Goal: Task Accomplishment & Management: Manage account settings

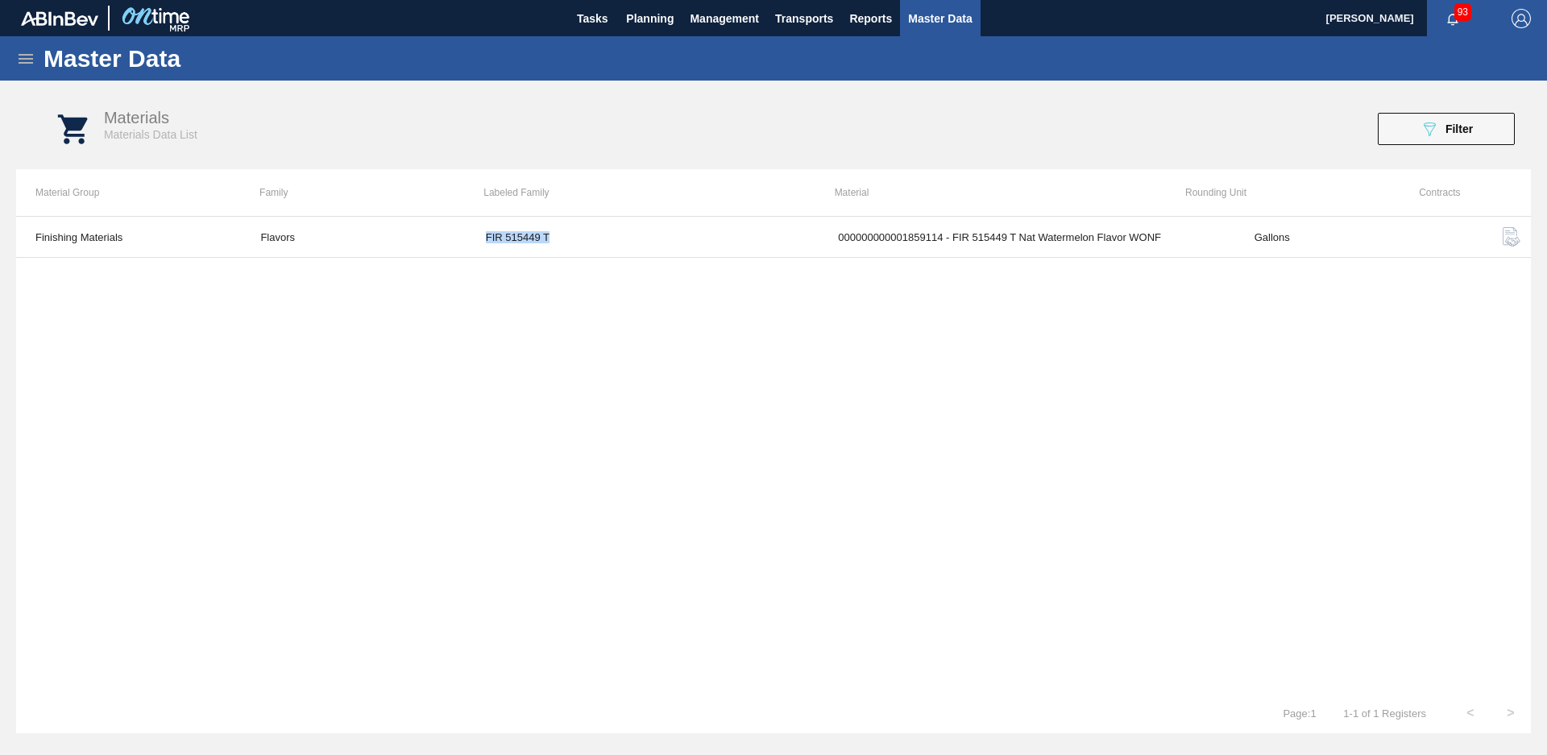
click at [413, 385] on div "Finishing Materials Flavors FIR 515449 T 000000000001859114 - FIR 515449 T Nat …" at bounding box center [773, 454] width 1515 height 477
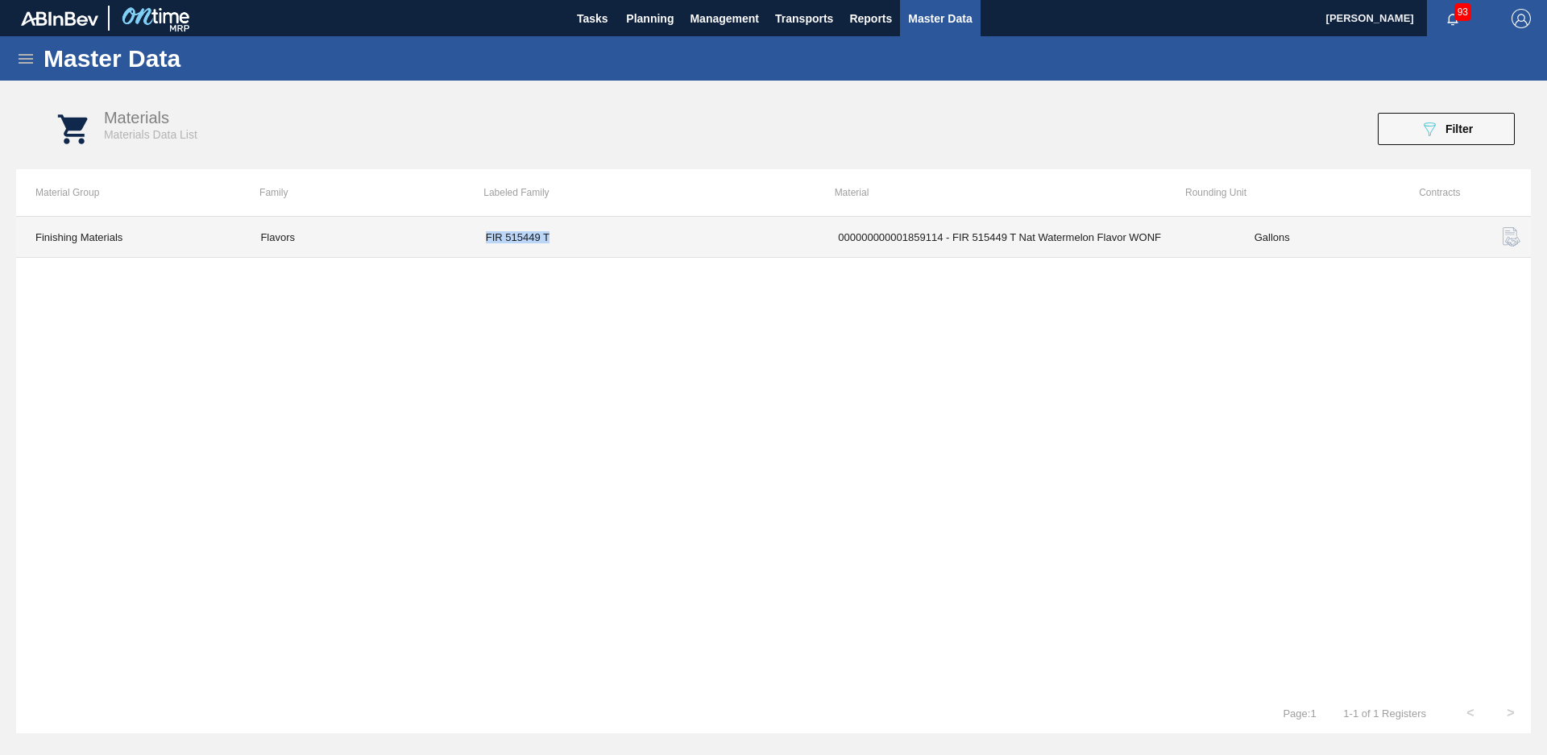
drag, startPoint x: 579, startPoint y: 236, endPoint x: 473, endPoint y: 249, distance: 106.3
click at [473, 249] on td "FIR 515449 T" at bounding box center [643, 237] width 352 height 41
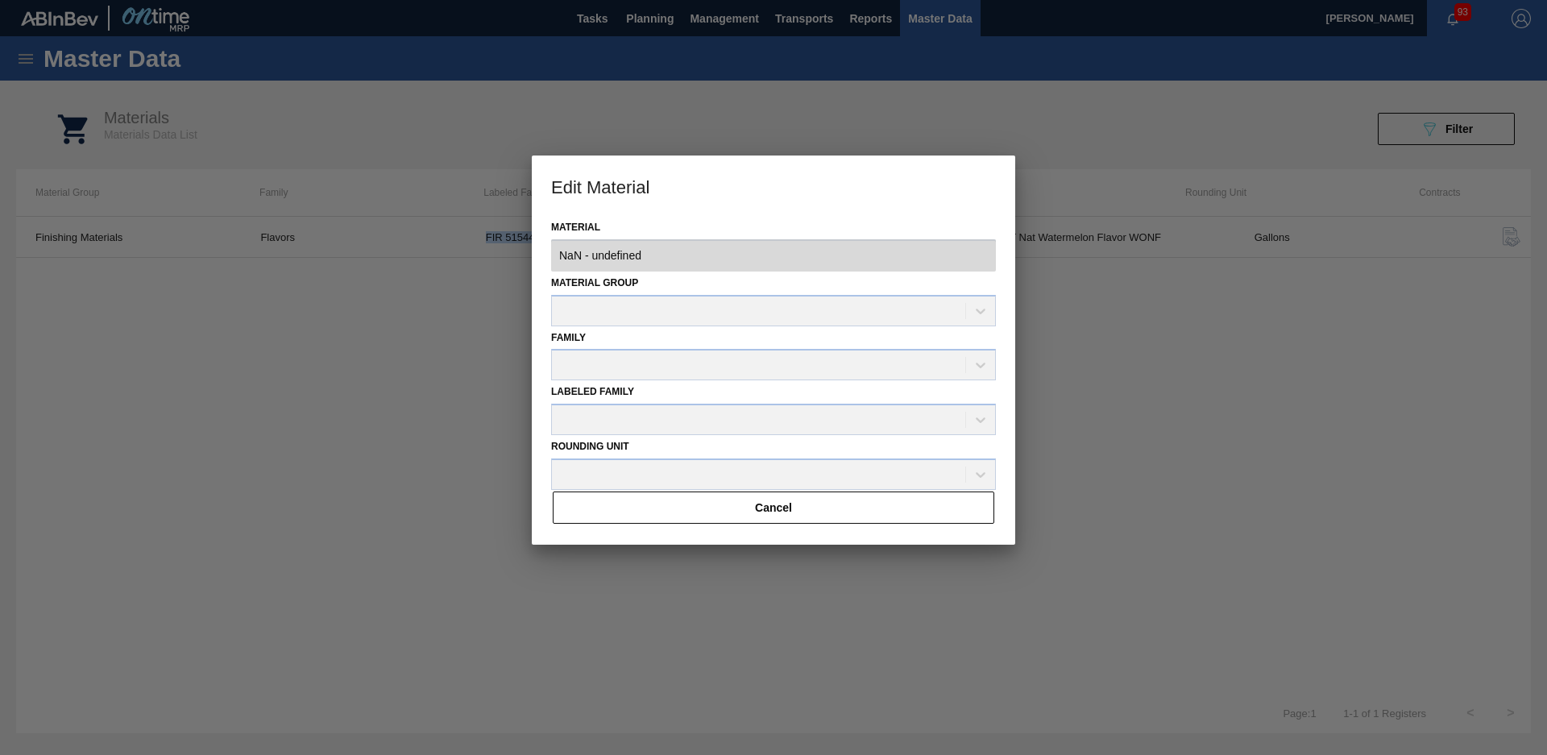
type input "1859114 - 000000000001859114 - FIR 515449 T Nat Watermelon Flavor WONF"
click at [1262, 398] on div at bounding box center [773, 377] width 1547 height 755
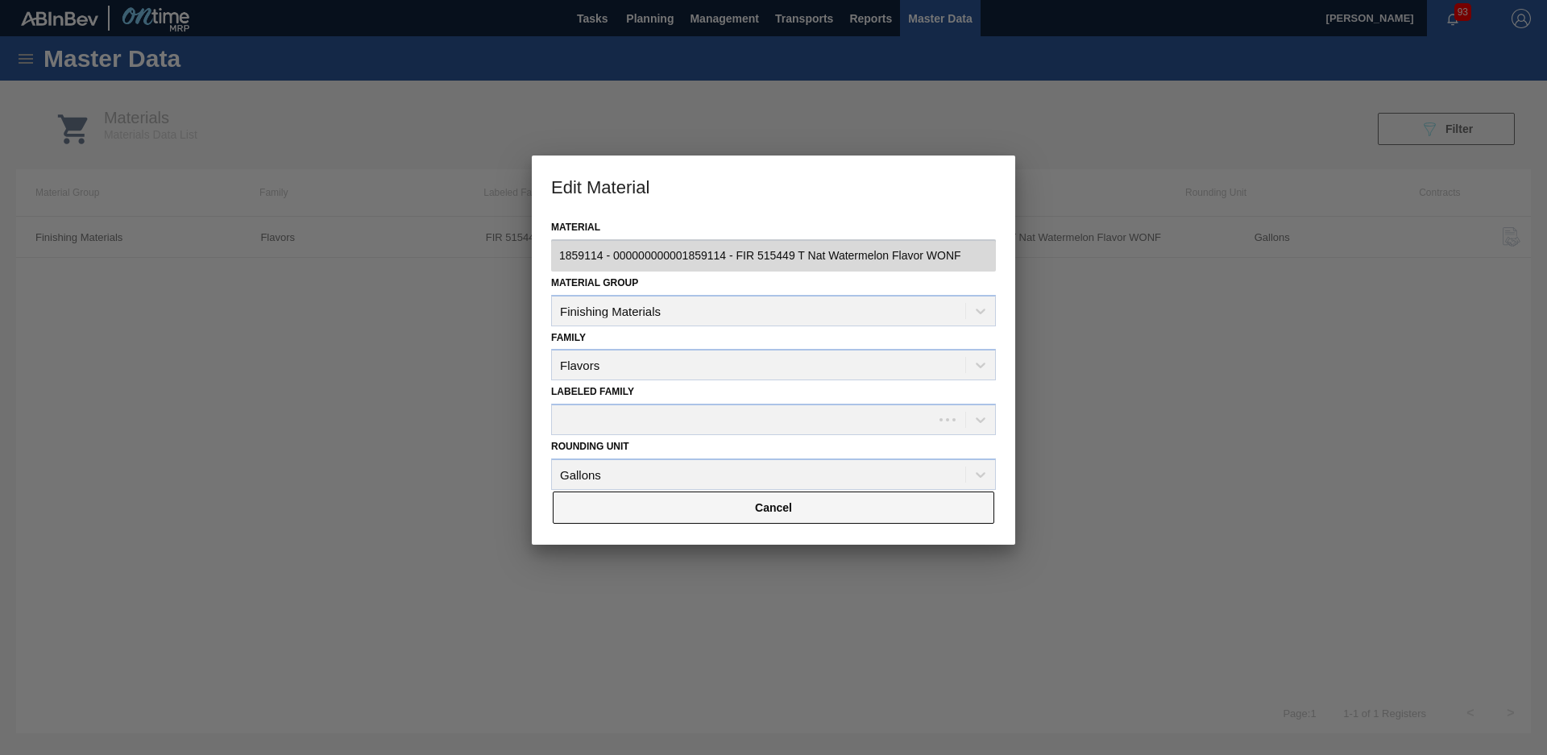
click at [878, 496] on button "Cancel" at bounding box center [774, 508] width 442 height 32
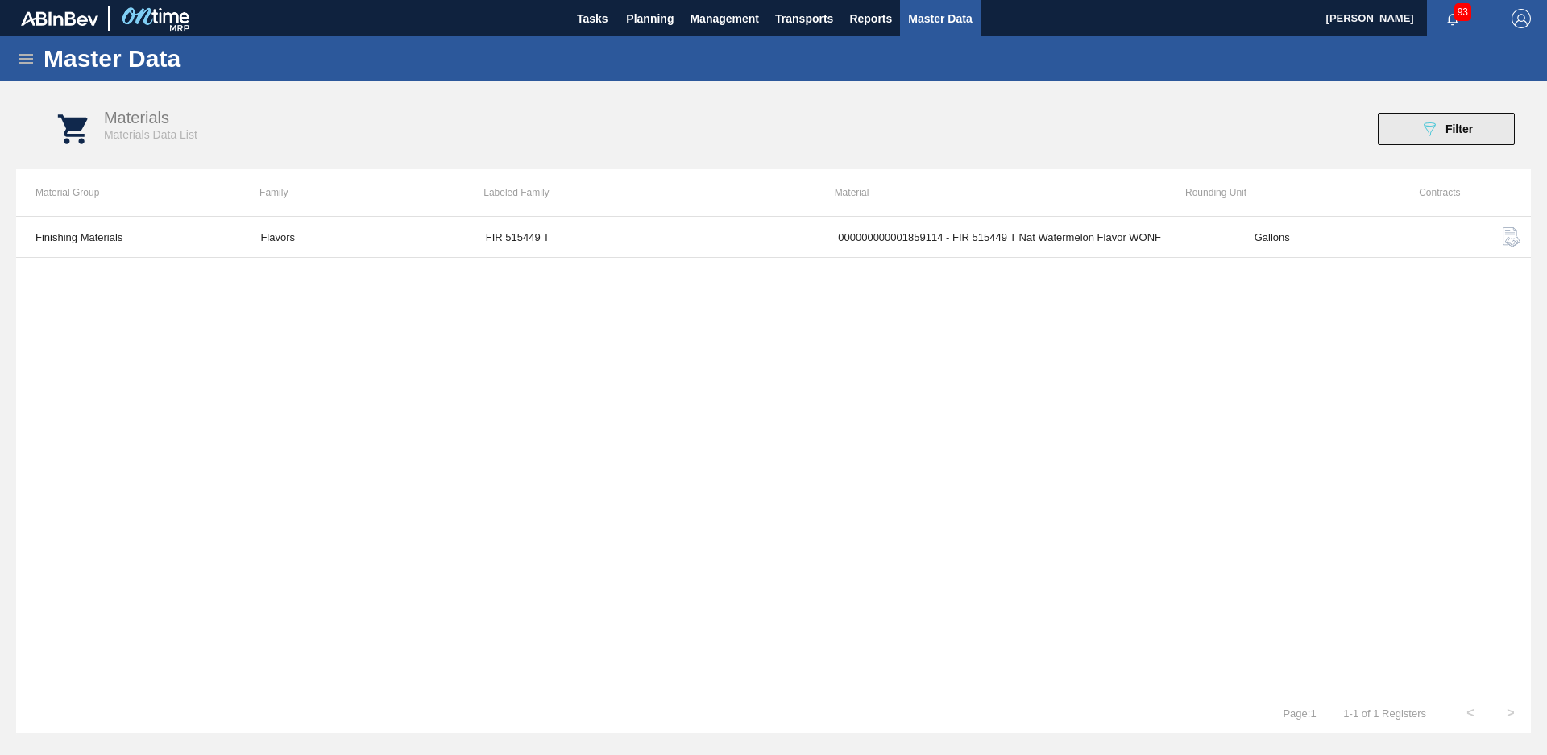
click at [1489, 128] on button "089F7B8B-B2A5-4AFE-B5C0-19BA573D28AC Filter" at bounding box center [1446, 129] width 137 height 32
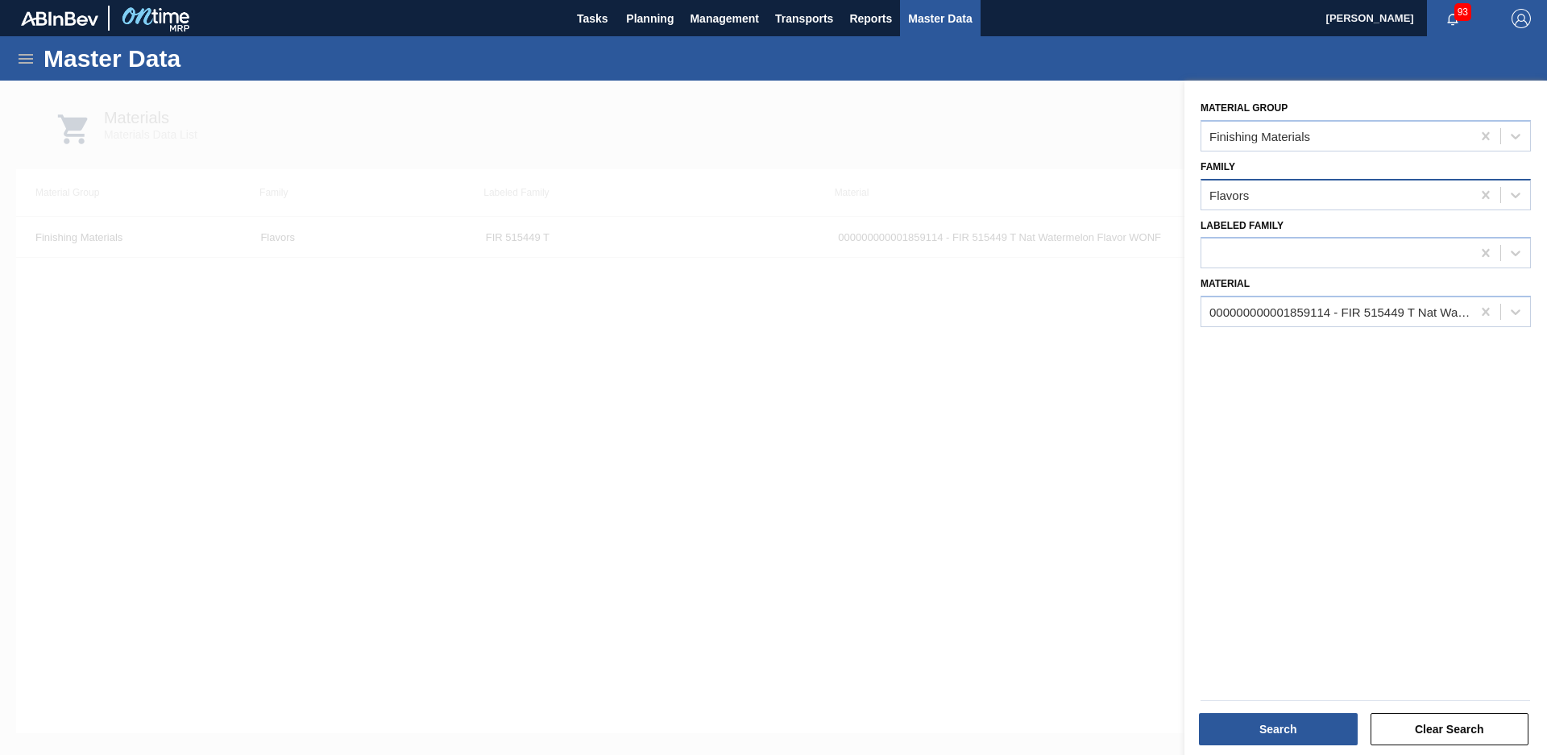
click at [1407, 205] on div "Flavors" at bounding box center [1337, 194] width 270 height 23
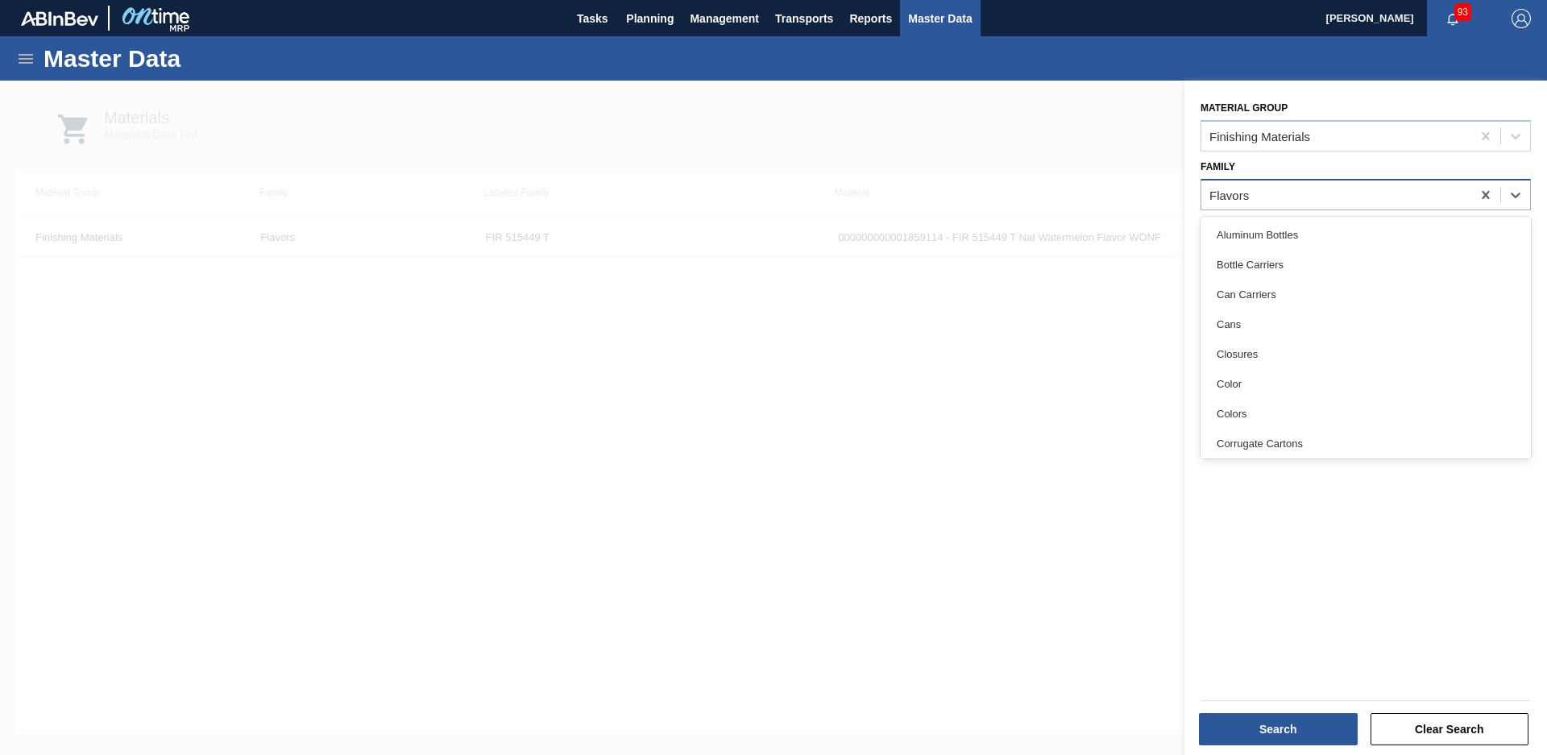
click at [1413, 198] on div "Flavors" at bounding box center [1337, 194] width 270 height 23
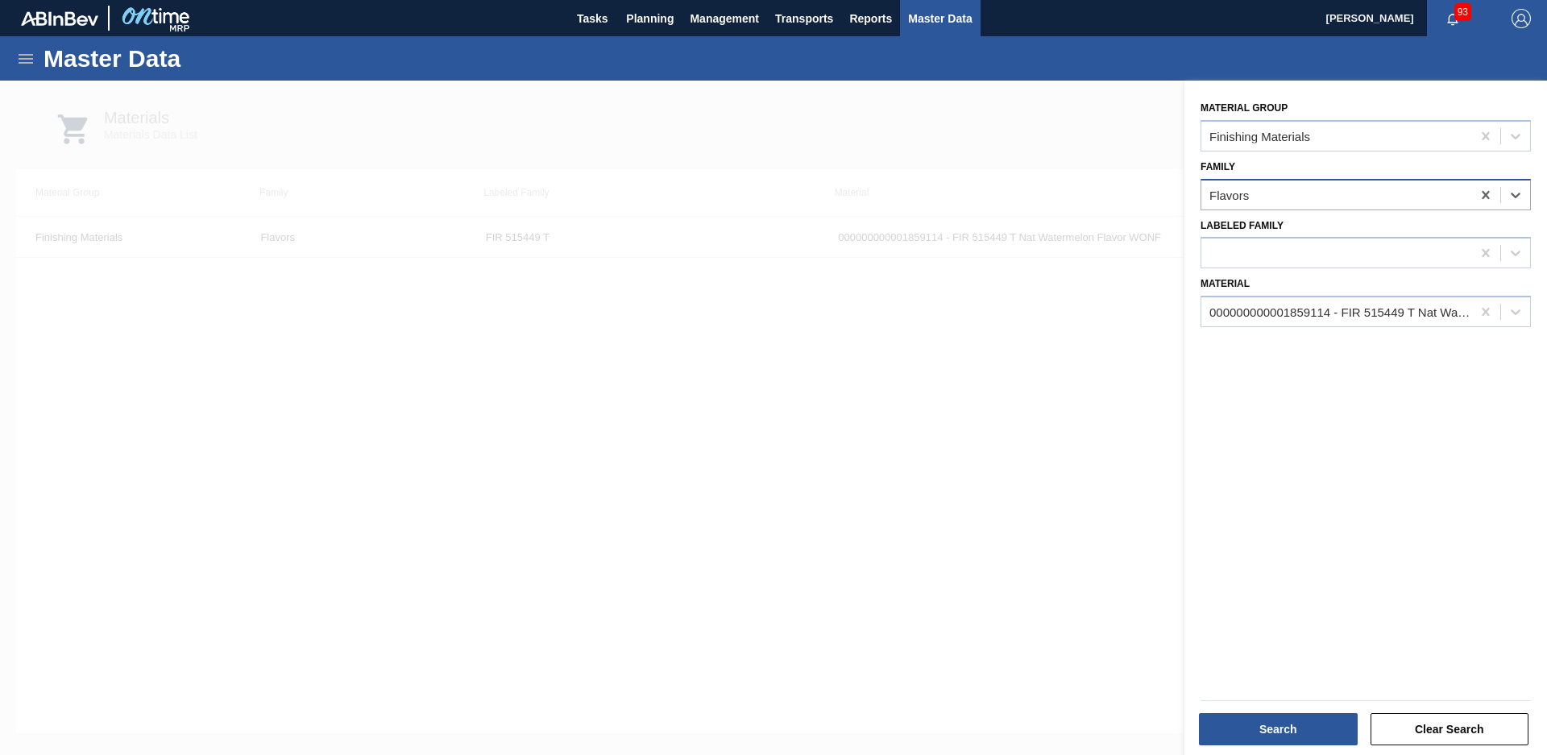
click at [1413, 198] on div "Flavors" at bounding box center [1337, 194] width 270 height 23
click at [1489, 195] on icon at bounding box center [1486, 195] width 16 height 16
type input "juices"
click at [1478, 299] on div at bounding box center [1485, 311] width 29 height 29
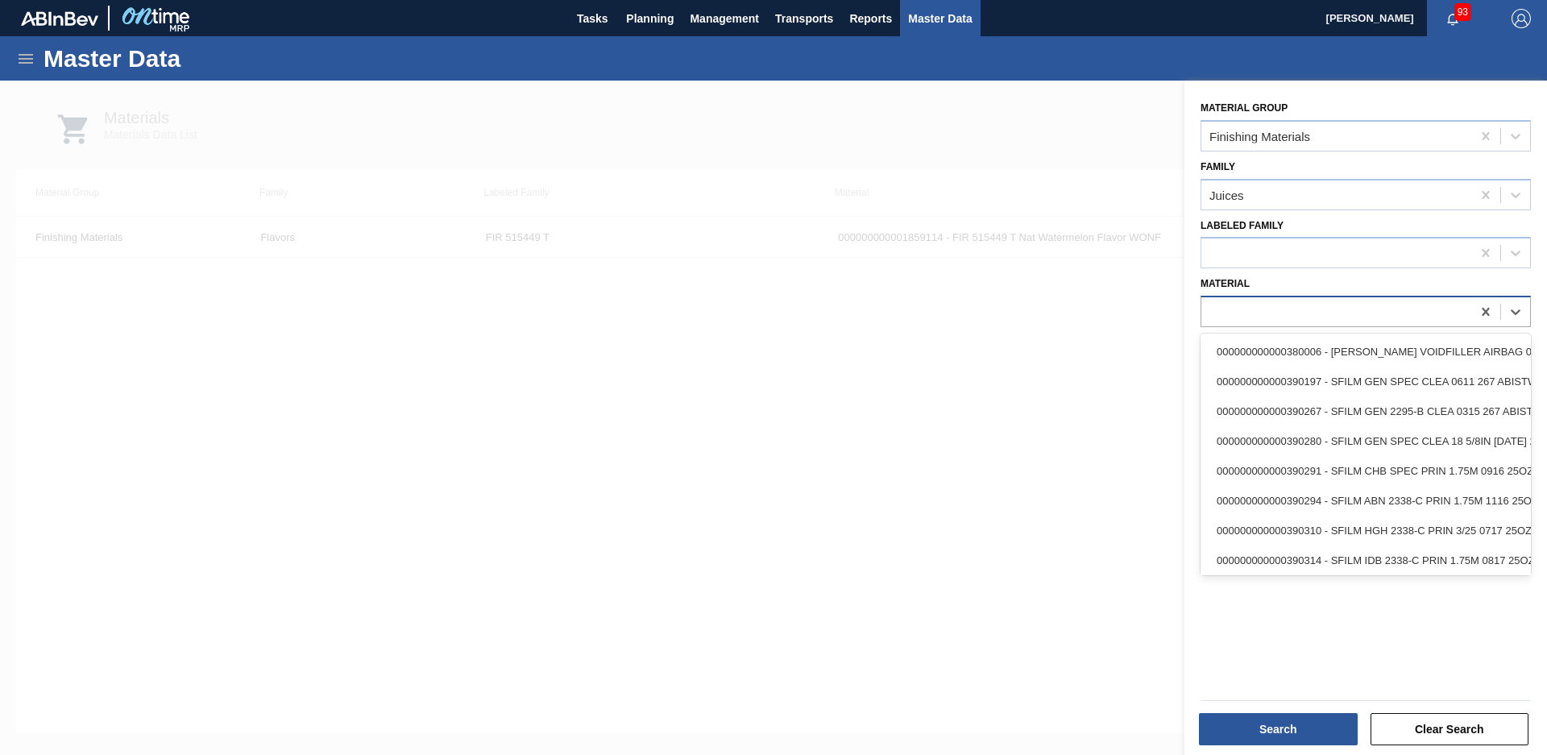
click at [1328, 314] on div at bounding box center [1337, 312] width 270 height 23
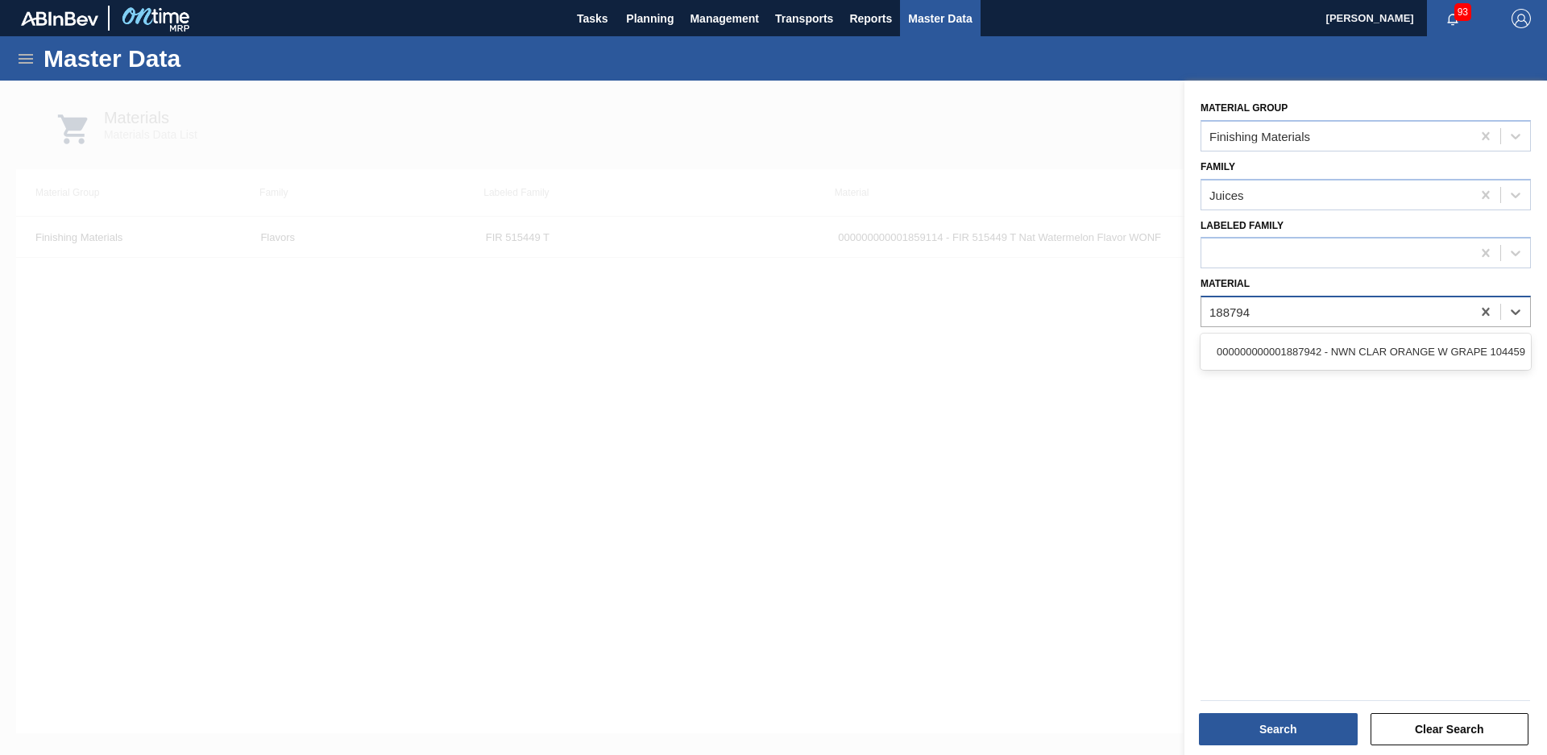
type input "1887942"
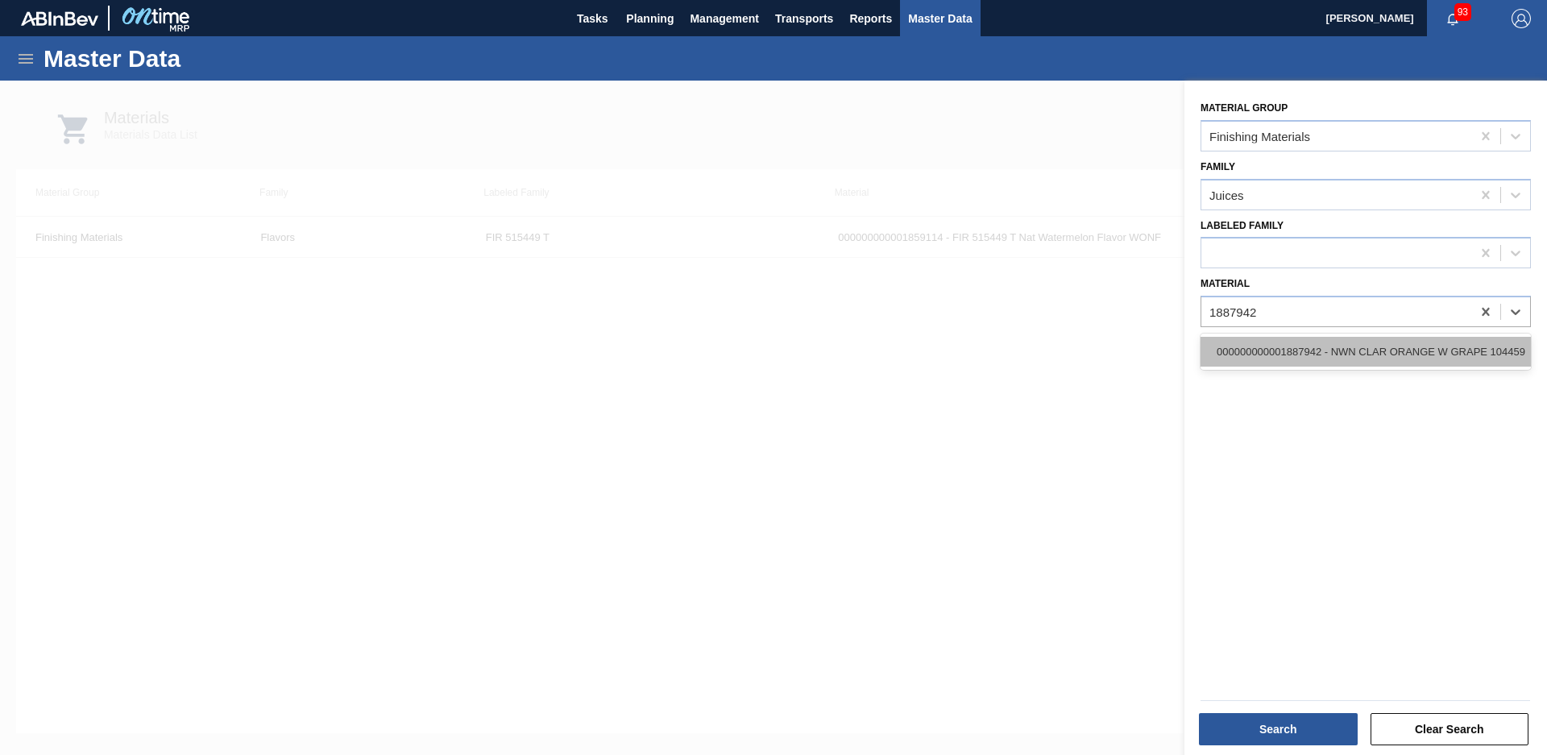
click at [1341, 355] on div "000000000001887942 - NWN CLAR ORANGE W GRAPE 104459" at bounding box center [1366, 352] width 330 height 30
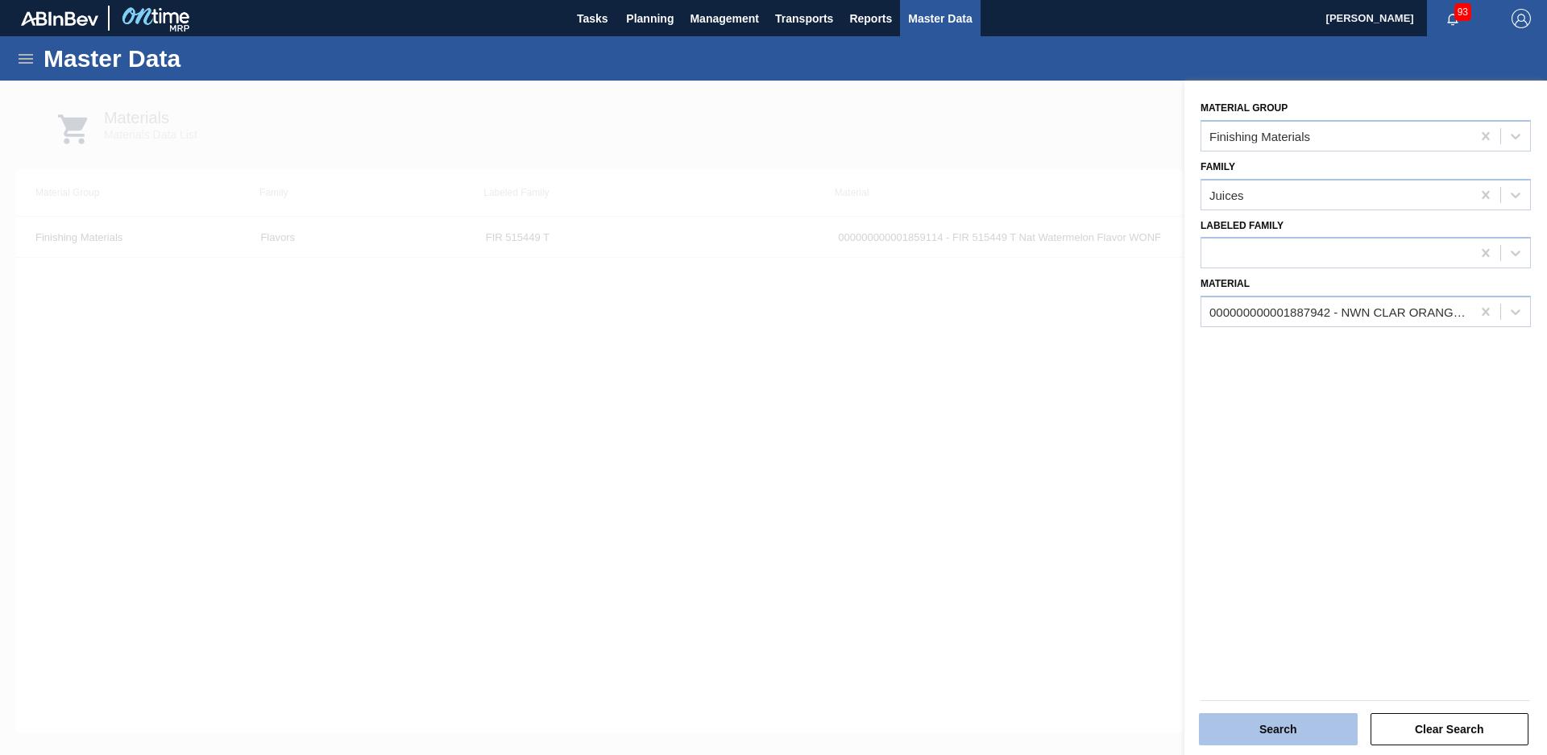
click at [1289, 737] on button "Search" at bounding box center [1278, 729] width 159 height 32
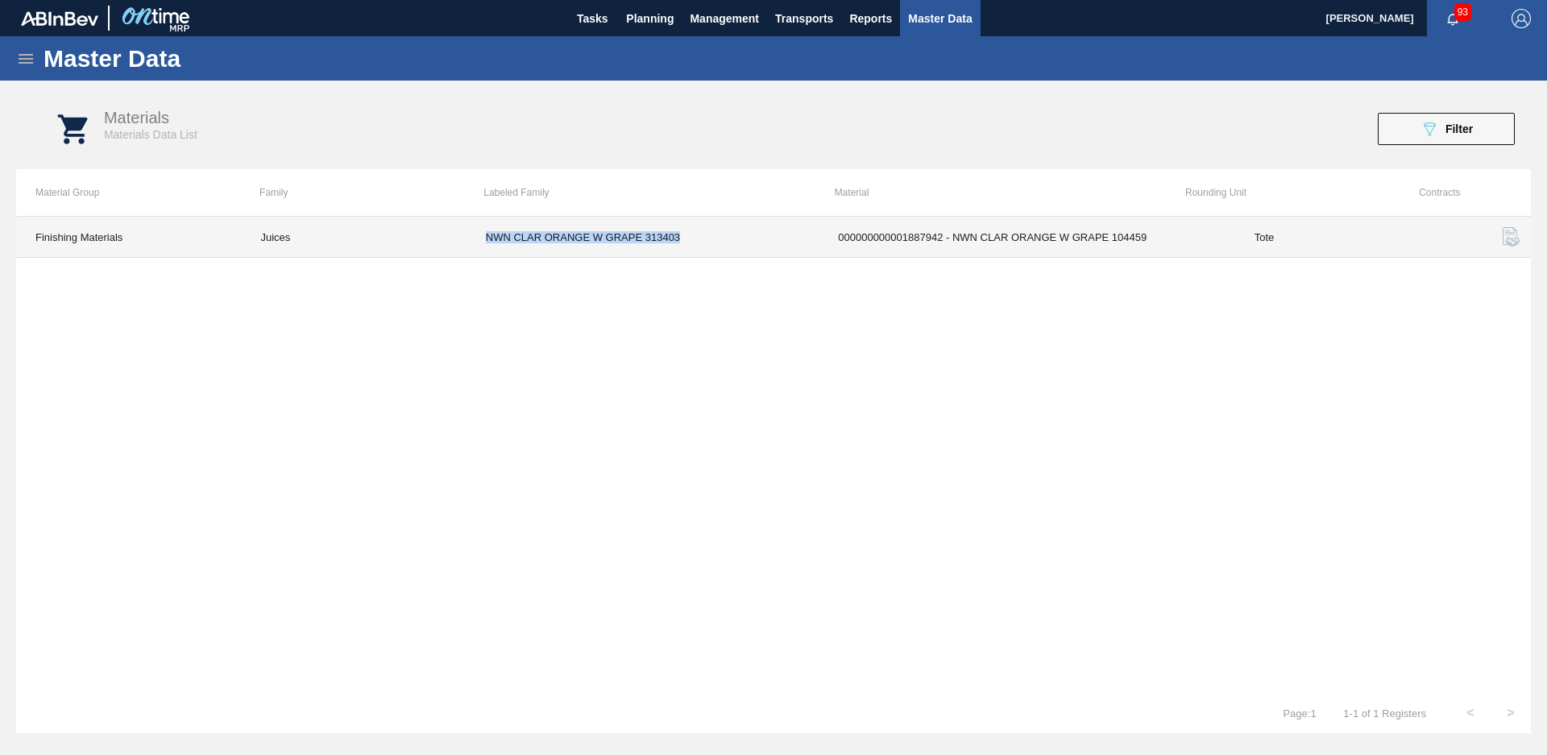
drag, startPoint x: 684, startPoint y: 233, endPoint x: 482, endPoint y: 256, distance: 203.6
click at [482, 256] on td "NWN CLAR ORANGE W GRAPE 313403" at bounding box center [643, 237] width 352 height 41
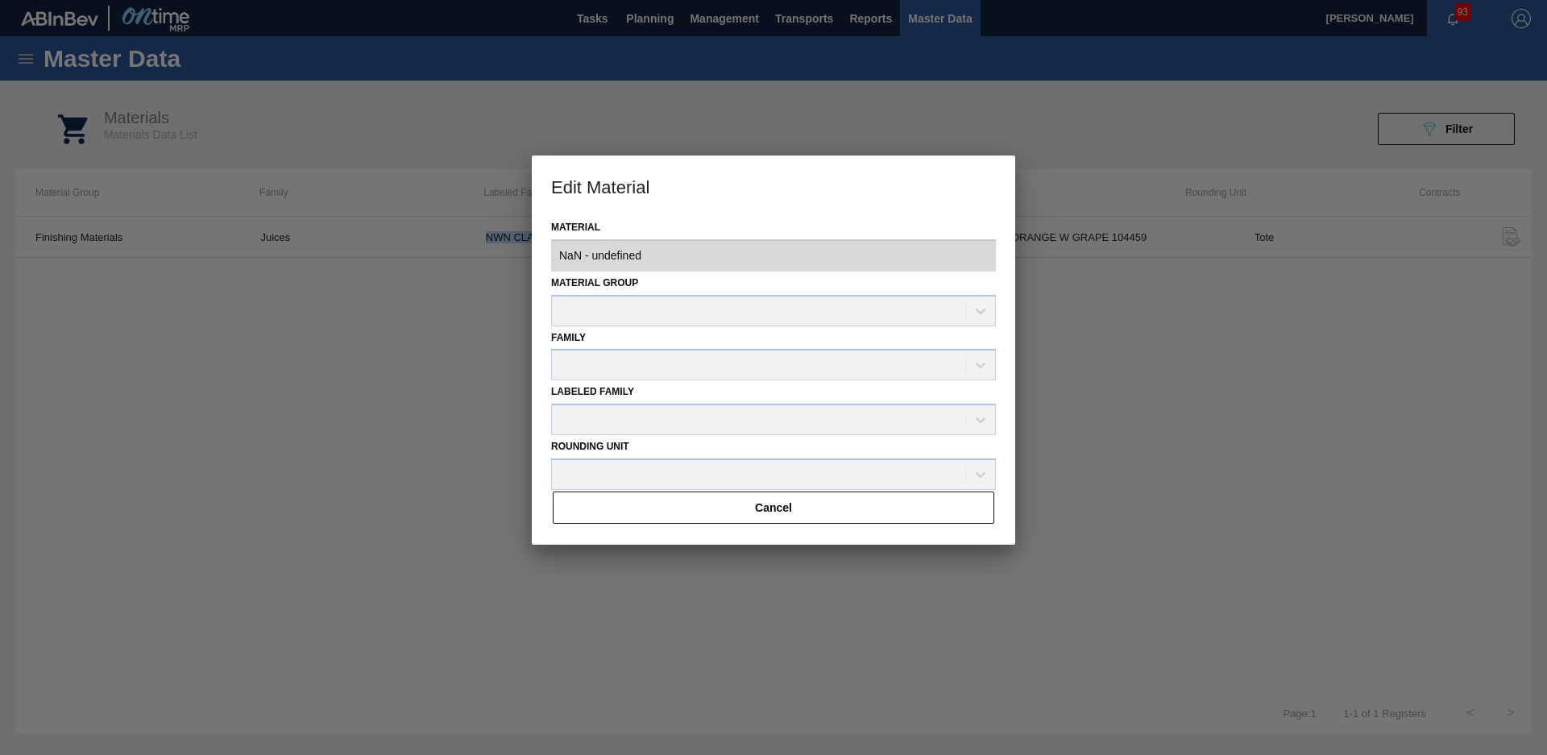
type input "1887942 - 000000000001887942 - NWN CLAR ORANGE W GRAPE 104459"
copy td "NWN CLAR ORANGE W GRAPE 313403"
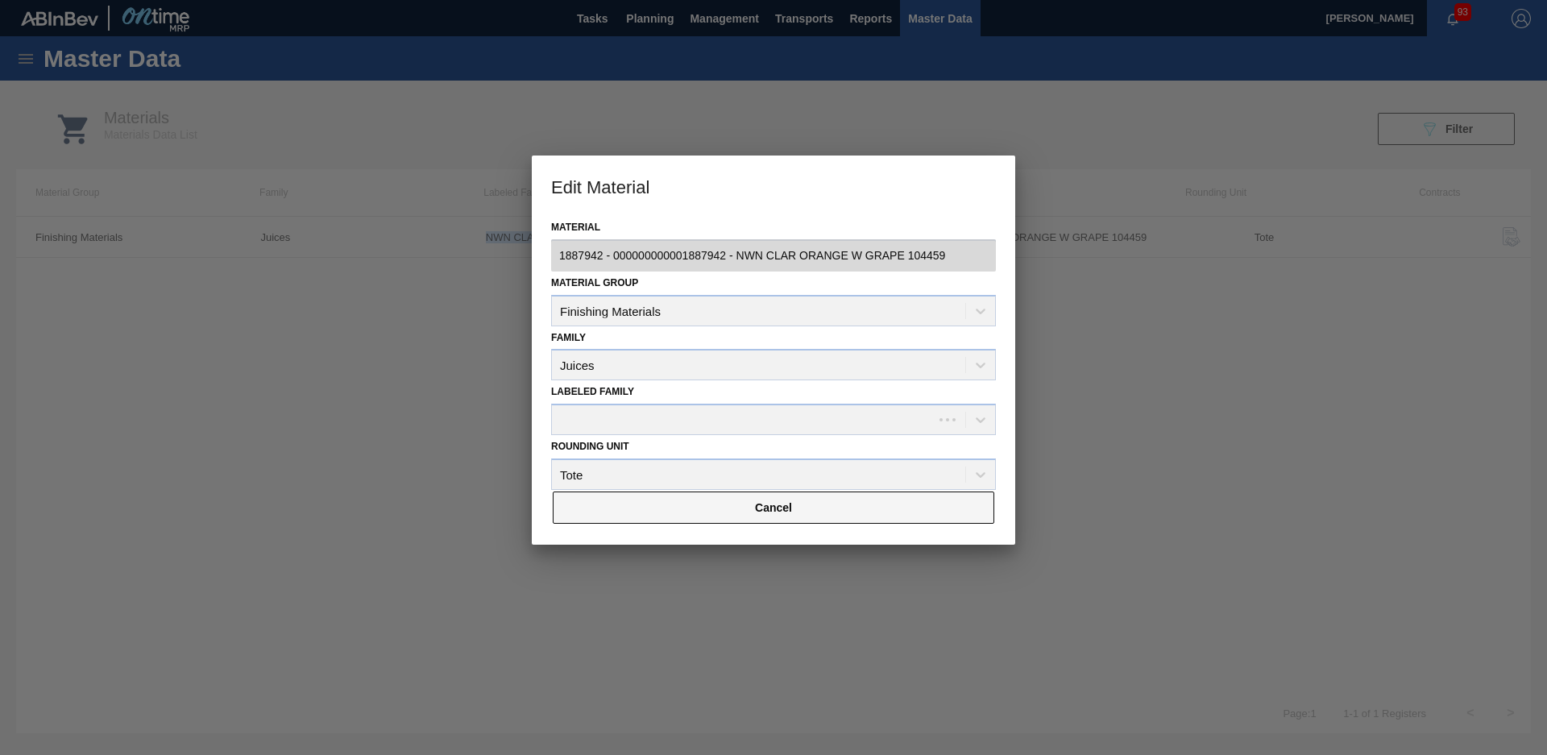
click at [811, 517] on button "Cancel" at bounding box center [774, 508] width 442 height 32
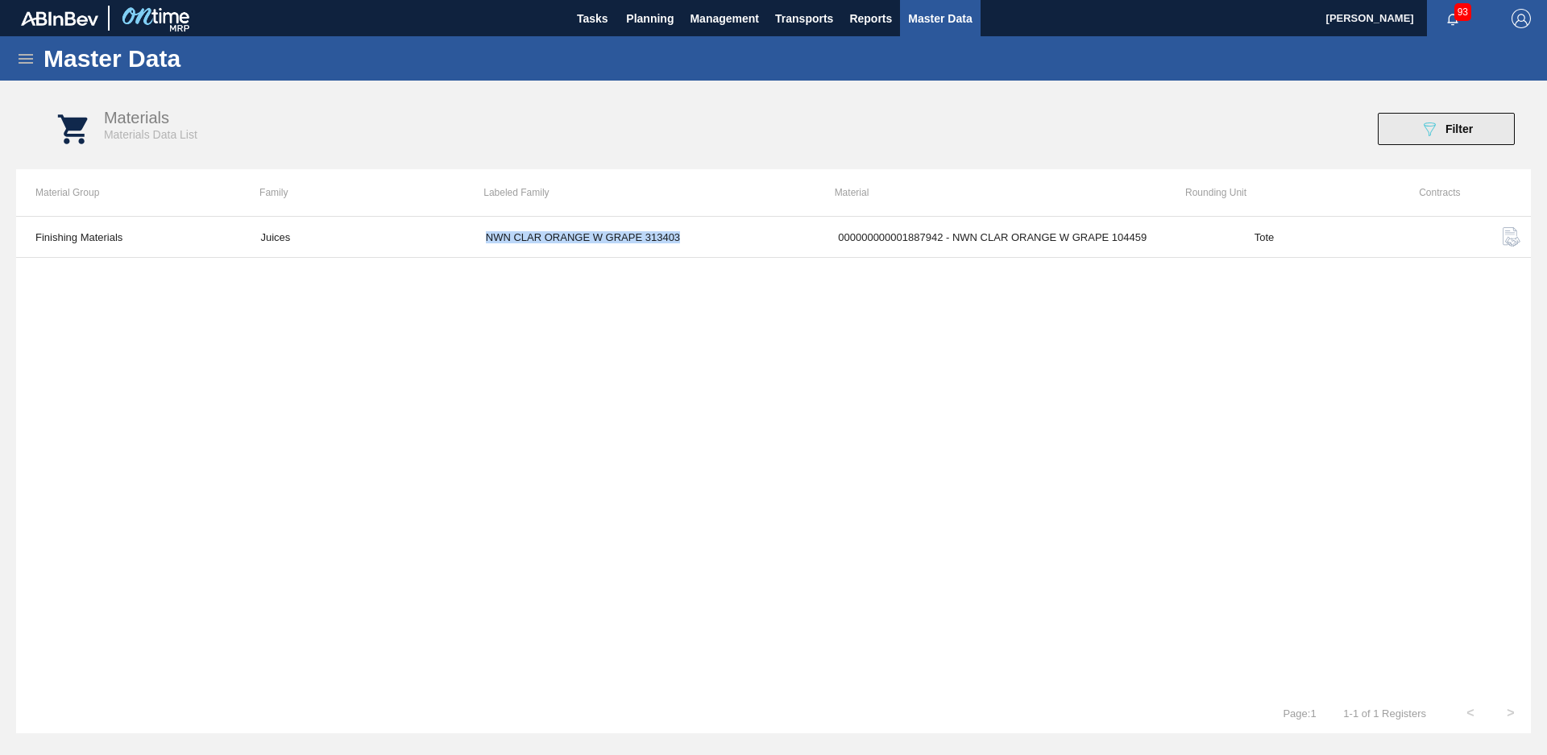
click at [1446, 138] on div "089F7B8B-B2A5-4AFE-B5C0-19BA573D28AC Filter" at bounding box center [1446, 128] width 53 height 19
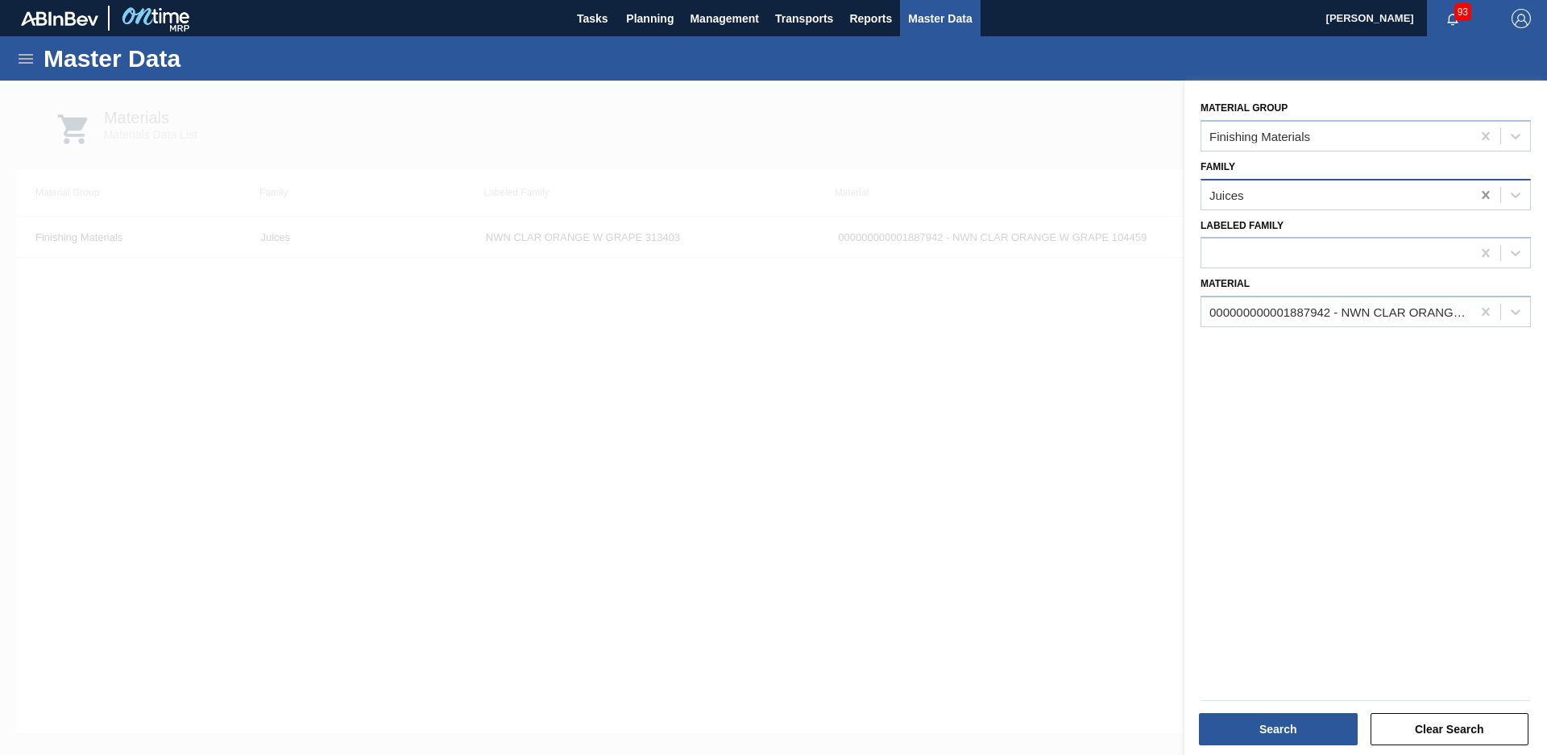
drag, startPoint x: 1488, startPoint y: 193, endPoint x: 1479, endPoint y: 197, distance: 10.1
click at [1486, 193] on icon at bounding box center [1486, 195] width 16 height 16
type input "flavors"
click at [1484, 315] on icon at bounding box center [1486, 312] width 16 height 16
type input "1788385"
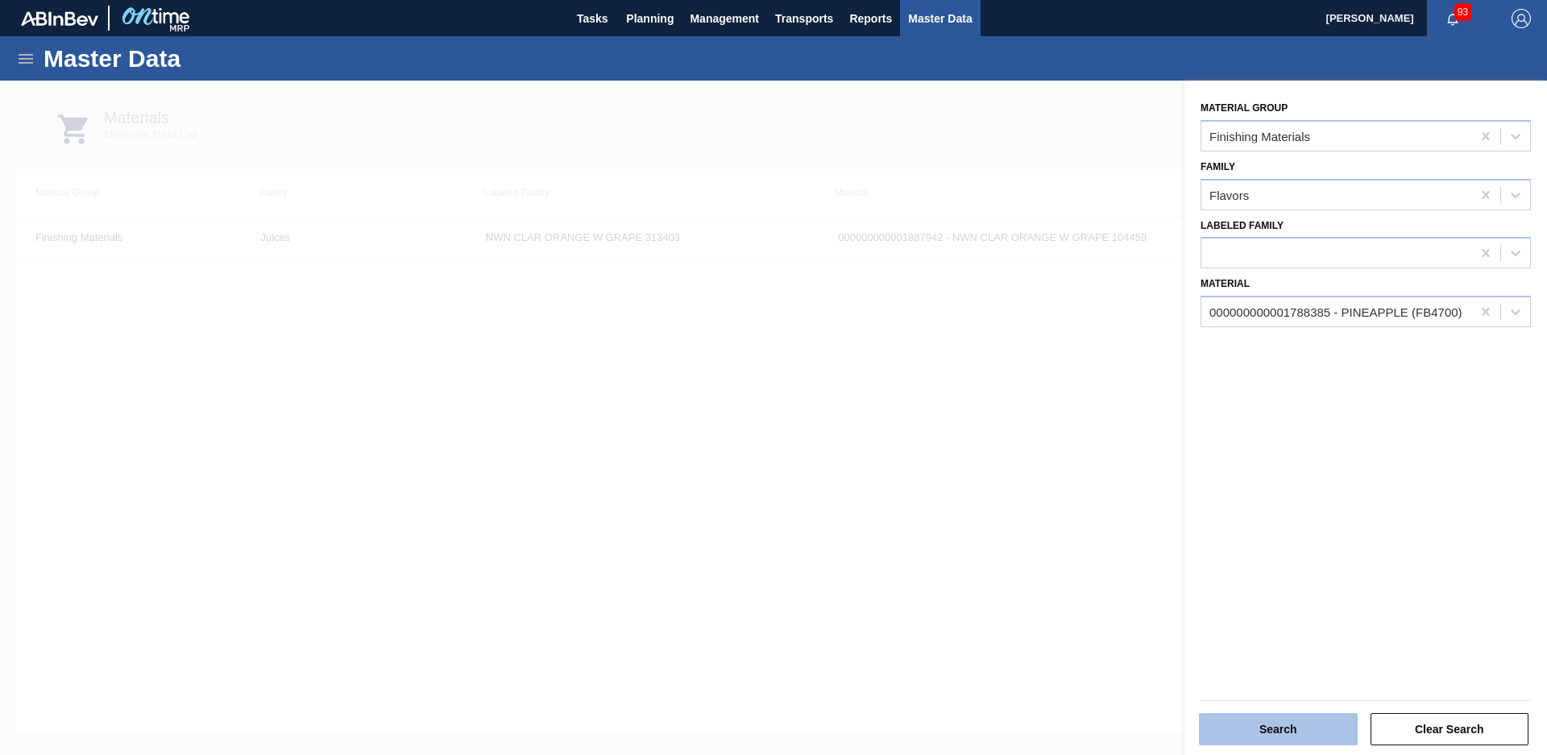
click at [1272, 727] on button "Search" at bounding box center [1278, 729] width 159 height 32
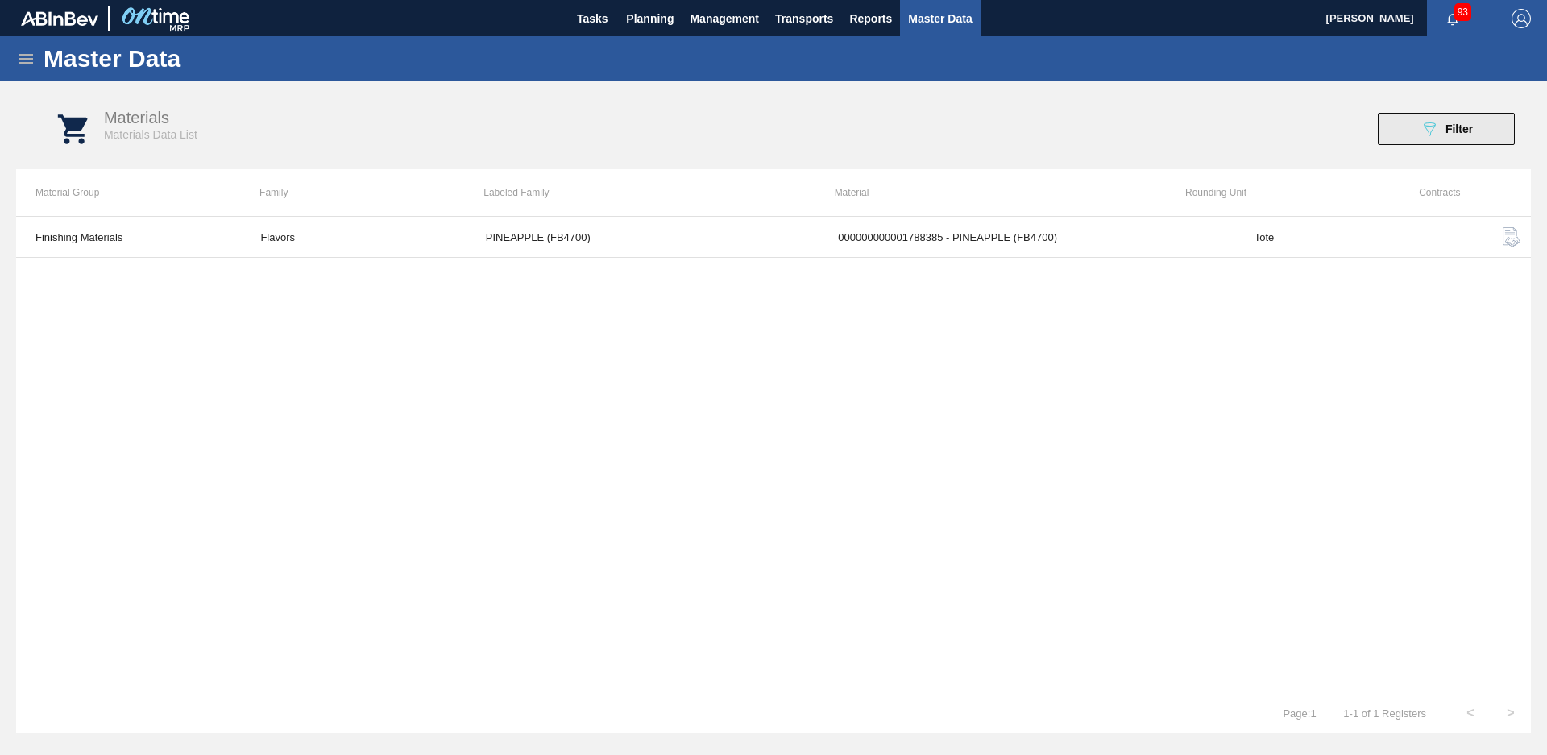
click at [1495, 135] on button "089F7B8B-B2A5-4AFE-B5C0-19BA573D28AC Filter" at bounding box center [1446, 129] width 137 height 32
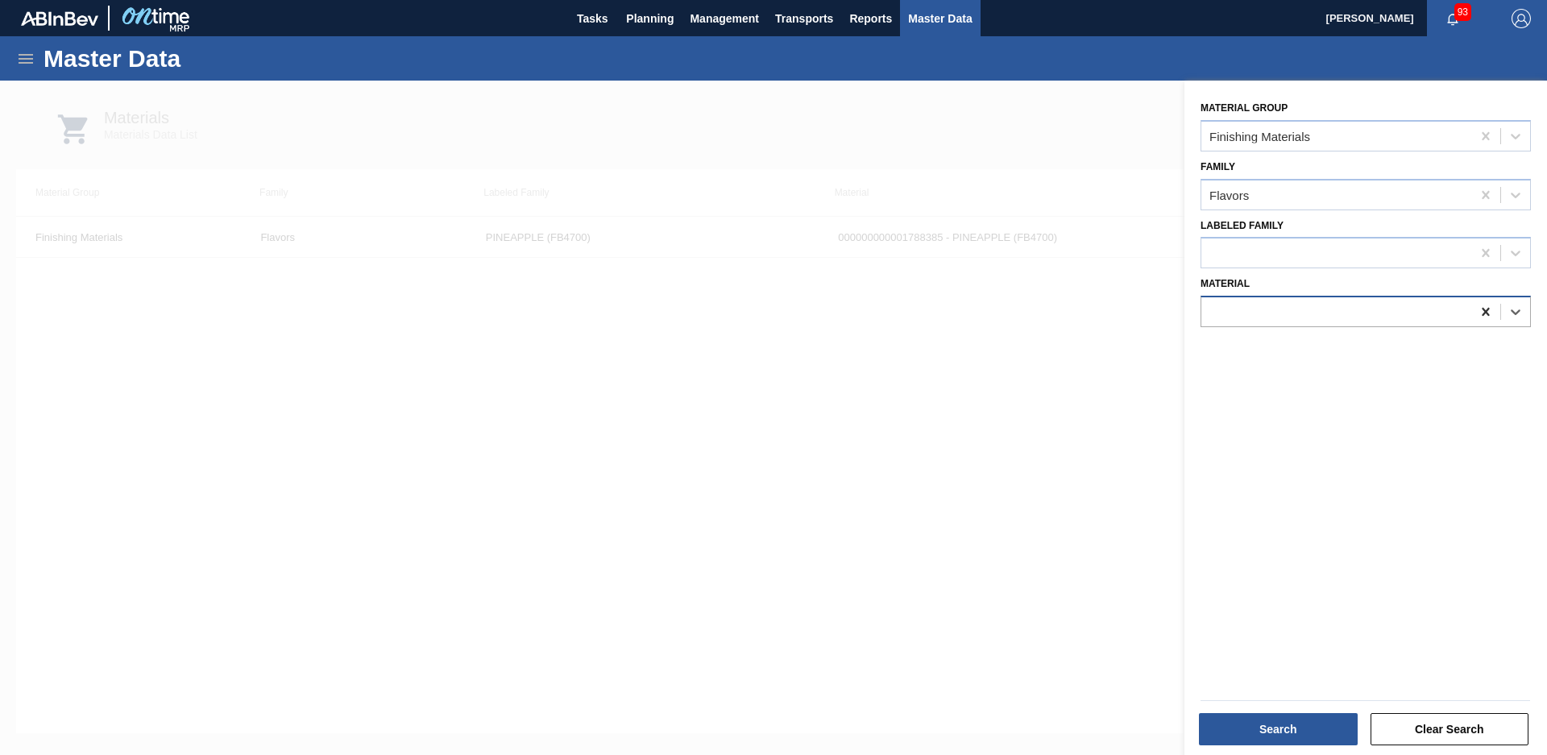
click at [1486, 314] on icon at bounding box center [1485, 312] width 7 height 8
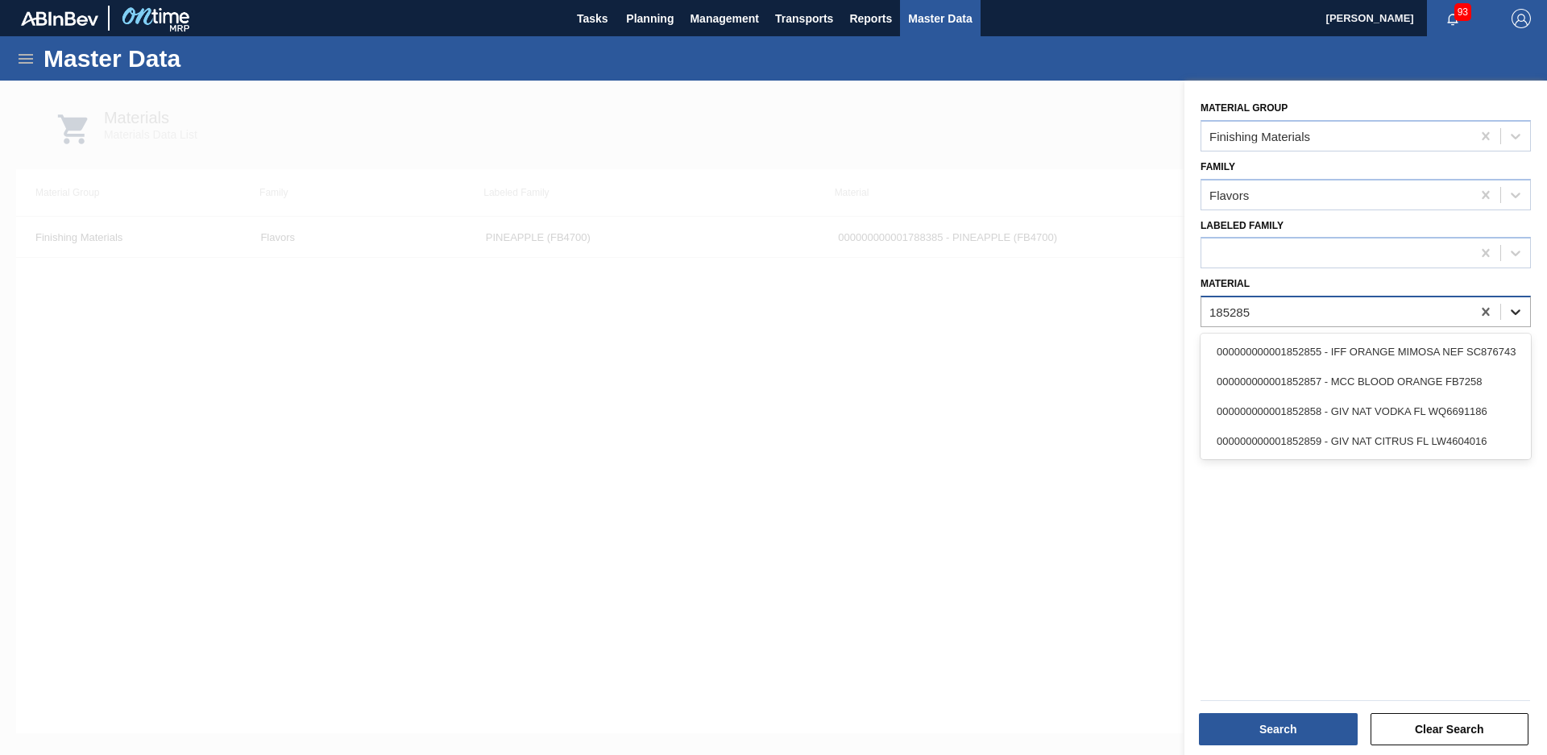
type input "1852858"
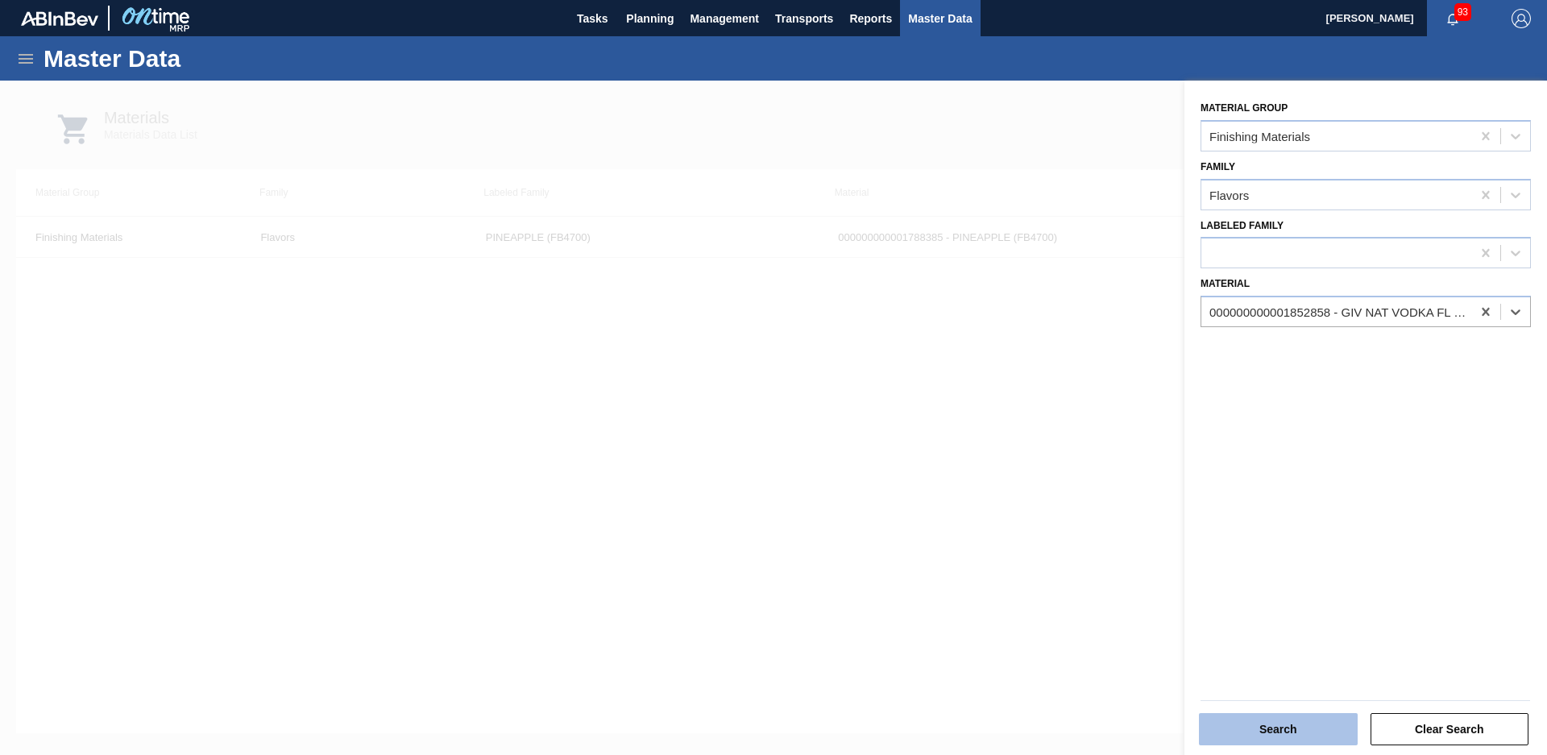
click at [1309, 737] on button "Search" at bounding box center [1278, 729] width 159 height 32
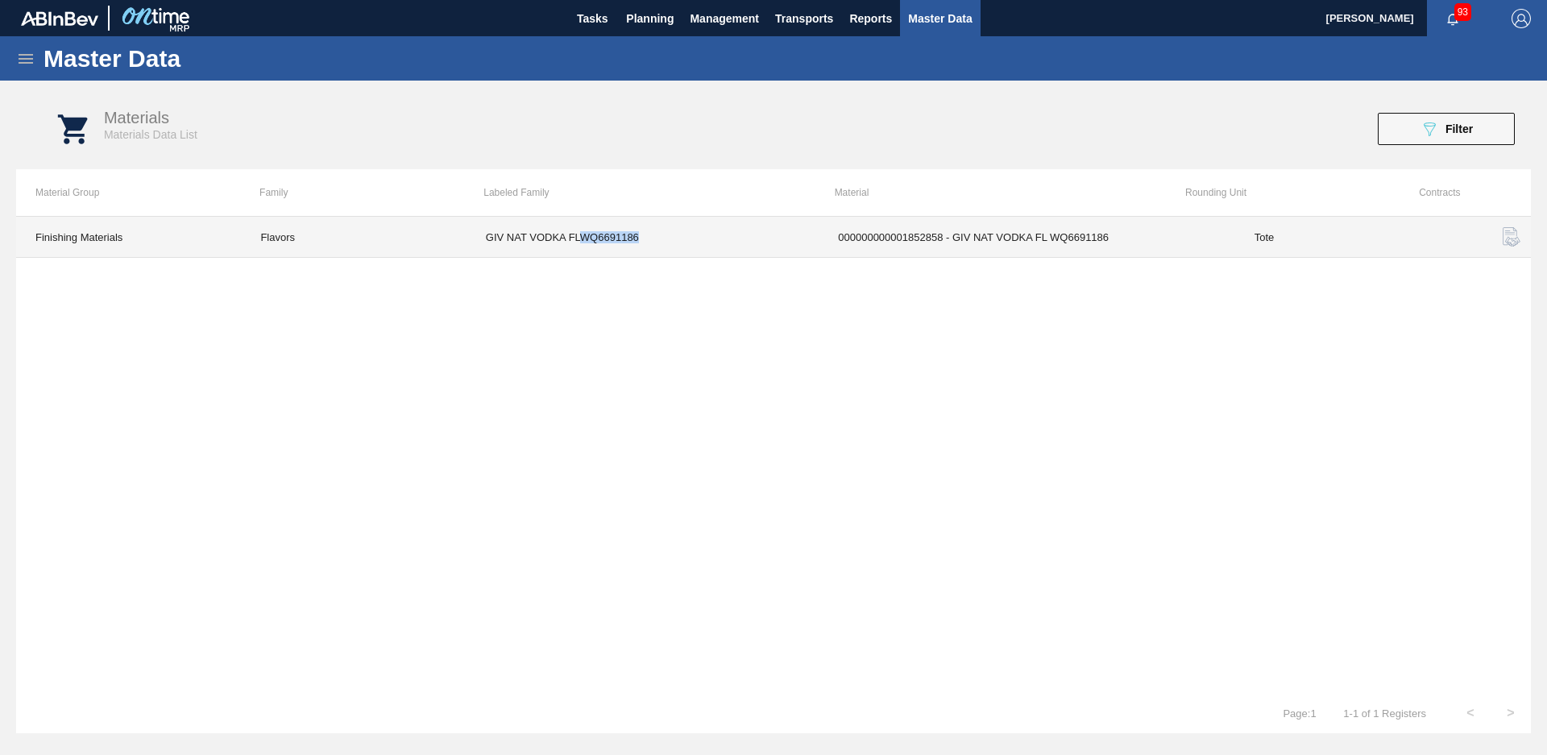
drag, startPoint x: 654, startPoint y: 236, endPoint x: 580, endPoint y: 239, distance: 74.2
click at [580, 239] on td "GIV NAT VODKA FLWQ6691186" at bounding box center [643, 237] width 352 height 41
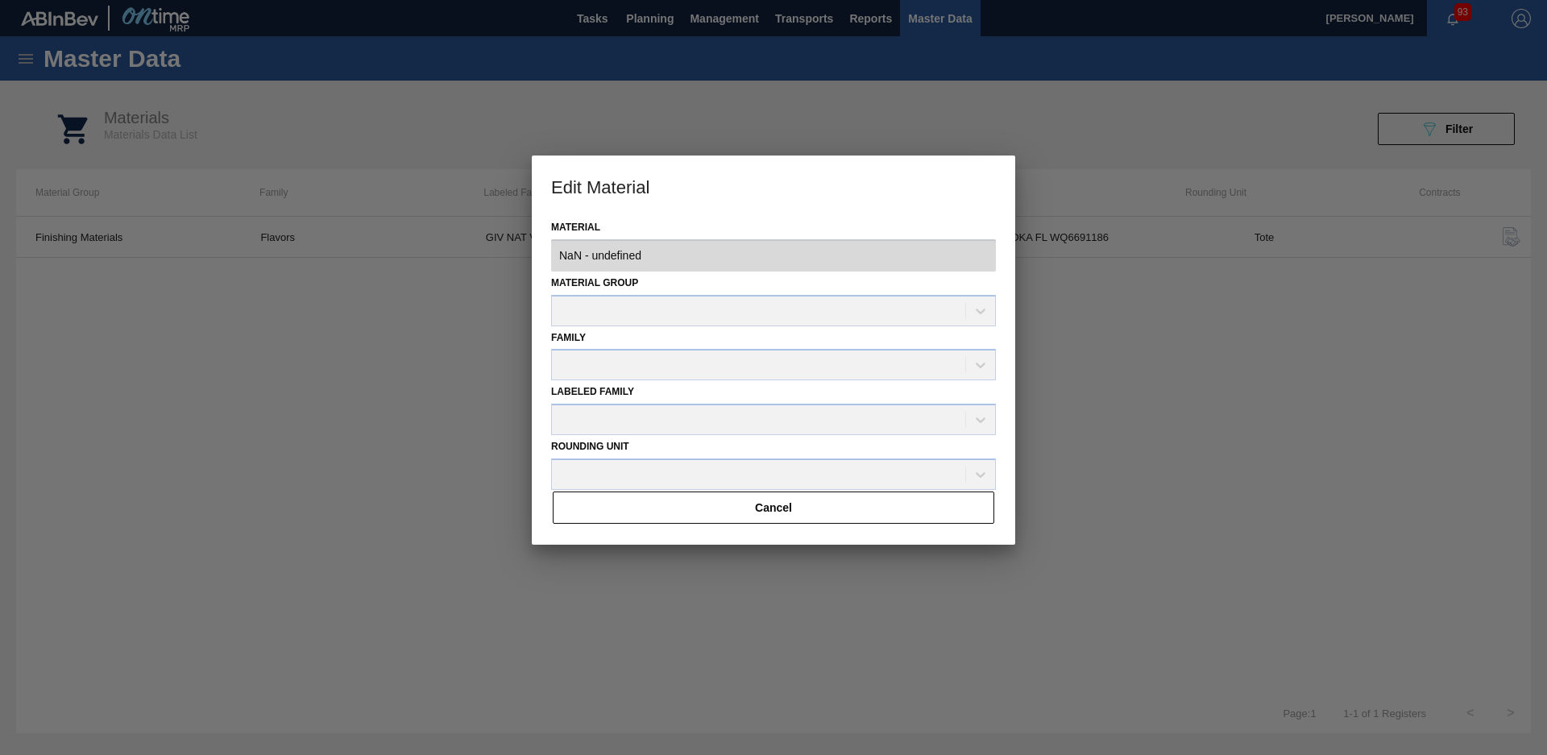
type input "1852858 - 000000000001852858 - GIV NAT VODKA FL WQ6691186"
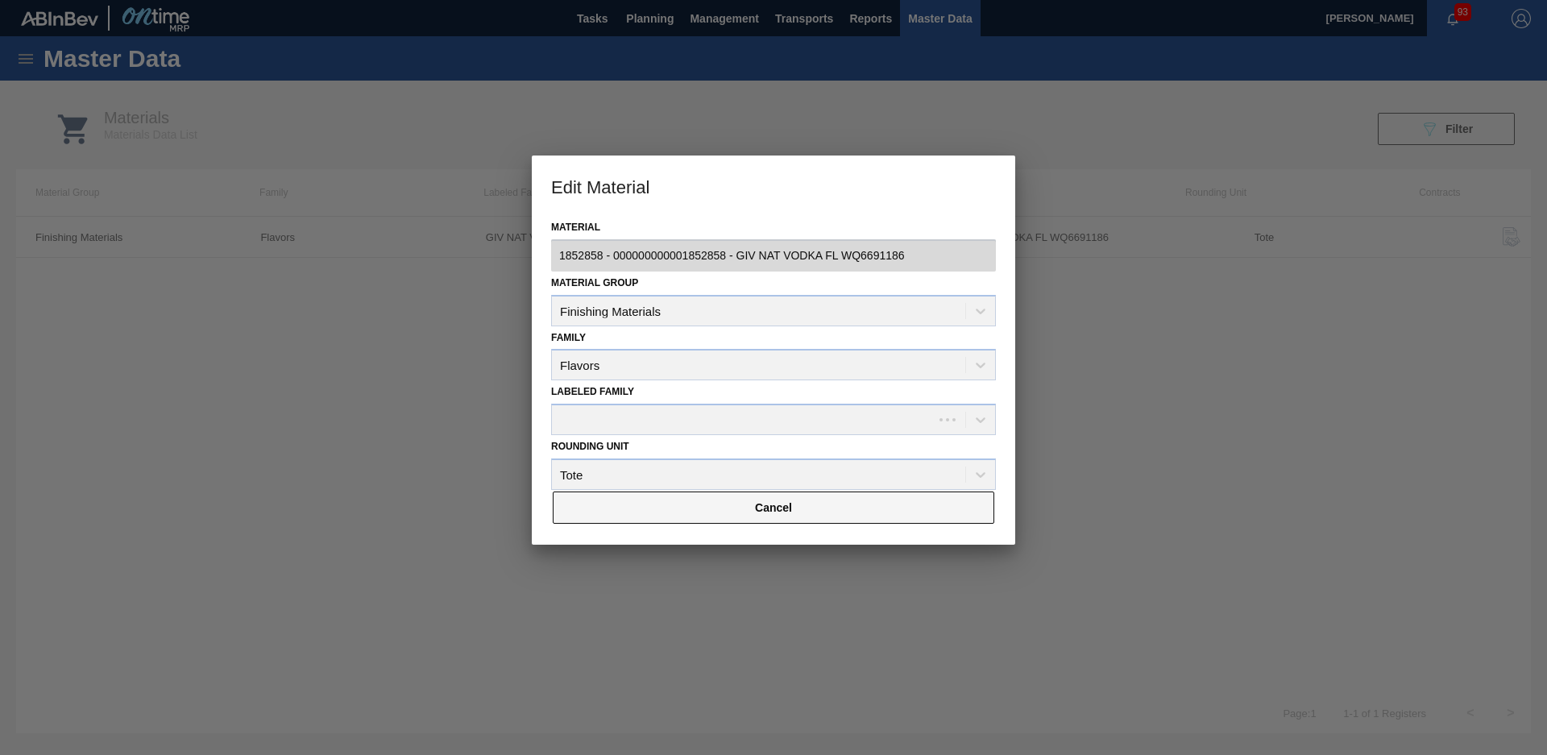
click at [811, 508] on button "Cancel" at bounding box center [774, 508] width 442 height 32
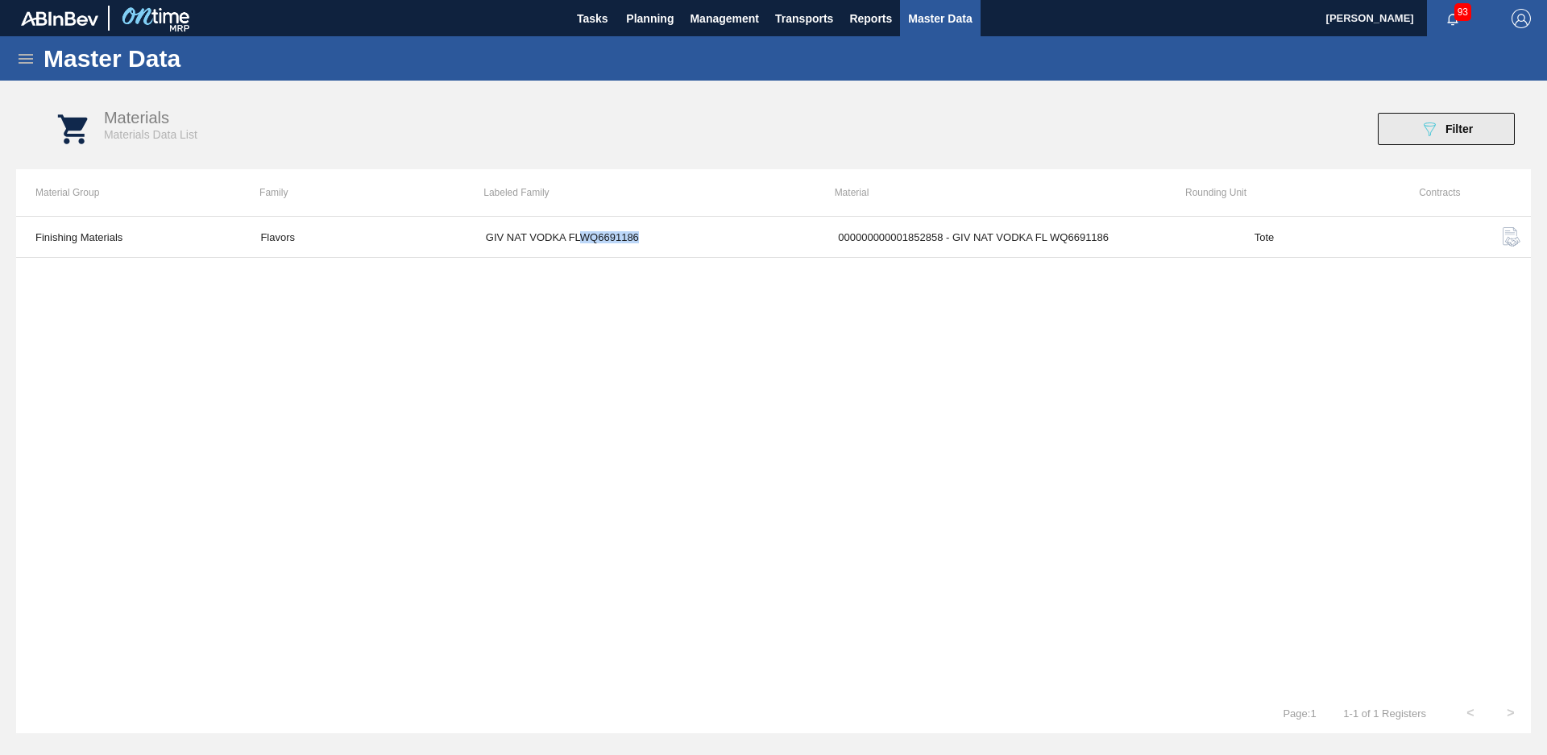
click at [1441, 126] on div "089F7B8B-B2A5-4AFE-B5C0-19BA573D28AC Filter" at bounding box center [1446, 128] width 53 height 19
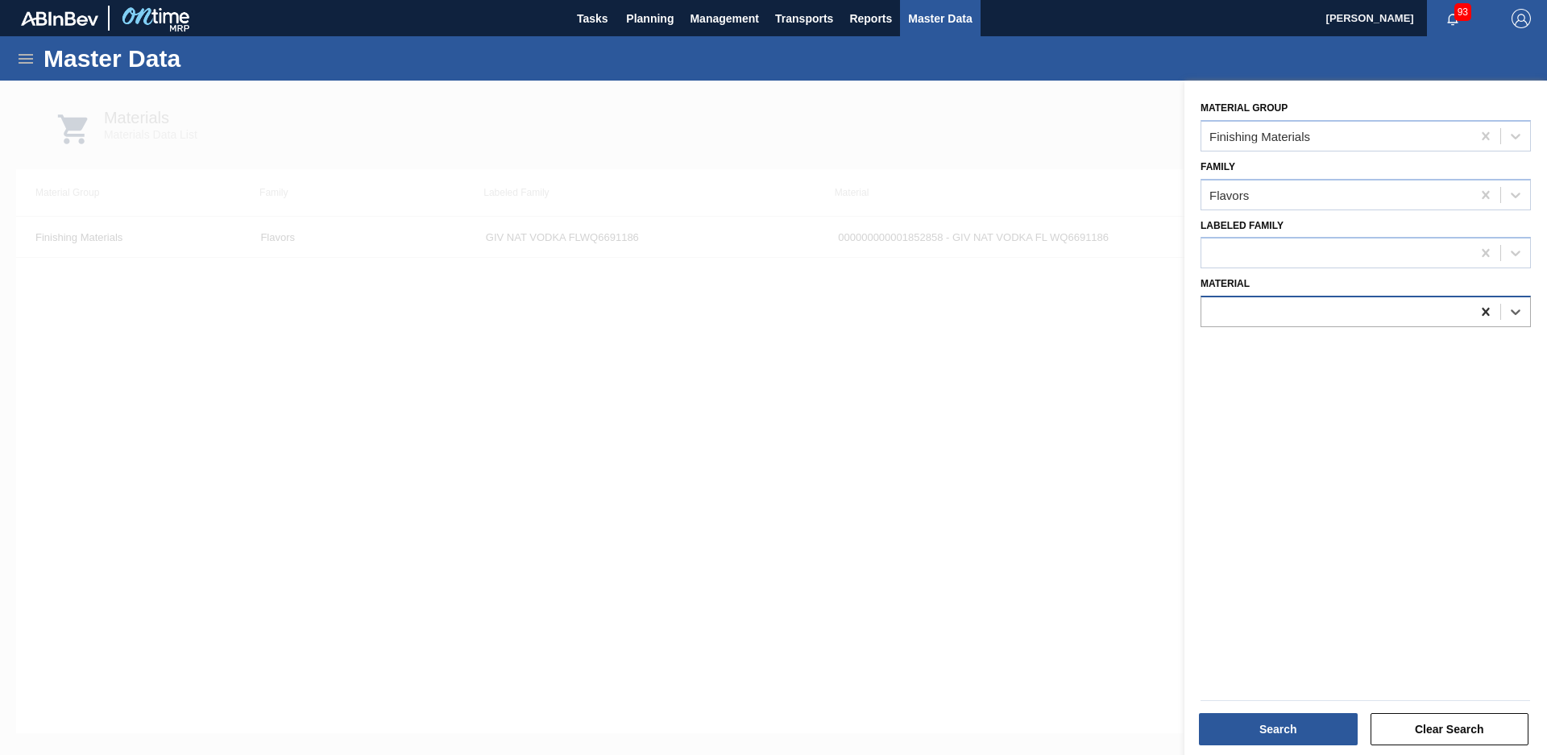
click at [1479, 311] on icon at bounding box center [1486, 312] width 16 height 16
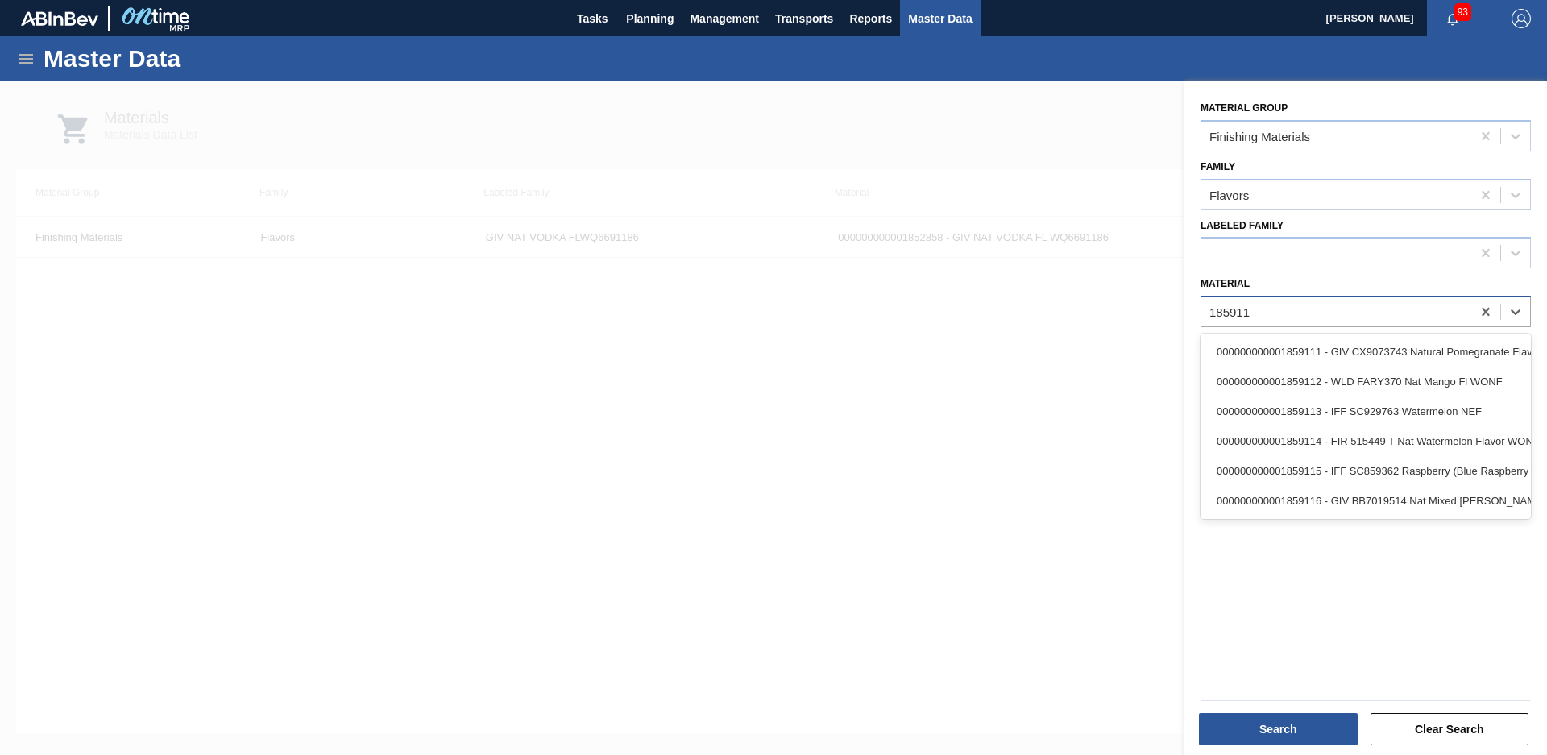
type input "1859114"
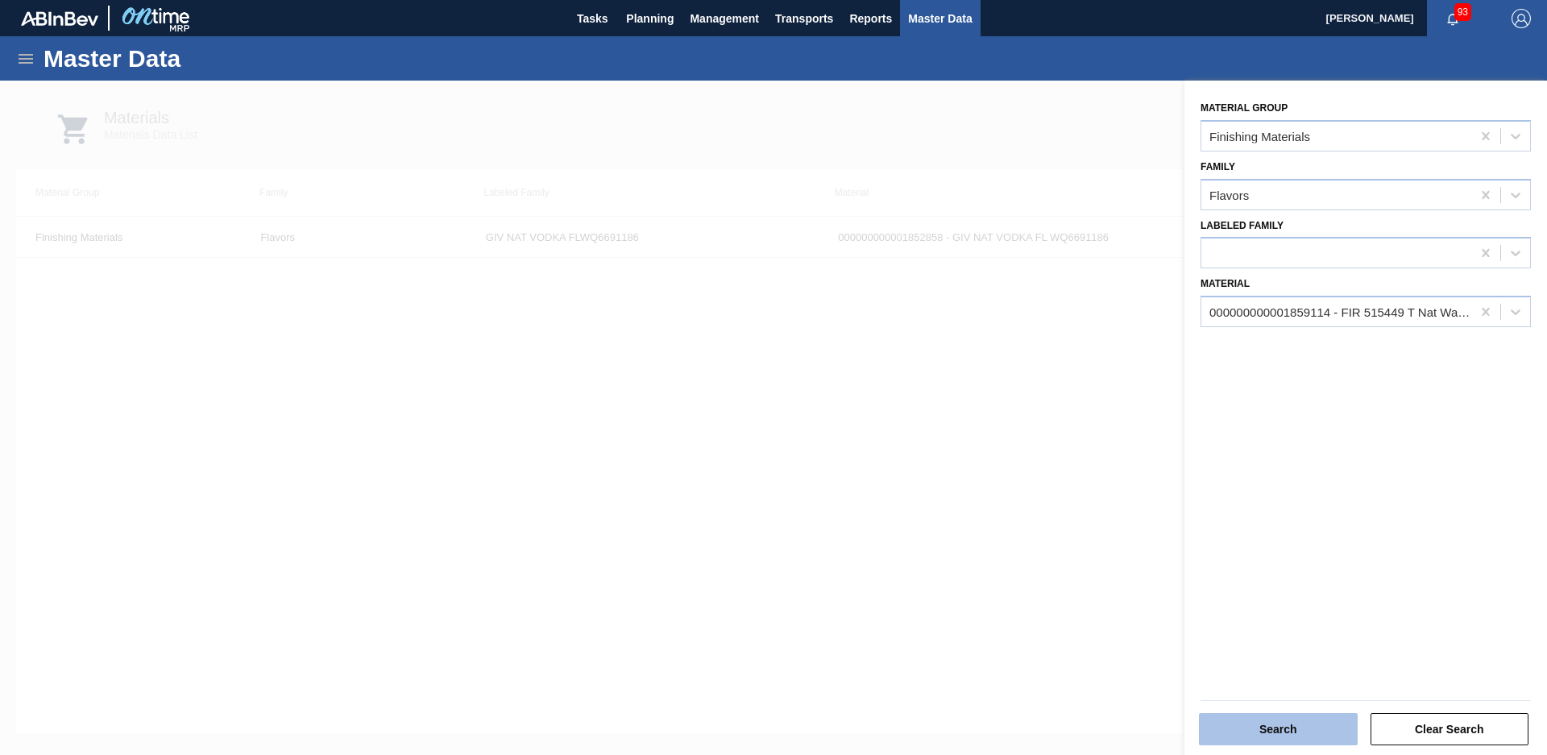
click at [1248, 727] on button "Search" at bounding box center [1278, 729] width 159 height 32
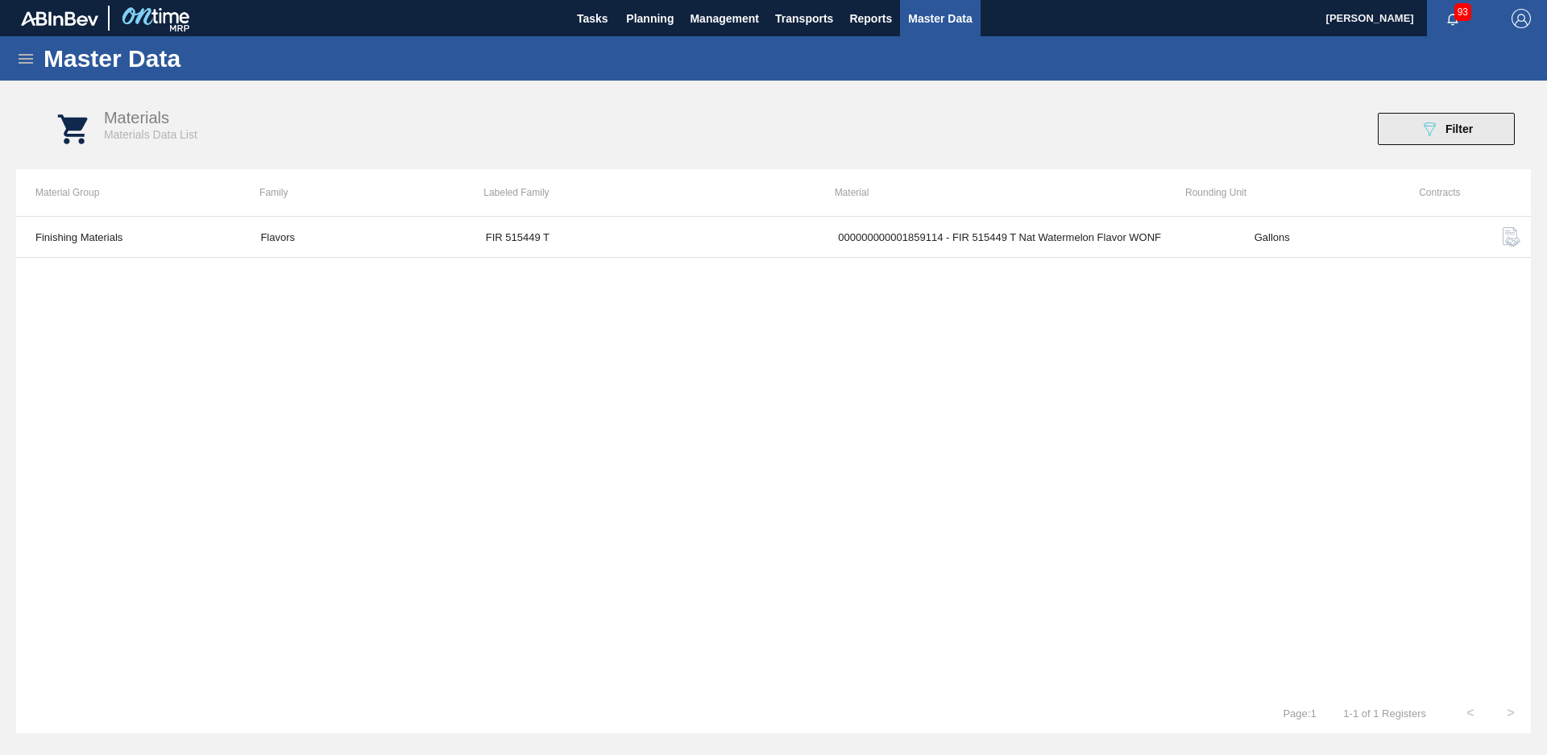
click at [1435, 135] on icon "089F7B8B-B2A5-4AFE-B5C0-19BA573D28AC" at bounding box center [1429, 128] width 19 height 19
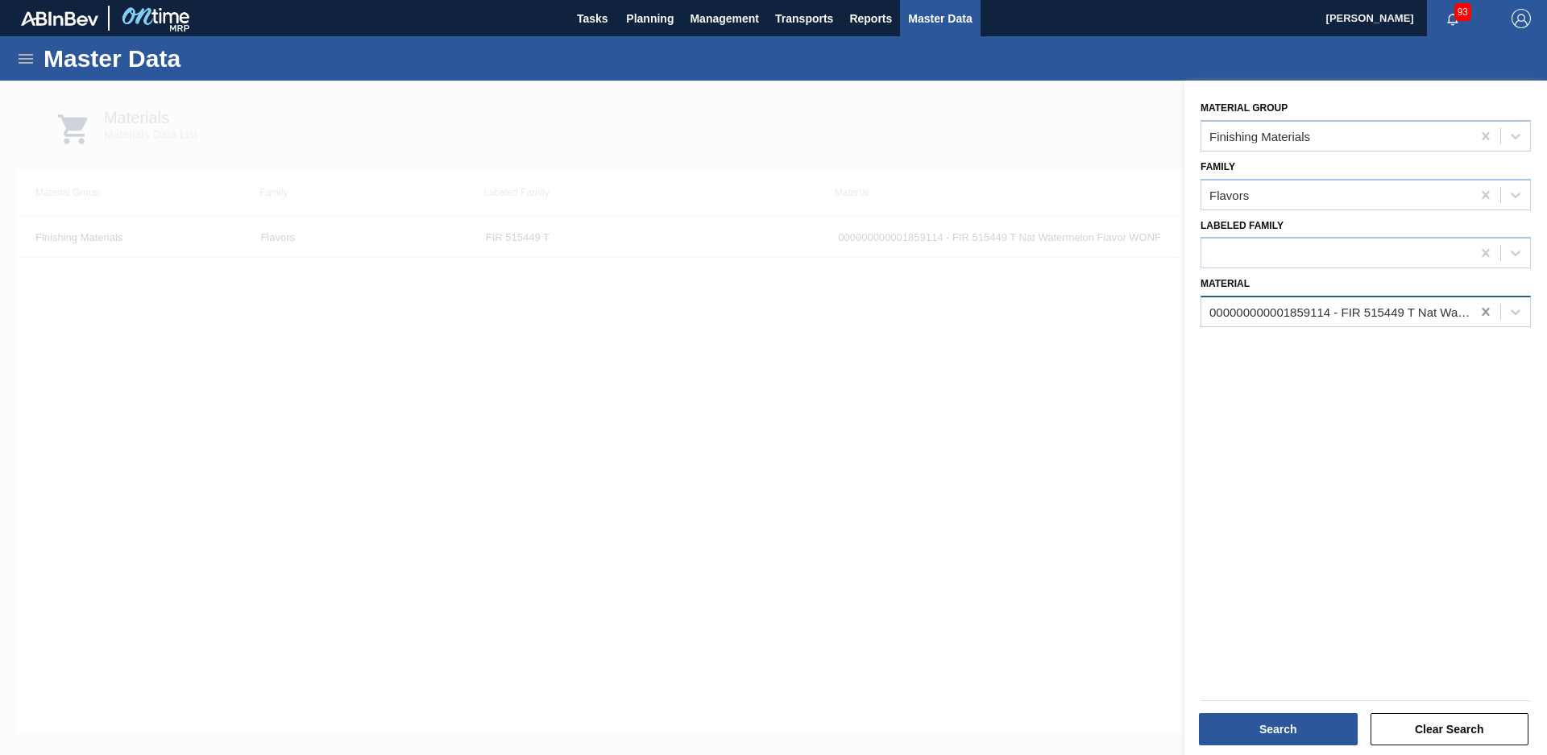
click at [1489, 308] on icon at bounding box center [1486, 312] width 16 height 16
click at [1369, 306] on div at bounding box center [1337, 312] width 270 height 23
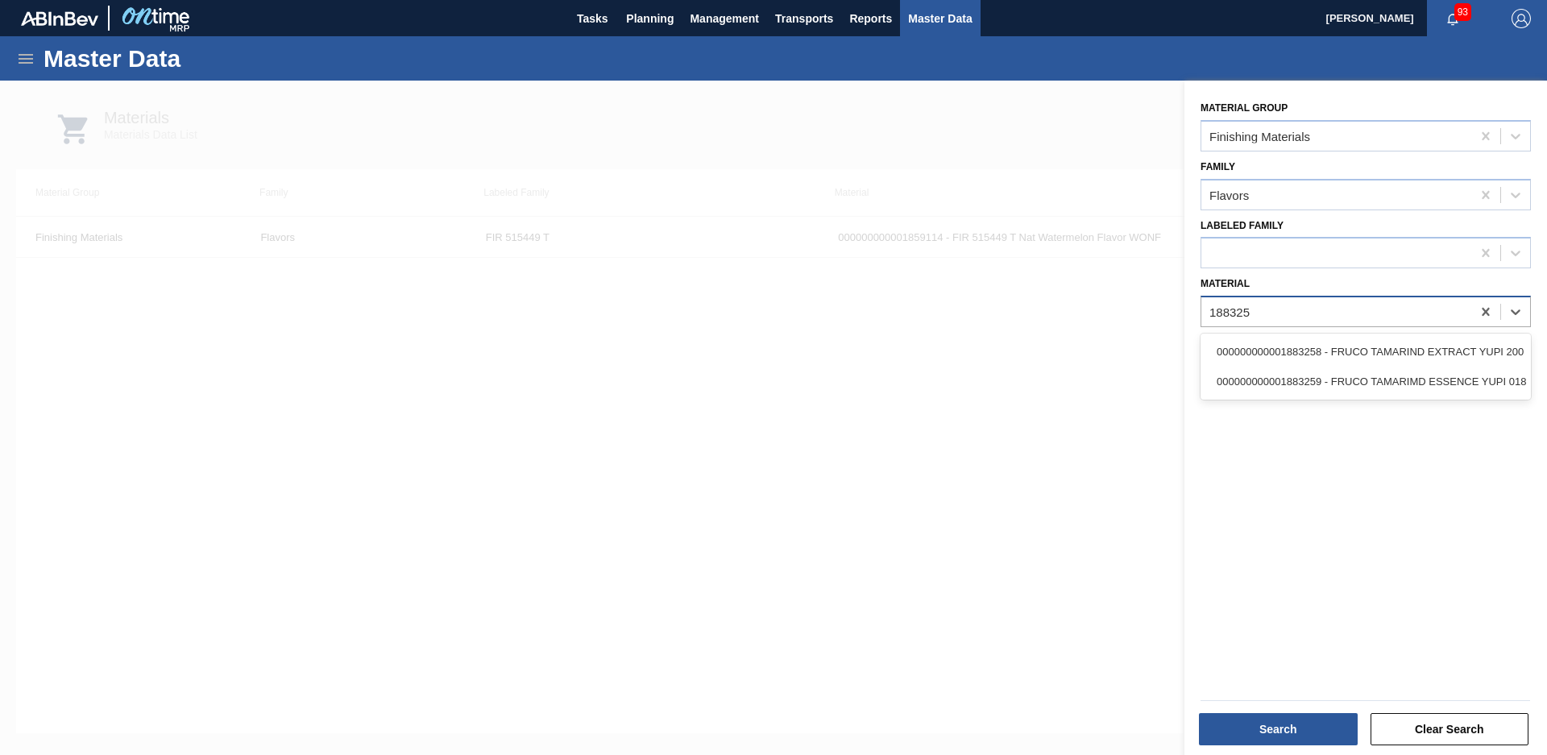
type input "1883259"
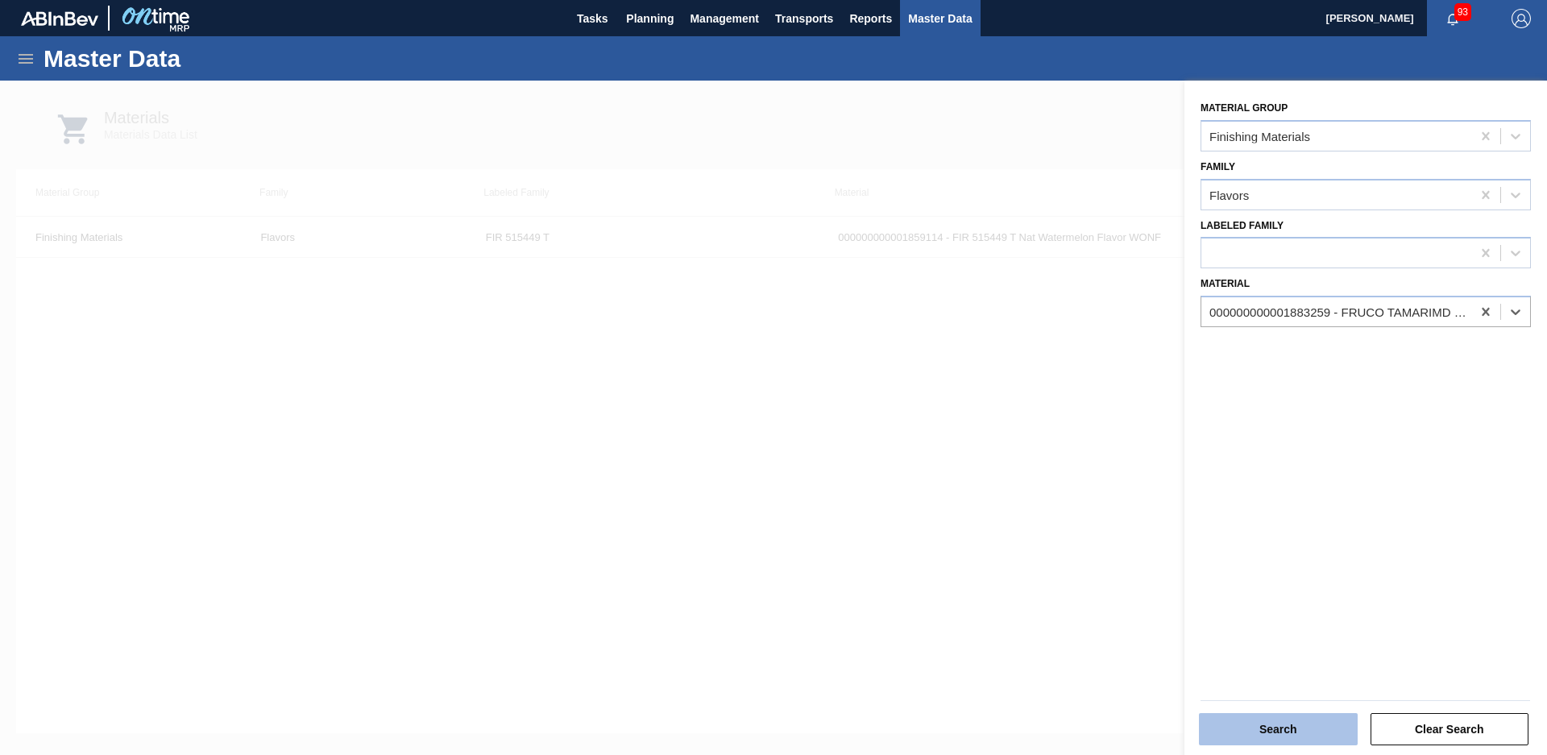
click at [1257, 723] on button "Search" at bounding box center [1278, 729] width 159 height 32
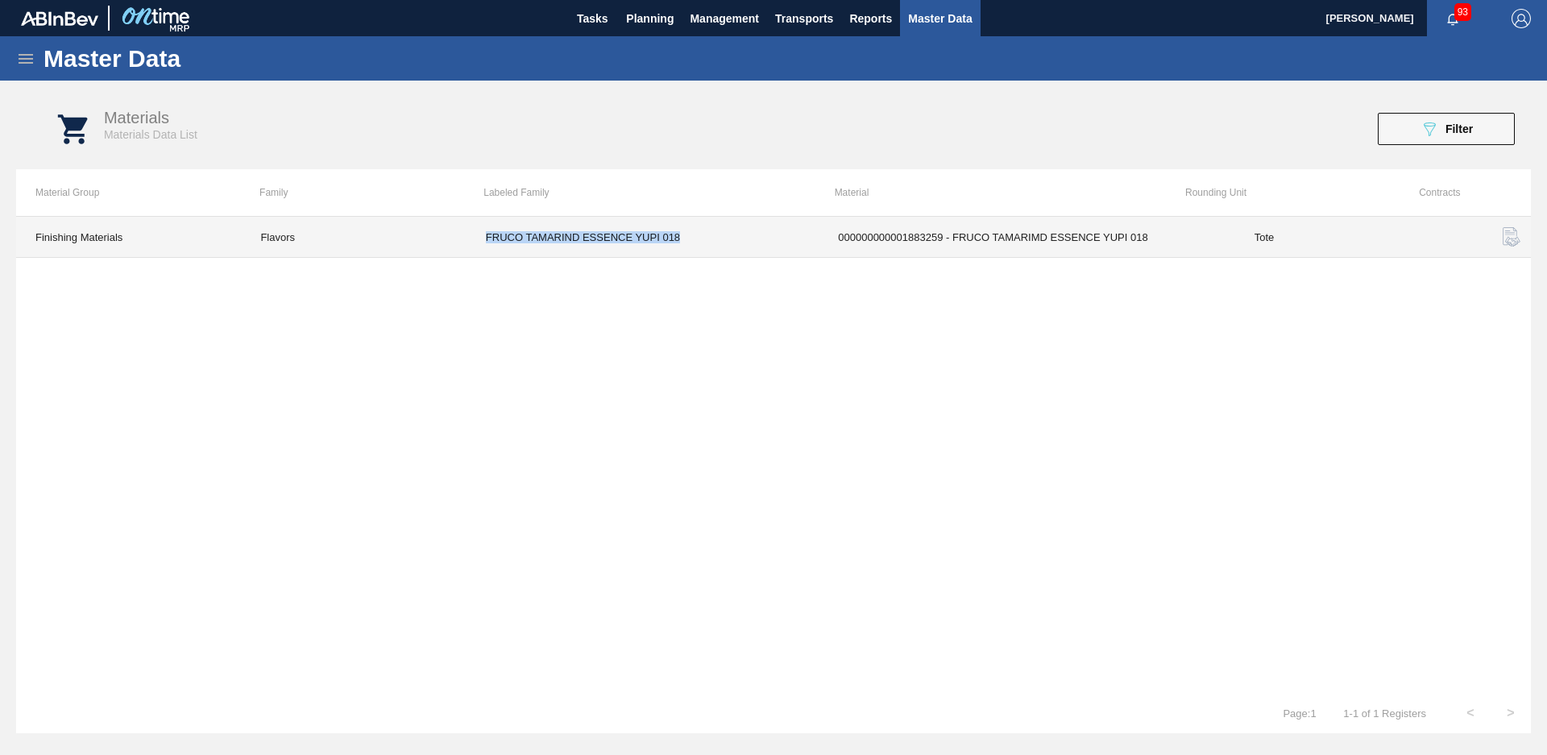
drag, startPoint x: 441, startPoint y: 242, endPoint x: 687, endPoint y: 237, distance: 246.6
click at [687, 237] on tr "Finishing Materials Flavors FRUCO TAMARIND ESSENCE YUPI 018 000000000001883259 …" at bounding box center [773, 237] width 1515 height 41
click at [687, 237] on td "FRUCO TAMARIND ESSENCE YUPI 018" at bounding box center [643, 237] width 352 height 41
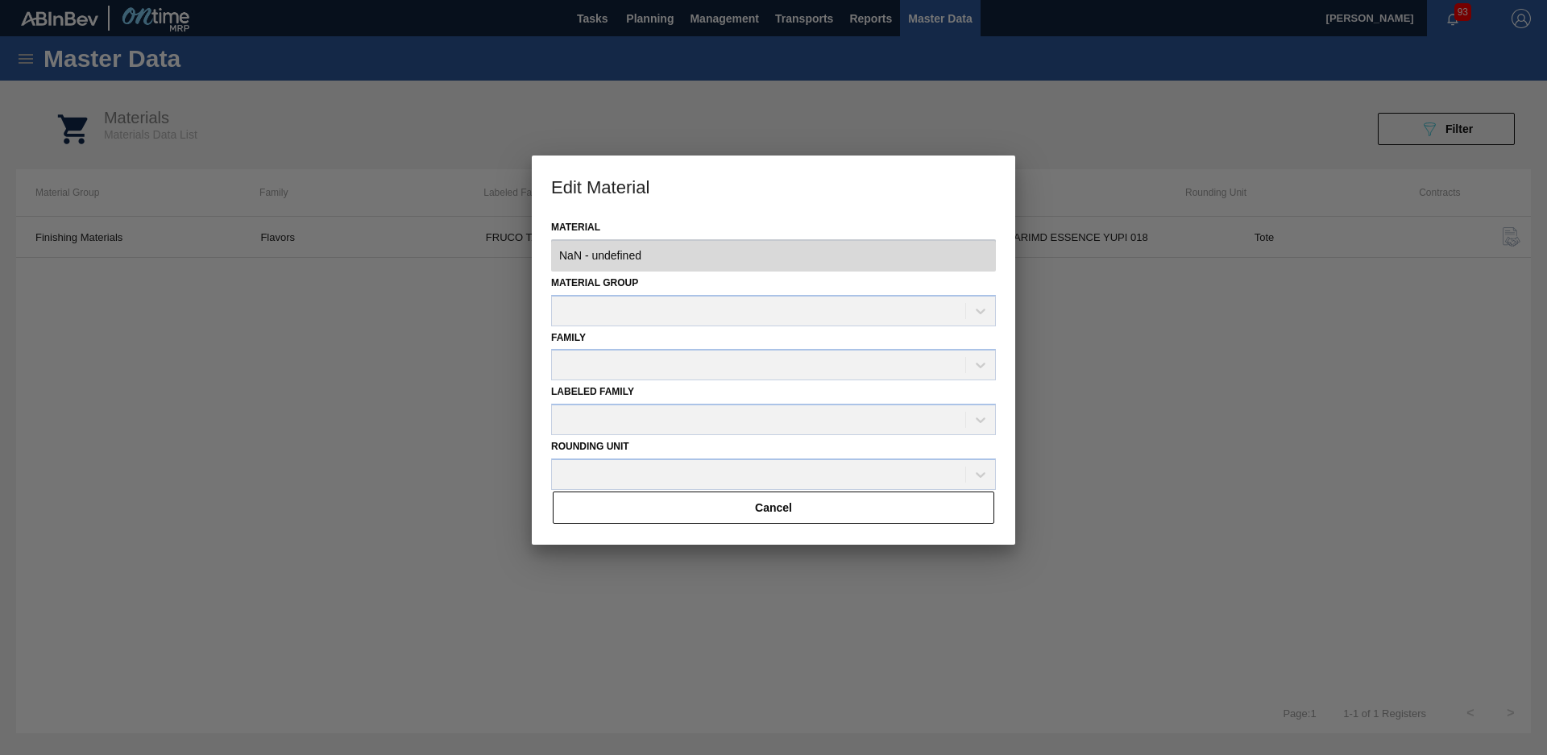
type input "1883259 - 000000000001883259 - FRUCO TAMARIMD ESSENCE YUPI 018"
click at [1278, 362] on div at bounding box center [773, 377] width 1547 height 755
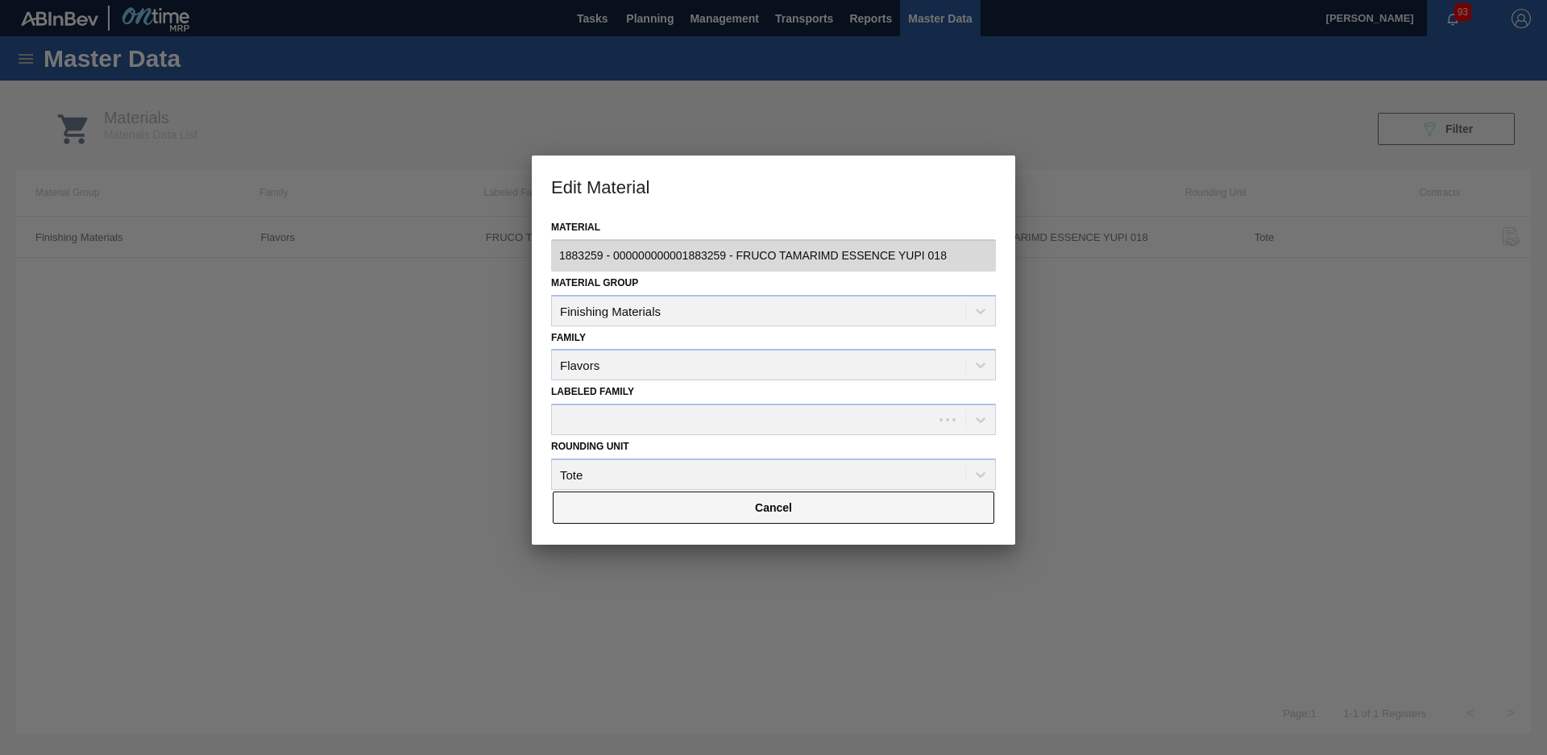
click at [889, 506] on button "Cancel" at bounding box center [774, 508] width 442 height 32
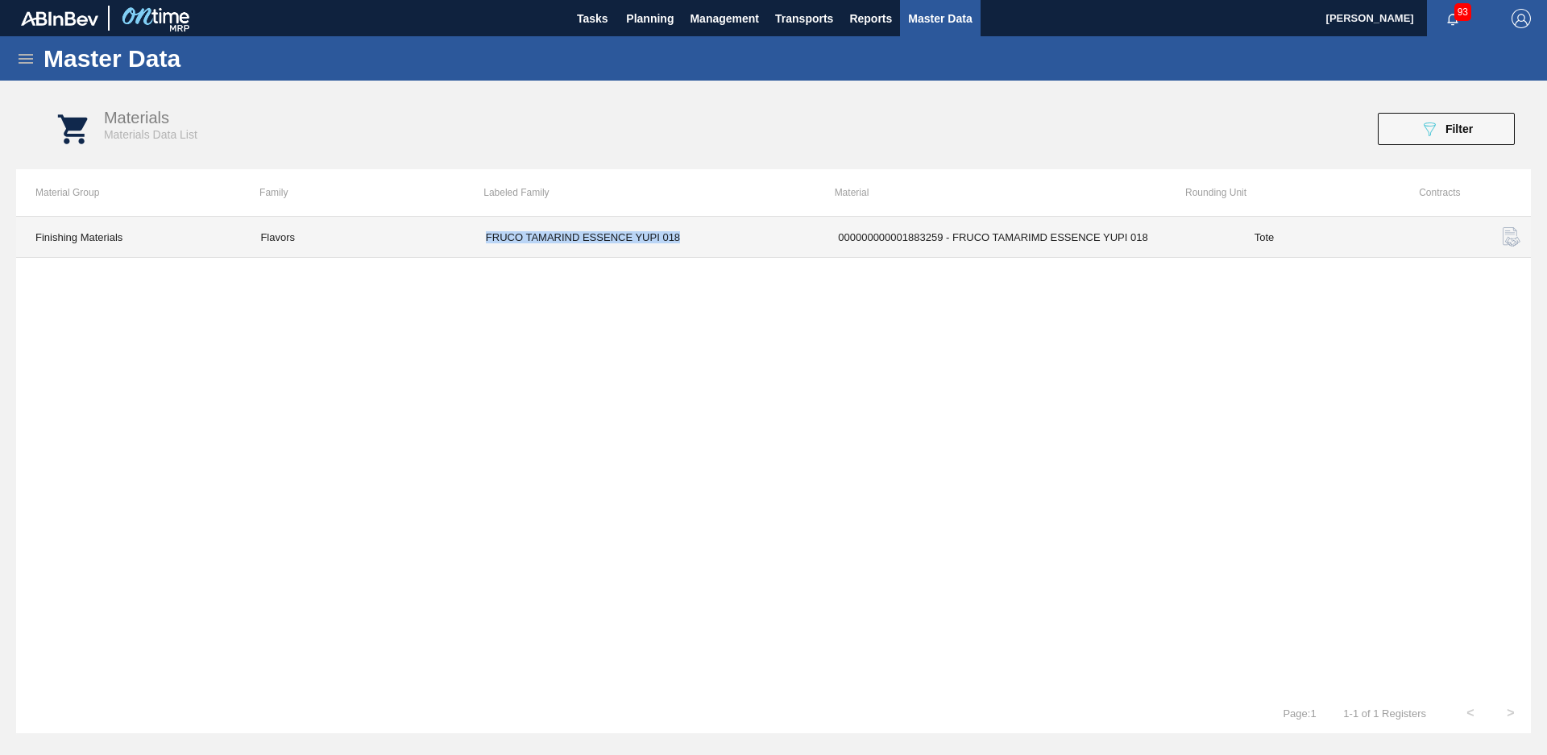
drag, startPoint x: 718, startPoint y: 239, endPoint x: 476, endPoint y: 248, distance: 241.9
click at [476, 248] on td "FRUCO TAMARIND ESSENCE YUPI 018" at bounding box center [643, 237] width 352 height 41
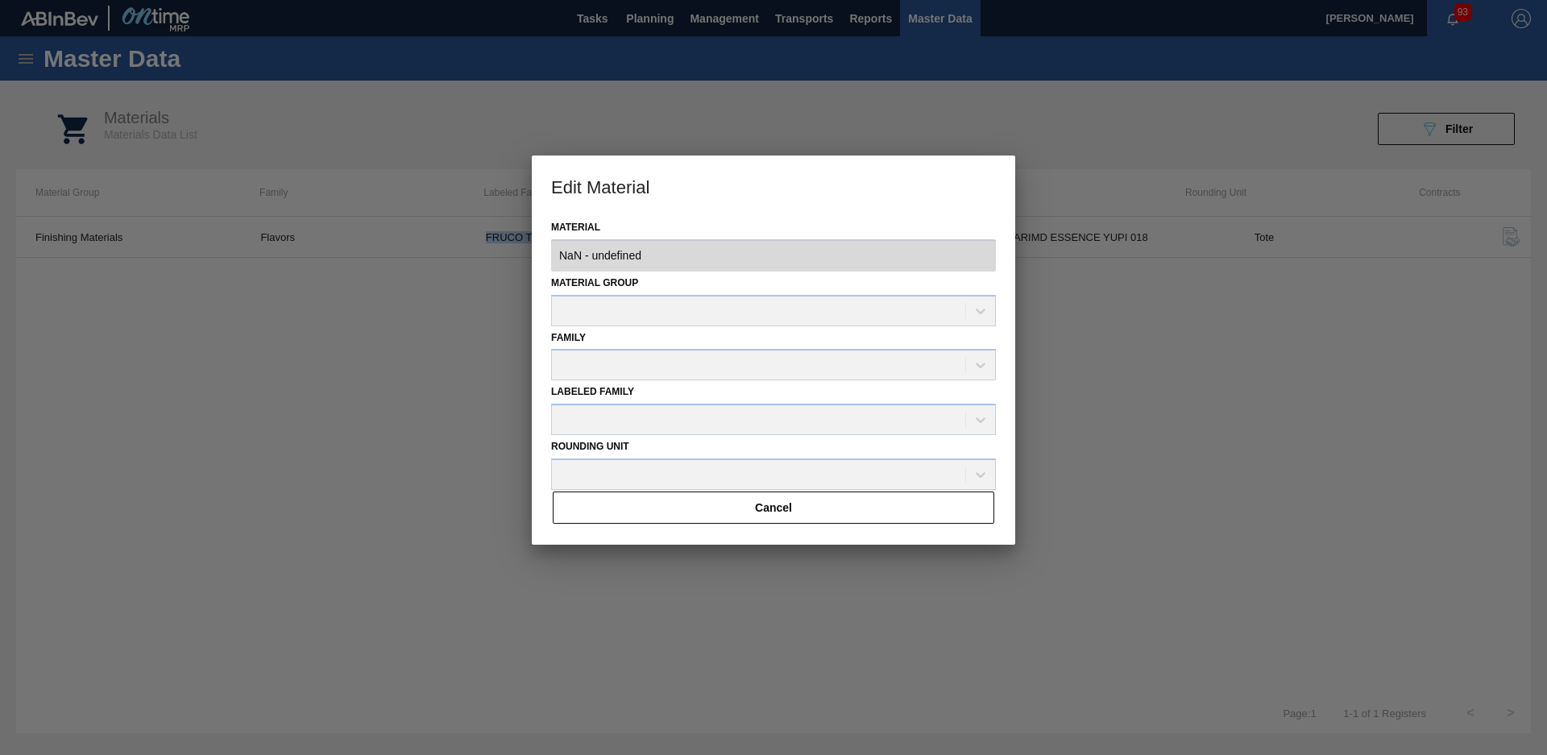
type input "1883259 - 000000000001883259 - FRUCO TAMARIMD ESSENCE YUPI 018"
copy td "FRUCO TAMARIND ESSENCE YUPI 018"
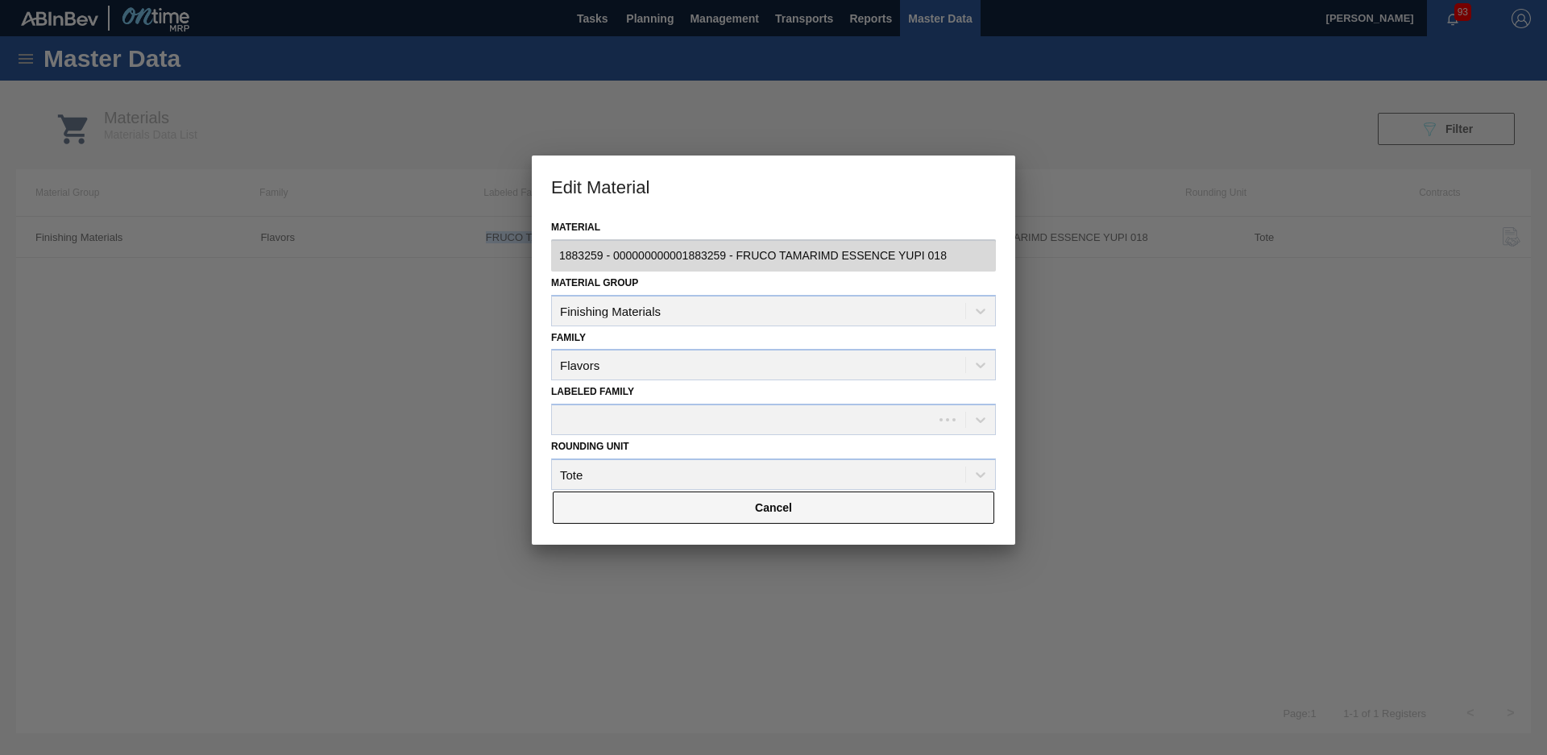
click at [777, 508] on button "Cancel" at bounding box center [774, 508] width 442 height 32
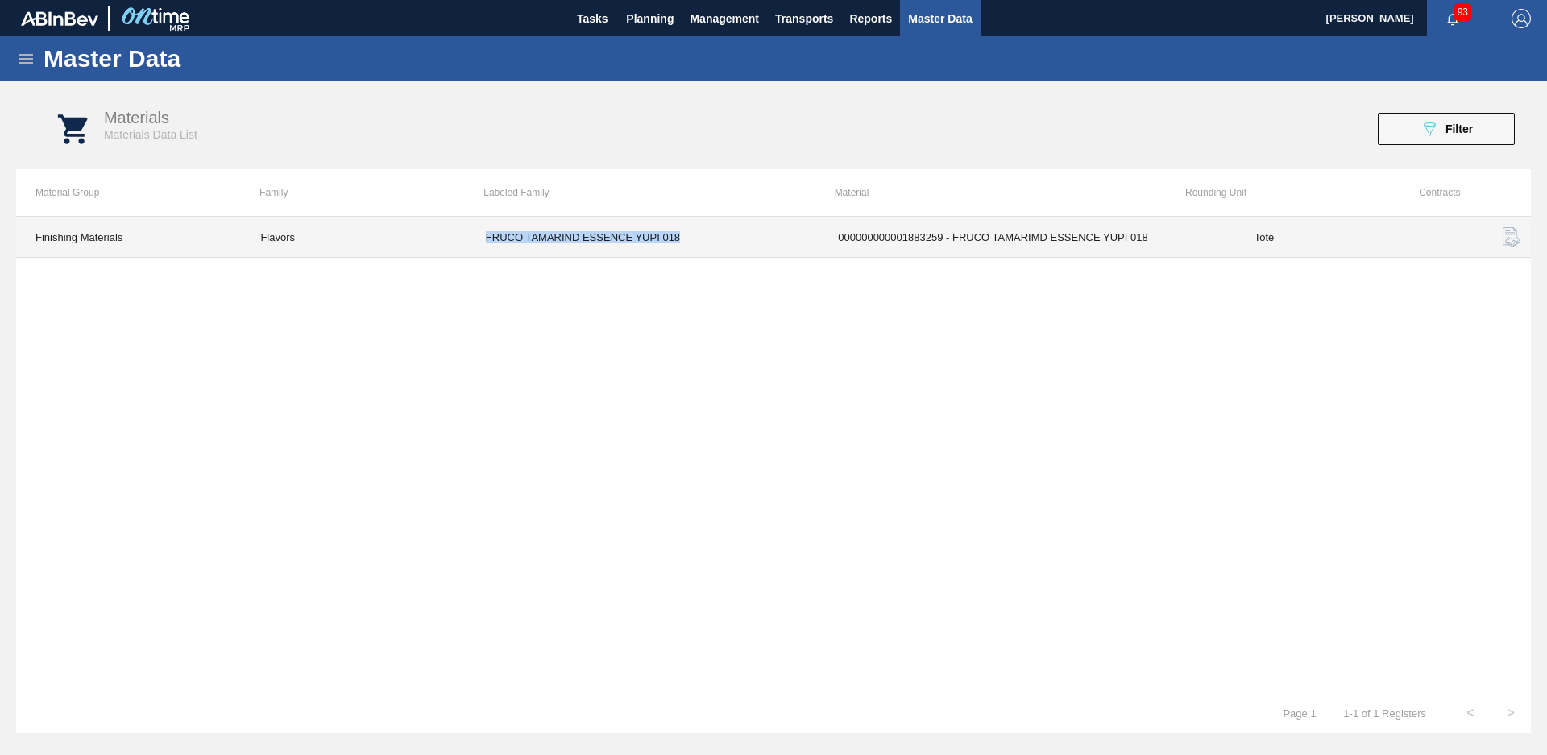
copy td "FRUCO TAMARIND ESSENCE YUPI 018"
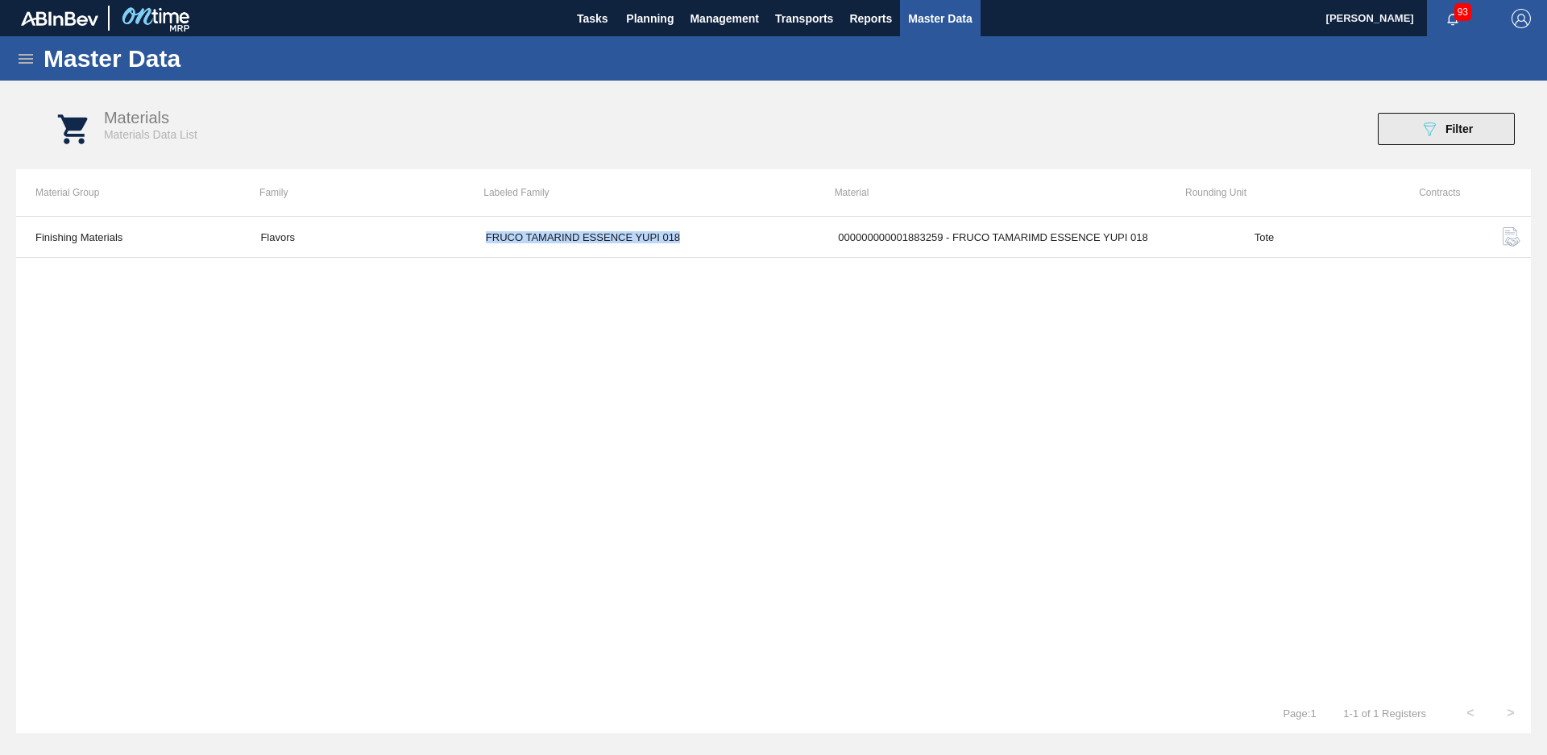
click at [1442, 133] on div "089F7B8B-B2A5-4AFE-B5C0-19BA573D28AC Filter" at bounding box center [1446, 128] width 53 height 19
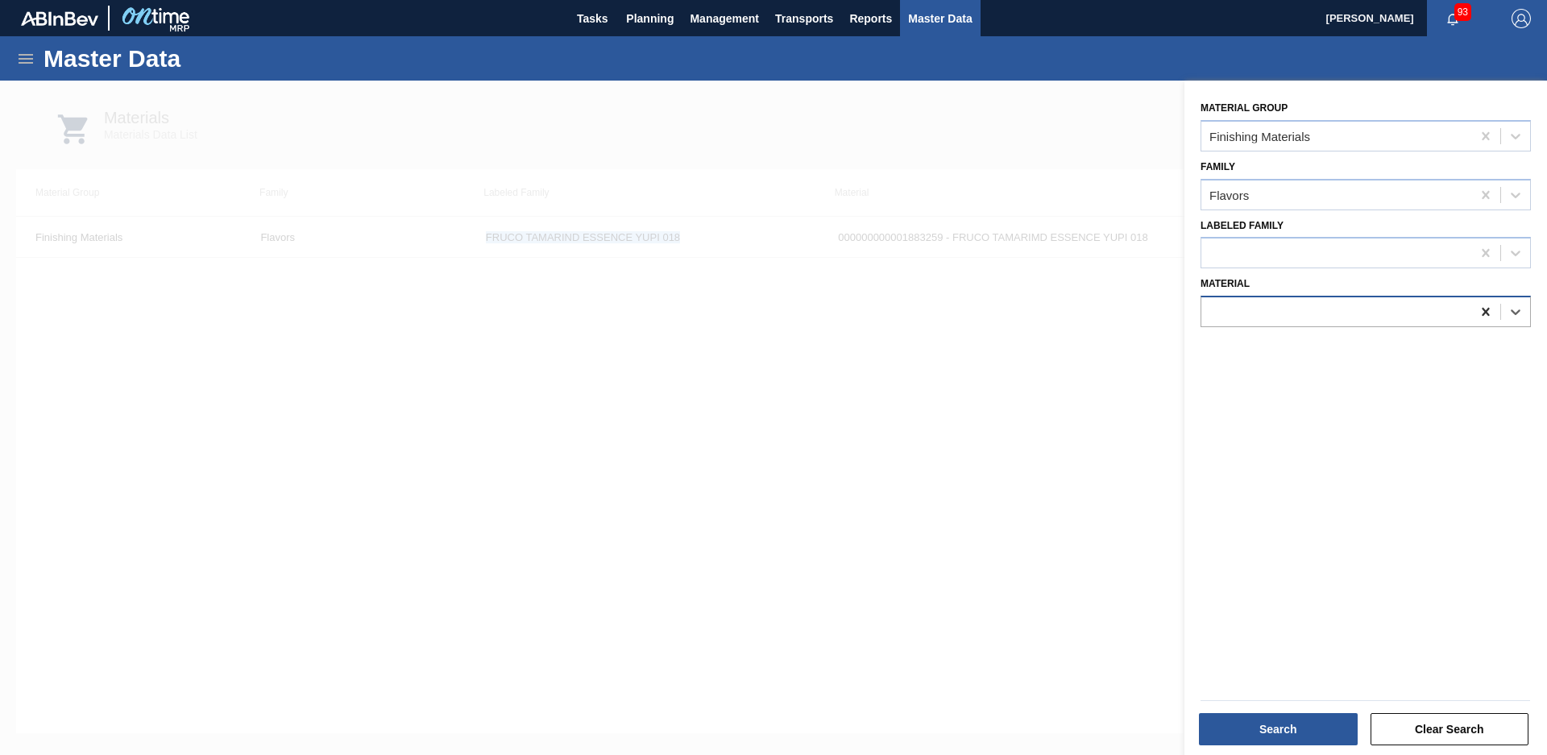
click at [1488, 319] on icon at bounding box center [1486, 312] width 16 height 16
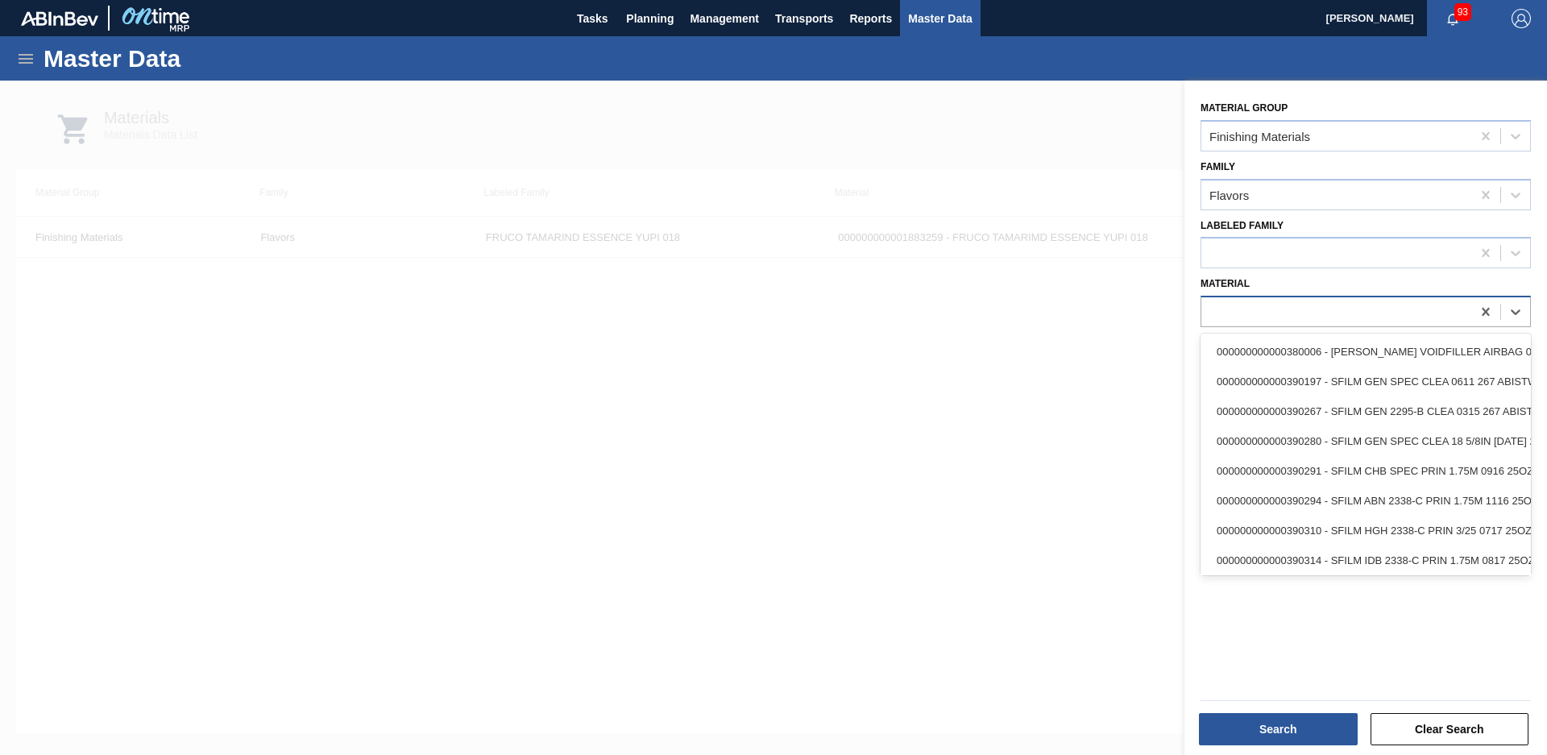
click at [1368, 313] on div at bounding box center [1337, 312] width 270 height 23
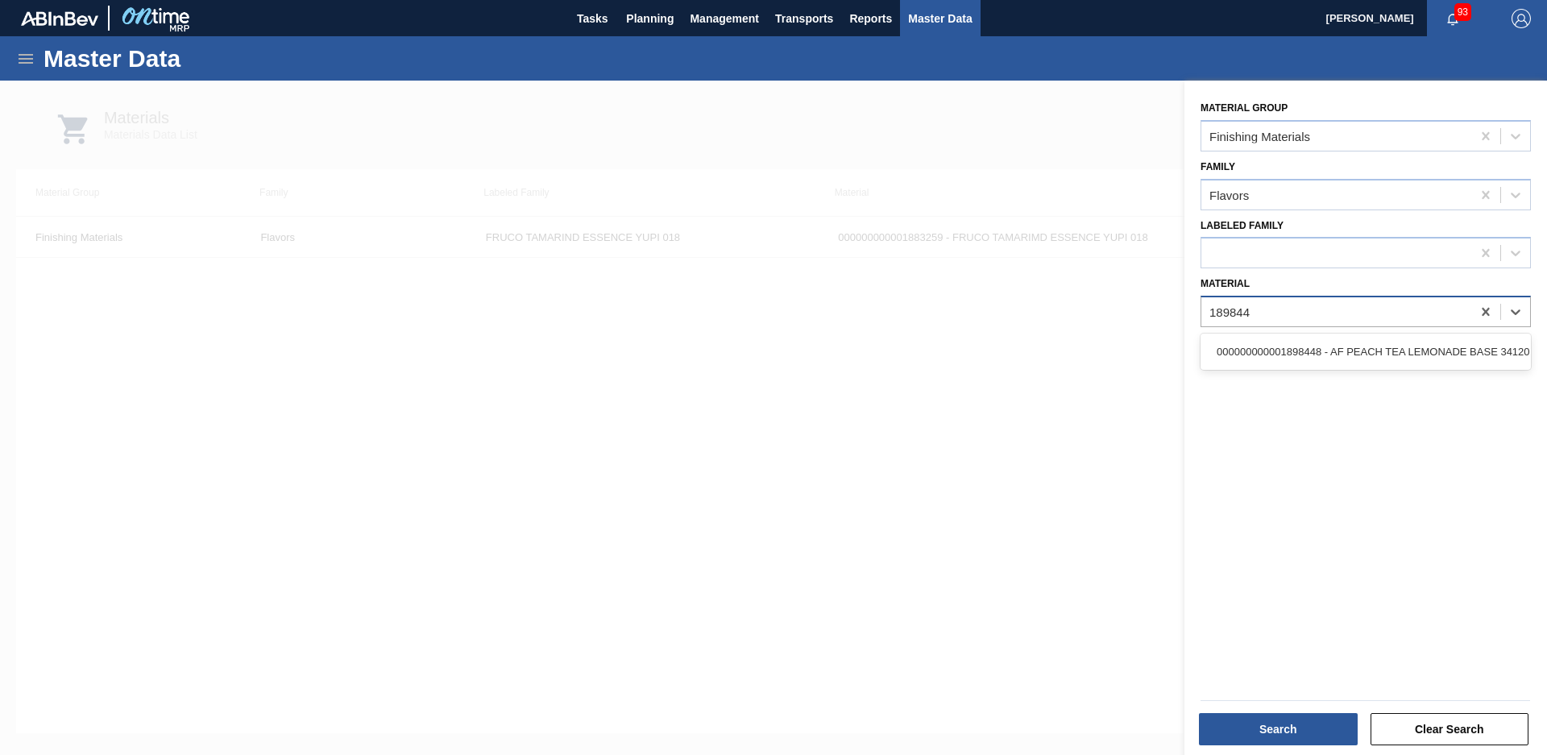
type input "1898448"
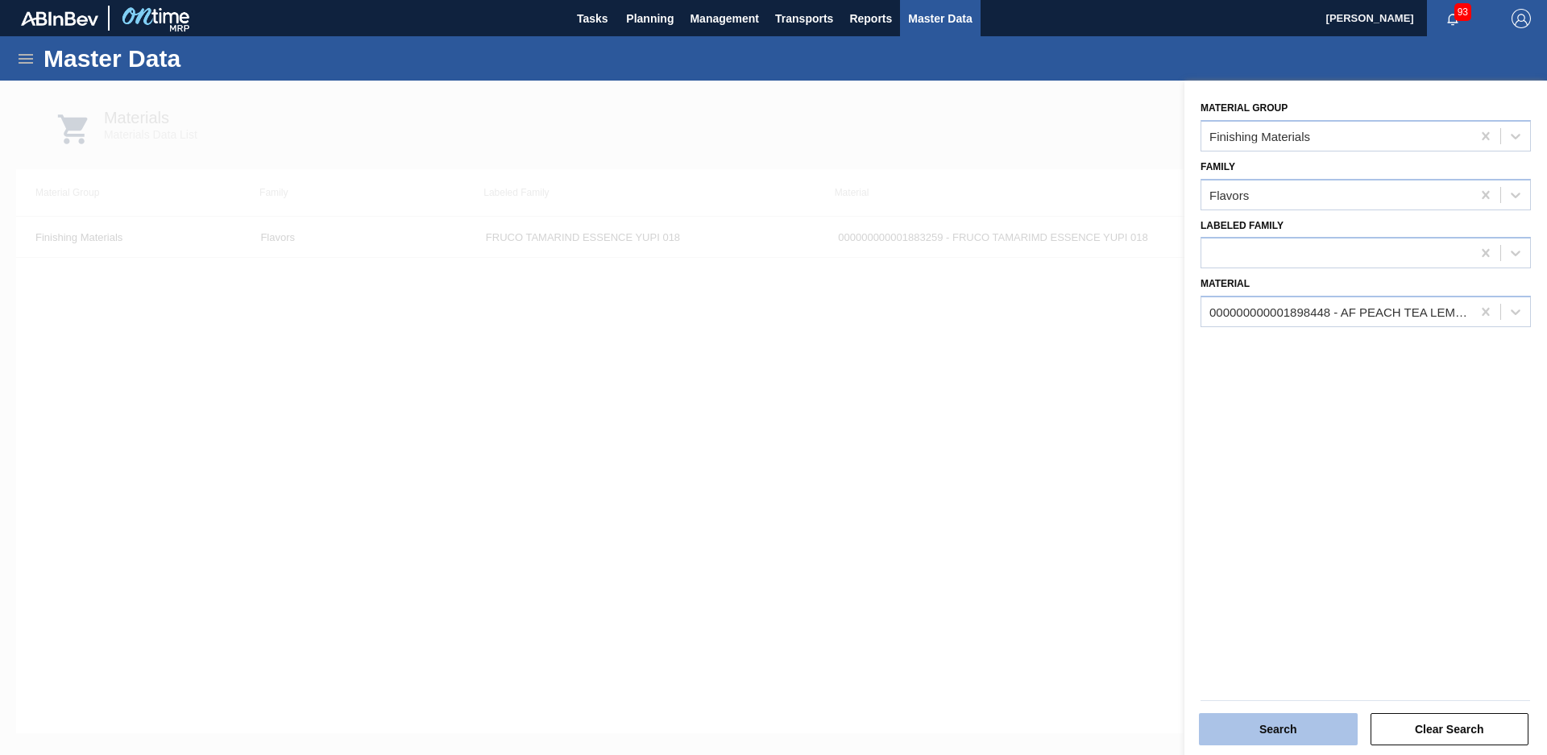
click at [1294, 737] on button "Search" at bounding box center [1278, 729] width 159 height 32
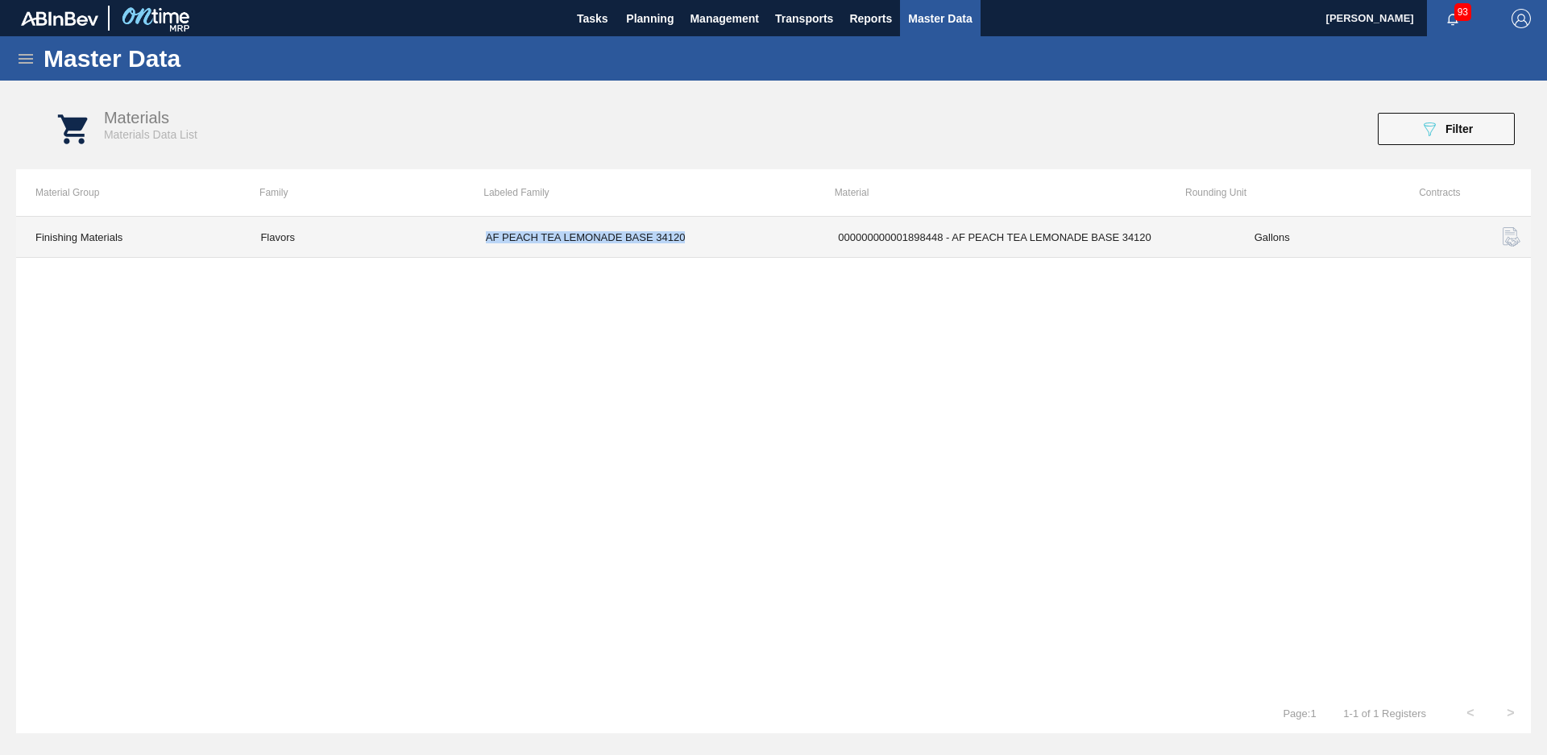
drag, startPoint x: 699, startPoint y: 243, endPoint x: 482, endPoint y: 243, distance: 217.6
click at [482, 243] on td "AF PEACH TEA LEMONADE BASE 34120" at bounding box center [643, 237] width 352 height 41
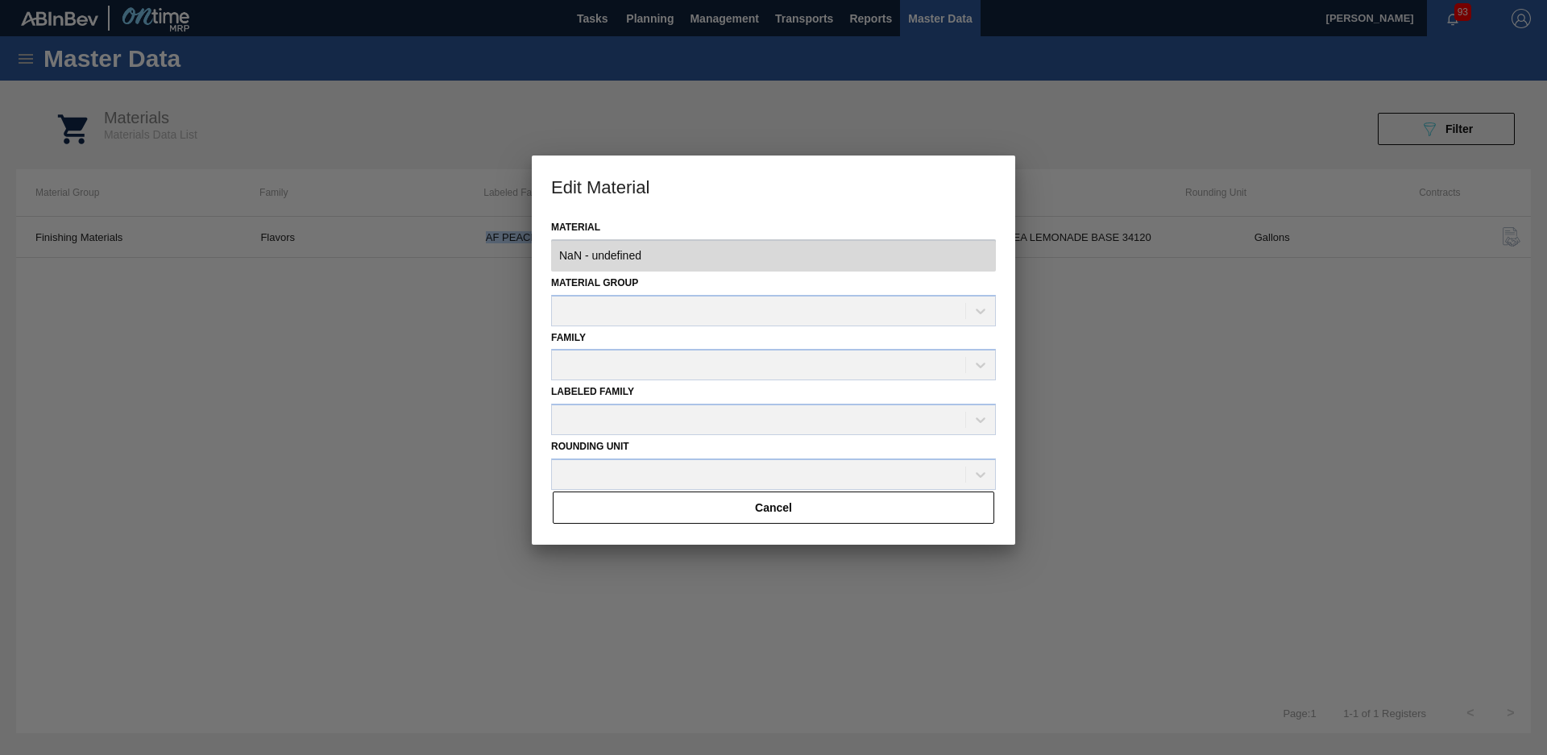
type input "1898448 - 000000000001898448 - AF PEACH TEA LEMONADE BASE 34120"
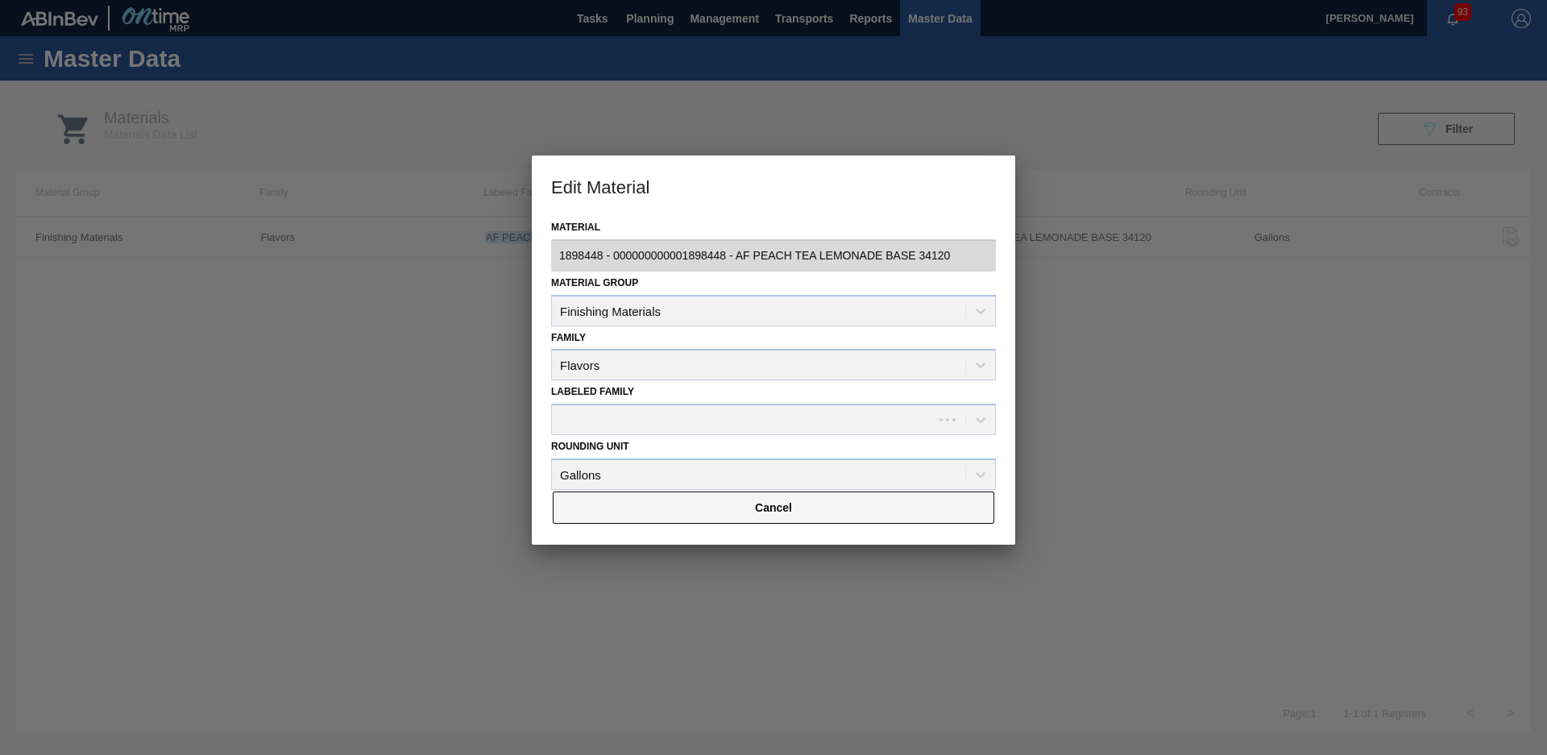
click at [778, 507] on button "Cancel" at bounding box center [774, 508] width 442 height 32
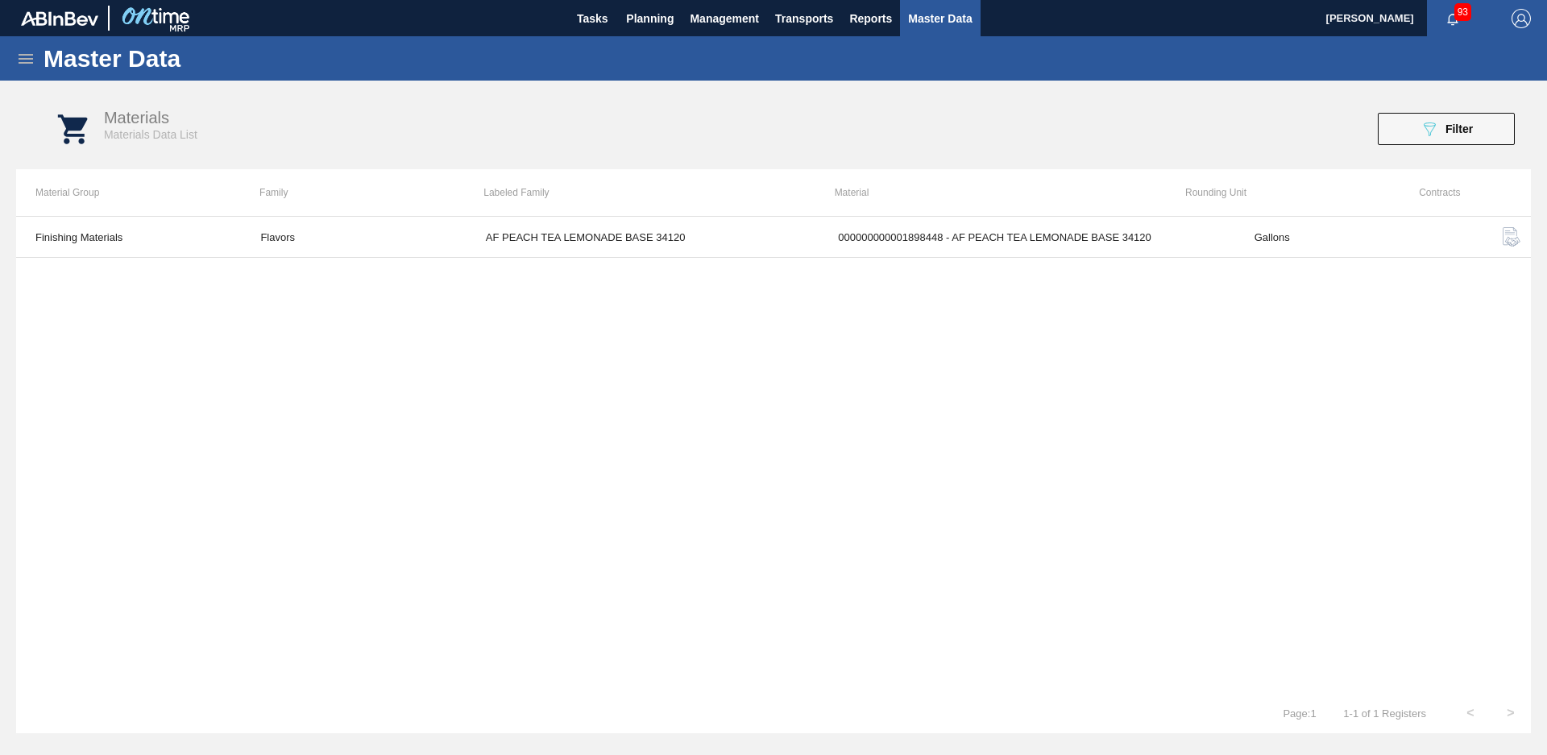
click at [1328, 507] on div "Finishing Materials Flavors AF PEACH TEA LEMONADE BASE 34120 000000000001898448…" at bounding box center [773, 454] width 1515 height 477
click at [1453, 118] on button "089F7B8B-B2A5-4AFE-B5C0-19BA573D28AC Filter" at bounding box center [1446, 129] width 137 height 32
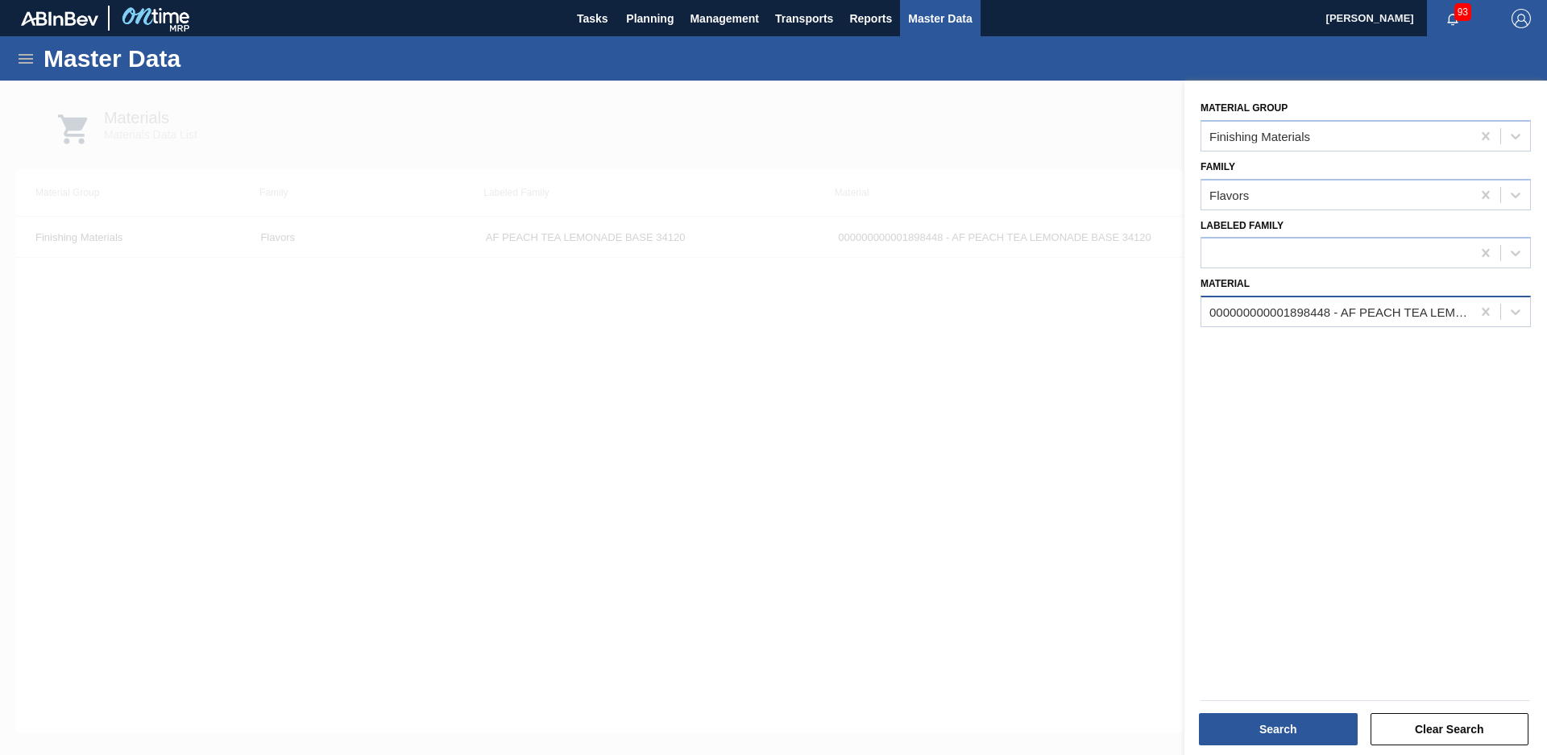
click at [1393, 305] on div "000000000001898448 - AF PEACH TEA LEMONADE BASE 34120" at bounding box center [1342, 312] width 264 height 14
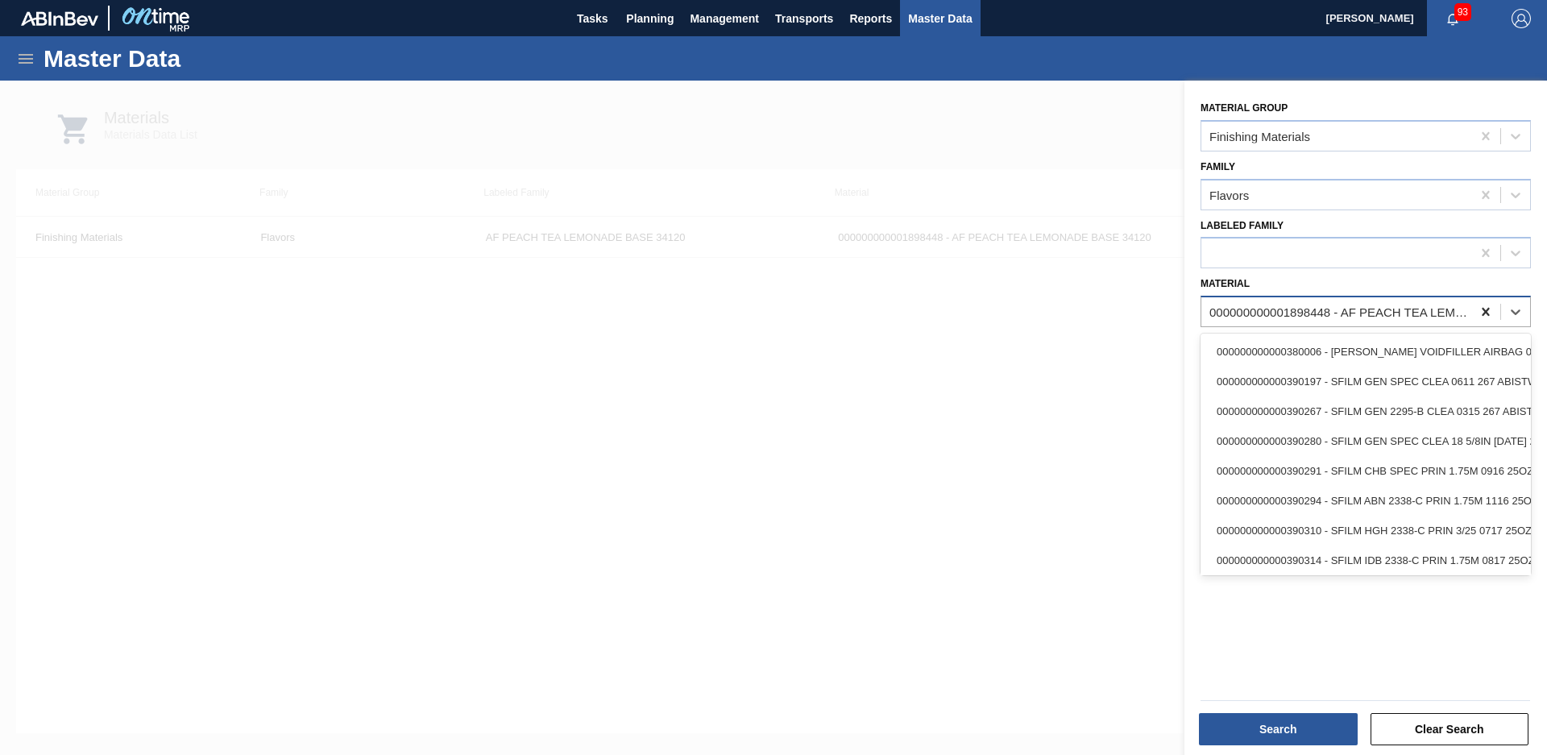
click at [1492, 310] on div at bounding box center [1485, 311] width 29 height 29
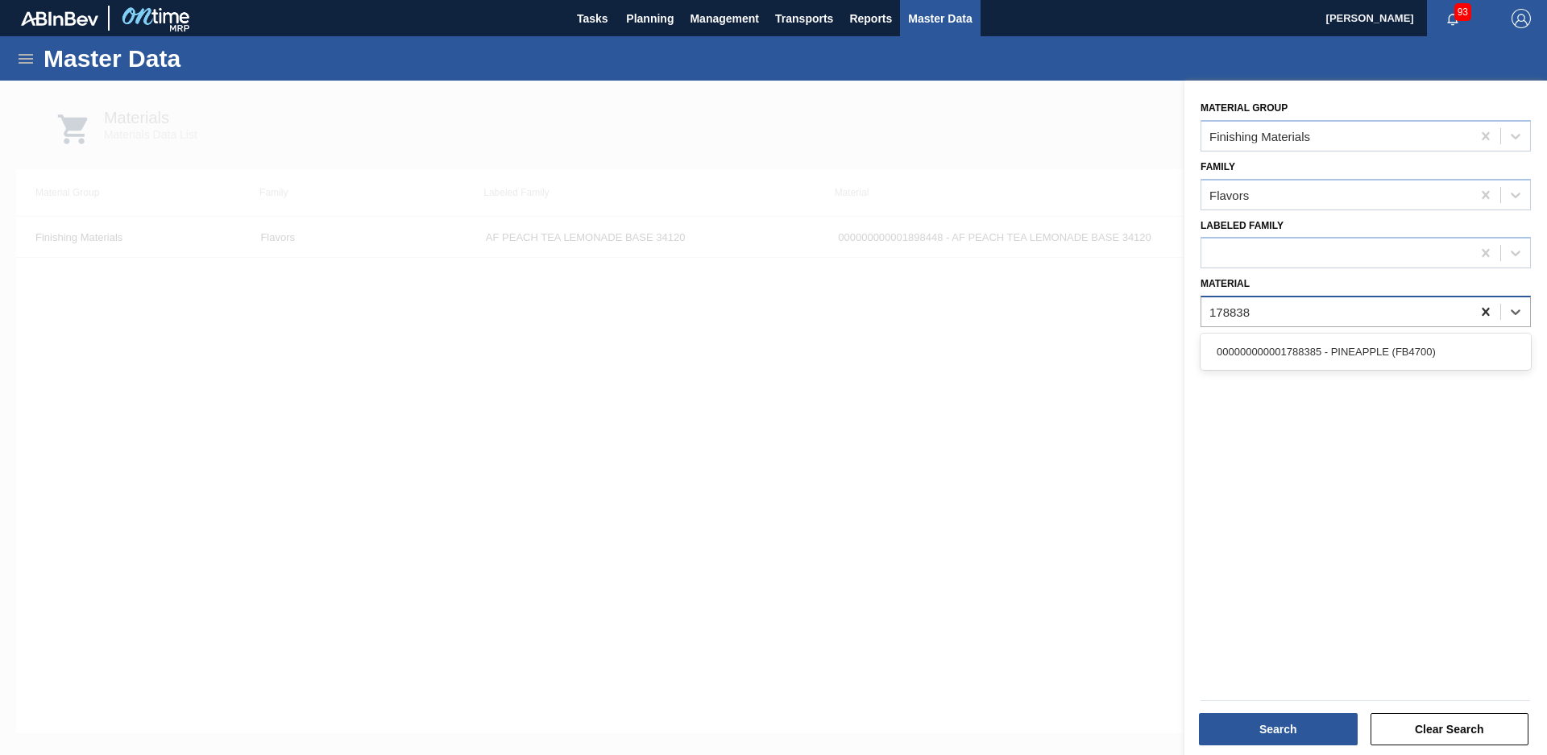
type input "1788385"
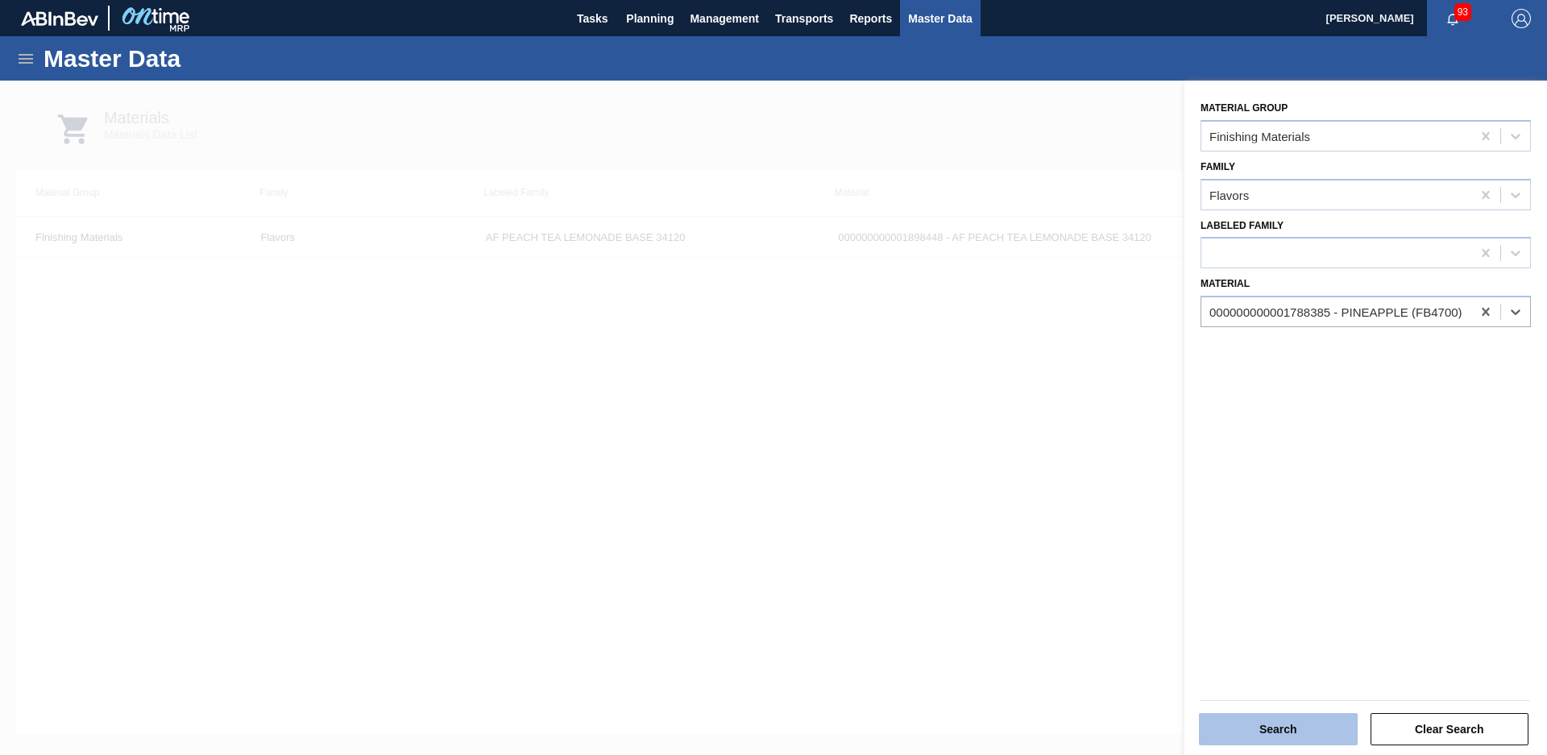
click at [1301, 724] on button "Search" at bounding box center [1278, 729] width 159 height 32
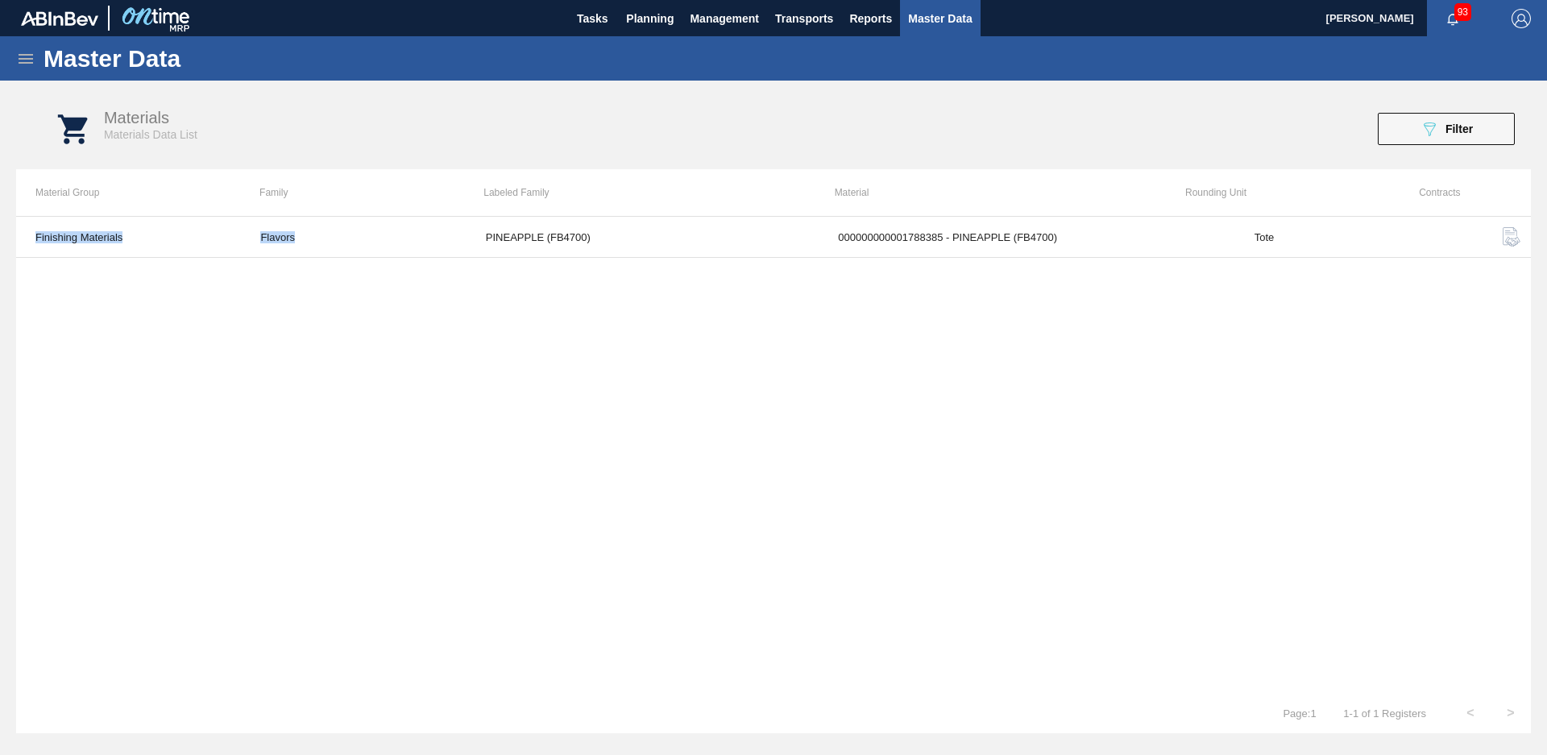
drag, startPoint x: 474, startPoint y: 239, endPoint x: 607, endPoint y: 259, distance: 134.5
click at [607, 259] on div "Finishing Materials Flavors PINEAPPLE (FB4700) 000000000001788385 - PINEAPPLE (…" at bounding box center [773, 454] width 1515 height 477
click at [771, 367] on div "Finishing Materials Flavors PINEAPPLE (FB4700) 000000000001788385 - PINEAPPLE (…" at bounding box center [773, 454] width 1515 height 477
click at [1428, 137] on icon "089F7B8B-B2A5-4AFE-B5C0-19BA573D28AC" at bounding box center [1429, 128] width 19 height 19
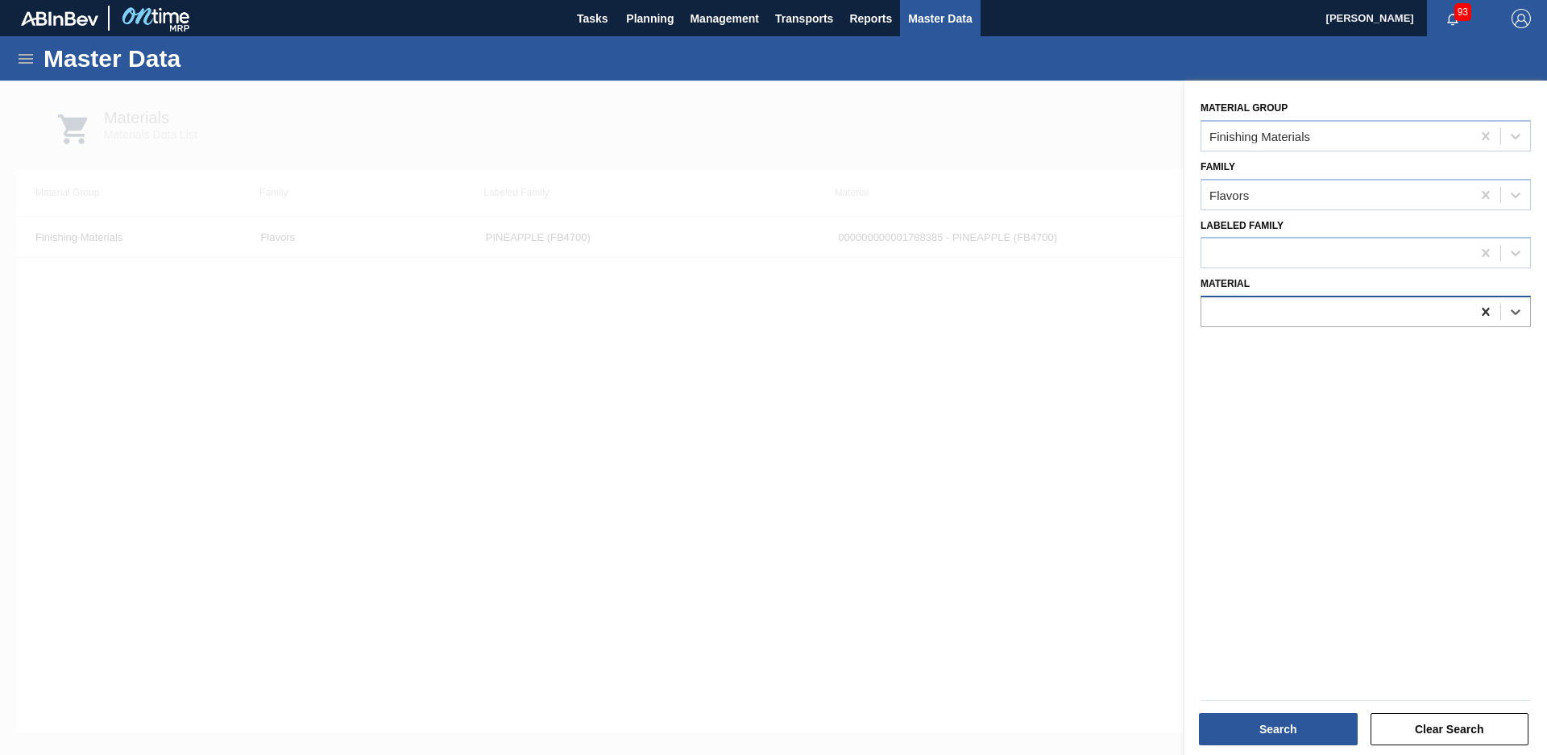
click at [1486, 312] on icon at bounding box center [1486, 312] width 16 height 16
click at [1448, 185] on div "Flavors" at bounding box center [1337, 194] width 270 height 23
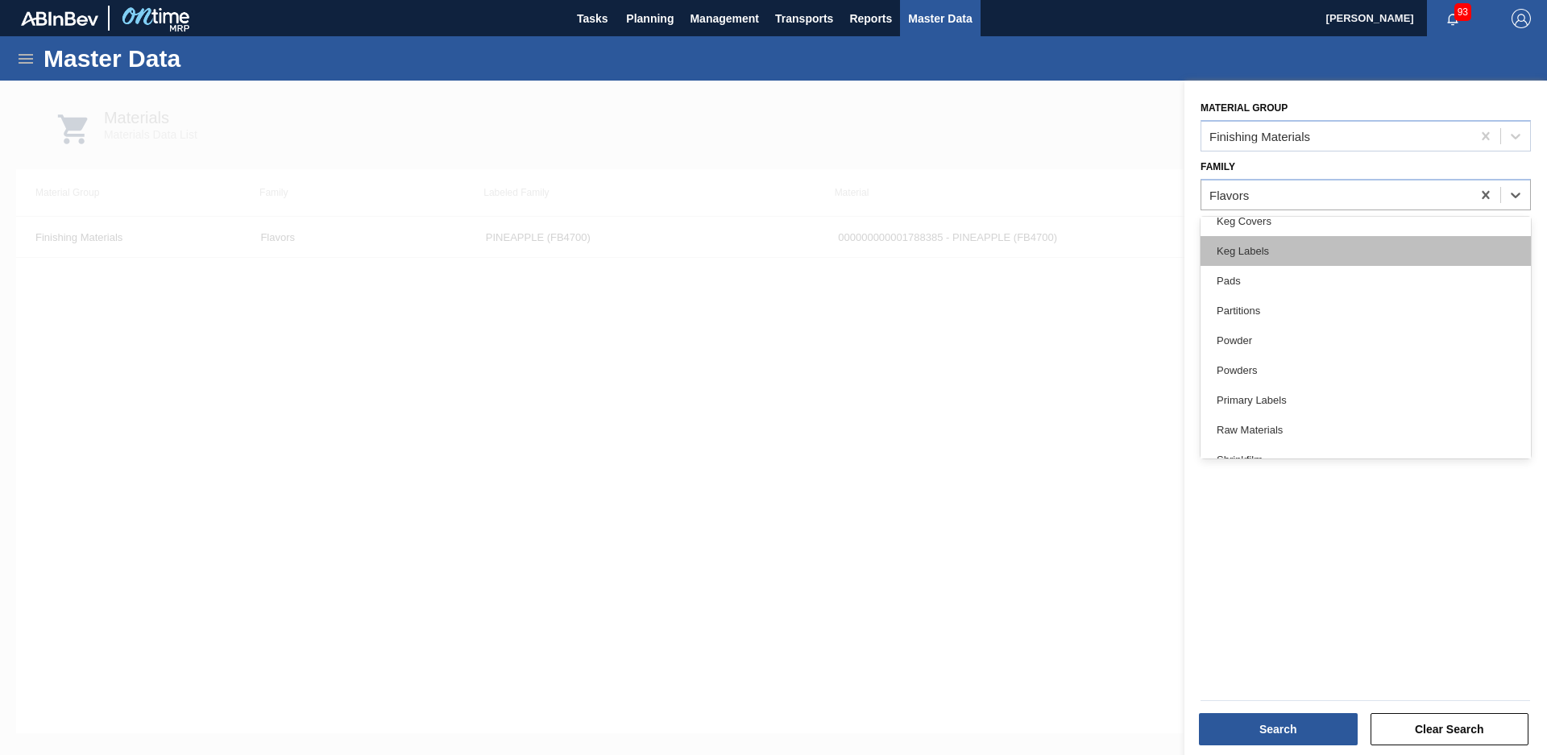
scroll to position [260, 0]
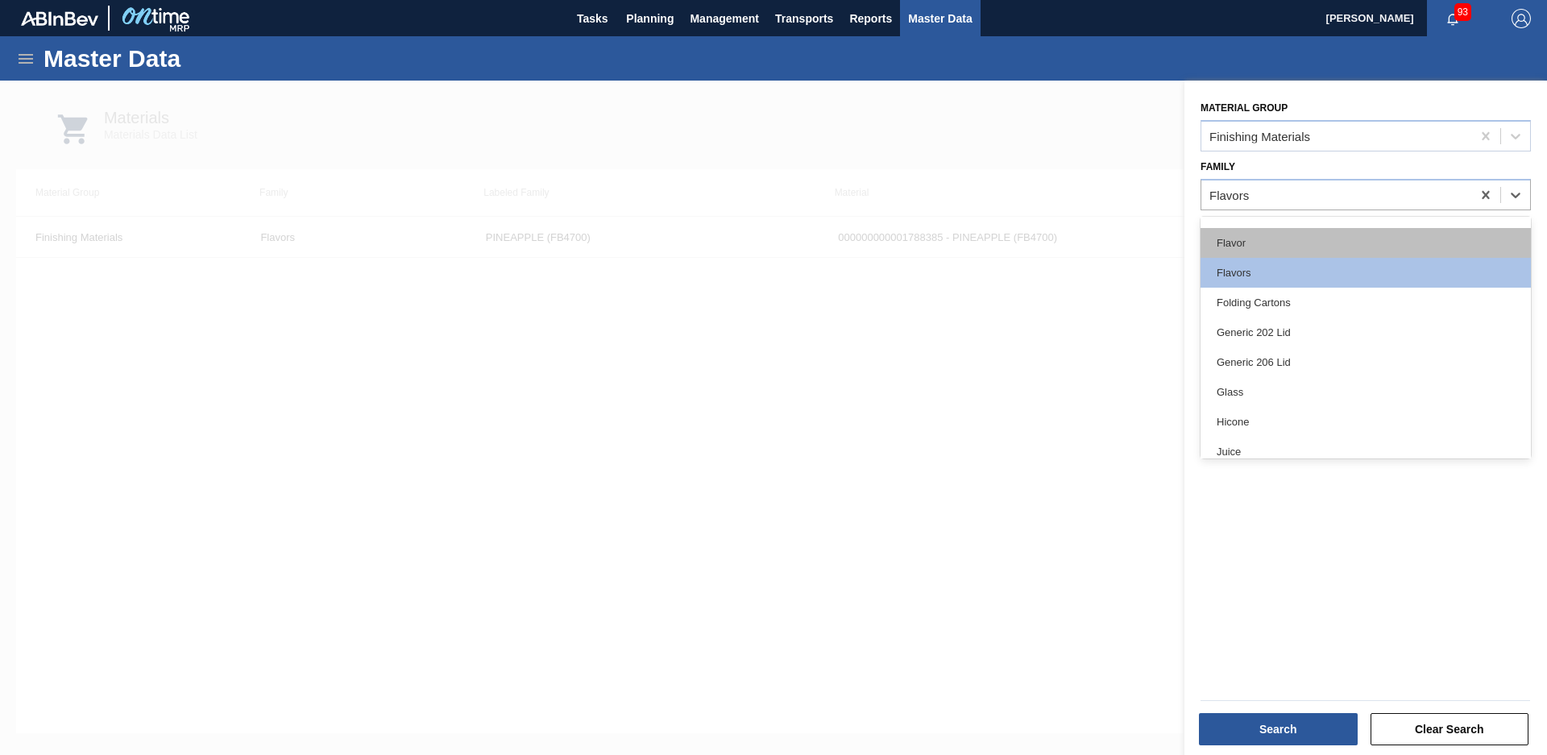
click at [1312, 245] on div "Flavor" at bounding box center [1366, 243] width 330 height 30
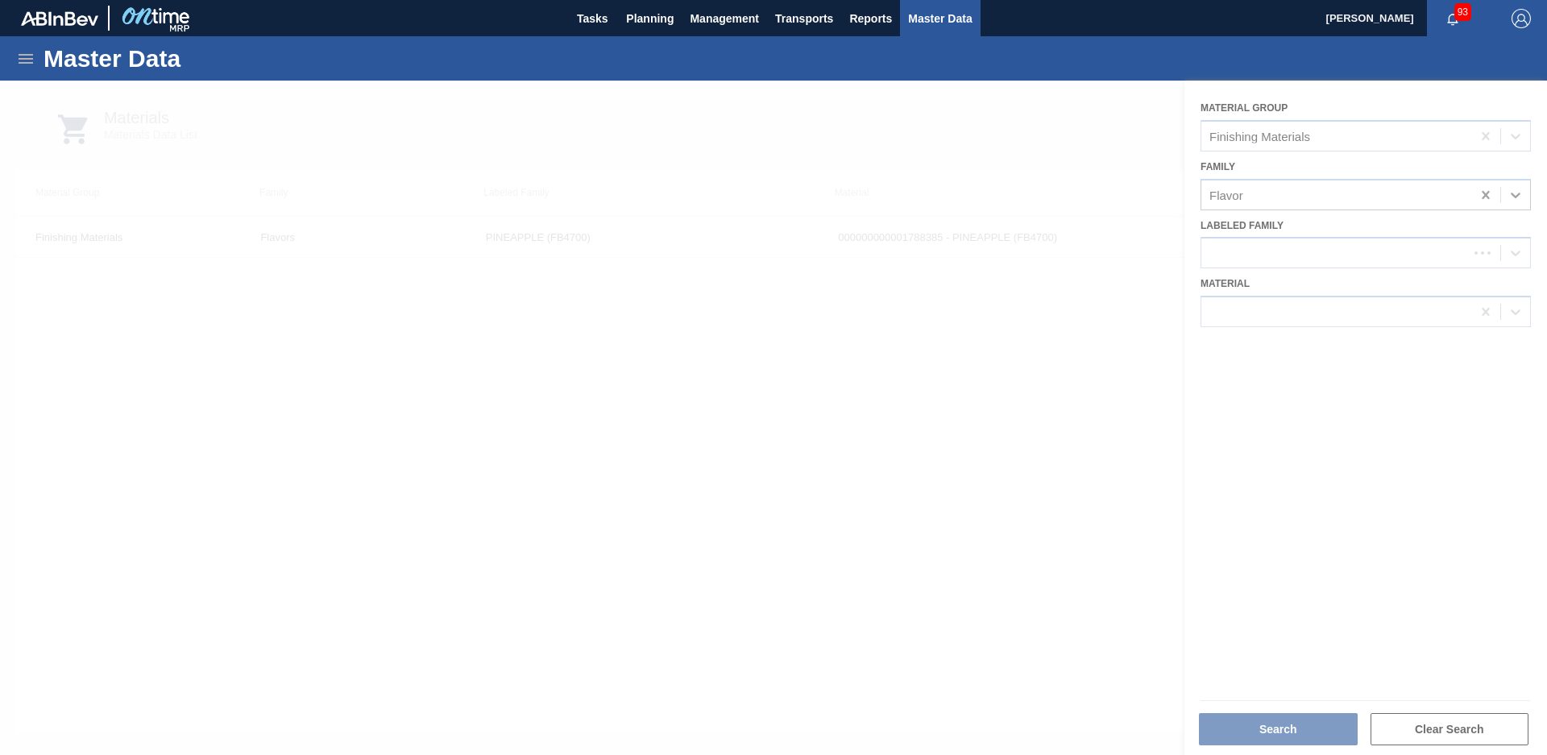
click at [1276, 723] on div at bounding box center [773, 418] width 1547 height 674
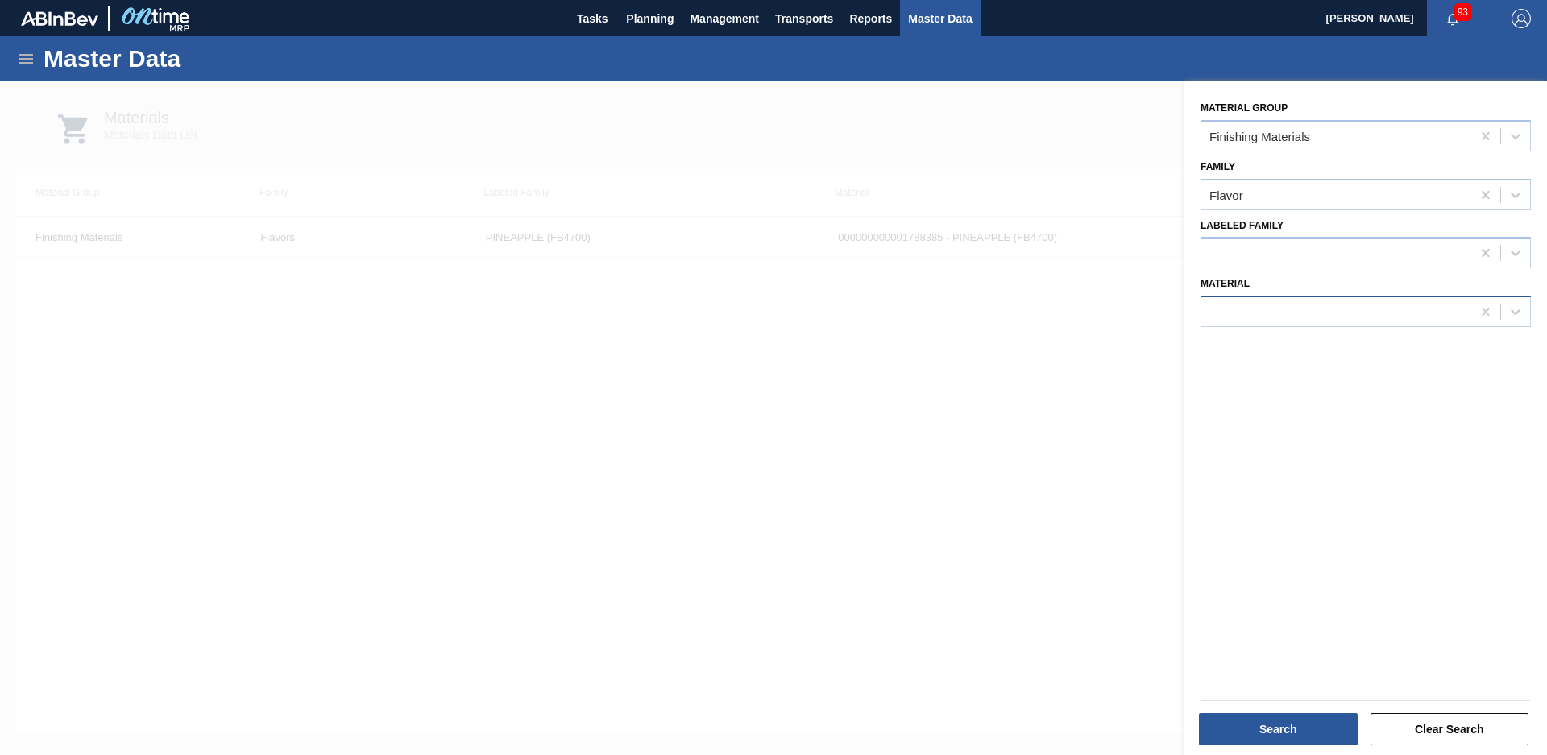
click at [1322, 322] on div at bounding box center [1337, 312] width 270 height 23
type input "1859113"
click at [1249, 724] on button "Search" at bounding box center [1278, 729] width 159 height 32
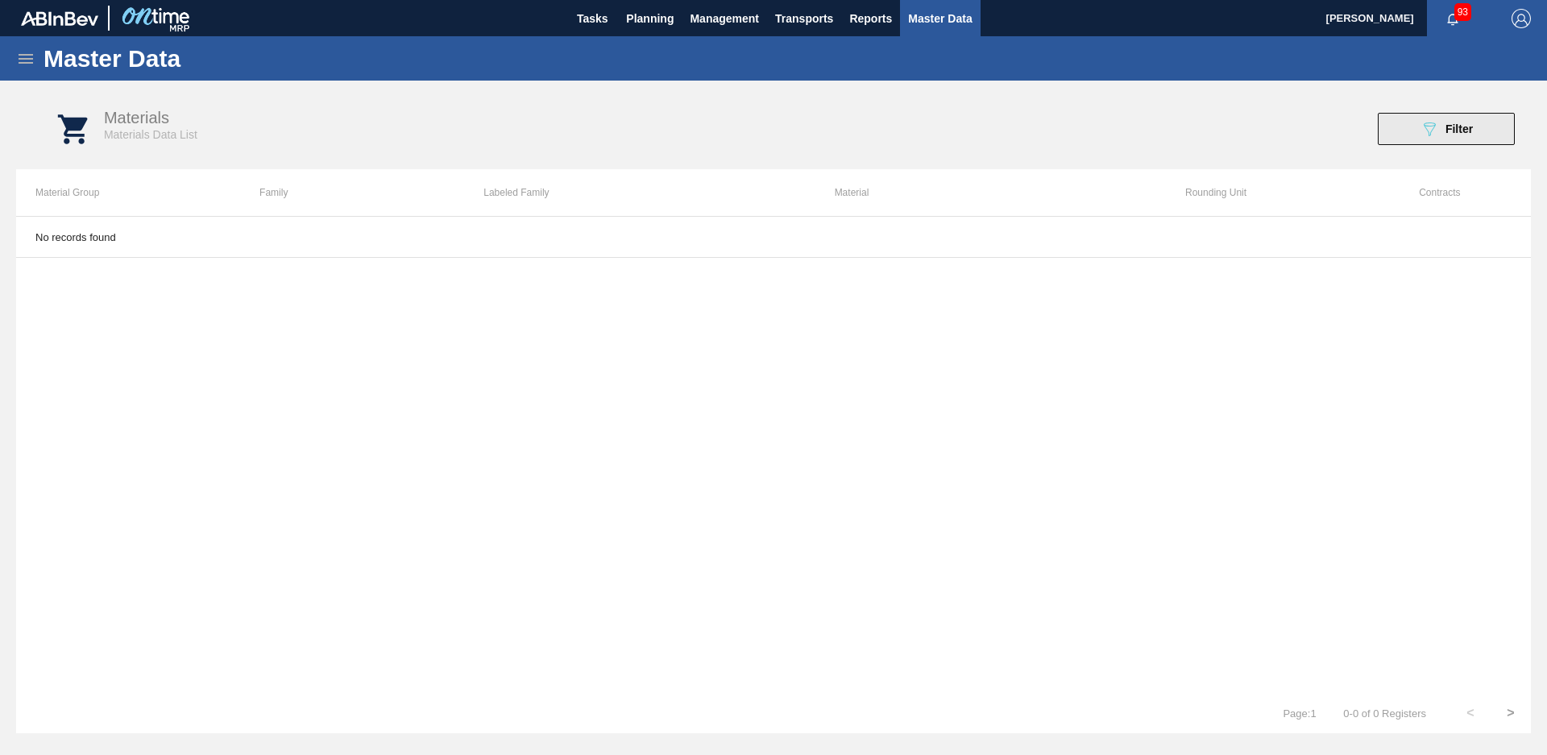
click at [1467, 114] on button "089F7B8B-B2A5-4AFE-B5C0-19BA573D28AC Filter" at bounding box center [1446, 129] width 137 height 32
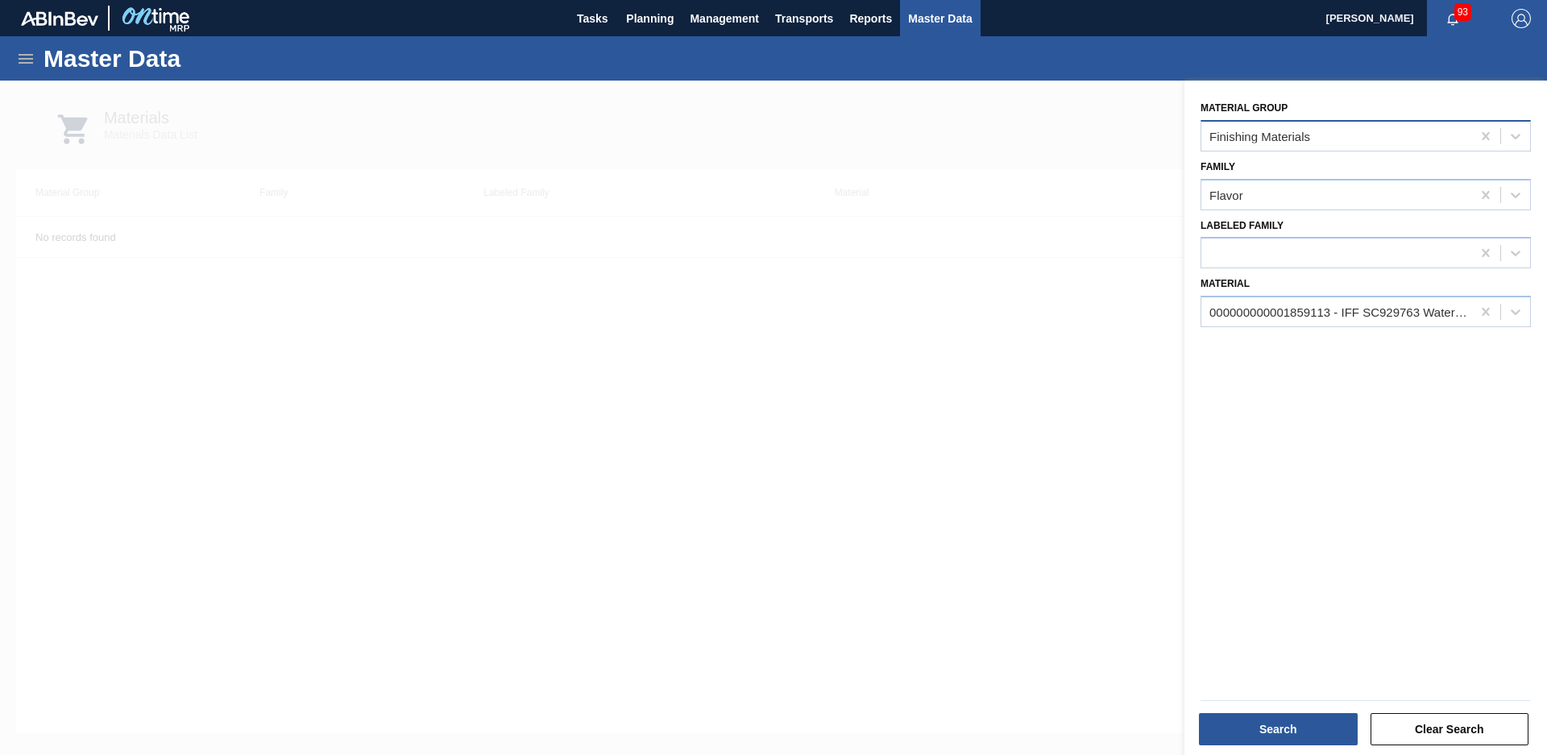
click at [1458, 127] on div "Finishing Materials" at bounding box center [1337, 135] width 270 height 23
click at [1114, 192] on div at bounding box center [773, 458] width 1547 height 755
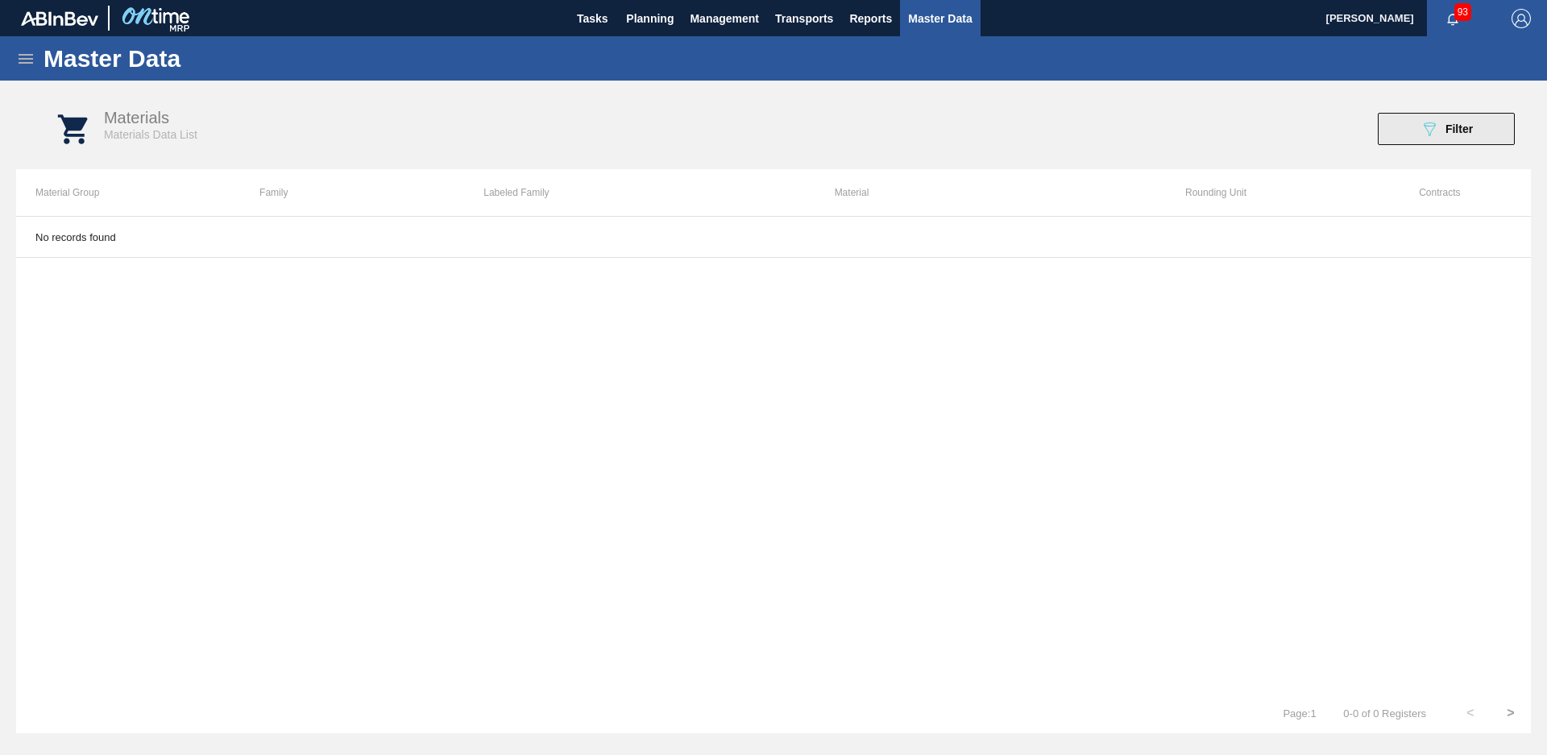
click at [1485, 133] on button "089F7B8B-B2A5-4AFE-B5C0-19BA573D28AC Filter" at bounding box center [1446, 129] width 137 height 32
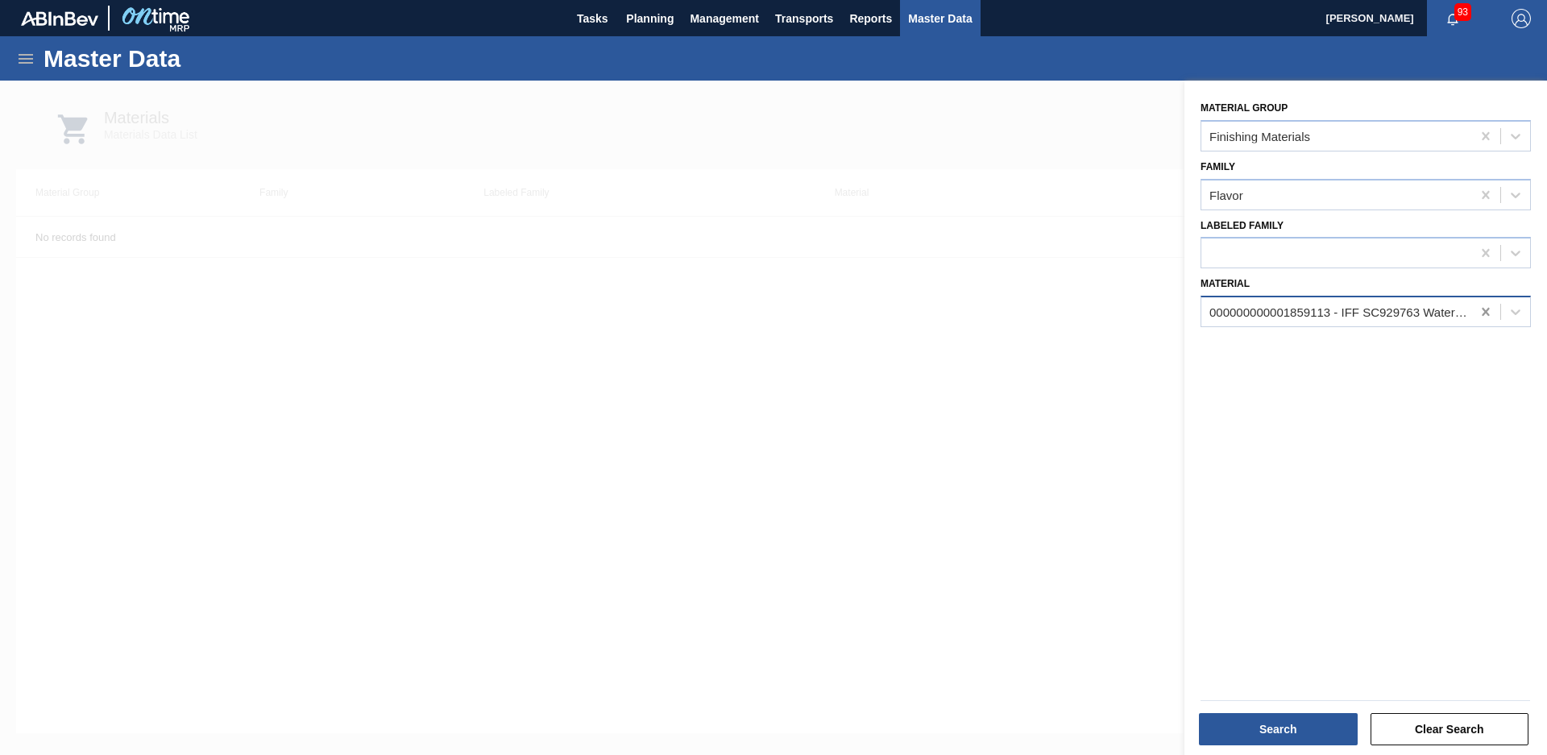
click at [1490, 313] on icon at bounding box center [1486, 312] width 16 height 16
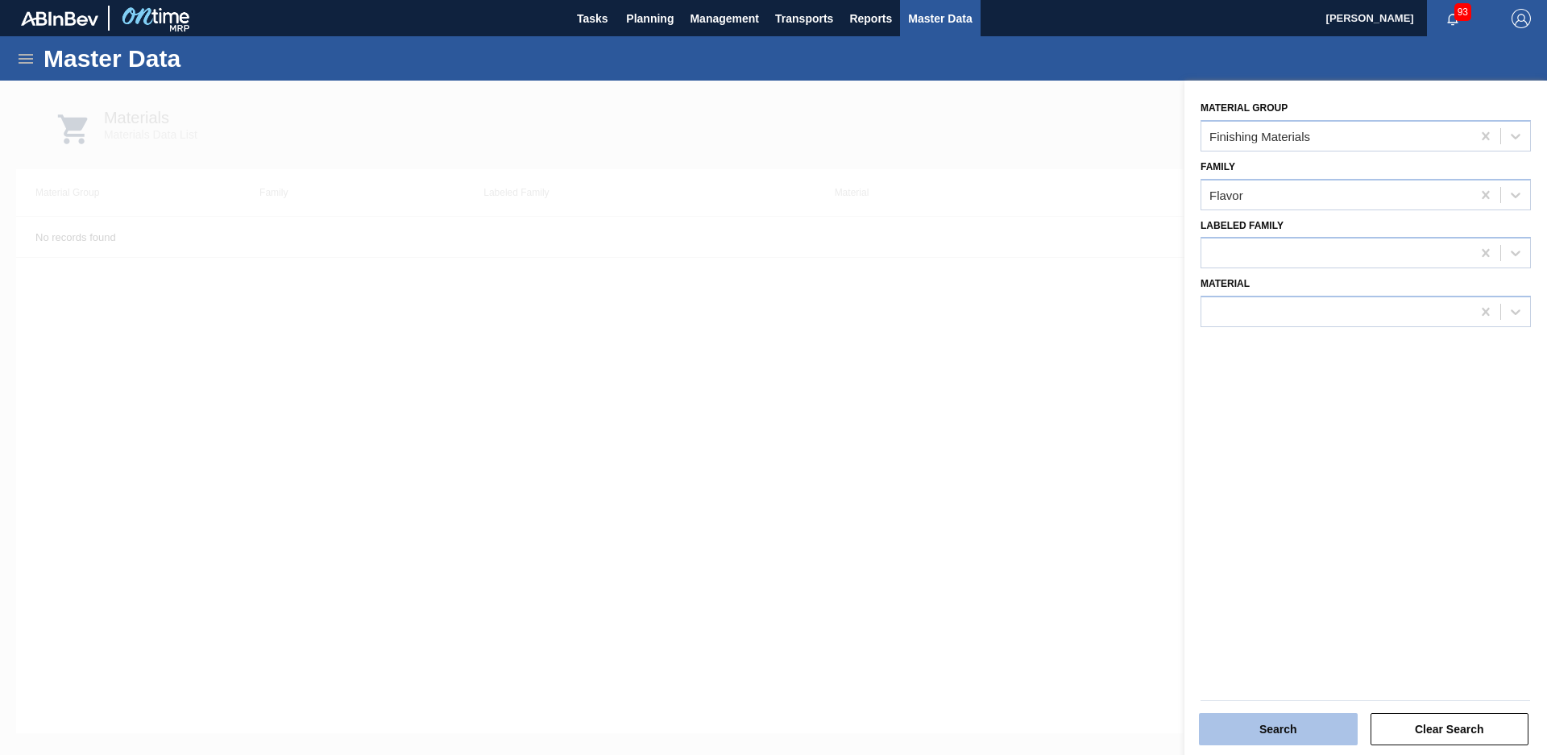
click at [1247, 719] on button "Search" at bounding box center [1278, 729] width 159 height 32
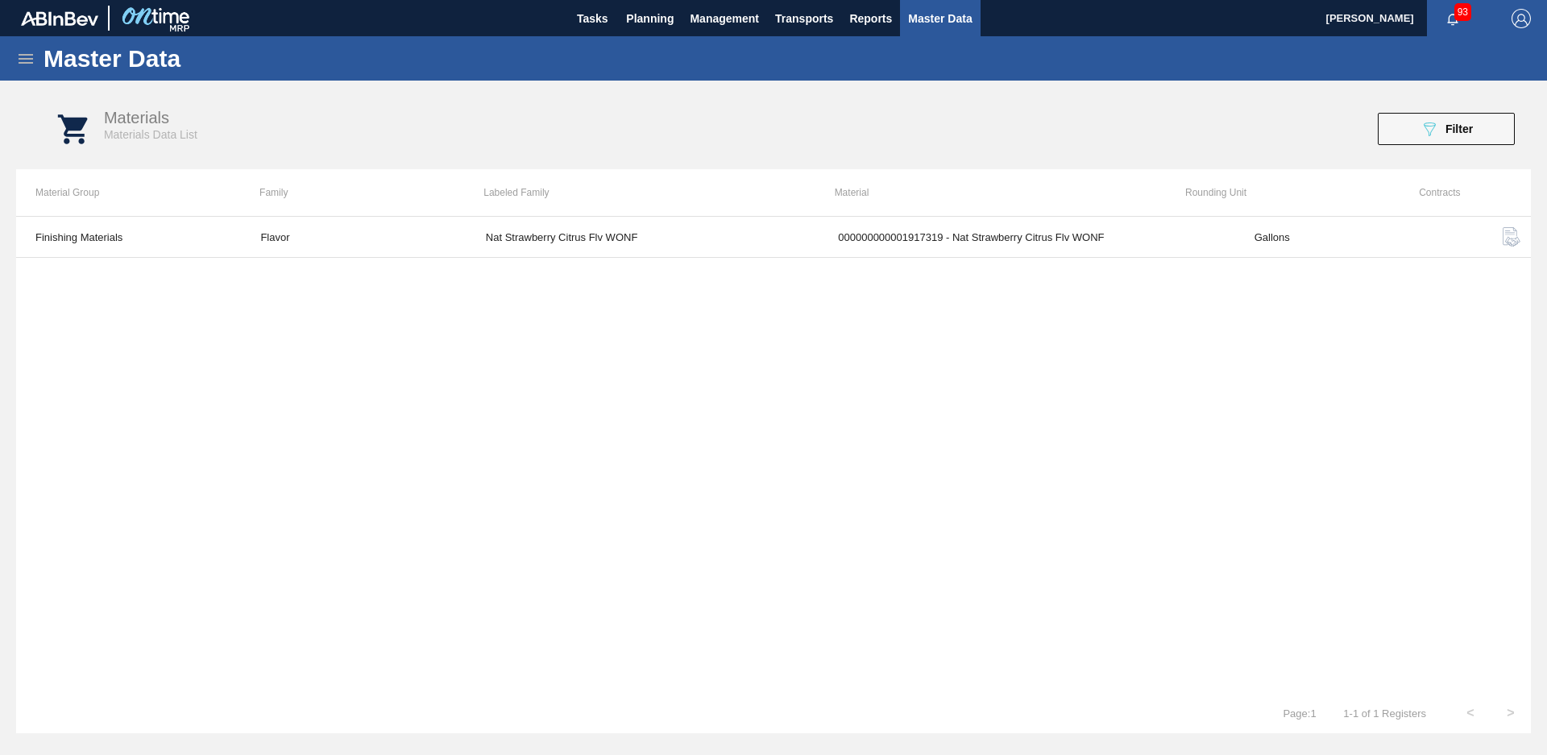
drag, startPoint x: 1409, startPoint y: 125, endPoint x: 1436, endPoint y: 137, distance: 29.9
click at [1409, 125] on button "089F7B8B-B2A5-4AFE-B5C0-19BA573D28AC Filter" at bounding box center [1446, 129] width 137 height 32
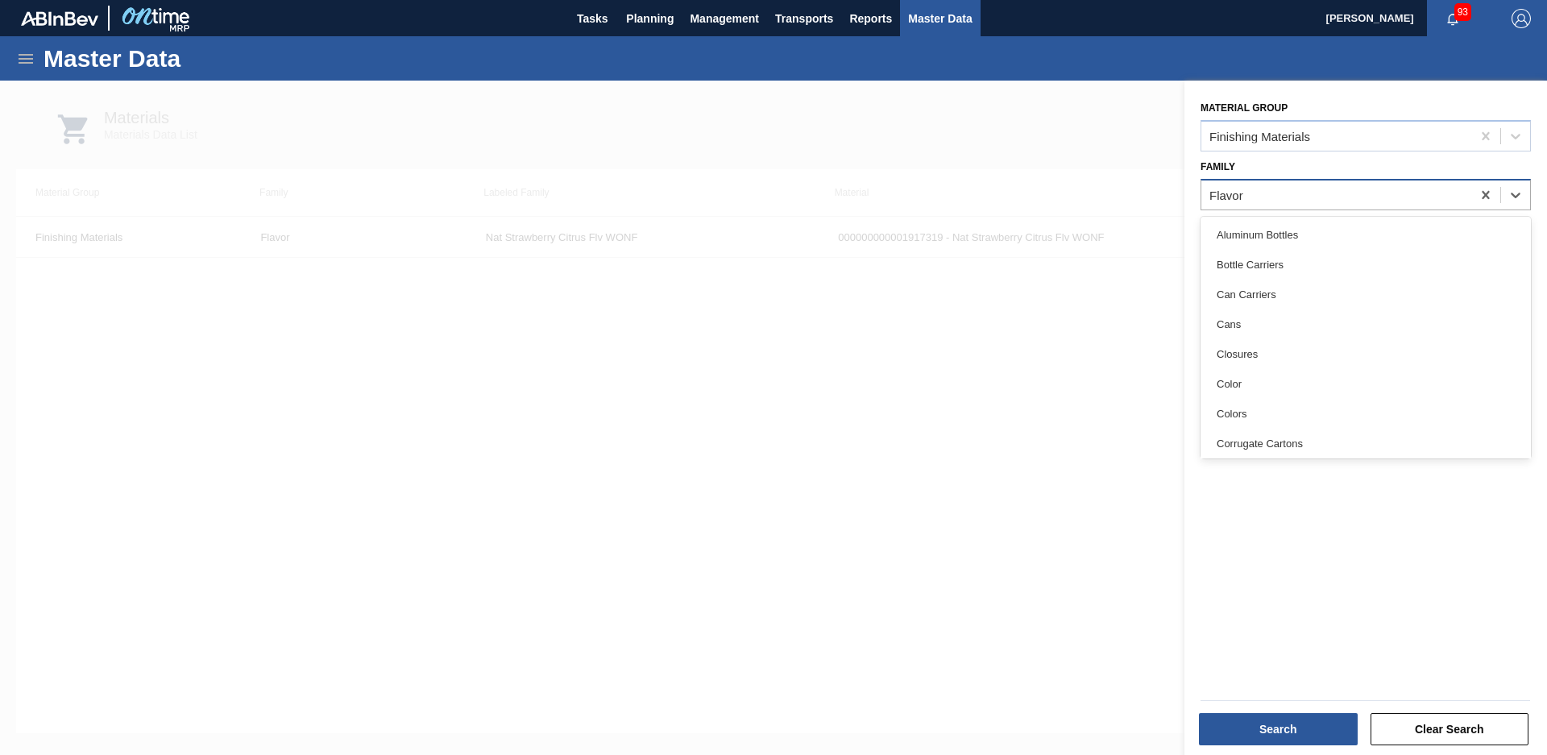
click at [1408, 193] on div "Flavor" at bounding box center [1337, 194] width 270 height 23
click at [1473, 196] on div at bounding box center [1485, 195] width 29 height 29
type input "Flavors"
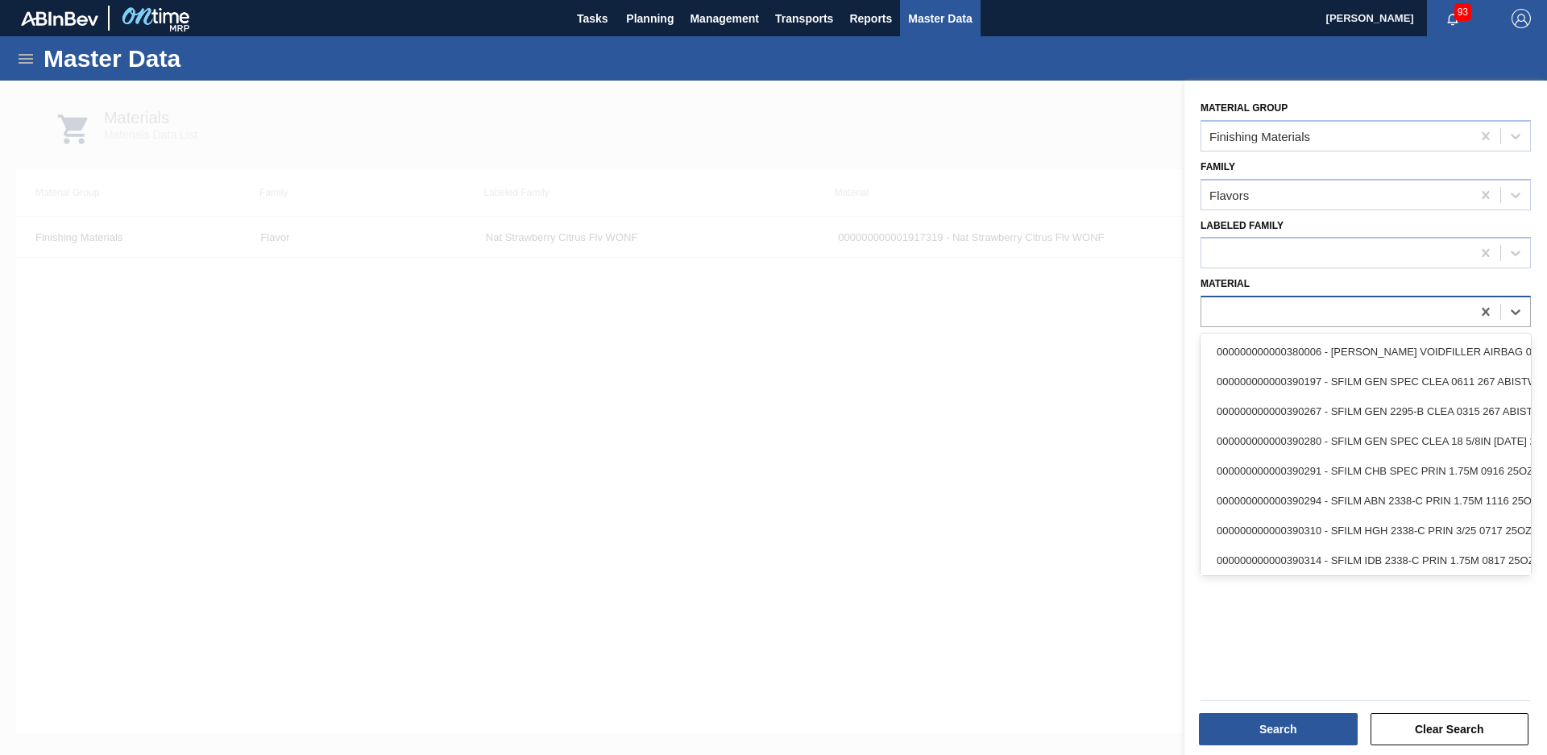
click at [1442, 313] on div at bounding box center [1337, 312] width 270 height 23
type input "1859113"
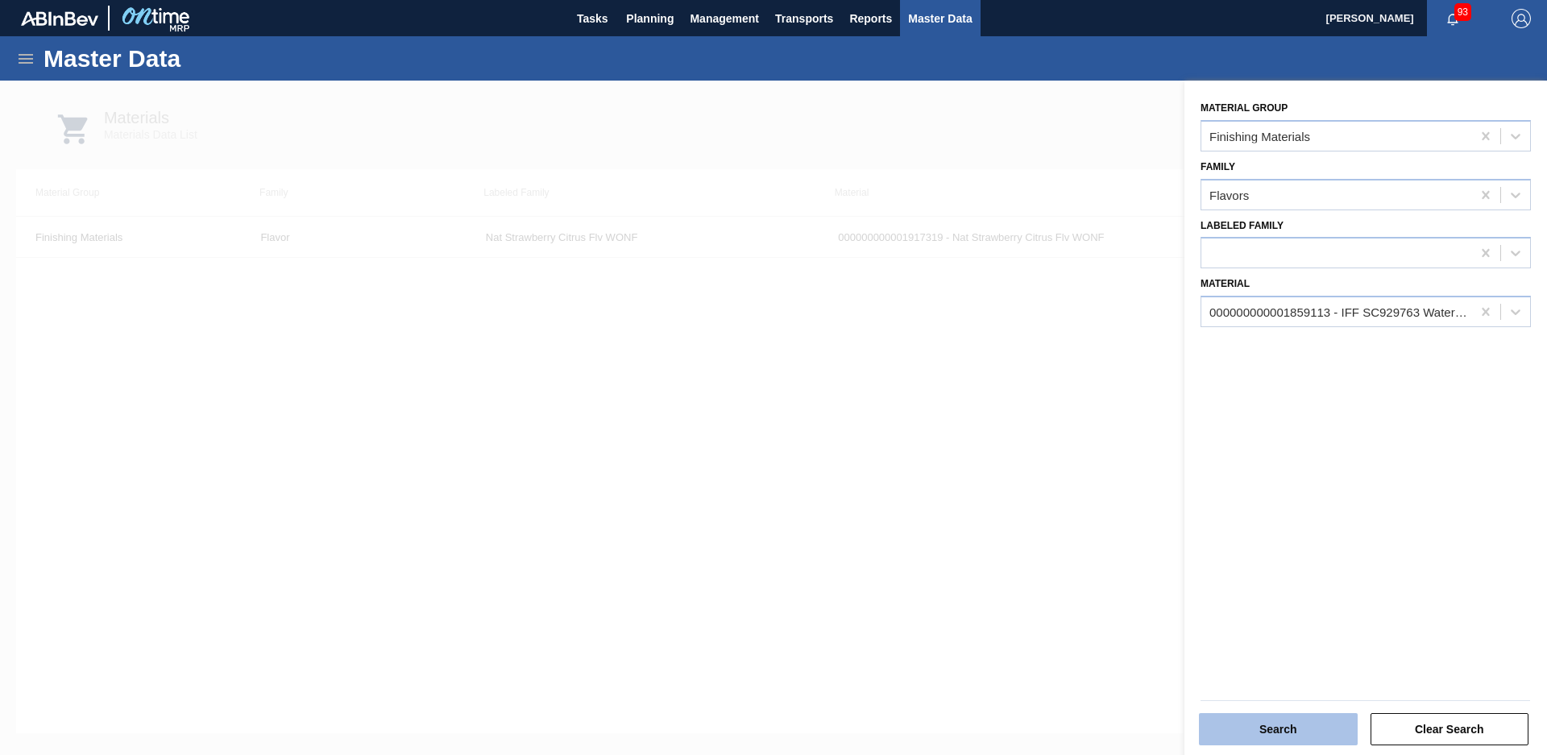
click at [1293, 717] on button "Search" at bounding box center [1278, 729] width 159 height 32
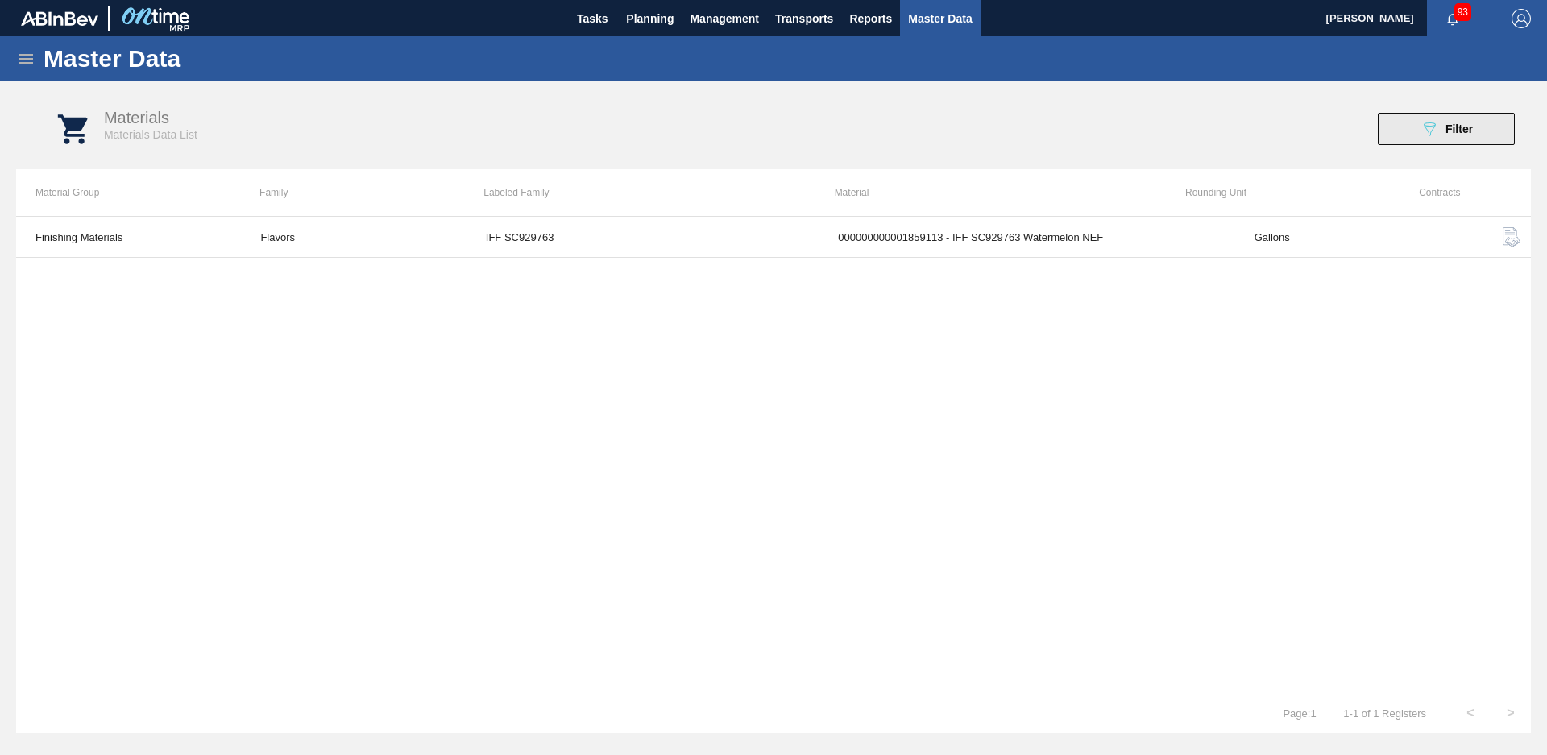
click at [1415, 140] on button "089F7B8B-B2A5-4AFE-B5C0-19BA573D28AC Filter" at bounding box center [1446, 129] width 137 height 32
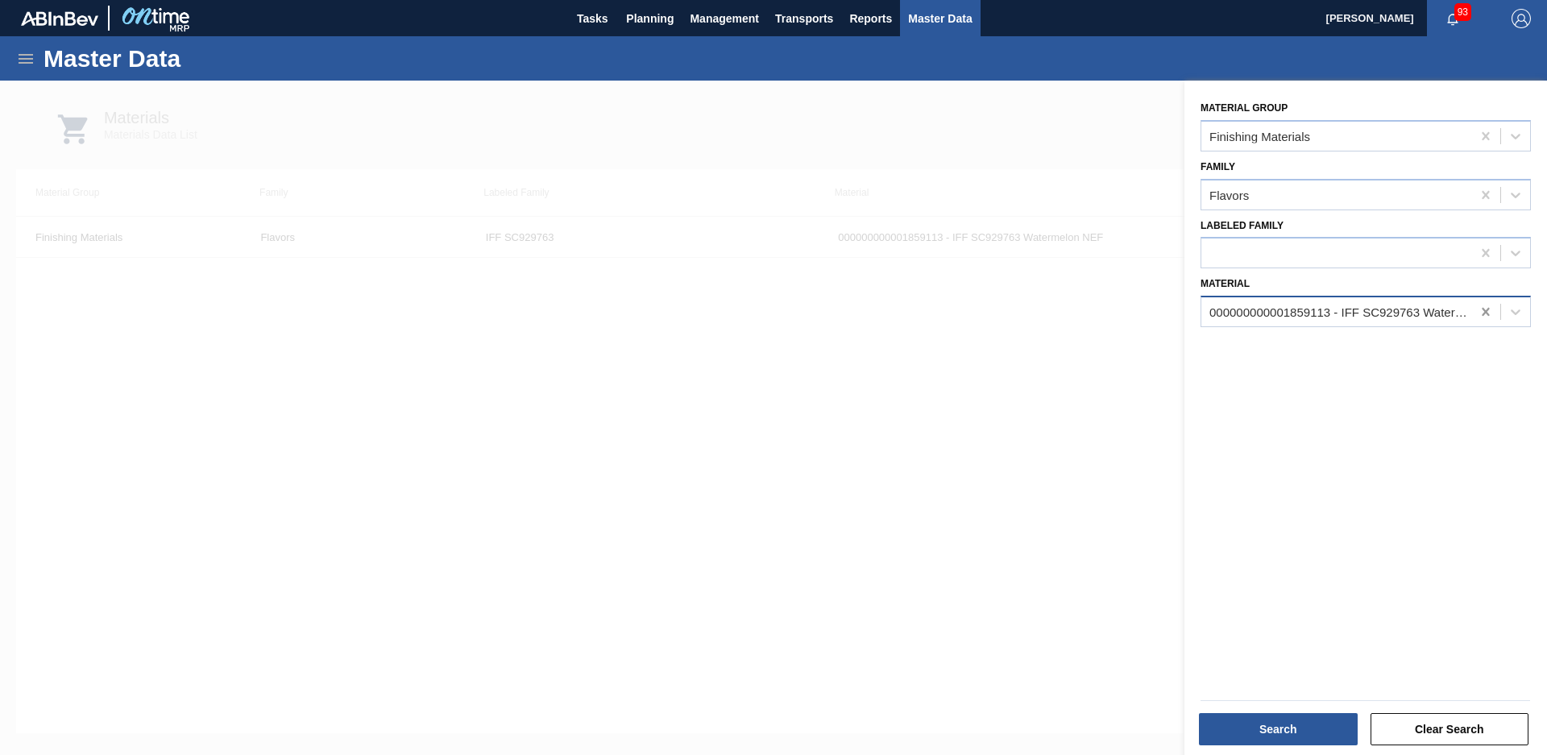
click at [1482, 310] on icon at bounding box center [1485, 312] width 7 height 8
type input "sc929763"
click at [1285, 722] on button "Search" at bounding box center [1278, 729] width 159 height 32
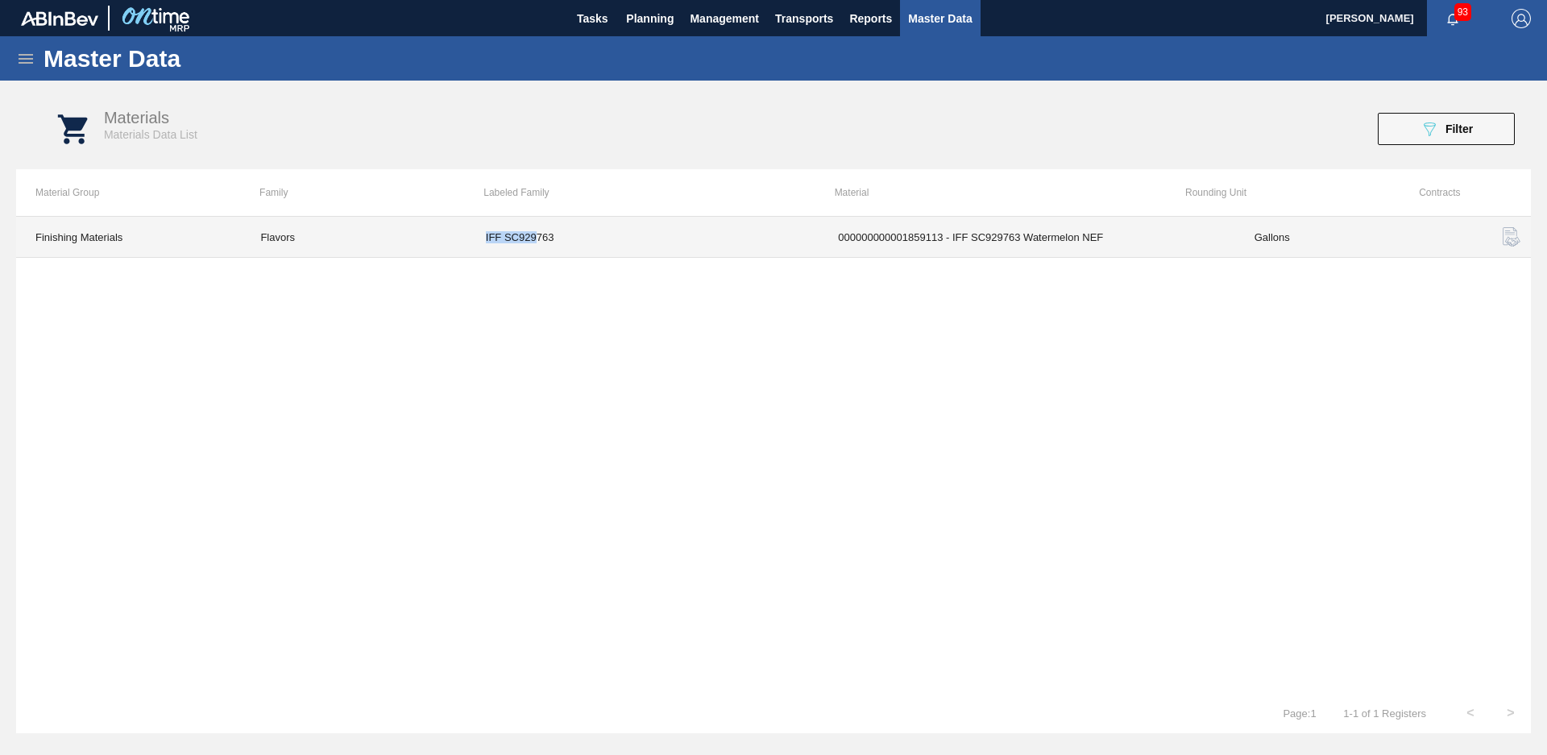
drag, startPoint x: 534, startPoint y: 239, endPoint x: 452, endPoint y: 241, distance: 82.2
click at [452, 241] on tr "Finishing Materials Flavors IFF SC929763 000000000001859113 - IFF SC929763 Wate…" at bounding box center [773, 237] width 1515 height 41
drag, startPoint x: 452, startPoint y: 241, endPoint x: 581, endPoint y: 249, distance: 129.2
click at [581, 249] on td "IFF SC929763" at bounding box center [643, 237] width 352 height 41
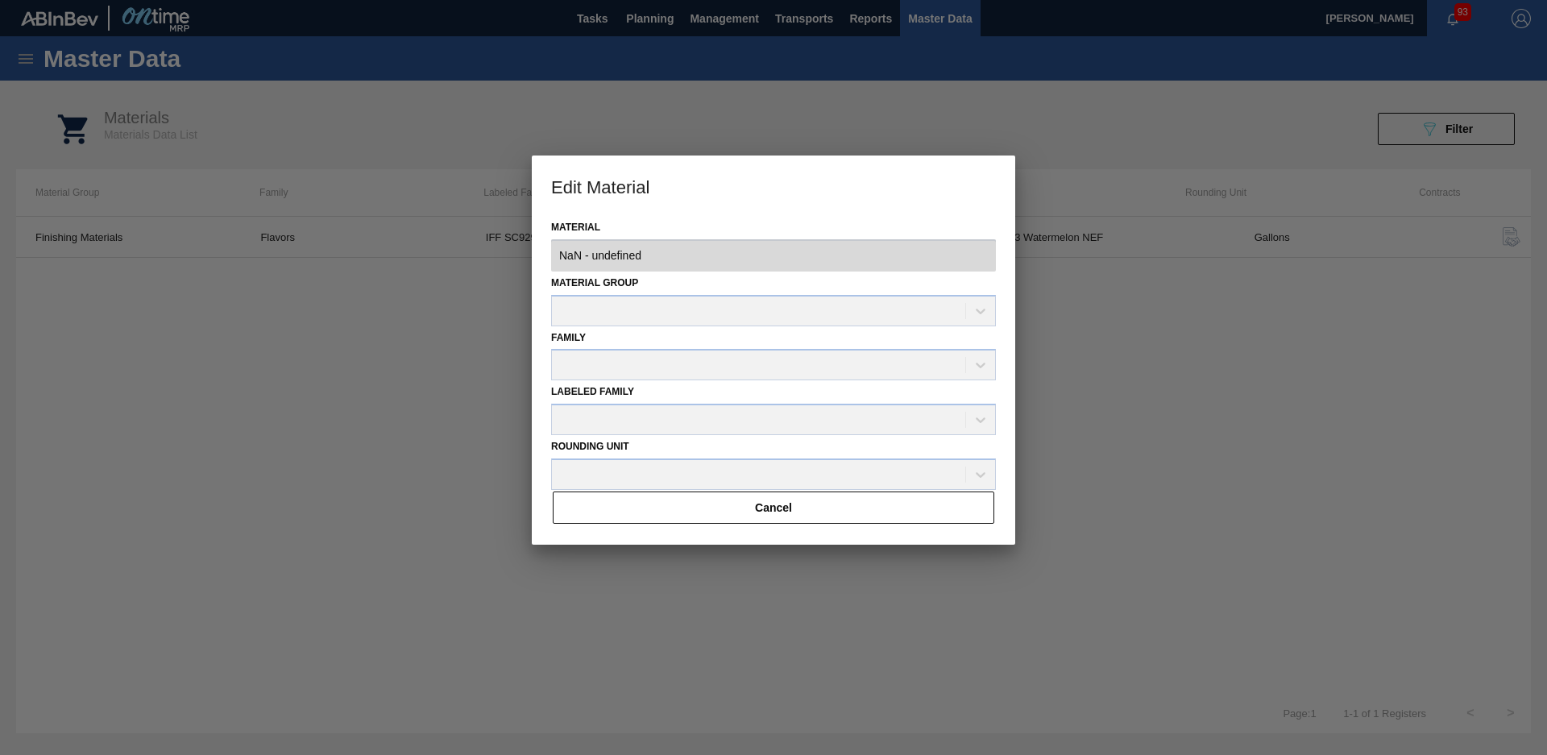
type input "1859113 - 000000000001859113 - IFF SC929763 Watermelon NEF"
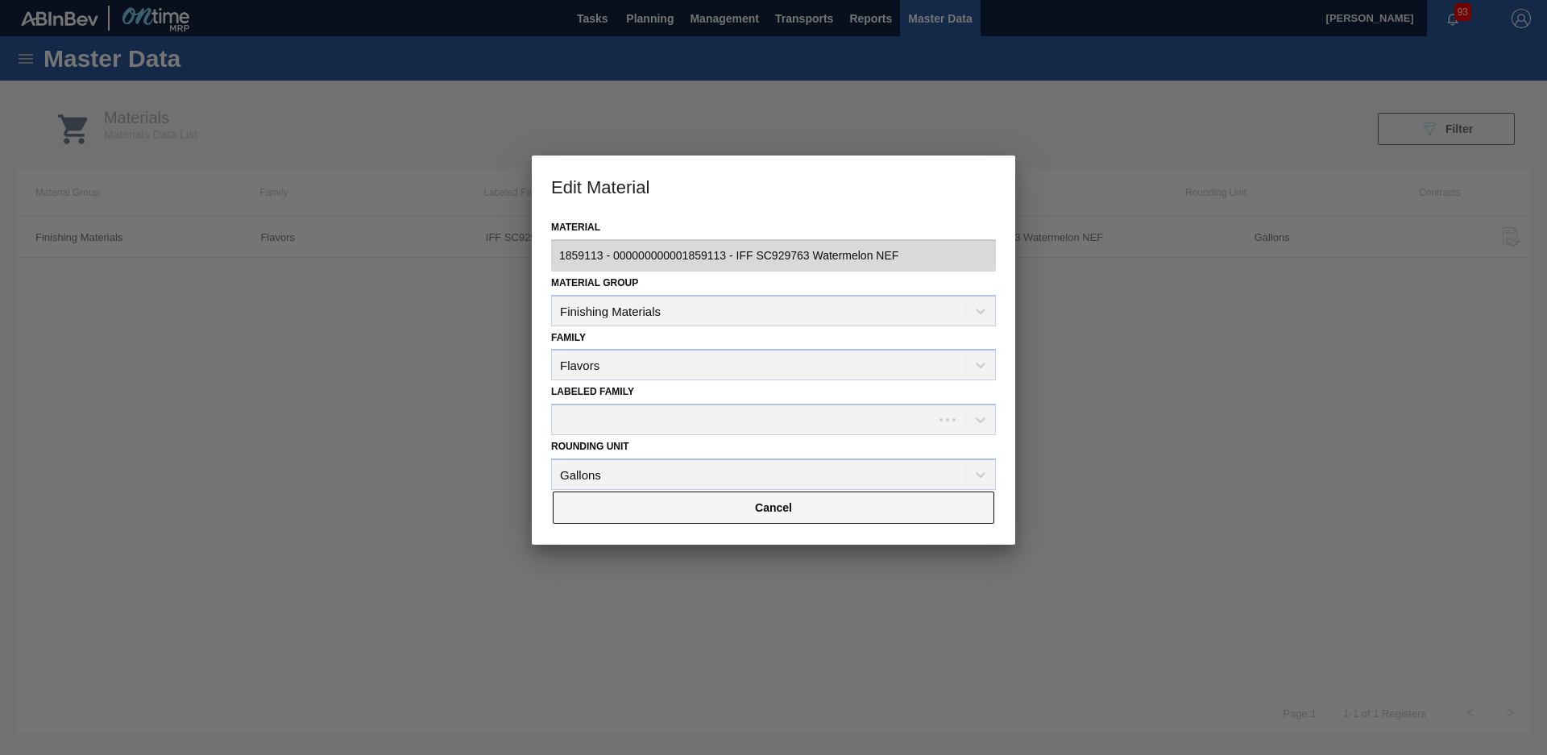
click at [832, 513] on button "Cancel" at bounding box center [774, 508] width 442 height 32
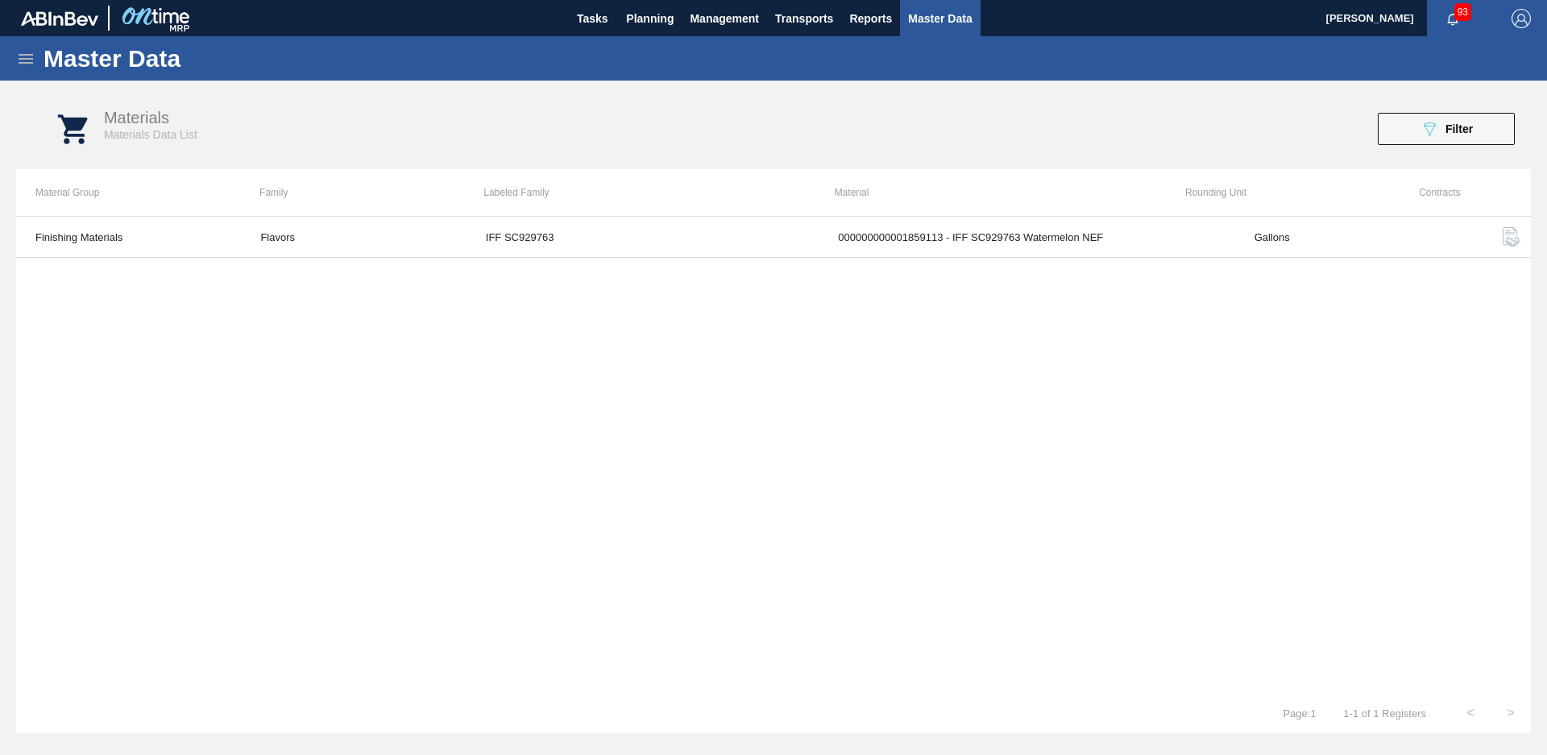
click at [31, 54] on icon at bounding box center [26, 59] width 15 height 10
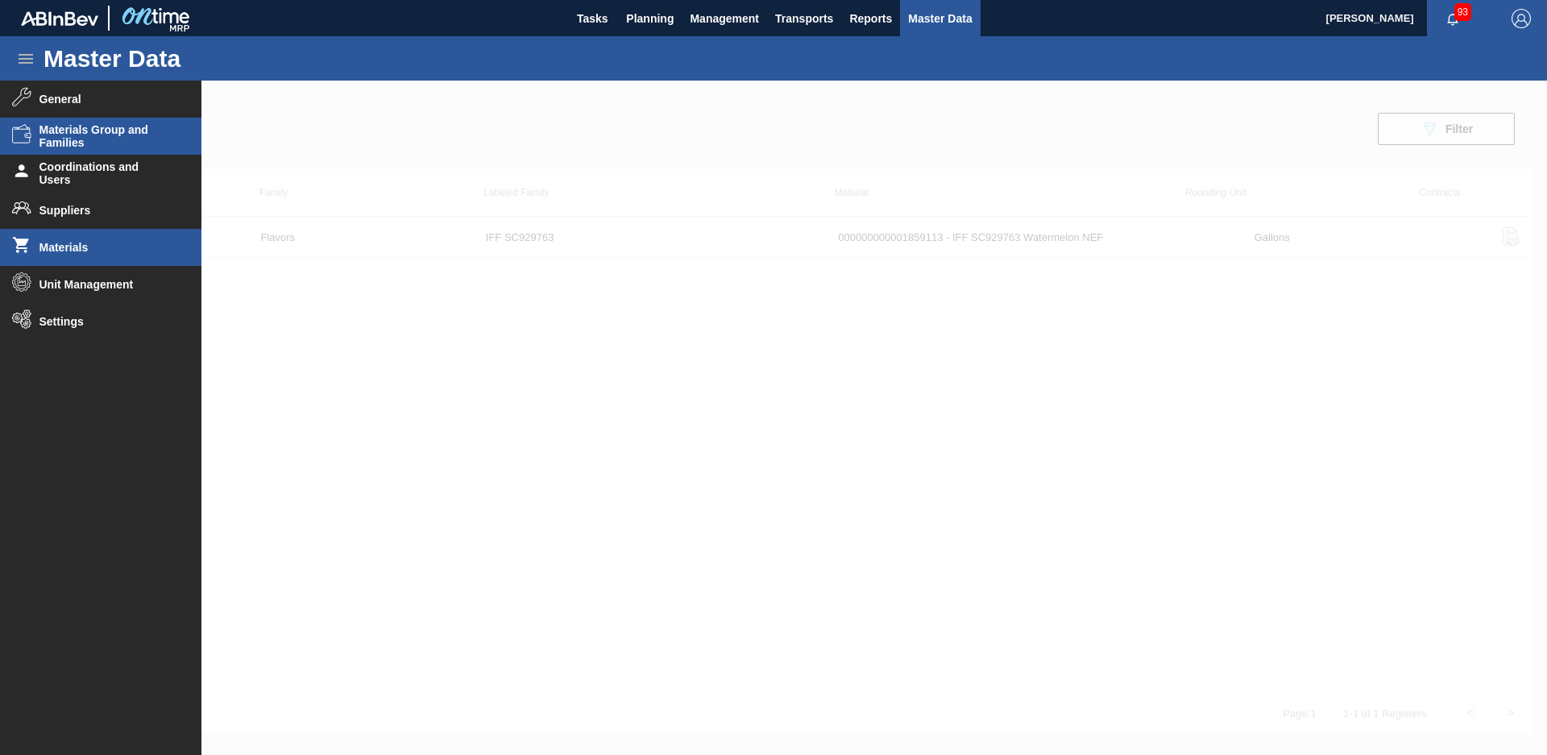
click at [152, 150] on li "Materials Group and Families" at bounding box center [100, 136] width 201 height 37
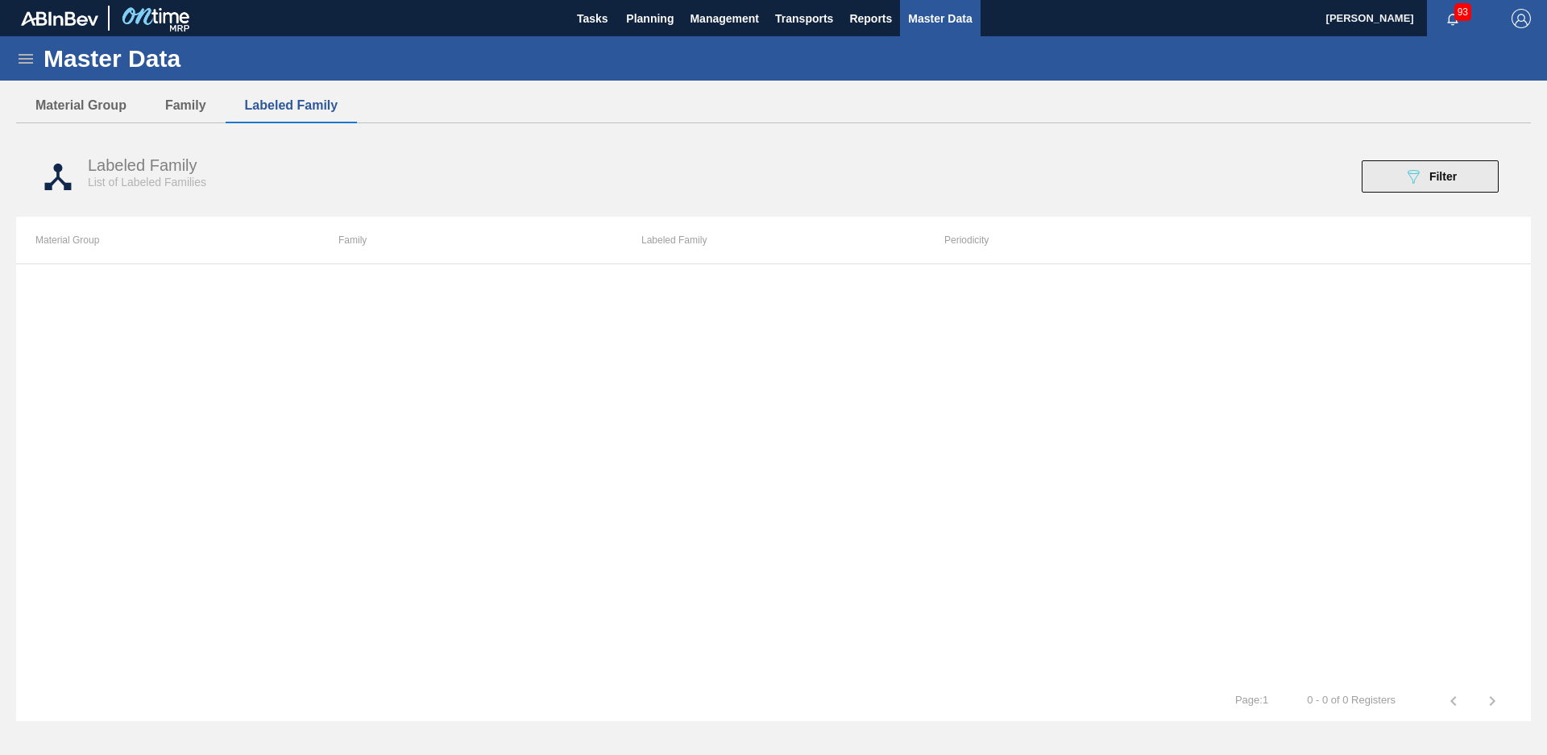
click at [1429, 189] on button "089F7B8B-B2A5-4AFE-B5C0-19BA573D28AC Filter" at bounding box center [1430, 176] width 137 height 32
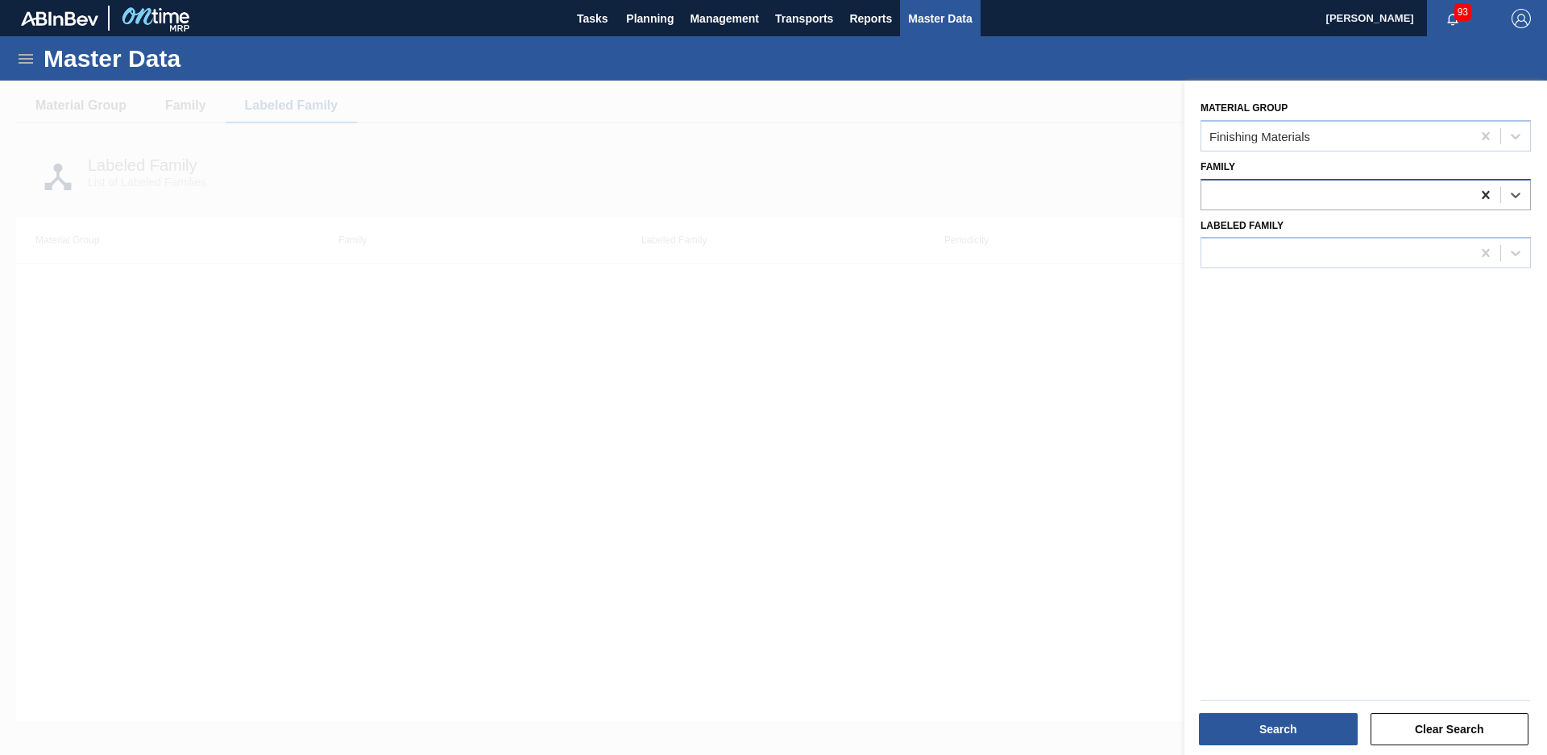
click at [1483, 200] on icon at bounding box center [1486, 195] width 16 height 16
type input "flavors"
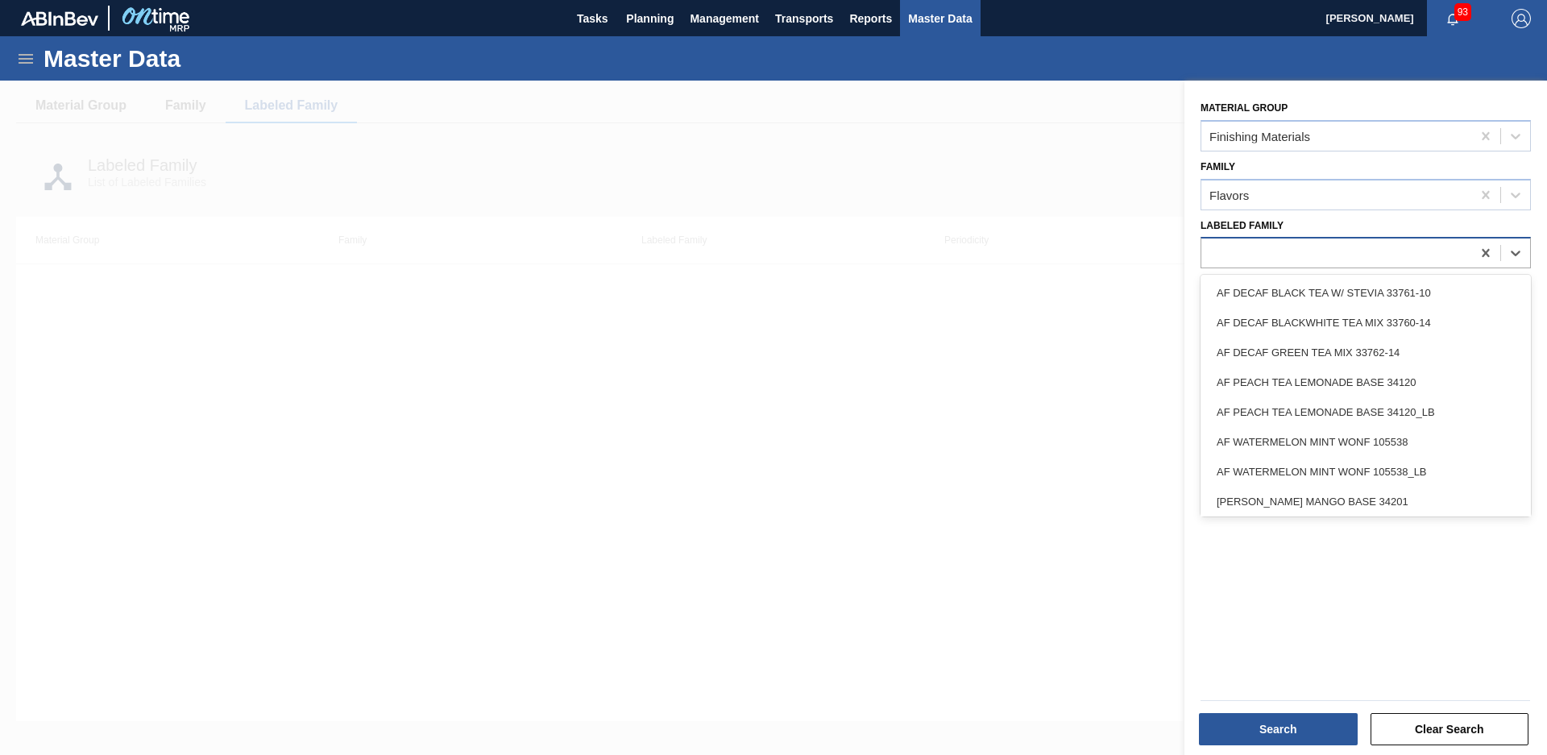
click at [1418, 258] on div at bounding box center [1337, 253] width 270 height 23
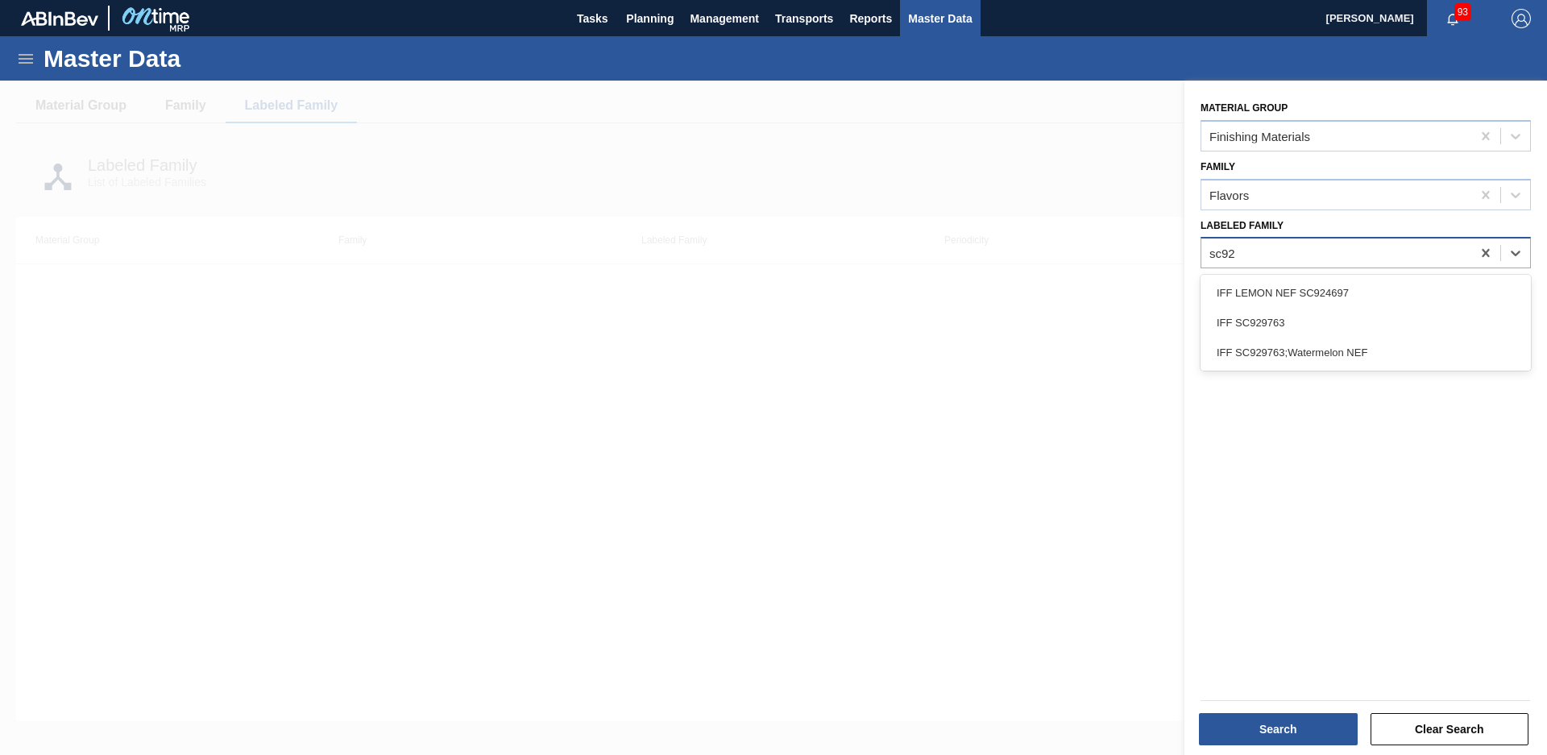
type Family "sc929"
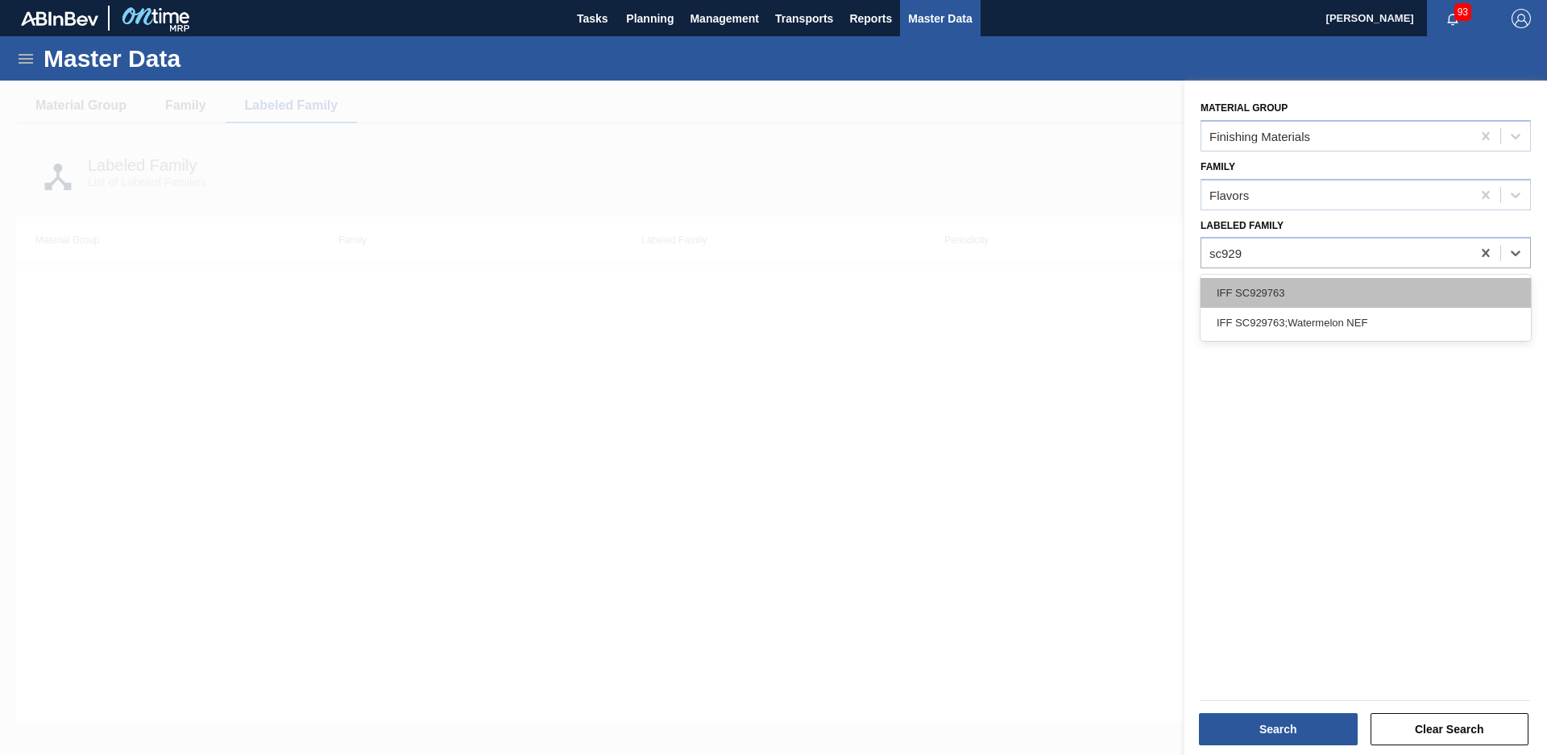
click at [1408, 288] on div "IFF SC929763" at bounding box center [1366, 293] width 330 height 30
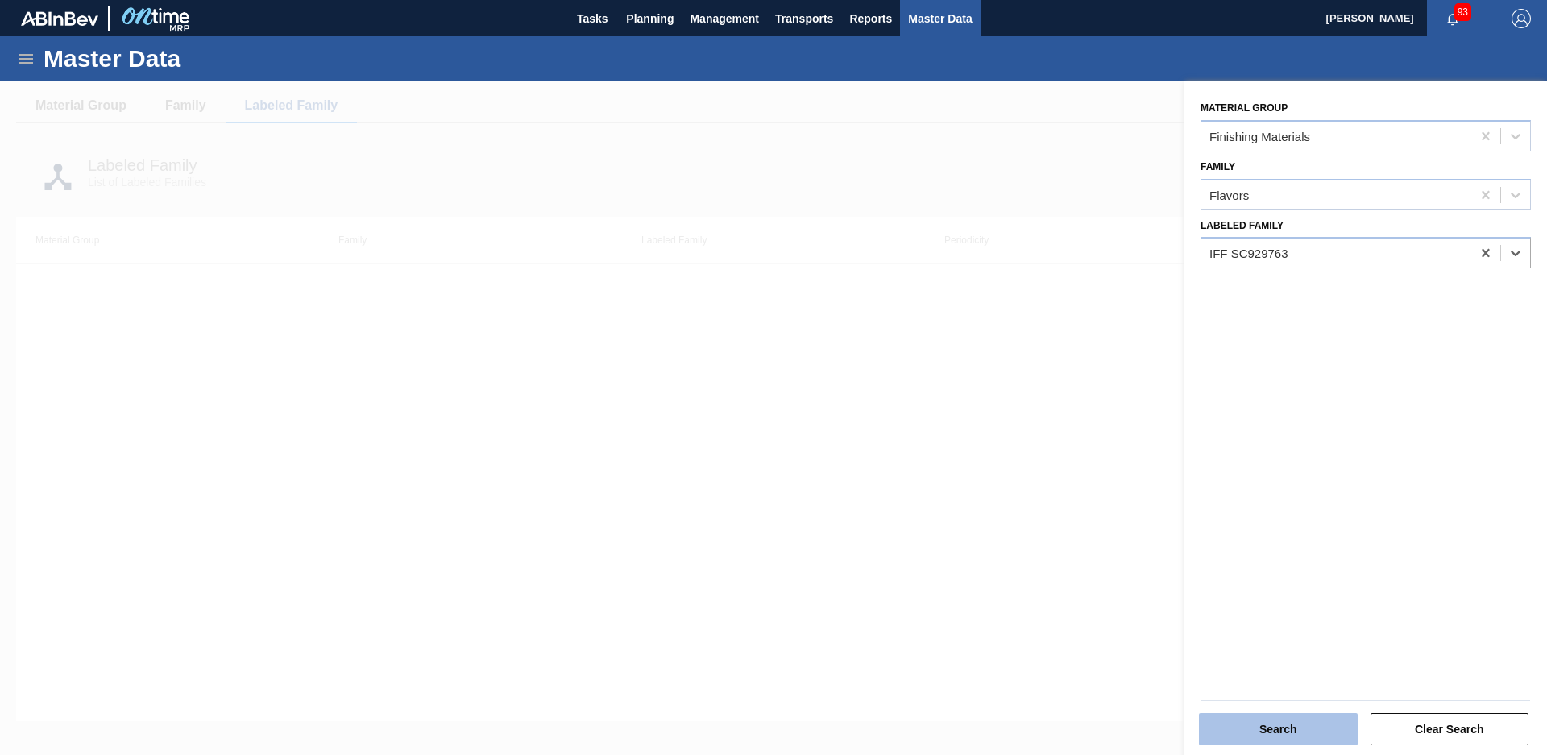
click at [1306, 733] on button "Search" at bounding box center [1278, 729] width 159 height 32
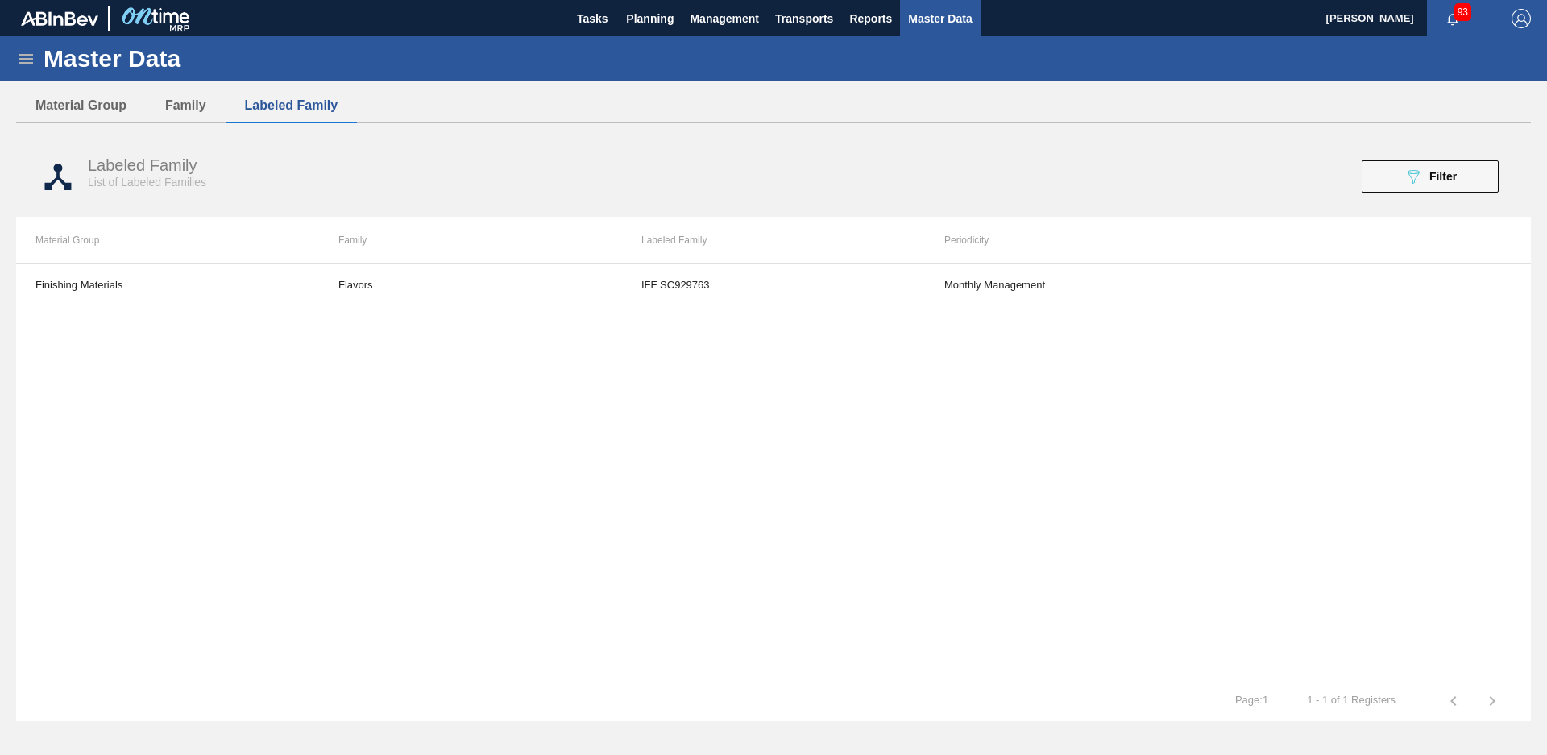
click at [1417, 207] on div "Labeled Family List of Labeled Families 089F7B8B-B2A5-4AFE-B5C0-19BA573D28AC Fi…" at bounding box center [773, 176] width 1515 height 81
click at [1463, 181] on button "089F7B8B-B2A5-4AFE-B5C0-19BA573D28AC Filter" at bounding box center [1430, 176] width 137 height 32
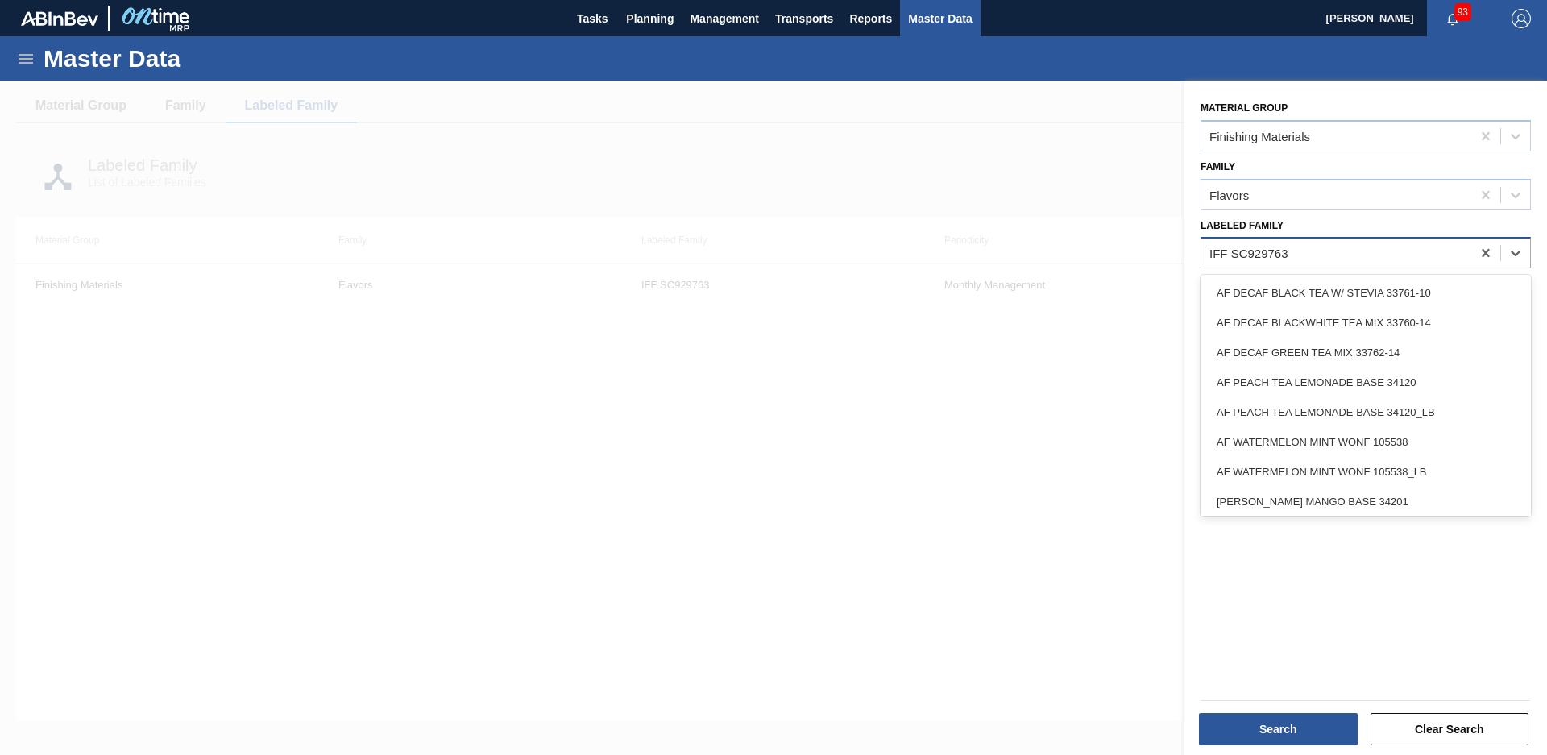
click at [1394, 263] on div "IFF SC929763" at bounding box center [1337, 253] width 270 height 23
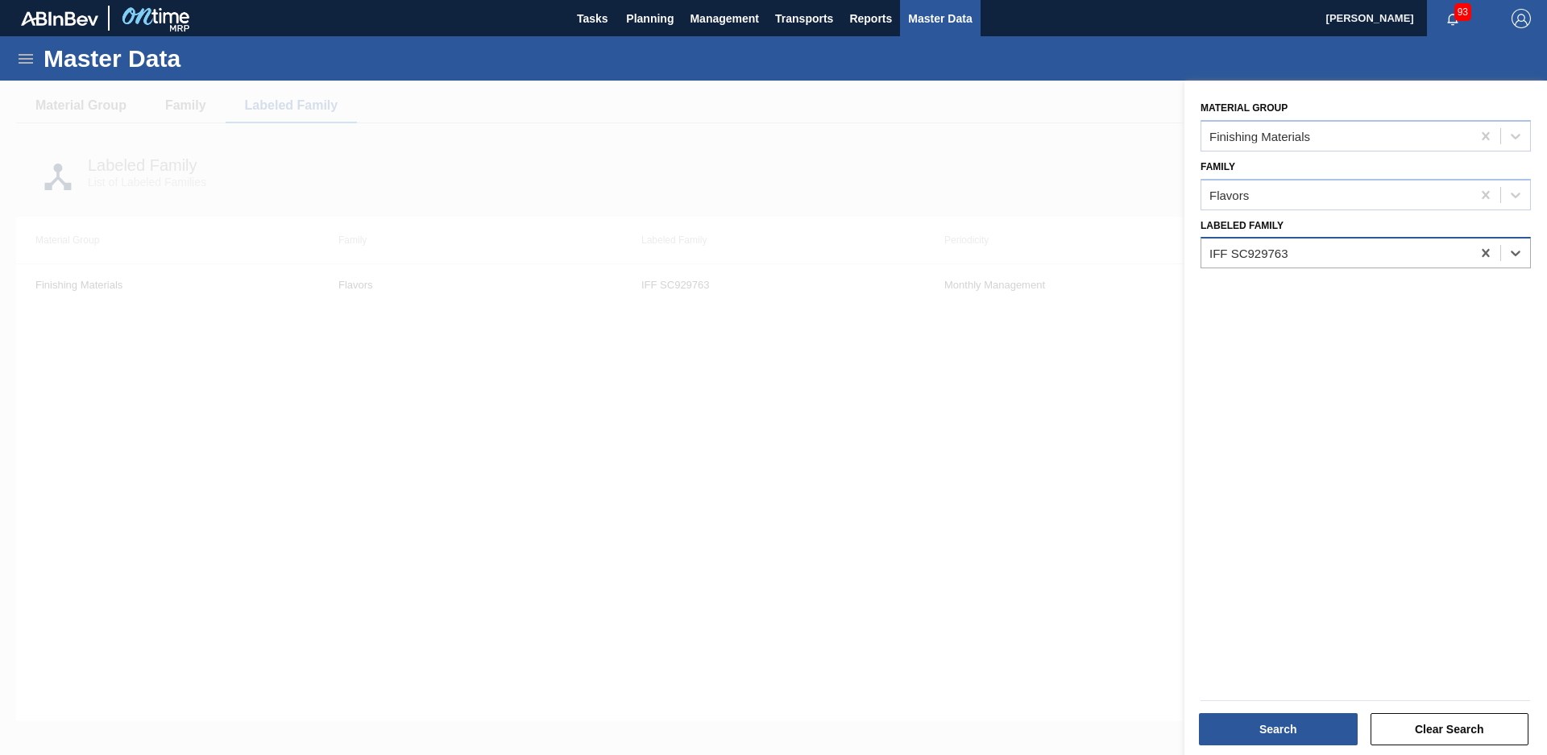
click at [1396, 262] on div "IFF SC929763" at bounding box center [1337, 253] width 270 height 23
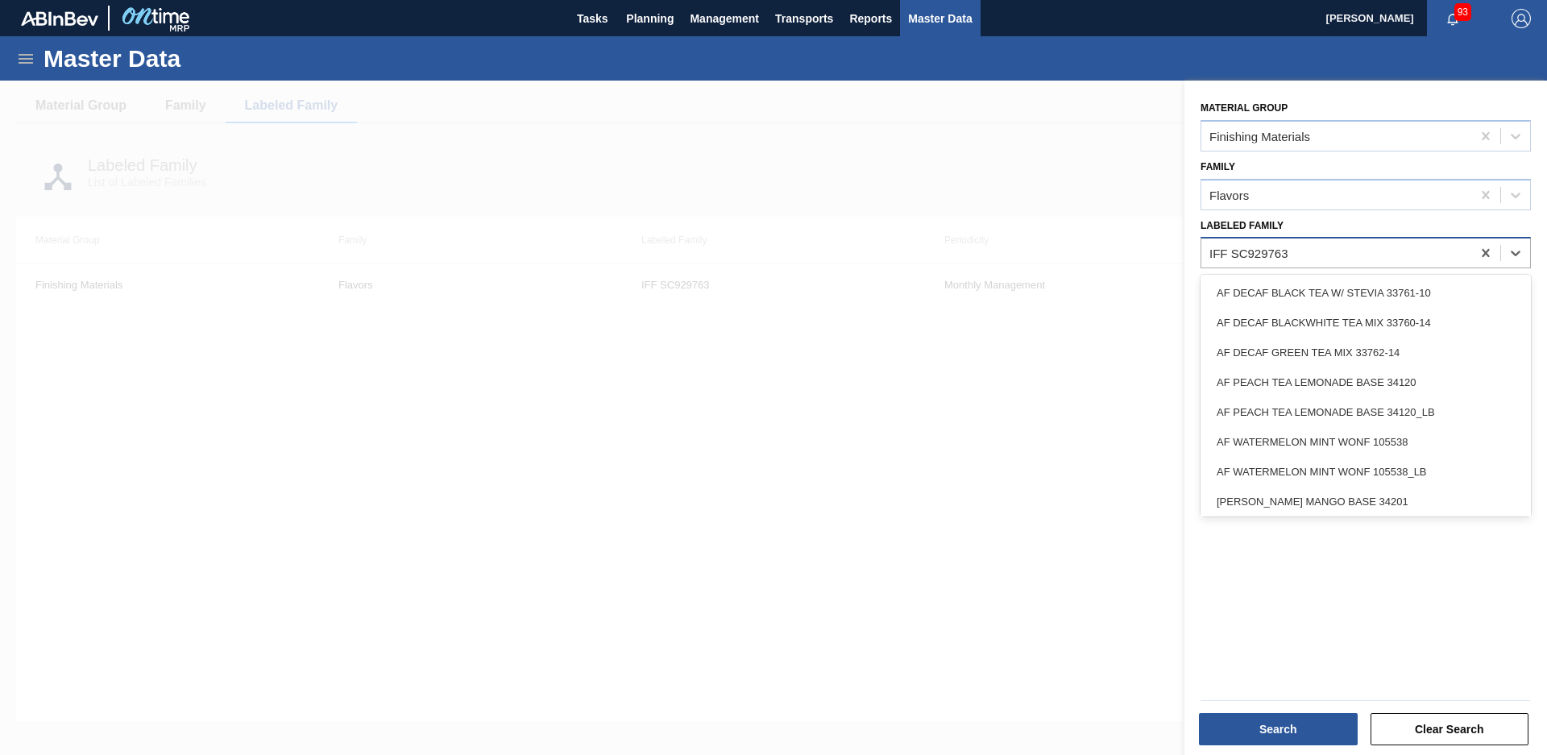
click at [1396, 262] on div "IFF SC929763" at bounding box center [1337, 253] width 270 height 23
drag, startPoint x: 1396, startPoint y: 262, endPoint x: 1326, endPoint y: 258, distance: 70.2
click at [1326, 258] on div "IFF SC929763" at bounding box center [1337, 253] width 270 height 23
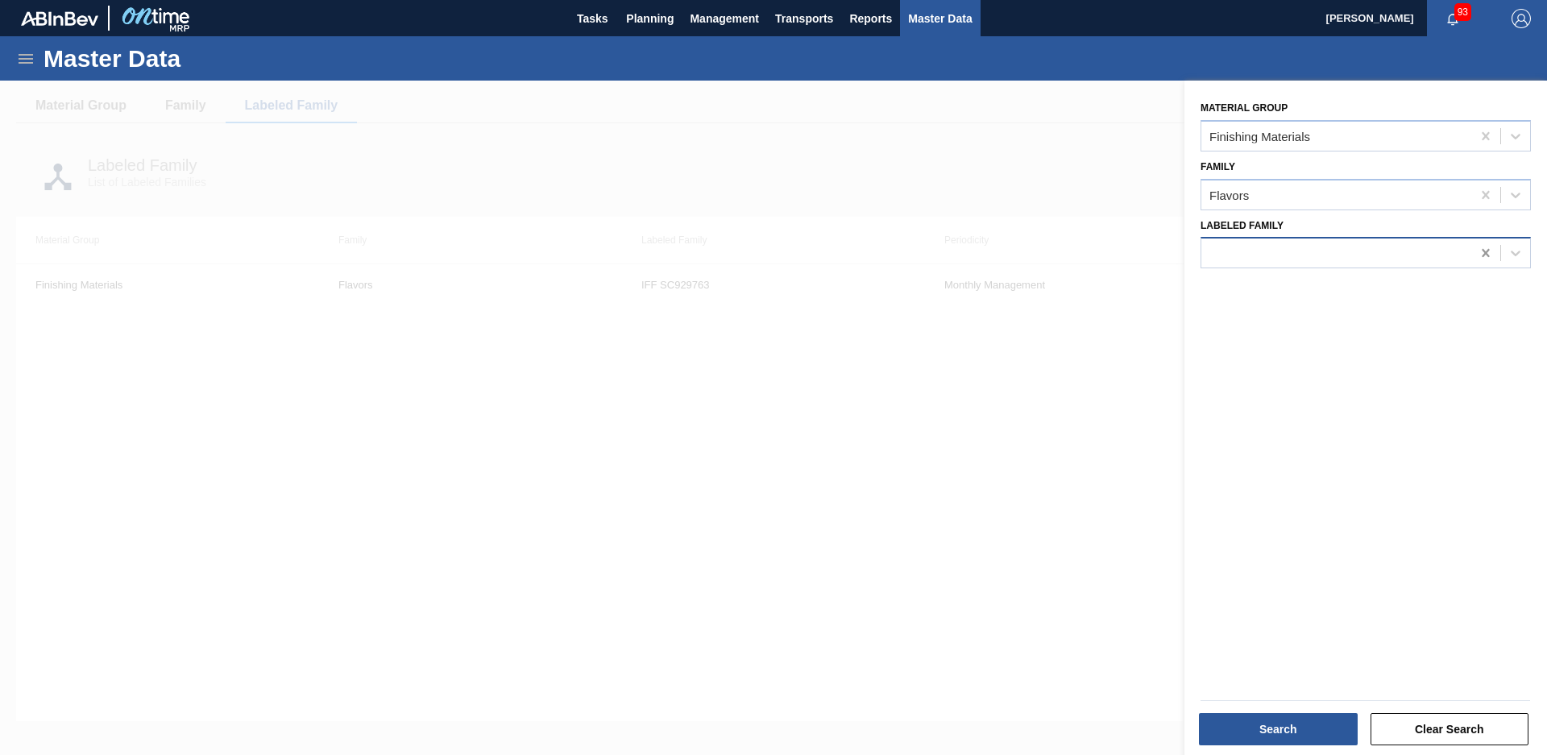
click at [1479, 251] on icon at bounding box center [1486, 253] width 16 height 16
type Family "sc929"
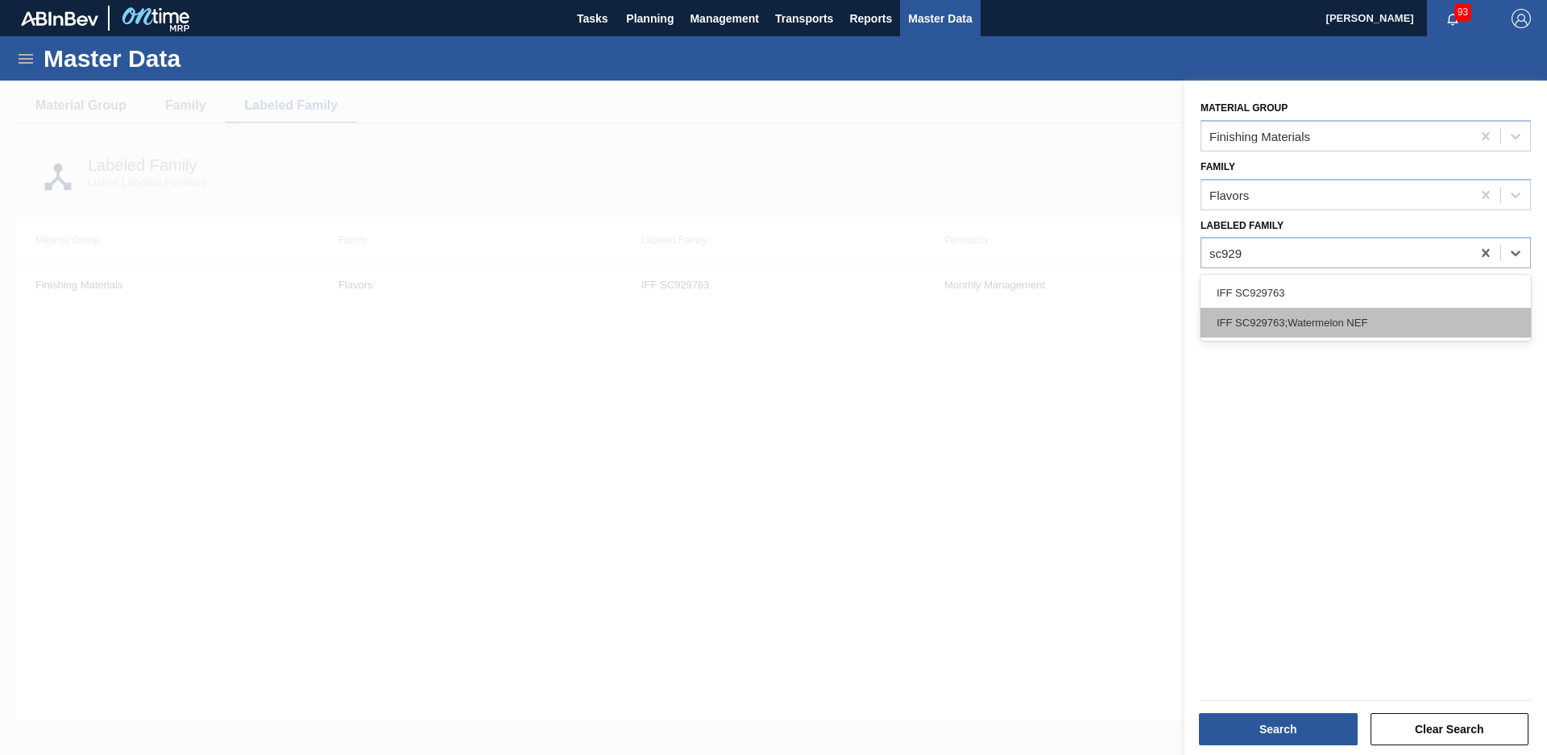
click at [1326, 323] on div "IFF SC929763;Watermelon NEF" at bounding box center [1366, 323] width 330 height 30
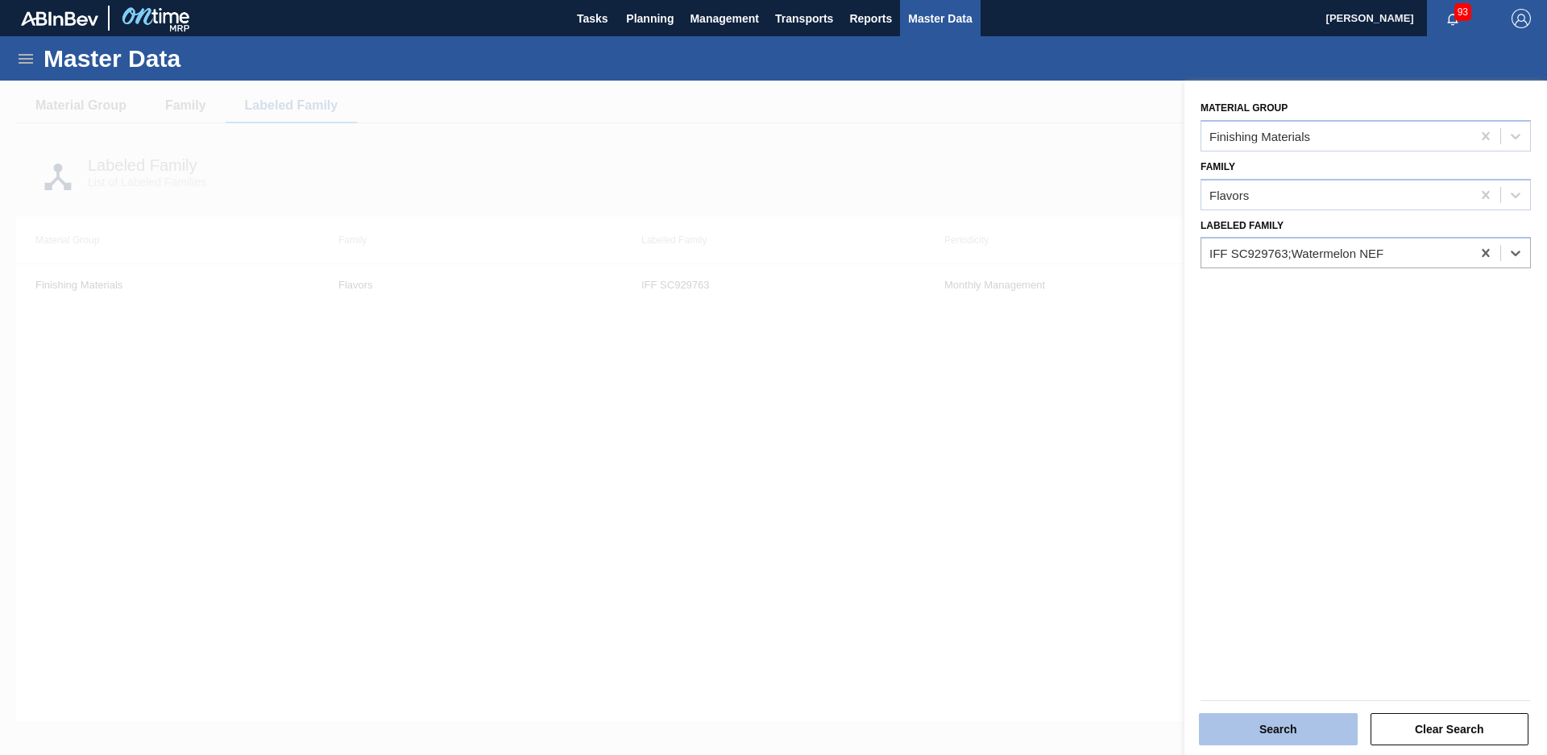
click at [1282, 726] on button "Search" at bounding box center [1278, 729] width 159 height 32
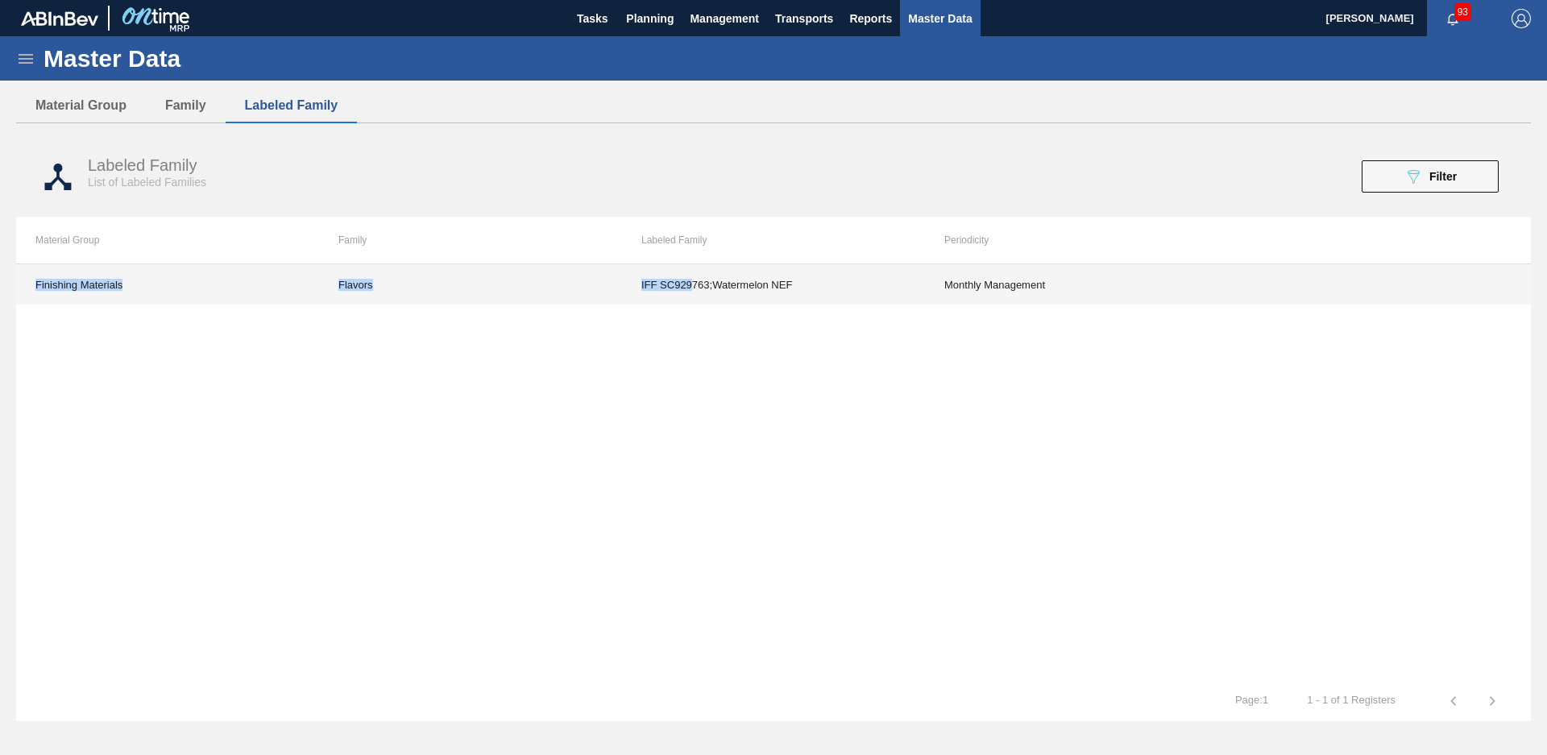
drag, startPoint x: 693, startPoint y: 292, endPoint x: 621, endPoint y: 305, distance: 73.0
click at [621, 305] on div "Finishing Materials Flavors IFF SC929763;Watermelon NEF Monthly Management" at bounding box center [773, 472] width 1515 height 417
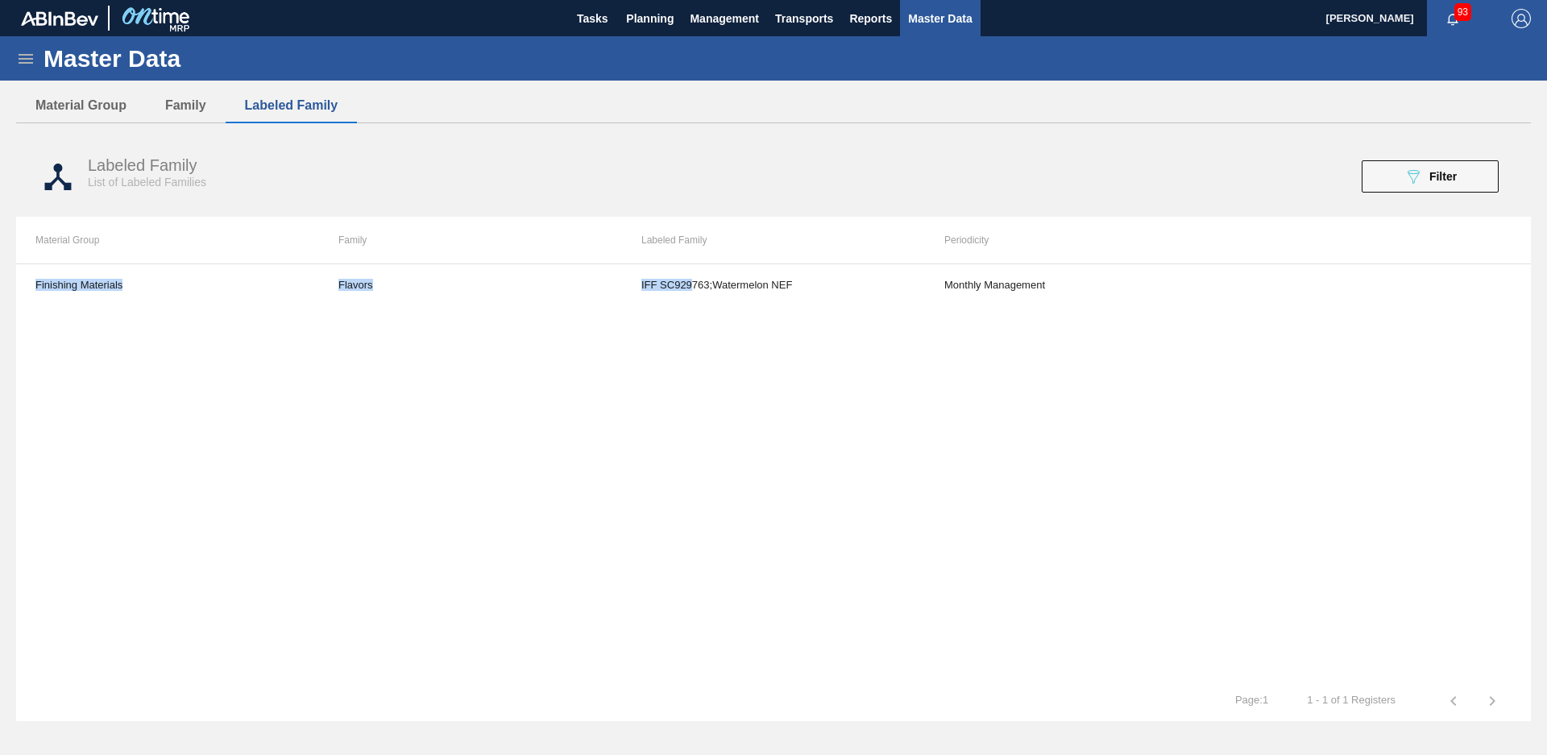
drag, startPoint x: 621, startPoint y: 305, endPoint x: 625, endPoint y: 319, distance: 14.1
click at [625, 319] on div "Finishing Materials Flavors IFF SC929763;Watermelon NEF Monthly Management" at bounding box center [773, 472] width 1515 height 417
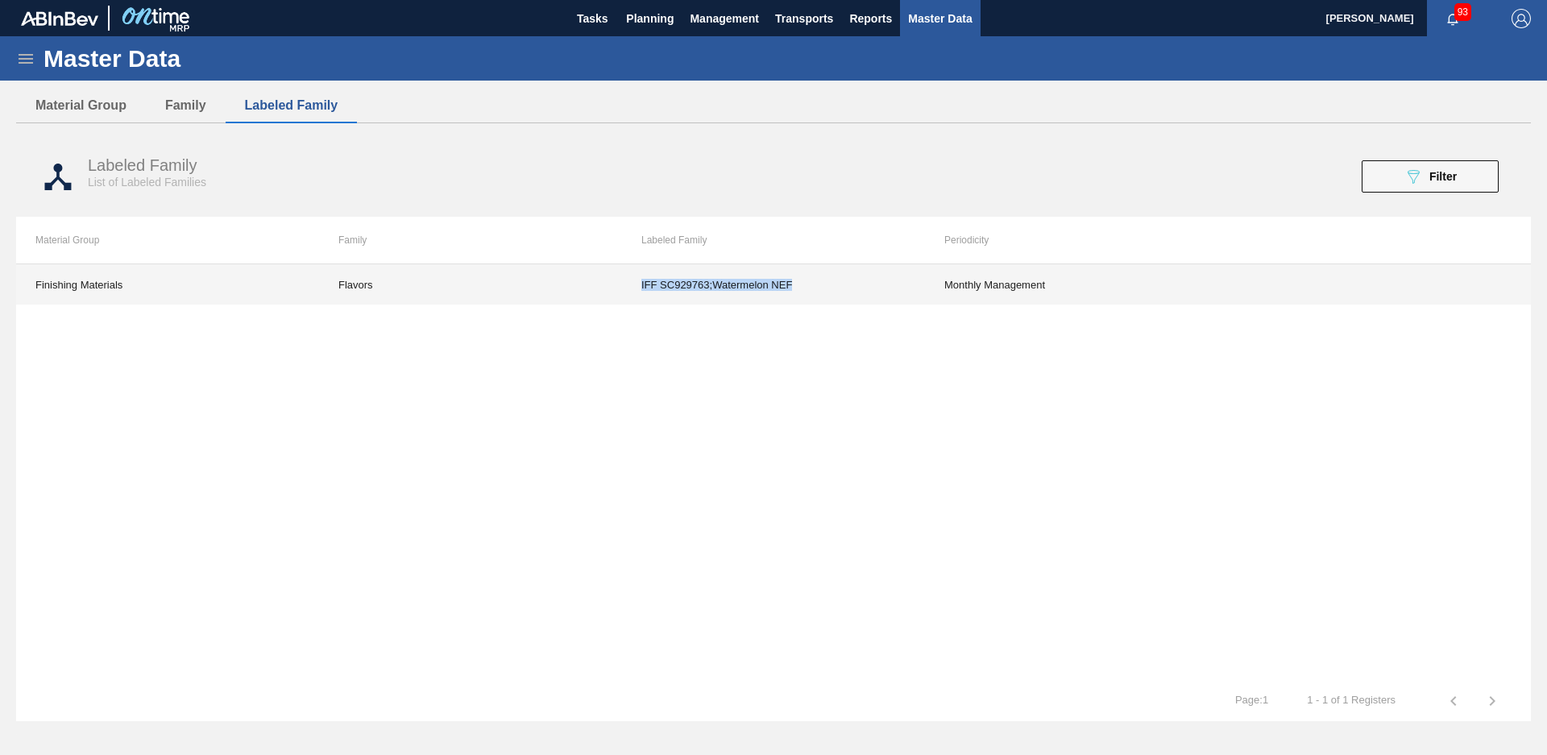
drag, startPoint x: 859, startPoint y: 293, endPoint x: 622, endPoint y: 303, distance: 237.1
click at [622, 303] on td "IFF SC929763;Watermelon NEF" at bounding box center [773, 284] width 303 height 40
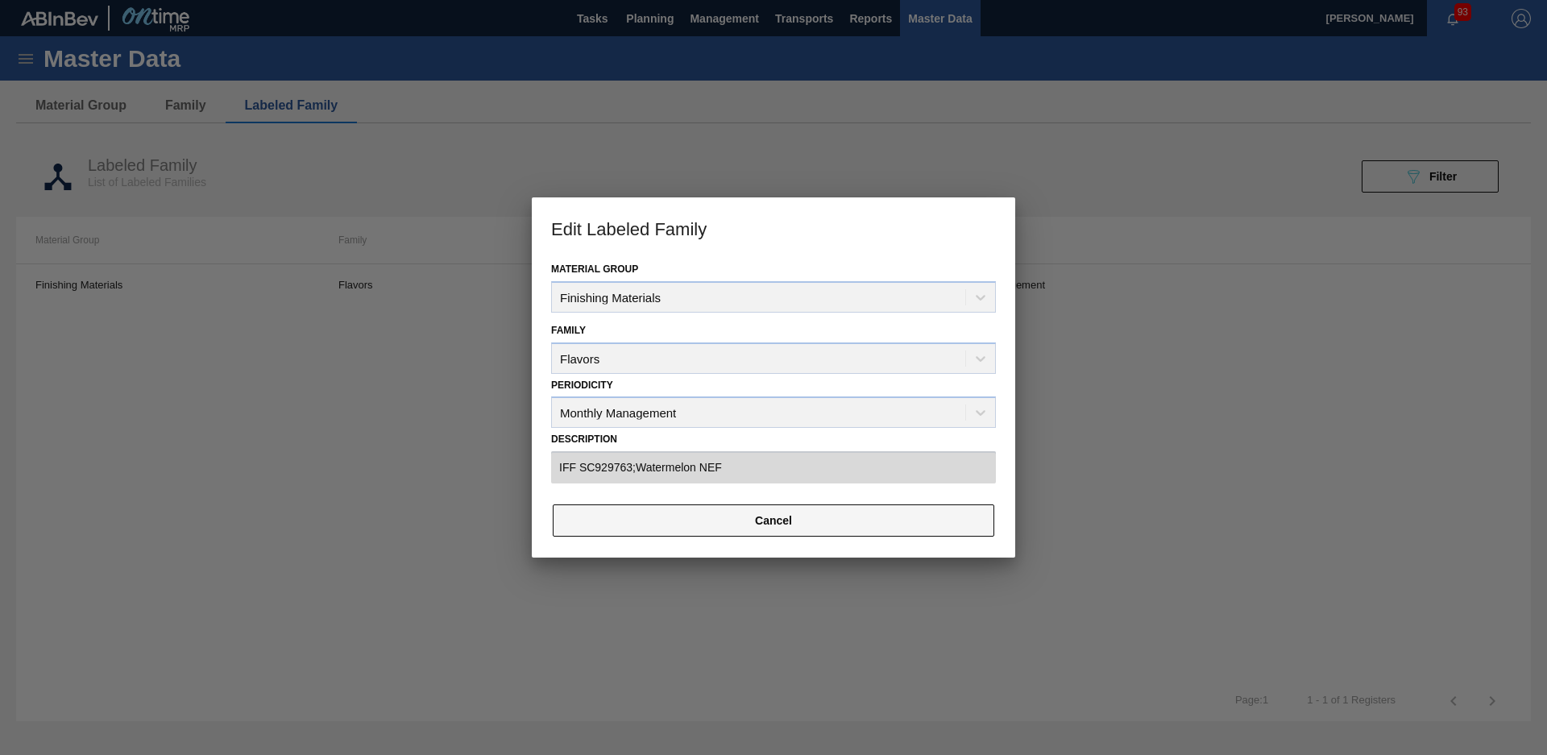
click at [797, 525] on button "Cancel" at bounding box center [774, 520] width 442 height 32
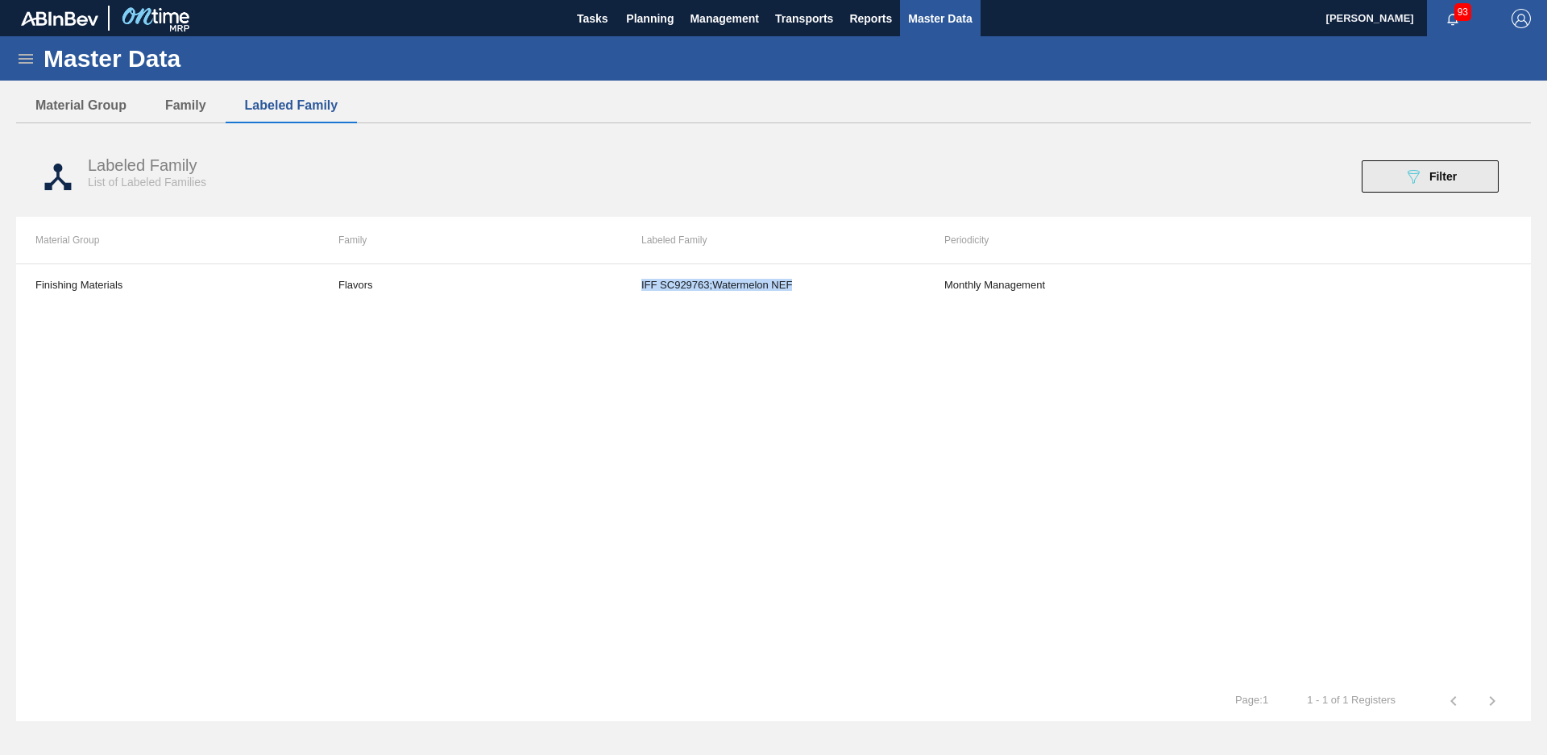
click at [1422, 175] on icon "089F7B8B-B2A5-4AFE-B5C0-19BA573D28AC" at bounding box center [1413, 176] width 19 height 19
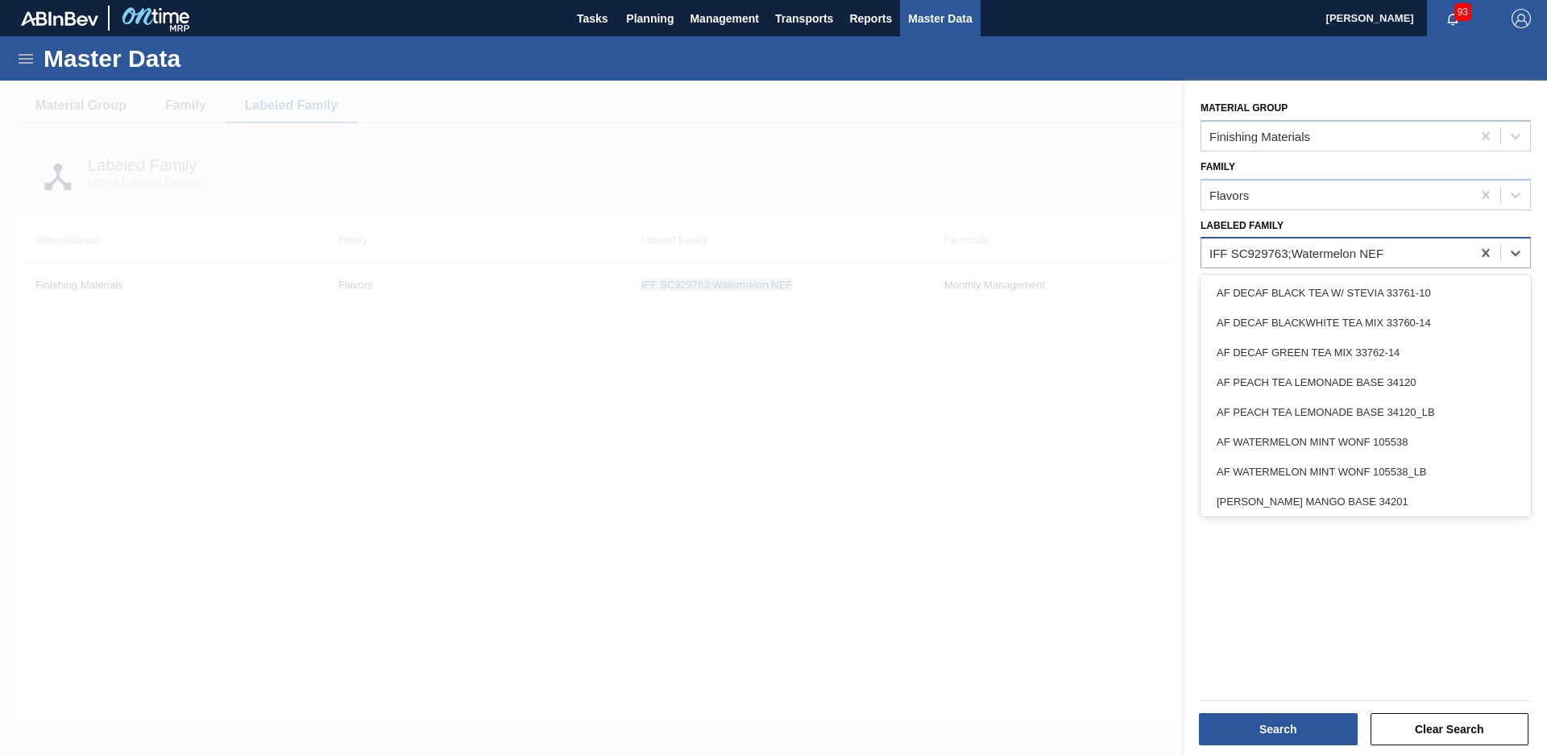
click at [1414, 256] on div "IFF SC929763;Watermelon NEF" at bounding box center [1337, 253] width 270 height 23
click at [1480, 252] on icon at bounding box center [1486, 253] width 16 height 16
click at [1332, 255] on div at bounding box center [1337, 253] width 270 height 23
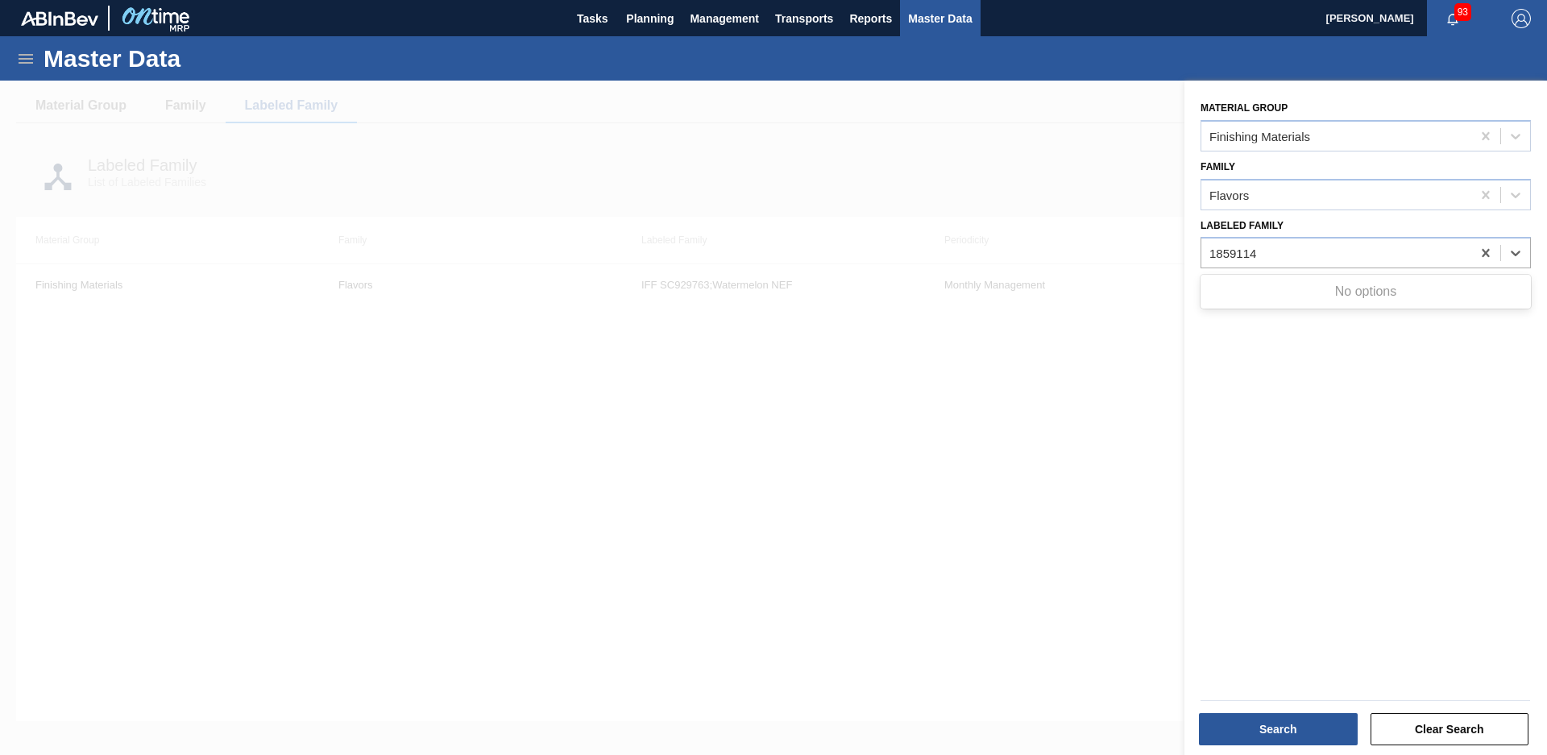
type Family "1859114"
click at [502, 229] on div at bounding box center [773, 458] width 1547 height 755
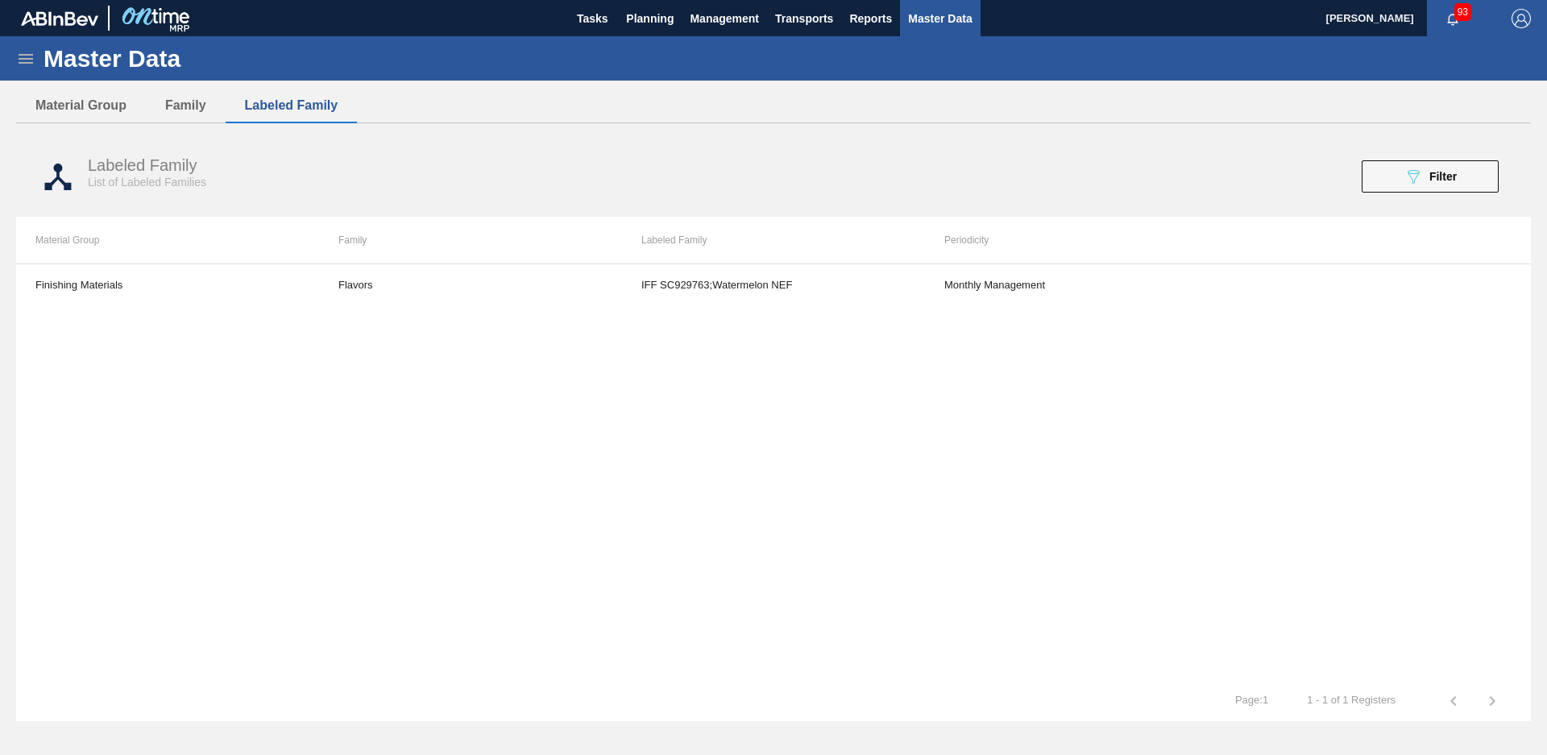
click at [45, 72] on div "Master Data" at bounding box center [773, 58] width 1547 height 44
click at [19, 60] on icon at bounding box center [25, 58] width 19 height 19
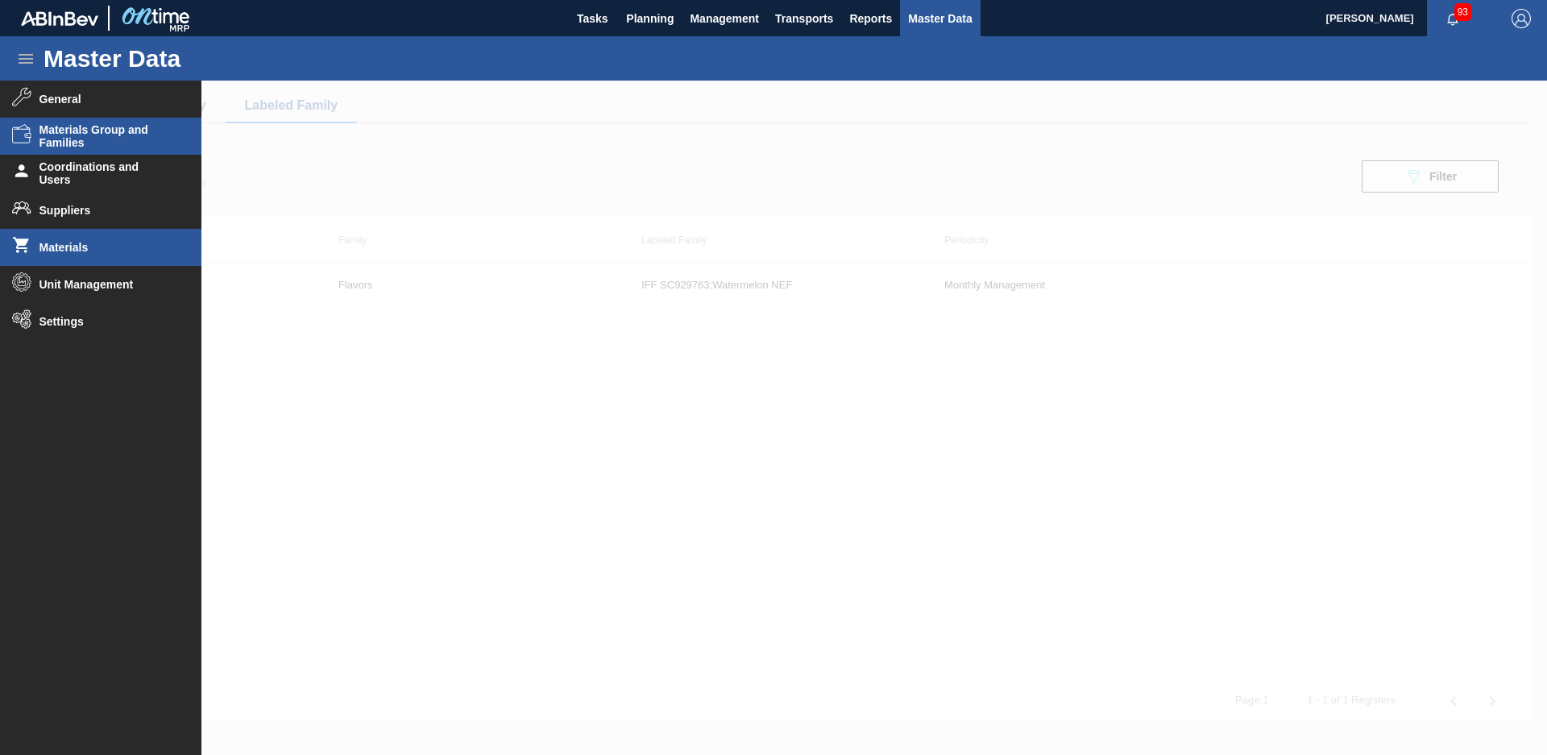
click at [113, 259] on li "Materials" at bounding box center [100, 247] width 201 height 37
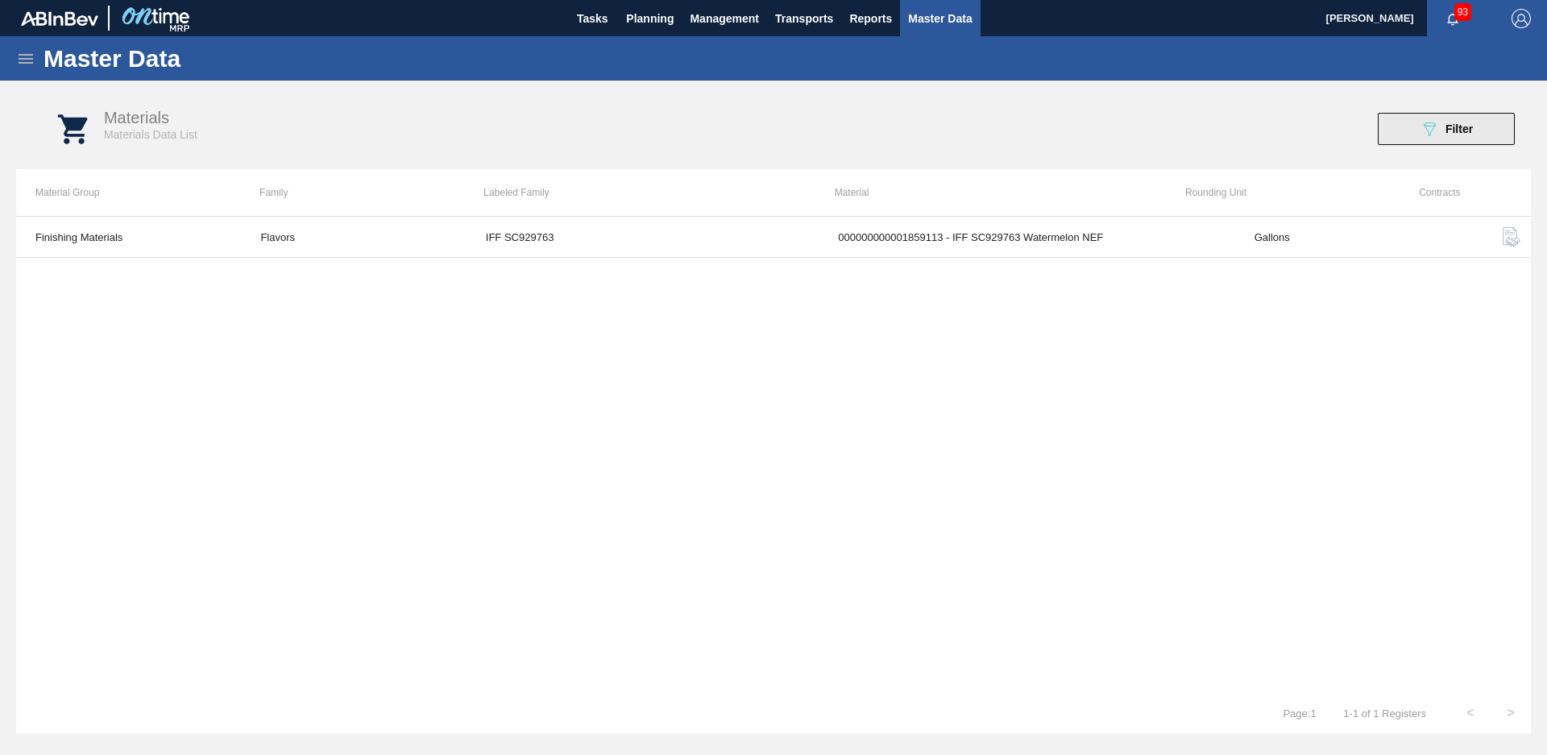
click at [1425, 140] on button "089F7B8B-B2A5-4AFE-B5C0-19BA573D28AC Filter" at bounding box center [1446, 129] width 137 height 32
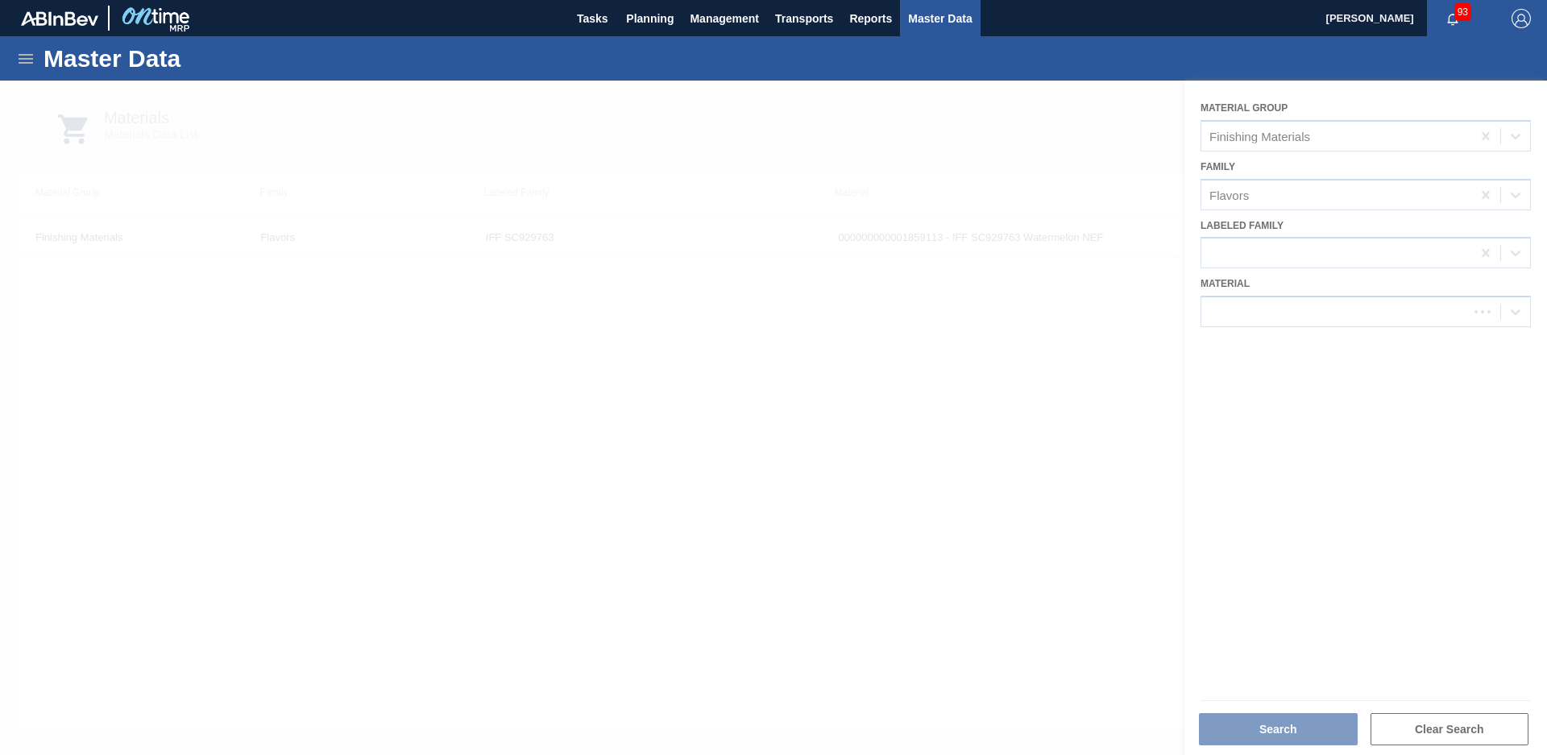
click at [1365, 313] on div at bounding box center [773, 418] width 1547 height 674
click at [1344, 316] on div at bounding box center [773, 418] width 1547 height 674
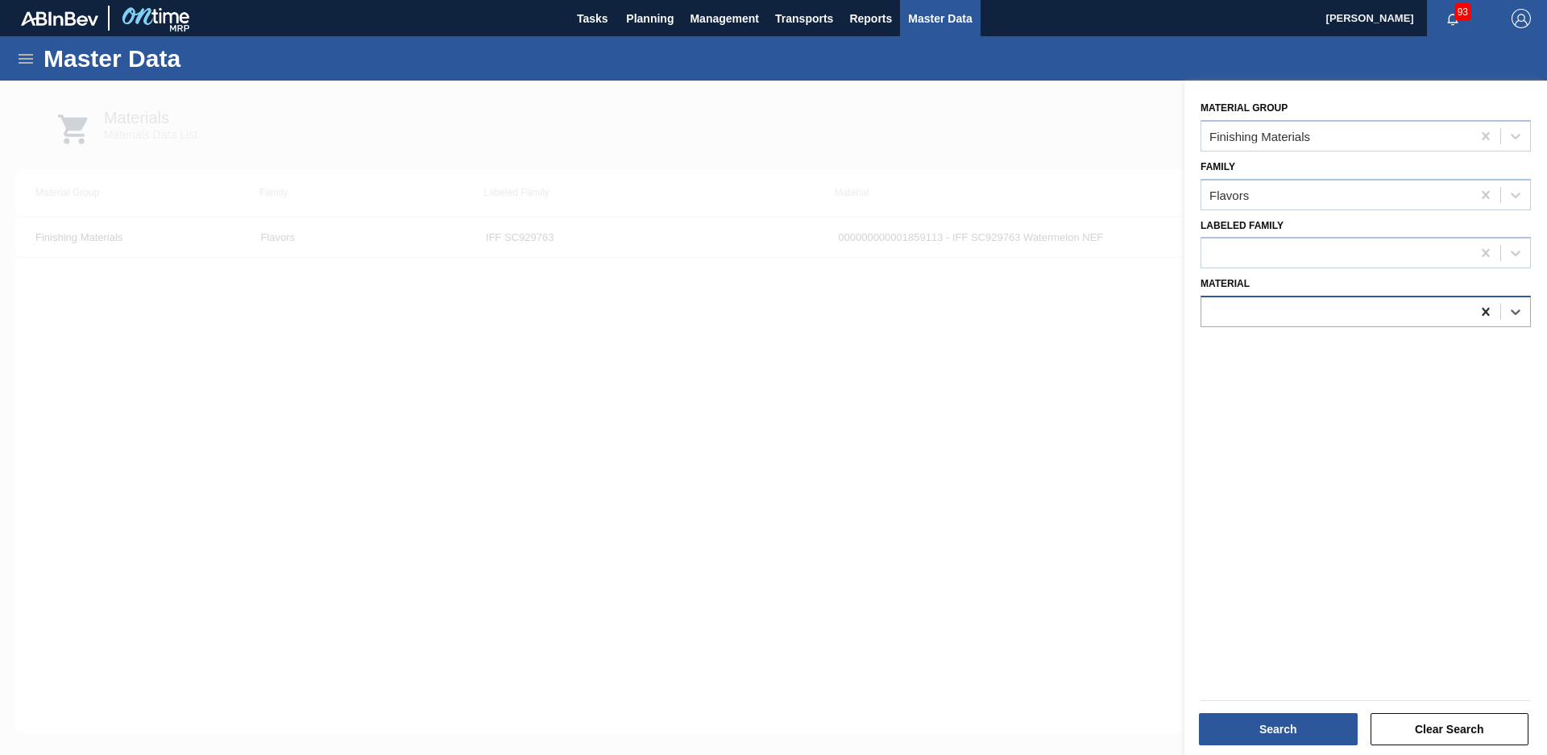
click at [1484, 313] on icon at bounding box center [1485, 312] width 7 height 8
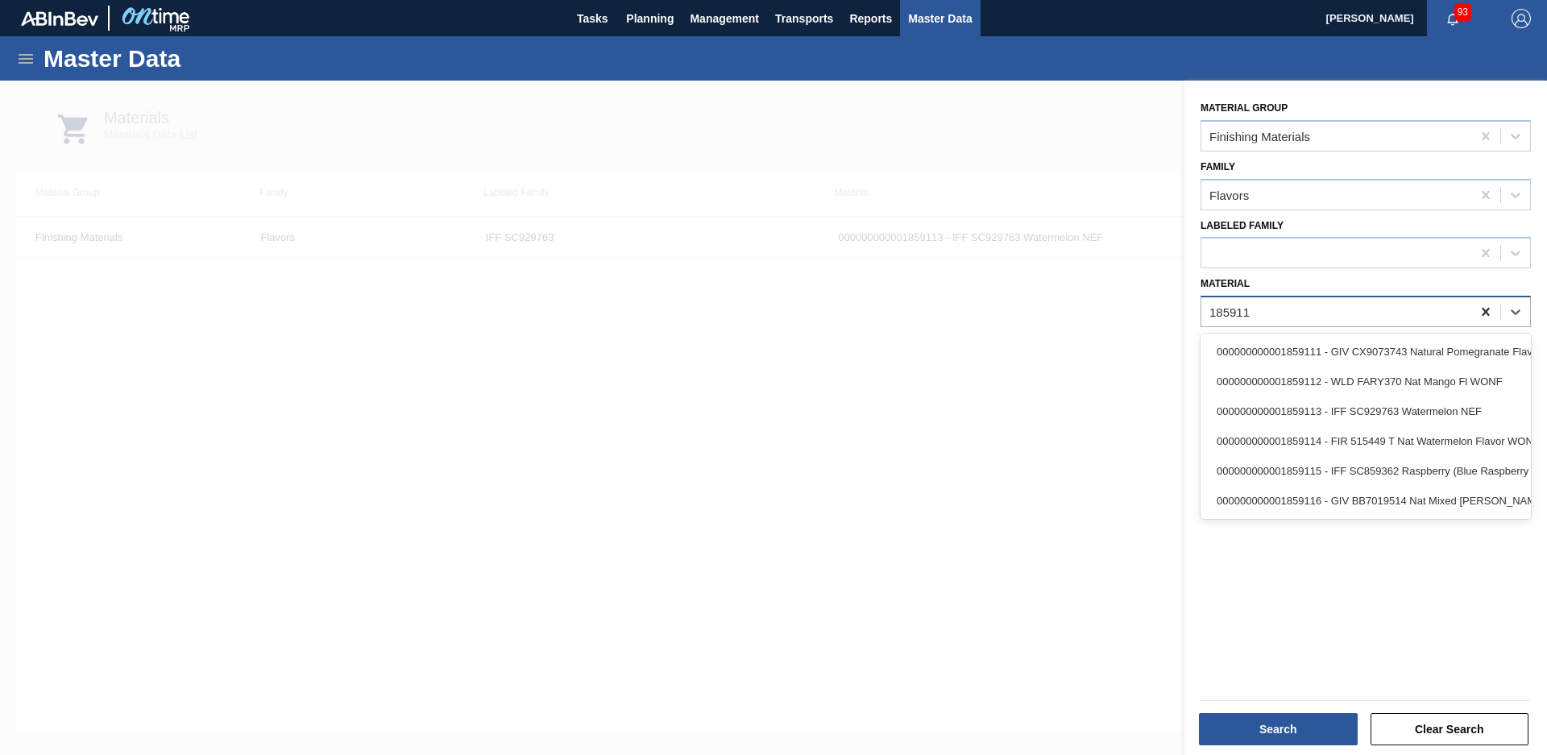
type input "1859114"
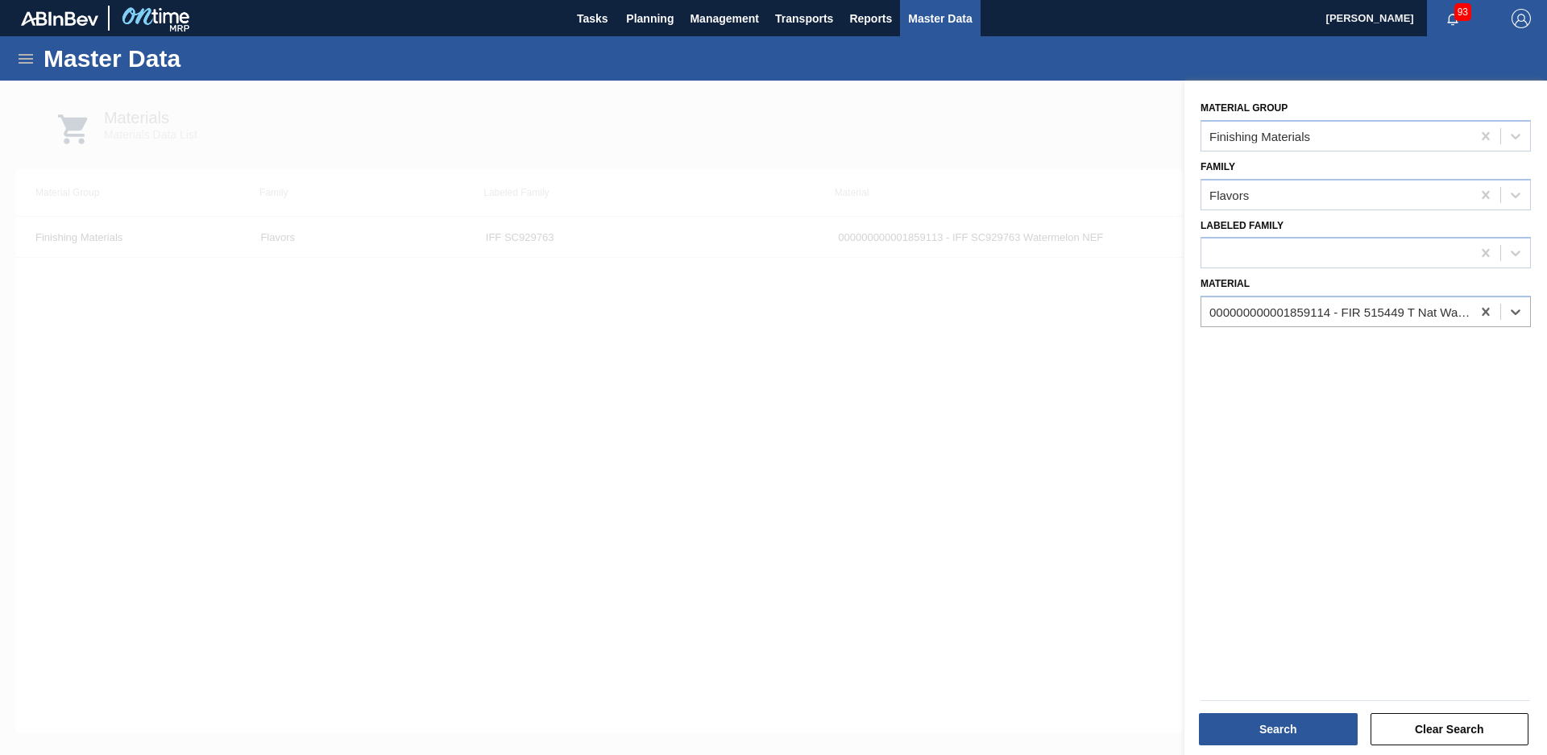
click at [1291, 745] on div "Search" at bounding box center [1280, 729] width 172 height 35
click at [1299, 731] on button "Search" at bounding box center [1278, 729] width 159 height 32
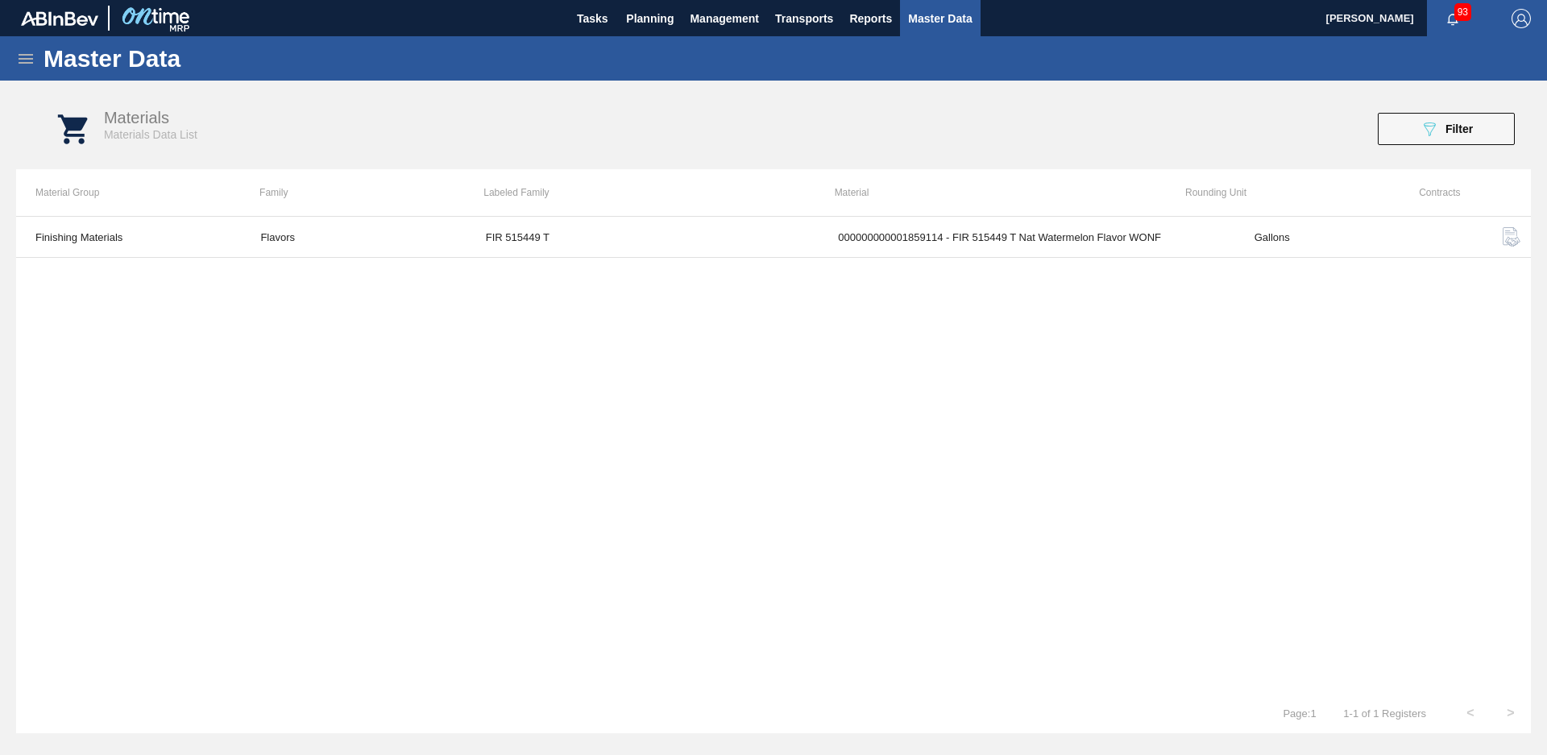
click at [18, 55] on icon at bounding box center [25, 58] width 19 height 19
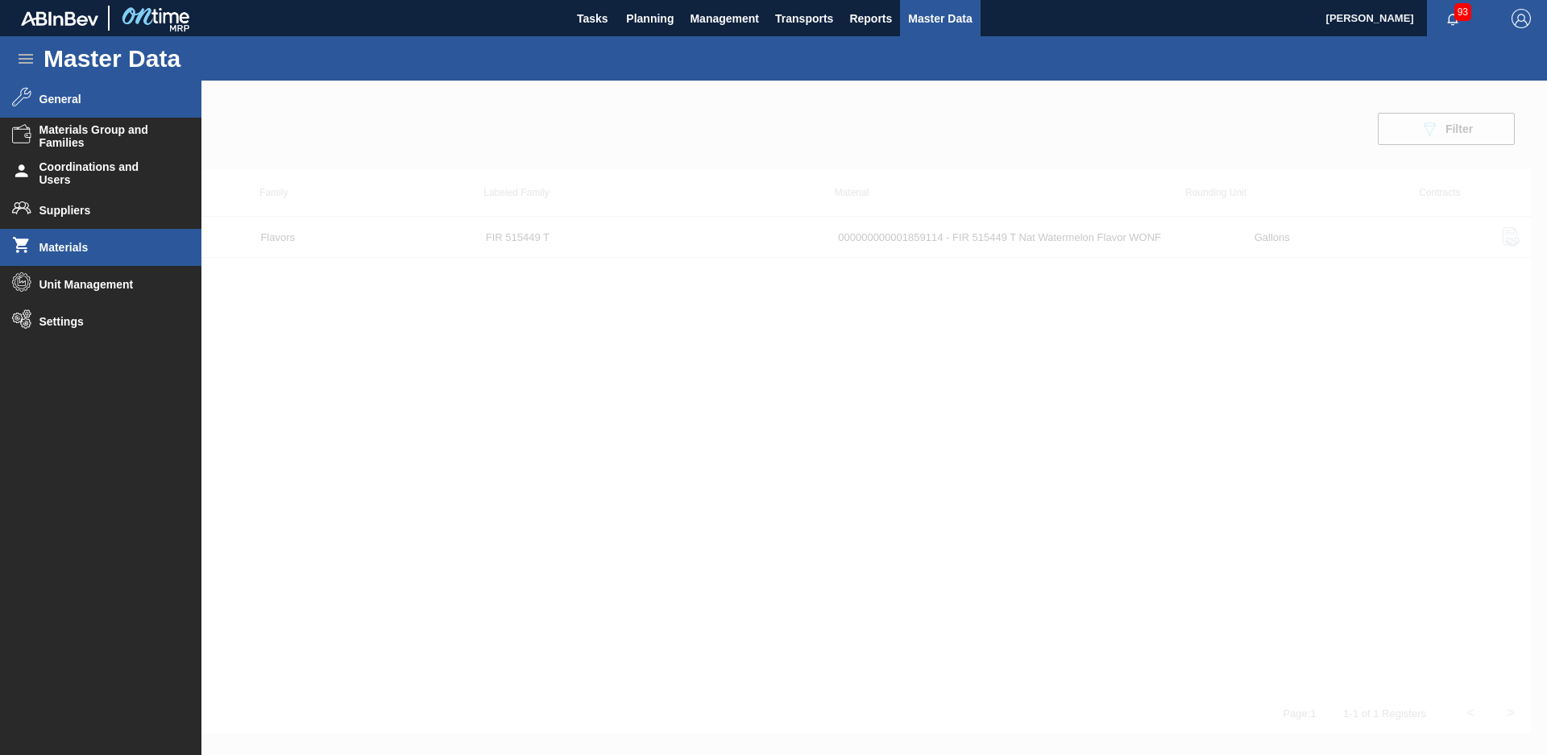
click at [152, 106] on li "General" at bounding box center [100, 99] width 201 height 37
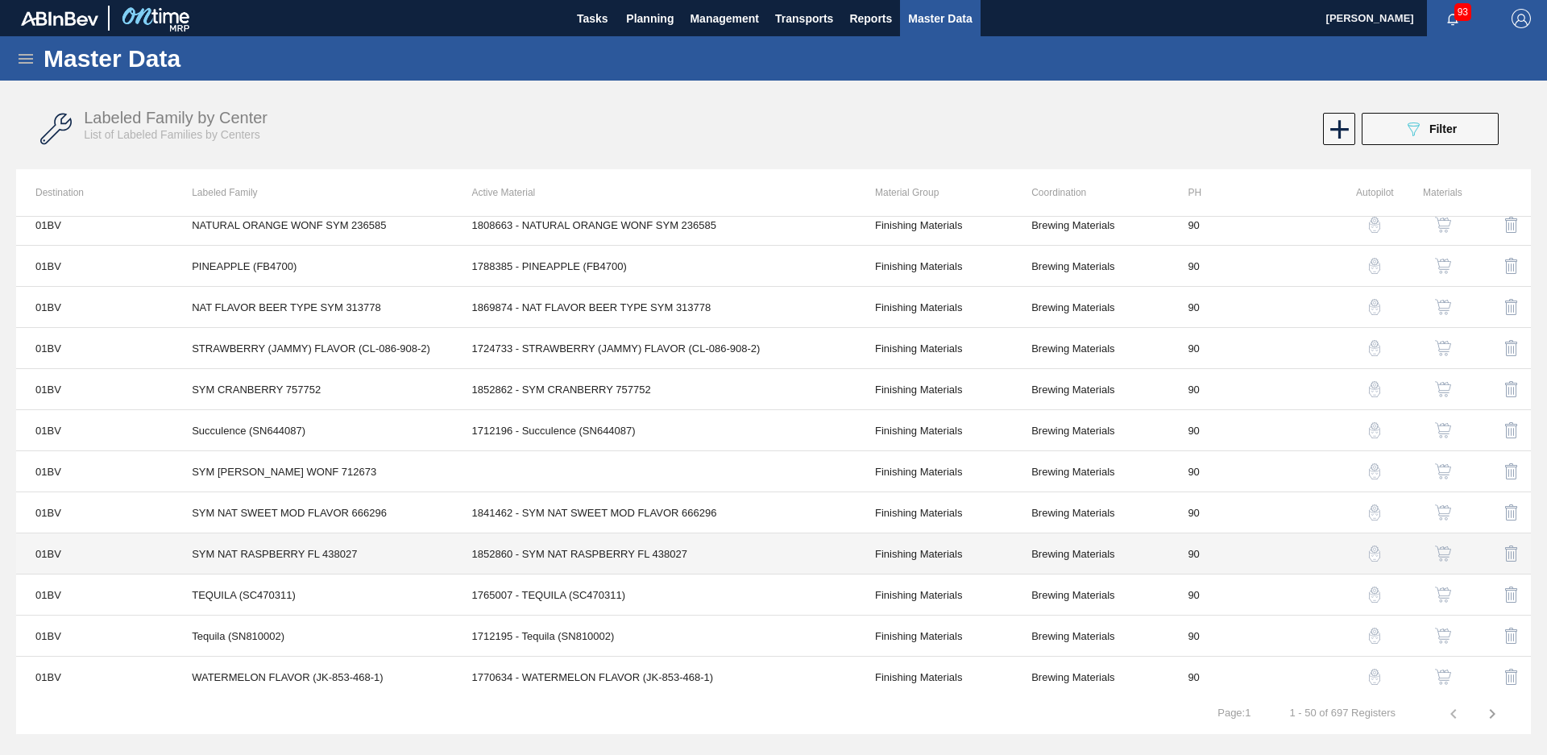
scroll to position [1577, 0]
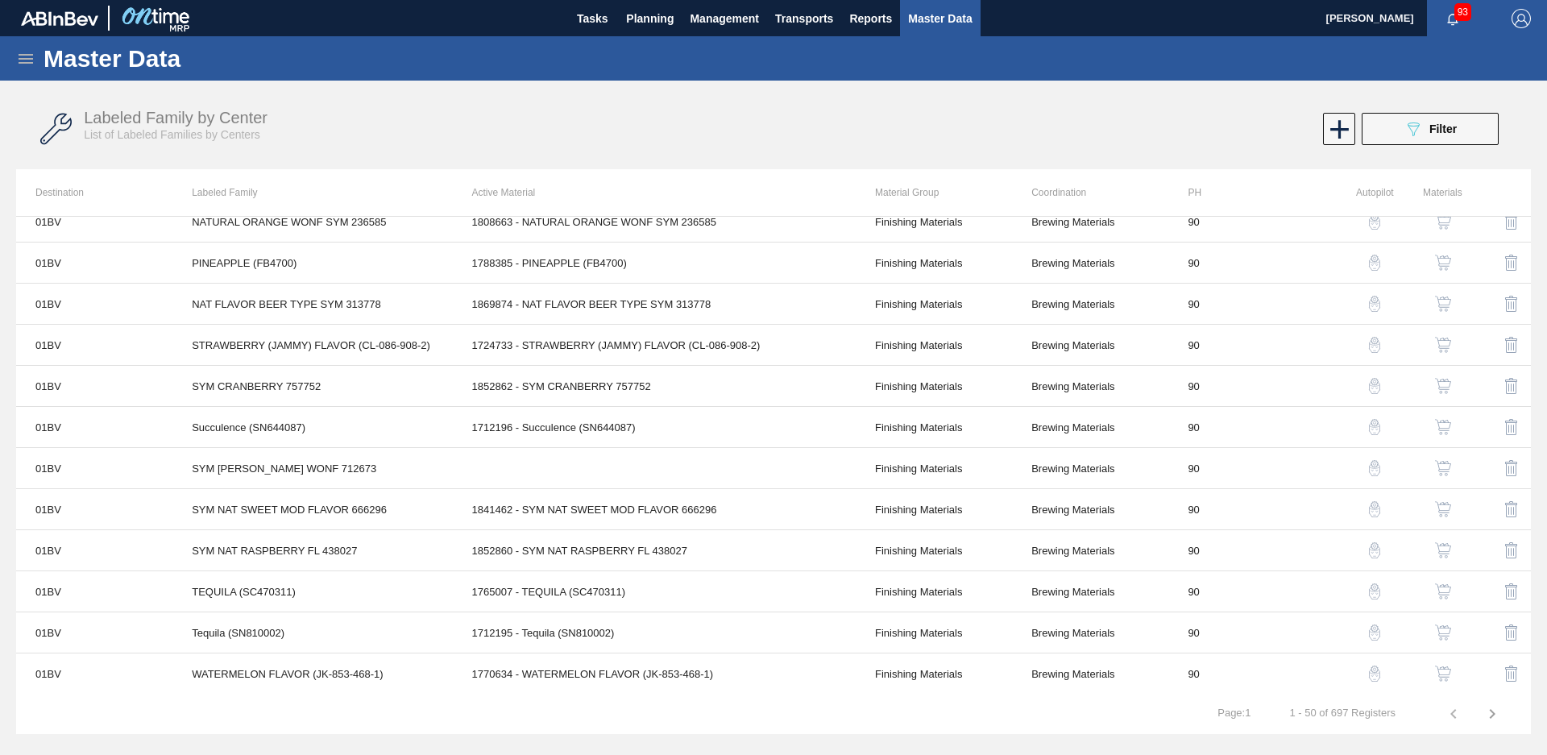
click at [23, 64] on icon at bounding box center [25, 58] width 19 height 19
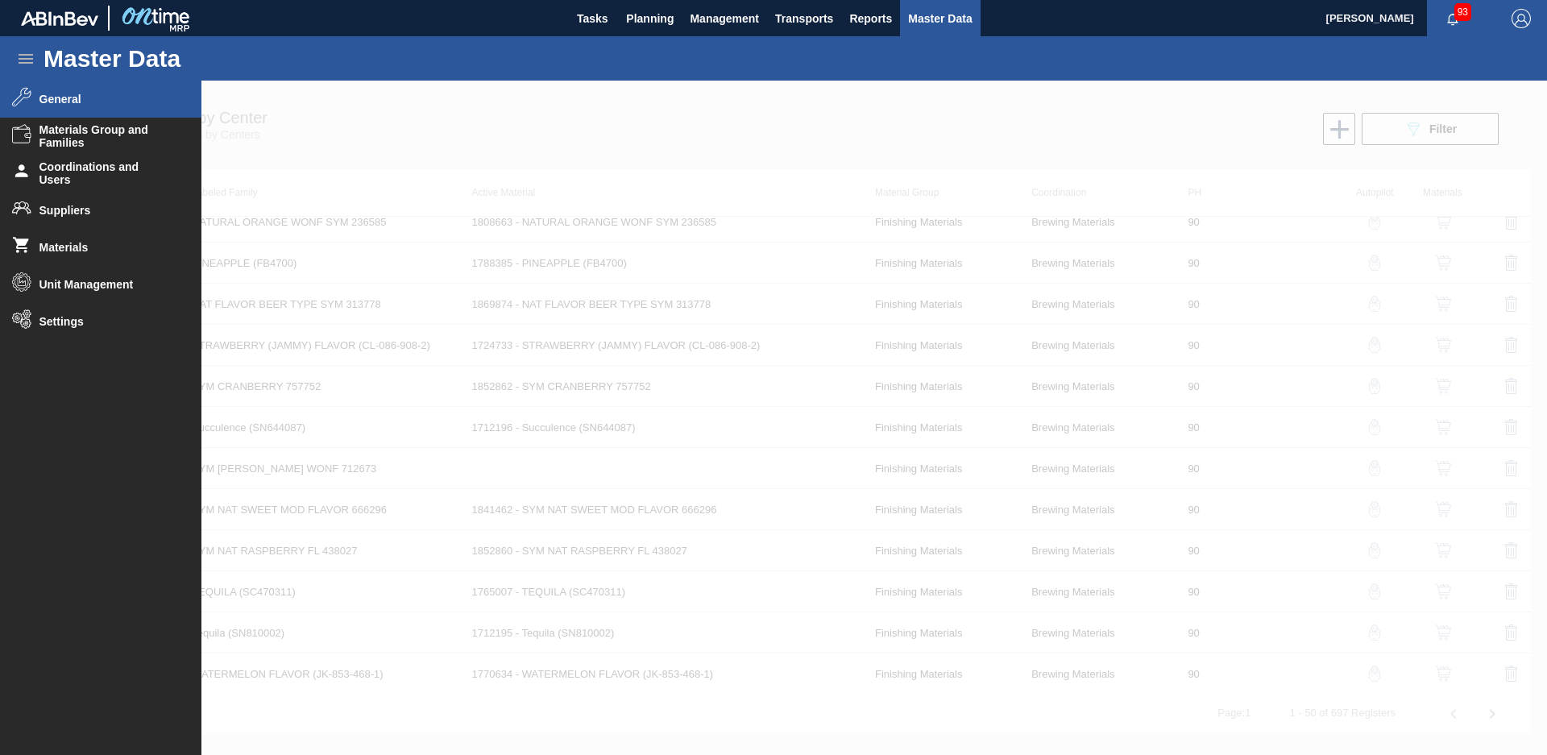
click at [23, 64] on icon at bounding box center [25, 58] width 19 height 19
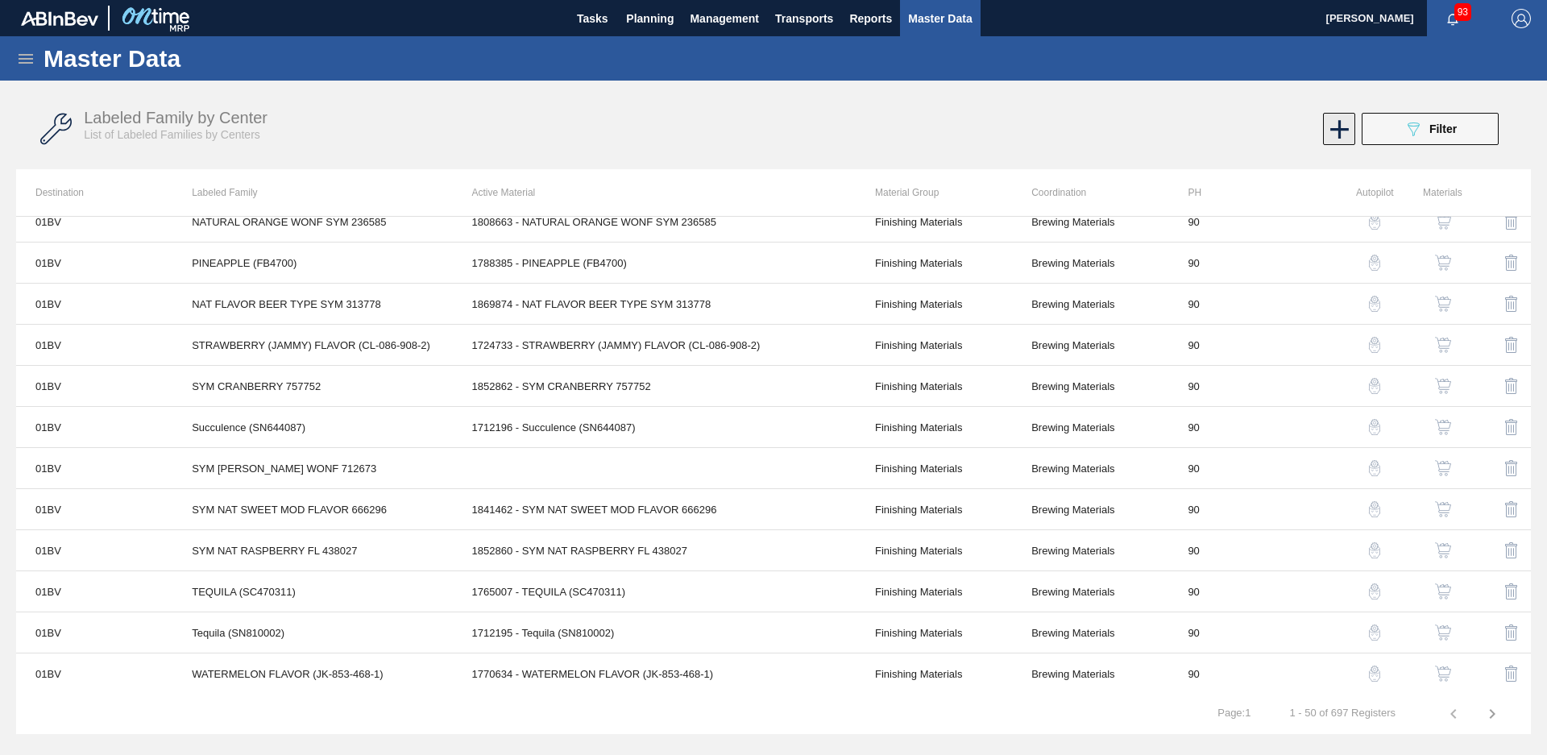
click at [1343, 135] on icon at bounding box center [1339, 129] width 31 height 31
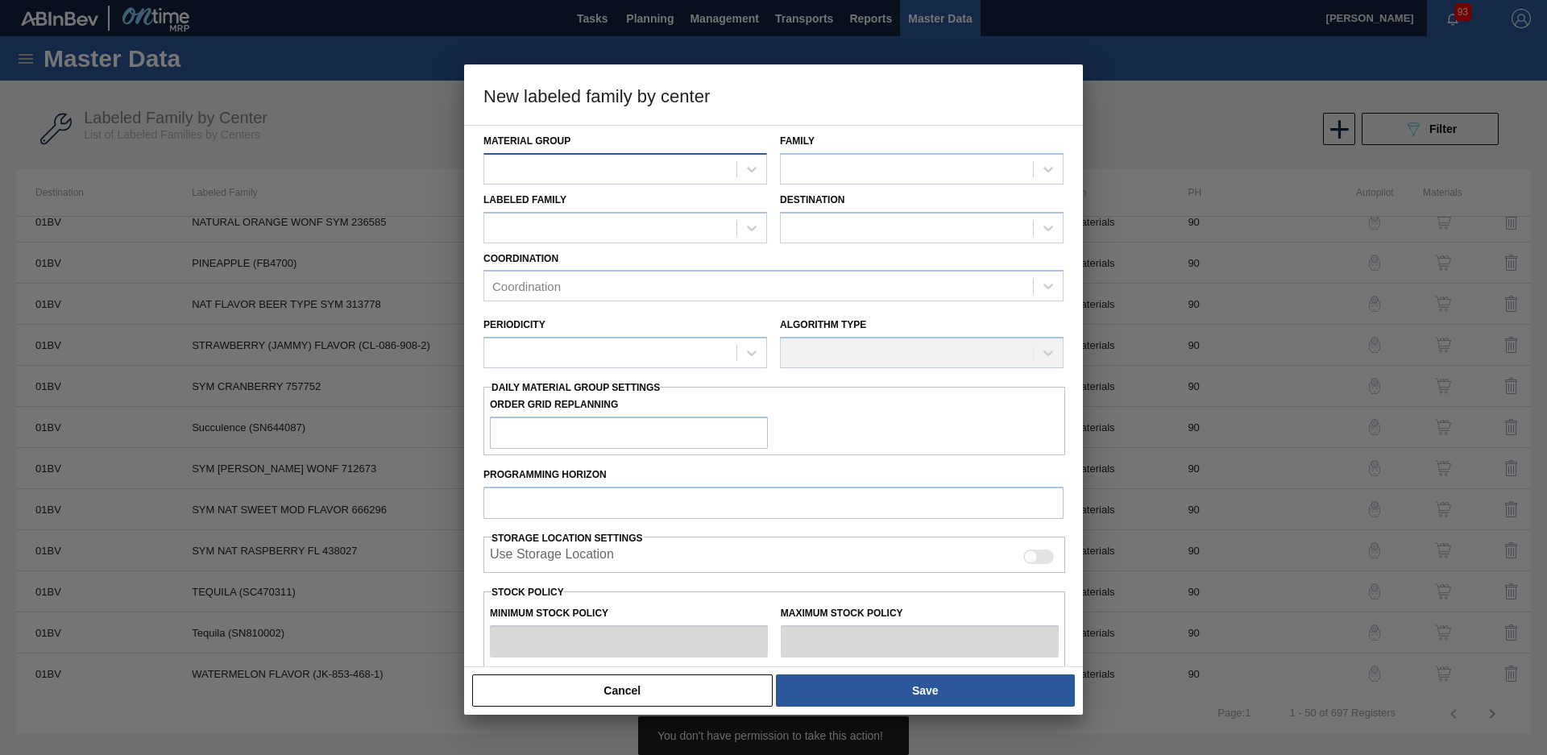
click at [676, 172] on div at bounding box center [610, 168] width 252 height 23
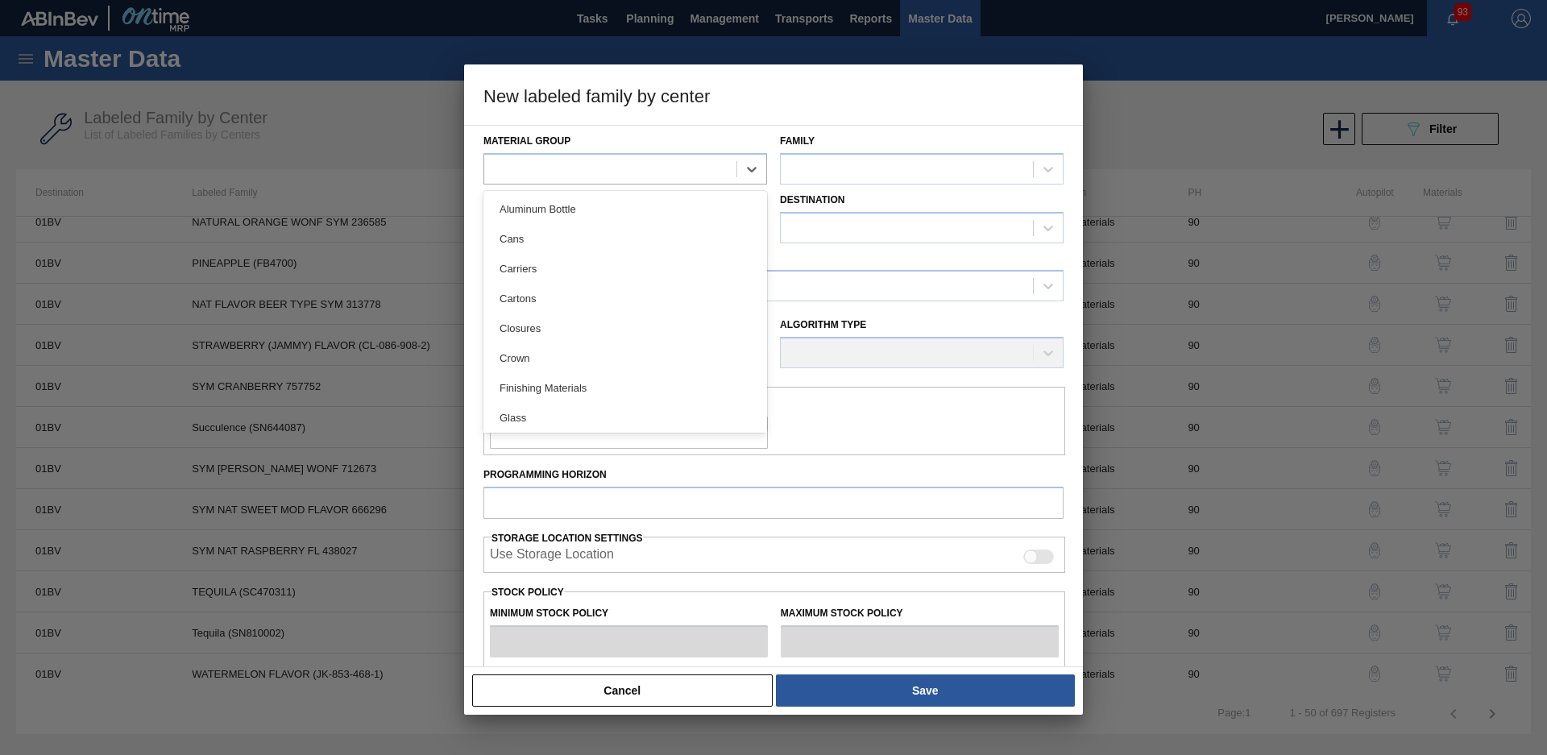
click at [568, 385] on div "Finishing Materials" at bounding box center [626, 388] width 284 height 30
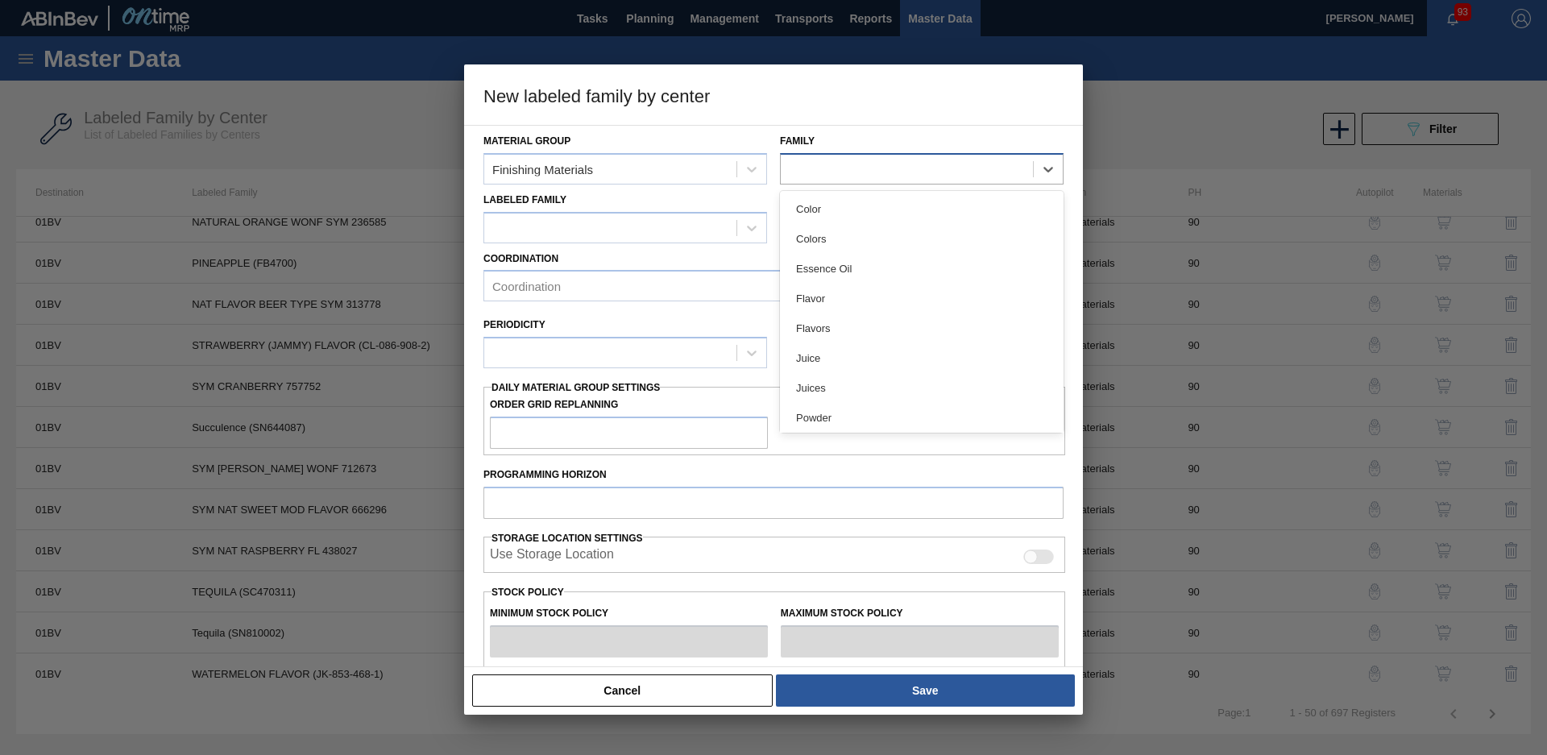
click at [932, 172] on div at bounding box center [907, 168] width 252 height 23
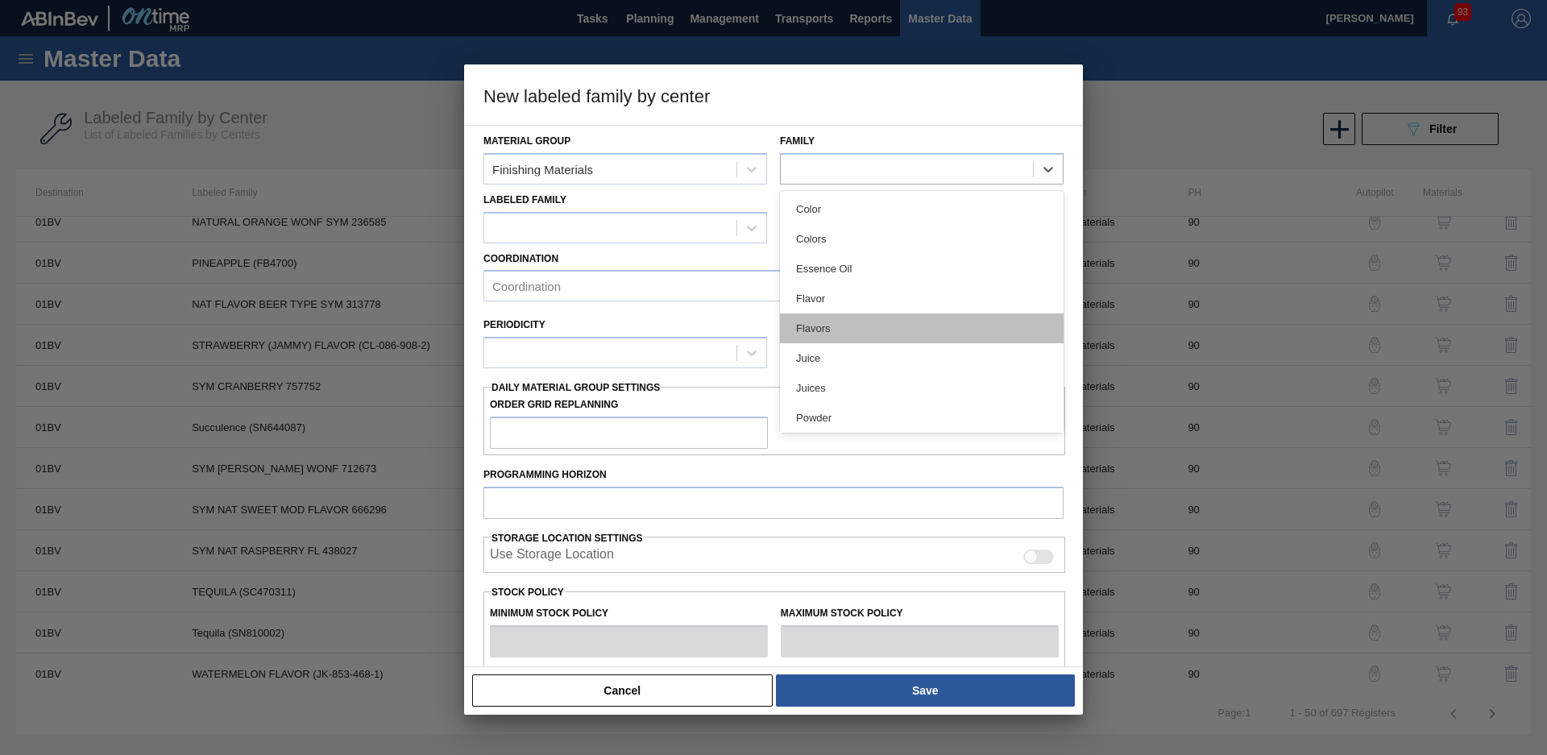
scroll to position [33, 0]
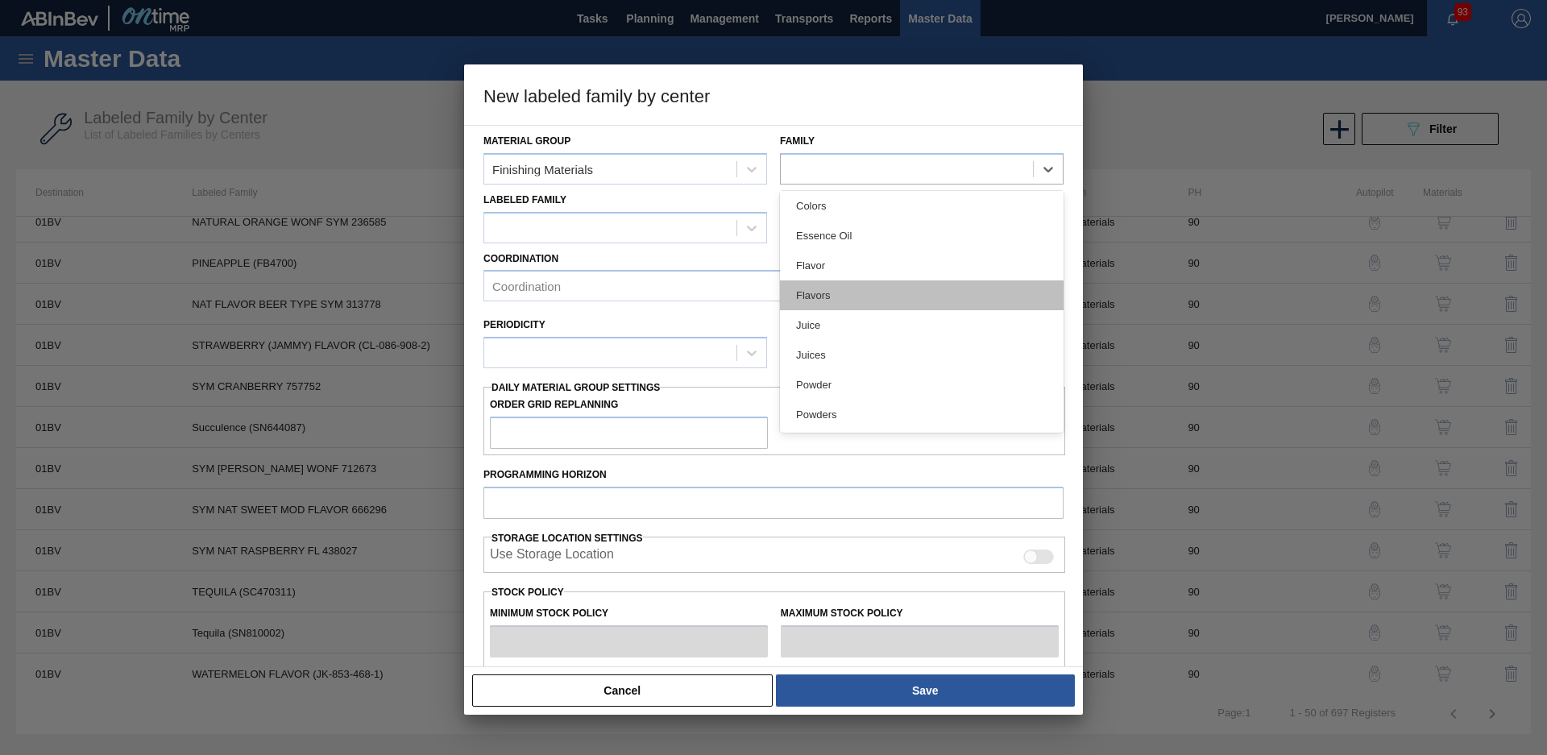
click at [907, 286] on div "Flavors" at bounding box center [922, 295] width 284 height 30
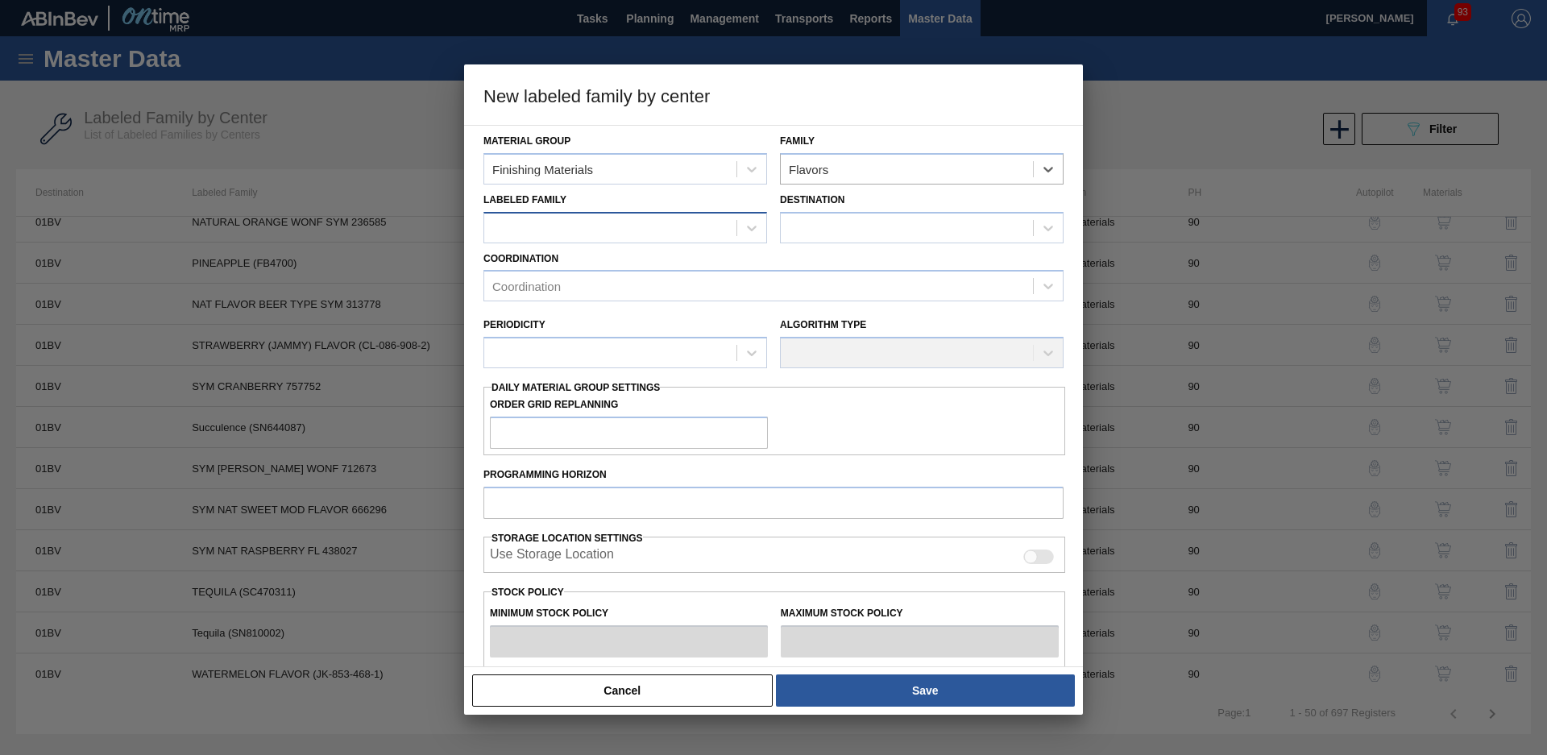
click at [700, 239] on div at bounding box center [610, 227] width 252 height 23
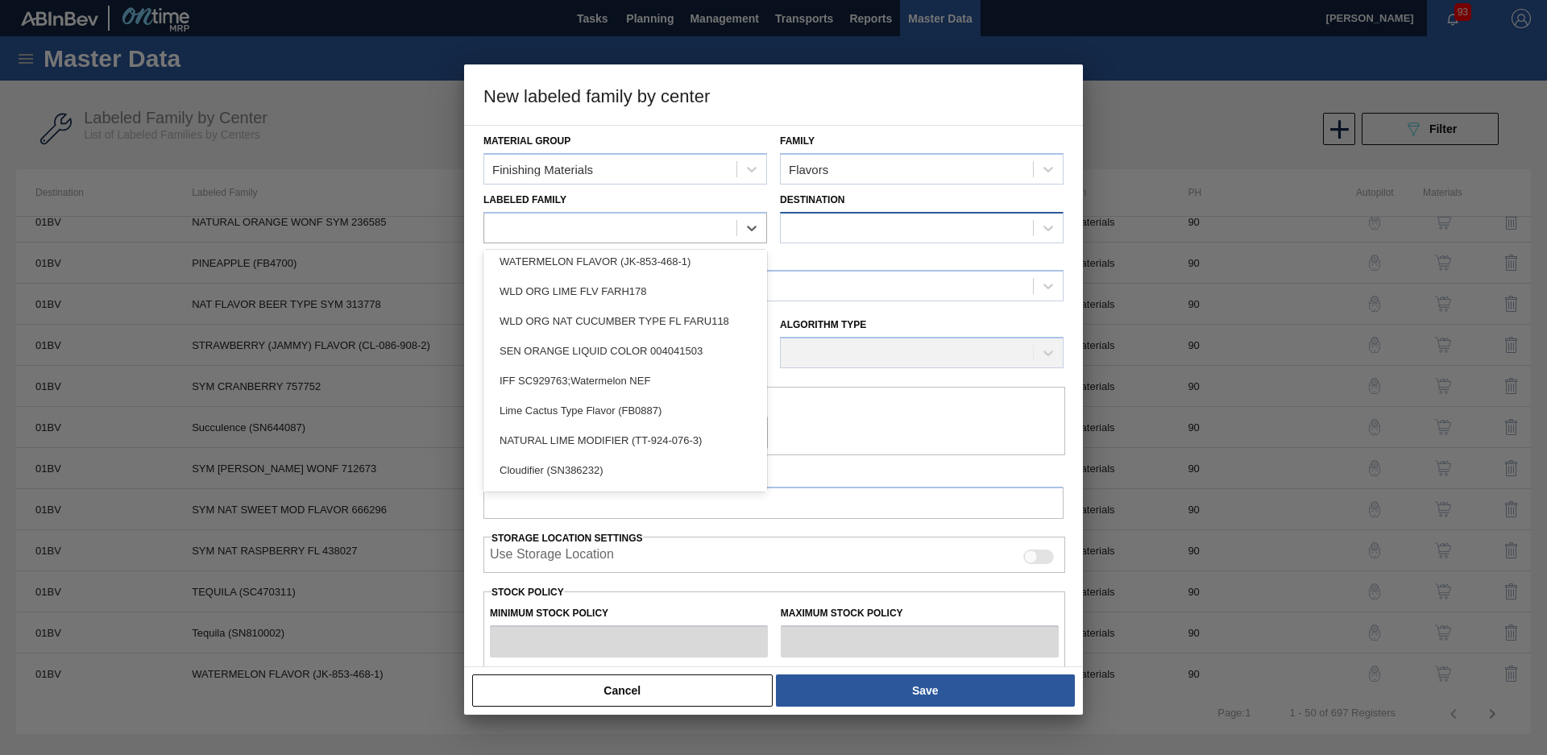
scroll to position [2776, 0]
click at [878, 212] on div at bounding box center [922, 227] width 284 height 31
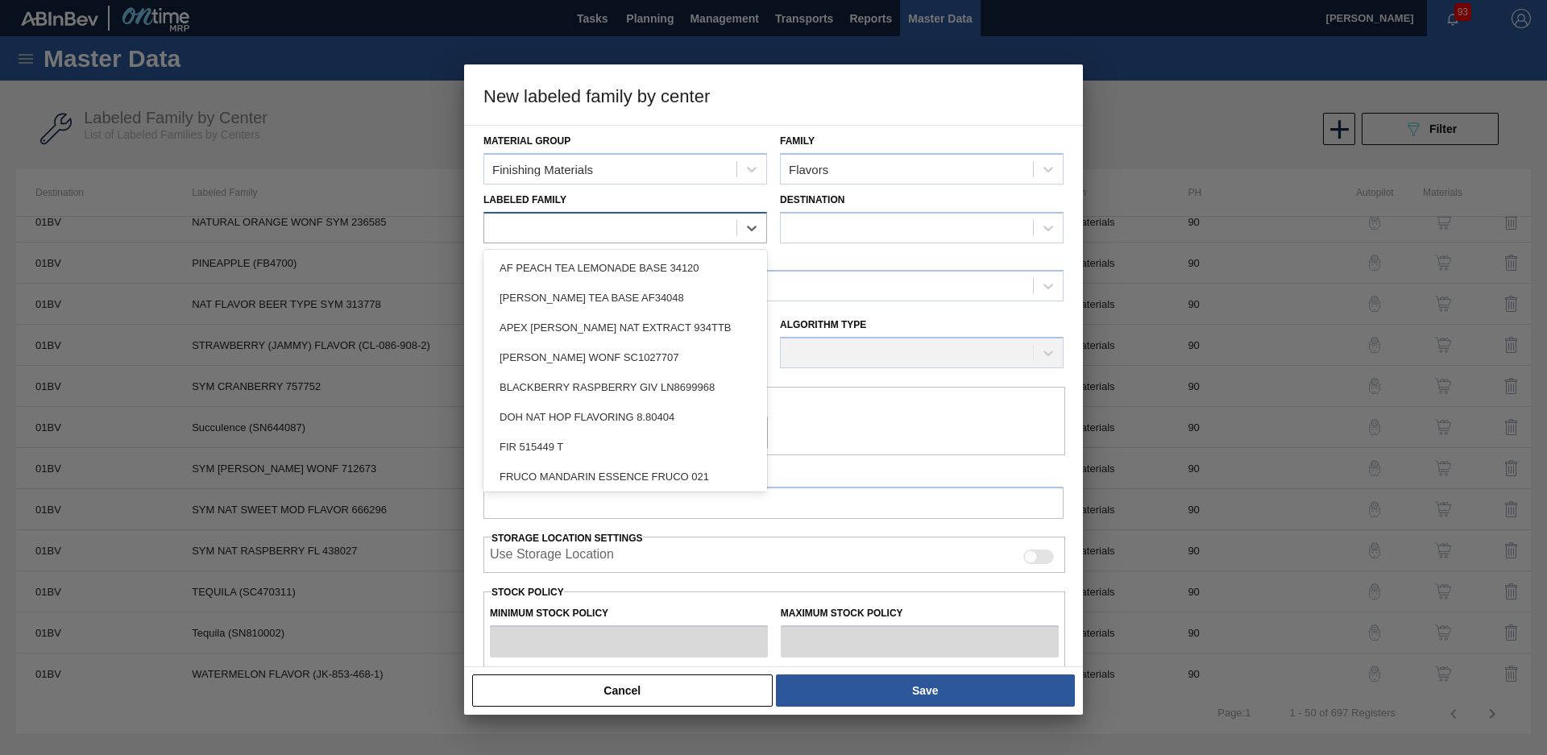
click at [703, 233] on div at bounding box center [610, 227] width 252 height 23
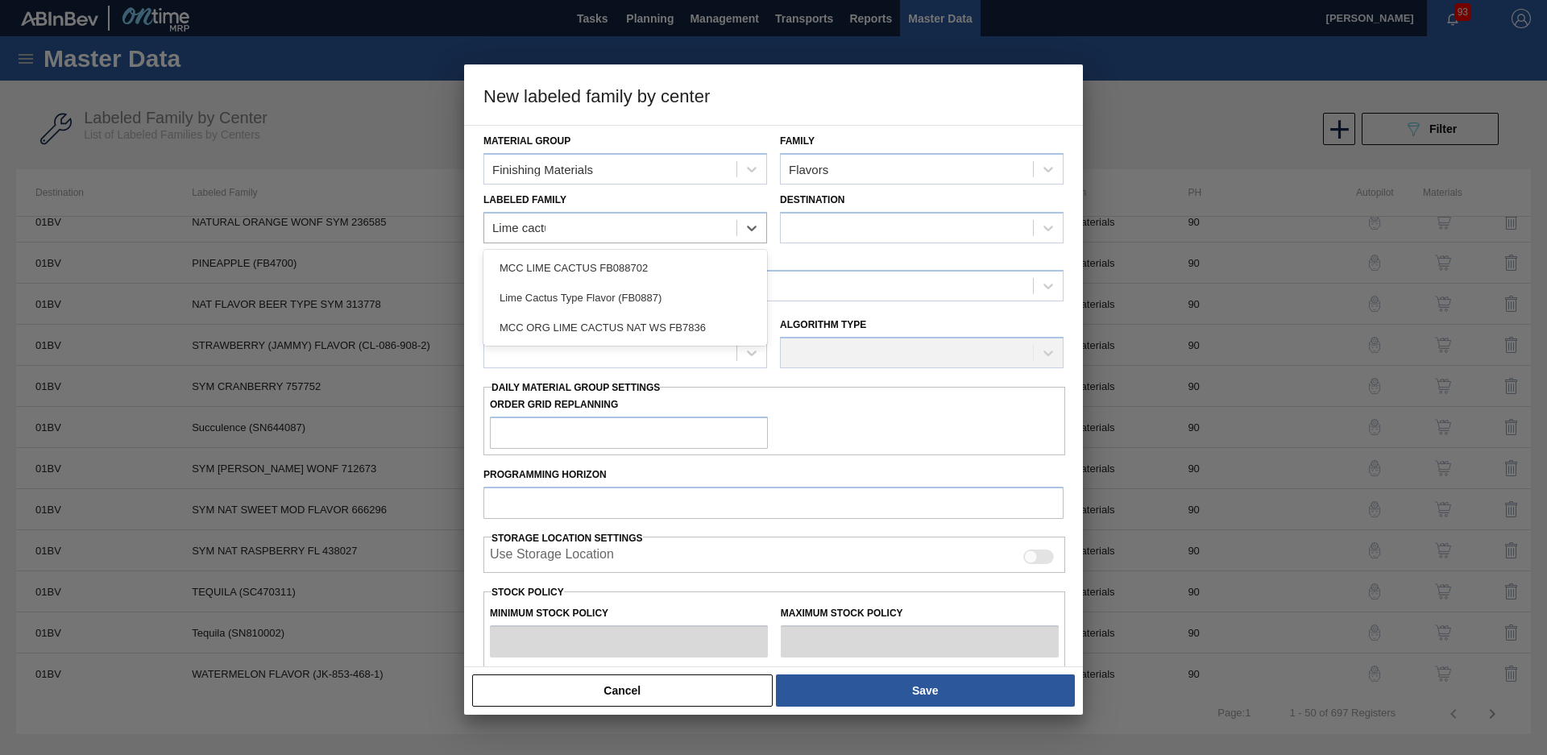
type Family "Lime cactus"
click at [587, 300] on div "Lime Cactus Type Flavor (FB0887)" at bounding box center [626, 298] width 284 height 30
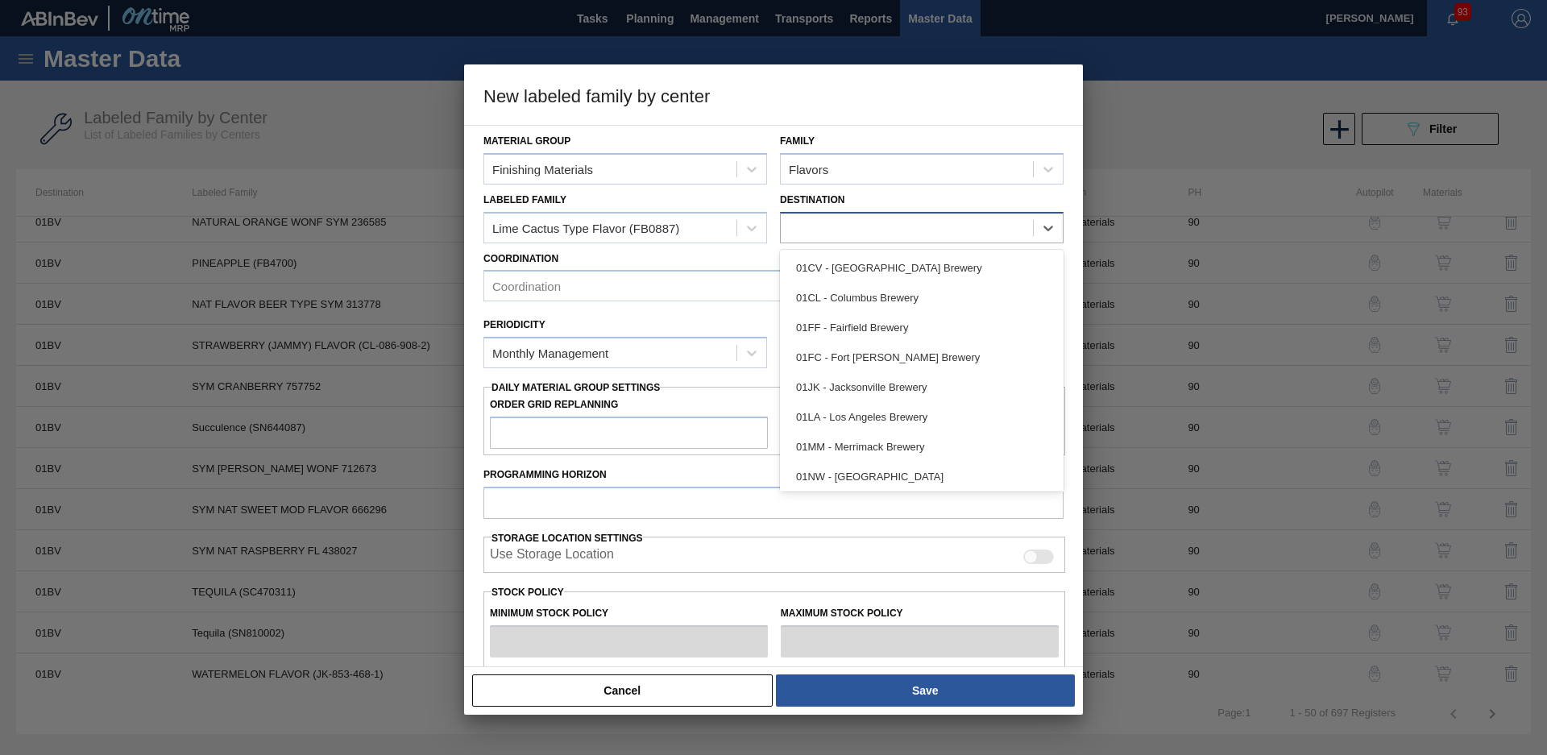
click at [939, 225] on div at bounding box center [907, 227] width 252 height 23
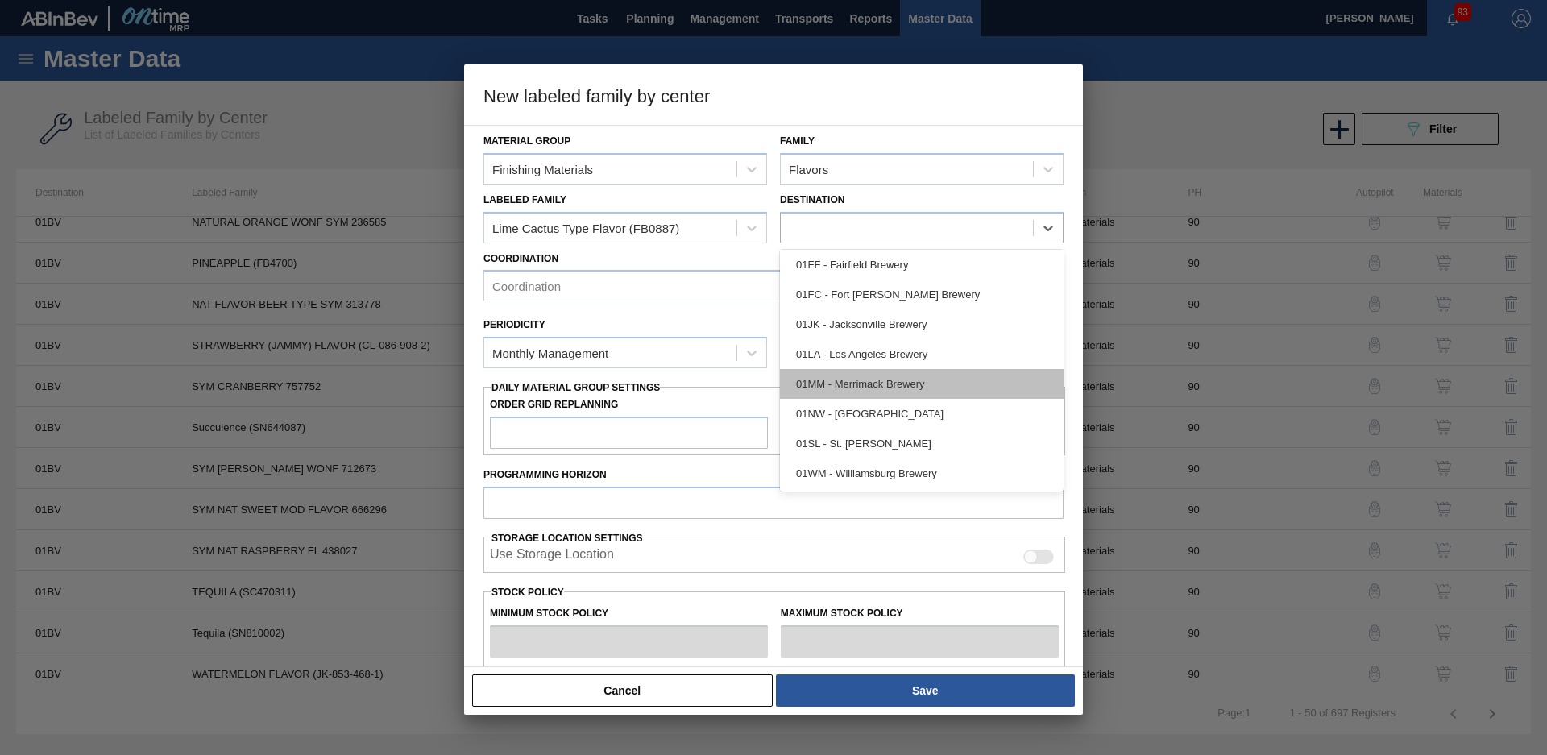
scroll to position [0, 0]
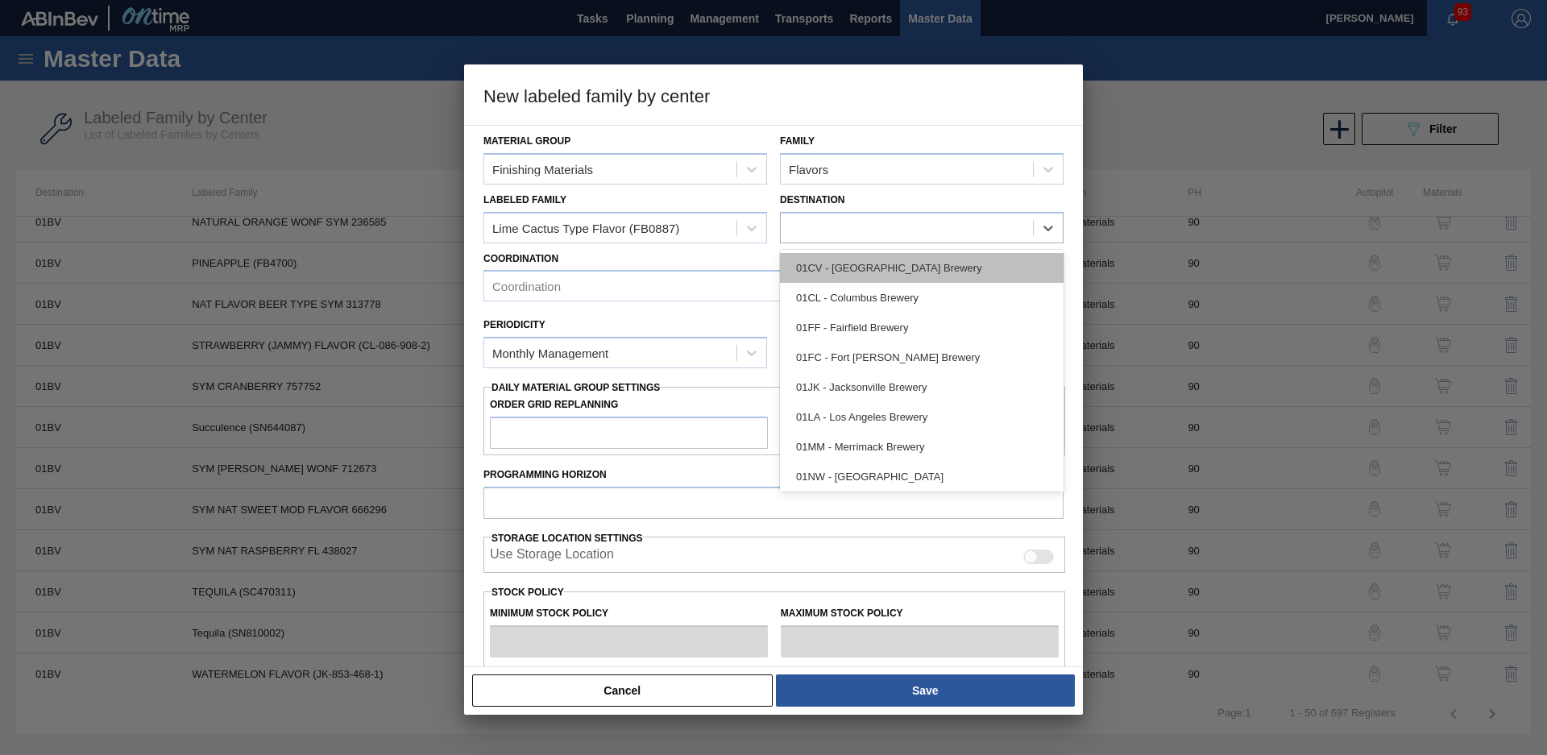
drag, startPoint x: 952, startPoint y: 283, endPoint x: 955, endPoint y: 272, distance: 11.0
click at [955, 272] on div "01CV - Cartersville Brewery 01CL - Columbus Brewery 01FF - Fairfield Brewery 01…" at bounding box center [922, 371] width 284 height 242
click at [955, 272] on div "01CV - Cartersville Brewery" at bounding box center [922, 268] width 284 height 30
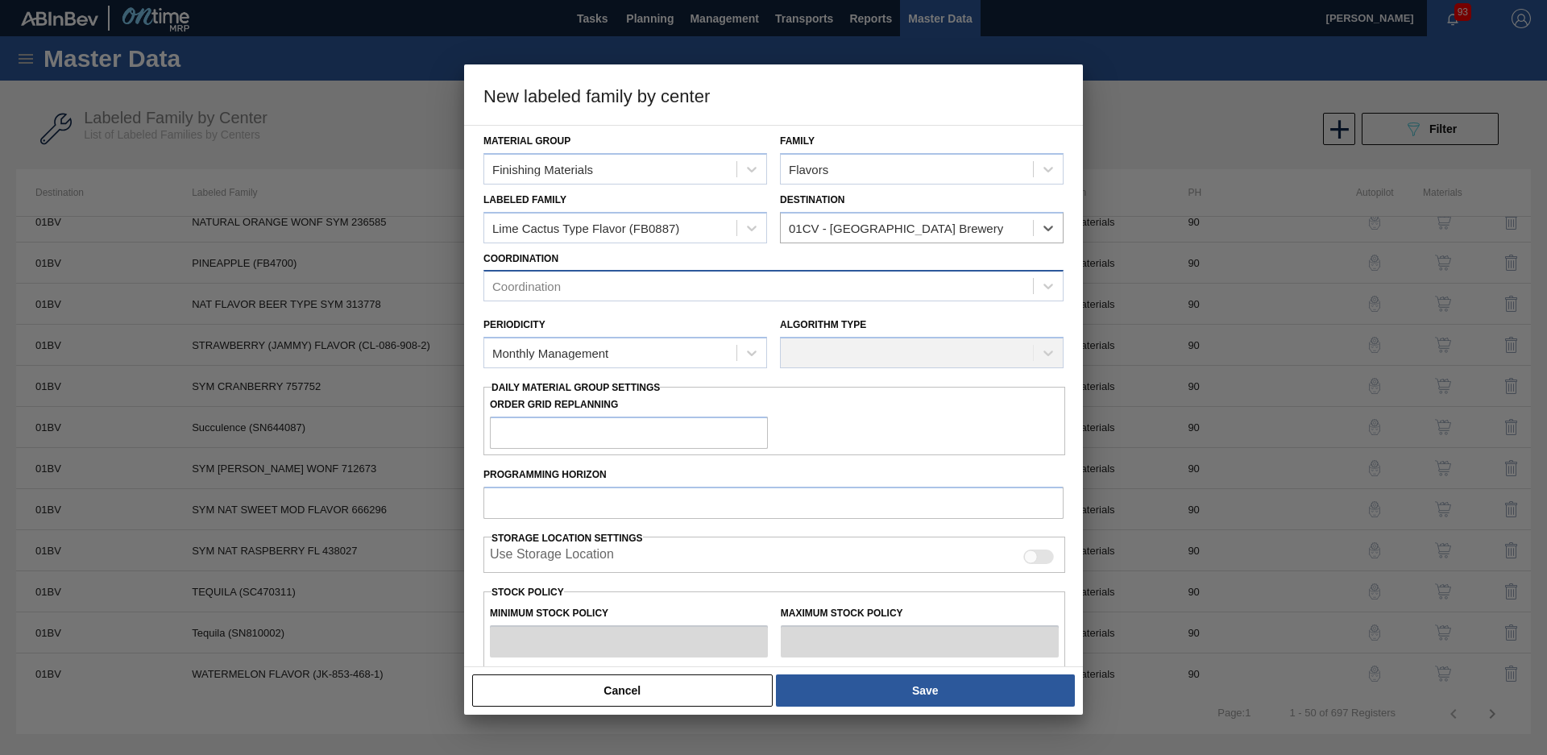
click at [923, 285] on div "Coordination" at bounding box center [758, 286] width 549 height 23
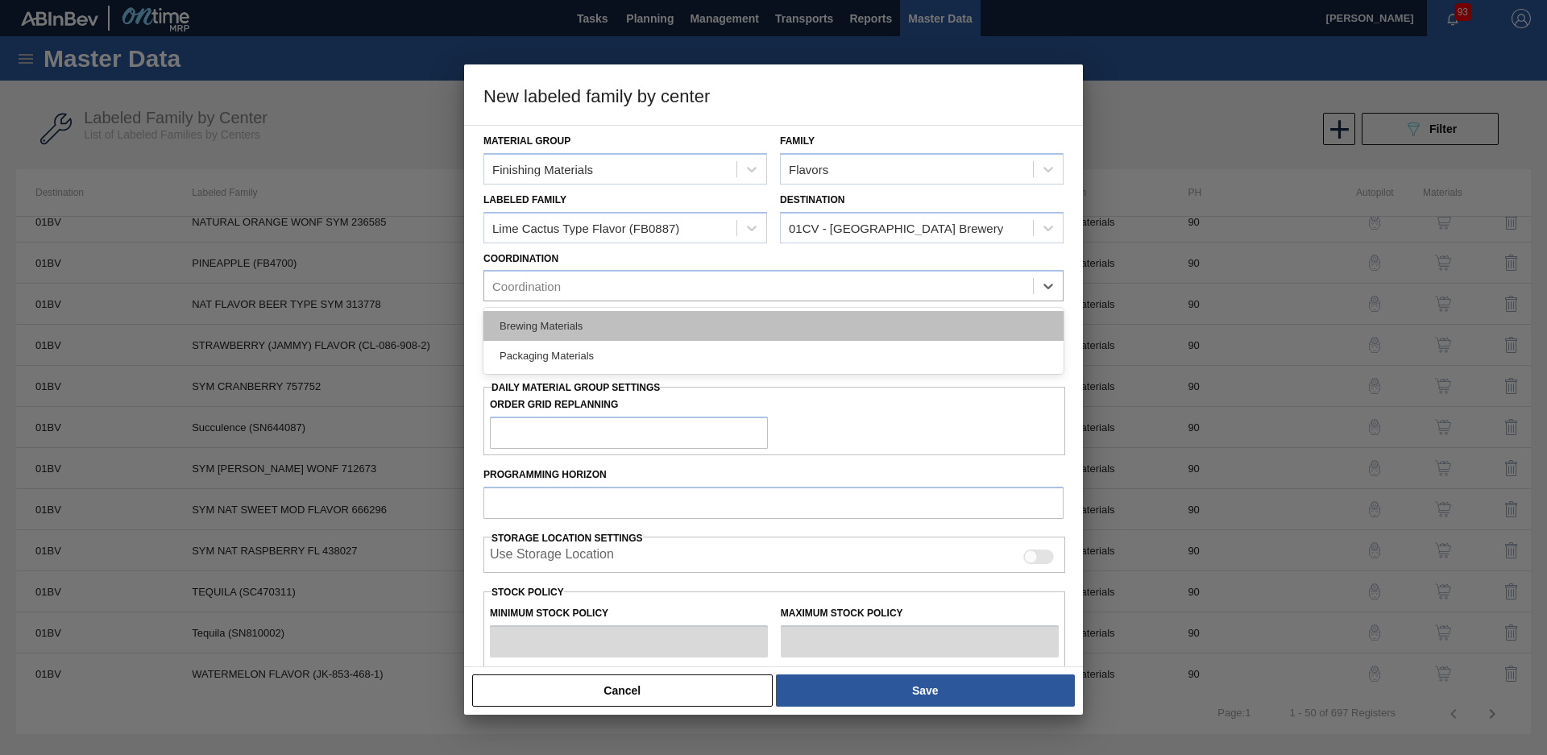
click at [753, 330] on div "Brewing Materials" at bounding box center [774, 326] width 580 height 30
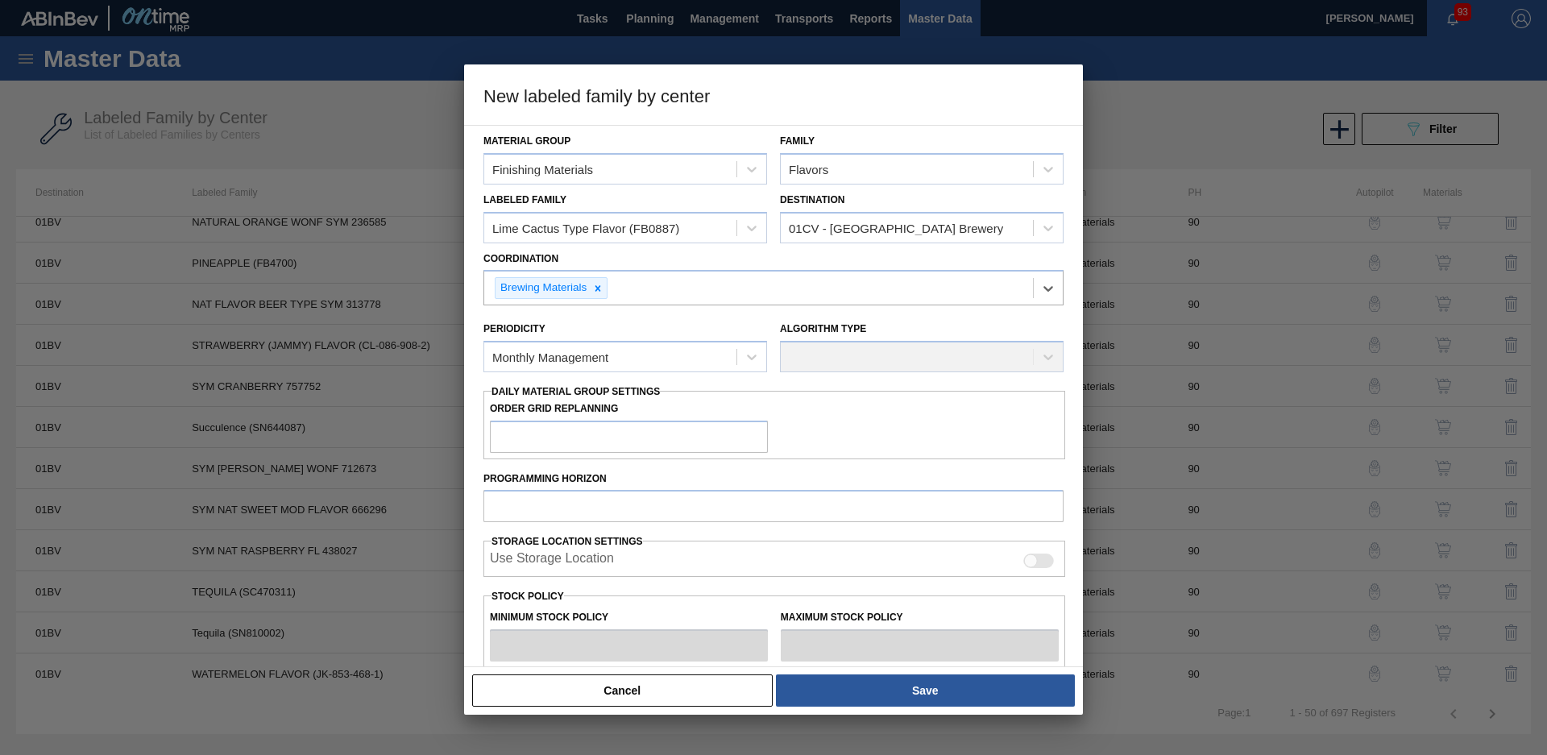
scroll to position [230, 0]
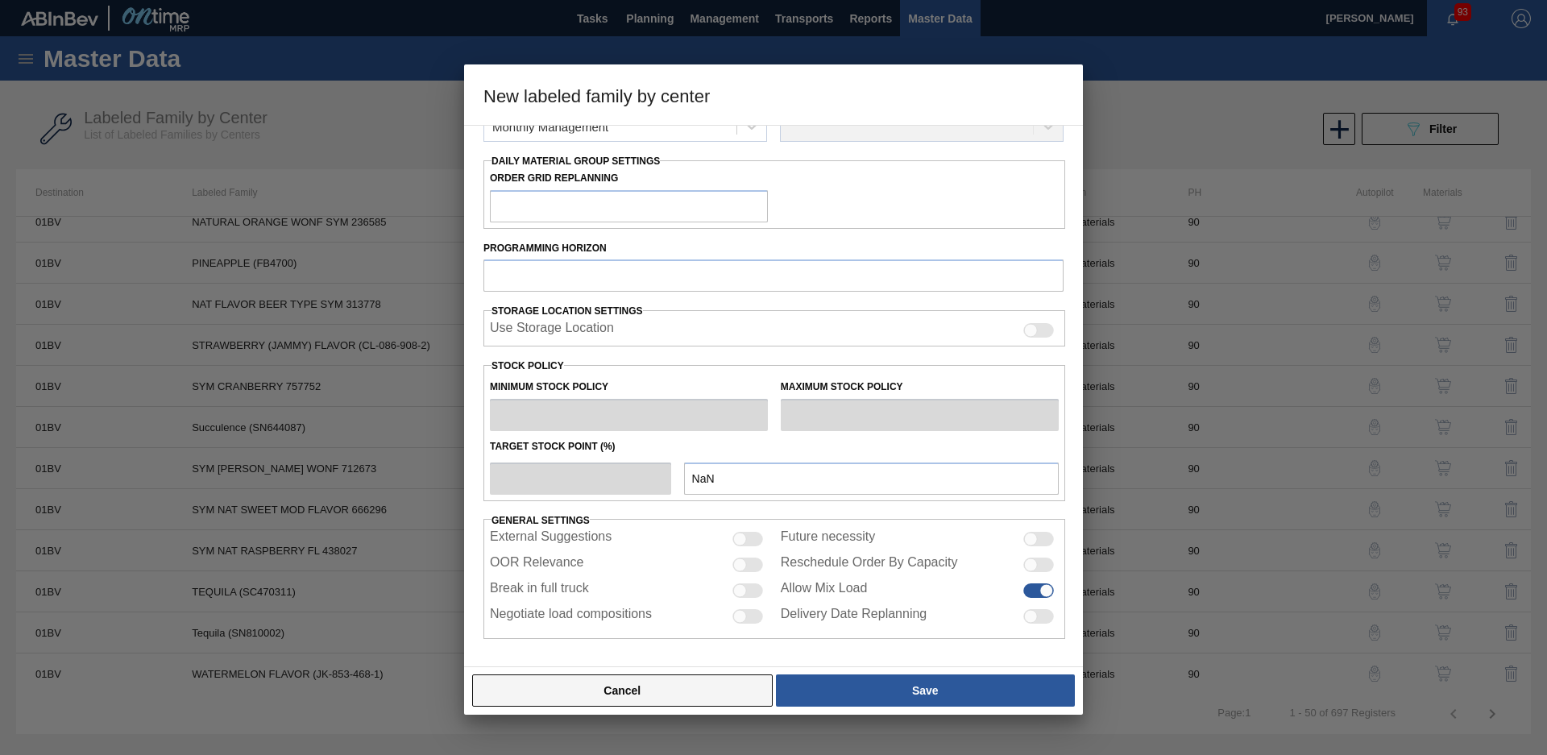
click at [676, 699] on button "Cancel" at bounding box center [622, 690] width 301 height 32
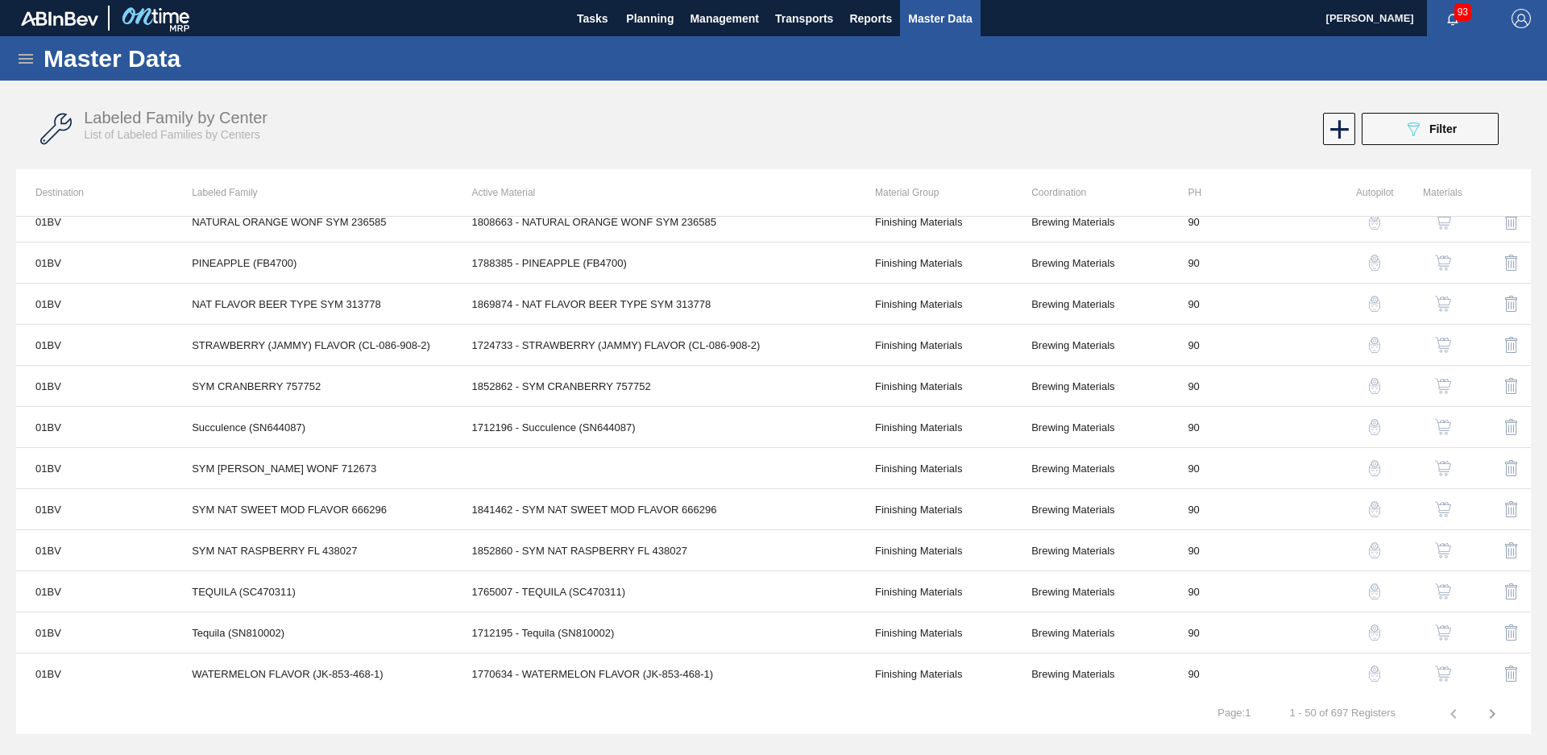
click at [24, 56] on icon at bounding box center [25, 58] width 19 height 19
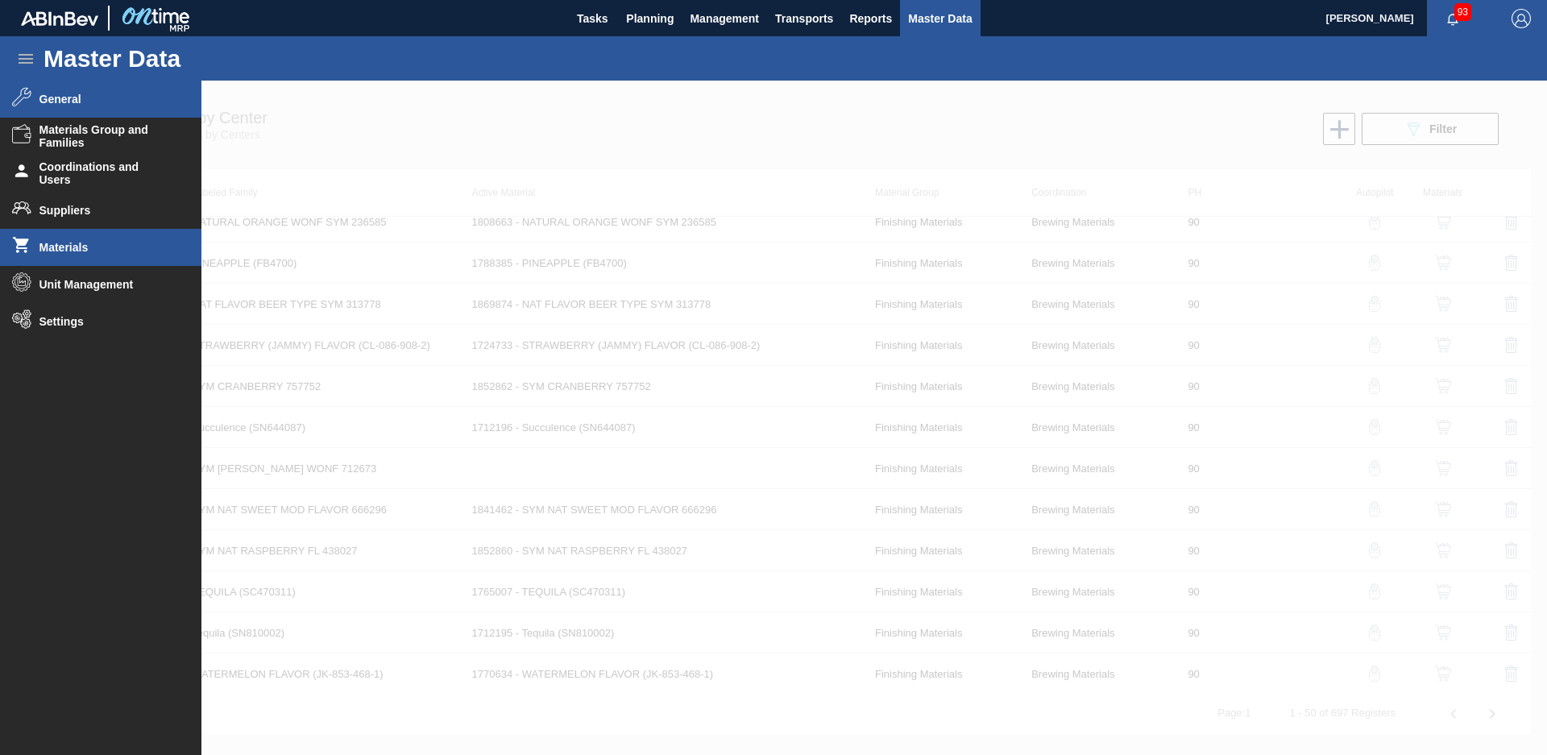
click at [104, 247] on span "Materials" at bounding box center [105, 247] width 133 height 13
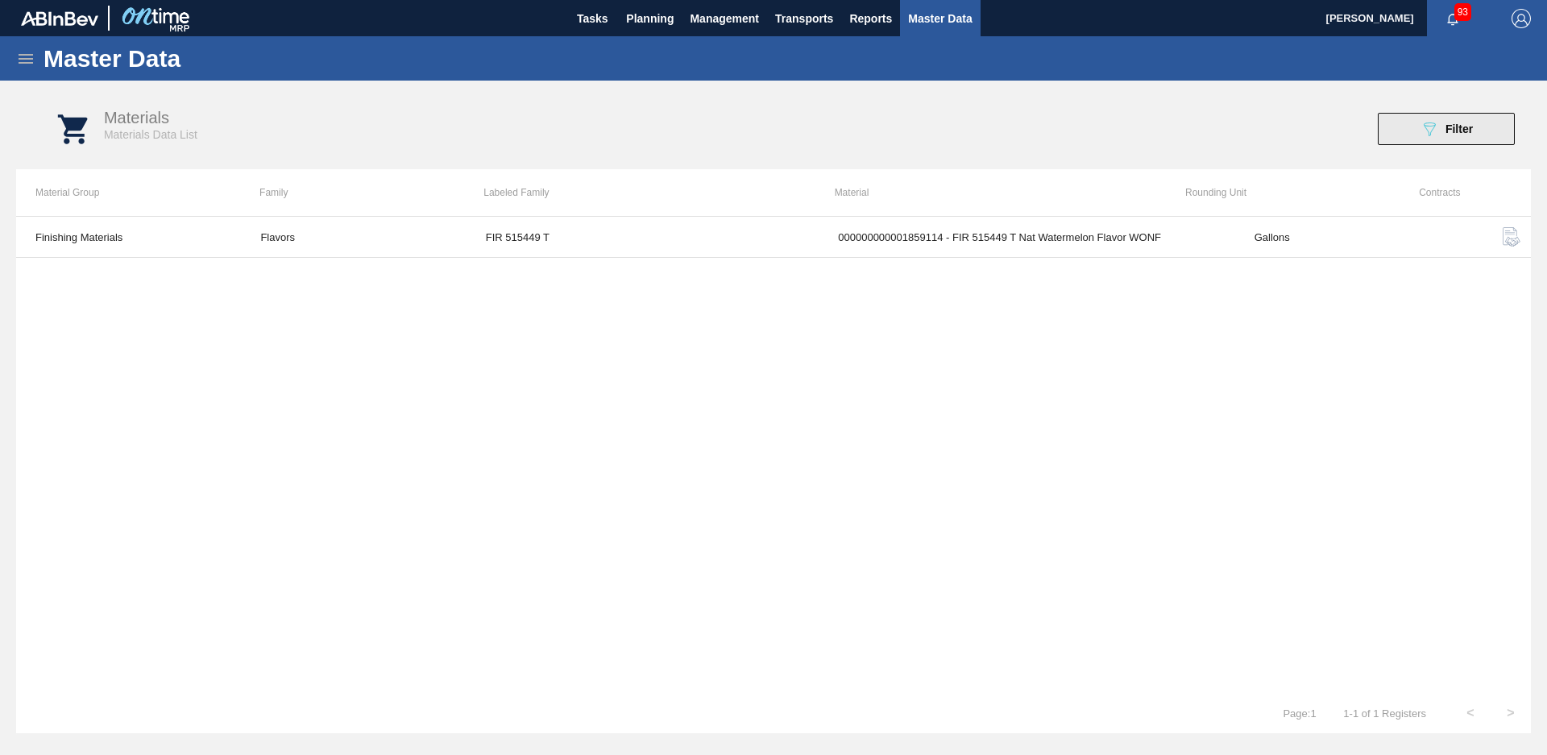
click at [1468, 115] on button "089F7B8B-B2A5-4AFE-B5C0-19BA573D28AC Filter" at bounding box center [1446, 129] width 137 height 32
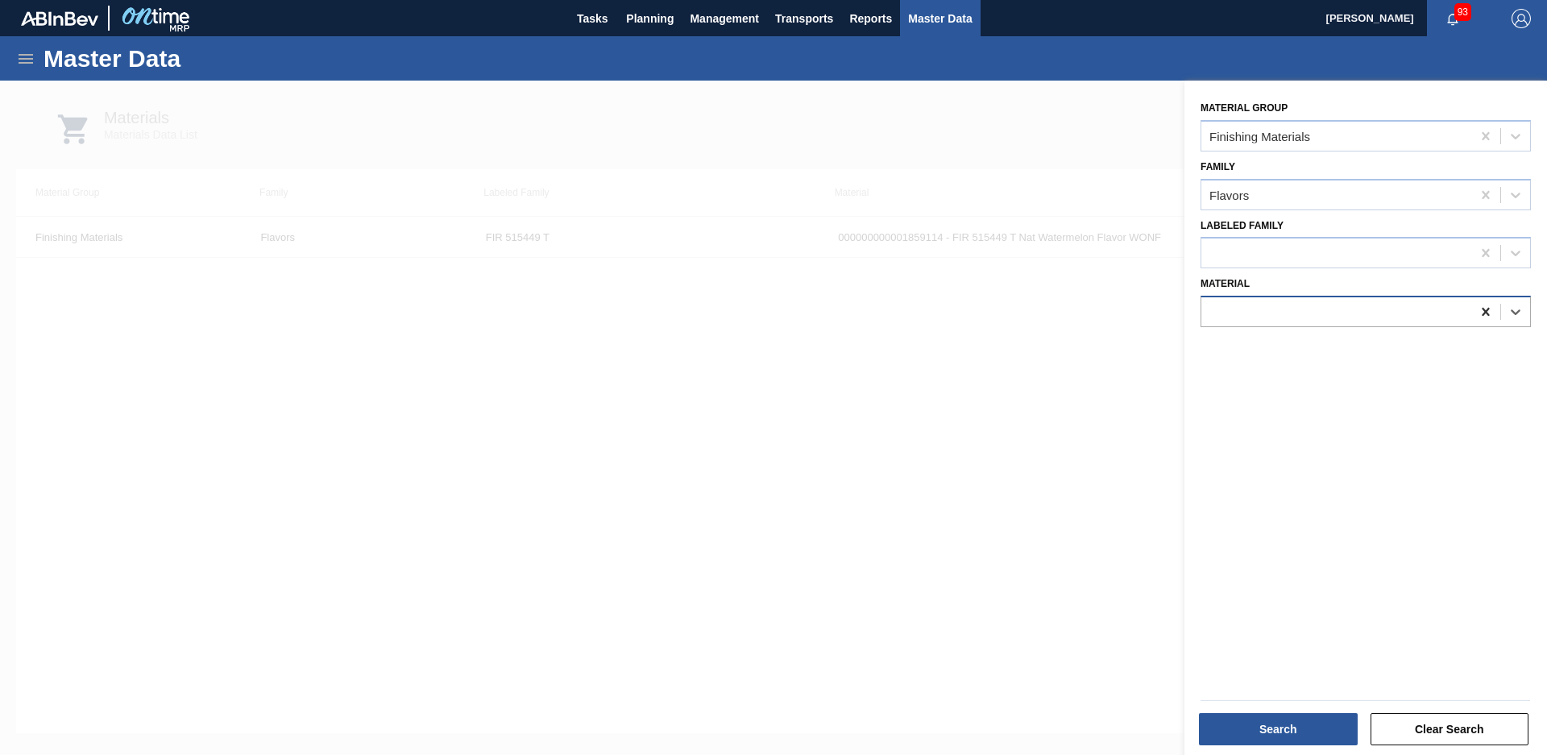
click at [1482, 312] on icon at bounding box center [1486, 312] width 16 height 16
type input "1788385"
click at [1299, 727] on button "Search" at bounding box center [1278, 729] width 159 height 32
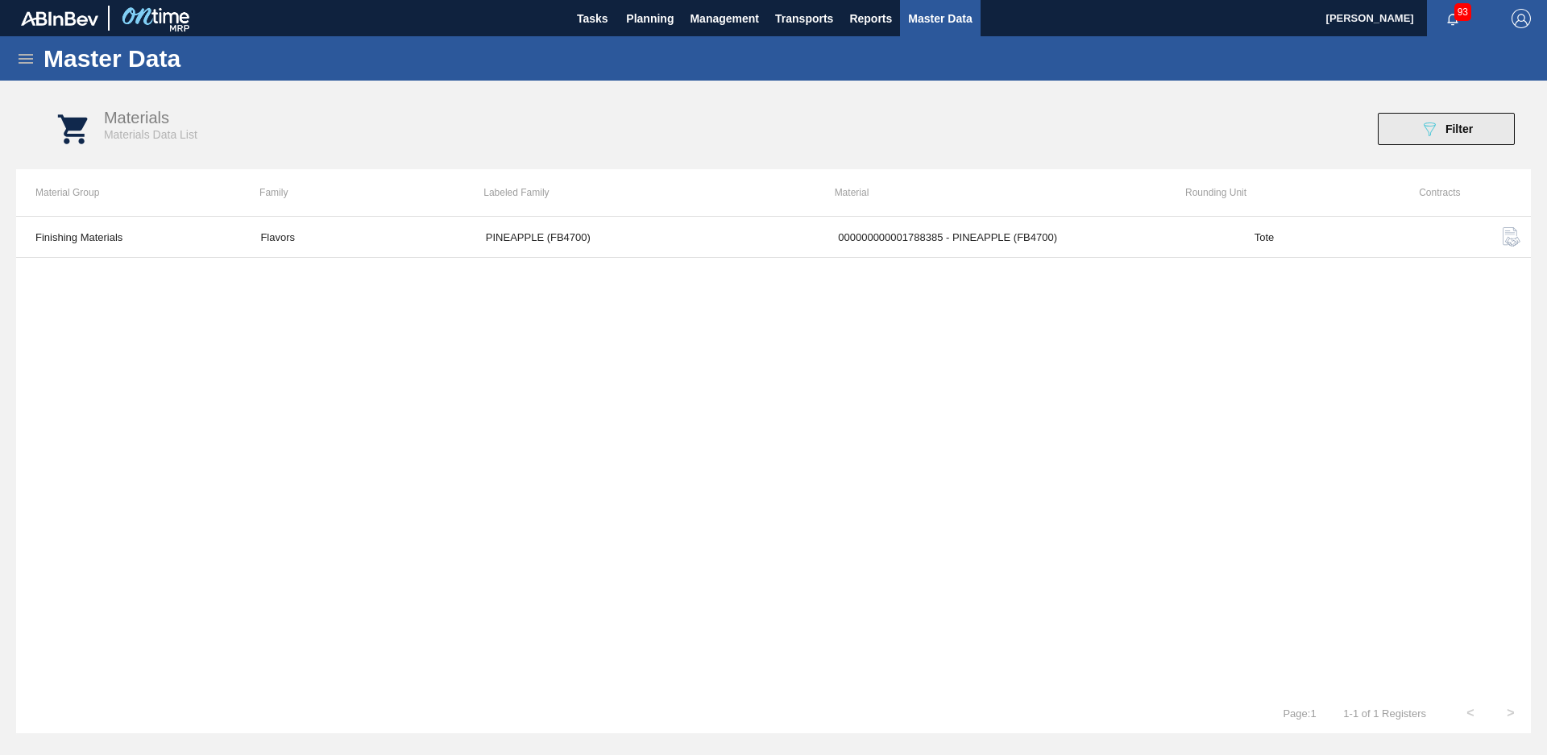
click at [1446, 123] on span "Filter" at bounding box center [1459, 128] width 27 height 13
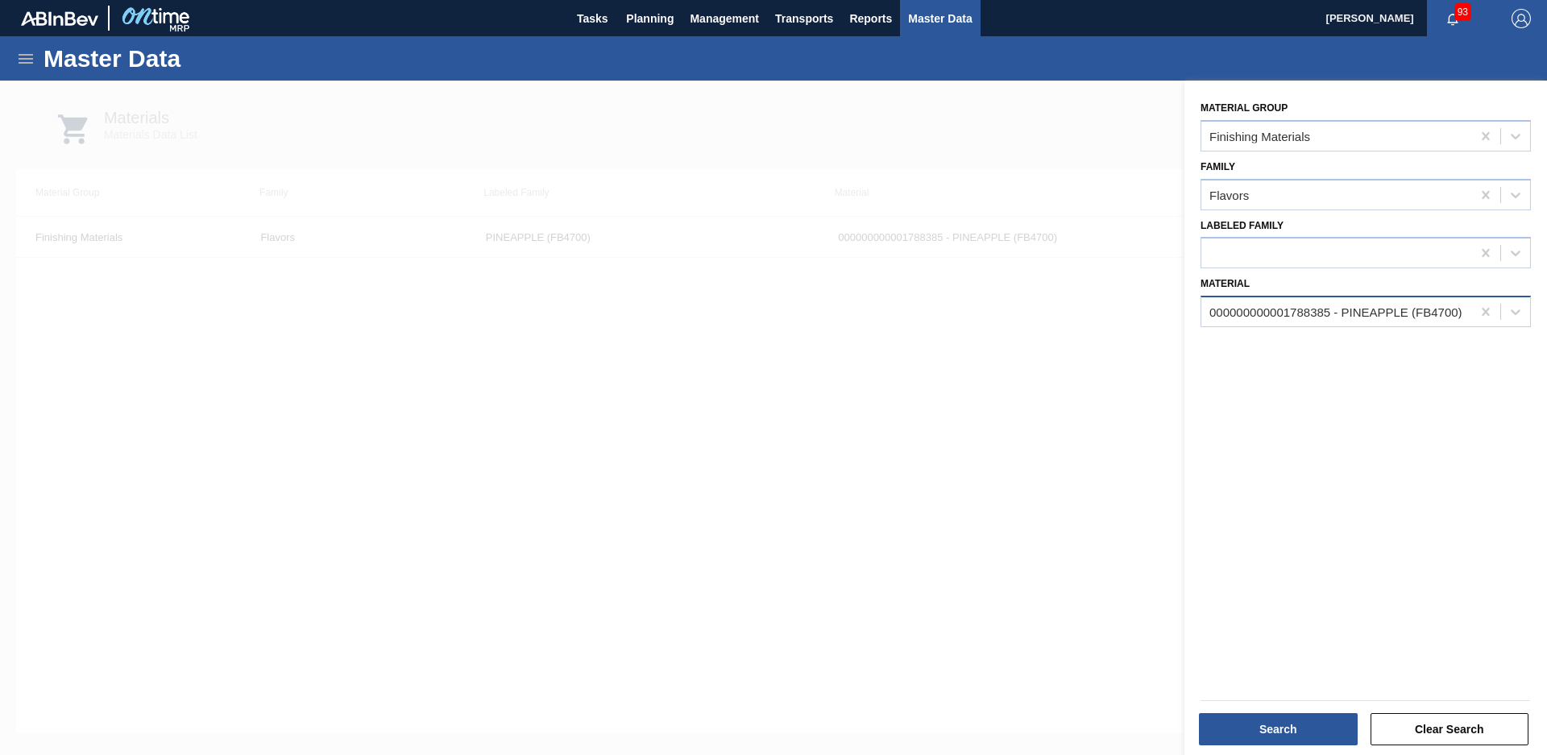
click at [1315, 316] on div "000000000001788385 - PINEAPPLE (FB4700)" at bounding box center [1336, 312] width 253 height 14
click at [1478, 305] on icon at bounding box center [1486, 312] width 16 height 16
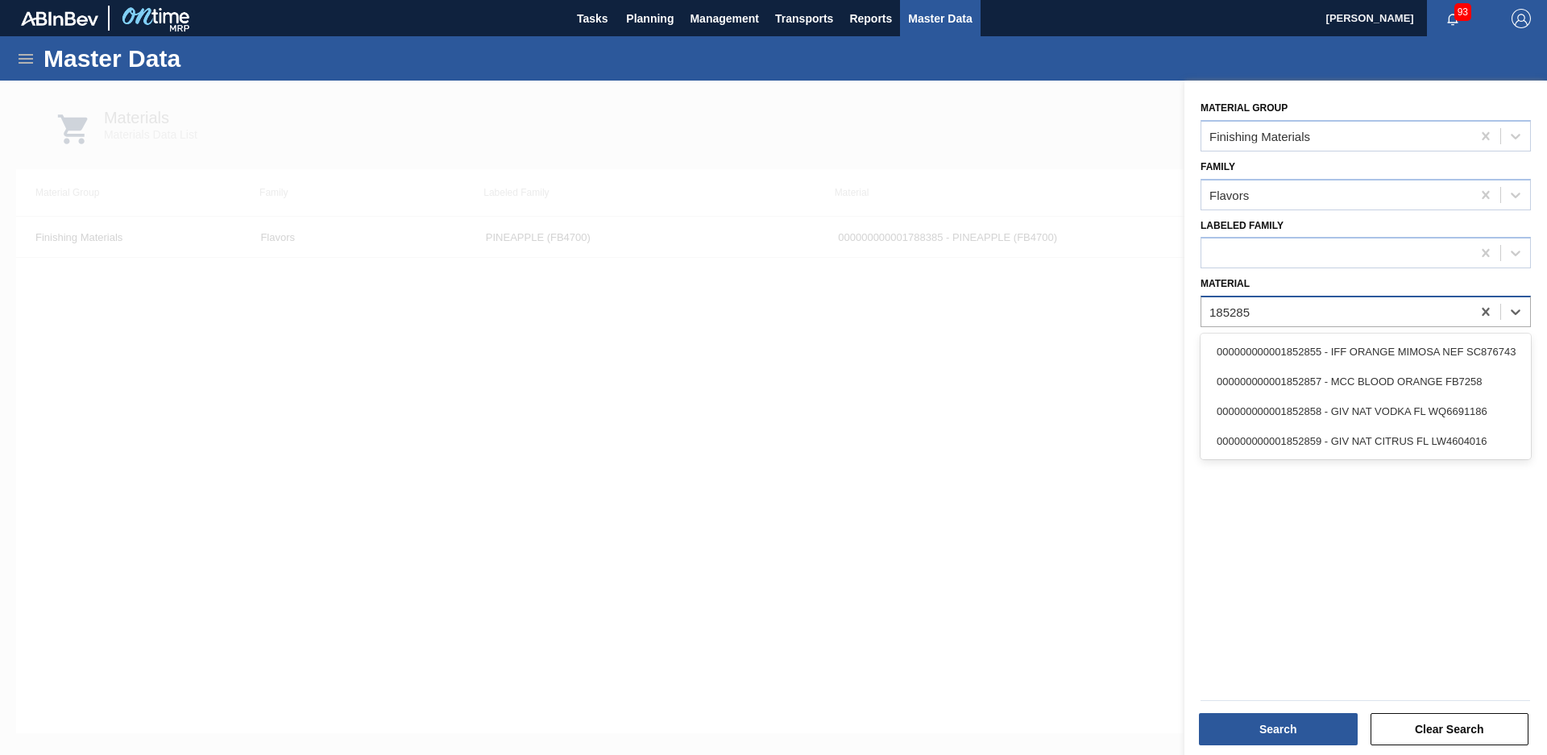
type input "1852858"
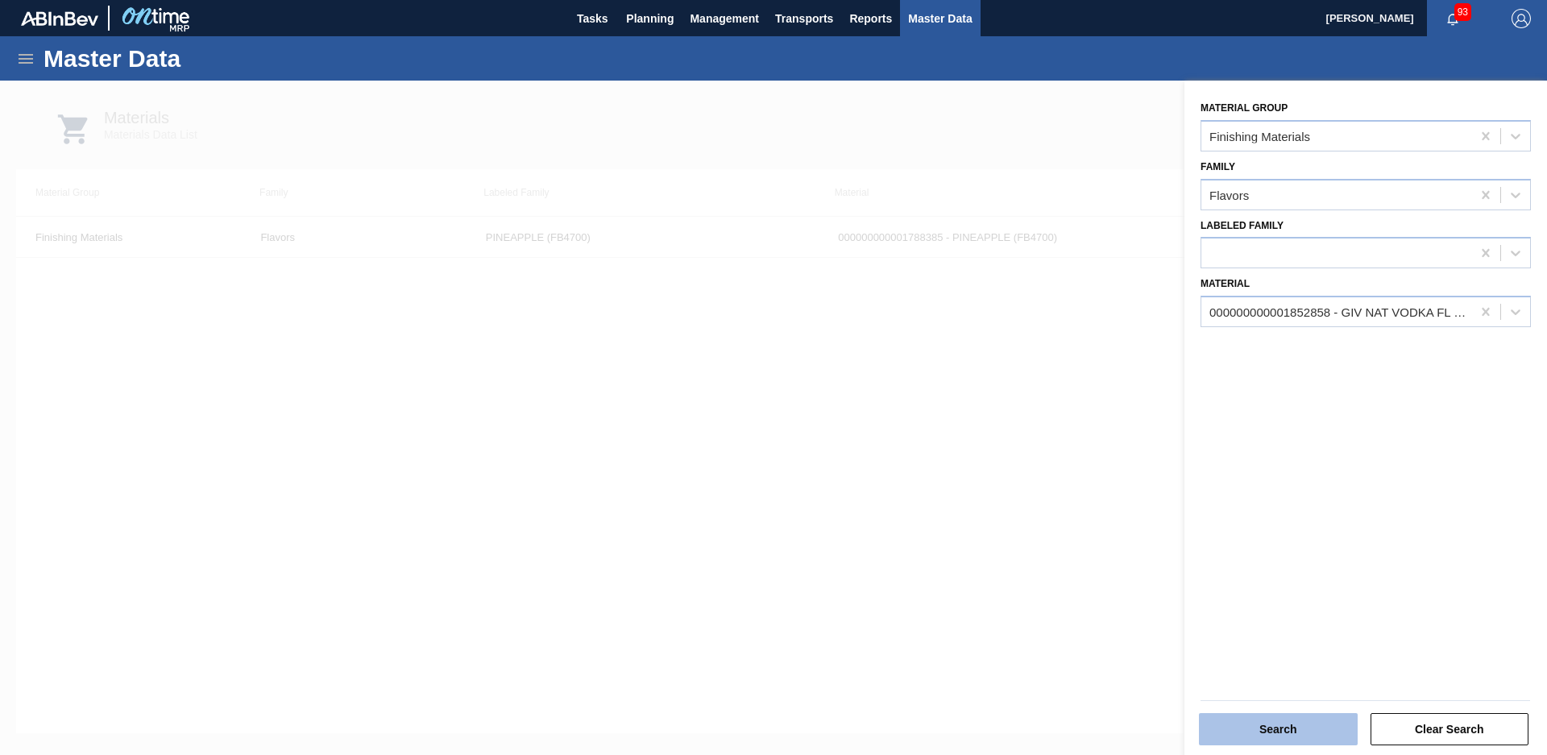
click at [1299, 735] on button "Search" at bounding box center [1278, 729] width 159 height 32
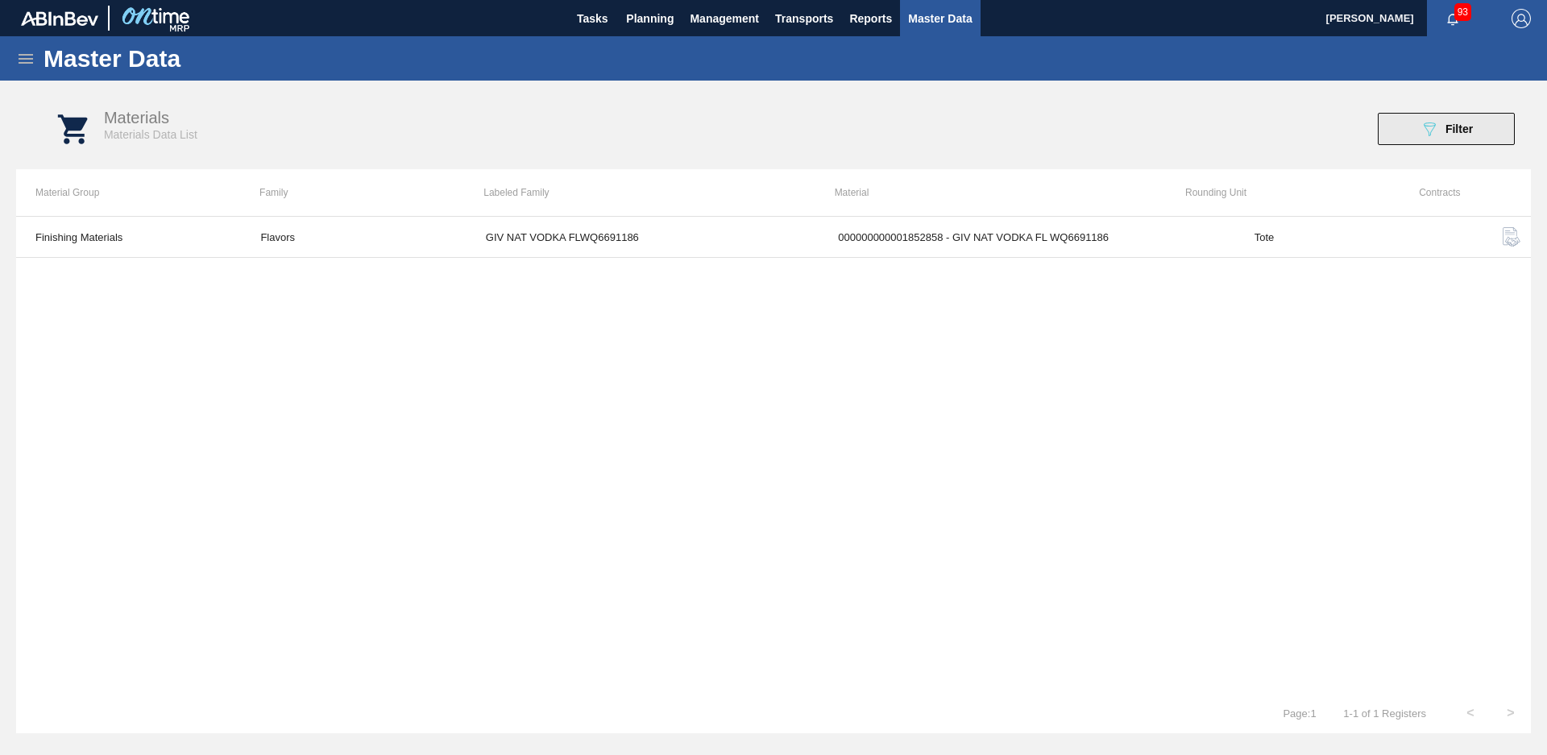
click at [1456, 126] on span "Filter" at bounding box center [1459, 128] width 27 height 13
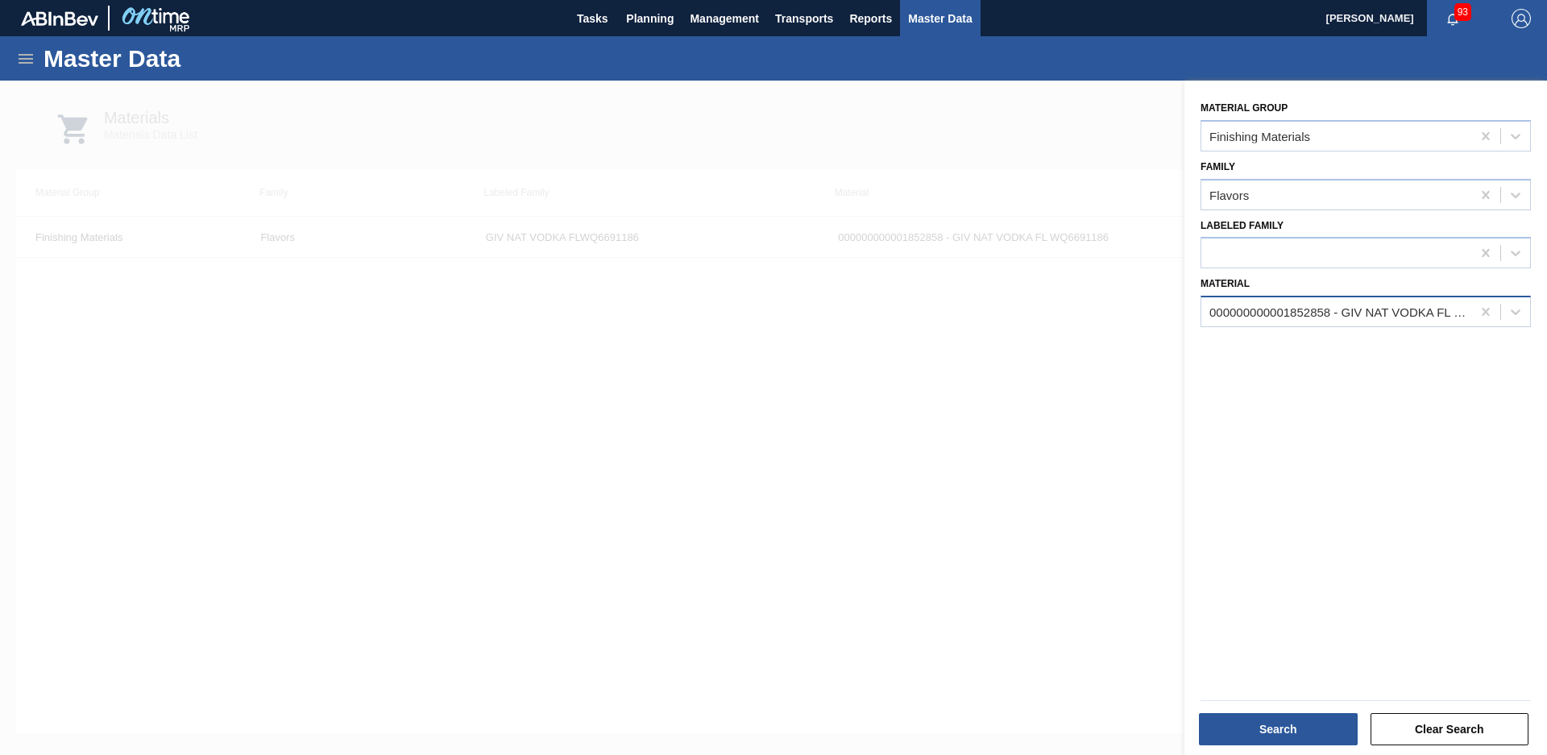
click at [1399, 301] on div "000000000001852858 - GIV NAT VODKA FL WQ6691186" at bounding box center [1337, 312] width 270 height 23
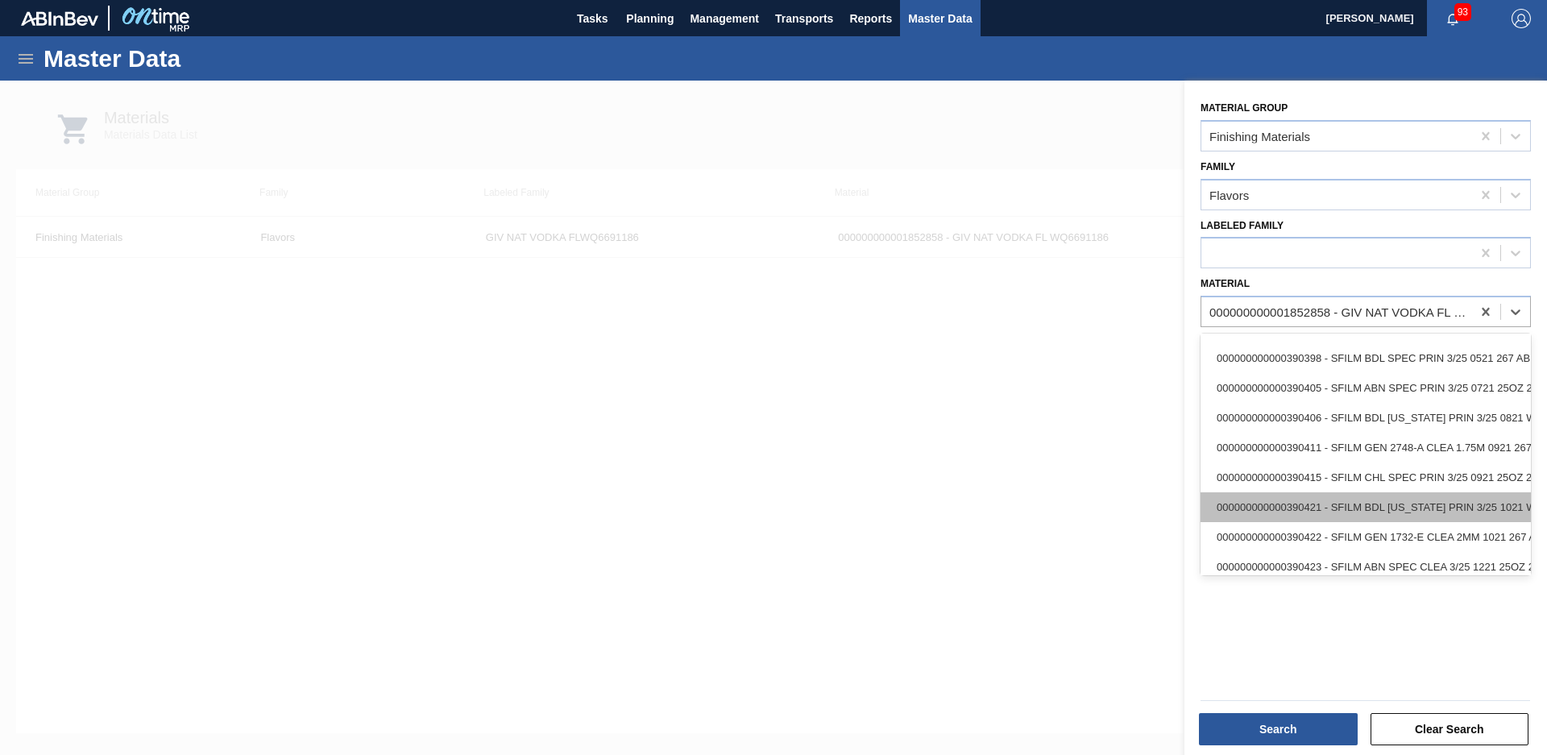
scroll to position [889, 0]
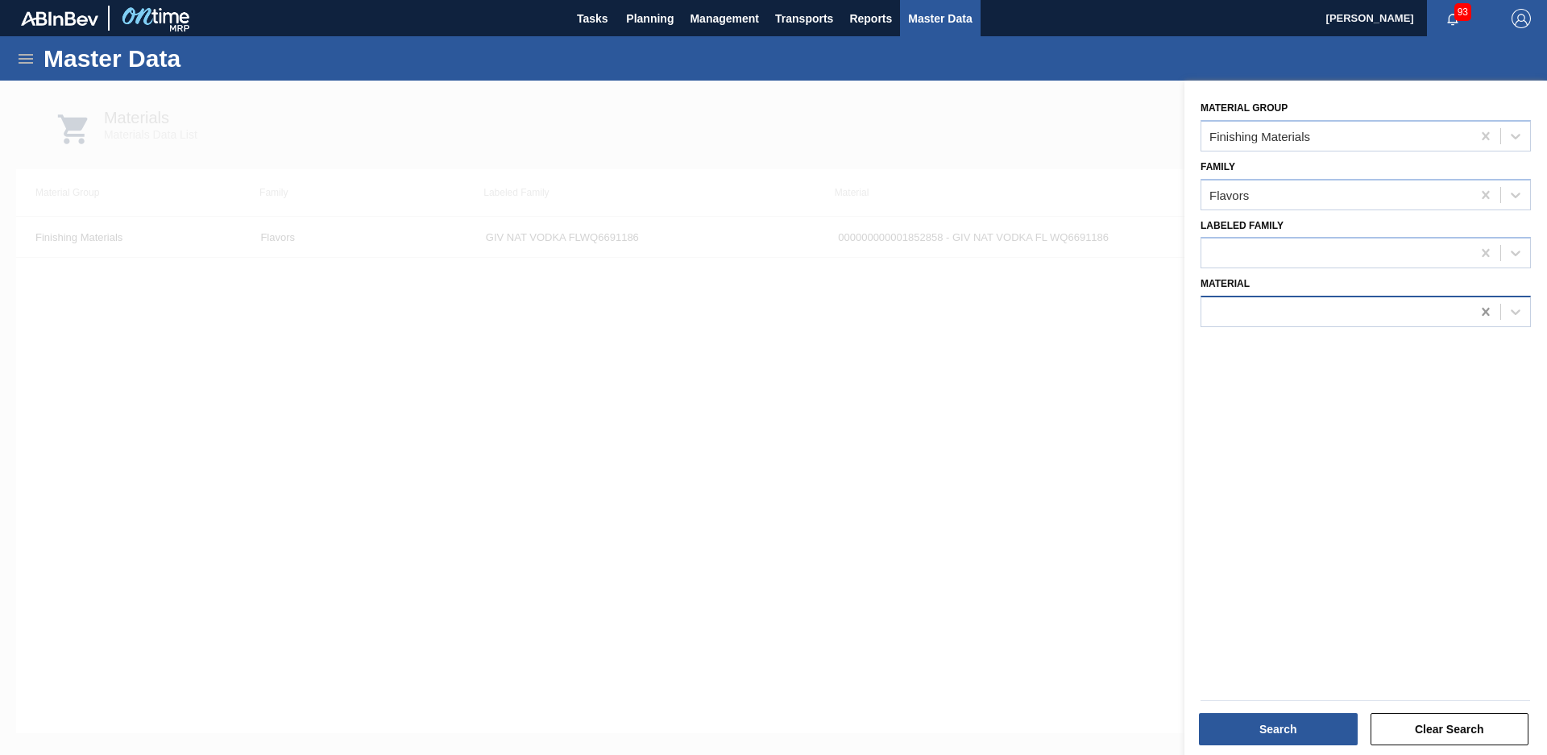
click at [1475, 314] on div at bounding box center [1485, 311] width 29 height 29
type input "GIV NAT VOD"
click at [1421, 335] on div "000000000001852858 - GIV NAT VODKA FL WQ6691186" at bounding box center [1366, 352] width 330 height 36
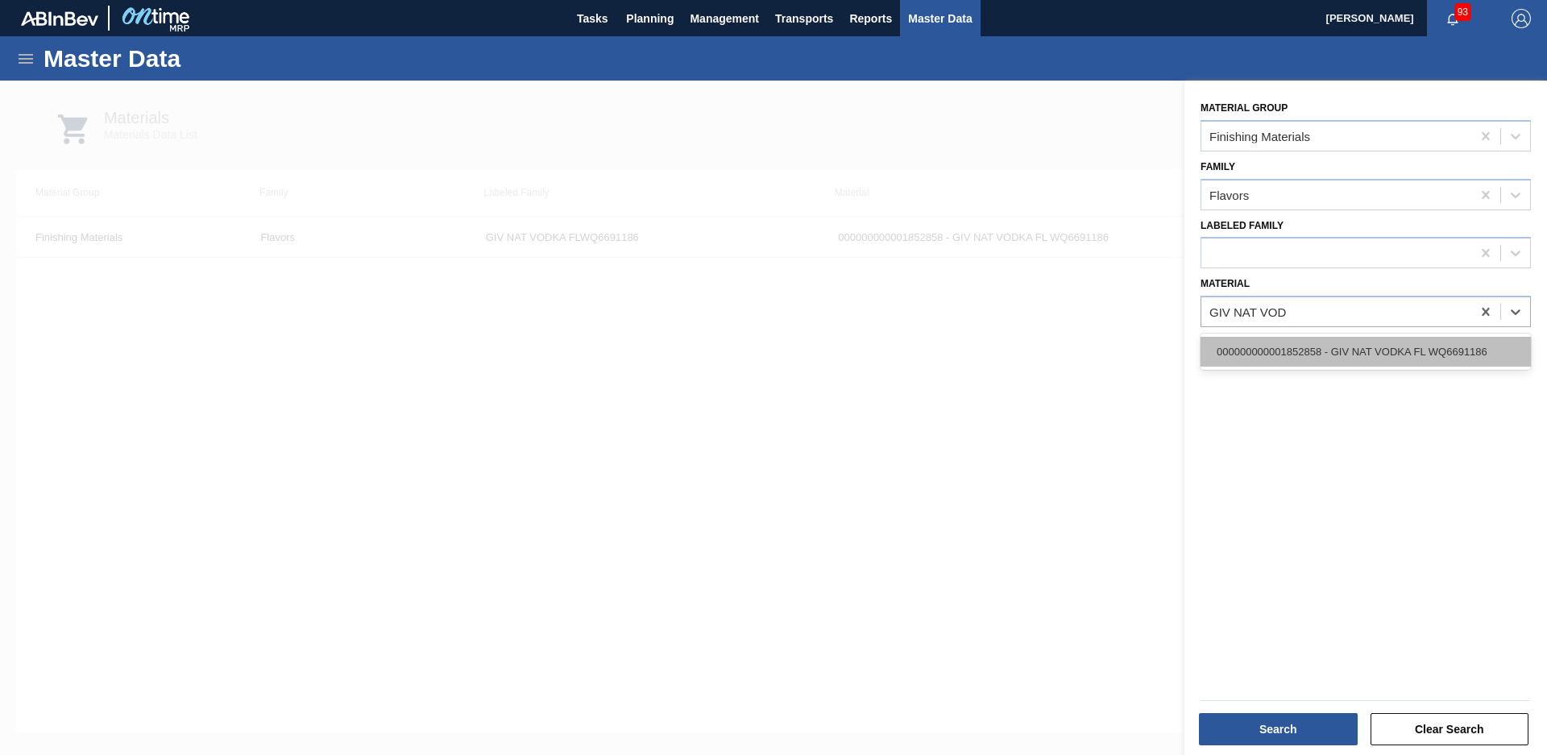
click at [1430, 337] on div "000000000001852858 - GIV NAT VODKA FL WQ6691186" at bounding box center [1366, 352] width 330 height 30
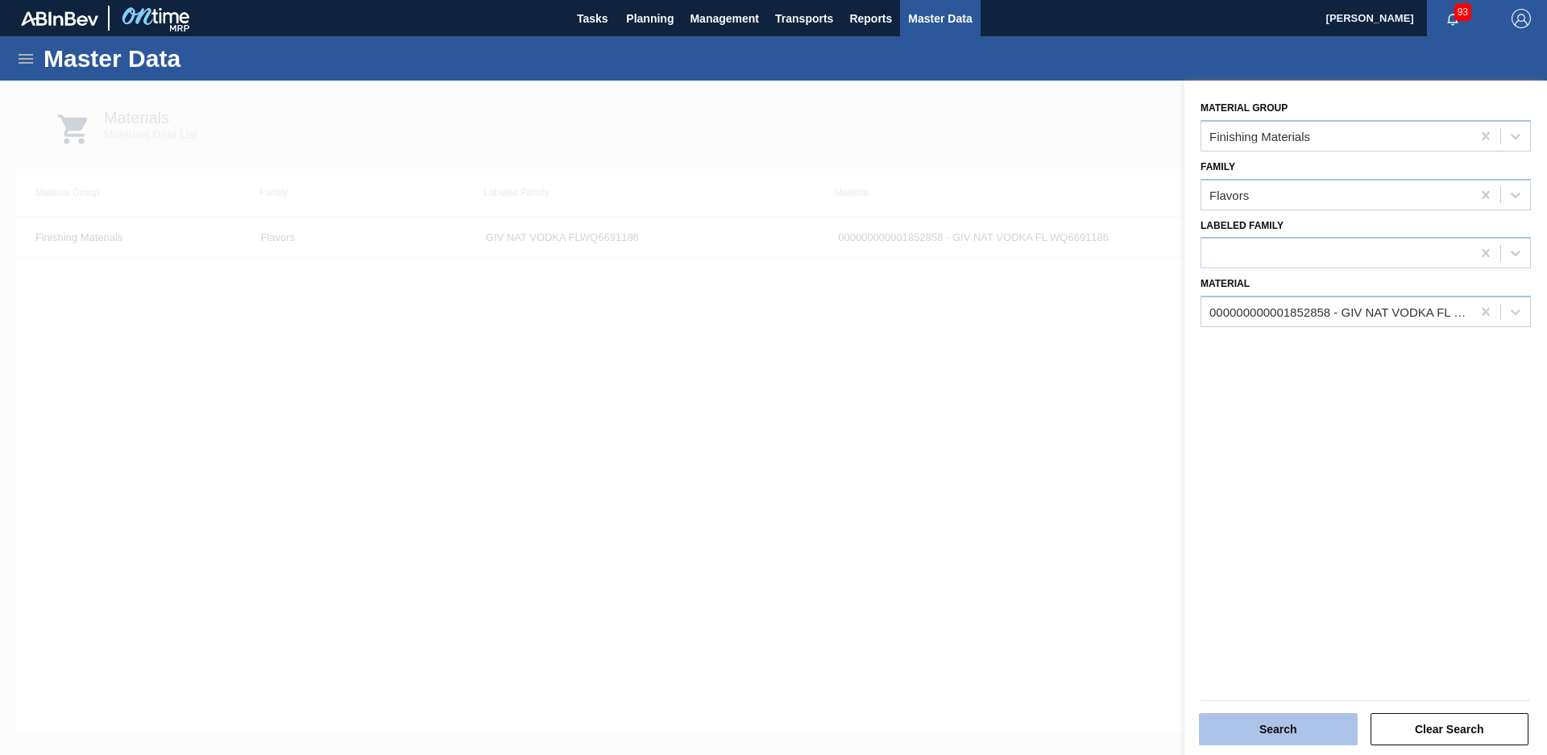
click at [1285, 730] on button "Search" at bounding box center [1278, 729] width 159 height 32
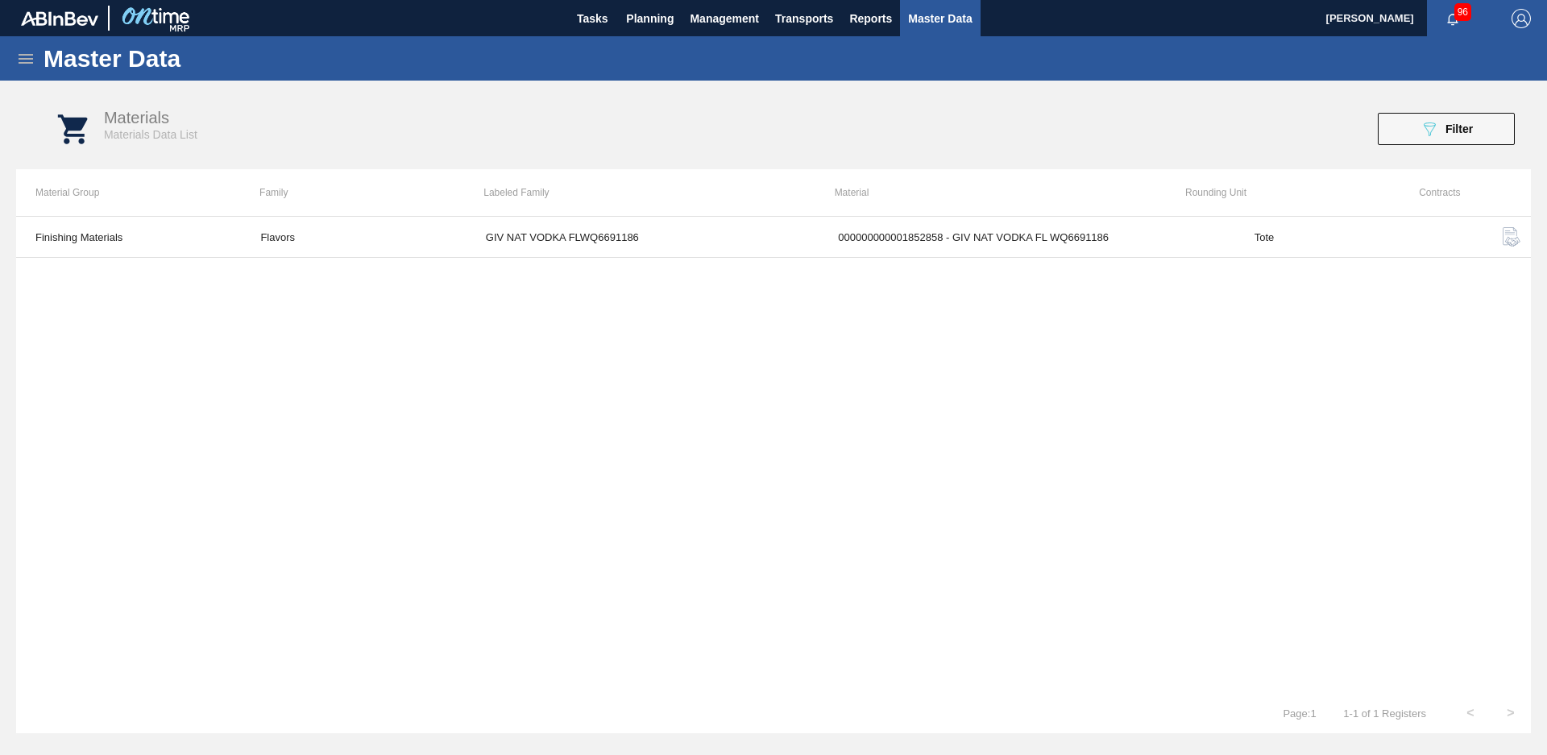
click at [32, 65] on icon at bounding box center [25, 58] width 19 height 19
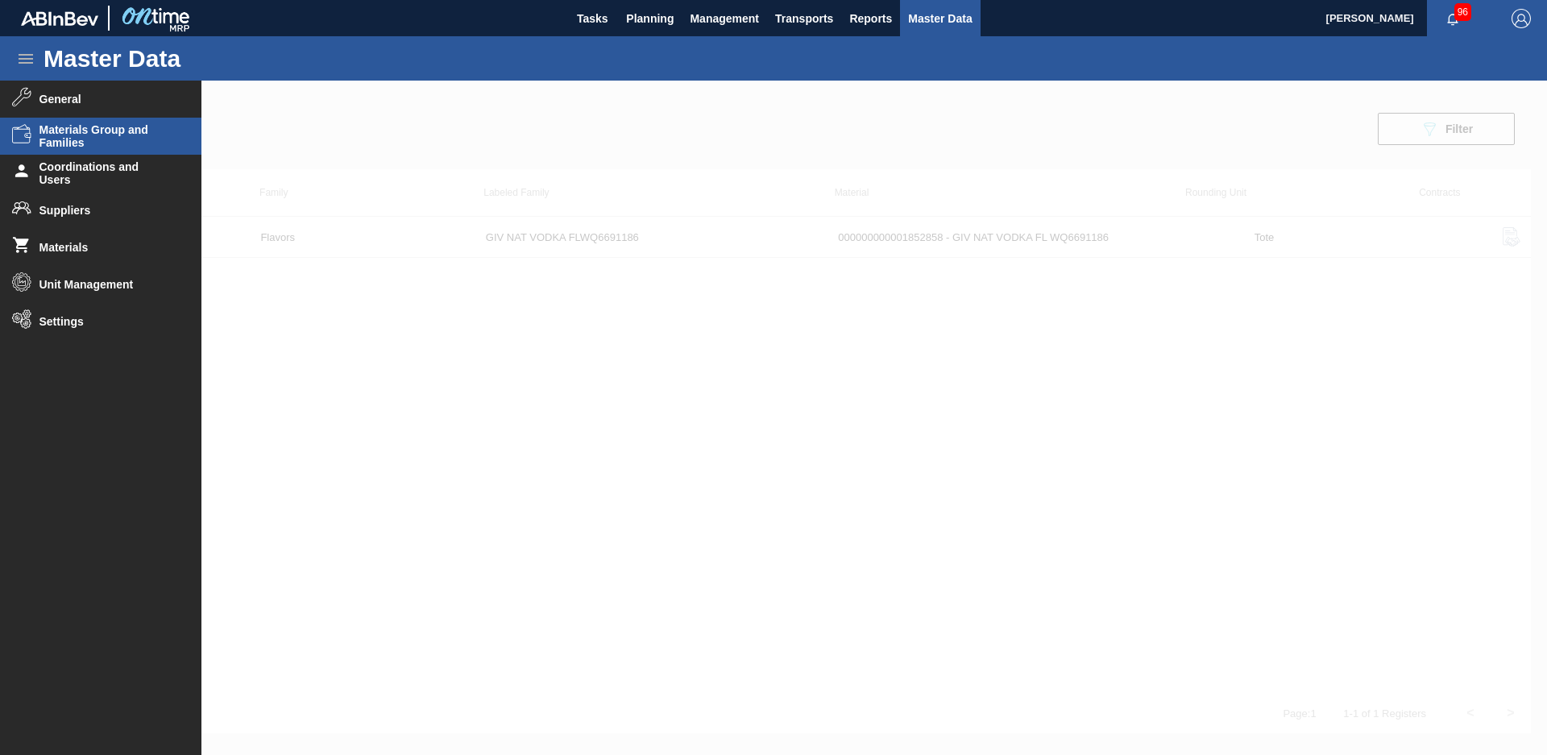
click at [132, 127] on span "Materials Group and Families" at bounding box center [105, 136] width 133 height 26
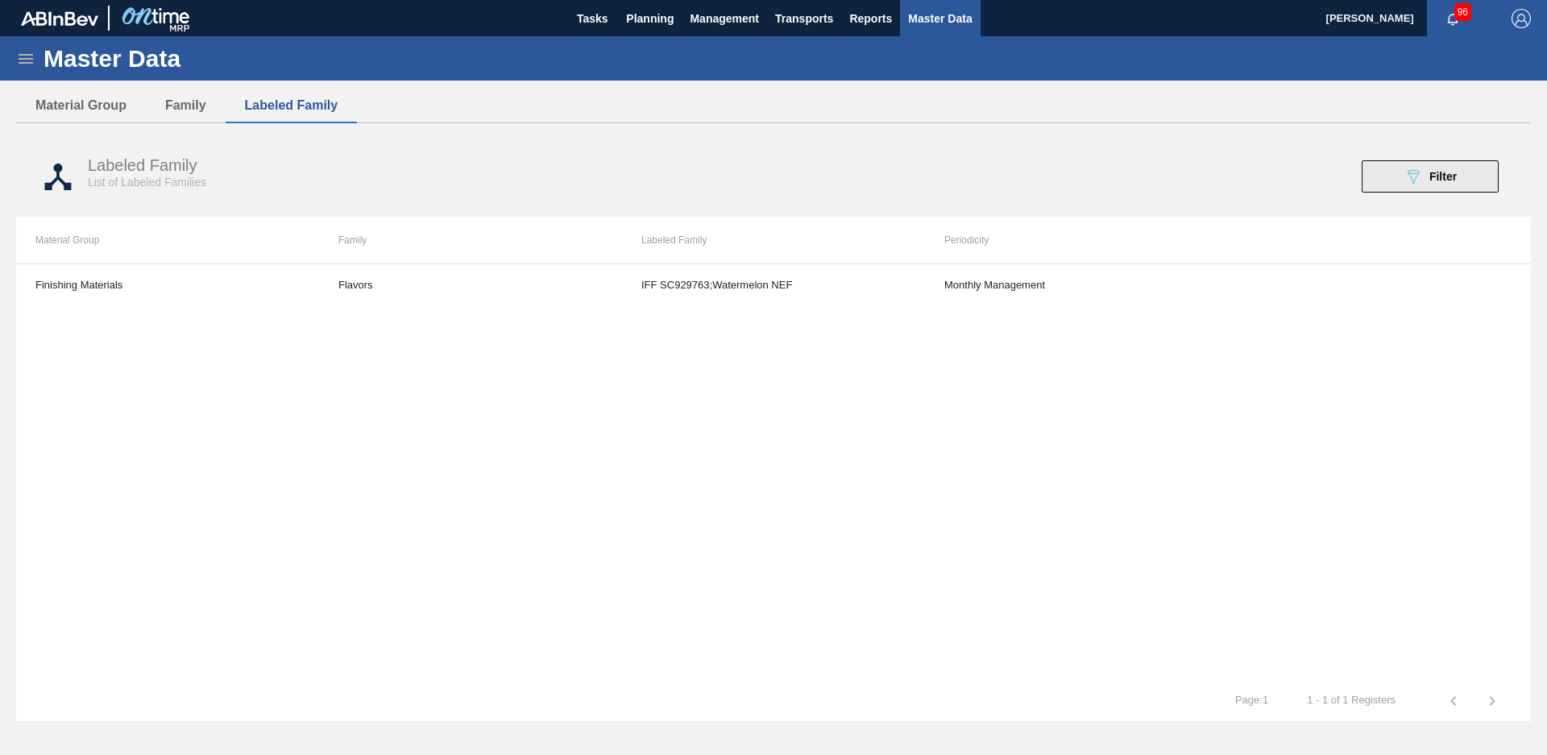
click at [1429, 163] on button "089F7B8B-B2A5-4AFE-B5C0-19BA573D28AC Filter" at bounding box center [1430, 176] width 137 height 32
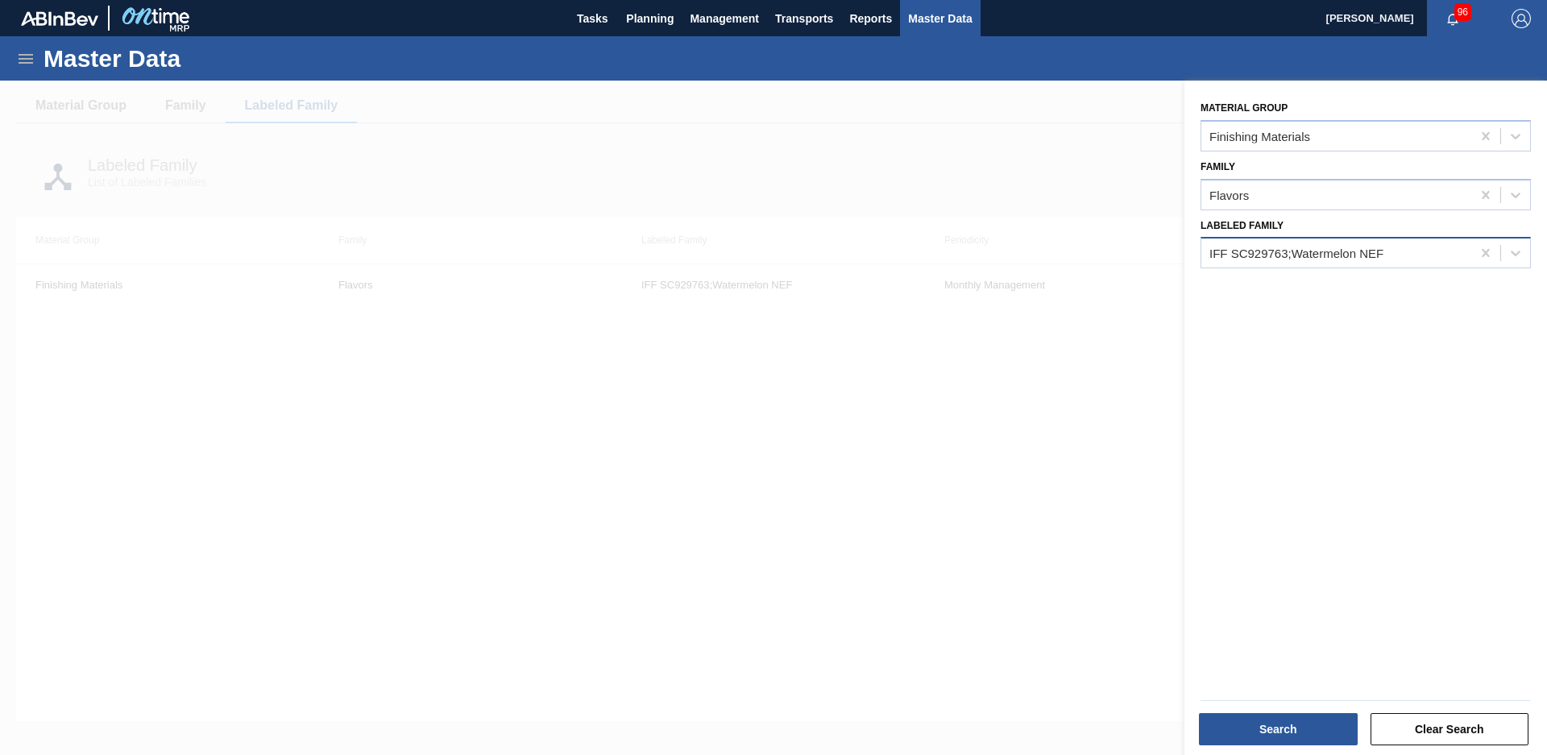
click at [1381, 265] on div "IFF SC929763;Watermelon NEF" at bounding box center [1366, 252] width 330 height 31
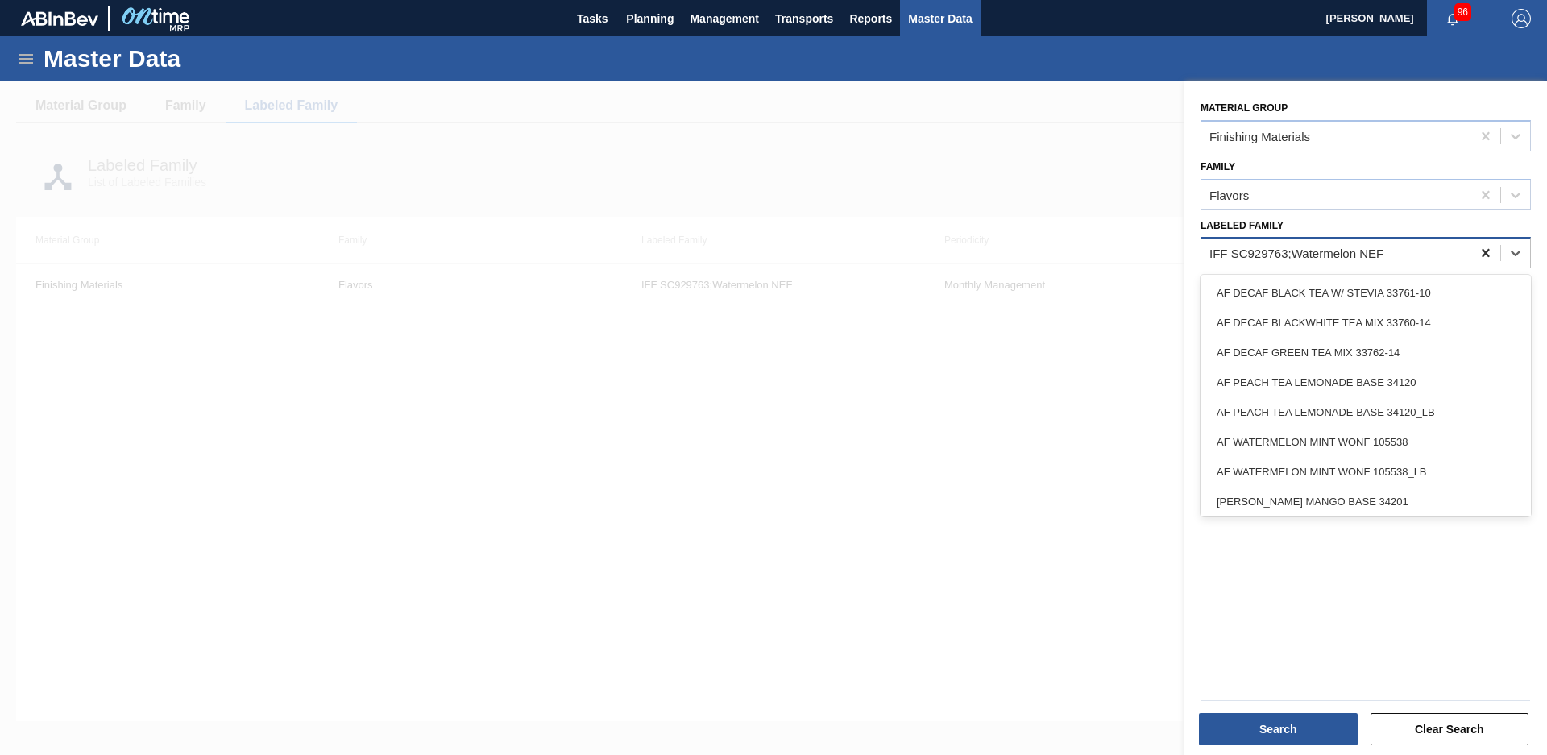
click at [1480, 251] on icon at bounding box center [1486, 253] width 16 height 16
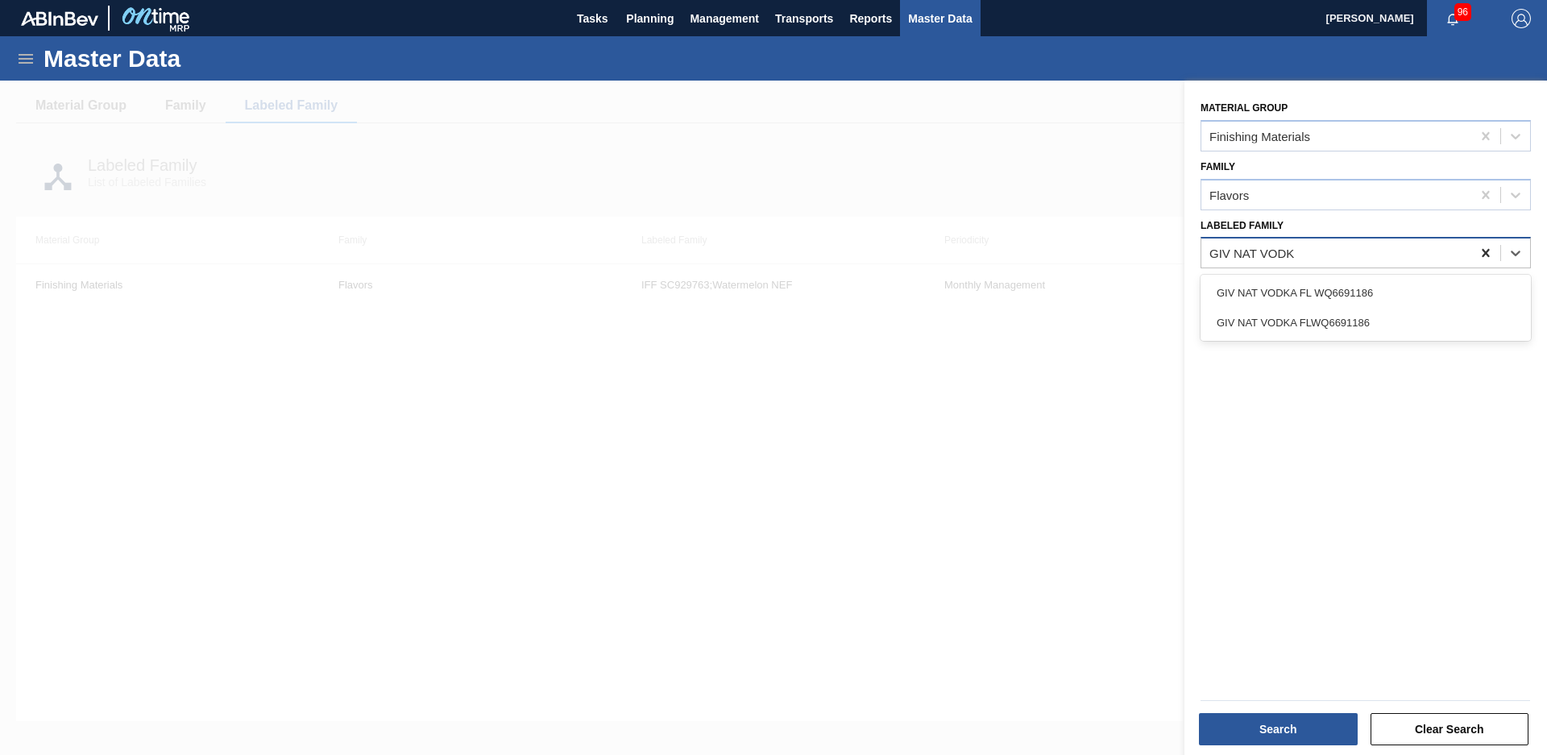
type Family "GIV NAT VODKA"
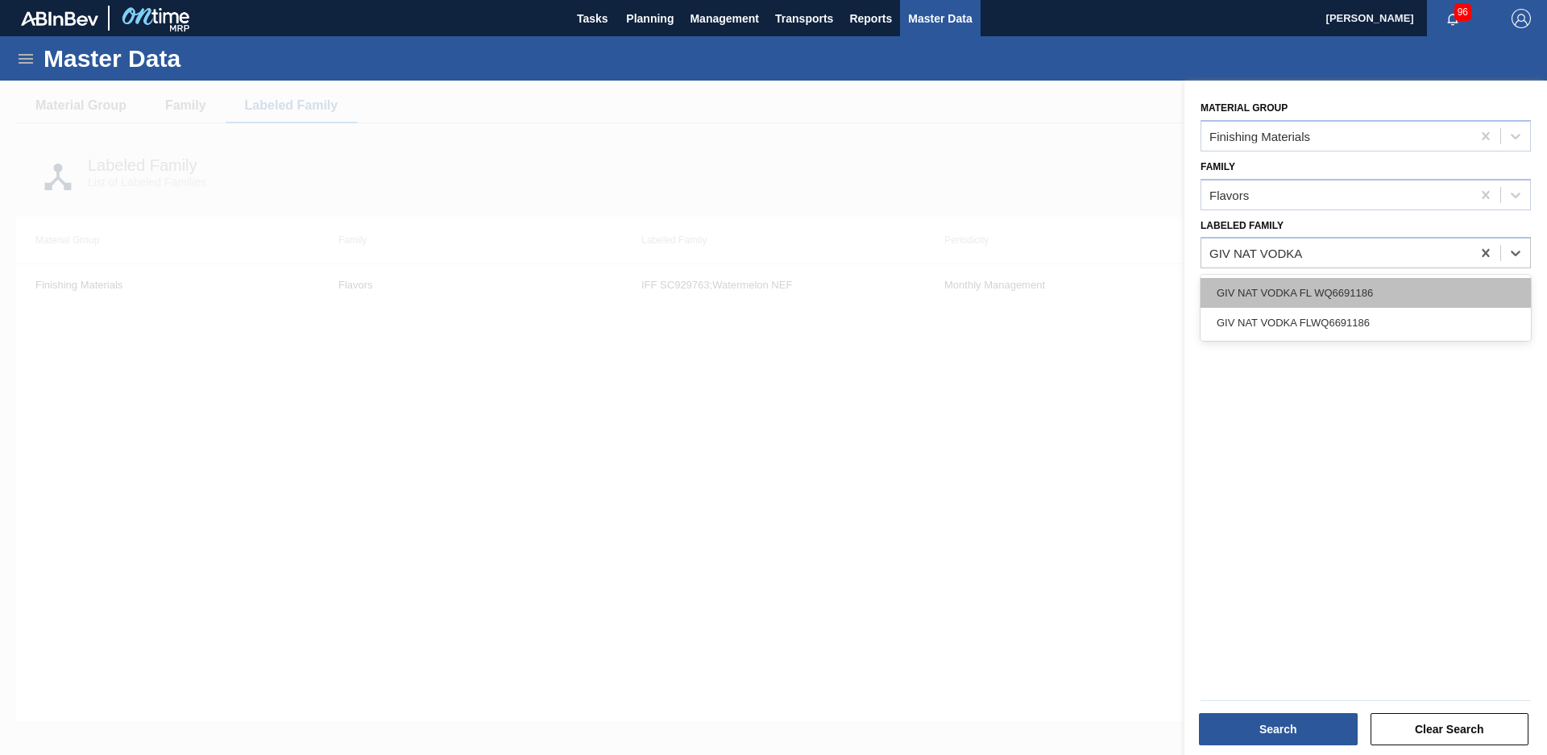
click at [1326, 290] on div "GIV NAT VODKA FL WQ6691186" at bounding box center [1366, 293] width 330 height 30
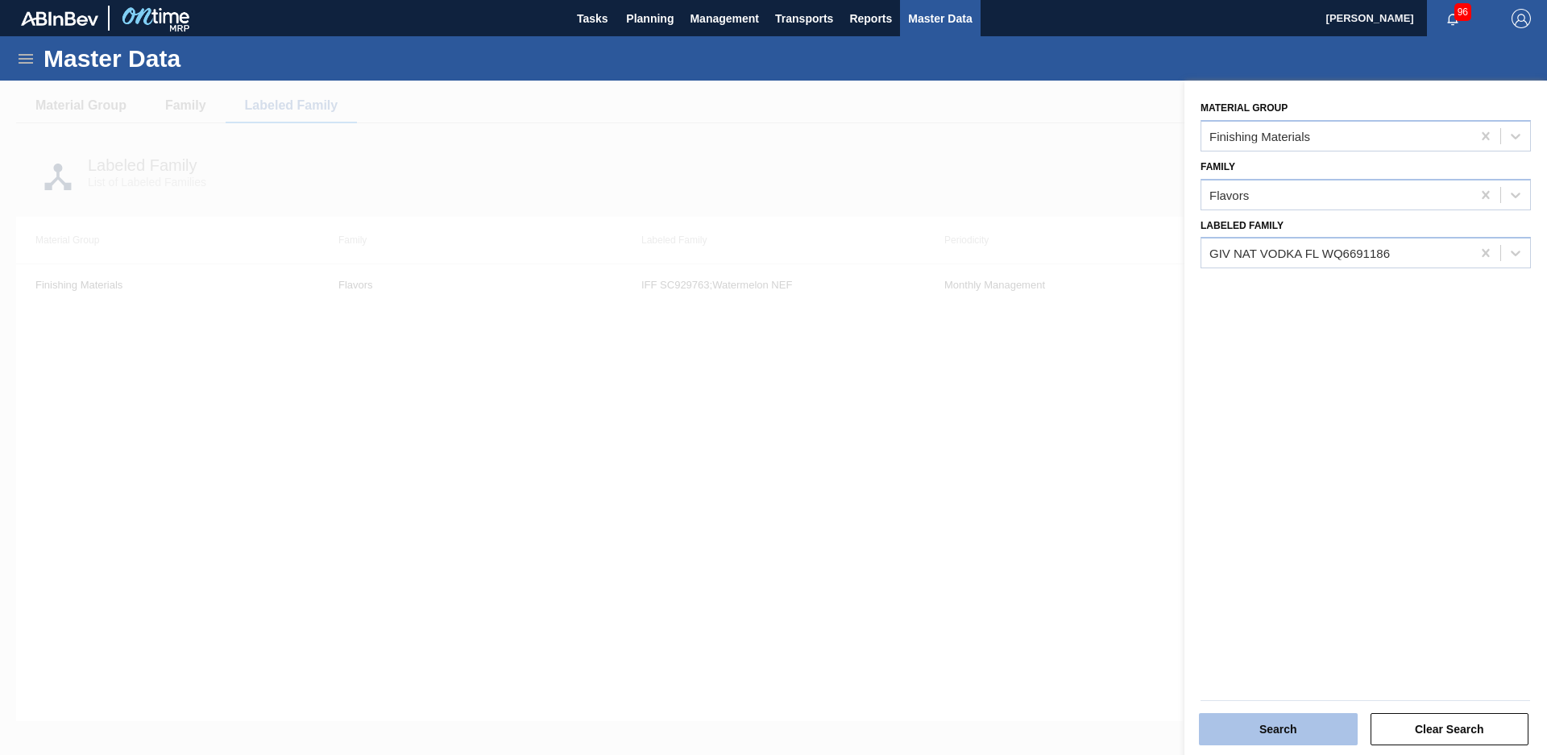
click at [1303, 724] on button "Search" at bounding box center [1278, 729] width 159 height 32
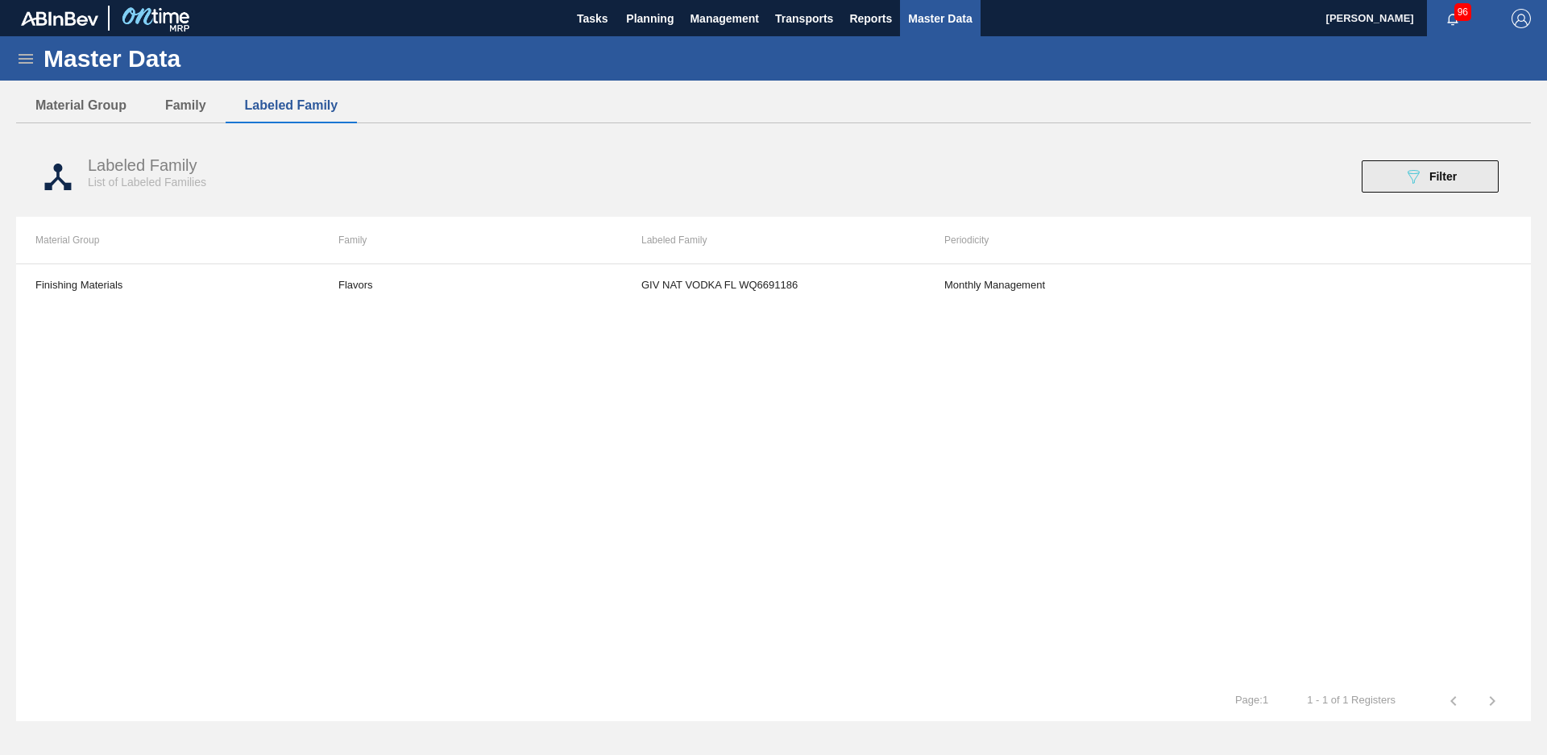
click at [1392, 181] on button "089F7B8B-B2A5-4AFE-B5C0-19BA573D28AC Filter" at bounding box center [1430, 176] width 137 height 32
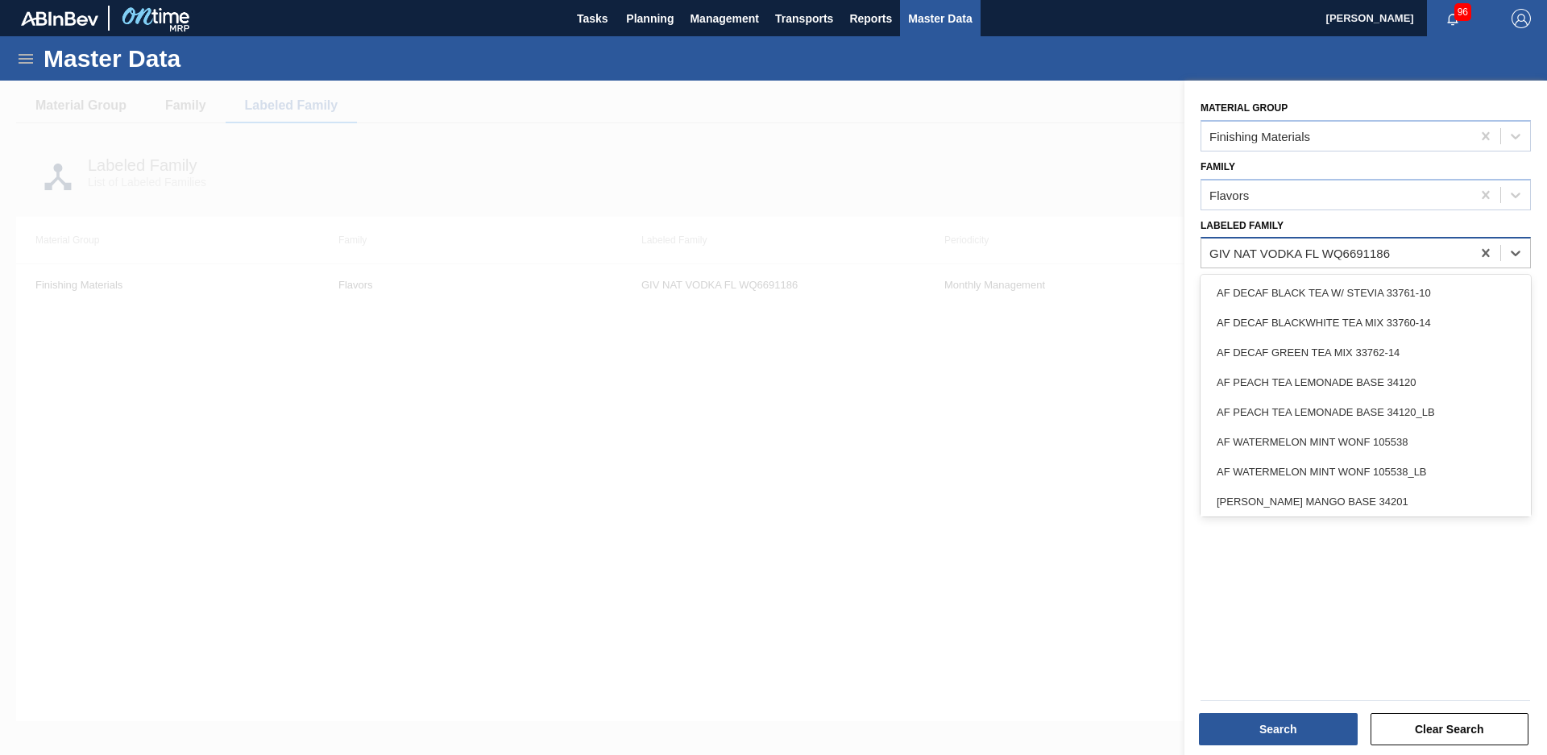
click at [1468, 254] on div "GIV NAT VODKA FL WQ6691186" at bounding box center [1337, 253] width 270 height 23
click at [1491, 256] on icon at bounding box center [1486, 253] width 16 height 16
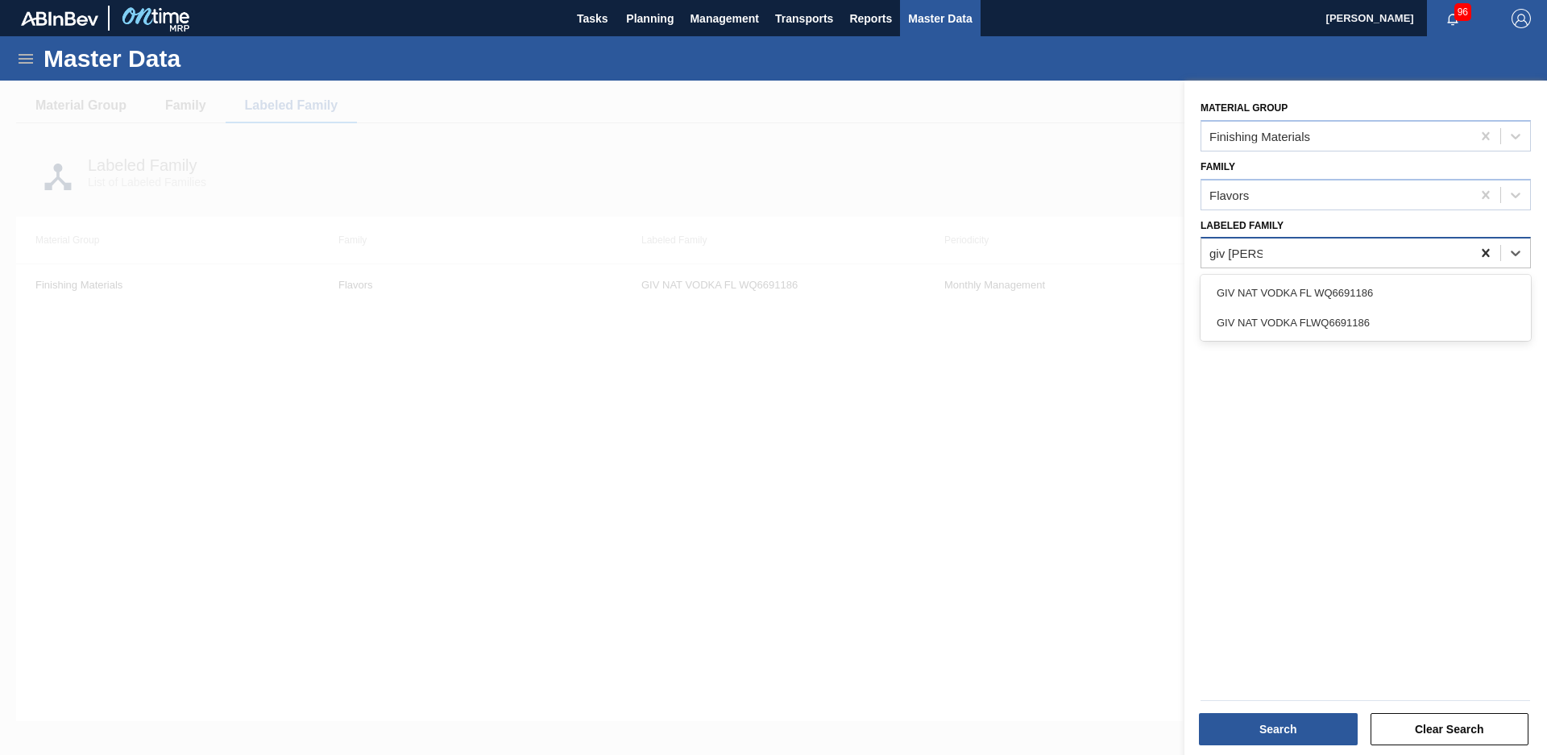
type Family "giv nat vodka"
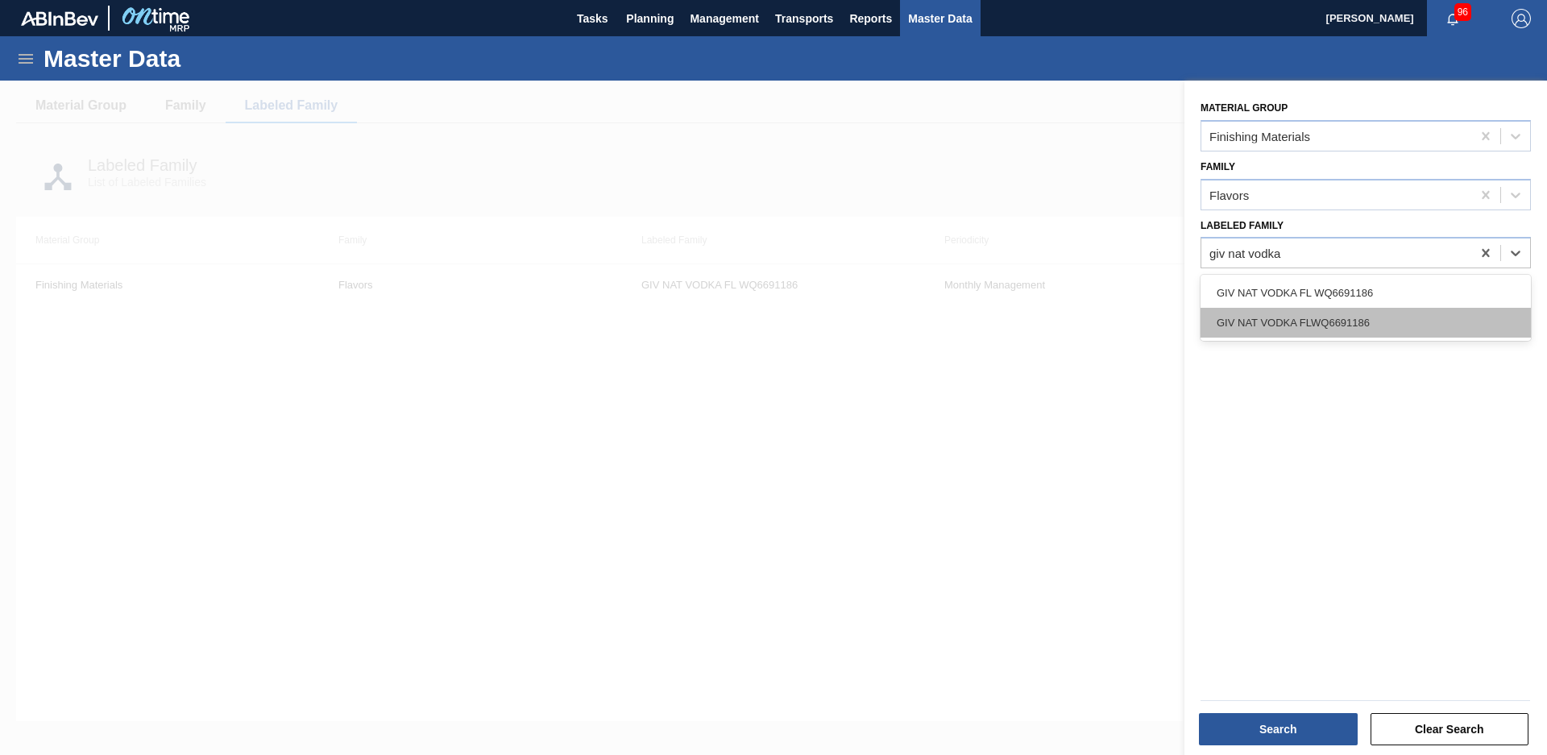
click at [1386, 322] on div "GIV NAT VODKA FLWQ6691186" at bounding box center [1366, 323] width 330 height 30
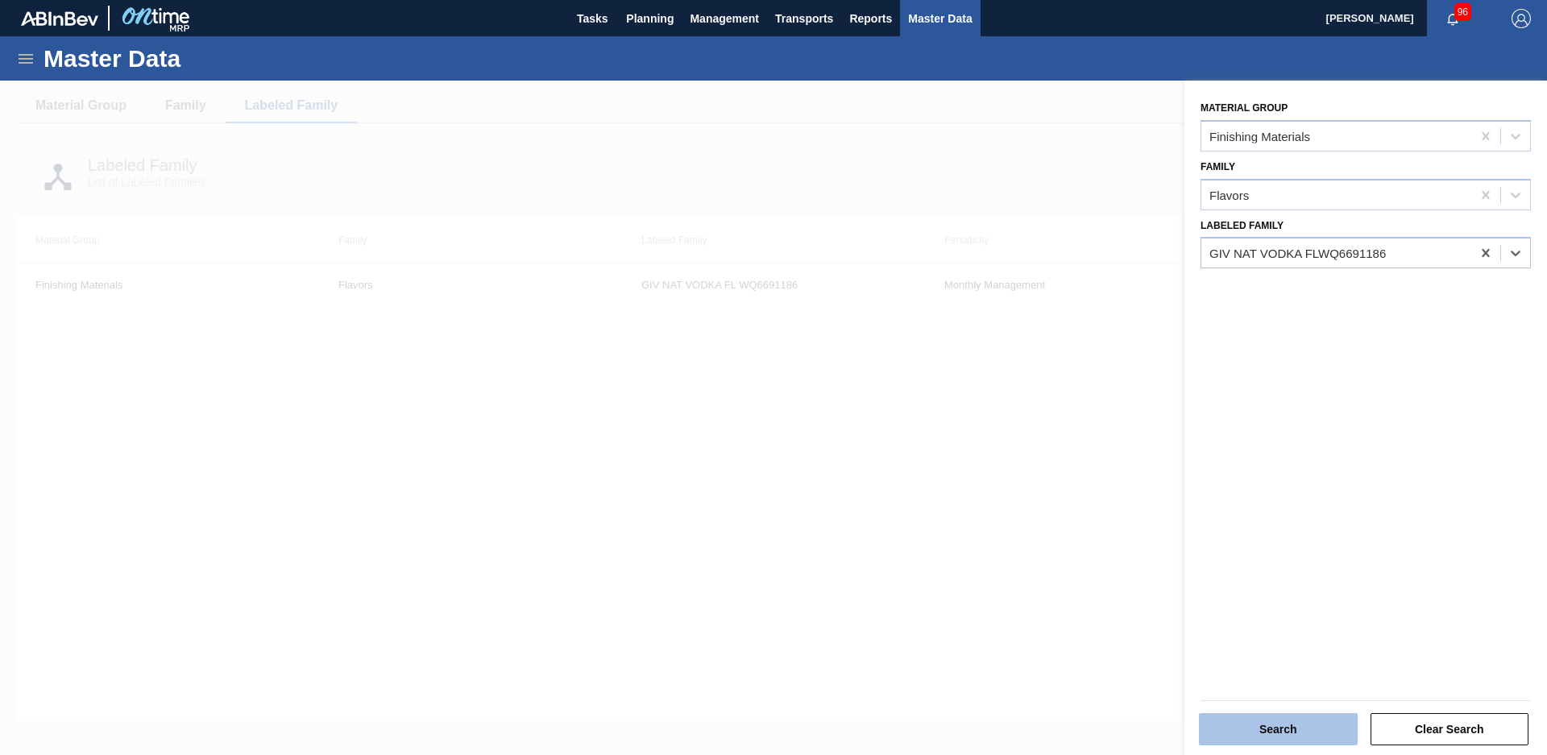
click at [1341, 724] on button "Search" at bounding box center [1278, 729] width 159 height 32
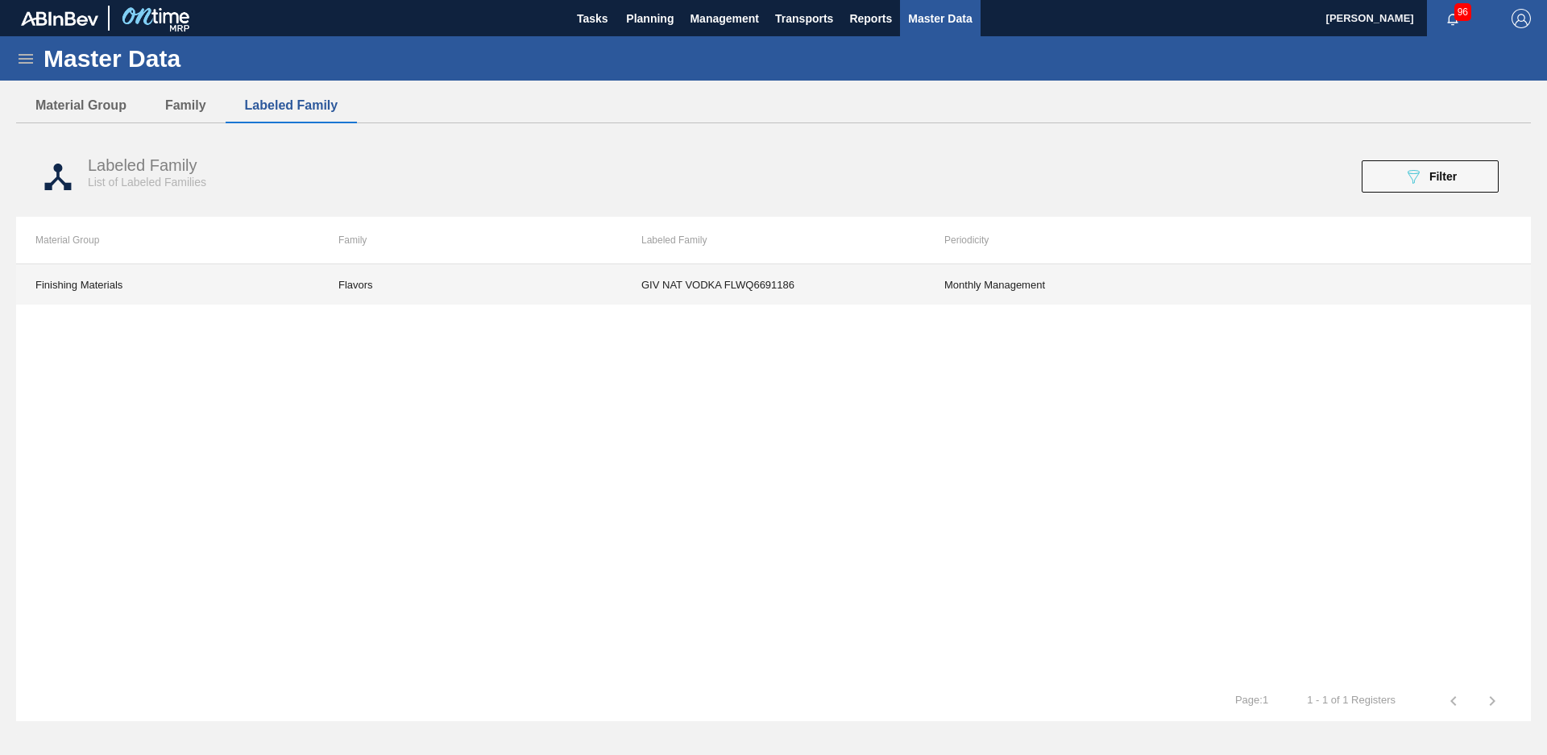
click at [927, 286] on td "Monthly Management" at bounding box center [1076, 284] width 303 height 40
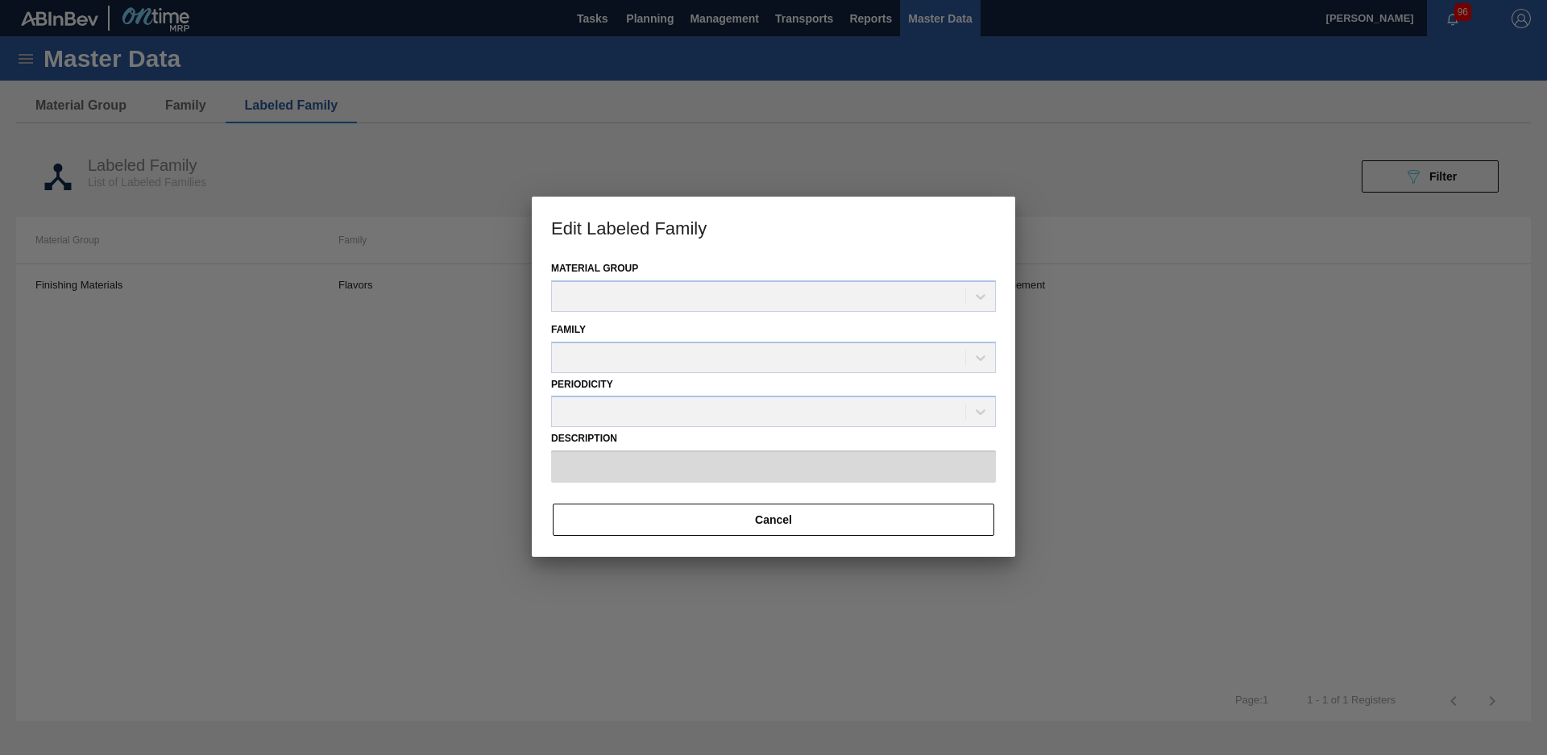
type input "GIV NAT VODKA FLWQ6691186"
click at [733, 464] on input "GIV NAT VODKA FLWQ6691186" at bounding box center [773, 467] width 445 height 32
drag, startPoint x: 733, startPoint y: 464, endPoint x: 732, endPoint y: 481, distance: 16.9
click at [732, 481] on input "GIV NAT VODKA FLWQ6691186" at bounding box center [773, 467] width 445 height 32
drag, startPoint x: 732, startPoint y: 481, endPoint x: 754, endPoint y: 482, distance: 22.6
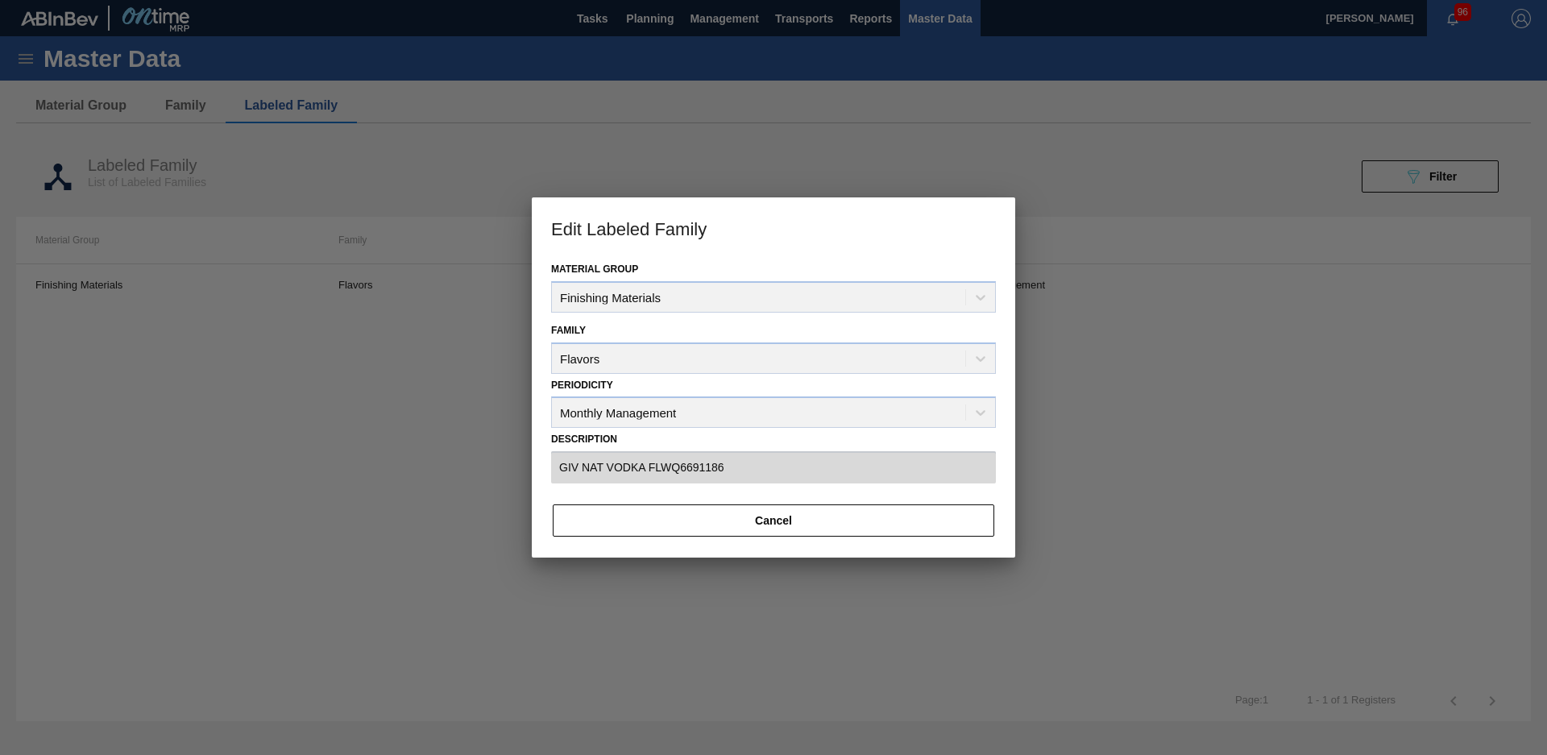
click at [753, 482] on input "GIV NAT VODKA FLWQ6691186" at bounding box center [773, 467] width 445 height 32
click at [754, 513] on button "Cancel" at bounding box center [774, 520] width 442 height 32
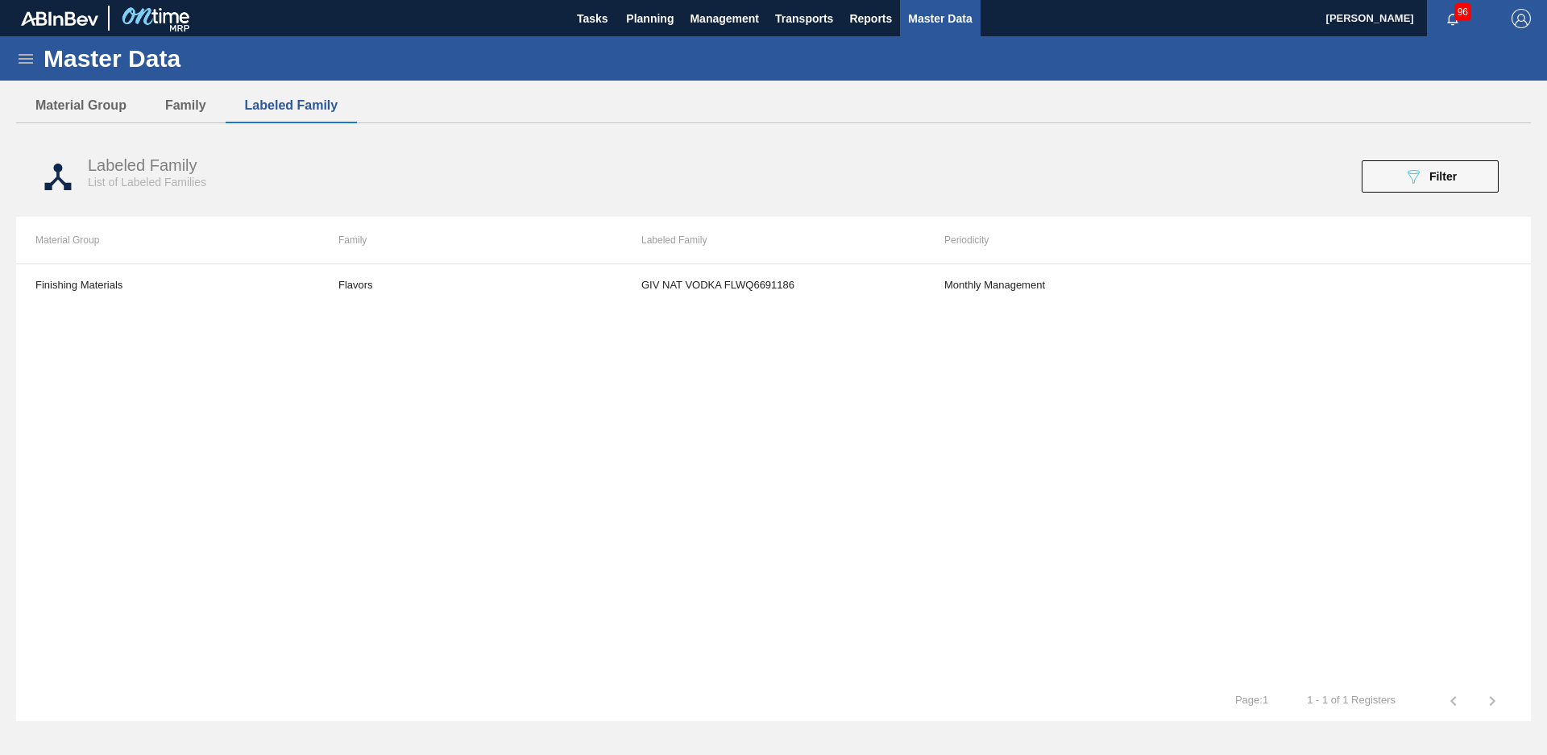
click at [1415, 195] on div "Labeled Family List of Labeled Families 089F7B8B-B2A5-4AFE-B5C0-19BA573D28AC Fi…" at bounding box center [773, 177] width 1515 height 60
click at [28, 60] on icon at bounding box center [25, 58] width 19 height 19
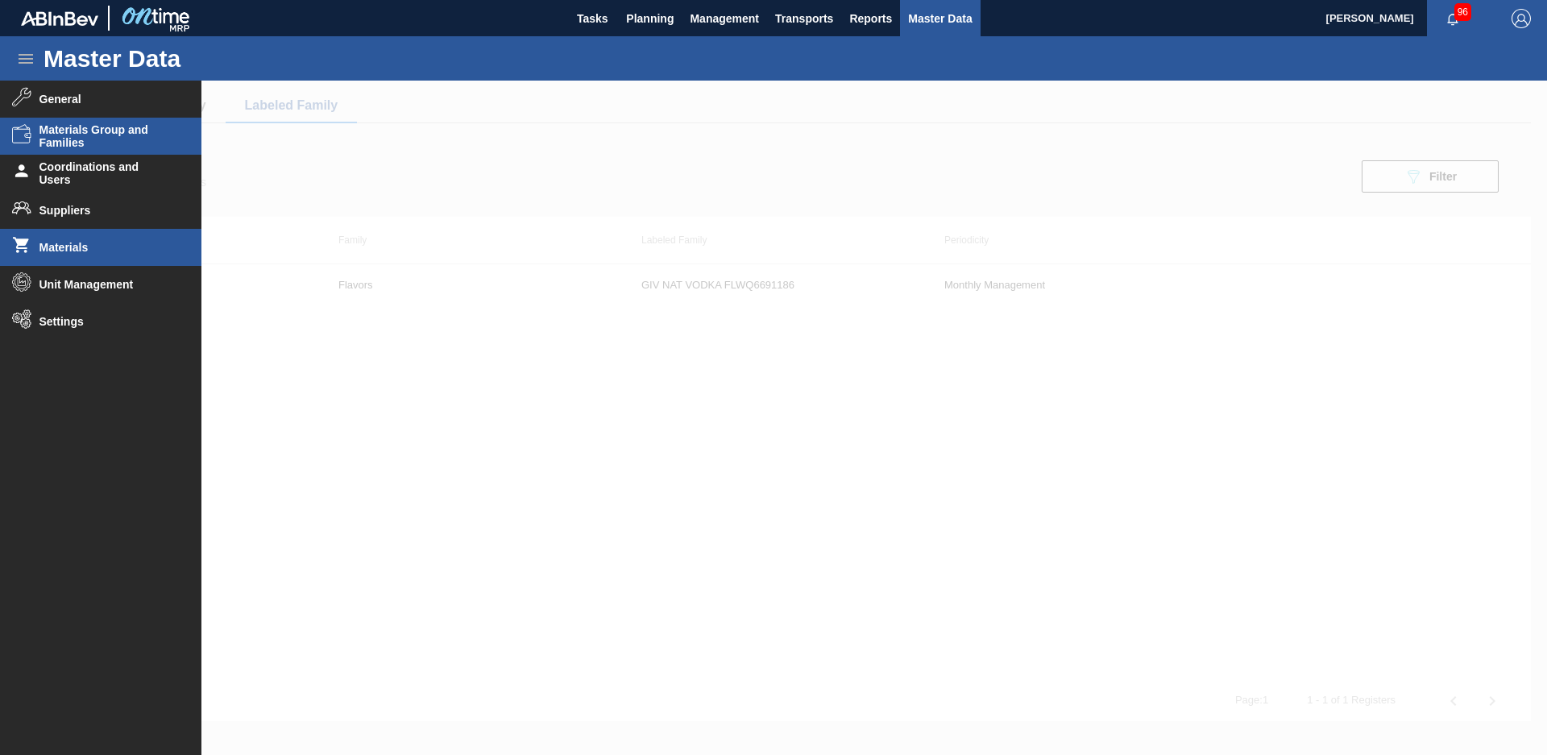
click at [131, 251] on span "Materials" at bounding box center [105, 247] width 133 height 13
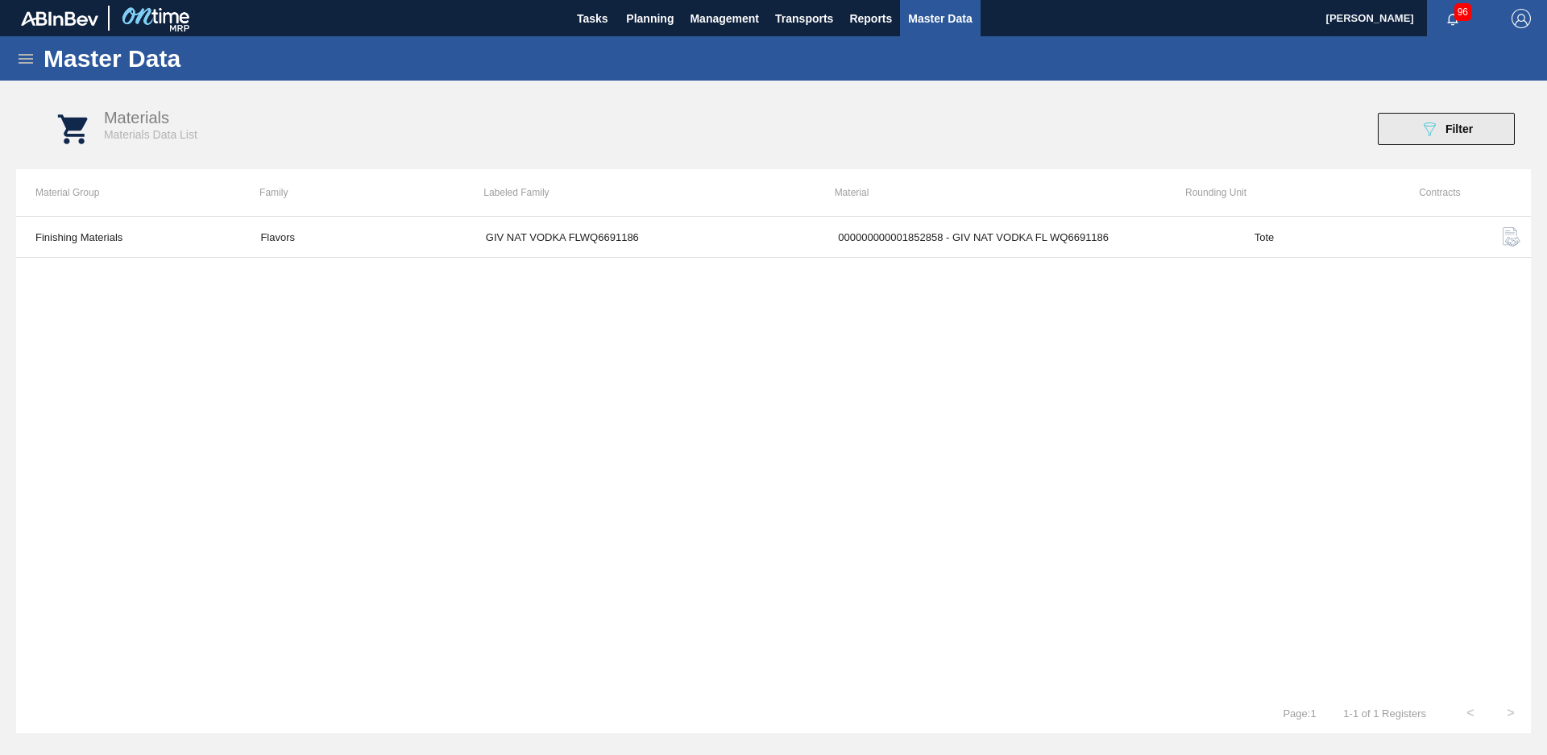
click at [1467, 143] on button "089F7B8B-B2A5-4AFE-B5C0-19BA573D28AC Filter" at bounding box center [1446, 129] width 137 height 32
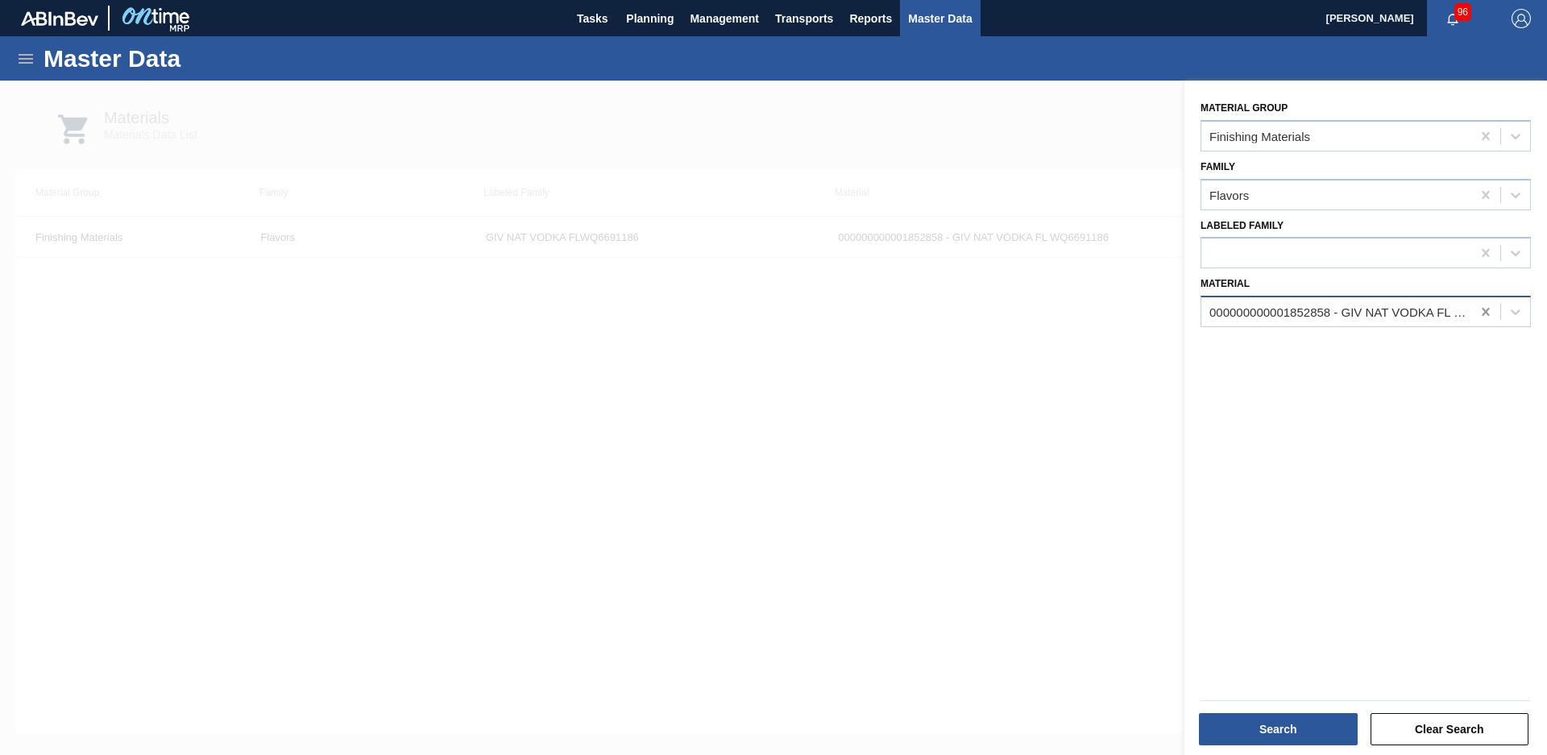
click at [1478, 309] on icon at bounding box center [1486, 312] width 16 height 16
type input "Giv nat vodka"
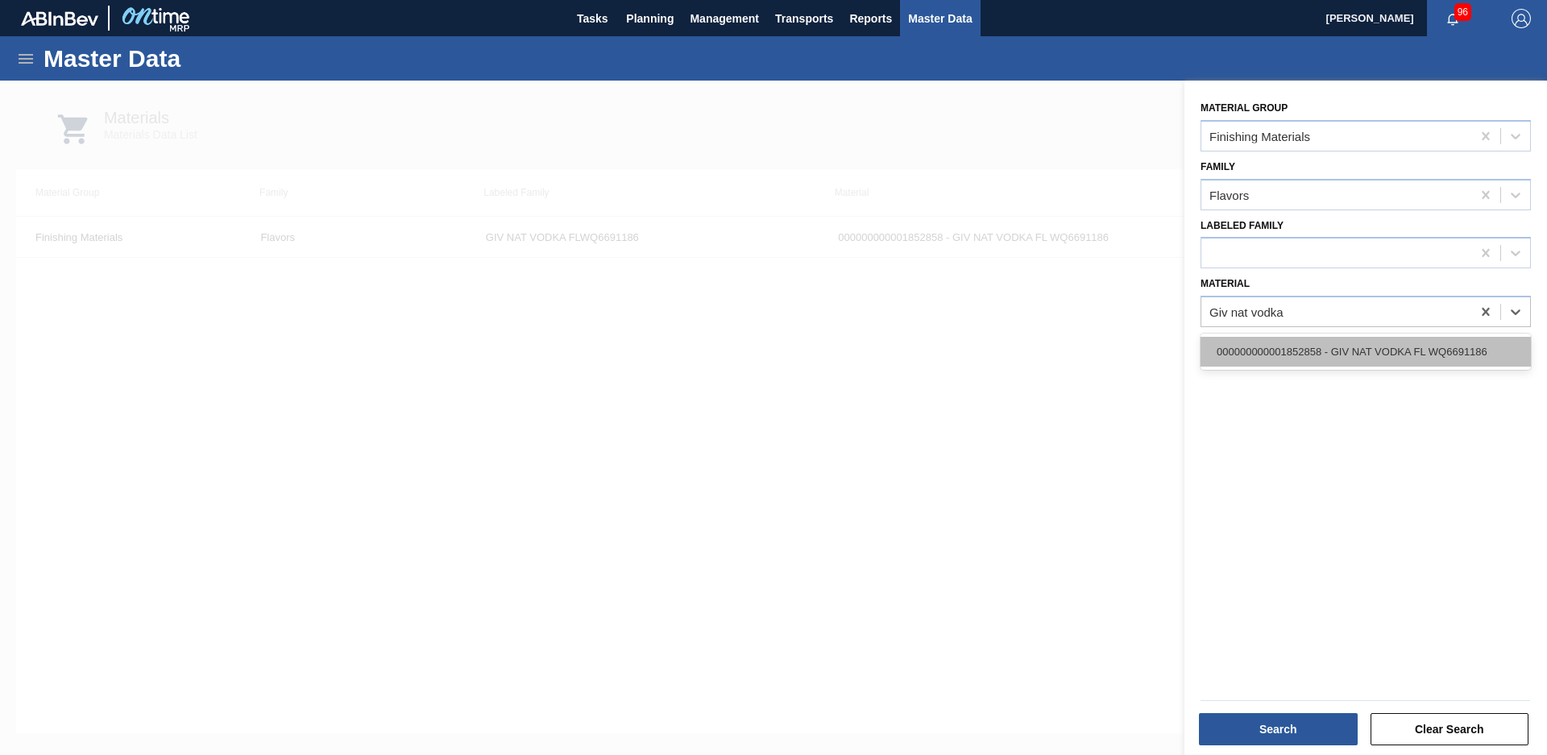
click at [1417, 353] on div "000000000001852858 - GIV NAT VODKA FL WQ6691186" at bounding box center [1366, 352] width 330 height 30
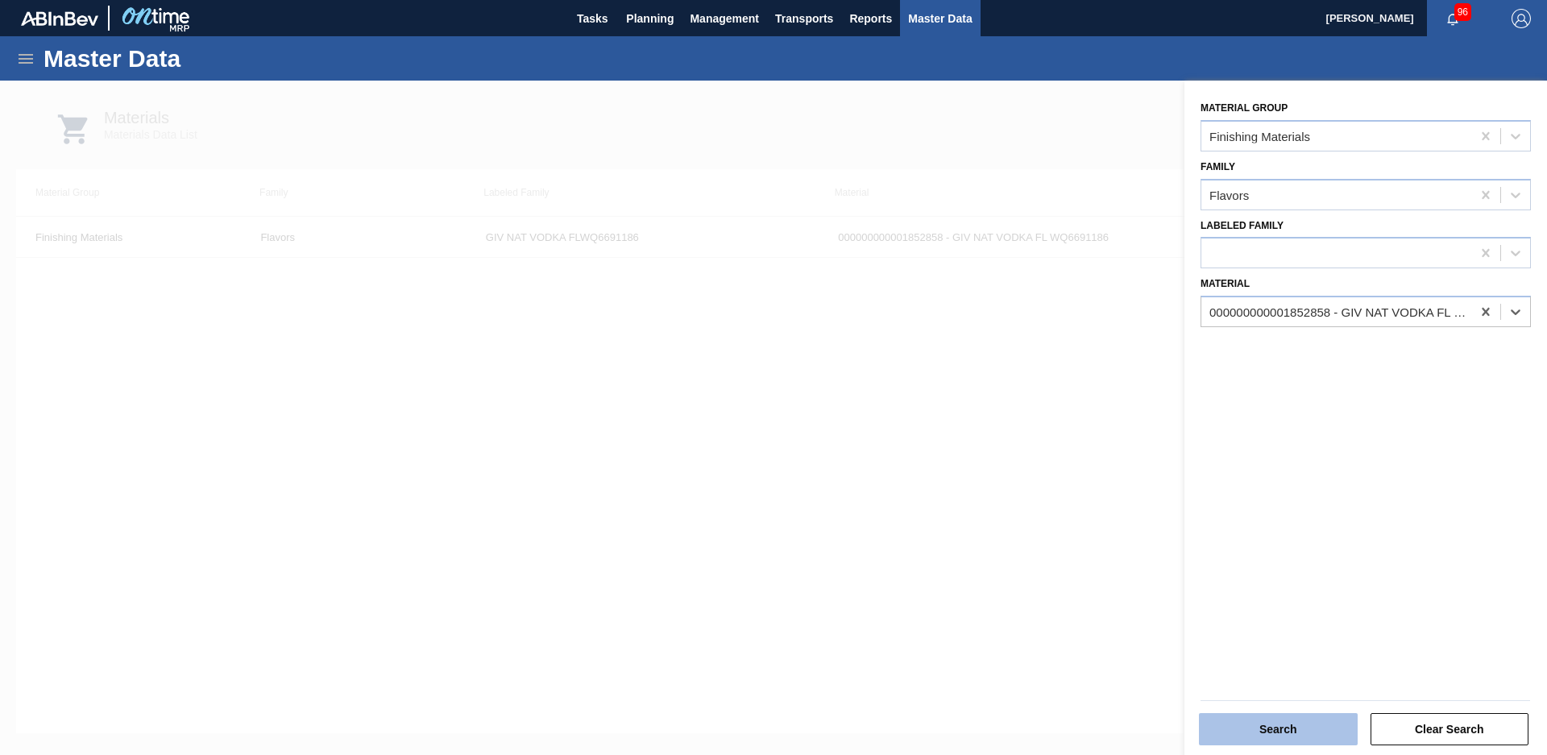
click at [1264, 731] on button "Search" at bounding box center [1278, 729] width 159 height 32
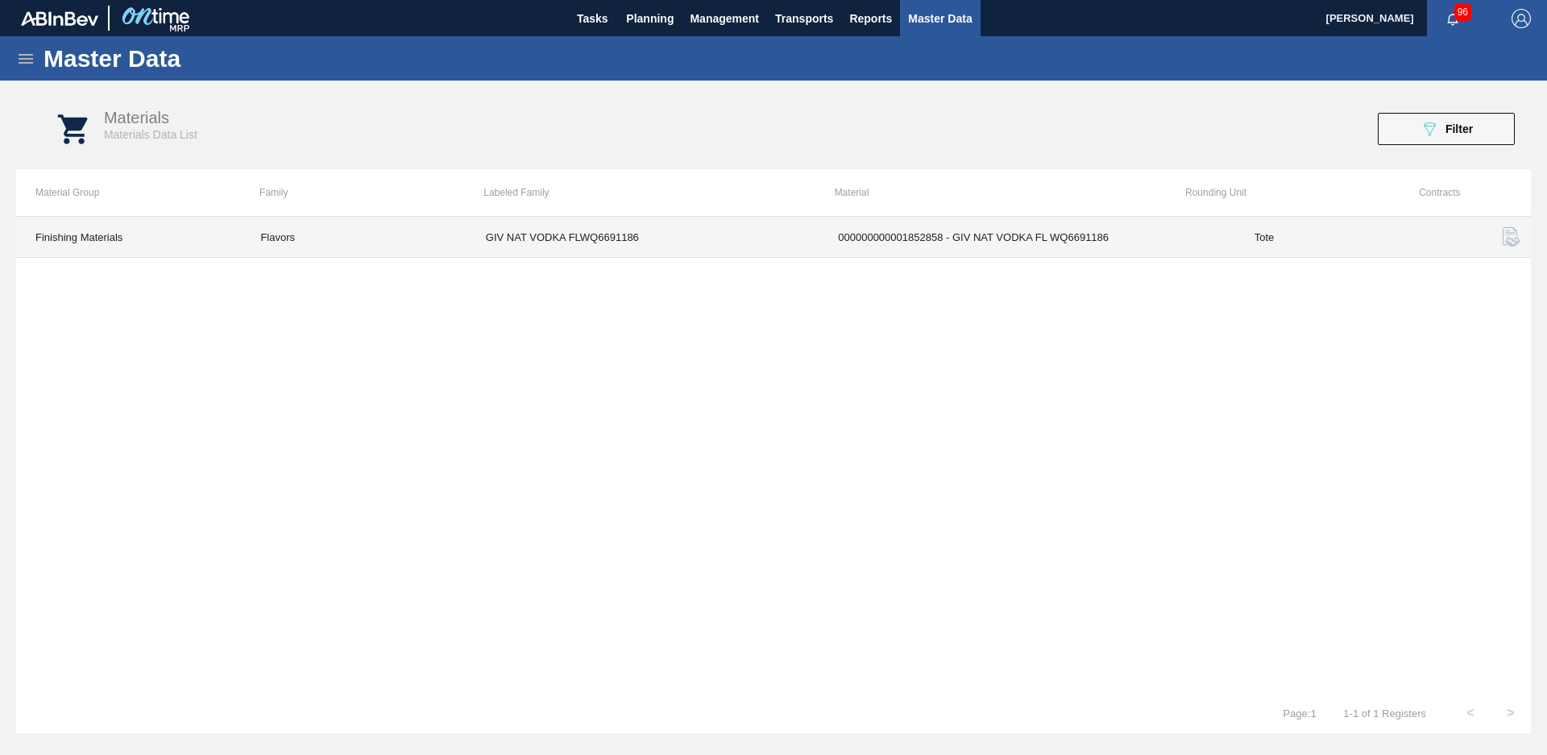
click at [1002, 244] on td "000000000001852858 - GIV NAT VODKA FL WQ6691186" at bounding box center [1027, 237] width 416 height 41
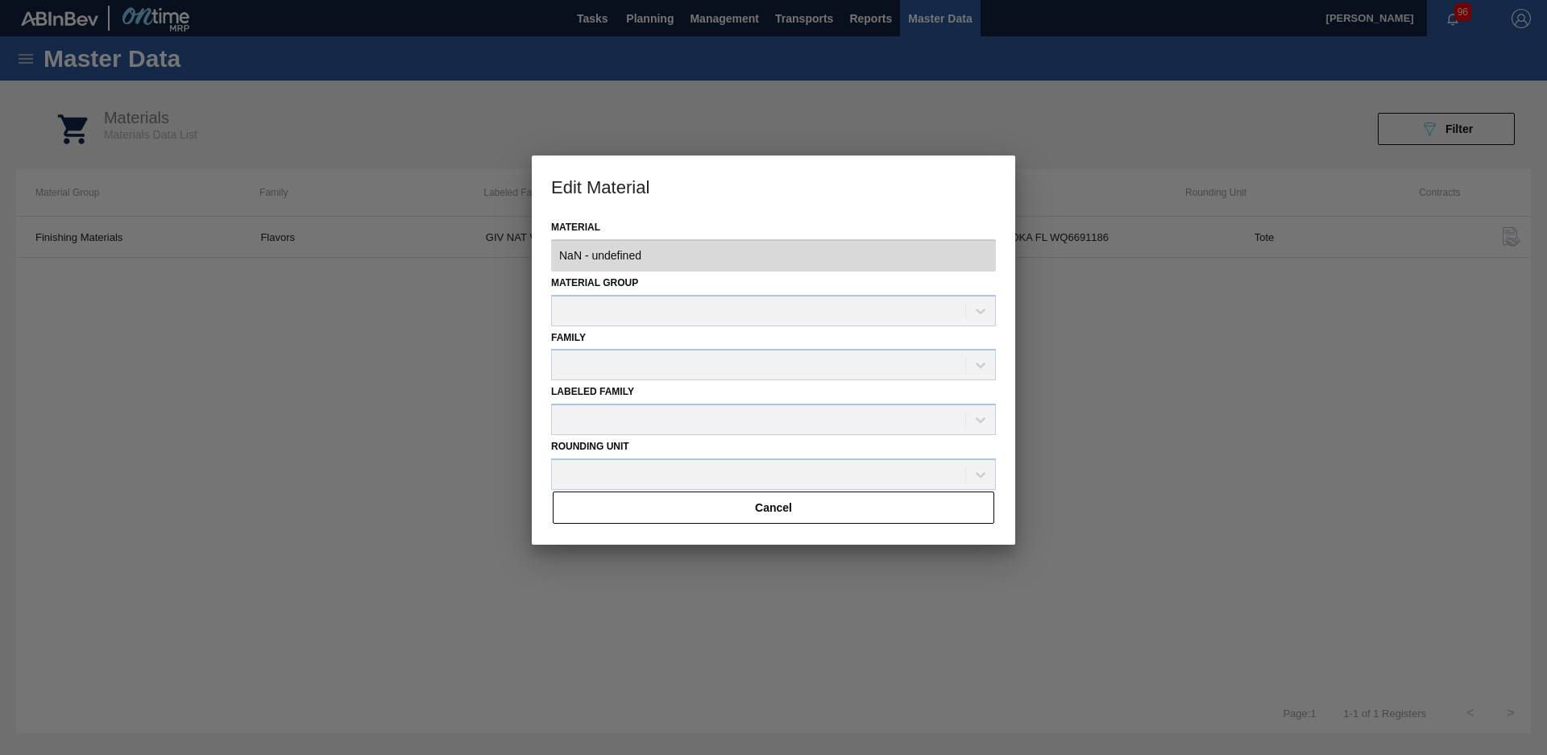
type input "1852858 - 000000000001852858 - GIV NAT VODKA FL WQ6691186"
click at [754, 413] on div "Labeled Family" at bounding box center [773, 407] width 445 height 55
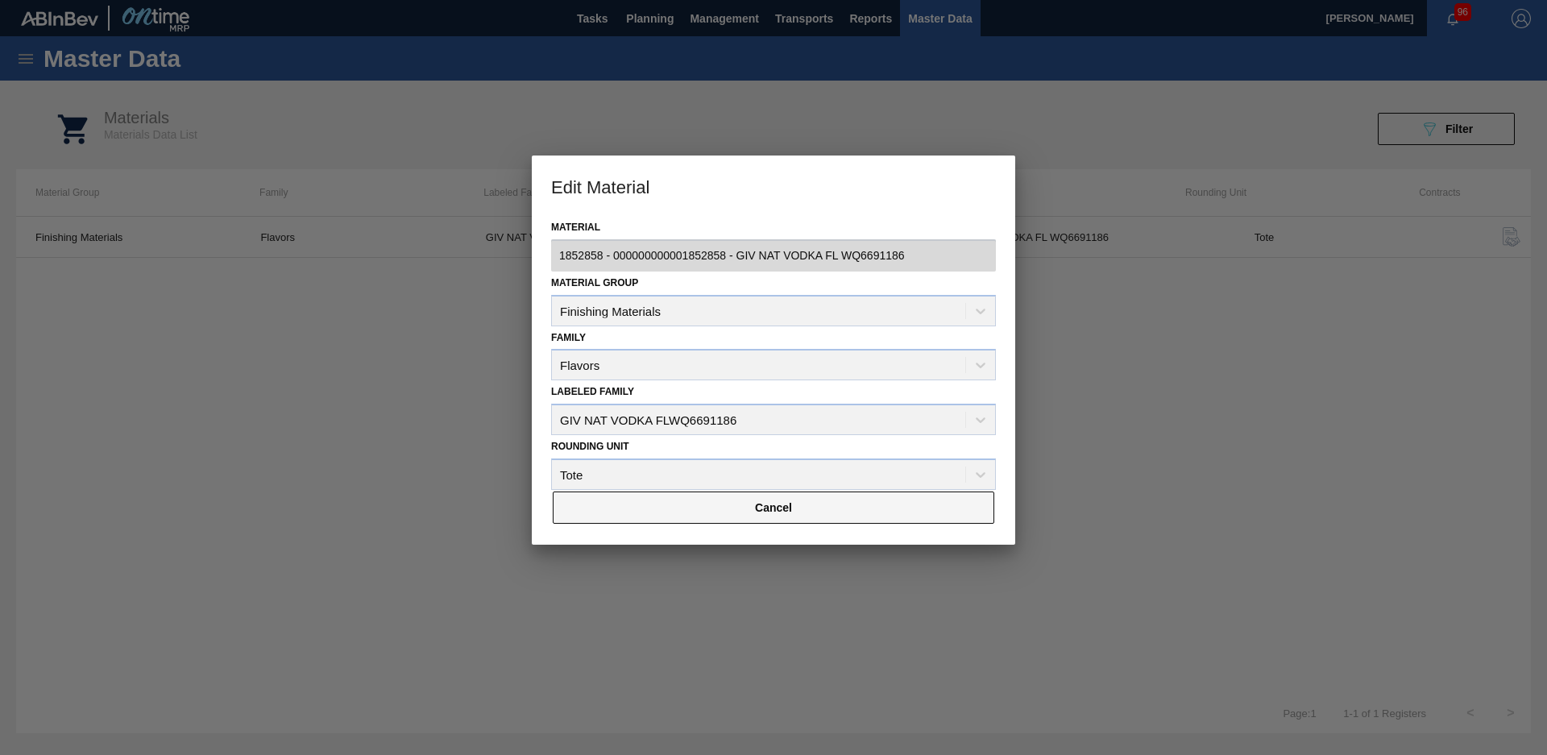
click at [751, 512] on button "Cancel" at bounding box center [774, 508] width 442 height 32
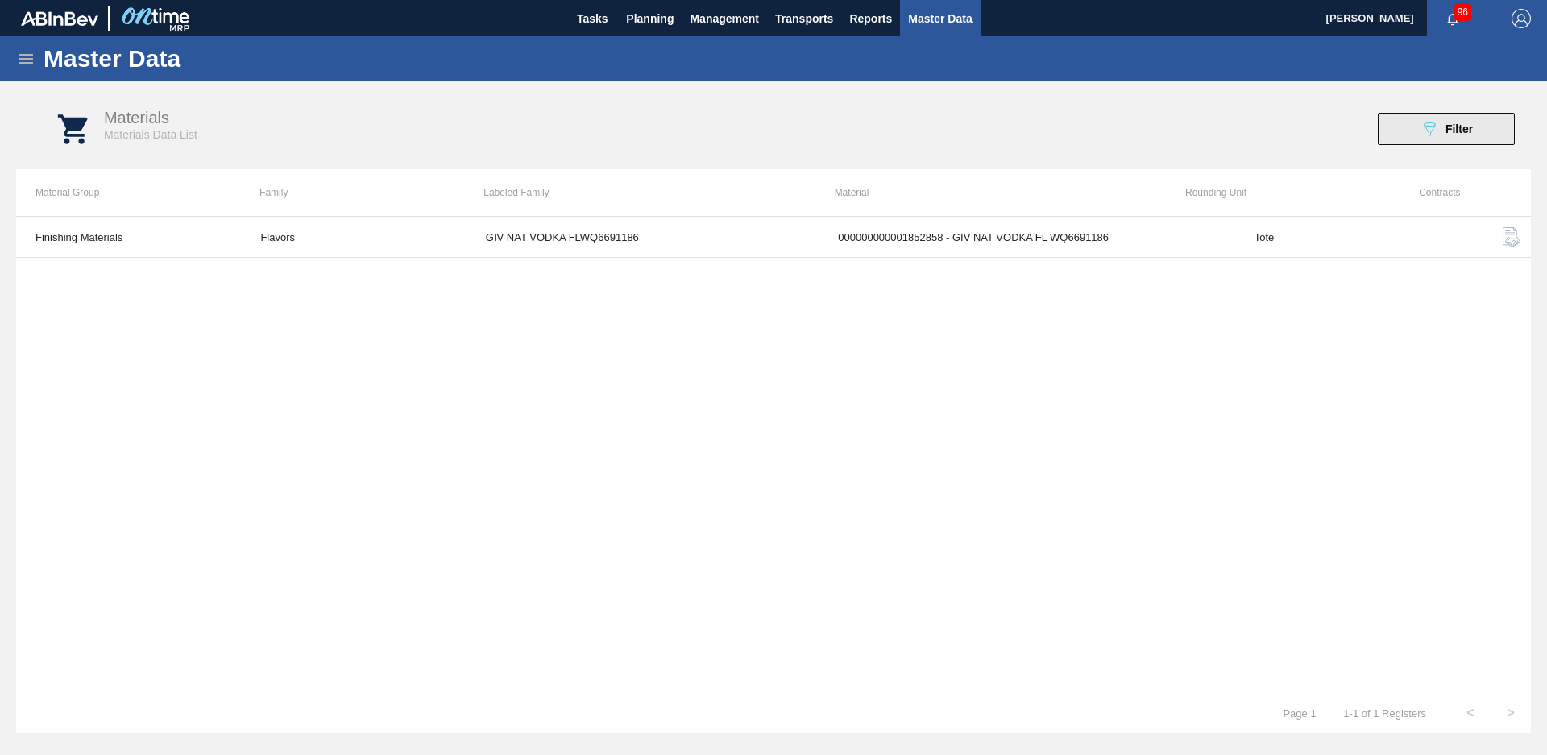
click at [1493, 139] on button "089F7B8B-B2A5-4AFE-B5C0-19BA573D28AC Filter" at bounding box center [1446, 129] width 137 height 32
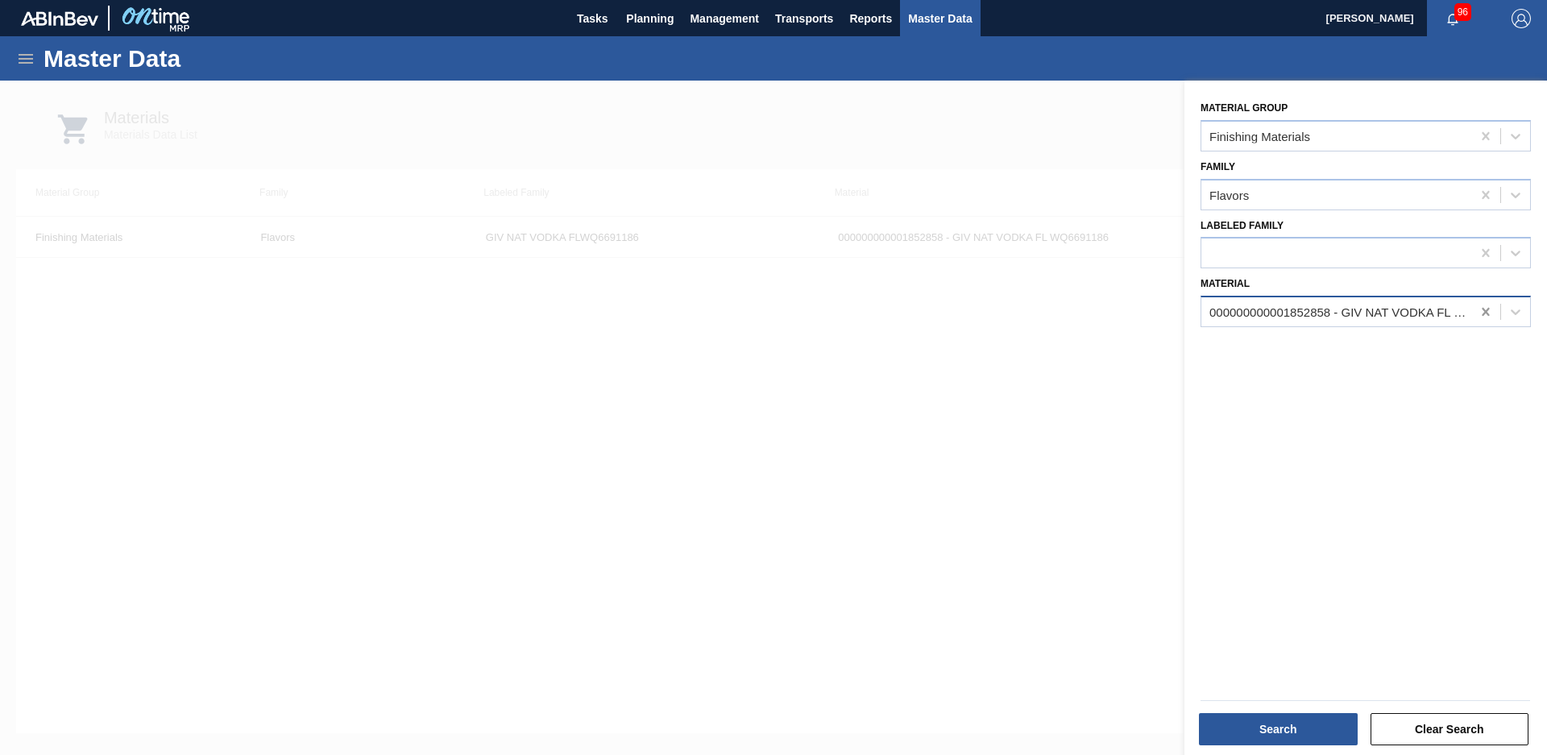
click at [1481, 312] on icon at bounding box center [1486, 312] width 16 height 16
click at [1304, 309] on div at bounding box center [1337, 312] width 270 height 23
type input "FIR 515"
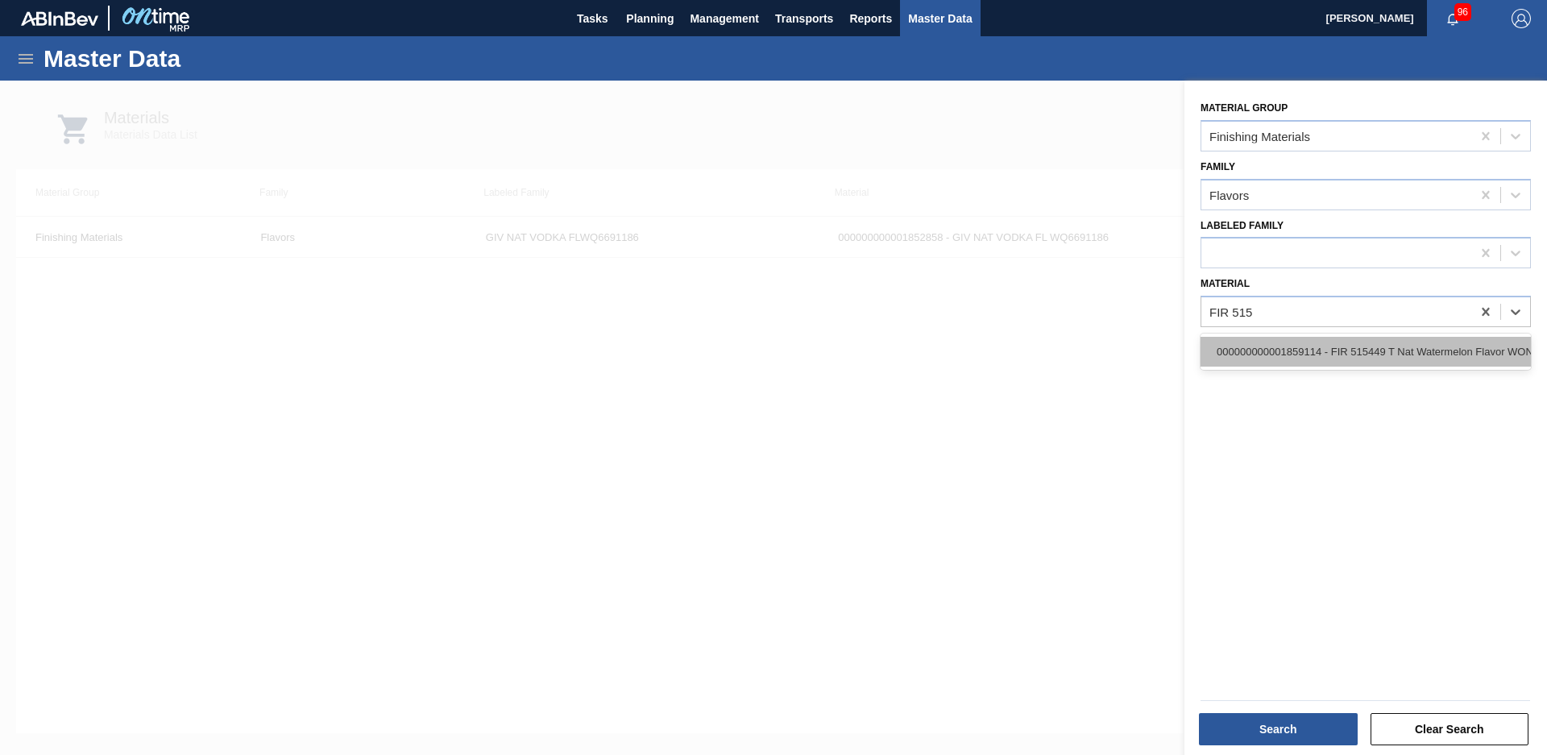
click at [1368, 342] on div "000000000001859114 - FIR 515449 T Nat Watermelon Flavor WONF" at bounding box center [1366, 352] width 330 height 30
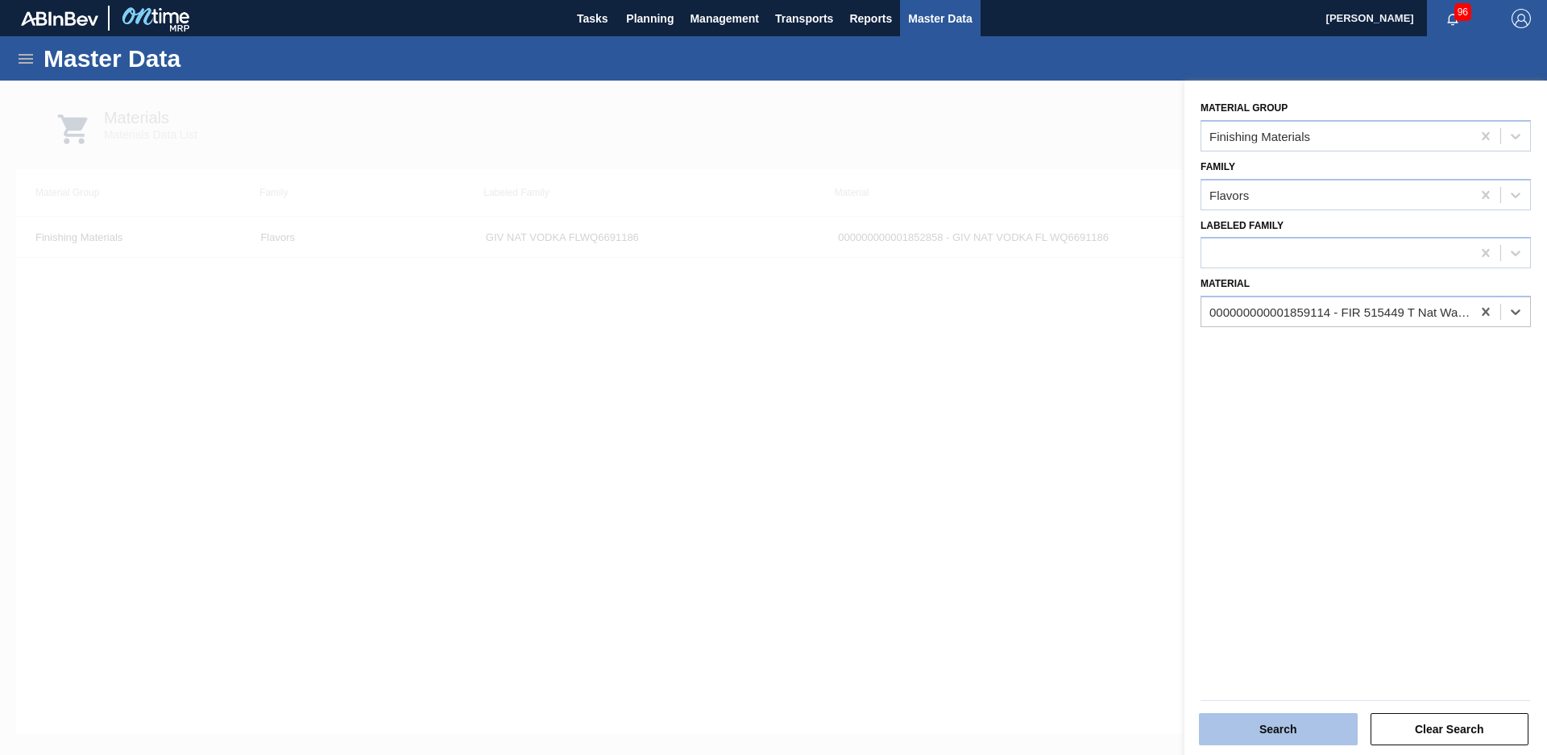
click at [1268, 735] on button "Search" at bounding box center [1278, 729] width 159 height 32
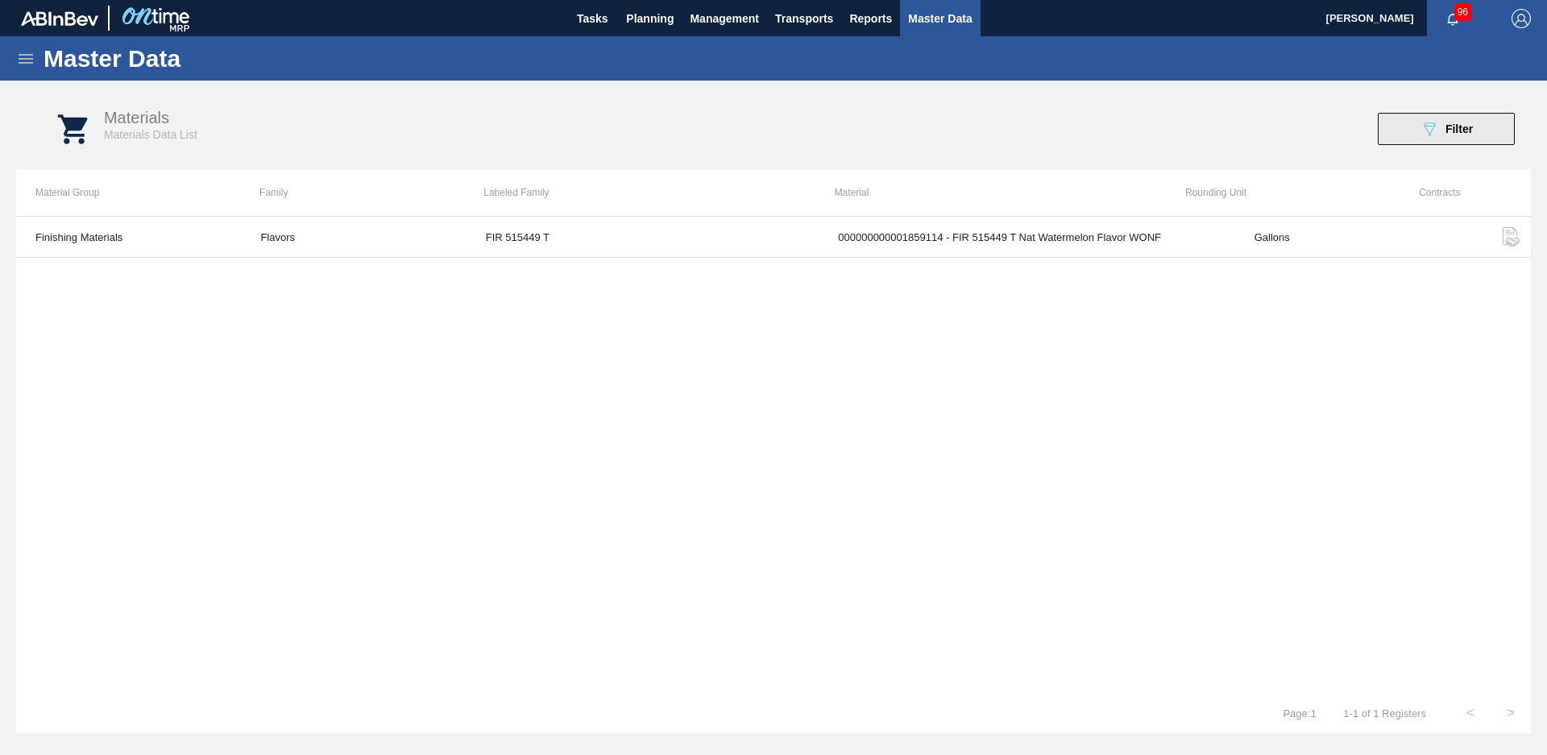
click at [1451, 127] on span "Filter" at bounding box center [1459, 128] width 27 height 13
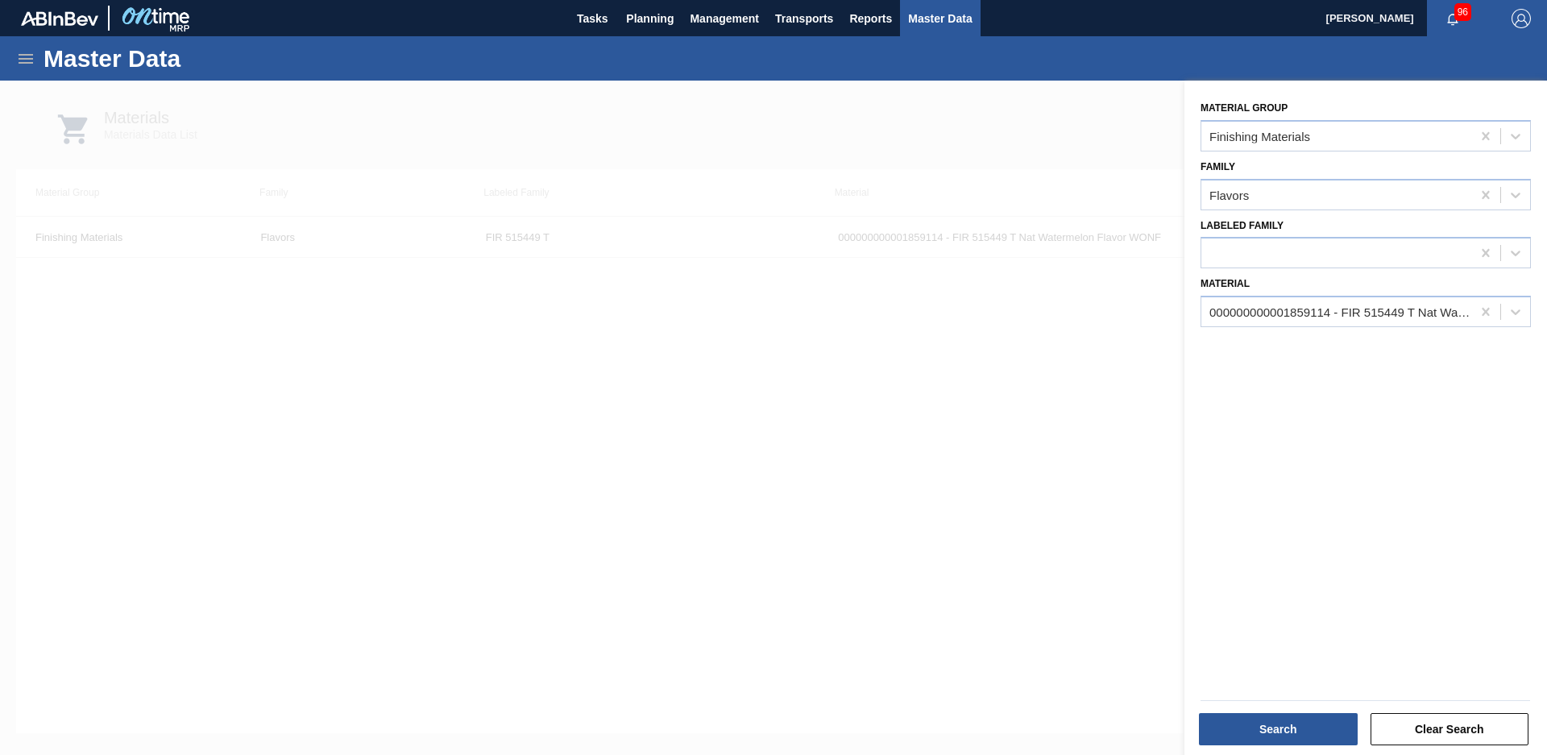
click at [1097, 167] on div at bounding box center [773, 458] width 1547 height 755
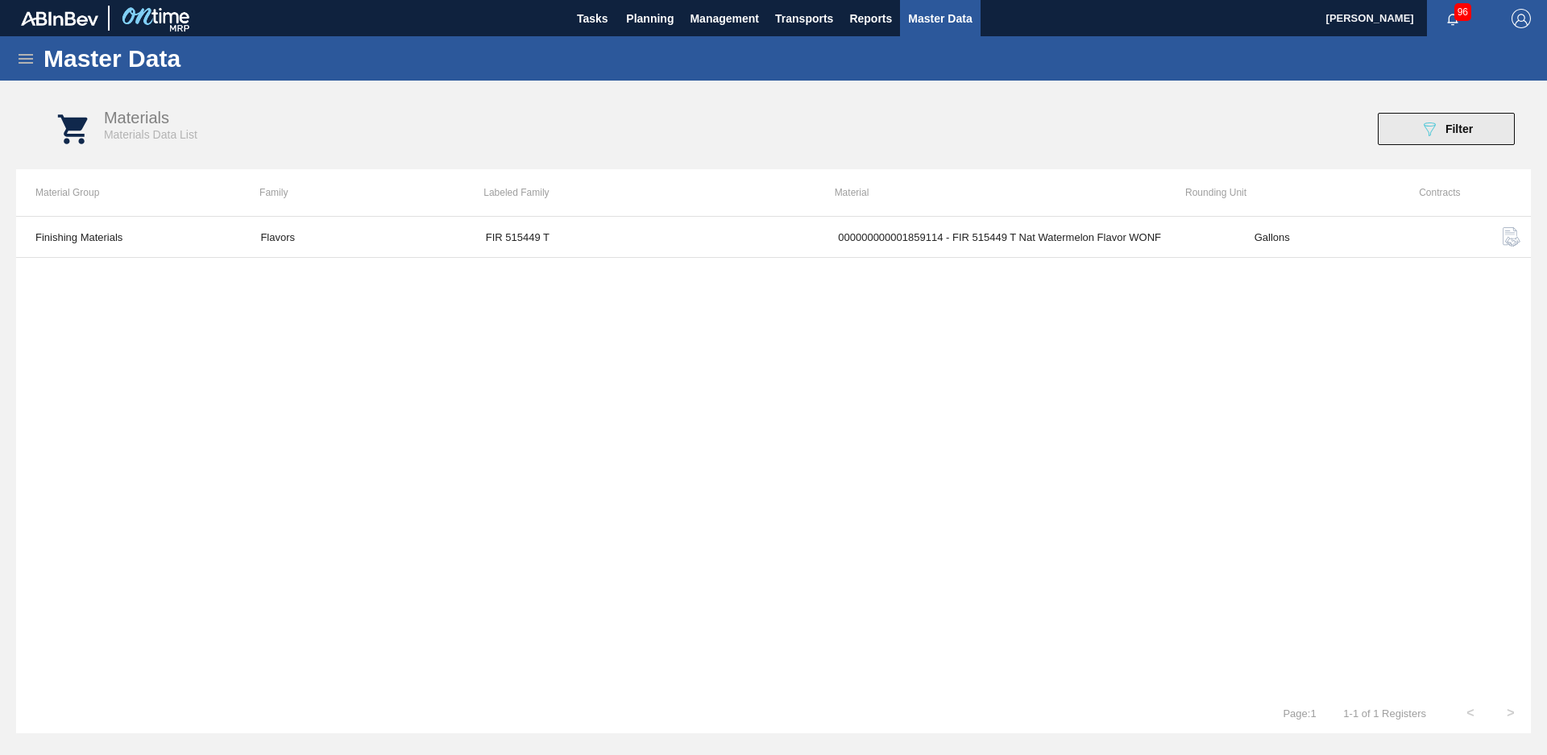
click at [1451, 131] on span "Filter" at bounding box center [1459, 128] width 27 height 13
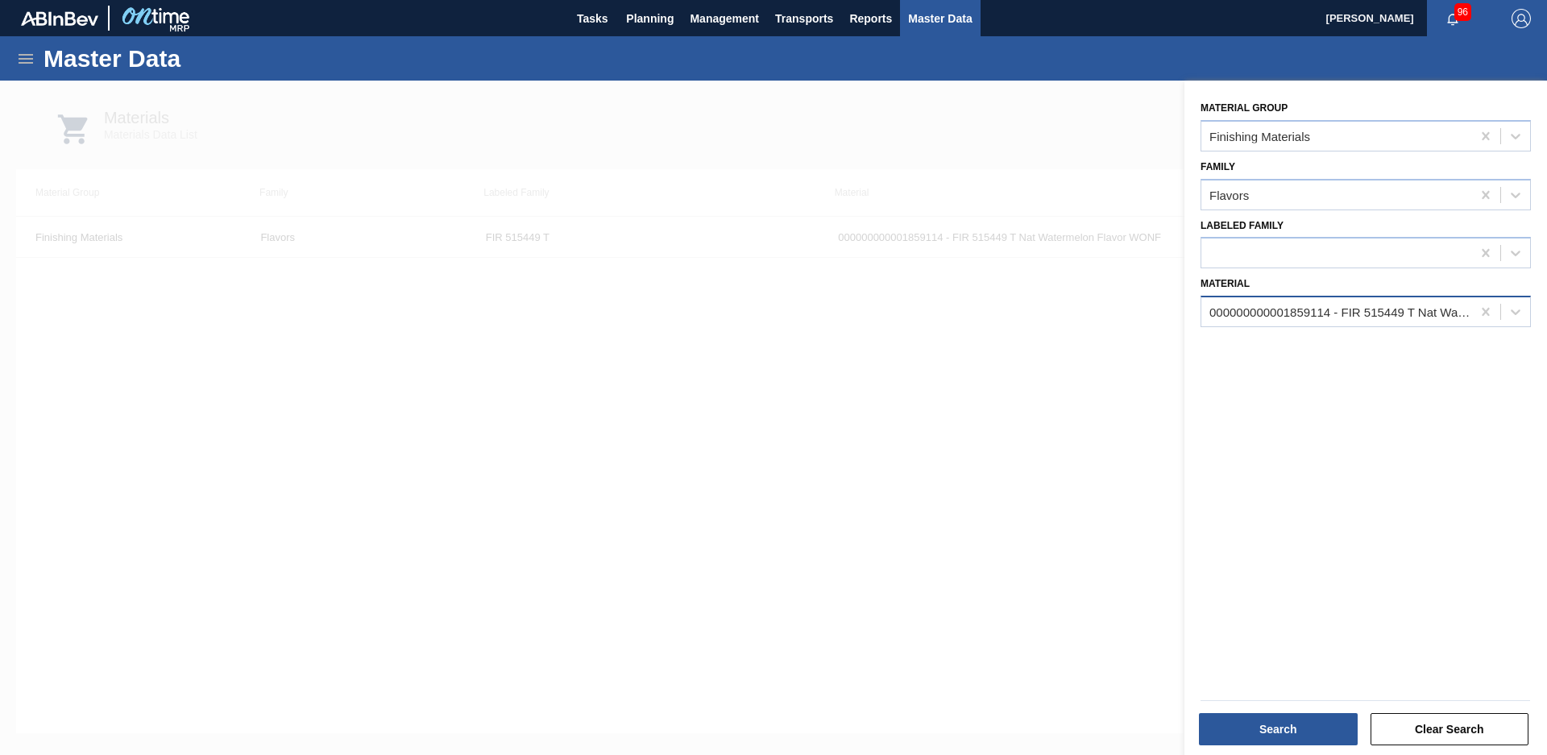
click at [1354, 319] on div "000000000001859114 - FIR 515449 T Nat Watermelon Flavor WONF" at bounding box center [1337, 312] width 270 height 23
click at [1487, 317] on icon at bounding box center [1486, 312] width 16 height 16
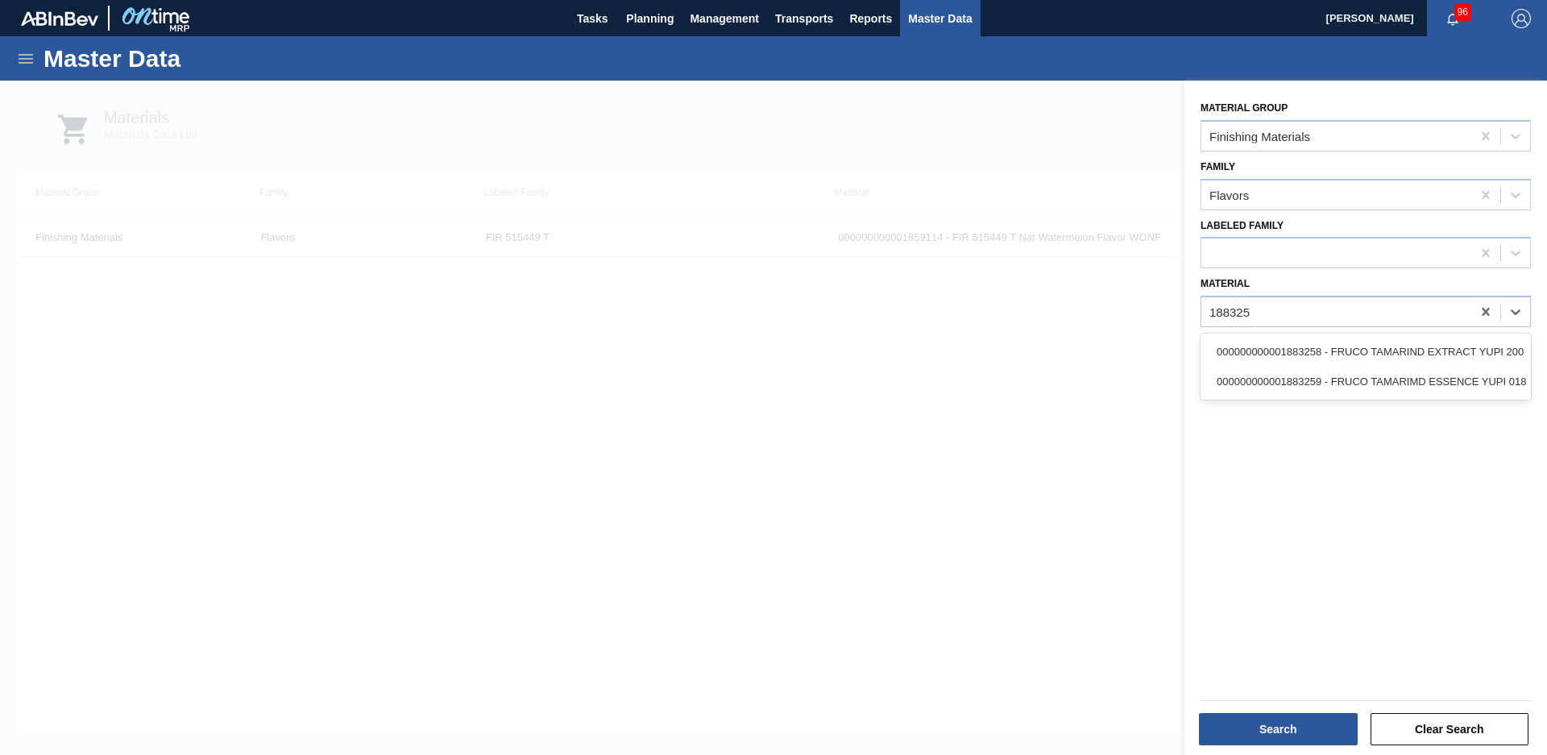
type input "1883259"
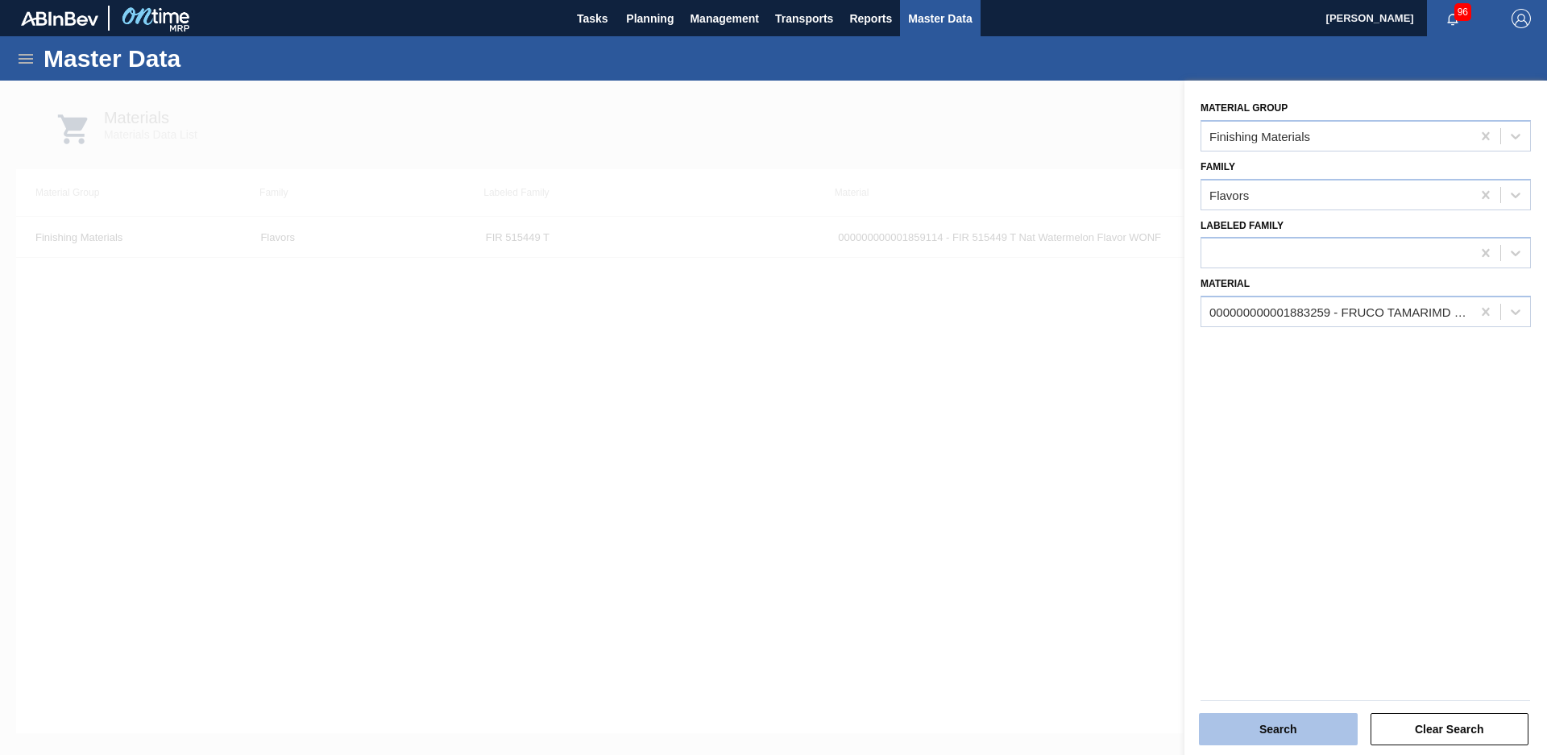
click at [1242, 716] on button "Search" at bounding box center [1278, 729] width 159 height 32
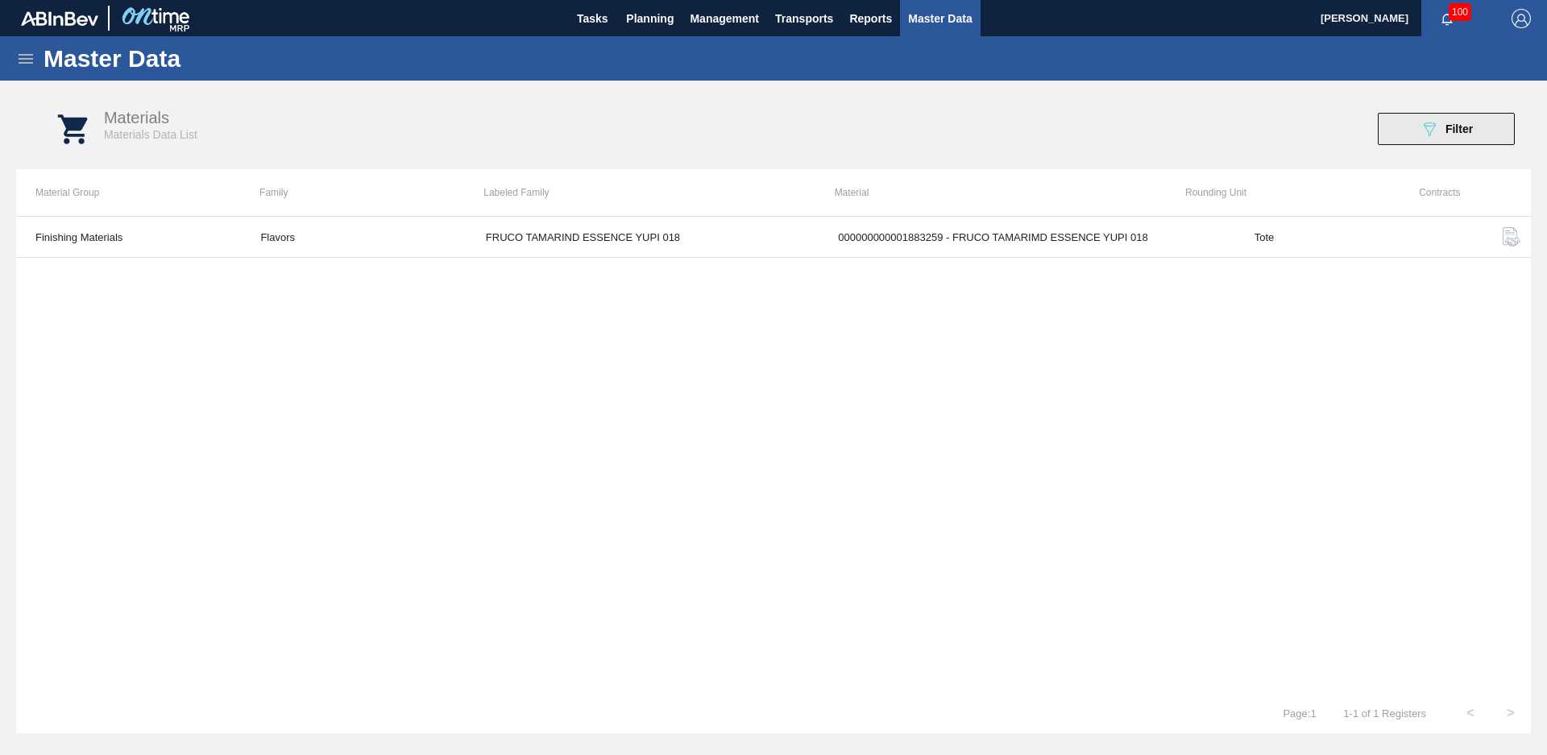
click at [1425, 122] on icon "089F7B8B-B2A5-4AFE-B5C0-19BA573D28AC" at bounding box center [1429, 128] width 19 height 19
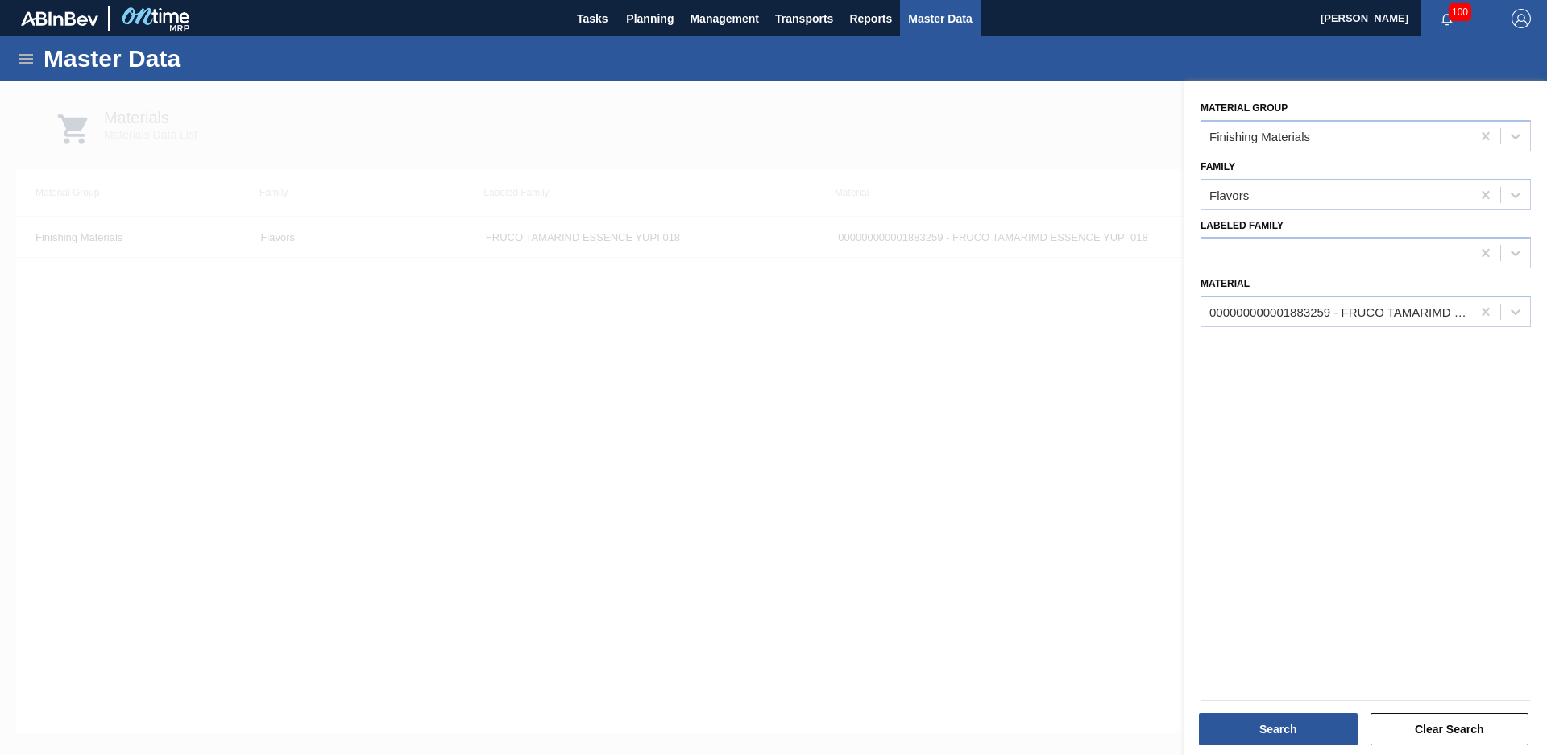
click at [1148, 324] on div at bounding box center [773, 458] width 1547 height 755
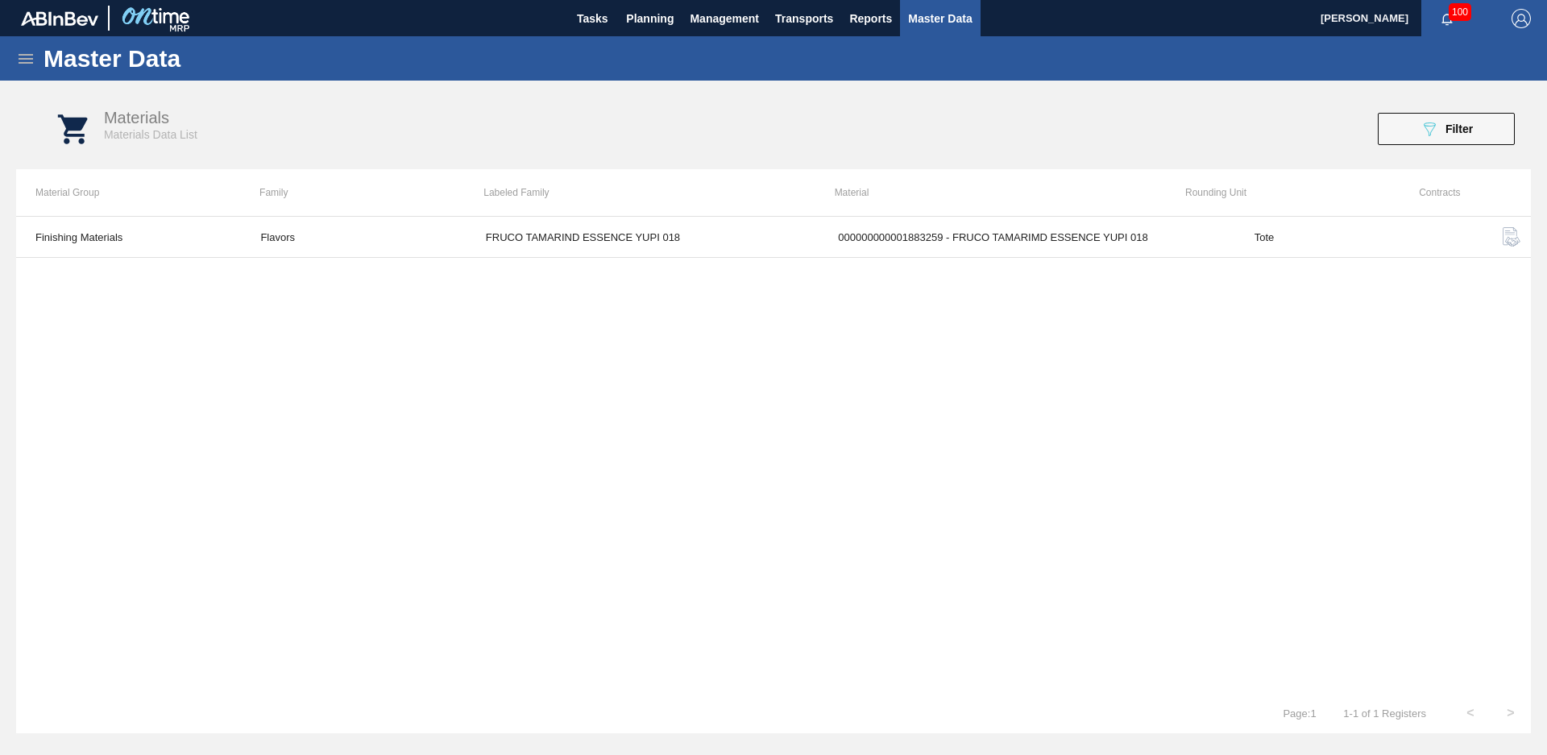
click at [1387, 126] on button "089F7B8B-B2A5-4AFE-B5C0-19BA573D28AC Filter" at bounding box center [1446, 129] width 137 height 32
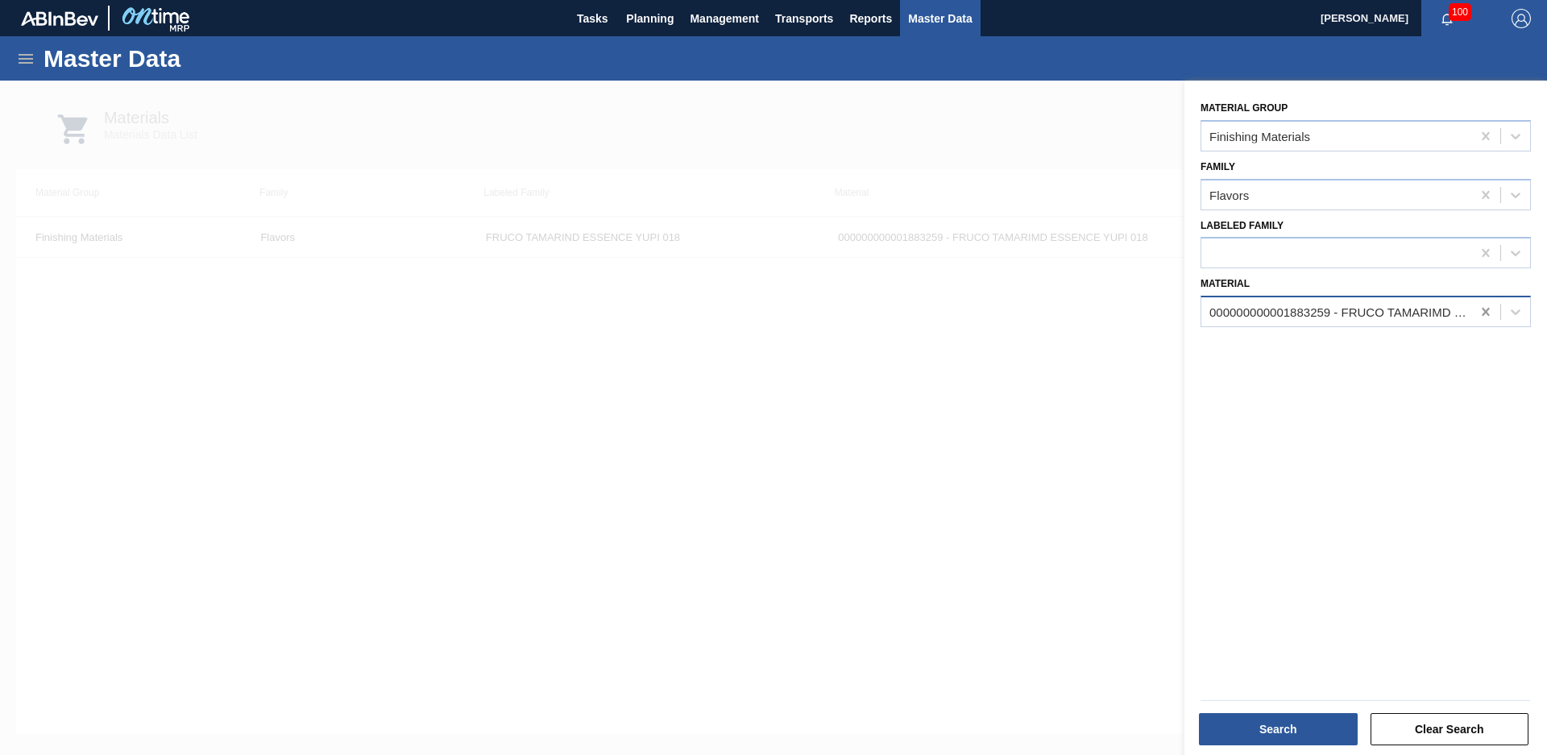
click at [1488, 305] on icon at bounding box center [1486, 312] width 16 height 16
type input "1788385"
click at [1259, 739] on button "Search" at bounding box center [1278, 729] width 159 height 32
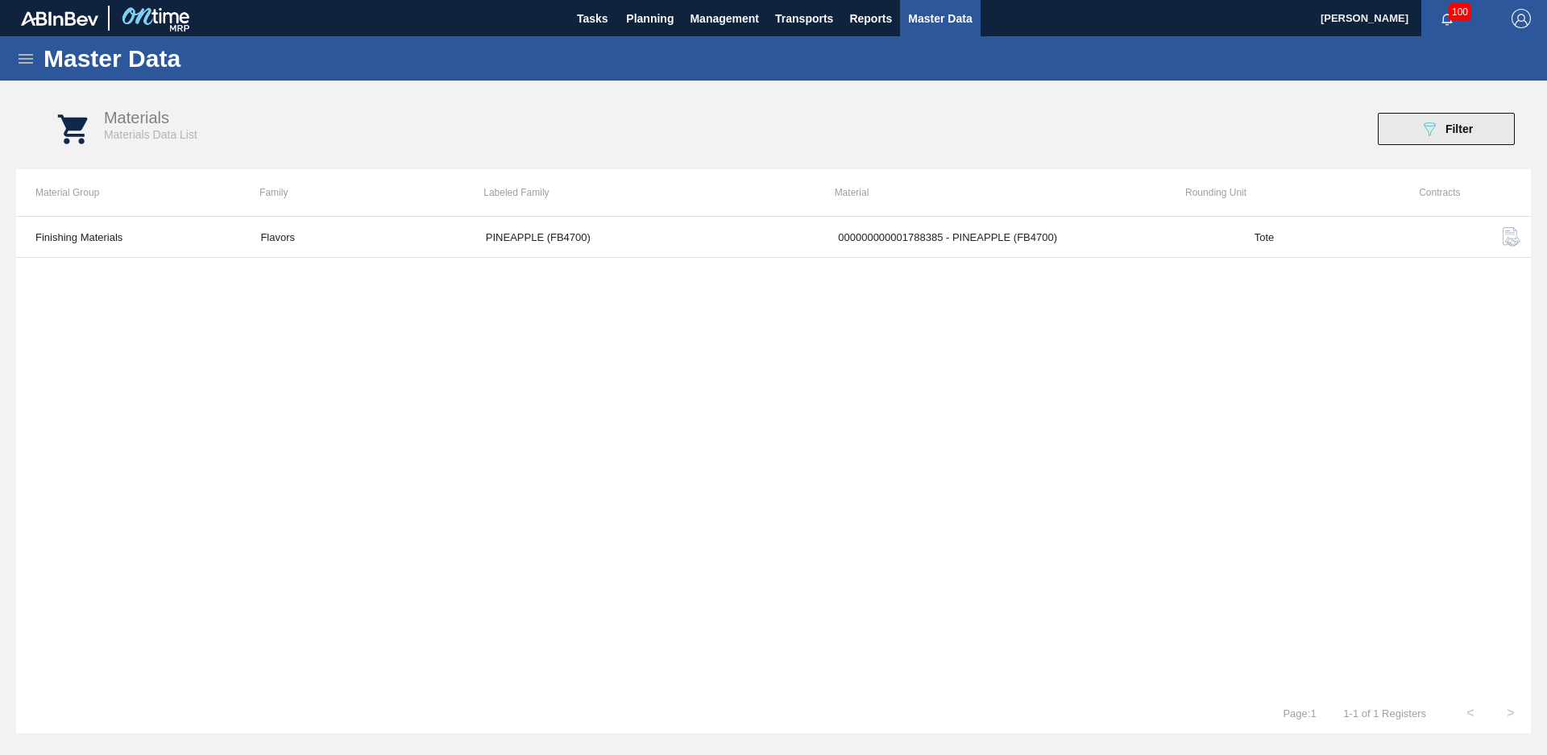
click at [1396, 129] on button "089F7B8B-B2A5-4AFE-B5C0-19BA573D28AC Filter" at bounding box center [1446, 129] width 137 height 32
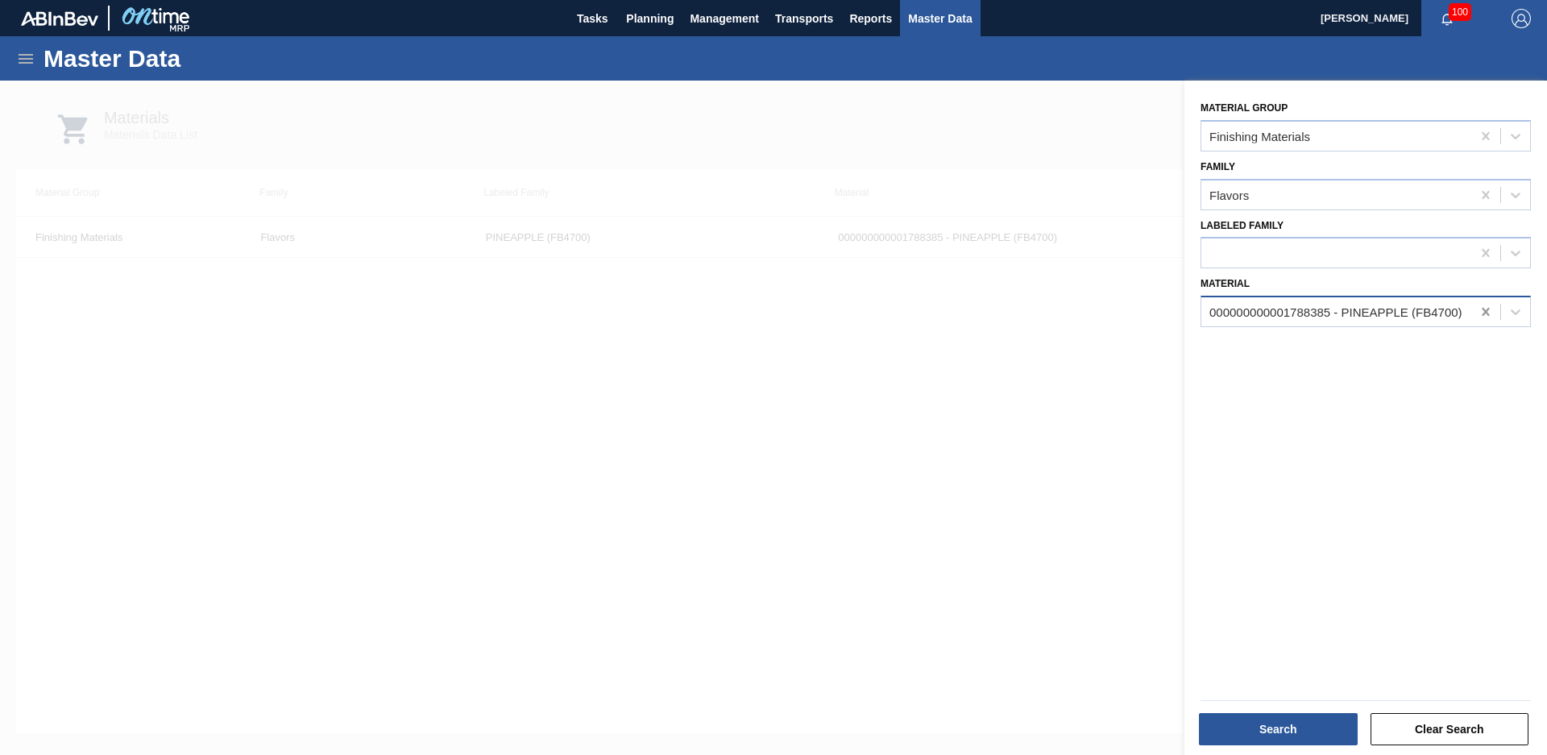
click at [1489, 309] on icon at bounding box center [1486, 312] width 16 height 16
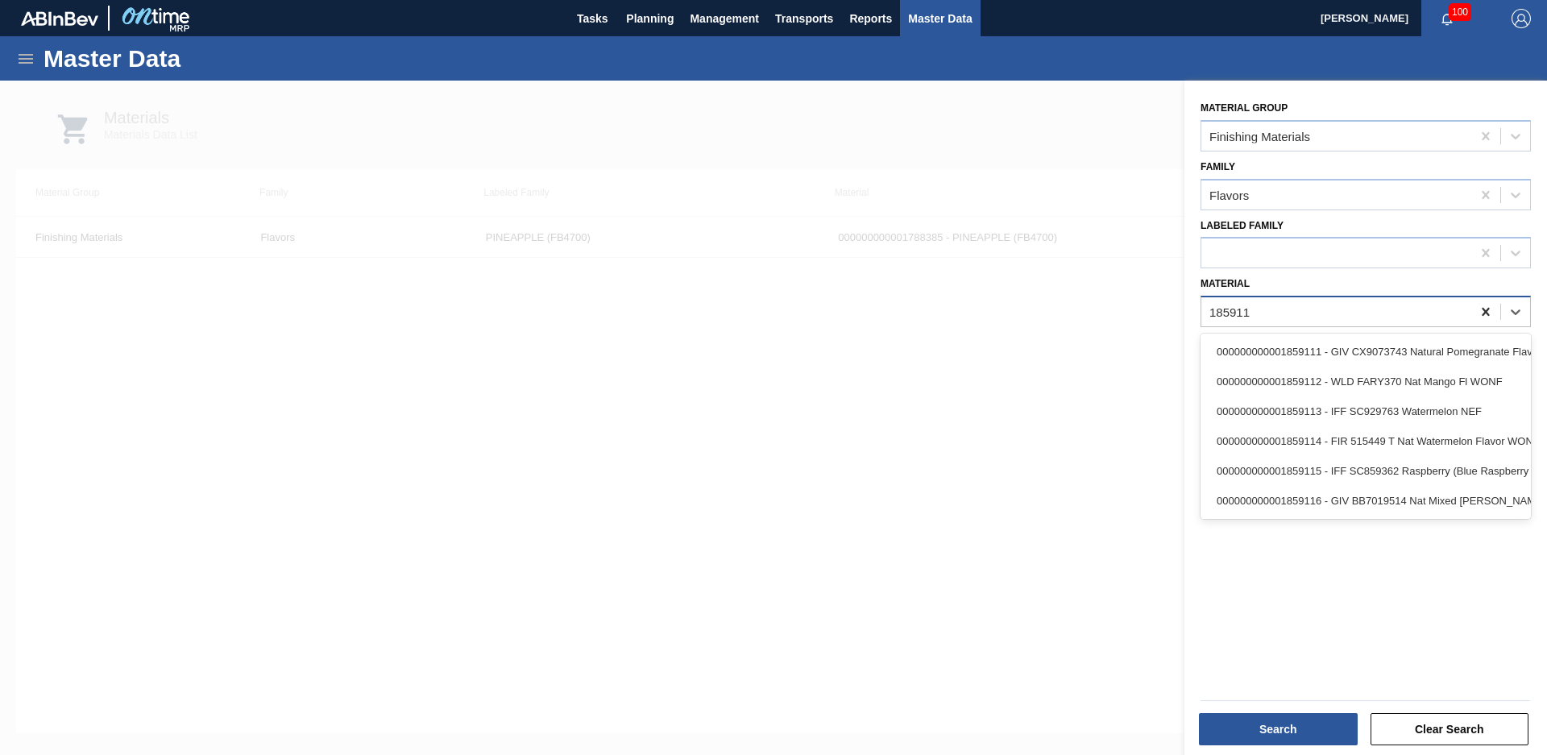
type input "1859114"
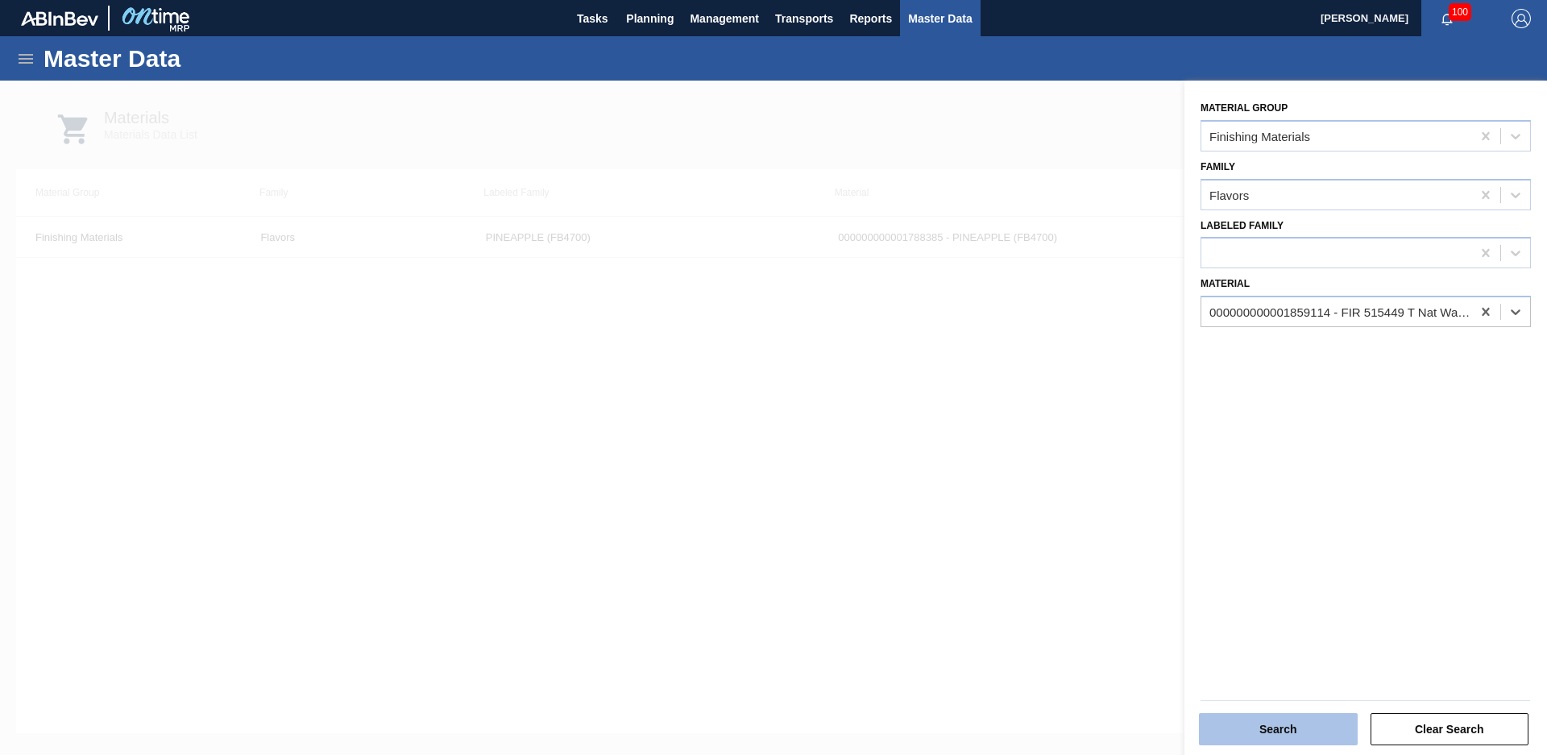
click at [1247, 735] on button "Search" at bounding box center [1278, 729] width 159 height 32
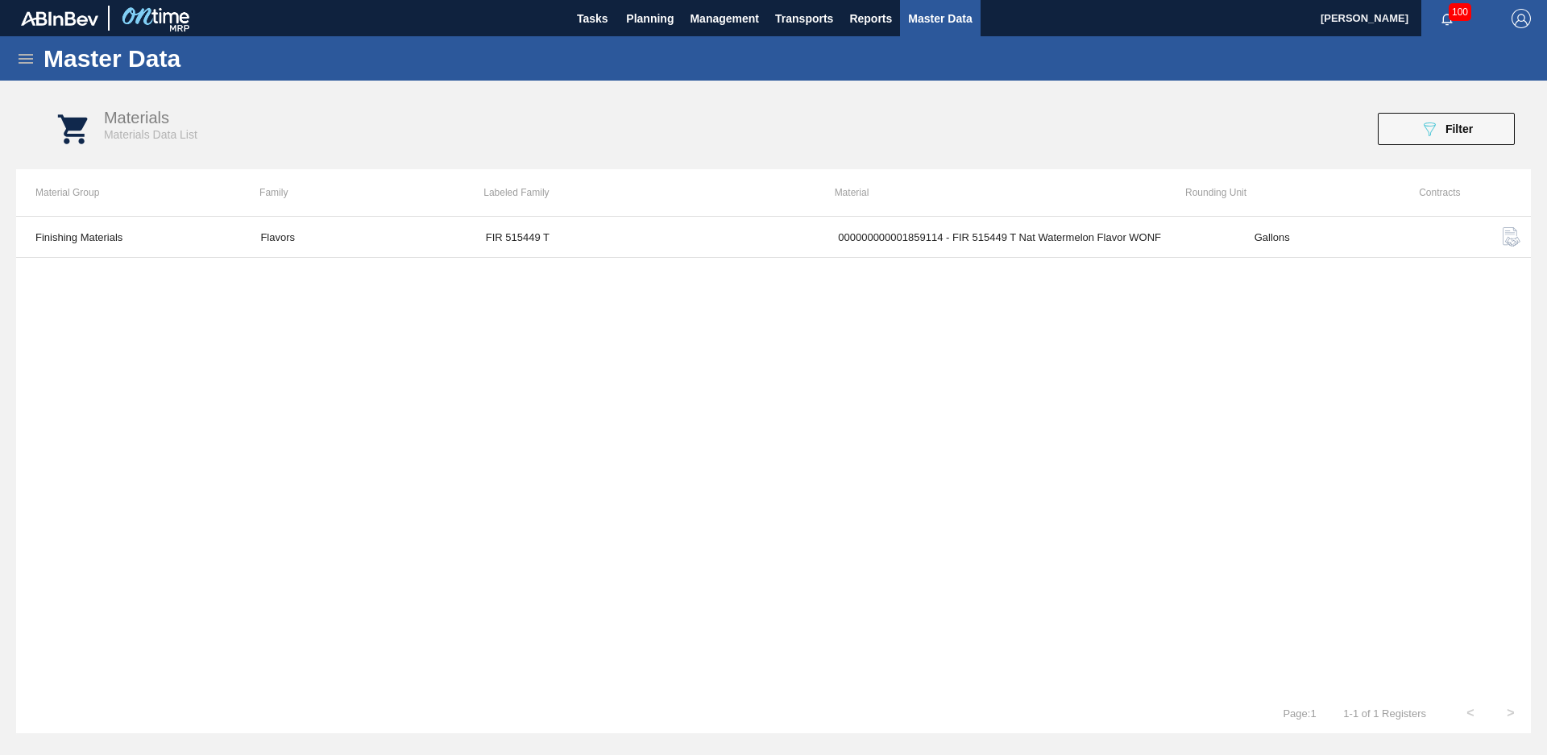
drag, startPoint x: 1423, startPoint y: 136, endPoint x: 1307, endPoint y: 354, distance: 246.6
click at [1424, 135] on icon "089F7B8B-B2A5-4AFE-B5C0-19BA573D28AC" at bounding box center [1429, 128] width 19 height 19
click at [1434, 129] on icon "089F7B8B-B2A5-4AFE-B5C0-19BA573D28AC" at bounding box center [1429, 128] width 19 height 19
click at [1407, 135] on button "089F7B8B-B2A5-4AFE-B5C0-19BA573D28AC Filter" at bounding box center [1446, 129] width 137 height 32
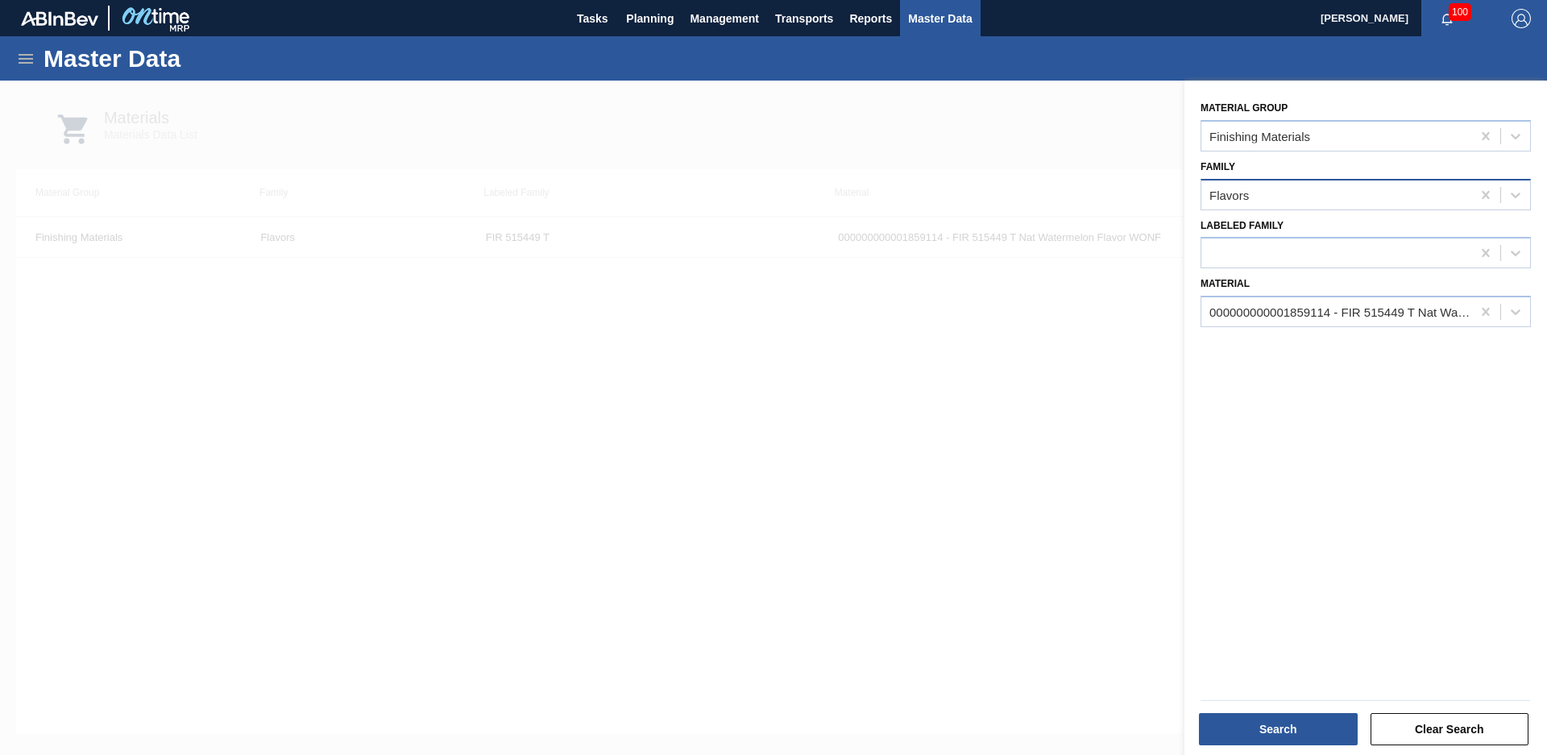
click at [1289, 189] on div "Flavors" at bounding box center [1337, 194] width 270 height 23
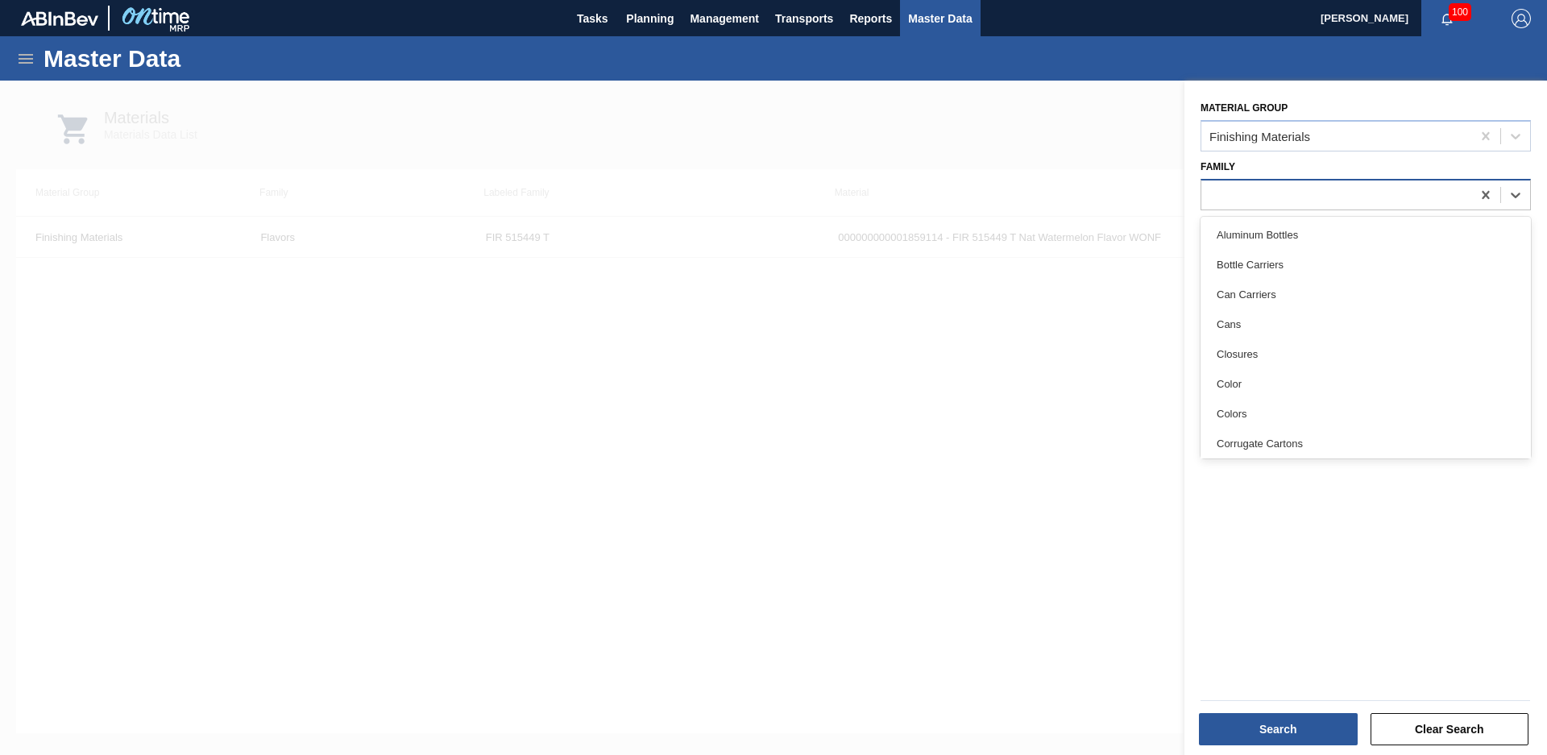
type input "j"
type input "Juices"
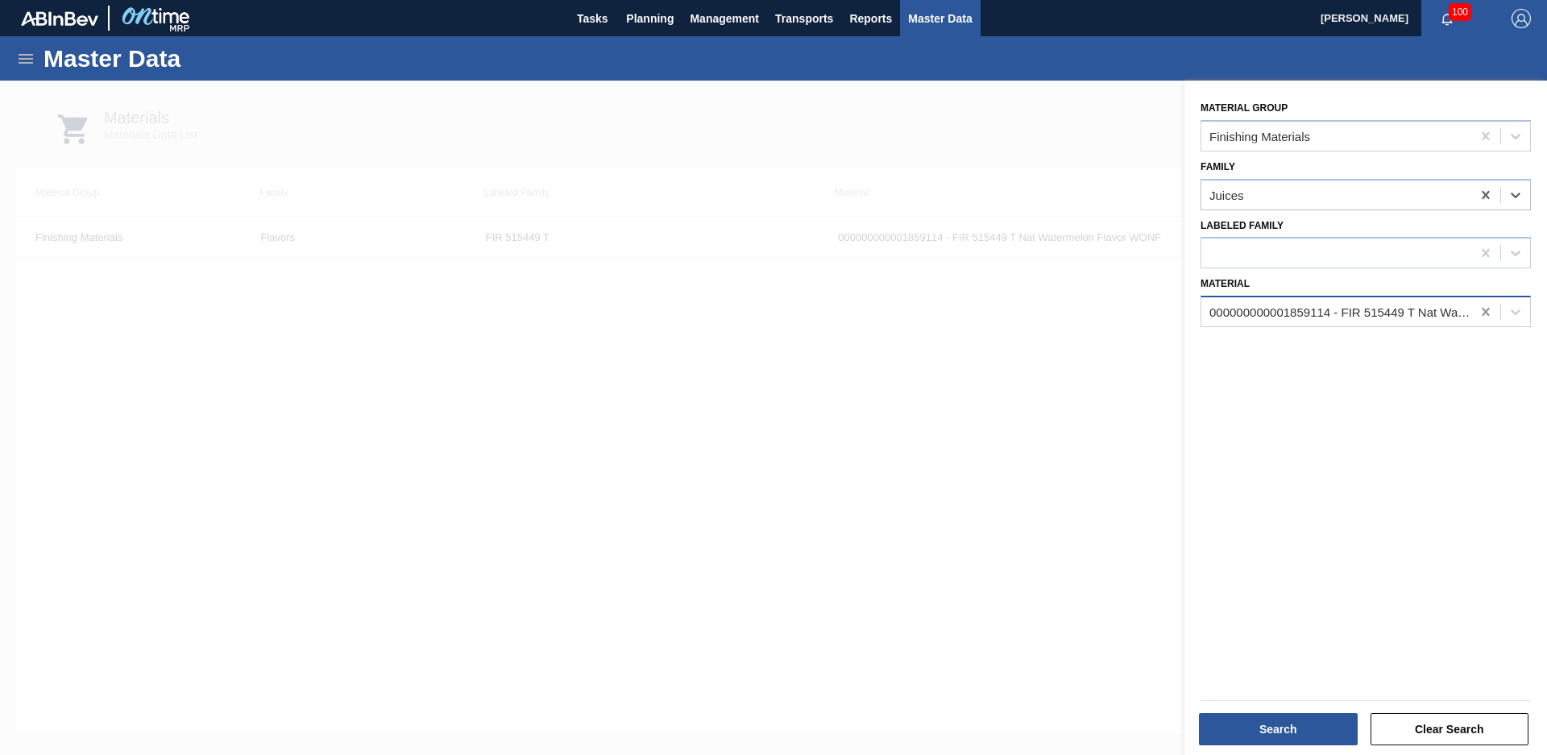
click at [1474, 309] on div at bounding box center [1485, 311] width 29 height 29
type input "1887942"
click at [1227, 745] on button "Search" at bounding box center [1278, 729] width 159 height 32
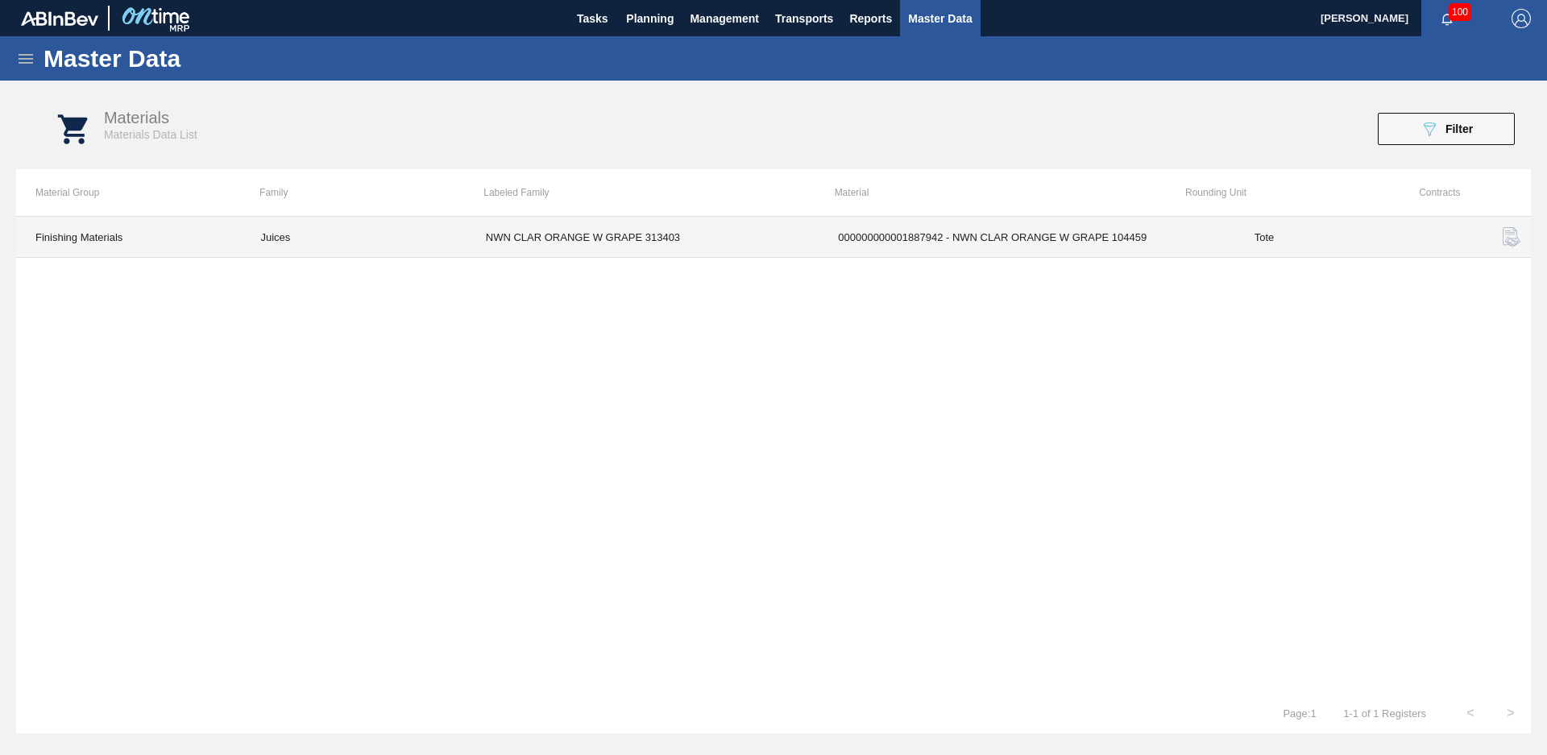
click at [591, 238] on td "NWN CLAR ORANGE W GRAPE 313403" at bounding box center [643, 237] width 352 height 41
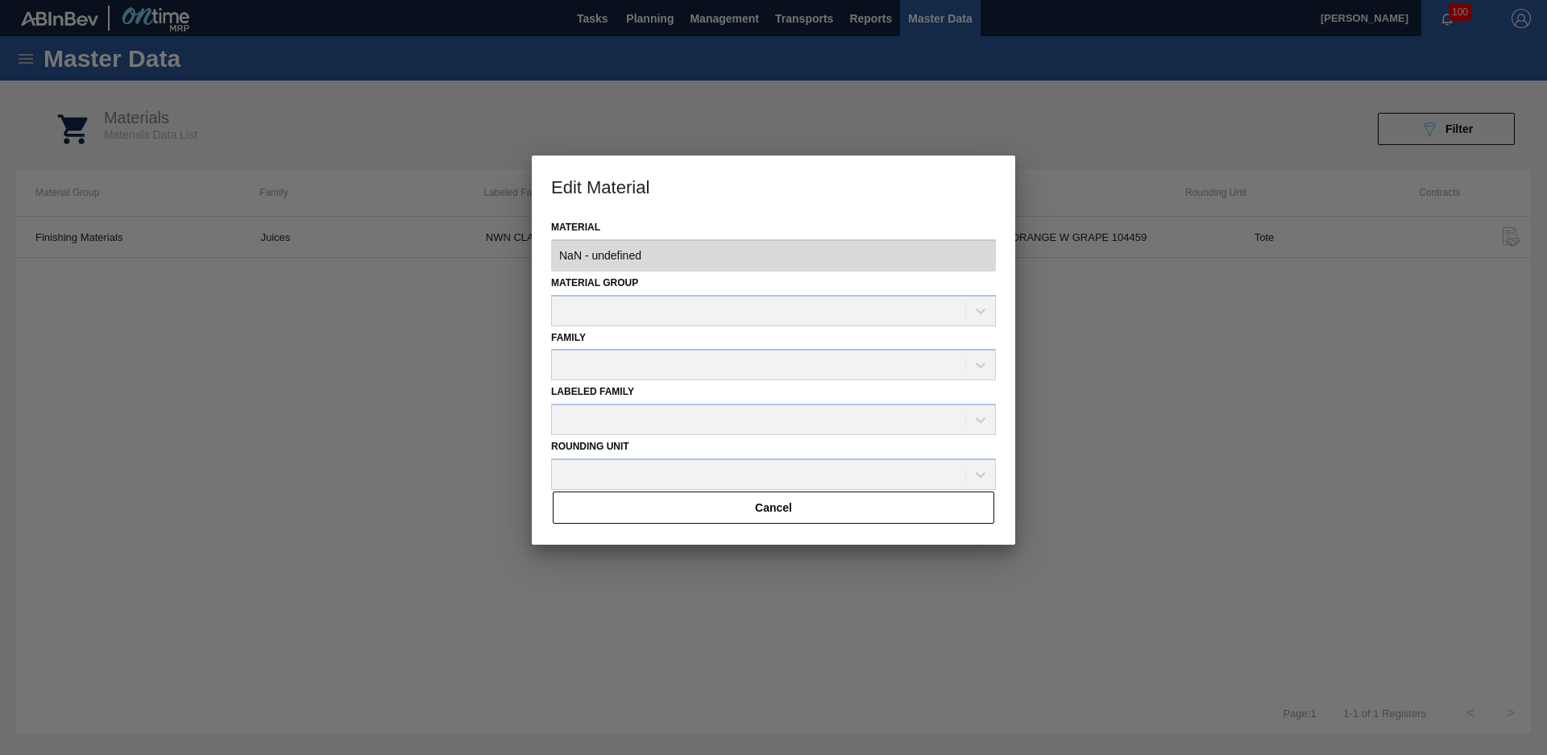
type input "1887942 - 000000000001887942 - NWN CLAR ORANGE W GRAPE 104459"
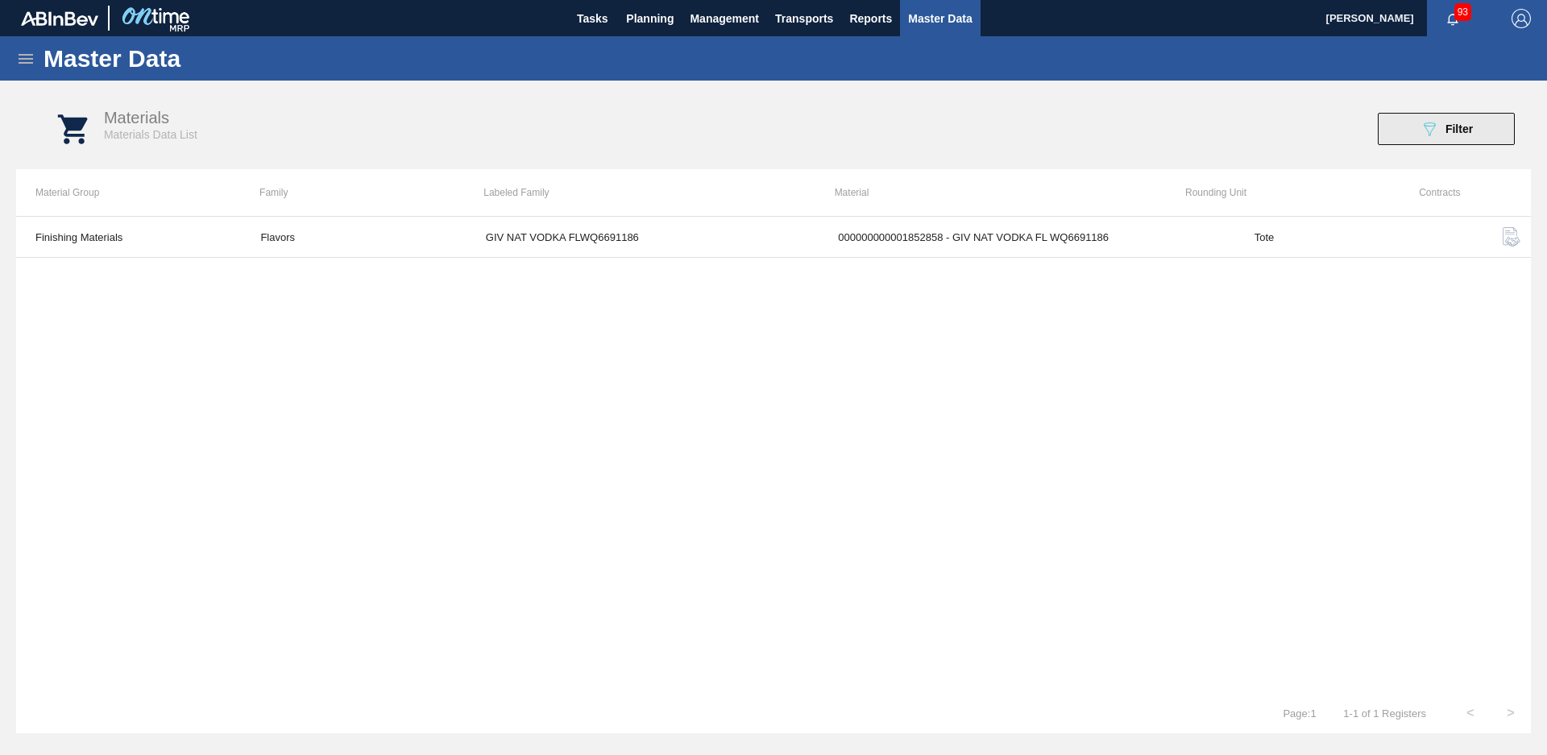
click at [1485, 131] on button "089F7B8B-B2A5-4AFE-B5C0-19BA573D28AC Filter" at bounding box center [1446, 129] width 137 height 32
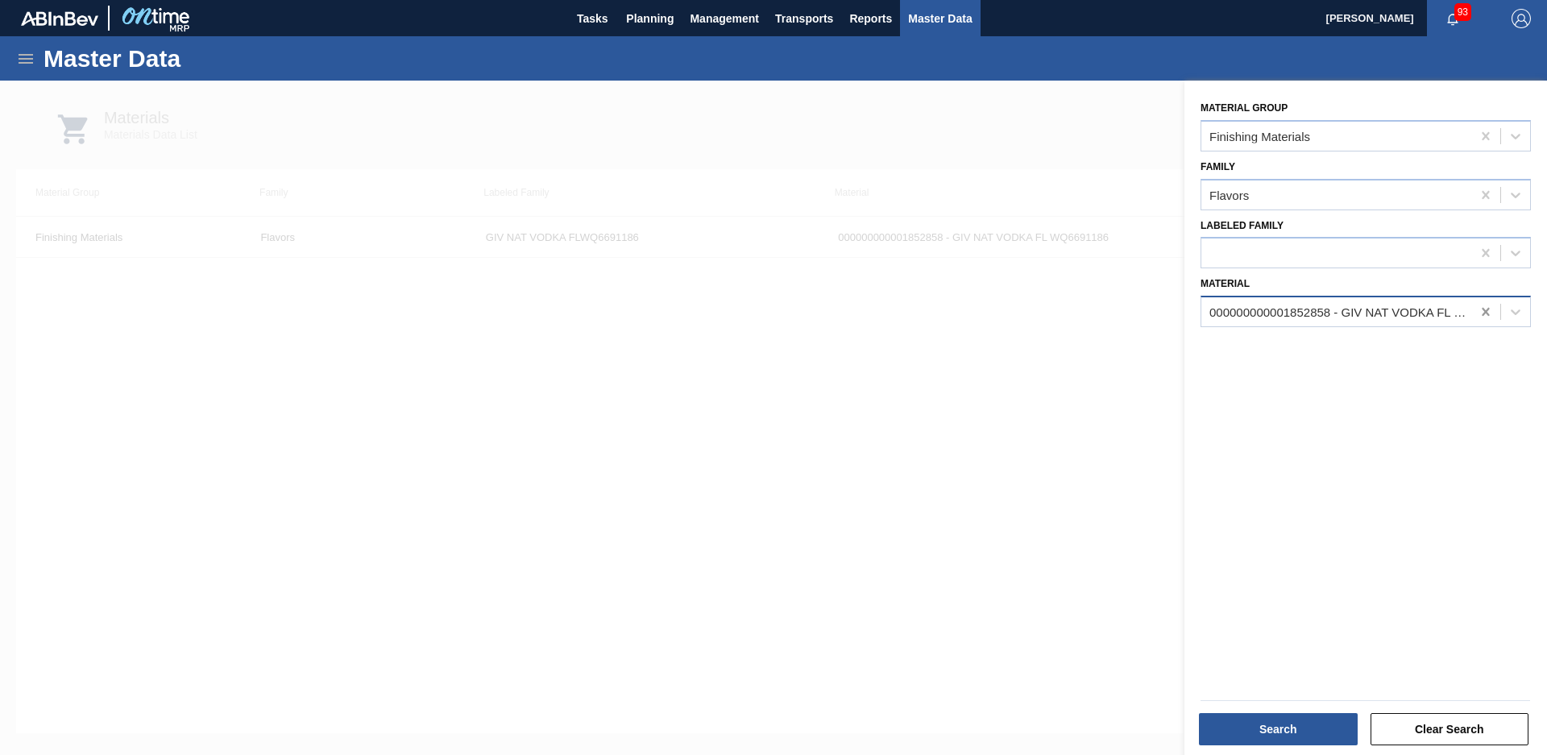
click at [1488, 306] on icon at bounding box center [1486, 312] width 16 height 16
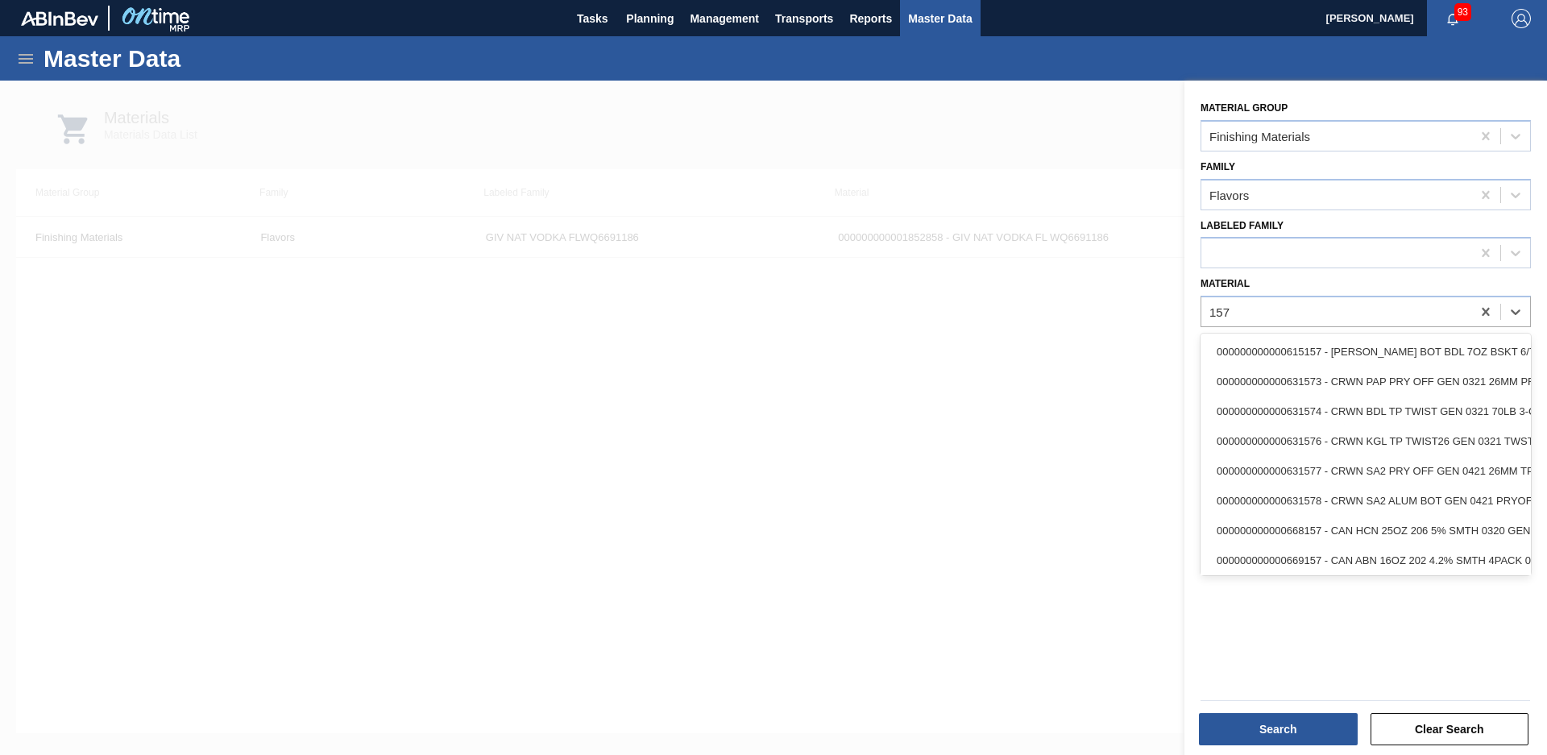
type input "157"
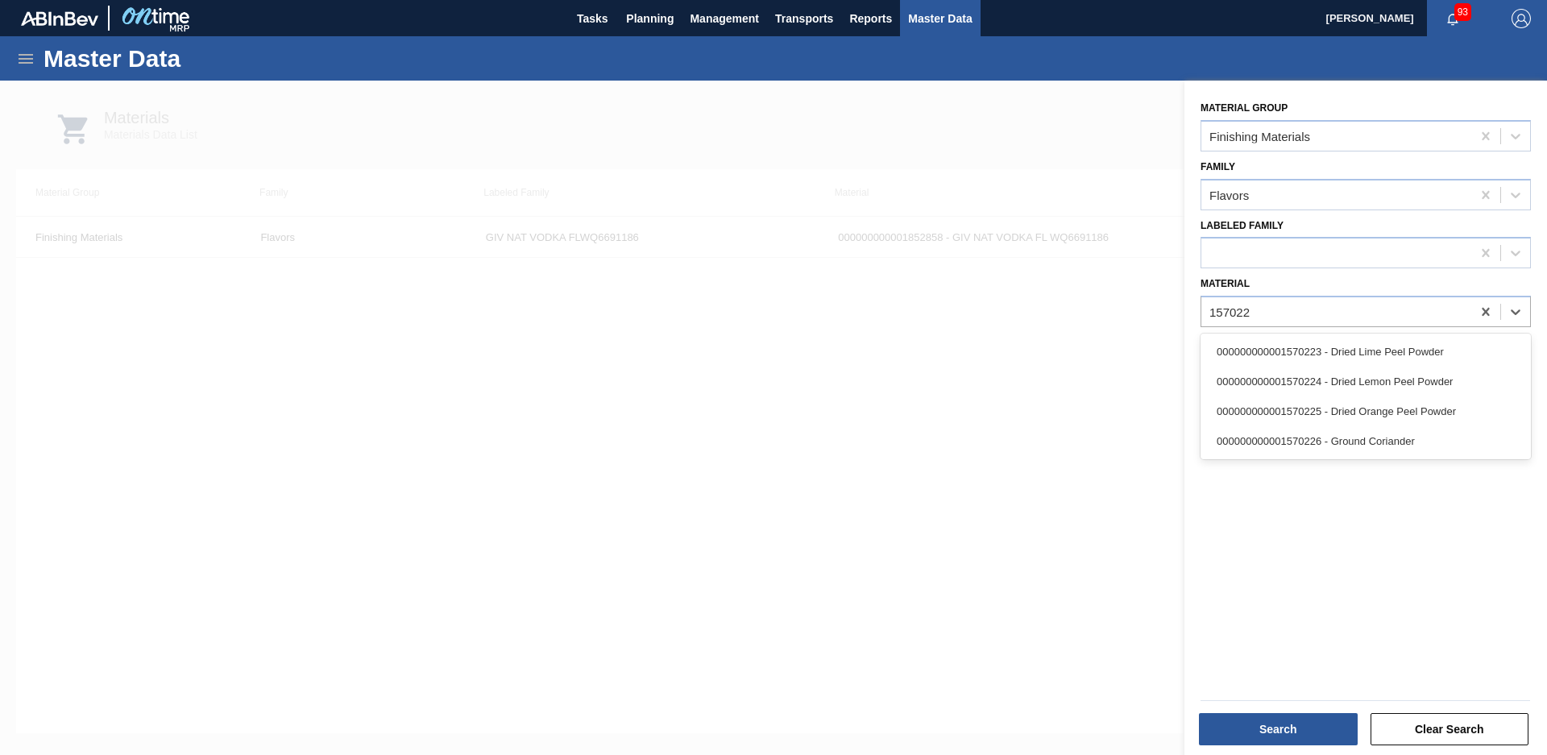
type input "1570223"
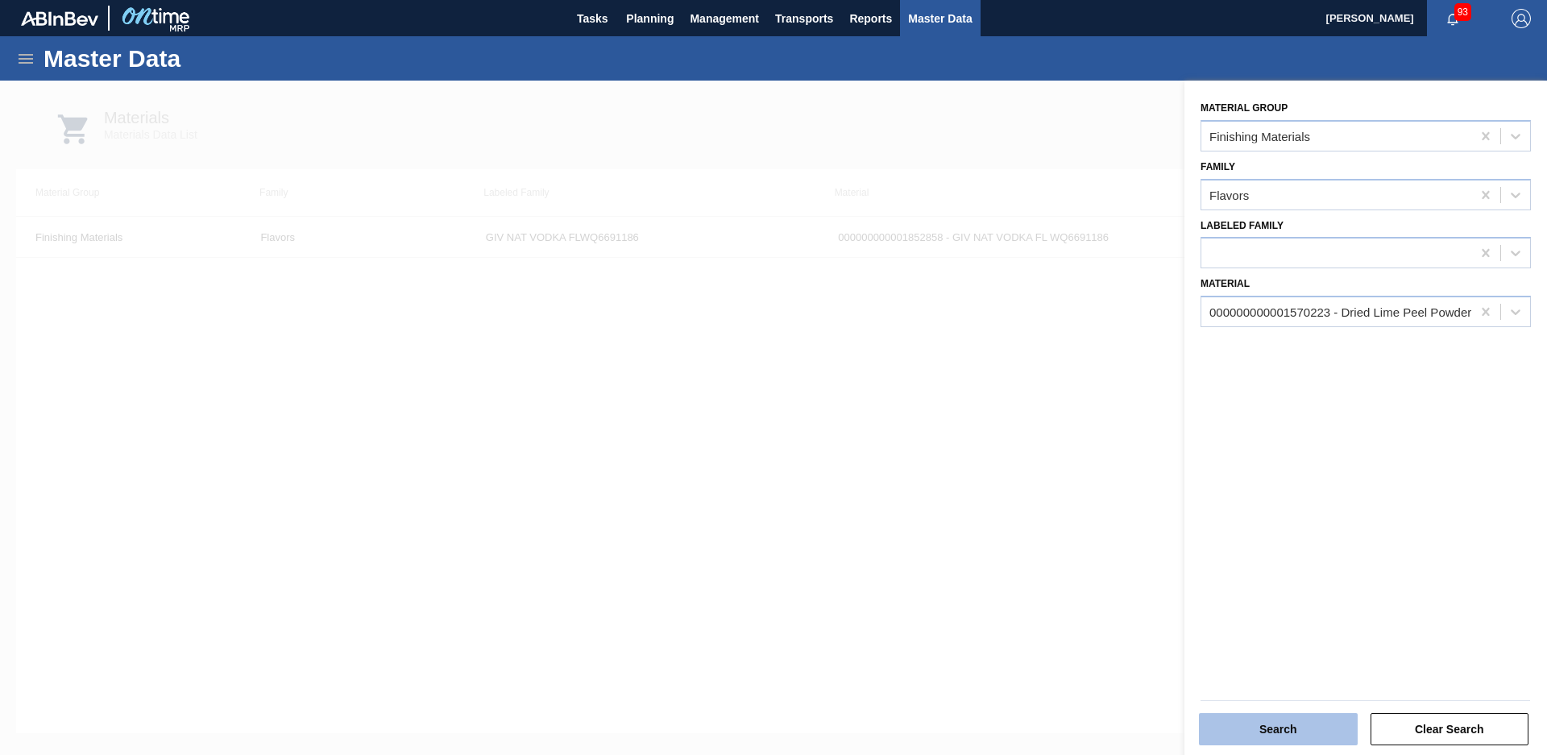
click at [1298, 741] on button "Search" at bounding box center [1278, 729] width 159 height 32
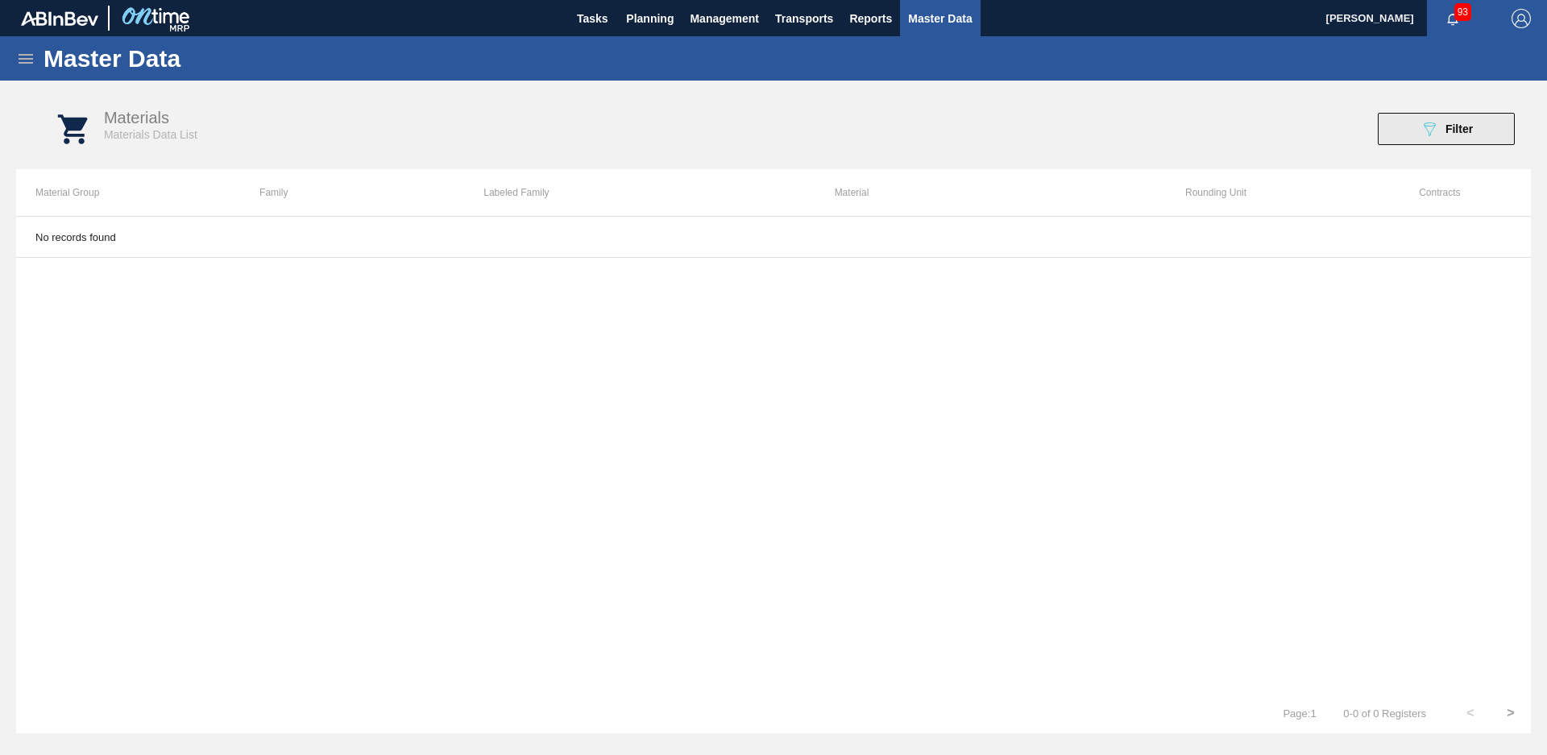
click at [1467, 126] on span "Filter" at bounding box center [1459, 128] width 27 height 13
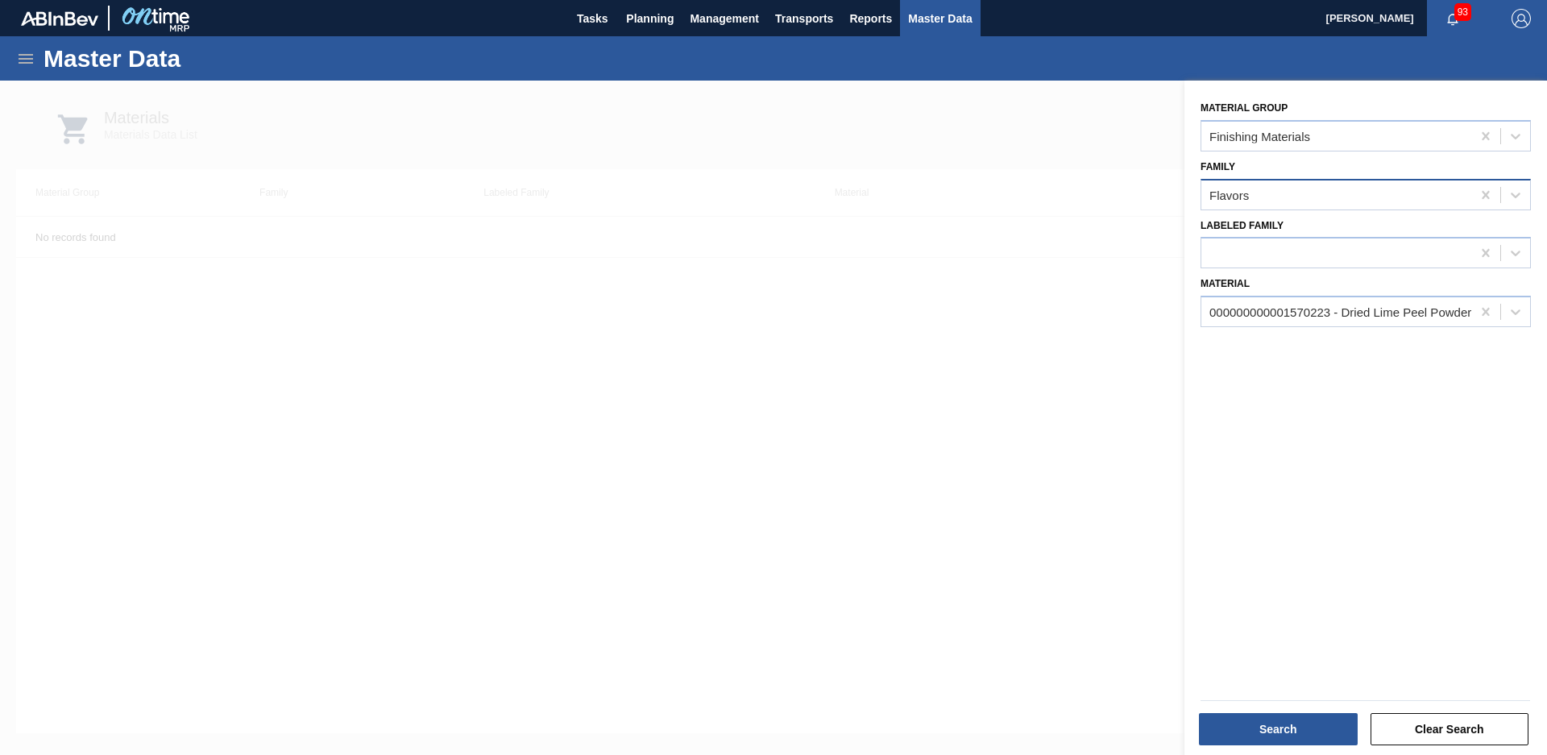
click at [1368, 209] on div "Flavors" at bounding box center [1366, 194] width 330 height 31
click at [1107, 222] on div at bounding box center [773, 458] width 1547 height 755
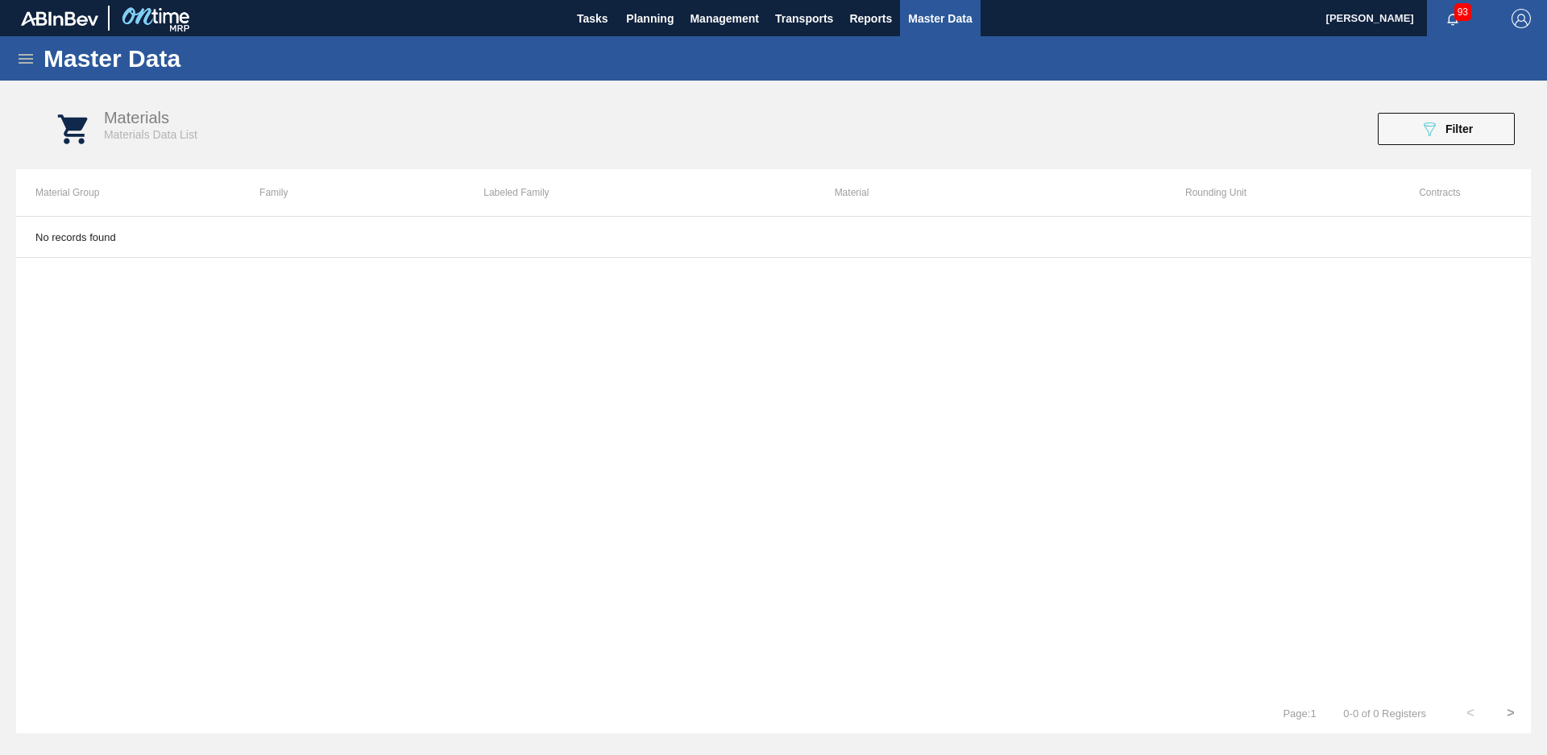
drag, startPoint x: 1455, startPoint y: 134, endPoint x: 1459, endPoint y: 153, distance: 19.8
click at [1459, 153] on div "Materials Materials Data List 089F7B8B-B2A5-4AFE-B5C0-19BA573D28AC Filter" at bounding box center [789, 129] width 1515 height 60
click at [1468, 131] on span "Filter" at bounding box center [1459, 128] width 27 height 13
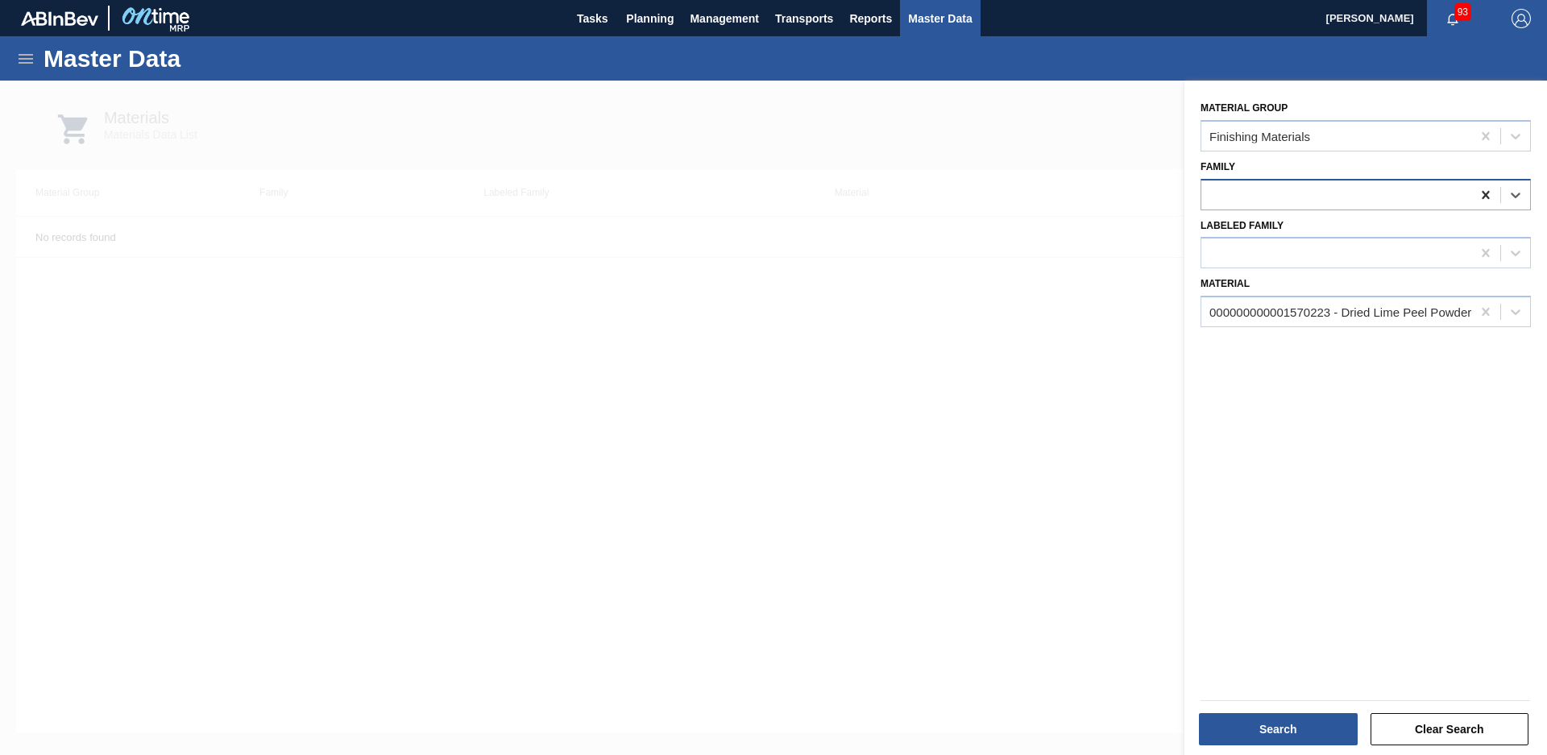
click at [1482, 195] on icon at bounding box center [1486, 195] width 16 height 16
type input "powder"
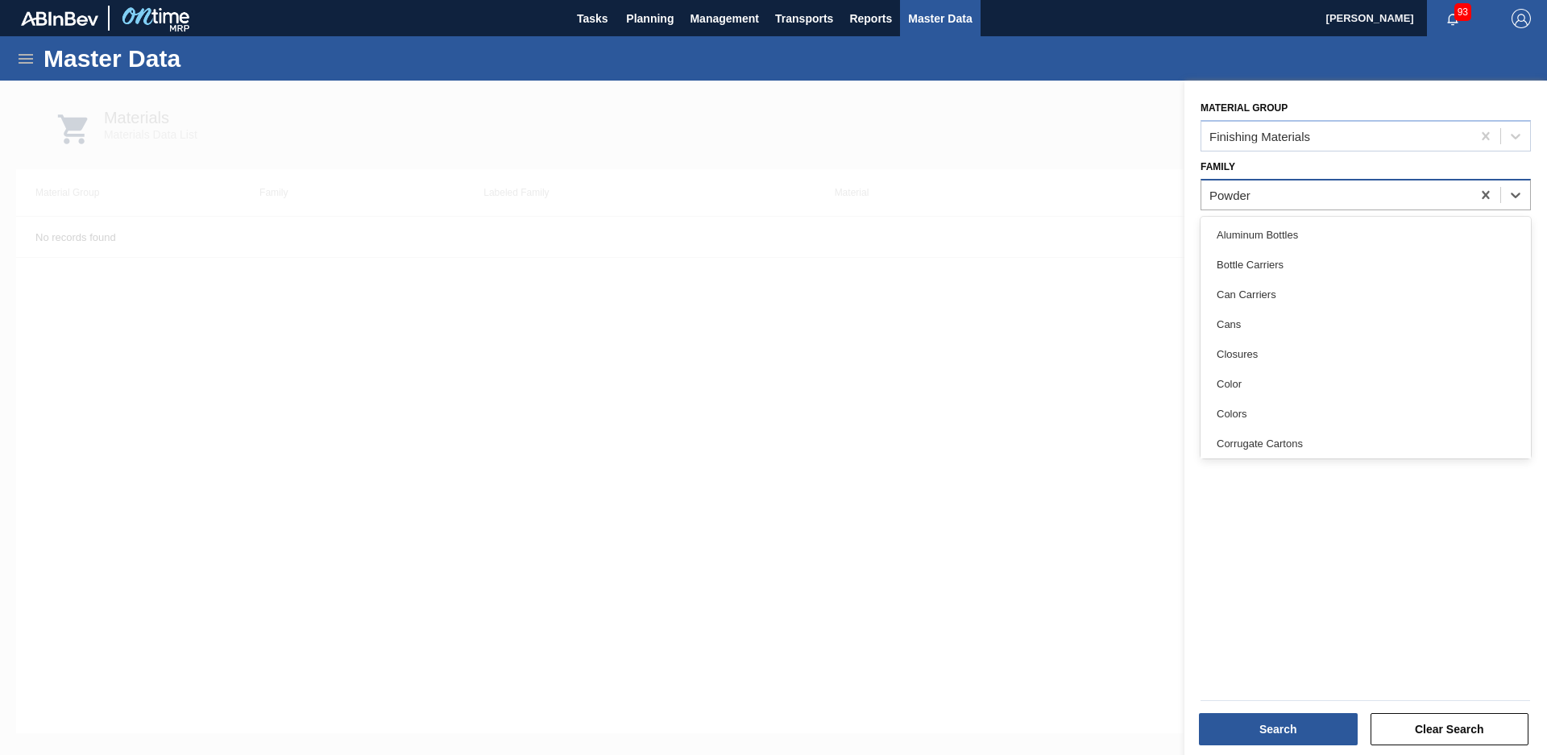
click at [1384, 183] on div "Powder" at bounding box center [1337, 194] width 270 height 23
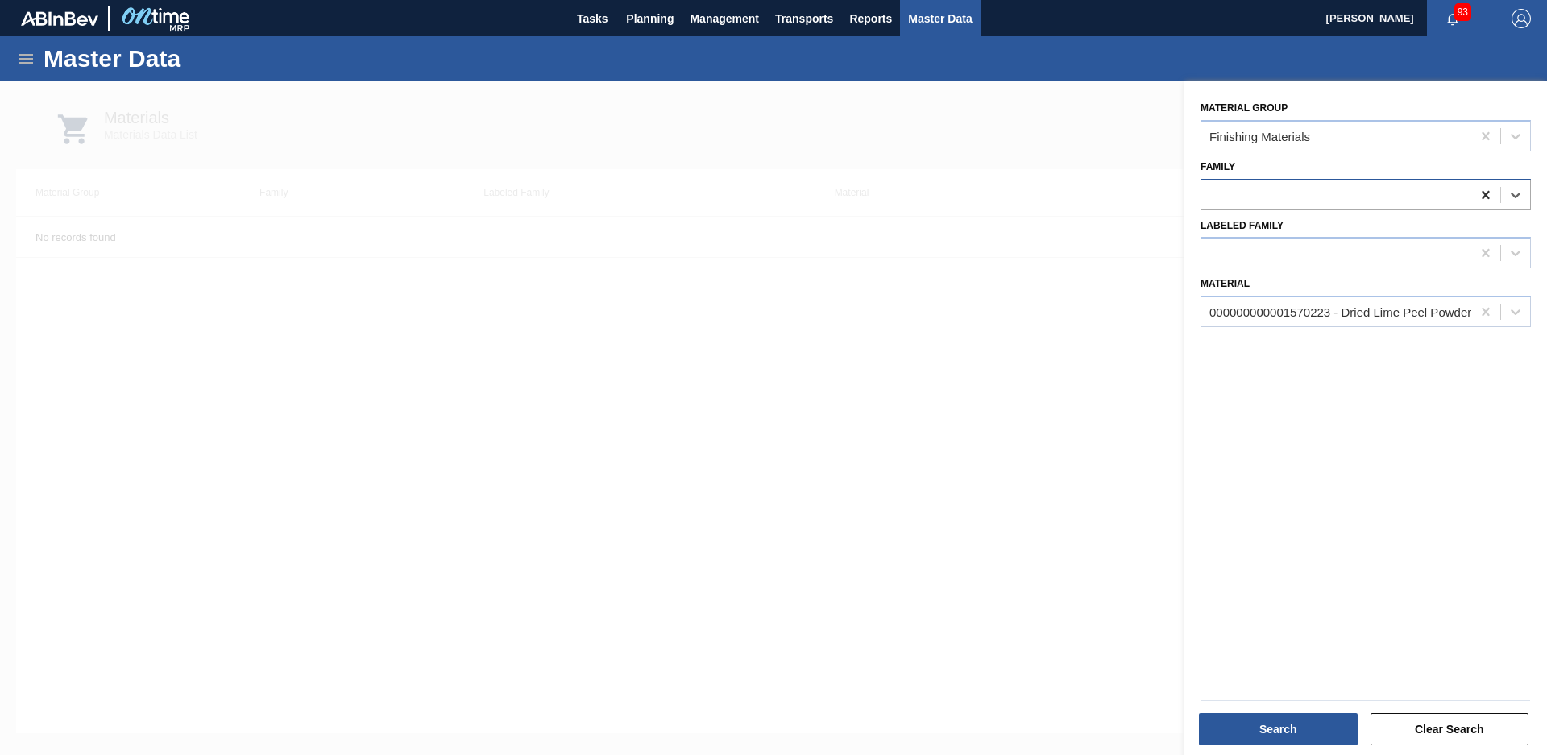
drag, startPoint x: 1482, startPoint y: 187, endPoint x: 1483, endPoint y: 196, distance: 8.9
click at [1483, 195] on icon at bounding box center [1486, 195] width 16 height 16
type input "powders"
click at [1287, 724] on button "Search" at bounding box center [1278, 729] width 159 height 32
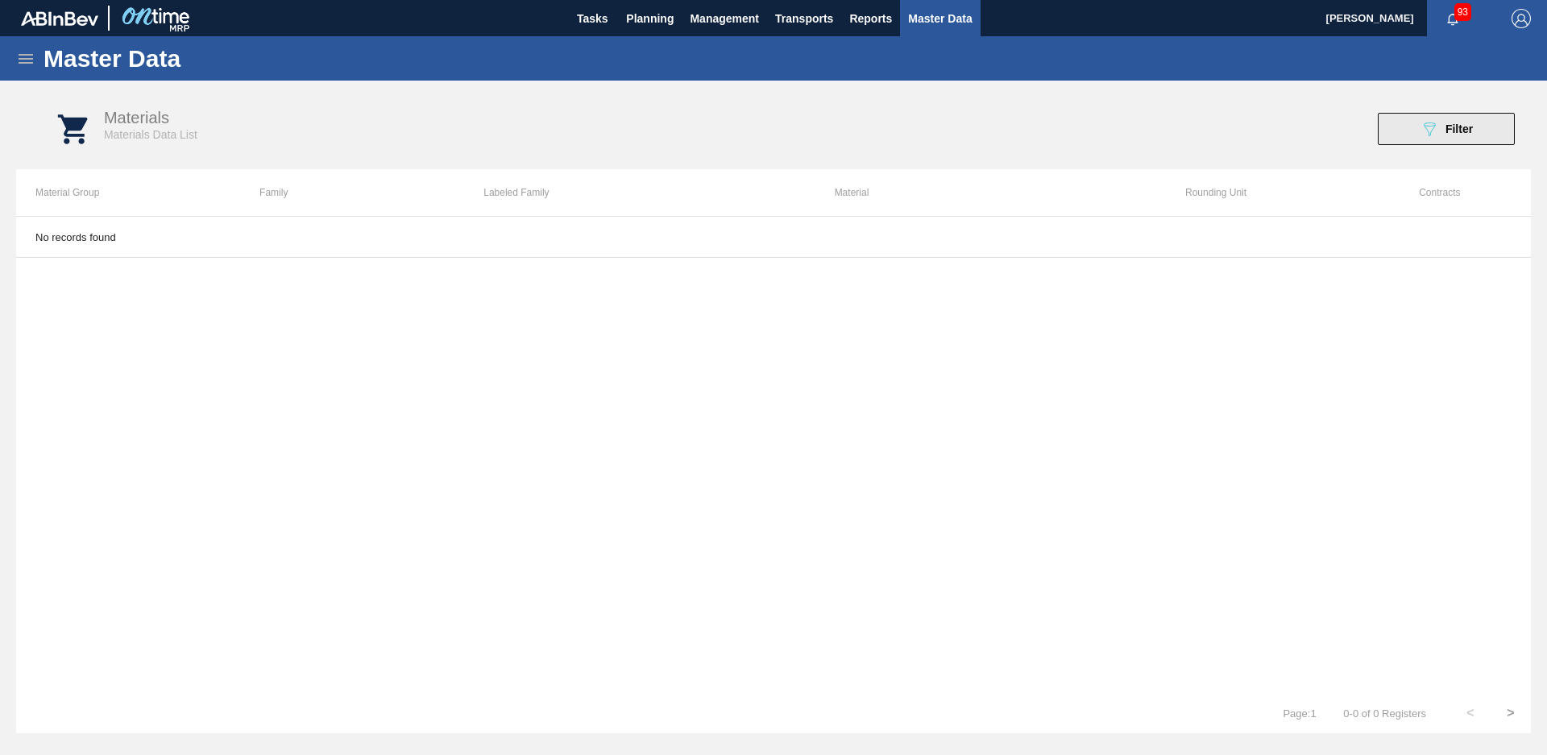
click at [1446, 130] on span "Filter" at bounding box center [1459, 128] width 27 height 13
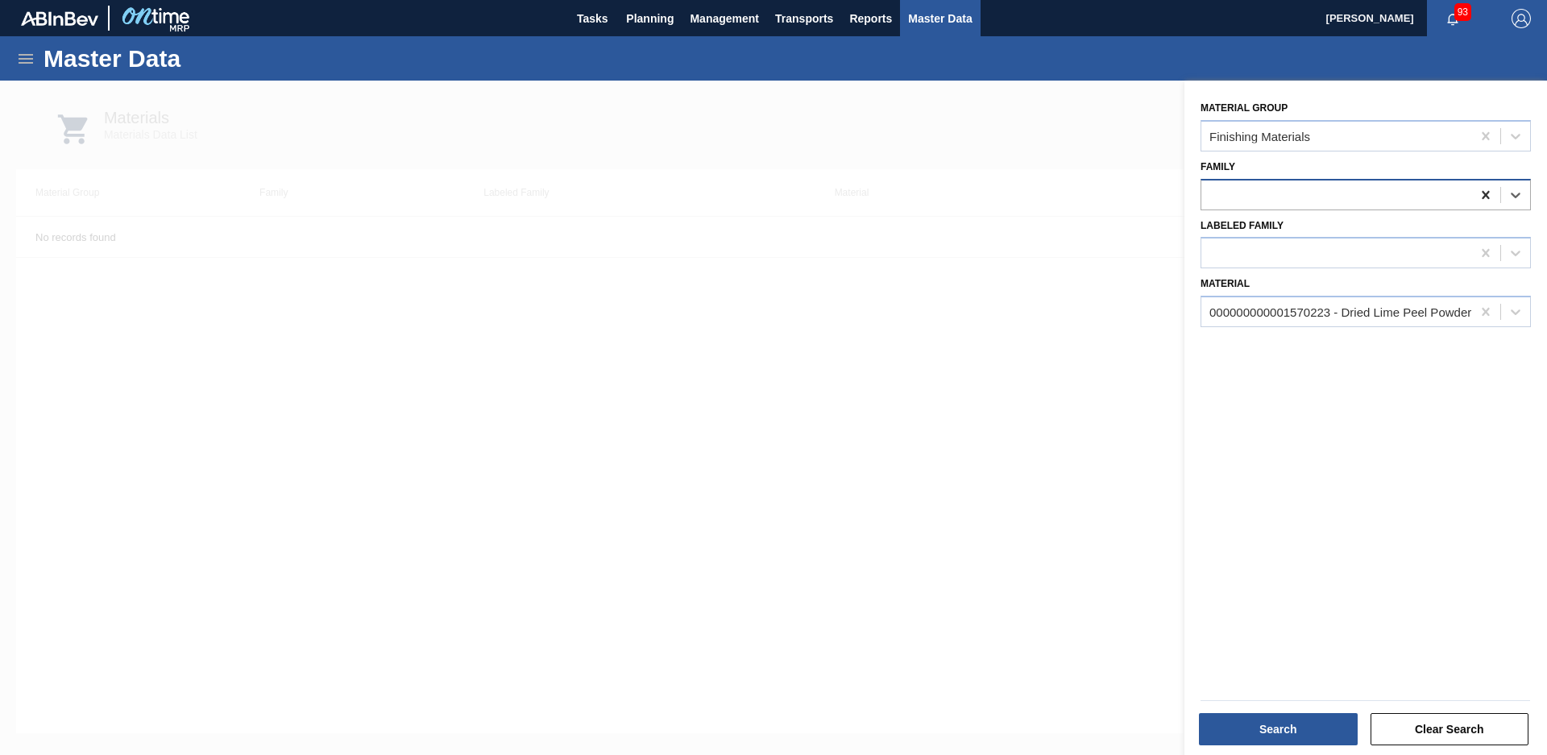
click at [1478, 194] on icon at bounding box center [1486, 195] width 16 height 16
click at [1488, 134] on icon at bounding box center [1486, 136] width 16 height 16
click at [1268, 715] on button "Search" at bounding box center [1278, 729] width 159 height 32
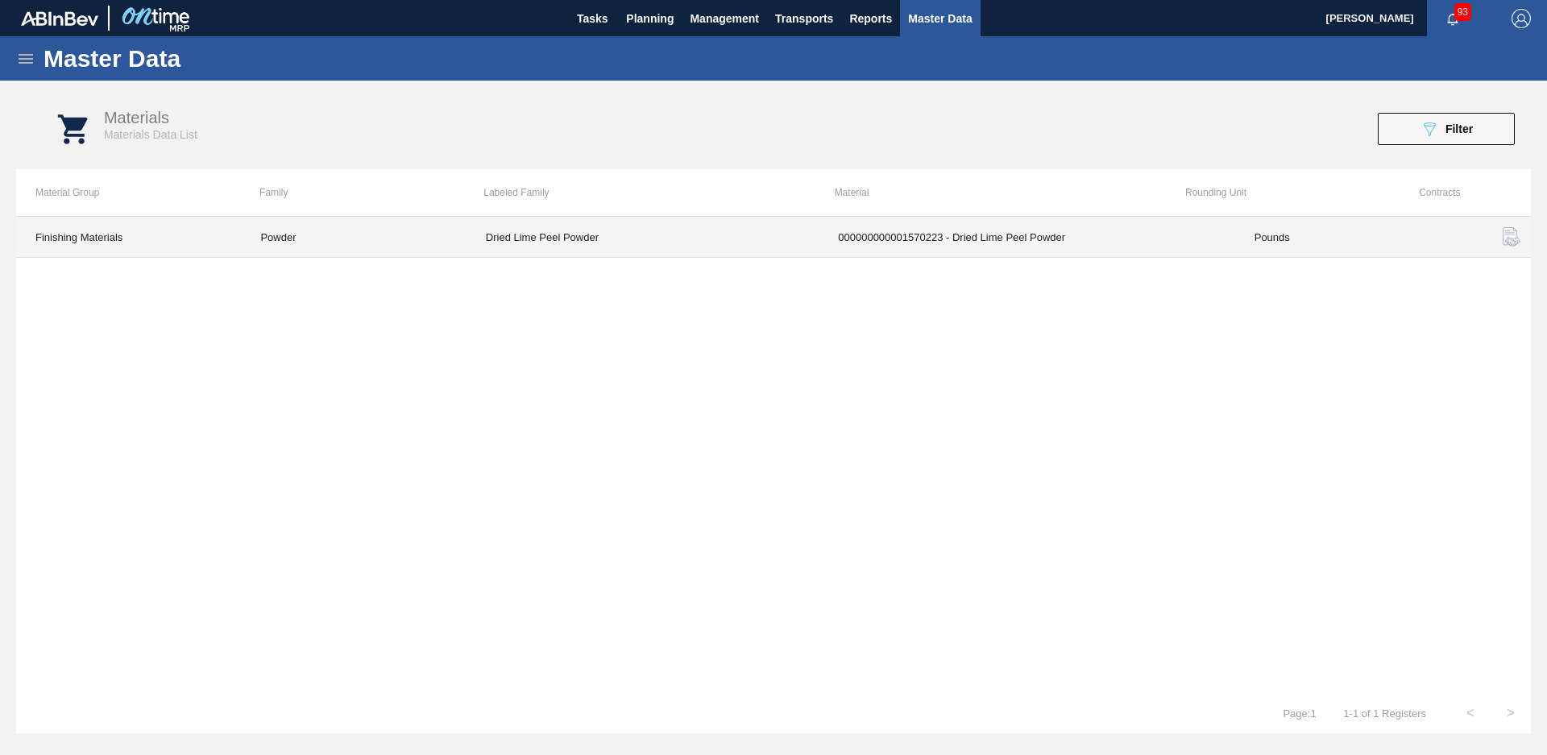
click at [292, 234] on td "Powder" at bounding box center [353, 237] width 225 height 41
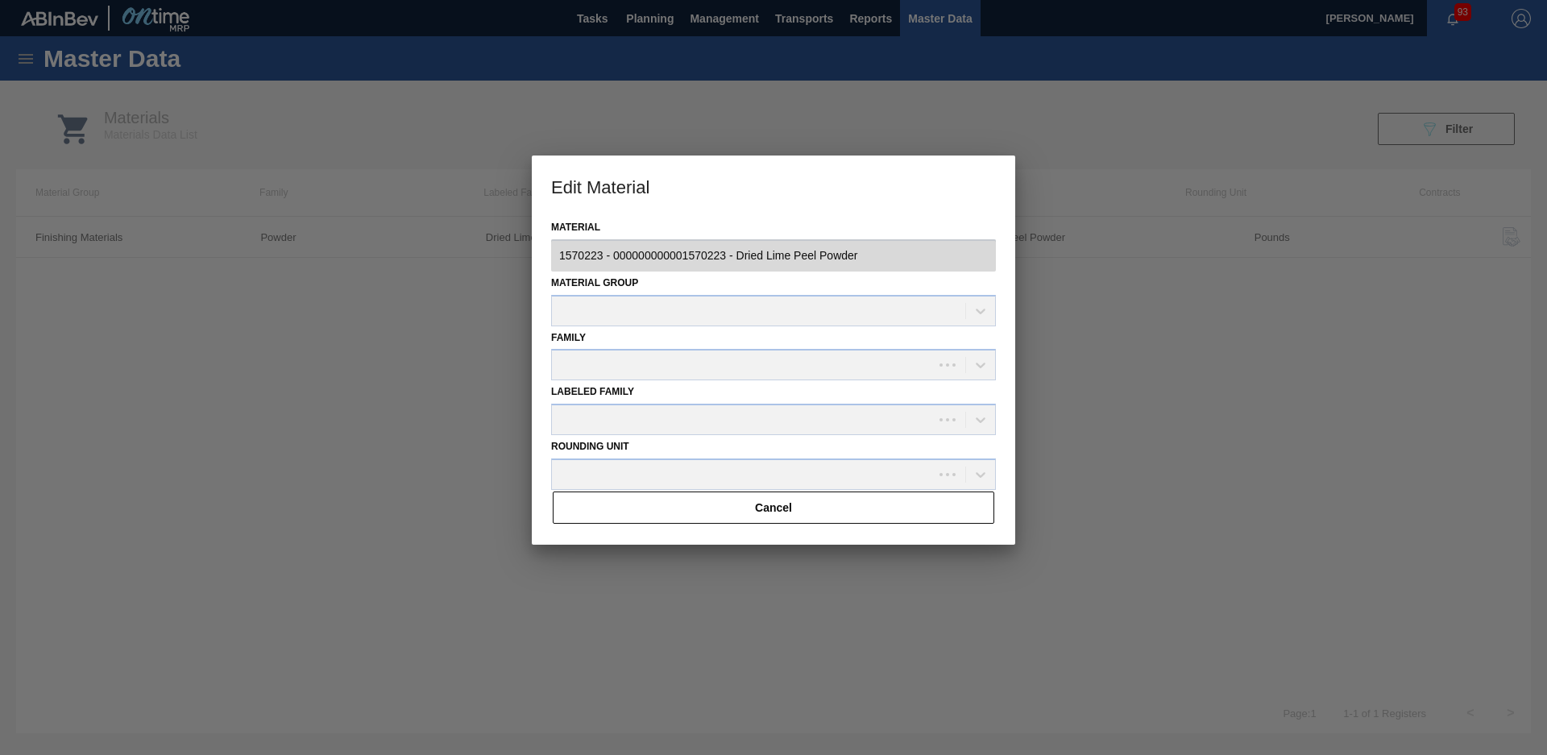
type input "1570223 - 000000000001570223 - Dried Lime Peel Powder"
click at [823, 516] on button "Cancel" at bounding box center [774, 508] width 442 height 32
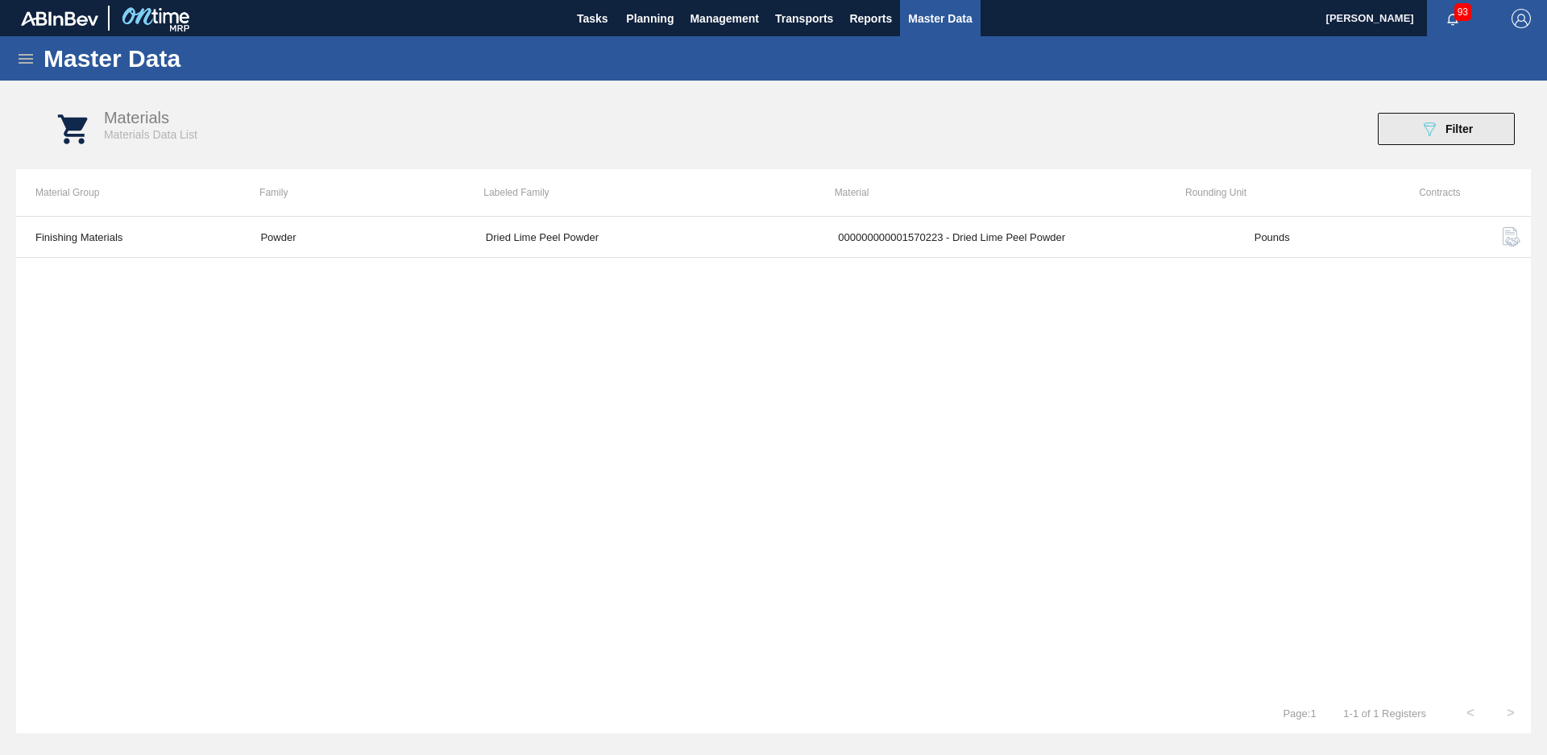
click at [1442, 131] on div "089F7B8B-B2A5-4AFE-B5C0-19BA573D28AC Filter" at bounding box center [1446, 128] width 53 height 19
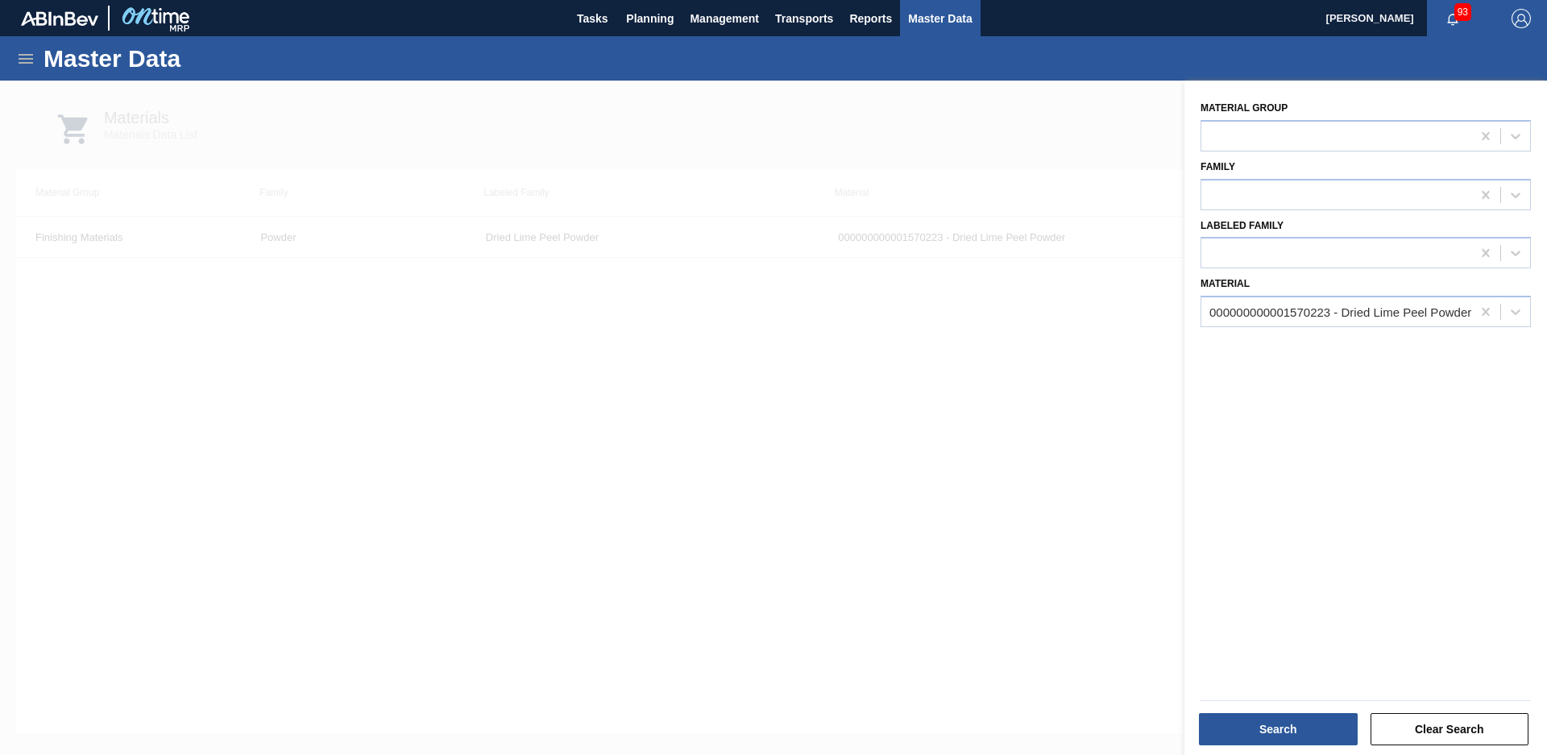
click at [1136, 139] on div at bounding box center [773, 458] width 1547 height 755
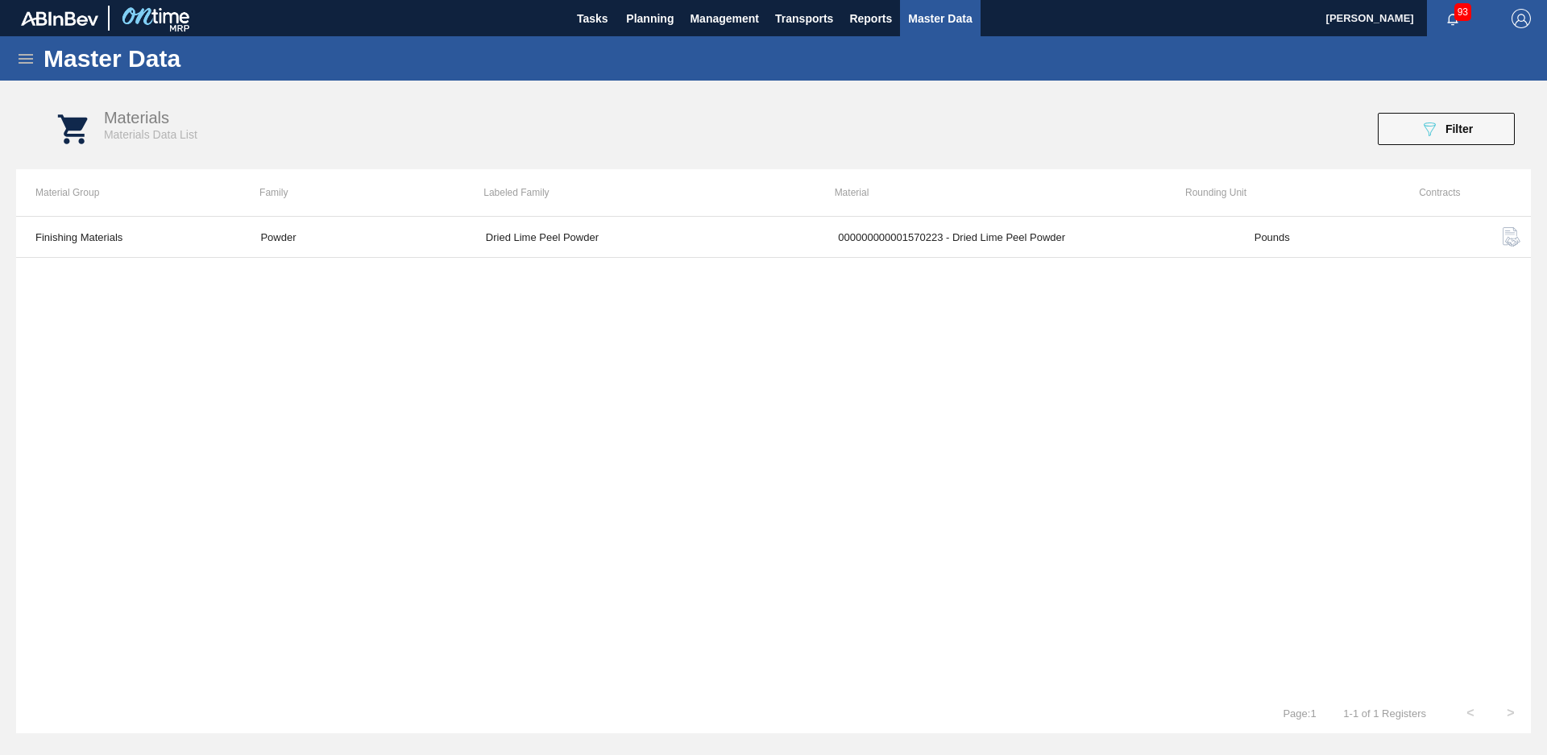
click at [23, 61] on icon at bounding box center [25, 58] width 19 height 19
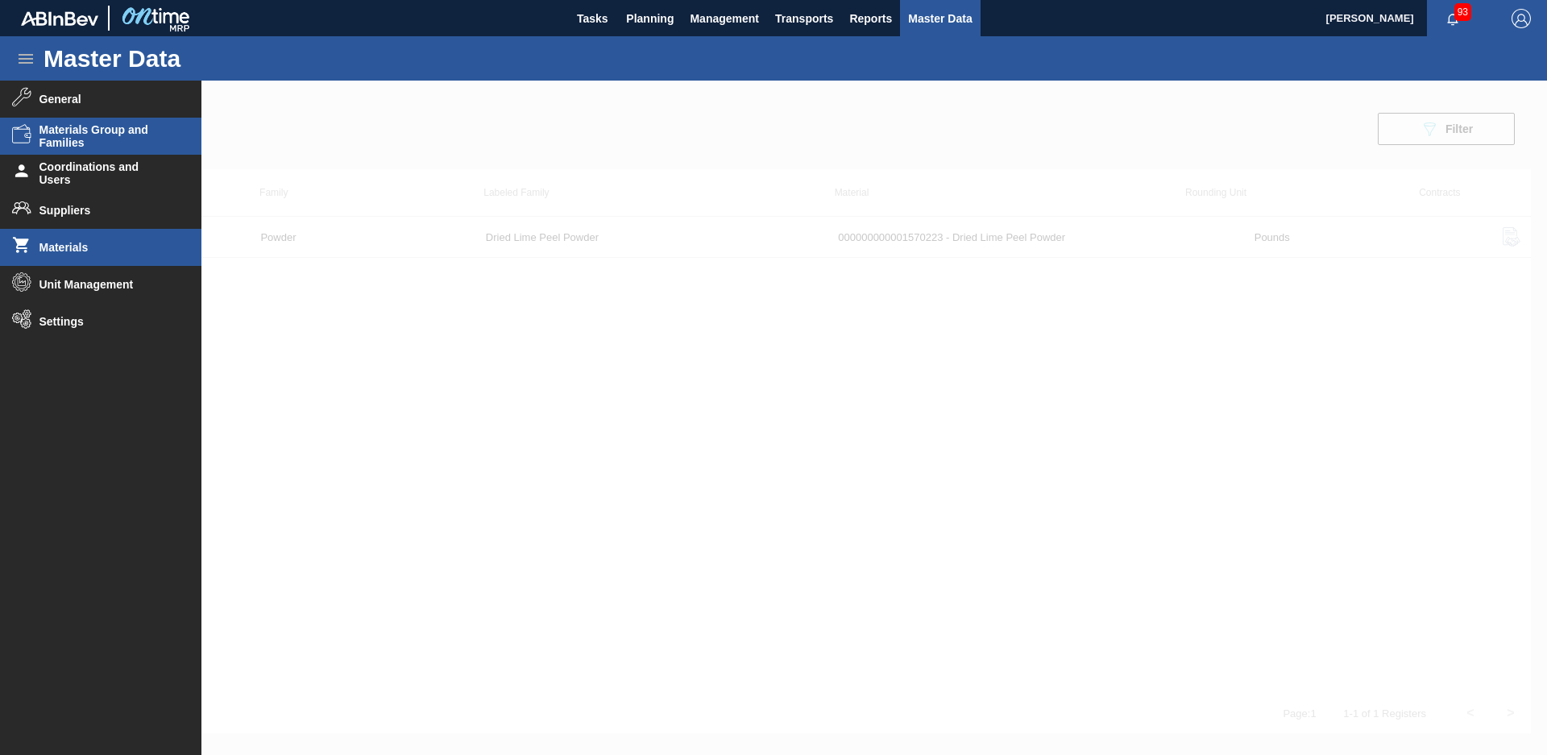
click at [102, 139] on span "Materials Group and Families" at bounding box center [105, 136] width 133 height 26
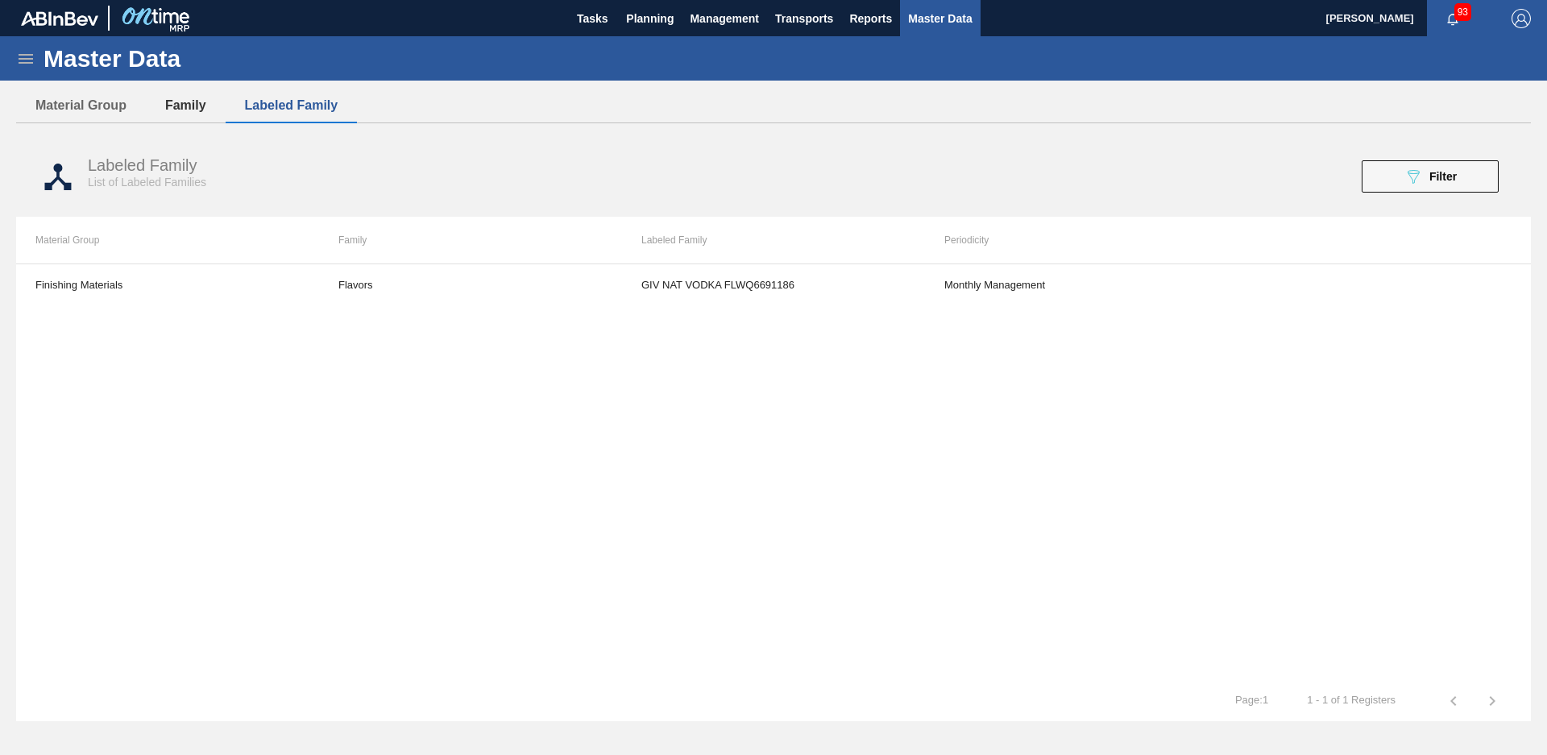
click at [207, 120] on button "Family" at bounding box center [186, 106] width 80 height 34
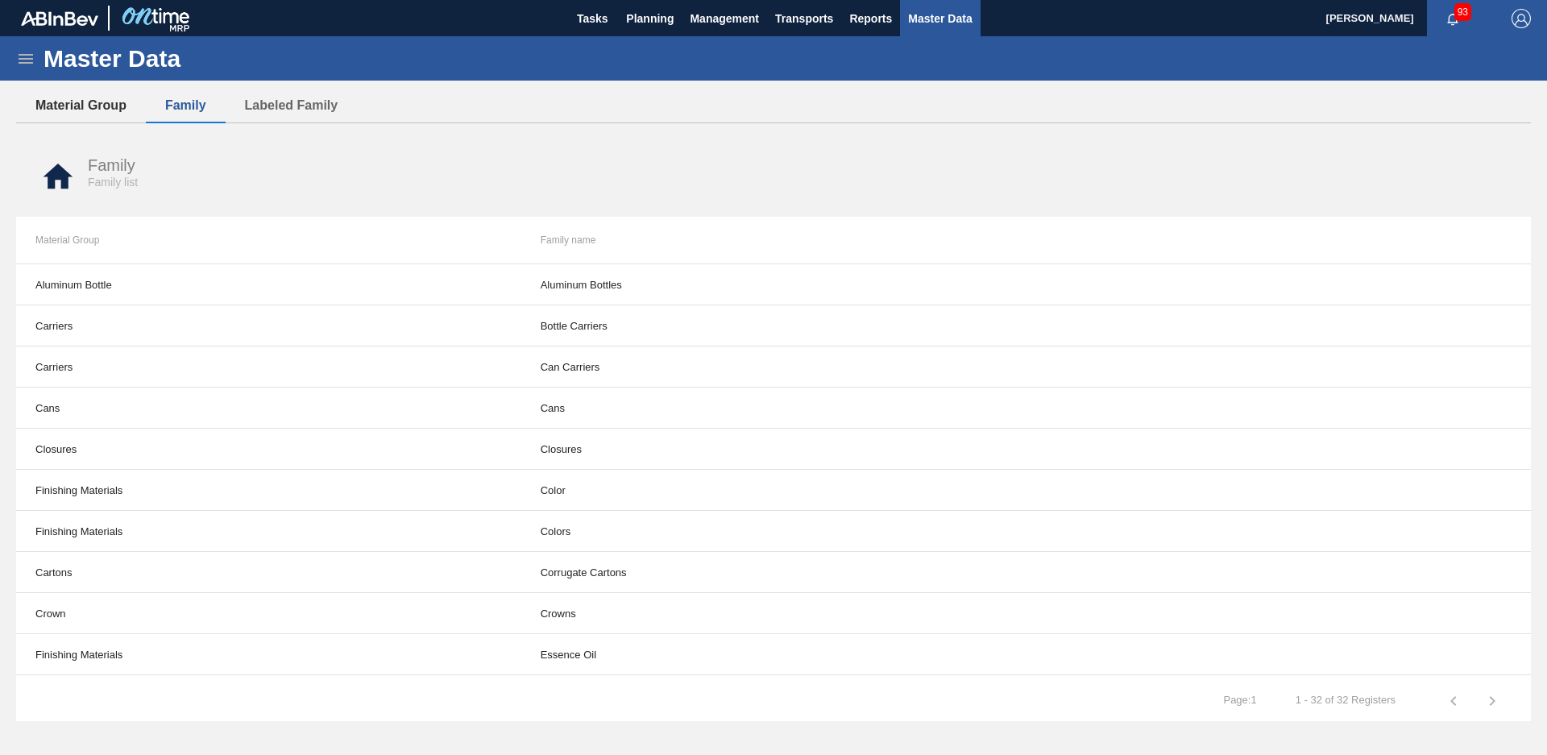
click at [55, 108] on button "Material Group" at bounding box center [81, 106] width 130 height 34
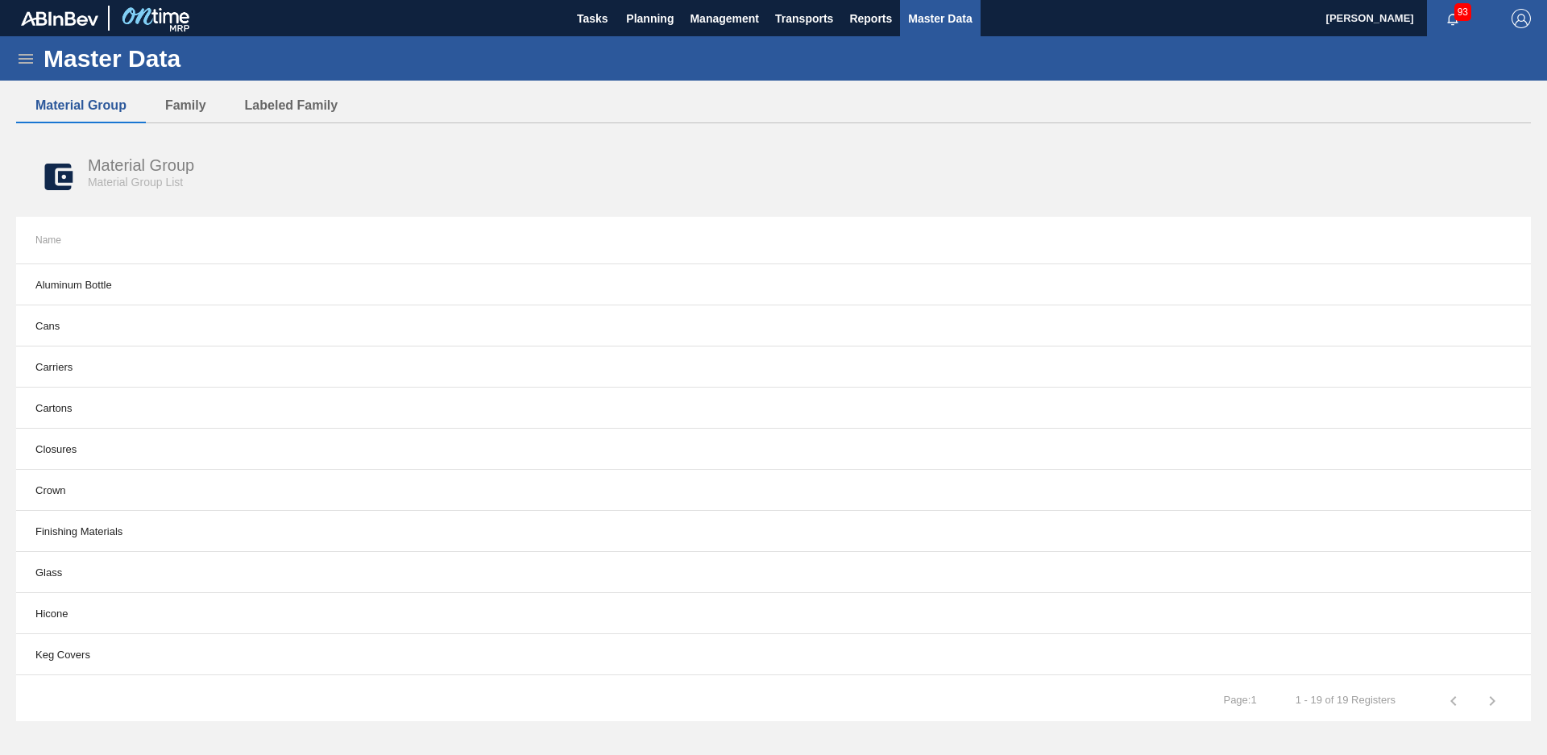
click at [24, 52] on icon at bounding box center [25, 58] width 19 height 19
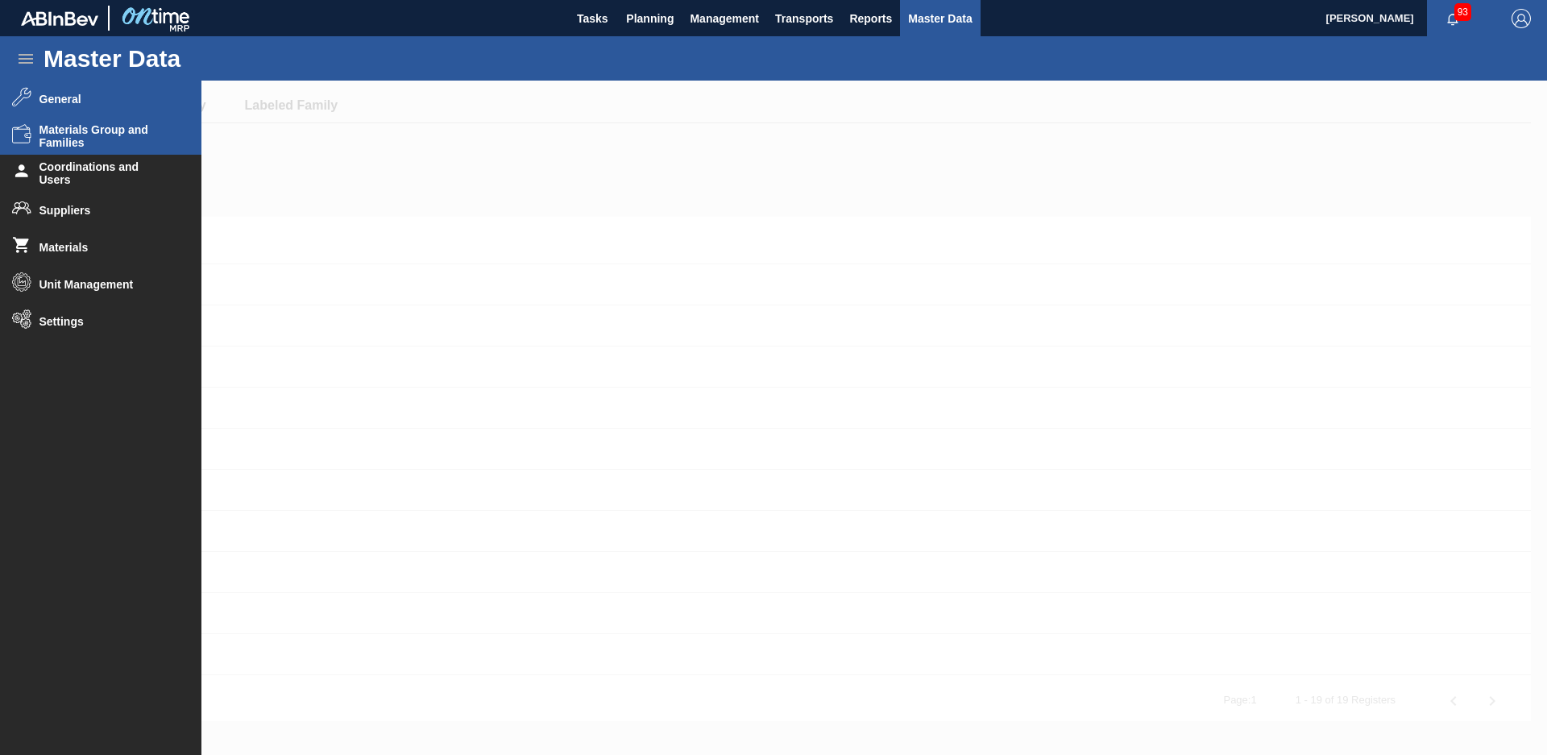
click at [123, 90] on li "General" at bounding box center [100, 99] width 201 height 37
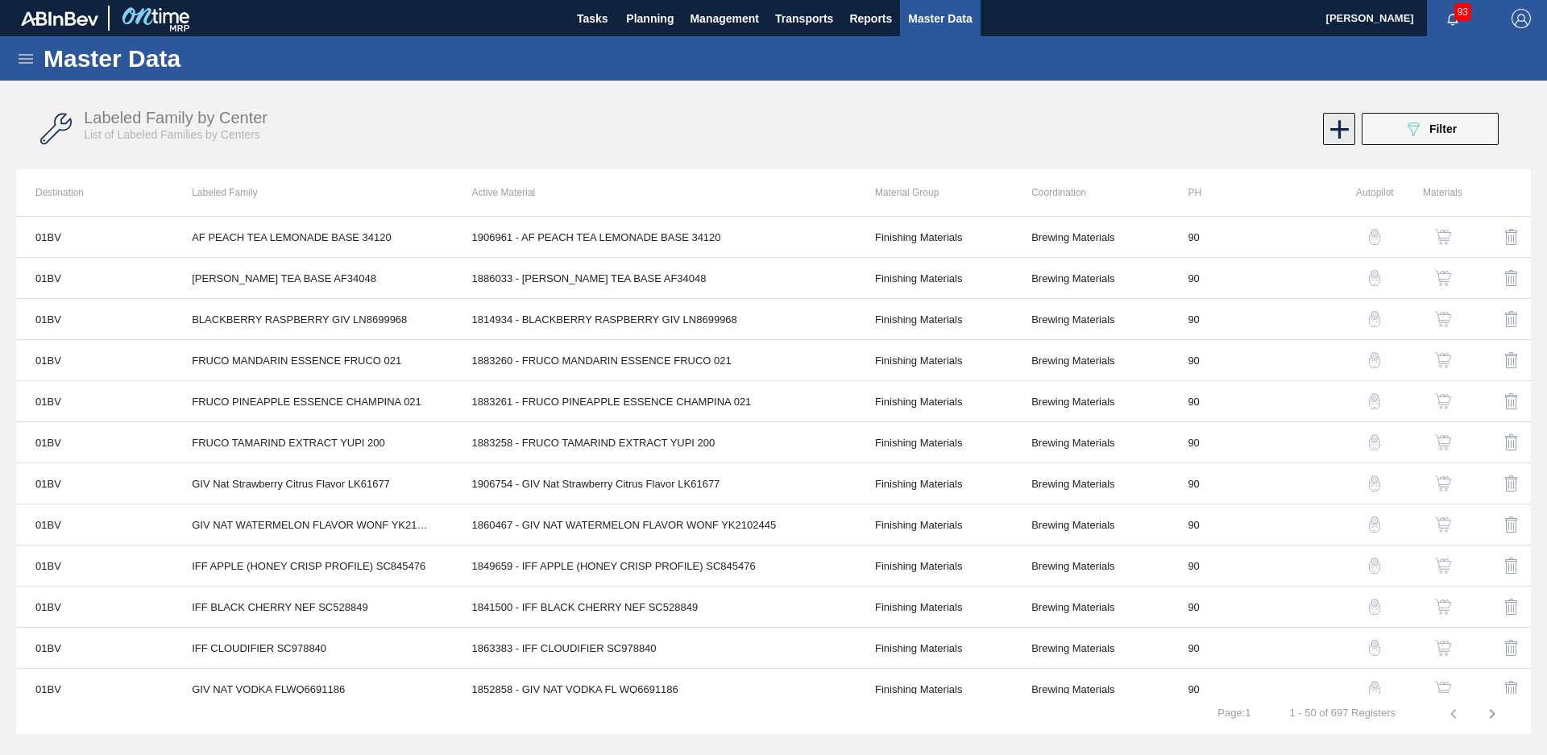
click at [1340, 133] on icon at bounding box center [1339, 129] width 19 height 19
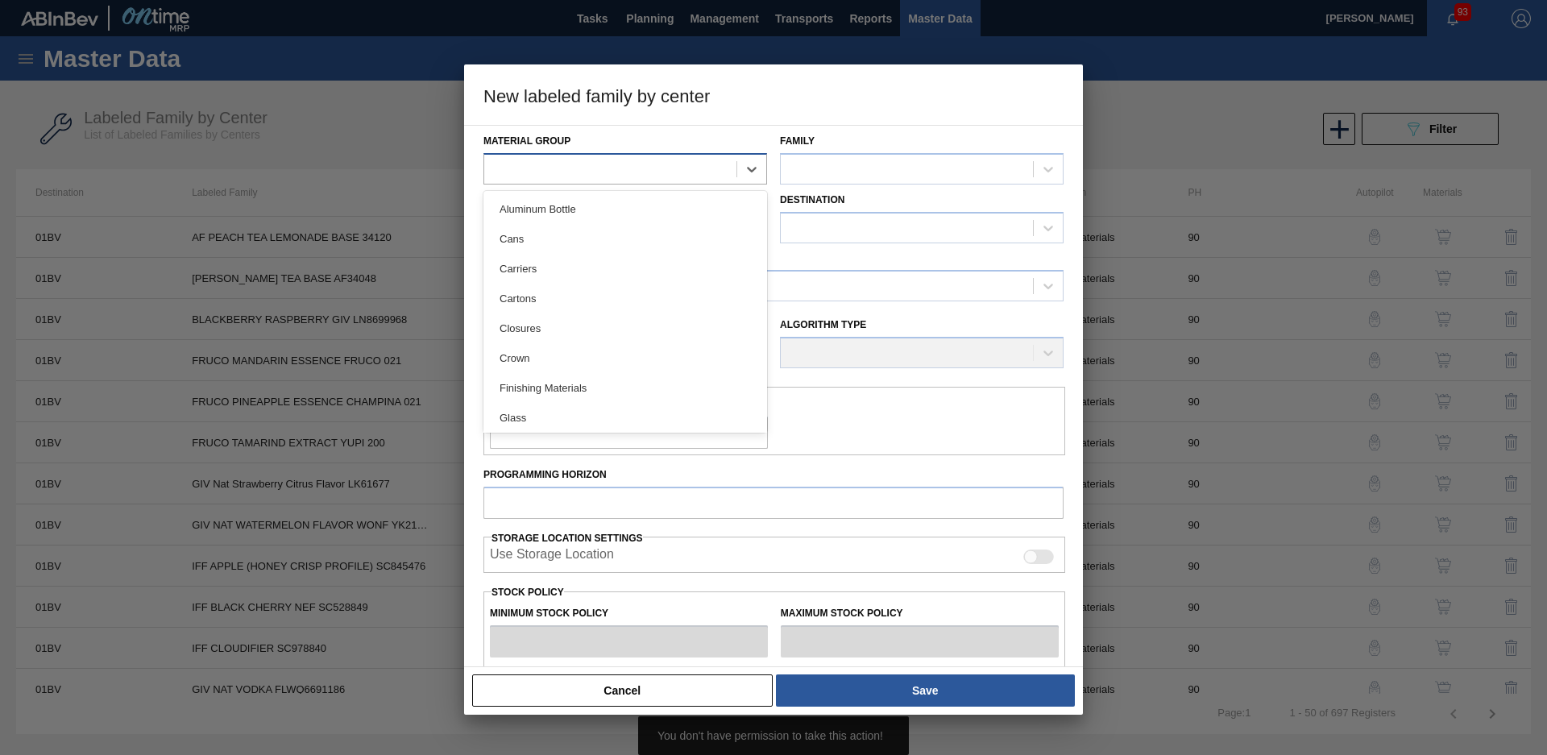
click at [648, 179] on div at bounding box center [610, 168] width 252 height 23
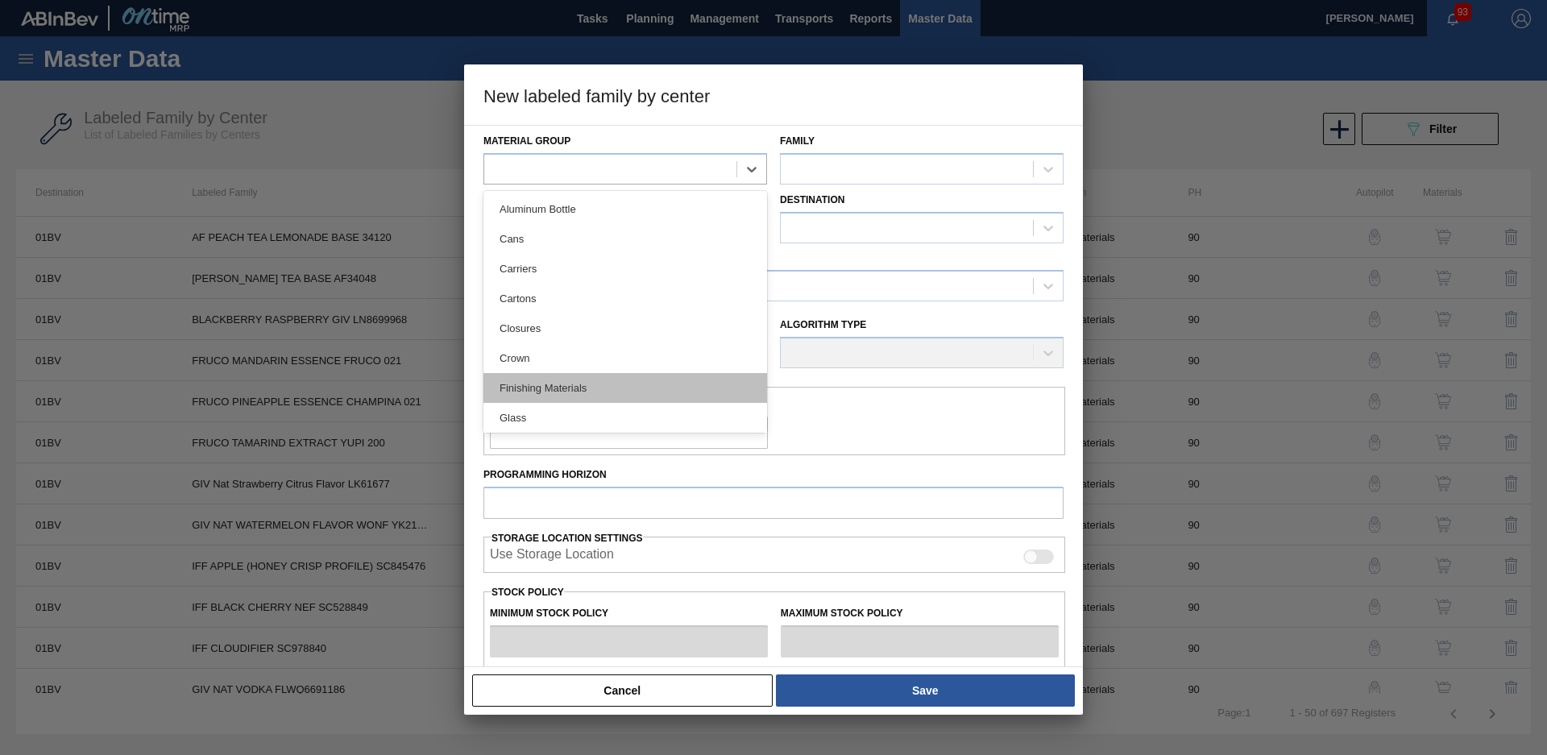
click at [616, 376] on div "Finishing Materials" at bounding box center [626, 388] width 284 height 30
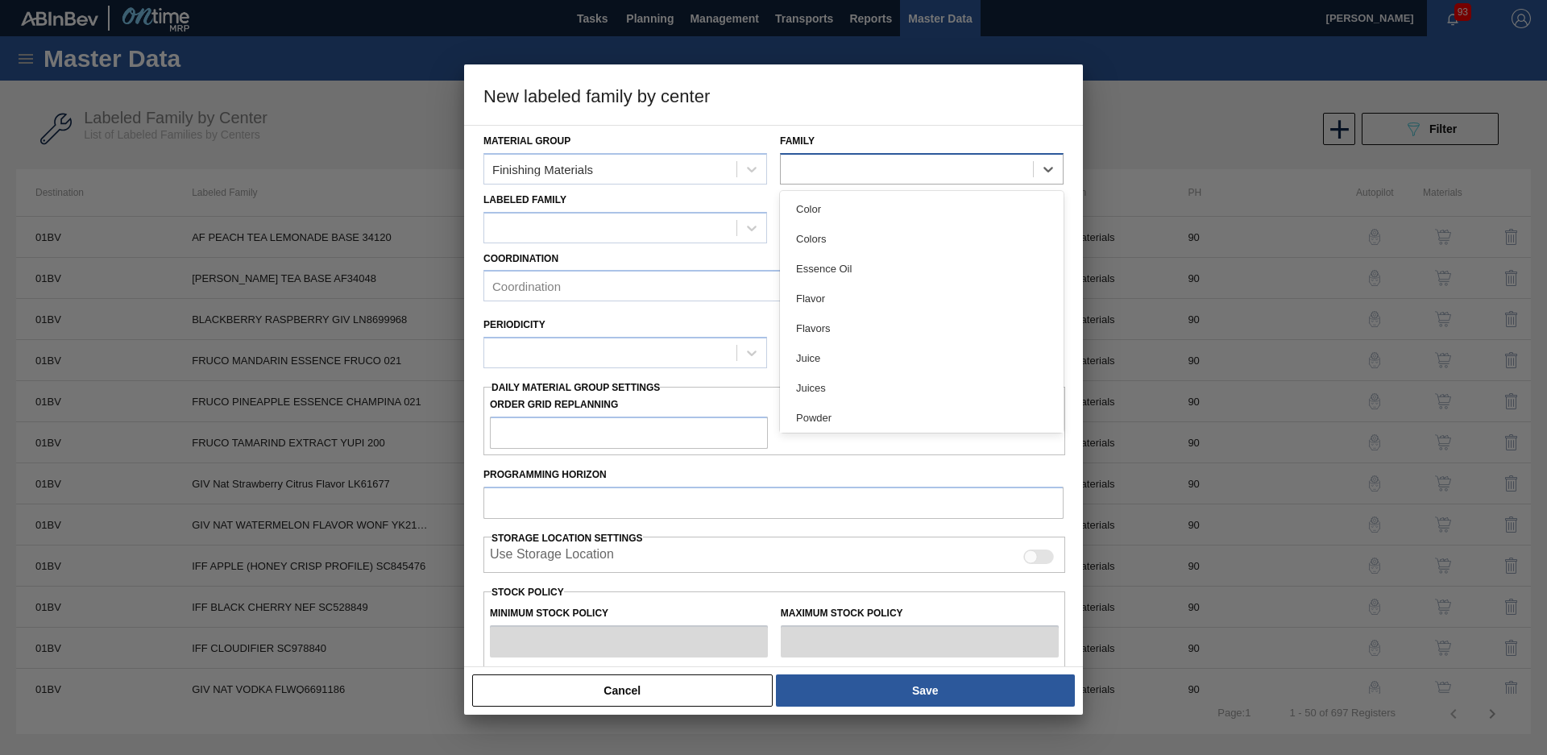
click at [818, 174] on div at bounding box center [907, 168] width 252 height 23
click at [856, 429] on div "Powder" at bounding box center [922, 418] width 284 height 30
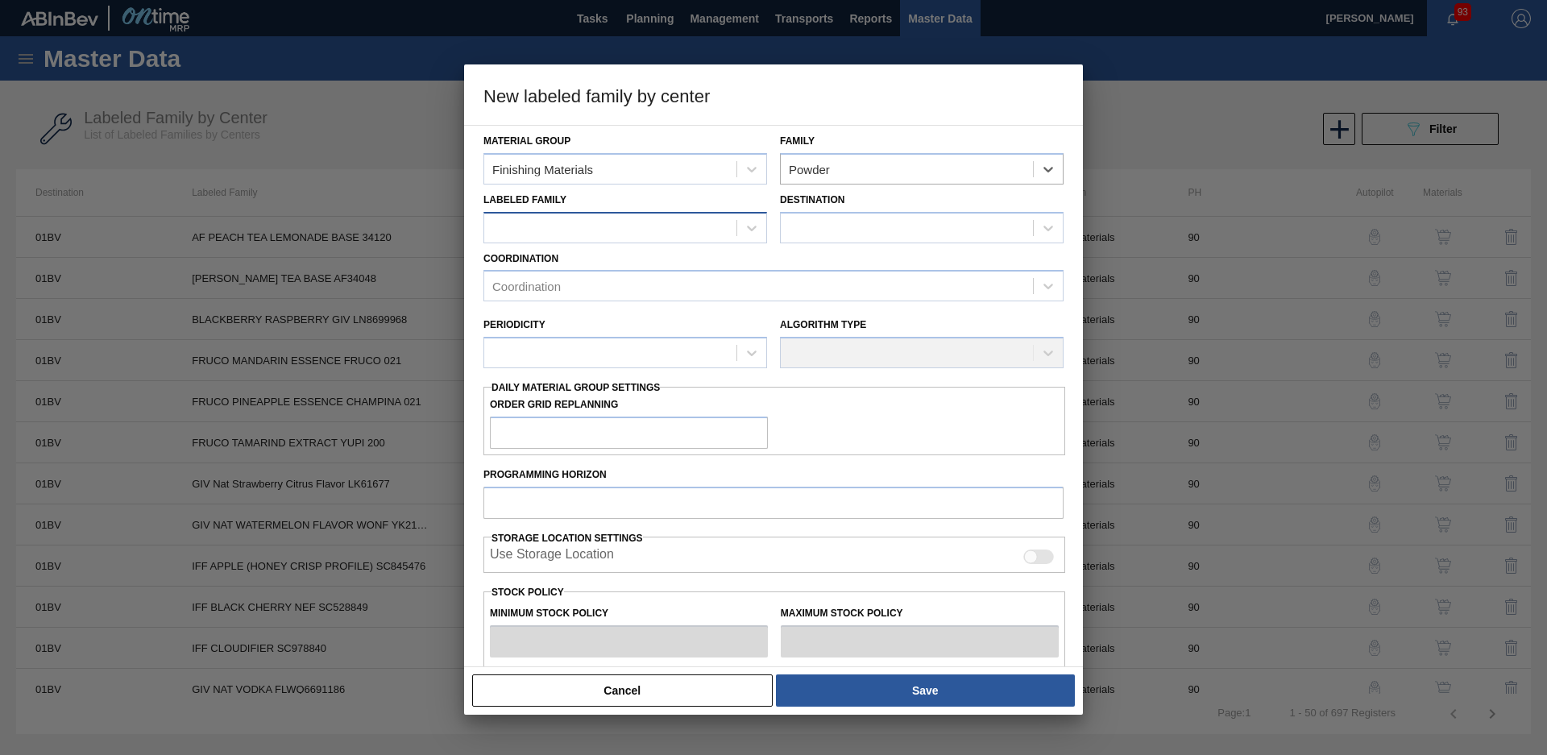
click at [571, 223] on div at bounding box center [610, 227] width 252 height 23
type Family "1"
type Family "Drie"
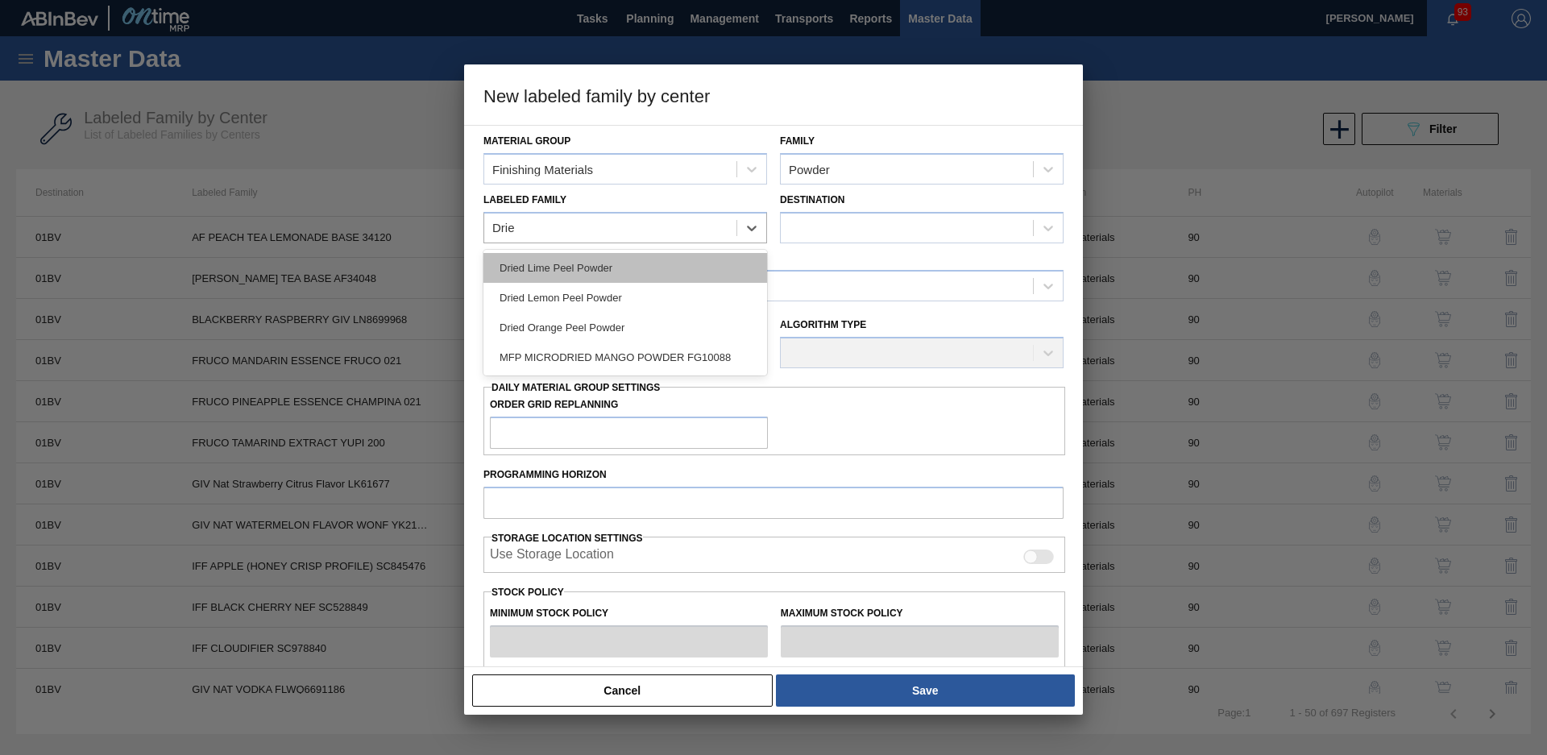
click at [603, 259] on div "Dried Lime Peel Powder" at bounding box center [626, 268] width 284 height 30
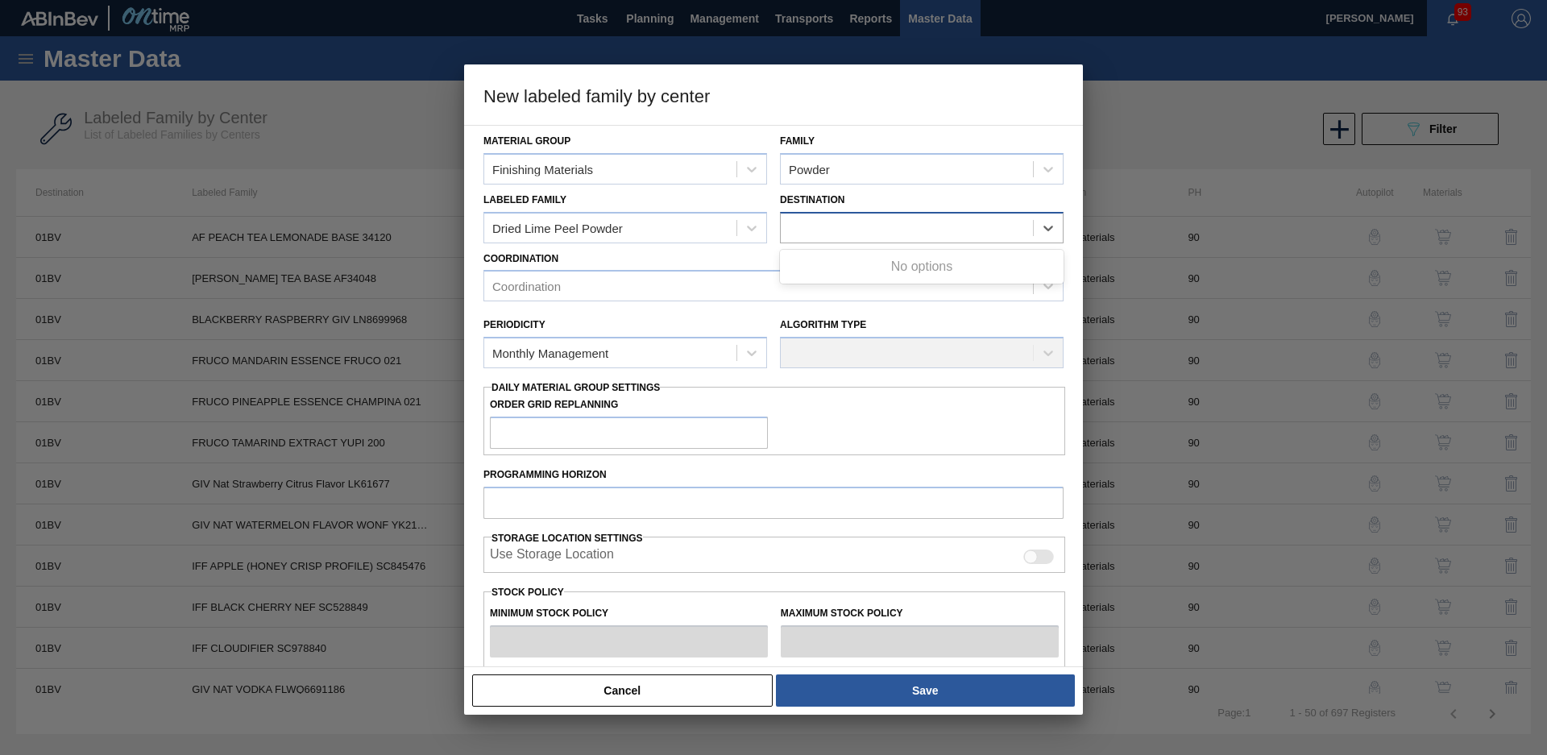
click at [840, 214] on div at bounding box center [922, 227] width 284 height 31
click at [853, 242] on div at bounding box center [922, 227] width 284 height 31
click at [633, 332] on div "Periodicity Monthly Management" at bounding box center [626, 340] width 284 height 55
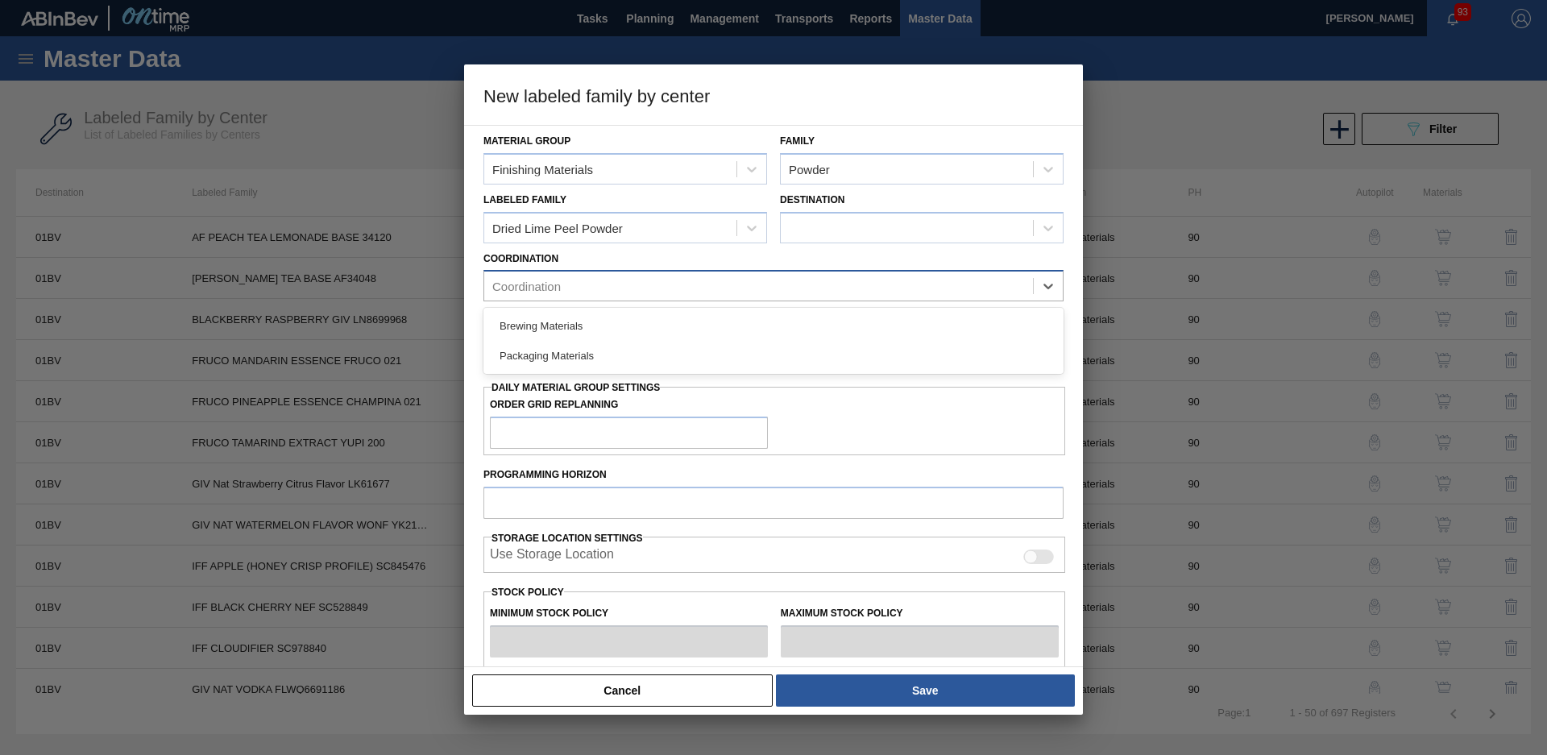
click at [625, 286] on div "Coordination" at bounding box center [758, 286] width 549 height 23
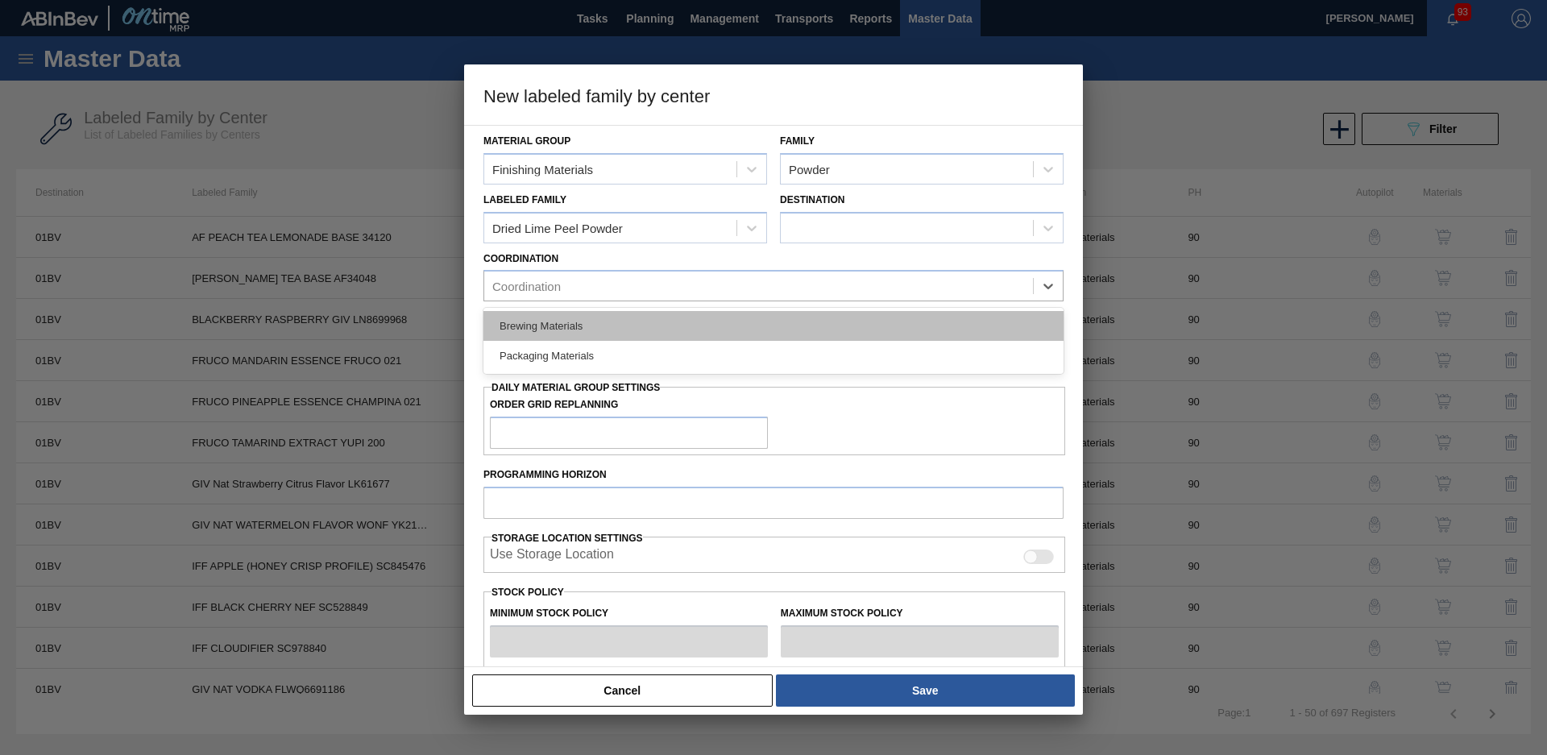
click at [637, 329] on div "Brewing Materials" at bounding box center [774, 326] width 580 height 30
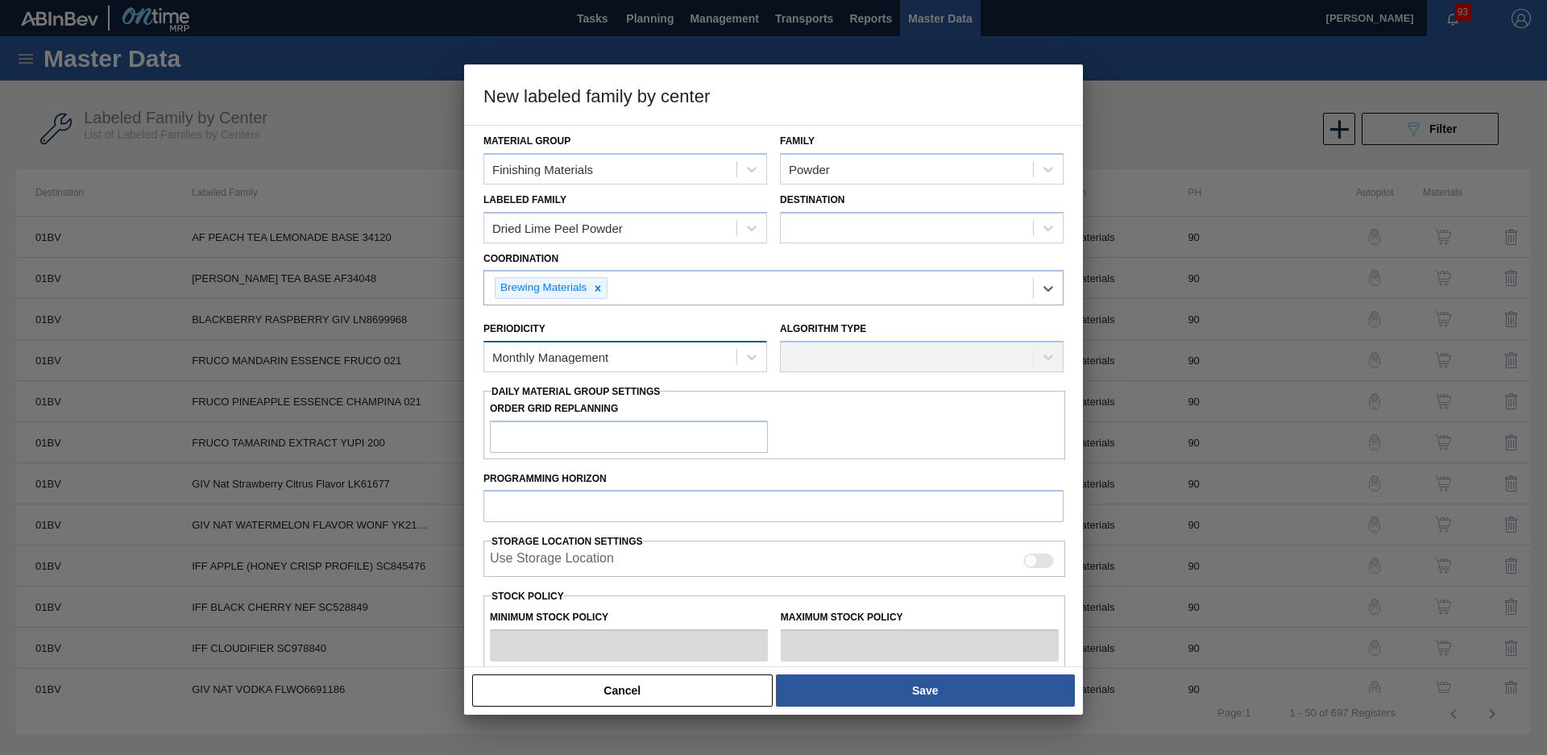
click at [733, 359] on div "Monthly Management" at bounding box center [610, 357] width 252 height 23
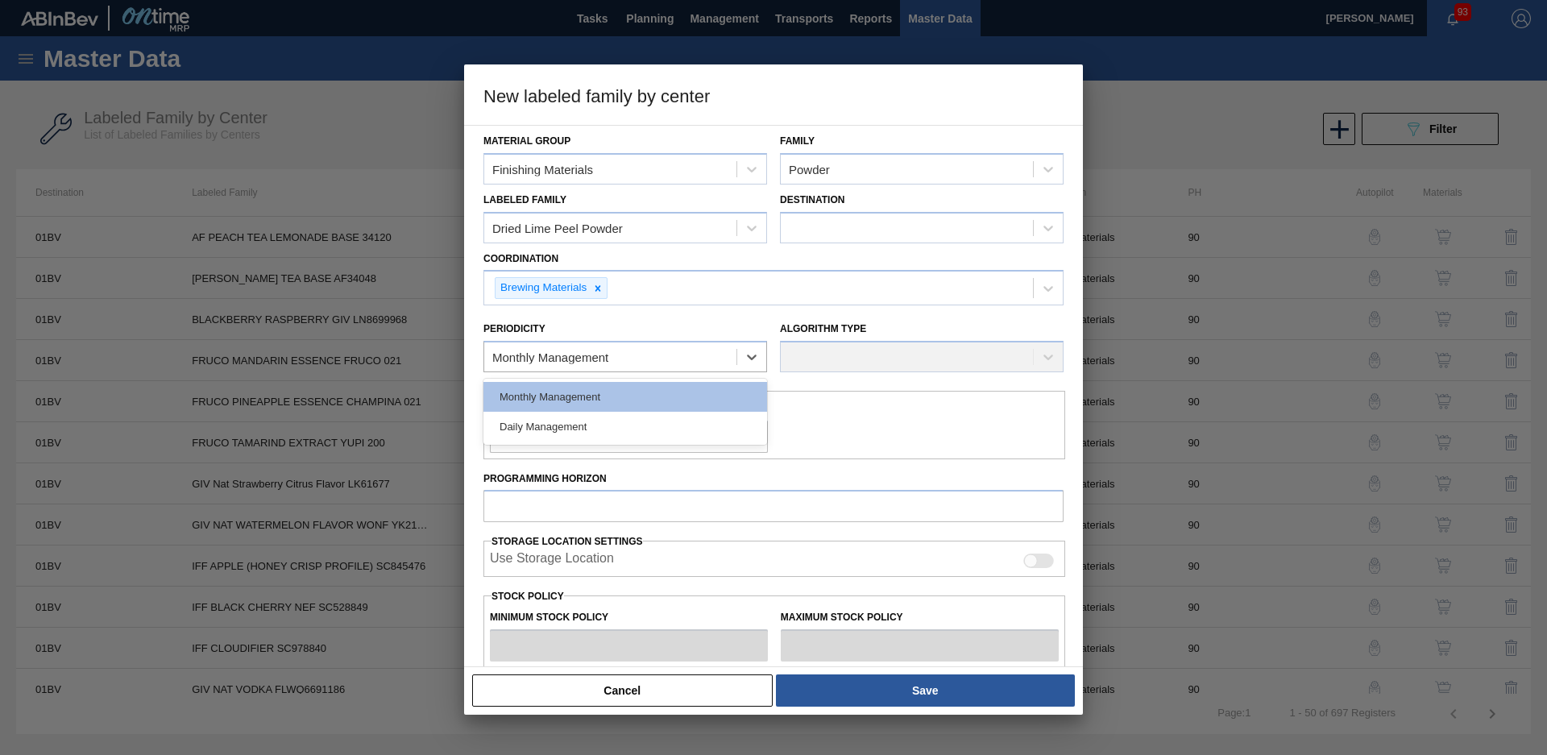
click at [874, 397] on div "Order Grid Replanning" at bounding box center [775, 425] width 582 height 56
click at [857, 351] on div "Algorithm Type" at bounding box center [922, 345] width 284 height 55
click at [924, 360] on div "Algorithm Type" at bounding box center [922, 345] width 284 height 55
click at [1051, 351] on div "Algorithm Type" at bounding box center [922, 345] width 284 height 55
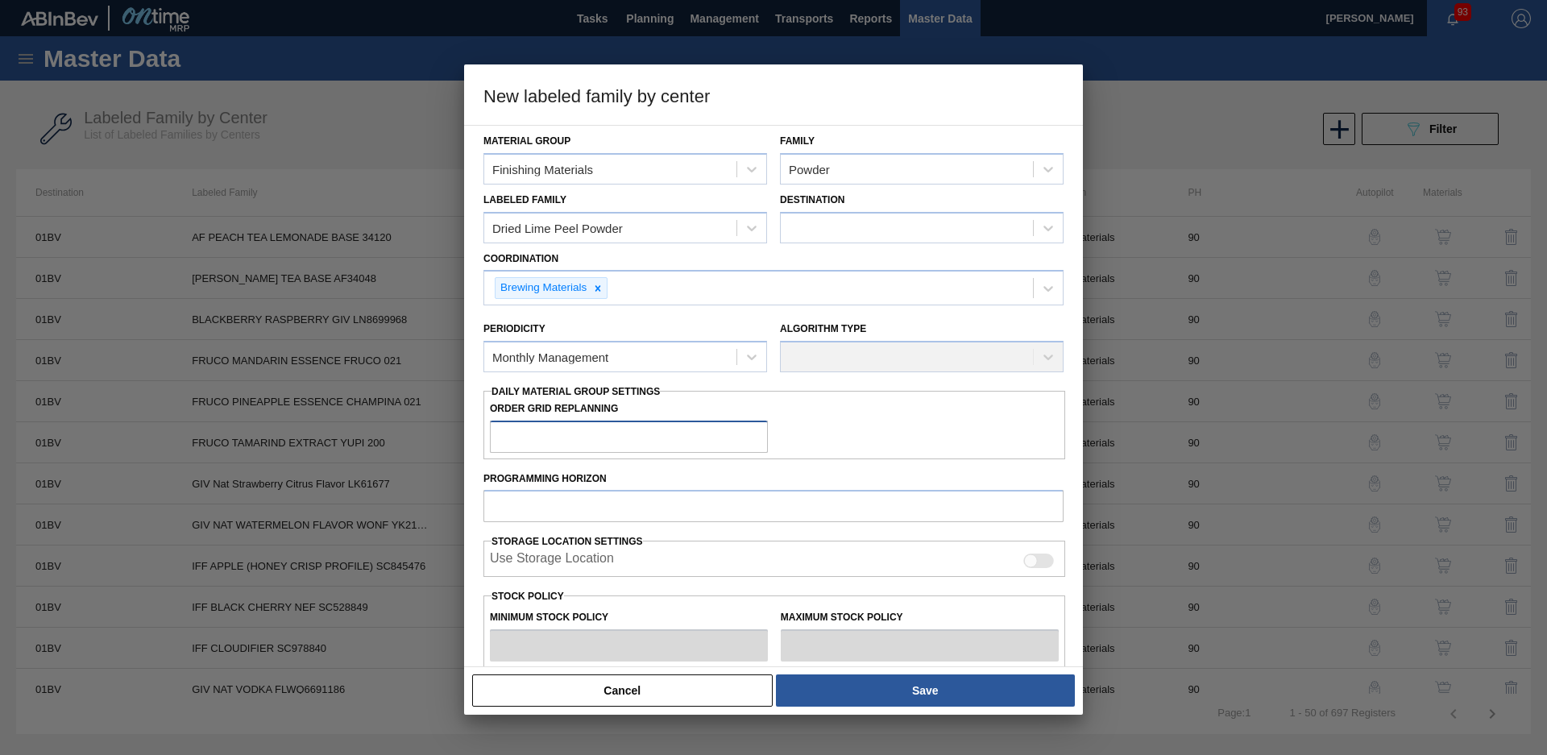
click at [740, 442] on input "Order Grid Replanning" at bounding box center [629, 437] width 278 height 32
click at [917, 219] on div at bounding box center [907, 227] width 252 height 23
click at [1041, 234] on icon at bounding box center [1048, 228] width 16 height 16
click at [1042, 234] on icon at bounding box center [1048, 228] width 16 height 16
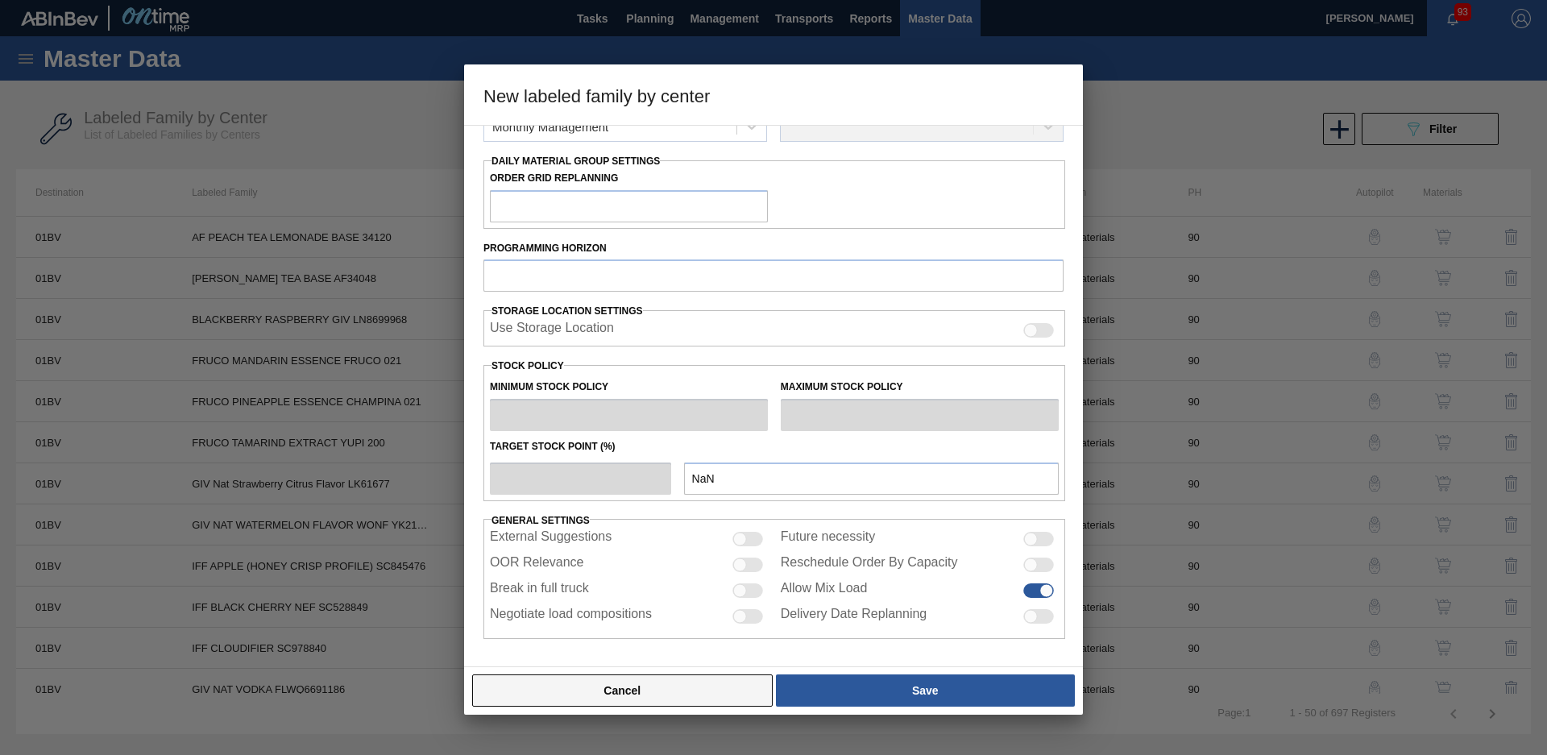
click at [633, 678] on button "Cancel" at bounding box center [622, 690] width 301 height 32
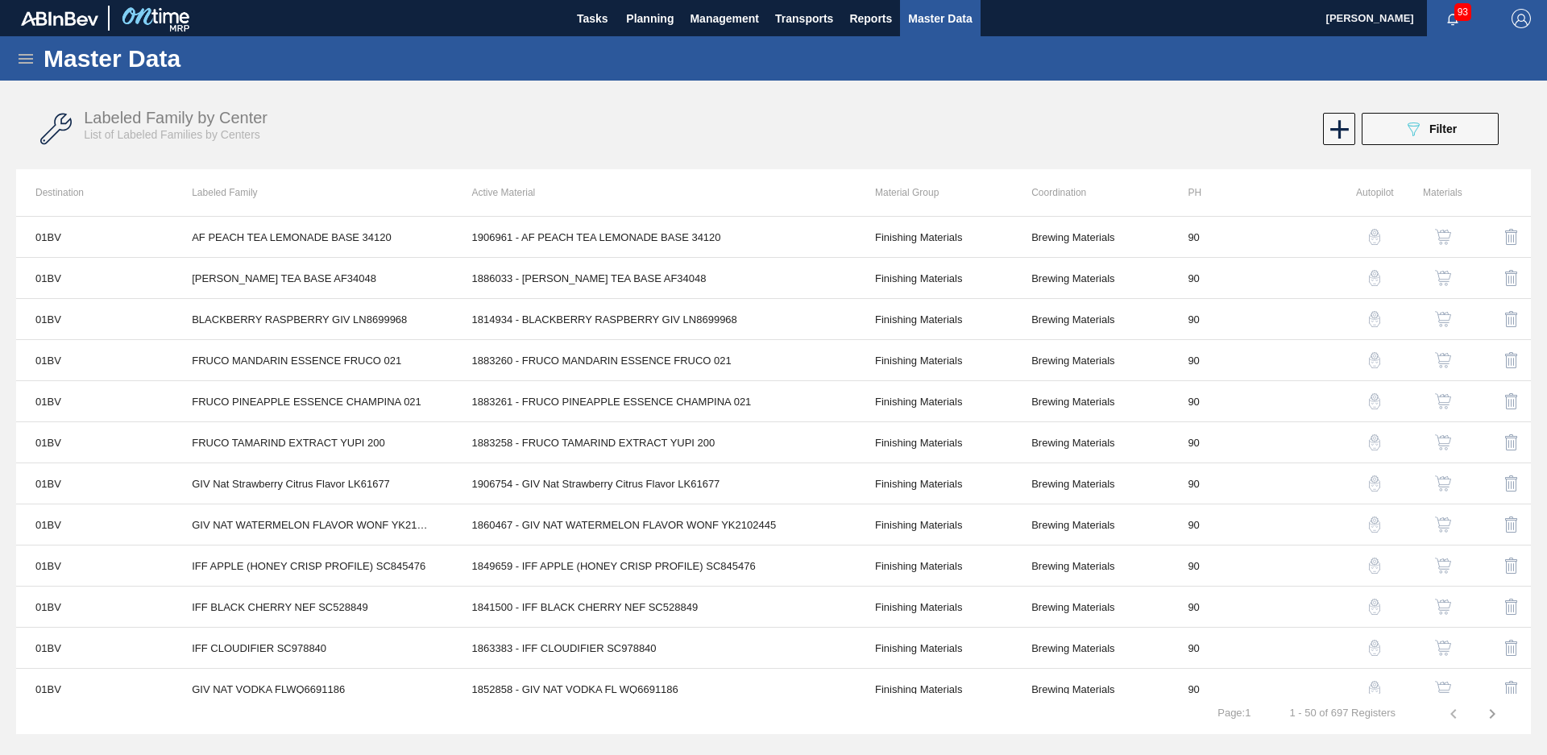
click at [1468, 112] on div "Labeled Family by Center List of Labeled Families by Centers 089F7B8B-B2A5-4AFE…" at bounding box center [773, 129] width 1515 height 60
click at [1467, 121] on button "089F7B8B-B2A5-4AFE-B5C0-19BA573D28AC Filter" at bounding box center [1430, 129] width 137 height 32
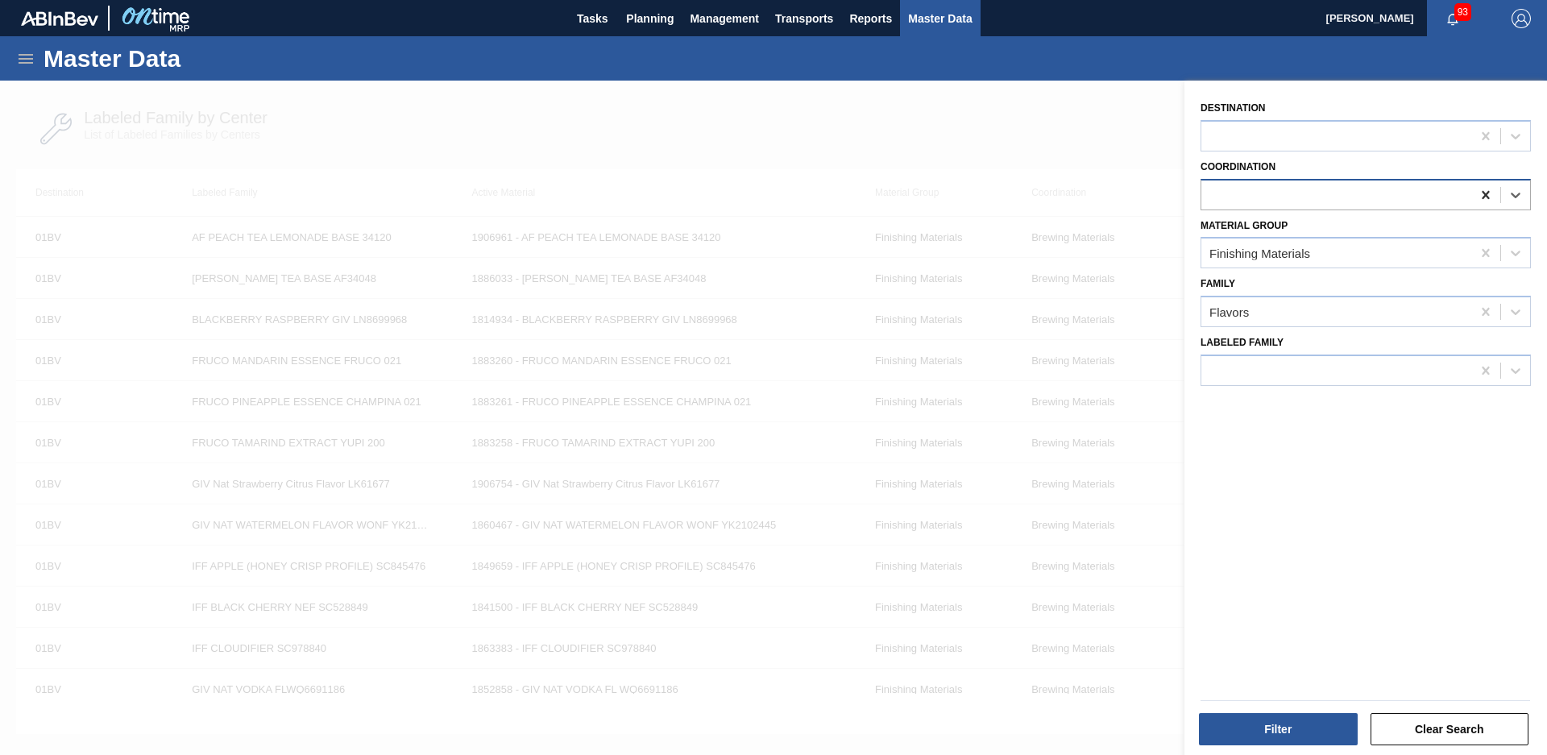
click at [1478, 191] on icon at bounding box center [1486, 195] width 16 height 16
click at [1461, 193] on div at bounding box center [1337, 194] width 270 height 23
click at [1333, 238] on div "Brewing Materials" at bounding box center [1366, 235] width 330 height 30
click at [1483, 312] on icon at bounding box center [1485, 312] width 7 height 8
click at [1396, 381] on div at bounding box center [1337, 370] width 270 height 23
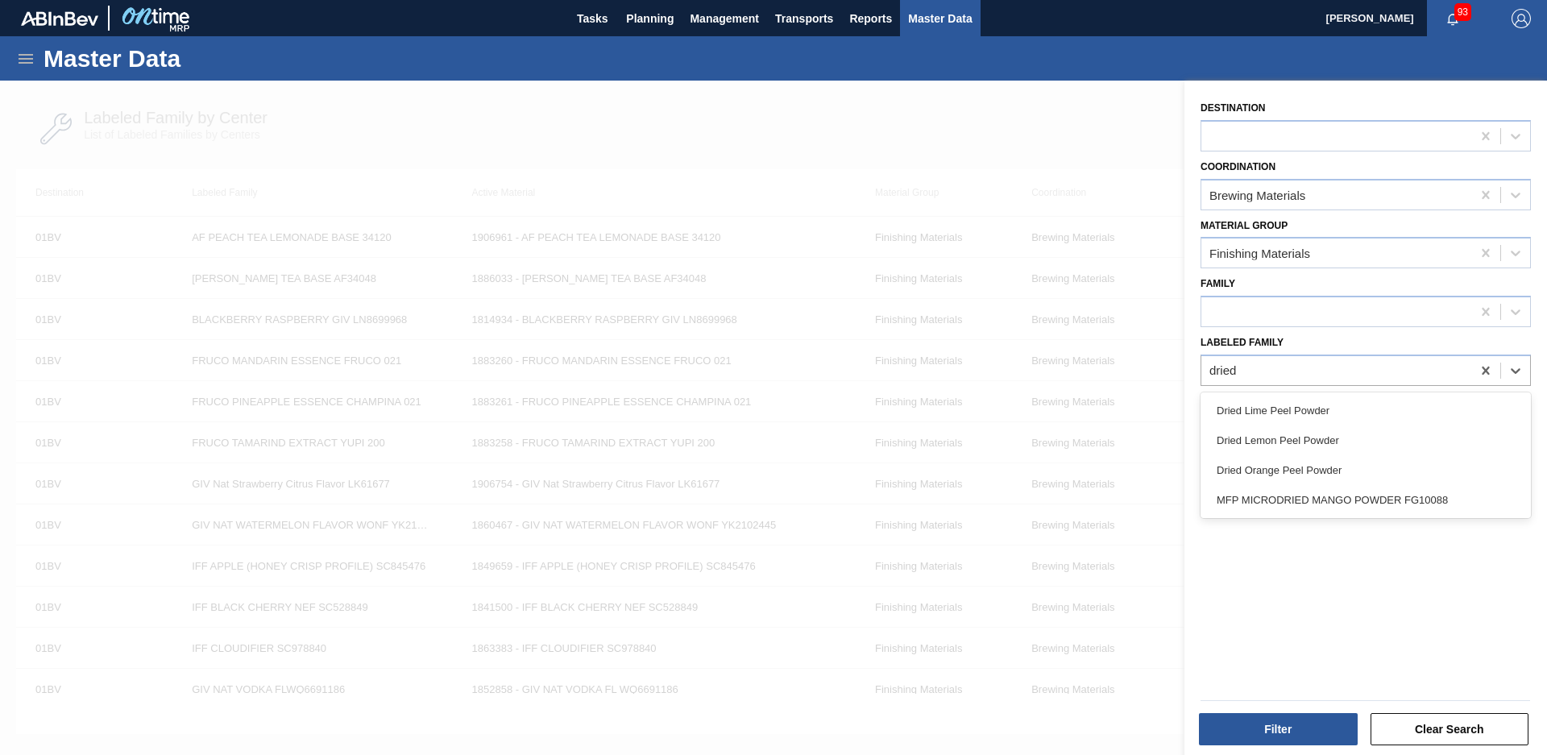
type Family "dried"
click at [1305, 417] on div "Dried Lime Peel Powder" at bounding box center [1366, 411] width 330 height 30
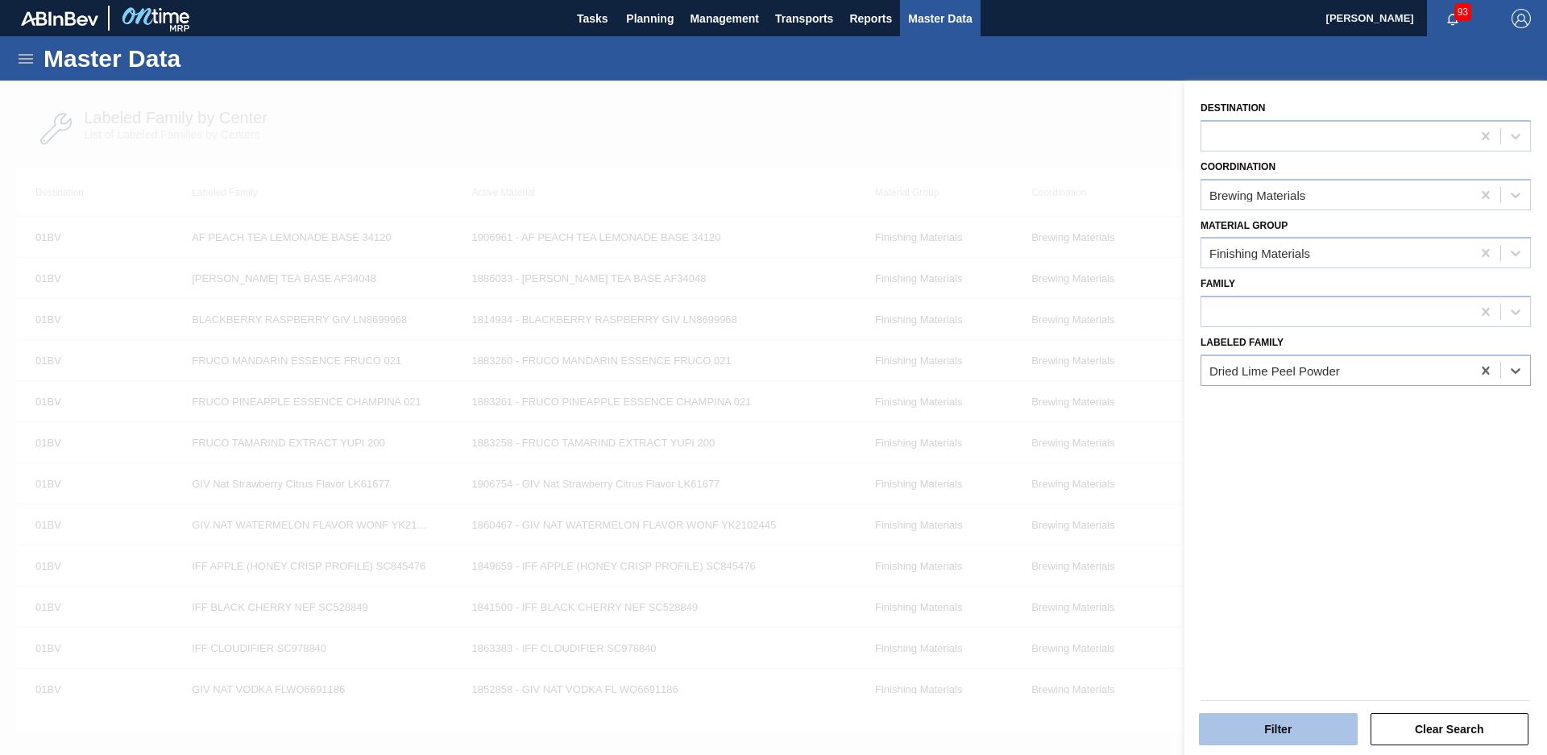
click at [1317, 713] on button "Filter" at bounding box center [1278, 729] width 159 height 32
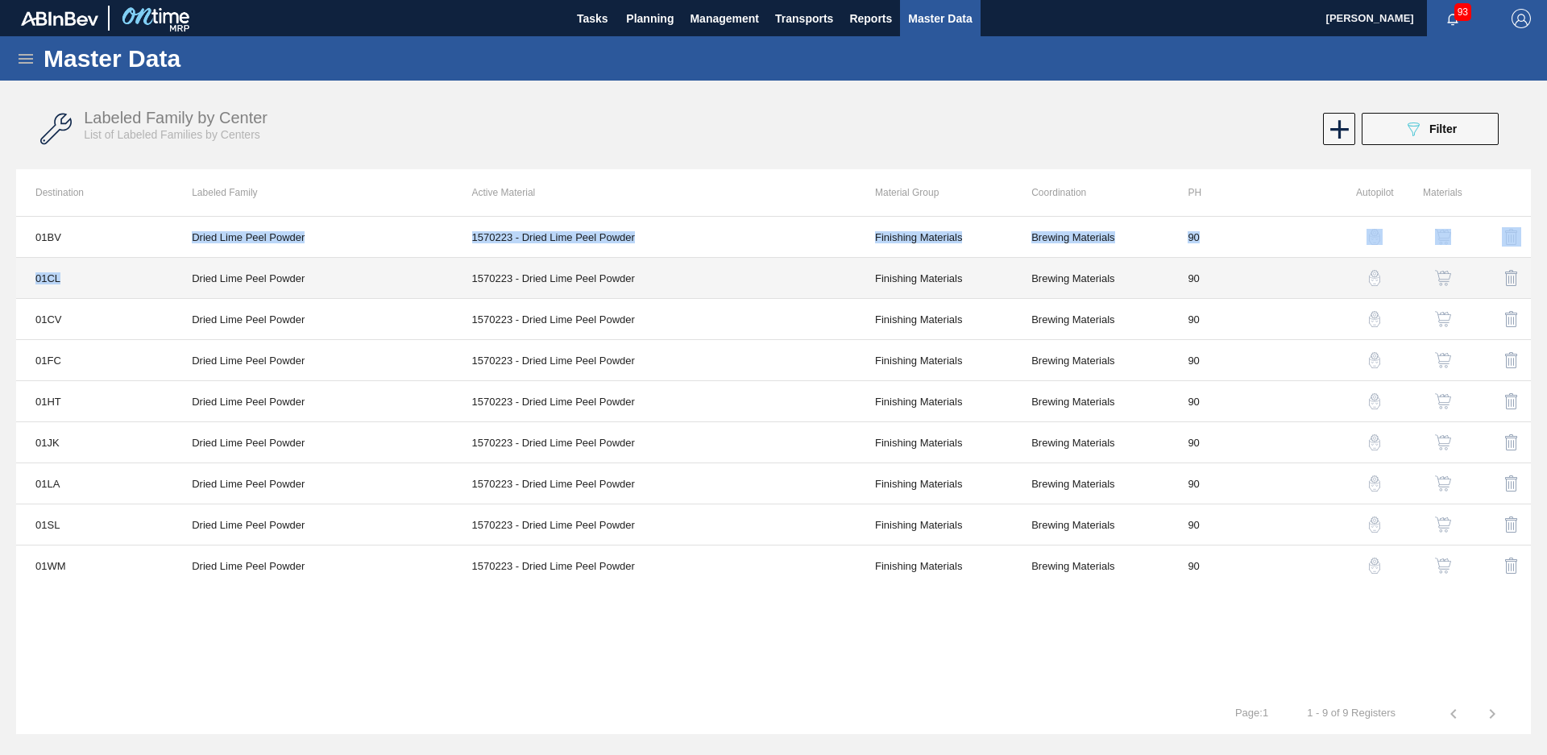
drag, startPoint x: 71, startPoint y: 237, endPoint x: 78, endPoint y: 276, distance: 40.1
click at [78, 276] on tbody "01BV Dried Lime Peel Powder 1570223 - Dried Lime Peel Powder Finishing Material…" at bounding box center [773, 401] width 1515 height 369
drag, startPoint x: 78, startPoint y: 276, endPoint x: 88, endPoint y: 266, distance: 14.3
click at [88, 266] on td "01CL" at bounding box center [94, 278] width 156 height 41
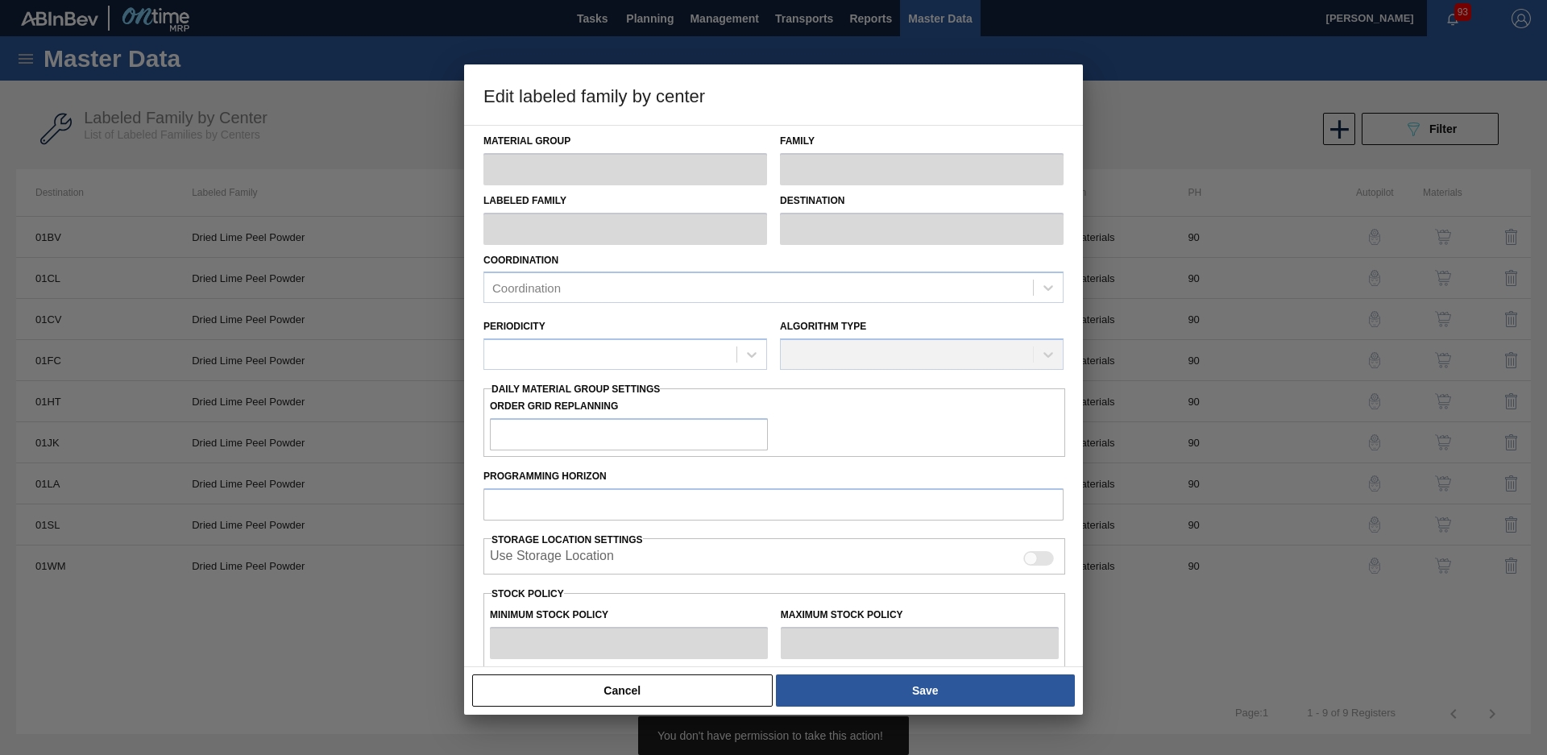
click at [78, 238] on div at bounding box center [773, 377] width 1547 height 755
type input "Finishing Materials"
type input "Powder"
type input "Dried Lime Peel Powder"
type input "01CL - Columbus Brewery"
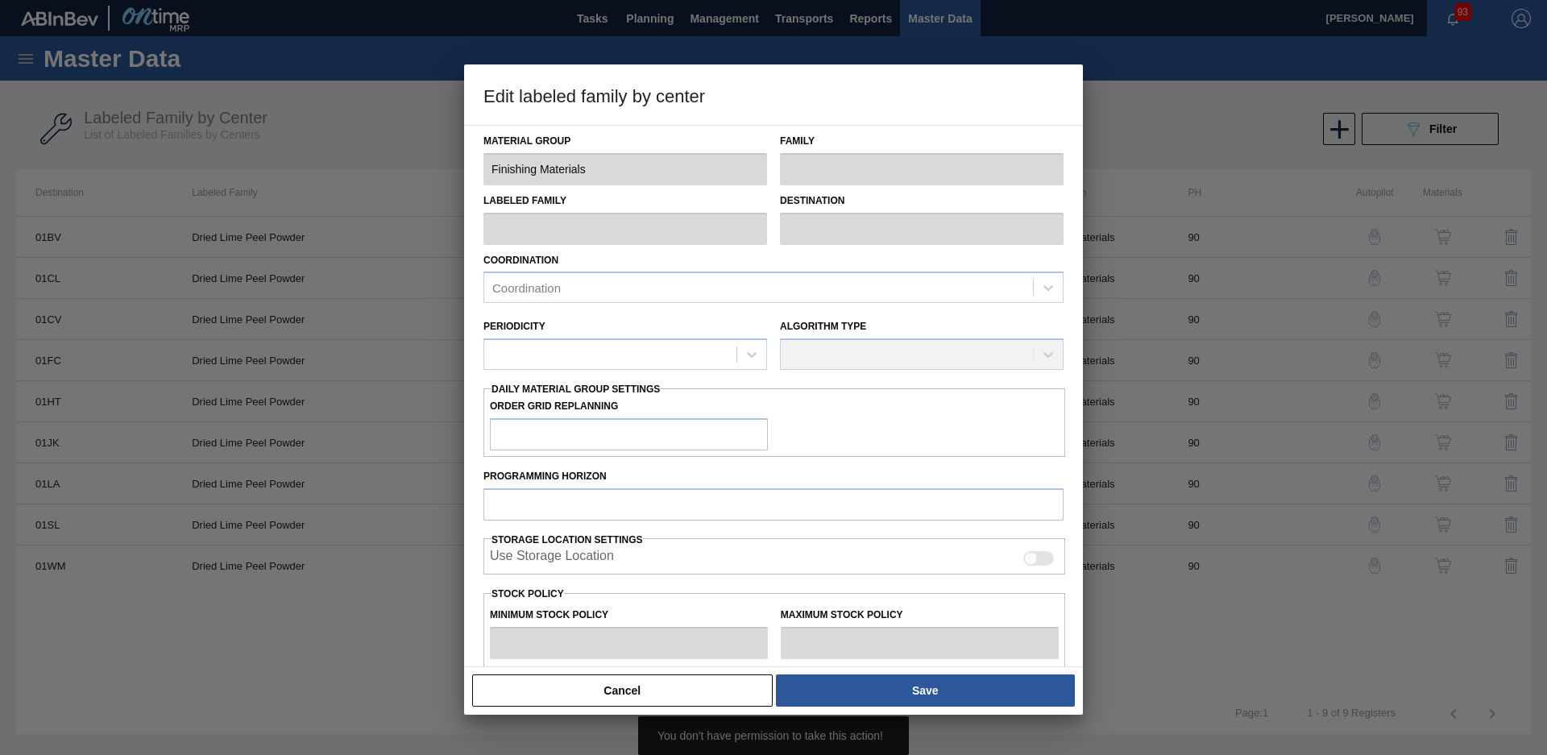
type input "90"
type input "998"
type input "1,582"
type input "0"
type input "998"
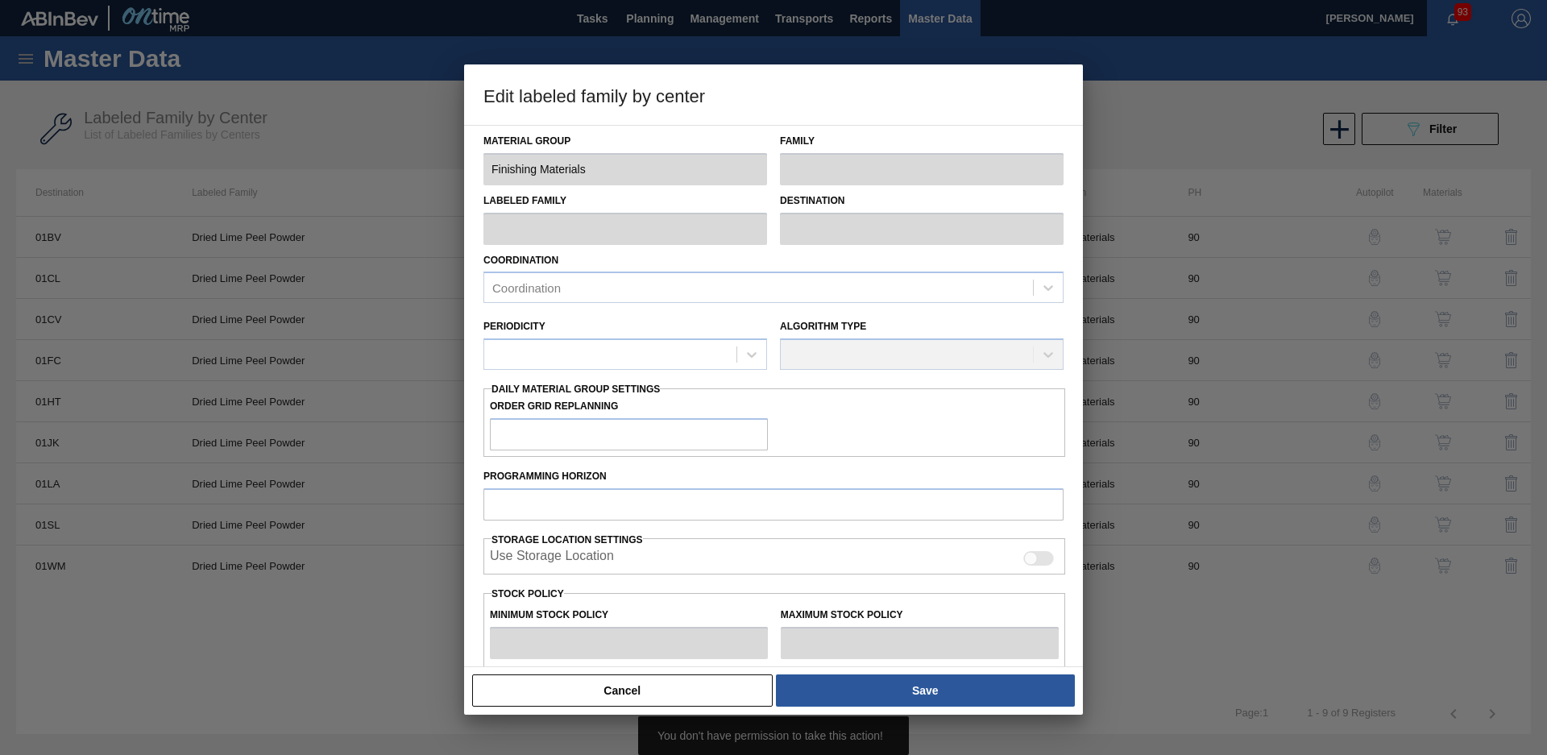
checkbox input "true"
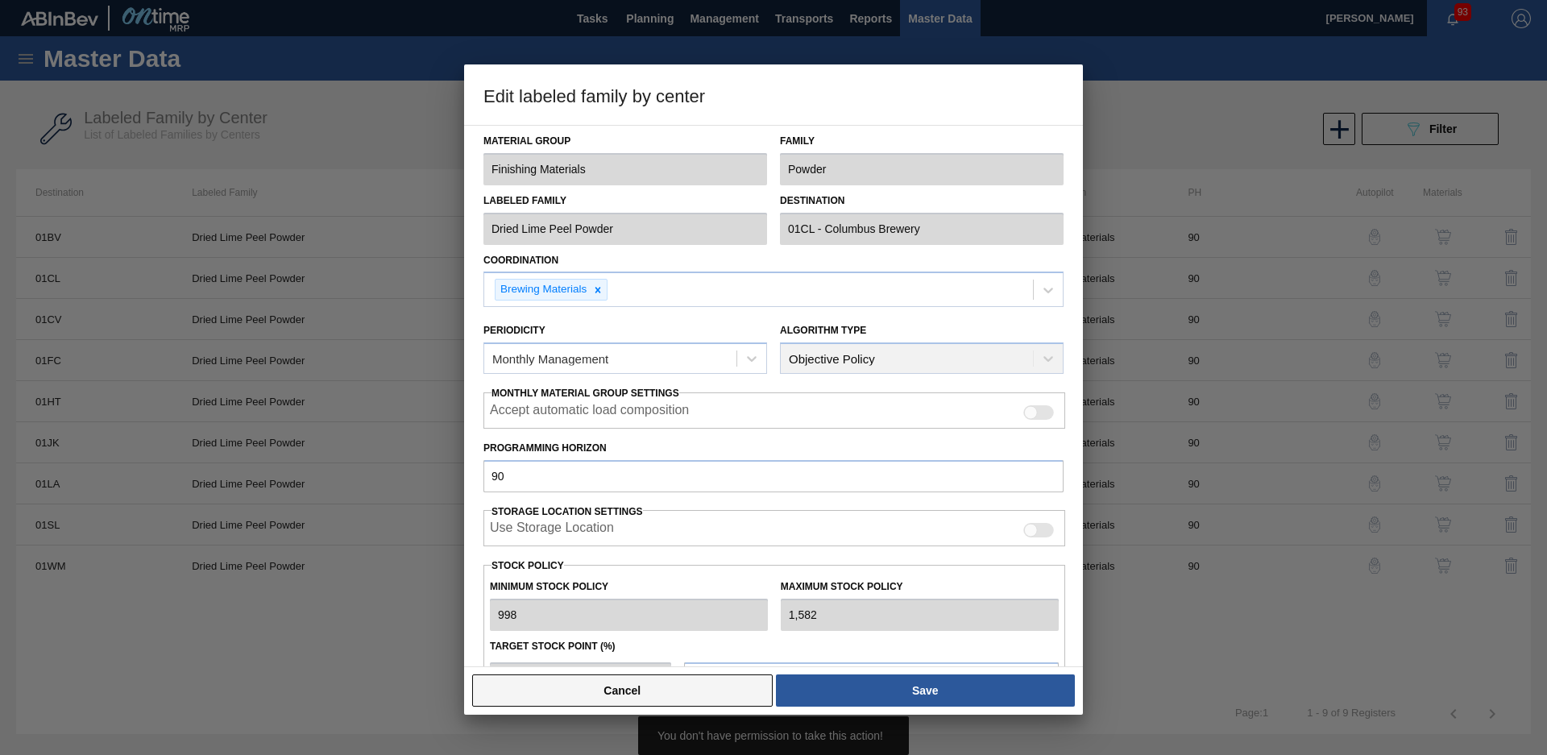
click at [716, 689] on button "Cancel" at bounding box center [622, 690] width 301 height 32
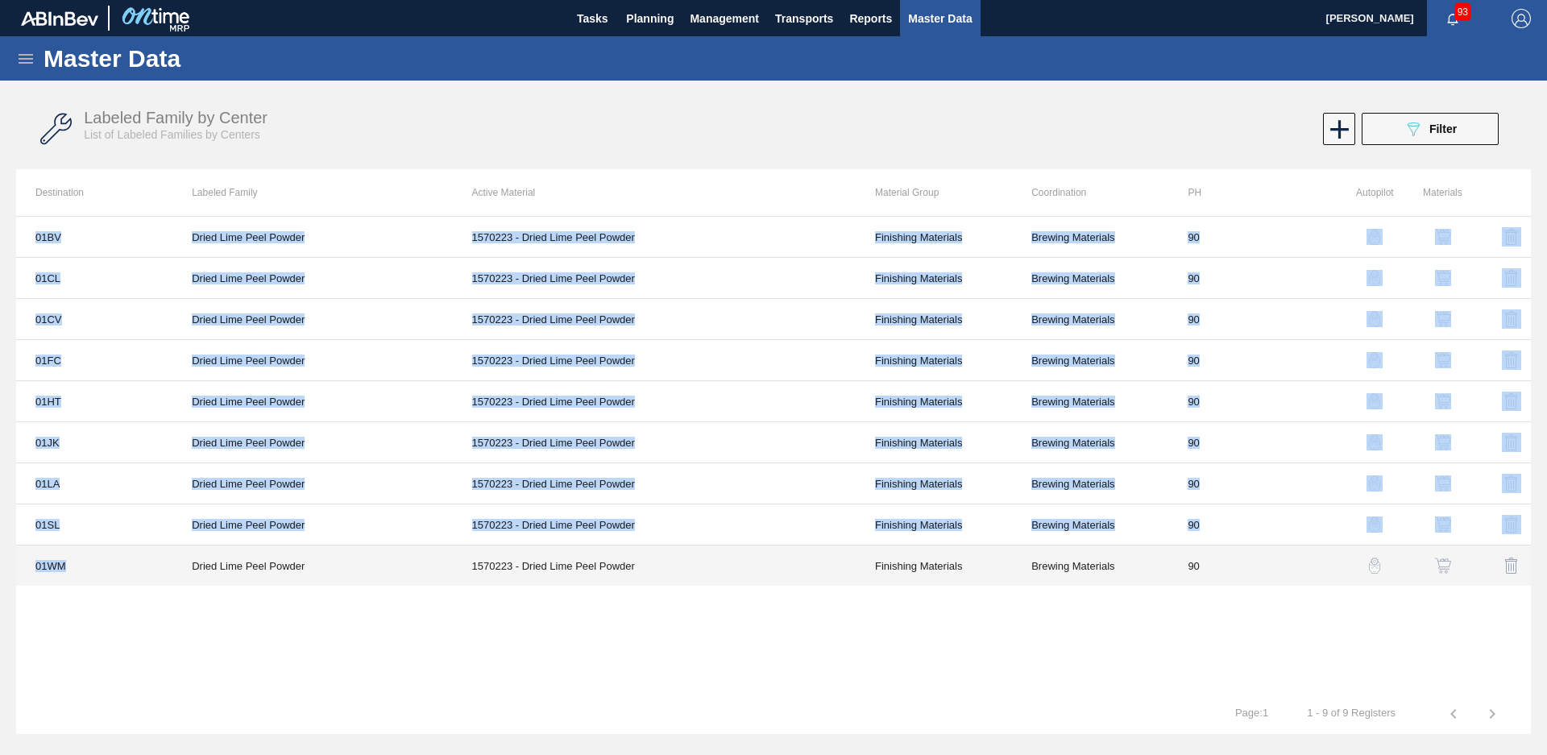
drag, startPoint x: 43, startPoint y: 625, endPoint x: 80, endPoint y: 575, distance: 62.9
click at [80, 575] on div "01BV Dried Lime Peel Powder 1570223 - Dried Lime Peel Powder Finishing Material…" at bounding box center [773, 455] width 1515 height 478
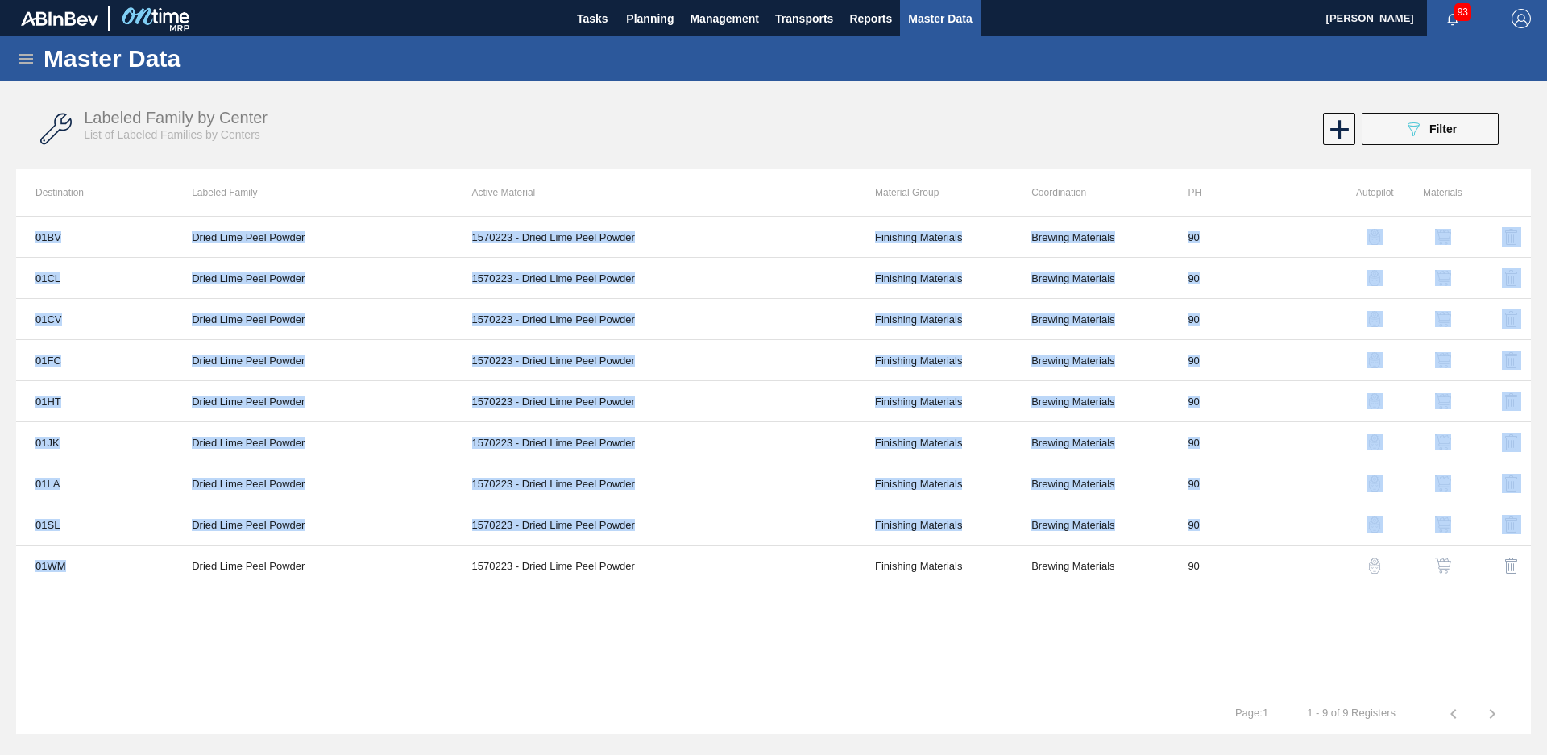
drag, startPoint x: 80, startPoint y: 575, endPoint x: 102, endPoint y: 613, distance: 44.4
click at [102, 613] on div "01BV Dried Lime Peel Powder 1570223 - Dried Lime Peel Powder Finishing Material…" at bounding box center [773, 455] width 1515 height 478
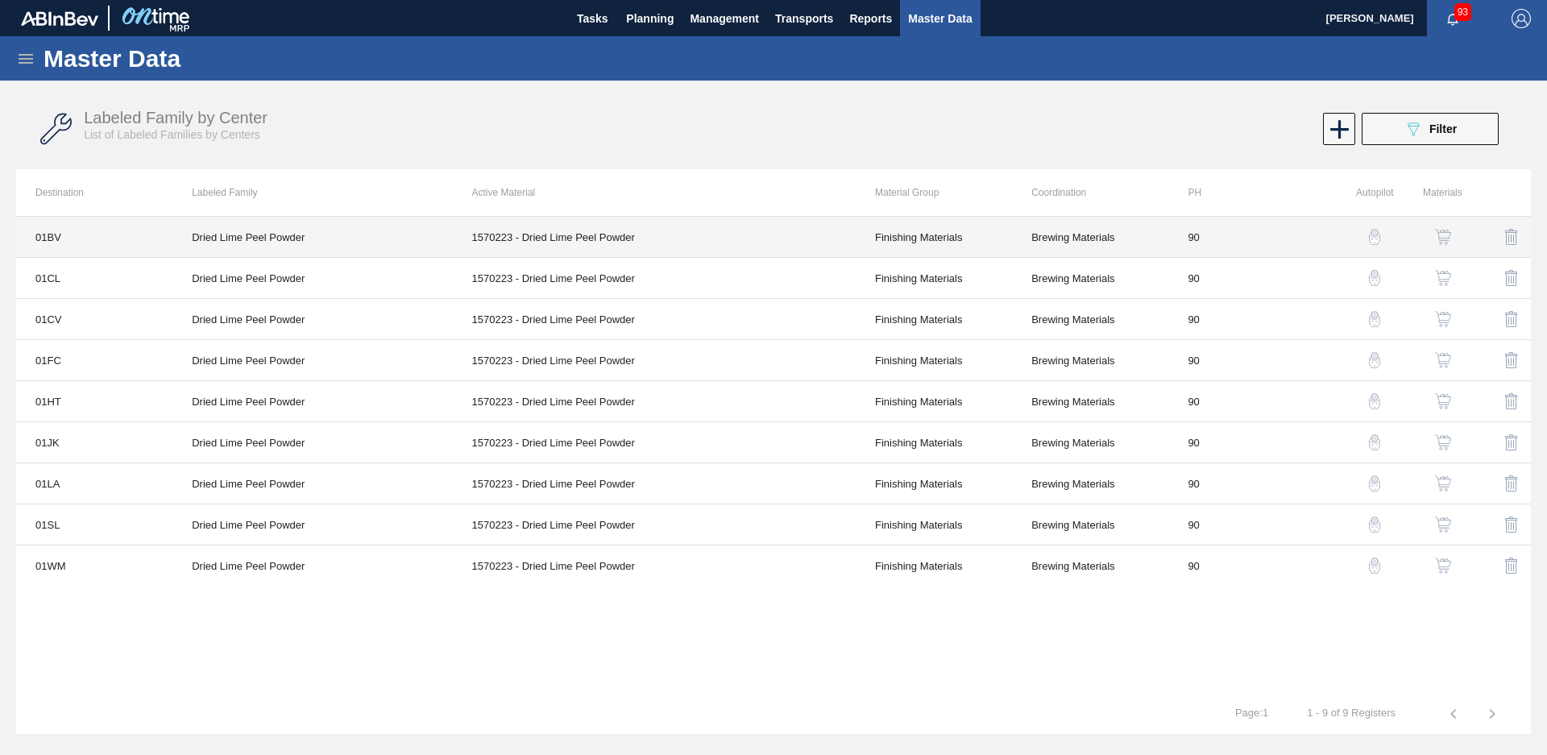
click at [234, 231] on td "Dried Lime Peel Powder" at bounding box center [312, 237] width 280 height 41
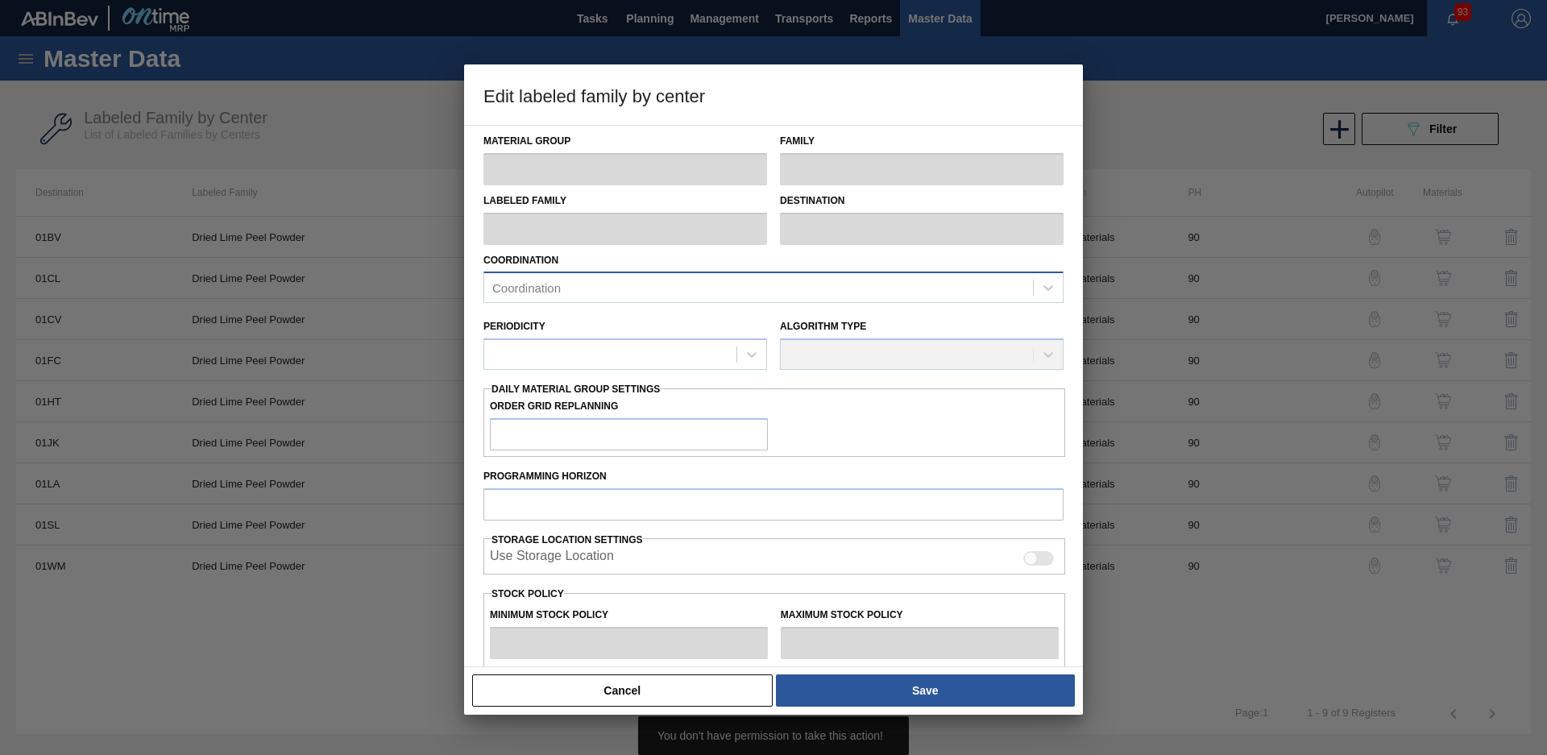
type input "Finishing Materials"
type input "Powder"
type input "Dried Lime Peel Powder"
type input "01BV - [GEOGRAPHIC_DATA] Brewery"
type input "90"
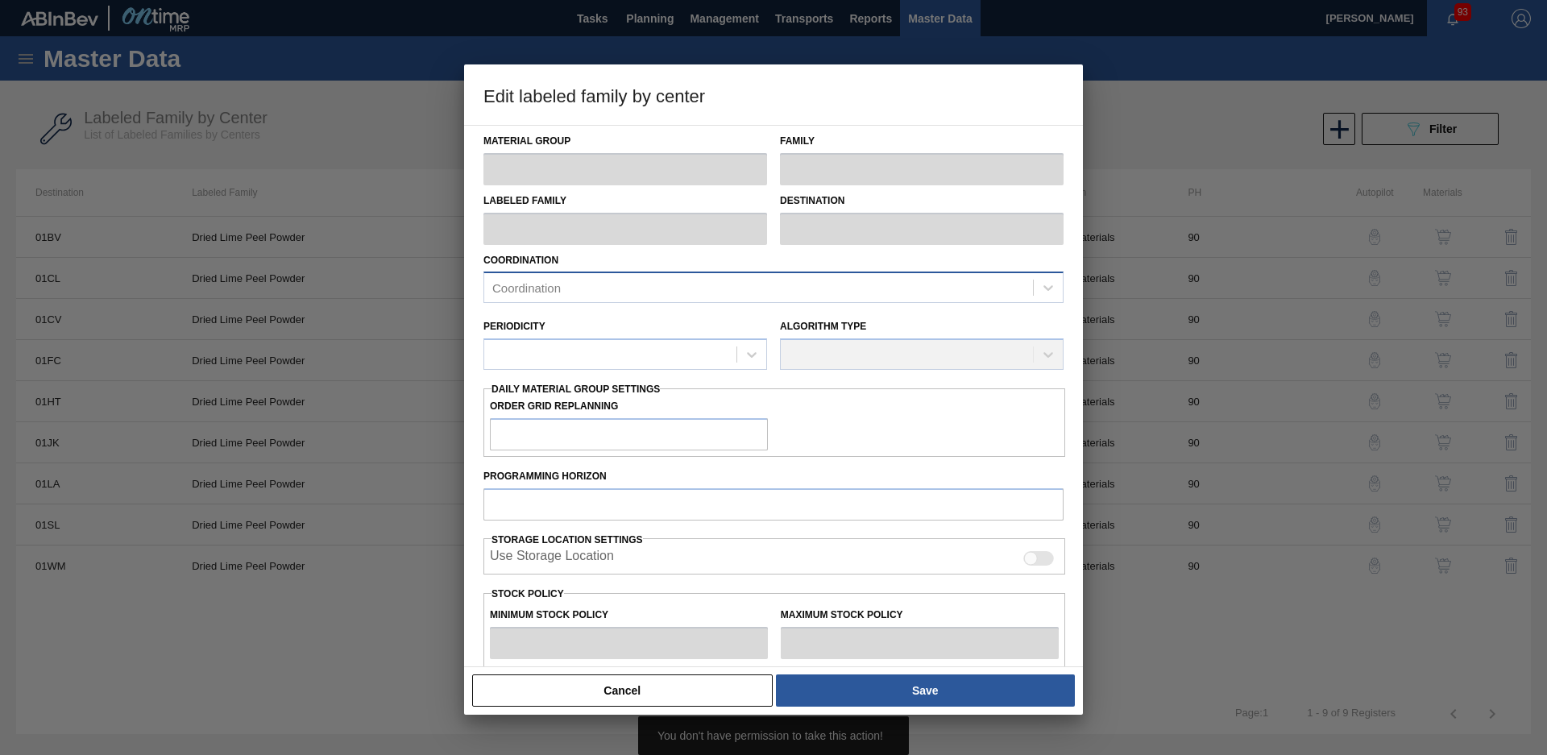
type input "4,626"
type input "7,508"
type input "0"
type input "4,626"
checkbox input "true"
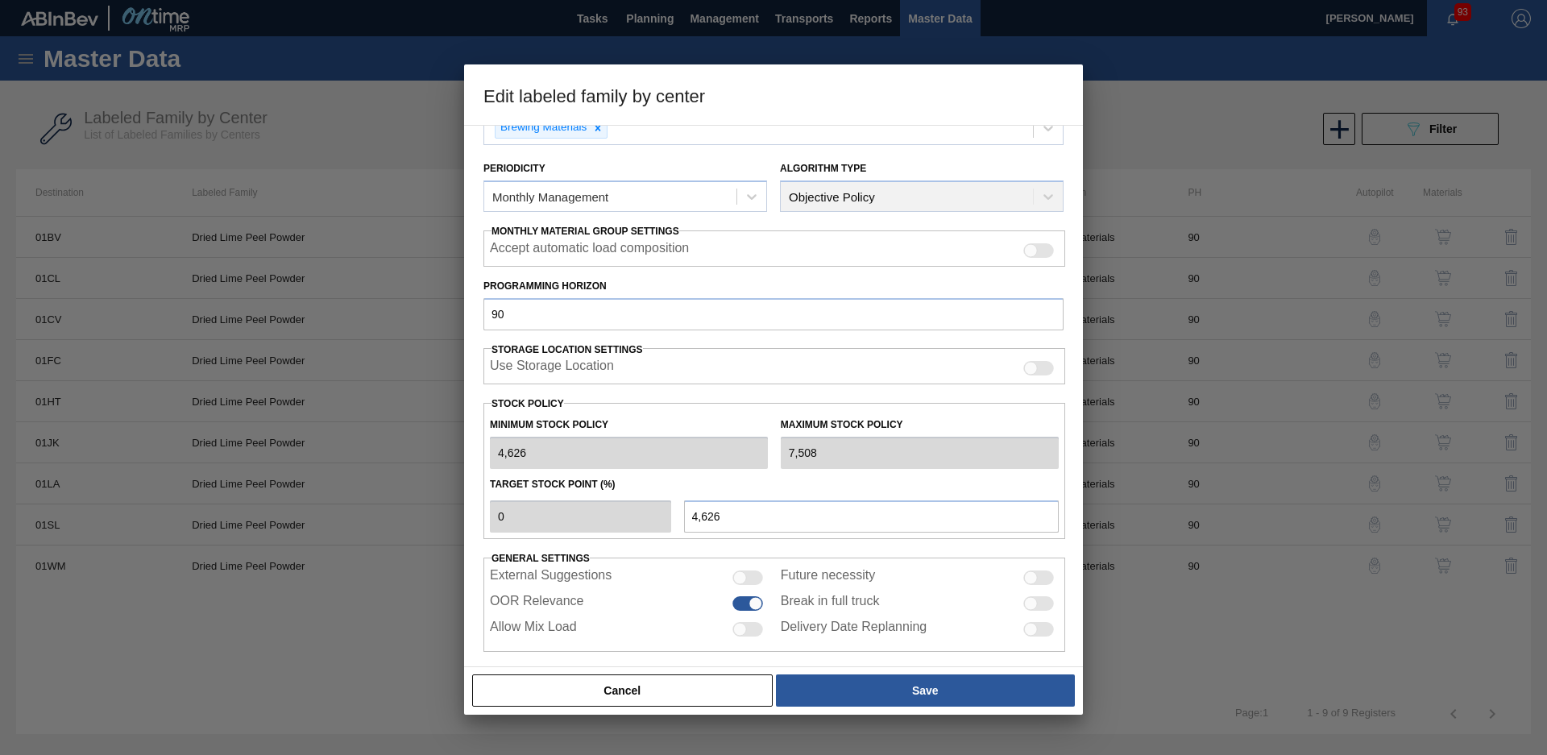
scroll to position [175, 0]
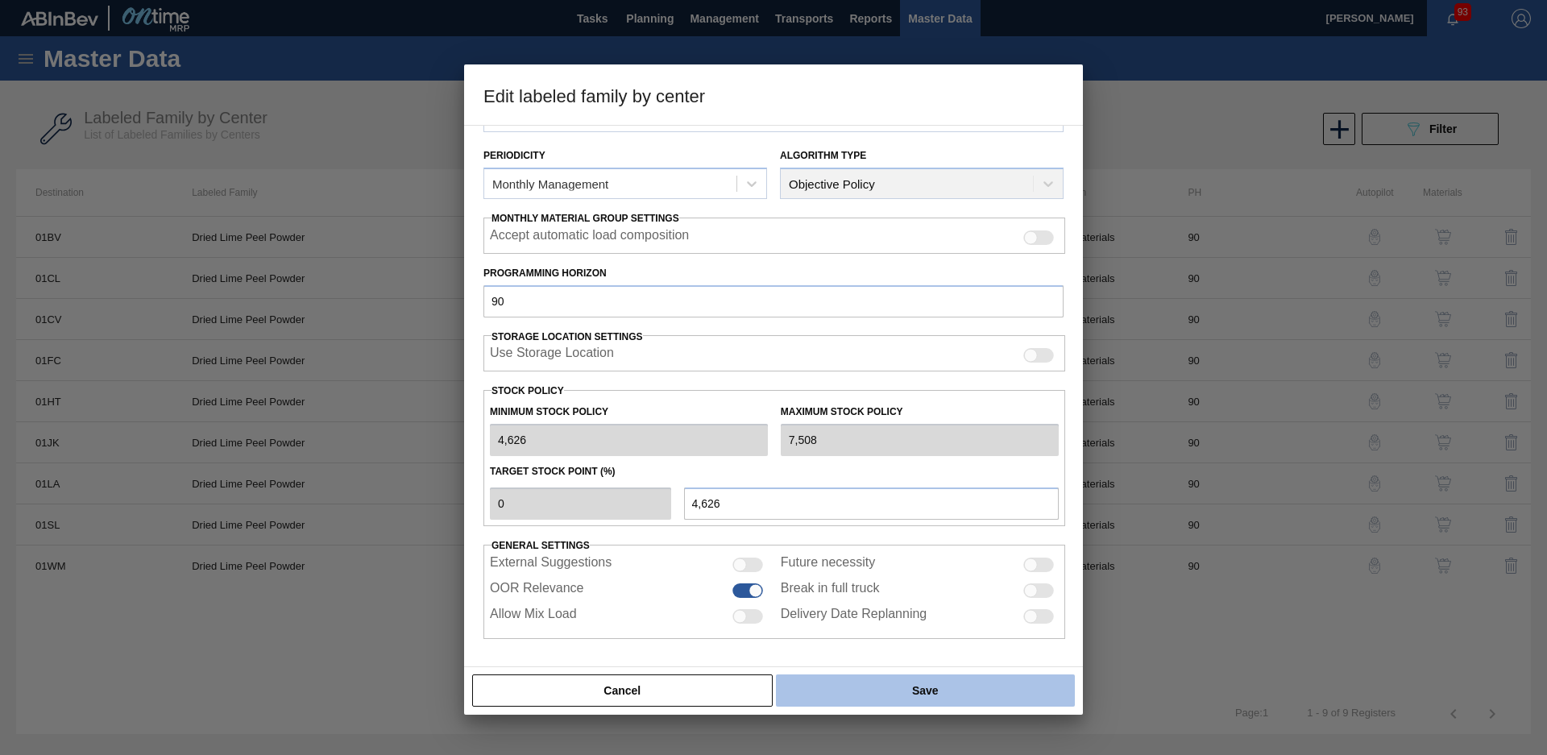
click at [904, 691] on button "Save" at bounding box center [925, 690] width 299 height 32
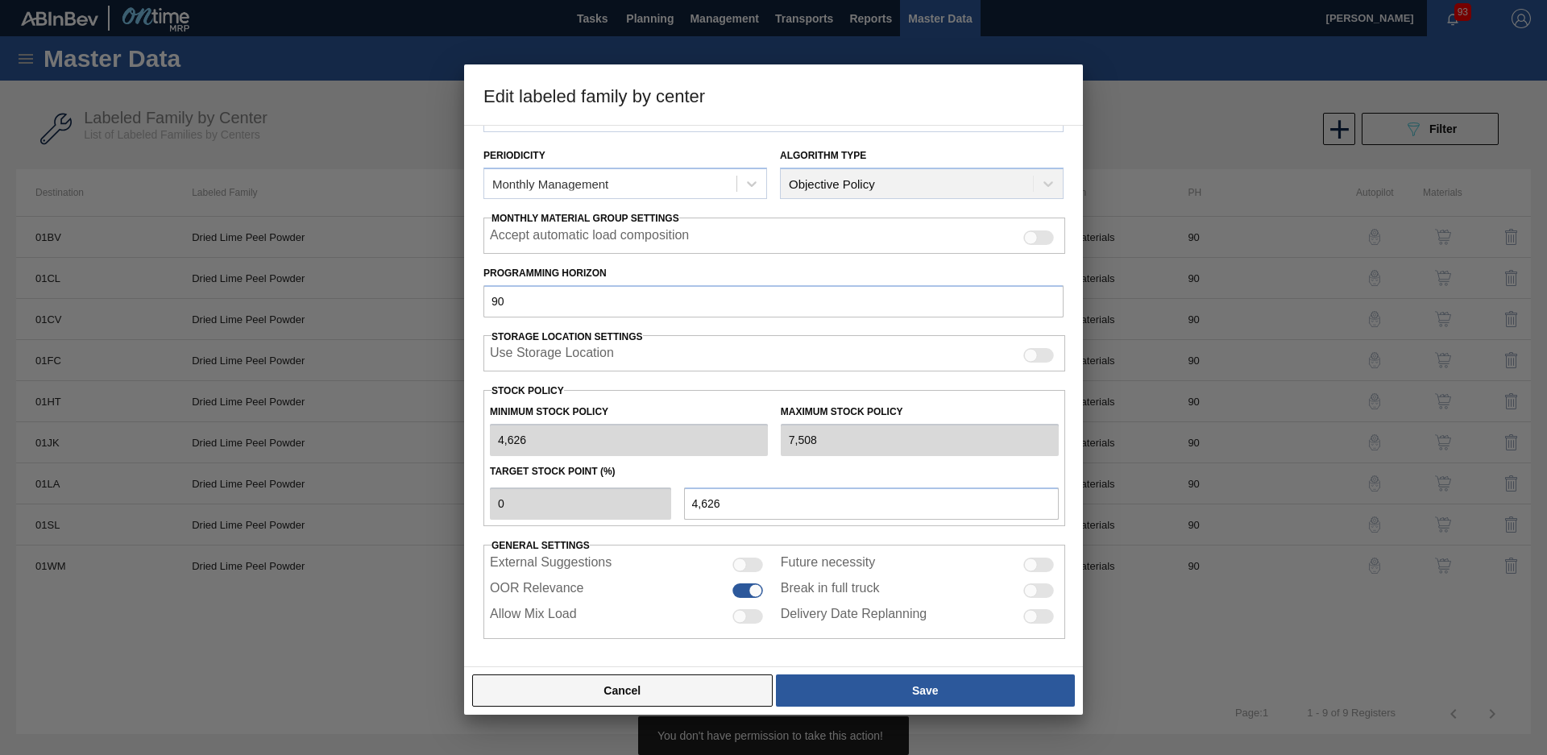
click at [728, 695] on button "Cancel" at bounding box center [622, 690] width 301 height 32
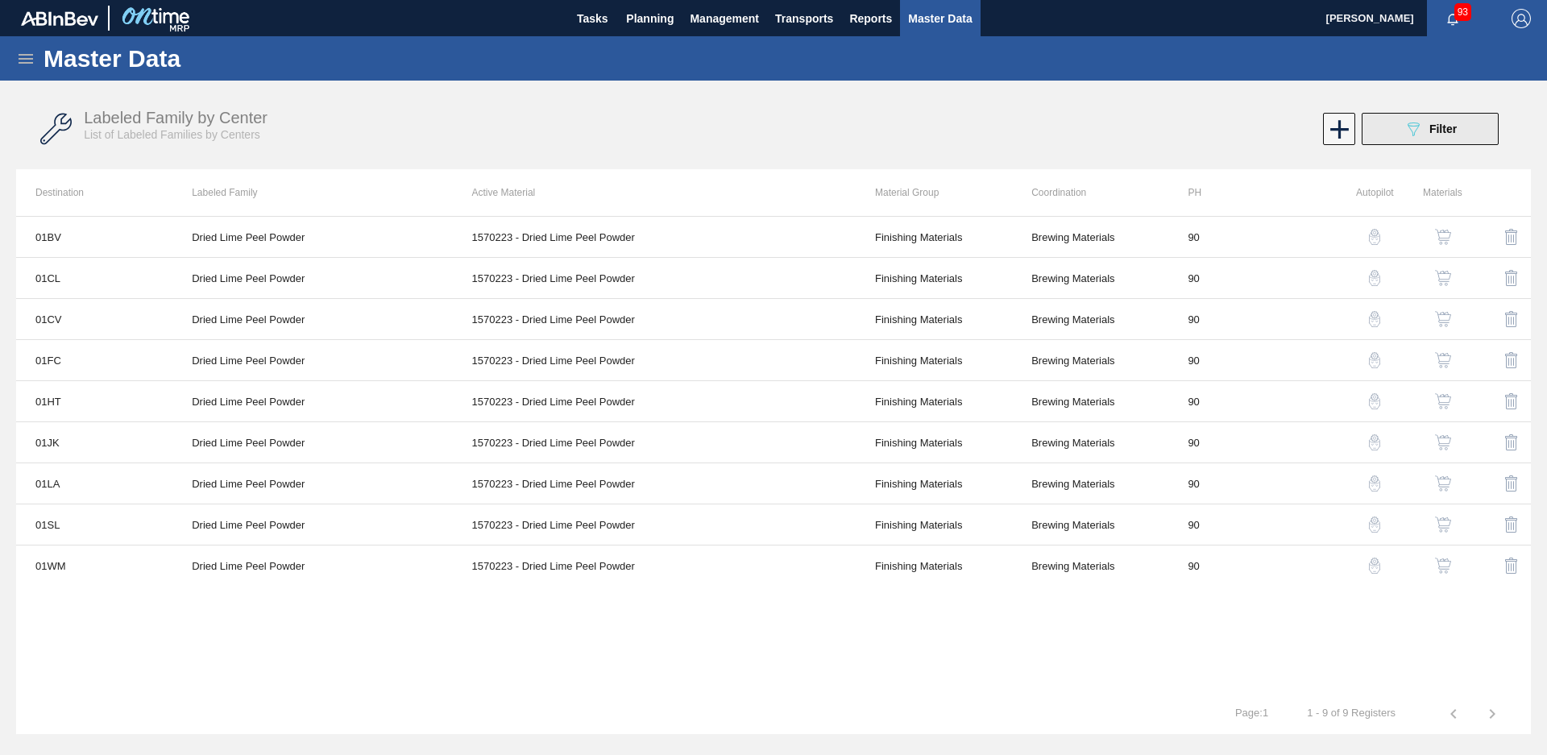
click at [1395, 122] on button "089F7B8B-B2A5-4AFE-B5C0-19BA573D28AC Filter" at bounding box center [1430, 129] width 137 height 32
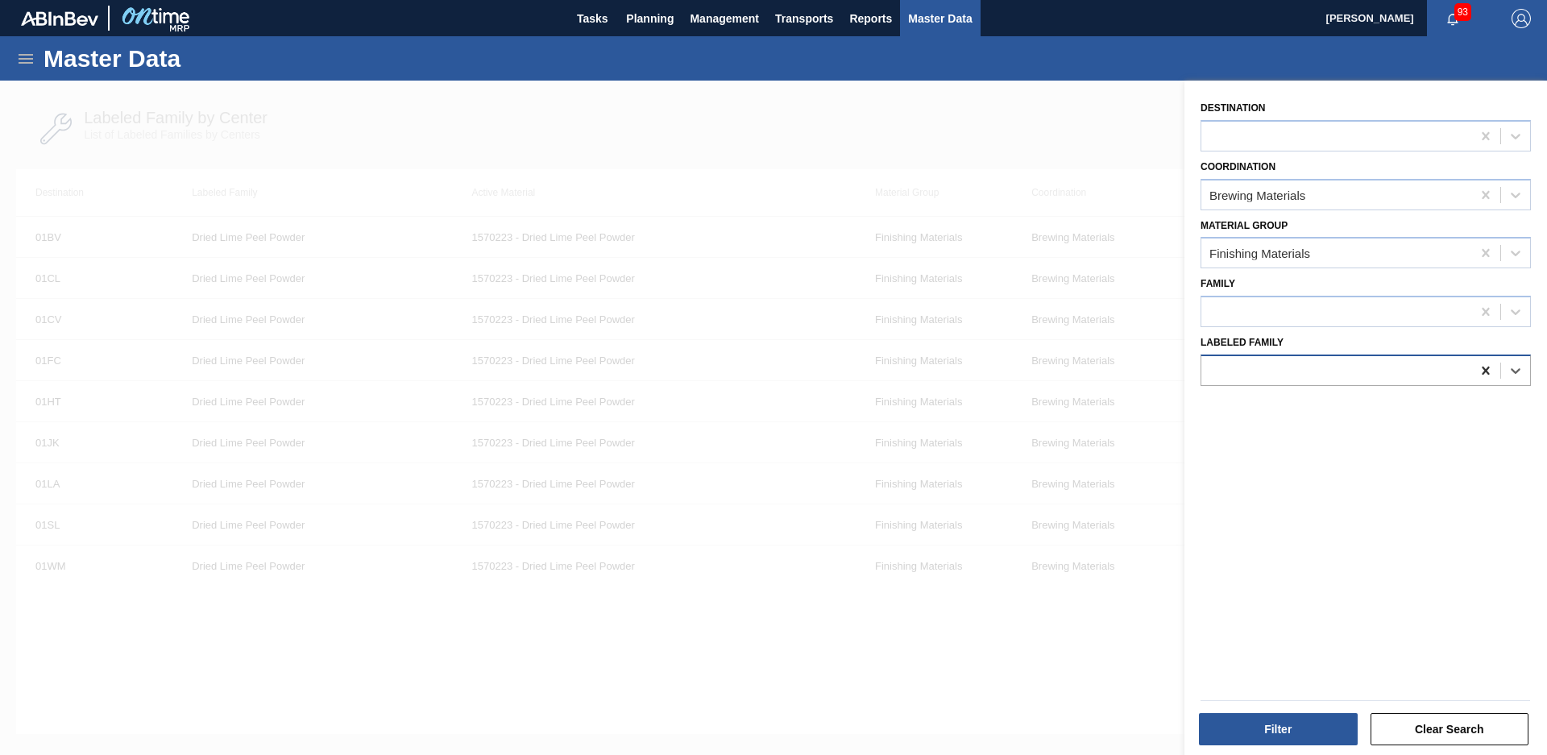
click at [1478, 367] on icon at bounding box center [1486, 371] width 16 height 16
type Family "Dried Lemo"
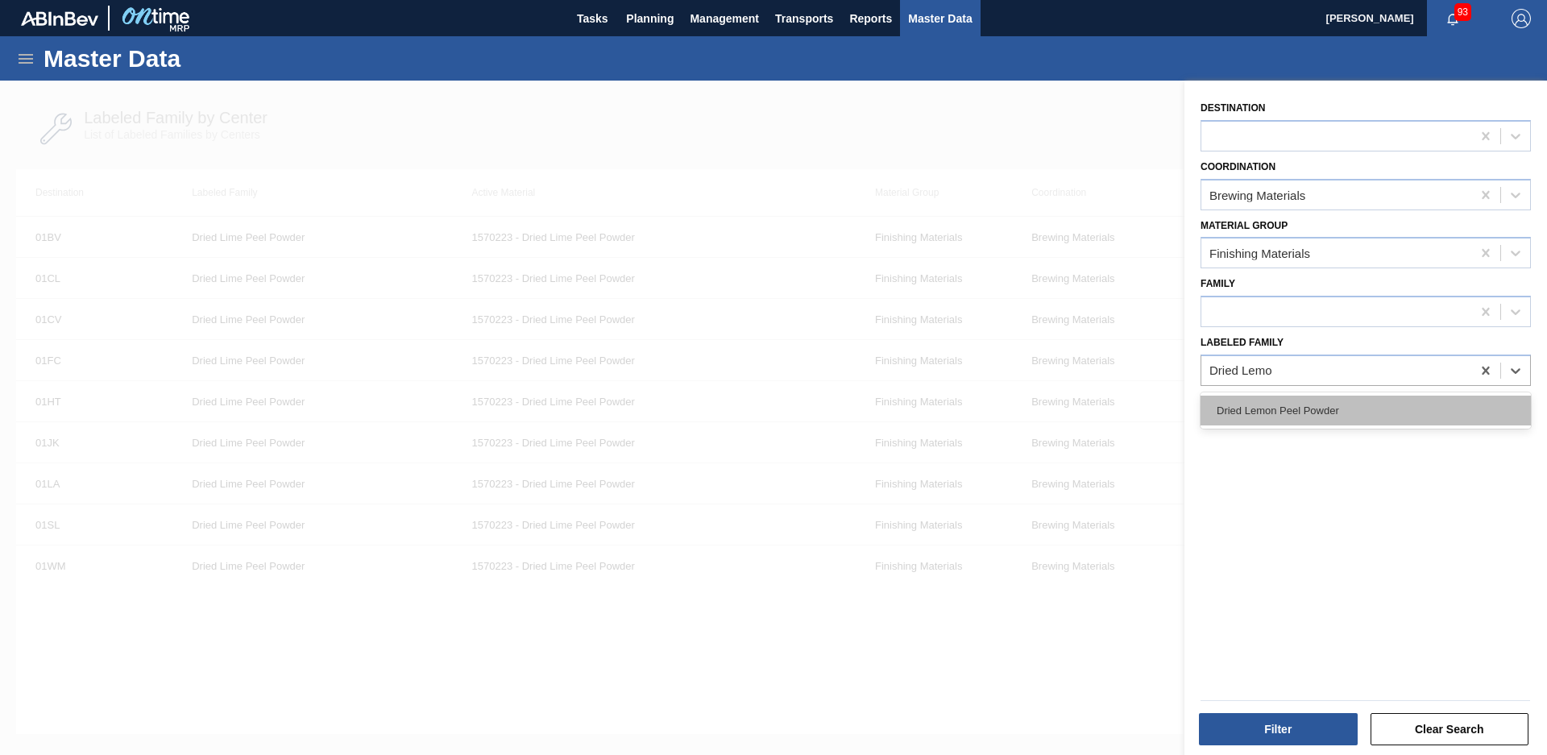
click at [1355, 405] on div "Dried Lemon Peel Powder" at bounding box center [1366, 411] width 330 height 30
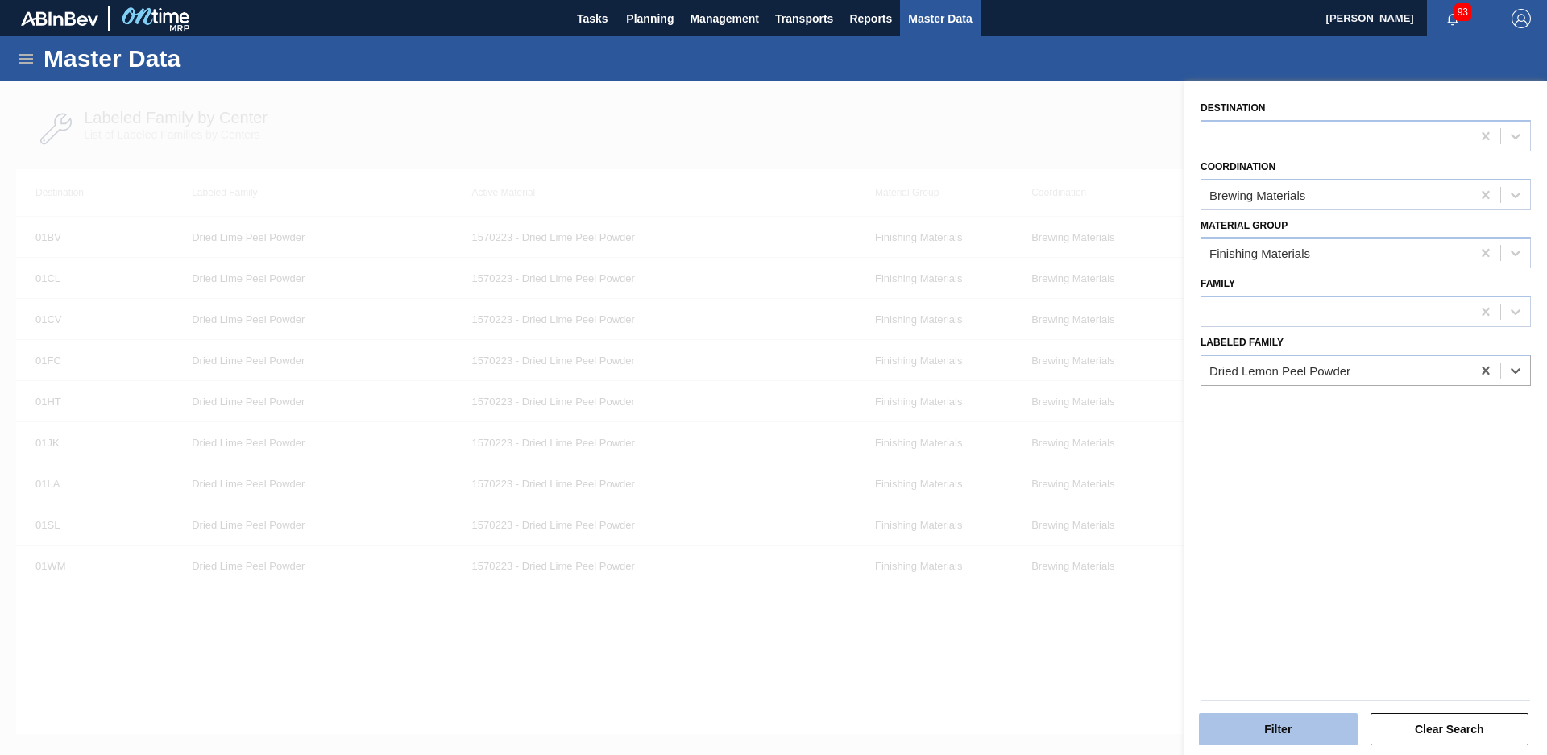
click at [1292, 724] on button "Filter" at bounding box center [1278, 729] width 159 height 32
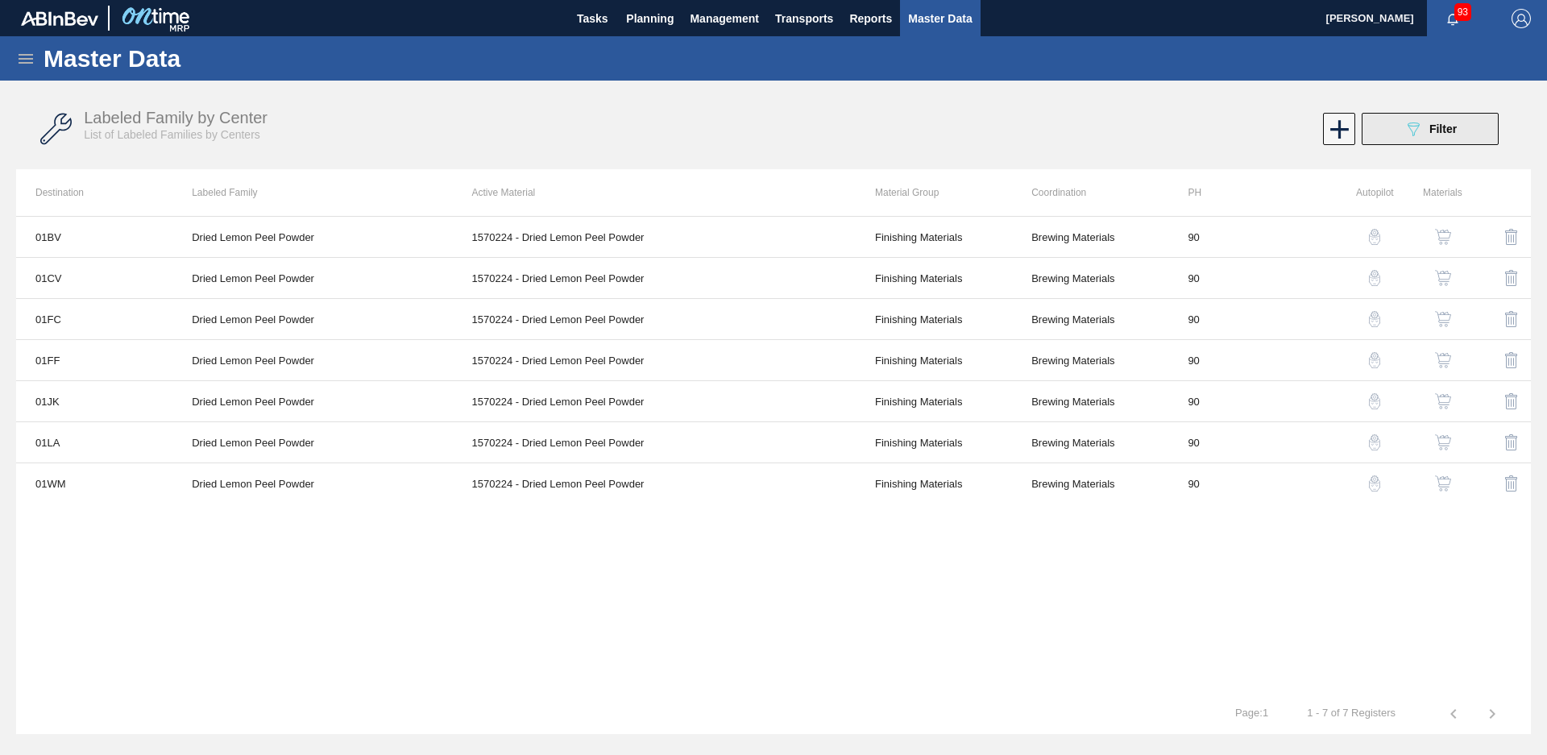
click at [1463, 135] on button "089F7B8B-B2A5-4AFE-B5C0-19BA573D28AC Filter" at bounding box center [1430, 129] width 137 height 32
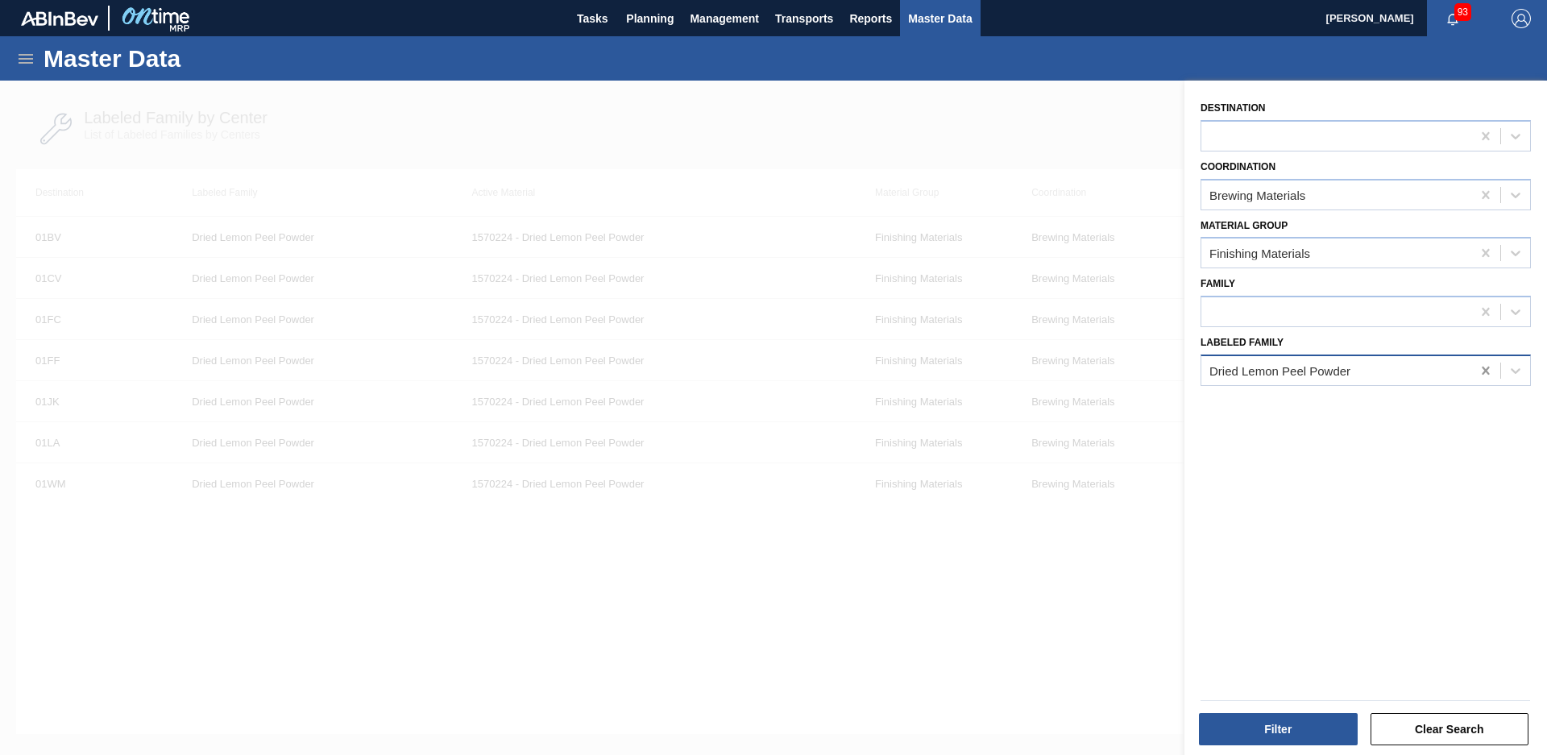
click at [1485, 365] on icon at bounding box center [1486, 371] width 16 height 16
type Family "Dried or"
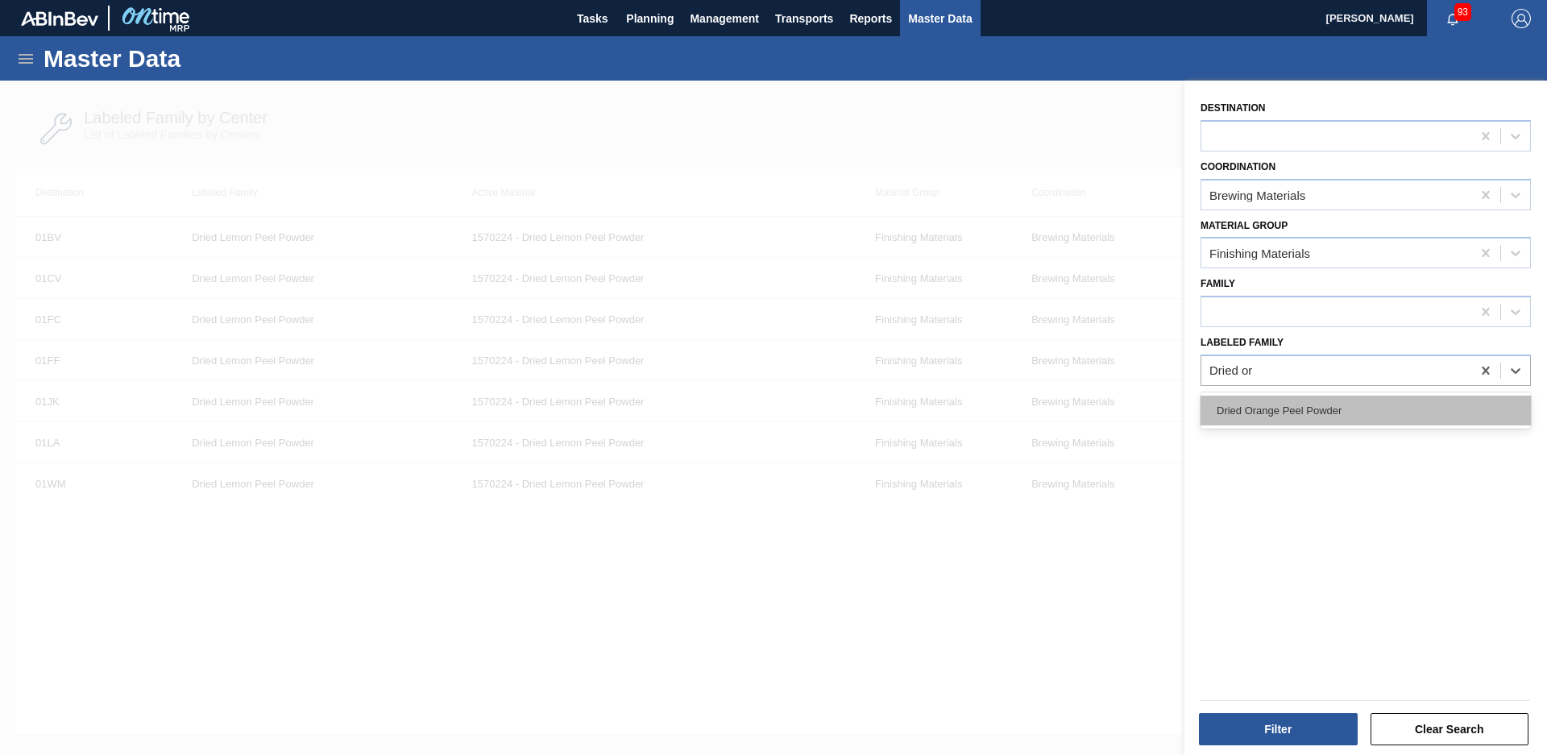
click at [1396, 417] on div "Dried Orange Peel Powder" at bounding box center [1366, 411] width 330 height 30
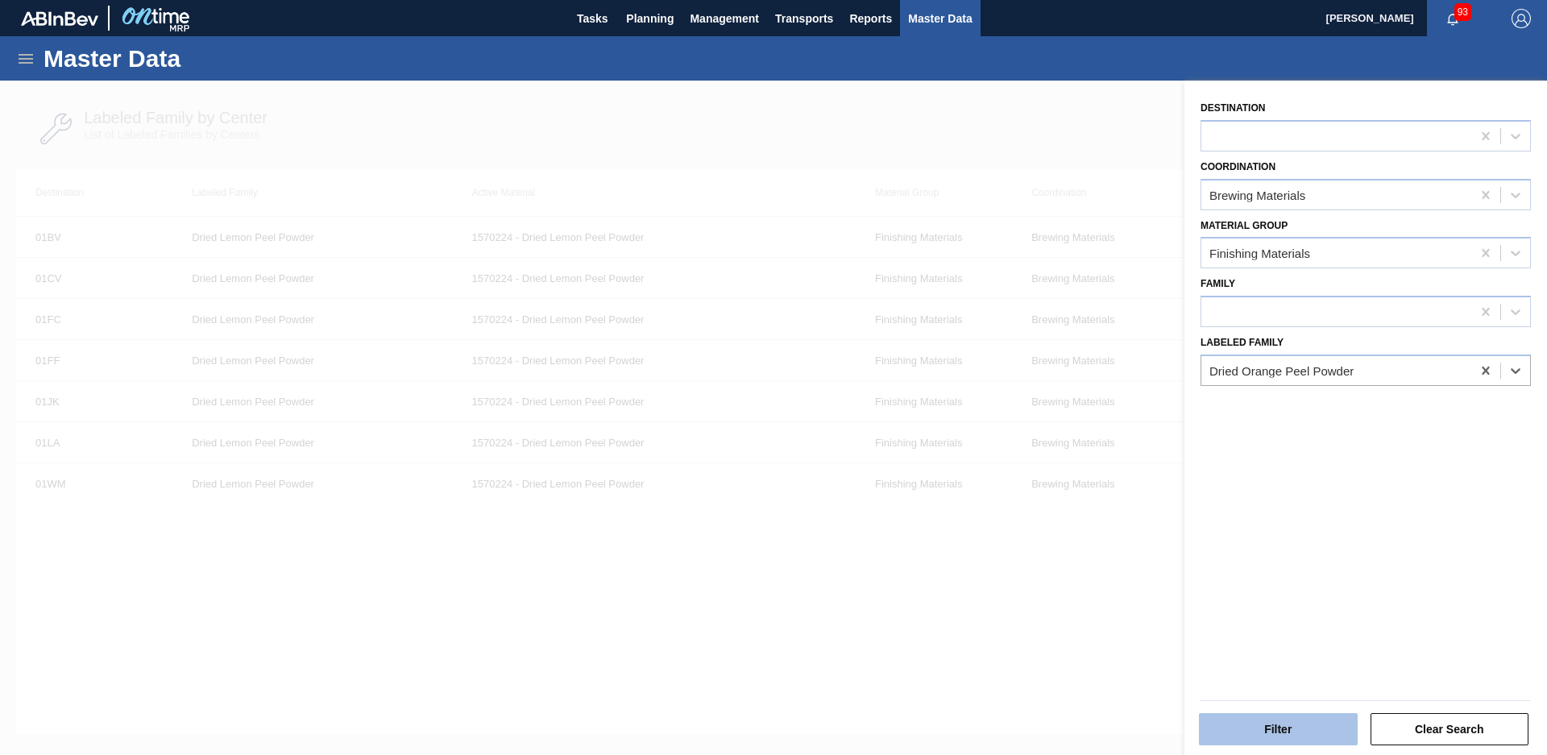
click at [1286, 723] on button "Filter" at bounding box center [1278, 729] width 159 height 32
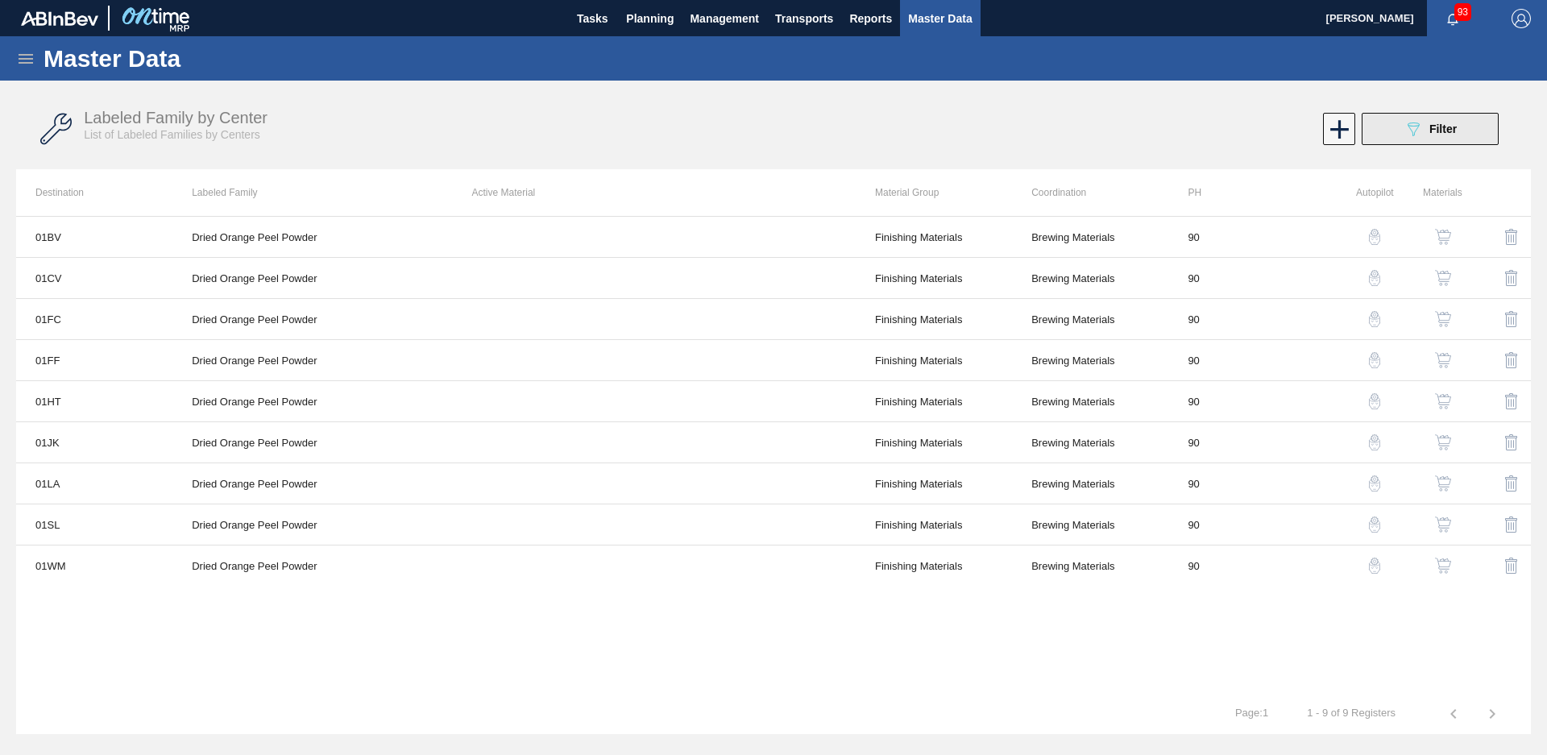
drag, startPoint x: 1381, startPoint y: 131, endPoint x: 1394, endPoint y: 132, distance: 12.9
click at [1381, 131] on button "089F7B8B-B2A5-4AFE-B5C0-19BA573D28AC Filter" at bounding box center [1430, 129] width 137 height 32
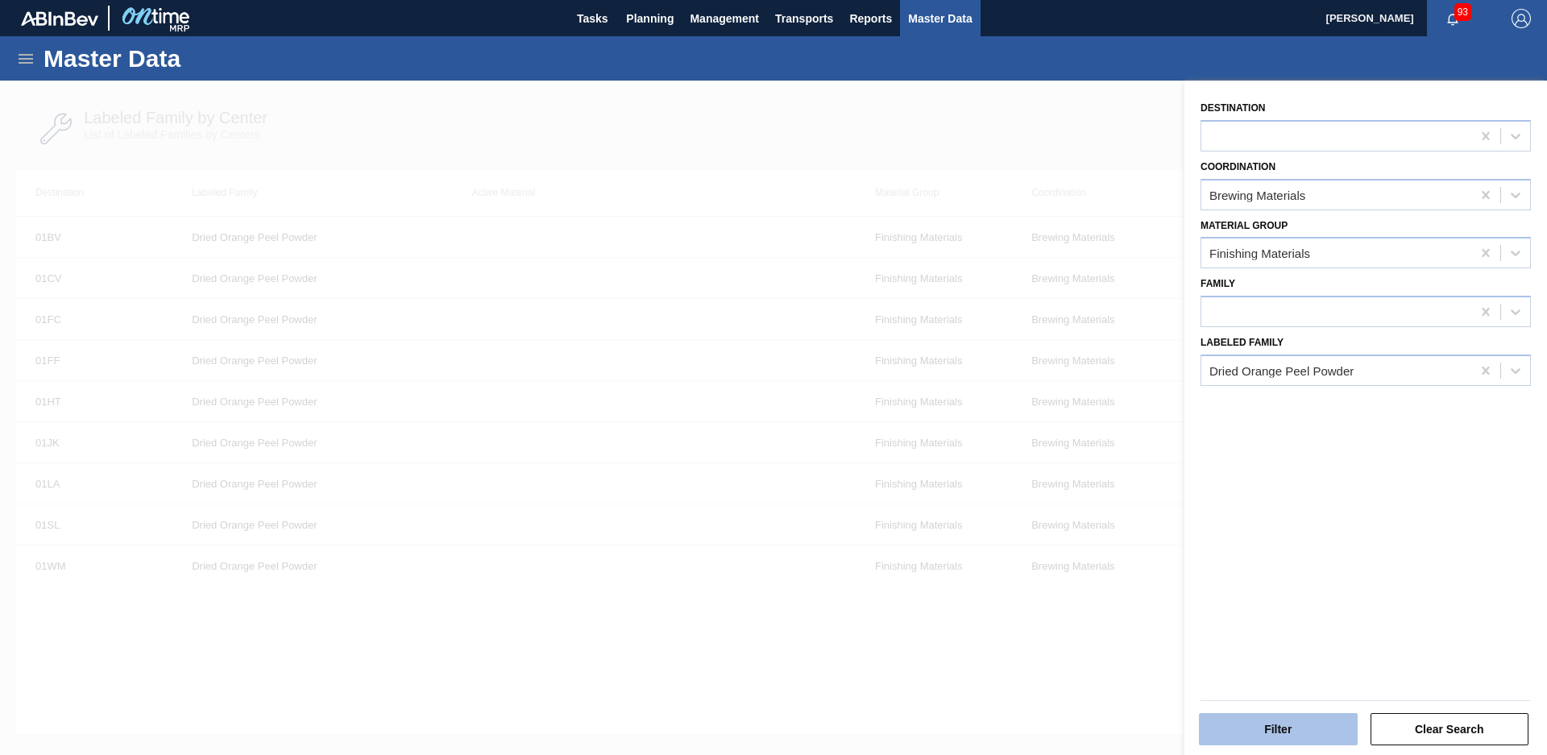
click at [1278, 724] on button "Filter" at bounding box center [1278, 729] width 159 height 32
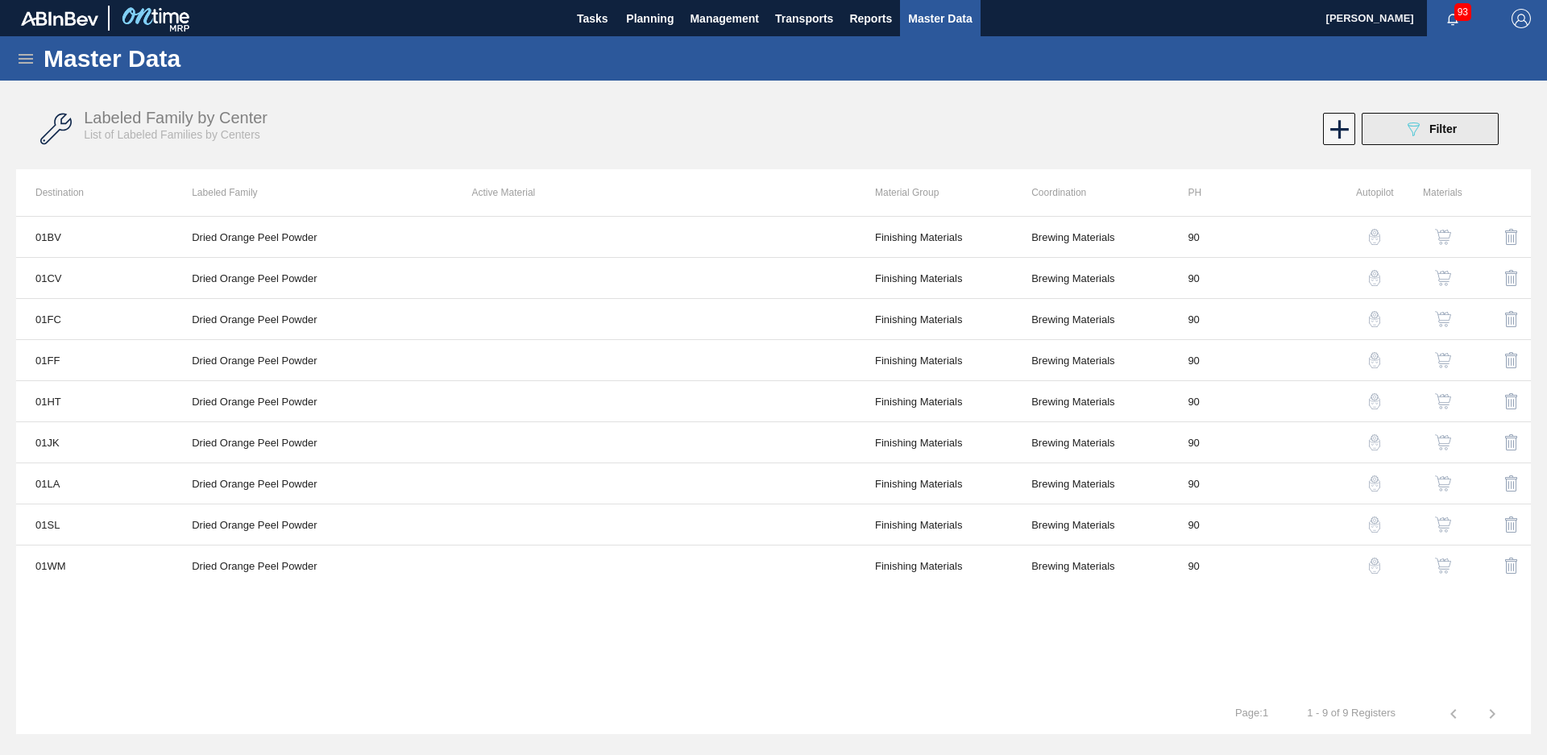
click at [1480, 124] on button "089F7B8B-B2A5-4AFE-B5C0-19BA573D28AC Filter" at bounding box center [1430, 129] width 137 height 32
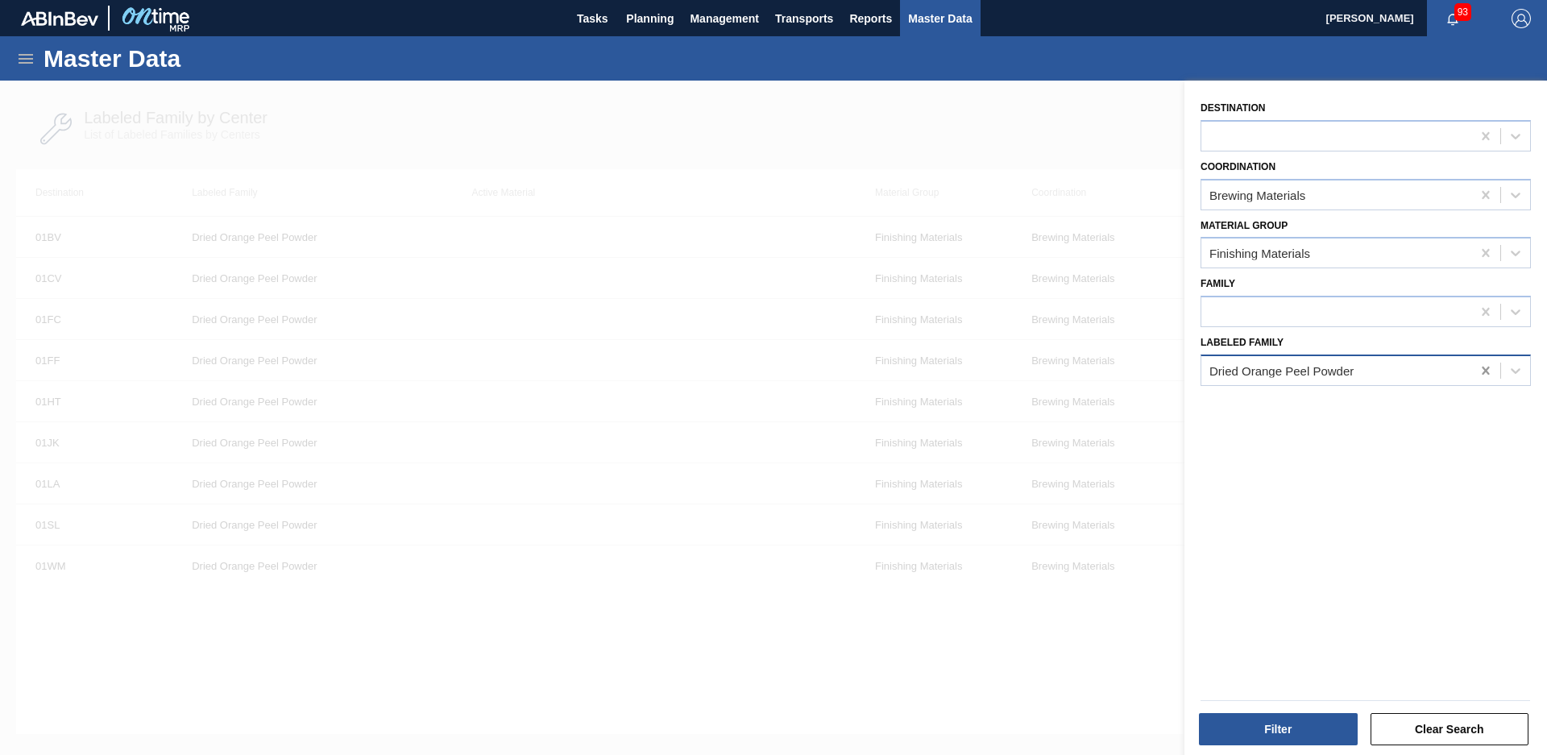
click at [1488, 376] on icon at bounding box center [1486, 371] width 16 height 16
type Family "ground"
click at [1287, 428] on div "Ground Coriander" at bounding box center [1366, 440] width 330 height 30
click at [1267, 444] on div "Destination Coordination Brewing Materials Material Group Finishing Materials F…" at bounding box center [1366, 420] width 363 height 679
click at [1255, 438] on div "Destination Coordination Brewing Materials Material Group Finishing Materials F…" at bounding box center [1366, 420] width 363 height 679
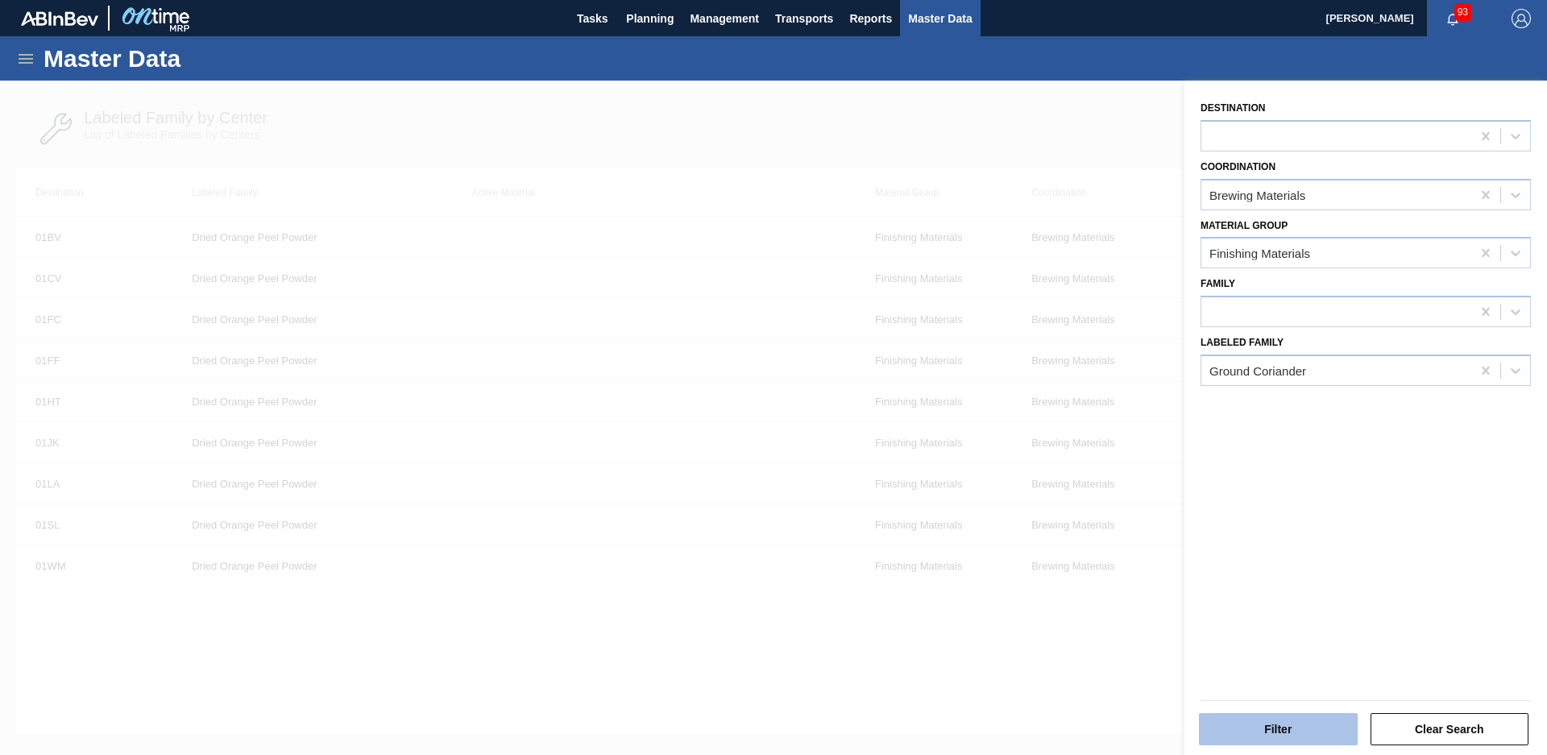
click at [1281, 735] on button "Filter" at bounding box center [1278, 729] width 159 height 32
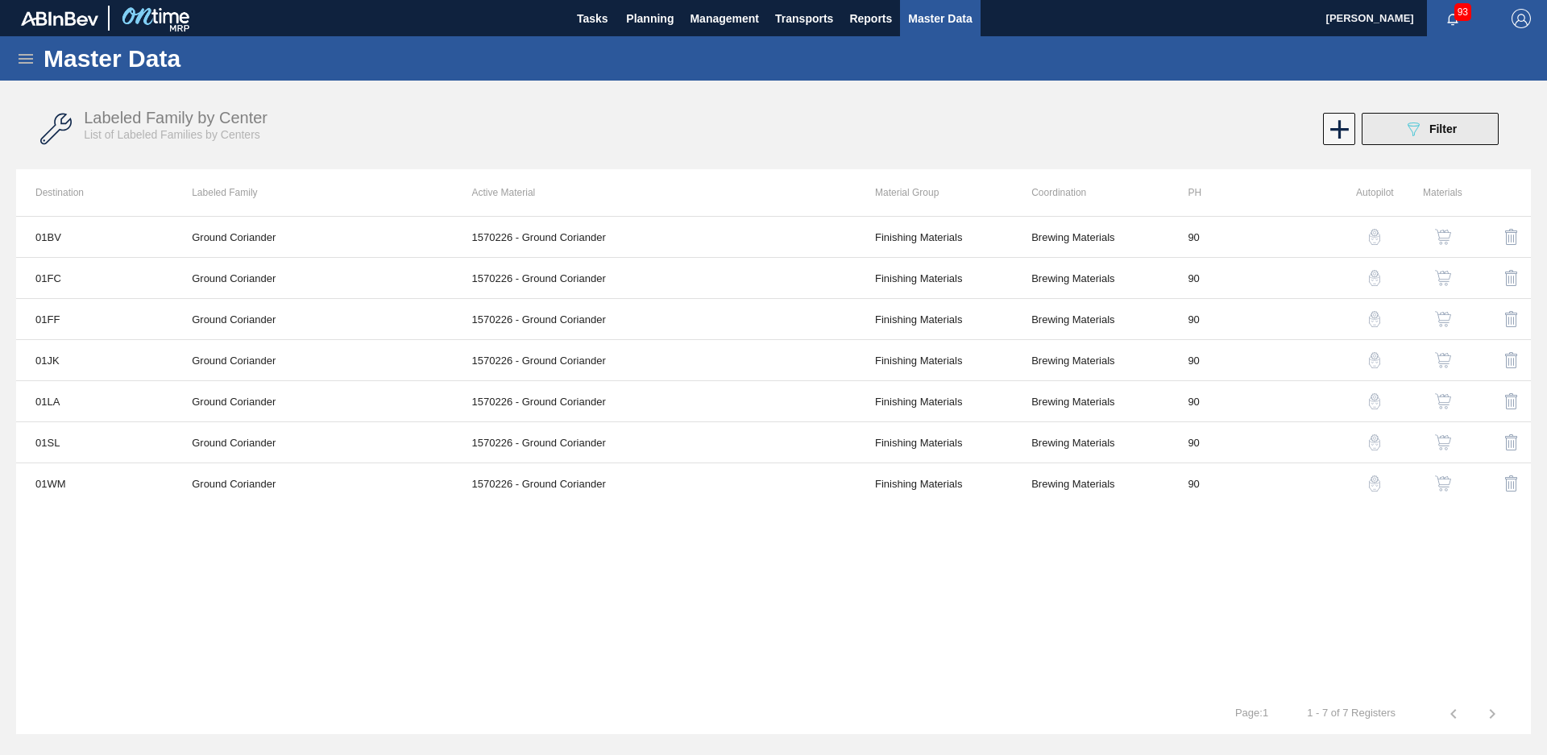
click at [1432, 132] on span "Filter" at bounding box center [1443, 128] width 27 height 13
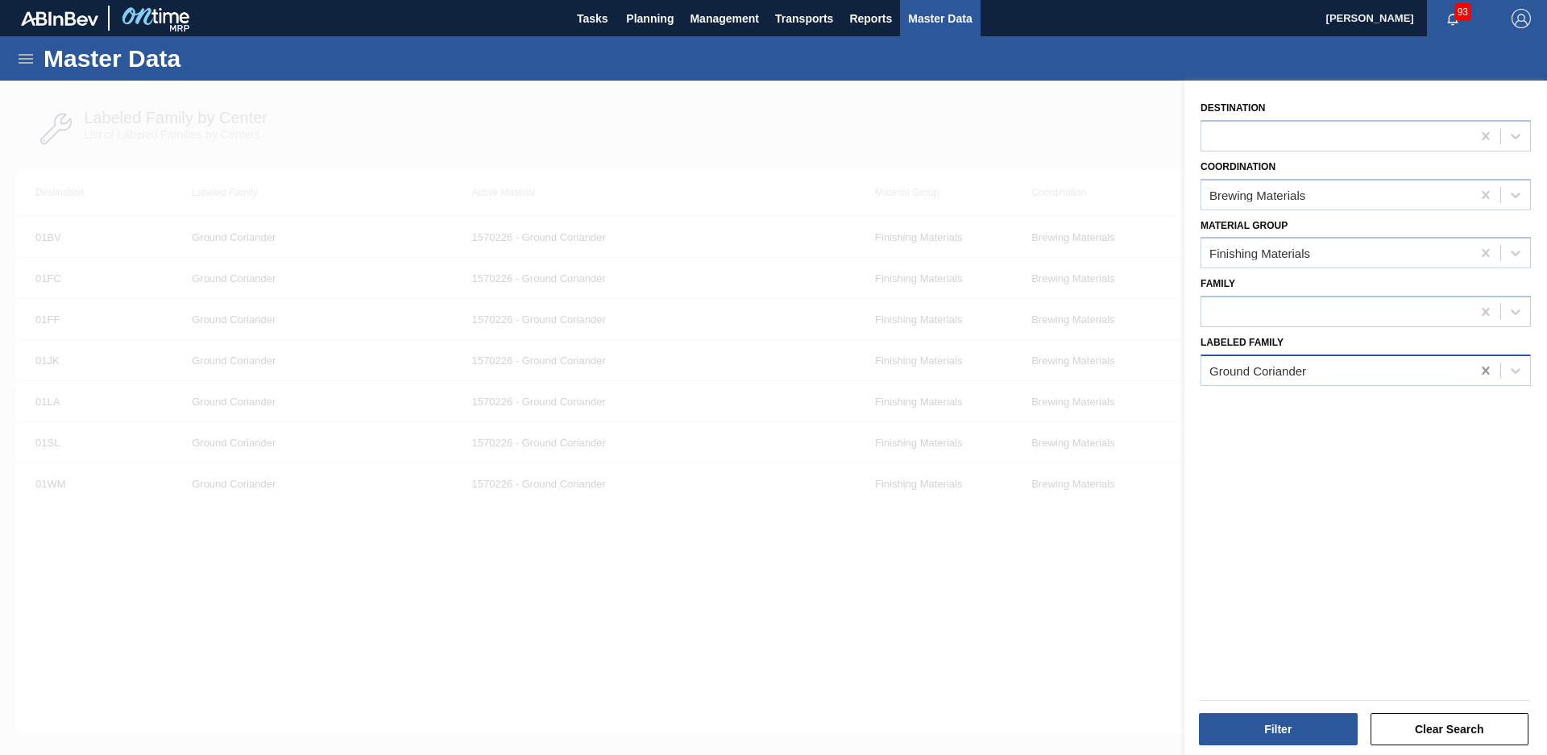
click at [1478, 369] on icon at bounding box center [1486, 371] width 16 height 16
type Family "Lime cactus type"
click at [1304, 739] on button "Filter" at bounding box center [1278, 729] width 159 height 32
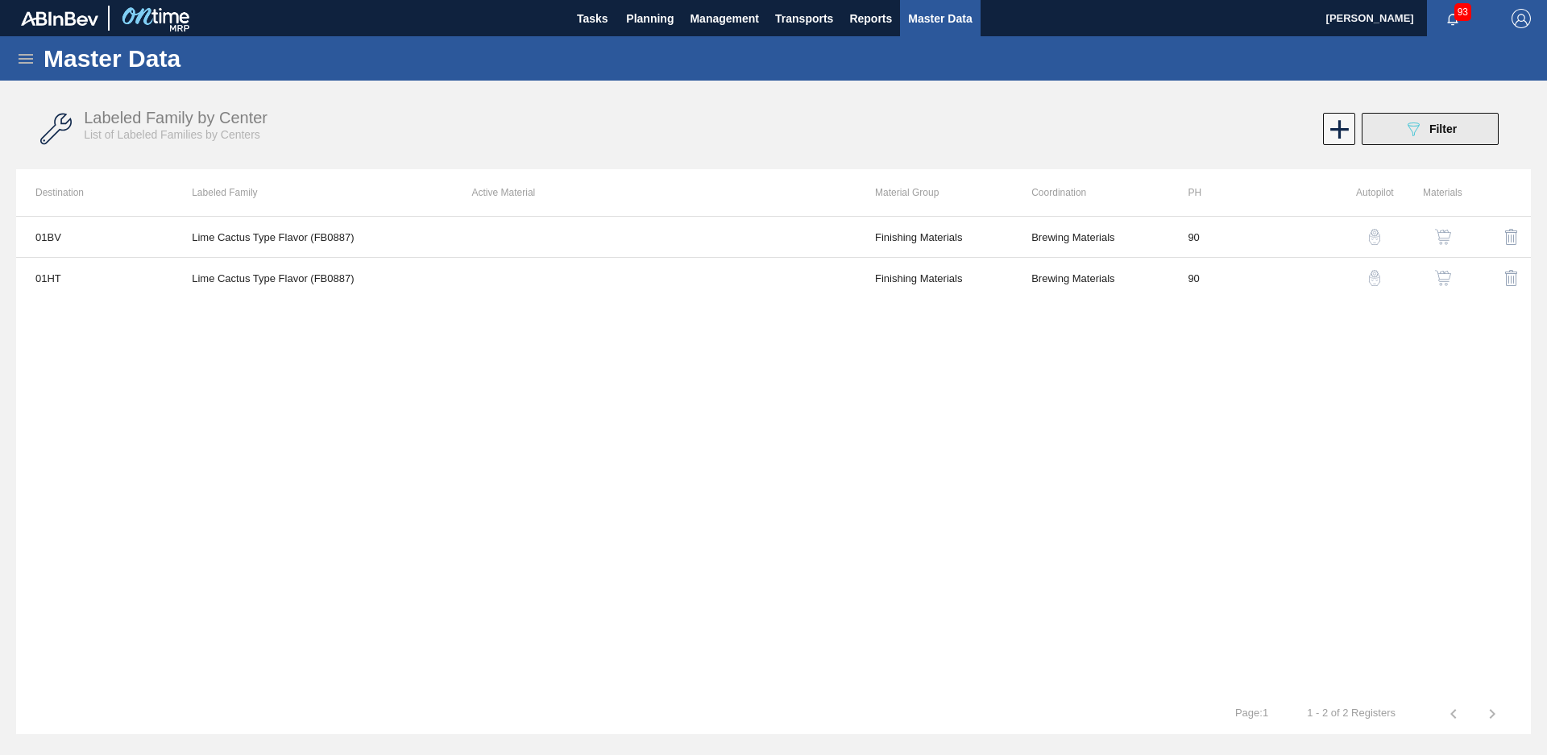
click at [1486, 143] on button "089F7B8B-B2A5-4AFE-B5C0-19BA573D28AC Filter" at bounding box center [1430, 129] width 137 height 32
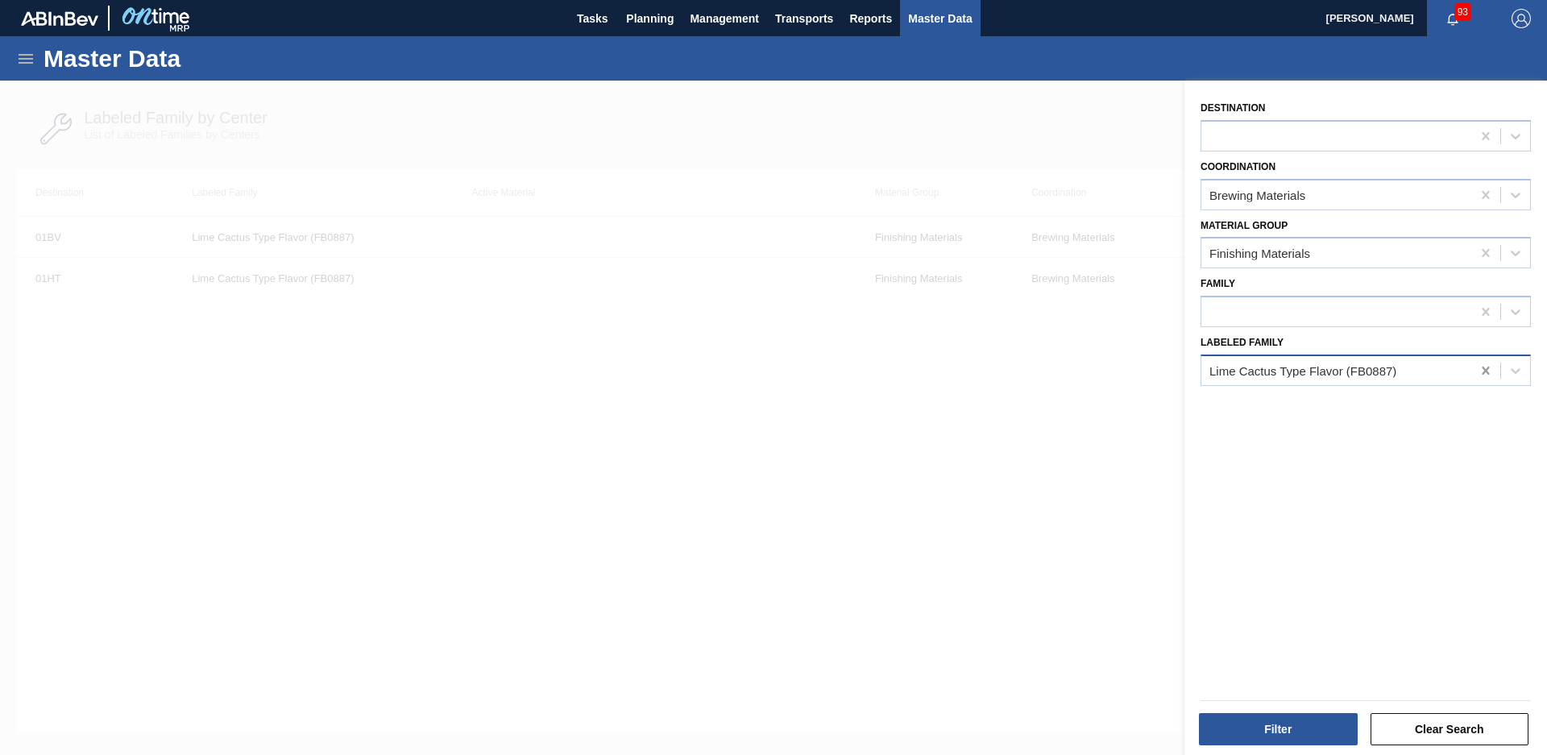
click at [1479, 376] on icon at bounding box center [1486, 371] width 16 height 16
type Family "Natural Lime modif"
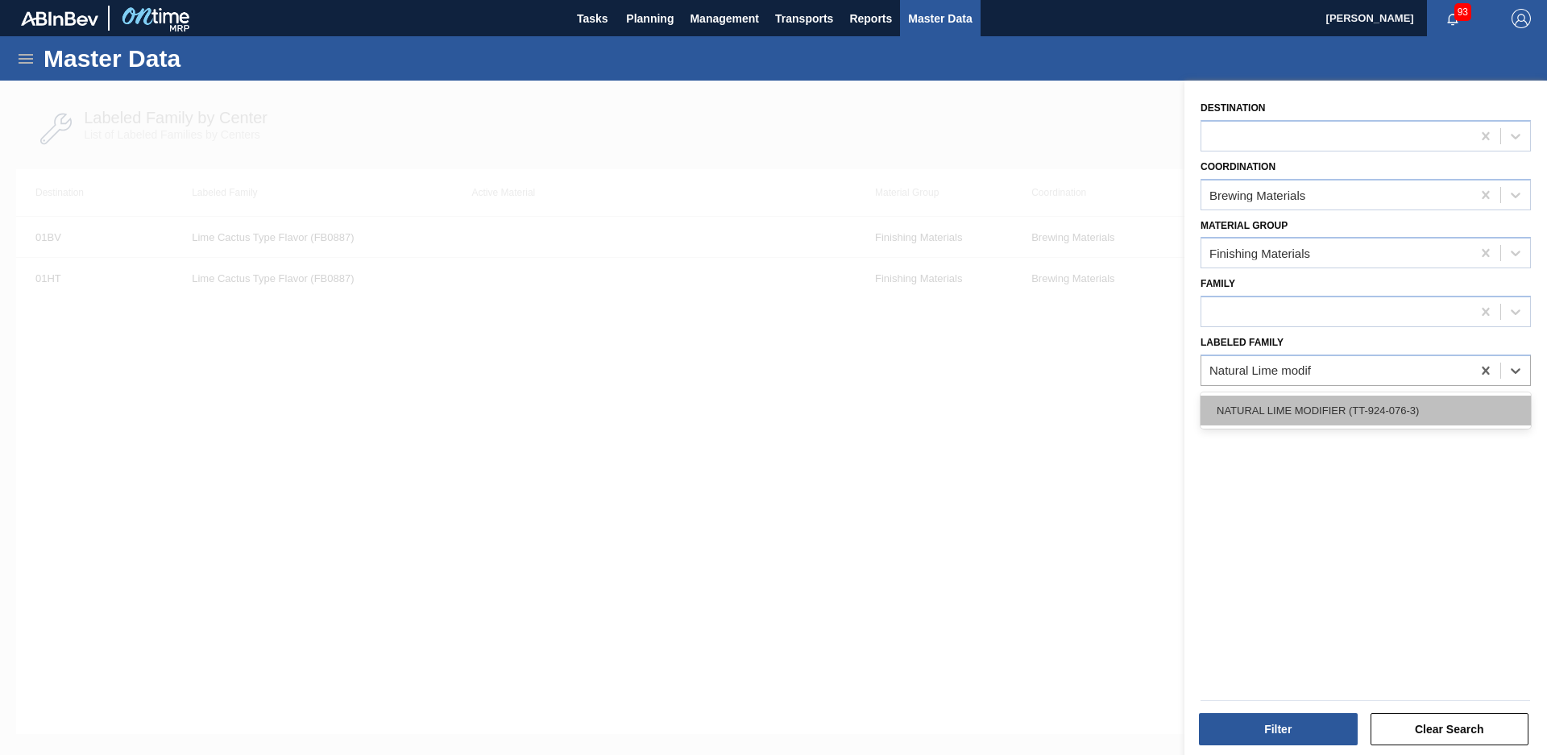
click at [1359, 424] on div "NATURAL LIME MODIFIER (TT-924-076-3)" at bounding box center [1366, 411] width 330 height 30
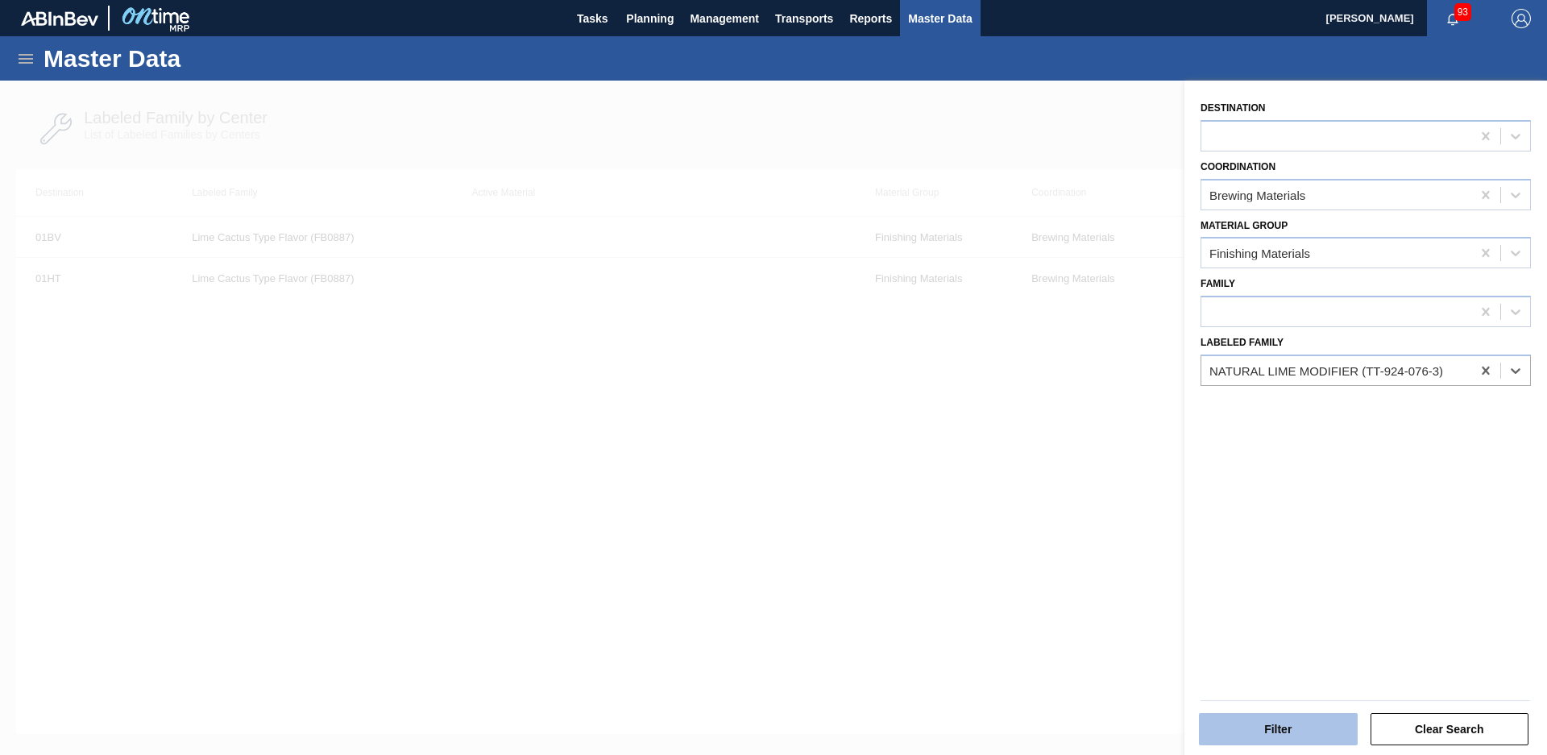
click at [1263, 716] on button "Filter" at bounding box center [1278, 729] width 159 height 32
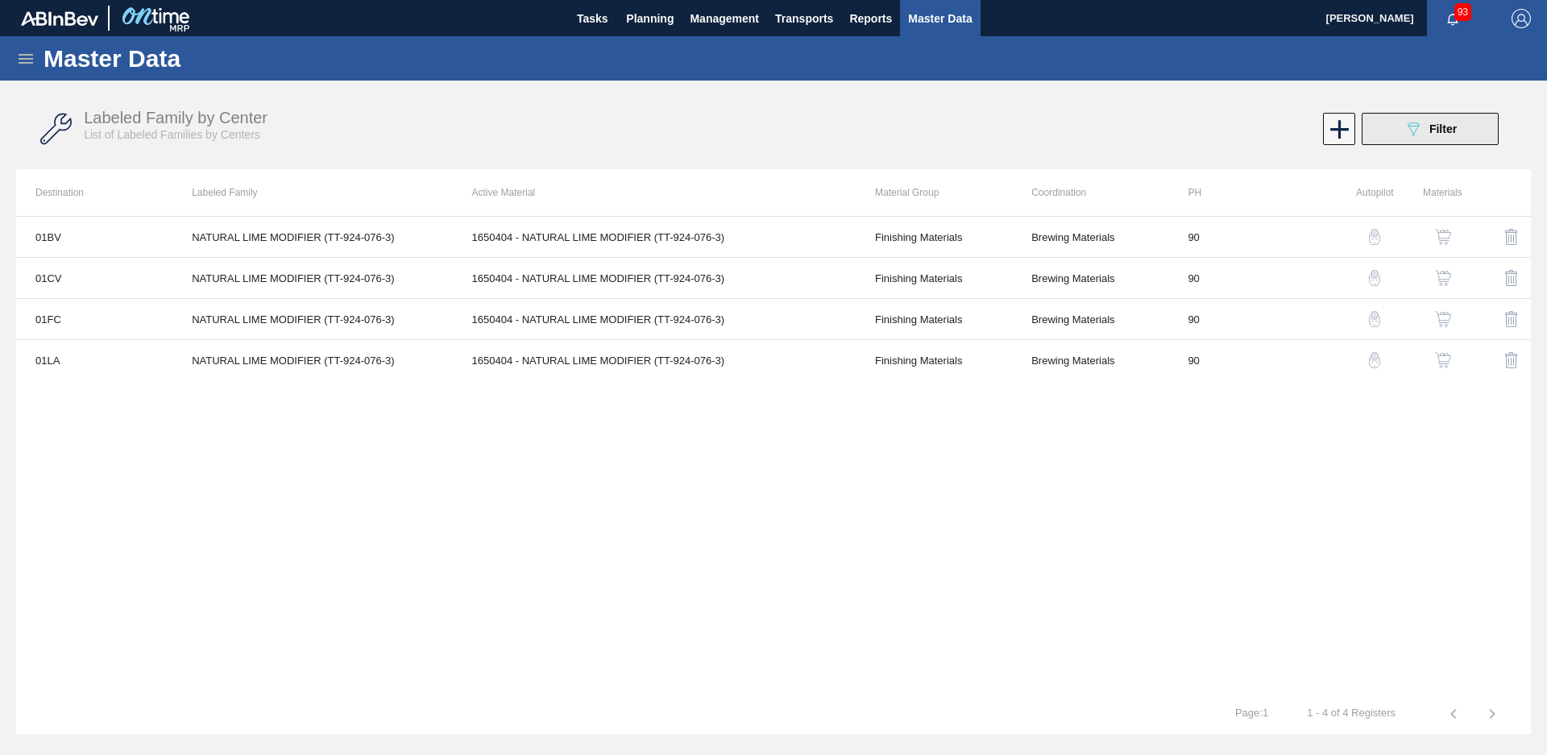
click at [1446, 135] on div "089F7B8B-B2A5-4AFE-B5C0-19BA573D28AC Filter" at bounding box center [1430, 128] width 53 height 19
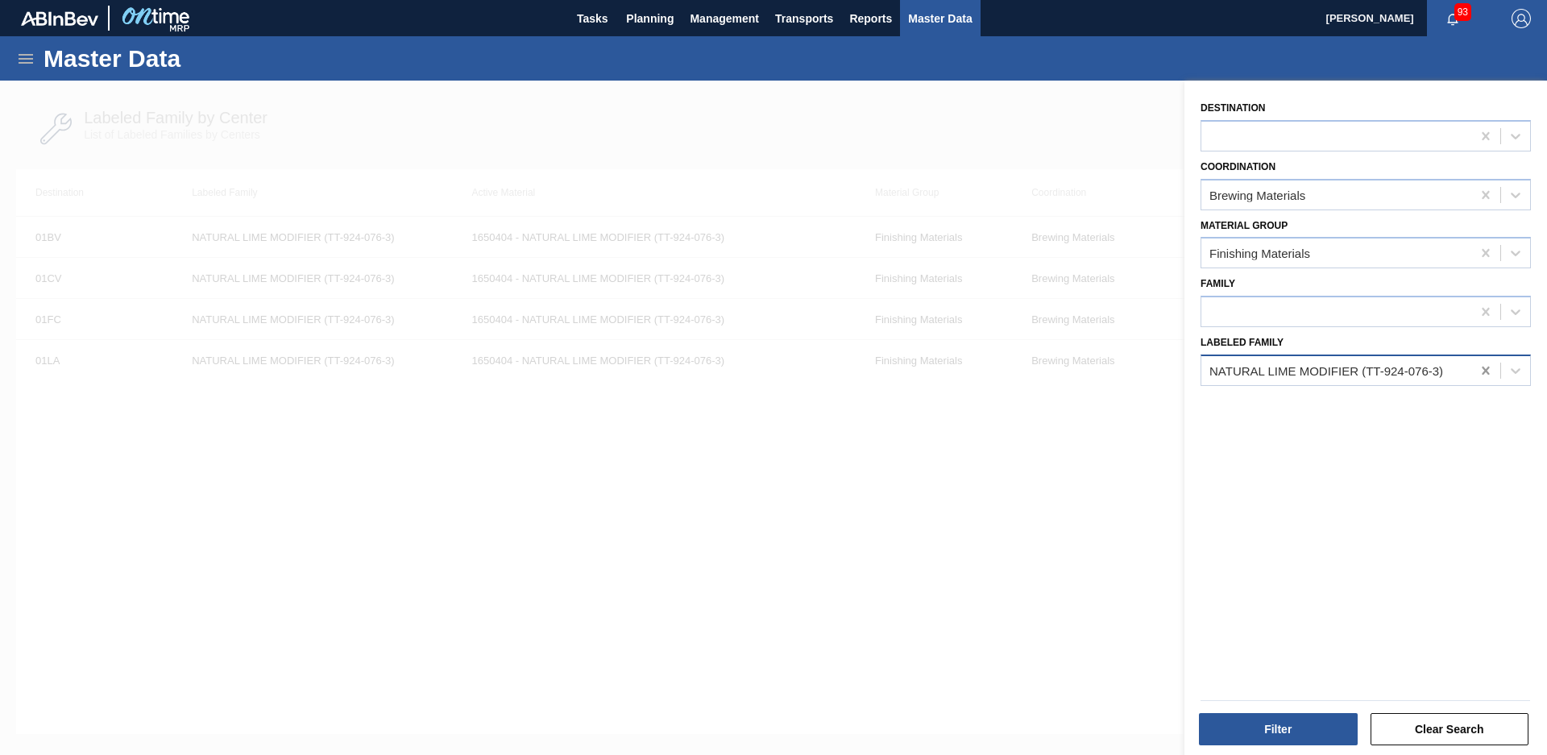
drag, startPoint x: 1491, startPoint y: 369, endPoint x: 1476, endPoint y: 379, distance: 17.4
click at [1481, 374] on icon at bounding box center [1486, 371] width 16 height 16
type Family "shade borde"
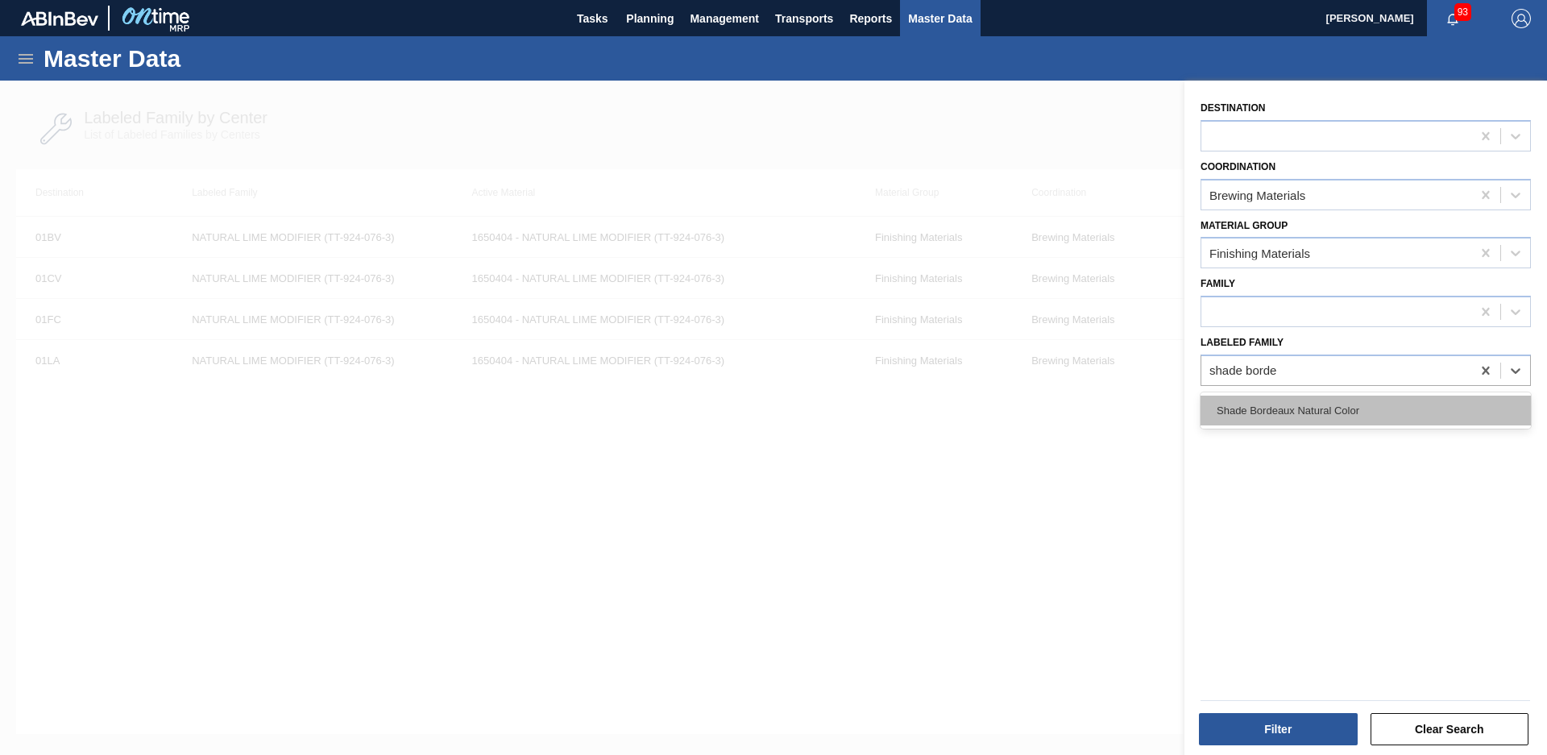
click at [1356, 409] on div "Shade Bordeaux Natural Color" at bounding box center [1366, 411] width 330 height 30
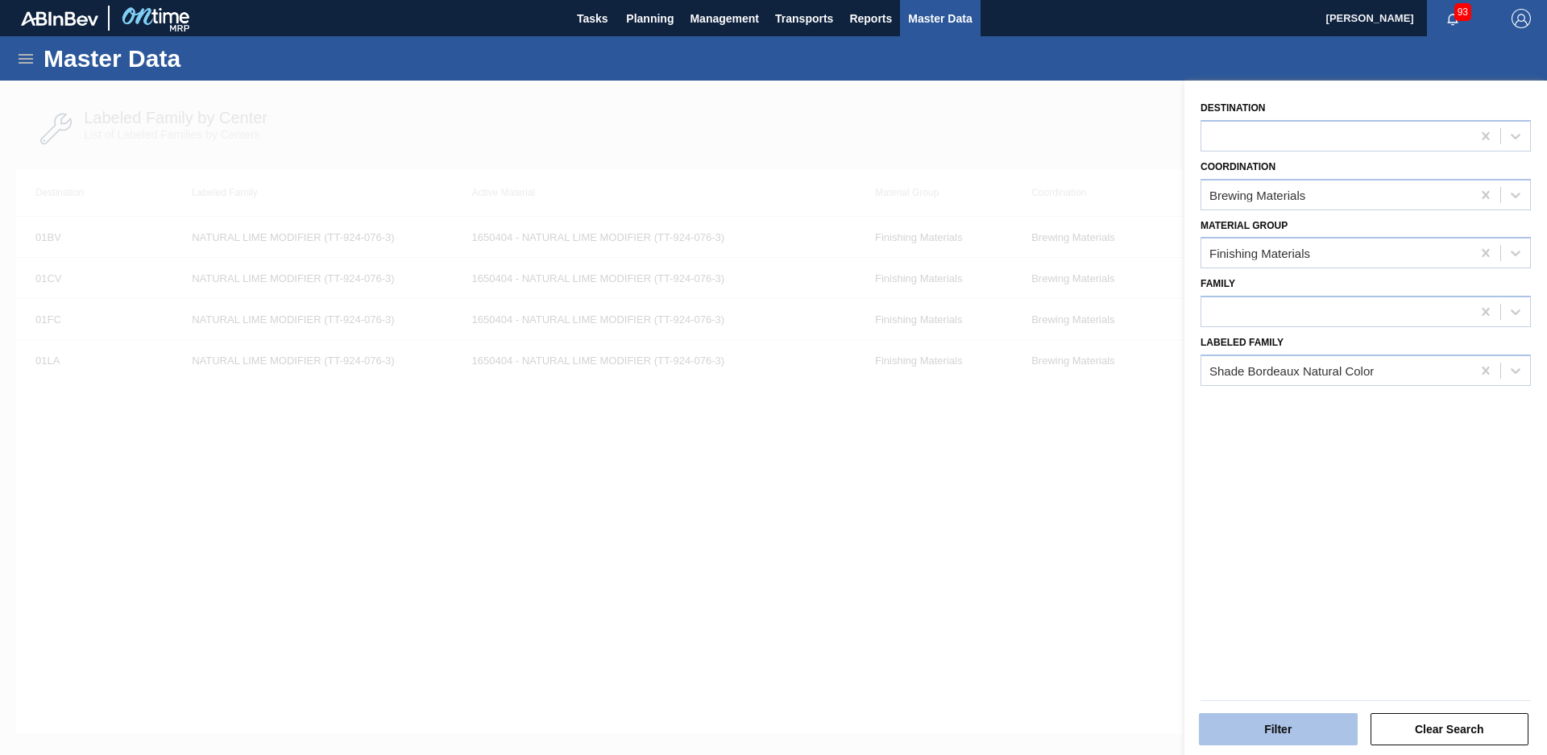
click at [1264, 729] on button "Filter" at bounding box center [1278, 729] width 159 height 32
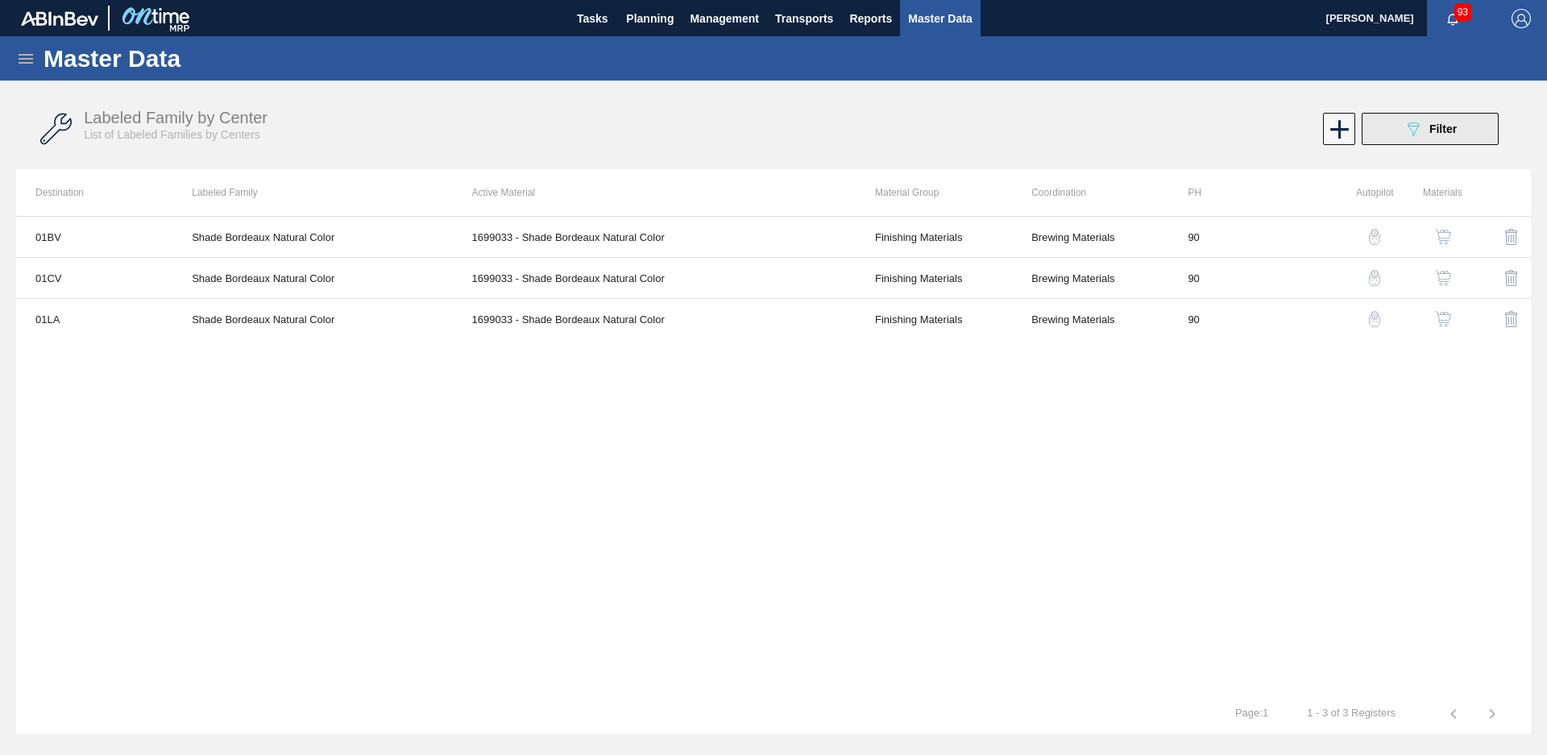
click at [1433, 129] on span "Filter" at bounding box center [1443, 128] width 27 height 13
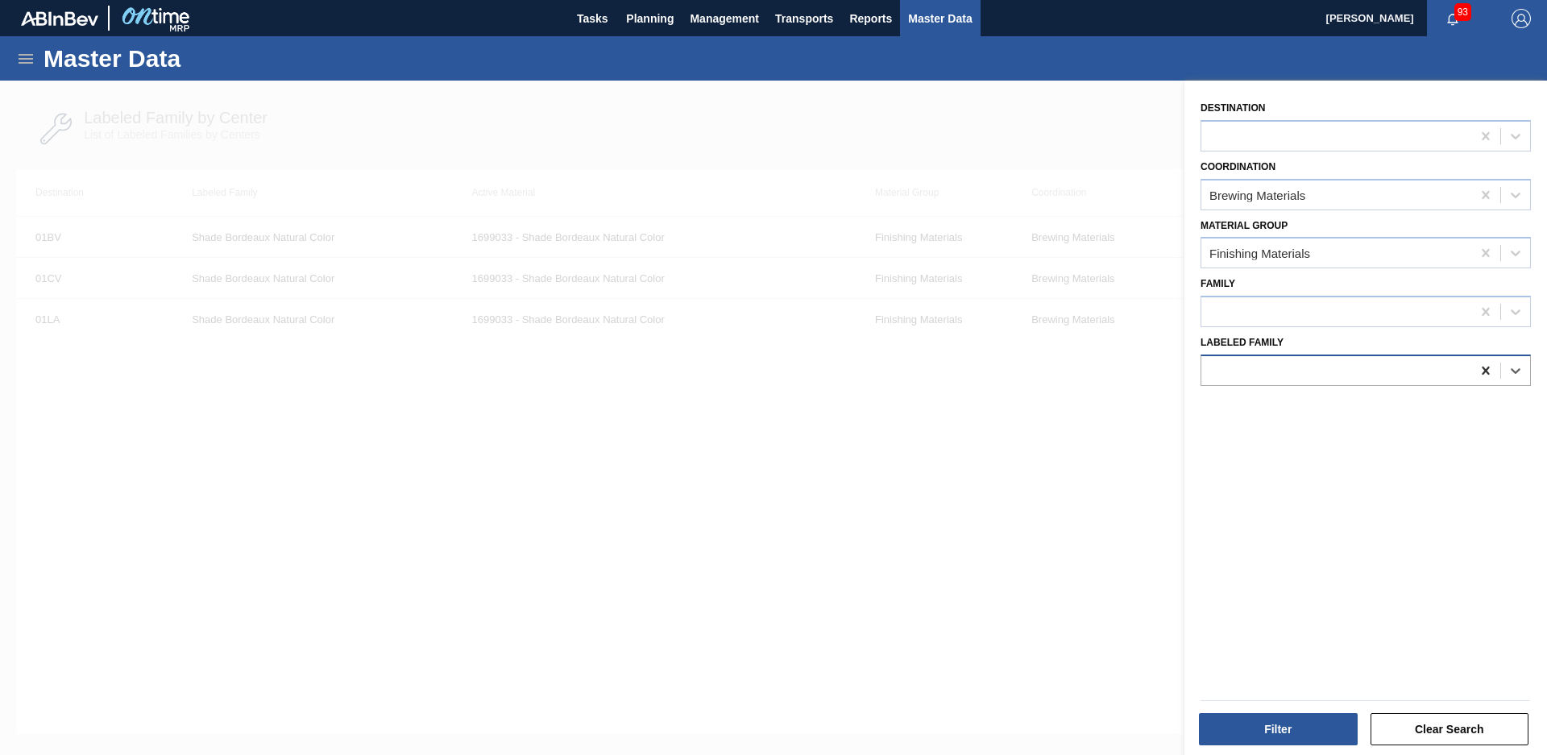
click at [1478, 373] on icon at bounding box center [1486, 371] width 16 height 16
type Family "1"
type Family "Cloudif"
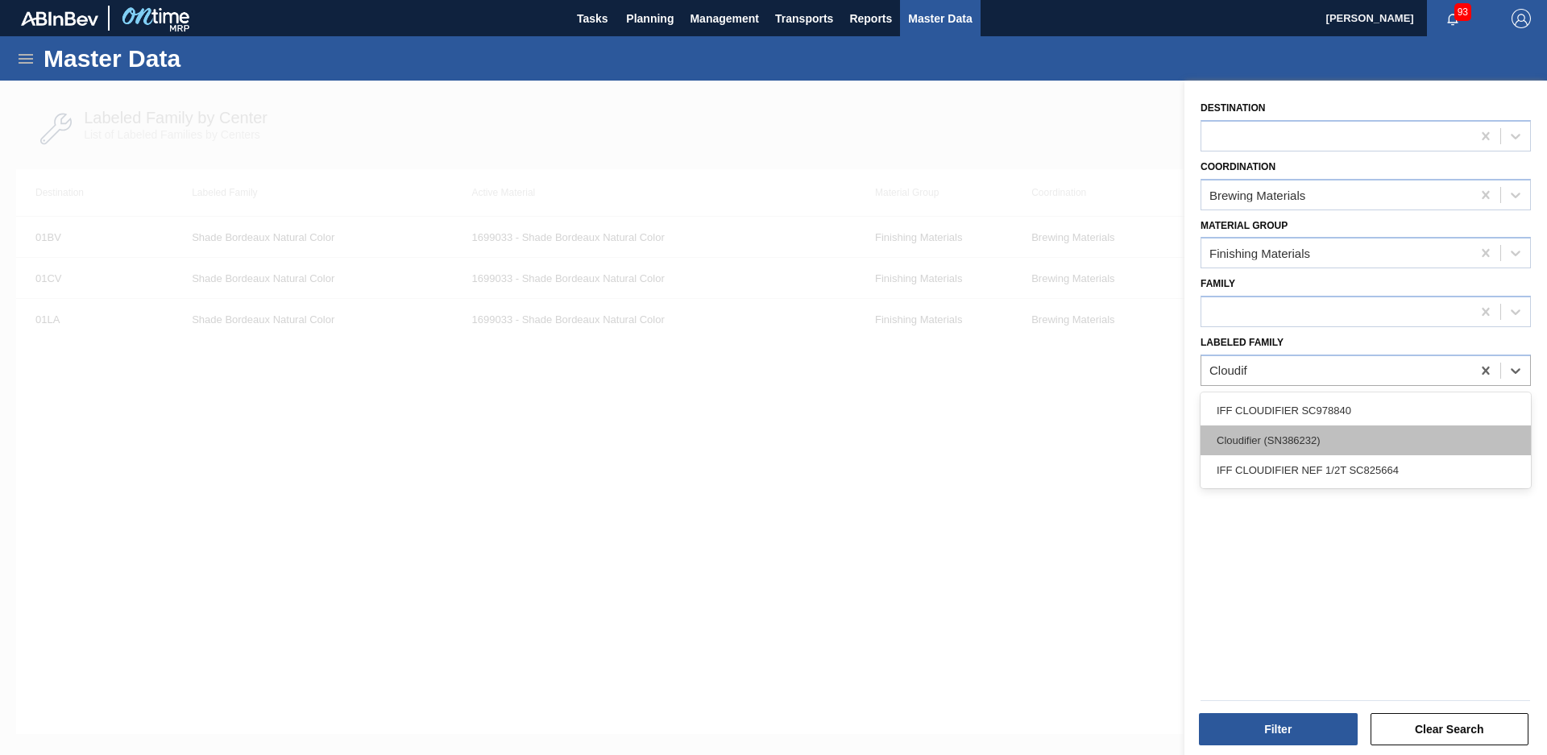
click at [1337, 438] on div "Cloudifier (SN386232)" at bounding box center [1366, 440] width 330 height 30
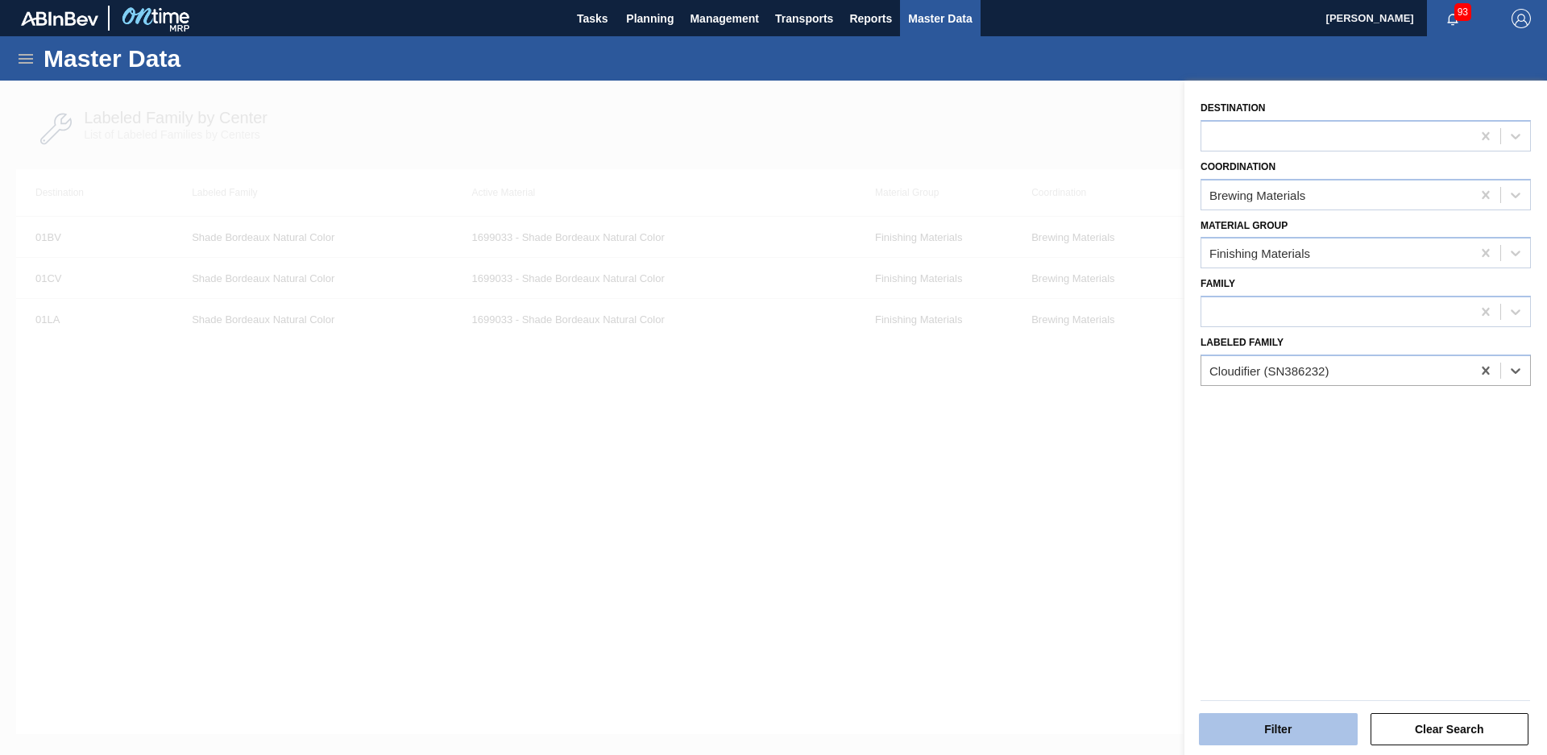
click at [1305, 745] on button "Filter" at bounding box center [1278, 729] width 159 height 32
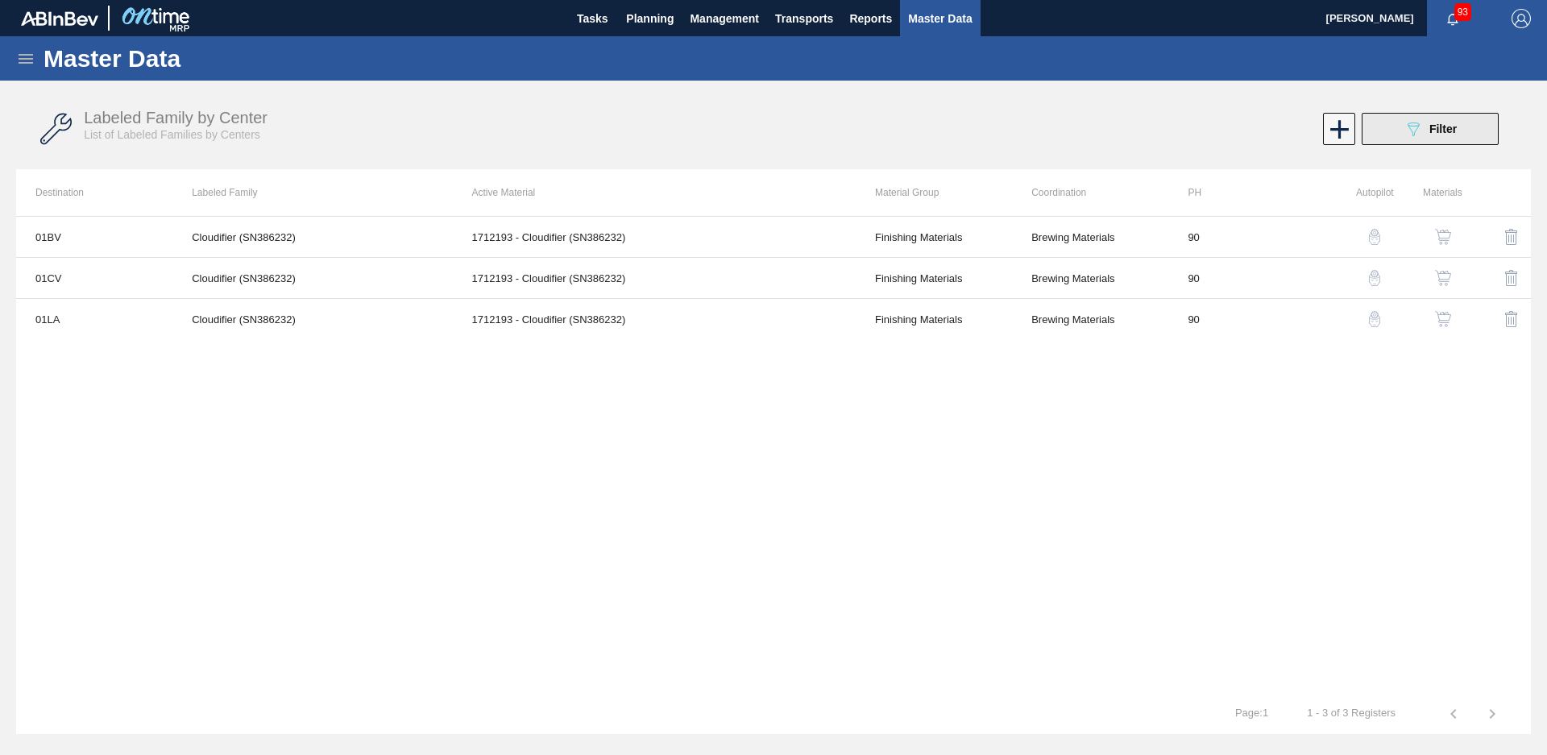
click at [1424, 128] on div "089F7B8B-B2A5-4AFE-B5C0-19BA573D28AC Filter" at bounding box center [1430, 128] width 53 height 19
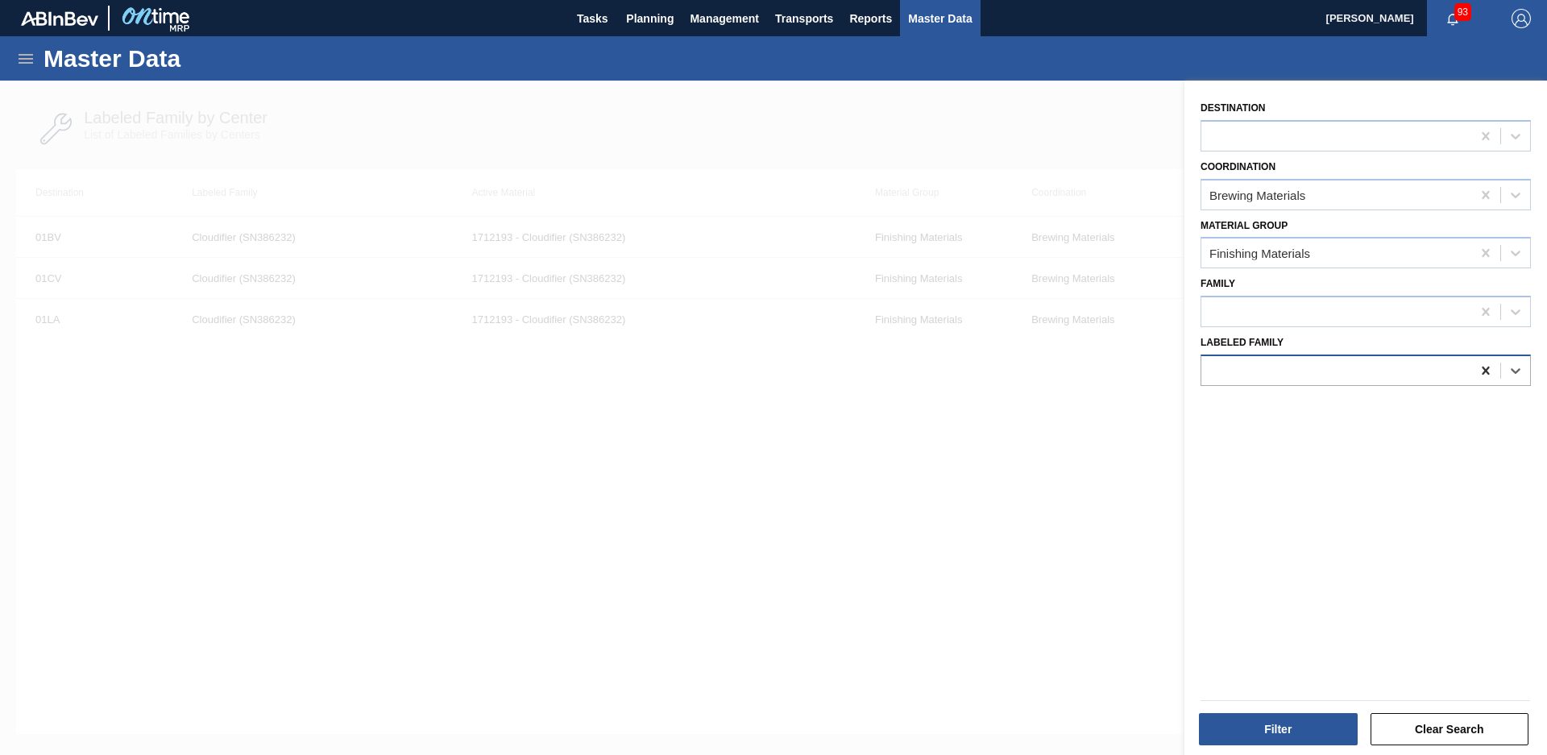
click at [1478, 378] on icon at bounding box center [1486, 371] width 16 height 16
type Family "natural lemon"
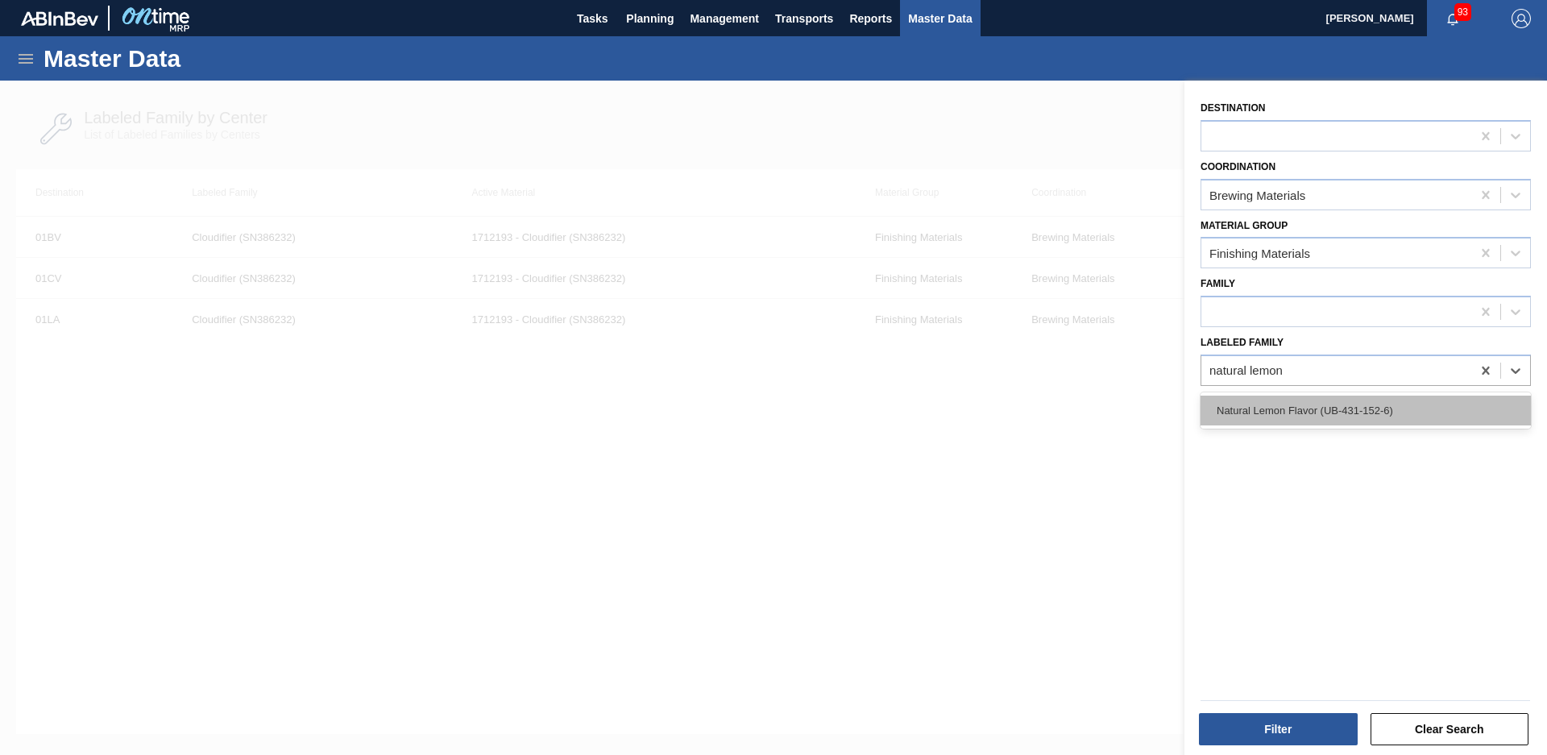
click at [1351, 423] on div "Natural Lemon Flavor (UB-431-152-6)" at bounding box center [1366, 411] width 330 height 30
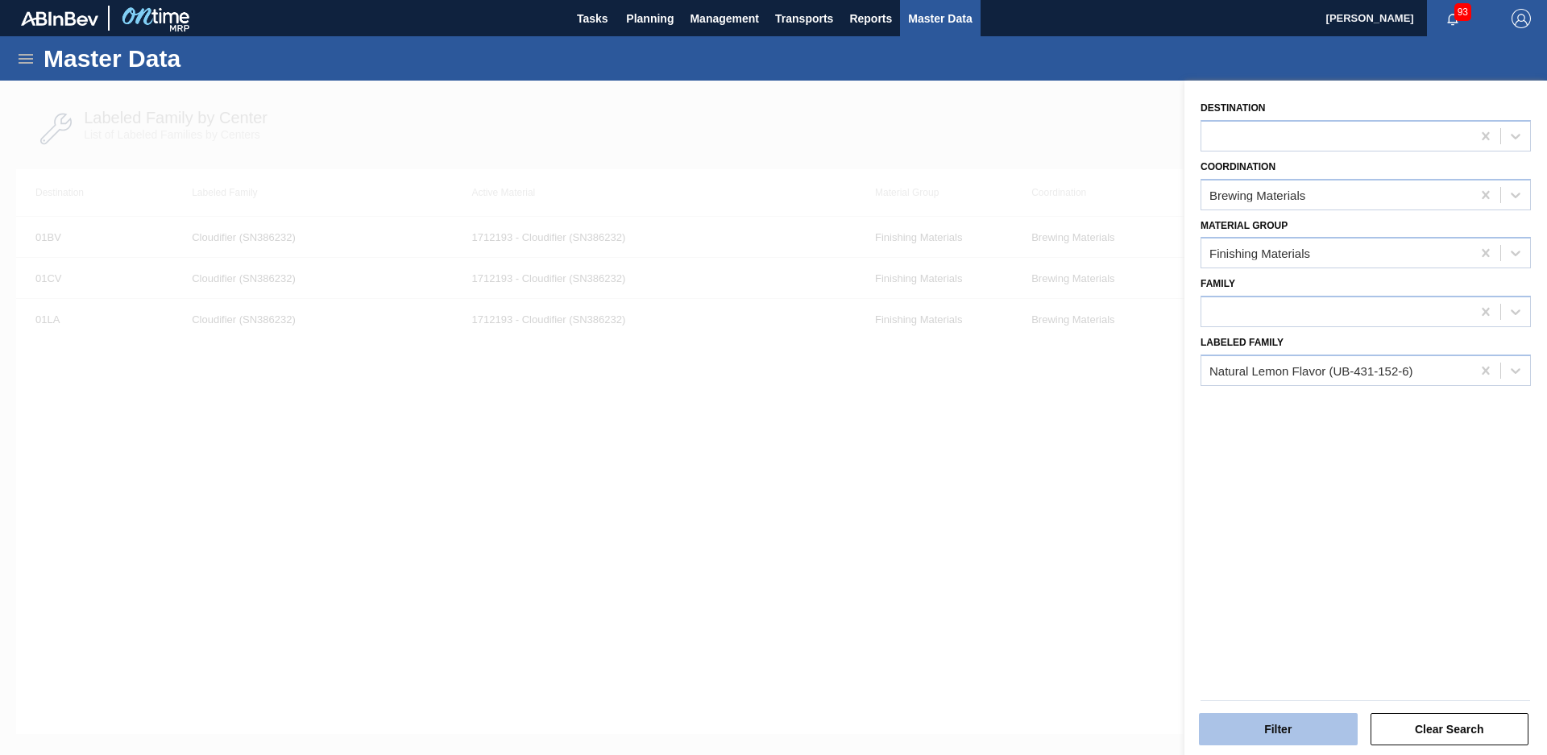
click at [1268, 716] on button "Filter" at bounding box center [1278, 729] width 159 height 32
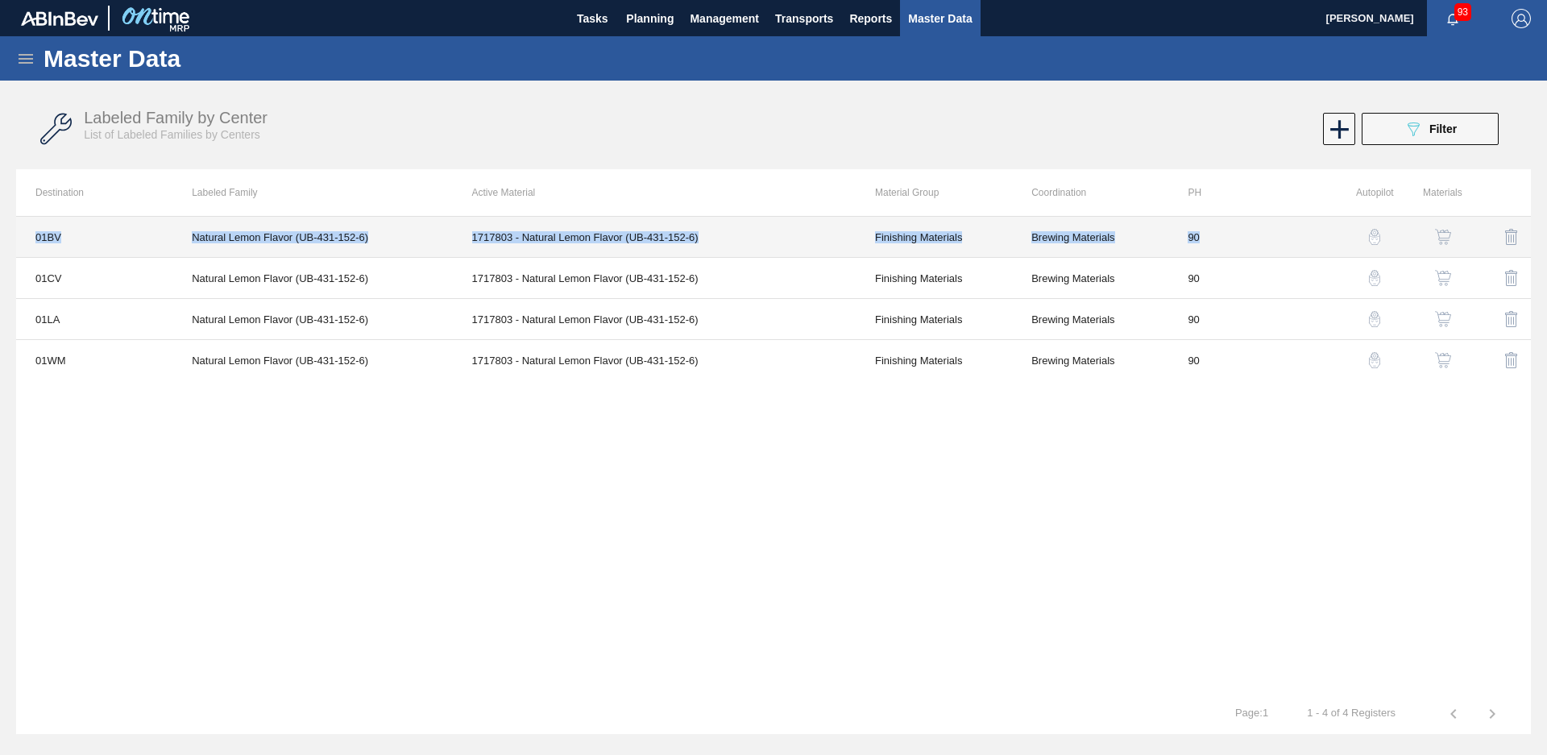
drag, startPoint x: 26, startPoint y: 240, endPoint x: 1246, endPoint y: 247, distance: 1220.1
click at [1246, 247] on tr "01BV Natural Lemon Flavor (UB-431-152-6) 1717803 - Natural Lemon Flavor (UB-431…" at bounding box center [773, 237] width 1515 height 41
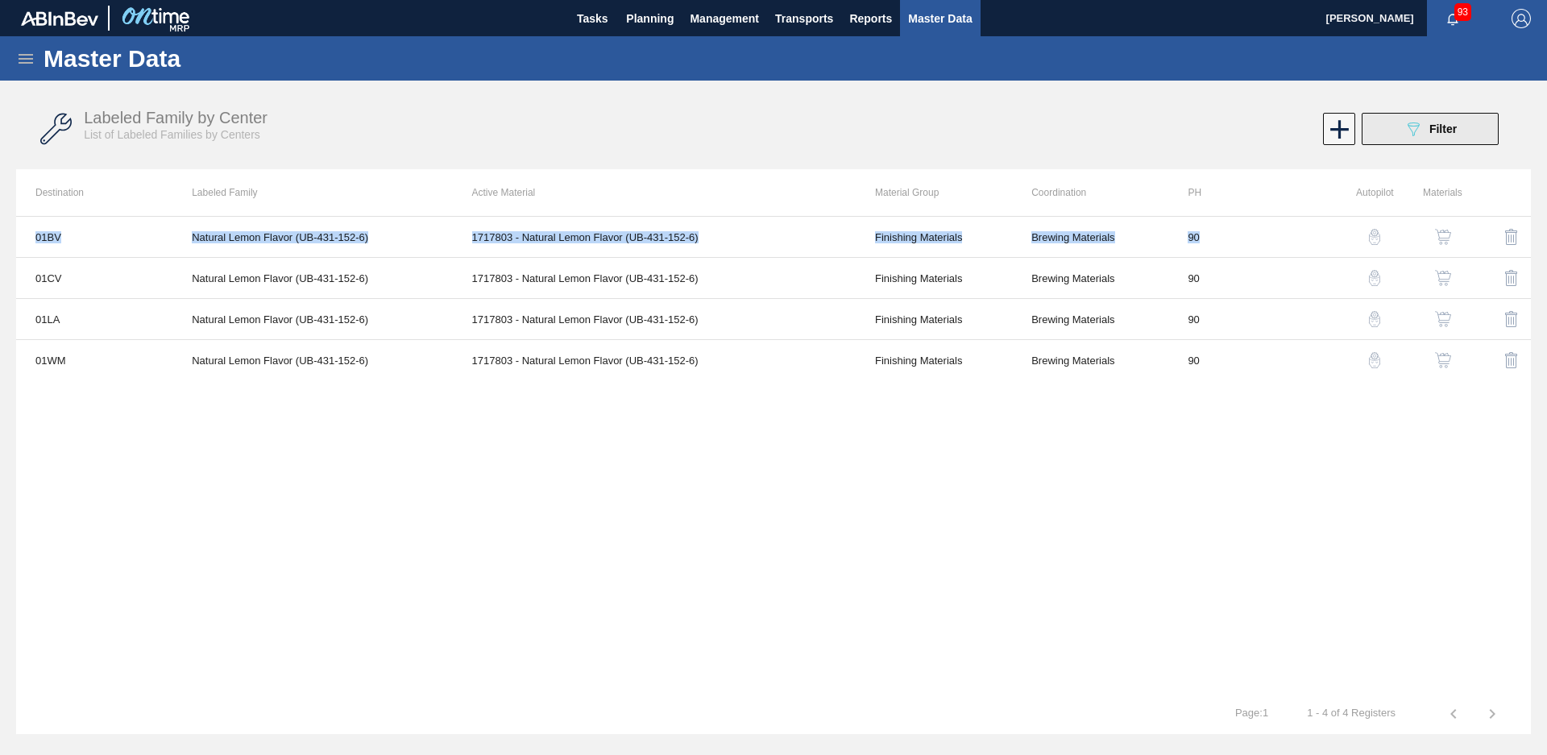
click at [1421, 124] on icon "089F7B8B-B2A5-4AFE-B5C0-19BA573D28AC" at bounding box center [1413, 128] width 19 height 19
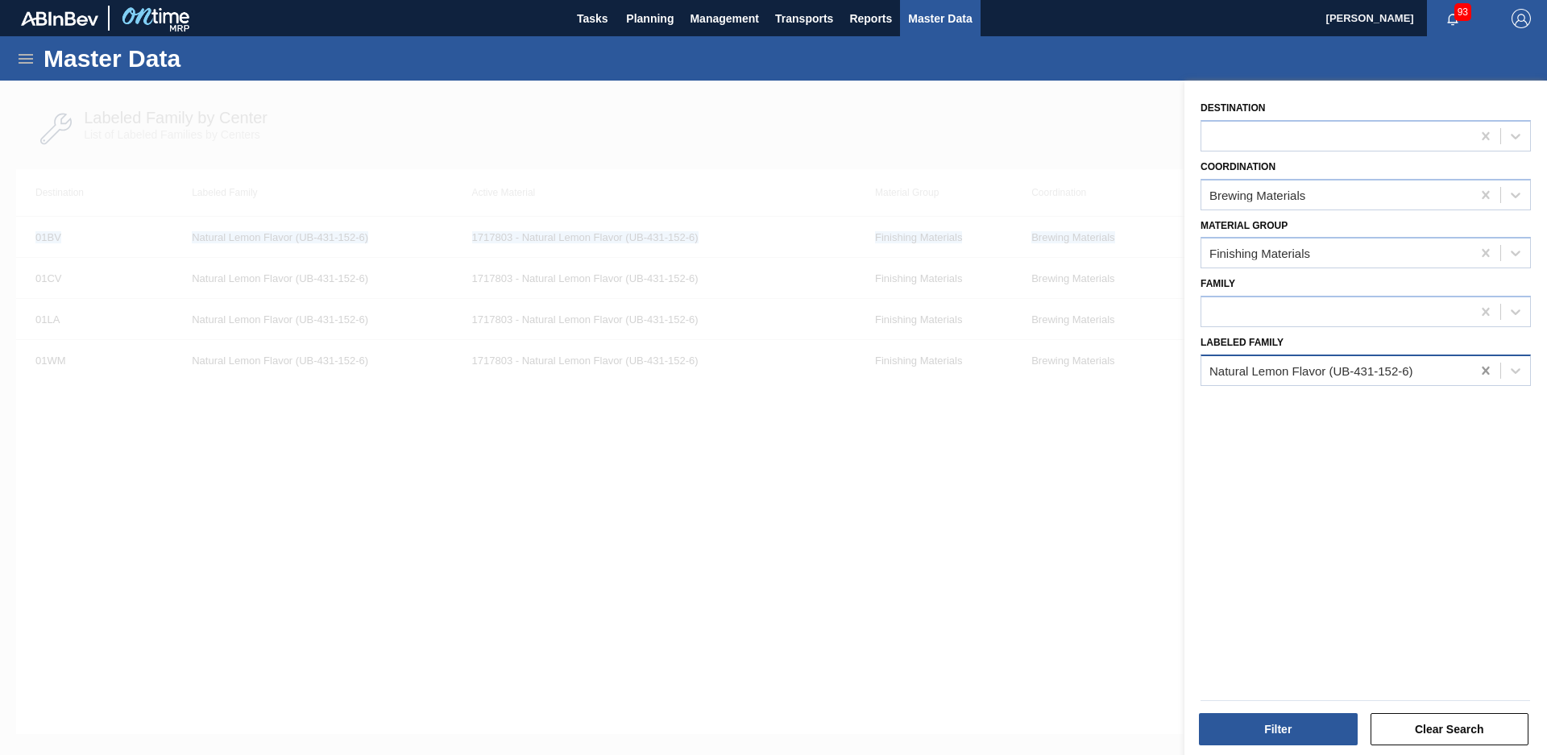
click at [1478, 367] on icon at bounding box center [1486, 371] width 16 height 16
type Family "1"
type Family "Liquid color - pine"
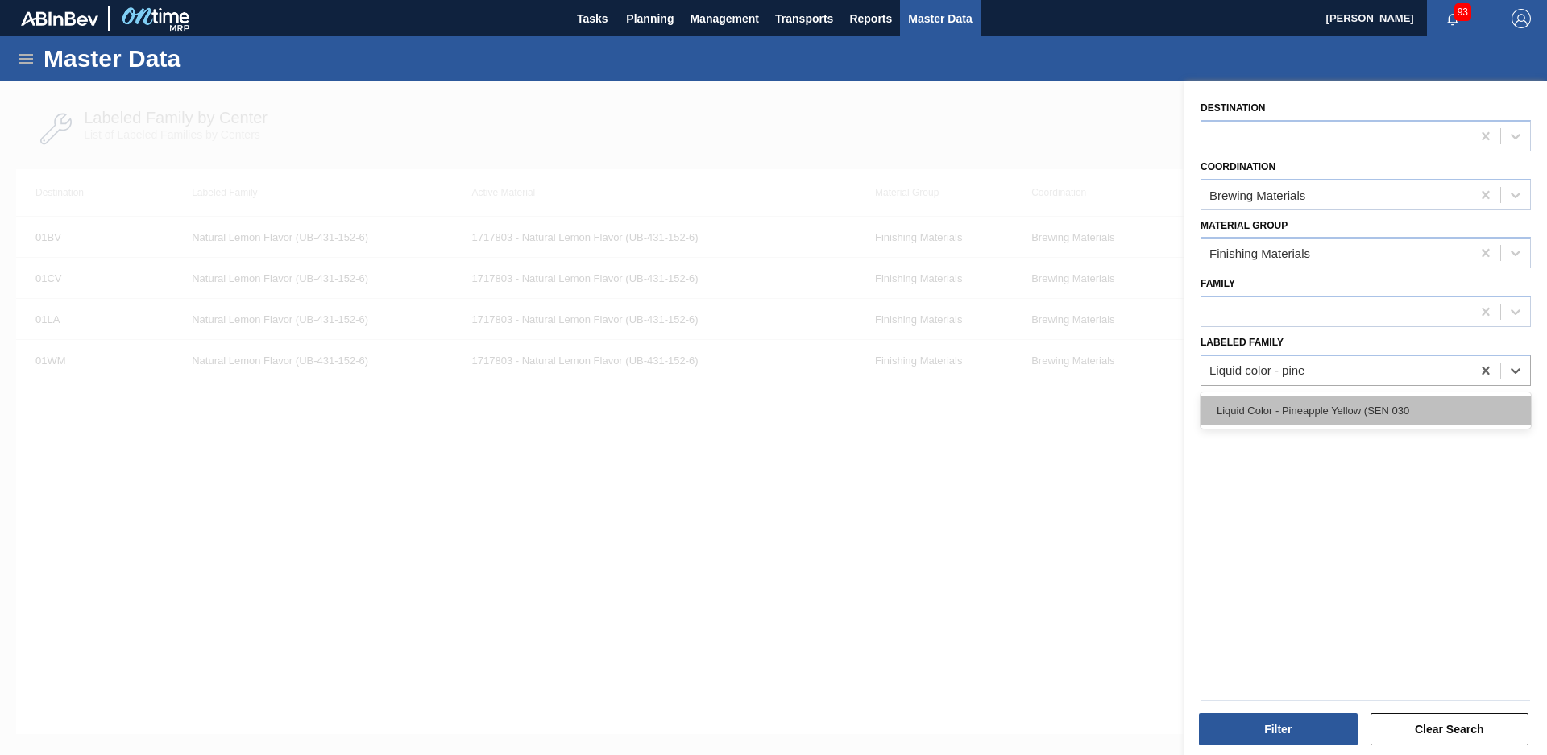
click at [1338, 403] on div "Liquid Color - Pineapple Yellow (SEN 030" at bounding box center [1366, 411] width 330 height 30
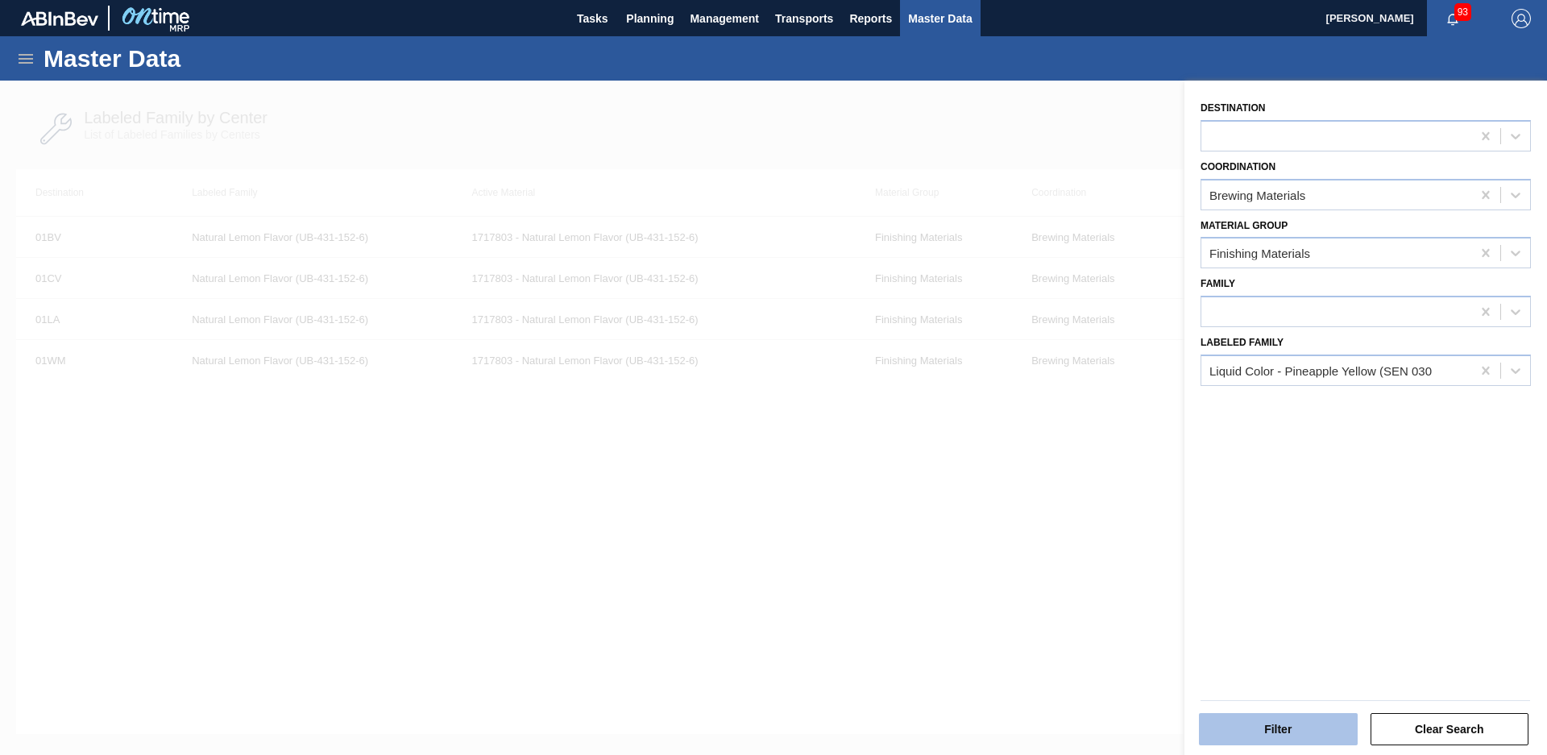
click at [1268, 725] on button "Filter" at bounding box center [1278, 729] width 159 height 32
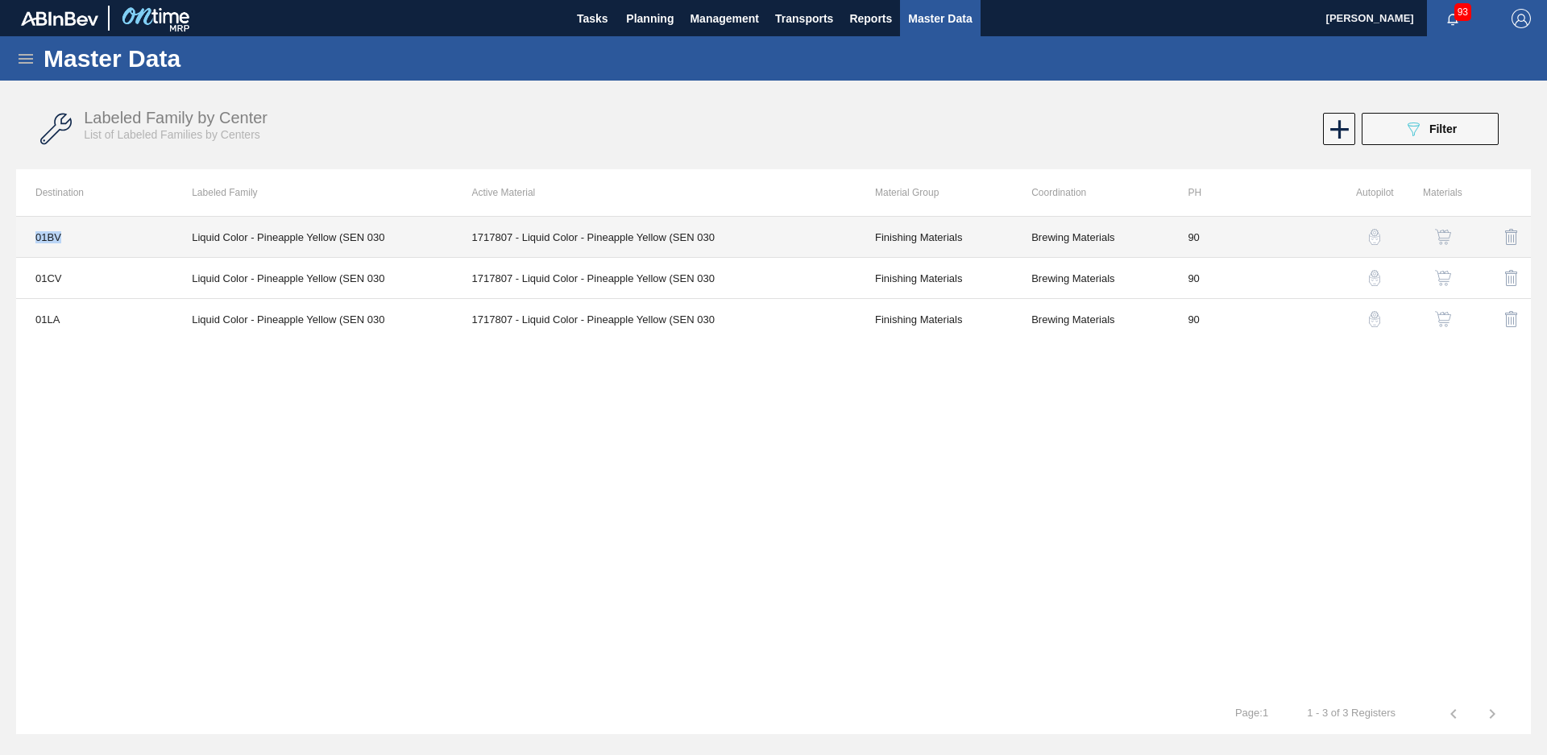
drag, startPoint x: 115, startPoint y: 234, endPoint x: 31, endPoint y: 237, distance: 83.8
click at [31, 237] on td "01BV" at bounding box center [94, 237] width 156 height 41
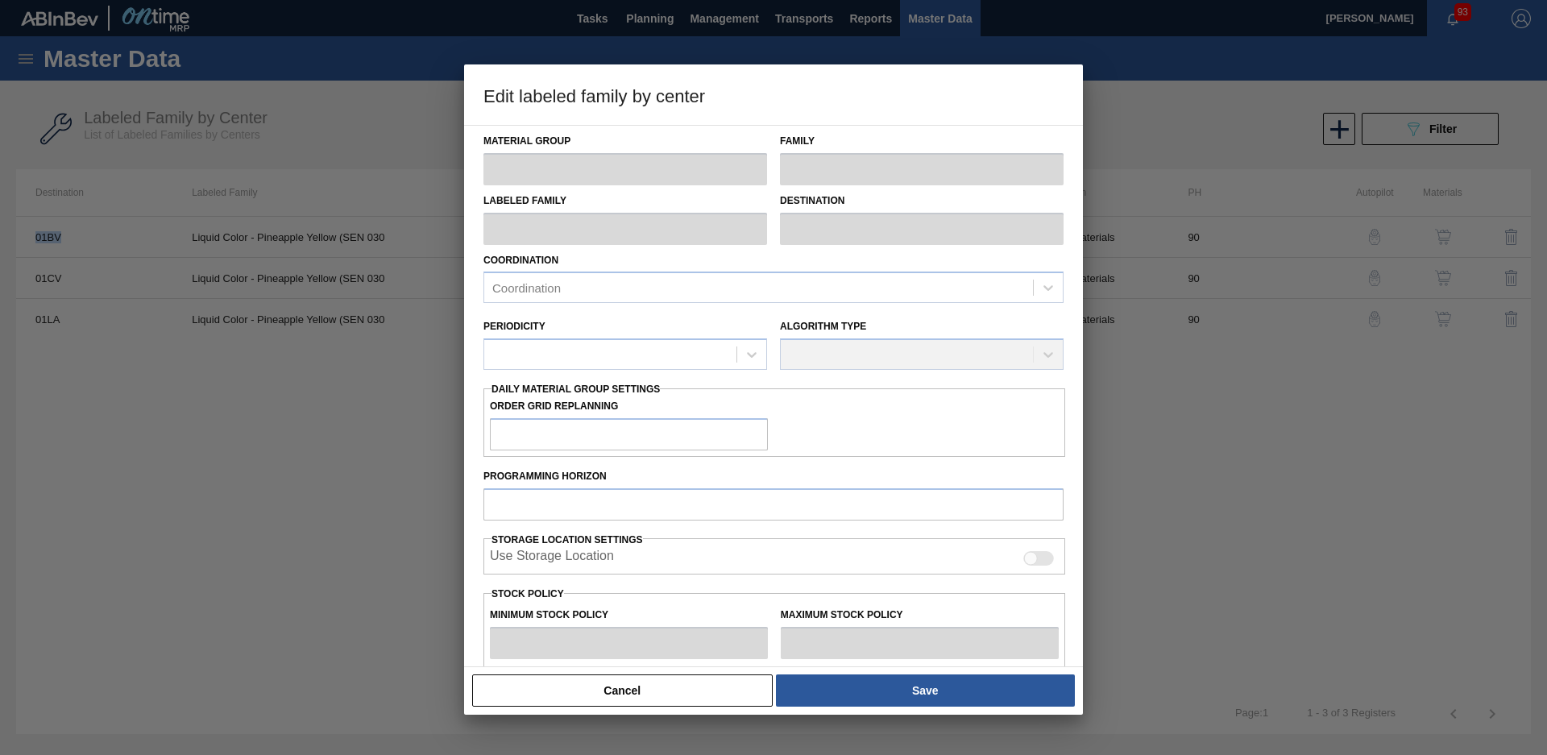
drag, startPoint x: 31, startPoint y: 237, endPoint x: 39, endPoint y: 229, distance: 10.8
click at [38, 230] on div at bounding box center [773, 377] width 1547 height 755
type input "Finishing Materials"
type input "Color"
type input "Liquid Color - Pineapple Yellow (SEN 030"
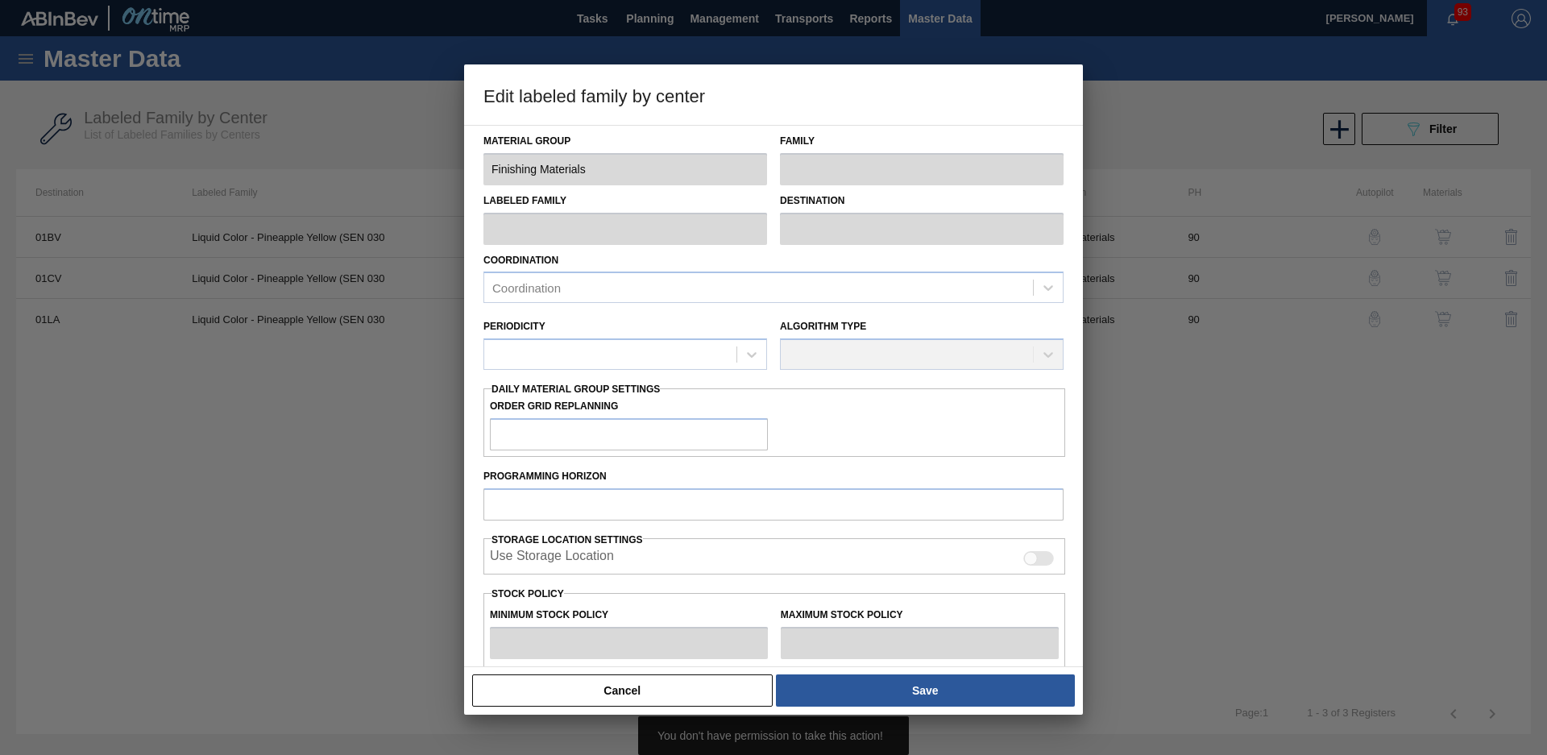
type input "01BV - [GEOGRAPHIC_DATA] Brewery"
type input "90"
type input "0"
type input "88"
type input "0"
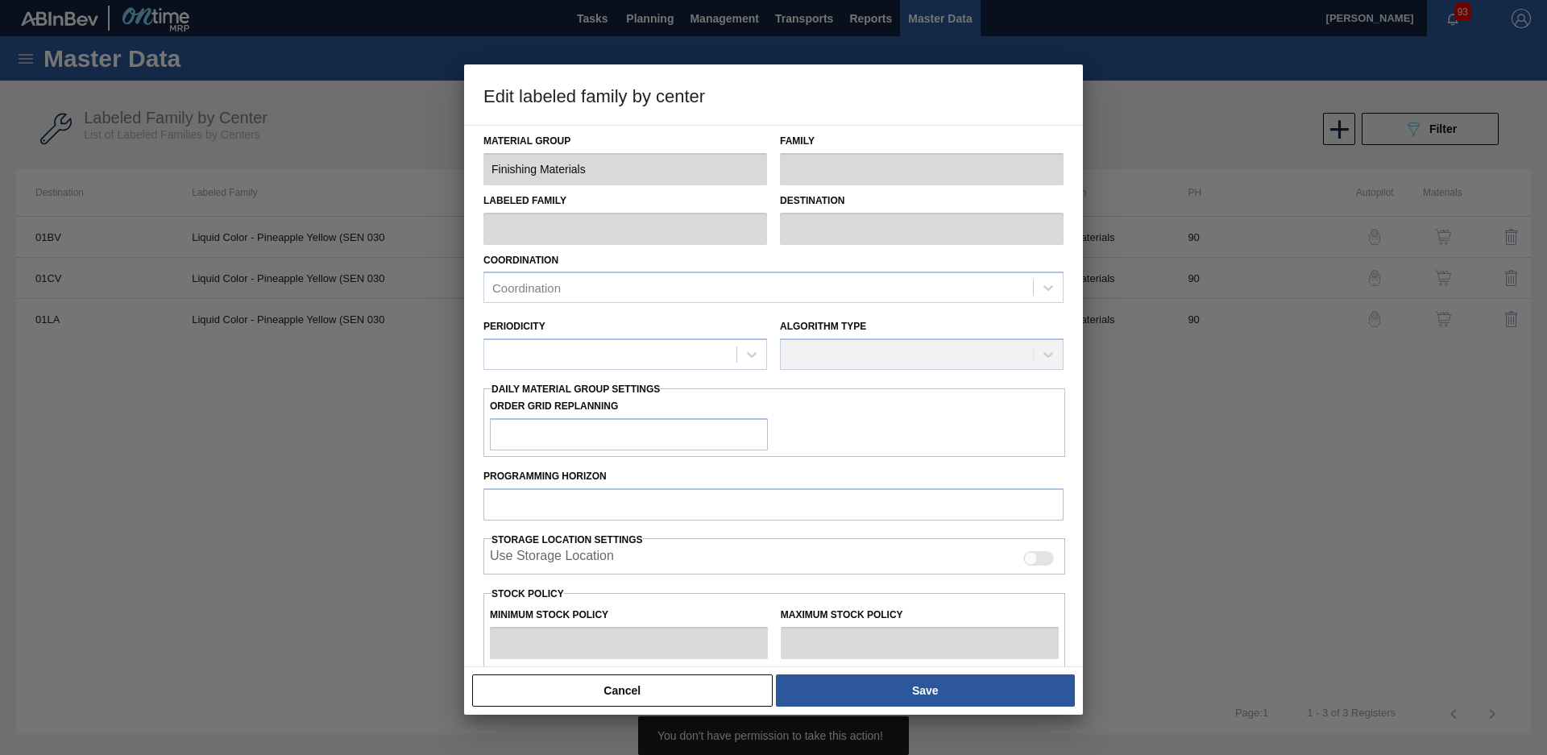
type input "0"
checkbox input "true"
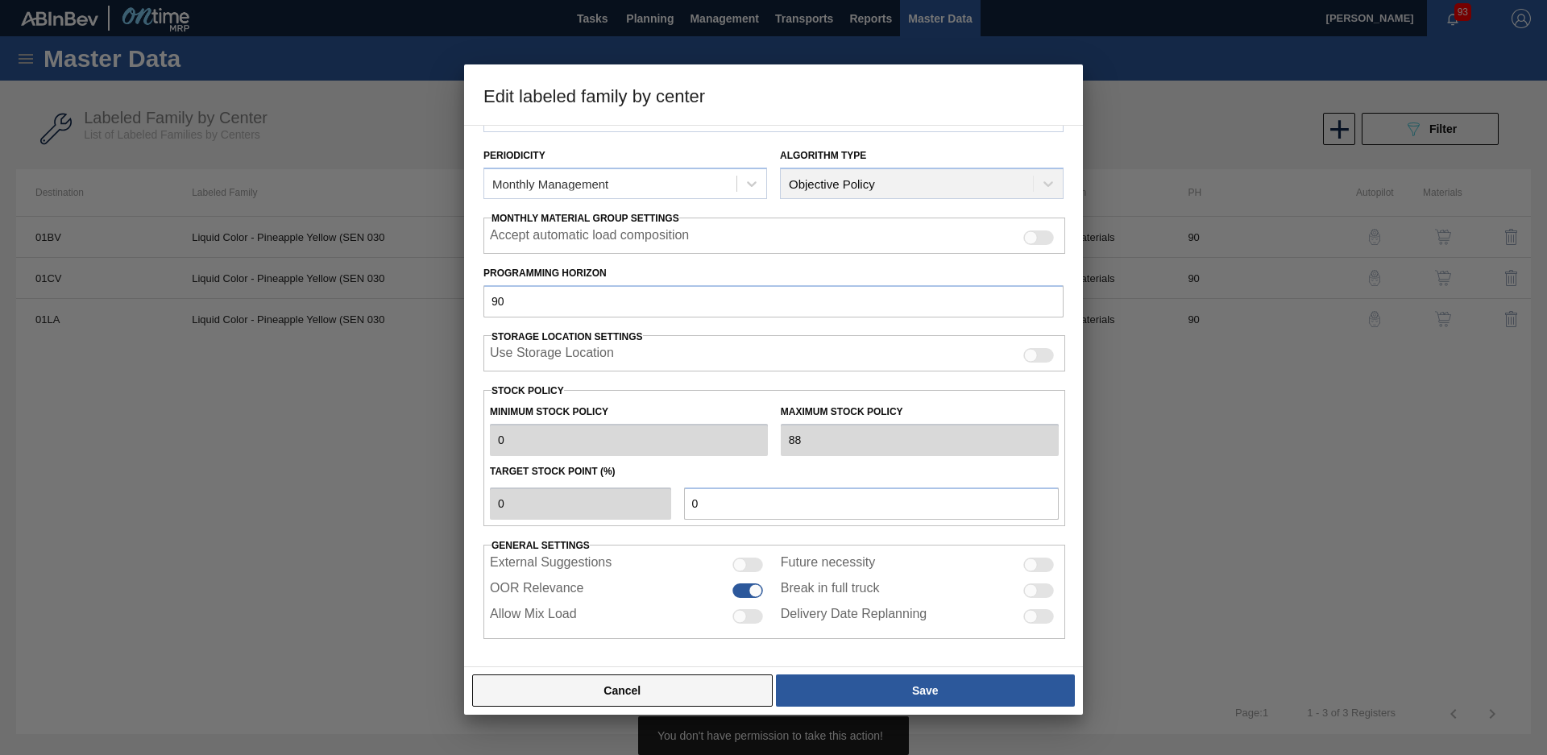
click at [679, 685] on button "Cancel" at bounding box center [622, 690] width 301 height 32
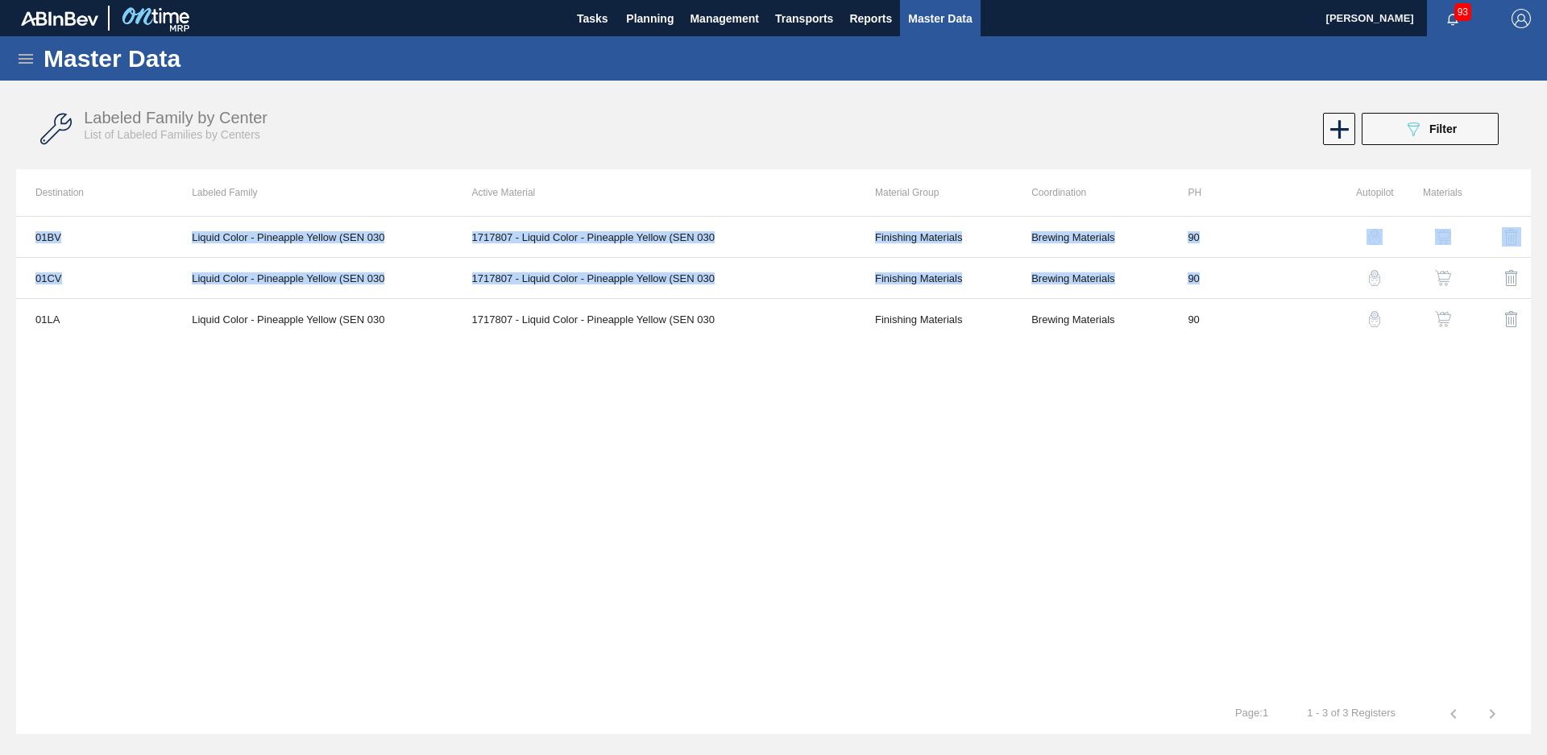
drag, startPoint x: 38, startPoint y: 241, endPoint x: 1320, endPoint y: 282, distance: 1282.7
click at [1320, 282] on tbody "01BV Liquid Color - Pineapple Yellow (SEN 030 1717807 - Liquid Color - Pineappl…" at bounding box center [773, 278] width 1515 height 122
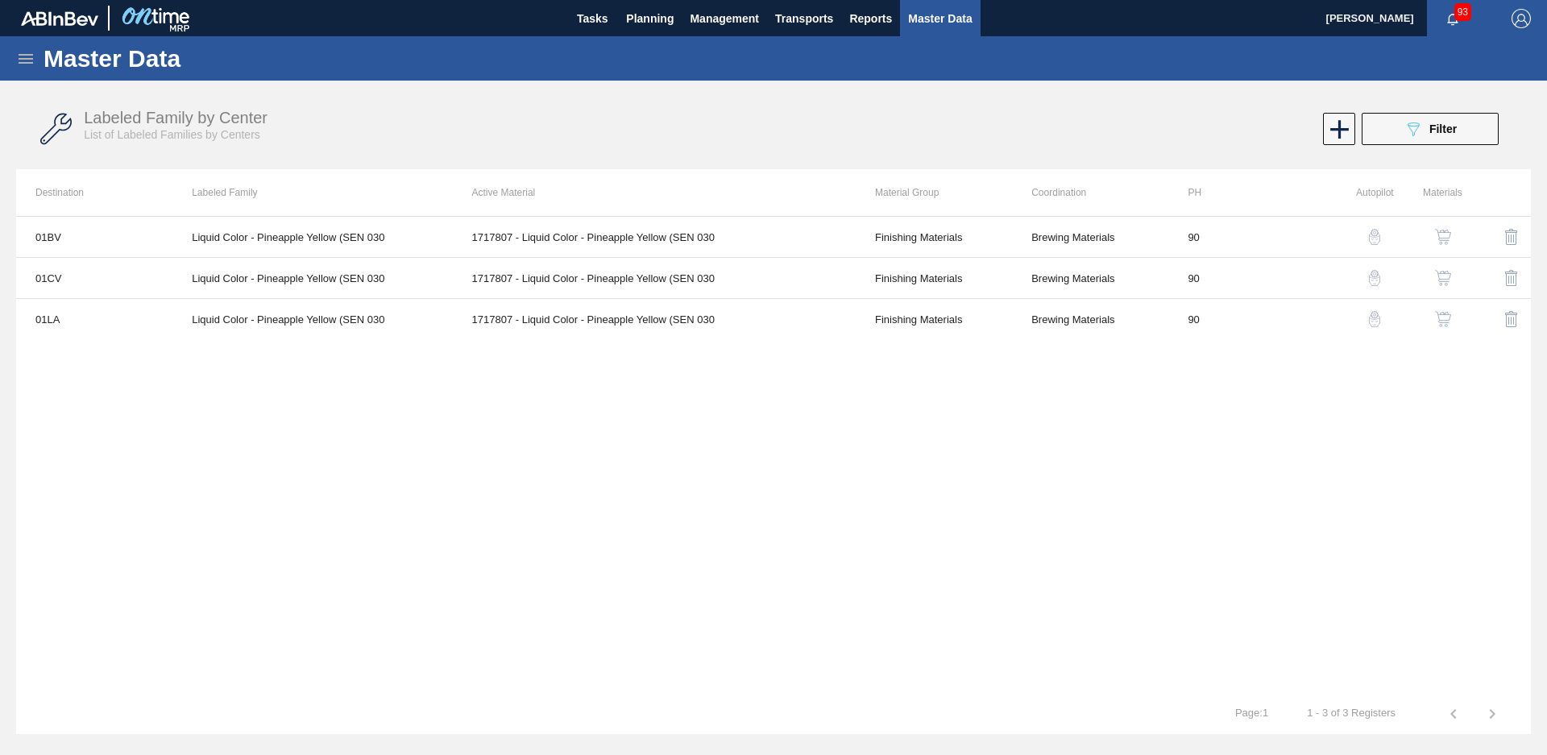
click at [1189, 448] on div "01BV Liquid Color - Pineapple Yellow (SEN 030 1717807 - Liquid Color - Pineappl…" at bounding box center [773, 455] width 1515 height 478
drag, startPoint x: 1109, startPoint y: 467, endPoint x: 1150, endPoint y: 441, distance: 49.0
click at [1109, 467] on div "01BV Liquid Color - Pineapple Yellow (SEN 030 1717807 - Liquid Color - Pineappl…" at bounding box center [773, 455] width 1515 height 478
click at [1432, 133] on span "Filter" at bounding box center [1443, 128] width 27 height 13
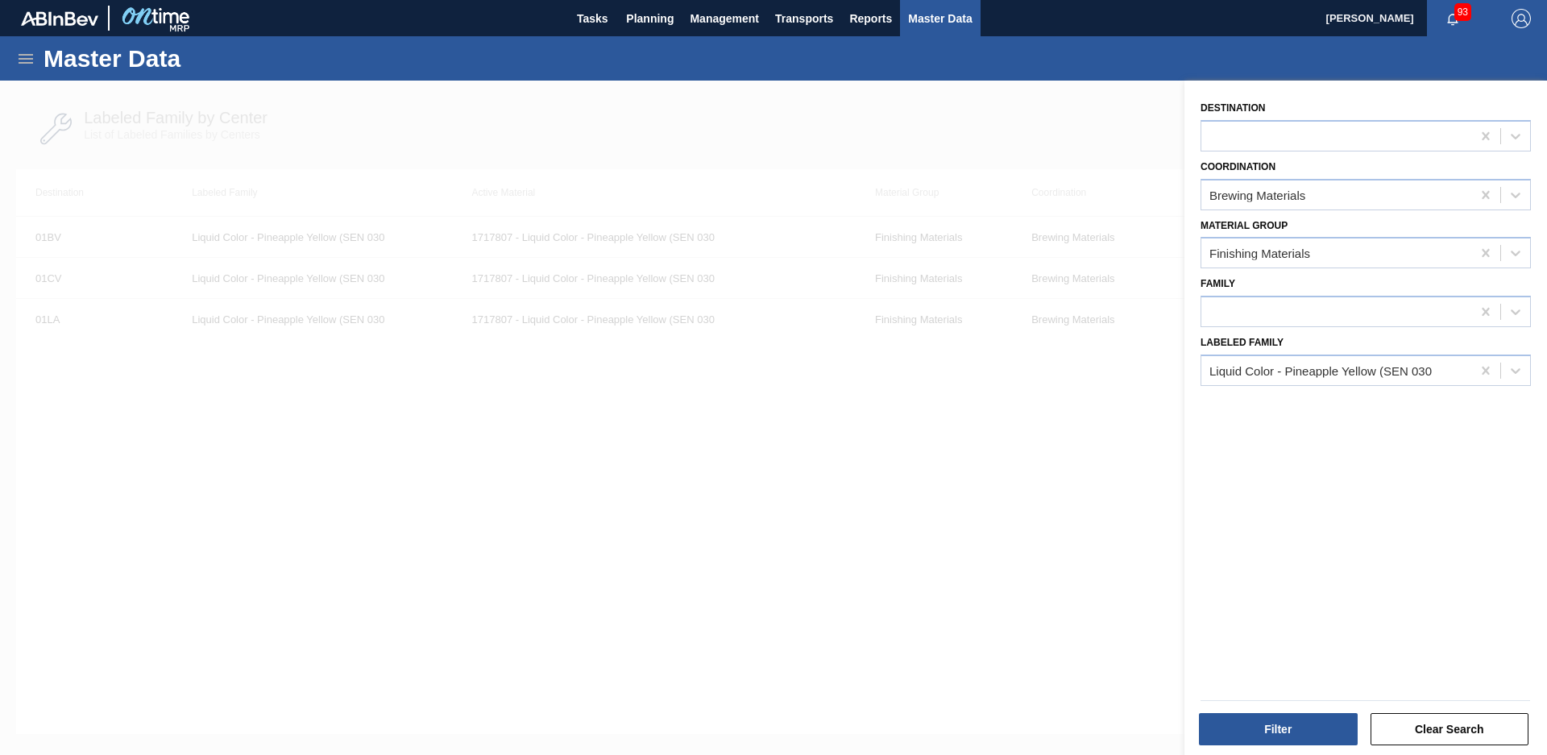
click at [1101, 185] on div at bounding box center [773, 458] width 1547 height 755
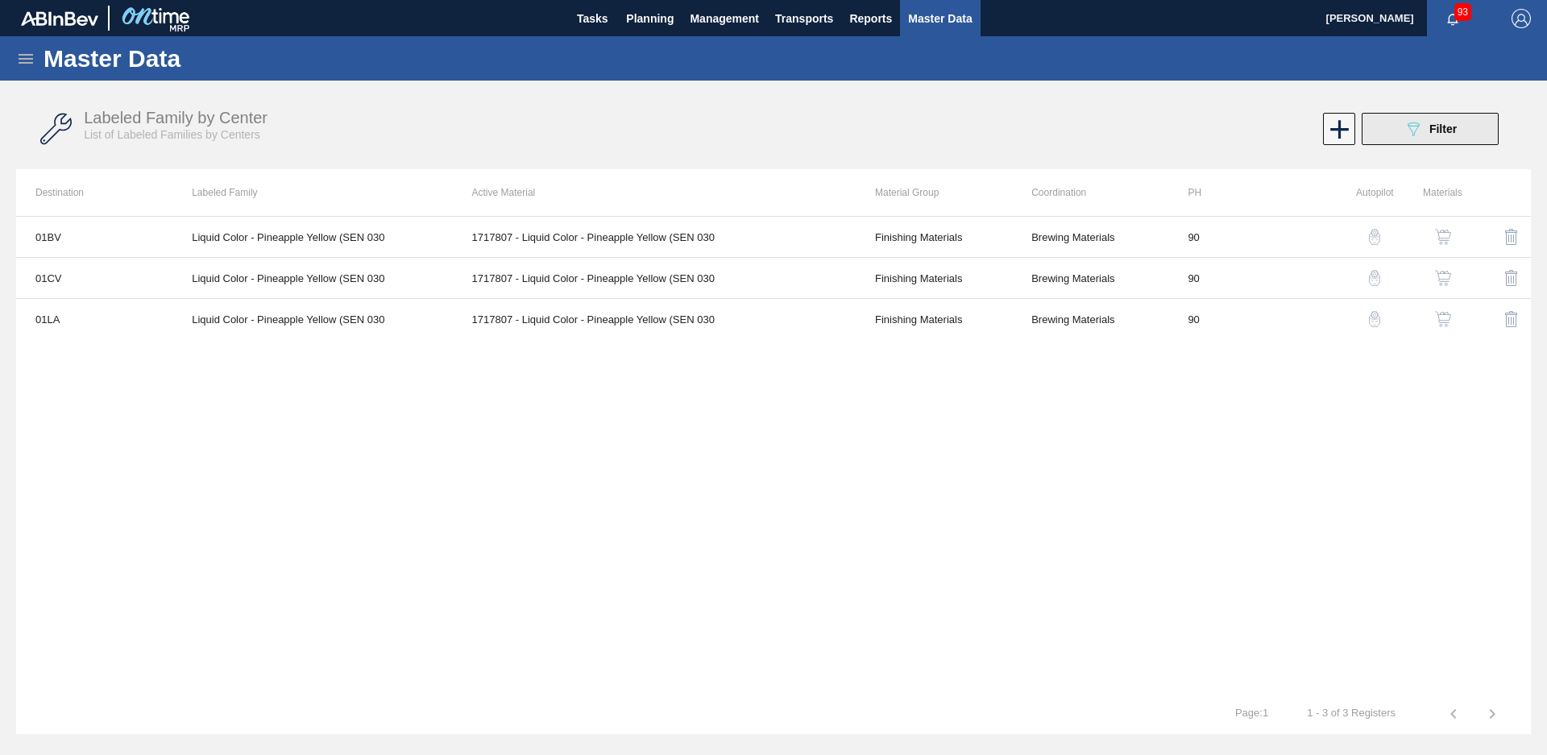
click at [1438, 130] on span "Filter" at bounding box center [1443, 128] width 27 height 13
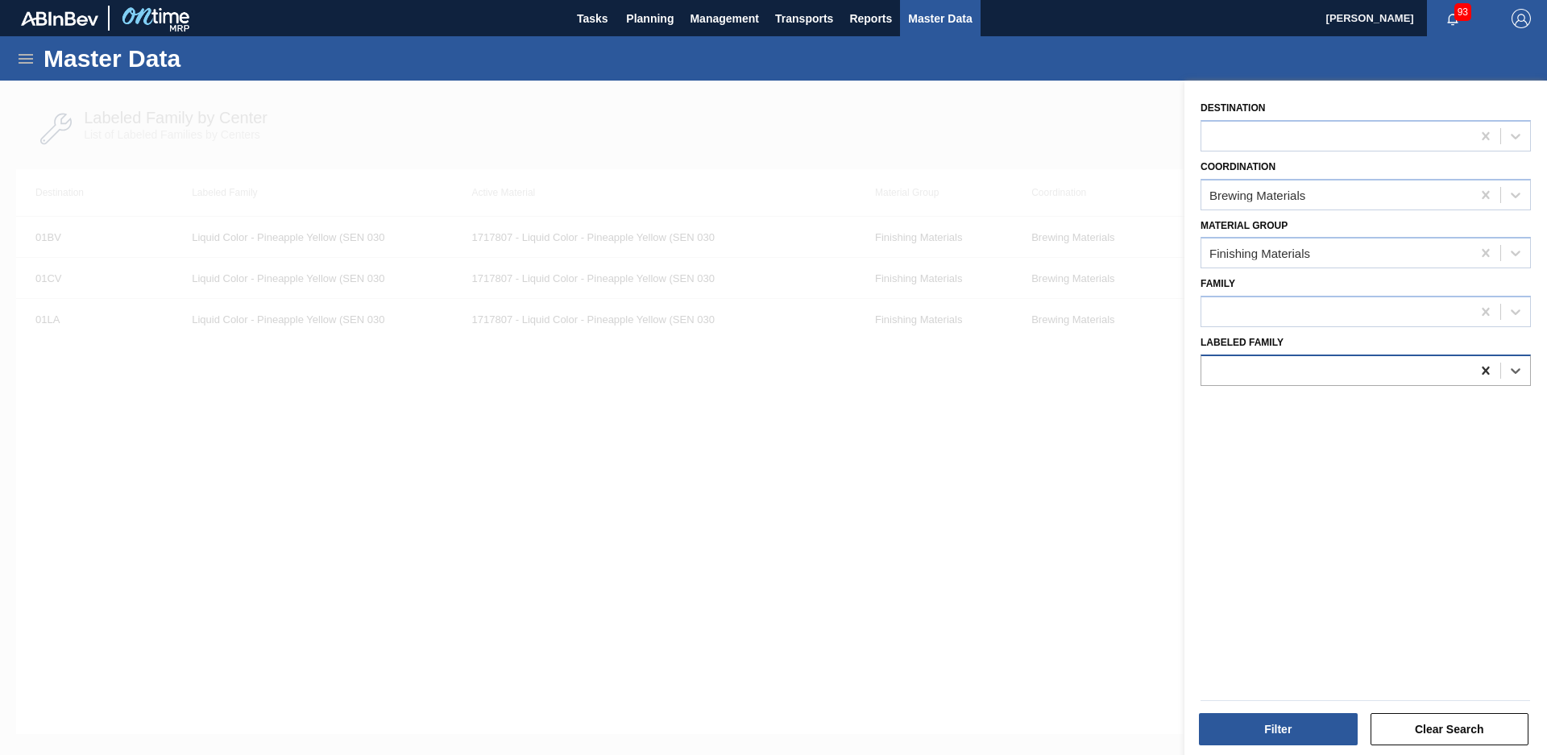
click at [1489, 371] on icon at bounding box center [1486, 371] width 16 height 16
click at [1320, 721] on button "Filter" at bounding box center [1278, 729] width 159 height 32
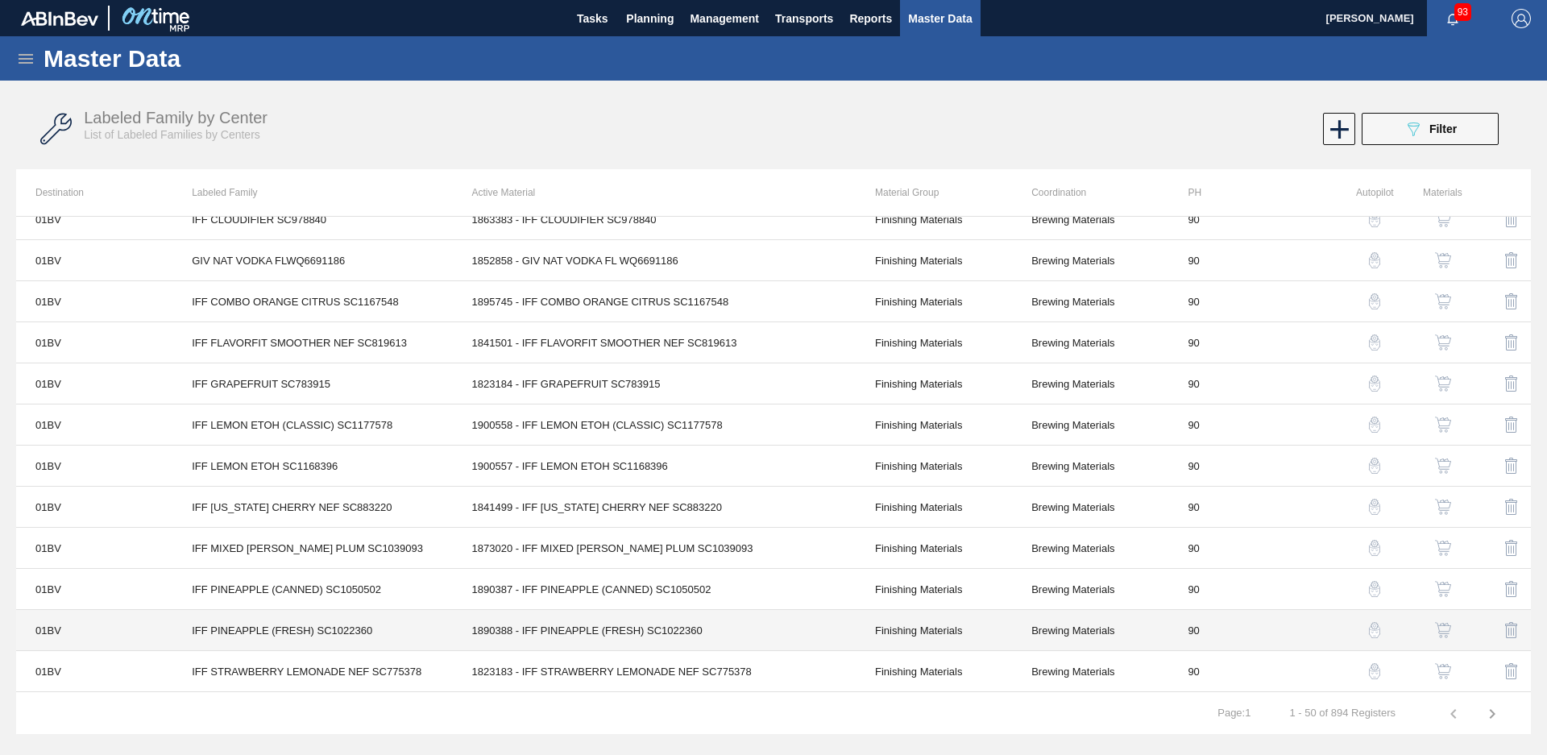
scroll to position [1577, 0]
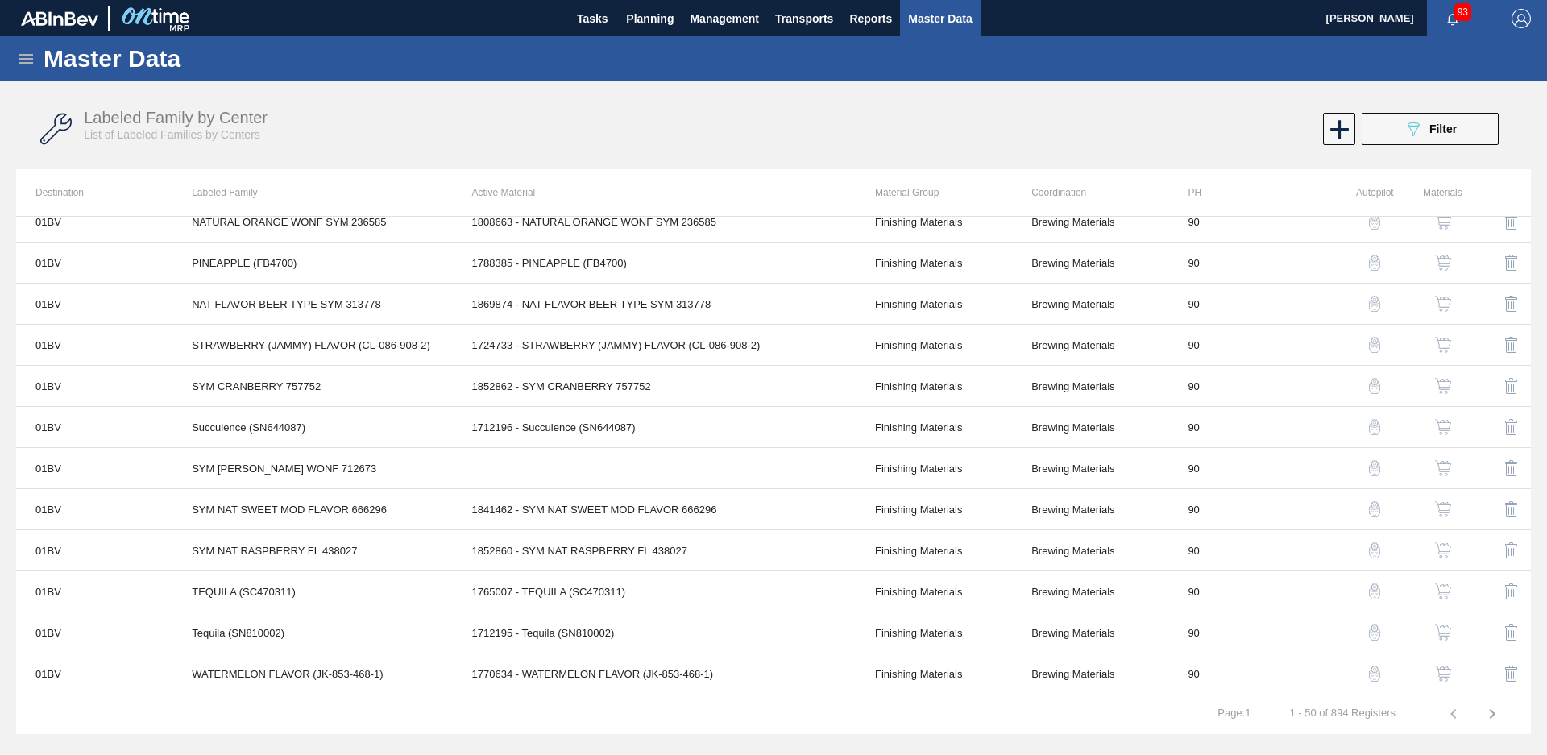
click at [1532, 598] on div "Master Data General Materials Group and Families Coordinations and Users Suppli…" at bounding box center [773, 385] width 1547 height 699
drag, startPoint x: 1528, startPoint y: 606, endPoint x: 1475, endPoint y: 222, distance: 387.1
click at [1470, 216] on div "01BV AF PEACH TEA LEMONADE BASE 34120 1906961 - AF PEACH TEA LEMONADE BASE 3412…" at bounding box center [773, 455] width 1515 height 478
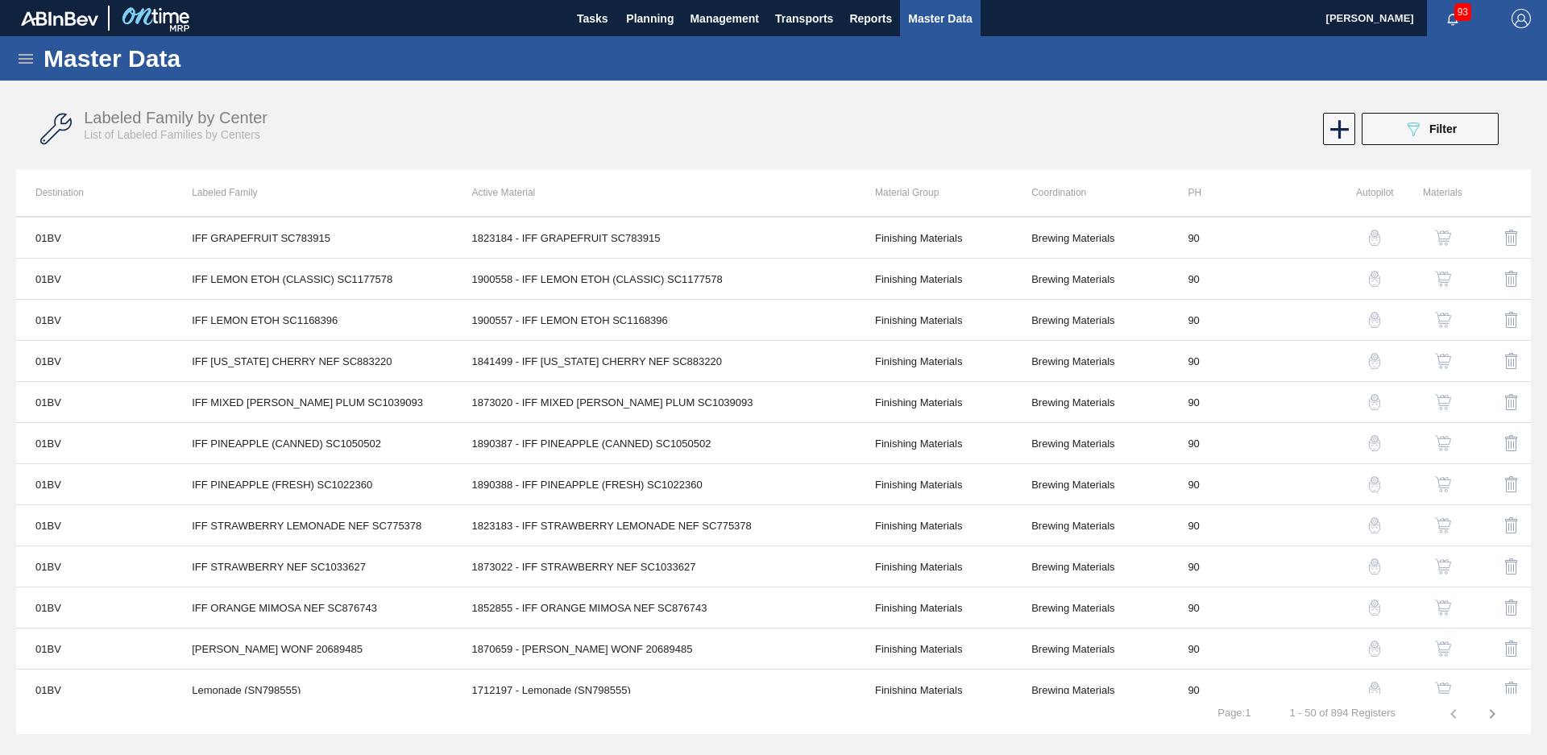
scroll to position [2, 0]
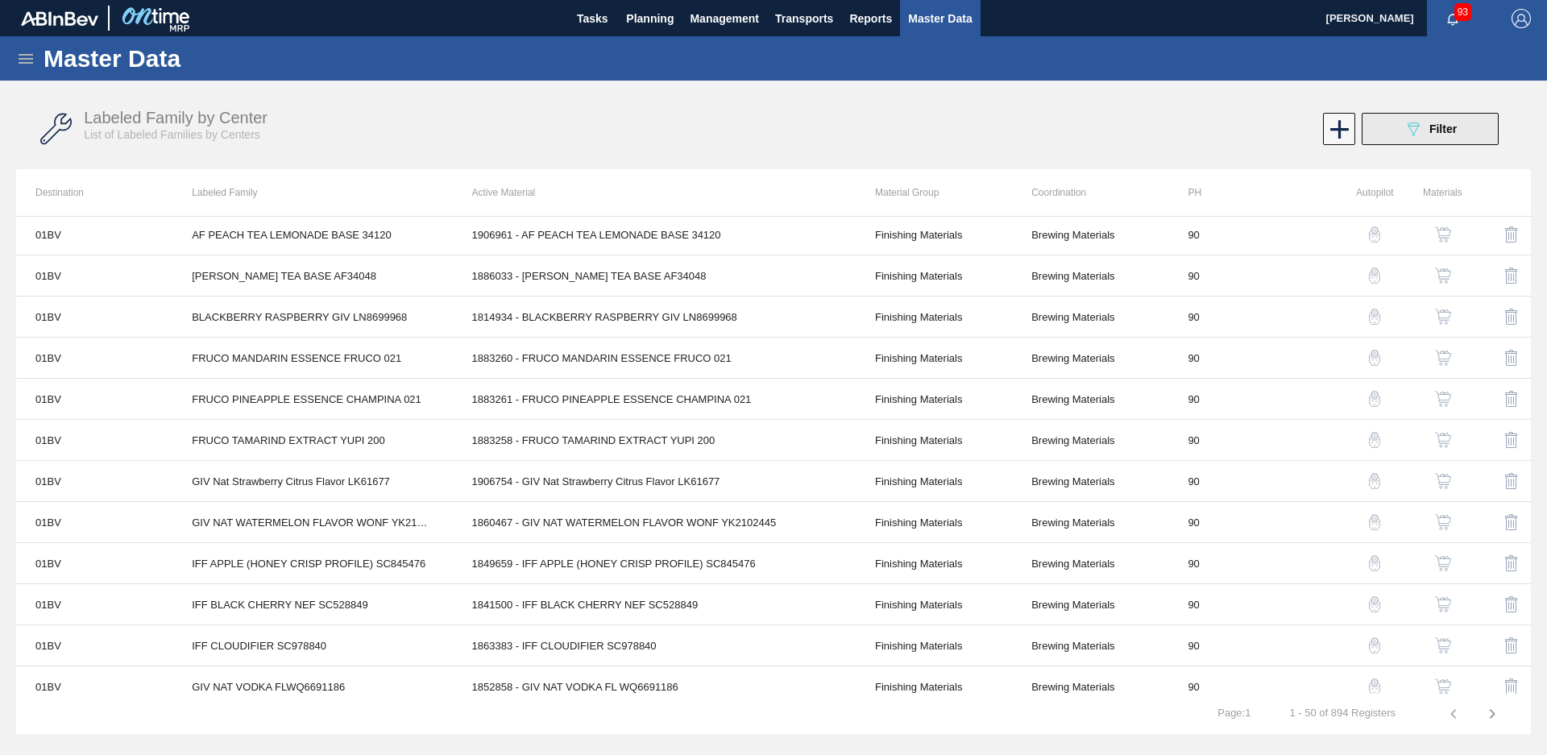
click at [1424, 126] on div "089F7B8B-B2A5-4AFE-B5C0-19BA573D28AC Filter" at bounding box center [1430, 128] width 53 height 19
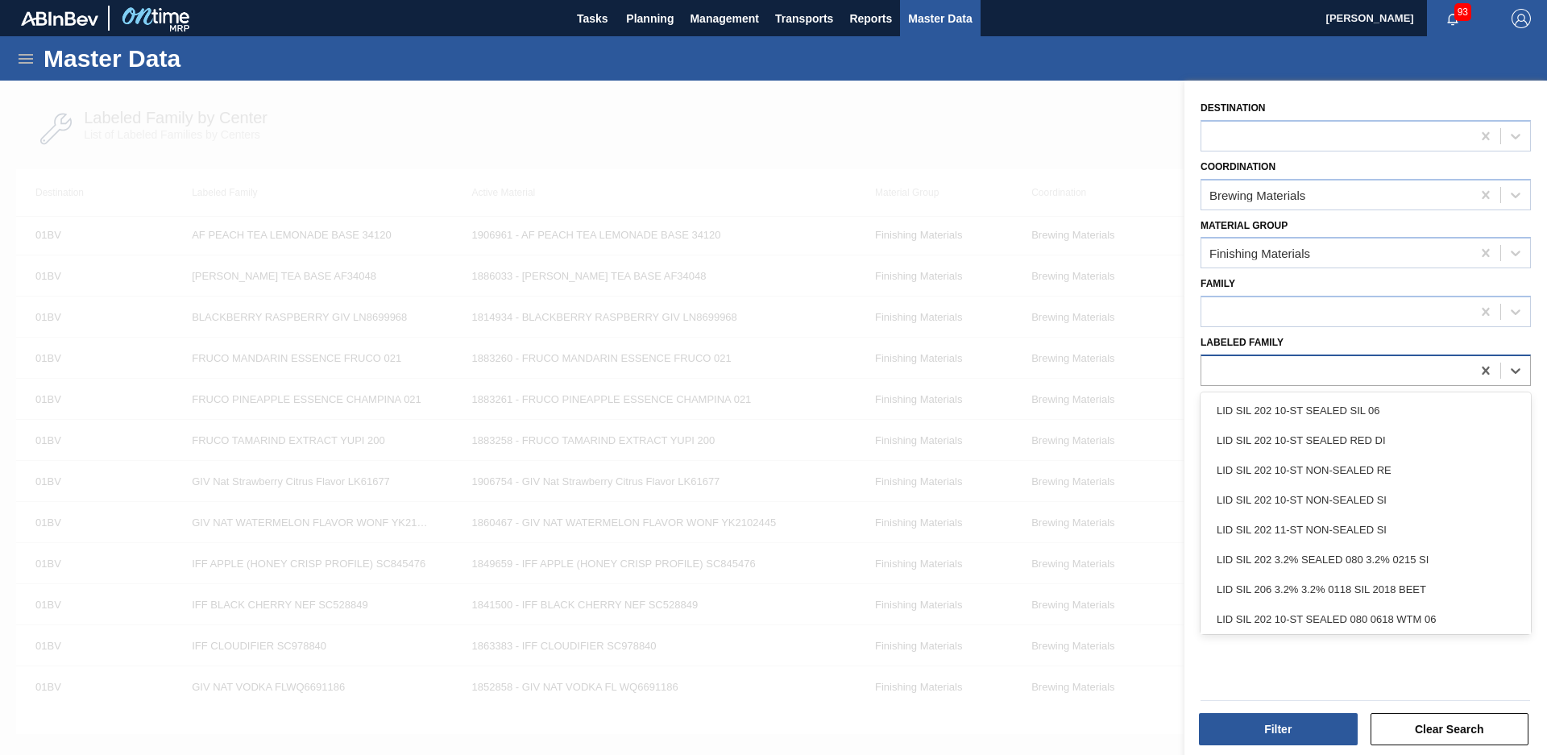
click at [1319, 366] on div at bounding box center [1337, 370] width 270 height 23
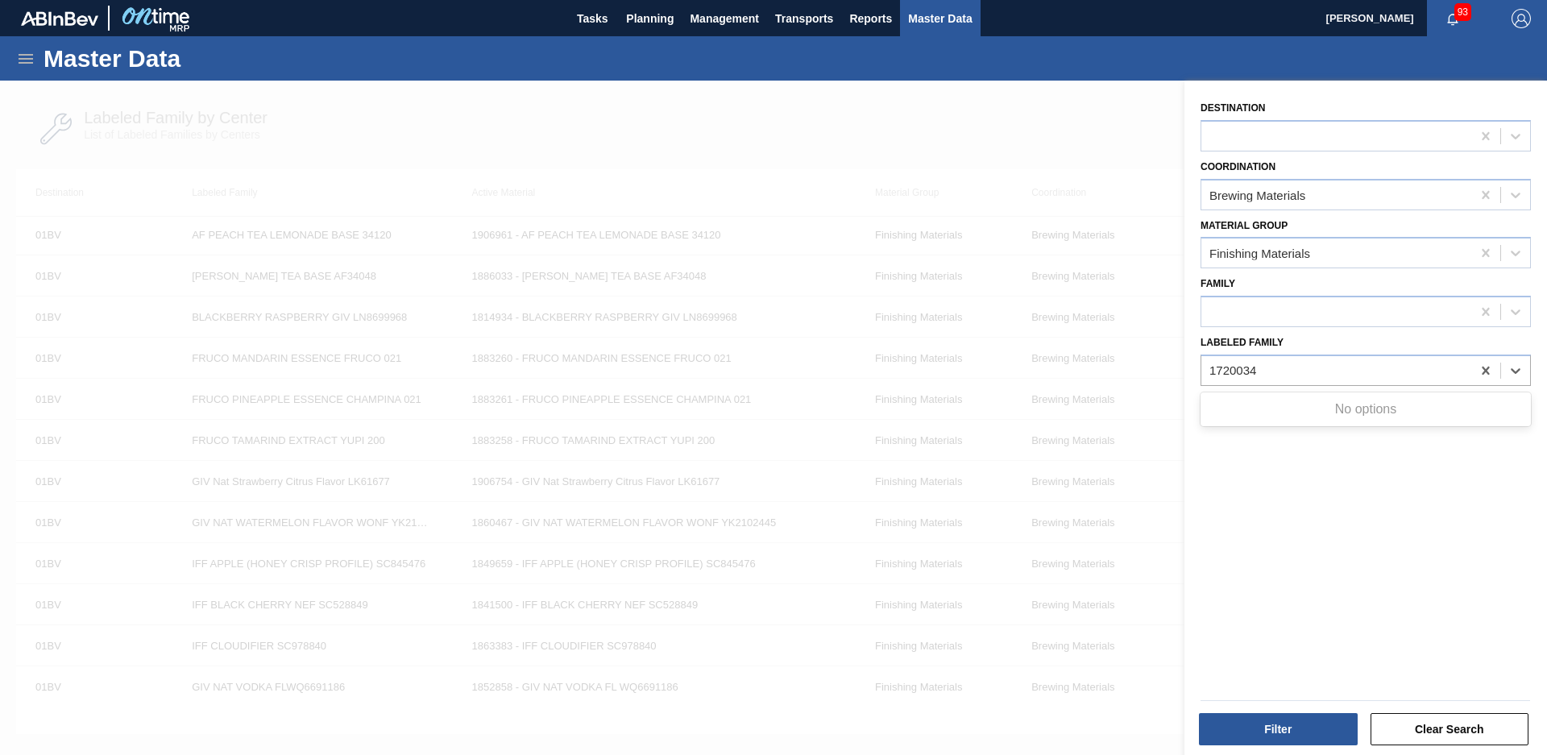
type Family "1720034"
click at [1482, 369] on icon at bounding box center [1485, 371] width 7 height 8
type Family "Pineapple ripe flavor"
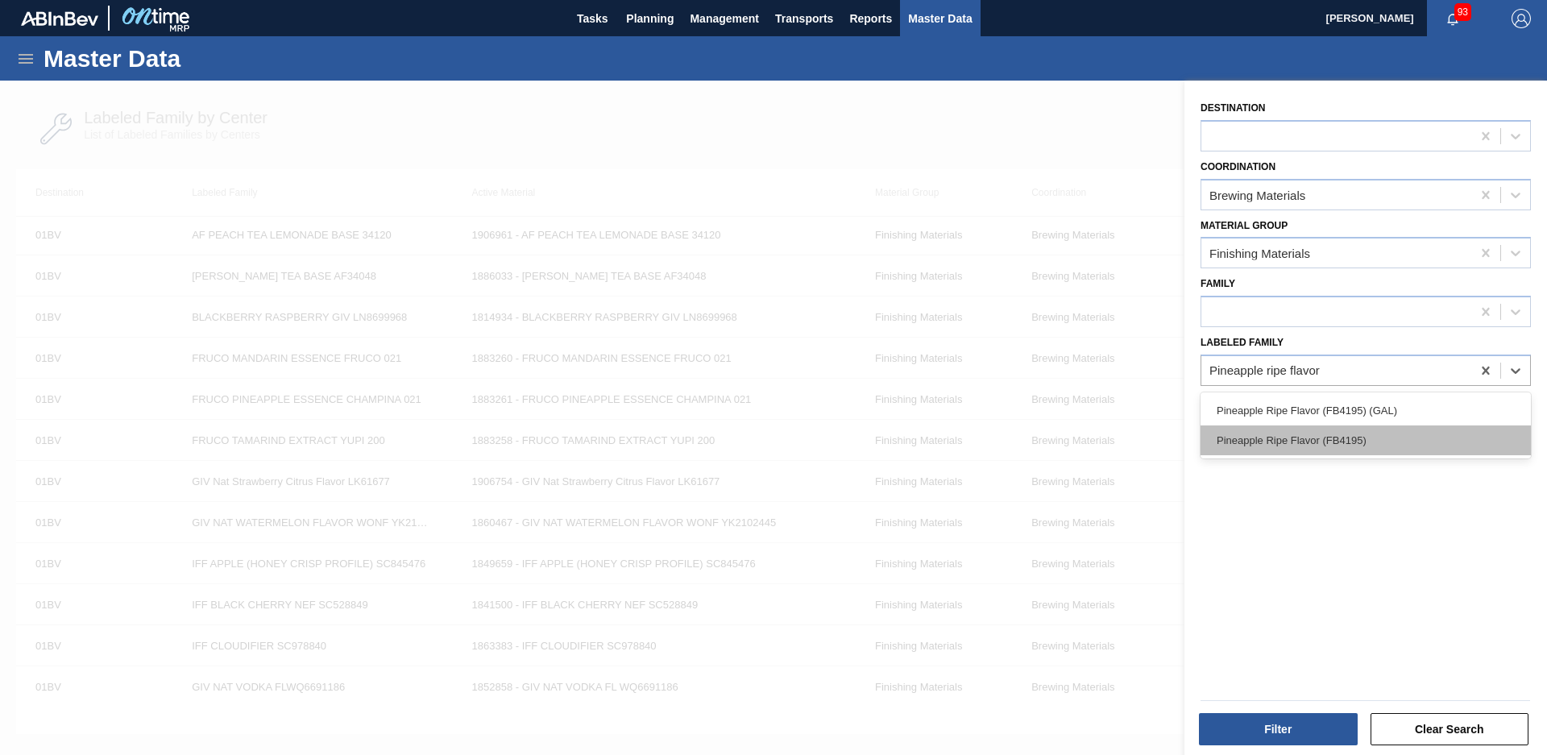
click at [1381, 436] on div "Pineapple Ripe Flavor (FB4195)" at bounding box center [1366, 440] width 330 height 30
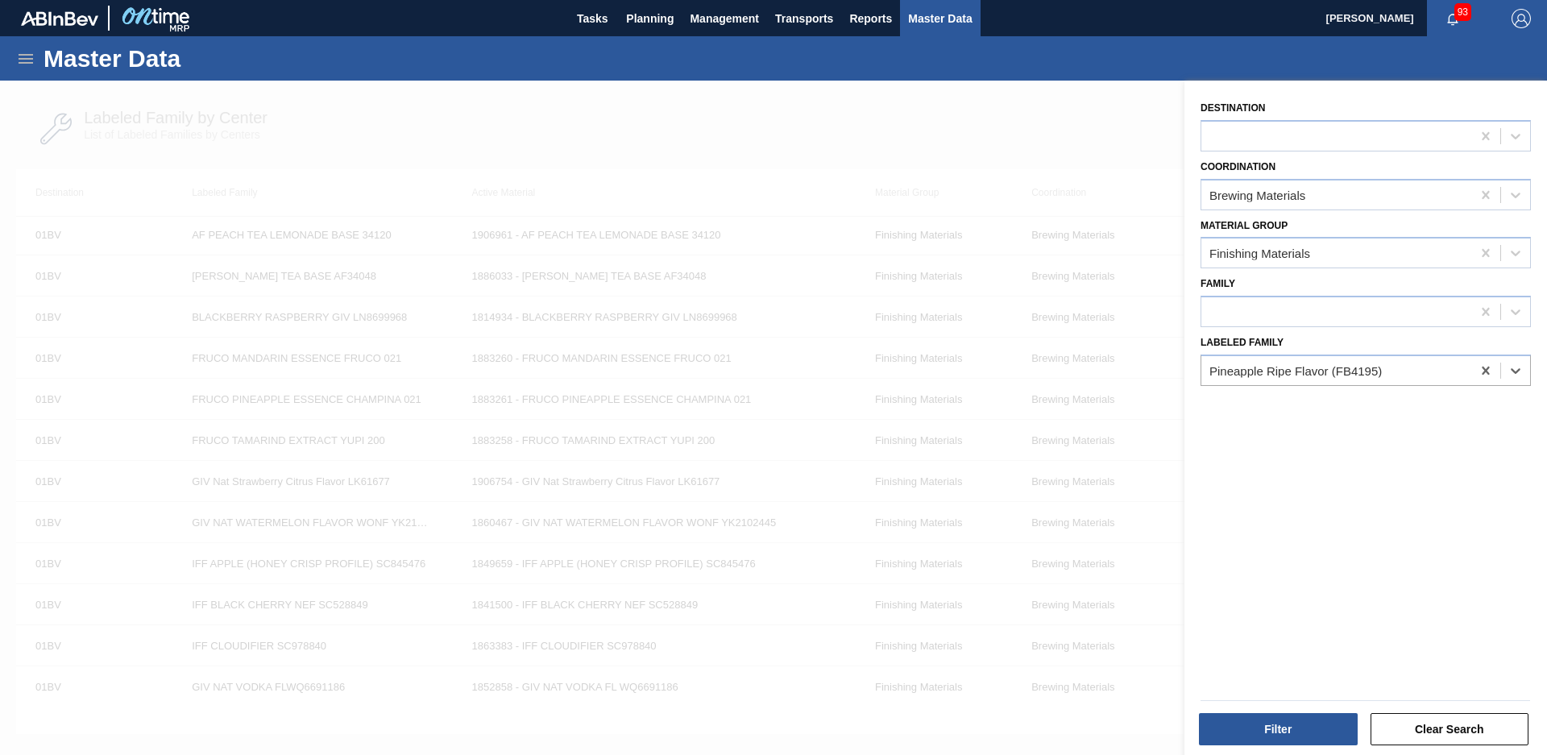
type Family "."
click at [1487, 376] on icon at bounding box center [1486, 371] width 16 height 16
type Family "pineapple ripe flavor"
click at [1277, 723] on button "Filter" at bounding box center [1278, 729] width 159 height 32
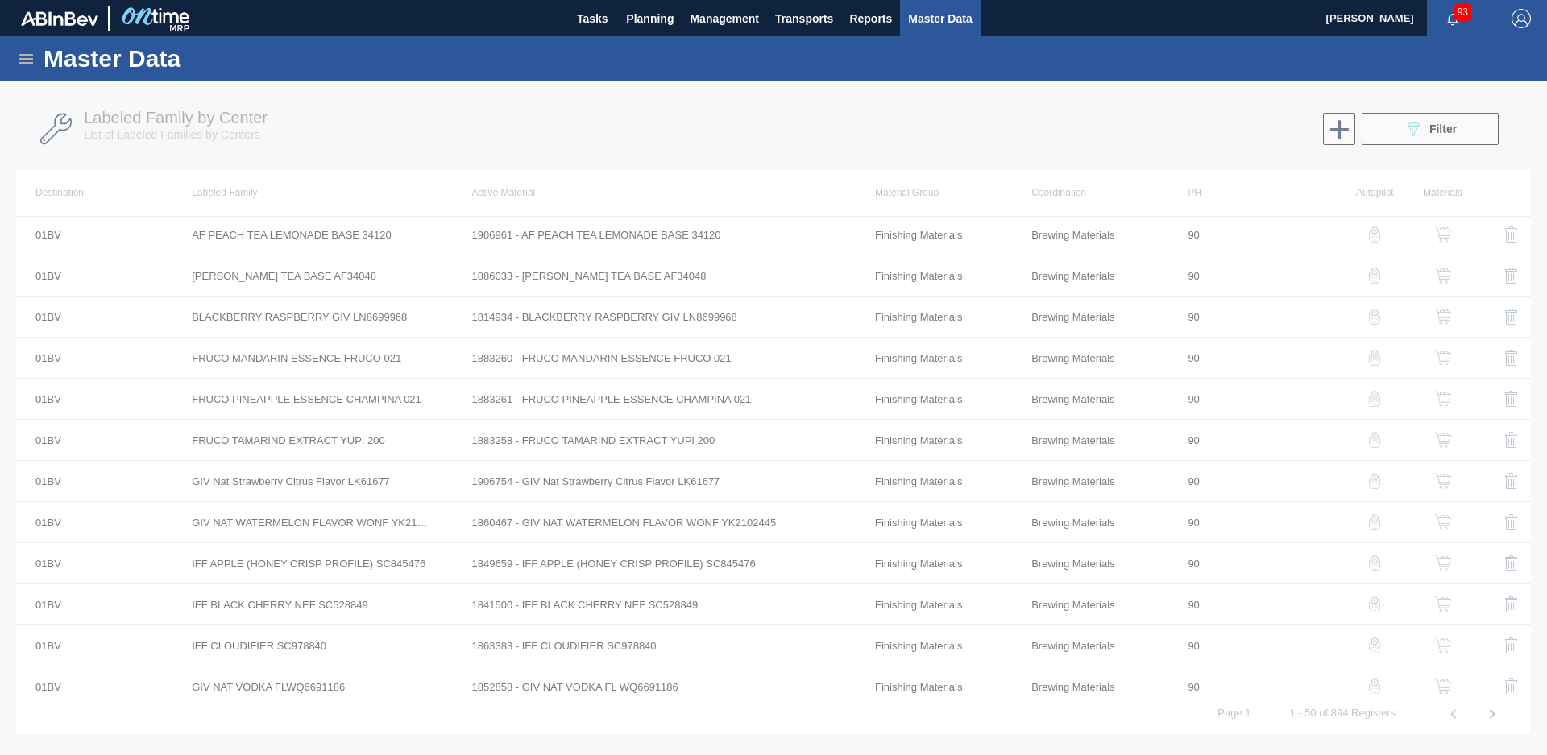
scroll to position [0, 0]
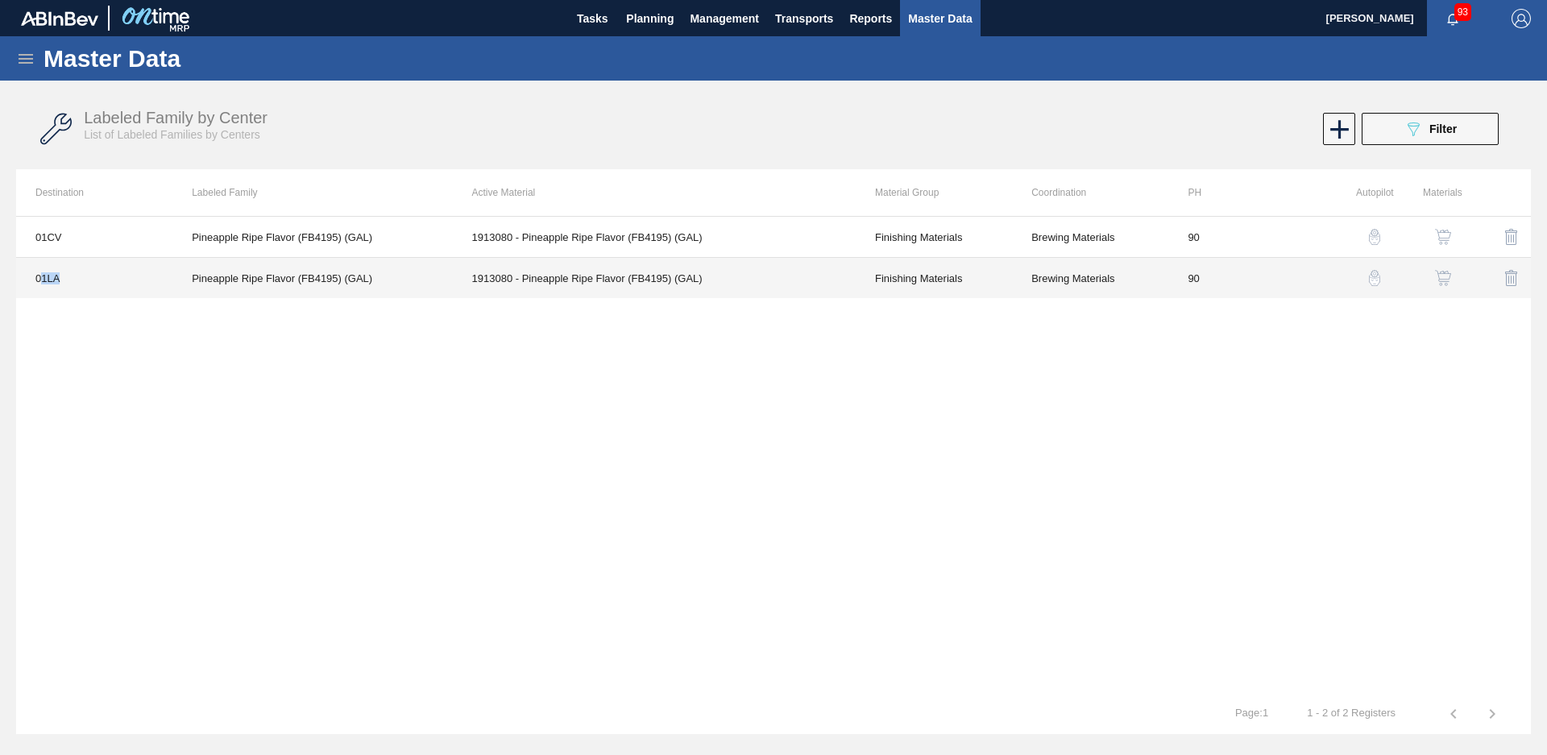
drag, startPoint x: 43, startPoint y: 276, endPoint x: 101, endPoint y: 290, distance: 59.8
click at [101, 290] on td "01LA" at bounding box center [94, 278] width 156 height 41
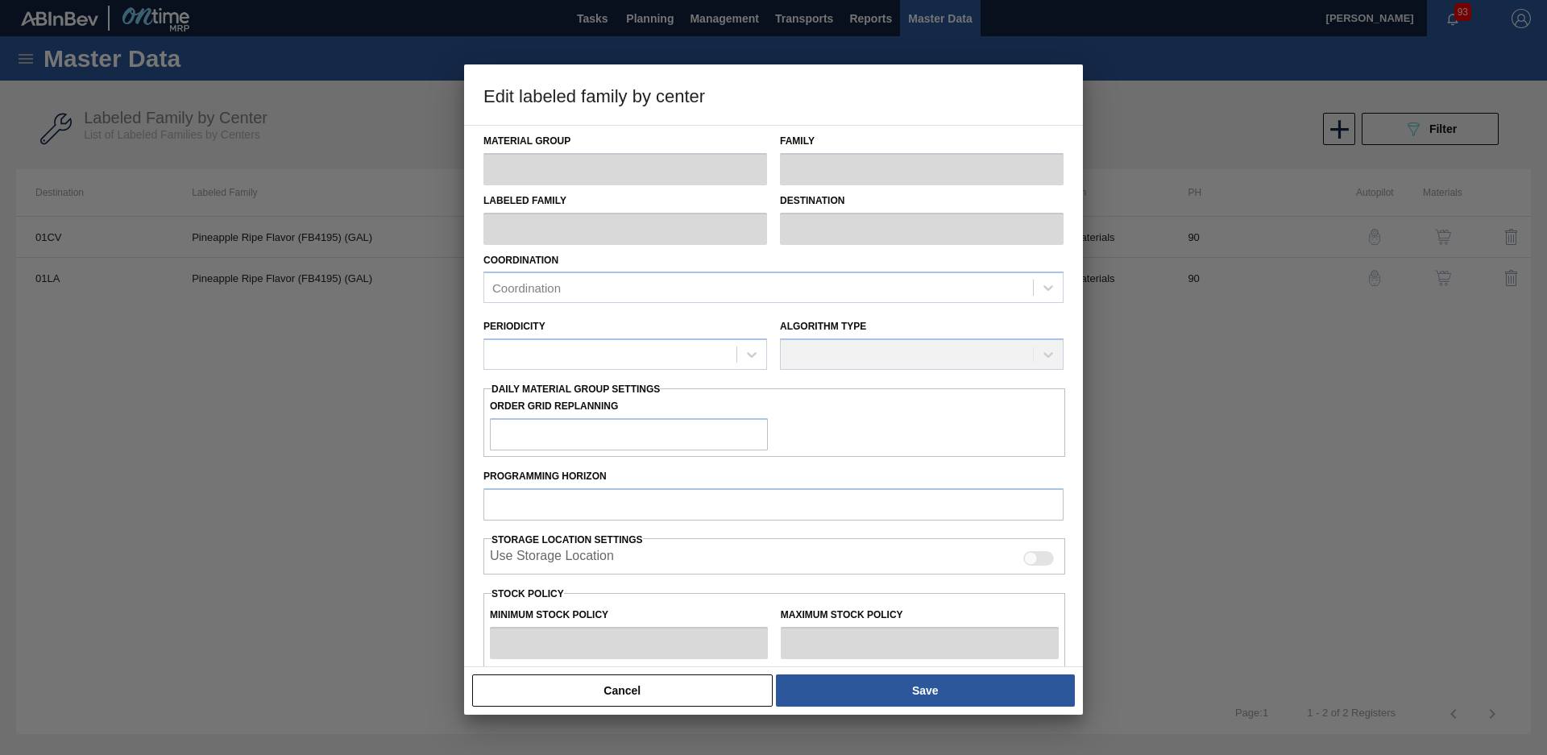
drag, startPoint x: 101, startPoint y: 290, endPoint x: 191, endPoint y: 391, distance: 135.2
click at [191, 391] on div at bounding box center [773, 377] width 1547 height 755
type input "Finishing Materials"
type input "Flavors"
type input "Pineapple Ripe Flavor (FB4195) (GAL)"
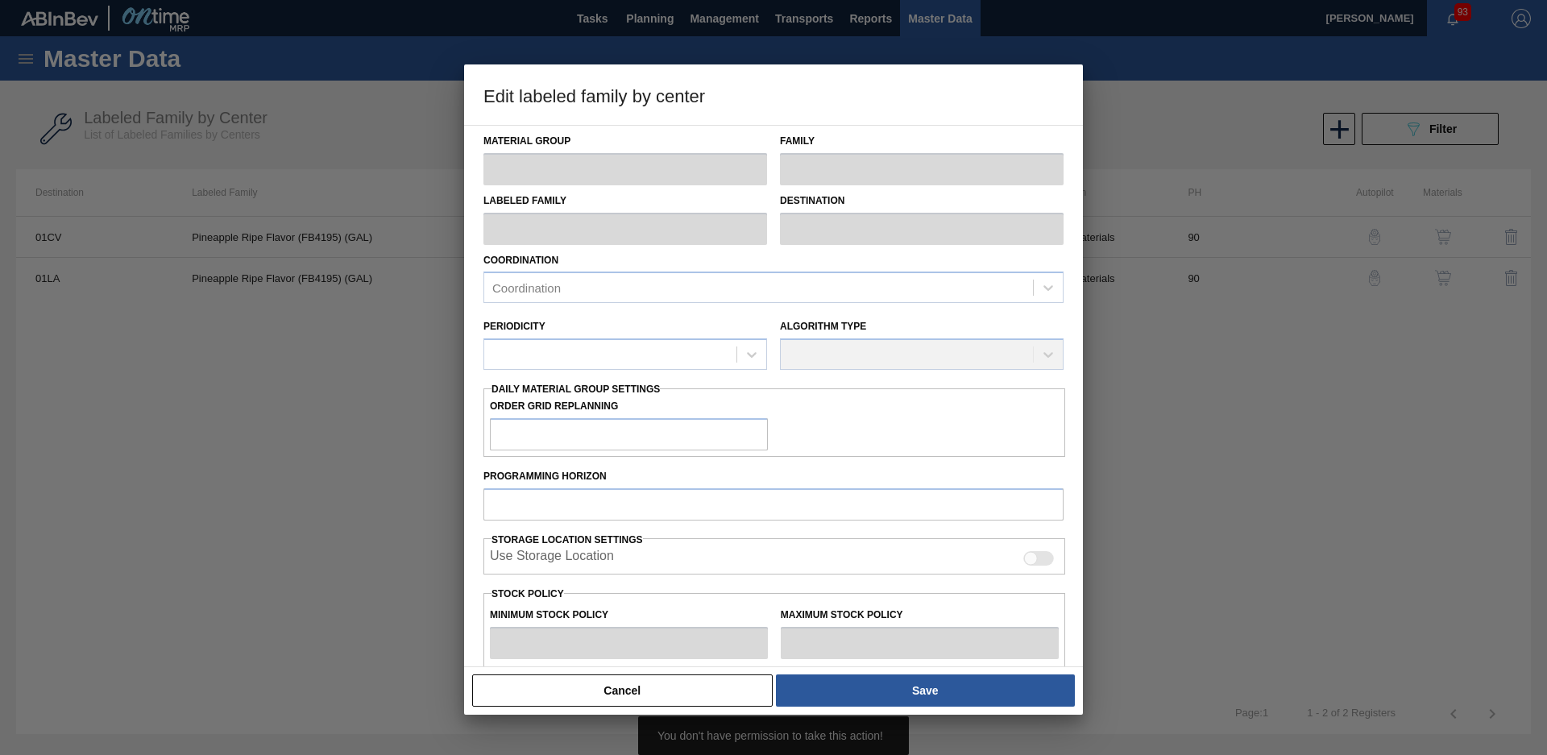
type input "01LA - Los Angeles Brewery"
type input "90"
type input "0"
type input "550"
type input "0"
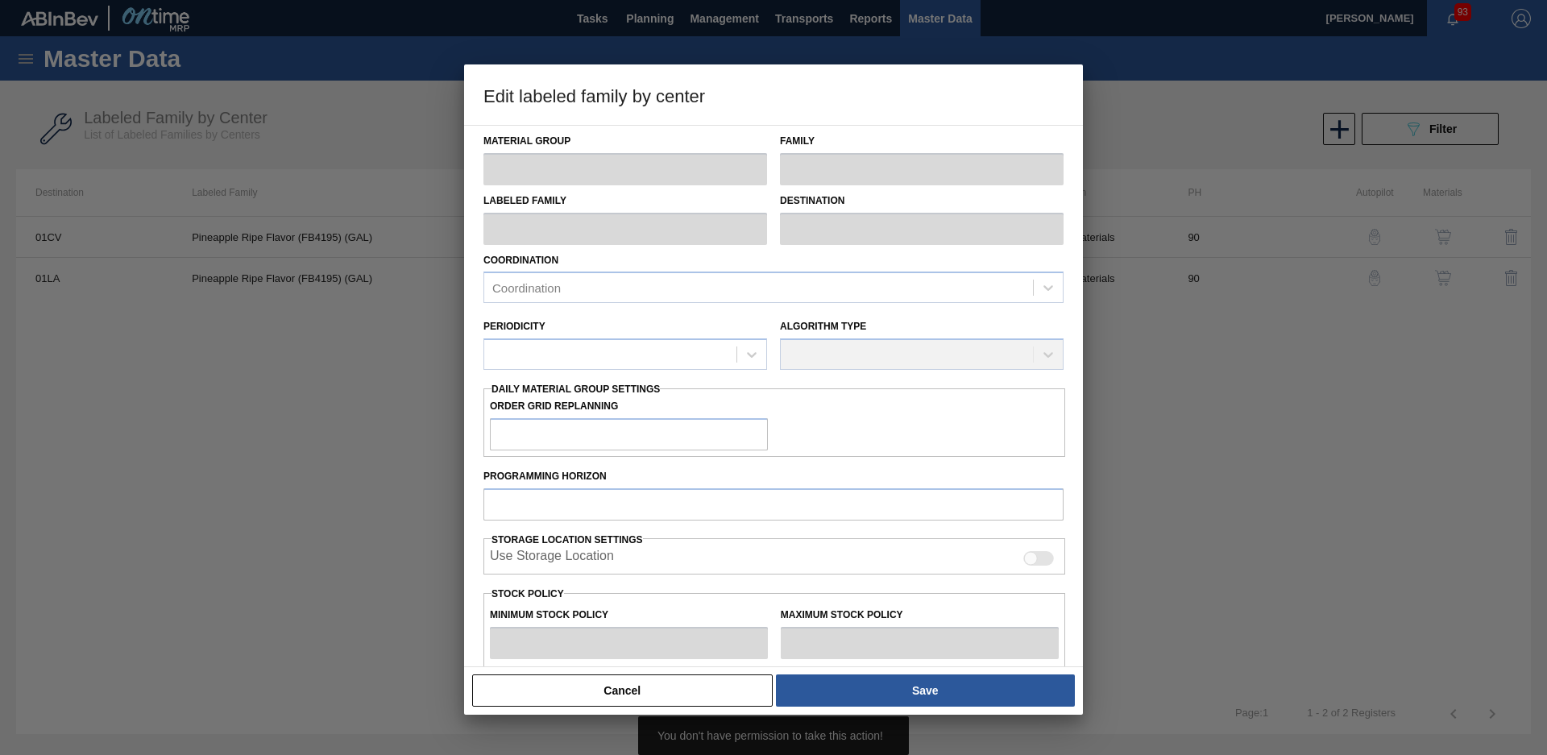
type input "0"
checkbox input "true"
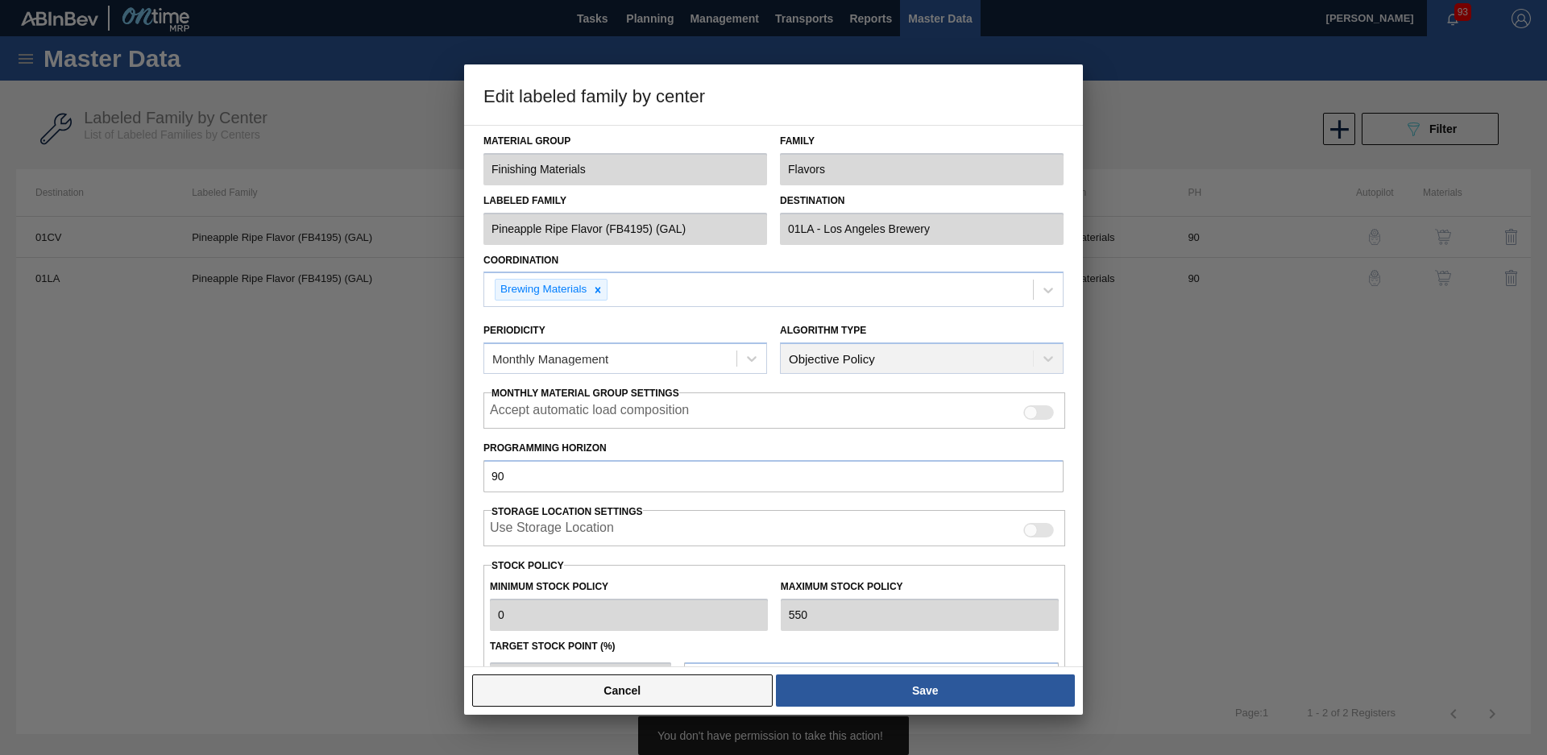
click at [662, 691] on button "Cancel" at bounding box center [622, 690] width 301 height 32
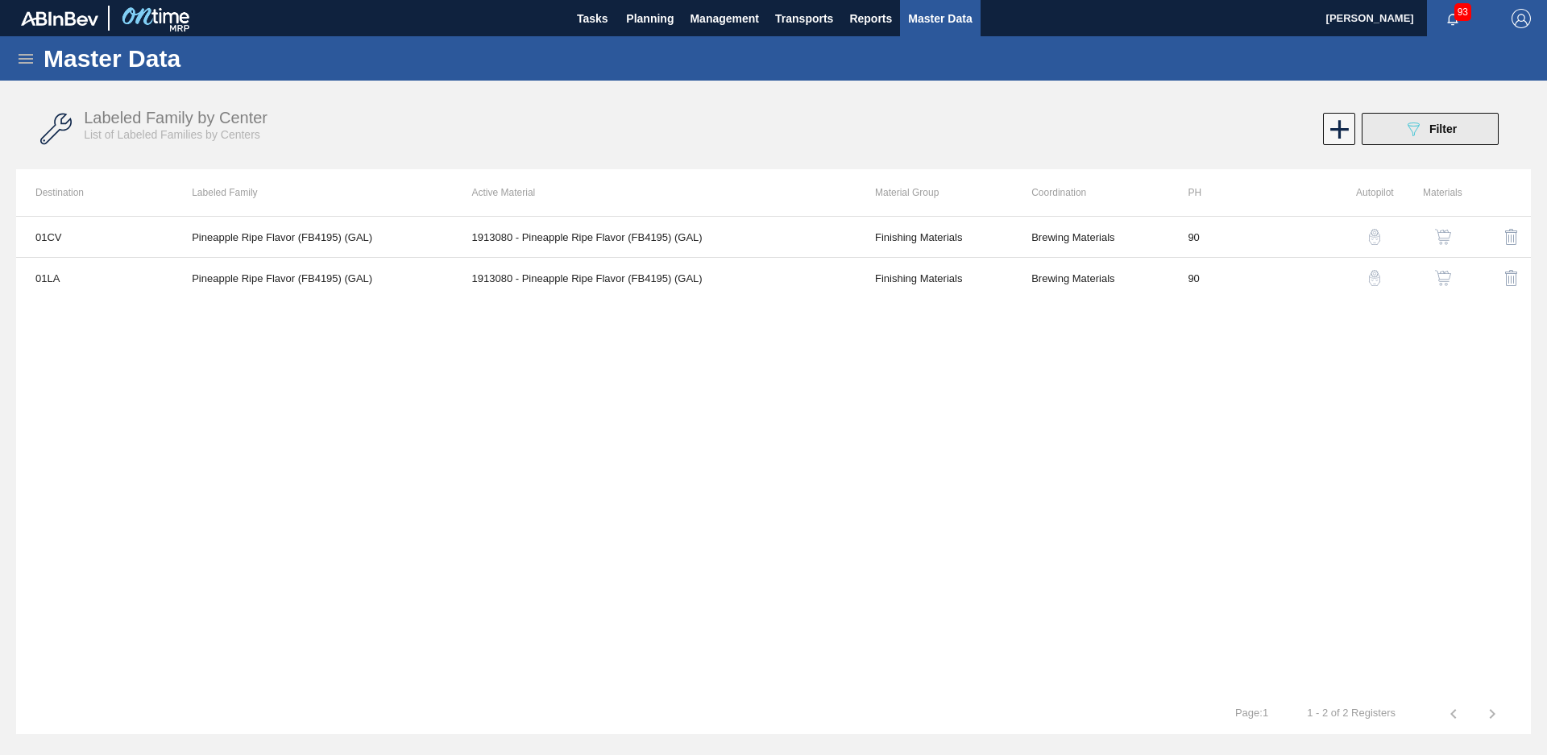
click at [1405, 118] on button "089F7B8B-B2A5-4AFE-B5C0-19BA573D28AC Filter" at bounding box center [1430, 129] width 137 height 32
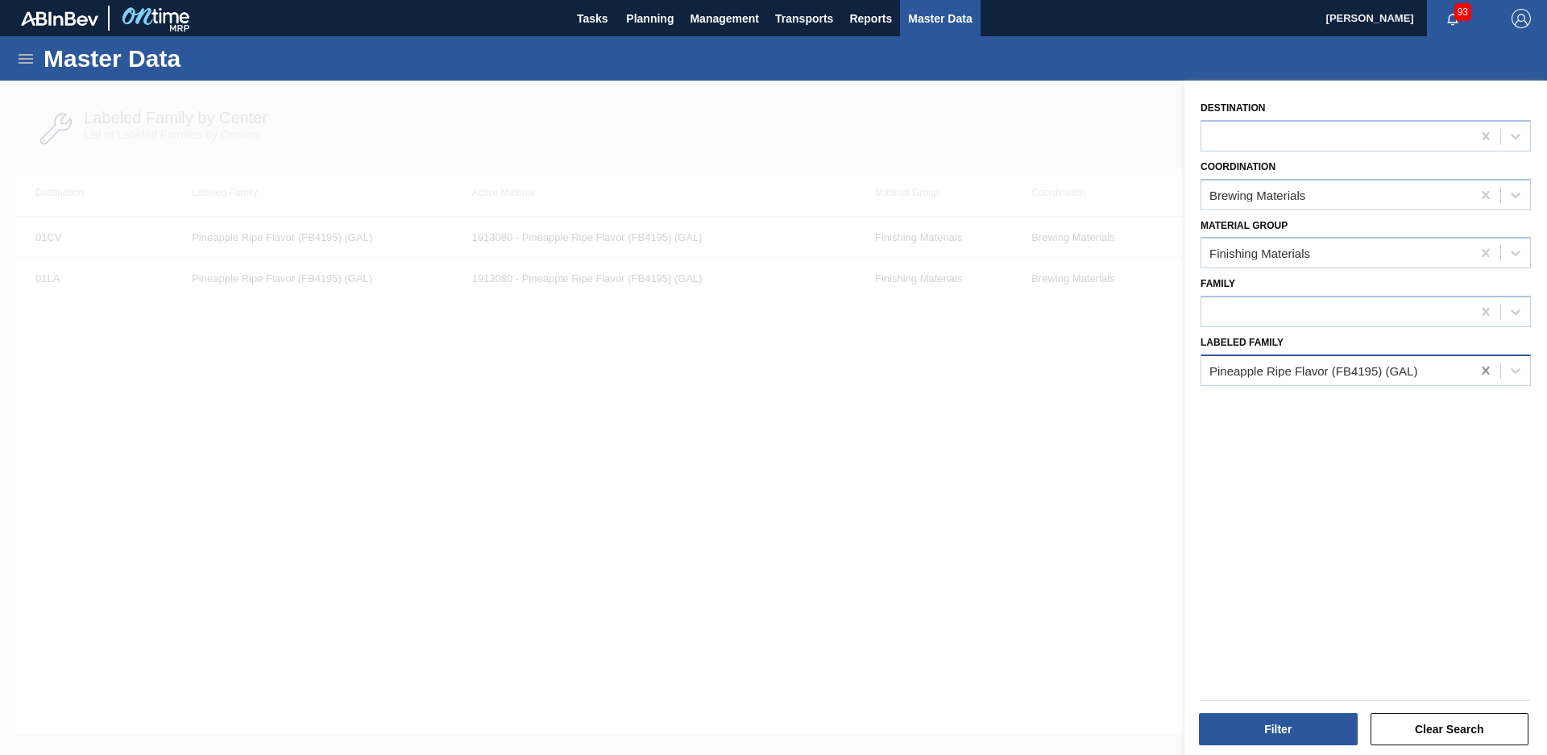
click at [1482, 365] on icon at bounding box center [1486, 371] width 16 height 16
type Family "X"
type Family "Exberry shade summer"
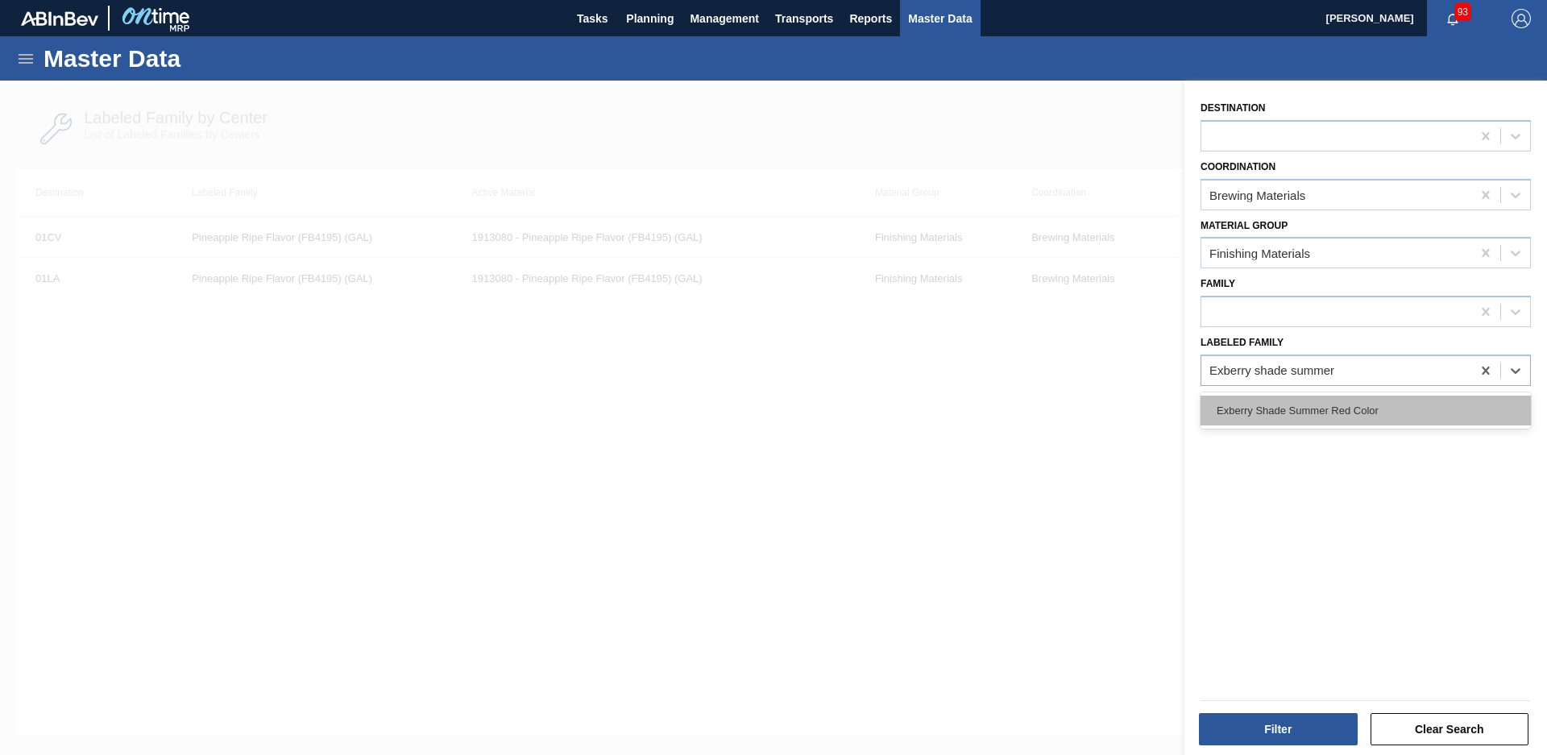
click at [1363, 400] on div "Exberry Shade Summer Red Color" at bounding box center [1366, 411] width 330 height 30
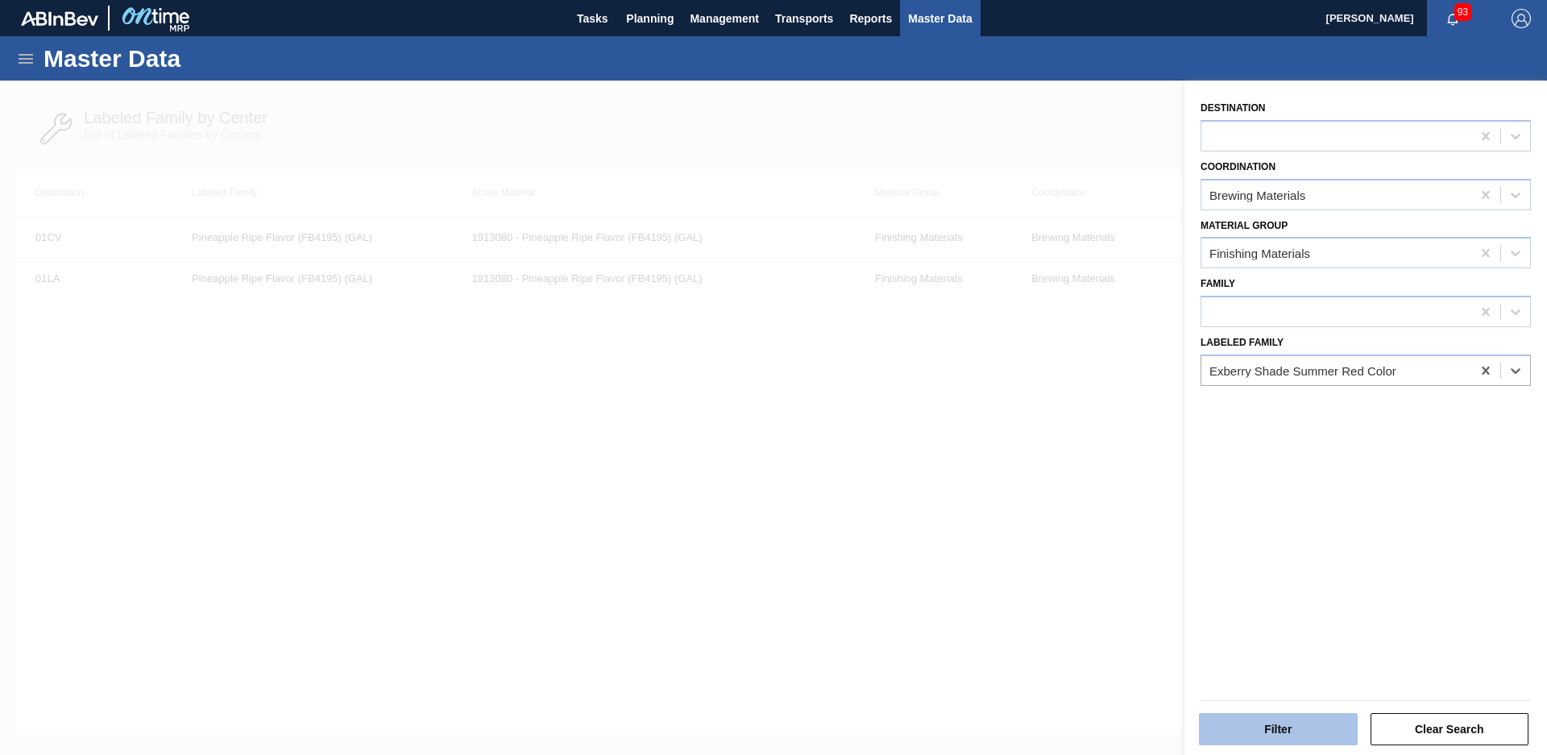
click at [1258, 725] on button "Filter" at bounding box center [1278, 729] width 159 height 32
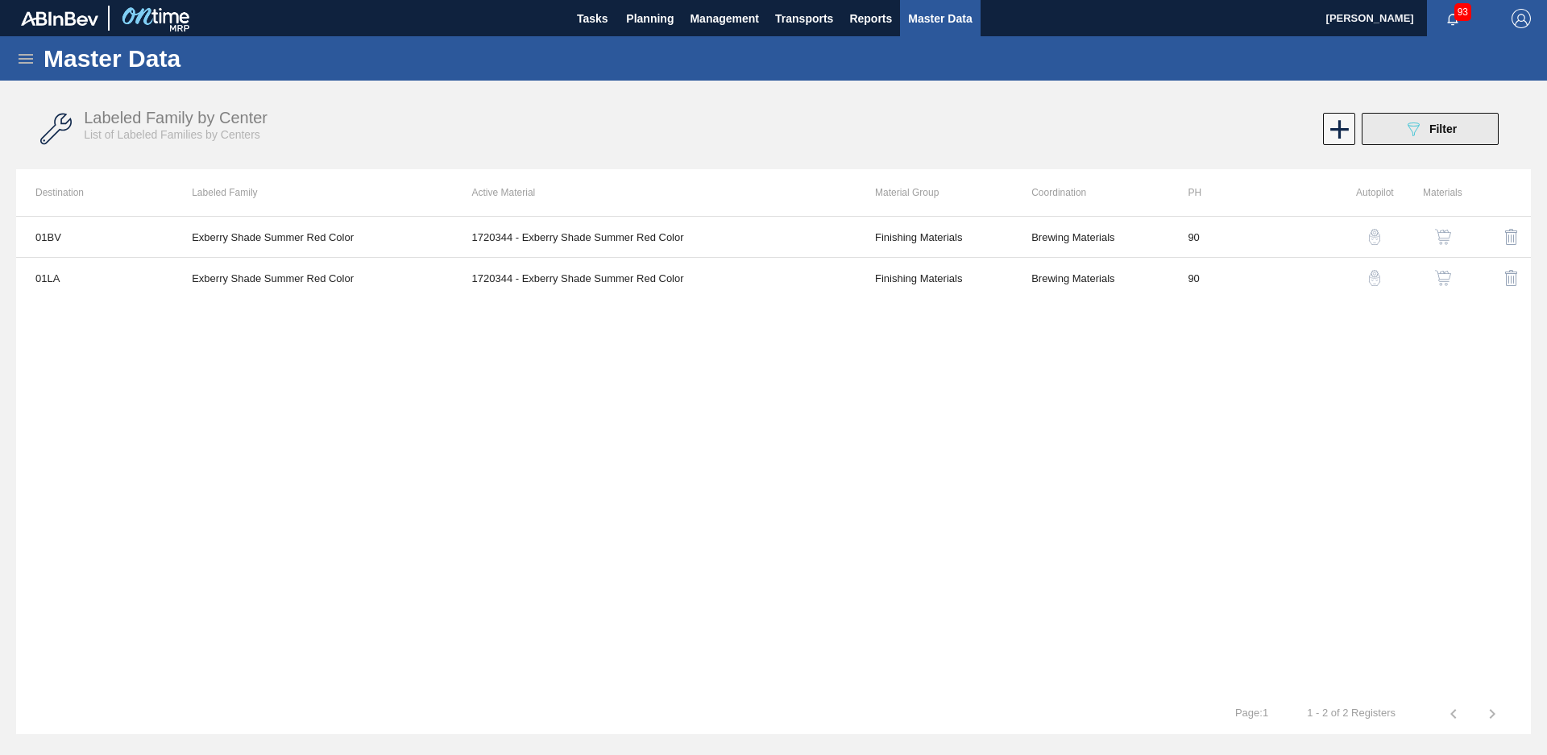
click at [1416, 123] on icon at bounding box center [1414, 129] width 12 height 14
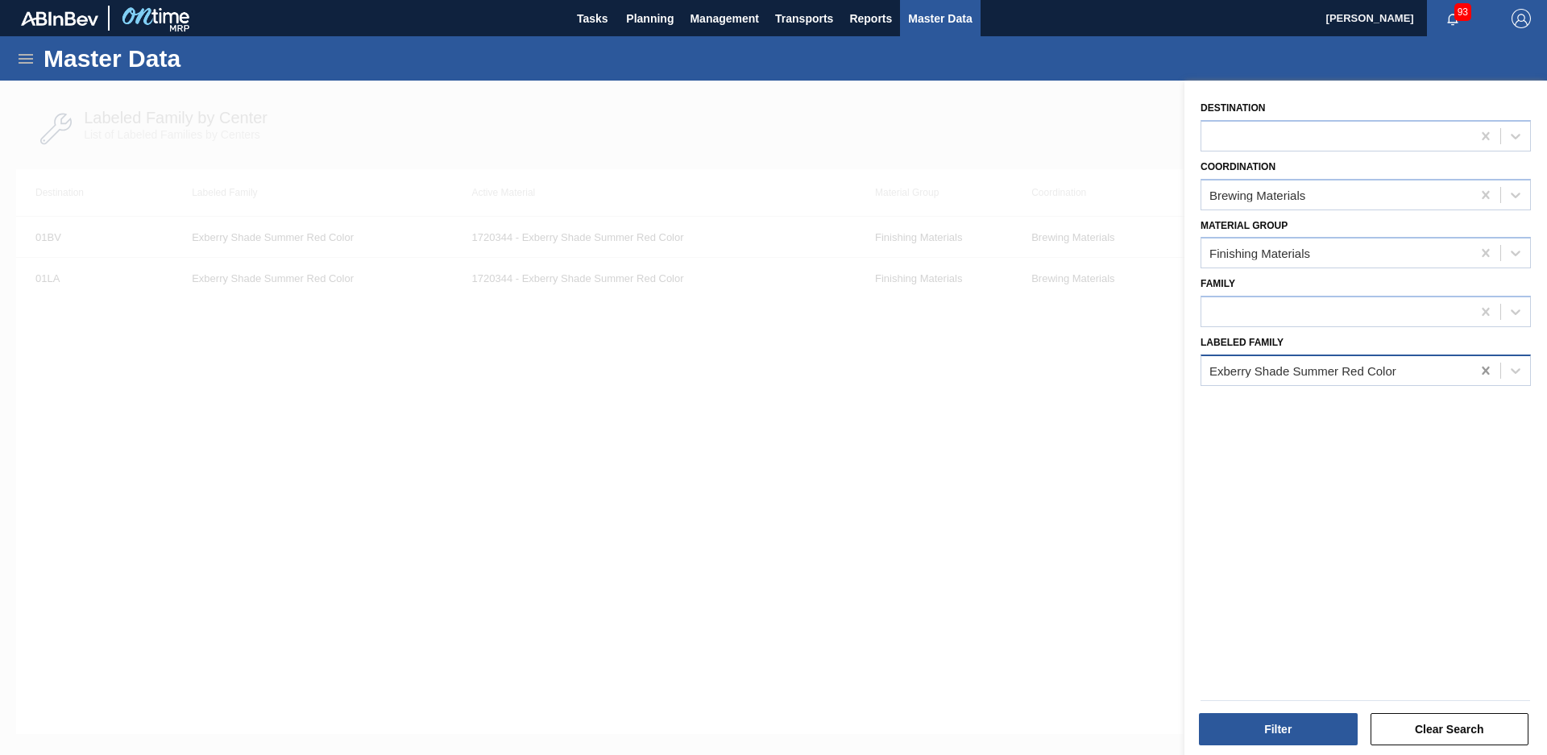
click at [1478, 371] on icon at bounding box center [1486, 371] width 16 height 16
type Family "Exberry shade summer"
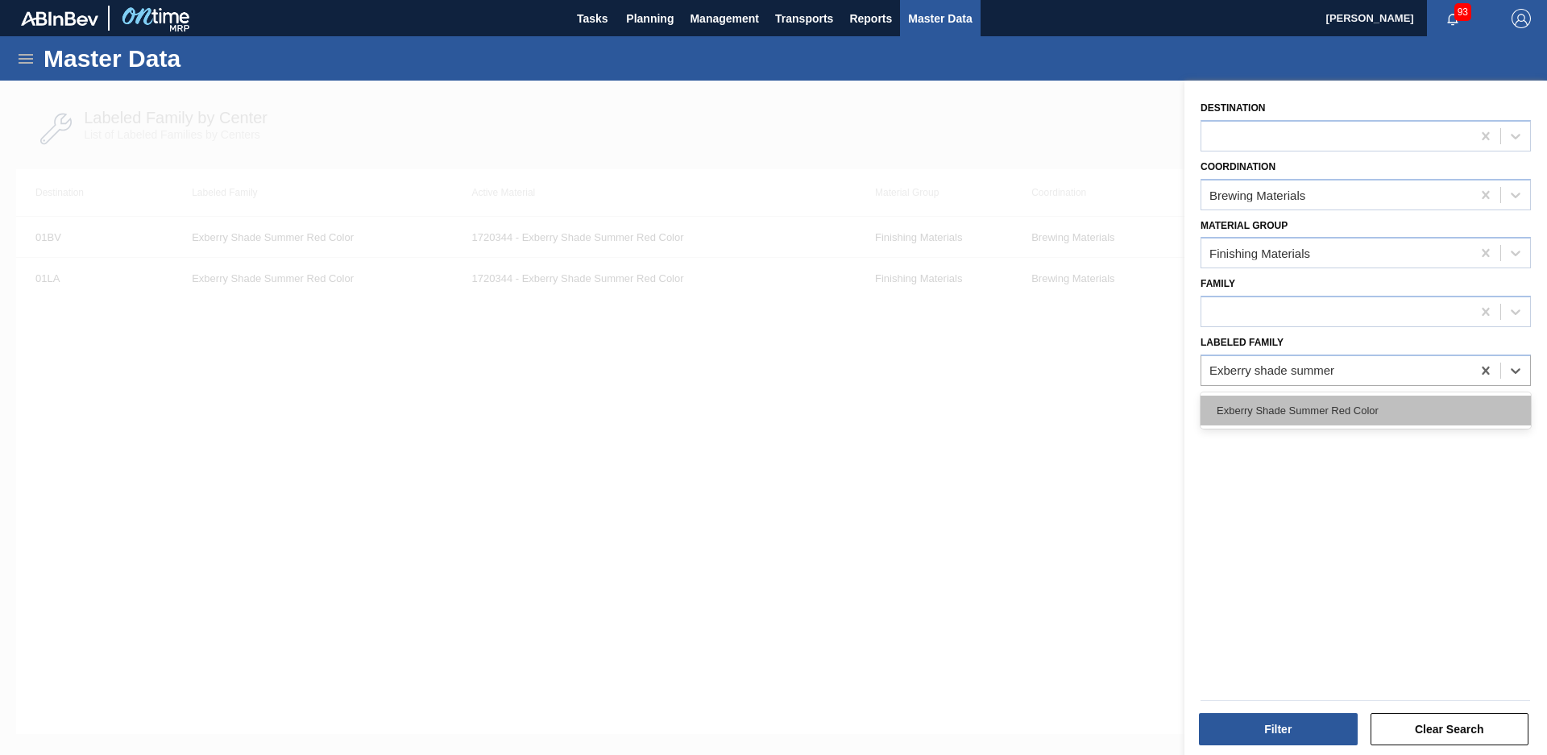
click at [1433, 408] on div "Exberry Shade Summer Red Color" at bounding box center [1366, 411] width 330 height 30
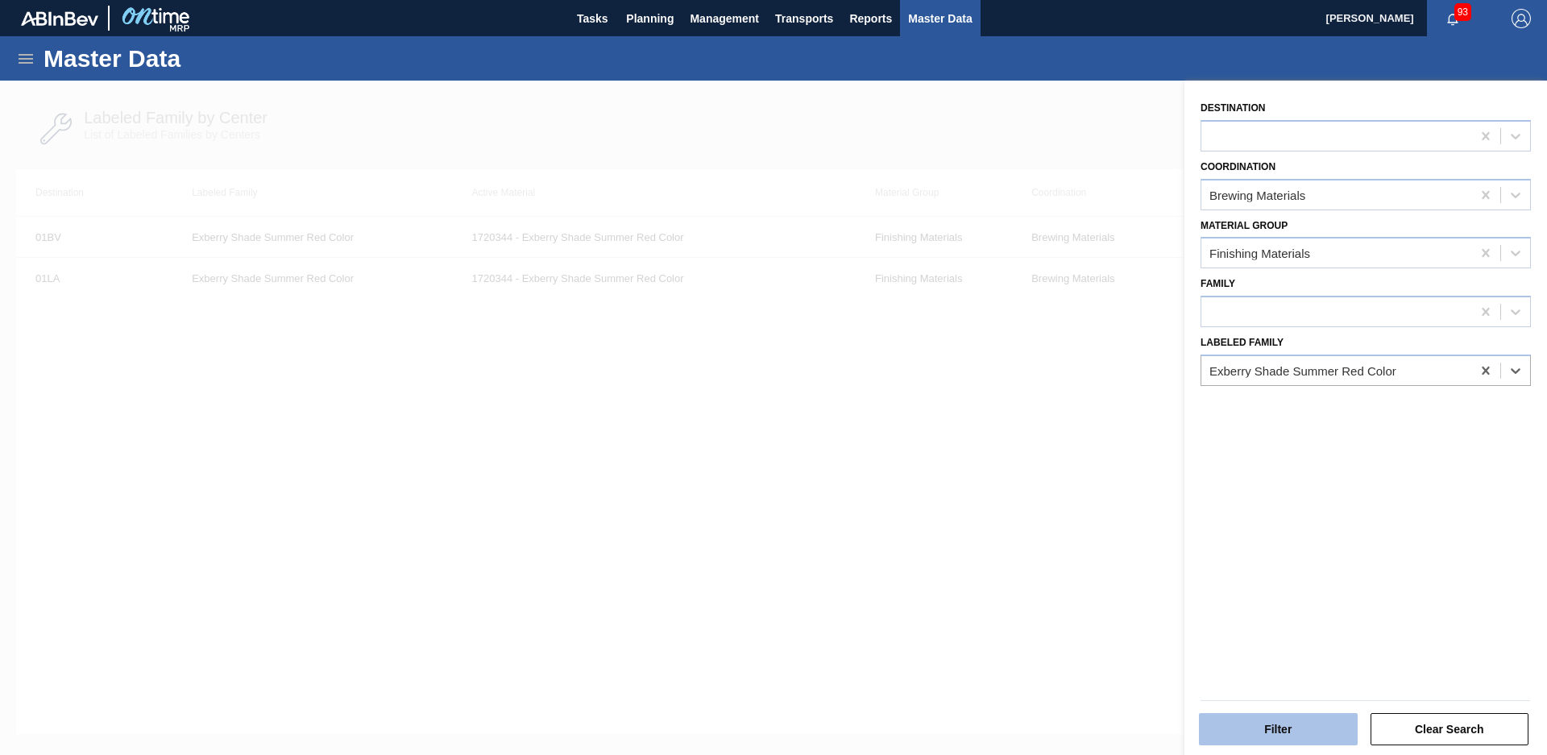
click at [1281, 716] on button "Filter" at bounding box center [1278, 729] width 159 height 32
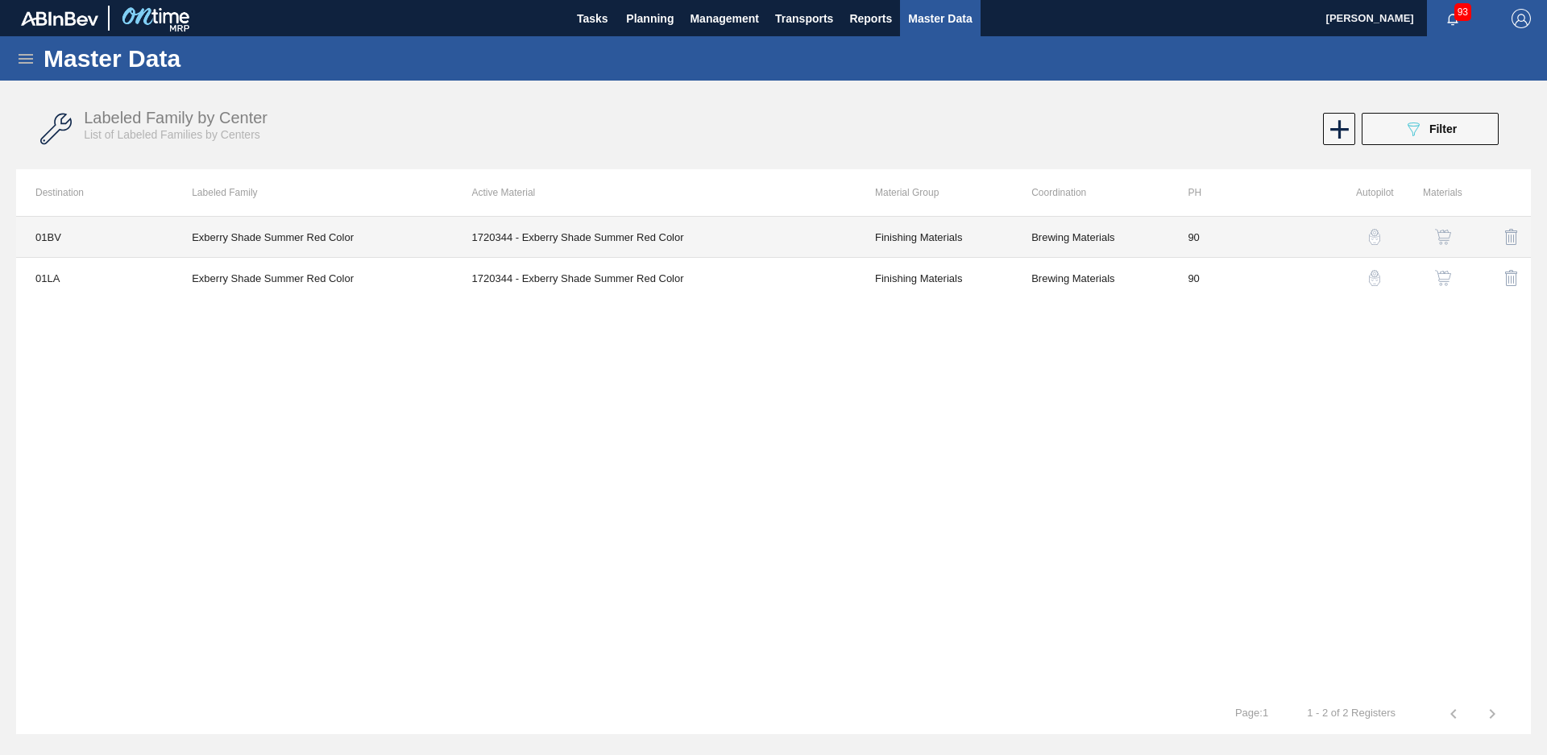
click at [234, 232] on td "Exberry Shade Summer Red Color" at bounding box center [312, 237] width 280 height 41
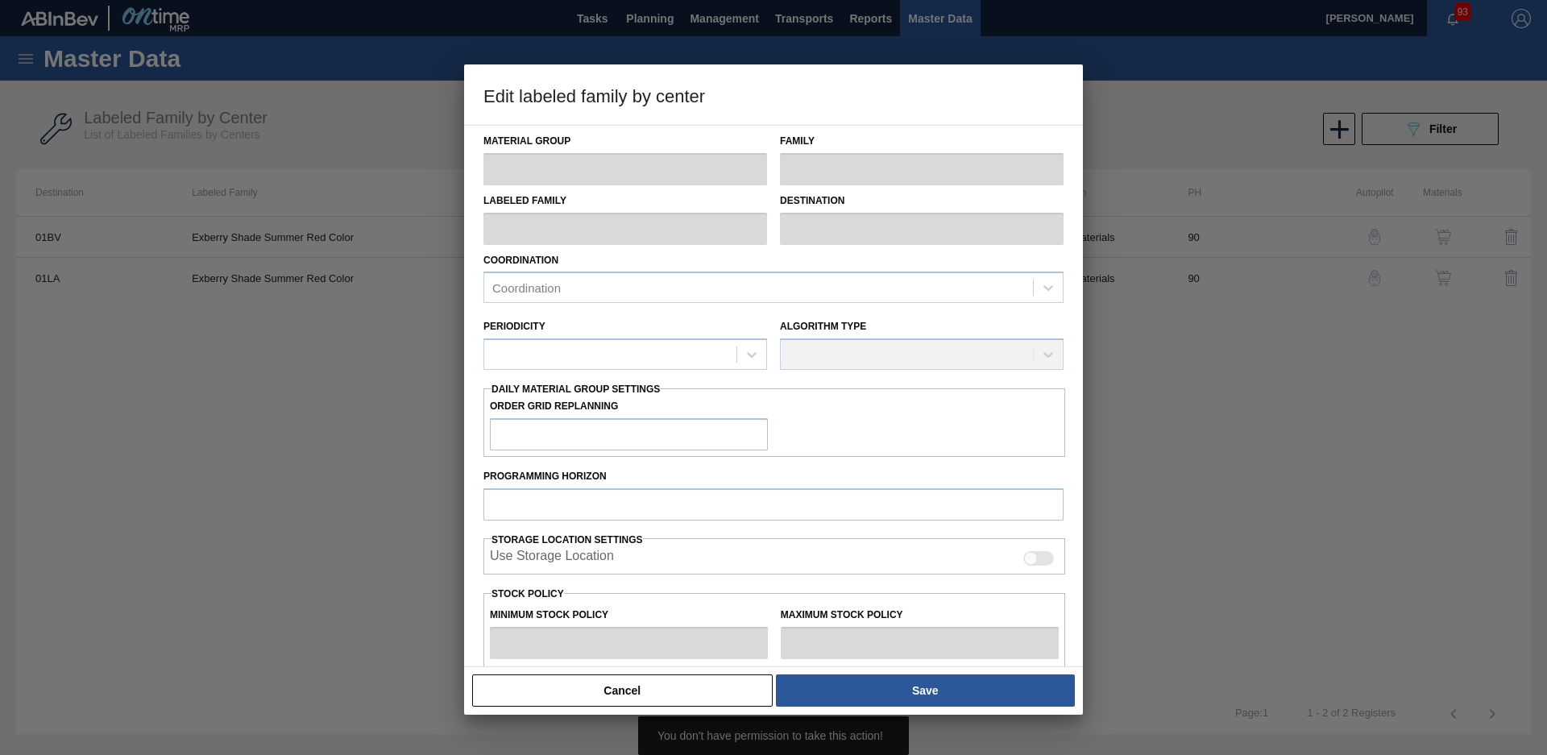
type input "Finishing Materials"
type input "Color"
type input "Exberry Shade Summer Red Color"
type input "01BV - [GEOGRAPHIC_DATA] Brewery"
type input "90"
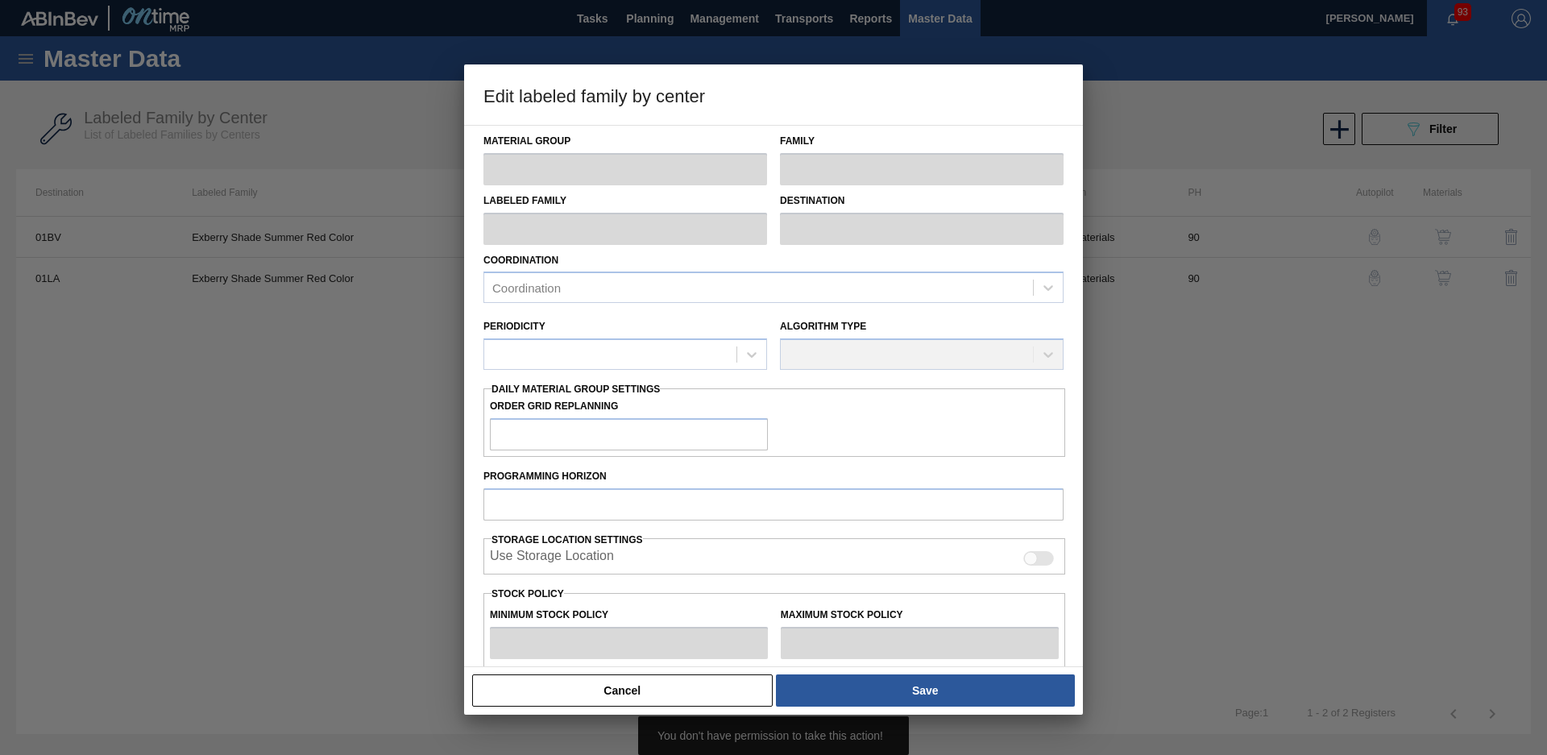
type input "0"
type input "110"
type input "0"
checkbox input "true"
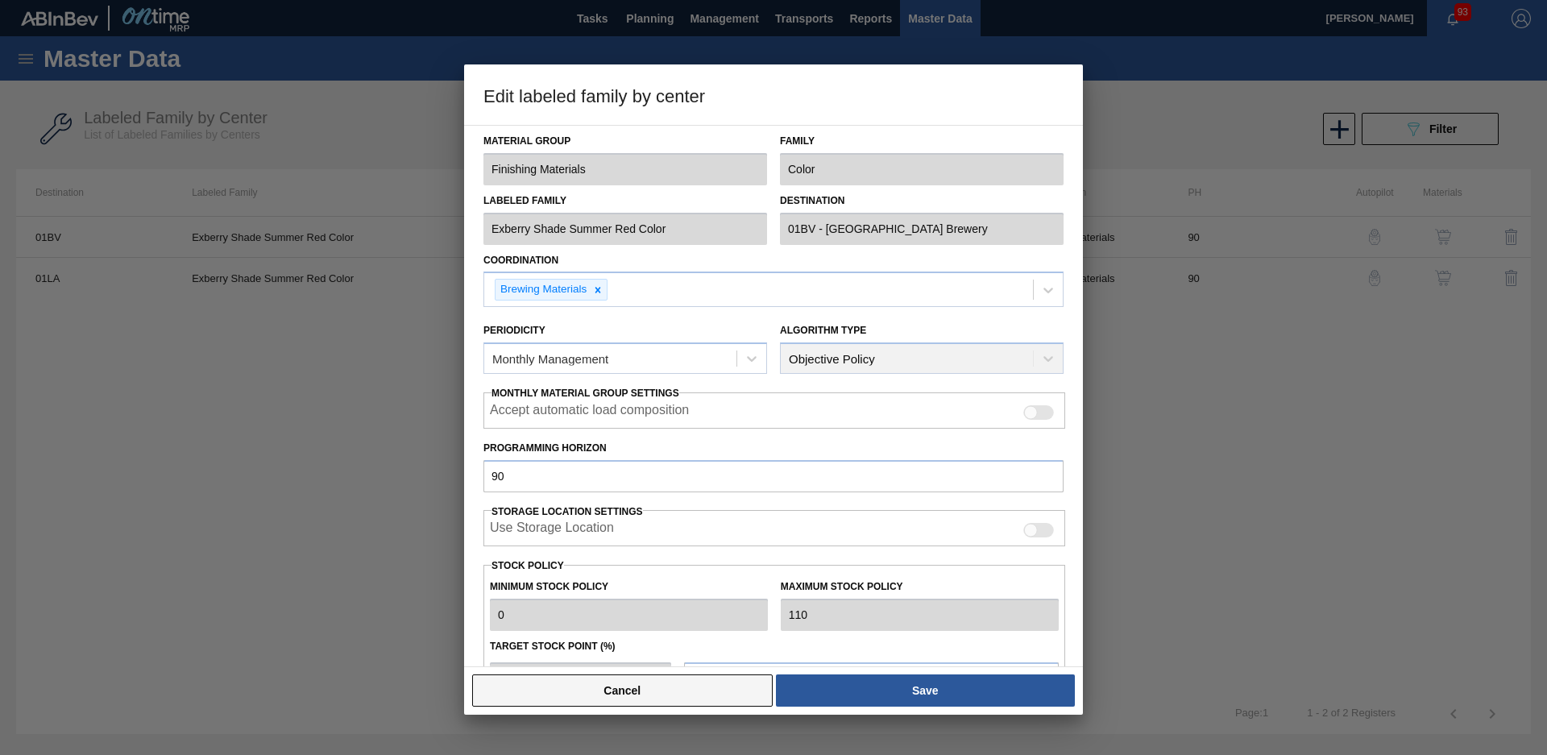
click at [662, 681] on button "Cancel" at bounding box center [622, 690] width 301 height 32
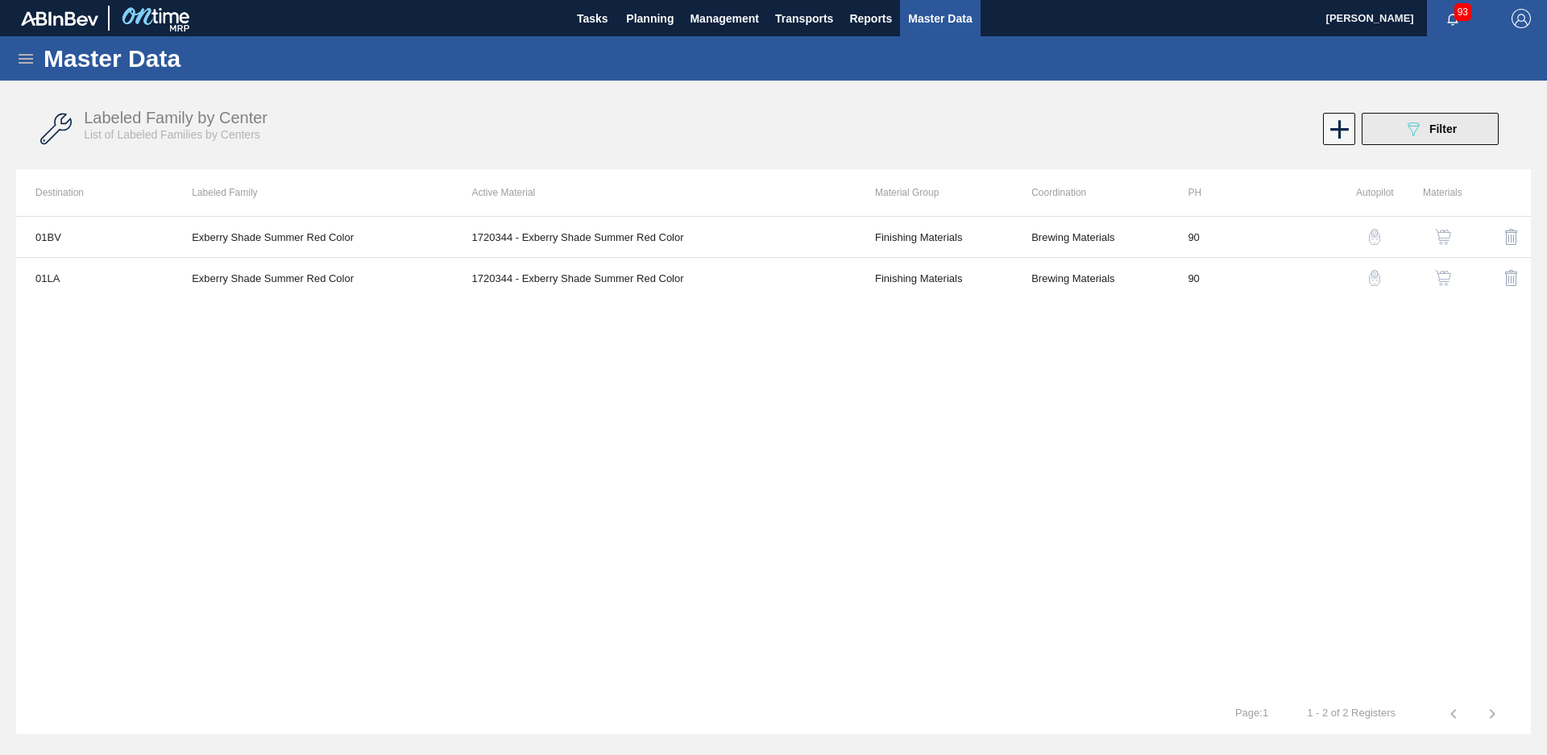
click at [1417, 127] on icon "089F7B8B-B2A5-4AFE-B5C0-19BA573D28AC" at bounding box center [1413, 128] width 19 height 19
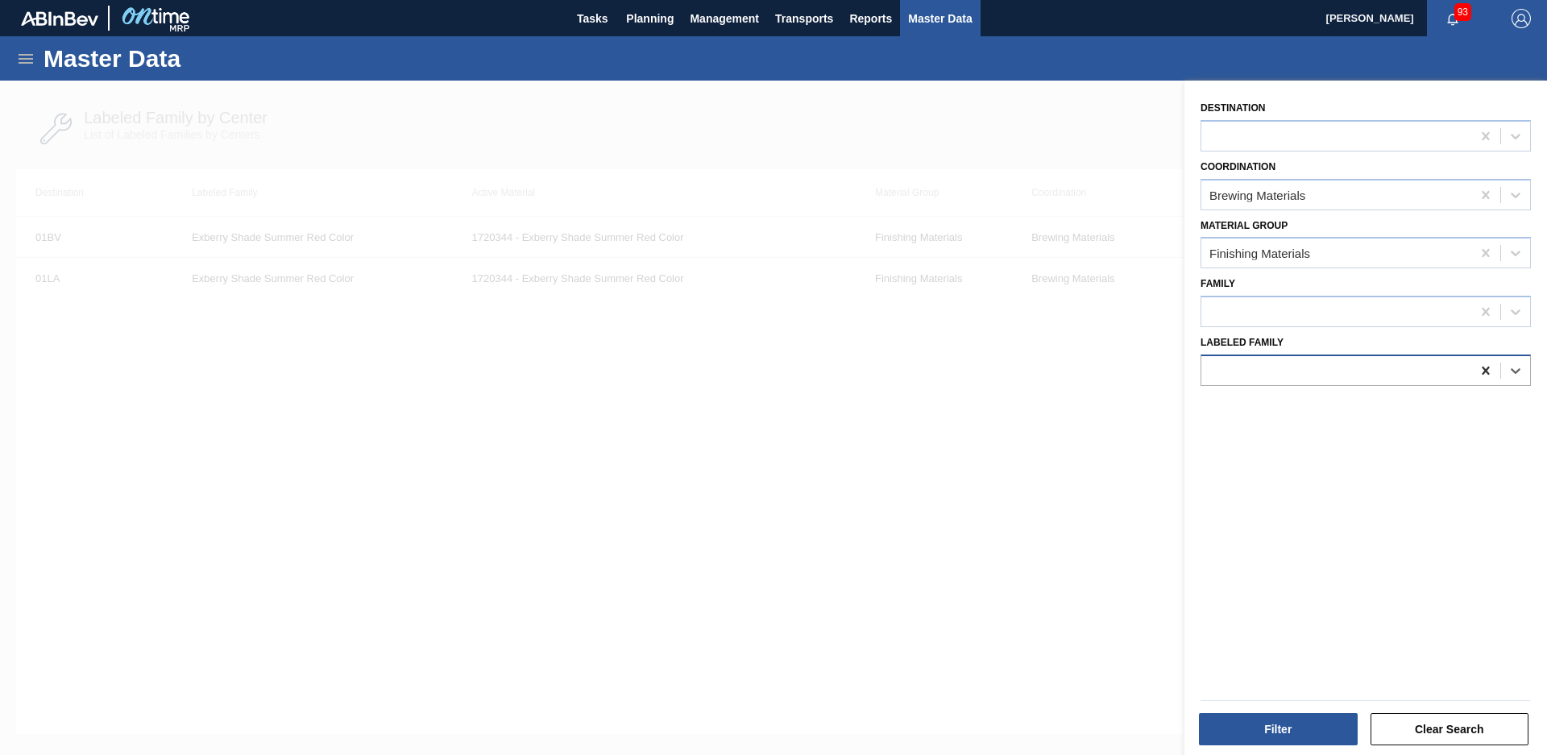
click at [1485, 376] on icon at bounding box center [1486, 371] width 16 height 16
type Family "Citrus and coriander"
click at [1391, 392] on div "CITRUS AND CORIANDER SPICE BLEND" at bounding box center [1366, 410] width 330 height 36
click at [1384, 396] on div "CITRUS AND CORIANDER SPICE BLEND" at bounding box center [1366, 411] width 330 height 30
click at [1377, 401] on div "Destination Coordination Brewing Materials Material Group Finishing Materials F…" at bounding box center [1366, 420] width 363 height 679
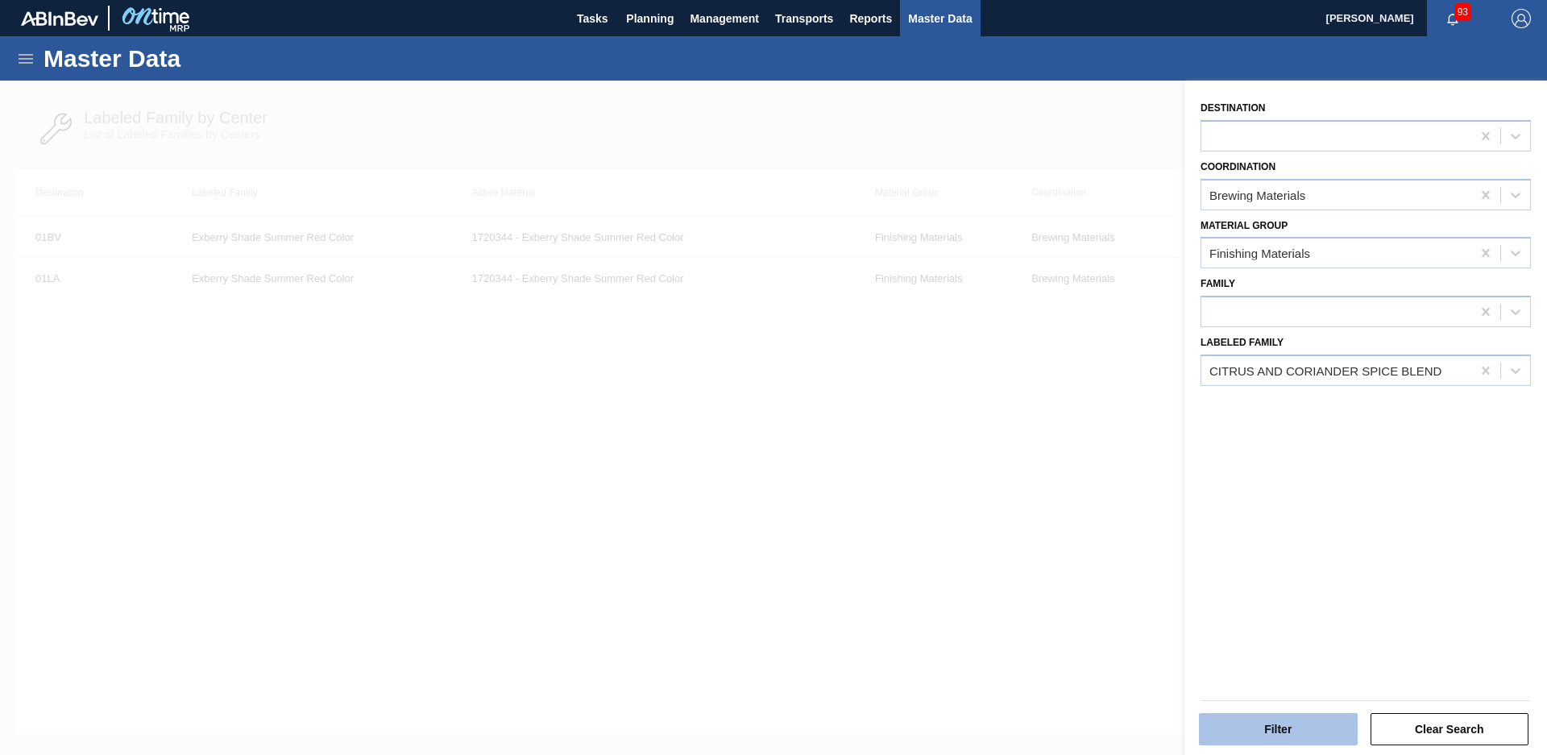
click at [1297, 724] on button "Filter" at bounding box center [1278, 729] width 159 height 32
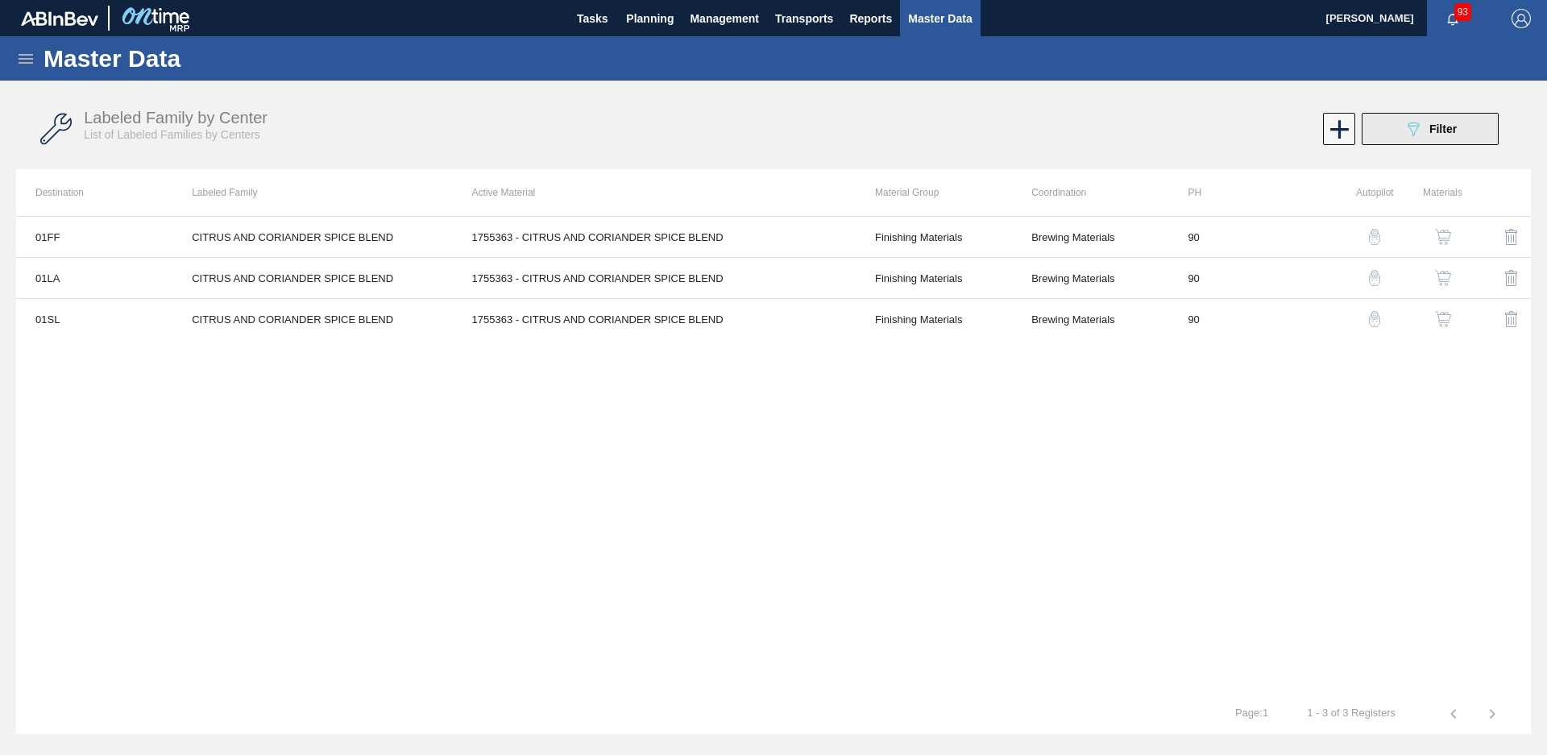
click at [1431, 125] on span "Filter" at bounding box center [1443, 128] width 27 height 13
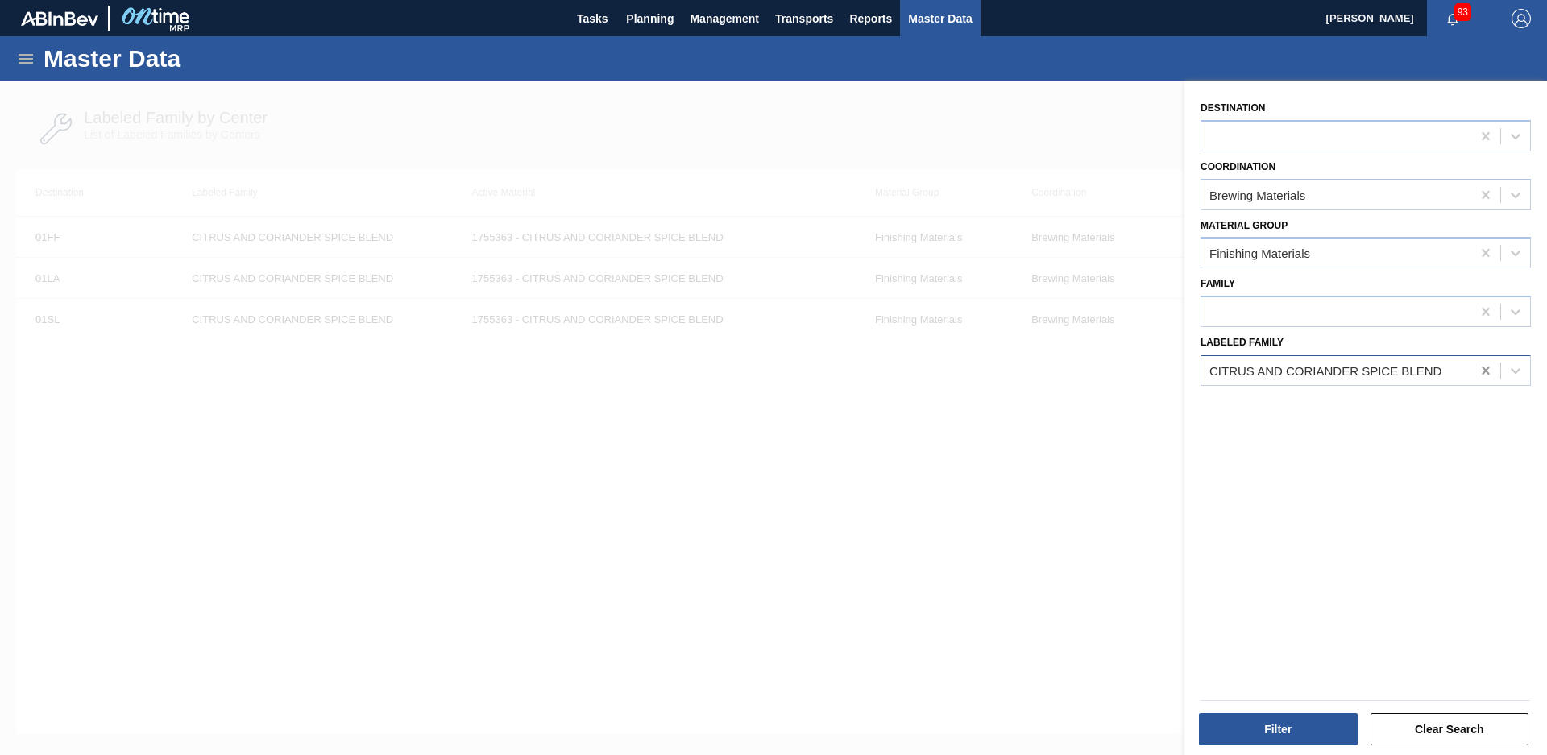
click at [1481, 366] on icon at bounding box center [1486, 371] width 16 height 16
type Family "Honeycrisp apple"
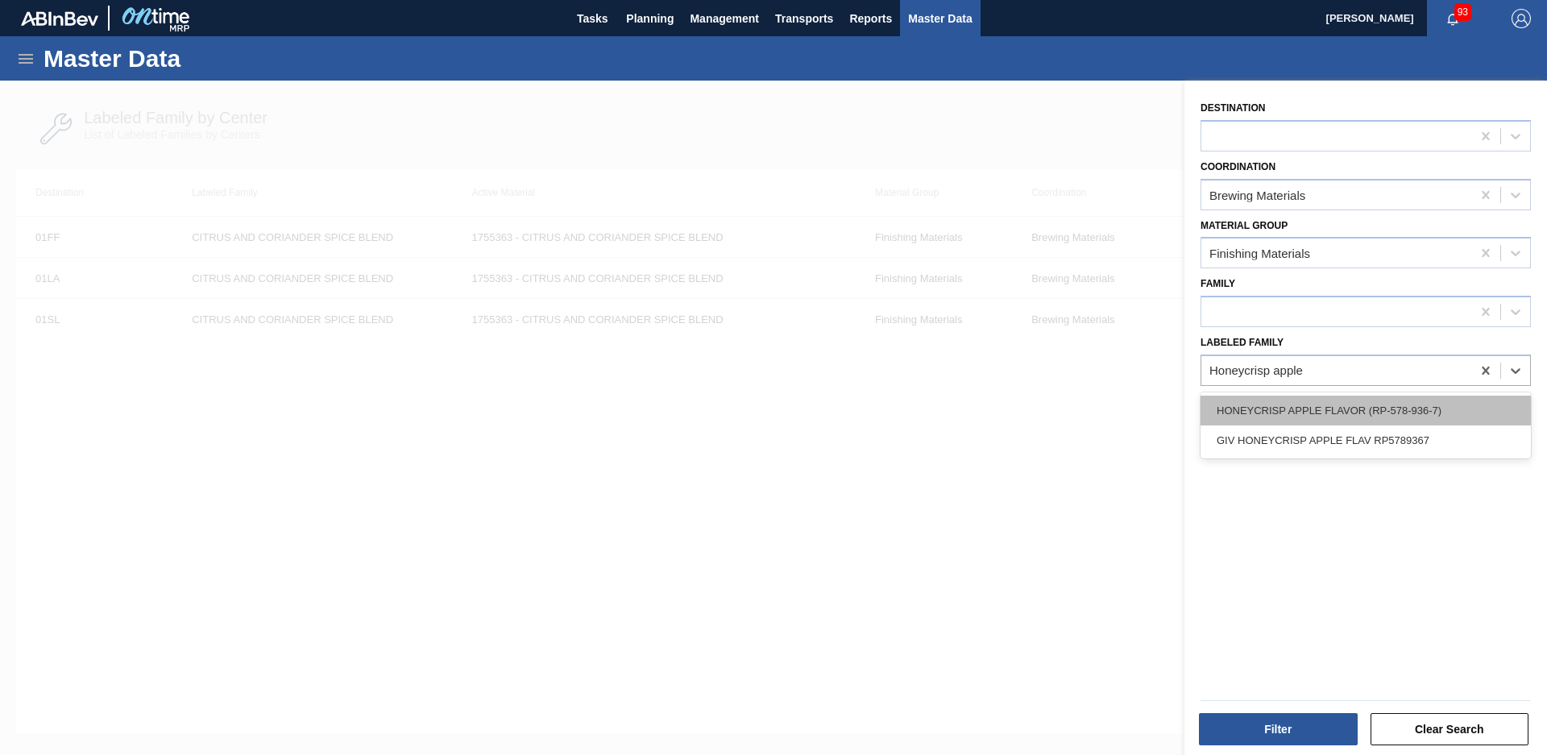
click at [1417, 409] on div "HONEYCRISP APPLE FLAVOR (RP-578-936-7)" at bounding box center [1366, 411] width 330 height 30
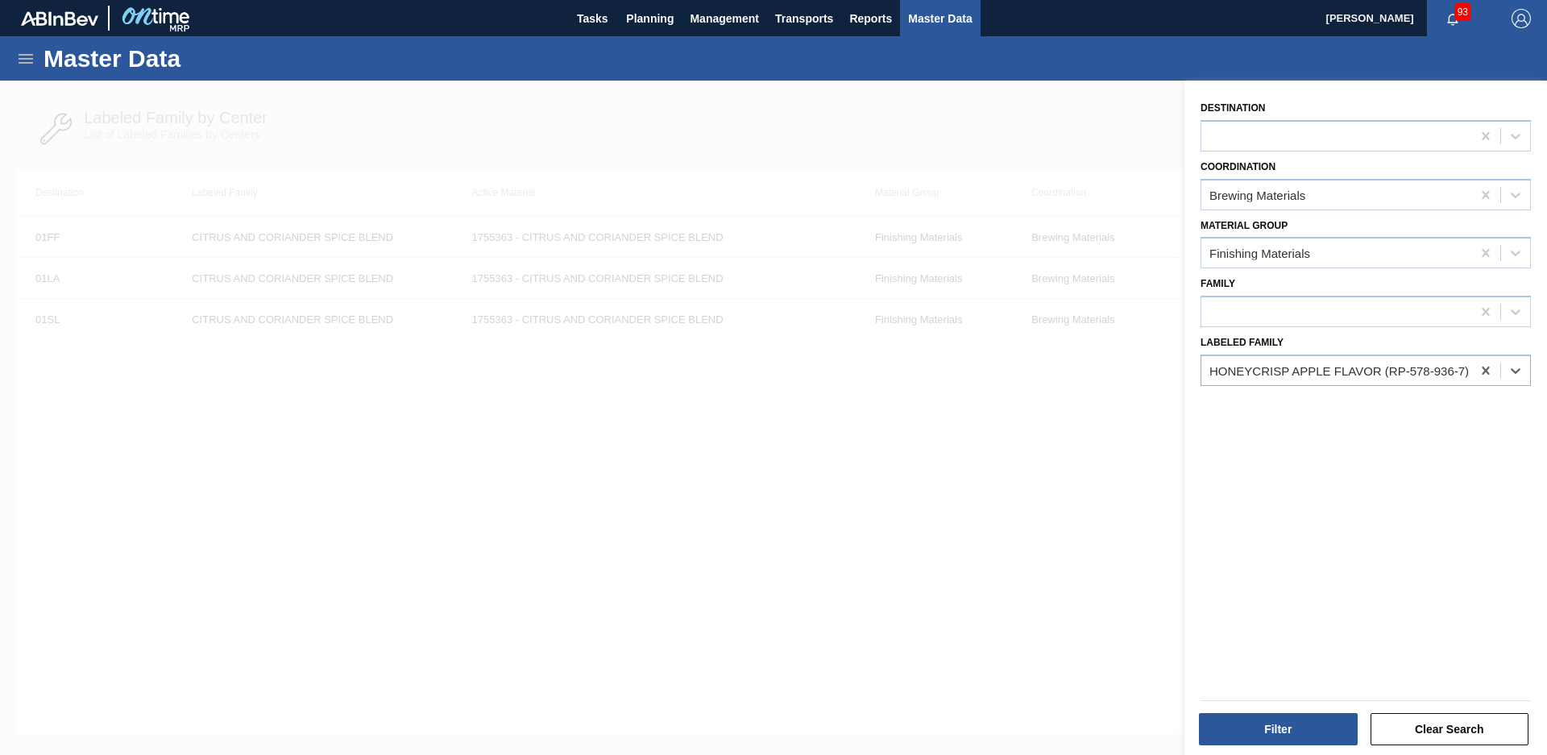
click at [1283, 709] on div "Filter Clear Search" at bounding box center [1365, 727] width 342 height 39
click at [1280, 736] on button "Filter" at bounding box center [1278, 729] width 159 height 32
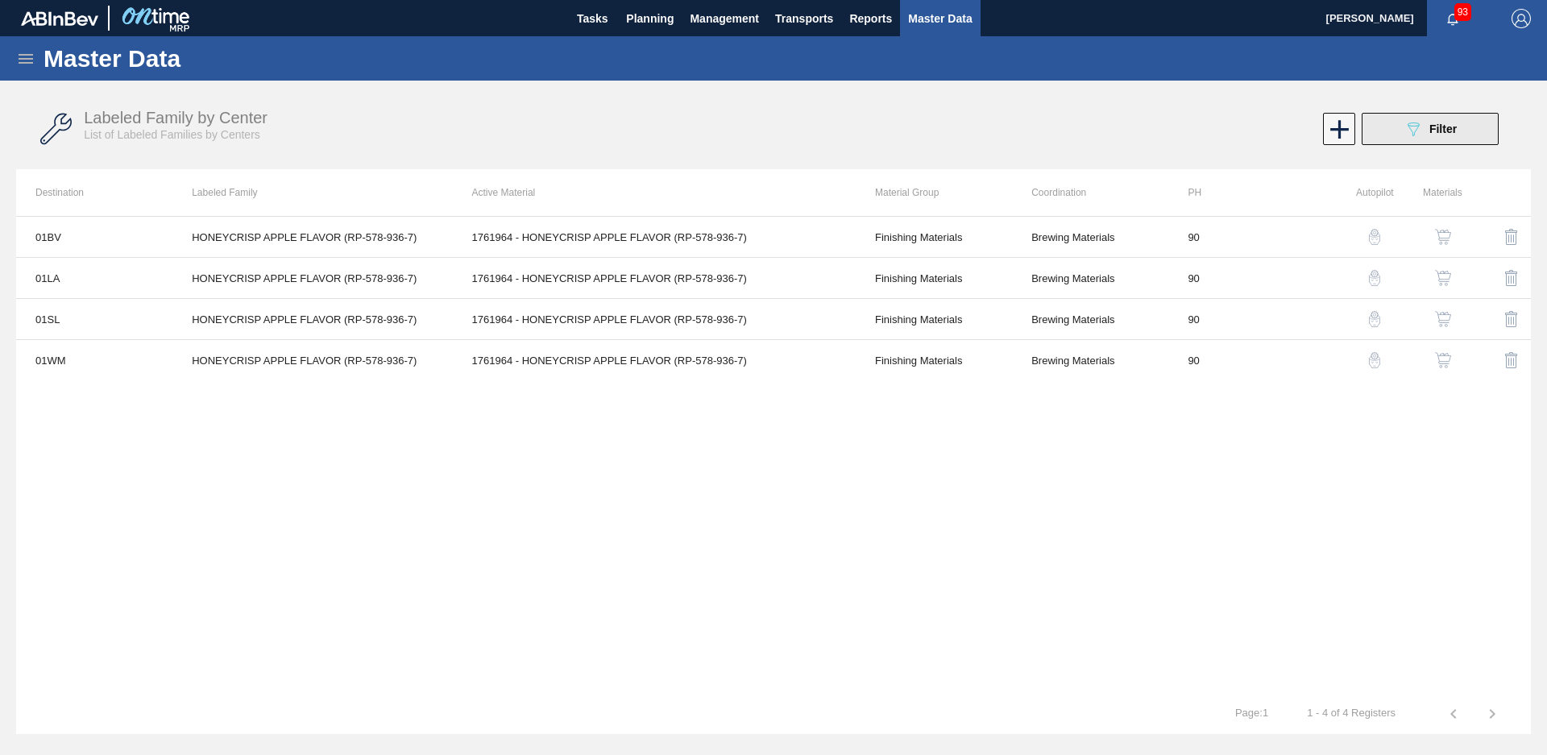
click at [1435, 136] on div "089F7B8B-B2A5-4AFE-B5C0-19BA573D28AC Filter" at bounding box center [1430, 128] width 53 height 19
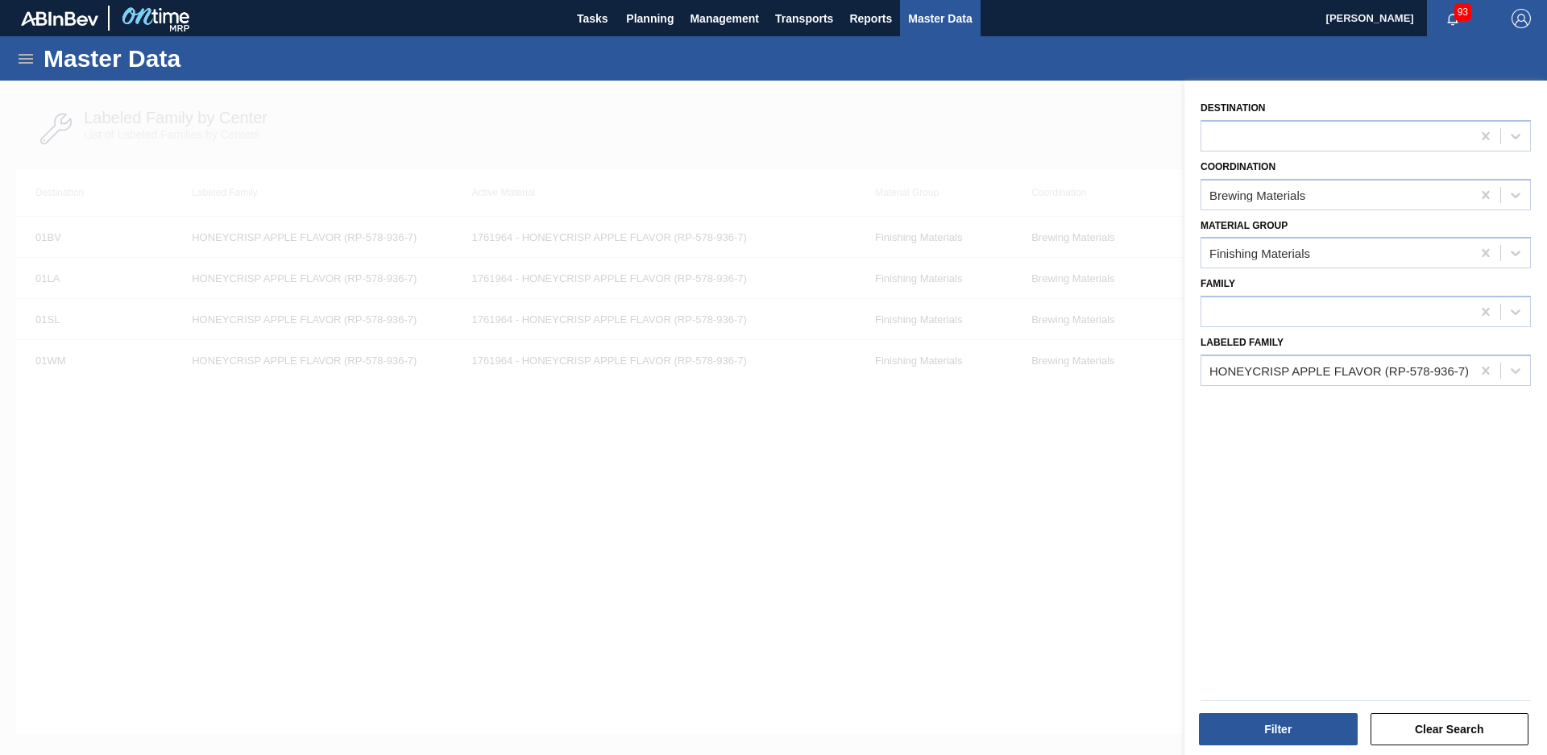
click at [845, 475] on div at bounding box center [773, 458] width 1547 height 755
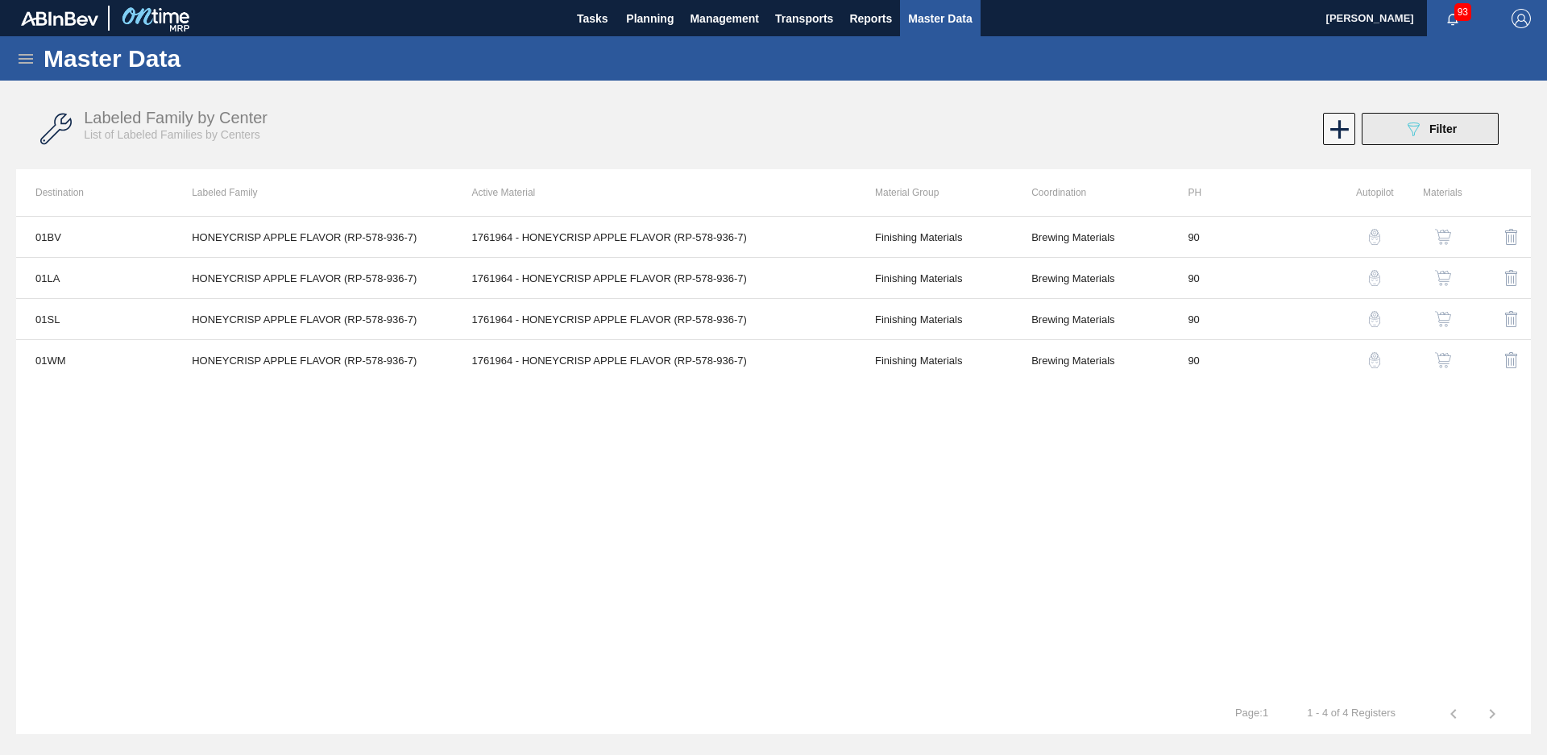
click at [1428, 135] on div "089F7B8B-B2A5-4AFE-B5C0-19BA573D28AC Filter" at bounding box center [1430, 128] width 53 height 19
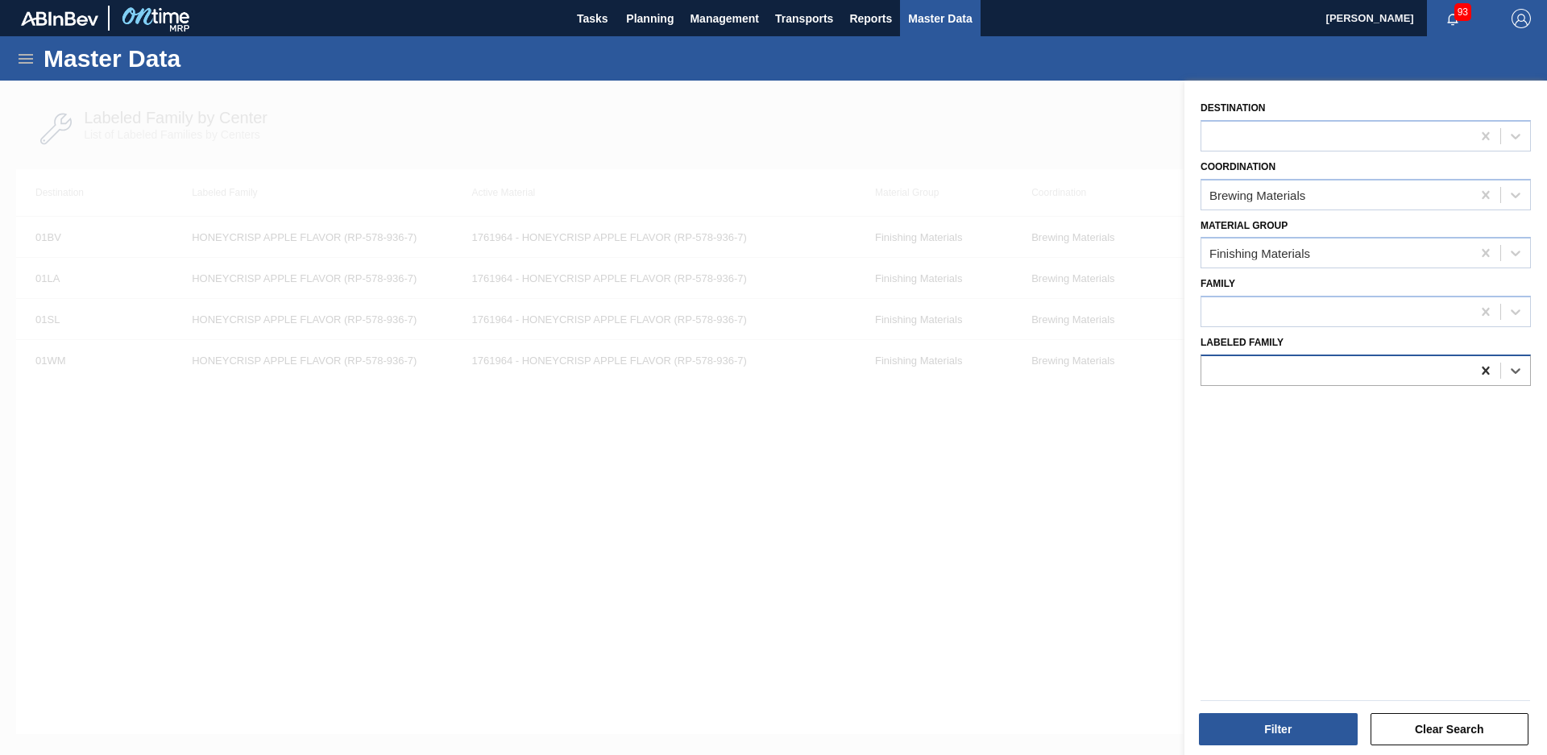
click at [1478, 376] on icon at bounding box center [1486, 371] width 16 height 16
type Family "Strawberry ("
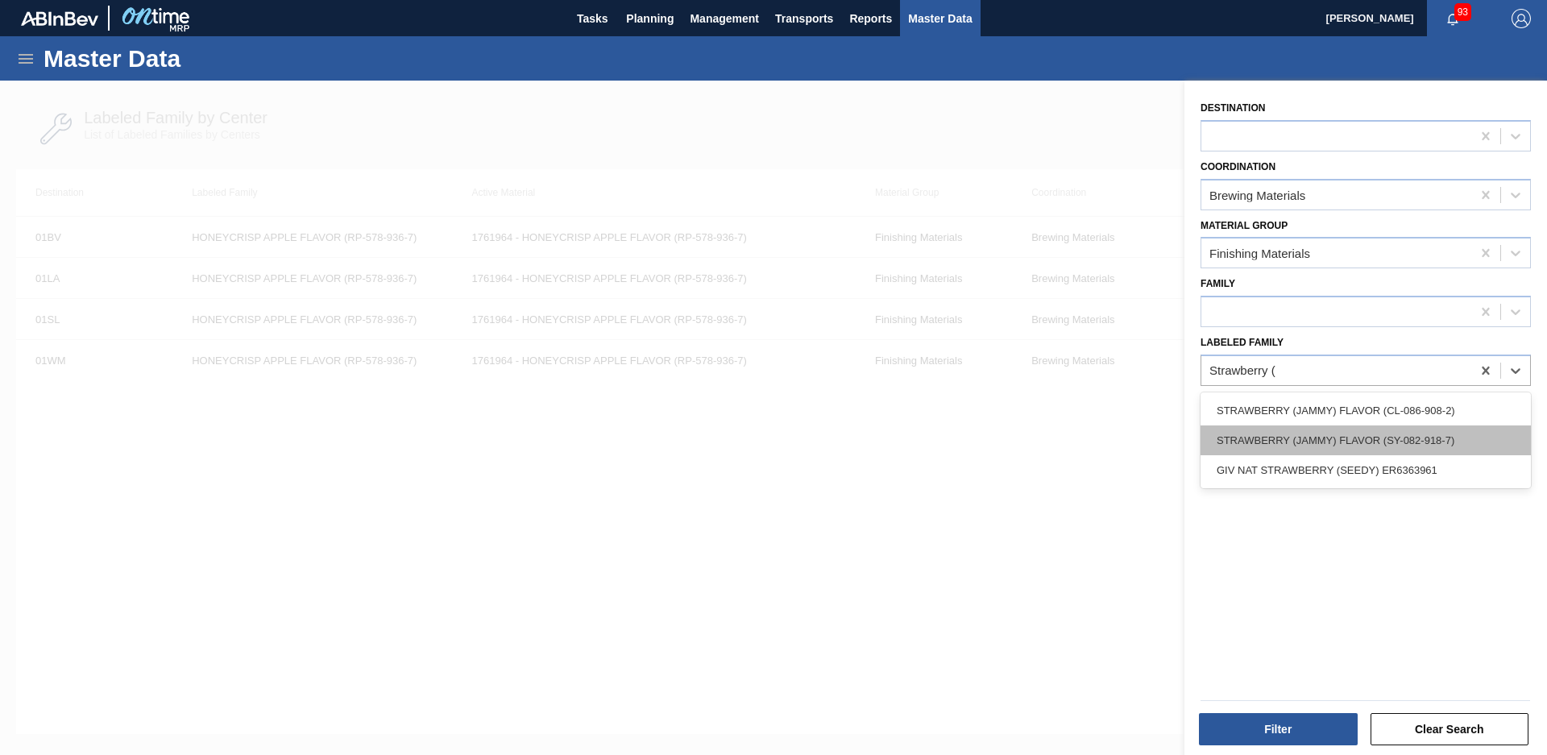
click at [1467, 432] on div "STRAWBERRY (JAMMY) FLAVOR (SY-082-918-7)" at bounding box center [1366, 440] width 330 height 30
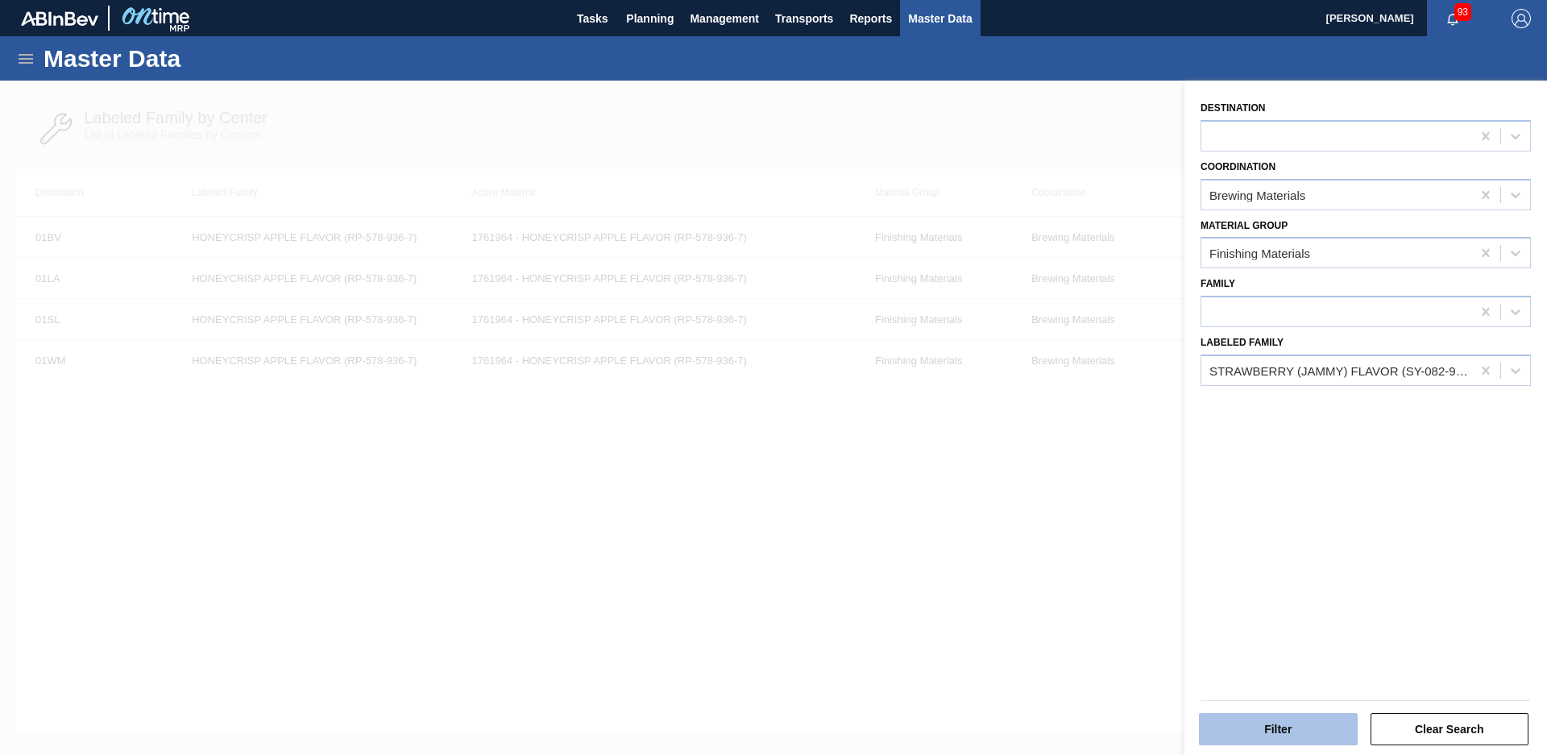
click at [1268, 720] on button "Filter" at bounding box center [1278, 729] width 159 height 32
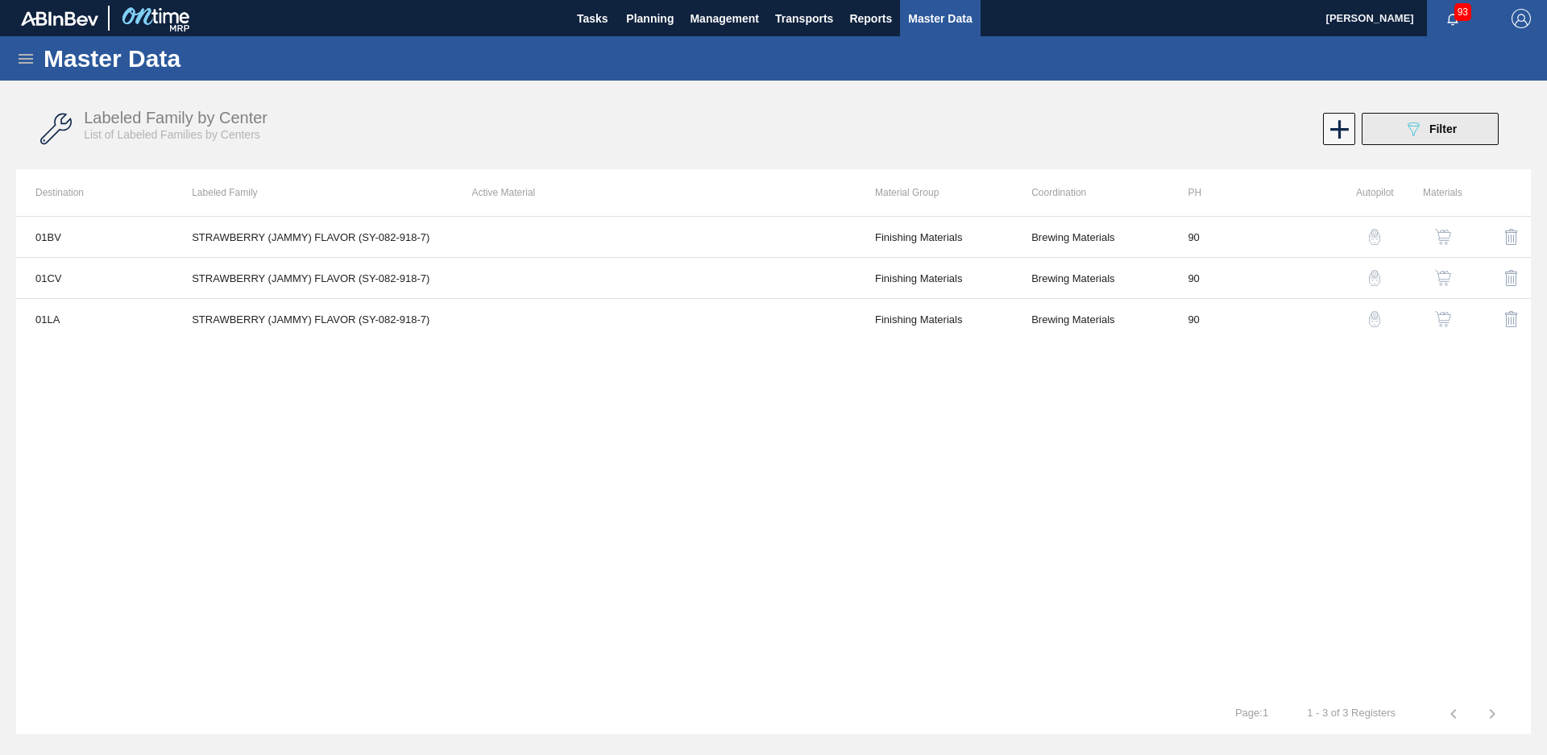
click at [1446, 119] on div "089F7B8B-B2A5-4AFE-B5C0-19BA573D28AC Filter" at bounding box center [1430, 128] width 53 height 19
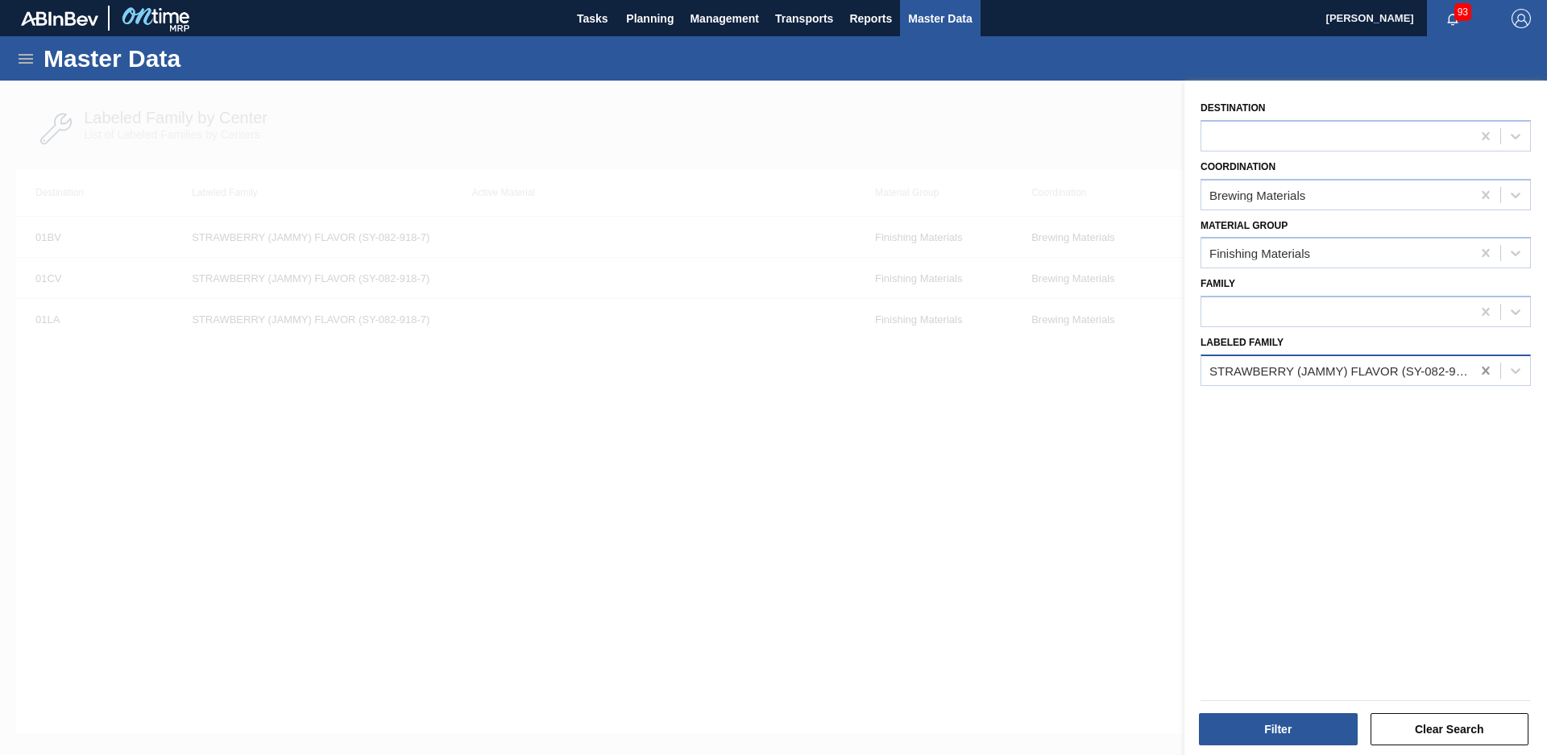
click at [1484, 371] on icon at bounding box center [1485, 371] width 7 height 8
type Family "Nat peach mango"
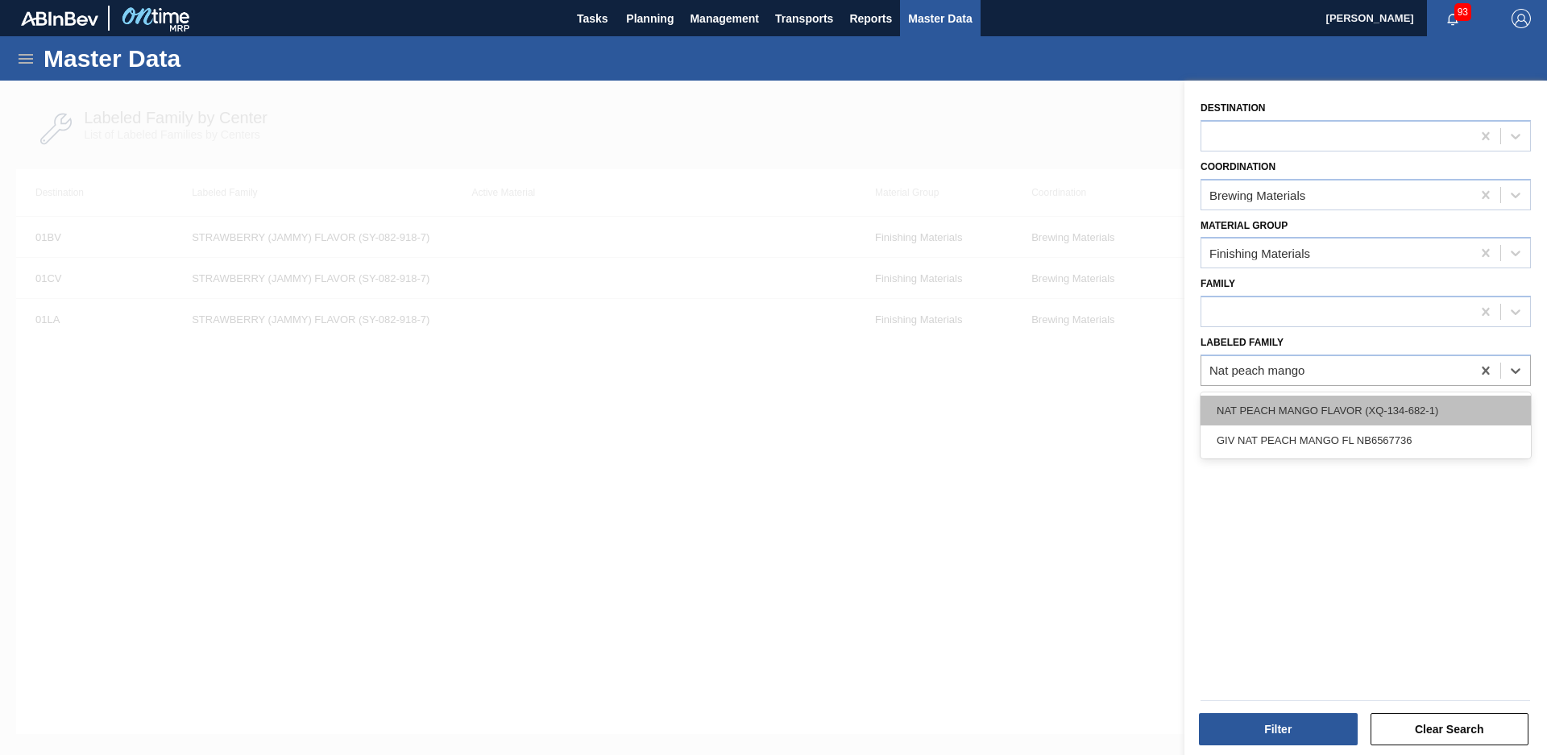
click at [1413, 398] on div "NAT PEACH MANGO FLAVOR (XQ-134-682-1)" at bounding box center [1366, 411] width 330 height 30
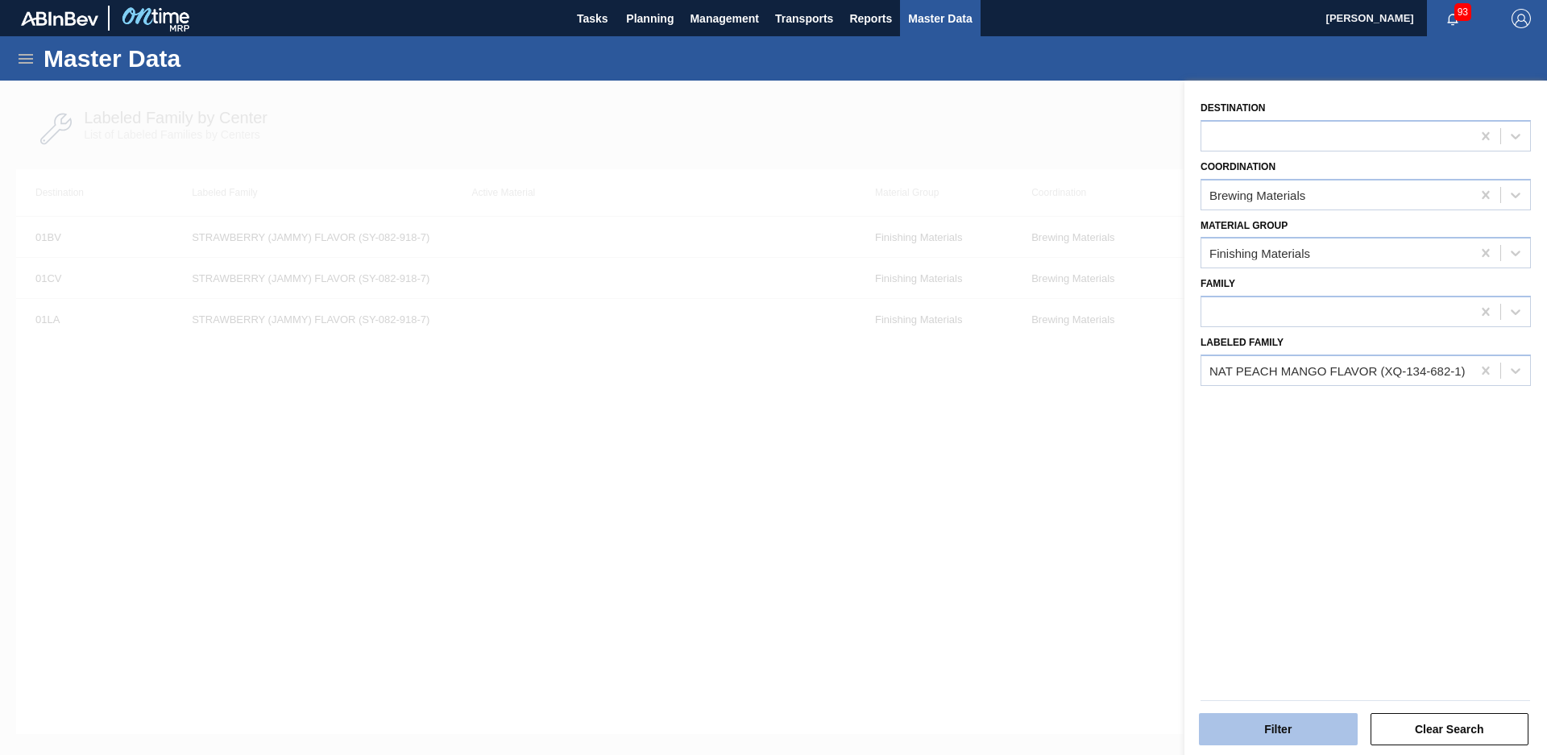
click at [1290, 728] on button "Filter" at bounding box center [1278, 729] width 159 height 32
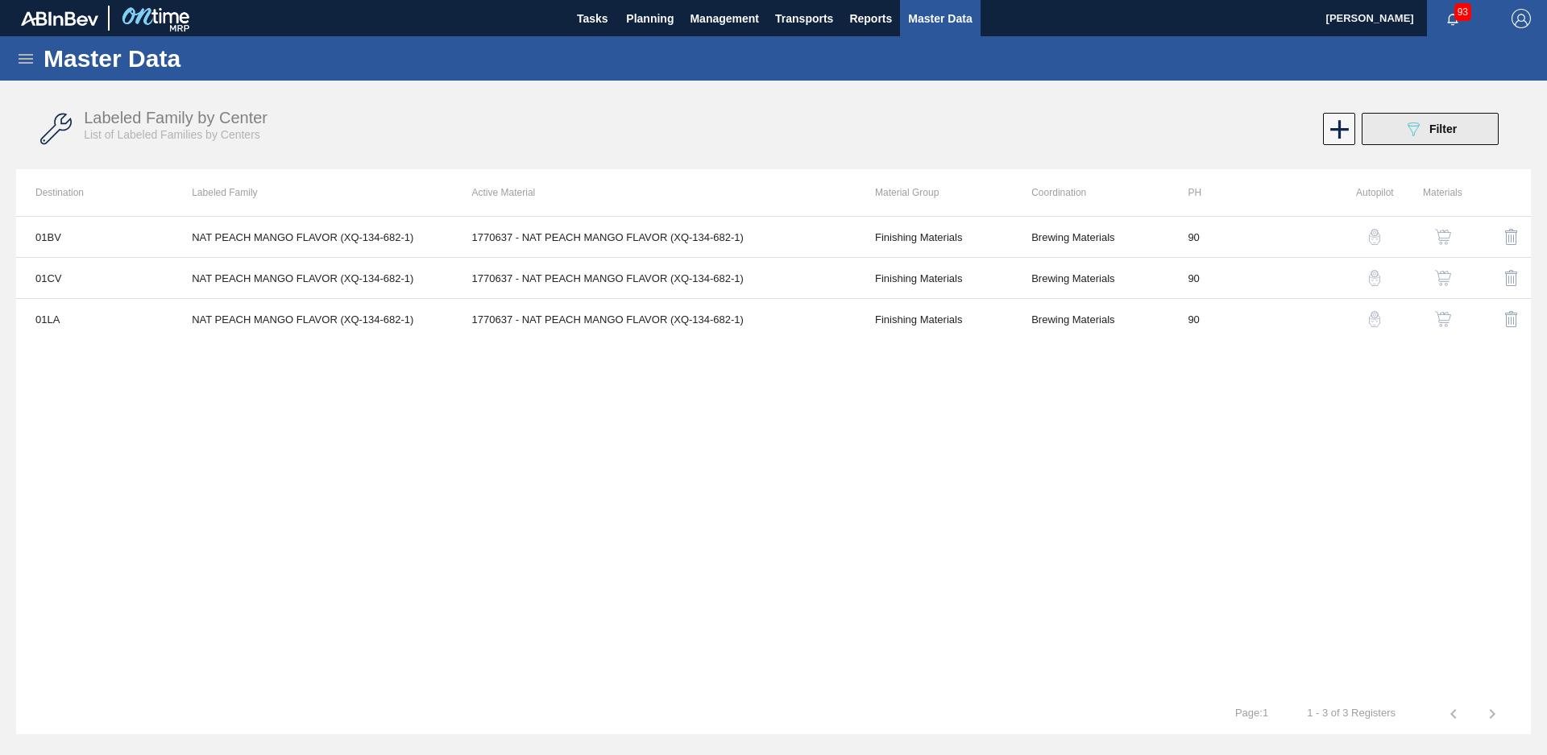
click at [1475, 138] on button "089F7B8B-B2A5-4AFE-B5C0-19BA573D28AC Filter" at bounding box center [1430, 129] width 137 height 32
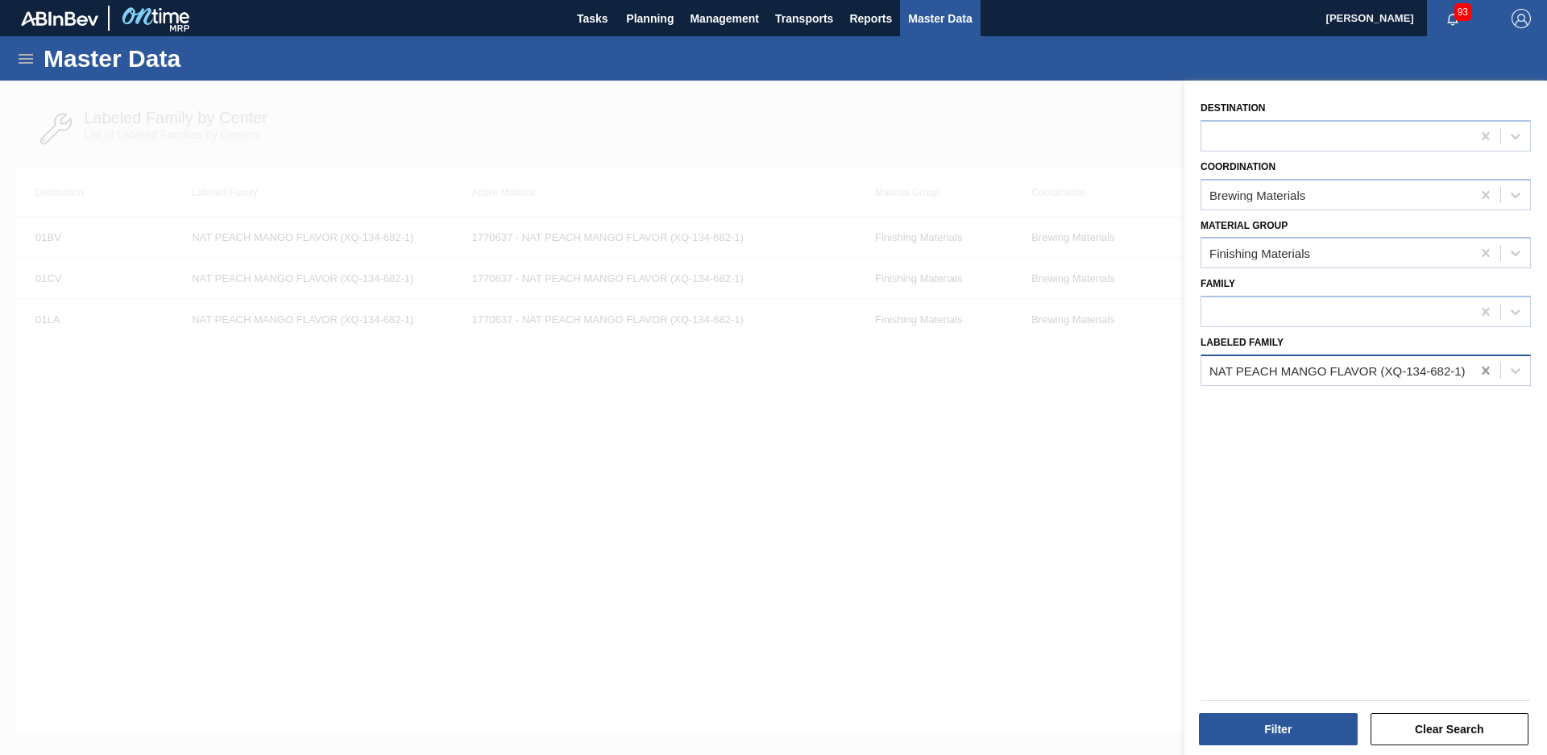
click at [1483, 371] on icon at bounding box center [1485, 371] width 7 height 8
type Family "Grape Flavor"
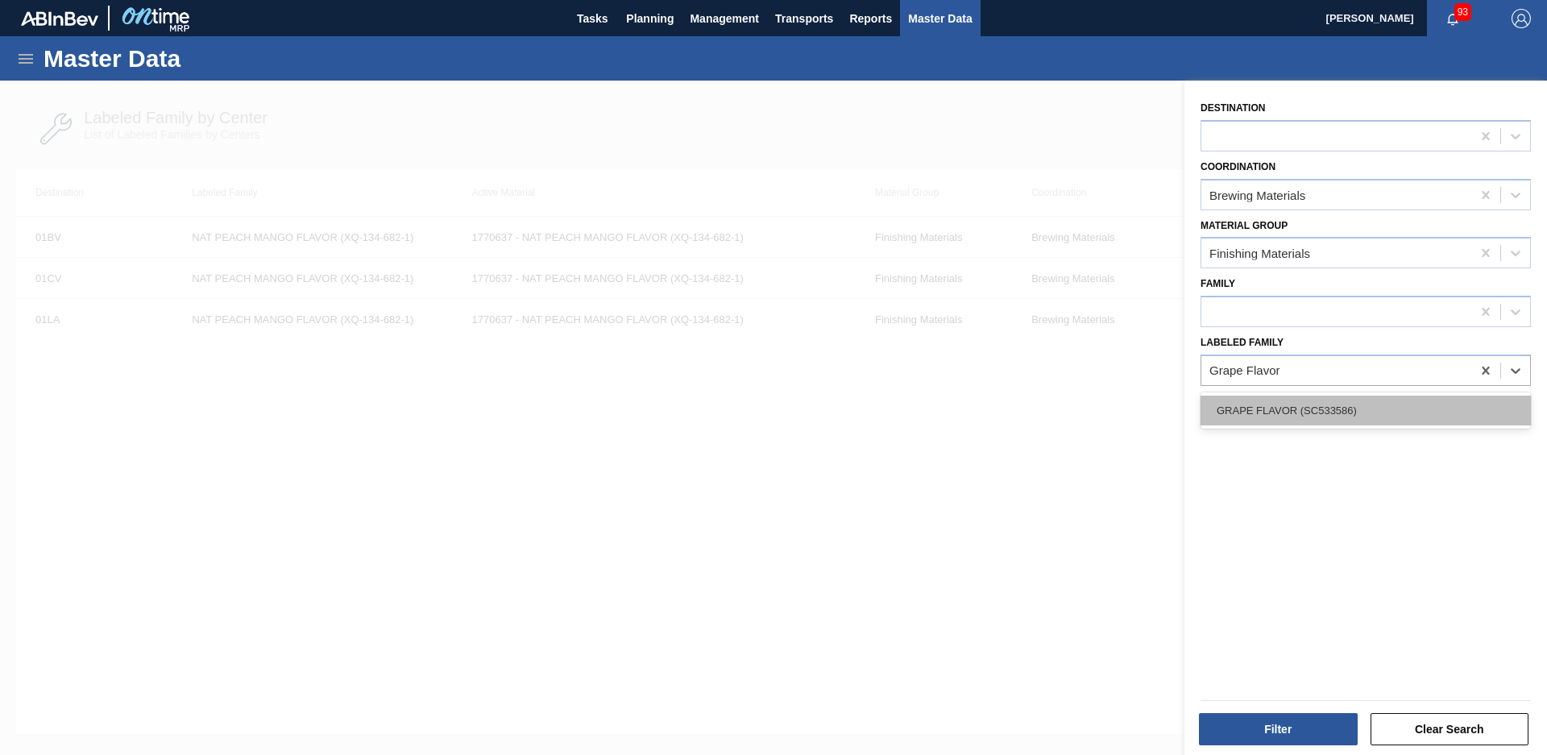
click at [1351, 409] on div "GRAPE FLAVOR (SC533586)" at bounding box center [1366, 411] width 330 height 30
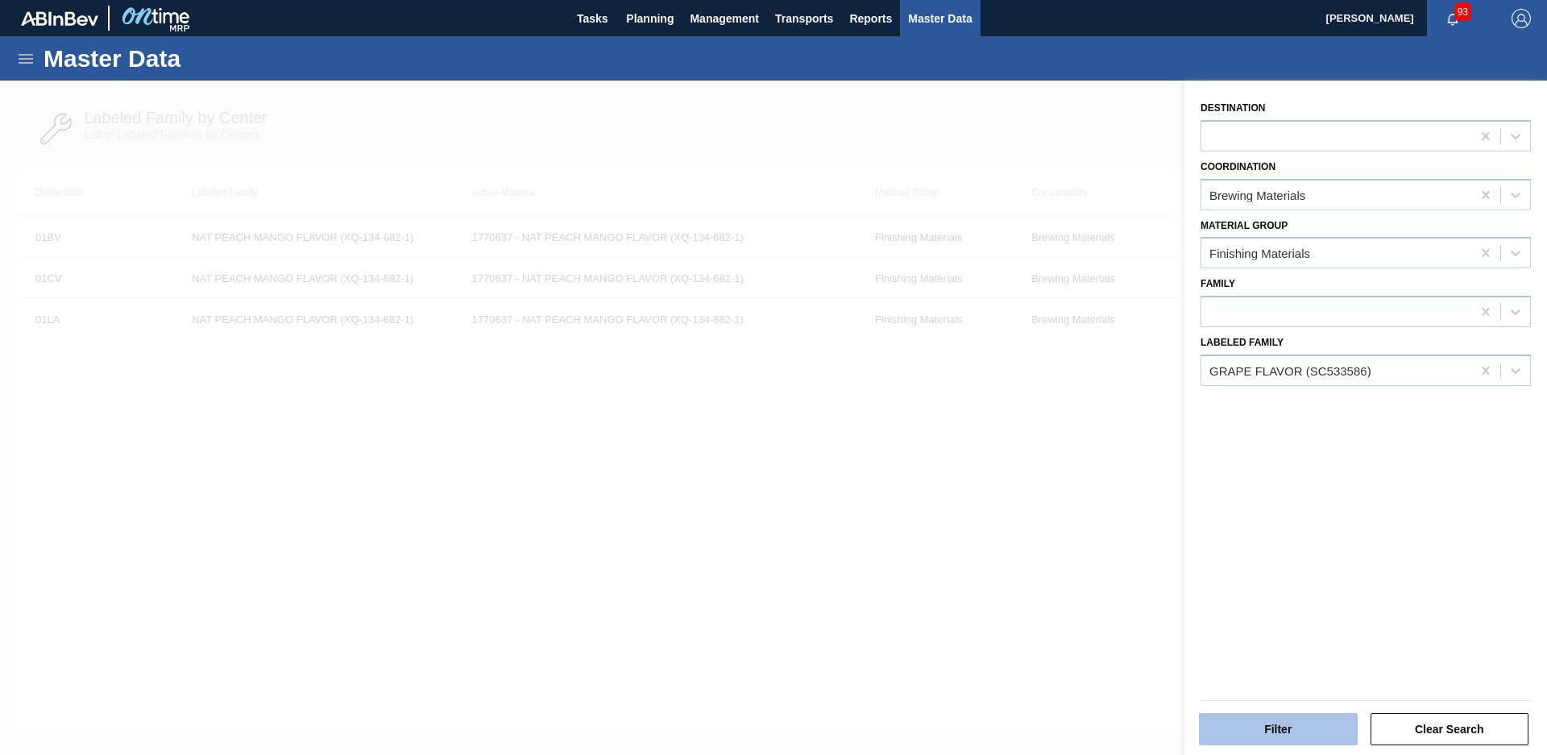
click at [1285, 722] on button "Filter" at bounding box center [1278, 729] width 159 height 32
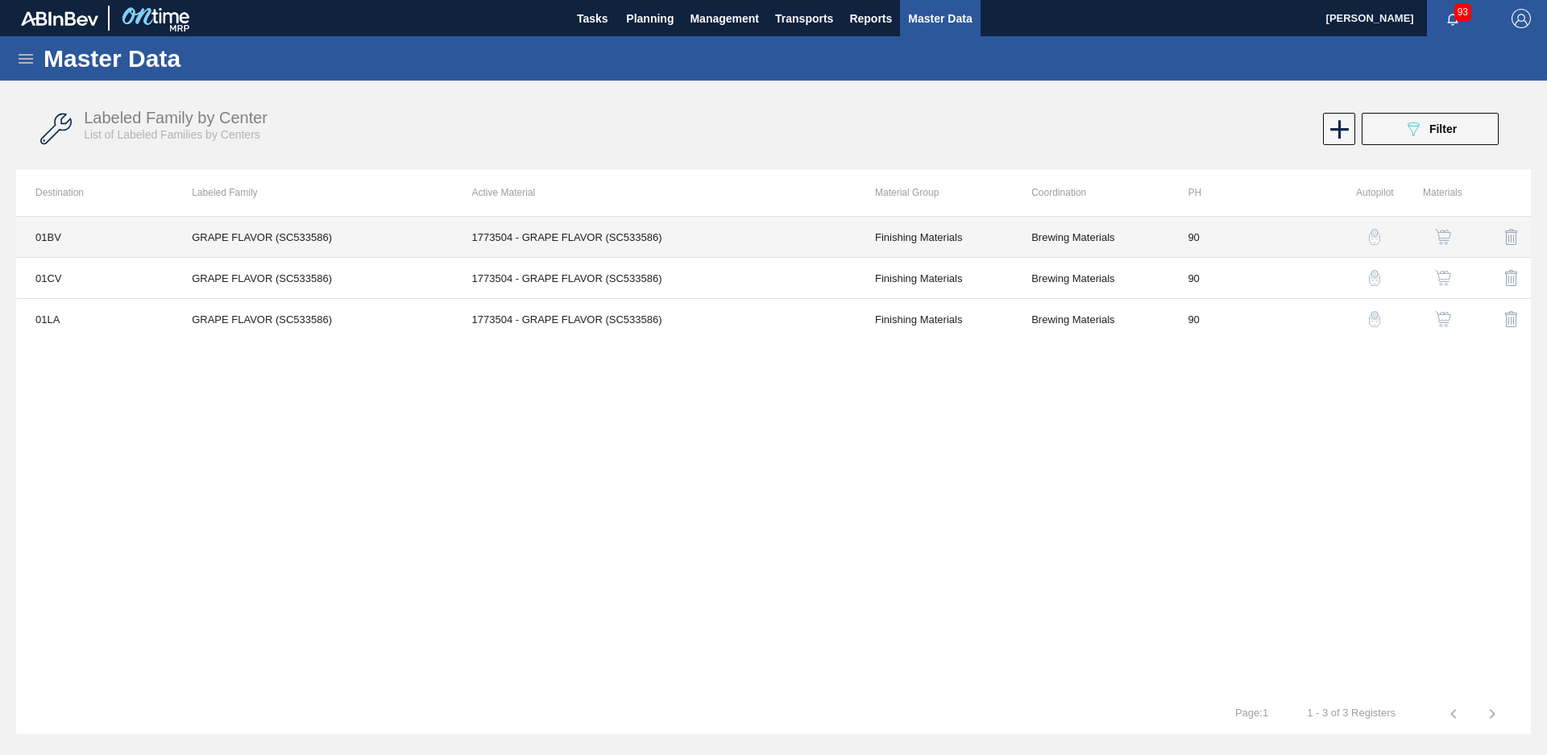
click at [122, 243] on td "01BV" at bounding box center [94, 237] width 156 height 41
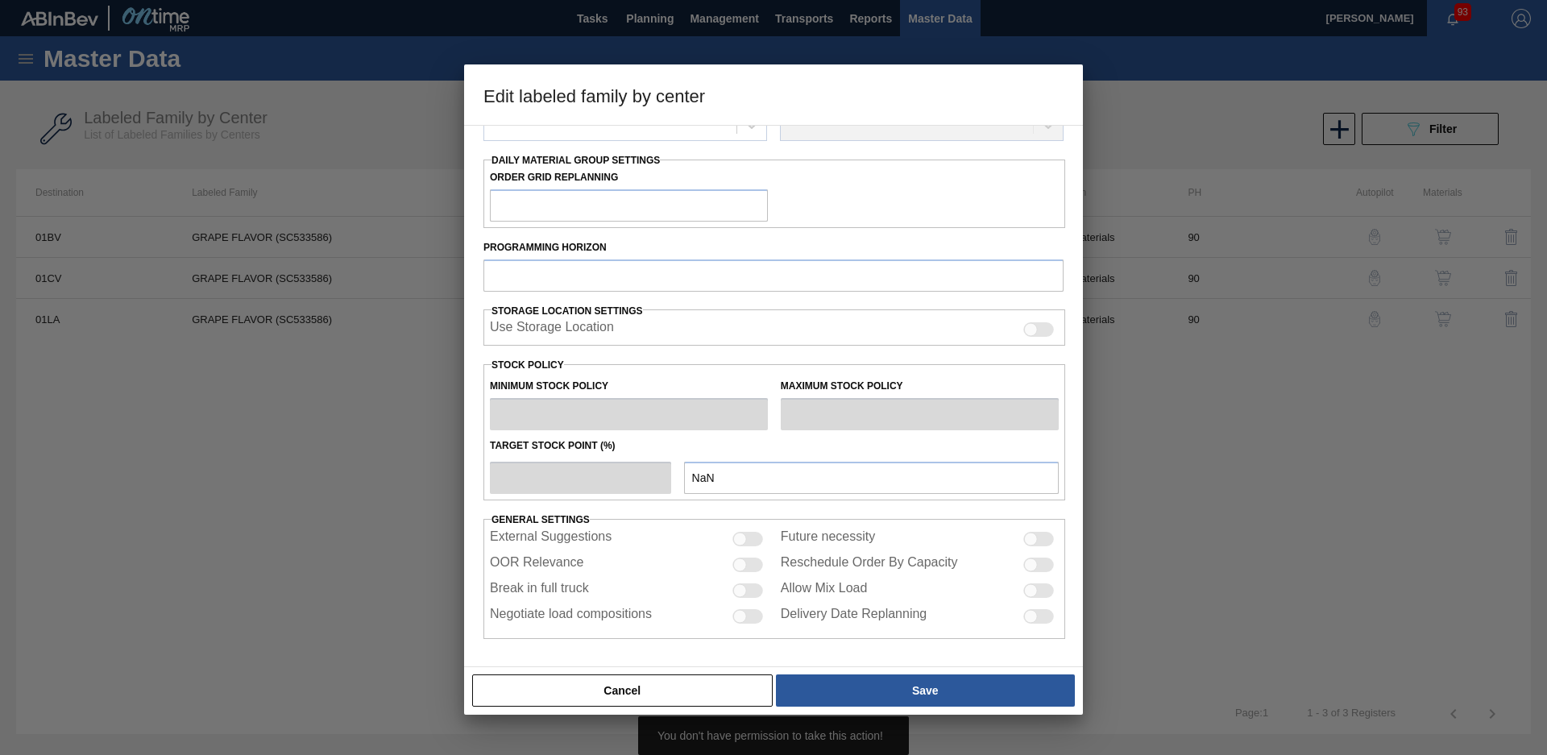
type input "Finishing Materials"
type input "Flavors"
type input "GRAPE FLAVOR (SC533586)"
type input "01BV - [GEOGRAPHIC_DATA] Brewery"
type input "90"
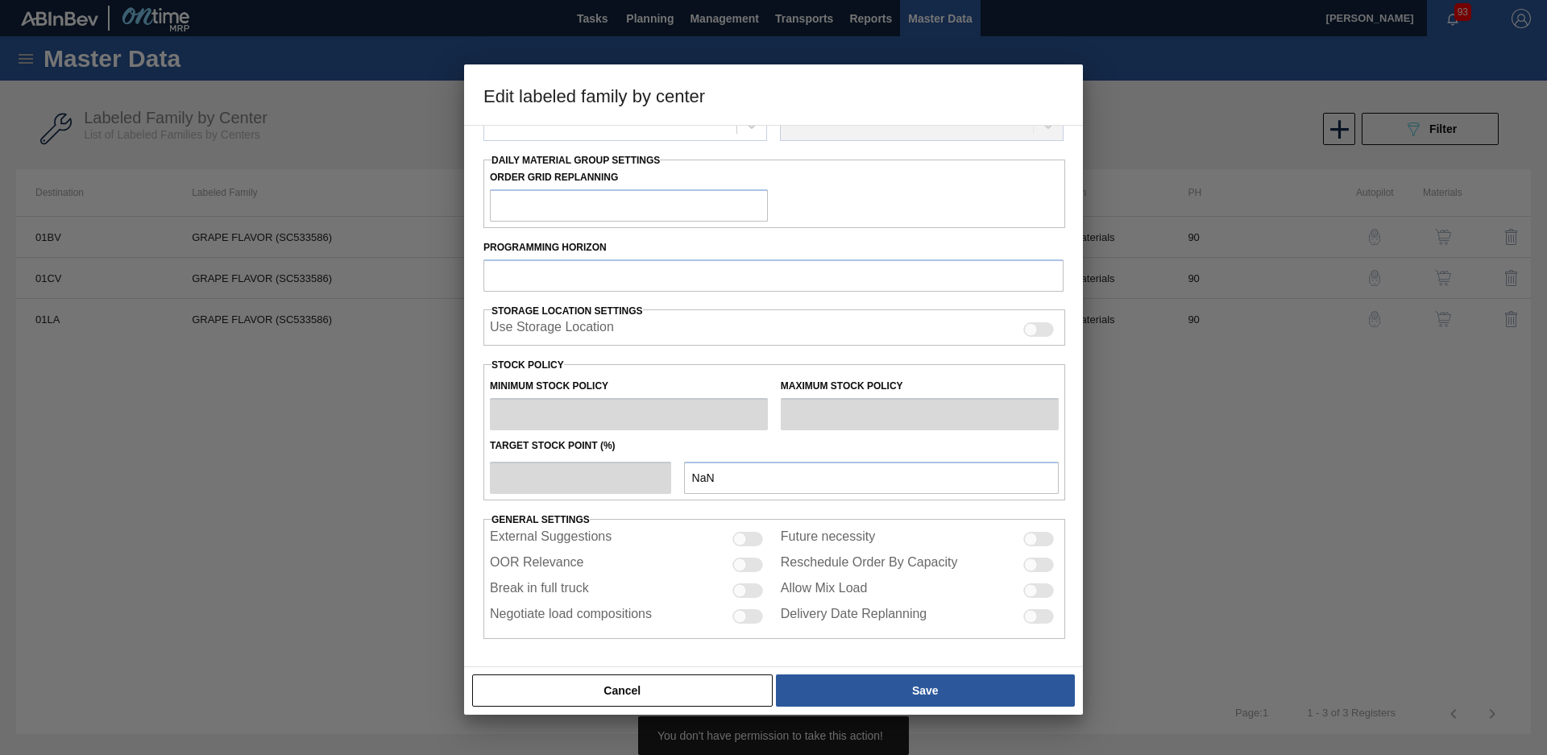
type input "0"
type input "300"
type input "0"
checkbox input "true"
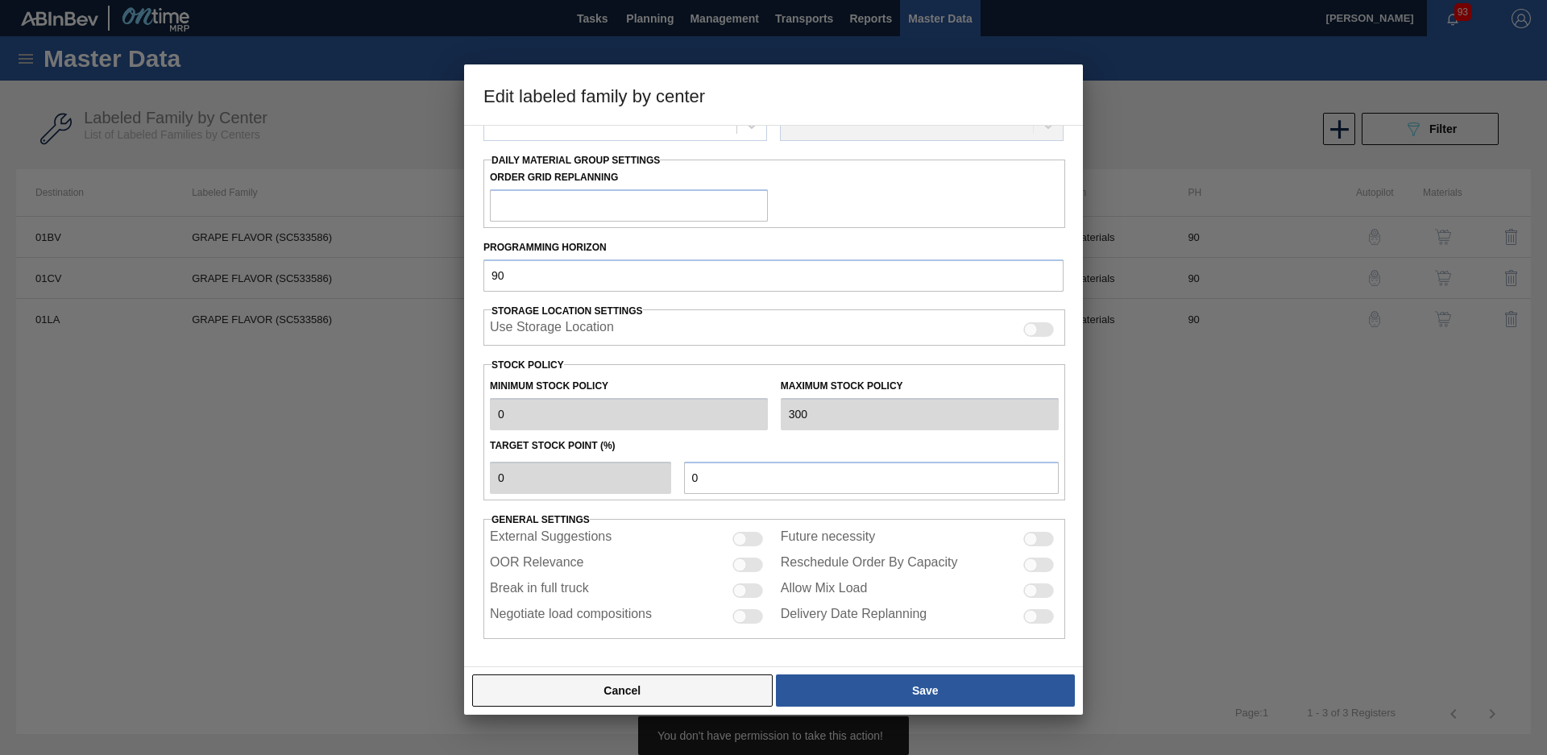
scroll to position [175, 0]
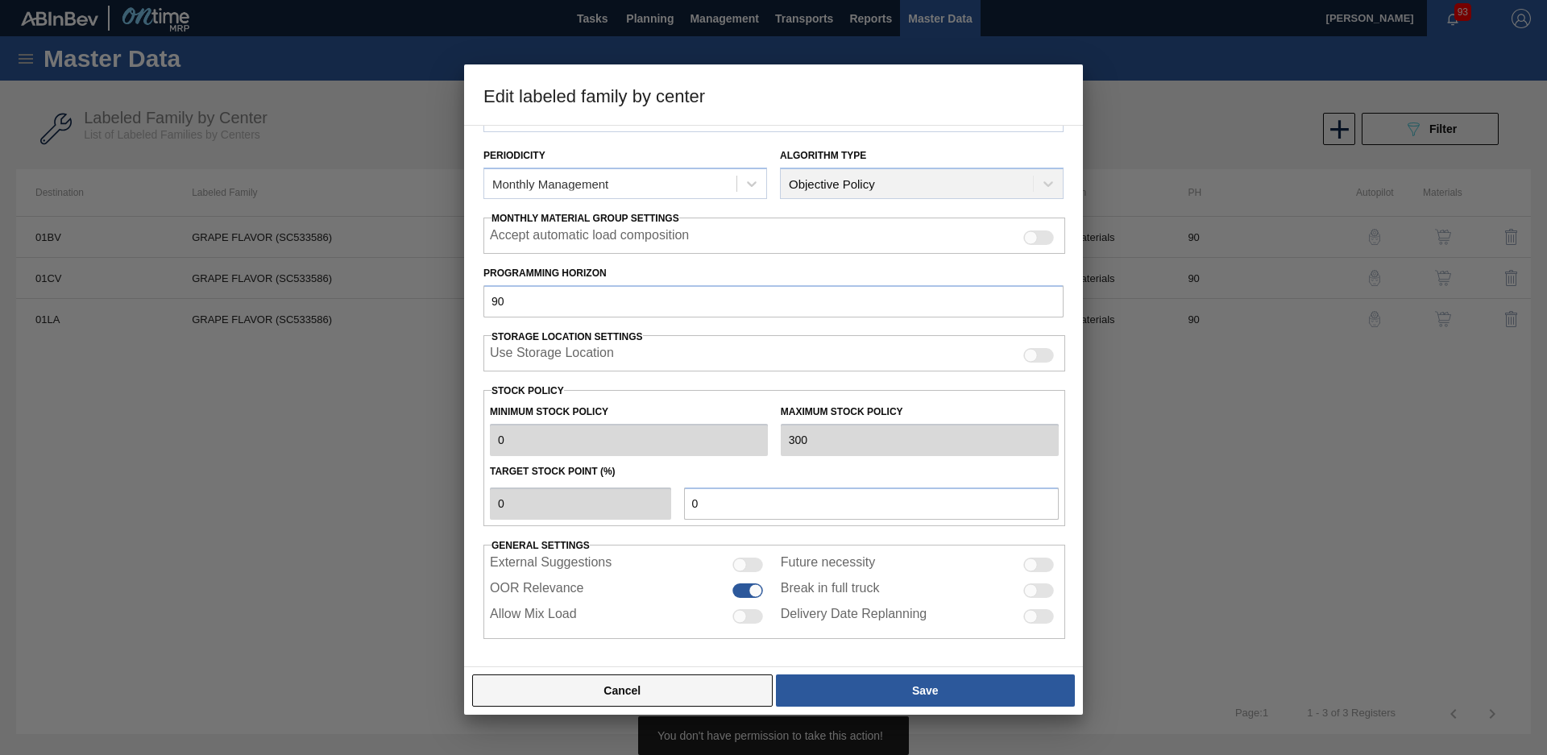
click at [647, 687] on button "Cancel" at bounding box center [622, 690] width 301 height 32
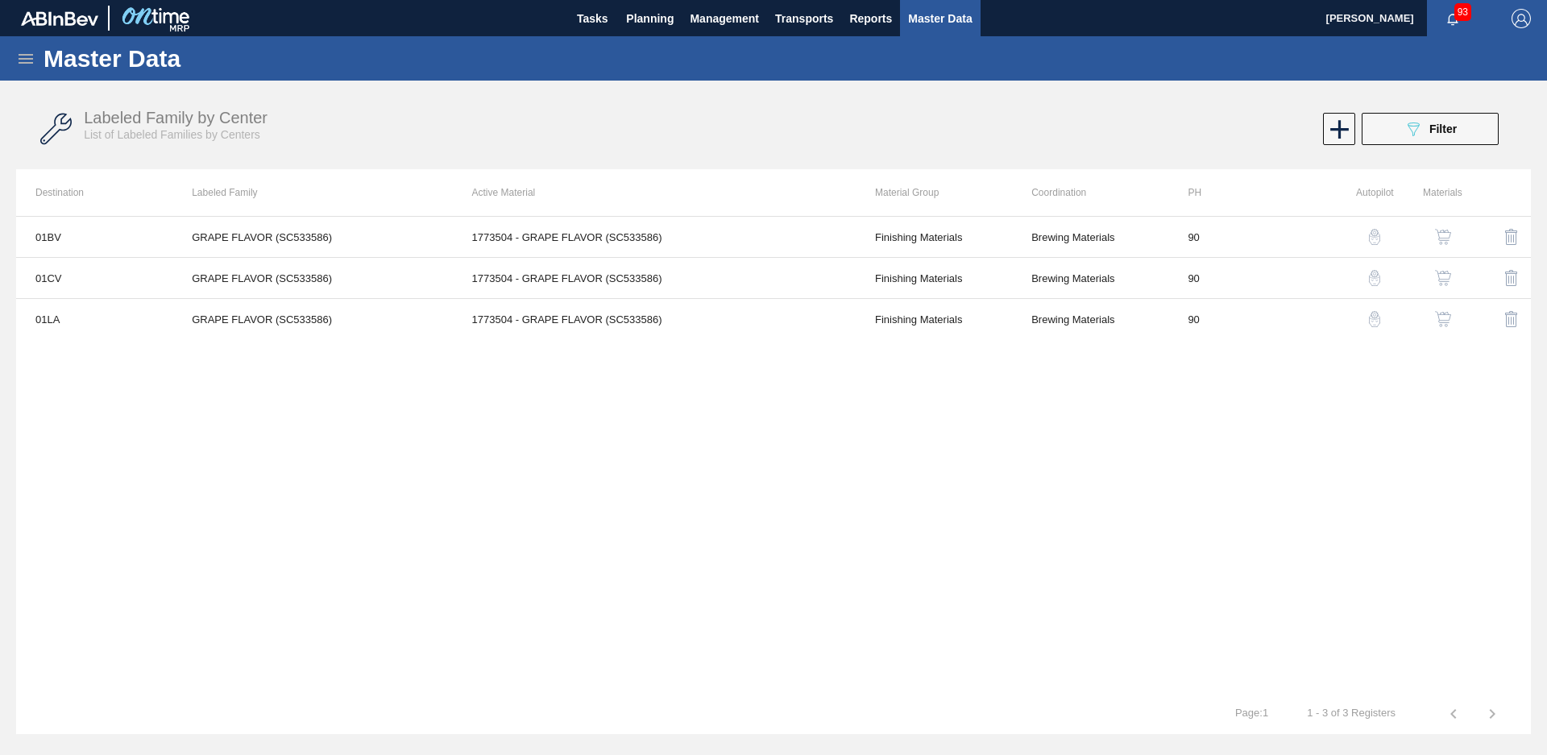
click at [1376, 241] on img "button" at bounding box center [1375, 237] width 16 height 16
drag, startPoint x: 1409, startPoint y: 101, endPoint x: 1409, endPoint y: 115, distance: 14.5
click at [1409, 101] on div "Labeled Family by Center List of Labeled Families by Centers 089F7B8B-B2A5-4AFE…" at bounding box center [773, 129] width 1515 height 60
click at [1409, 127] on icon at bounding box center [1414, 129] width 12 height 14
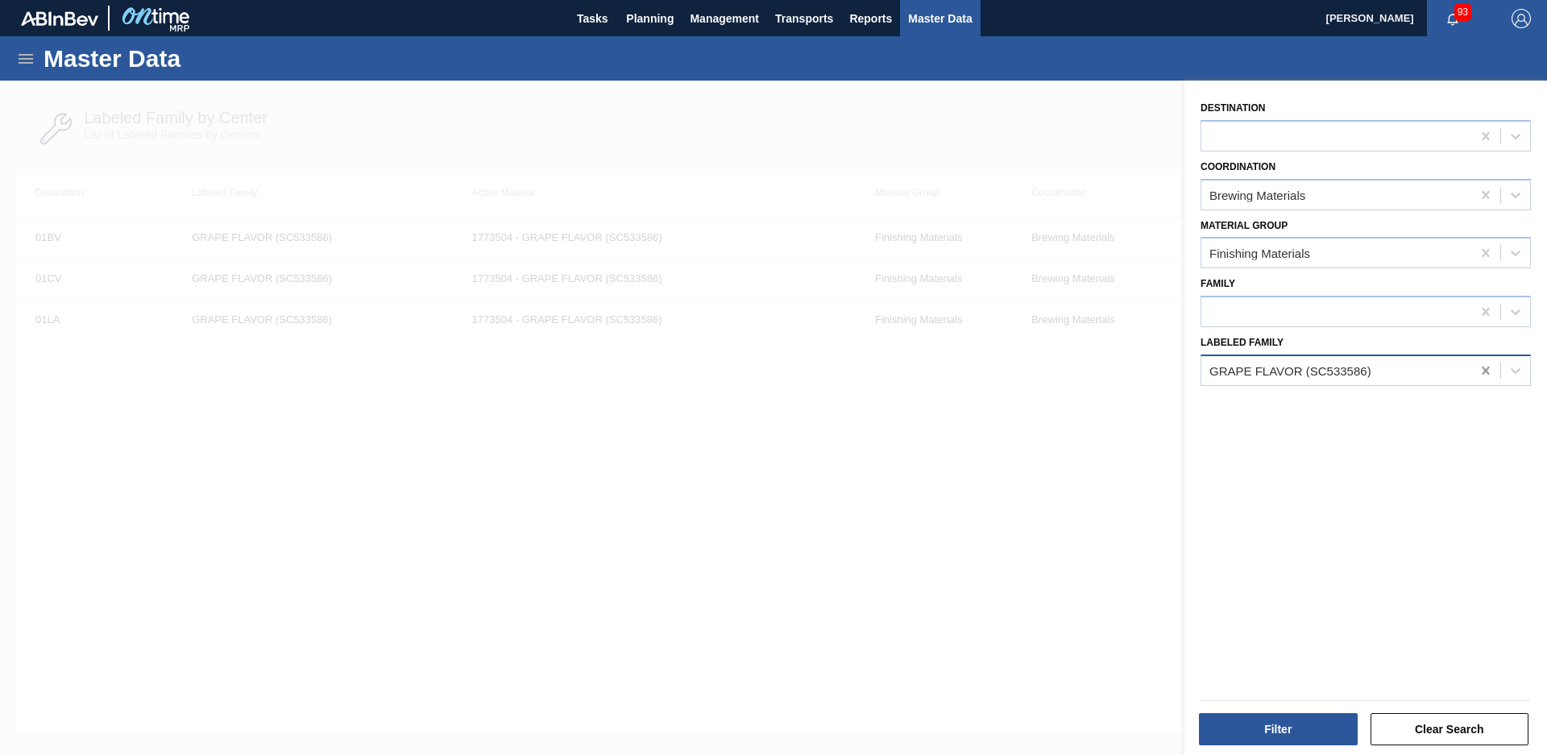
click at [1484, 384] on div at bounding box center [1485, 370] width 29 height 29
type Family "Cranberry fl ty"
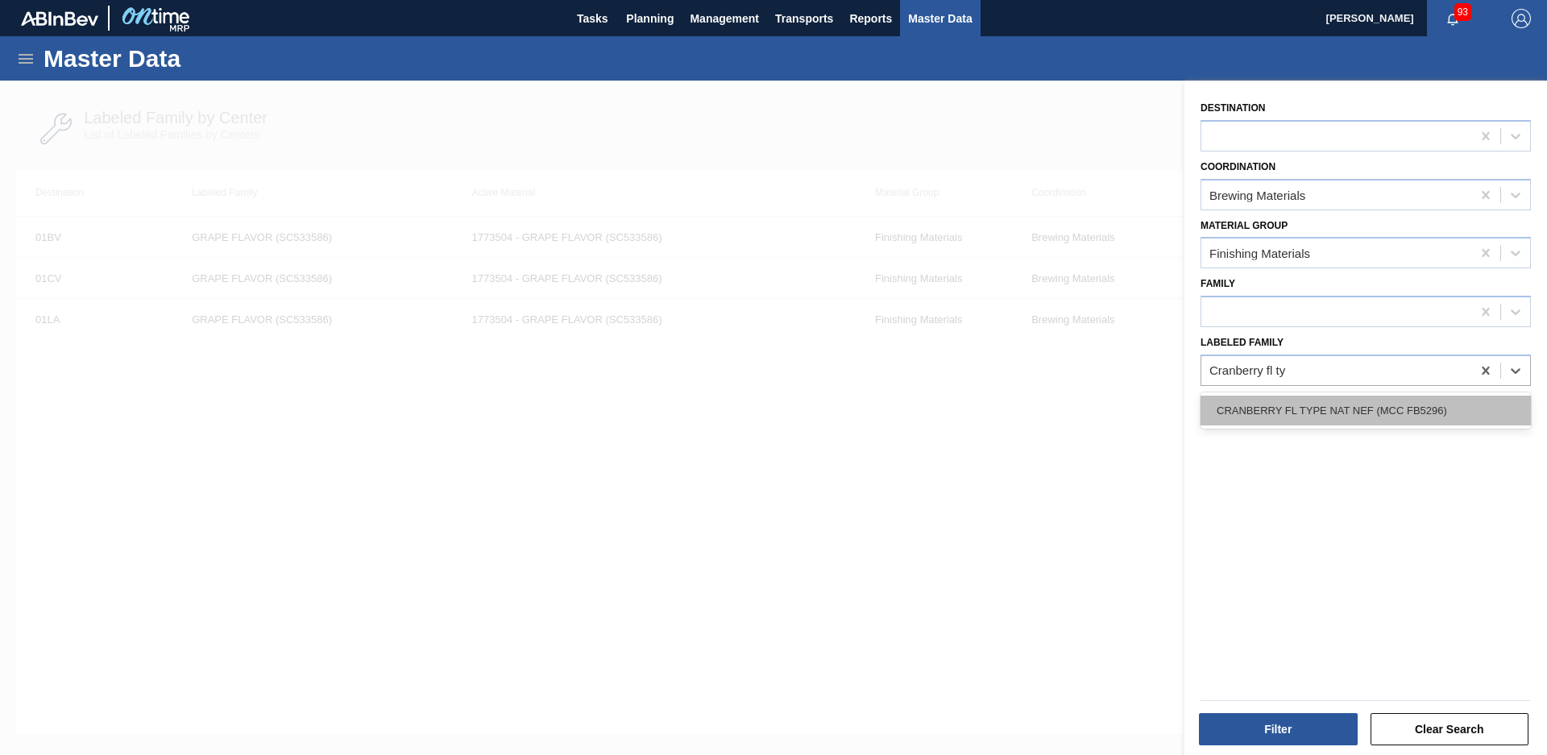
click at [1286, 404] on div "CRANBERRY FL TYPE NAT NEF (MCC FB5296)" at bounding box center [1366, 411] width 330 height 30
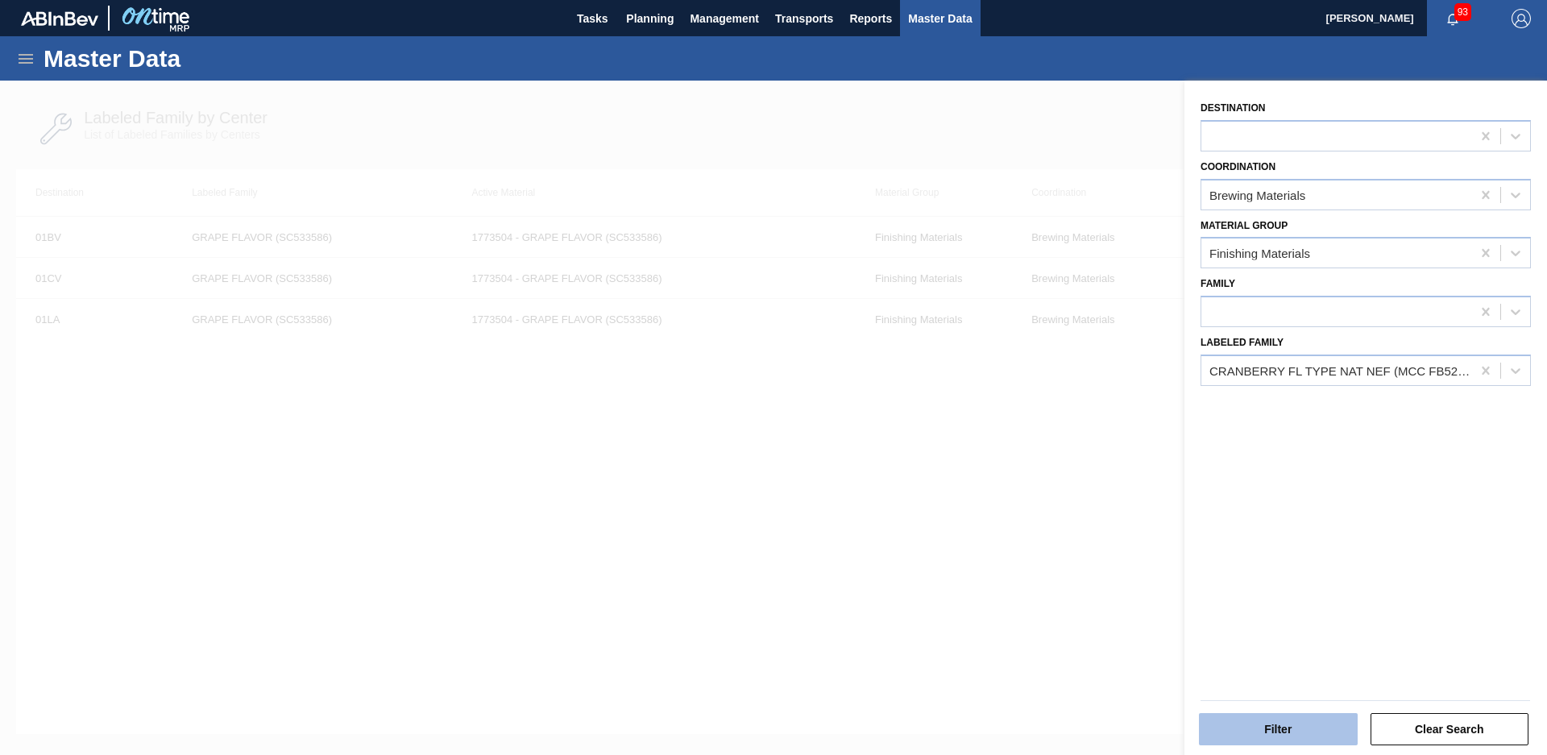
click at [1305, 733] on button "Filter" at bounding box center [1278, 729] width 159 height 32
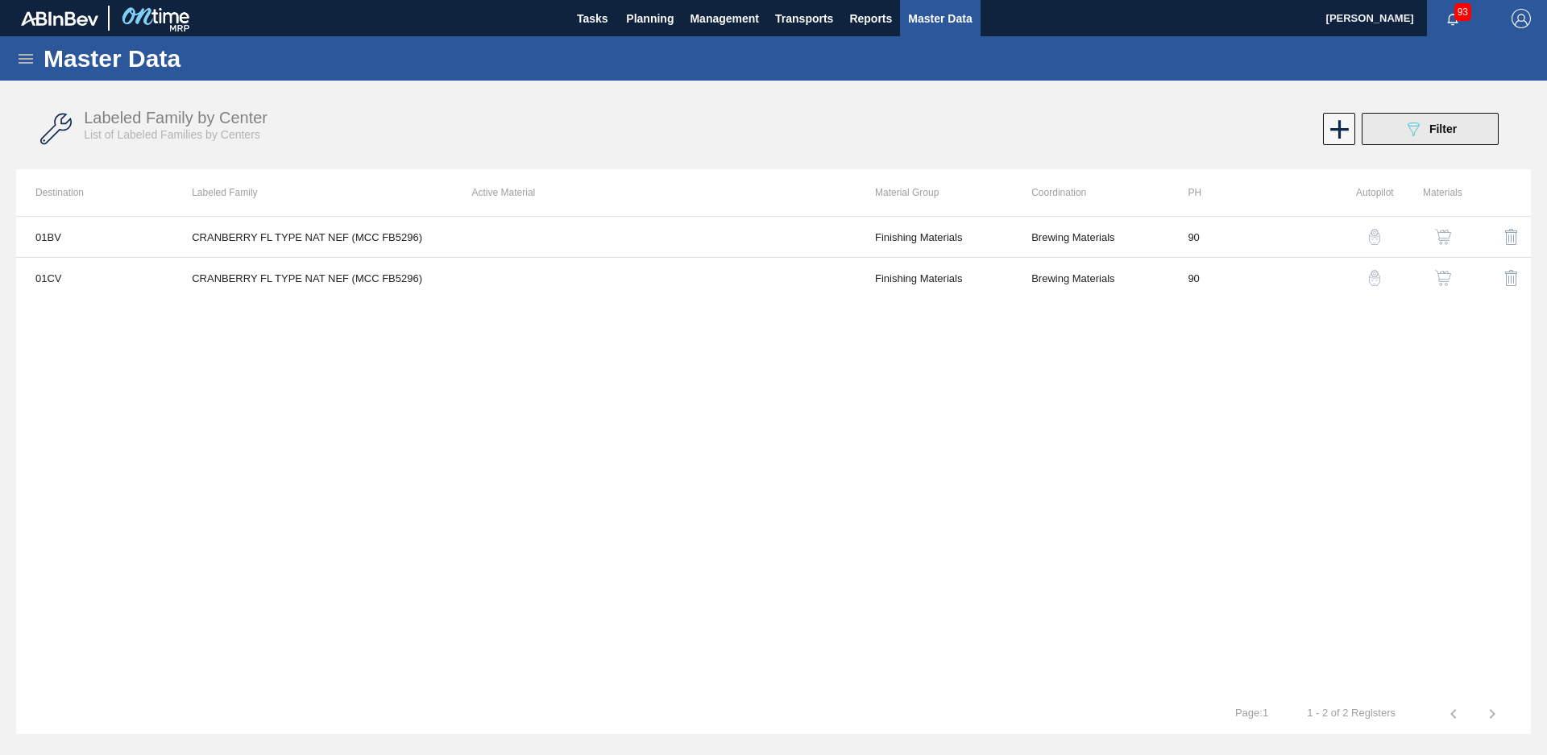
click at [1431, 124] on span "Filter" at bounding box center [1443, 128] width 27 height 13
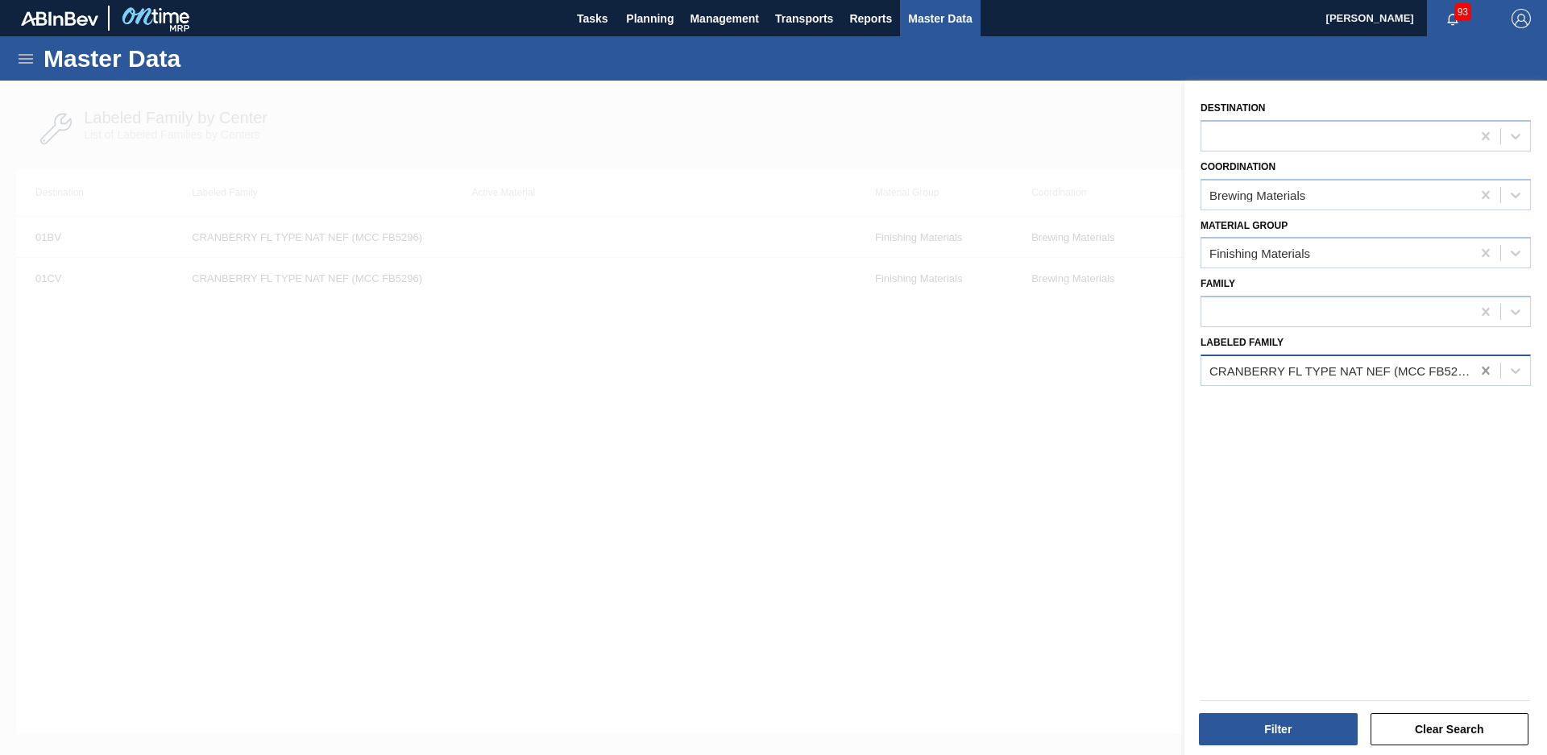
click at [1480, 364] on icon at bounding box center [1486, 371] width 16 height 16
type Family "Nat black c"
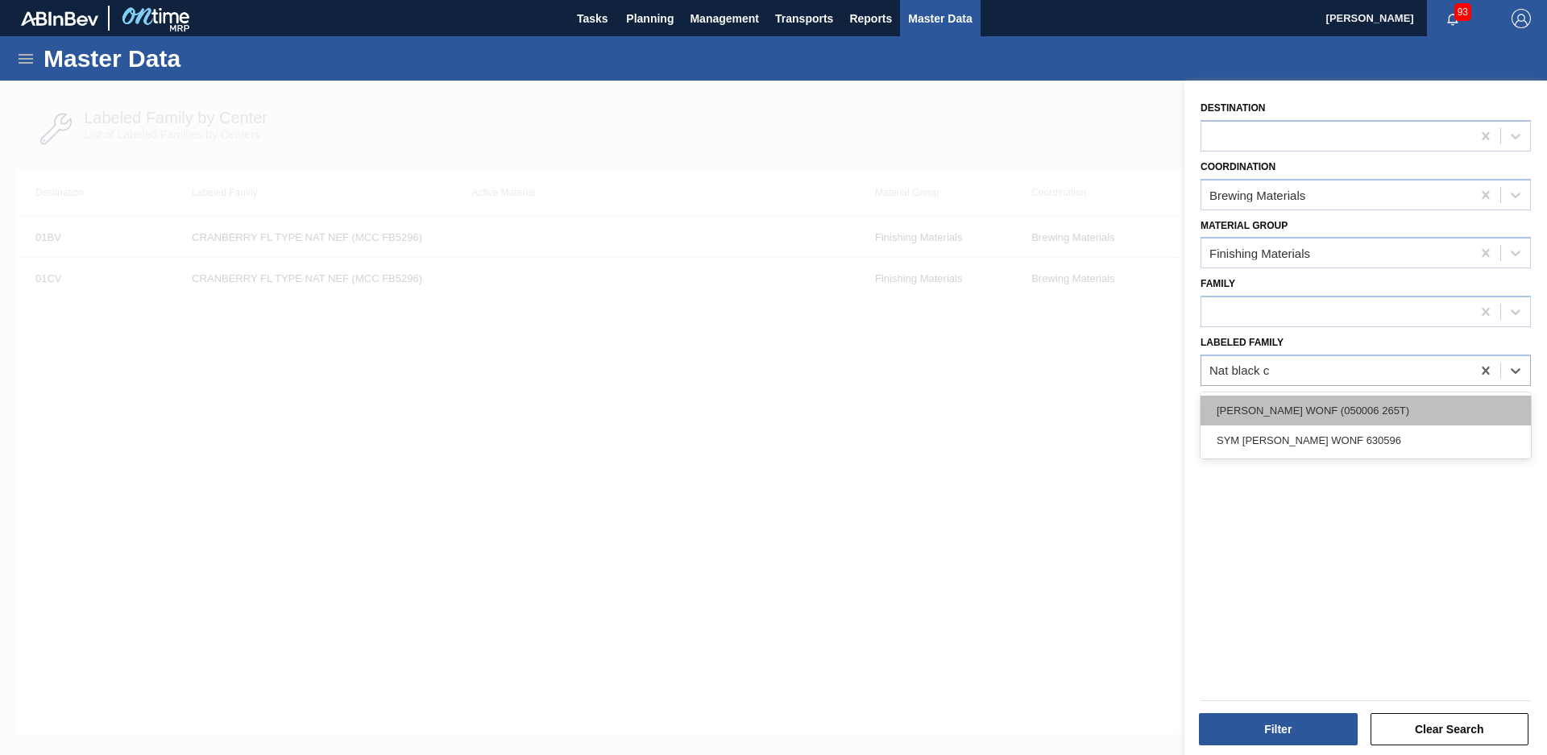
click at [1270, 421] on div "[PERSON_NAME] WONF (050006 265T)" at bounding box center [1366, 411] width 330 height 30
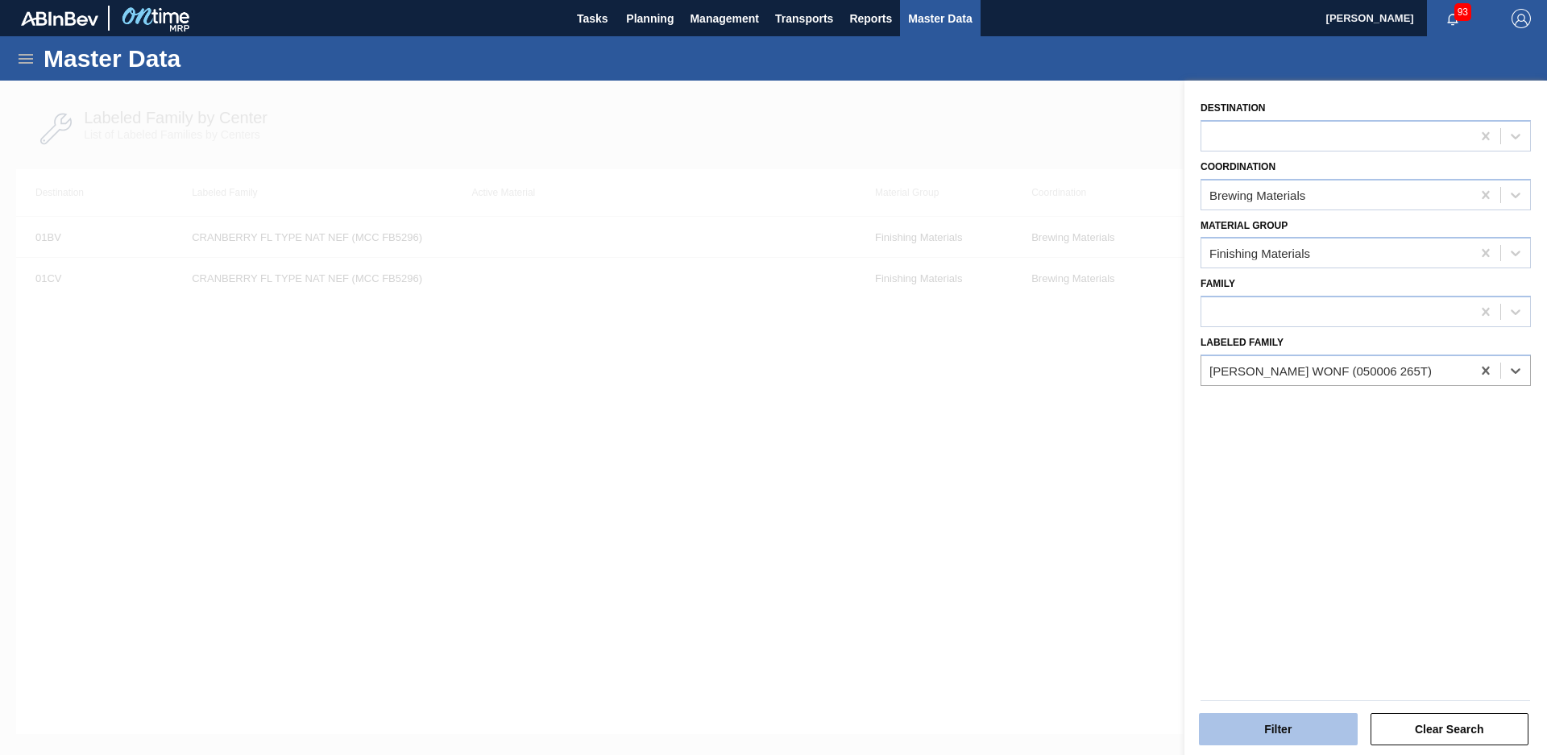
click at [1332, 724] on button "Filter" at bounding box center [1278, 729] width 159 height 32
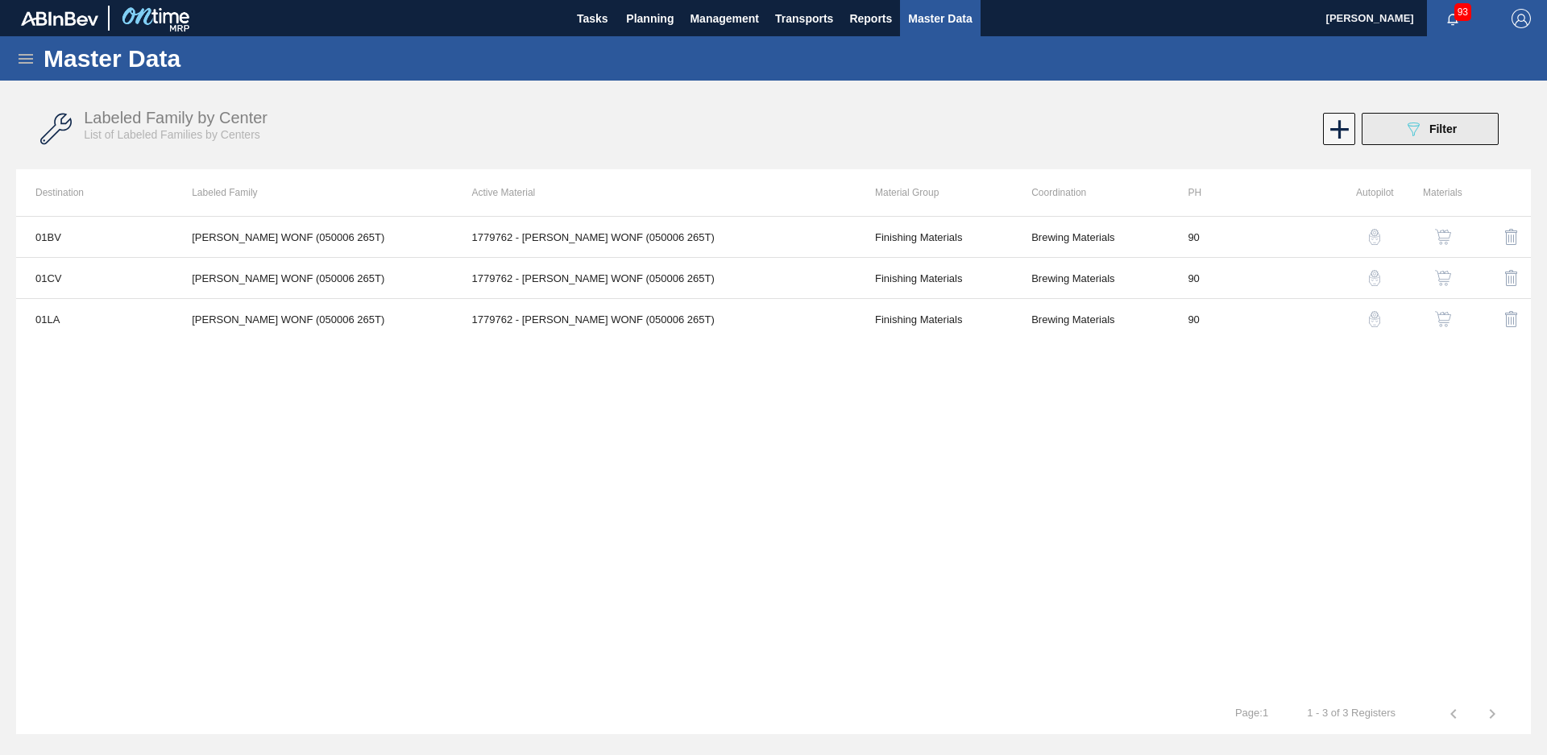
click at [1405, 129] on icon "089F7B8B-B2A5-4AFE-B5C0-19BA573D28AC" at bounding box center [1413, 128] width 19 height 19
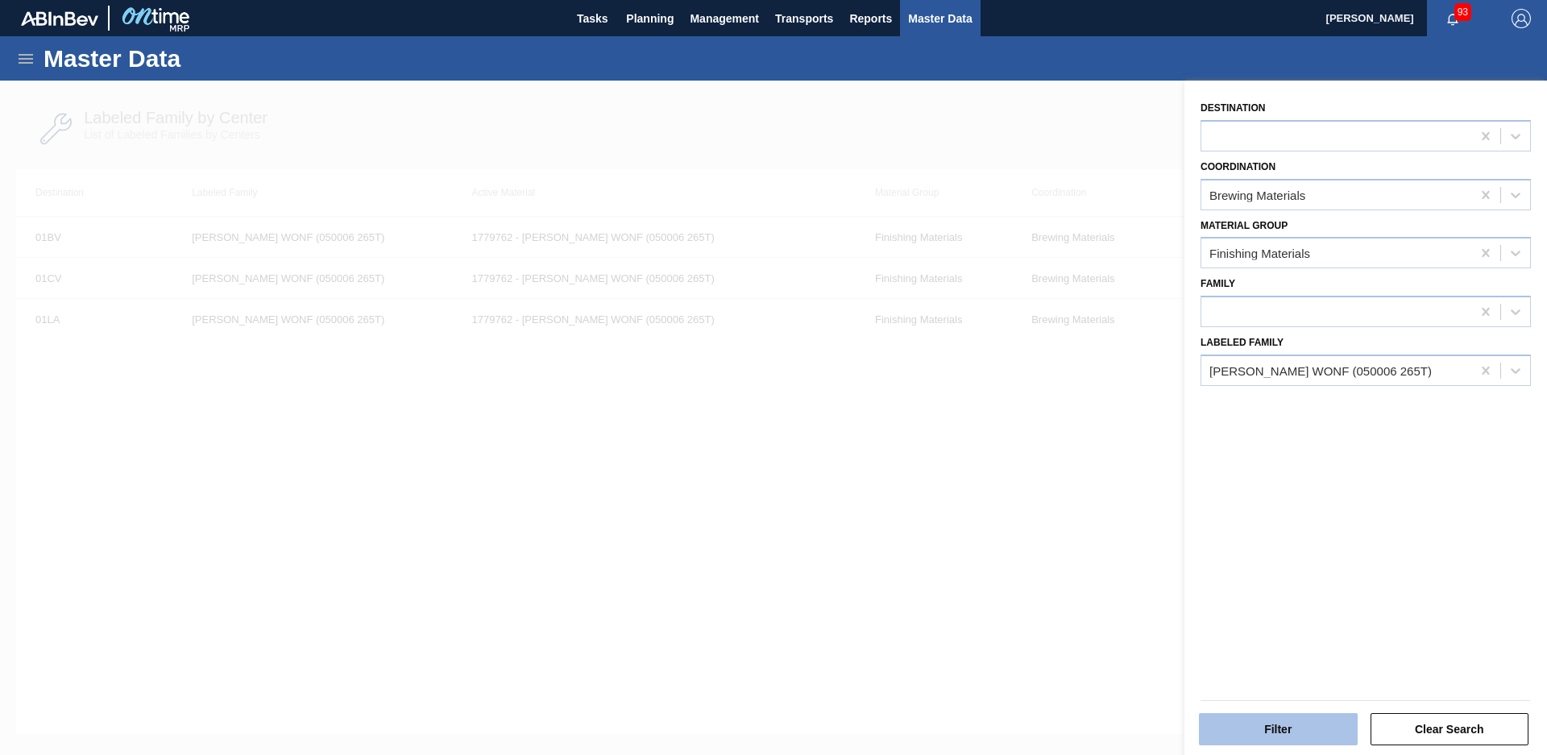
click at [1312, 734] on button "Filter" at bounding box center [1278, 729] width 159 height 32
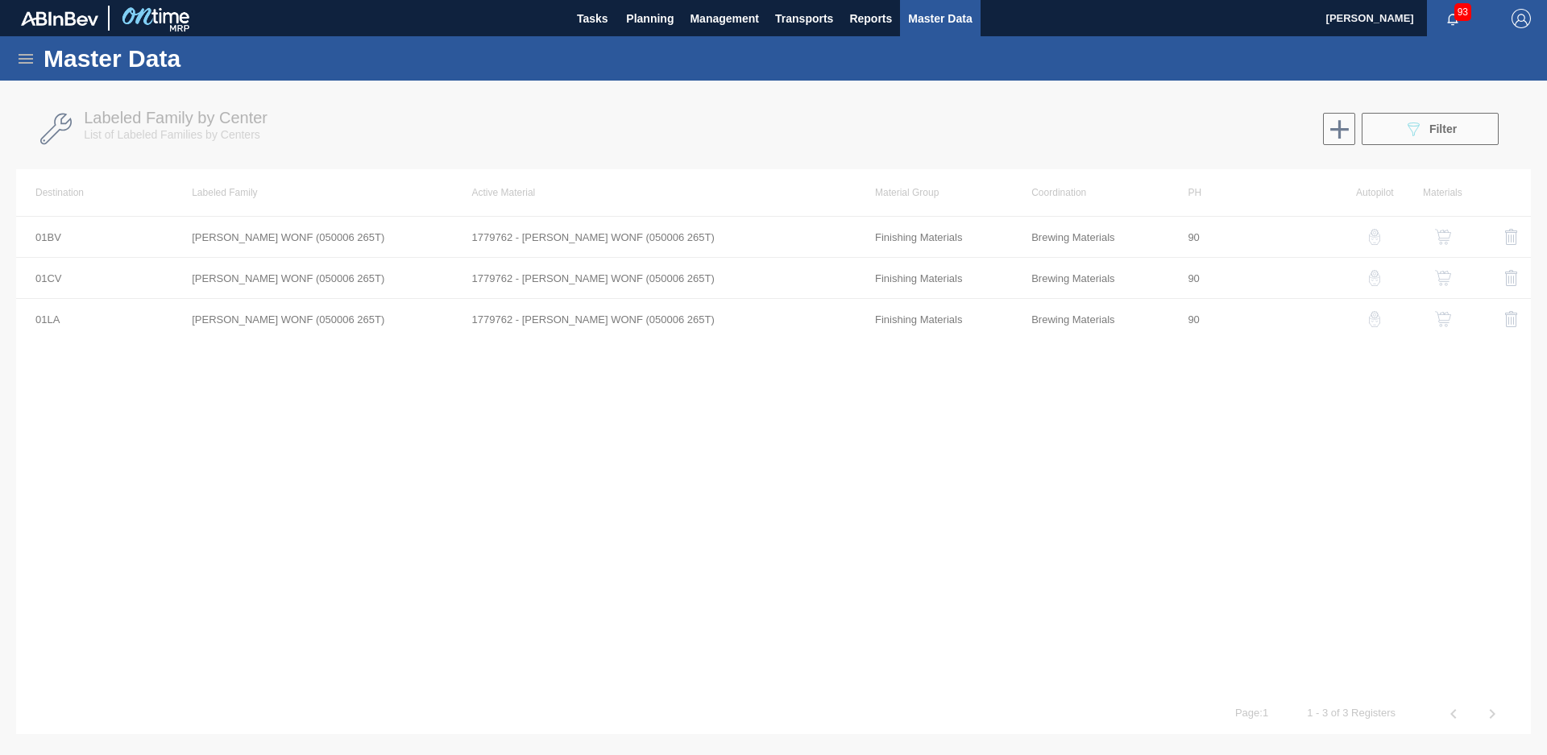
click at [1399, 131] on div at bounding box center [773, 418] width 1547 height 674
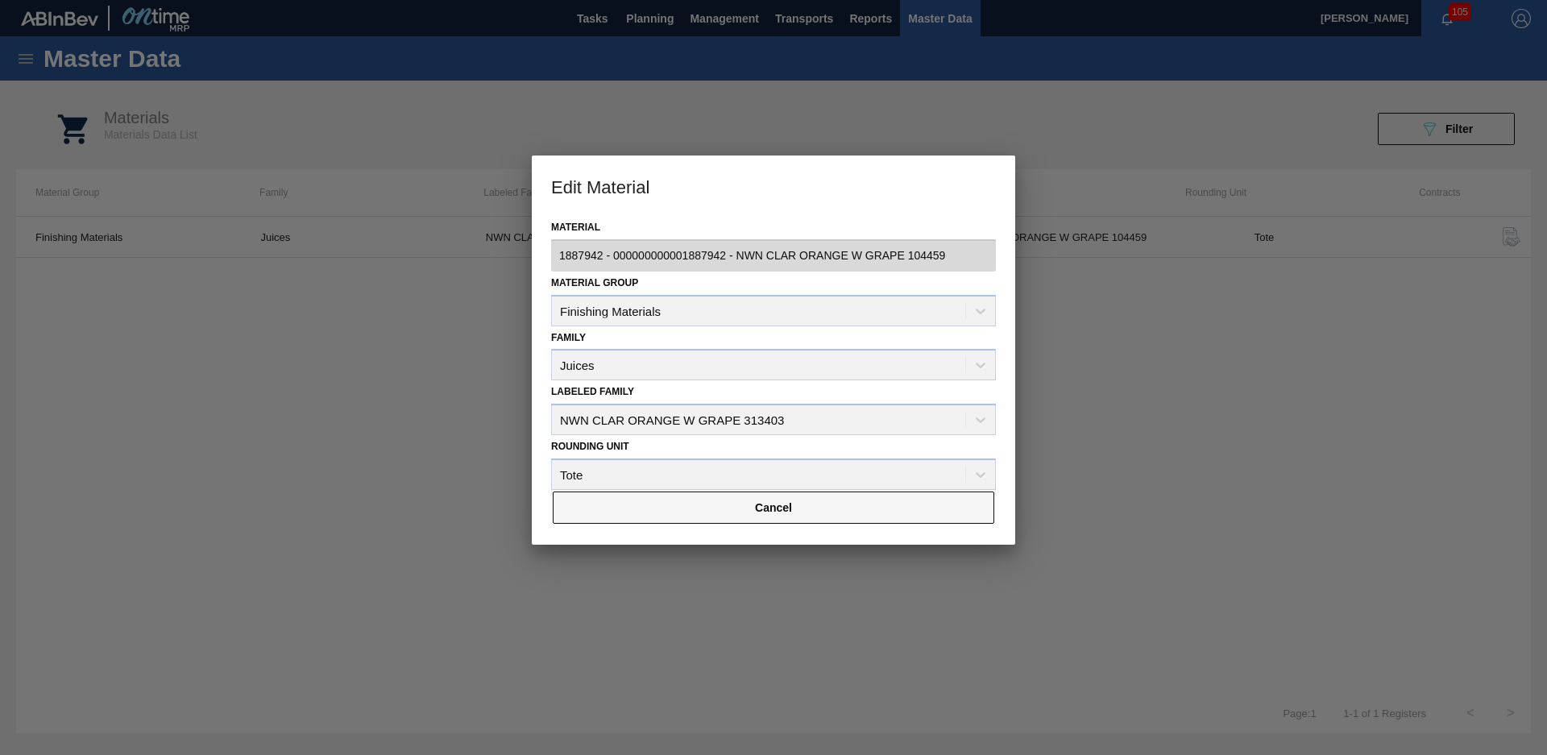
click at [807, 510] on button "Cancel" at bounding box center [774, 508] width 442 height 32
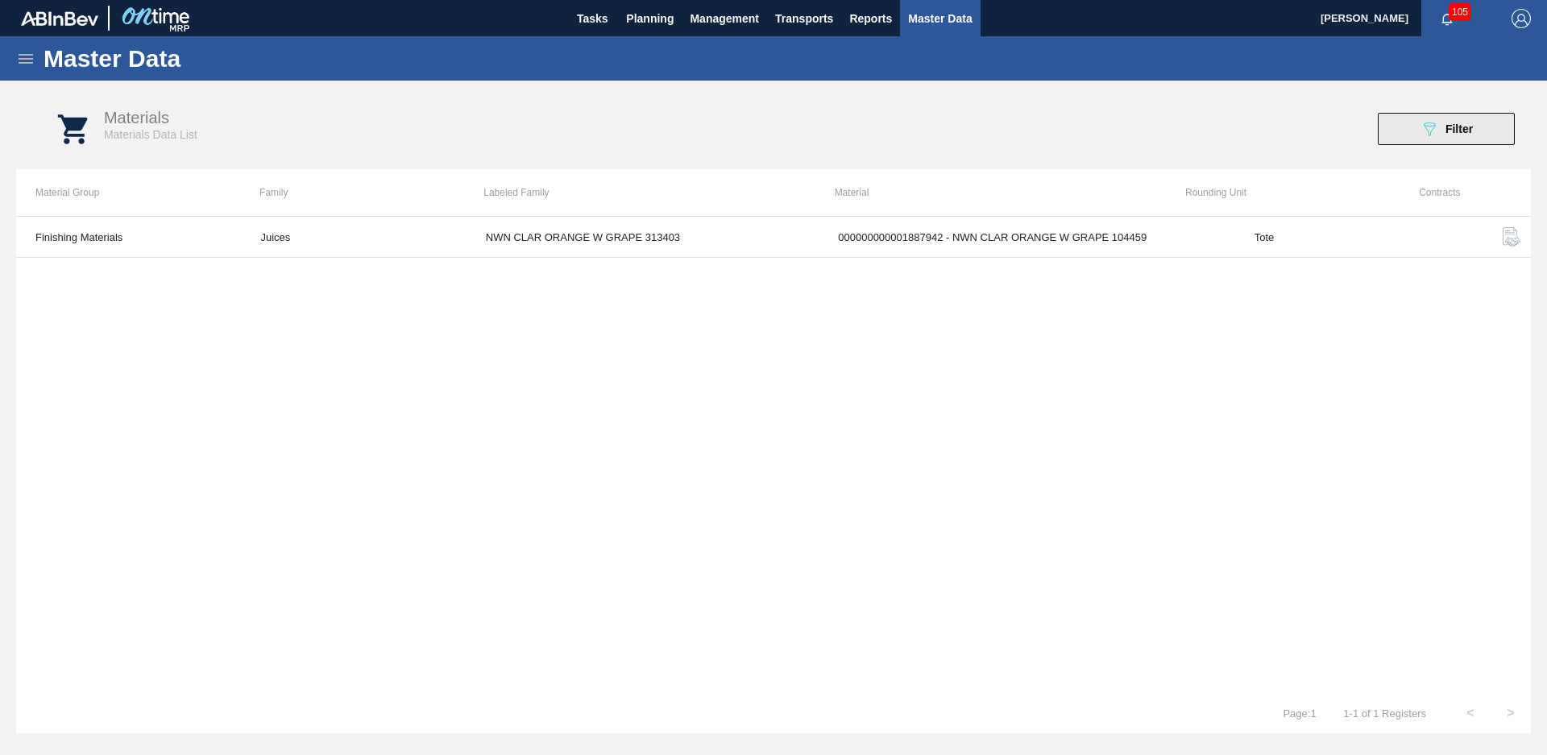
click at [1412, 128] on button "089F7B8B-B2A5-4AFE-B5C0-19BA573D28AC Filter" at bounding box center [1446, 129] width 137 height 32
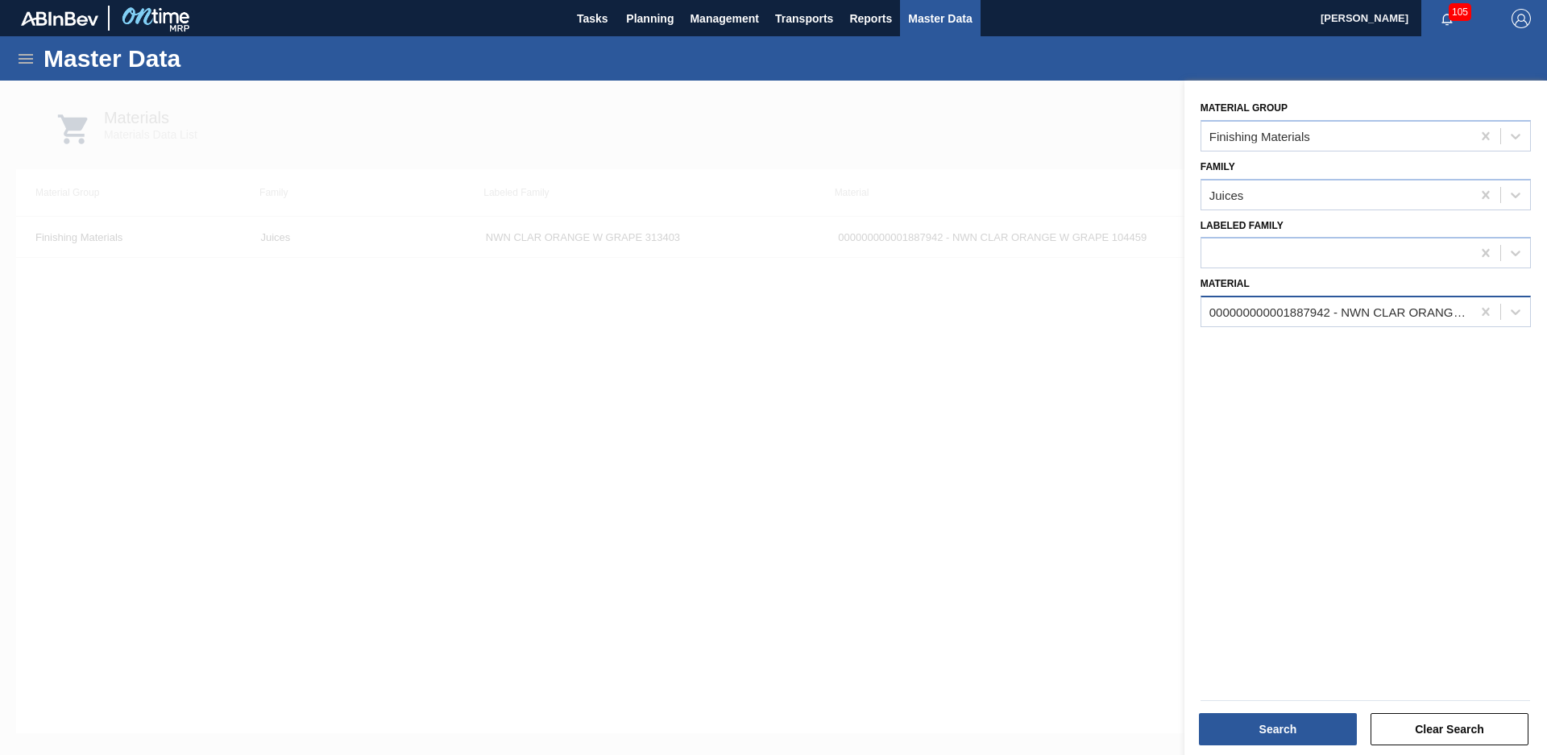
click at [1368, 315] on div "000000000001887942 - NWN CLAR ORANGE W GRAPE 104459" at bounding box center [1342, 312] width 264 height 14
click at [1486, 315] on icon at bounding box center [1485, 312] width 7 height 8
click at [501, 221] on div at bounding box center [773, 458] width 1547 height 755
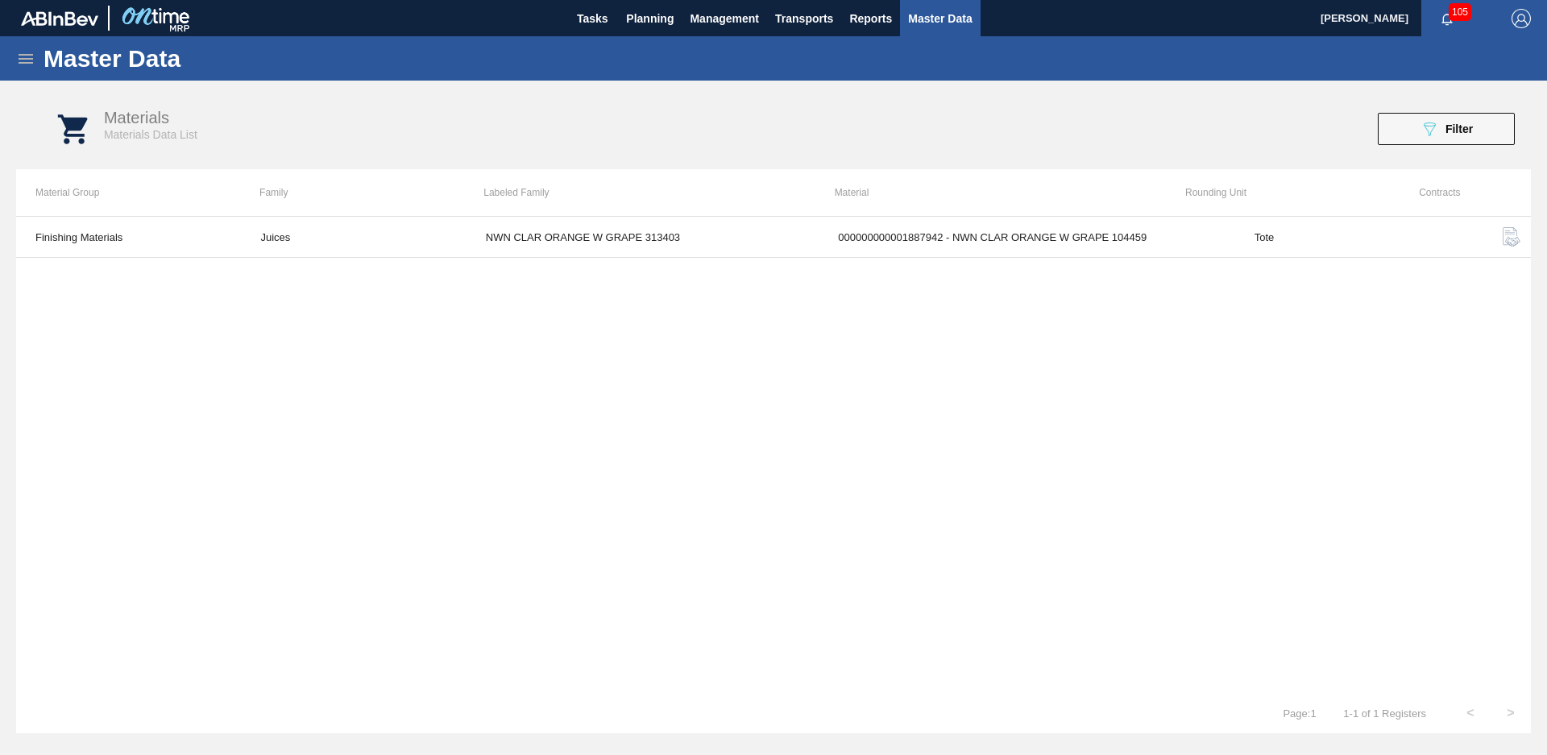
click at [30, 56] on icon at bounding box center [25, 58] width 19 height 19
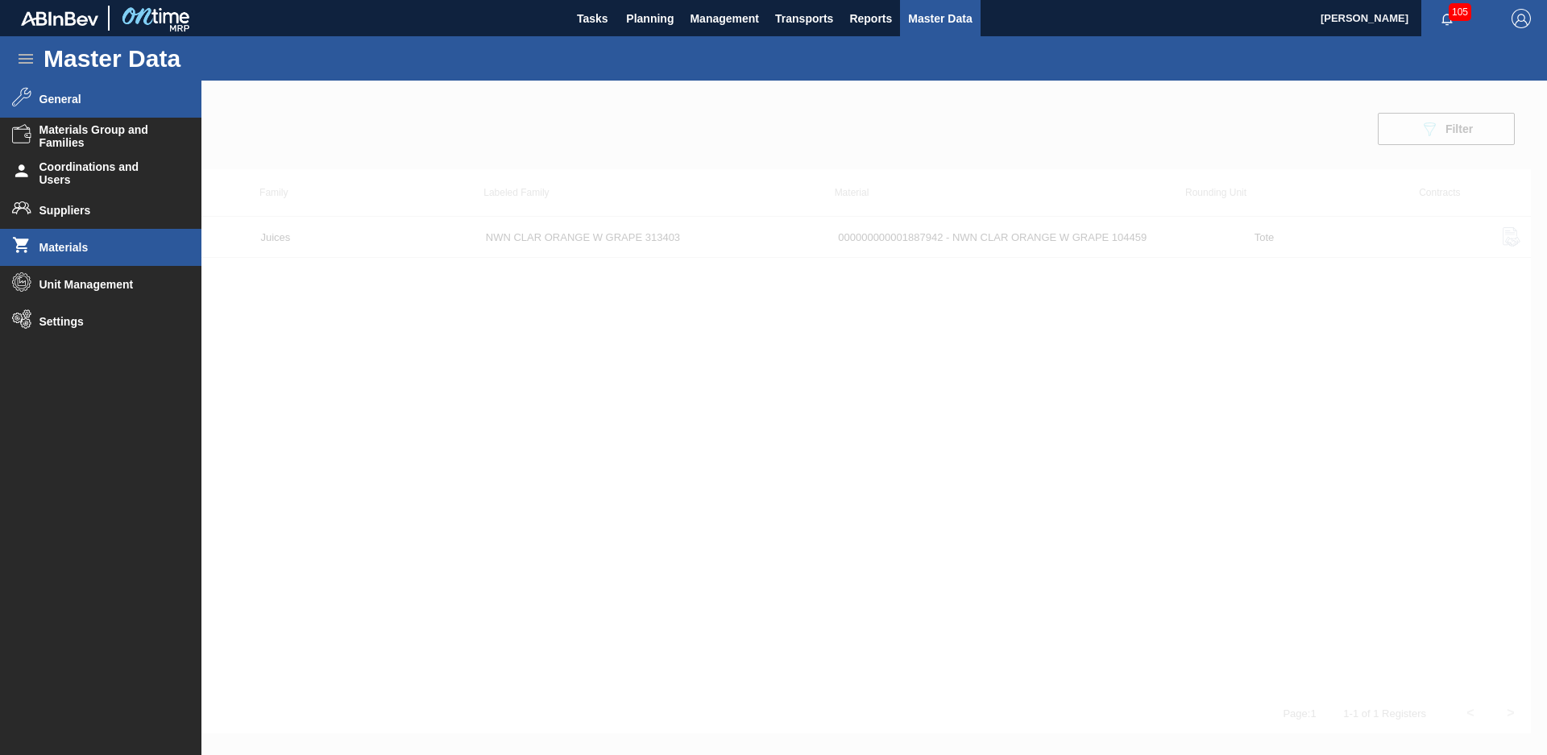
click at [132, 105] on span "General" at bounding box center [105, 99] width 133 height 13
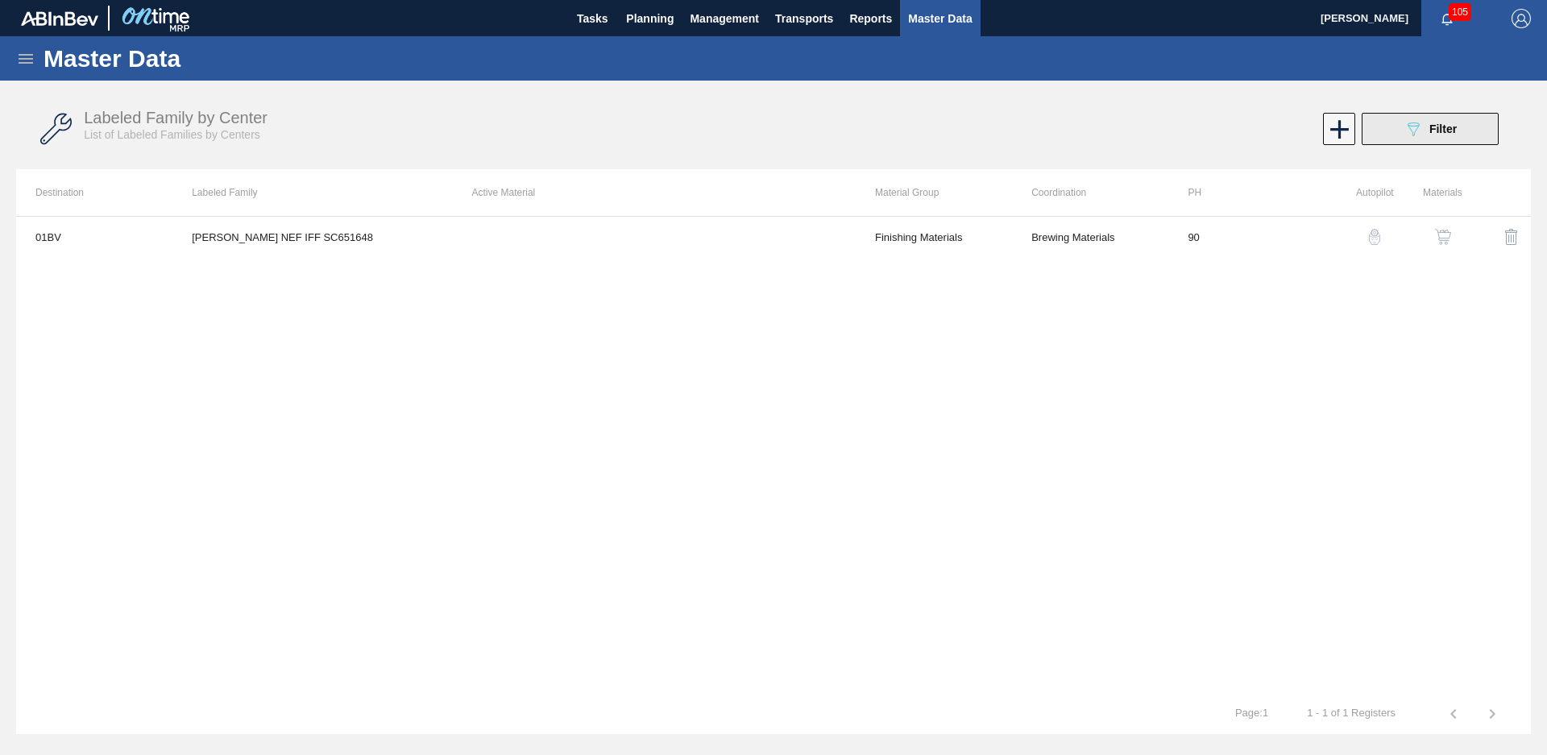
click at [1467, 122] on button "089F7B8B-B2A5-4AFE-B5C0-19BA573D28AC Filter" at bounding box center [1430, 129] width 137 height 32
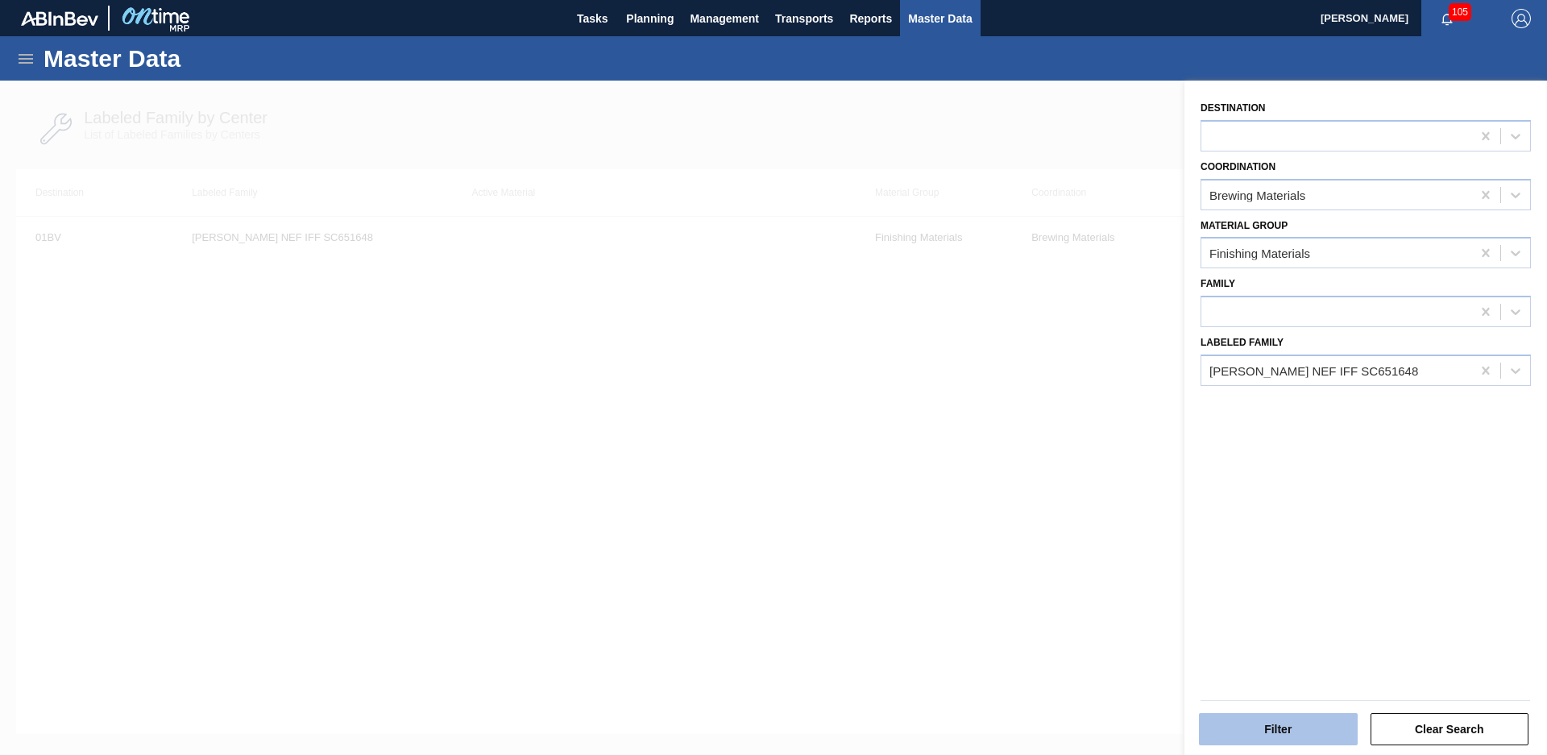
click at [1305, 720] on button "Filter" at bounding box center [1278, 729] width 159 height 32
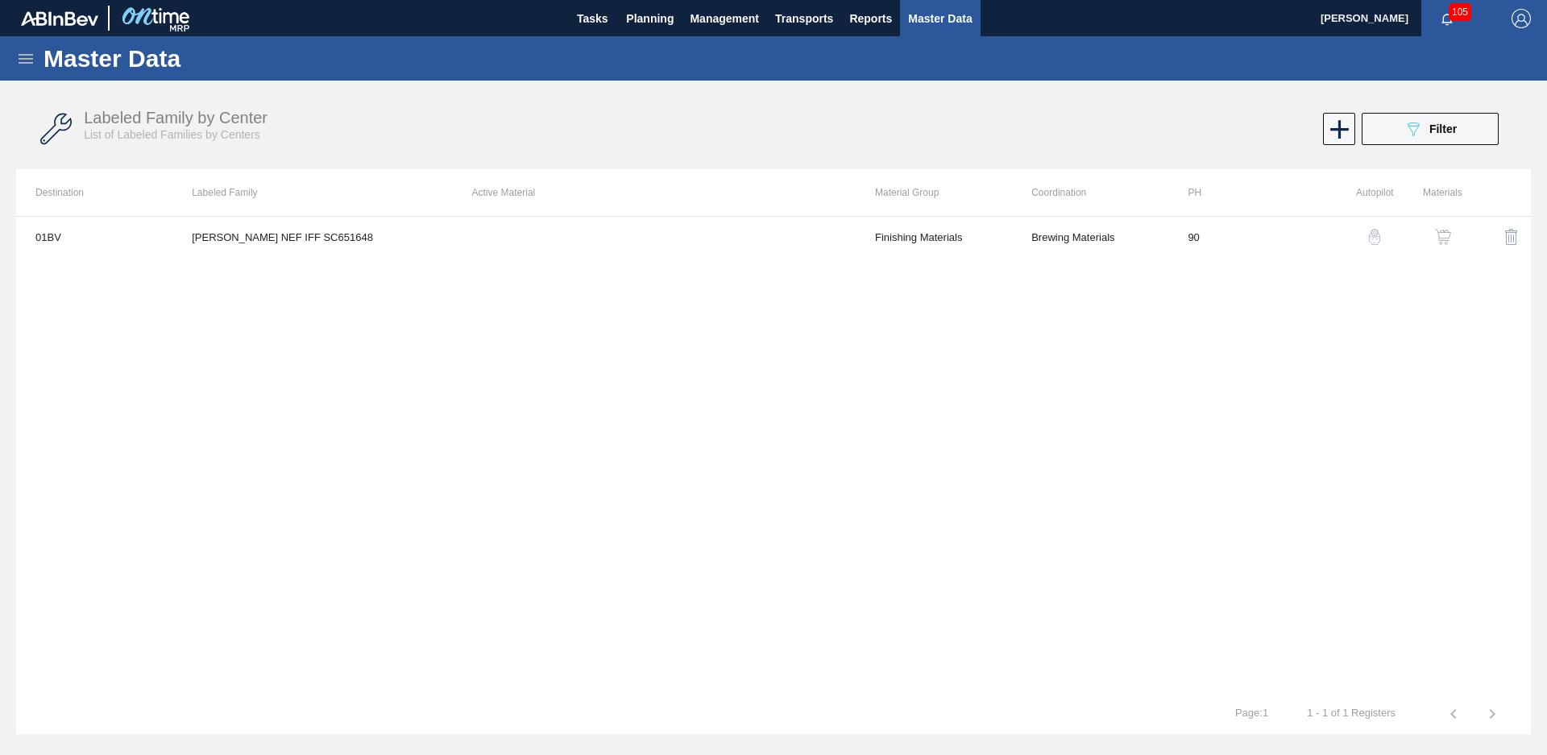
click at [38, 64] on div "Master Data" at bounding box center [773, 58] width 1547 height 44
click at [27, 67] on icon at bounding box center [25, 58] width 19 height 19
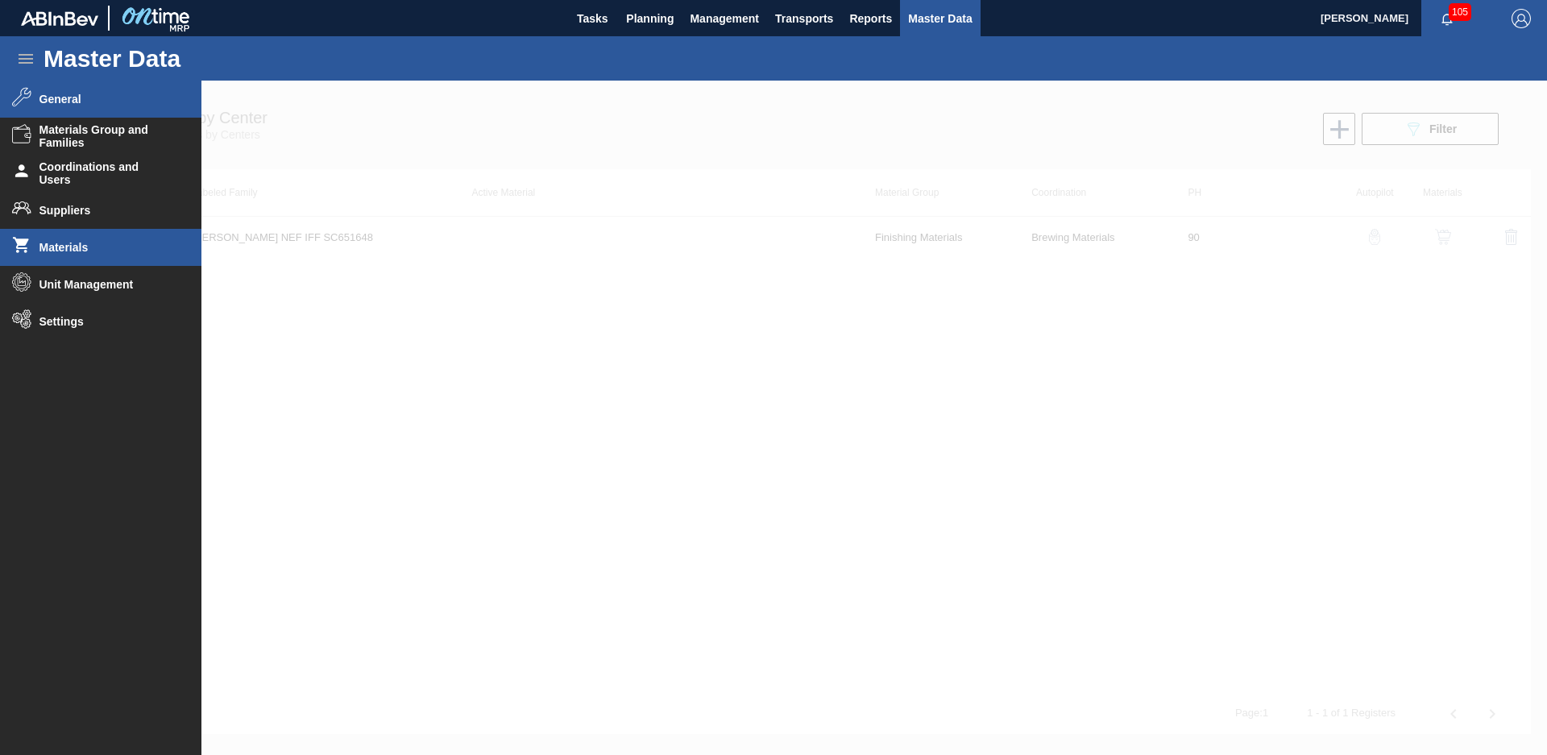
click at [134, 236] on li "Materials" at bounding box center [100, 247] width 201 height 37
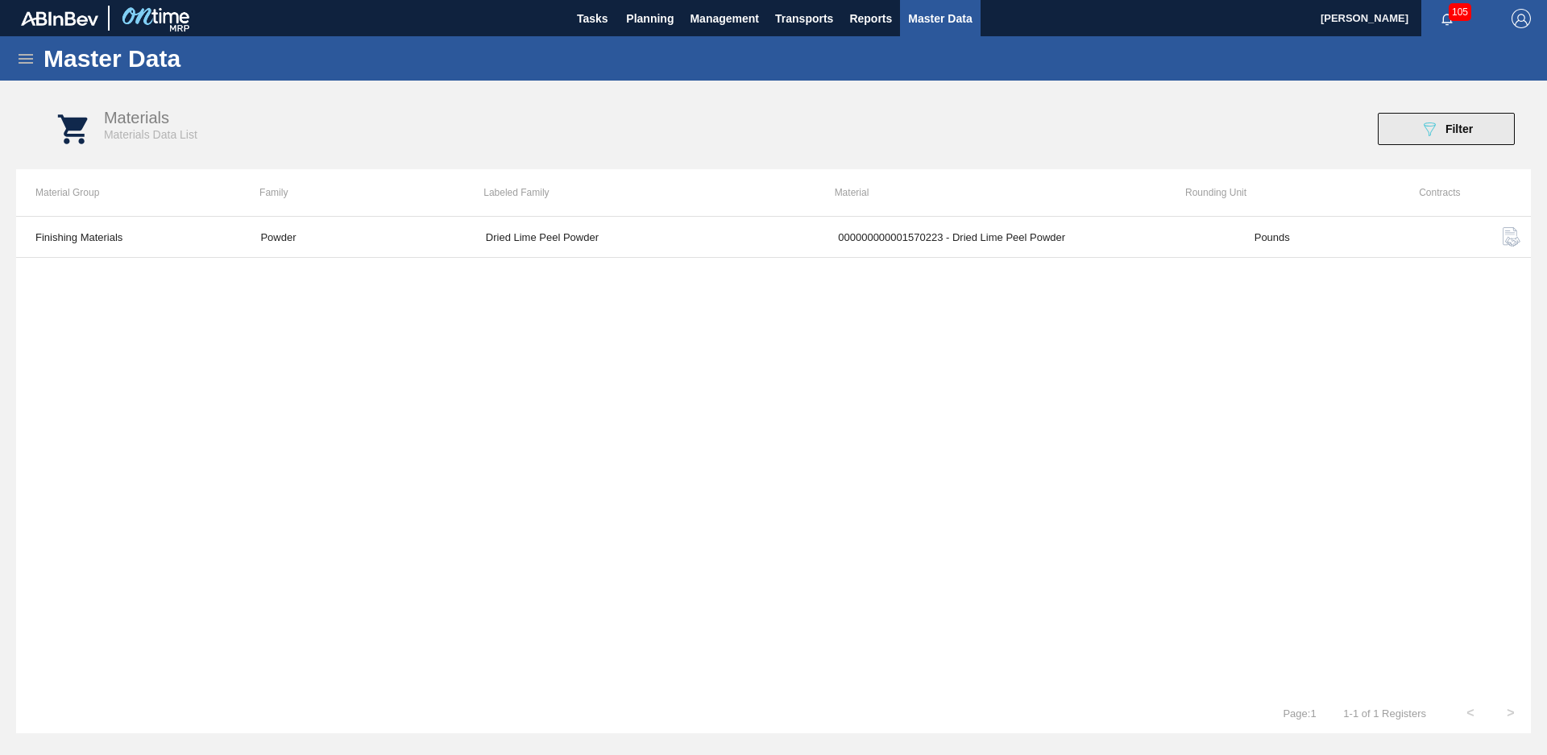
click at [1424, 121] on icon "089F7B8B-B2A5-4AFE-B5C0-19BA573D28AC" at bounding box center [1429, 128] width 19 height 19
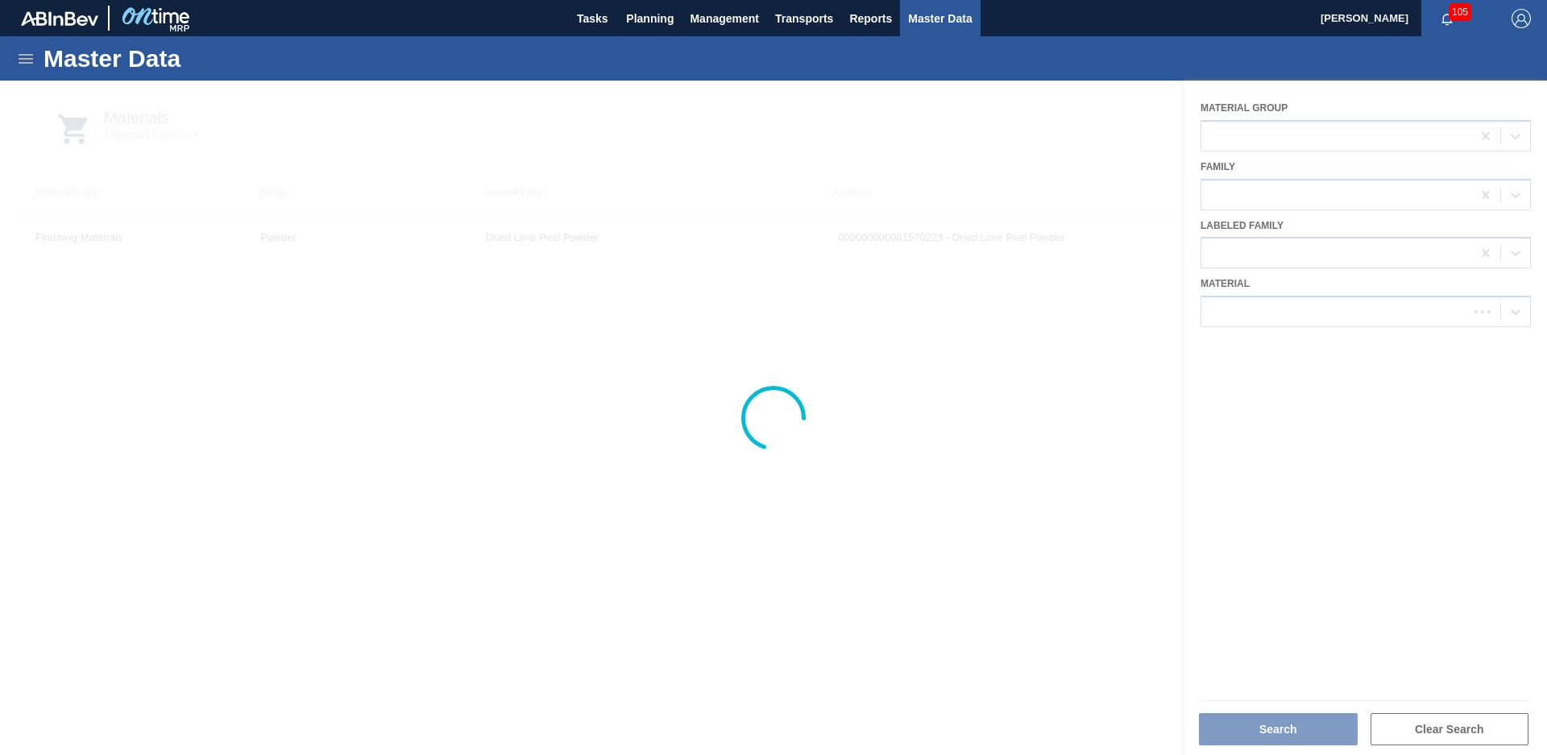
click at [1298, 320] on div at bounding box center [773, 418] width 1547 height 674
click at [1279, 327] on div at bounding box center [773, 418] width 1547 height 674
click at [1279, 313] on div at bounding box center [773, 418] width 1547 height 674
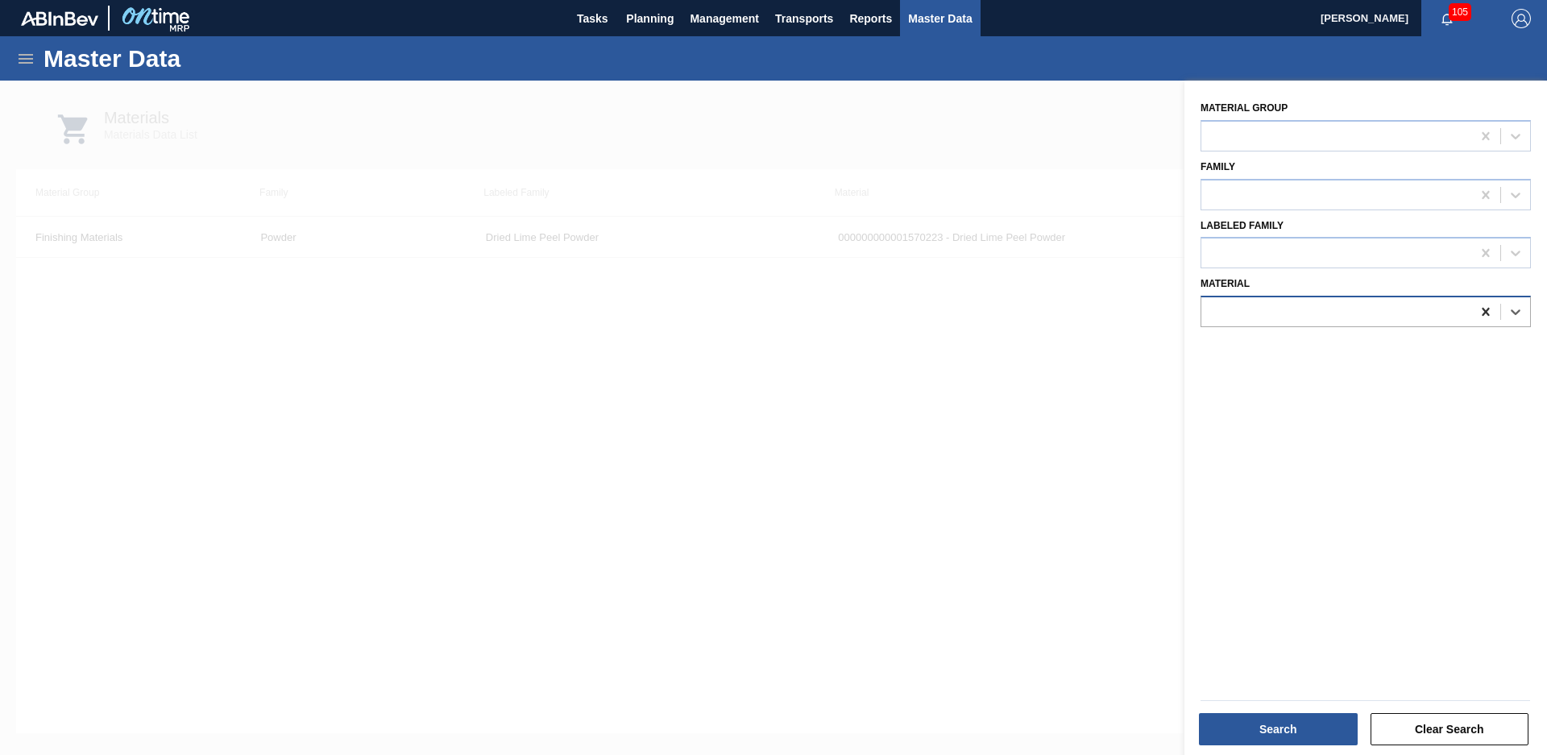
click at [1480, 314] on icon at bounding box center [1486, 312] width 16 height 16
type input "peach char"
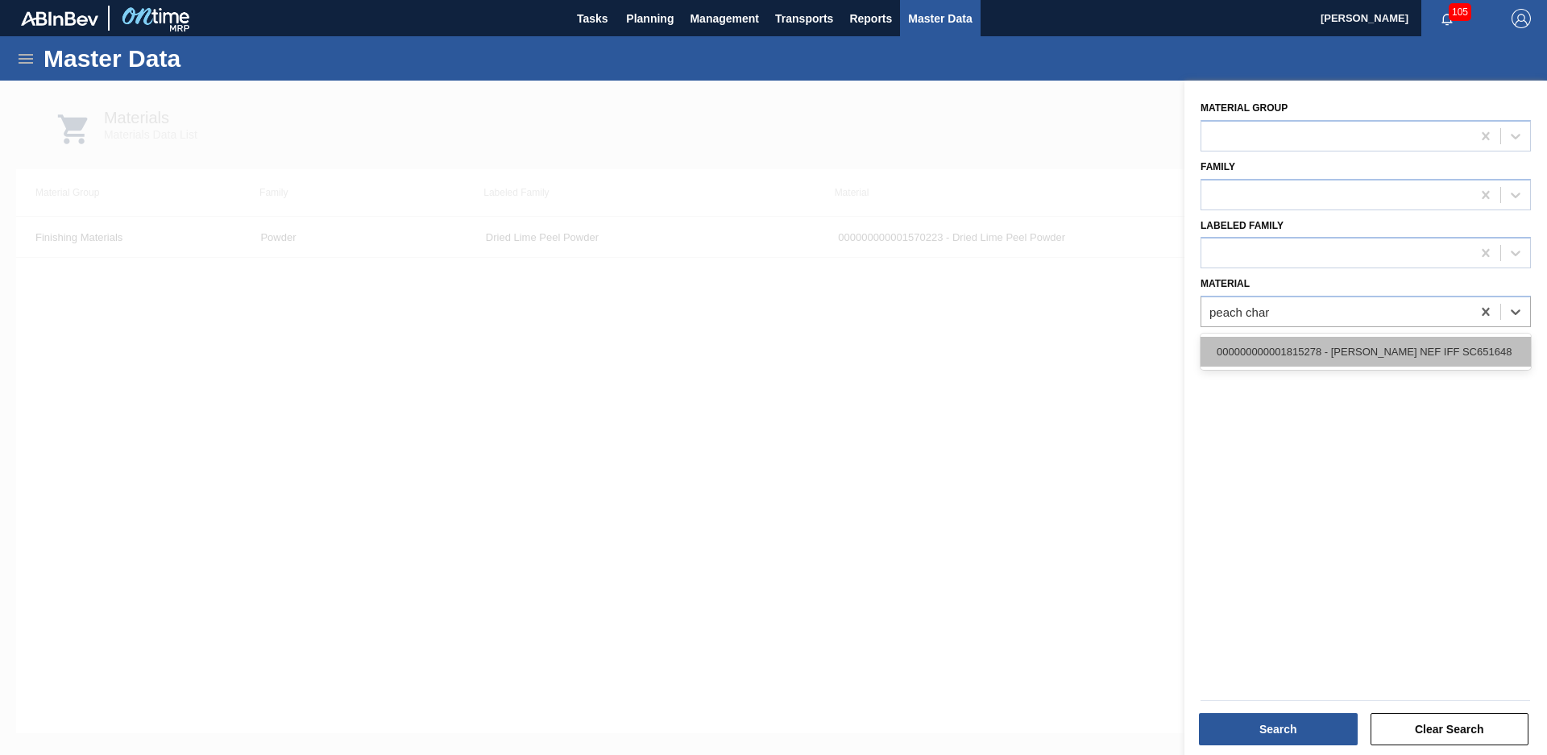
click at [1422, 359] on div "000000000001815278 - PEACH CHARLOTTE NEF IFF SC651648" at bounding box center [1366, 352] width 330 height 30
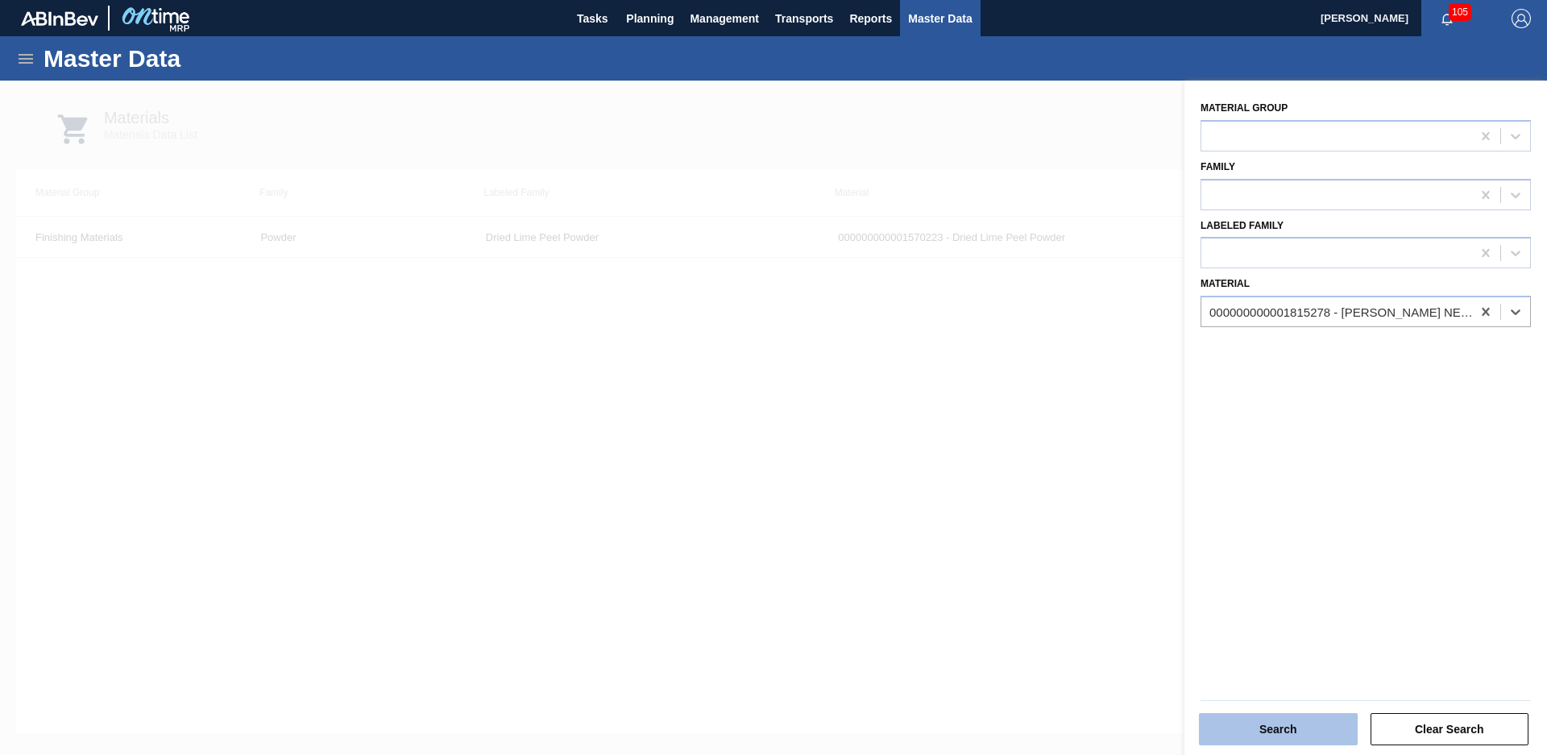
click at [1292, 720] on button "Search" at bounding box center [1278, 729] width 159 height 32
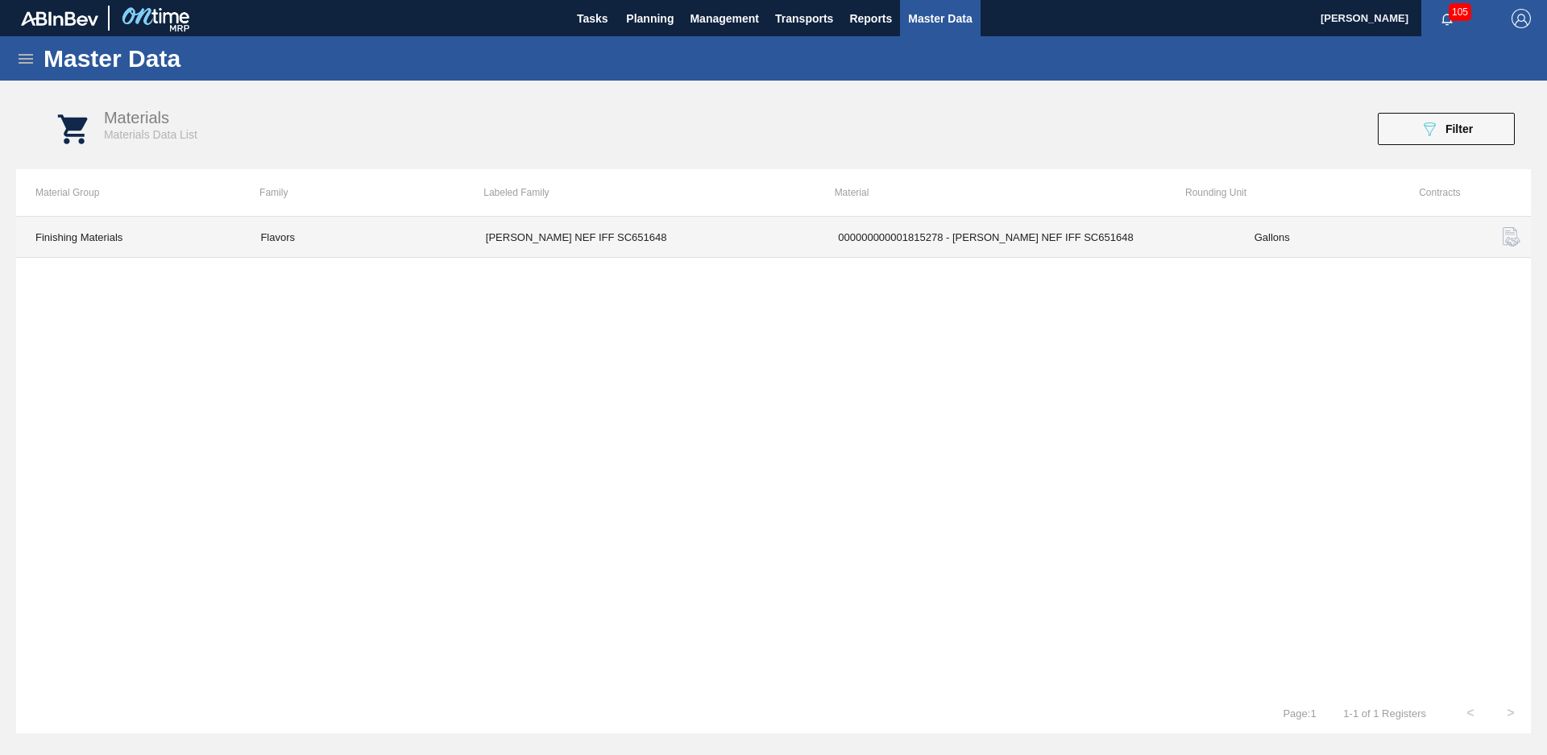
drag, startPoint x: 425, startPoint y: 241, endPoint x: 699, endPoint y: 255, distance: 275.2
click at [699, 255] on tr "Finishing Materials Flavors PEACH CHARLOTTE NEF IFF SC651648 000000000001815278…" at bounding box center [773, 237] width 1515 height 41
click at [1003, 255] on td "000000000001815278 - PEACH CHARLOTTE NEF IFF SC651648" at bounding box center [1027, 237] width 416 height 41
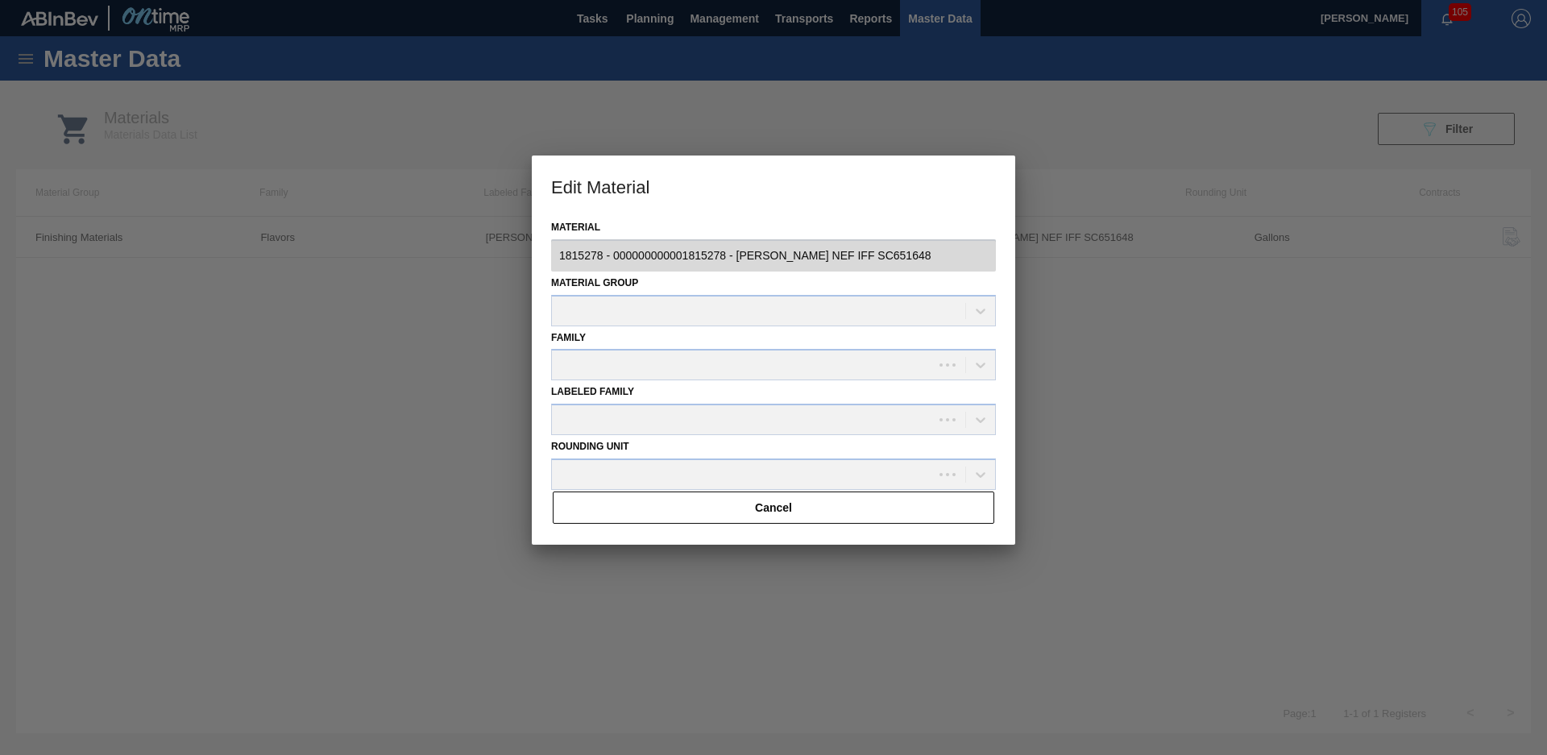
type input "1815278 - 000000000001815278 - PEACH CHARLOTTE NEF IFF SC651648"
click at [974, 425] on div "Labeled Family PEACH CHARLOTTE NEF IFF SC651648" at bounding box center [773, 407] width 445 height 55
click at [986, 417] on div "Labeled Family PEACH CHARLOTTE NEF IFF SC651648" at bounding box center [773, 407] width 445 height 55
click at [874, 417] on div "Labeled Family PEACH CHARLOTTE NEF IFF SC651648" at bounding box center [773, 407] width 445 height 55
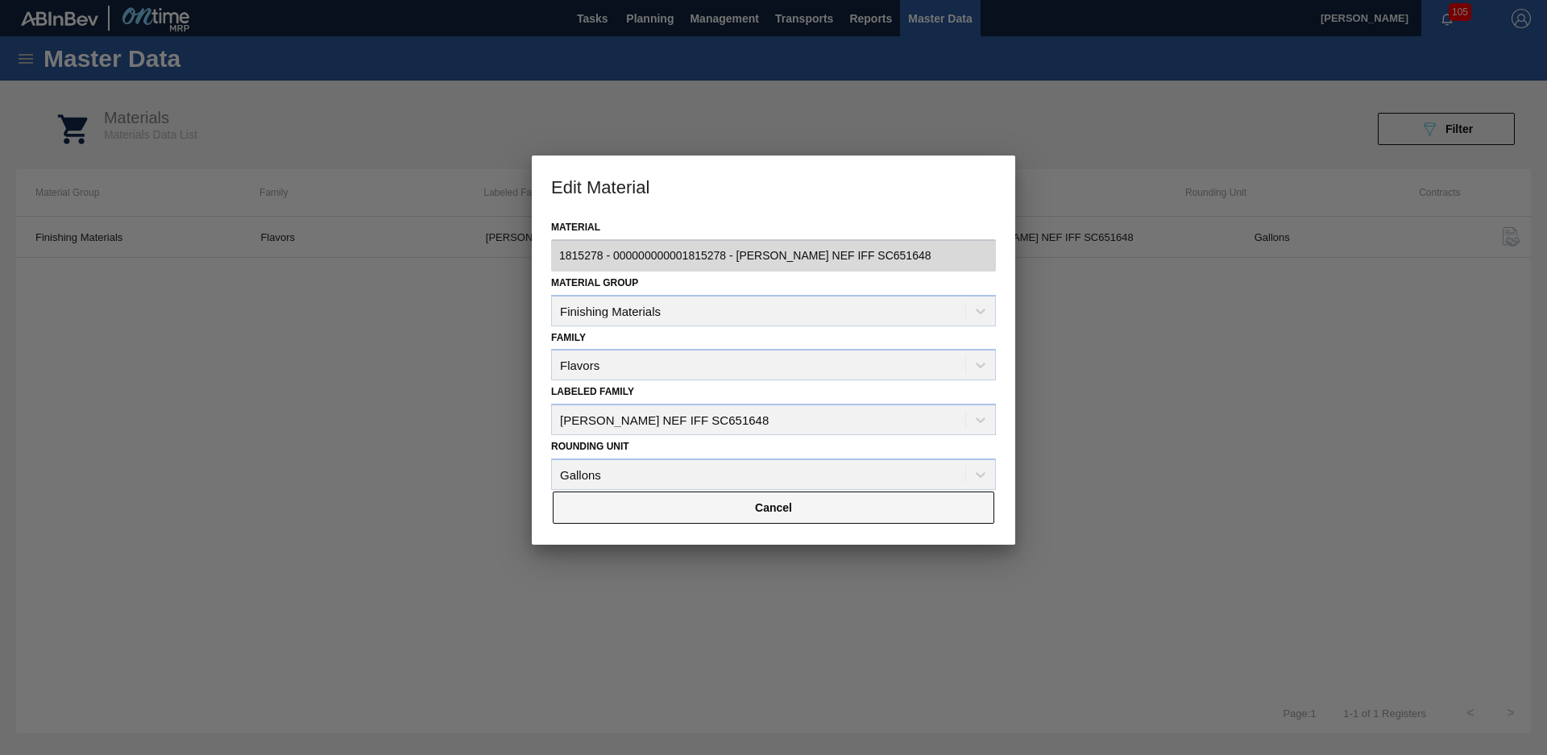
click at [829, 510] on button "Cancel" at bounding box center [774, 508] width 442 height 32
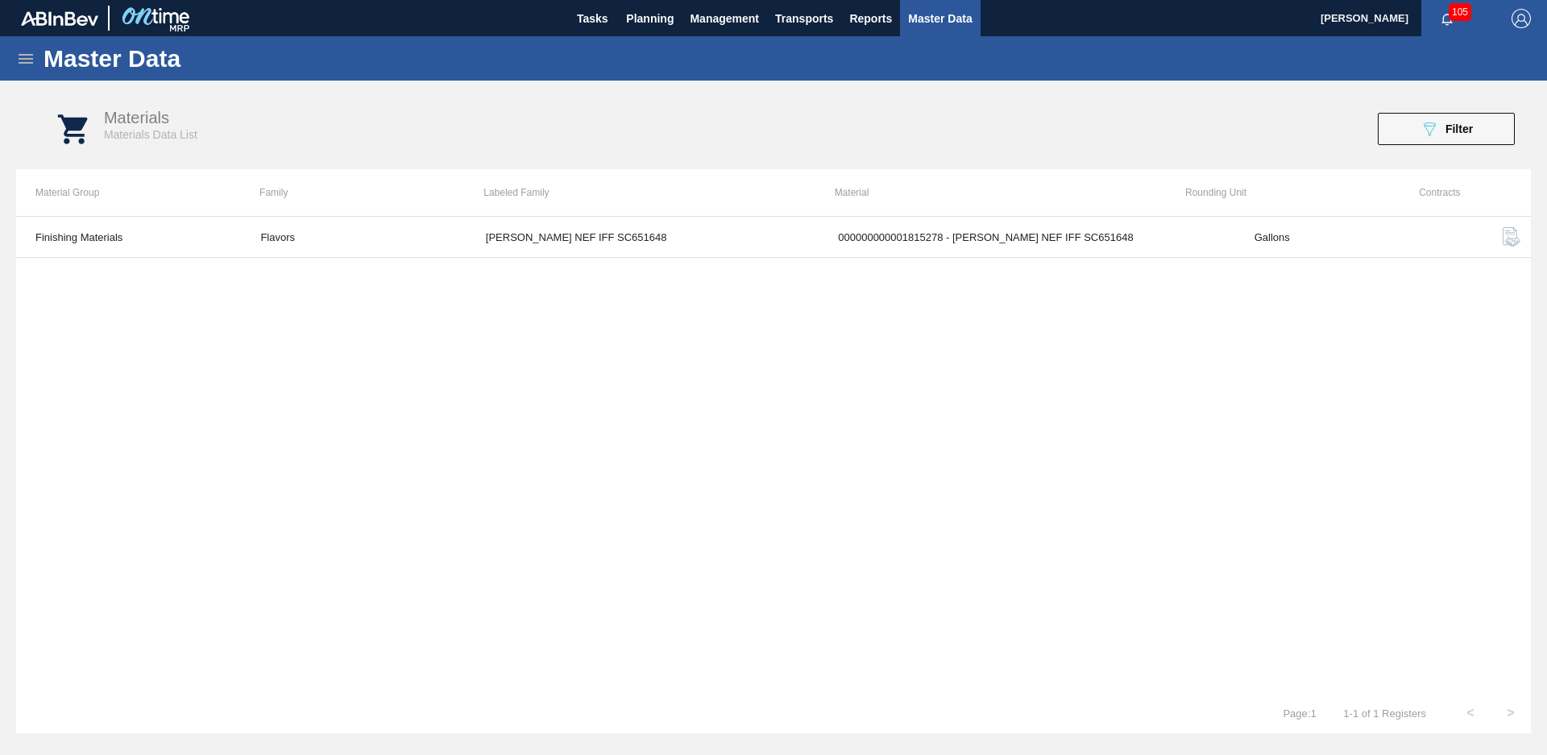
click at [1471, 139] on button "089F7B8B-B2A5-4AFE-B5C0-19BA573D28AC Filter" at bounding box center [1446, 129] width 137 height 32
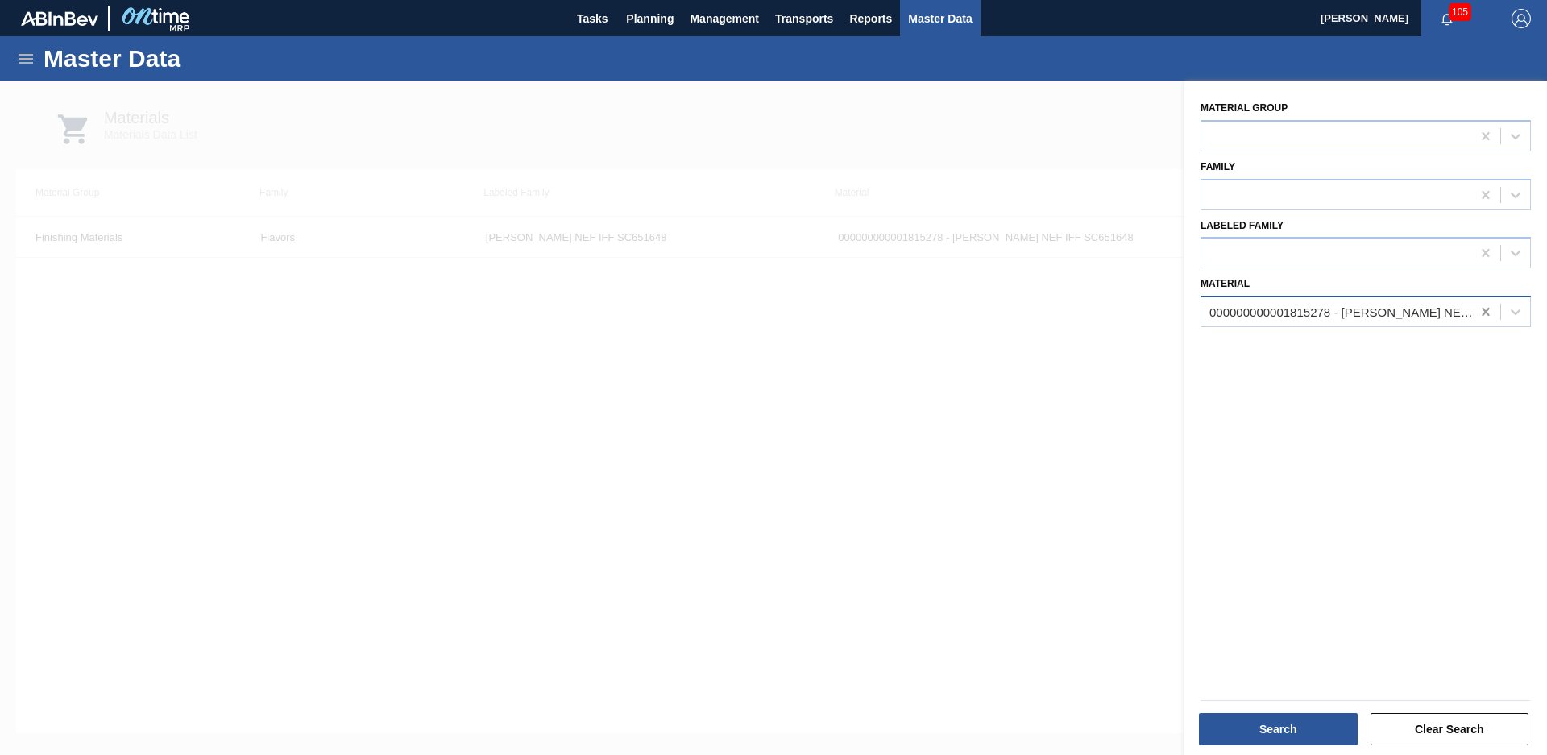
click at [1488, 311] on icon at bounding box center [1486, 312] width 16 height 16
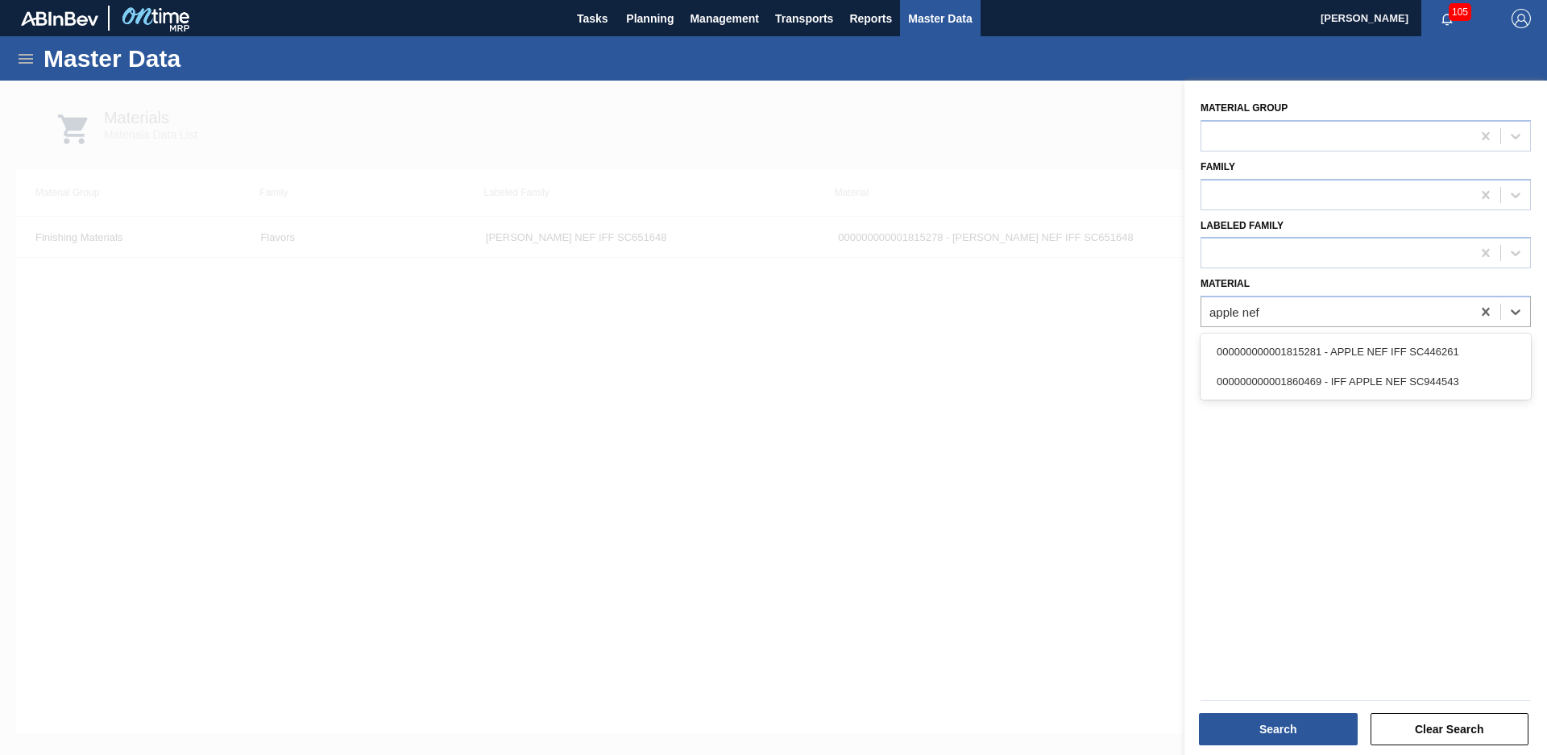
type input "apple nef"
click at [1468, 343] on div "000000000001815281 - APPLE NEF IFF SC446261" at bounding box center [1366, 352] width 330 height 30
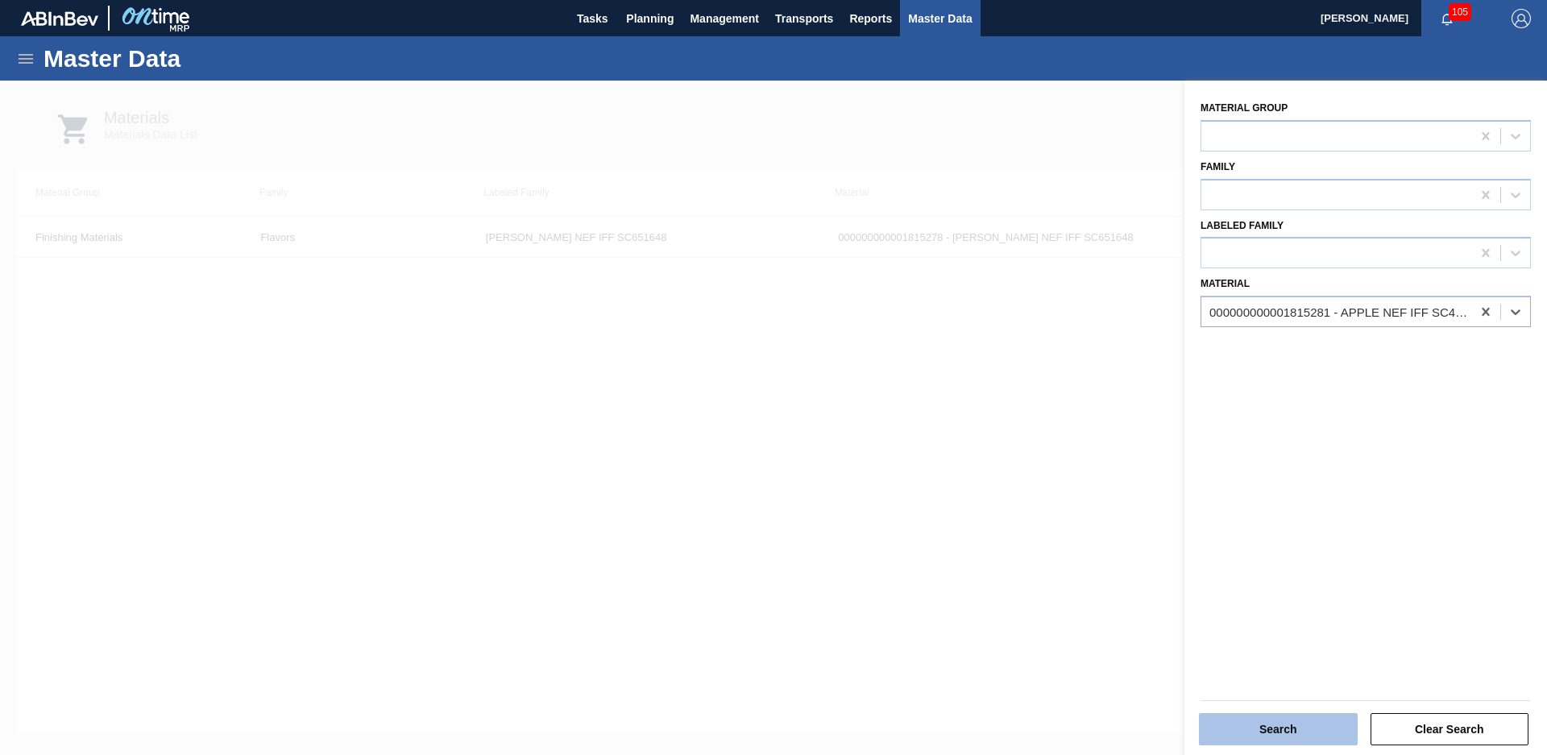
click at [1276, 732] on button "Search" at bounding box center [1278, 729] width 159 height 32
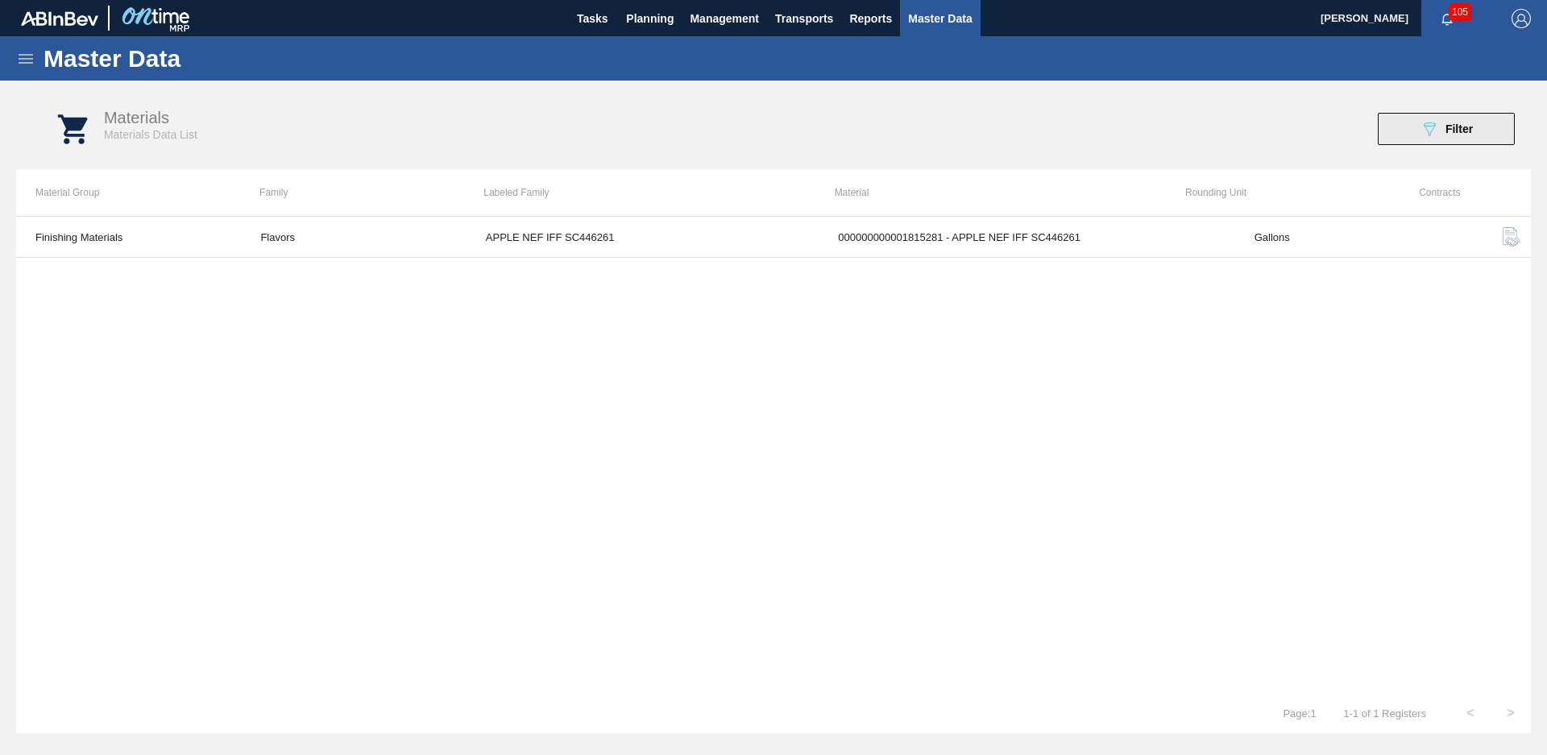
click at [1420, 125] on icon "089F7B8B-B2A5-4AFE-B5C0-19BA573D28AC" at bounding box center [1429, 128] width 19 height 19
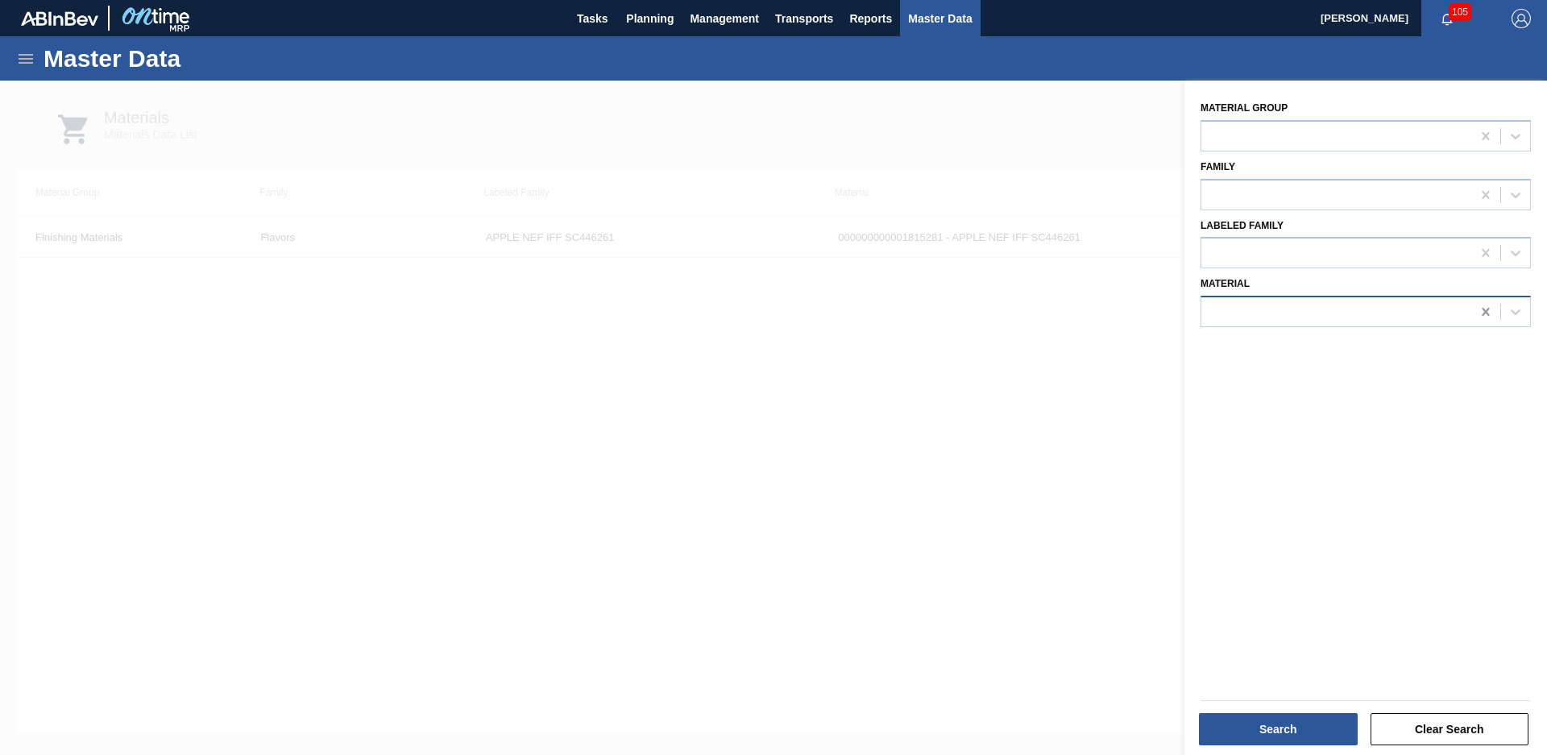
click at [1485, 314] on icon at bounding box center [1485, 312] width 7 height 8
type input "mcc pass"
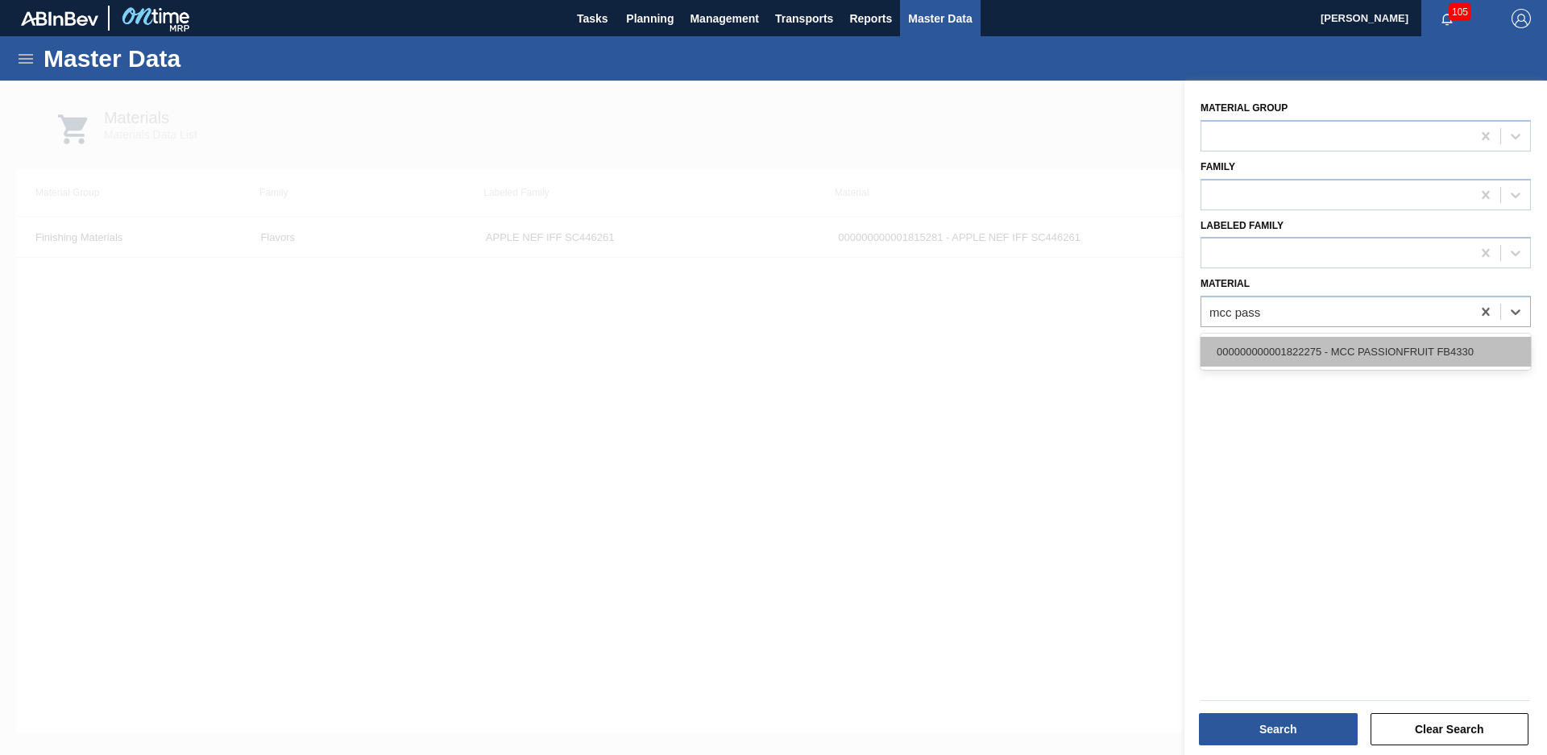
click at [1433, 363] on div "000000000001822275 - MCC PASSIONFRUIT FB4330" at bounding box center [1366, 352] width 330 height 30
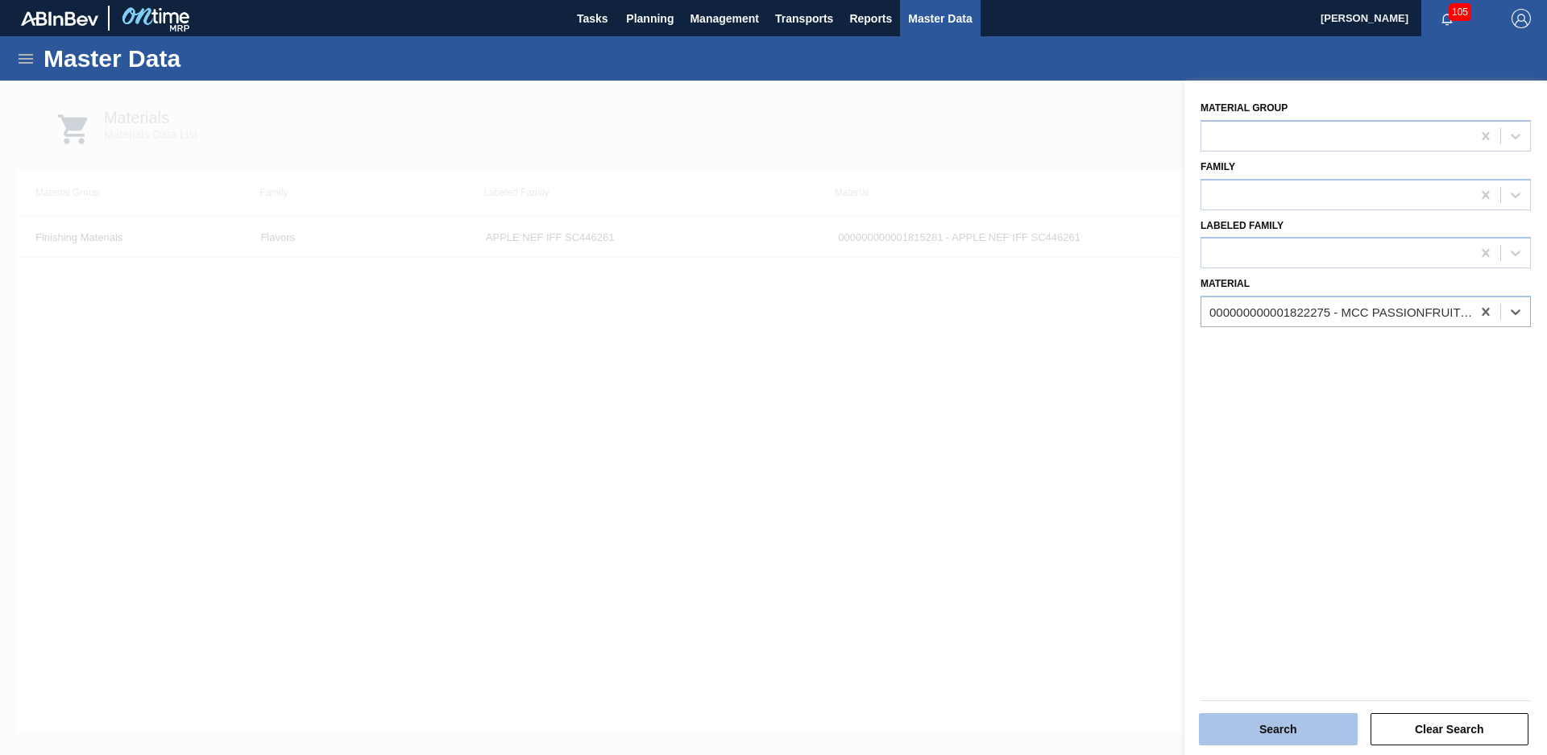
click at [1311, 727] on button "Search" at bounding box center [1278, 729] width 159 height 32
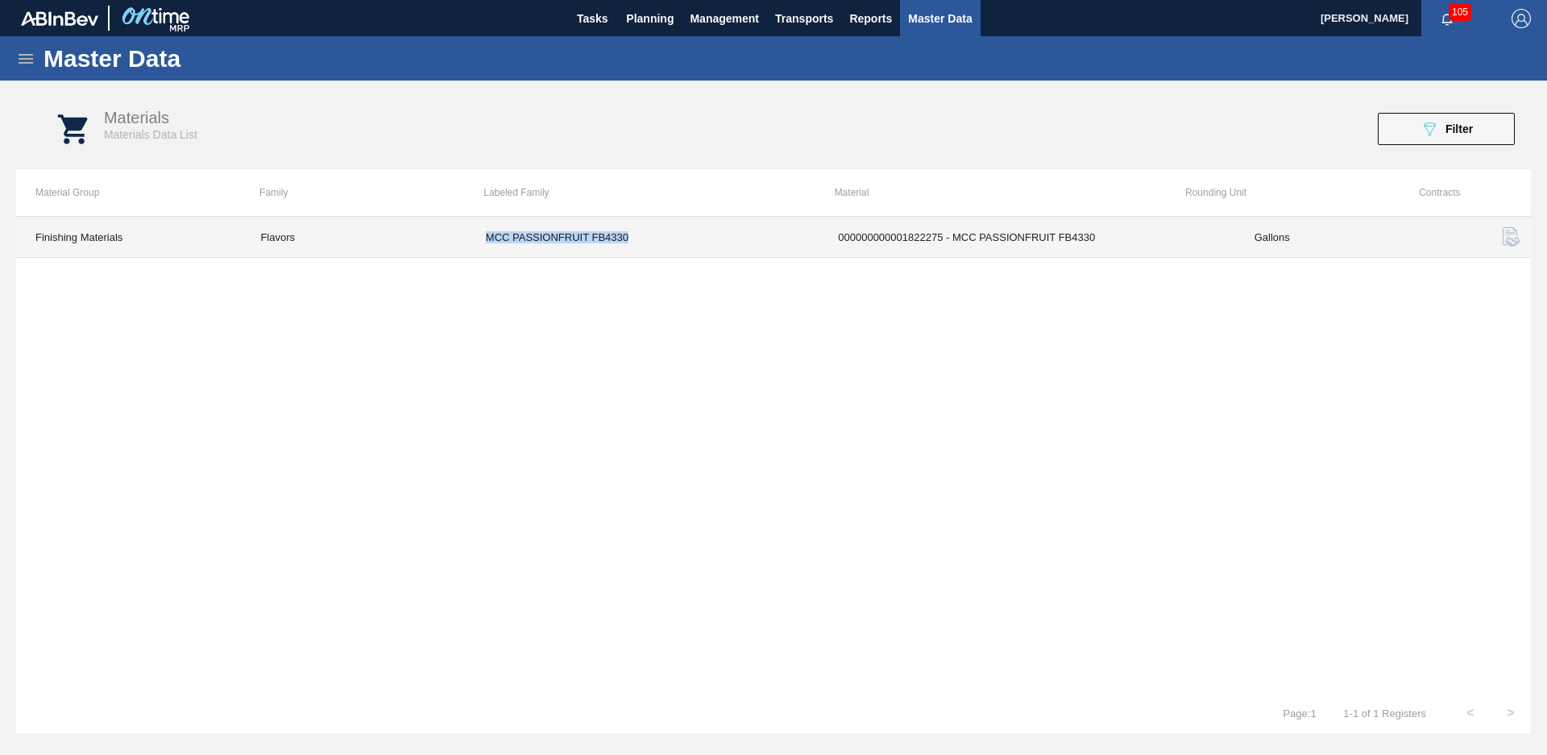
drag, startPoint x: 463, startPoint y: 248, endPoint x: 650, endPoint y: 243, distance: 187.0
click at [650, 243] on tr "Finishing Materials Flavors MCC PASSIONFRUIT FB4330 000000000001822275 - MCC PA…" at bounding box center [773, 237] width 1515 height 41
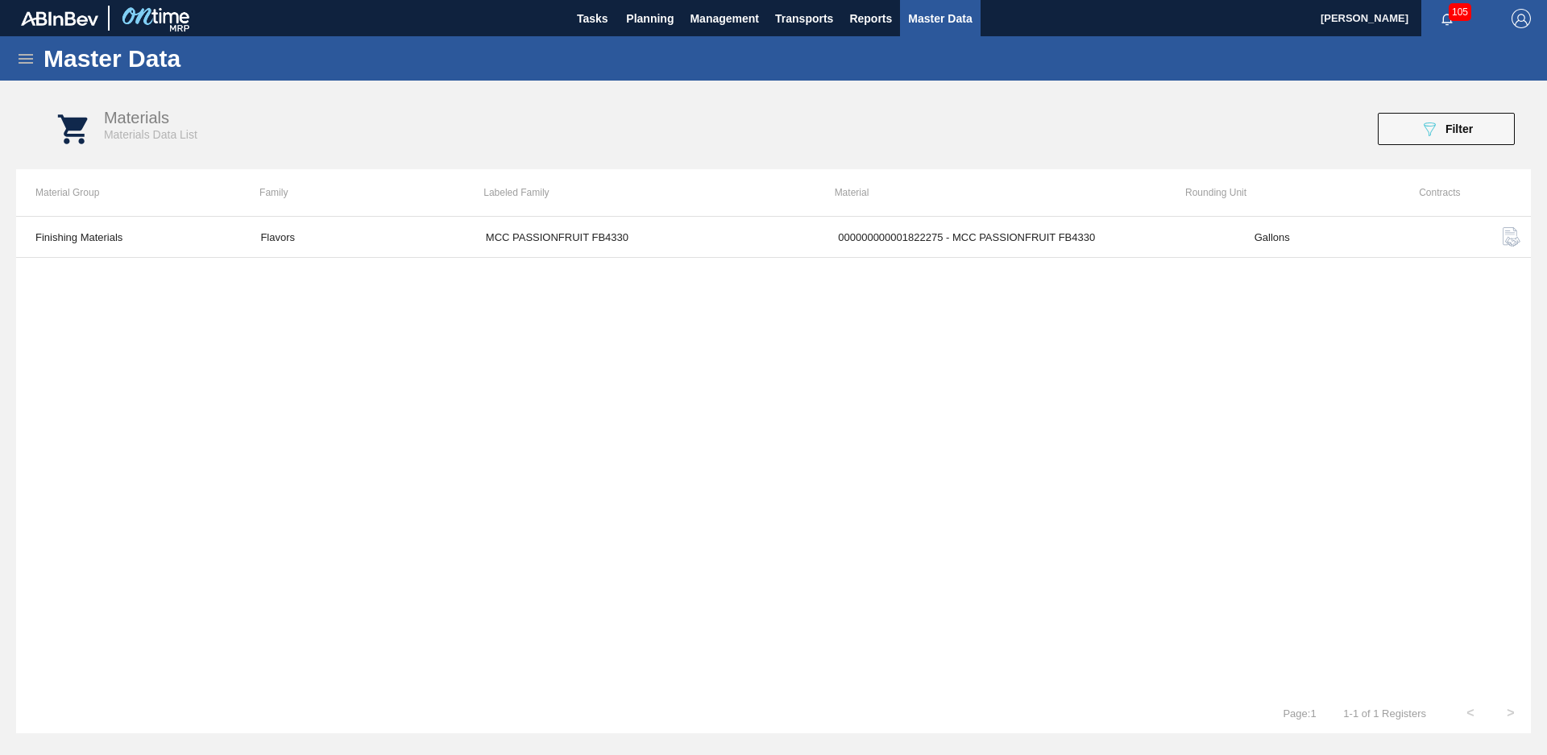
drag, startPoint x: 650, startPoint y: 243, endPoint x: 679, endPoint y: 337, distance: 98.9
click at [680, 337] on div "Finishing Materials Flavors MCC PASSIONFRUIT FB4330 000000000001822275 - MCC PA…" at bounding box center [773, 454] width 1515 height 477
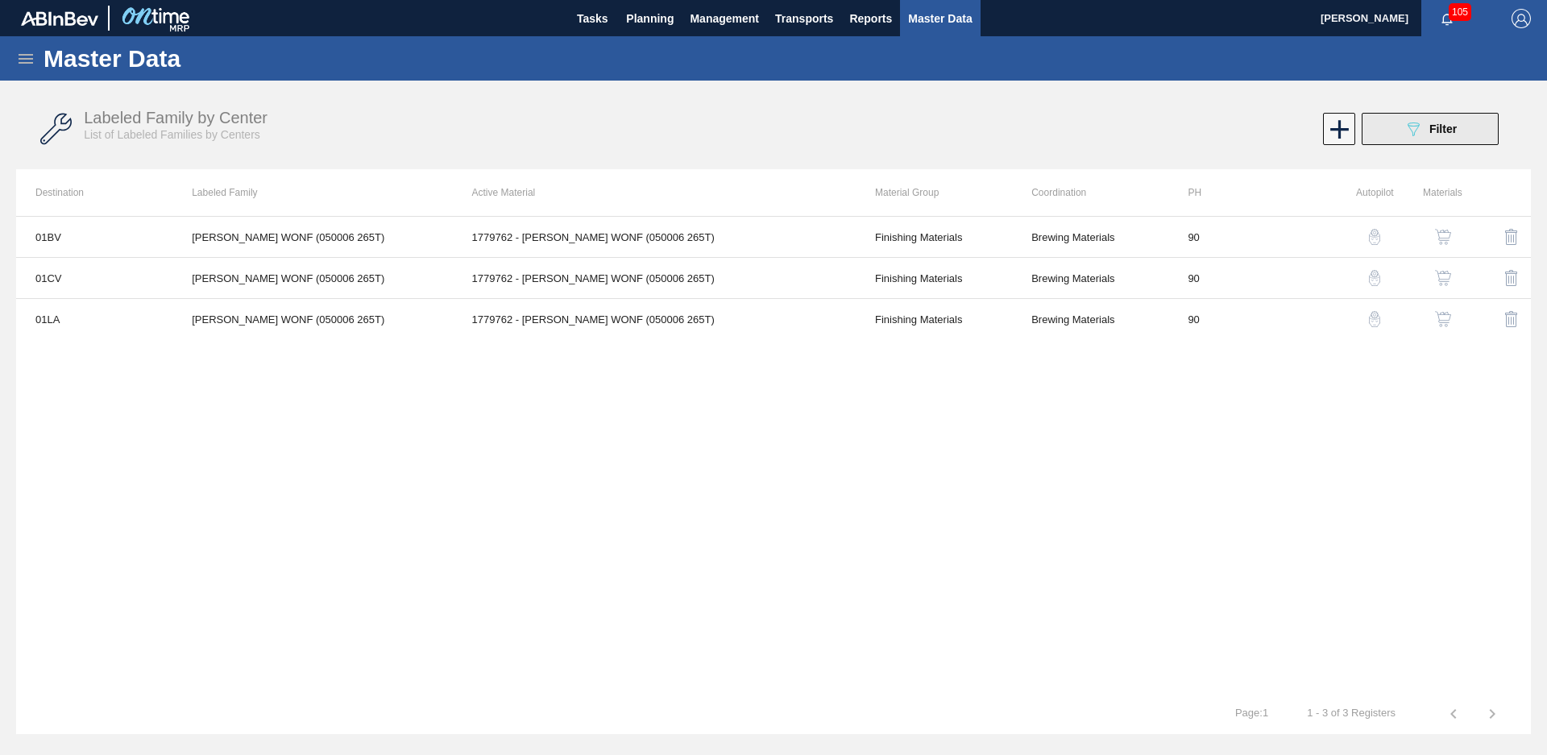
click at [1455, 131] on span "Filter" at bounding box center [1443, 128] width 27 height 13
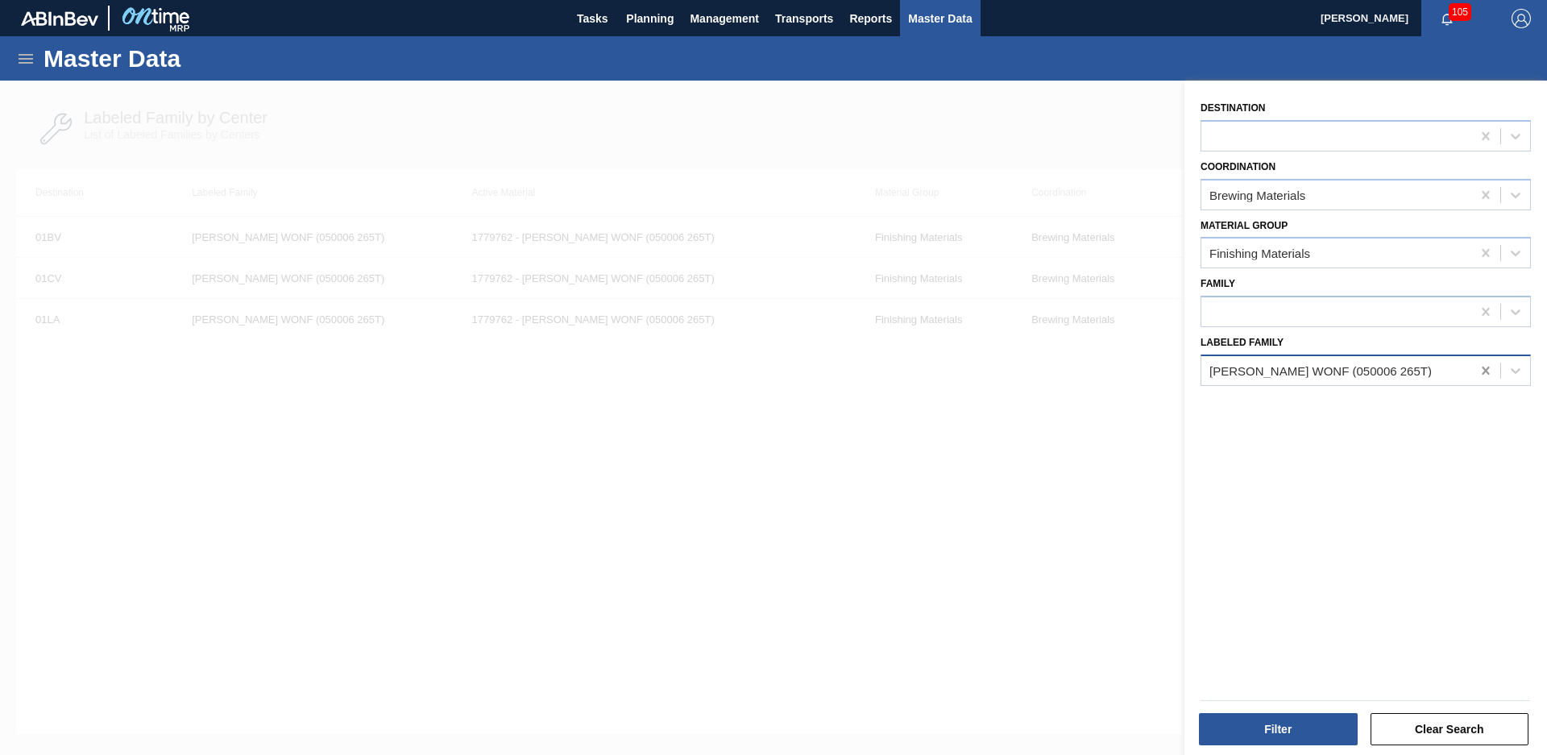
click at [1481, 371] on icon at bounding box center [1486, 371] width 16 height 16
type Family "Vanilla cream nef"
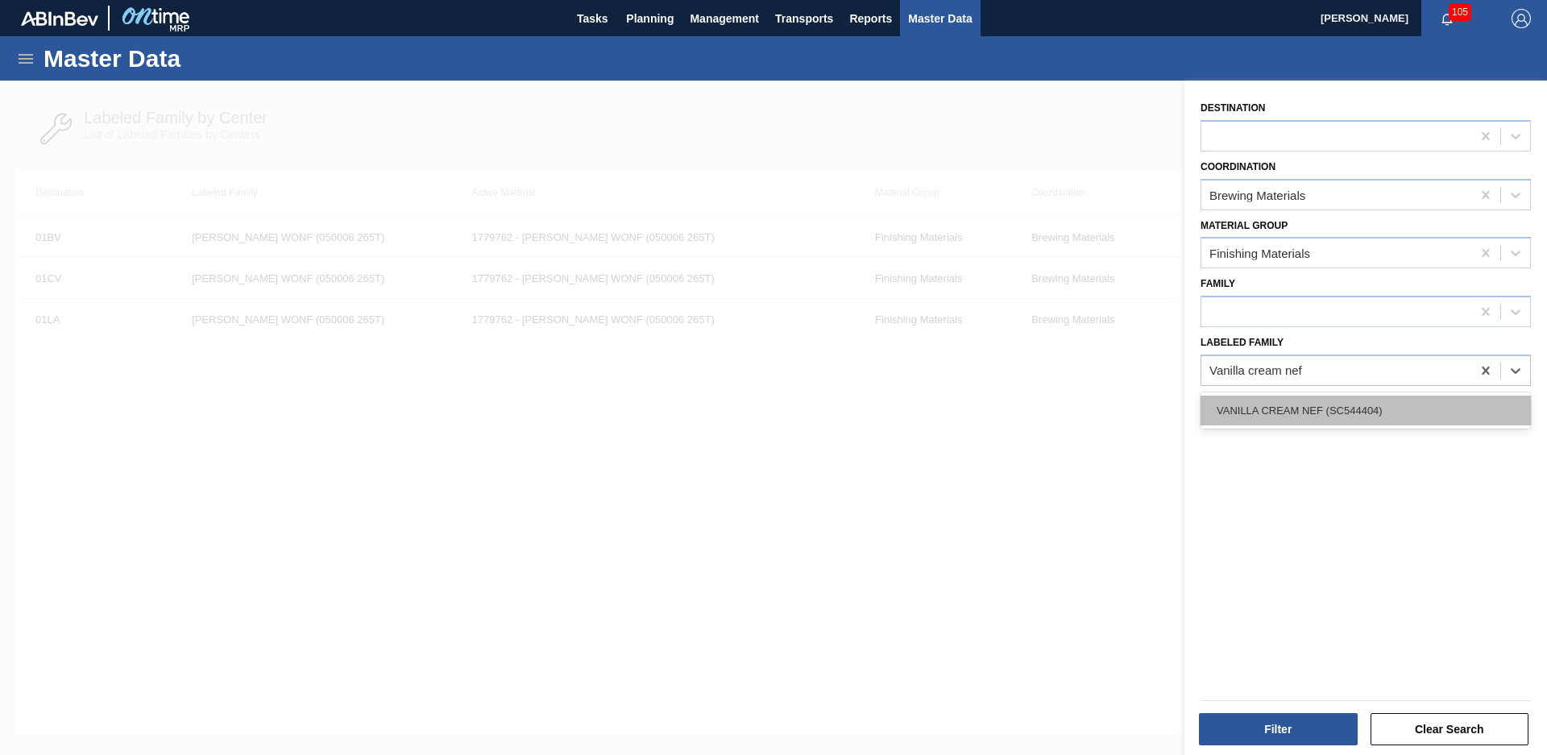
click at [1406, 421] on div "VANILLA CREAM NEF (SC544404)" at bounding box center [1366, 411] width 330 height 30
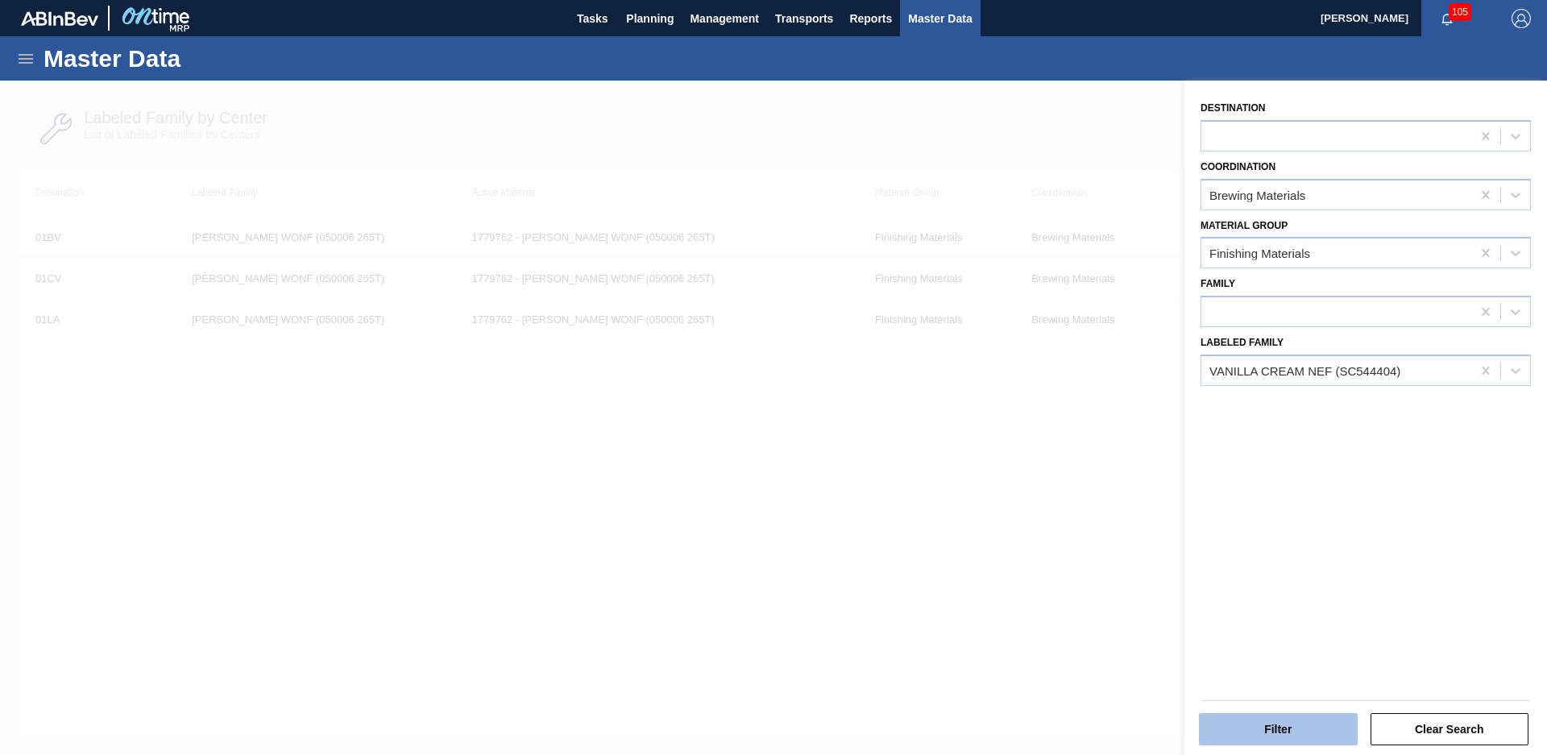
click at [1314, 743] on button "Filter" at bounding box center [1278, 729] width 159 height 32
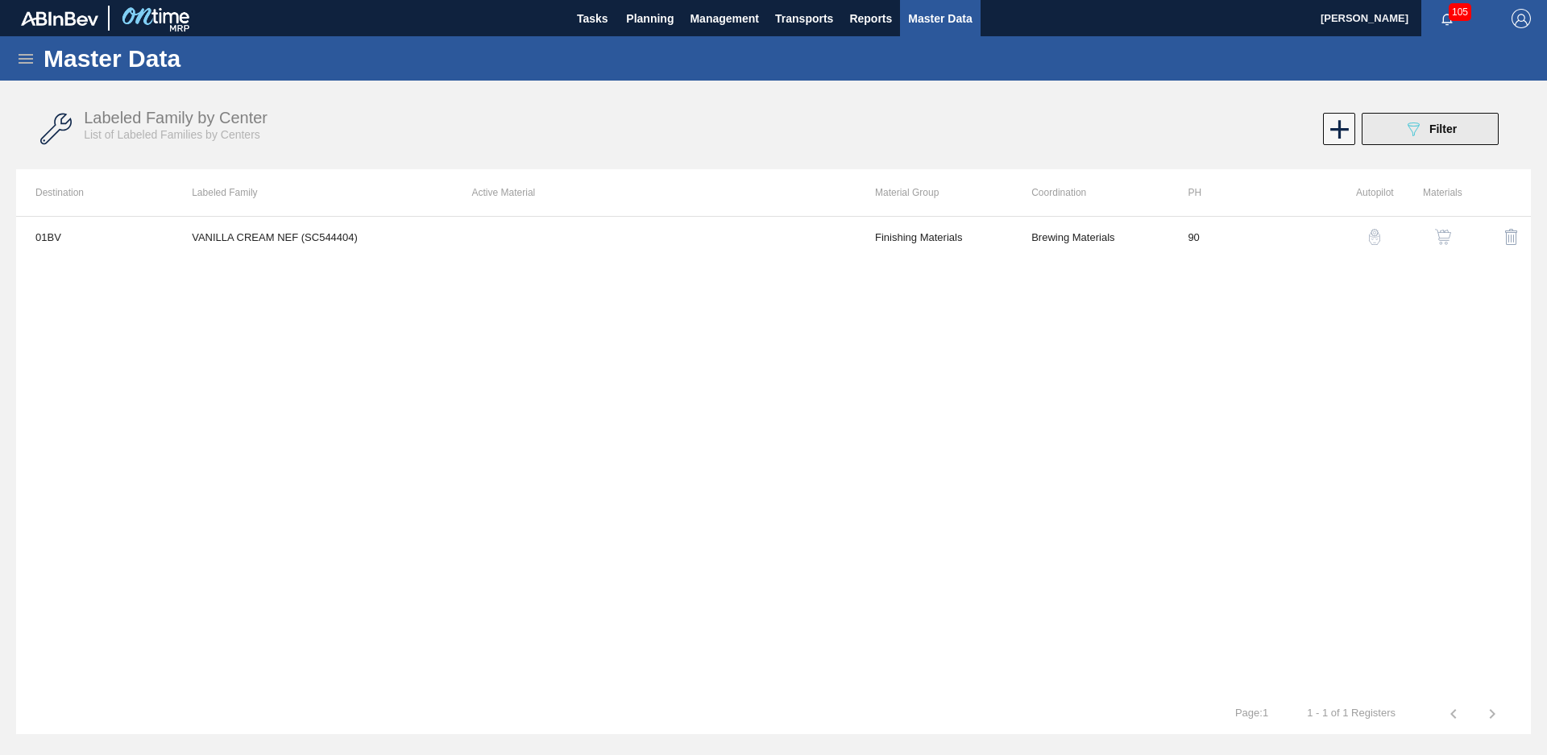
click at [1459, 122] on button "089F7B8B-B2A5-4AFE-B5C0-19BA573D28AC Filter" at bounding box center [1430, 129] width 137 height 32
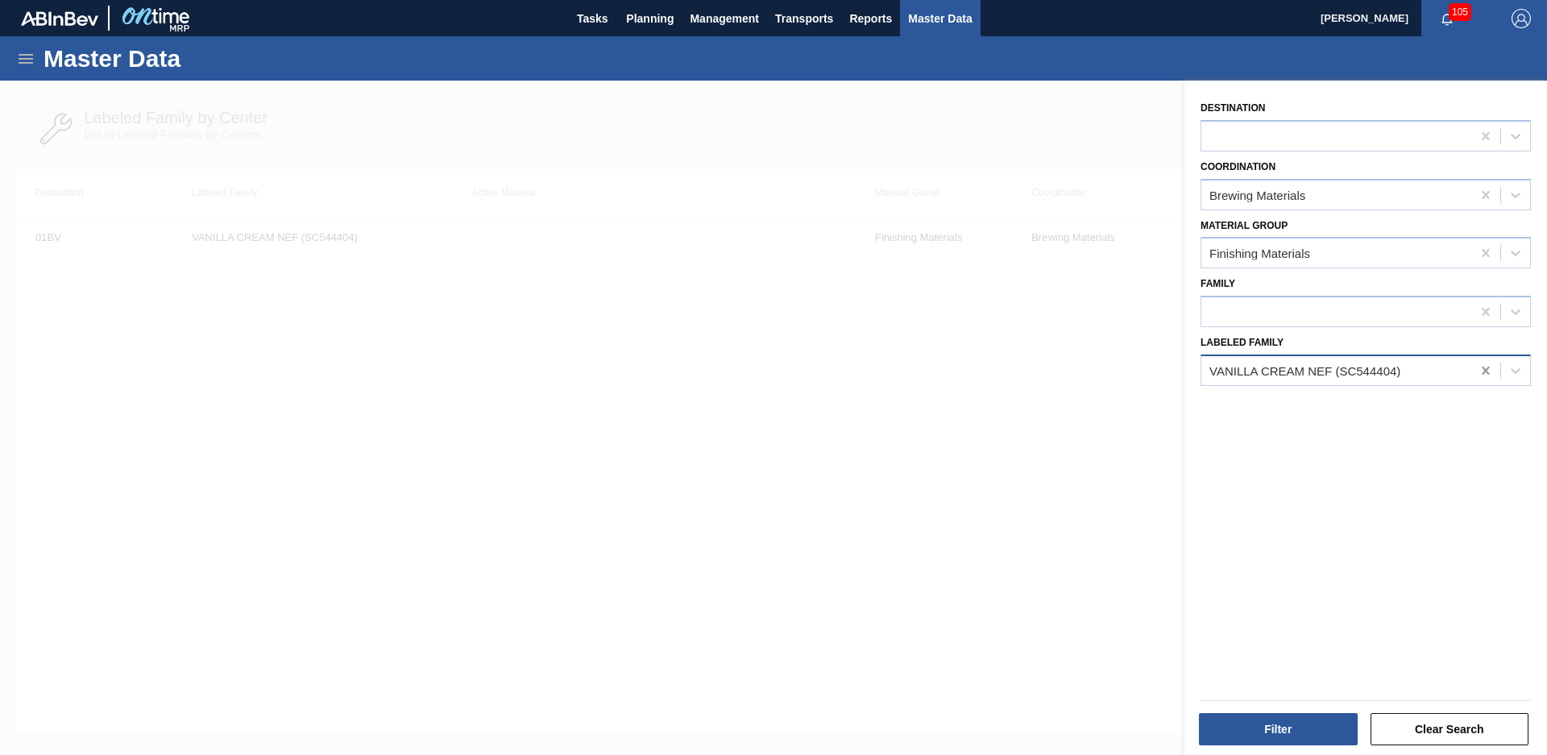
click at [1483, 371] on icon at bounding box center [1485, 371] width 7 height 8
type Family "nat strawberry flav wonf"
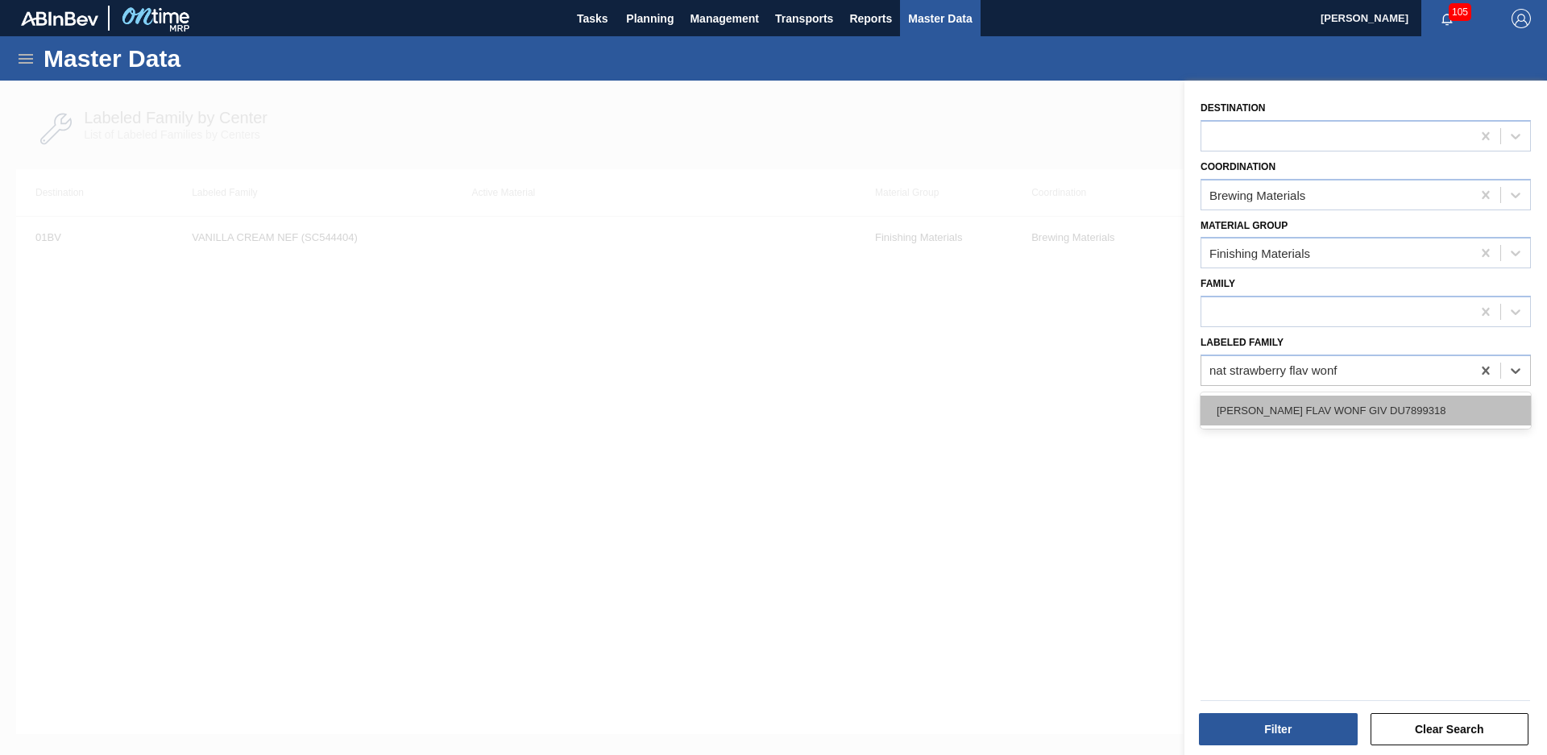
click at [1407, 403] on div "[PERSON_NAME] FLAV WONF GIV DU7899318" at bounding box center [1366, 411] width 330 height 30
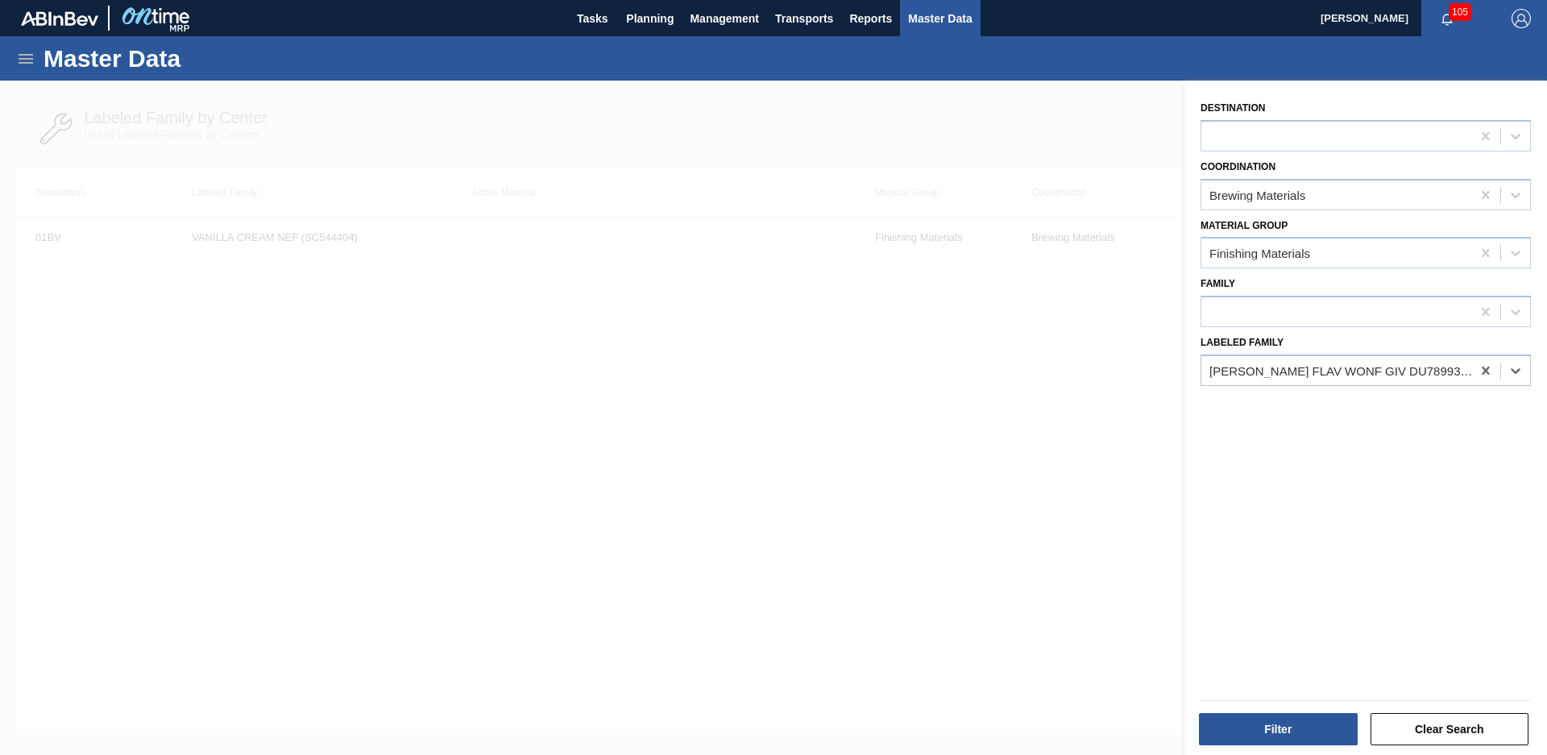
click at [1296, 712] on div "Filter" at bounding box center [1280, 729] width 172 height 35
click at [1299, 722] on button "Filter" at bounding box center [1278, 729] width 159 height 32
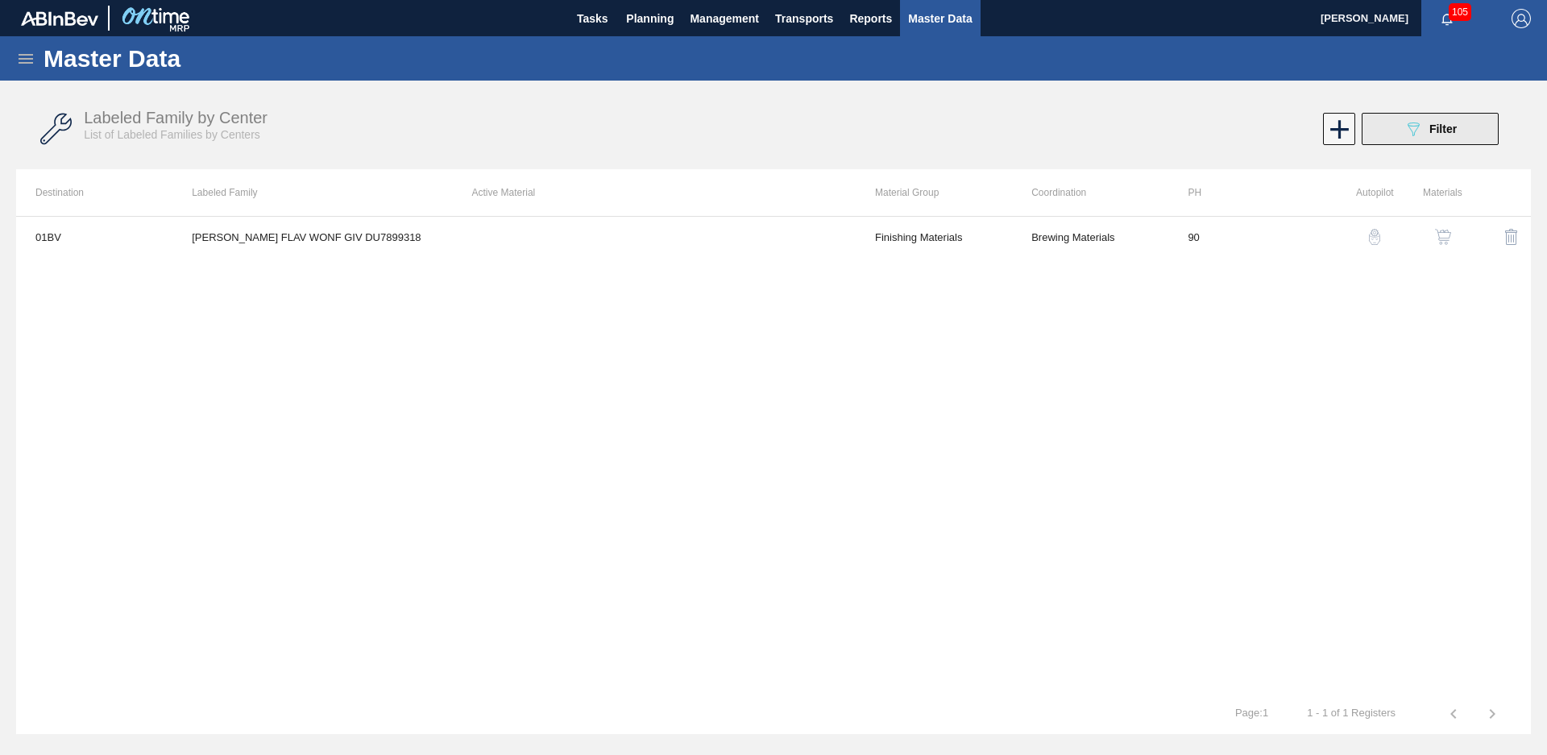
click at [1488, 132] on button "089F7B8B-B2A5-4AFE-B5C0-19BA573D28AC Filter" at bounding box center [1430, 129] width 137 height 32
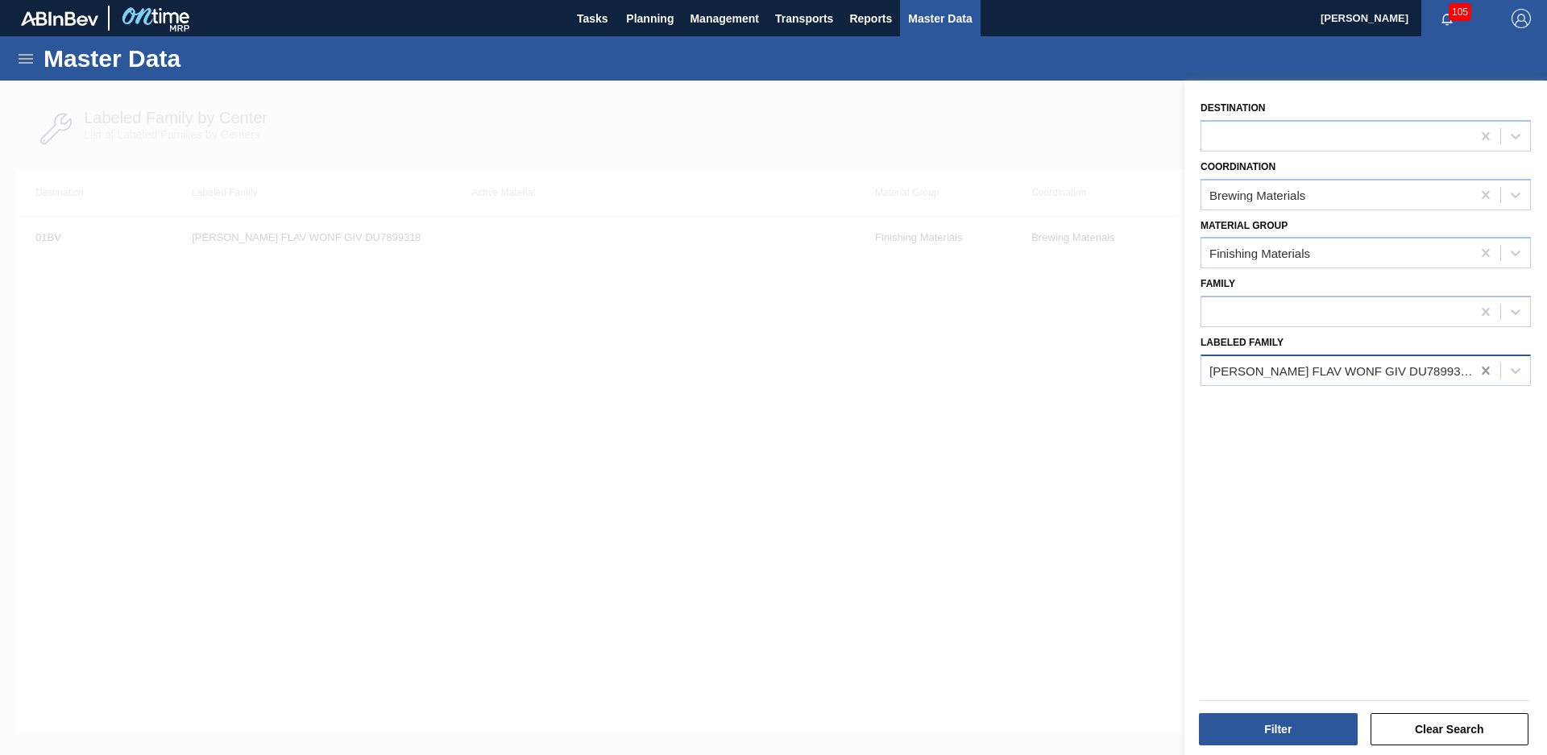
click at [1482, 371] on icon at bounding box center [1485, 371] width 7 height 8
type Family "Nat grapefruit fl em"
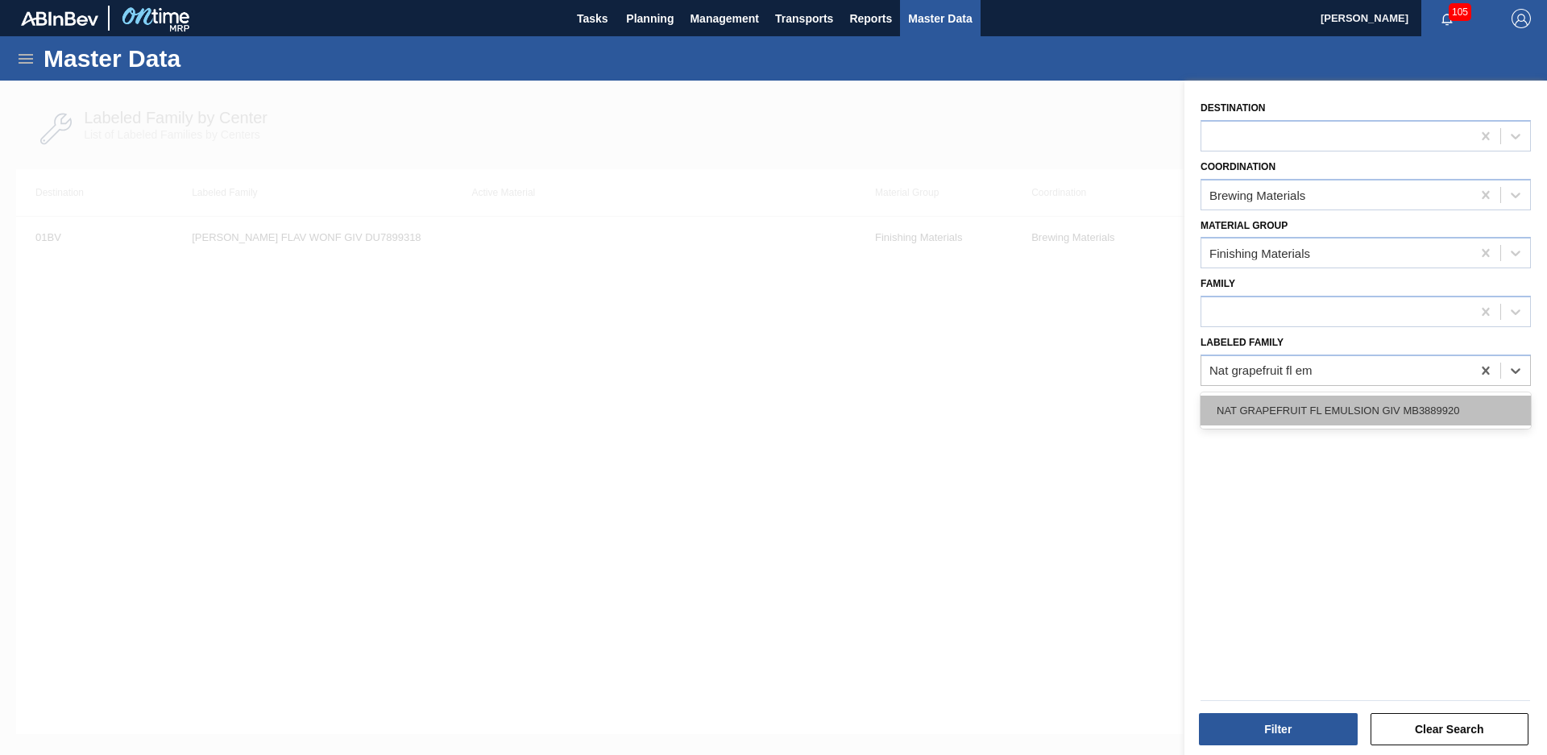
click at [1414, 397] on div "NAT GRAPEFRUIT FL EMULSION GIV MB3889920" at bounding box center [1366, 411] width 330 height 30
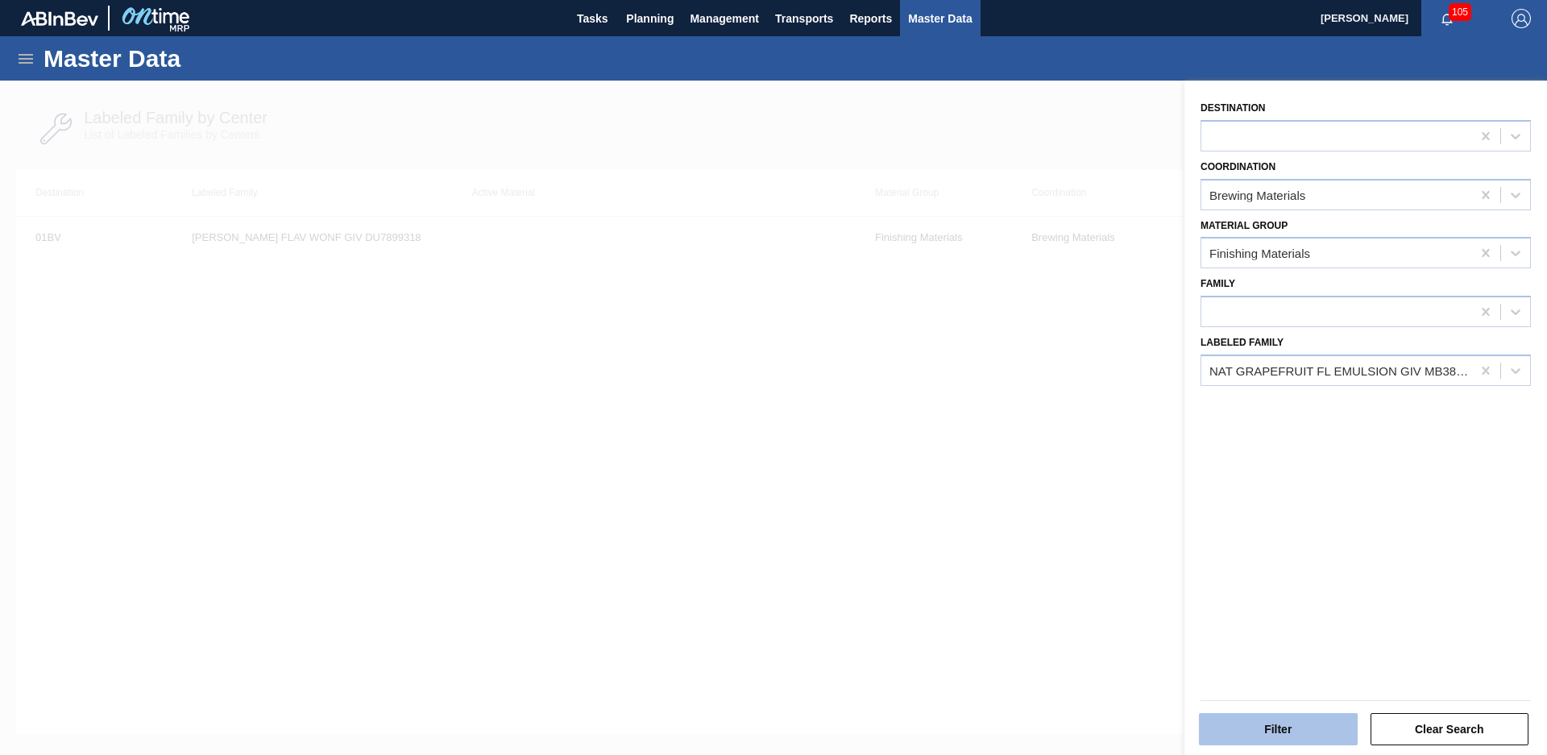
click at [1314, 735] on button "Filter" at bounding box center [1278, 729] width 159 height 32
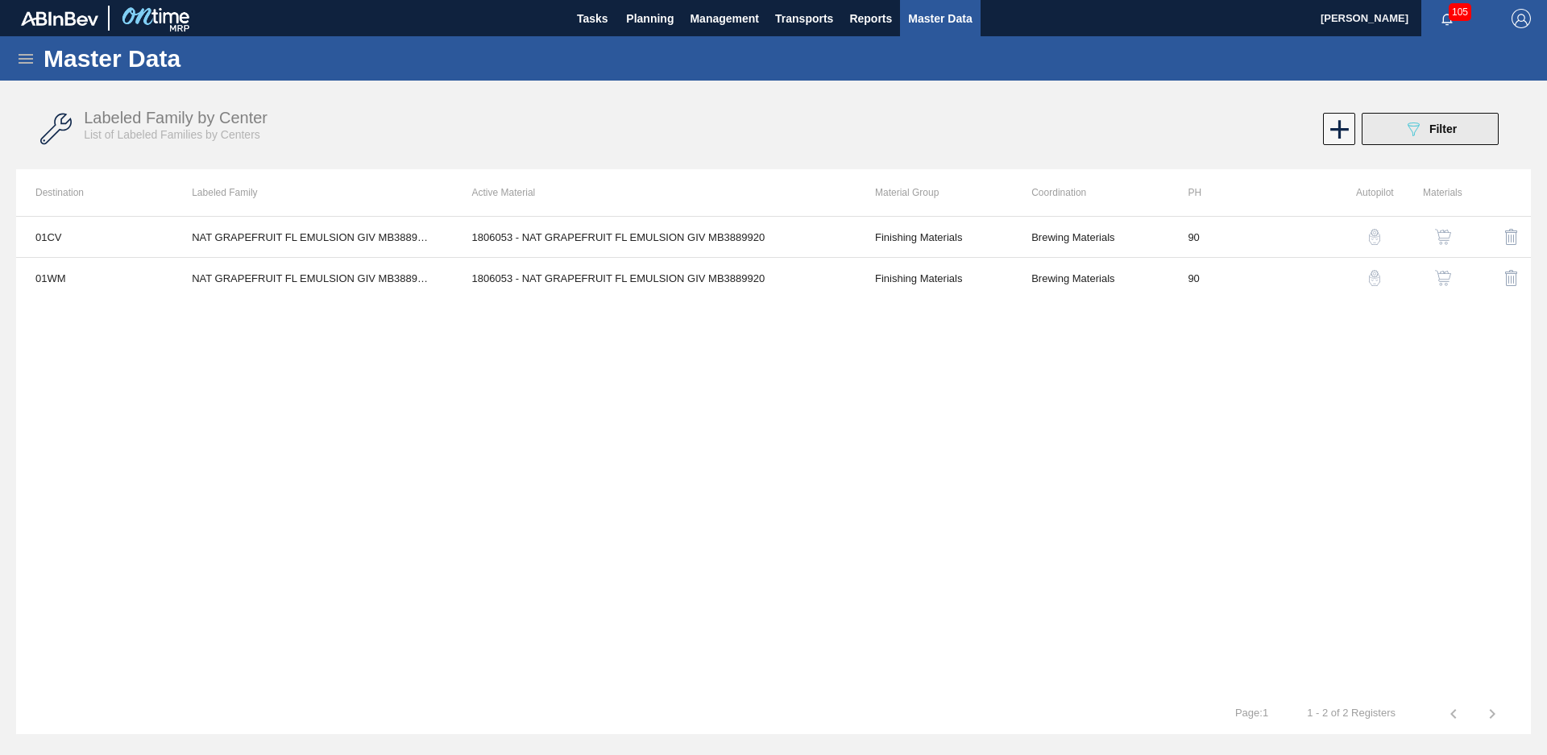
click at [1443, 137] on div "089F7B8B-B2A5-4AFE-B5C0-19BA573D28AC Filter" at bounding box center [1430, 128] width 53 height 19
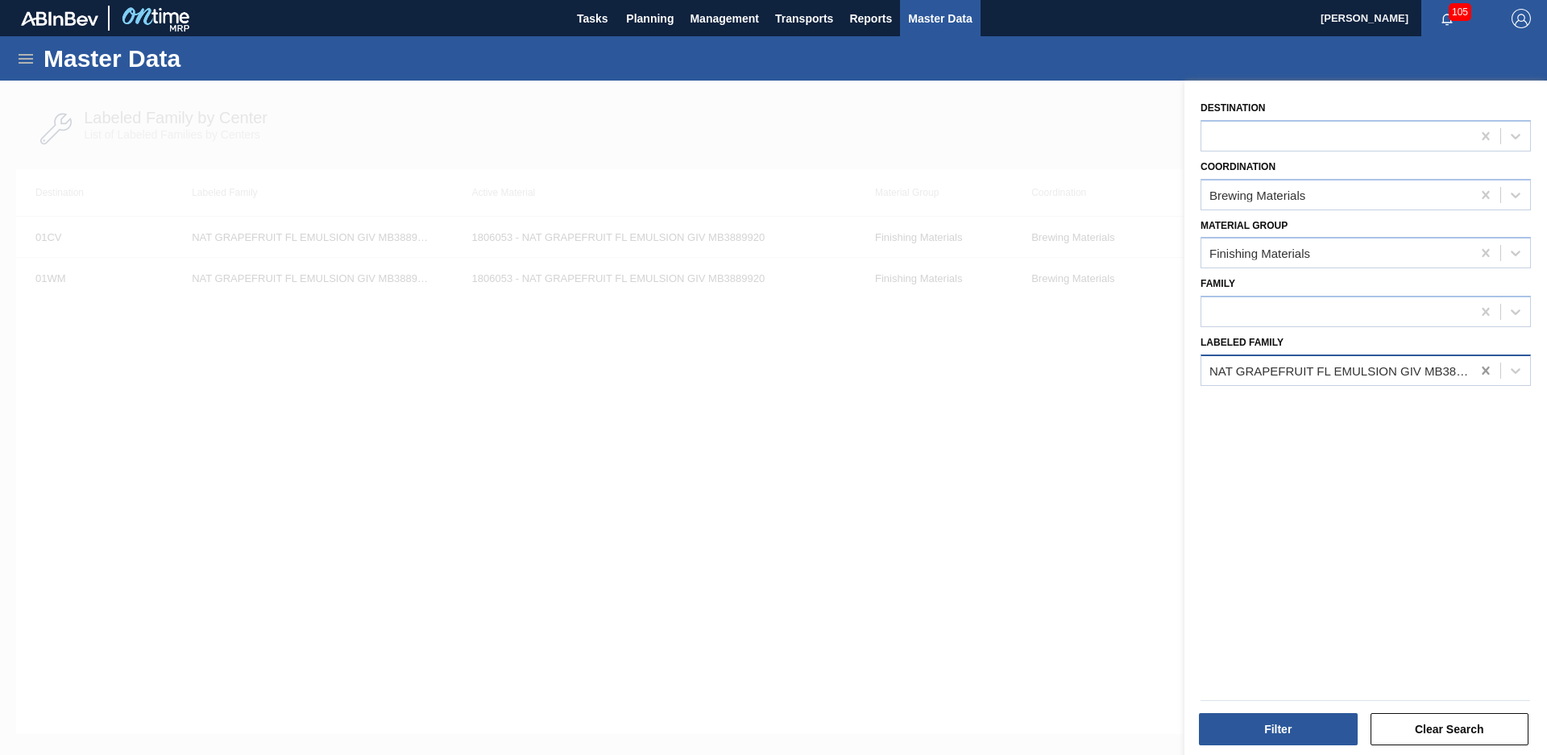
click at [1482, 367] on icon at bounding box center [1486, 371] width 16 height 16
type Family "Peach mango flav"
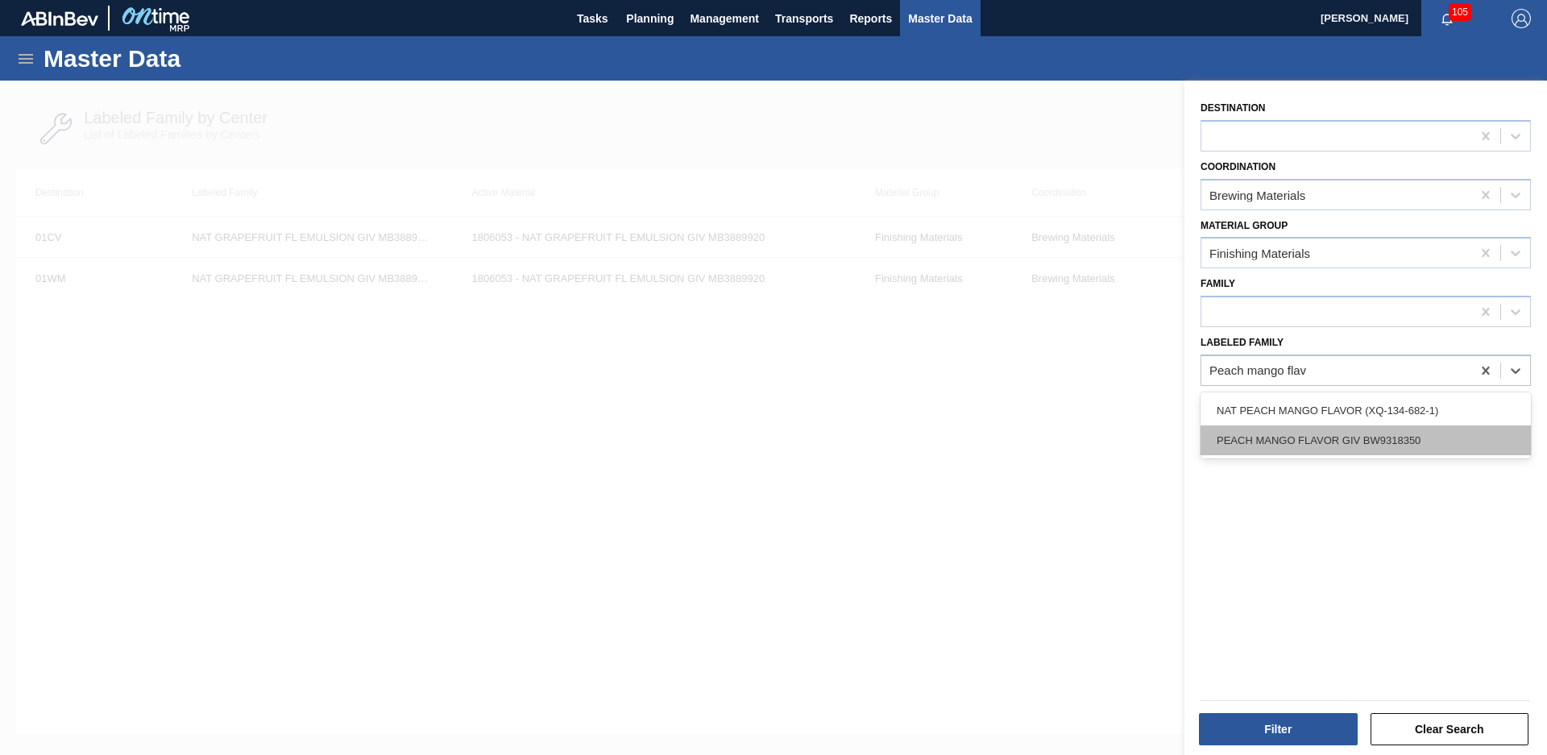
click at [1381, 442] on div "PEACH MANGO FLAVOR GIV BW9318350" at bounding box center [1366, 440] width 330 height 30
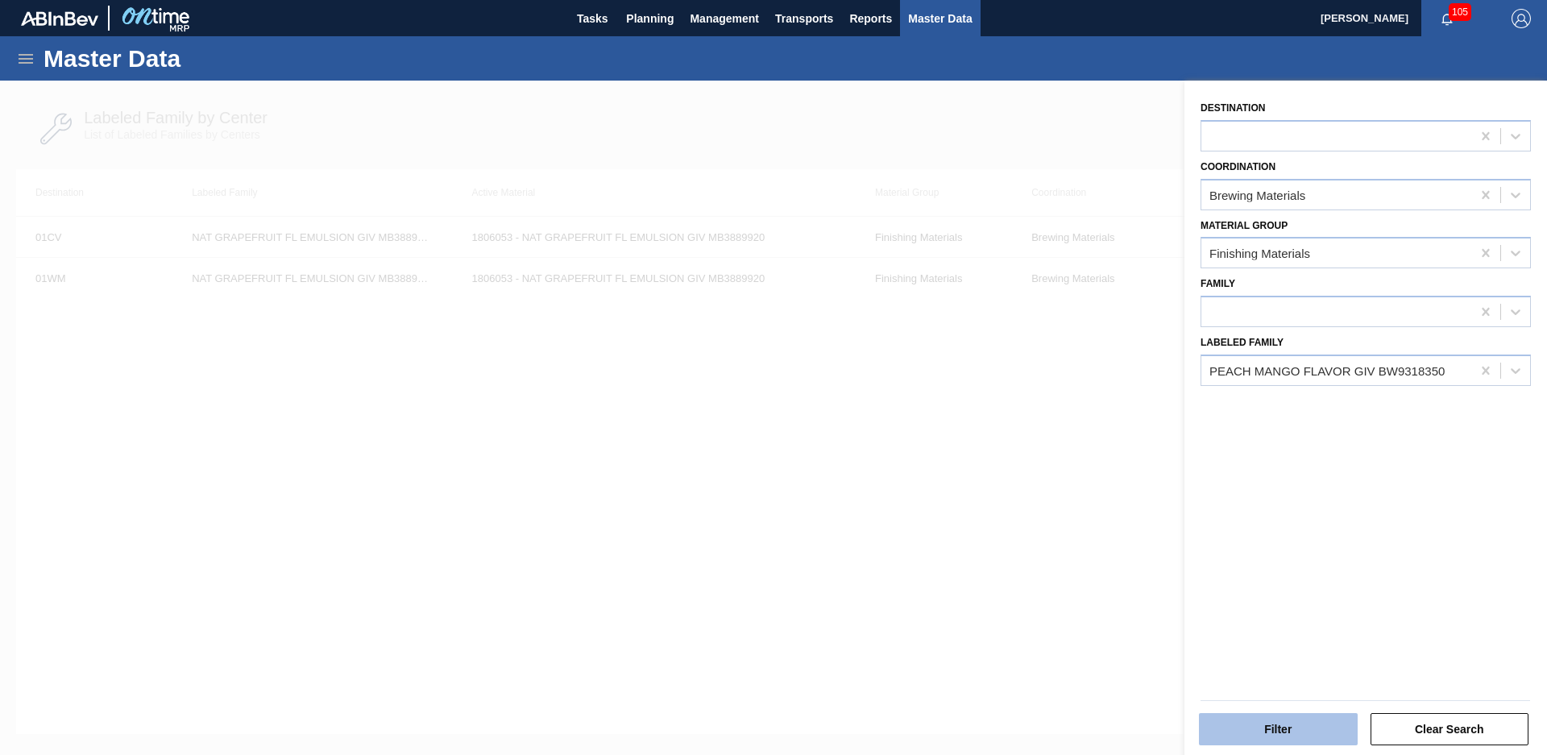
click at [1291, 722] on button "Filter" at bounding box center [1278, 729] width 159 height 32
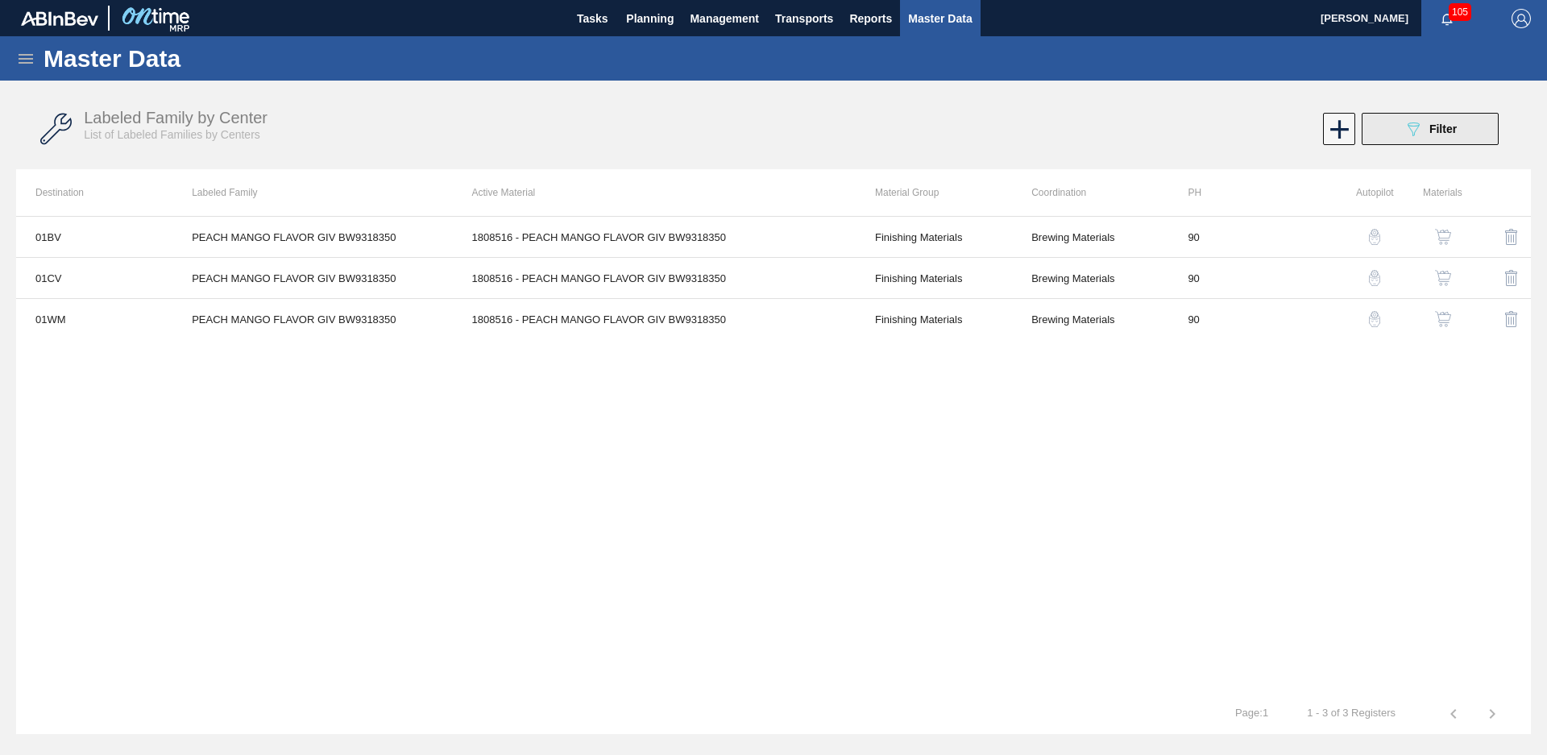
click at [1449, 131] on span "Filter" at bounding box center [1443, 128] width 27 height 13
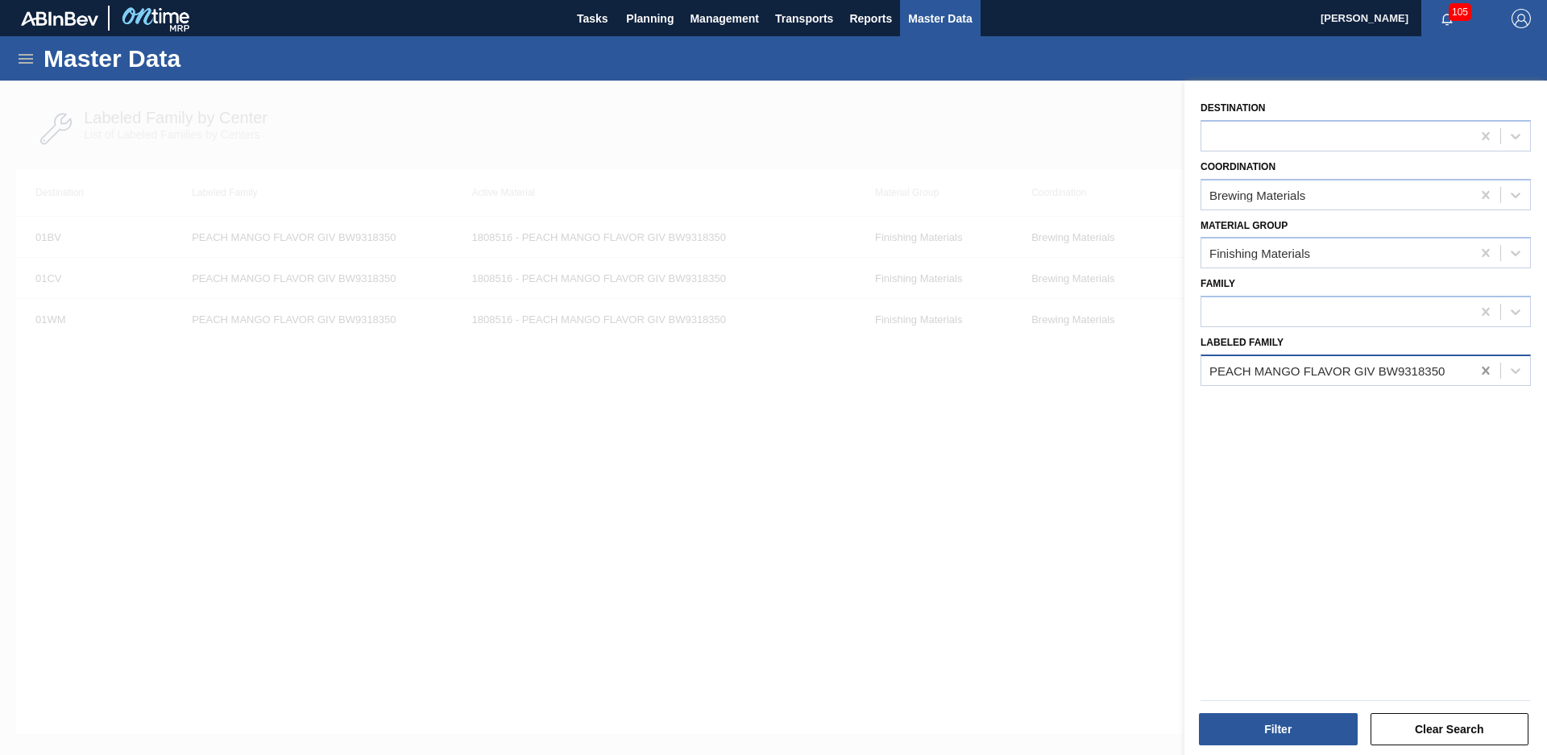
click at [1488, 367] on icon at bounding box center [1486, 371] width 16 height 16
type Family "[PERSON_NAME] wonf"
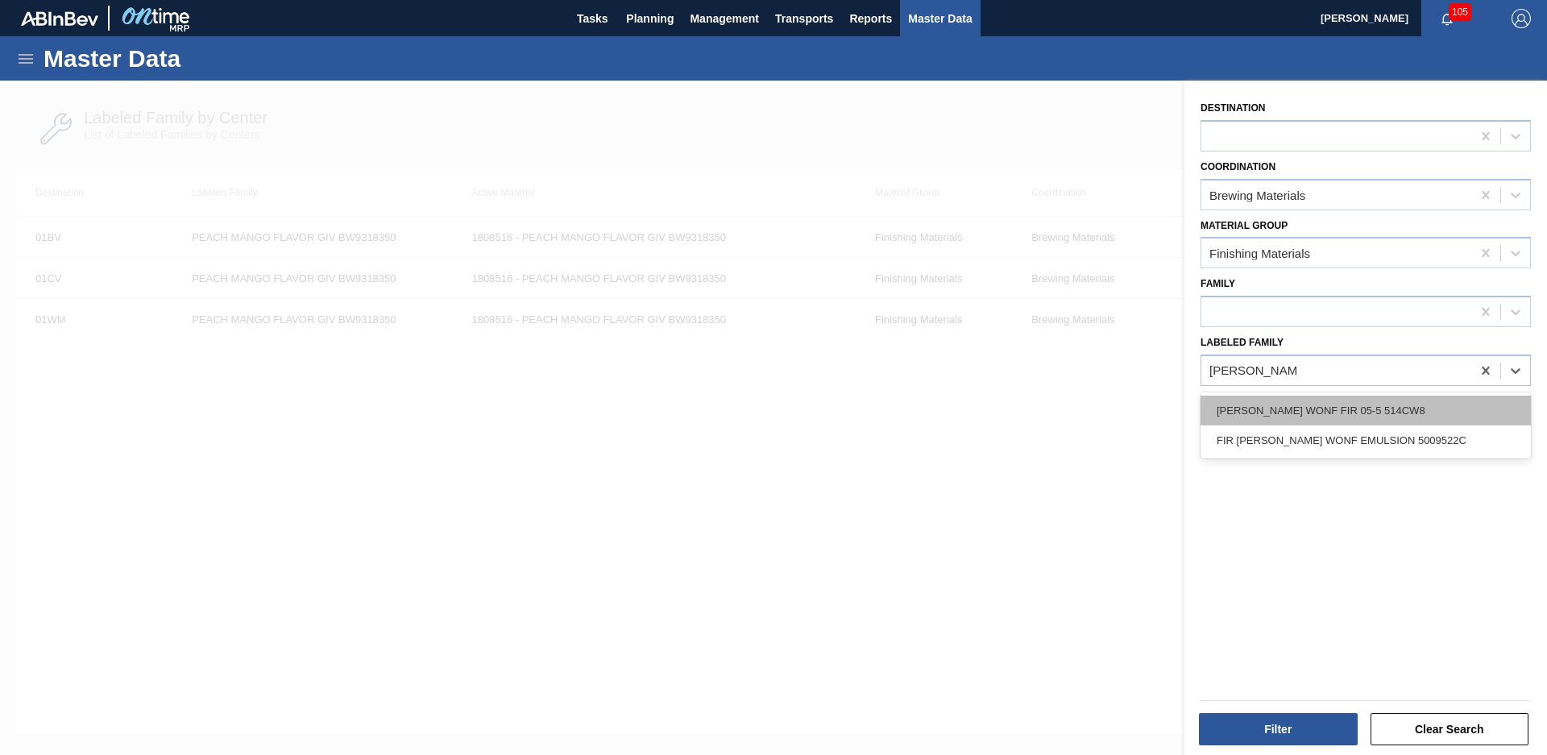
click at [1413, 402] on div "[PERSON_NAME] WONF FIR 05-5 514CW8" at bounding box center [1366, 411] width 330 height 30
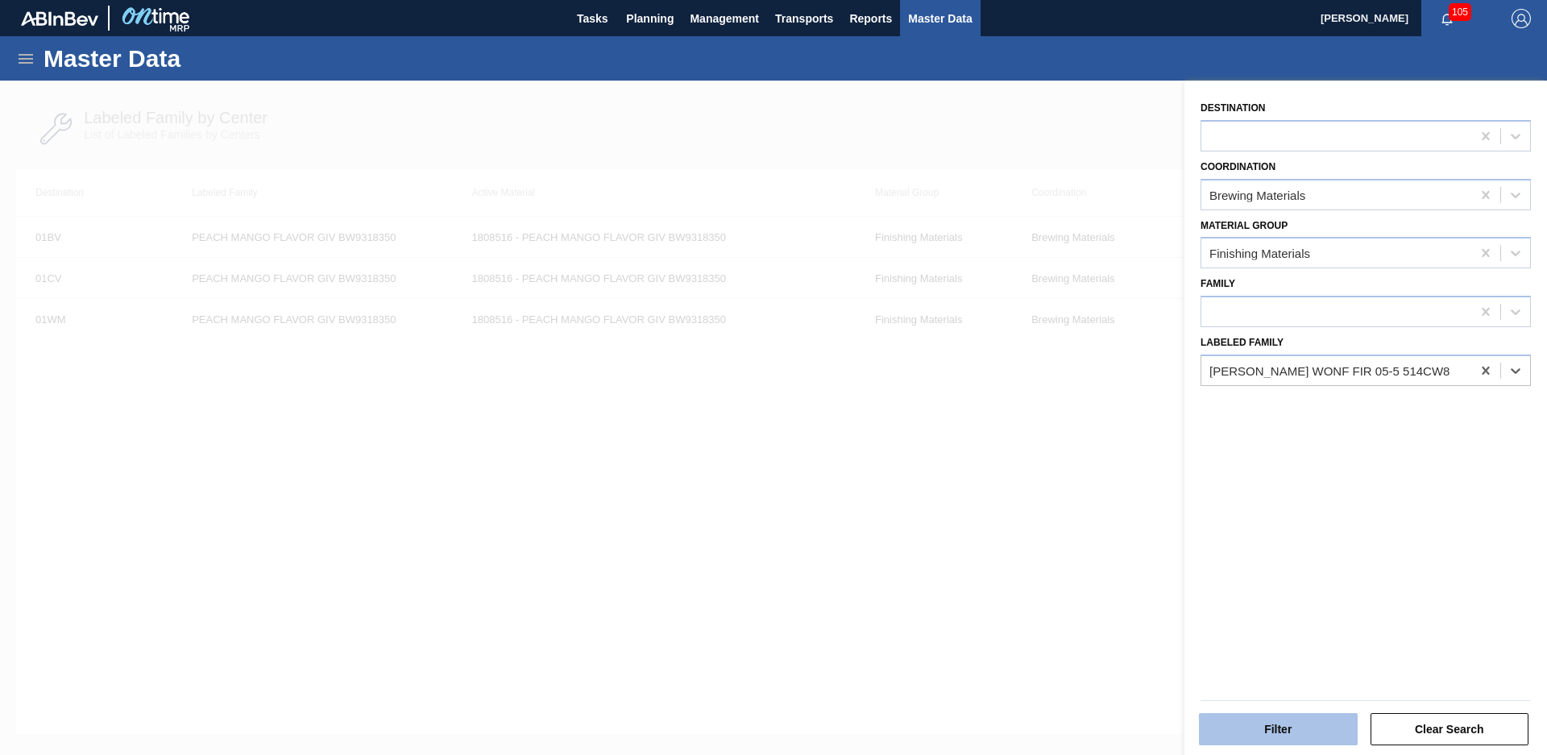
click at [1301, 720] on button "Filter" at bounding box center [1278, 729] width 159 height 32
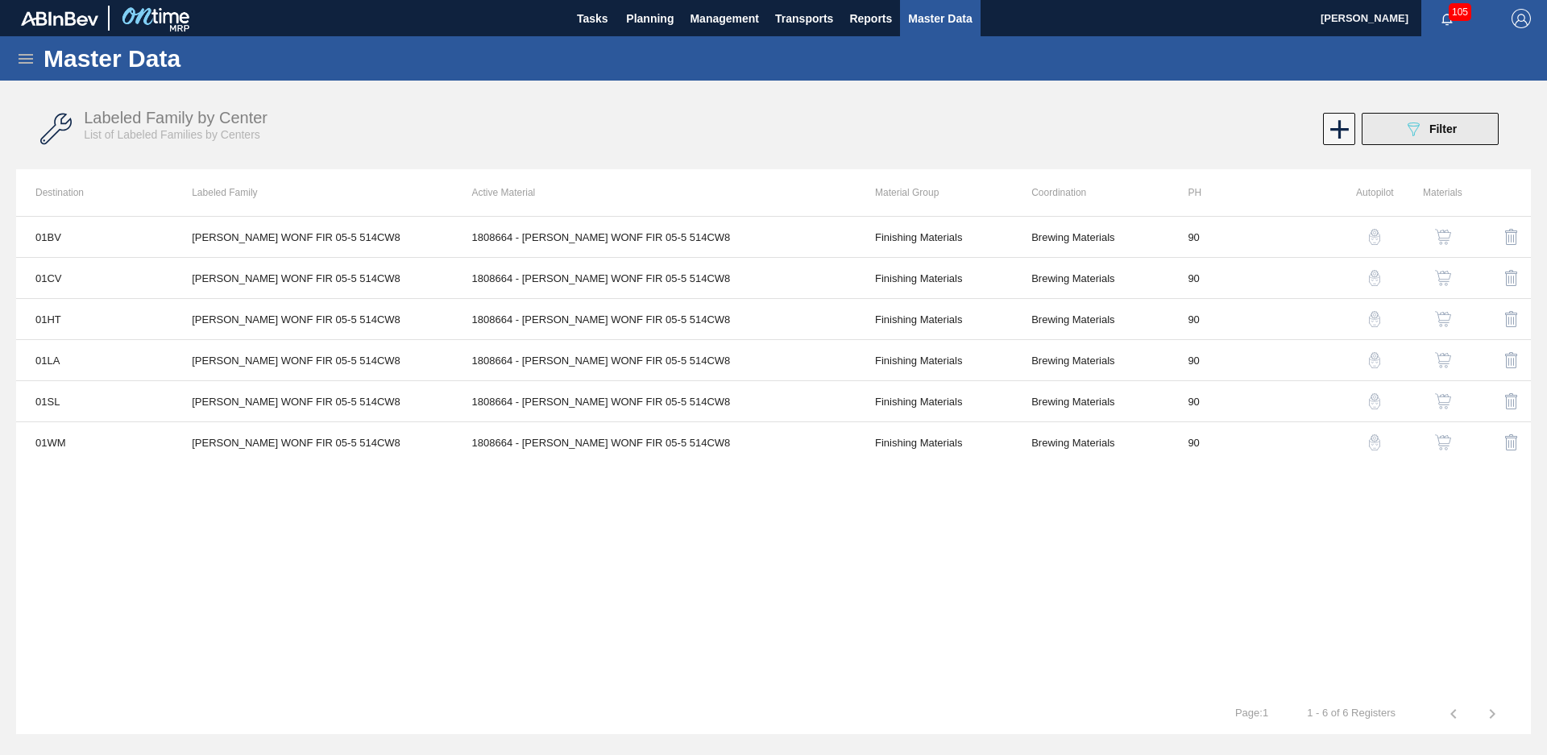
click at [1434, 122] on div "089F7B8B-B2A5-4AFE-B5C0-19BA573D28AC Filter" at bounding box center [1430, 128] width 53 height 19
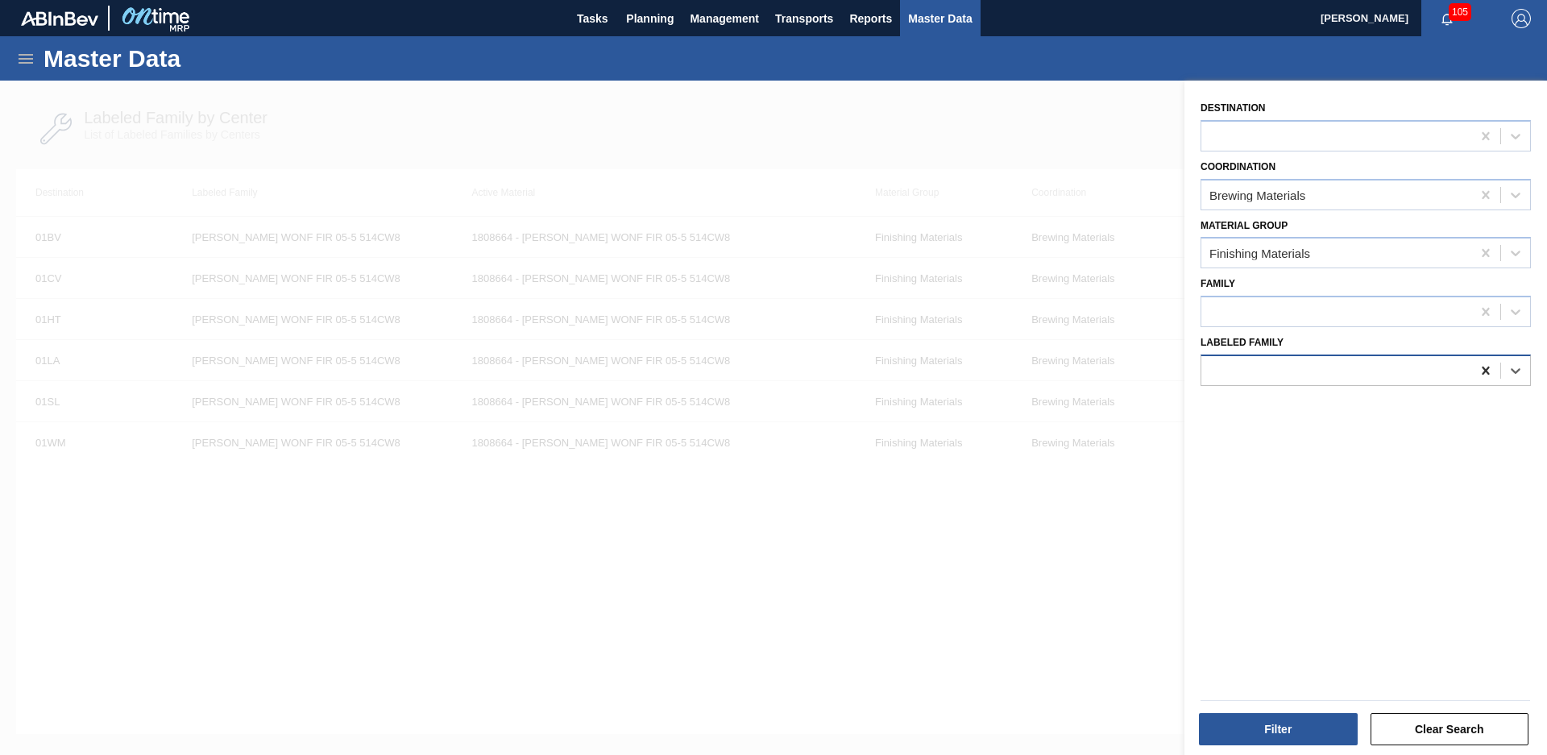
click at [1488, 371] on icon at bounding box center [1486, 371] width 16 height 16
type Family "Giv [PERSON_NAME] wonf"
click at [1380, 430] on div "Destination Coordination Brewing Materials Material Group Finishing Materials F…" at bounding box center [1366, 420] width 363 height 679
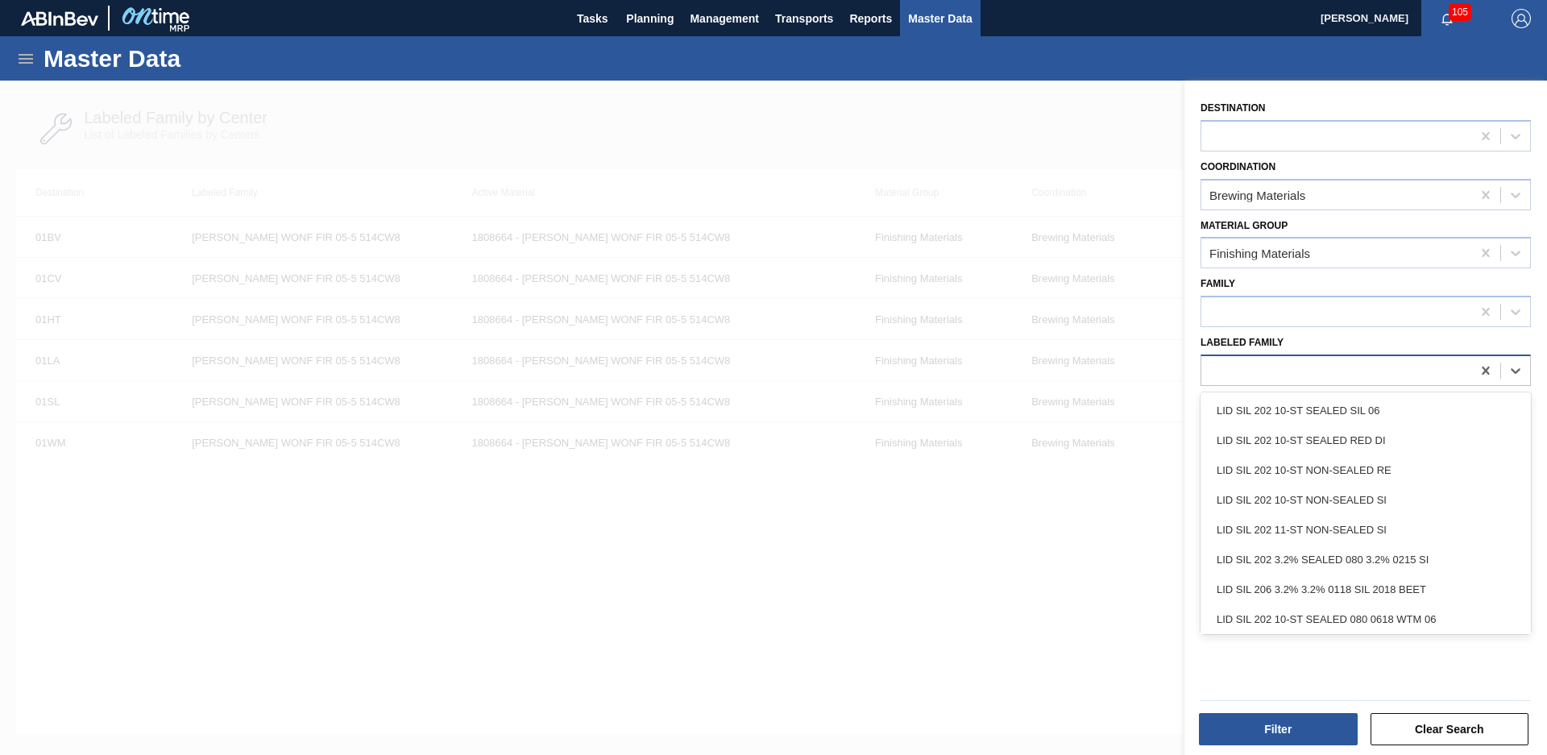
click at [1420, 376] on div at bounding box center [1337, 370] width 270 height 23
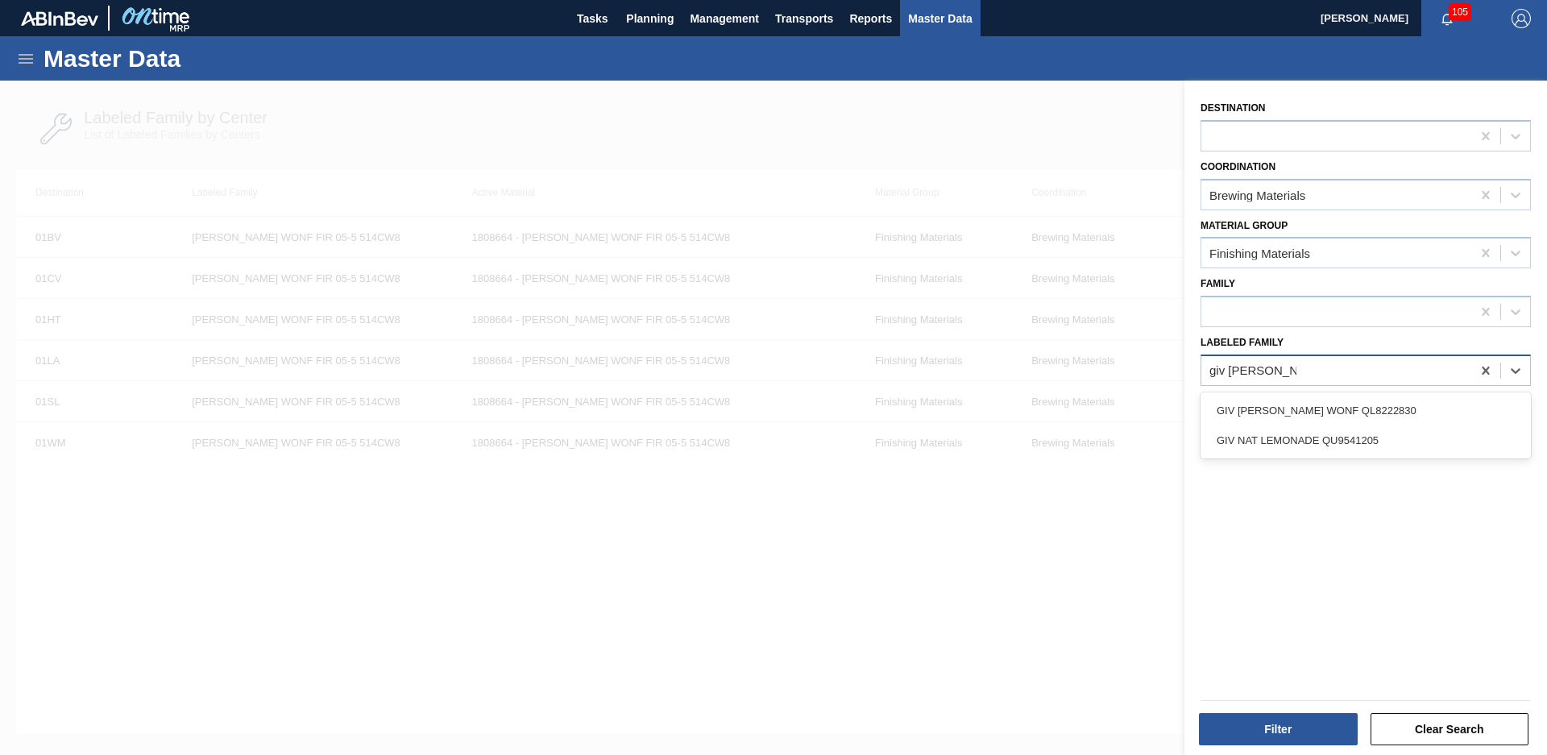
type Family "giv nat lemonade"
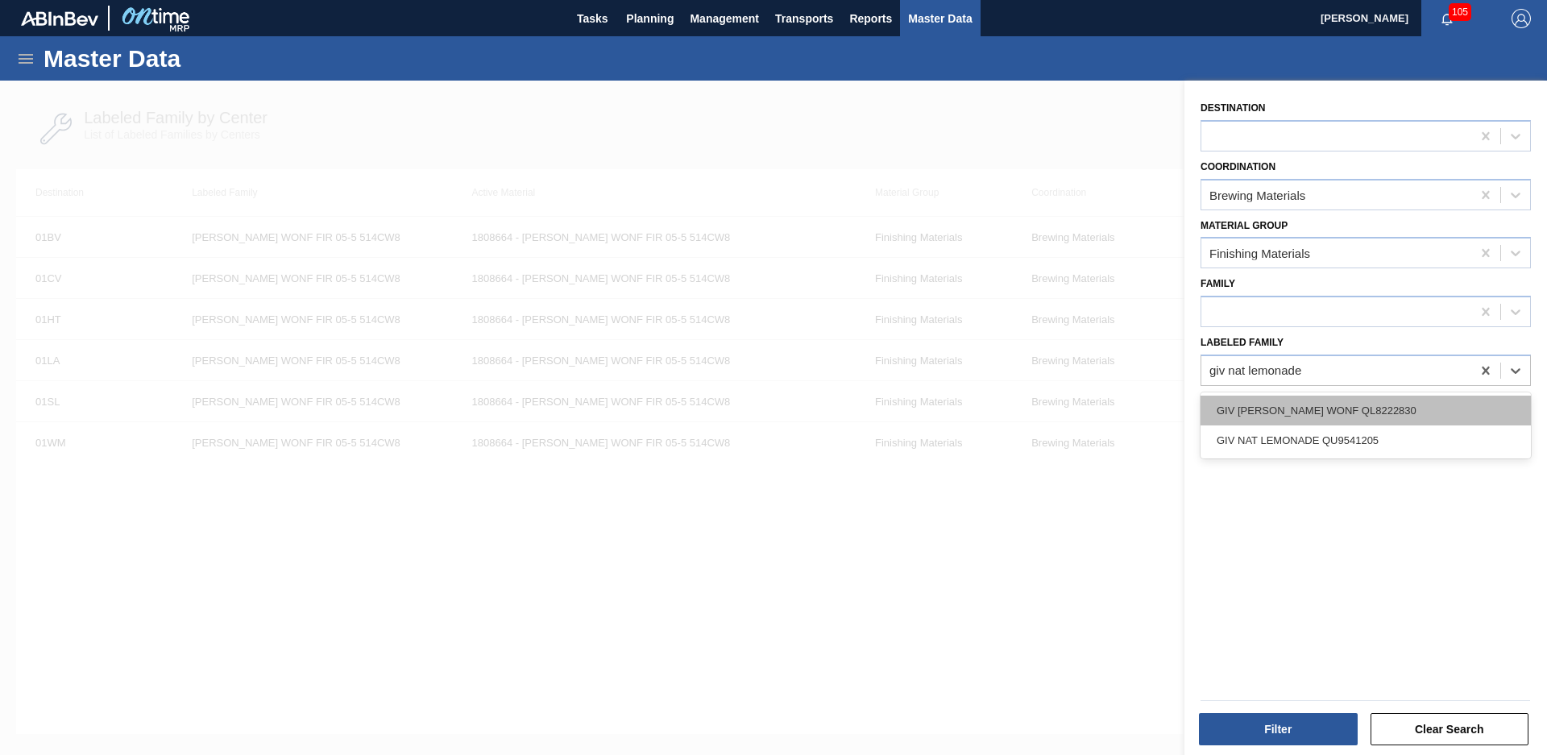
click at [1380, 412] on div "GIV [PERSON_NAME] WONF QL8222830" at bounding box center [1366, 411] width 330 height 30
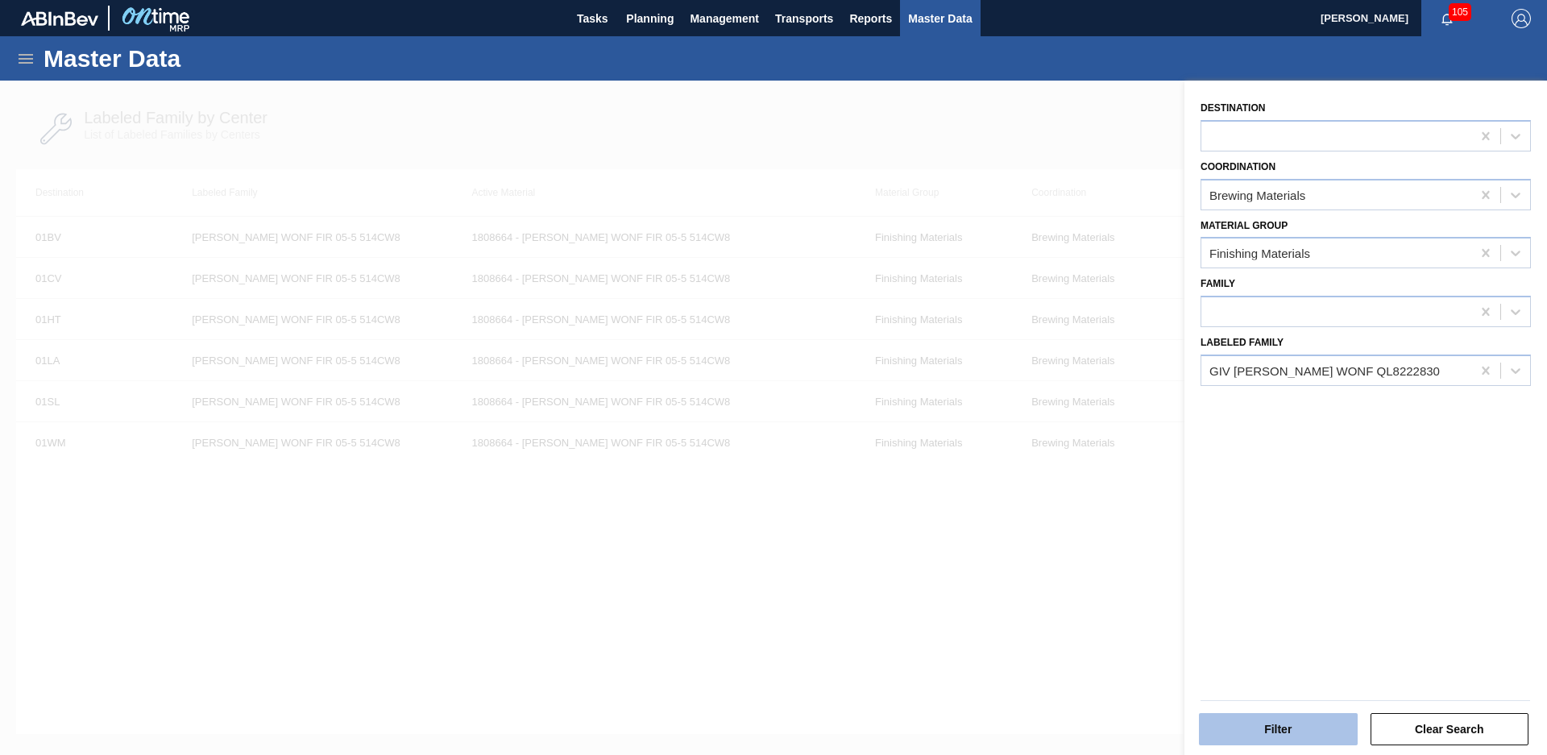
click at [1268, 719] on button "Filter" at bounding box center [1278, 729] width 159 height 32
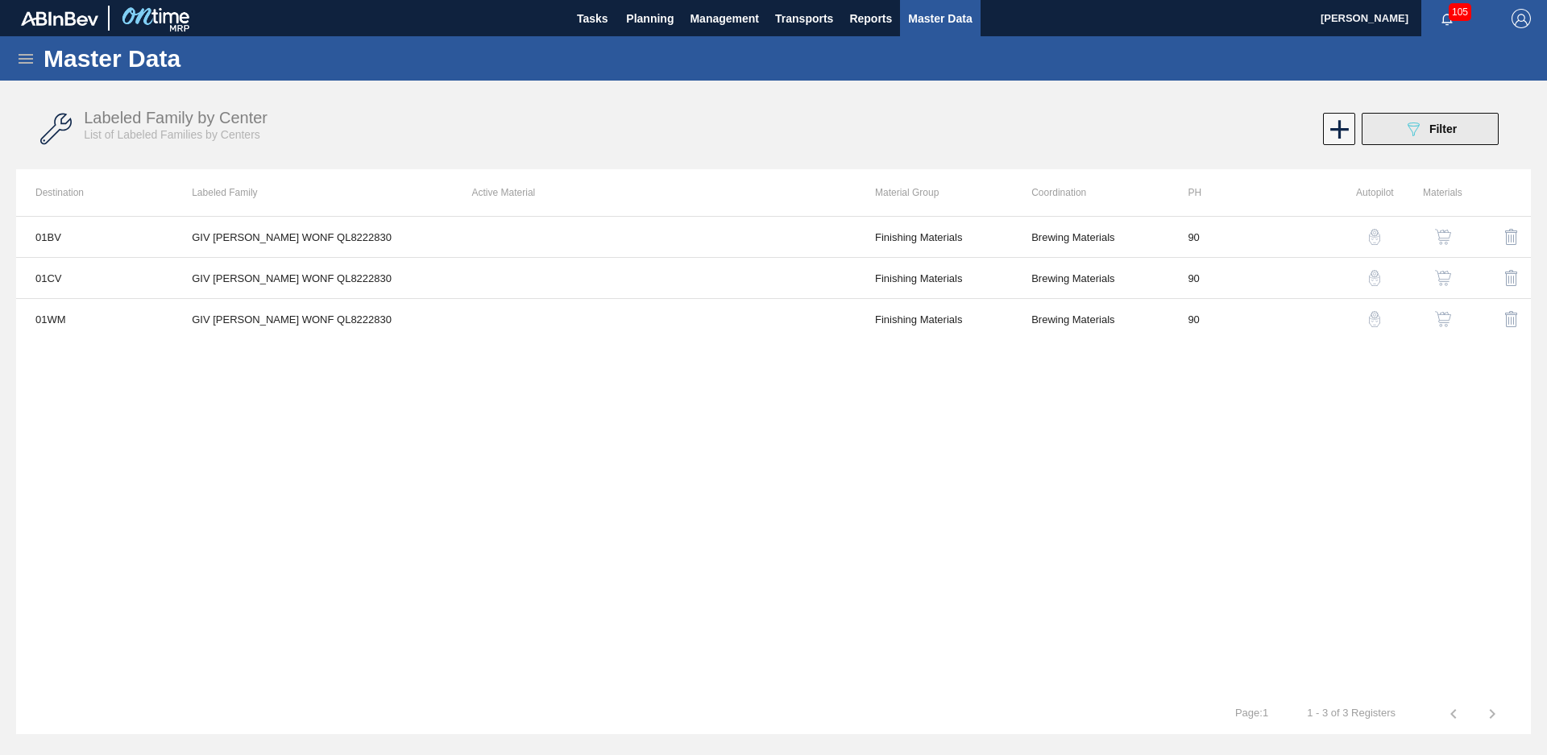
click at [1428, 140] on button "089F7B8B-B2A5-4AFE-B5C0-19BA573D28AC Filter" at bounding box center [1430, 129] width 137 height 32
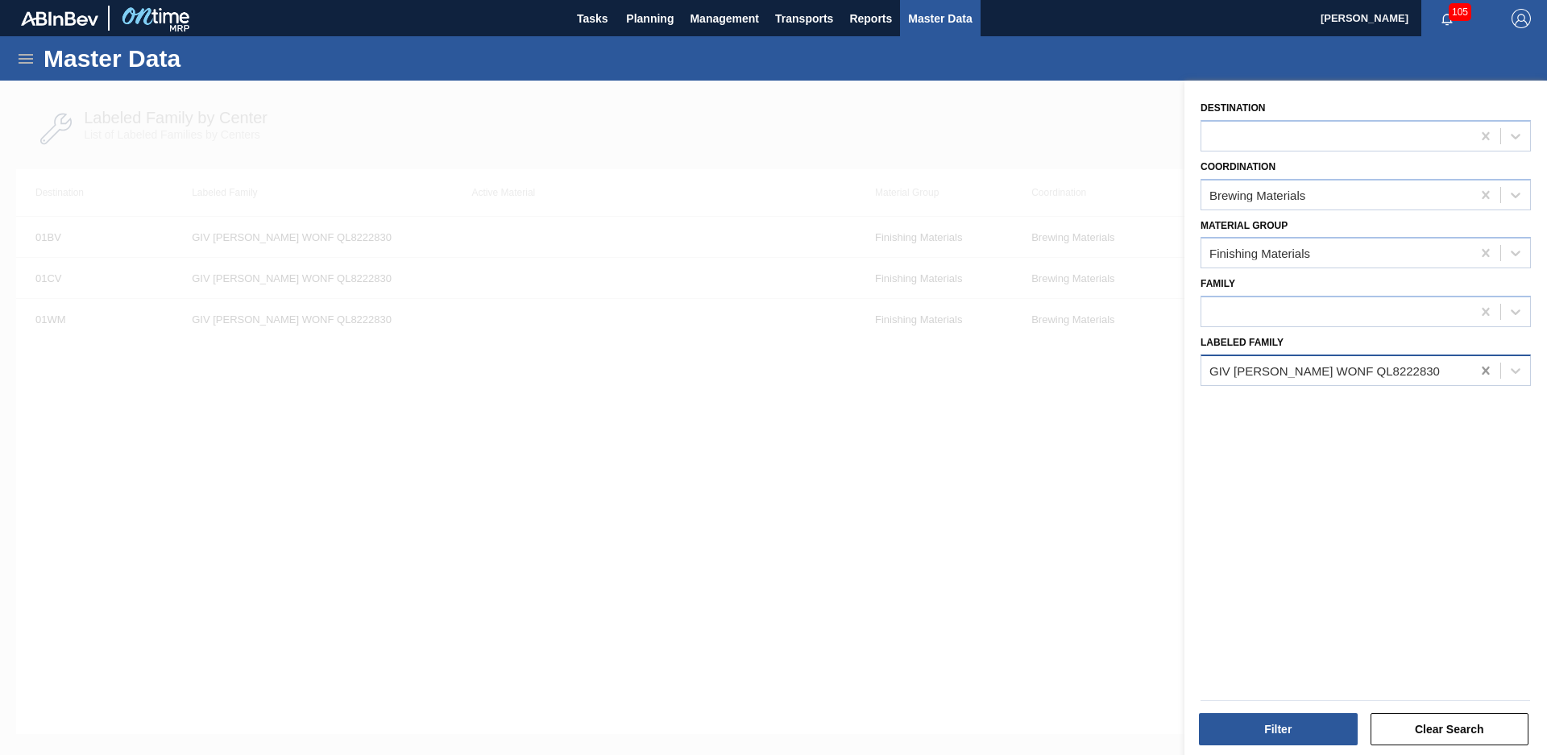
click at [1486, 372] on icon at bounding box center [1485, 371] width 7 height 8
type Family "giv nat lemonade"
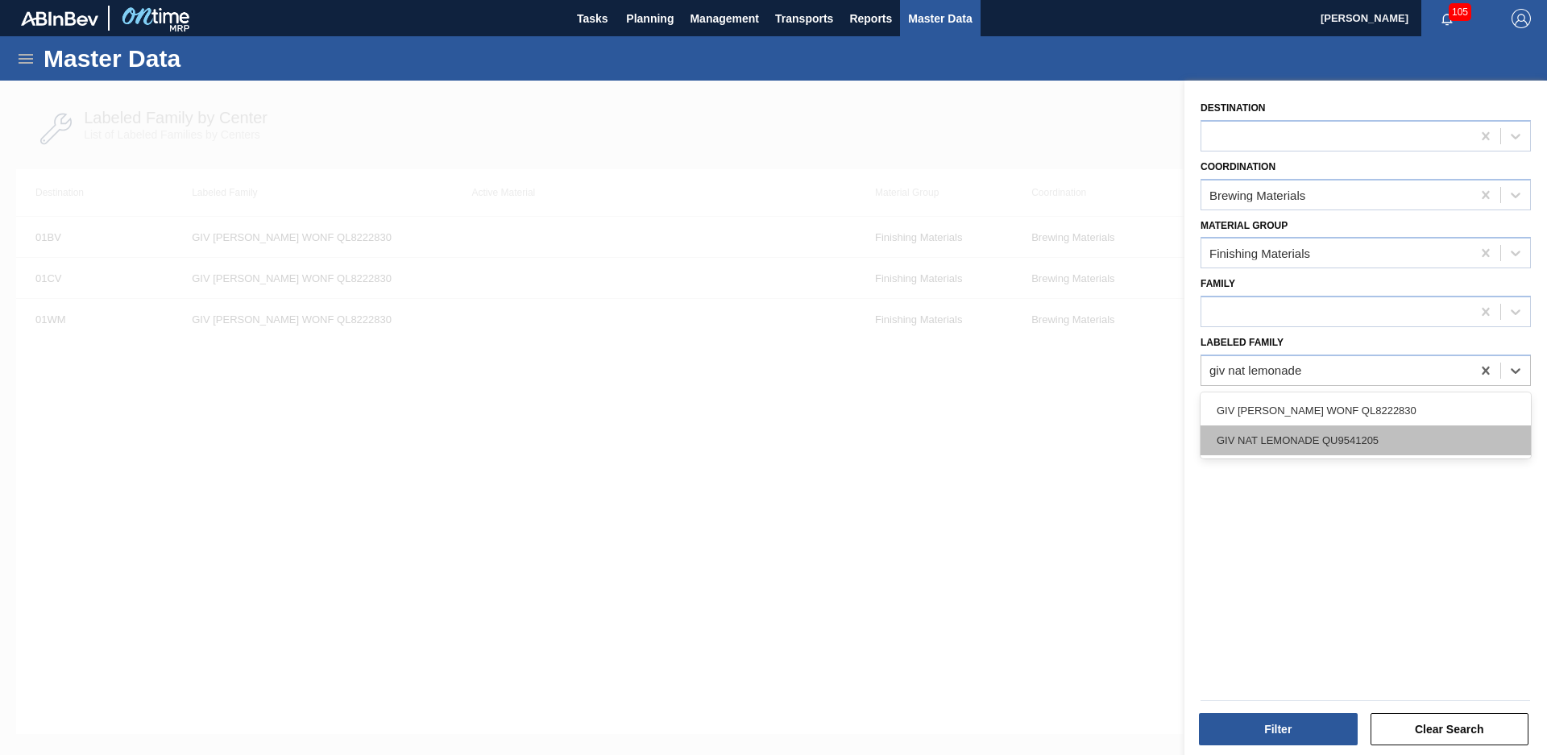
click at [1434, 443] on div "GIV NAT LEMONADE QU9541205" at bounding box center [1366, 440] width 330 height 30
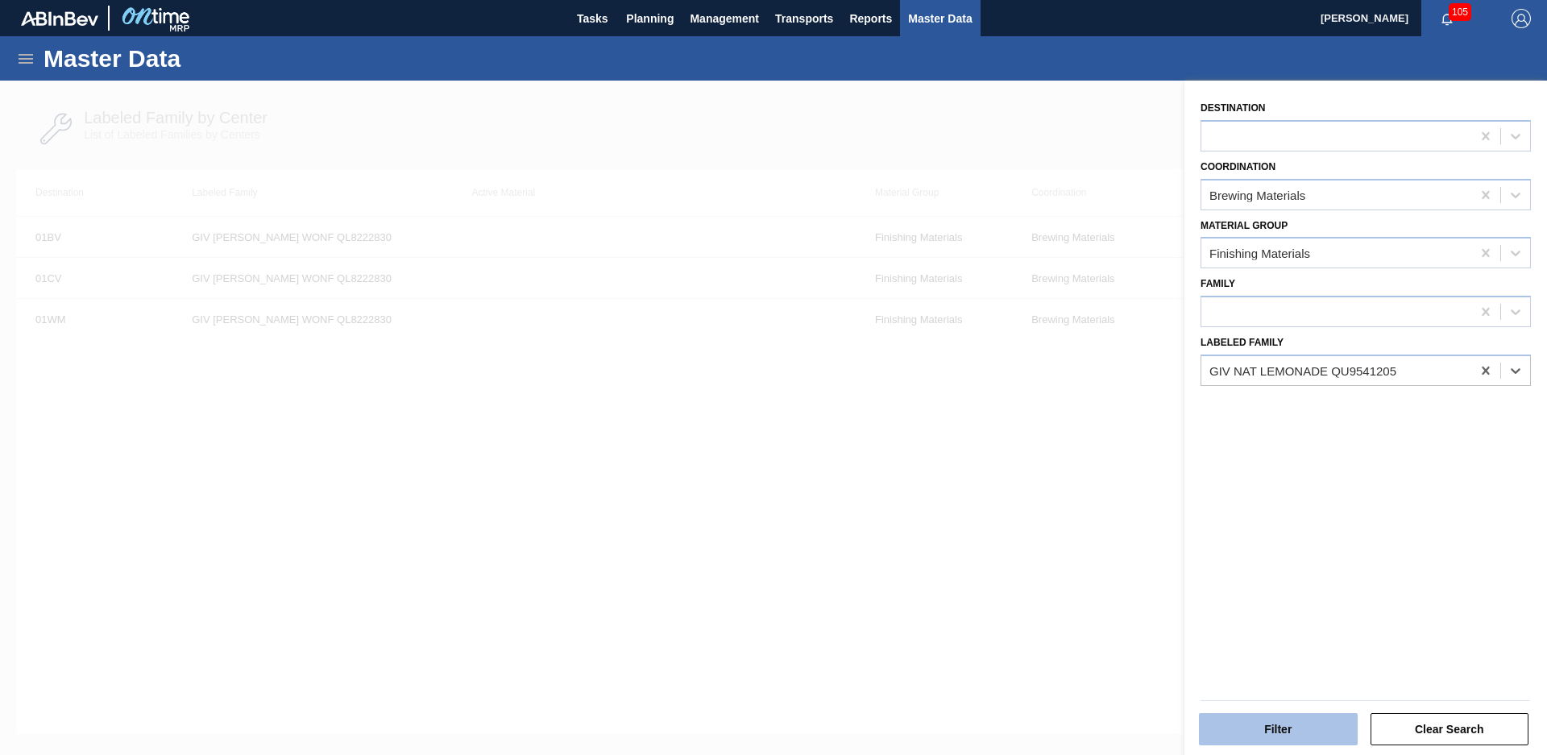
click at [1263, 723] on button "Filter" at bounding box center [1278, 729] width 159 height 32
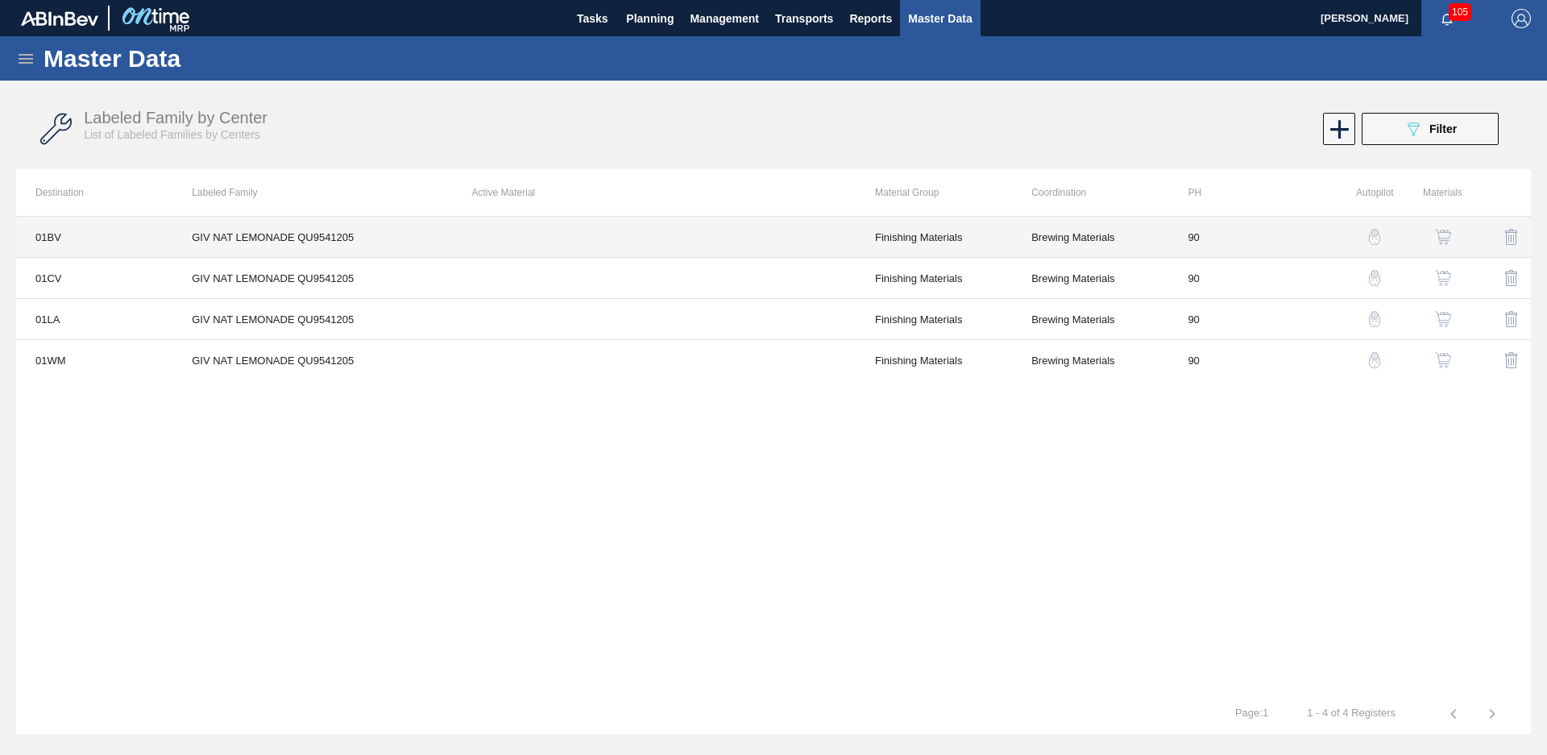
click at [265, 239] on td "GIV NAT LEMONADE QU9541205" at bounding box center [312, 237] width 280 height 41
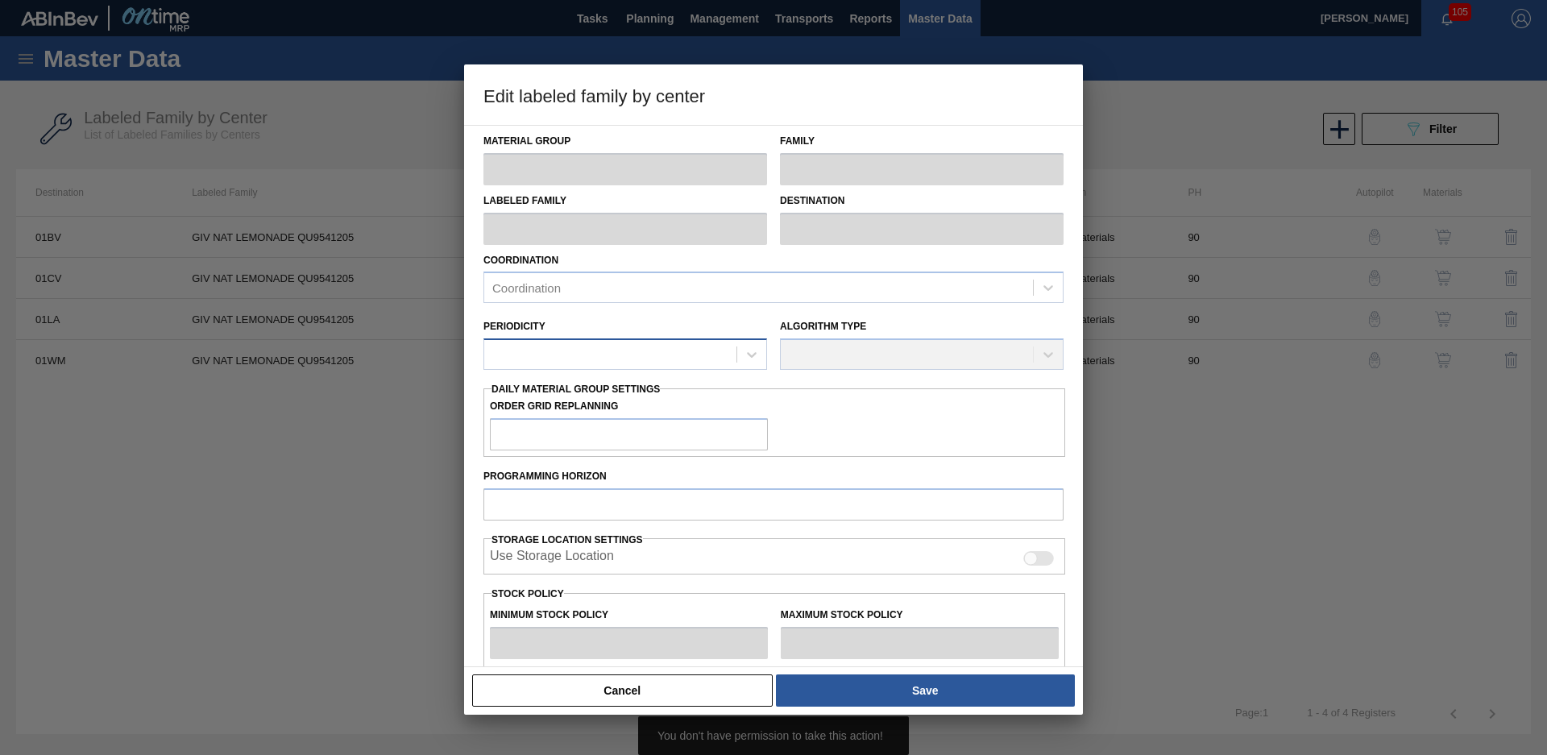
type input "Finishing Materials"
type input "Flavors"
type input "GIV NAT LEMONADE QU9541205"
type input "01BV - [GEOGRAPHIC_DATA] Brewery"
type input "90"
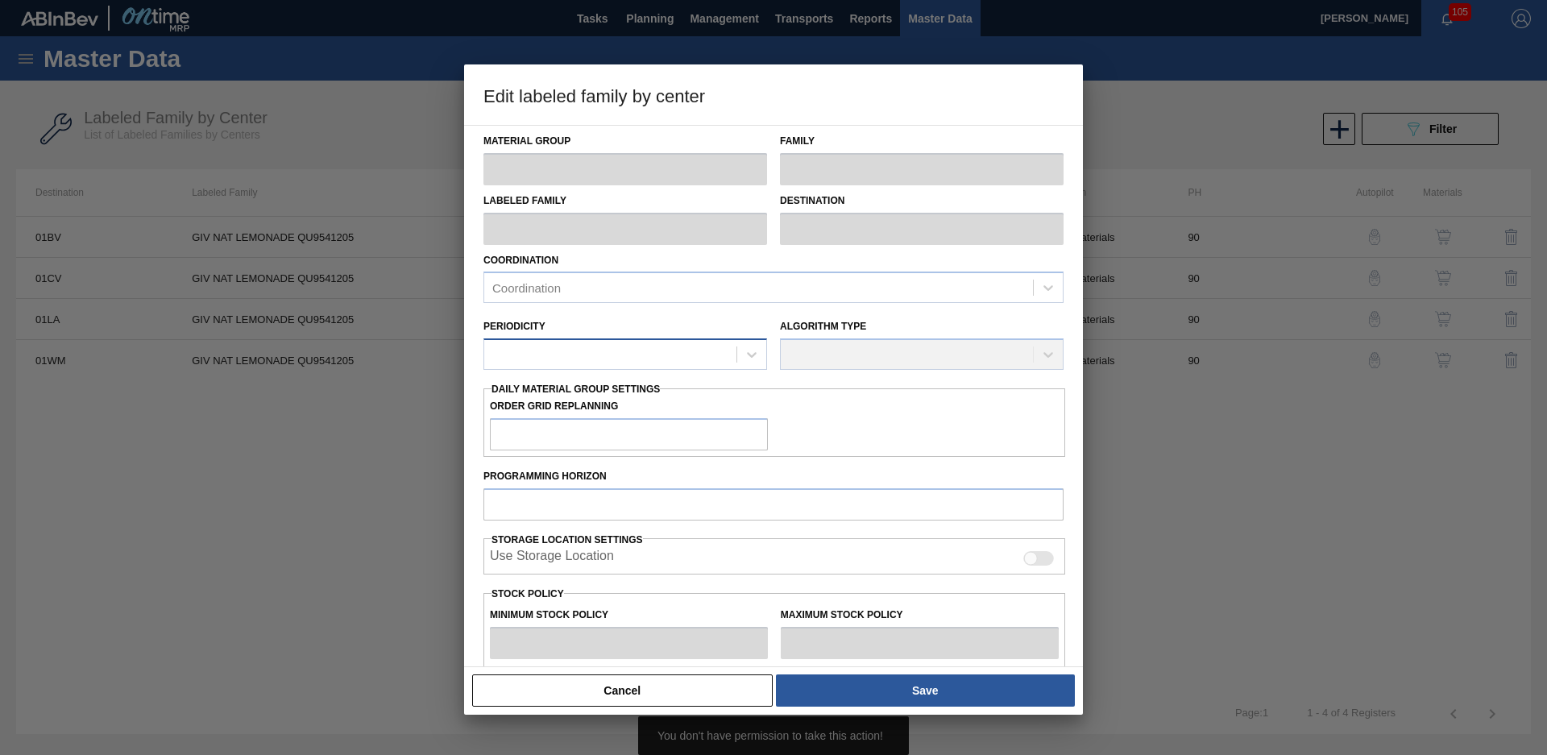
type input "0"
type input "100"
type input "0"
checkbox input "true"
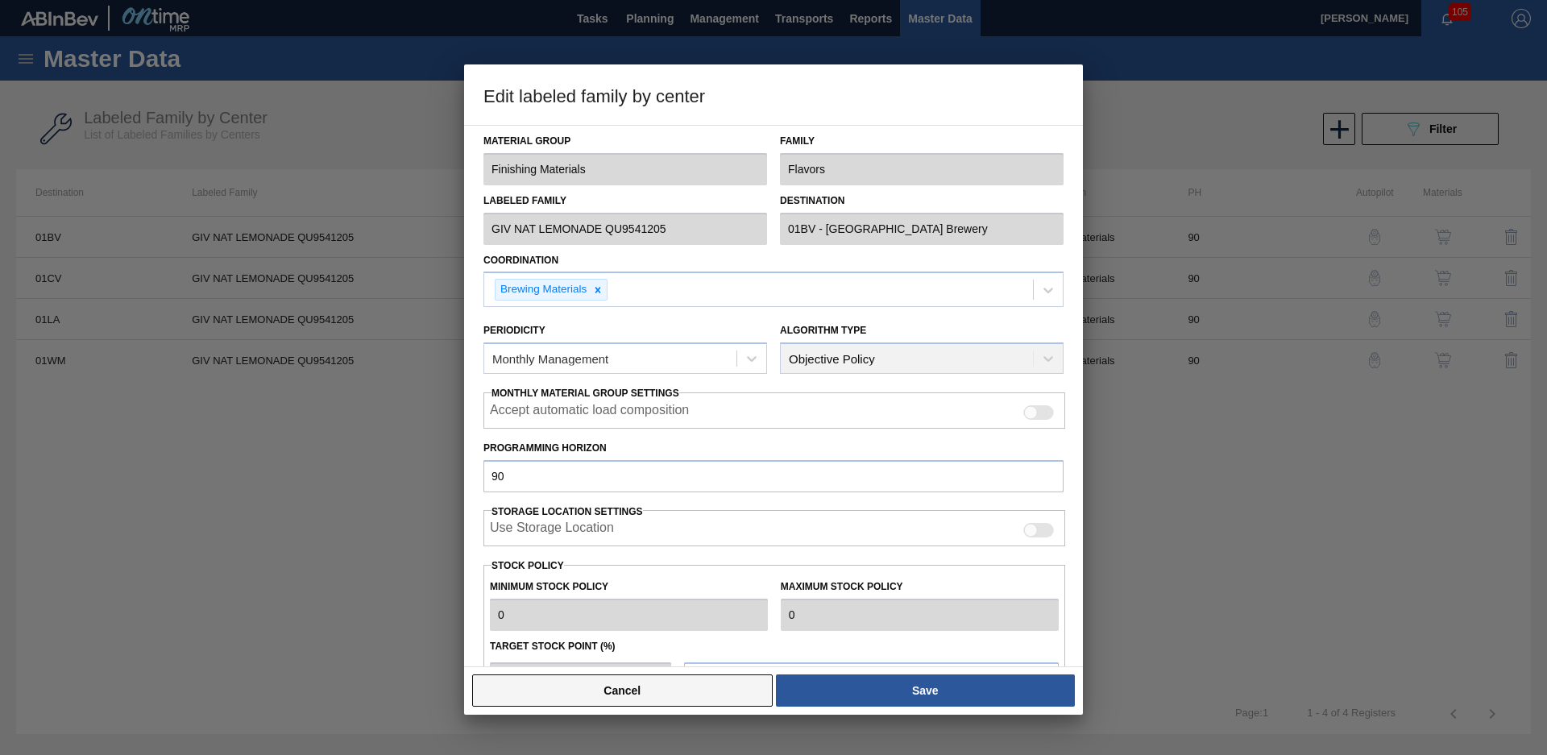
click at [675, 692] on button "Cancel" at bounding box center [622, 690] width 301 height 32
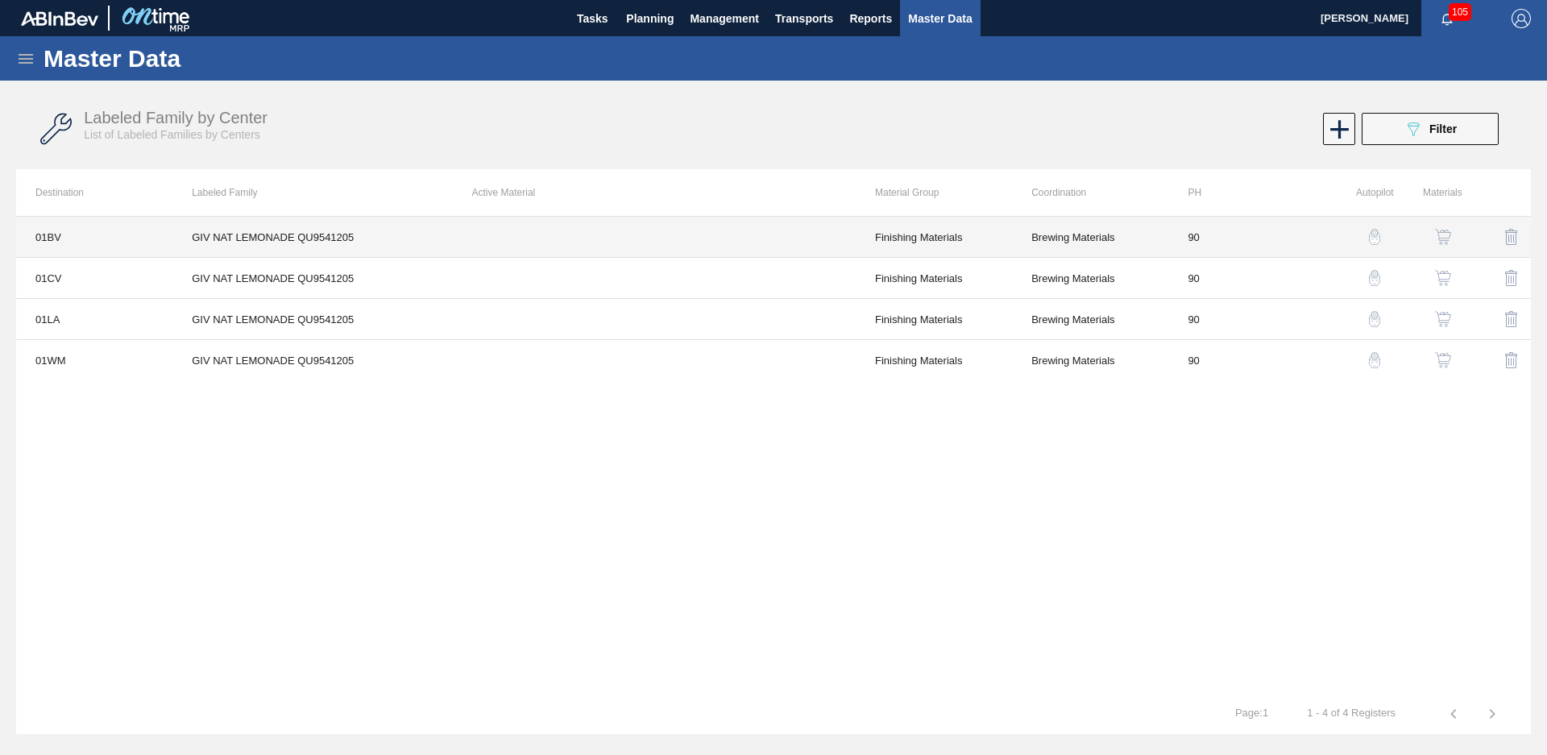
drag, startPoint x: 591, startPoint y: 234, endPoint x: 656, endPoint y: 255, distance: 68.6
click at [656, 255] on td at bounding box center [654, 237] width 403 height 41
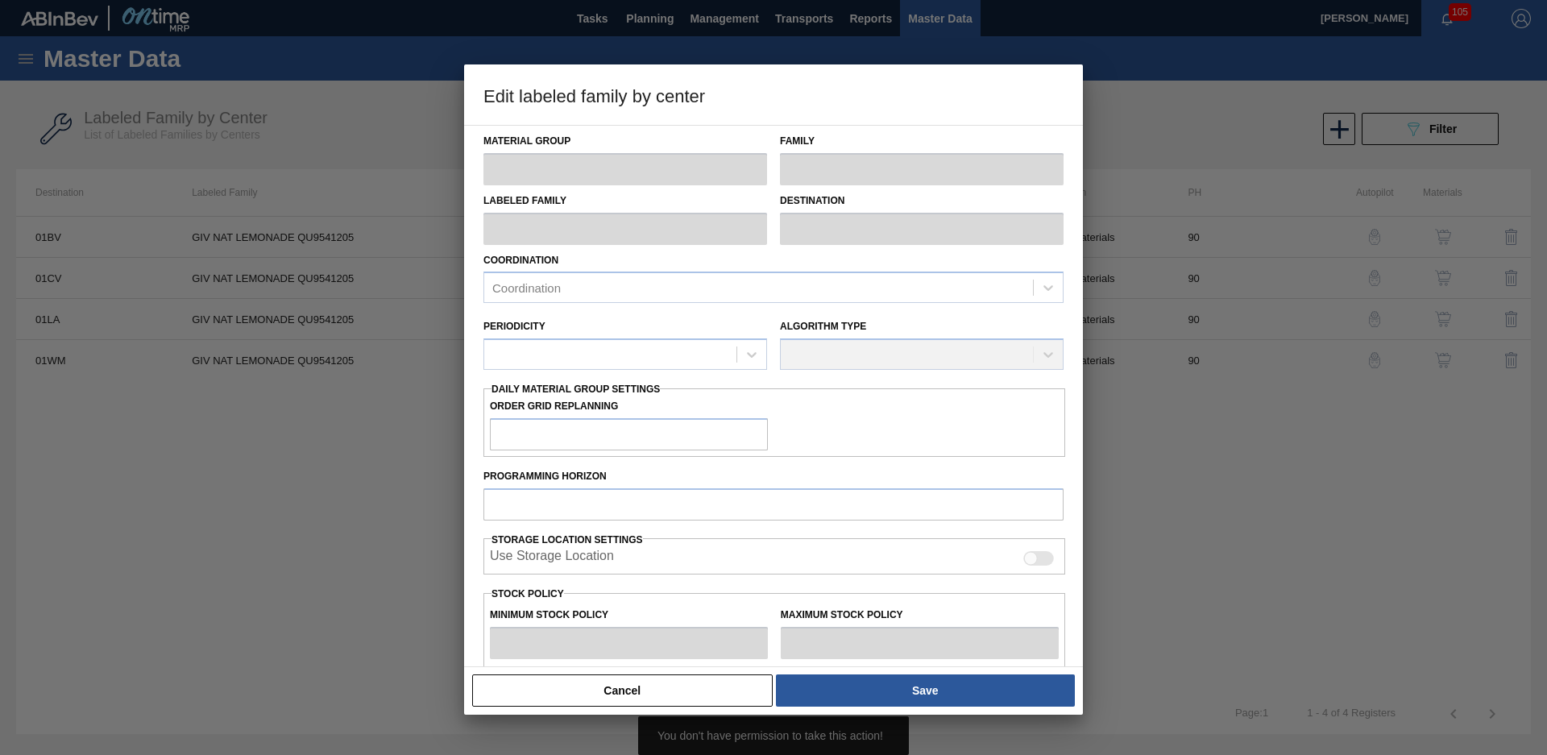
type input "Finishing Materials"
type input "Flavors"
type input "GIV NAT LEMONADE QU9541205"
type input "01BV - [GEOGRAPHIC_DATA] Brewery"
type input "90"
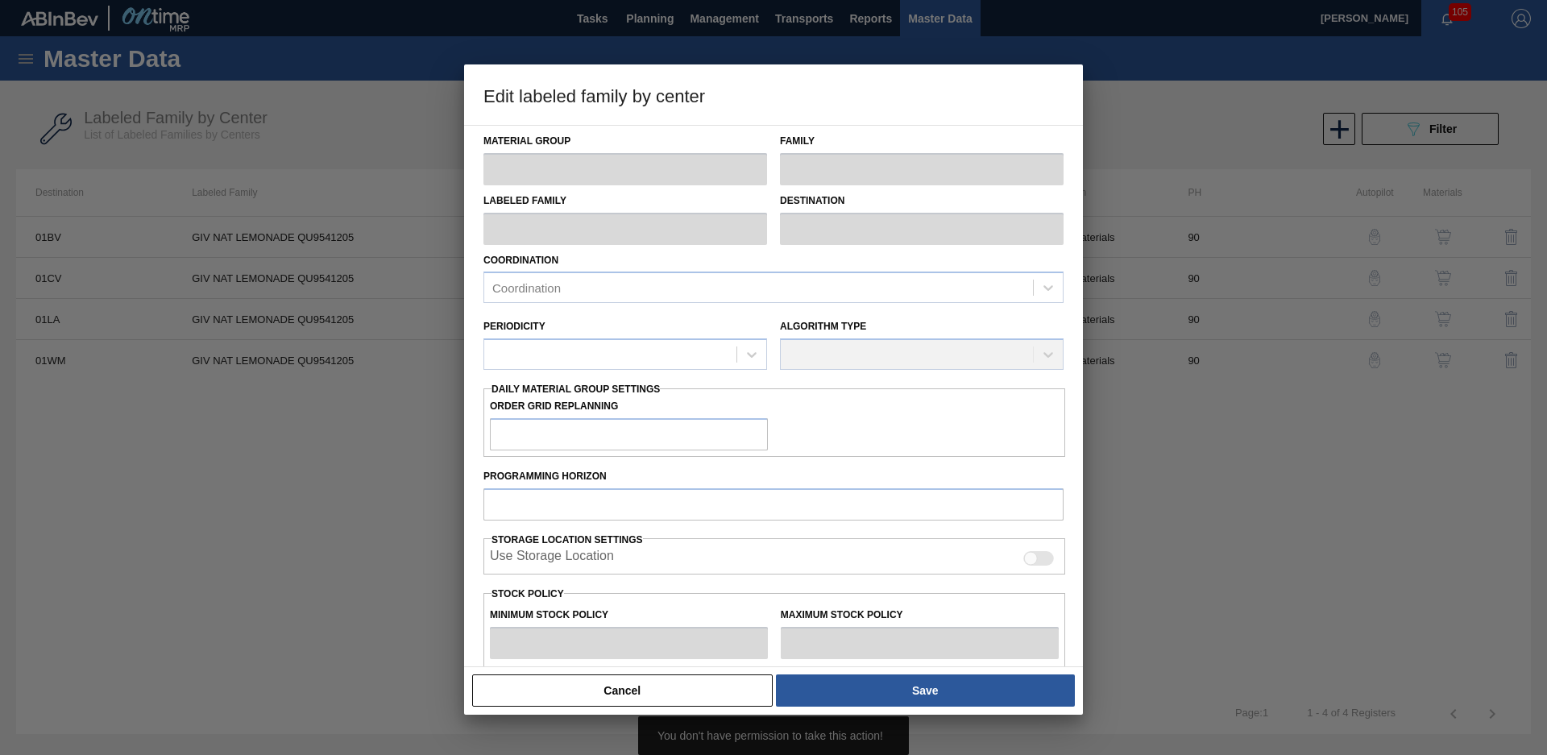
type input "0"
type input "100"
type input "0"
checkbox input "true"
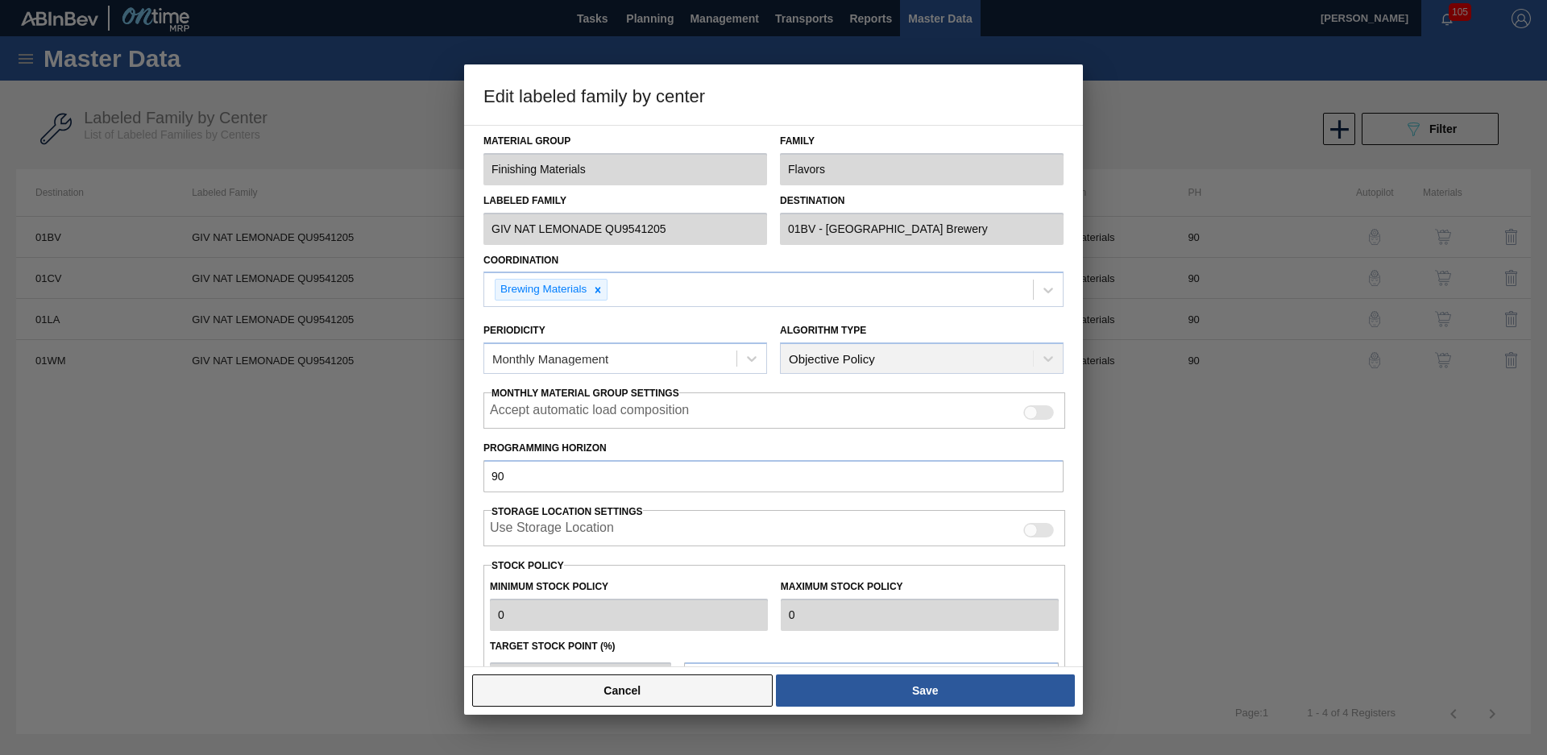
click at [645, 685] on button "Cancel" at bounding box center [622, 690] width 301 height 32
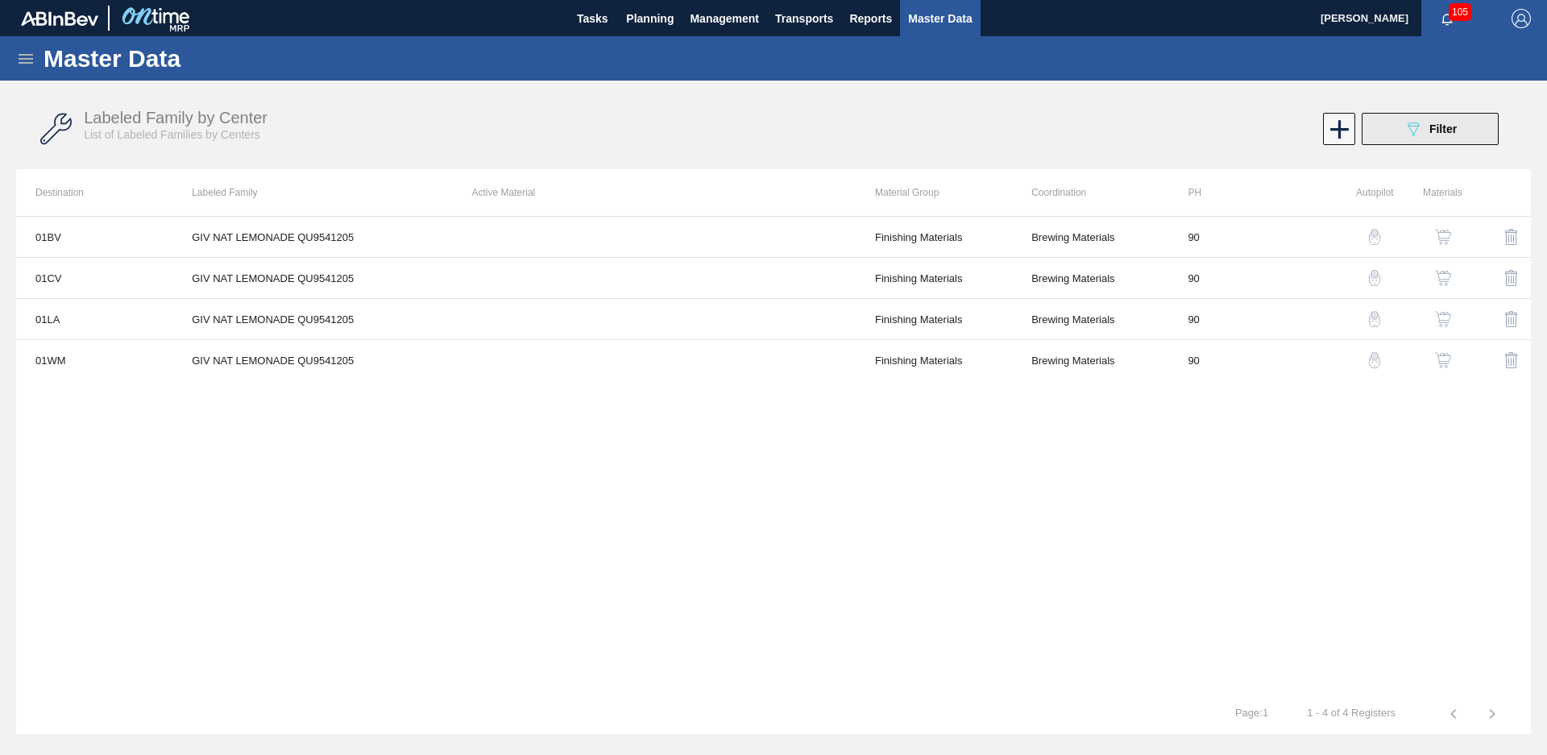
click at [1424, 127] on div "089F7B8B-B2A5-4AFE-B5C0-19BA573D28AC Filter" at bounding box center [1430, 128] width 53 height 19
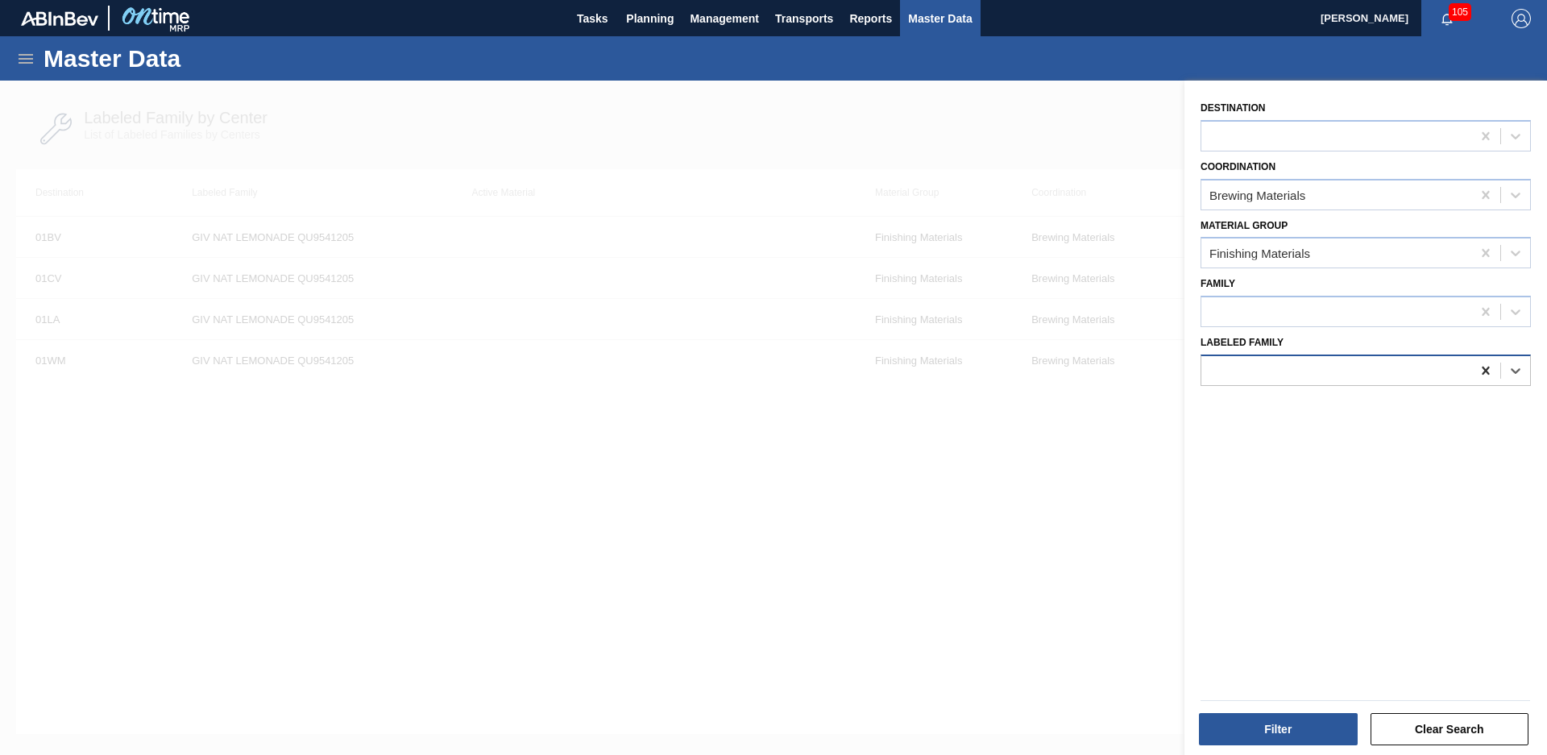
click at [1486, 372] on icon at bounding box center [1485, 371] width 7 height 8
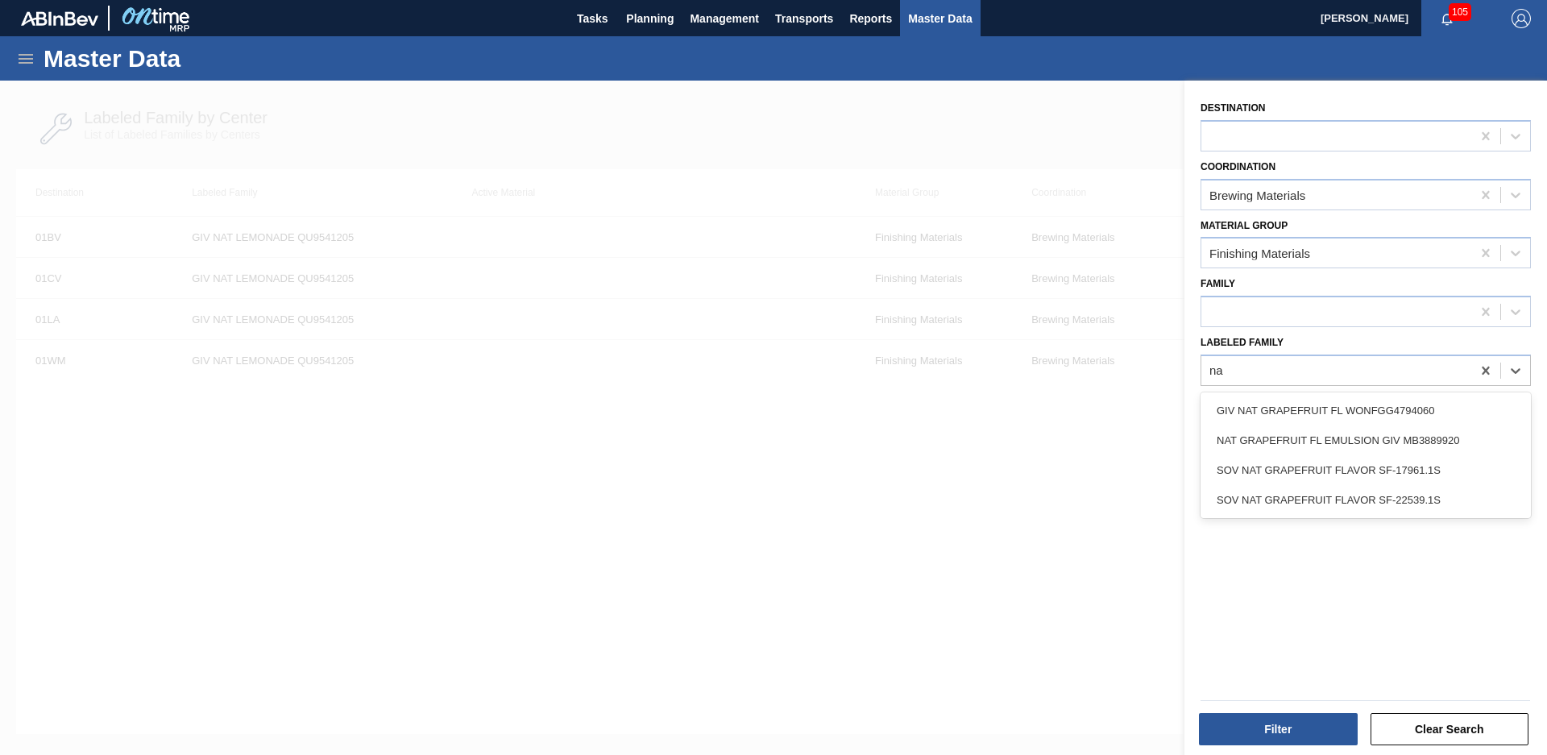
type Family "n"
type Family "cloudifie"
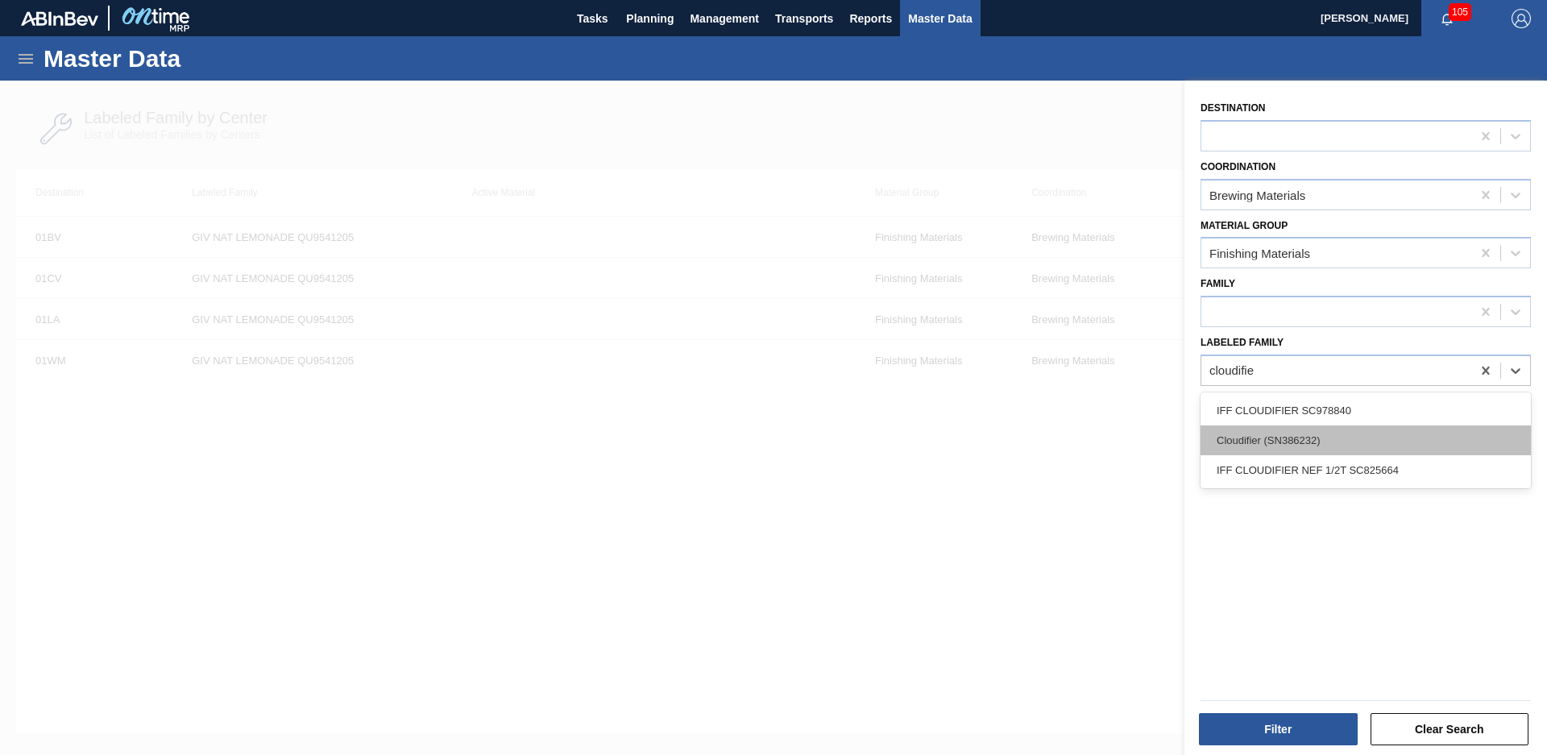
click at [1350, 435] on div "Cloudifier (SN386232)" at bounding box center [1366, 440] width 330 height 30
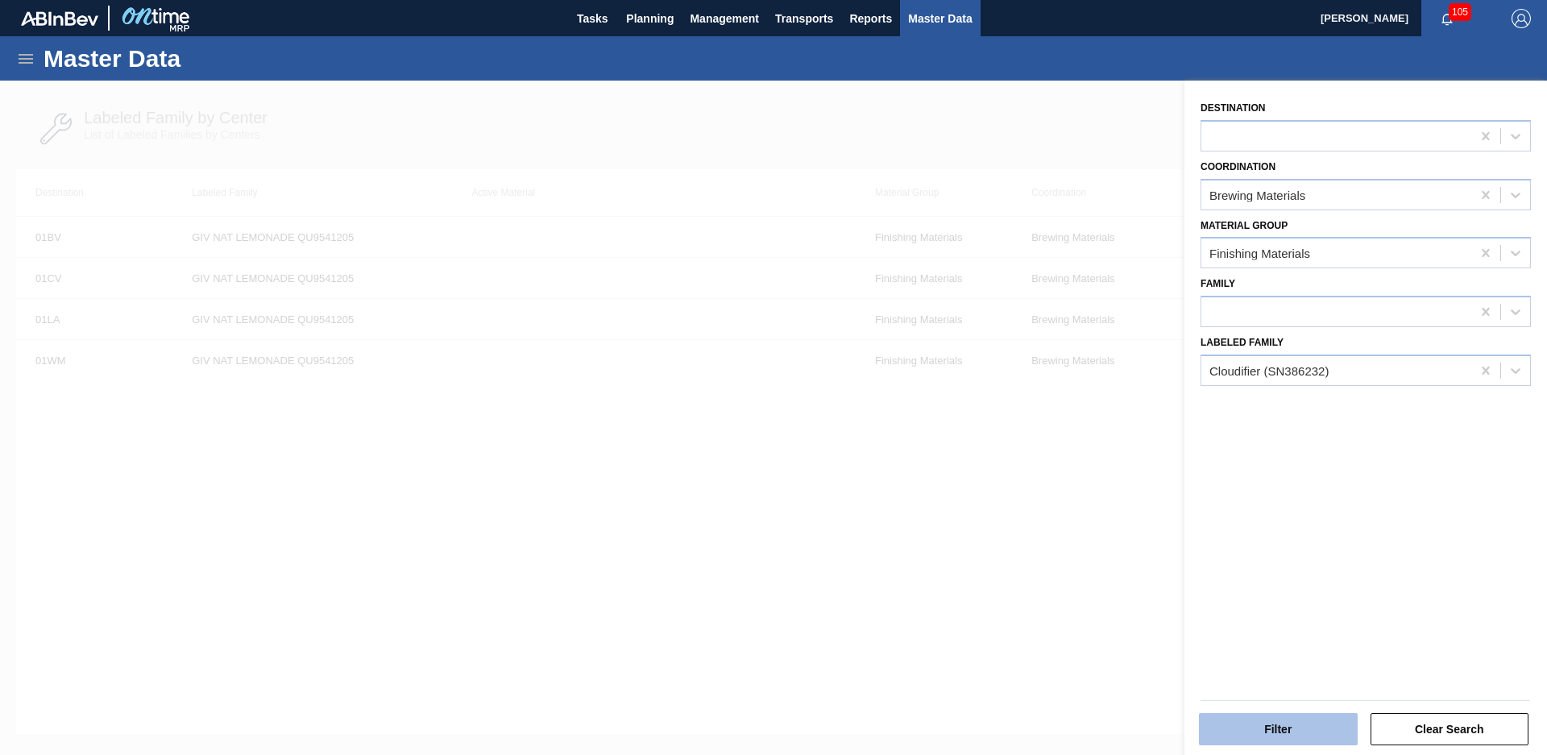
click at [1300, 725] on button "Filter" at bounding box center [1278, 729] width 159 height 32
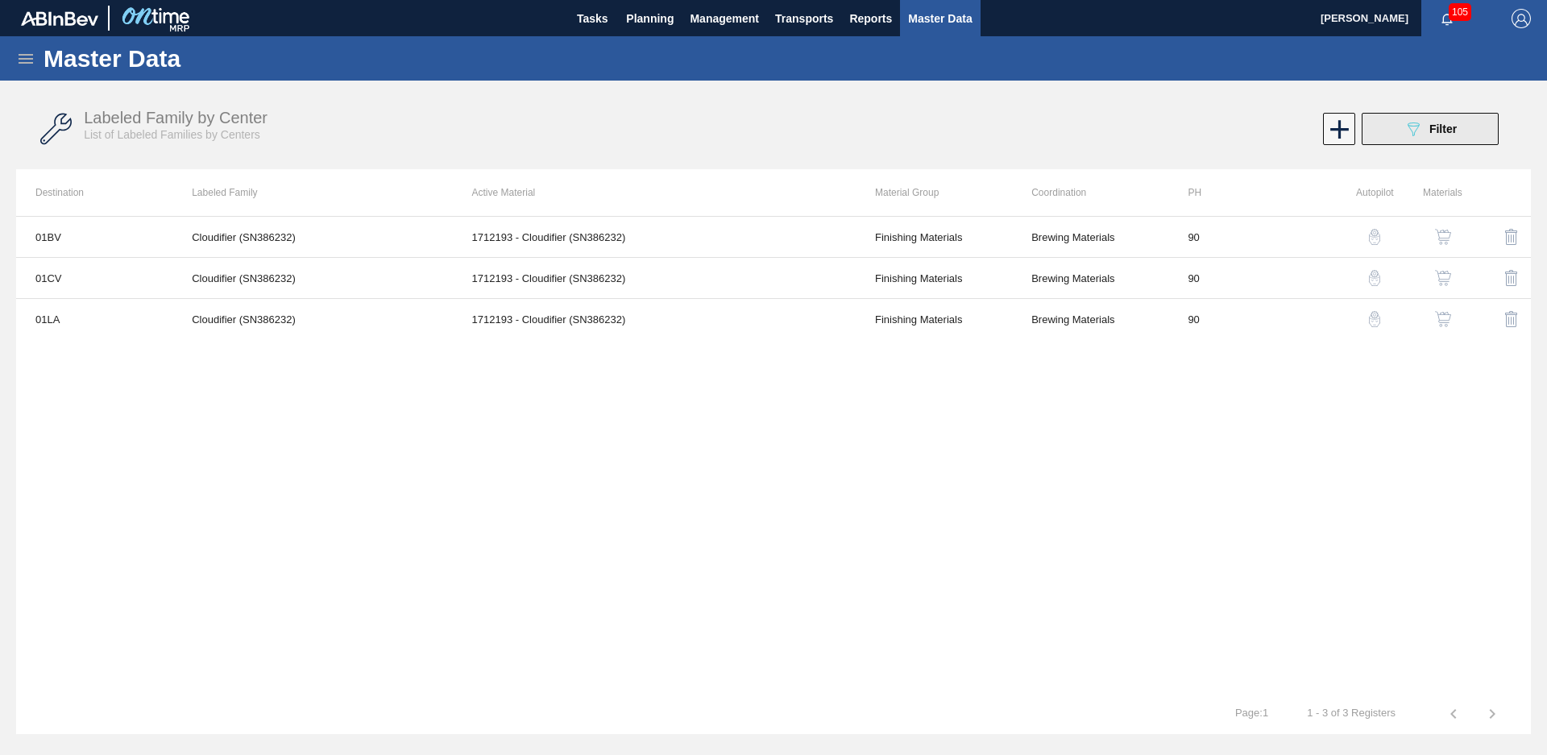
click at [1428, 128] on div "089F7B8B-B2A5-4AFE-B5C0-19BA573D28AC Filter" at bounding box center [1430, 128] width 53 height 19
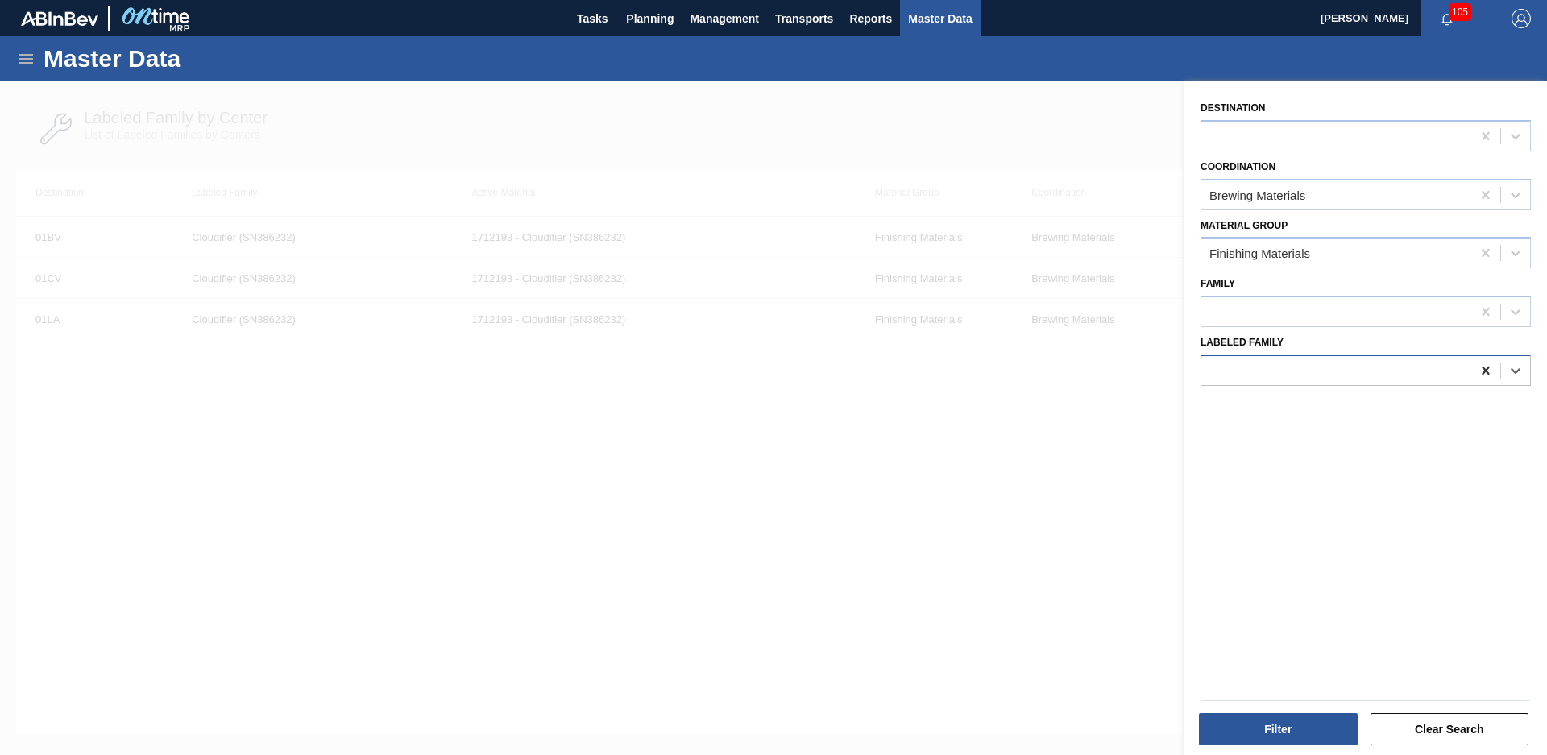
click at [1483, 368] on icon at bounding box center [1486, 371] width 16 height 16
type Family "peach mango"
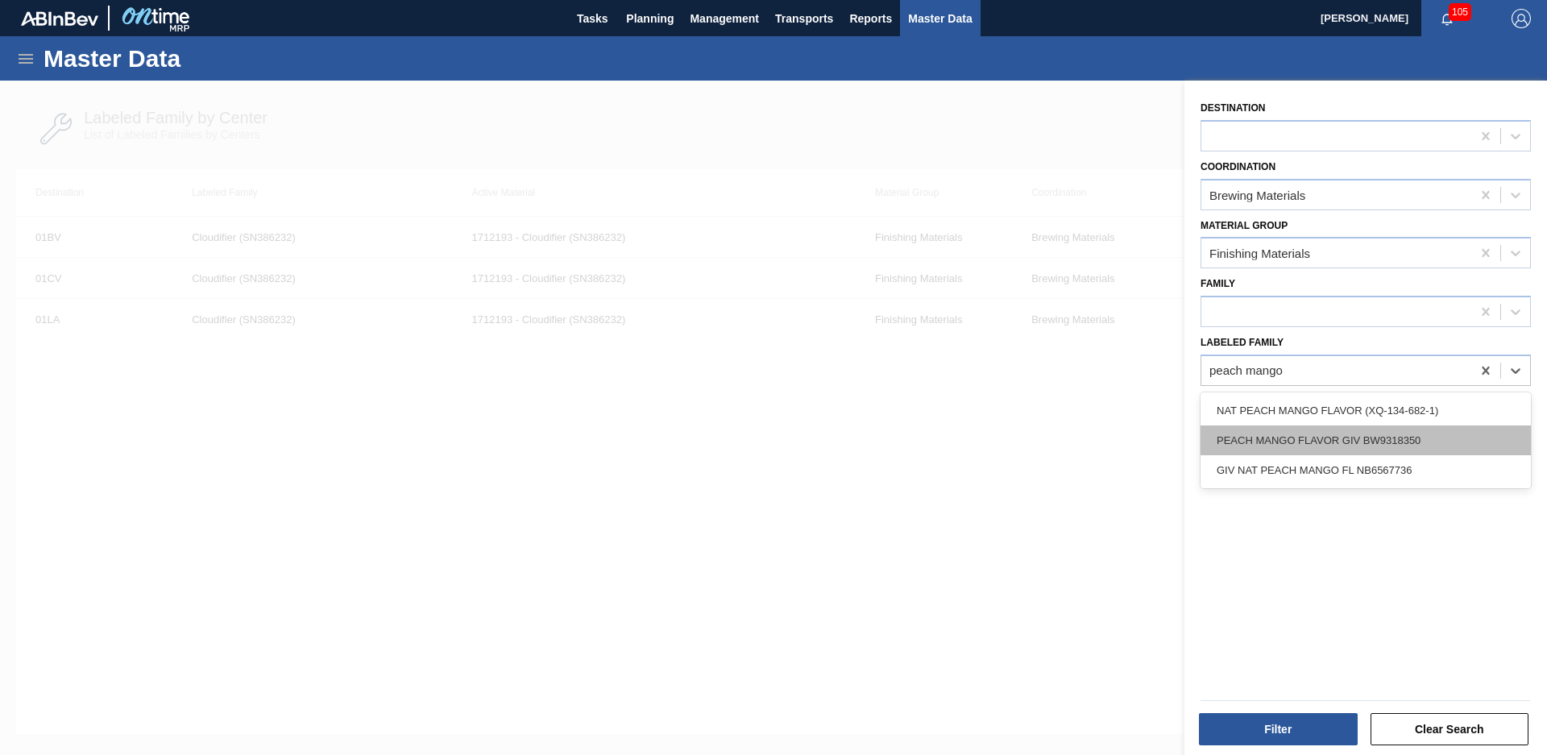
click at [1424, 446] on div "PEACH MANGO FLAVOR GIV BW9318350" at bounding box center [1366, 440] width 330 height 30
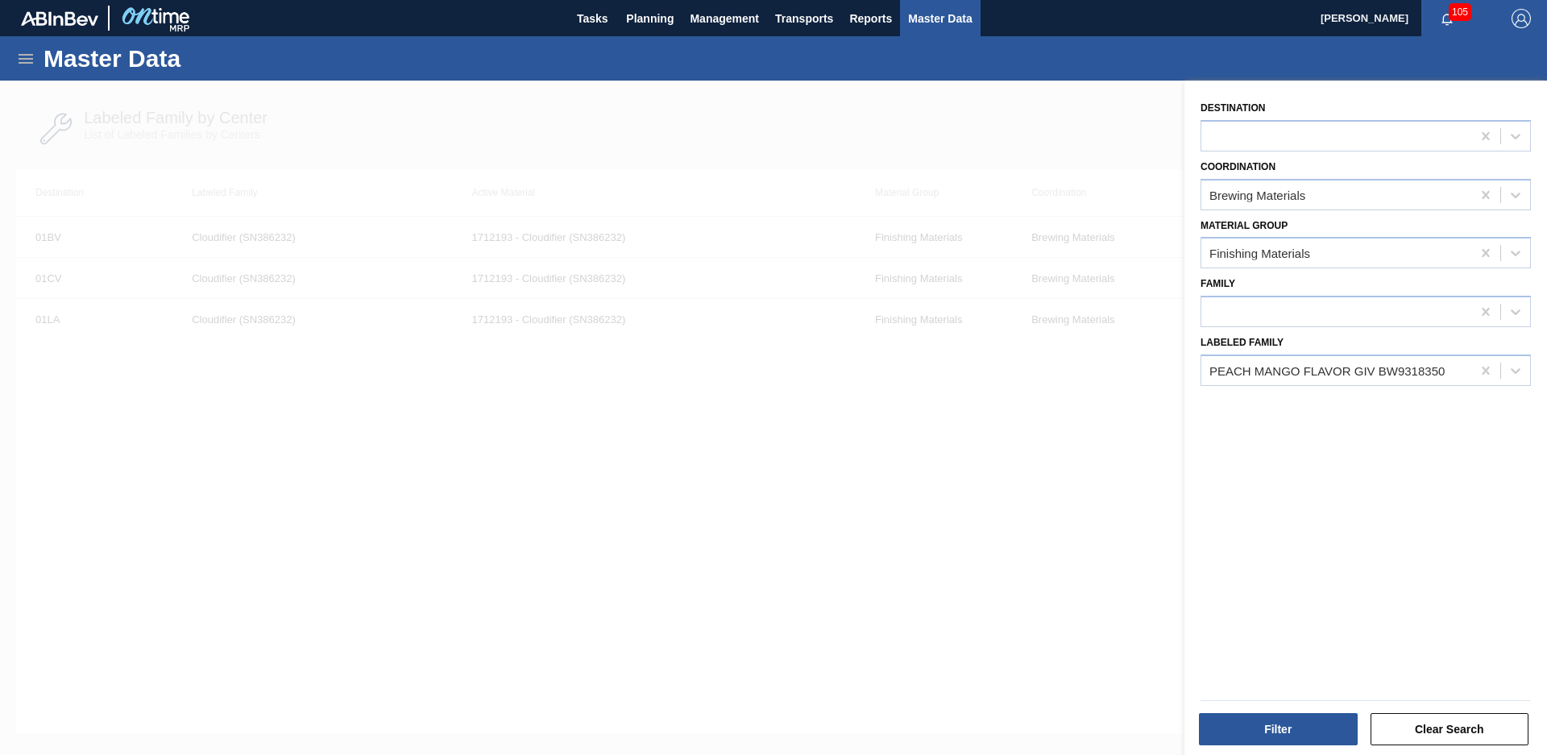
click at [1274, 712] on div "Filter" at bounding box center [1280, 729] width 172 height 35
click at [1267, 725] on button "Filter" at bounding box center [1278, 729] width 159 height 32
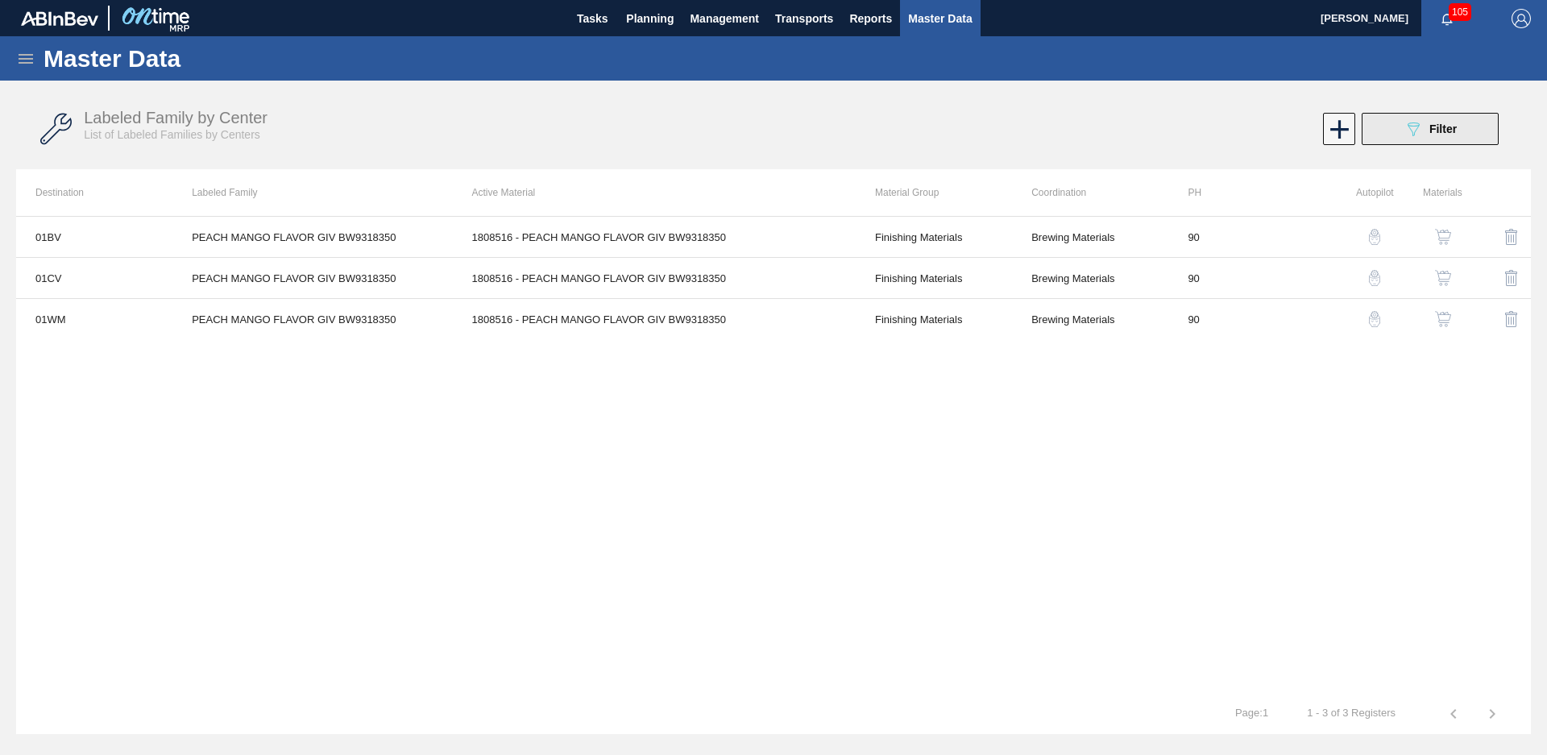
click at [1402, 138] on button "089F7B8B-B2A5-4AFE-B5C0-19BA573D28AC Filter" at bounding box center [1430, 129] width 137 height 32
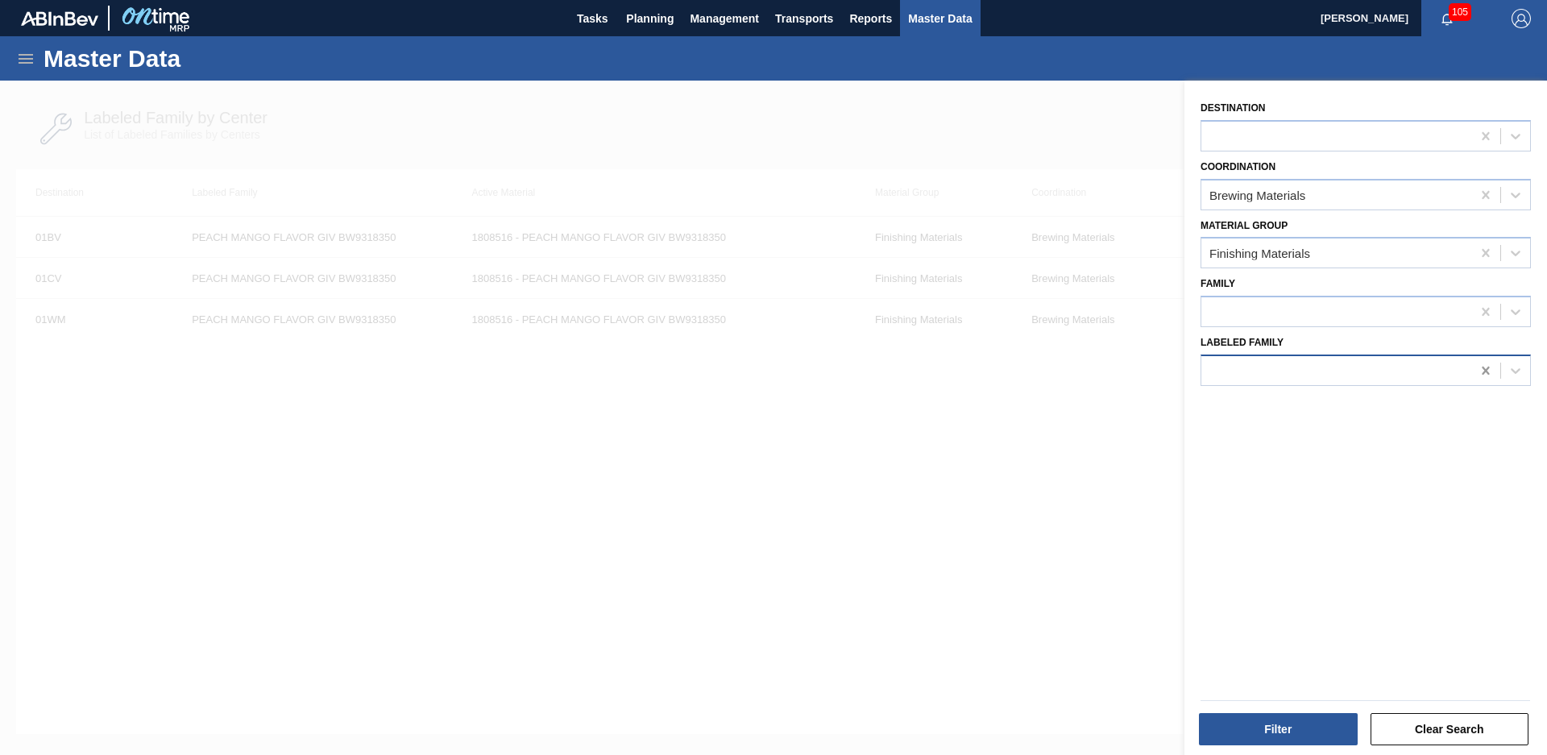
click at [1484, 367] on icon at bounding box center [1486, 371] width 16 height 16
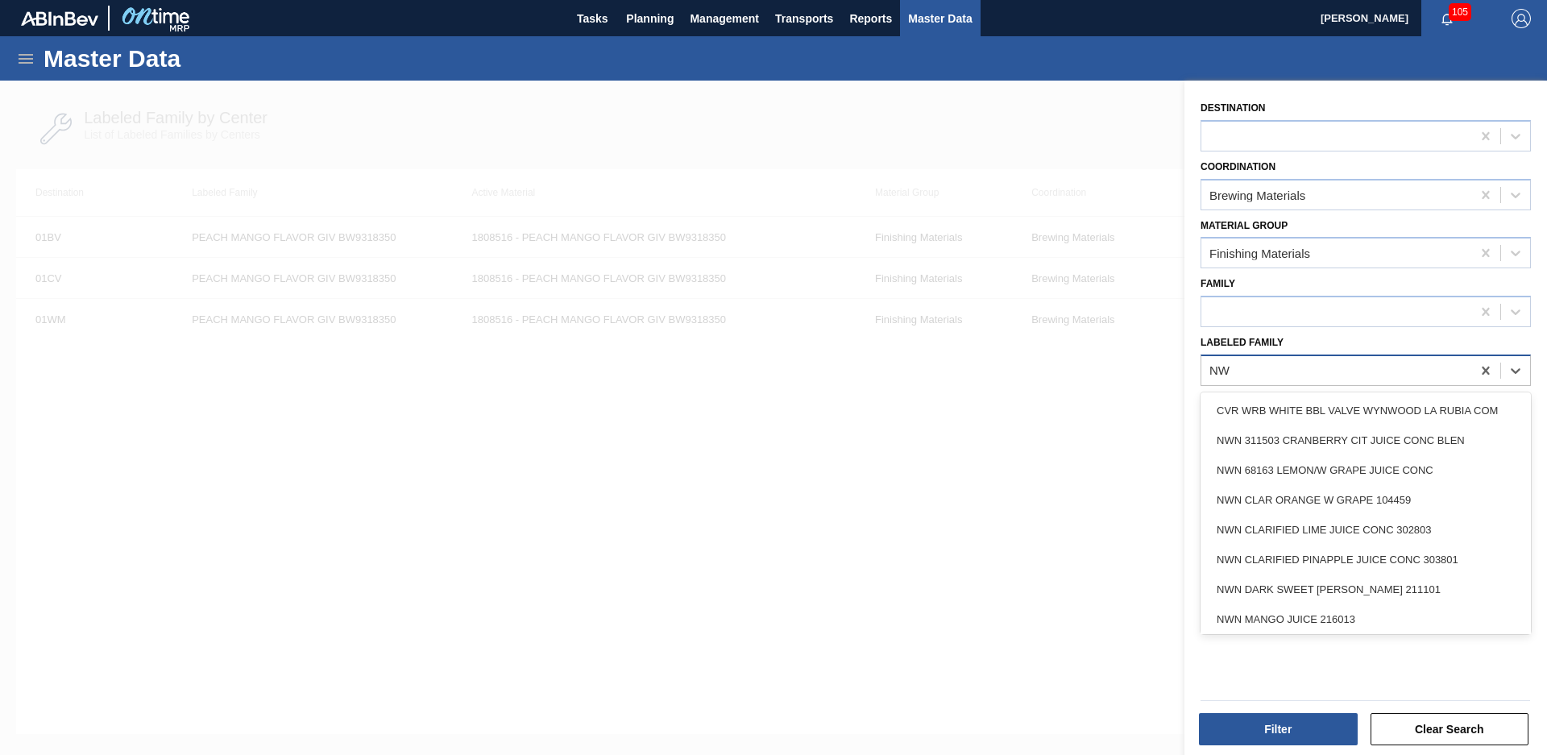
type Family "N"
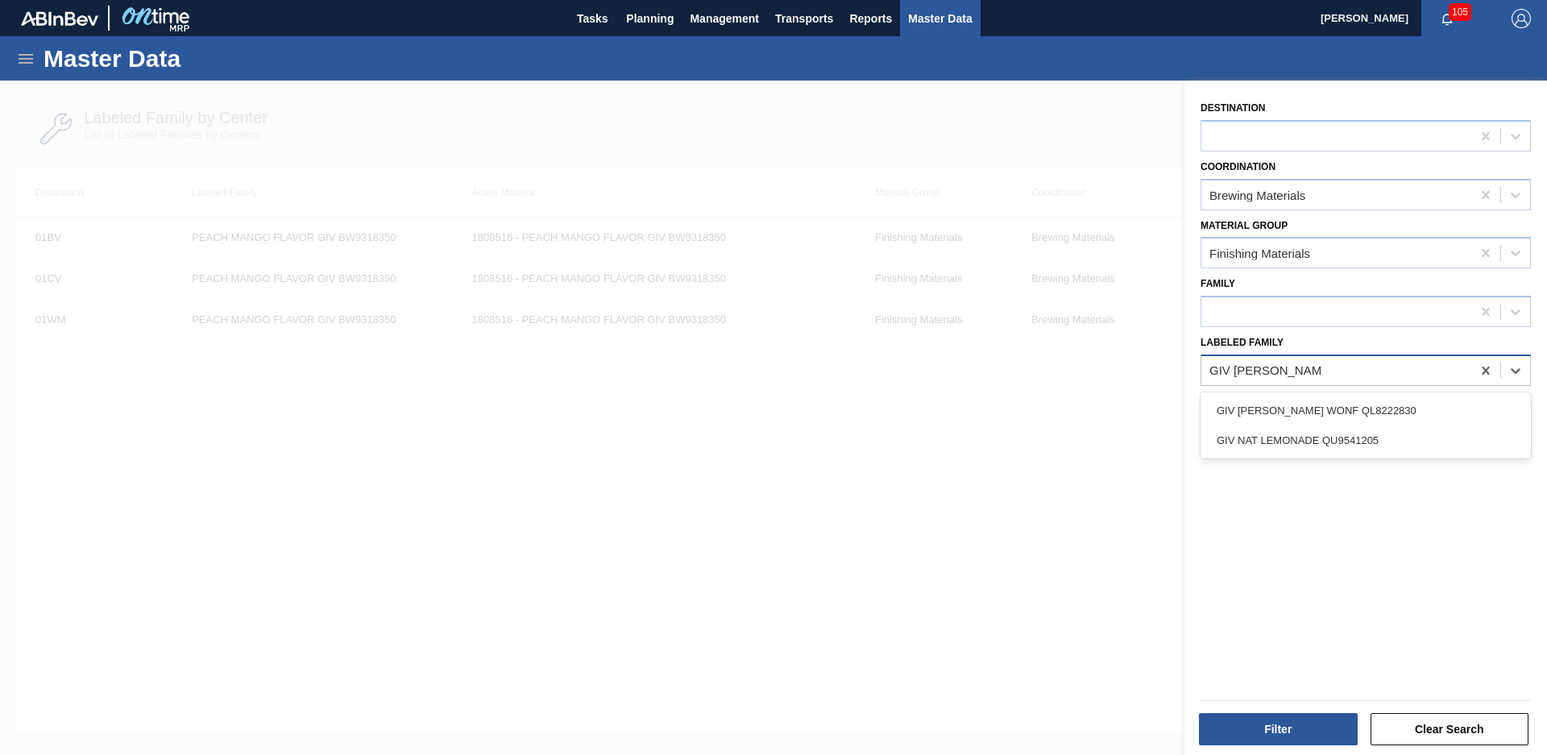
type Family "GIV [PERSON_NAME]"
click at [1407, 399] on div "GIV [PERSON_NAME] WONF QL8222830" at bounding box center [1366, 411] width 330 height 30
click at [1317, 749] on div "Filter Clear Search" at bounding box center [1359, 718] width 363 height 81
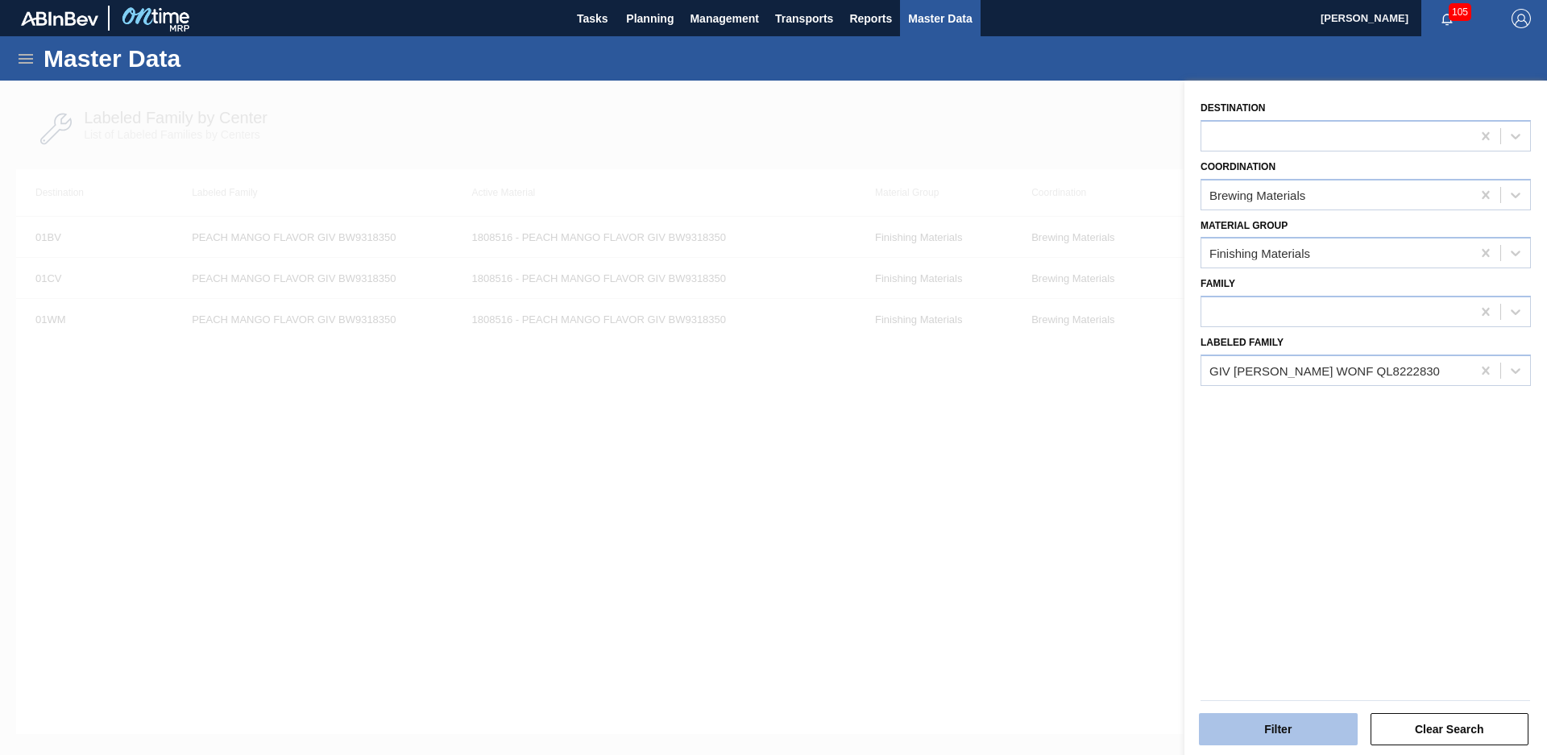
click at [1313, 724] on button "Filter" at bounding box center [1278, 729] width 159 height 32
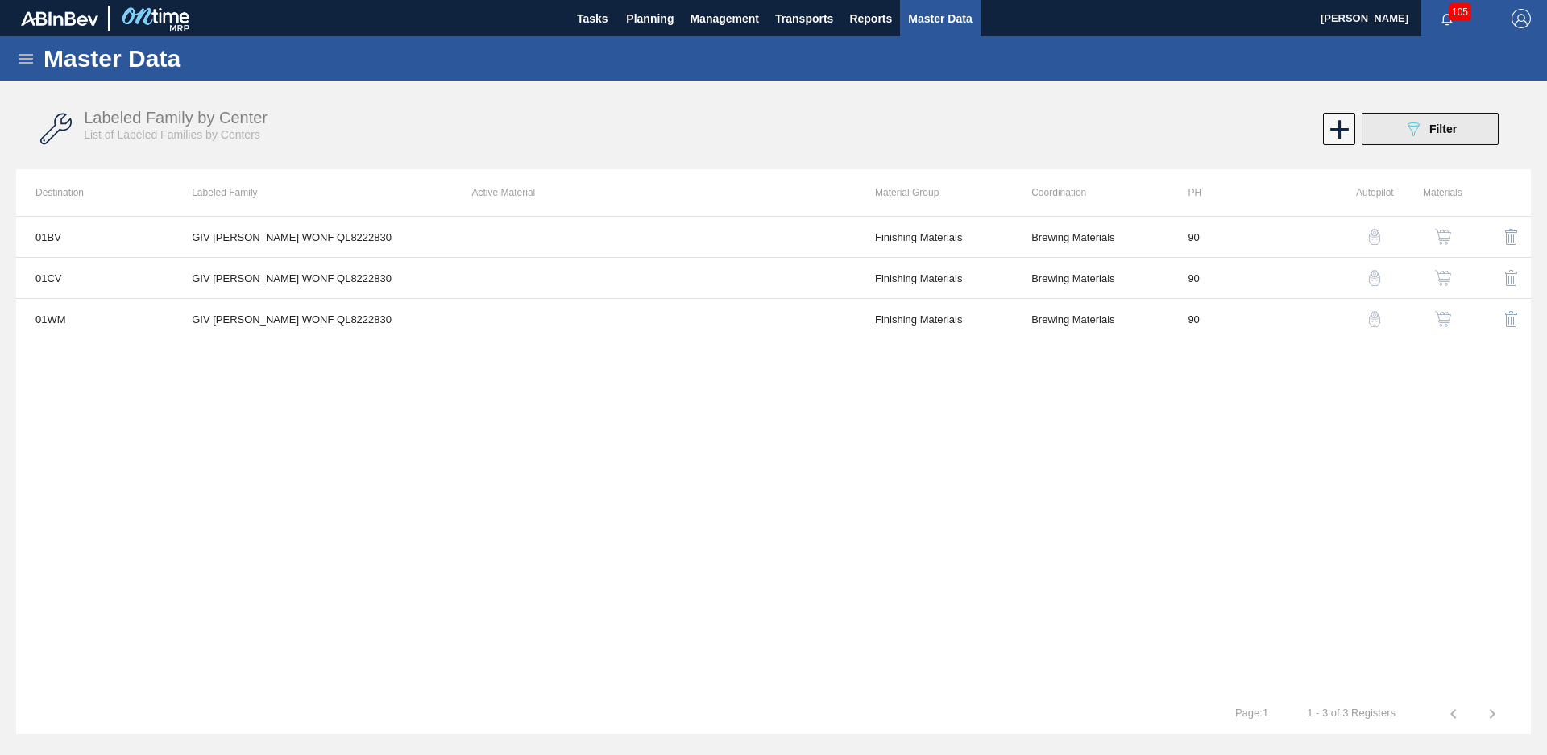
click at [1437, 134] on span "Filter" at bounding box center [1443, 128] width 27 height 13
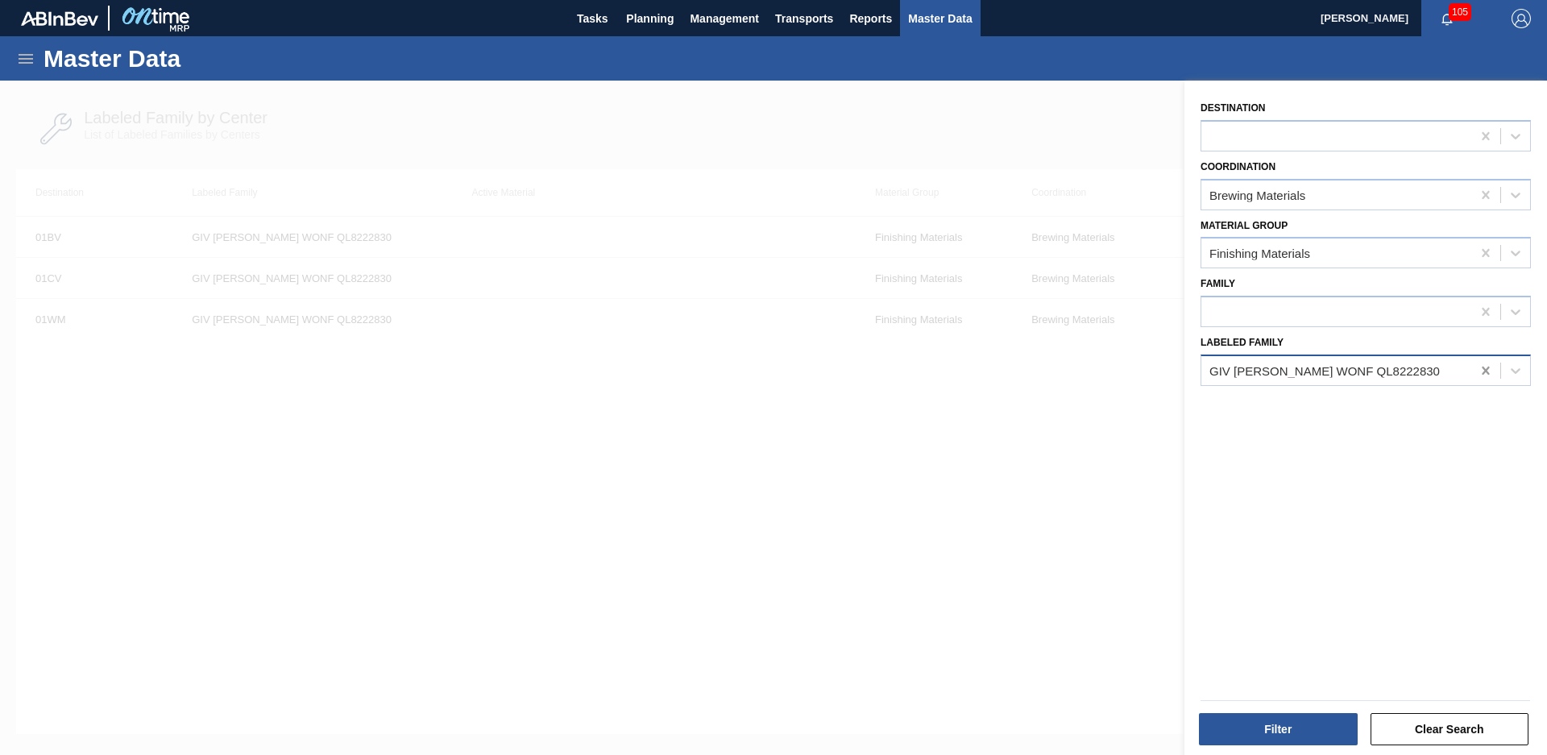
click at [1484, 378] on icon at bounding box center [1486, 371] width 16 height 16
type Family "[PERSON_NAME] wonf fir"
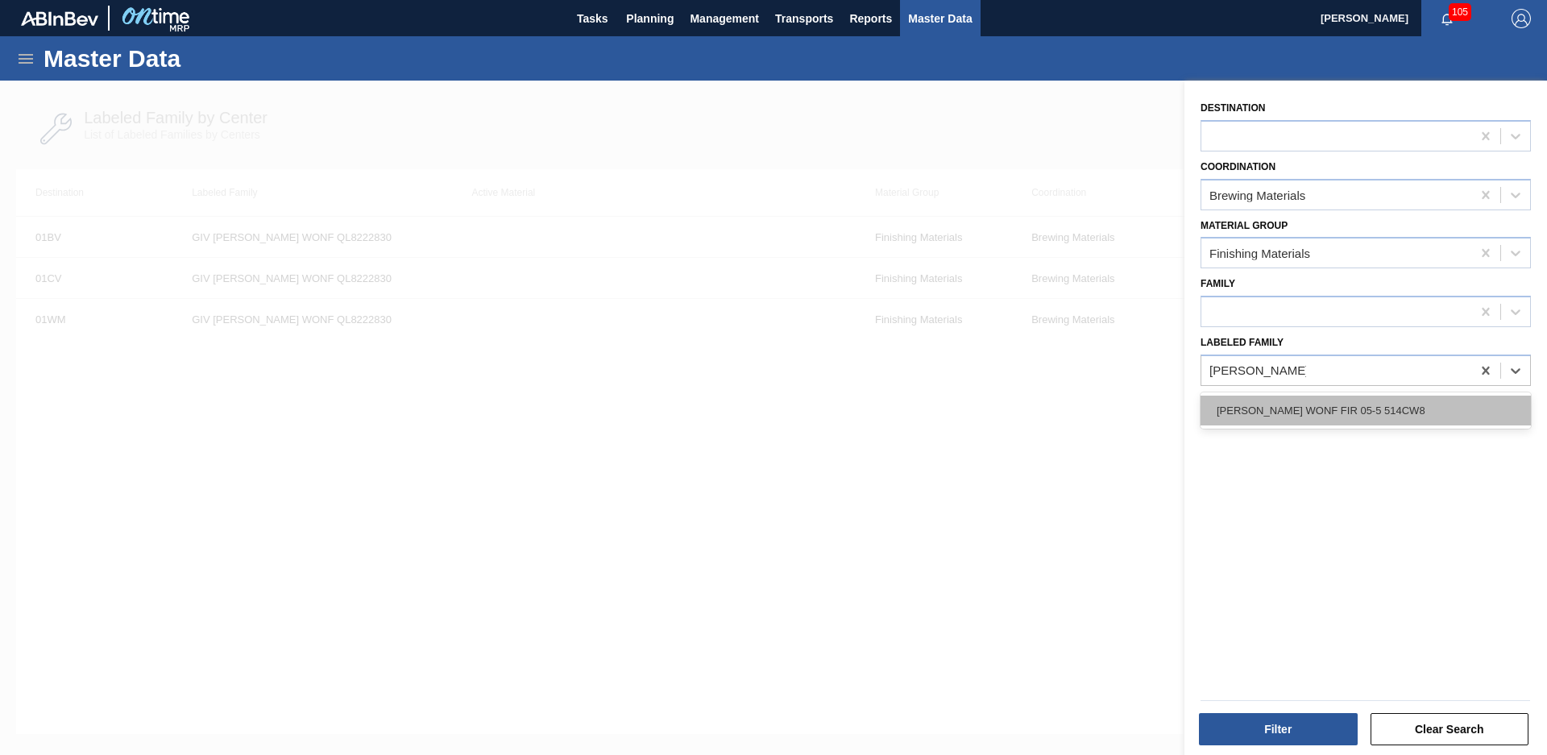
click at [1384, 405] on div "[PERSON_NAME] WONF FIR 05-5 514CW8" at bounding box center [1366, 411] width 330 height 30
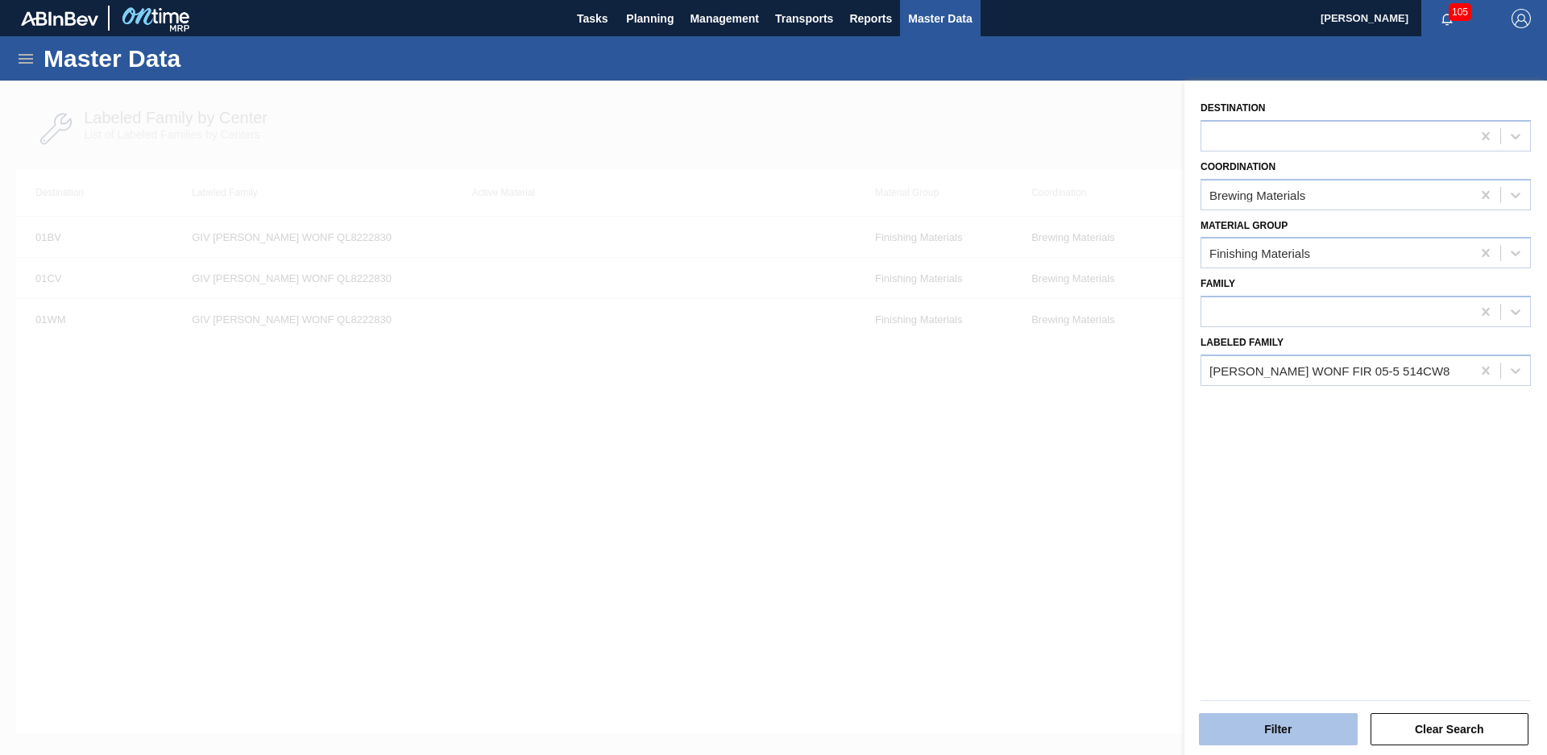
click at [1275, 724] on button "Filter" at bounding box center [1278, 729] width 159 height 32
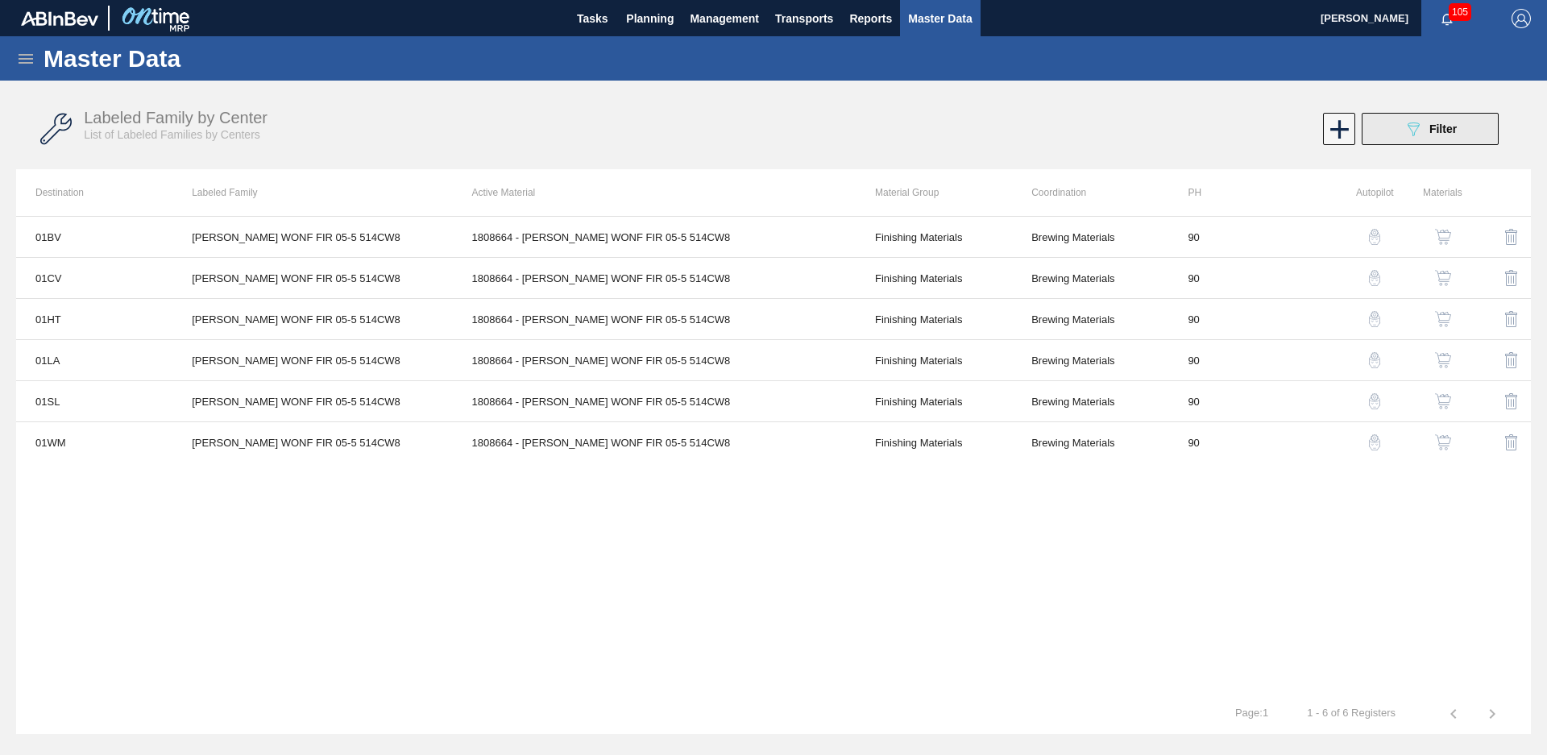
click at [1423, 129] on div "089F7B8B-B2A5-4AFE-B5C0-19BA573D28AC Filter" at bounding box center [1430, 128] width 53 height 19
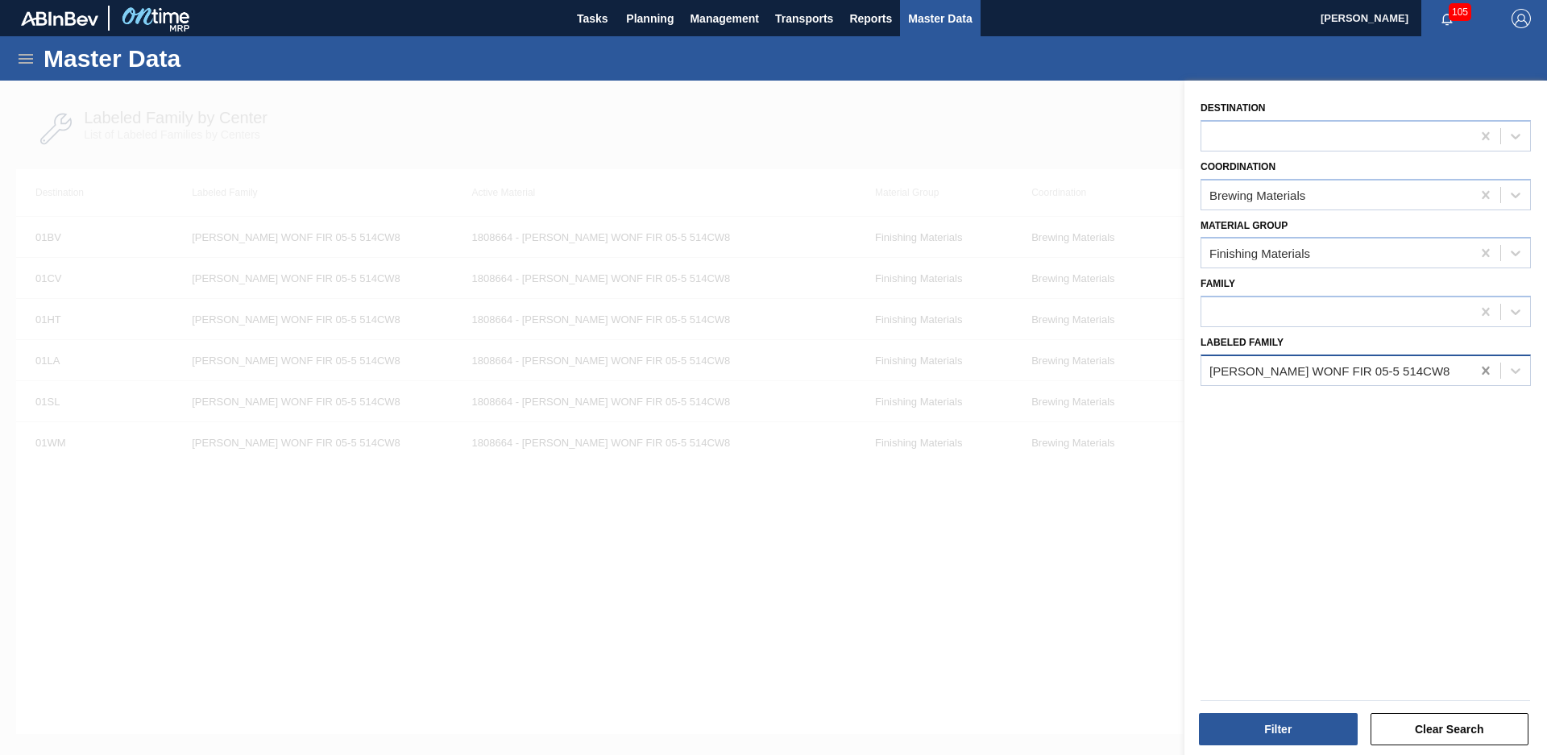
click at [1480, 377] on icon at bounding box center [1486, 371] width 16 height 16
click at [1301, 425] on div "GRAPE FLAVOR (SC533586)" at bounding box center [1366, 410] width 330 height 36
type Family "grape flavor"
click at [1322, 391] on div "Destination Coordination Brewing Materials Material Group Finishing Materials F…" at bounding box center [1366, 420] width 363 height 679
drag, startPoint x: 1348, startPoint y: 403, endPoint x: 1366, endPoint y: 370, distance: 37.5
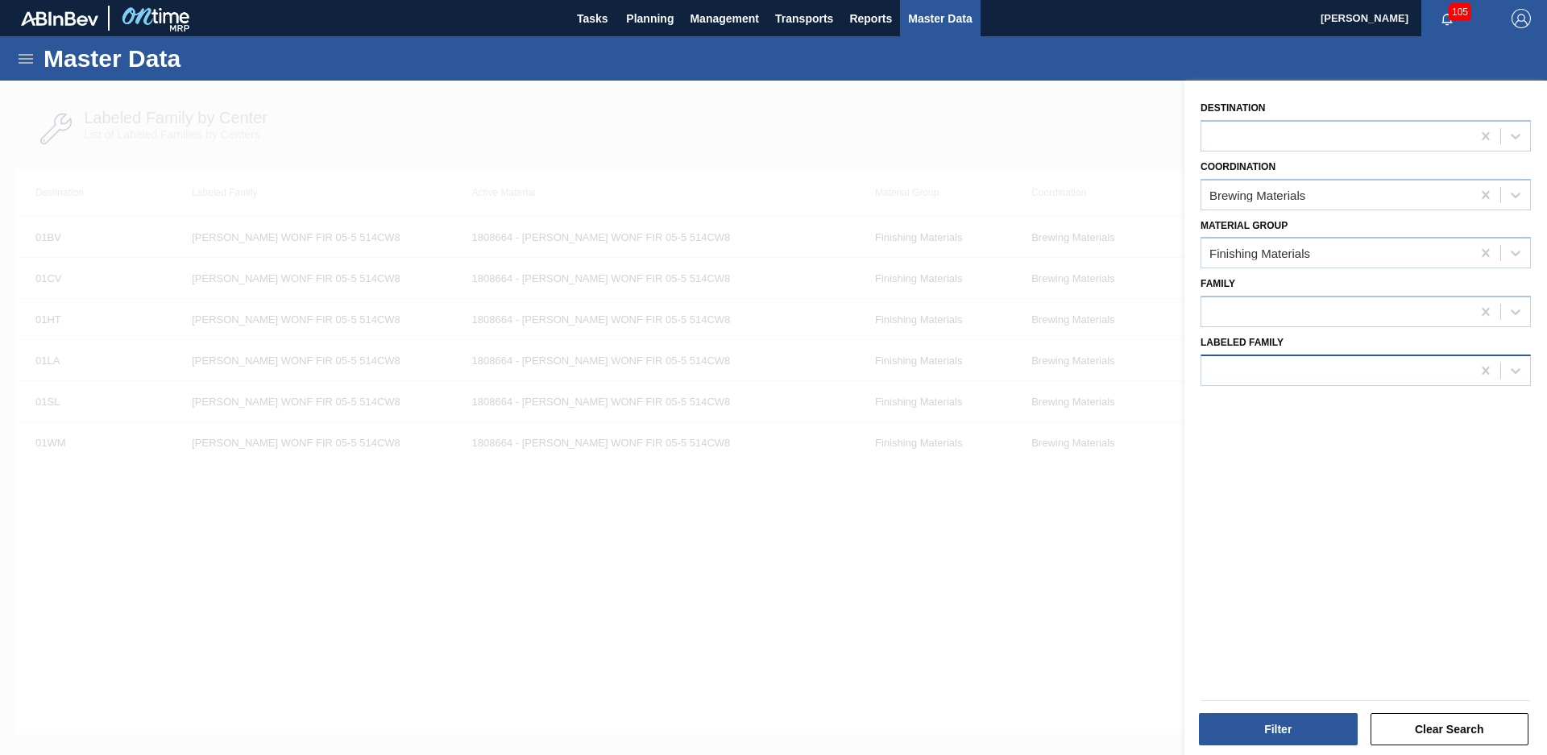
click at [1355, 396] on div "Destination Coordination Brewing Materials Material Group Finishing Materials F…" at bounding box center [1366, 420] width 363 height 679
click at [1366, 370] on div at bounding box center [1337, 370] width 270 height 23
type Family "grape flavor"
click at [1268, 733] on button "Filter" at bounding box center [1278, 729] width 159 height 32
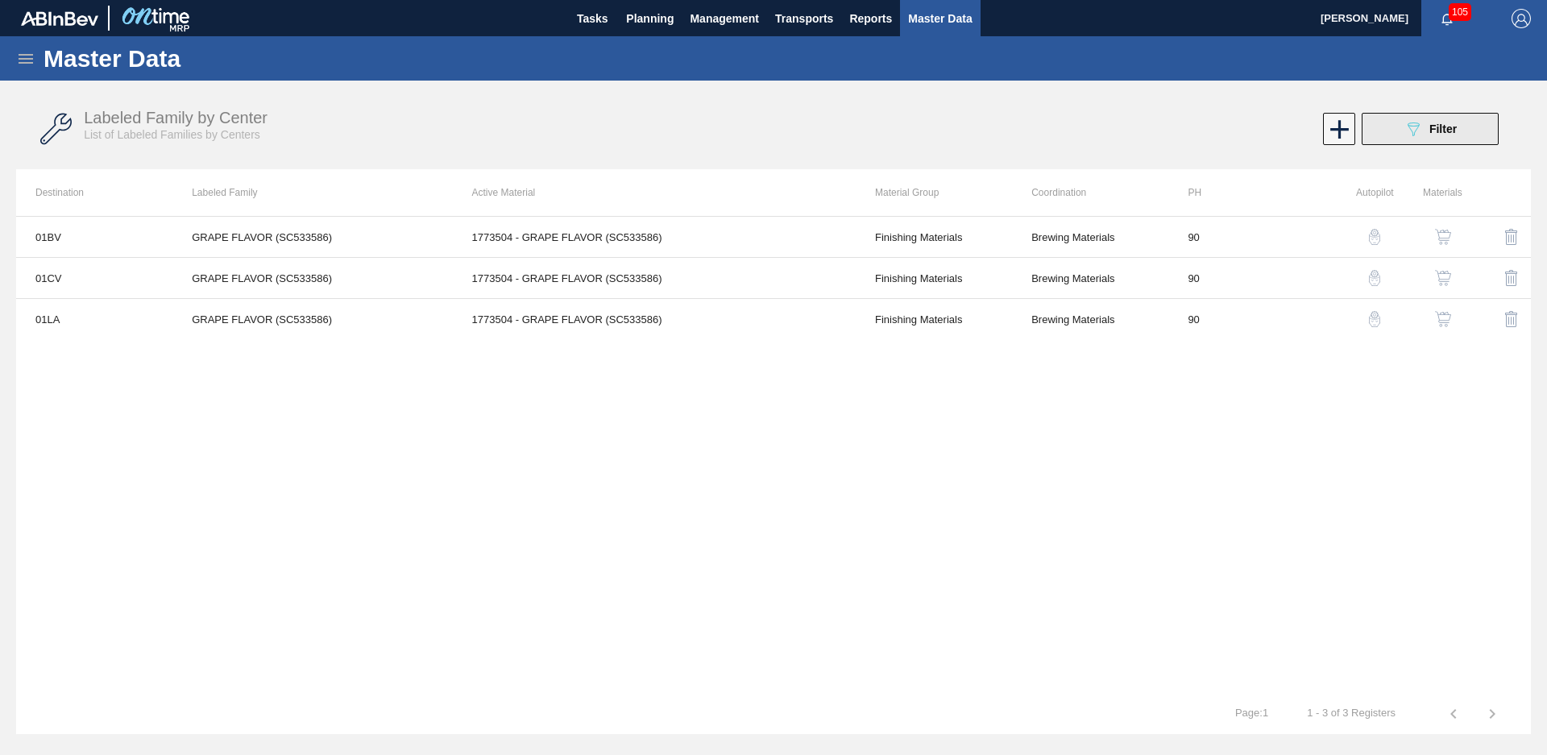
click at [1459, 130] on button "089F7B8B-B2A5-4AFE-B5C0-19BA573D28AC Filter" at bounding box center [1430, 129] width 137 height 32
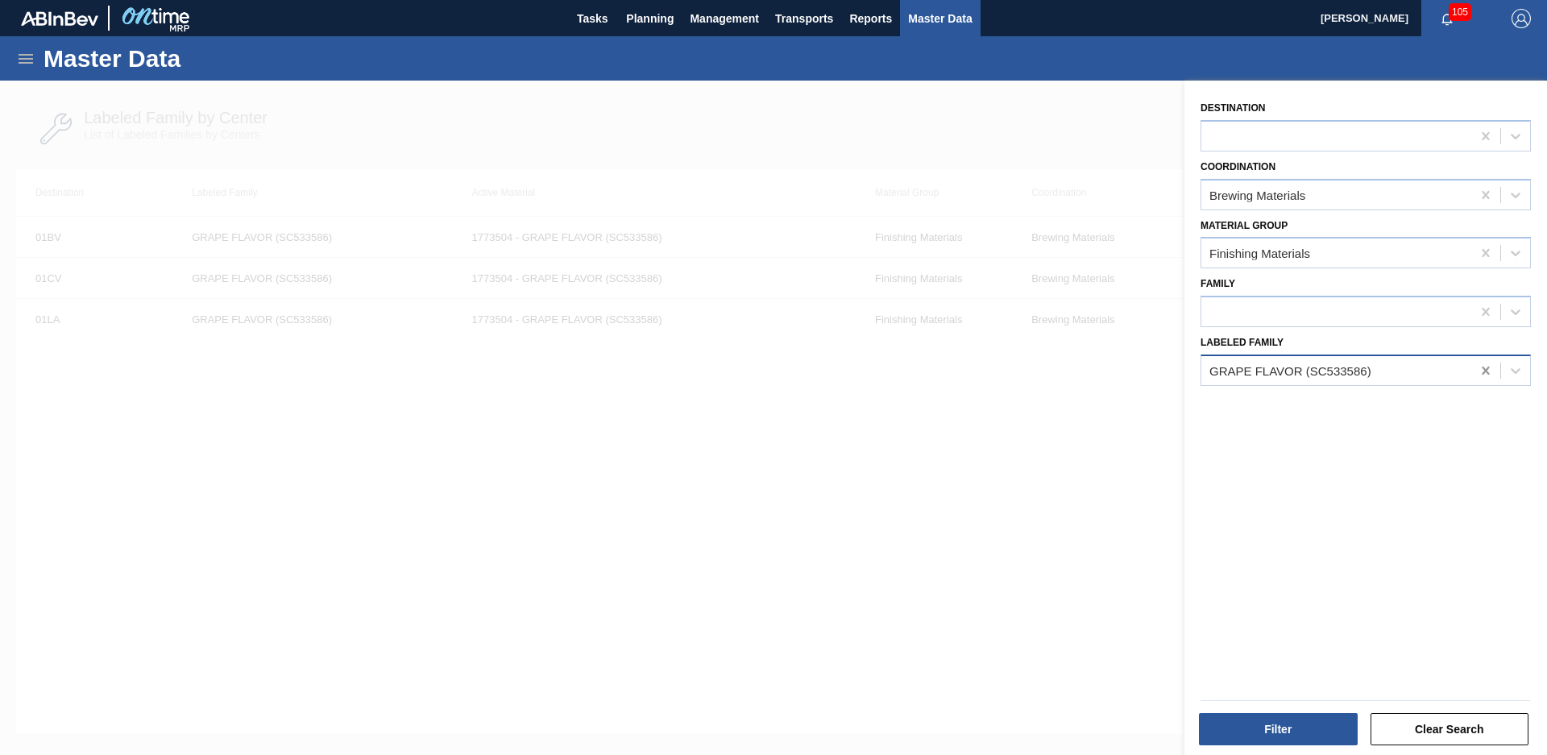
click at [1489, 368] on icon at bounding box center [1486, 371] width 16 height 16
click at [1364, 353] on div "Labeled Family" at bounding box center [1366, 358] width 330 height 55
click at [1363, 367] on div at bounding box center [1337, 370] width 270 height 23
type Family "nwn 312"
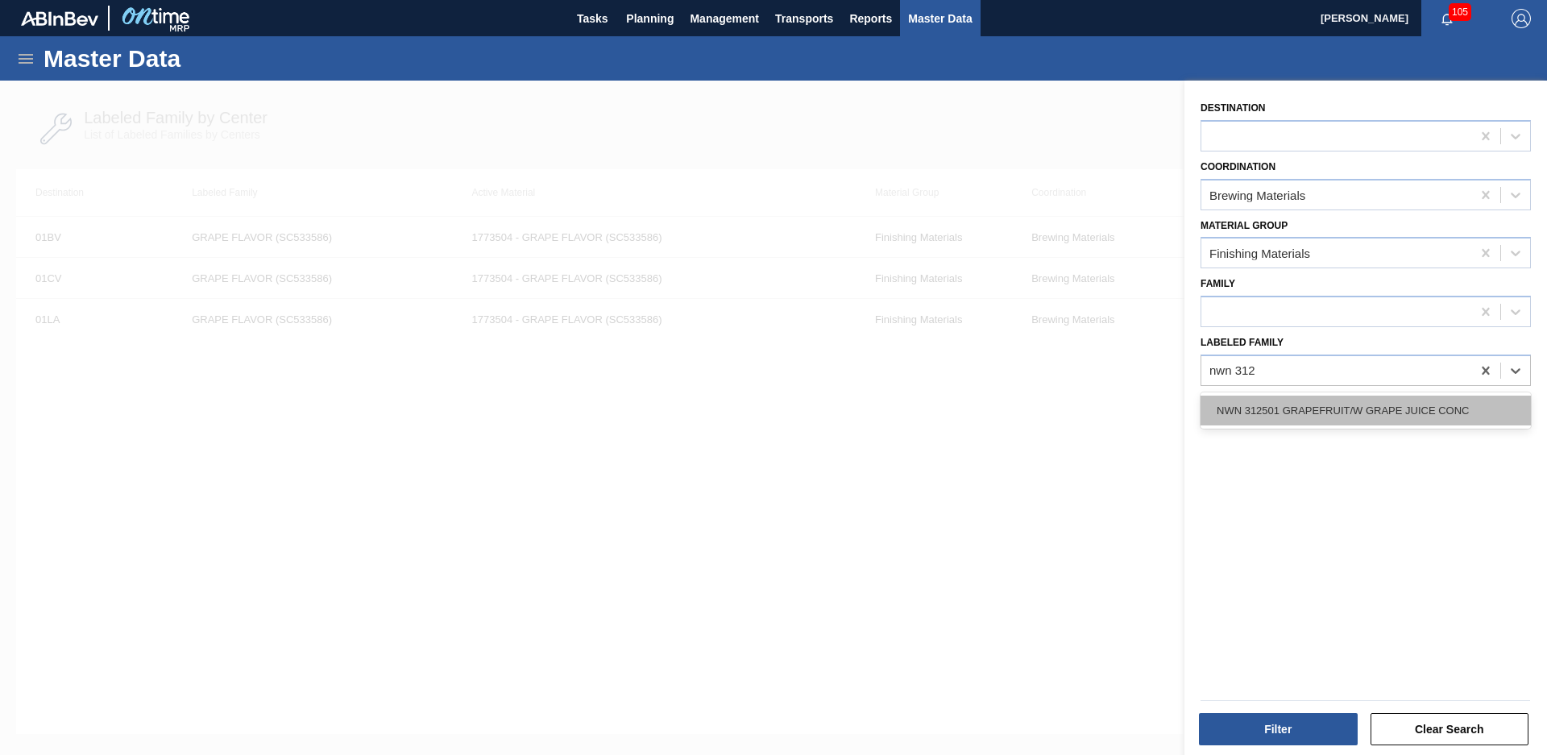
click at [1376, 398] on div "NWN 312501 GRAPEFRUIT/W GRAPE JUICE CONC" at bounding box center [1366, 411] width 330 height 30
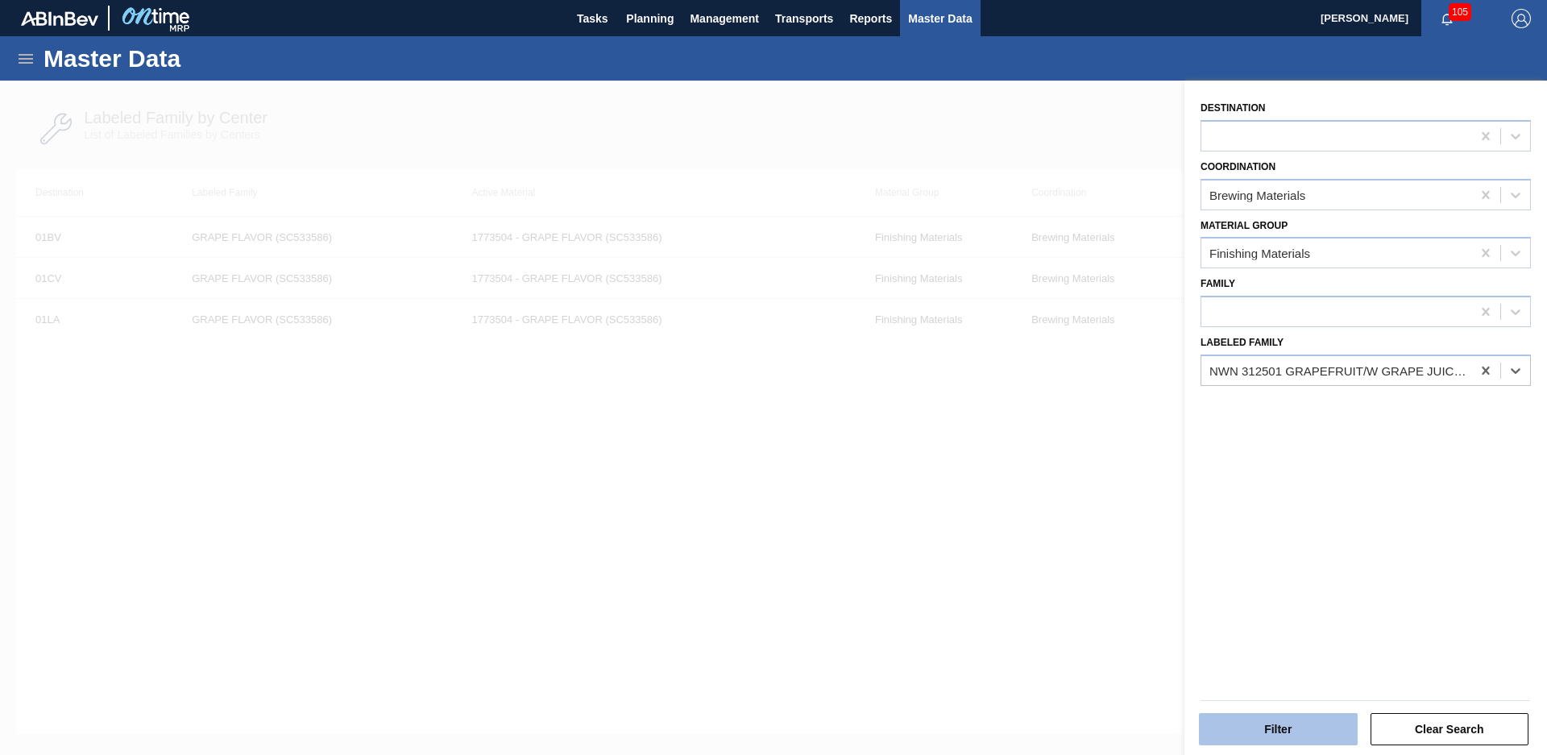
click at [1262, 733] on button "Filter" at bounding box center [1278, 729] width 159 height 32
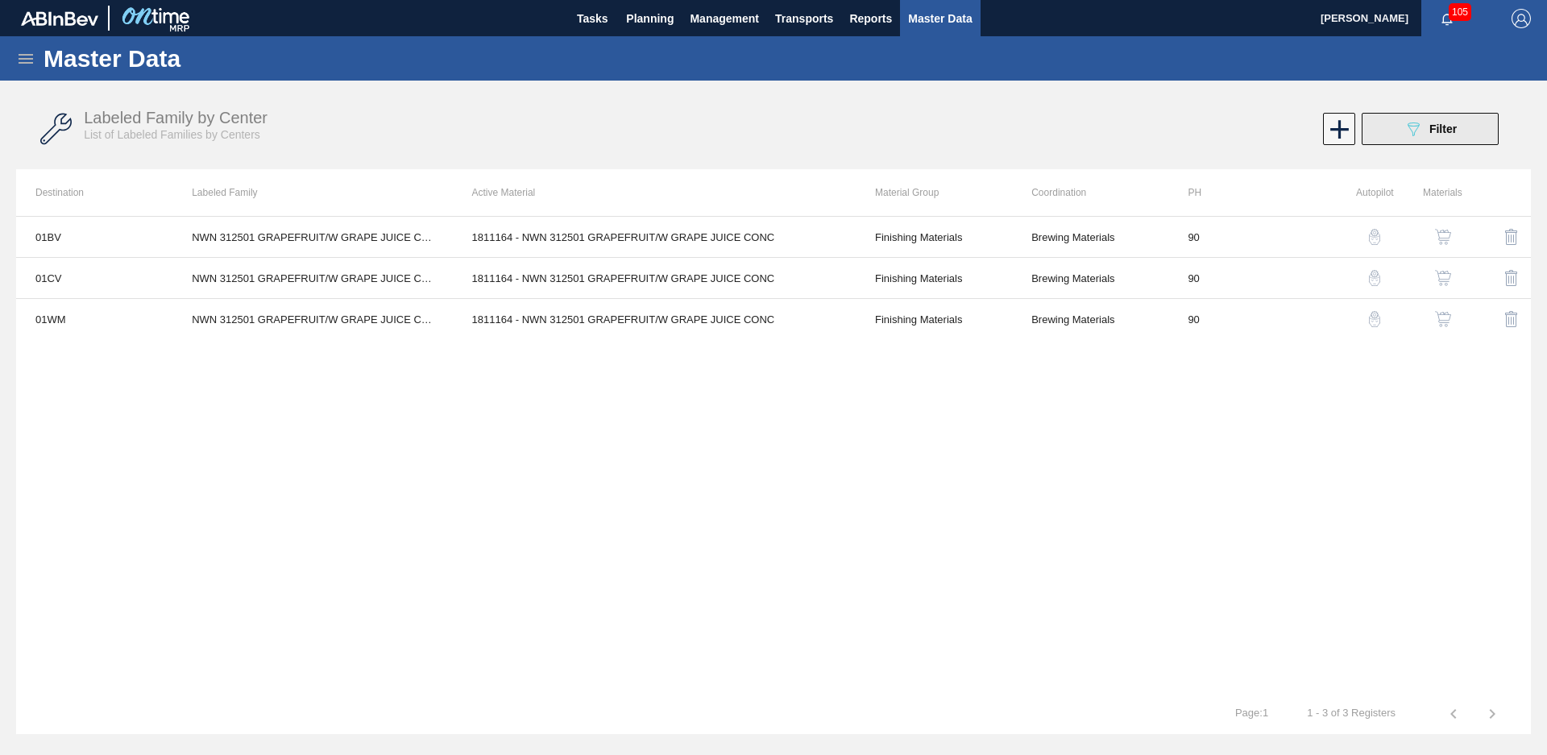
click at [1444, 120] on div "089F7B8B-B2A5-4AFE-B5C0-19BA573D28AC Filter" at bounding box center [1430, 128] width 53 height 19
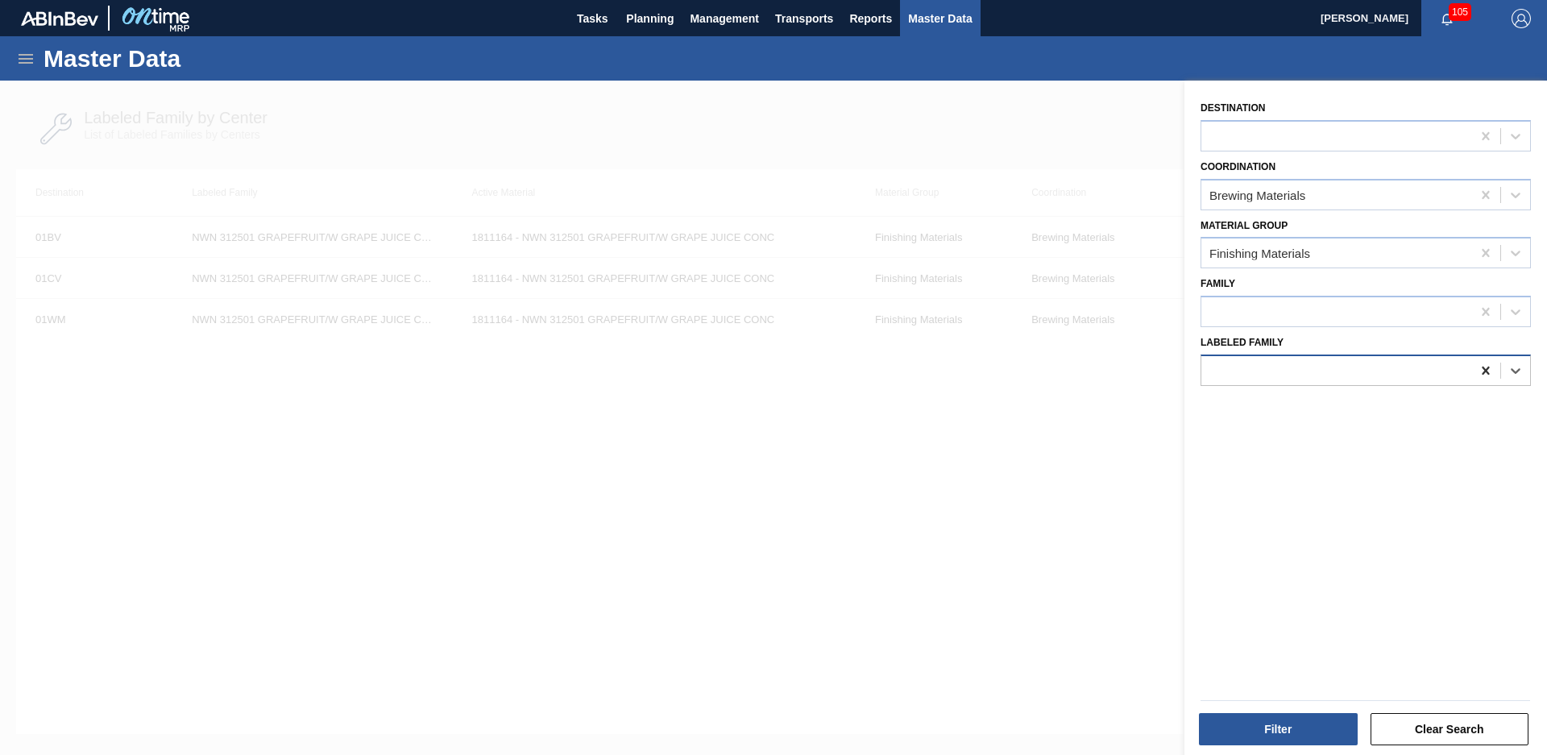
click at [1484, 370] on icon at bounding box center [1485, 371] width 7 height 8
type Family "Firmen"
click at [1318, 722] on button "Filter" at bounding box center [1278, 729] width 159 height 32
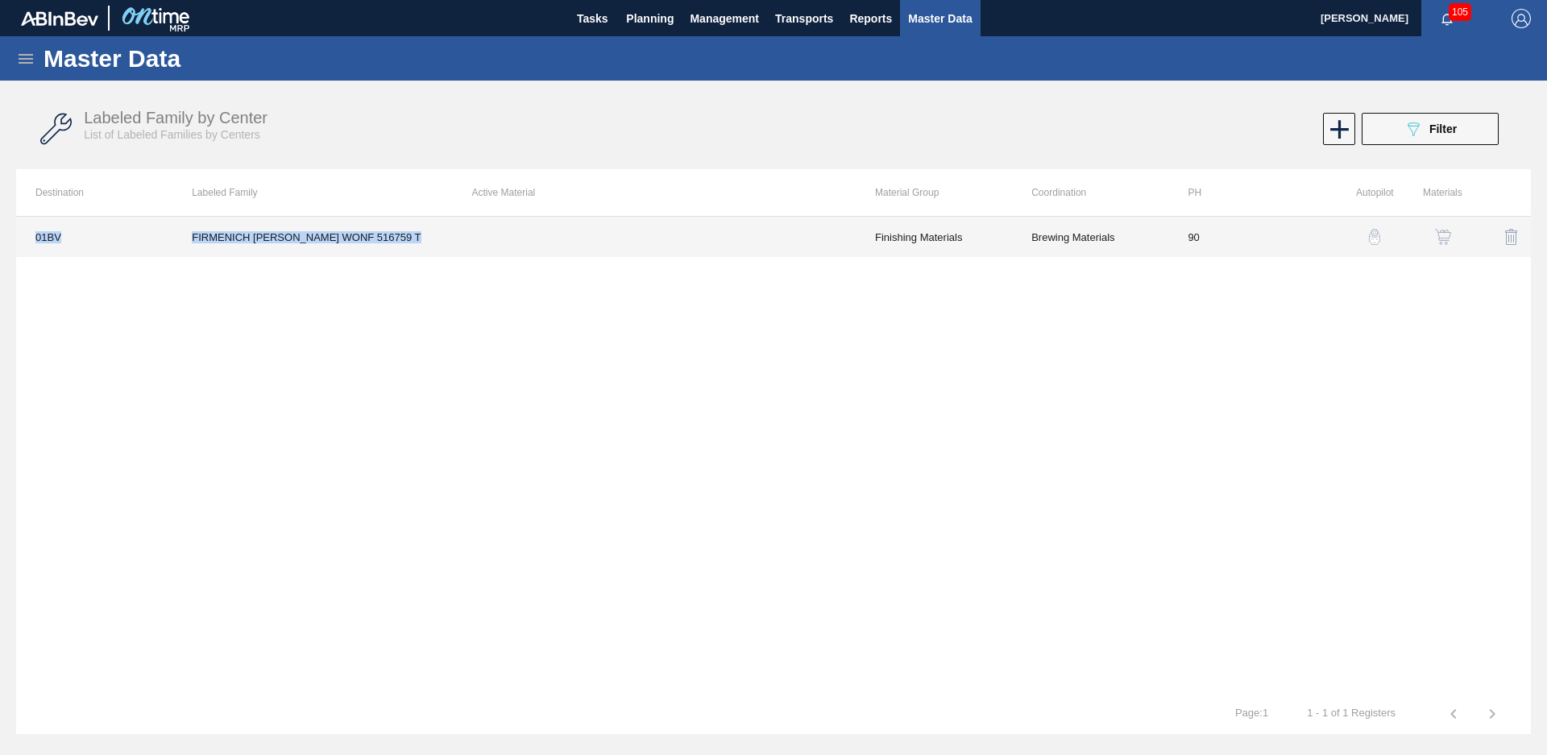
drag, startPoint x: 494, startPoint y: 223, endPoint x: 721, endPoint y: 259, distance: 230.0
click at [721, 259] on div "01BV FIRMENICH [PERSON_NAME] WONF 516759 T Finishing Materials Brewing Material…" at bounding box center [773, 455] width 1515 height 478
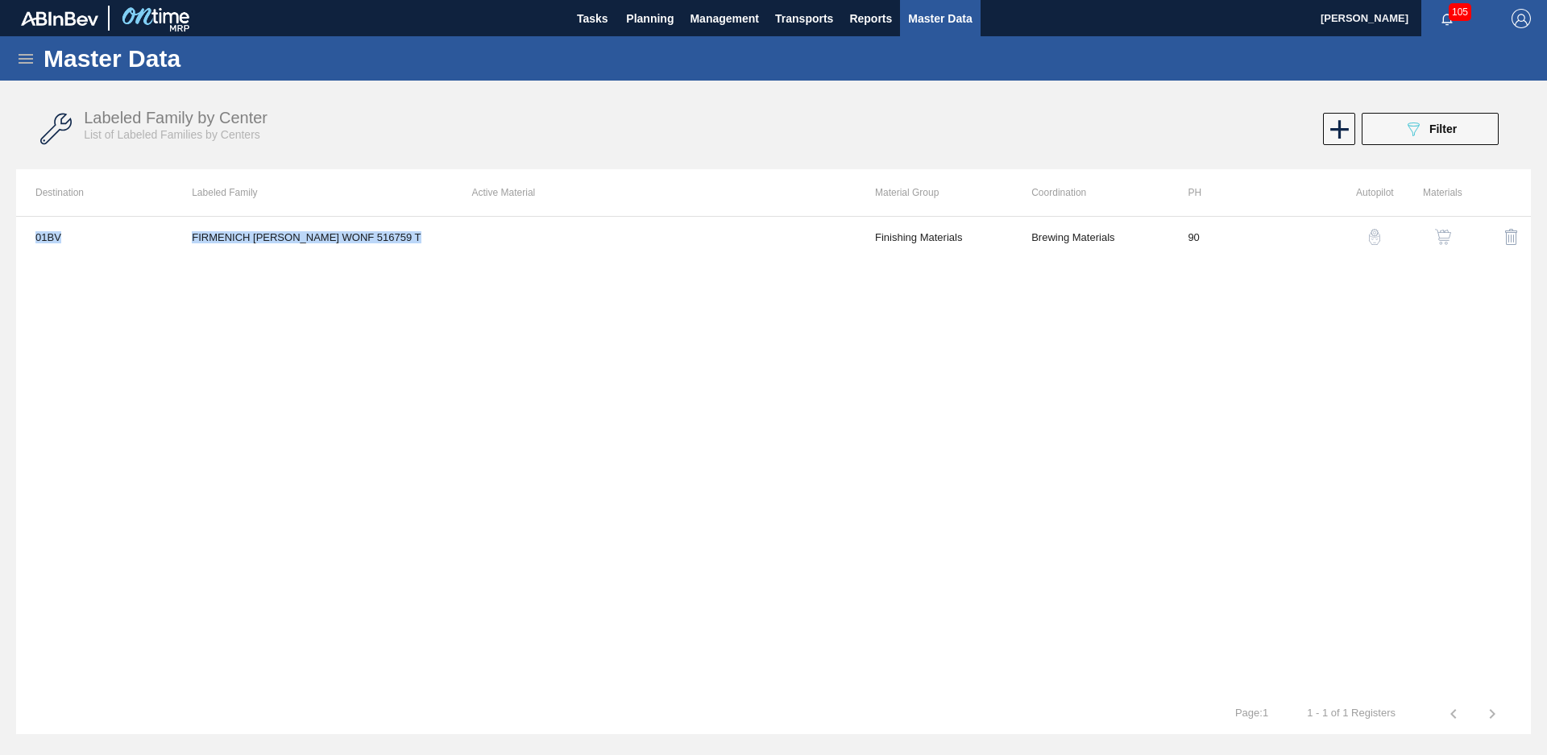
click at [1215, 565] on div "01BV FIRMENICH [PERSON_NAME] WONF 516759 T Finishing Materials Brewing Material…" at bounding box center [773, 455] width 1515 height 478
click at [1421, 122] on icon "089F7B8B-B2A5-4AFE-B5C0-19BA573D28AC" at bounding box center [1413, 128] width 19 height 19
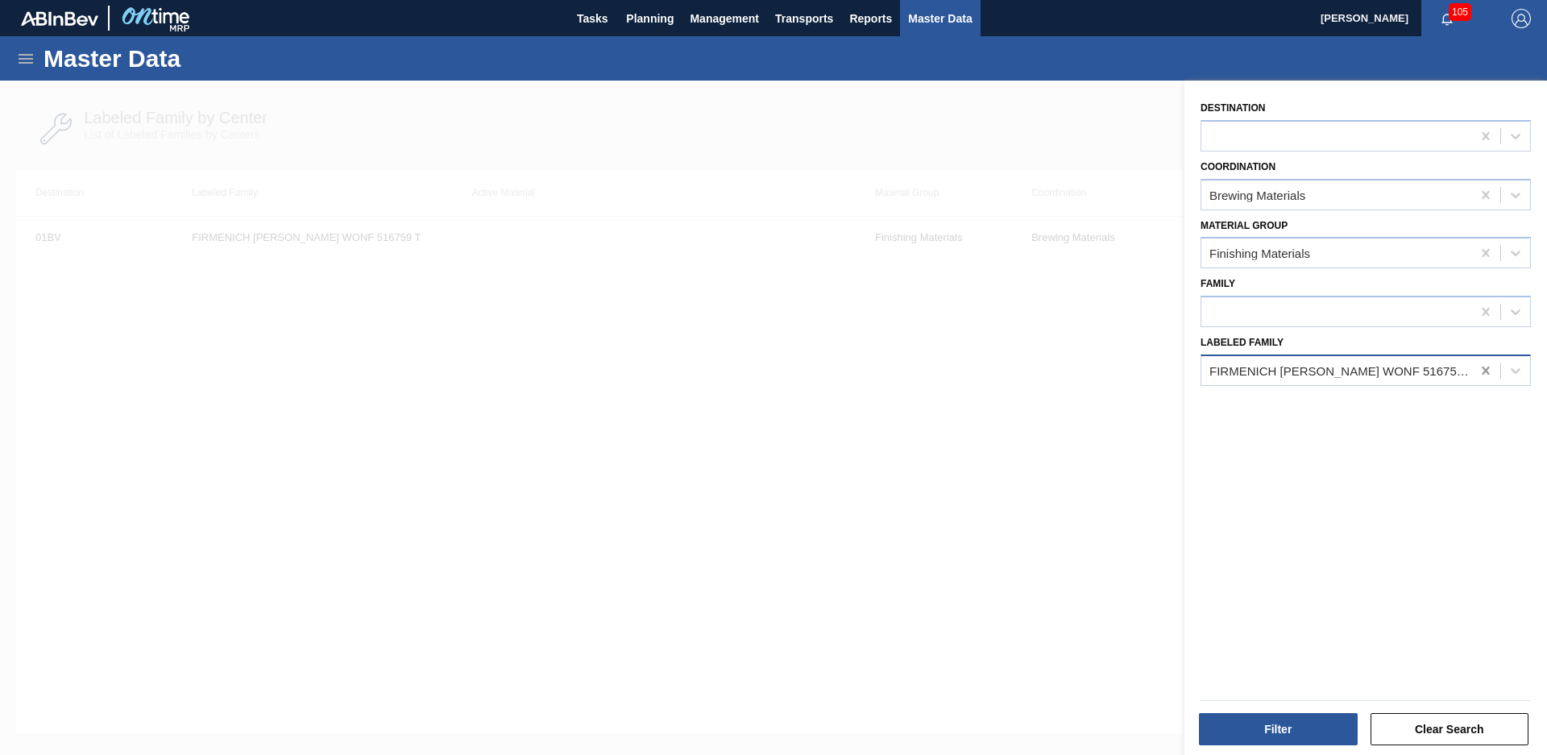
click at [1480, 372] on icon at bounding box center [1486, 371] width 16 height 16
type Family "Symrise natural li"
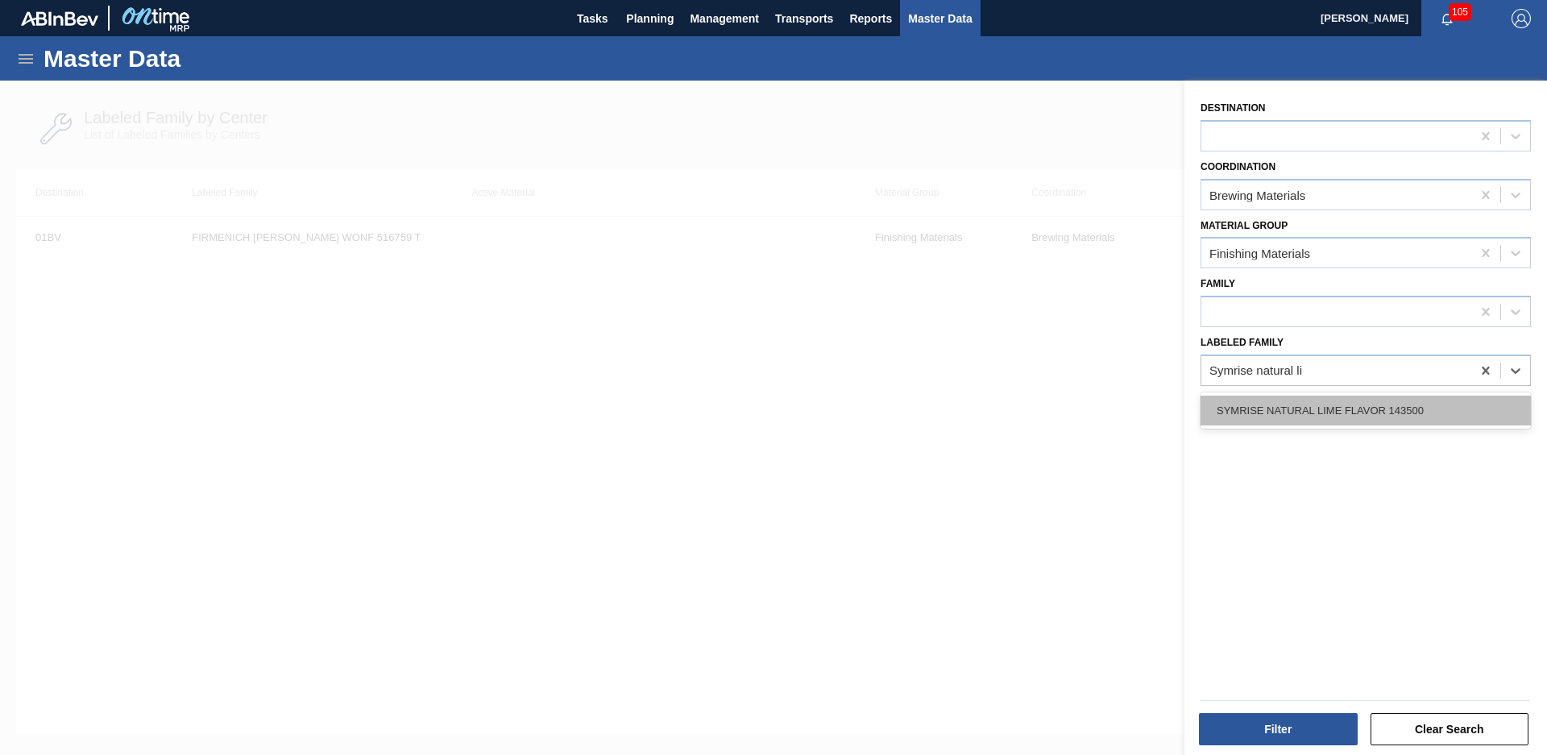
click at [1384, 416] on div "SYMRISE NATURAL LIME FLAVOR 143500" at bounding box center [1366, 411] width 330 height 30
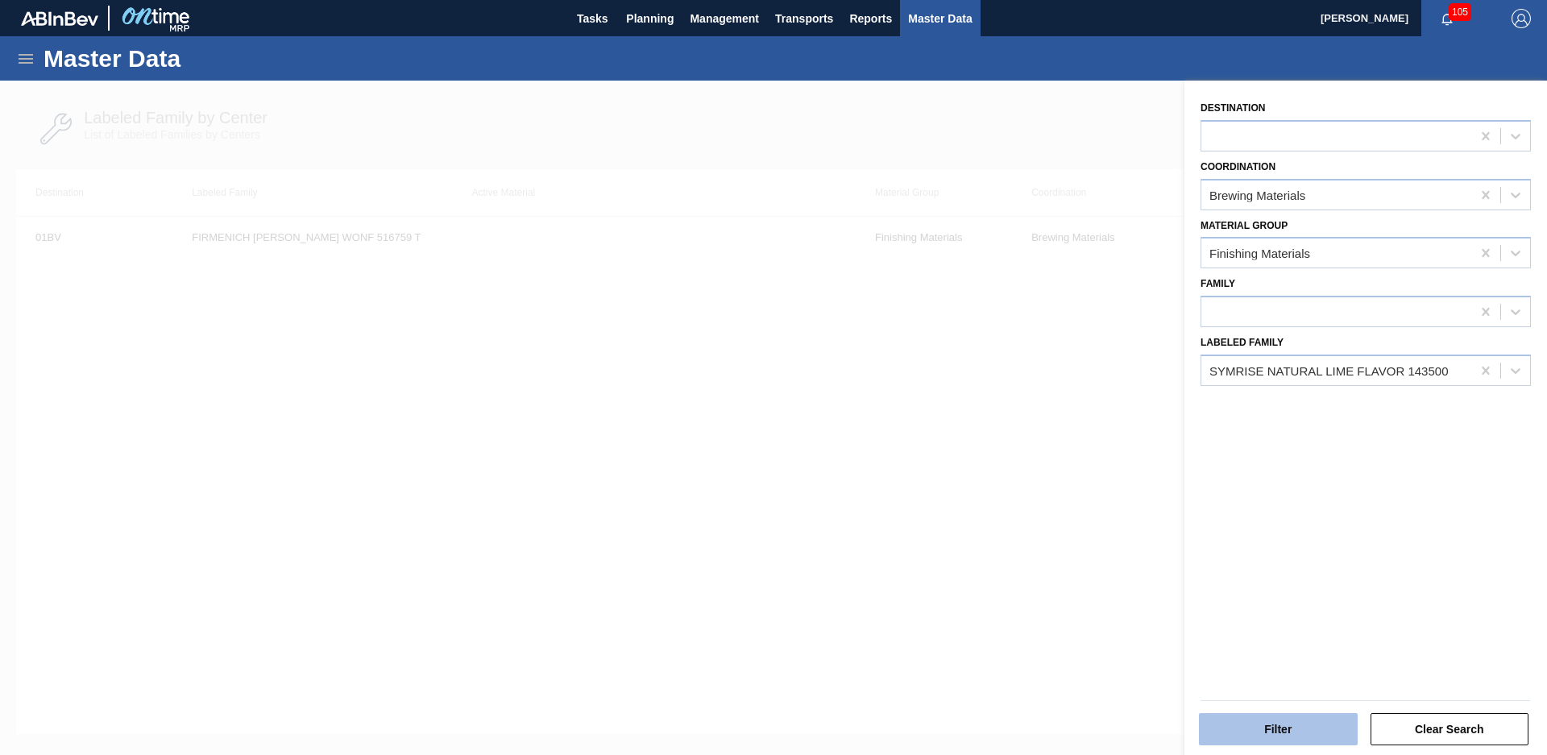
click at [1263, 720] on button "Filter" at bounding box center [1278, 729] width 159 height 32
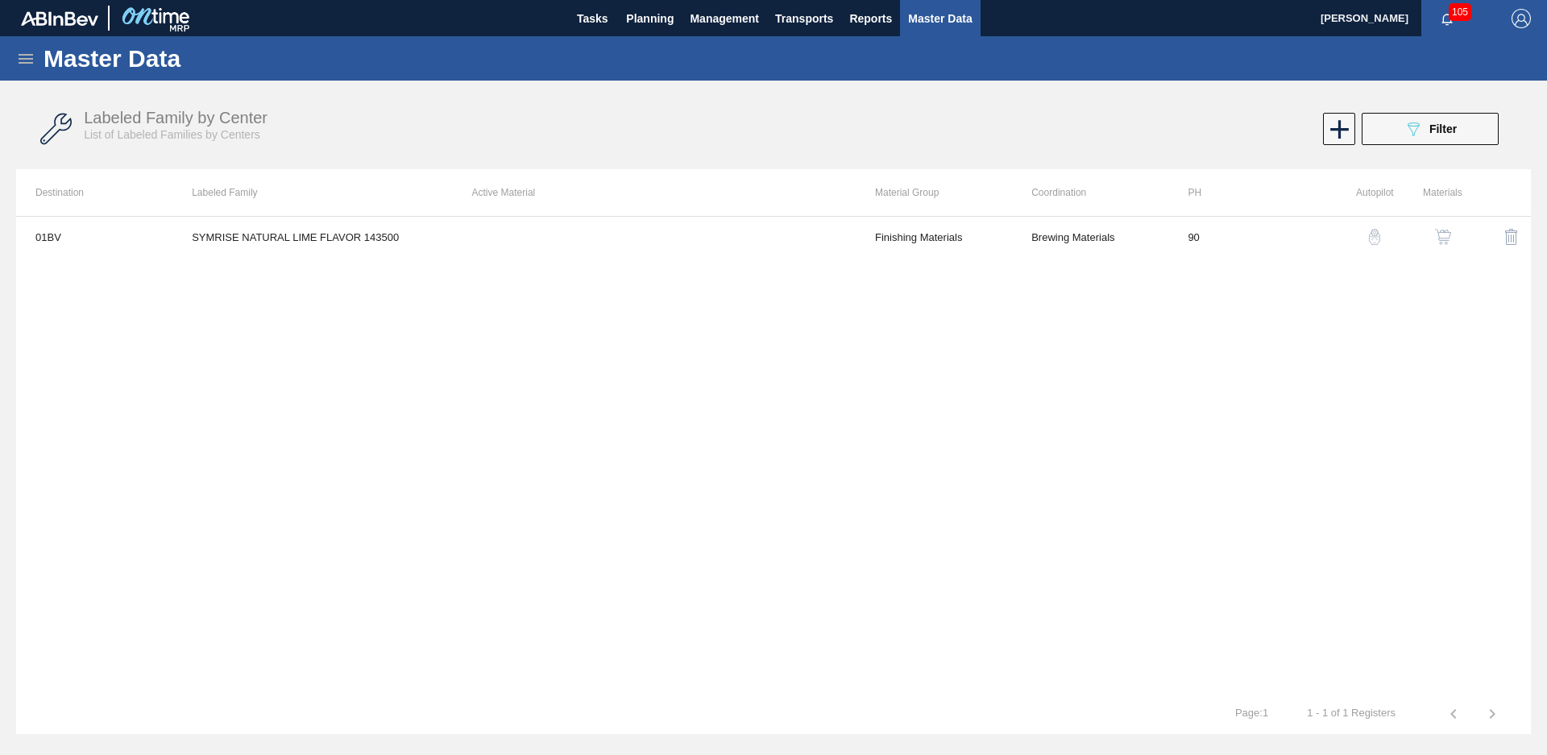
click at [1412, 111] on div "Labeled Family by Center List of Labeled Families by Centers 089F7B8B-B2A5-4AFE…" at bounding box center [773, 129] width 1515 height 60
click at [1435, 118] on button "089F7B8B-B2A5-4AFE-B5C0-19BA573D28AC Filter" at bounding box center [1430, 129] width 137 height 32
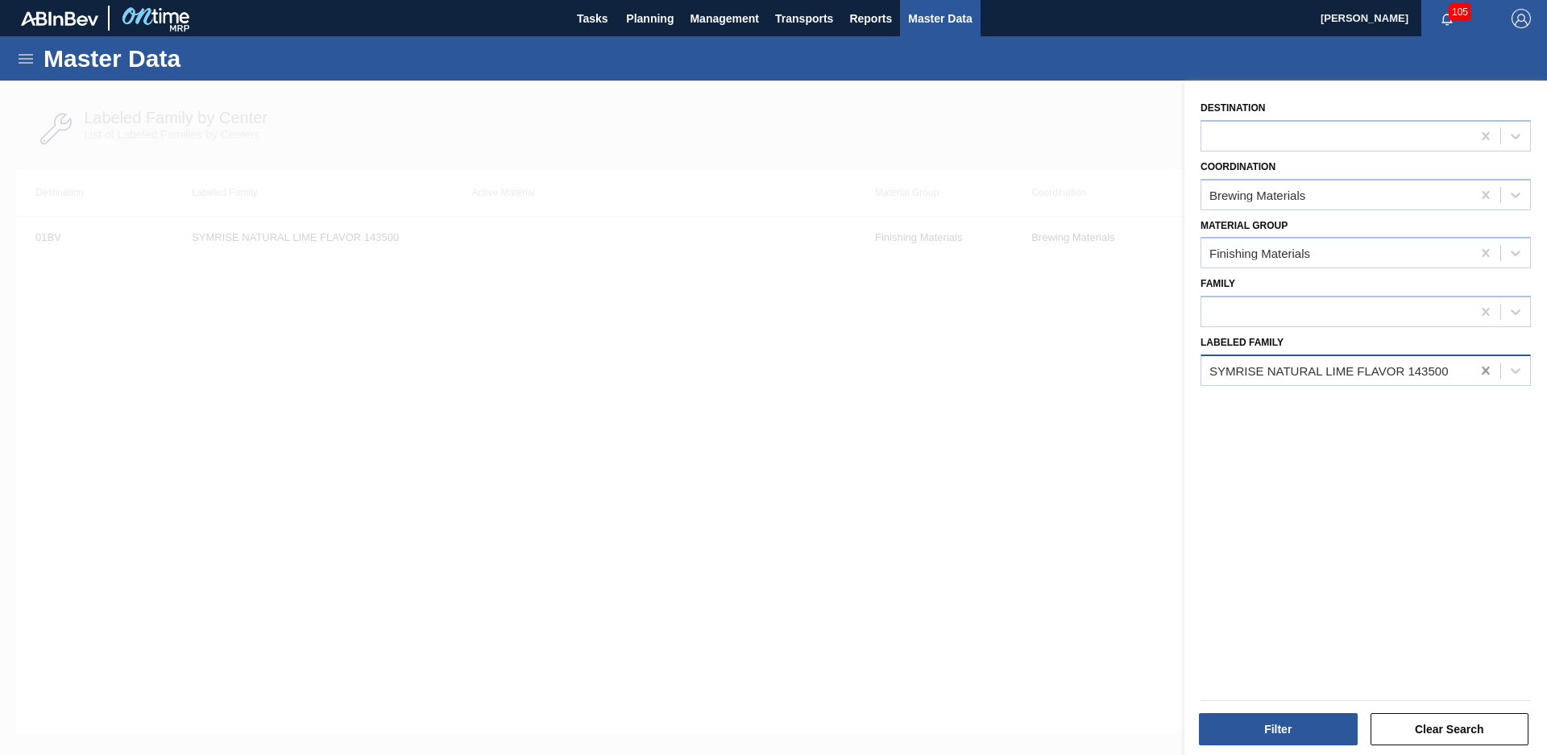
click at [1479, 370] on icon at bounding box center [1486, 371] width 16 height 16
type Family "Nat moji"
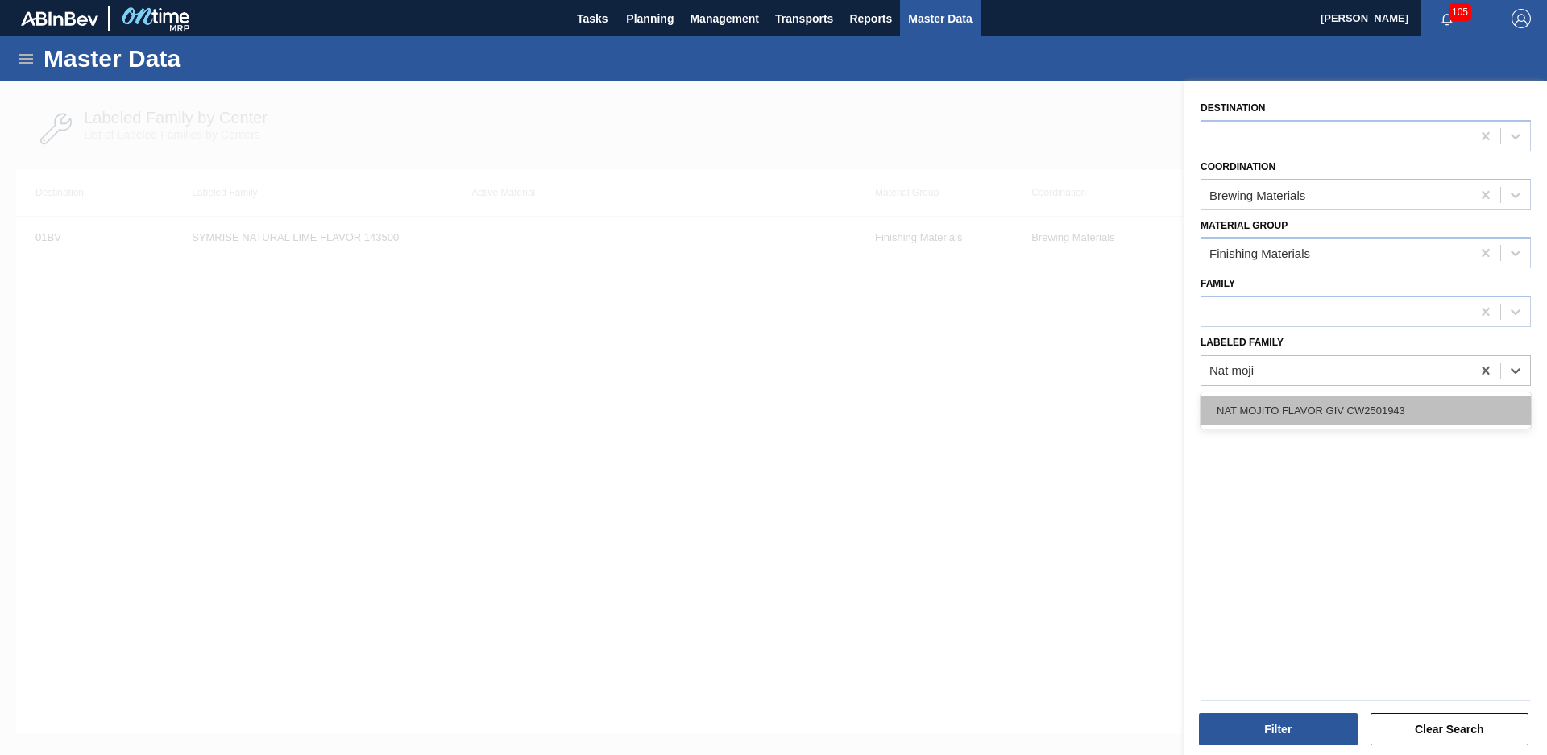
click at [1355, 401] on div "NAT MOJITO FLAVOR GIV CW2501943" at bounding box center [1366, 411] width 330 height 30
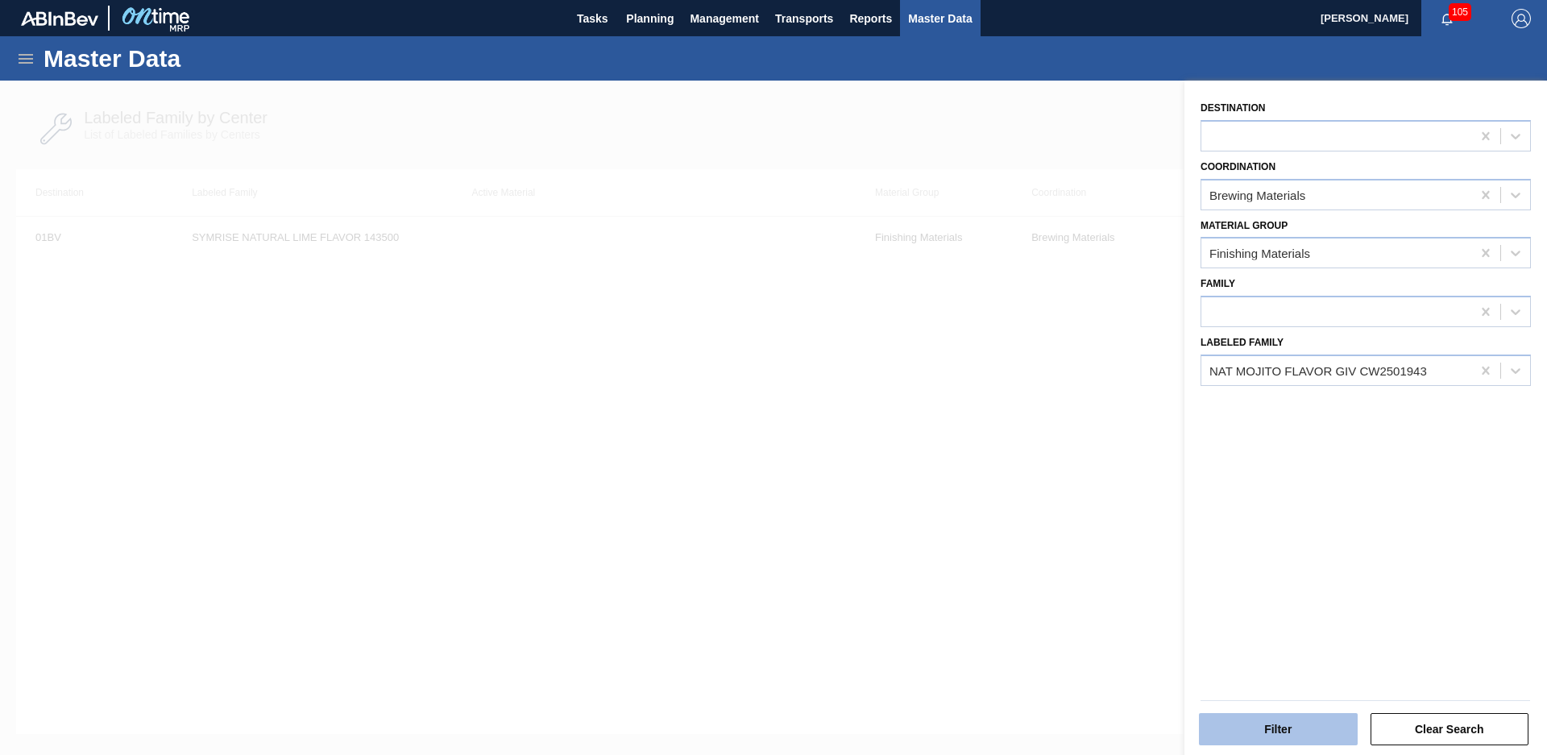
click at [1299, 724] on button "Filter" at bounding box center [1278, 729] width 159 height 32
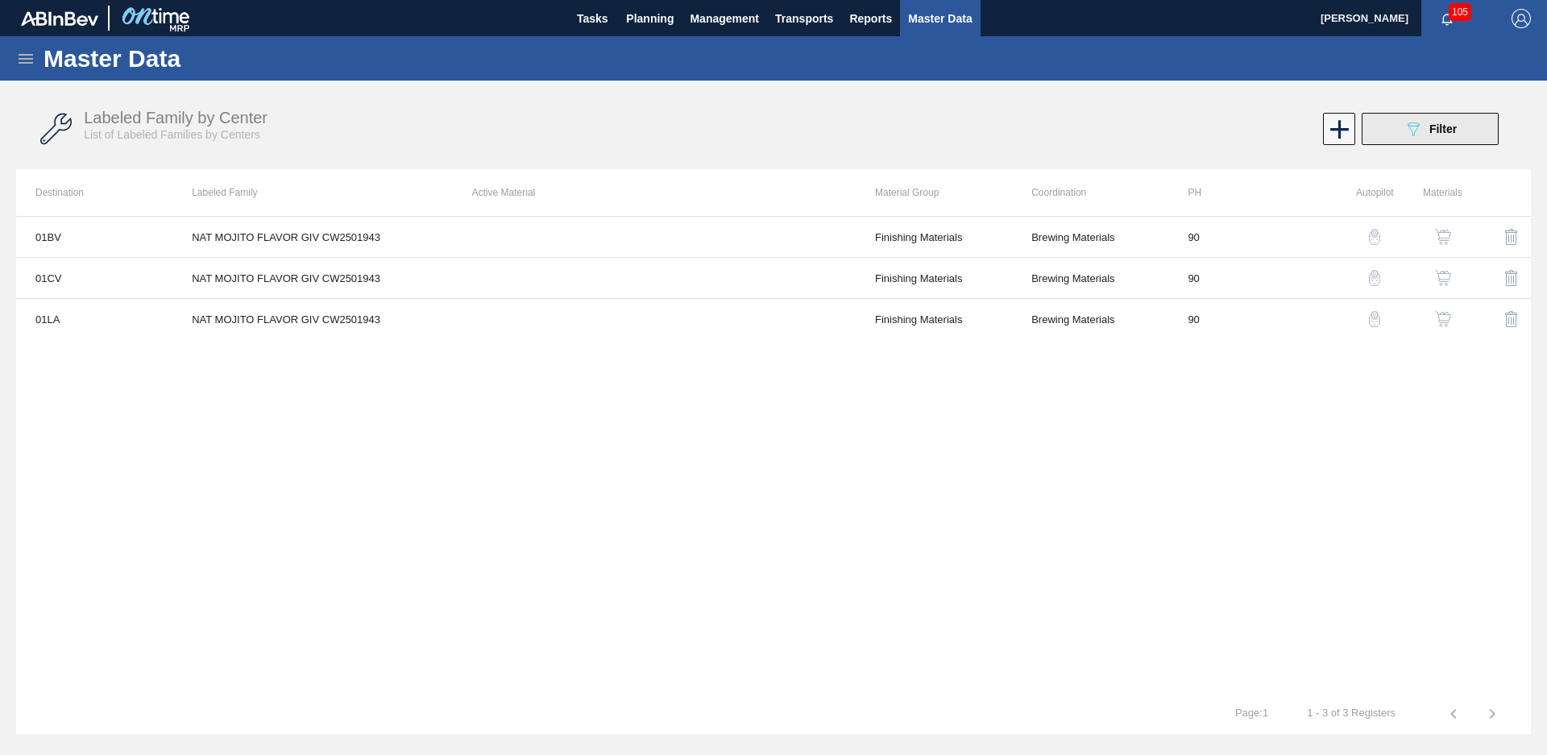
click at [1415, 119] on icon "089F7B8B-B2A5-4AFE-B5C0-19BA573D28AC" at bounding box center [1413, 128] width 19 height 19
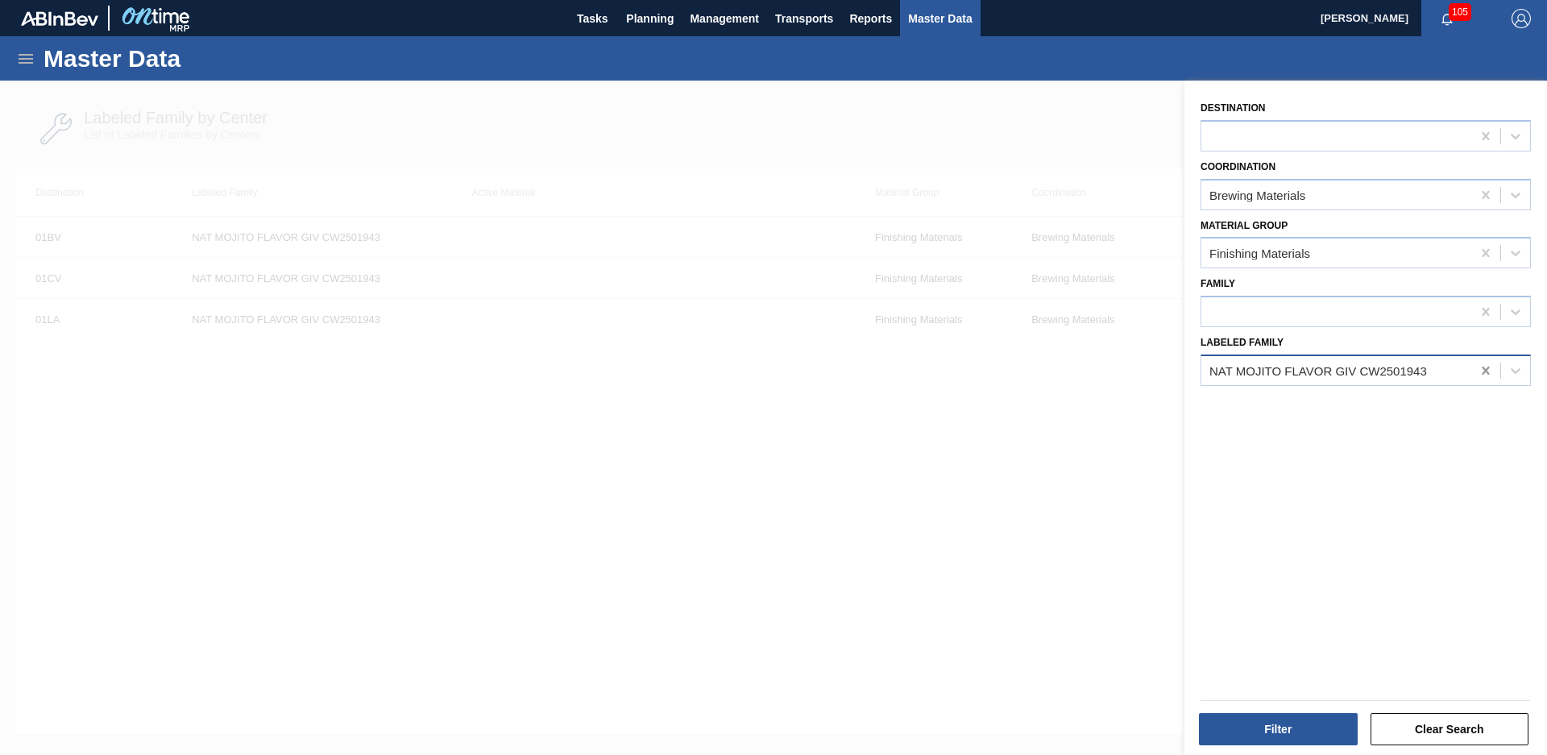
click at [1486, 368] on icon at bounding box center [1485, 371] width 7 height 8
type Family "Mint lea"
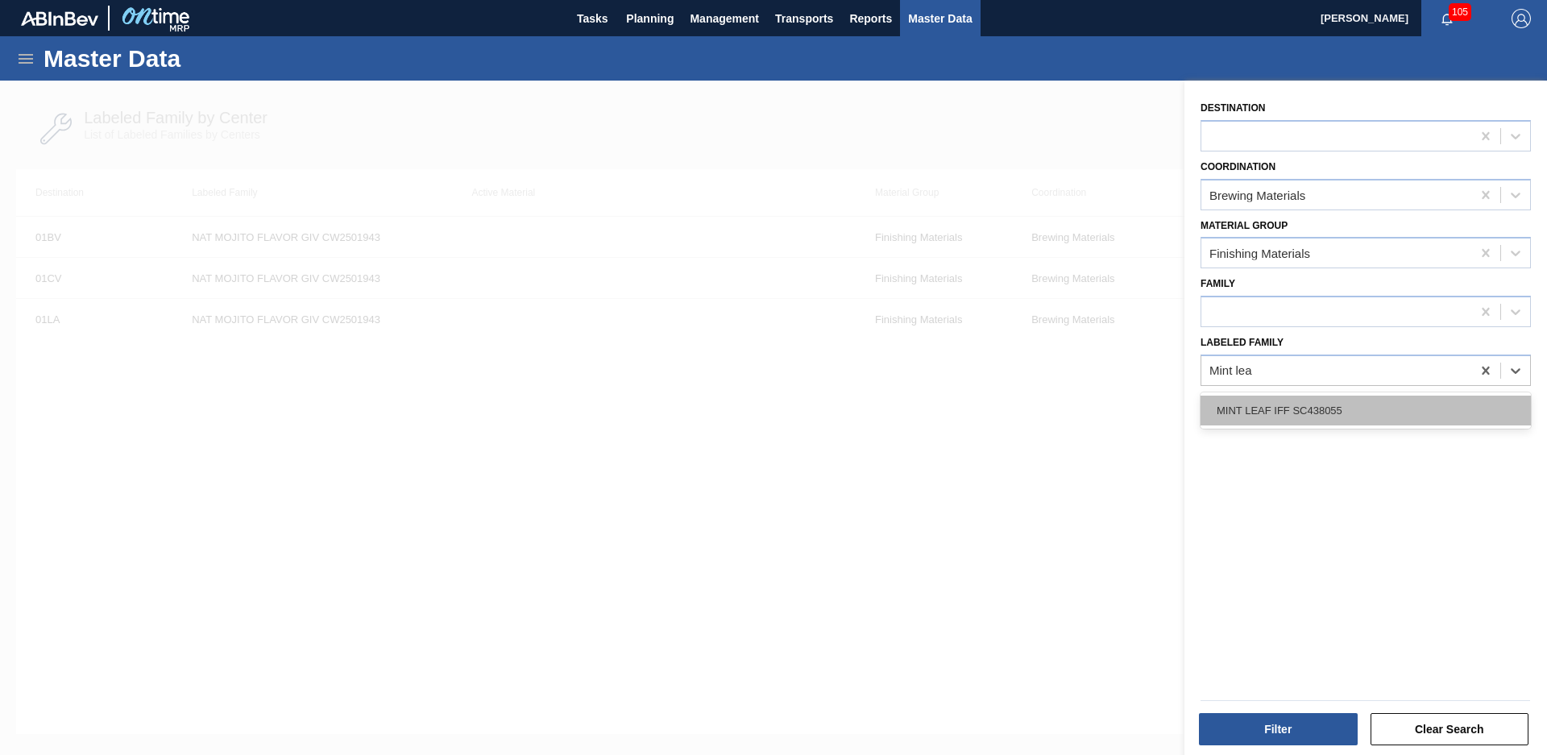
click at [1227, 403] on div "MINT LEAF IFF SC438055" at bounding box center [1366, 411] width 330 height 30
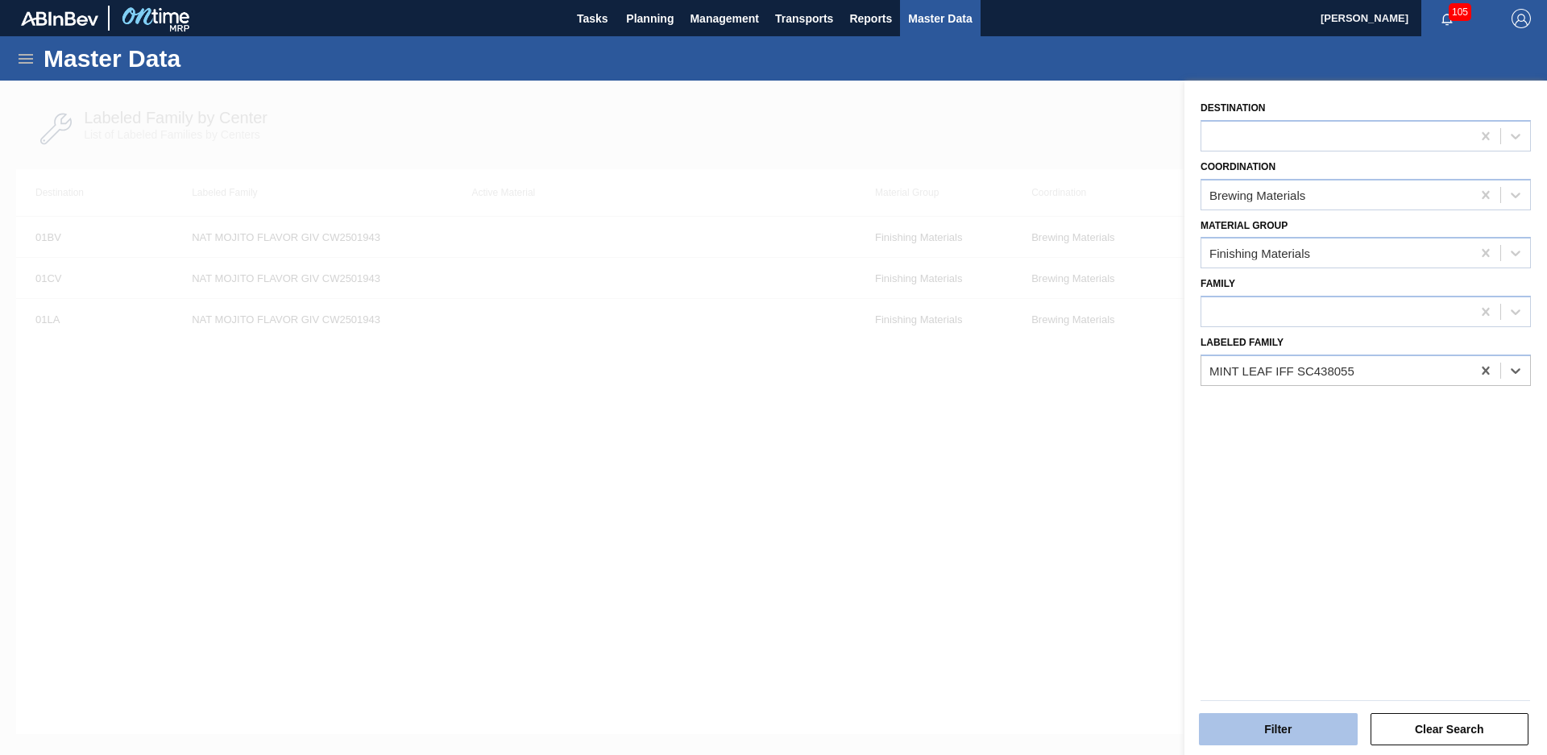
click at [1288, 731] on button "Filter" at bounding box center [1278, 729] width 159 height 32
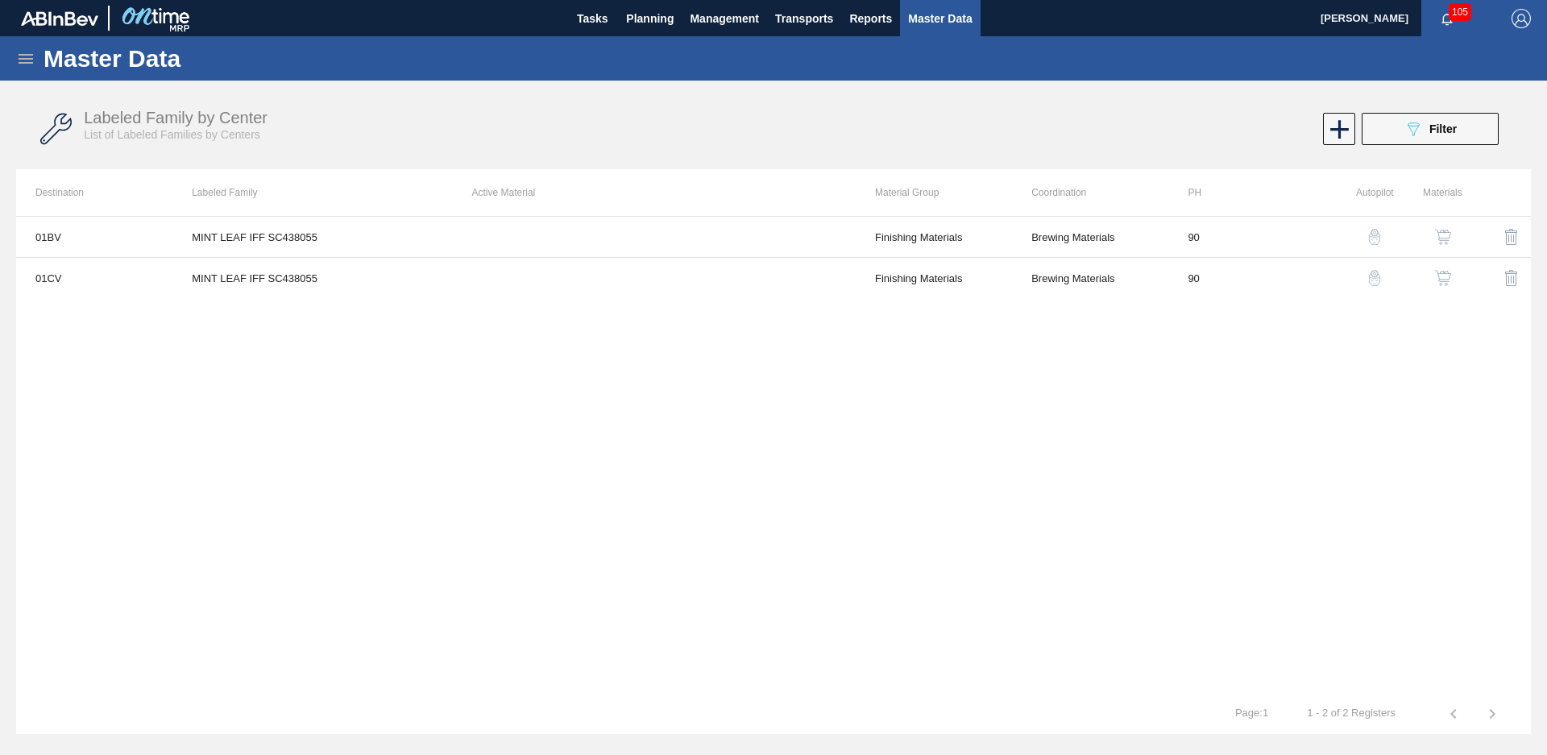
drag, startPoint x: 1434, startPoint y: 122, endPoint x: 1452, endPoint y: 168, distance: 50.3
click at [1434, 122] on div "089F7B8B-B2A5-4AFE-B5C0-19BA573D28AC Filter" at bounding box center [1430, 128] width 53 height 19
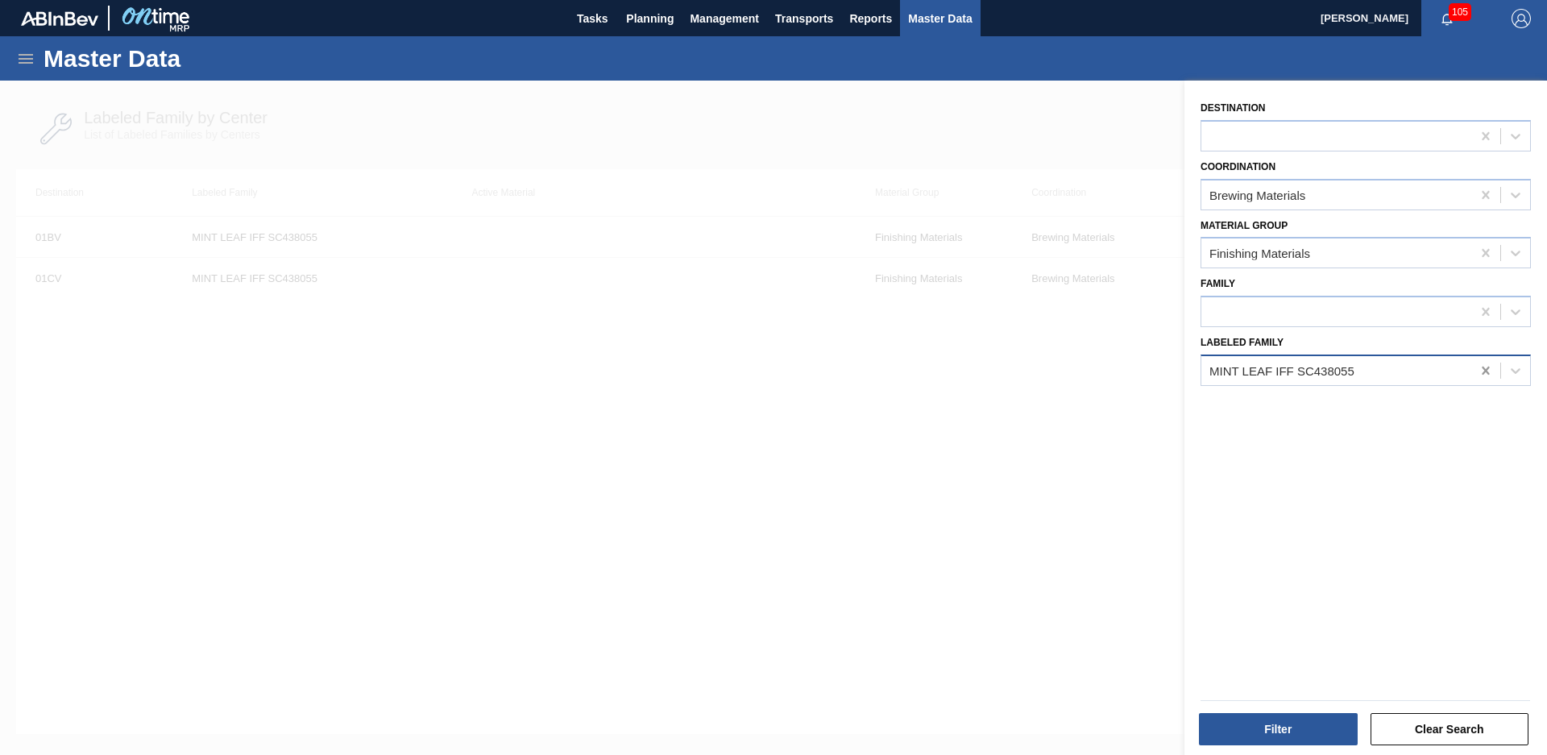
click at [1480, 370] on icon at bounding box center [1486, 371] width 16 height 16
type Family "key lime"
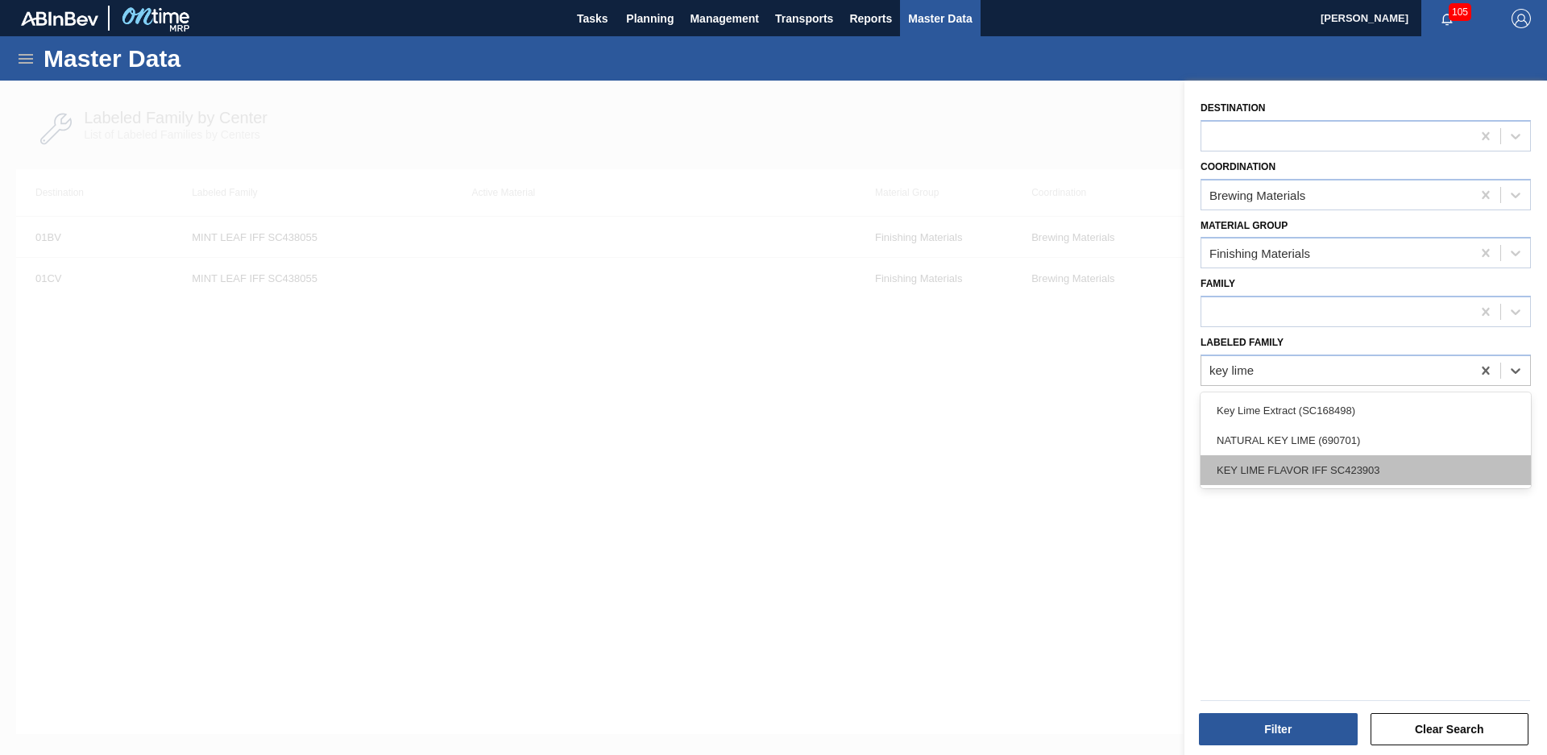
click at [1429, 464] on div "KEY LIME FLAVOR IFF SC423903" at bounding box center [1366, 470] width 330 height 30
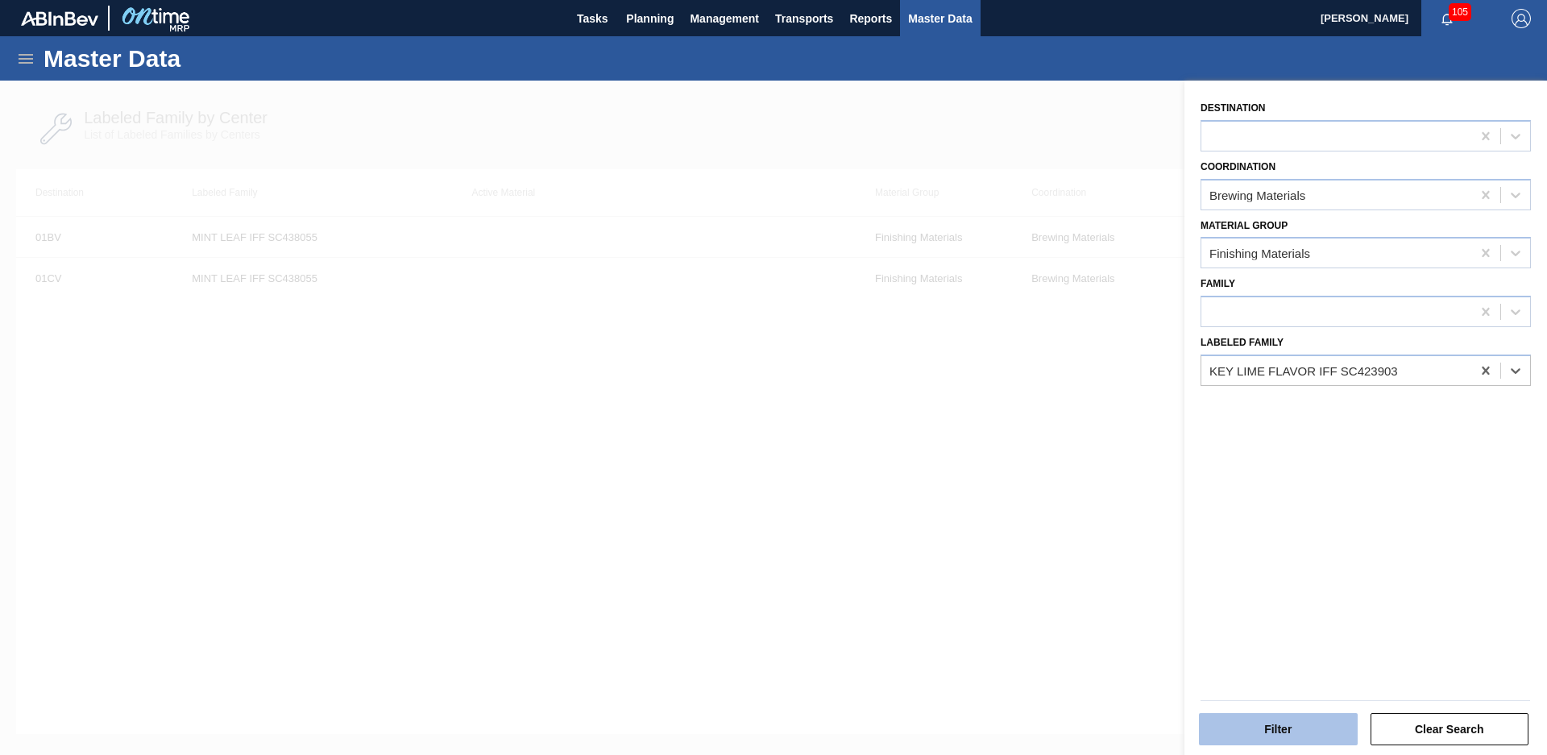
click at [1301, 745] on button "Filter" at bounding box center [1278, 729] width 159 height 32
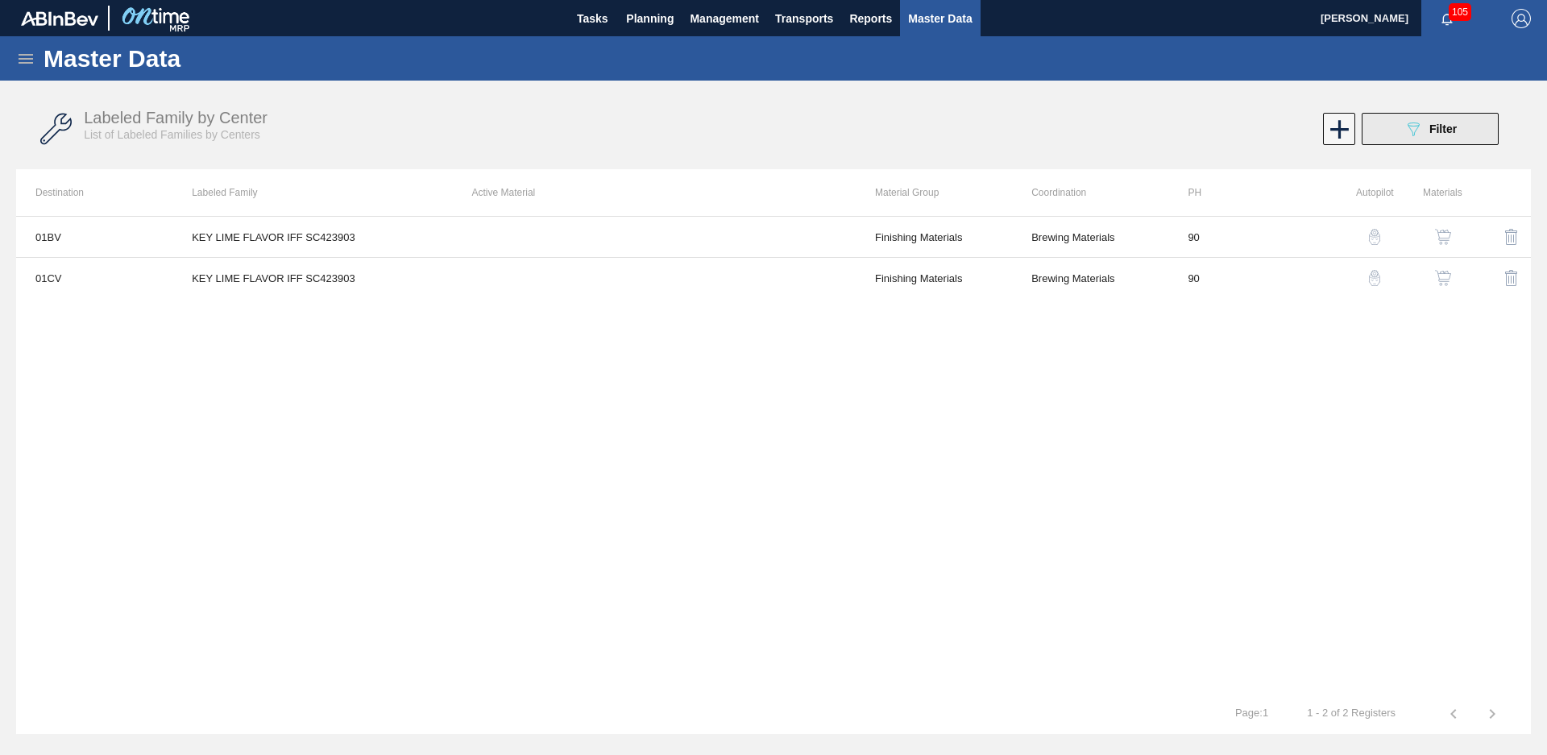
click at [1421, 136] on icon "089F7B8B-B2A5-4AFE-B5C0-19BA573D28AC" at bounding box center [1413, 128] width 19 height 19
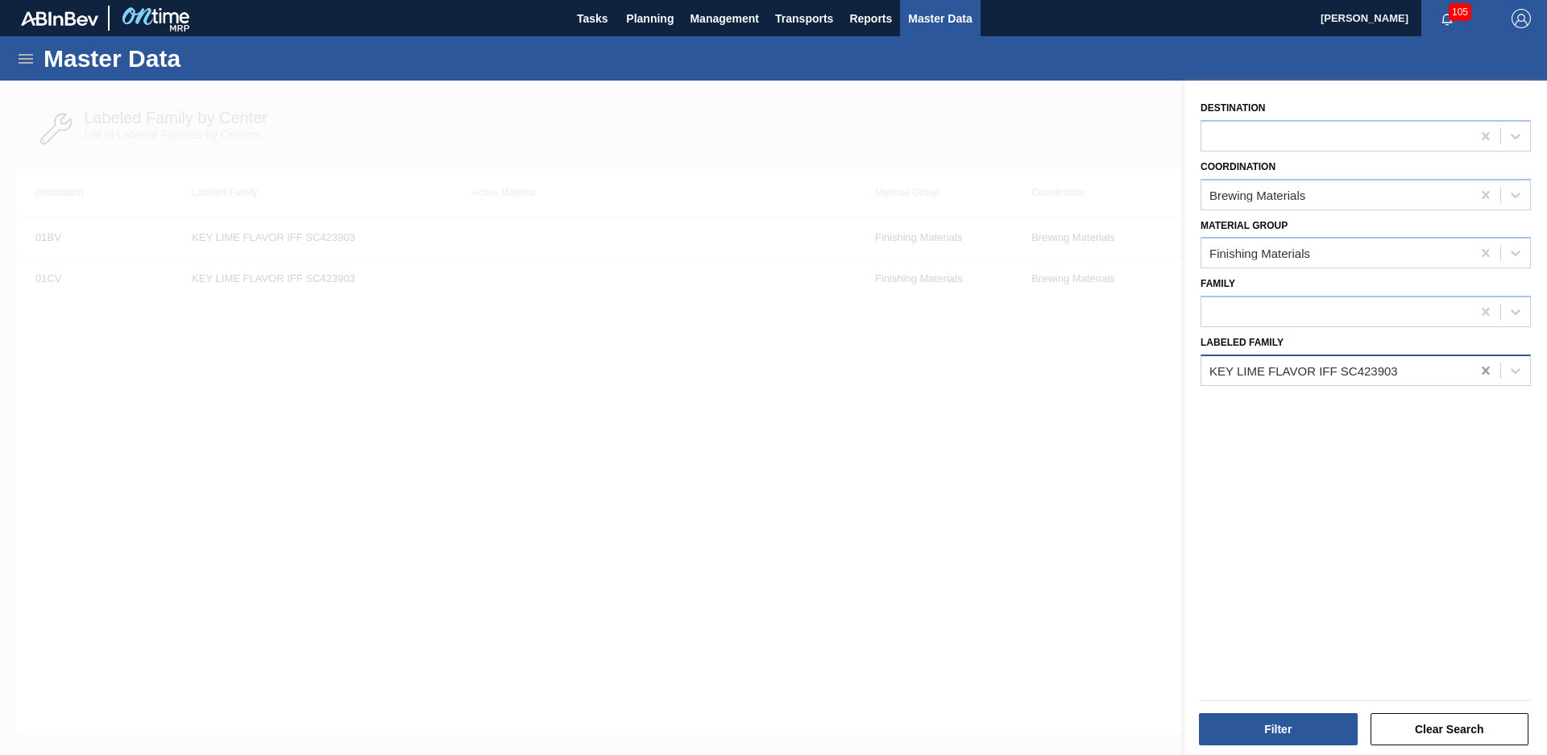
click at [1485, 368] on icon at bounding box center [1485, 371] width 7 height 8
type Family "peach charl"
click at [1328, 368] on div "peach charl" at bounding box center [1337, 370] width 270 height 23
type Family "peach ch"
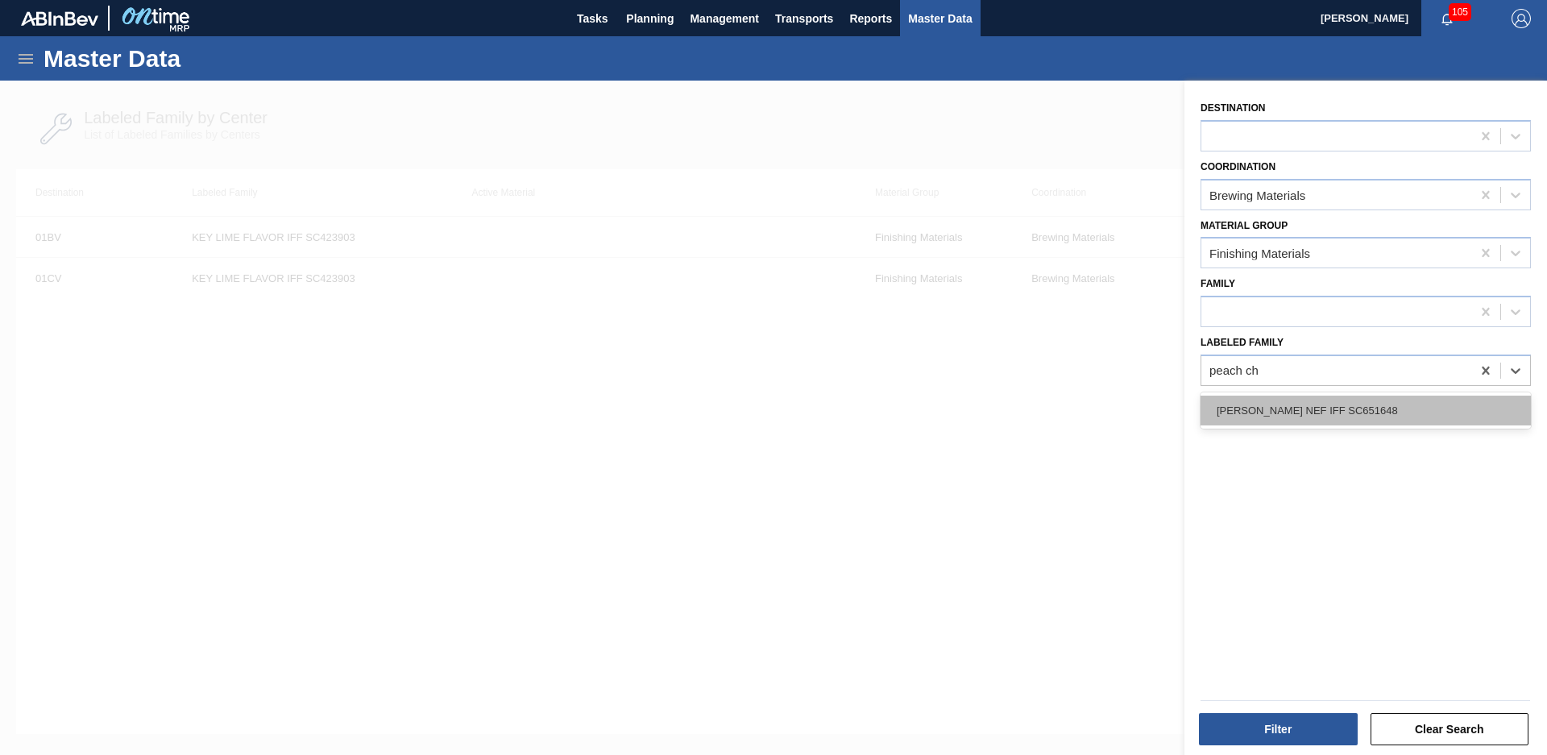
click at [1363, 409] on div "[PERSON_NAME] NEF IFF SC651648" at bounding box center [1366, 411] width 330 height 30
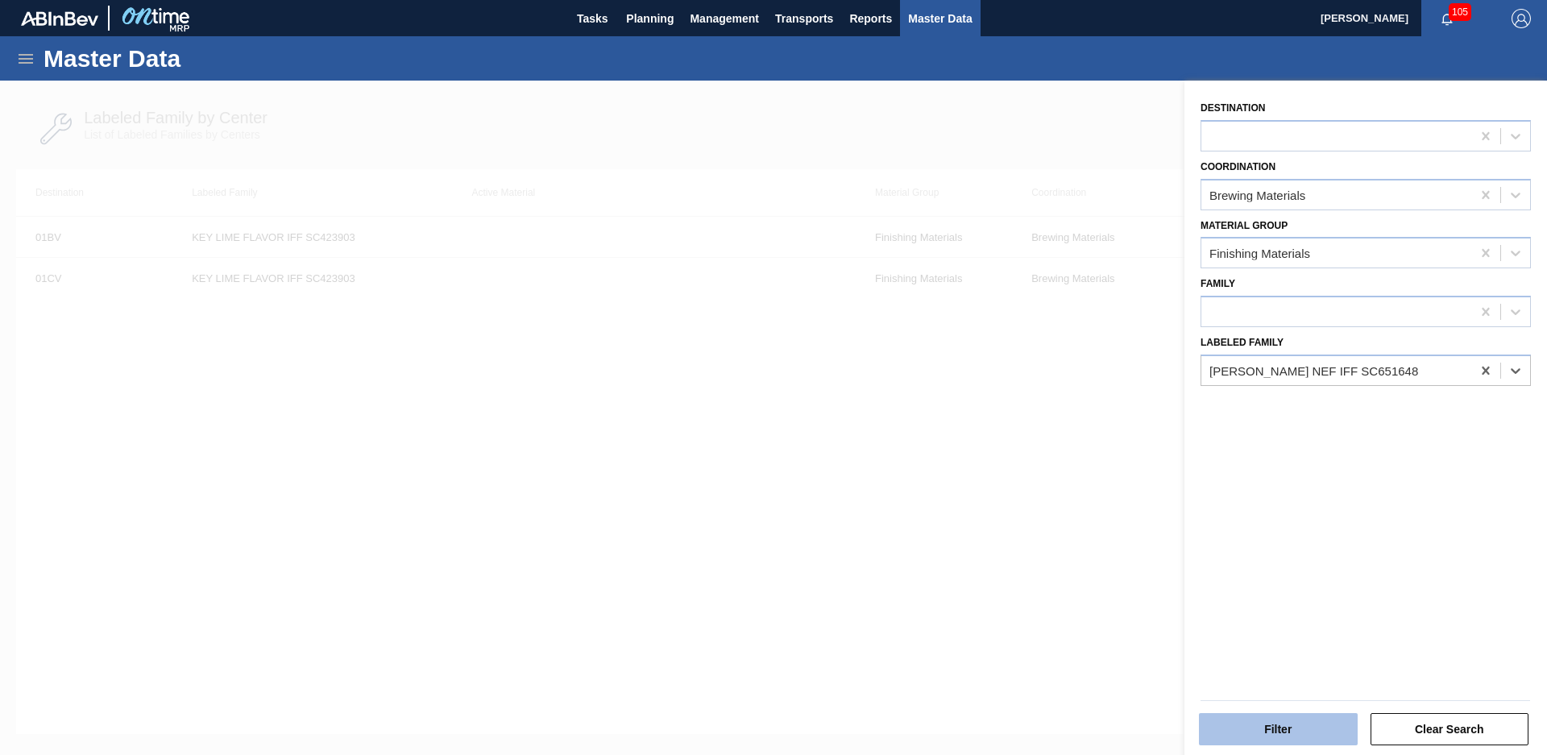
click at [1293, 733] on button "Filter" at bounding box center [1278, 729] width 159 height 32
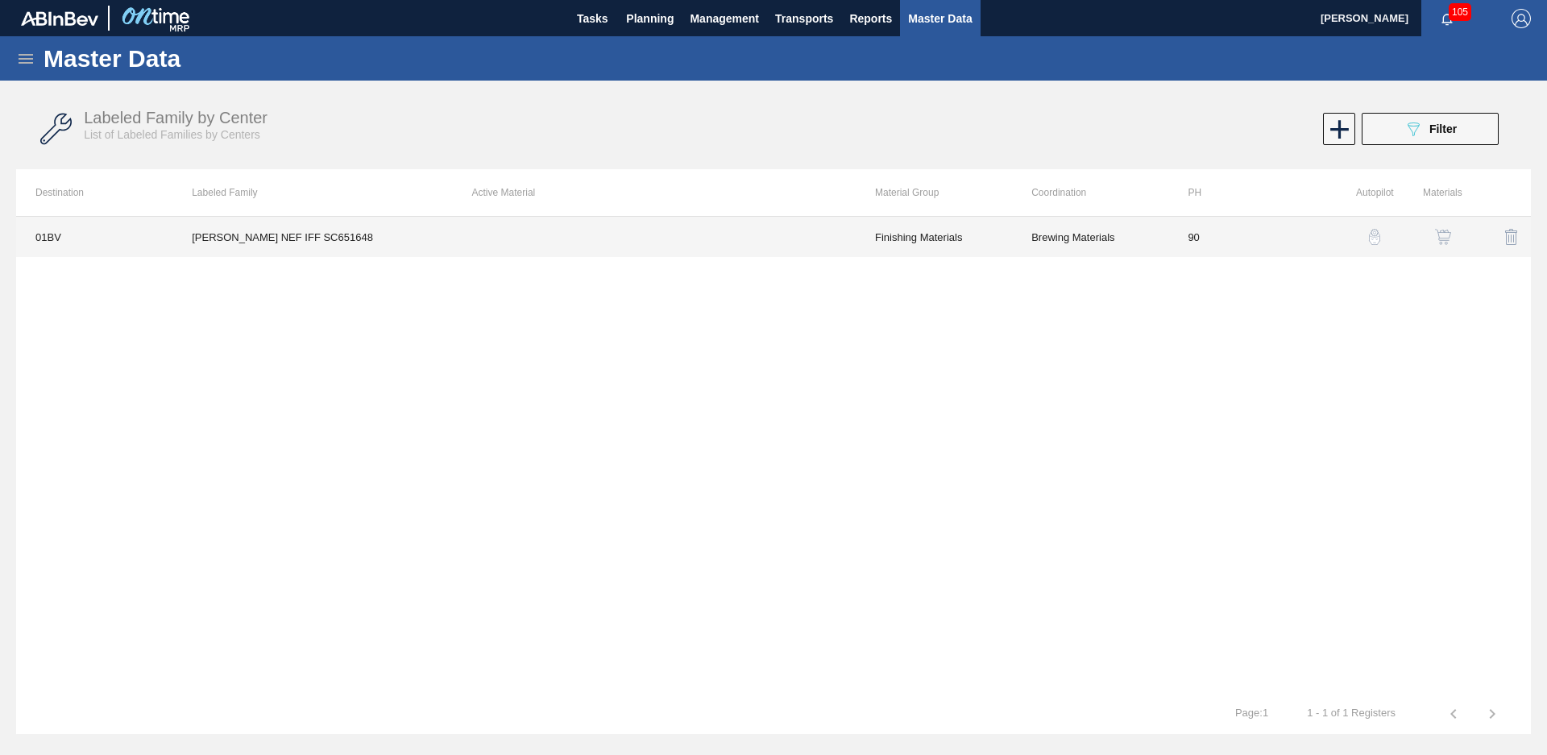
click at [472, 234] on td at bounding box center [654, 237] width 403 height 40
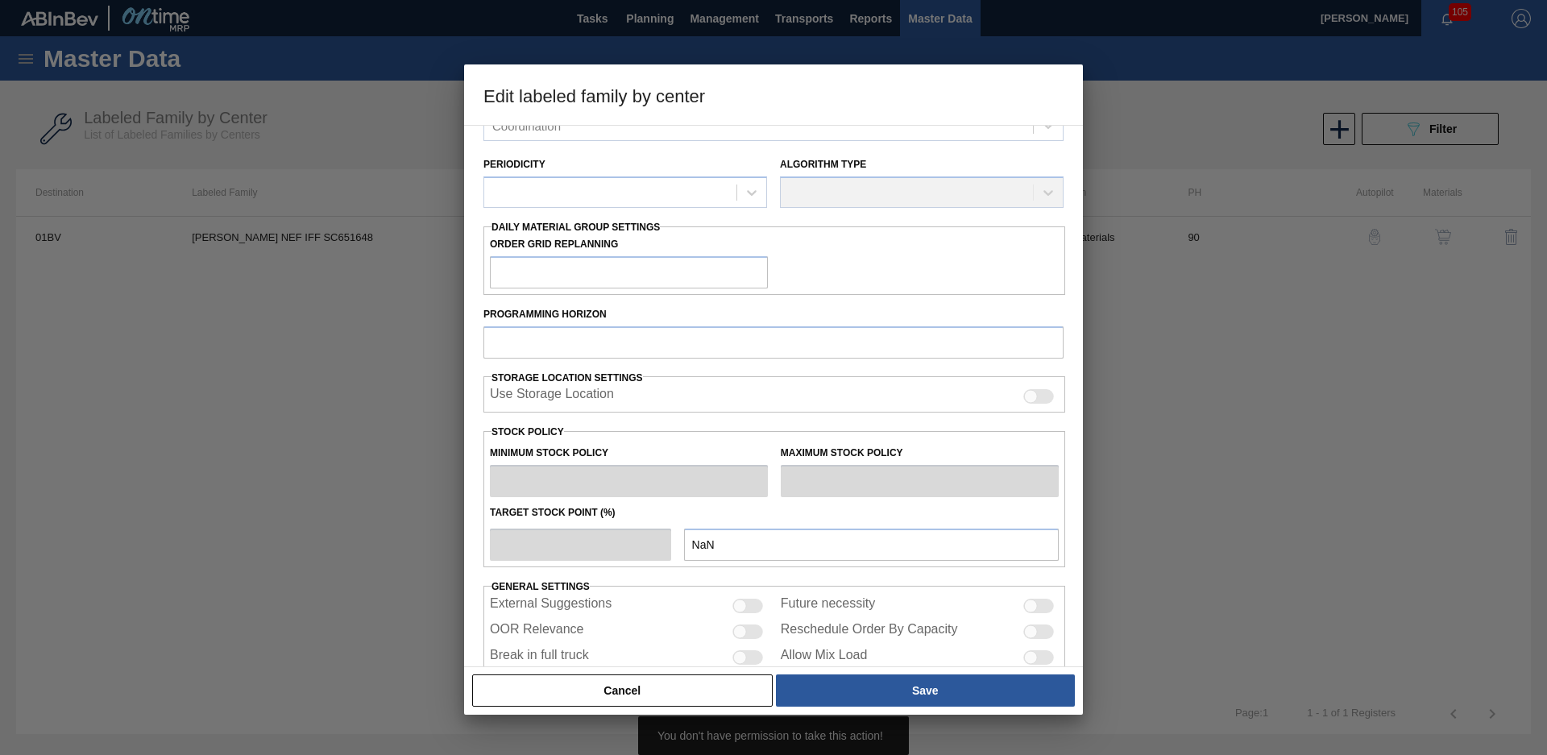
scroll to position [229, 0]
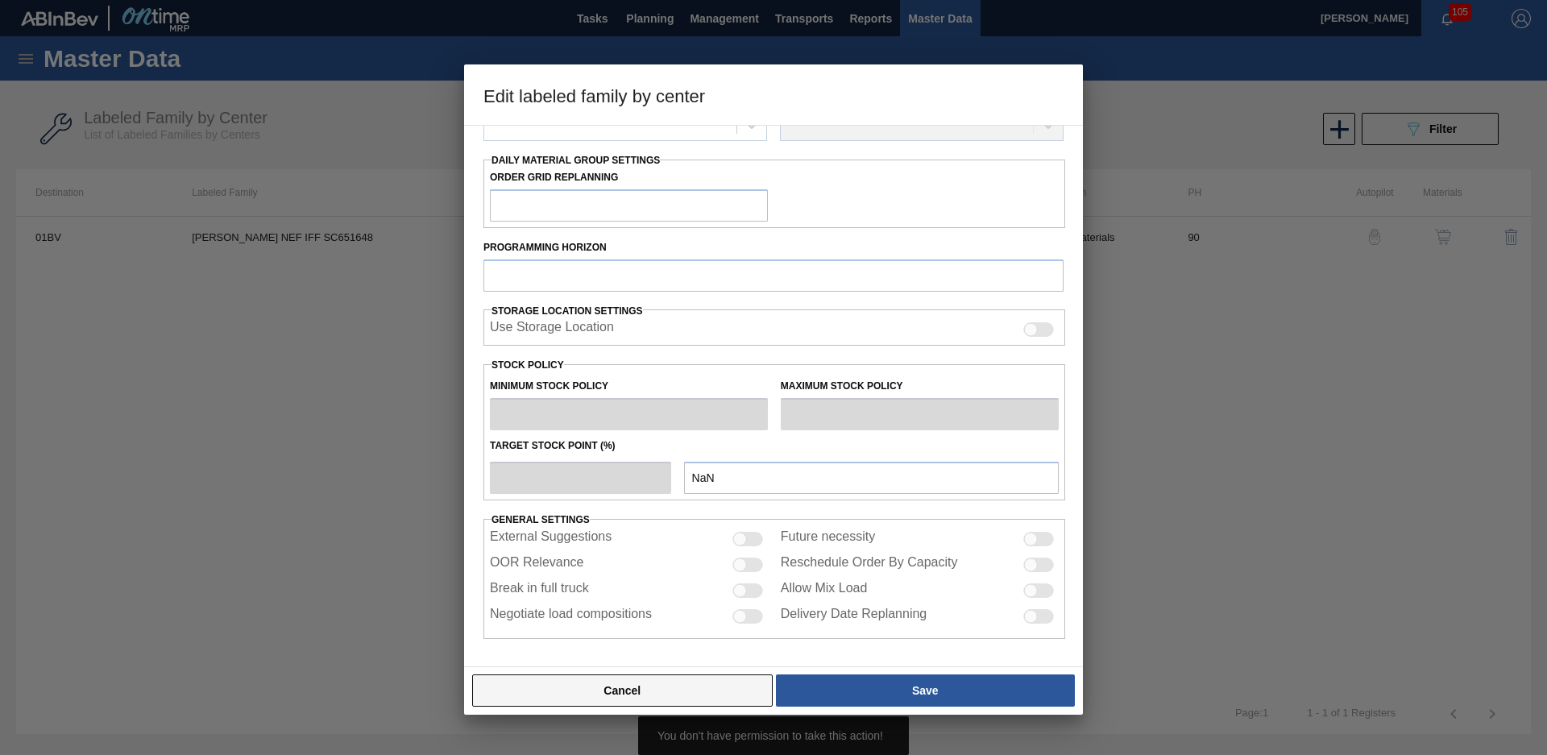
type input "Finishing Materials"
type input "Flavors"
type input "[PERSON_NAME] NEF IFF SC651648"
type input "01BV - [GEOGRAPHIC_DATA] Brewery"
type input "90"
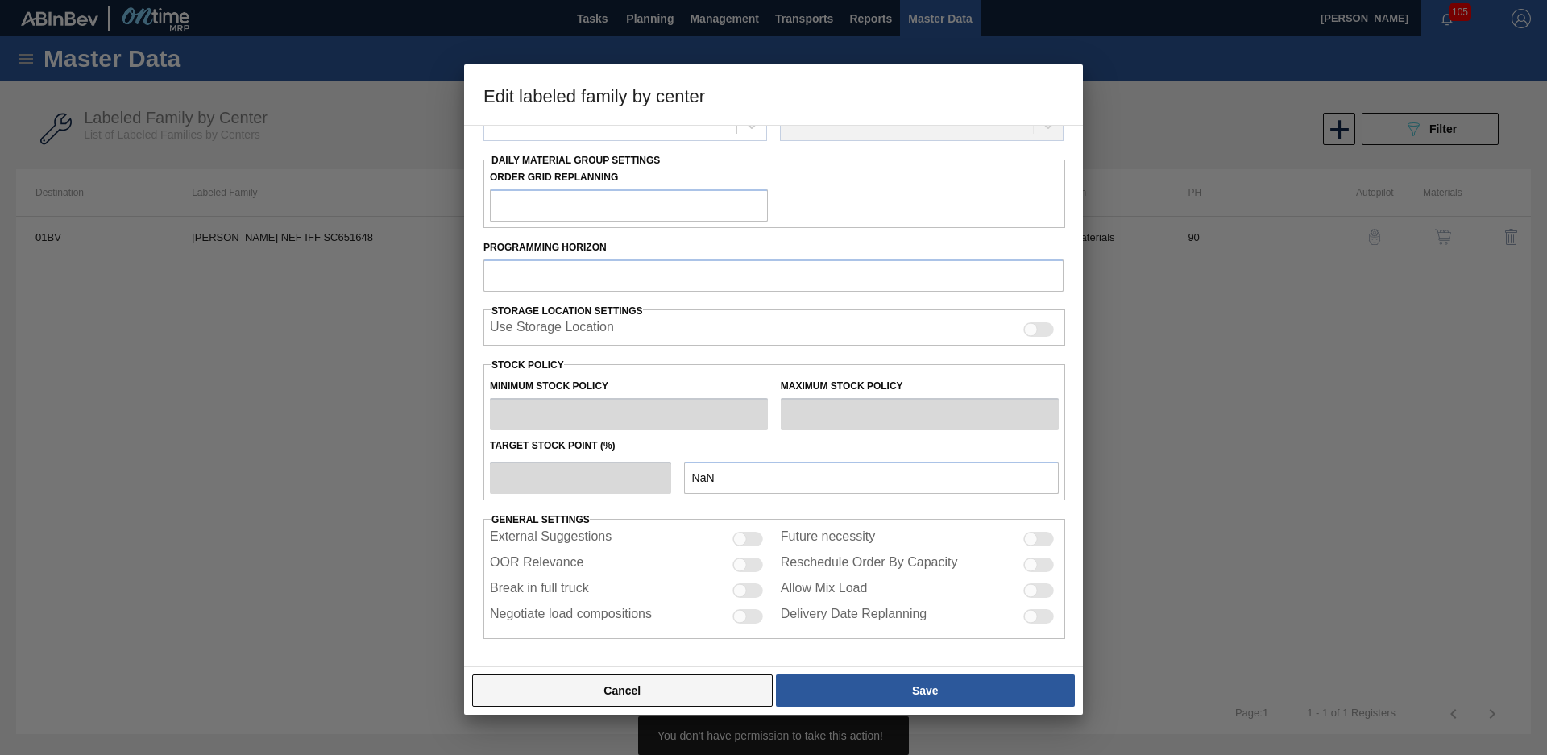
type input "0"
type input "100"
type input "0"
checkbox input "true"
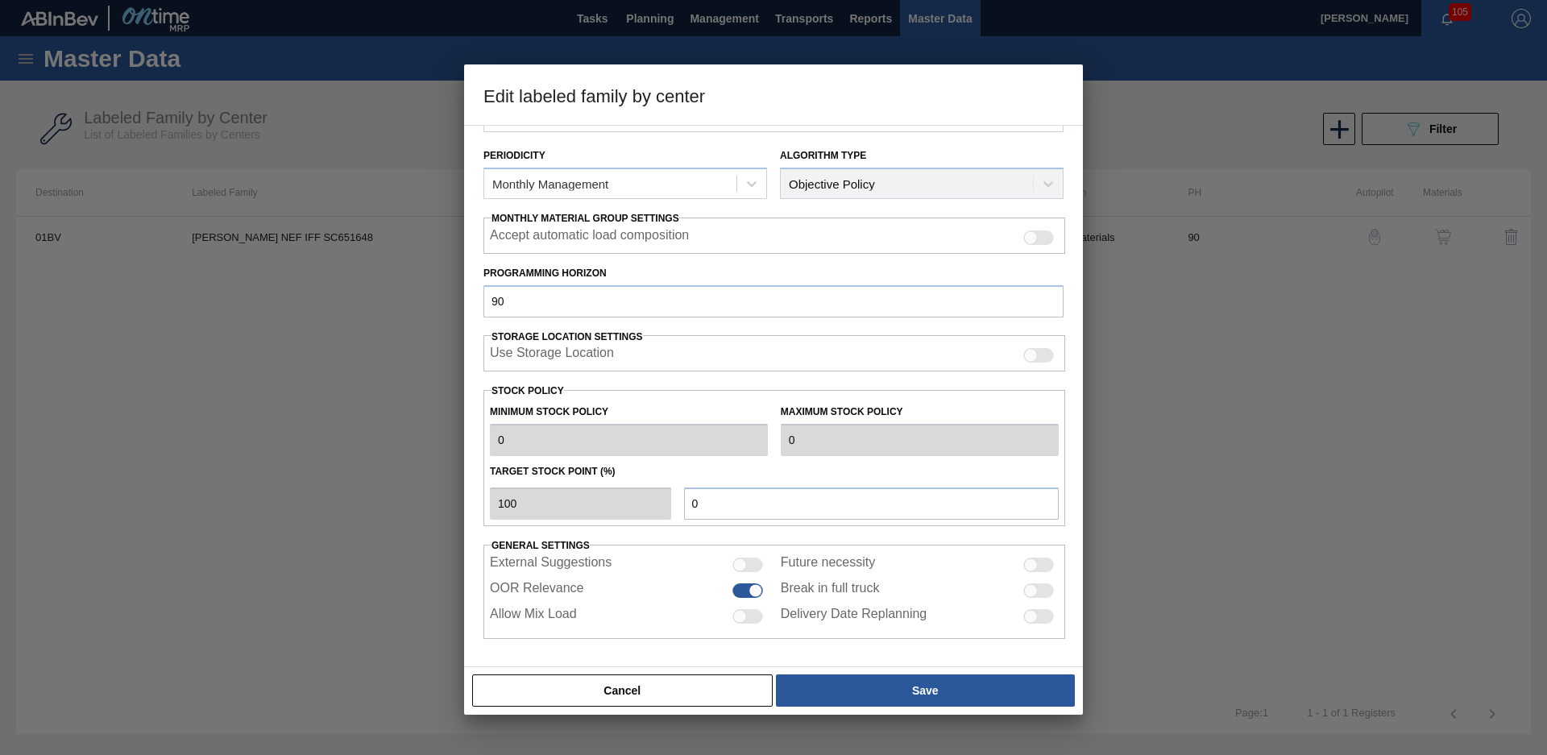
scroll to position [0, 0]
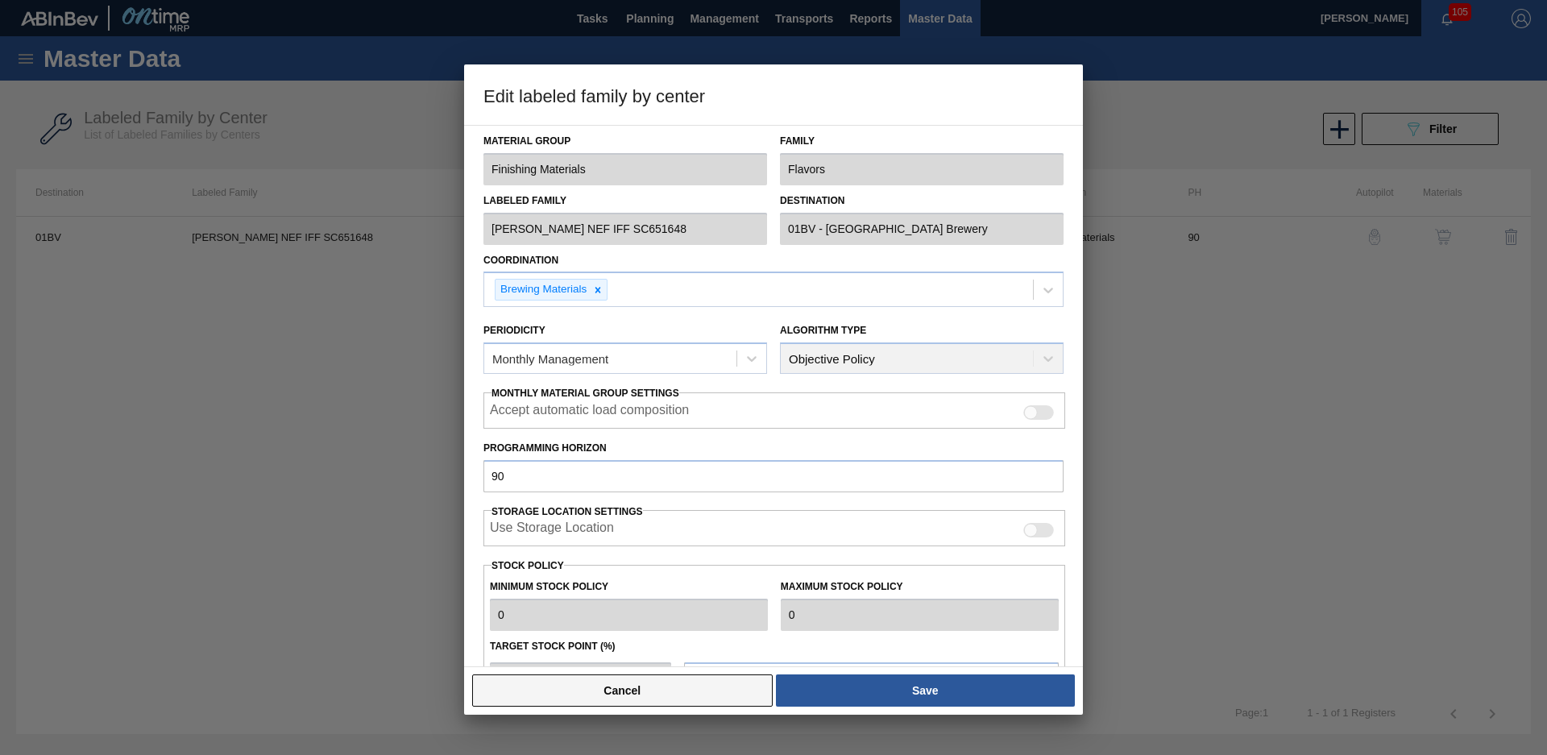
click at [620, 694] on button "Cancel" at bounding box center [622, 690] width 301 height 32
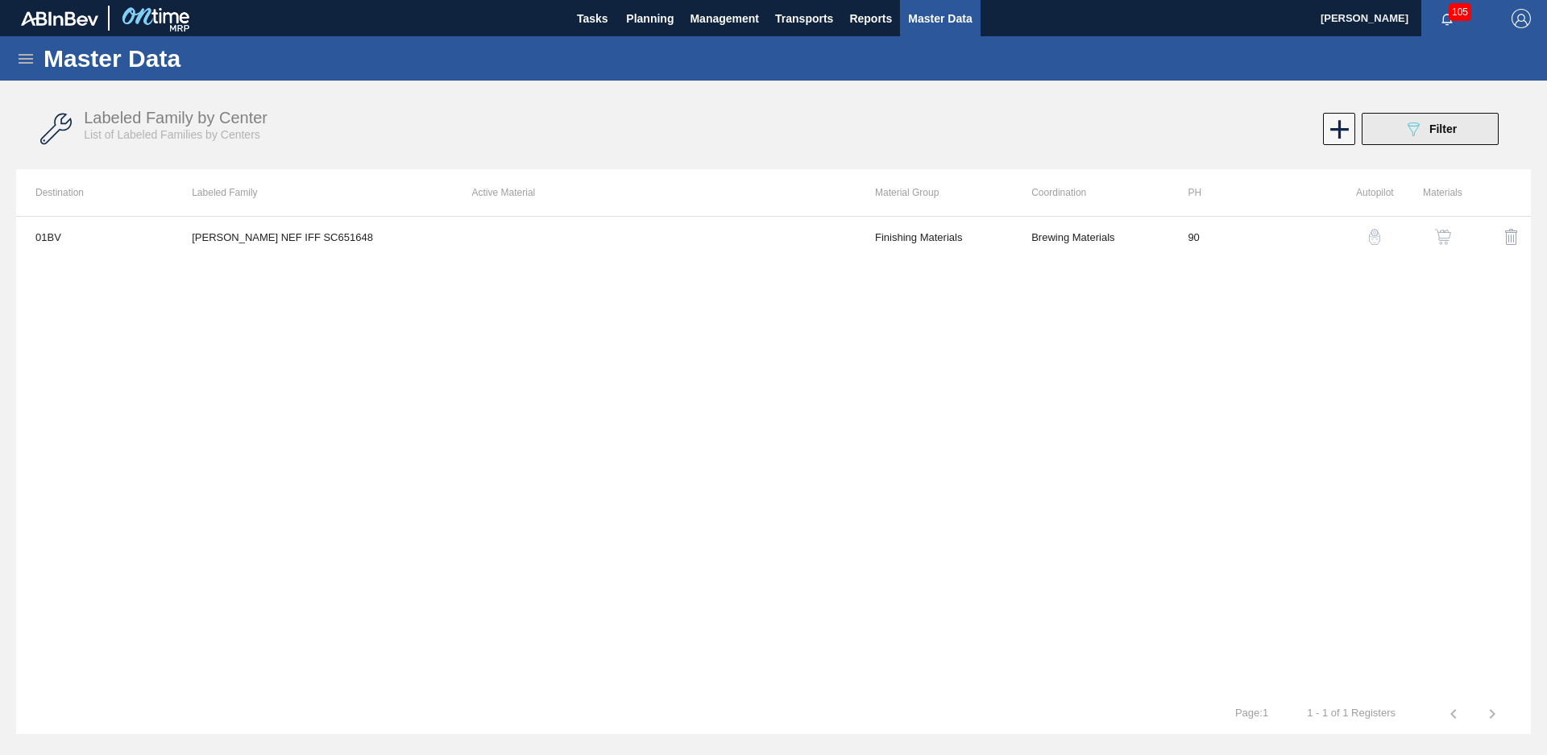
drag, startPoint x: 1479, startPoint y: 156, endPoint x: 1423, endPoint y: 139, distance: 58.1
click at [1477, 157] on div "Labeled Family by Center List of Labeled Families by Centers 089F7B8B-B2A5-4AFE…" at bounding box center [773, 129] width 1515 height 60
click at [1423, 139] on button "089F7B8B-B2A5-4AFE-B5C0-19BA573D28AC Filter" at bounding box center [1430, 129] width 137 height 32
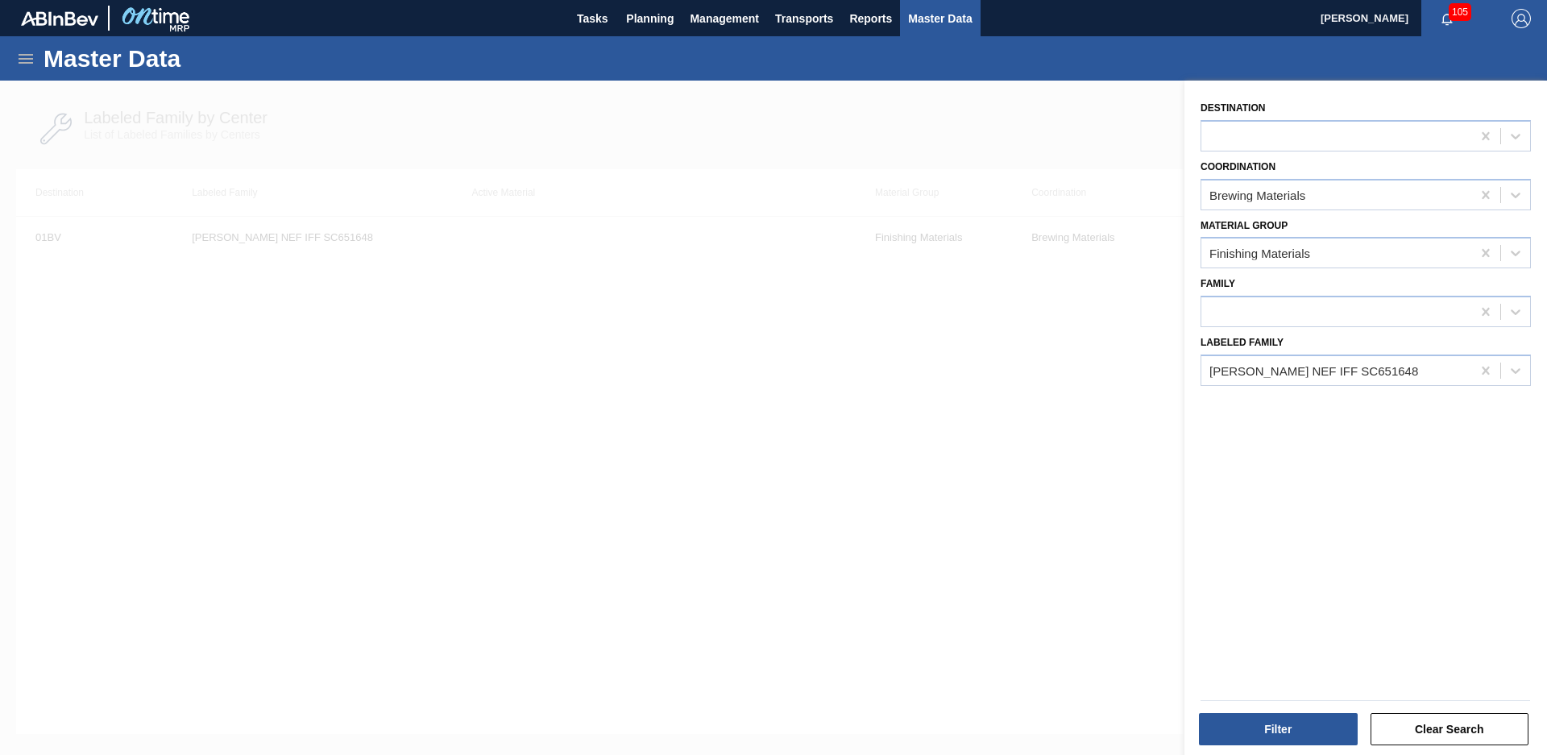
click at [1005, 511] on div at bounding box center [773, 458] width 1547 height 755
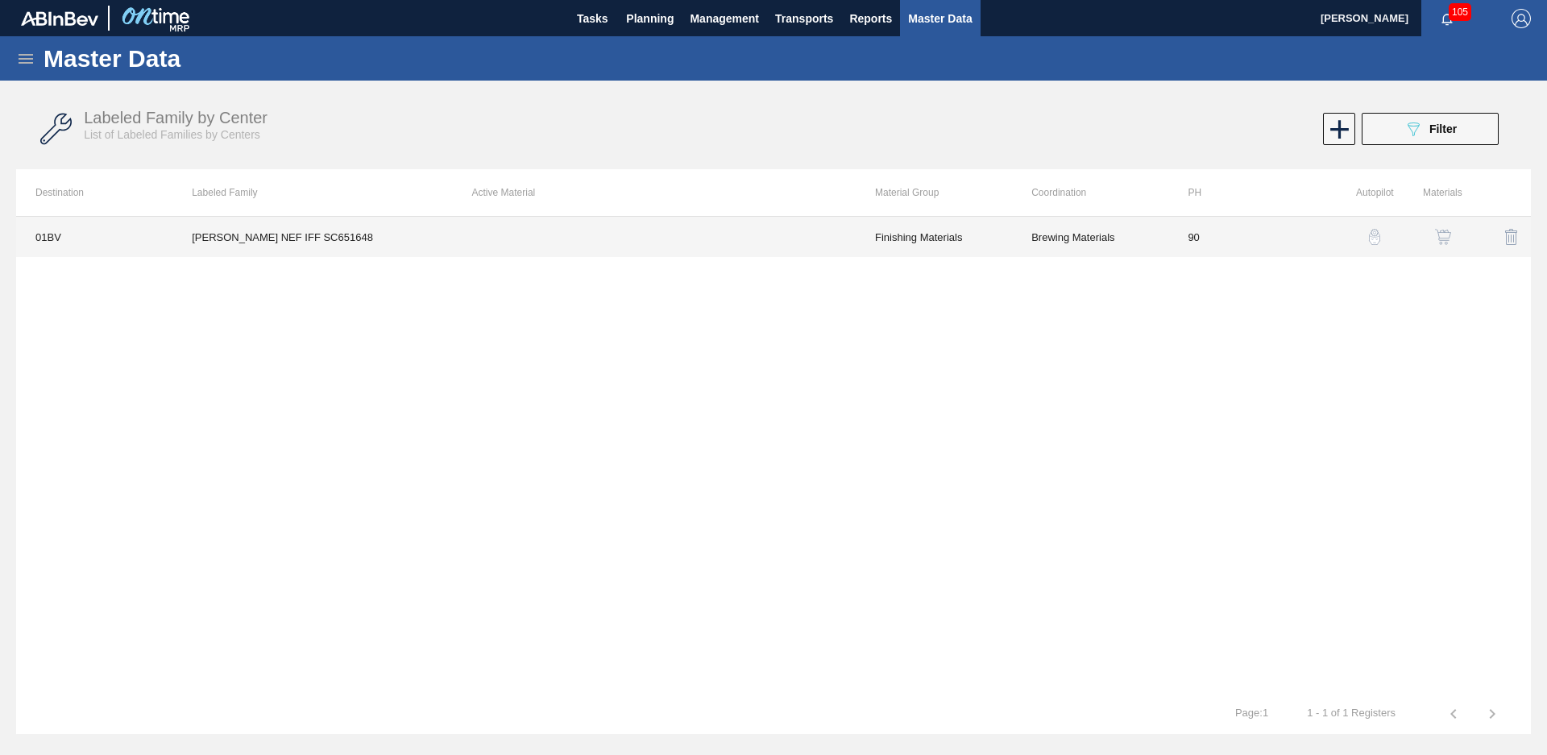
click at [468, 242] on td at bounding box center [654, 237] width 403 height 40
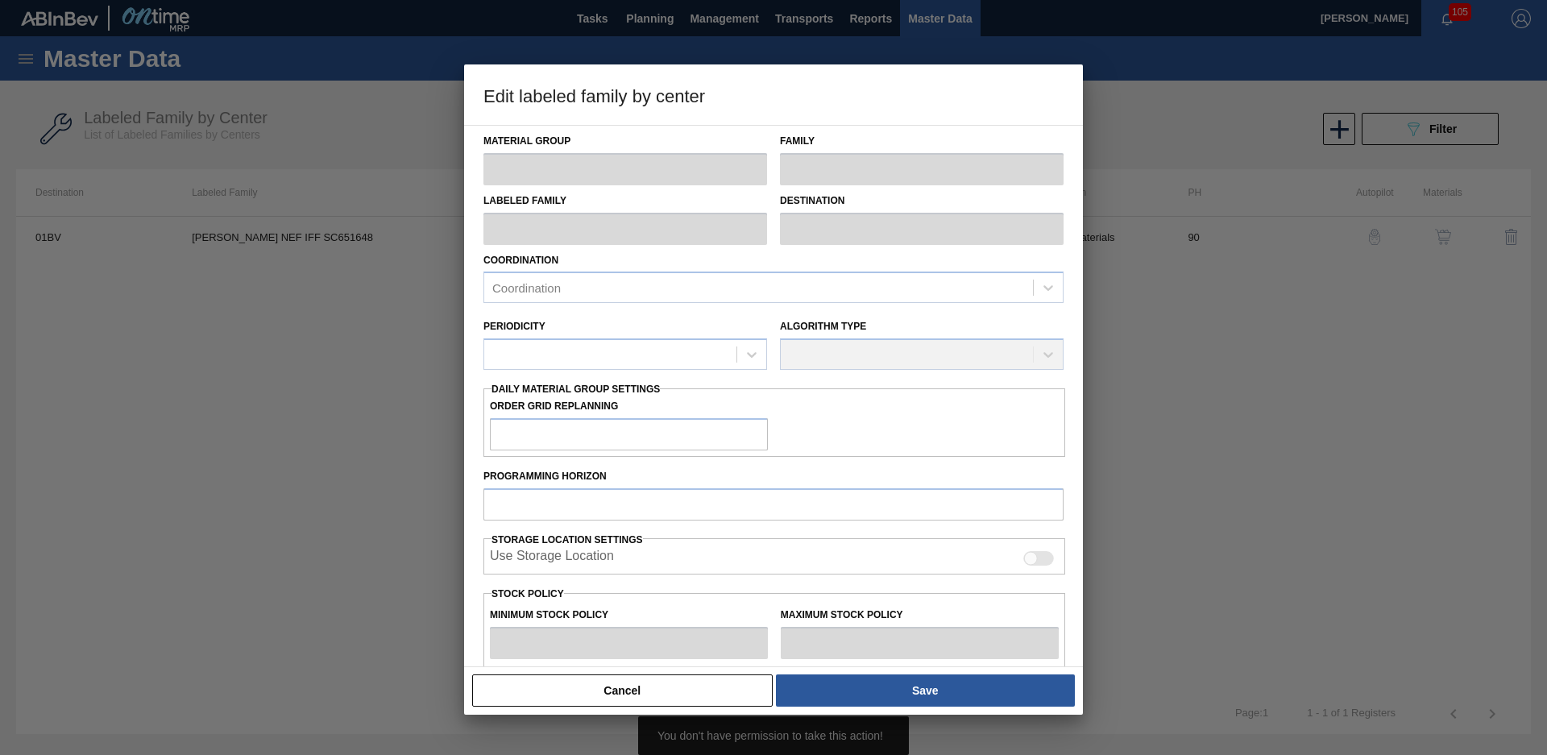
type input "Finishing Materials"
type input "Flavors"
type input "[PERSON_NAME] NEF IFF SC651648"
type input "01BV - [GEOGRAPHIC_DATA] Brewery"
type input "90"
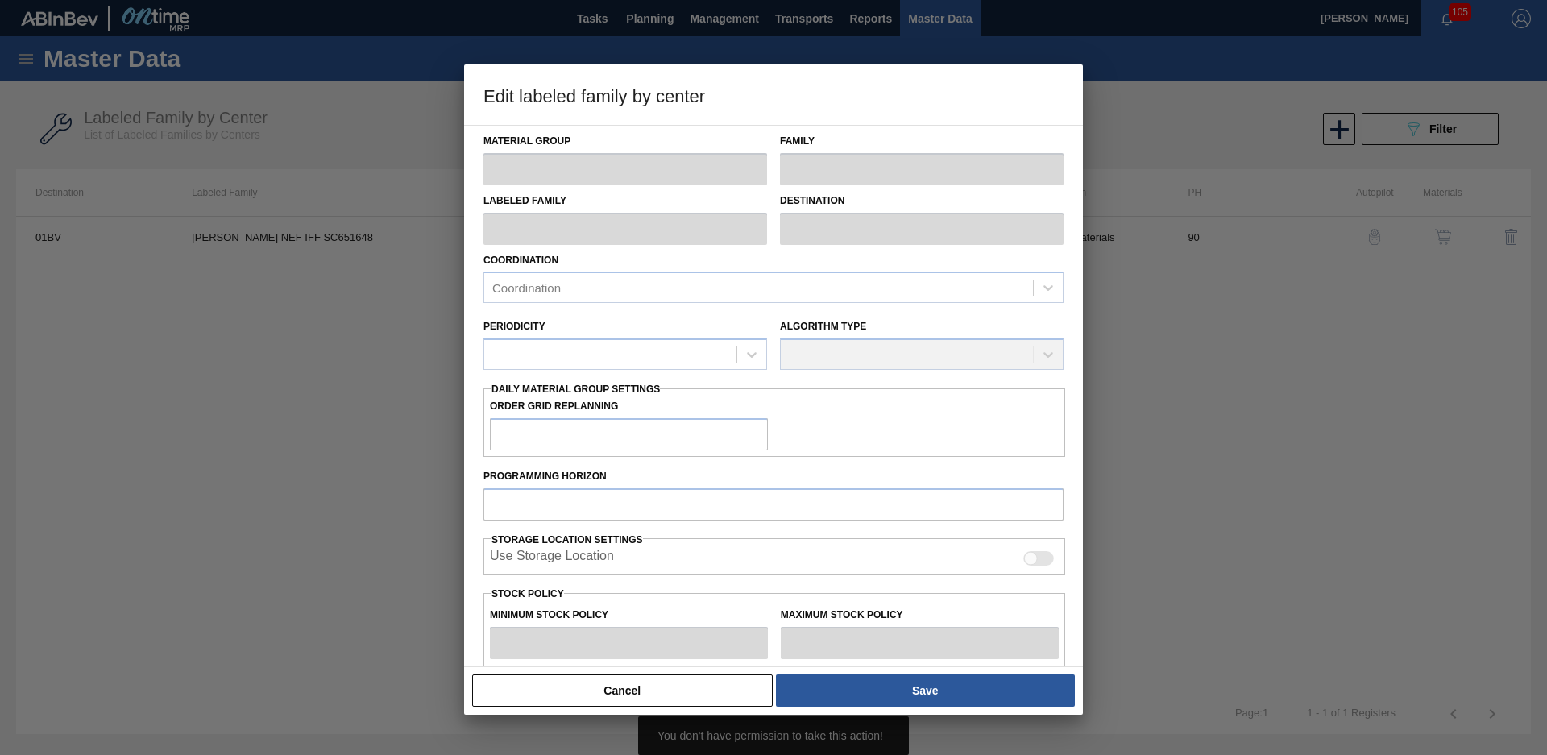
type input "0"
type input "100"
type input "0"
checkbox input "true"
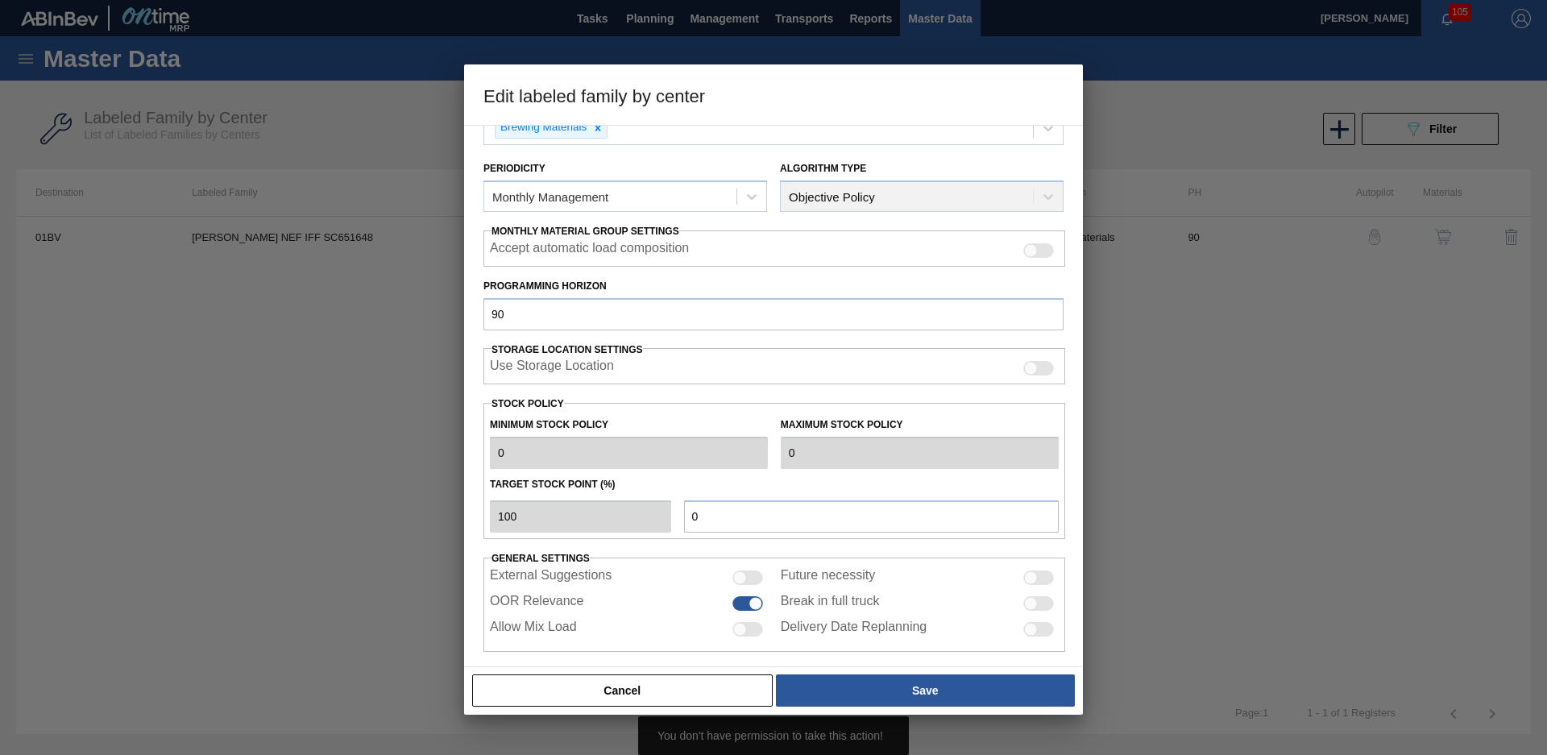
scroll to position [175, 0]
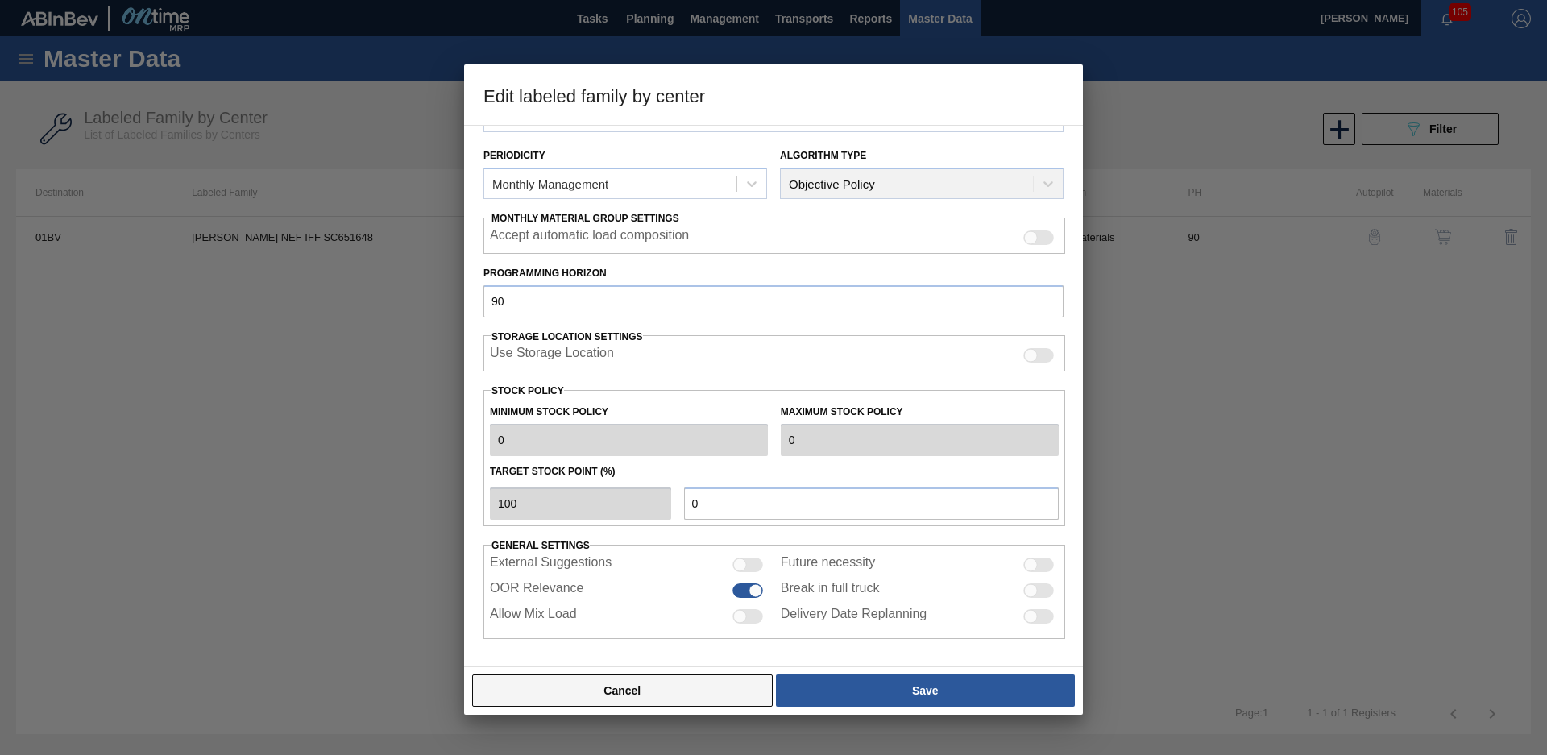
click at [677, 684] on button "Cancel" at bounding box center [622, 690] width 301 height 32
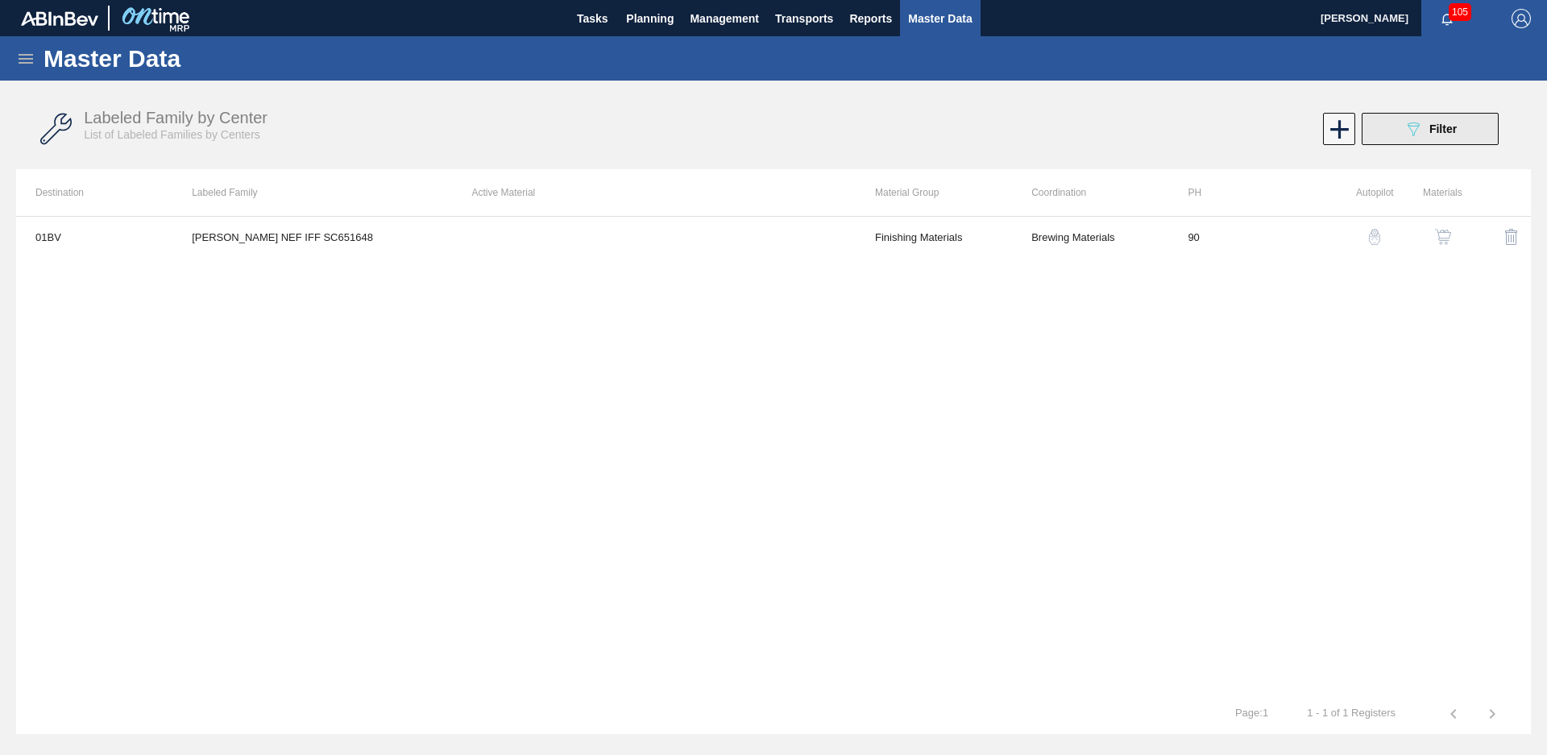
click at [1426, 129] on div "089F7B8B-B2A5-4AFE-B5C0-19BA573D28AC Filter" at bounding box center [1430, 128] width 53 height 19
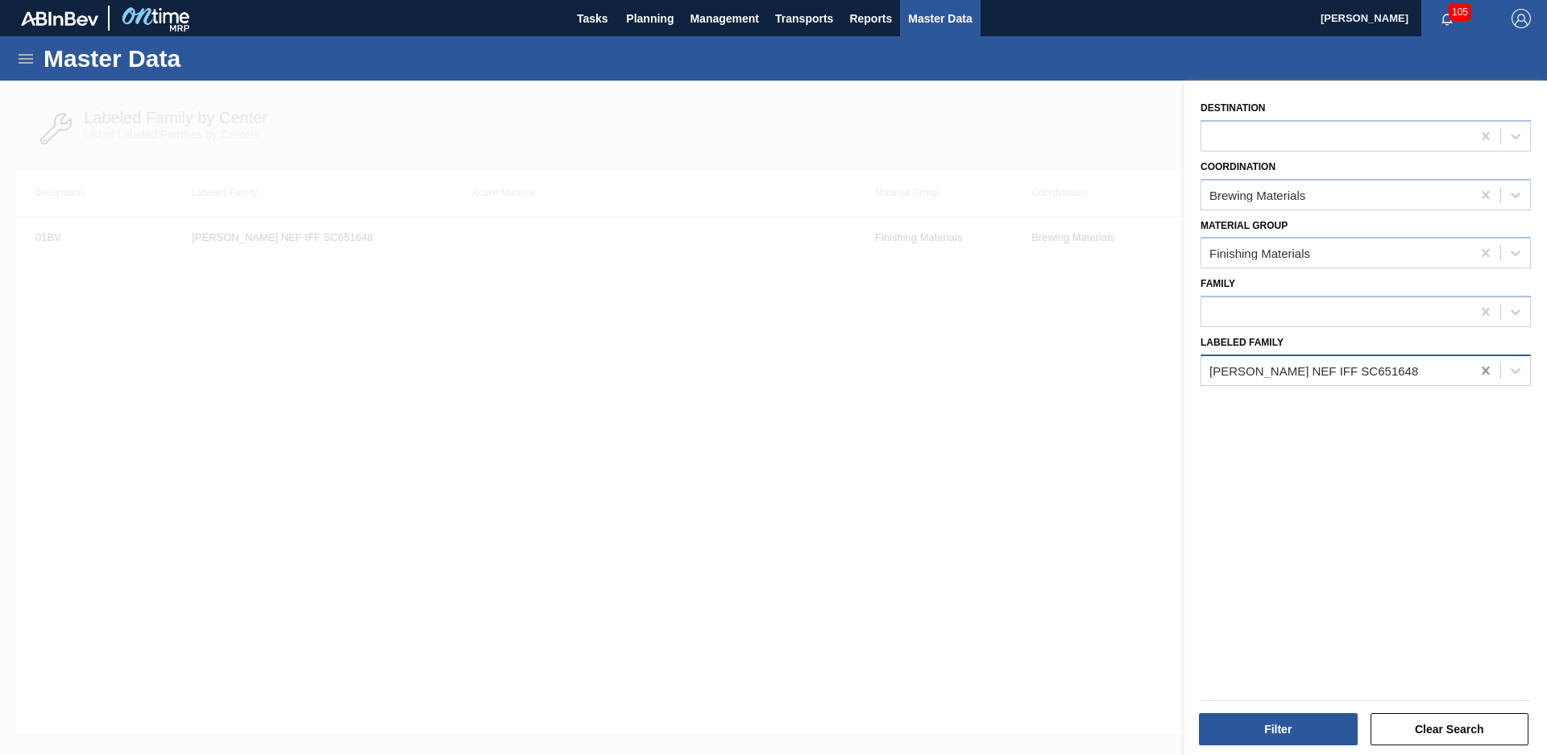
click at [1478, 369] on icon at bounding box center [1486, 371] width 16 height 16
type Family "apple nef"
click at [1421, 394] on div "APPLE NEF IFF SC446261 IFF APPLE NEF SC944543" at bounding box center [1366, 425] width 330 height 66
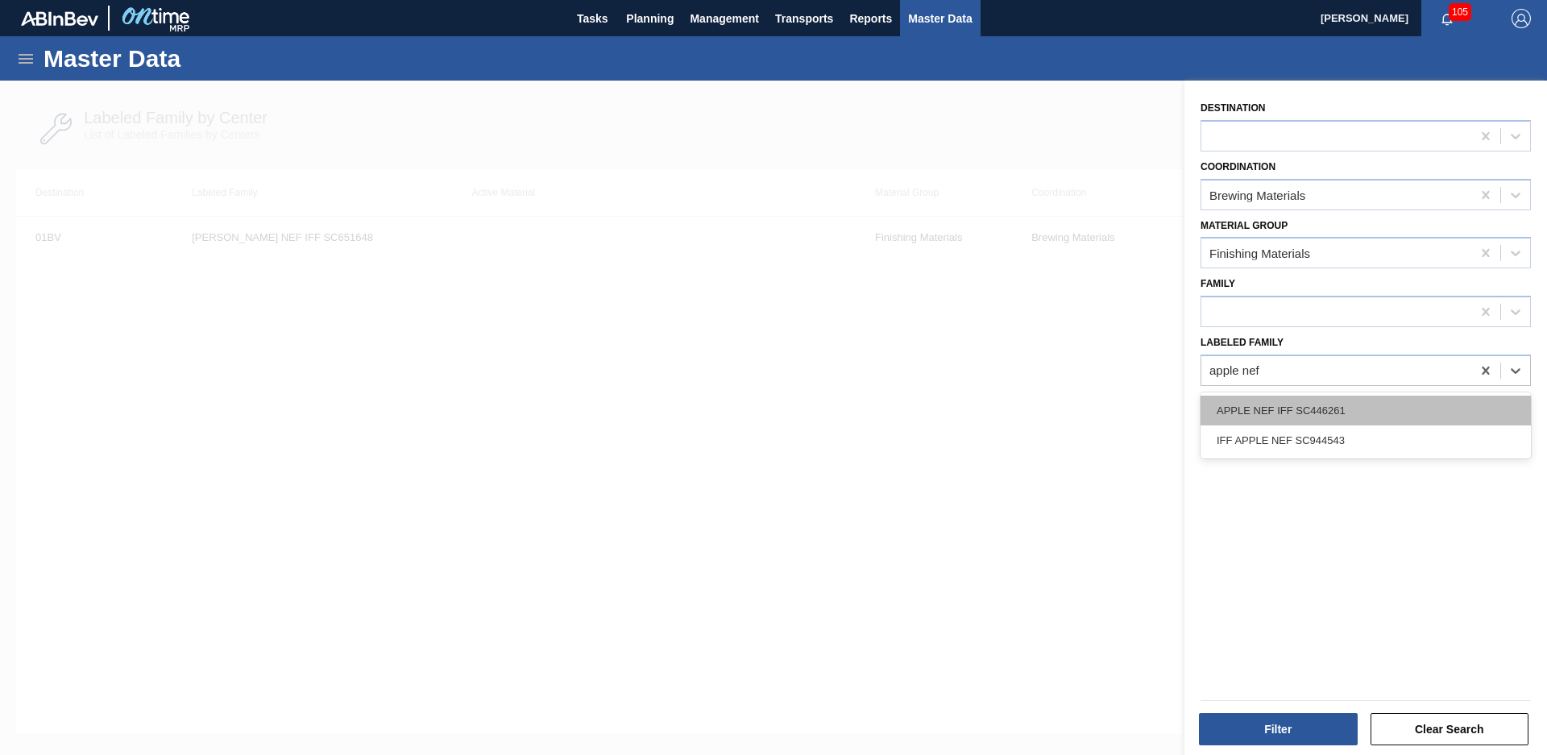
click at [1378, 413] on div "APPLE NEF IFF SC446261" at bounding box center [1366, 411] width 330 height 30
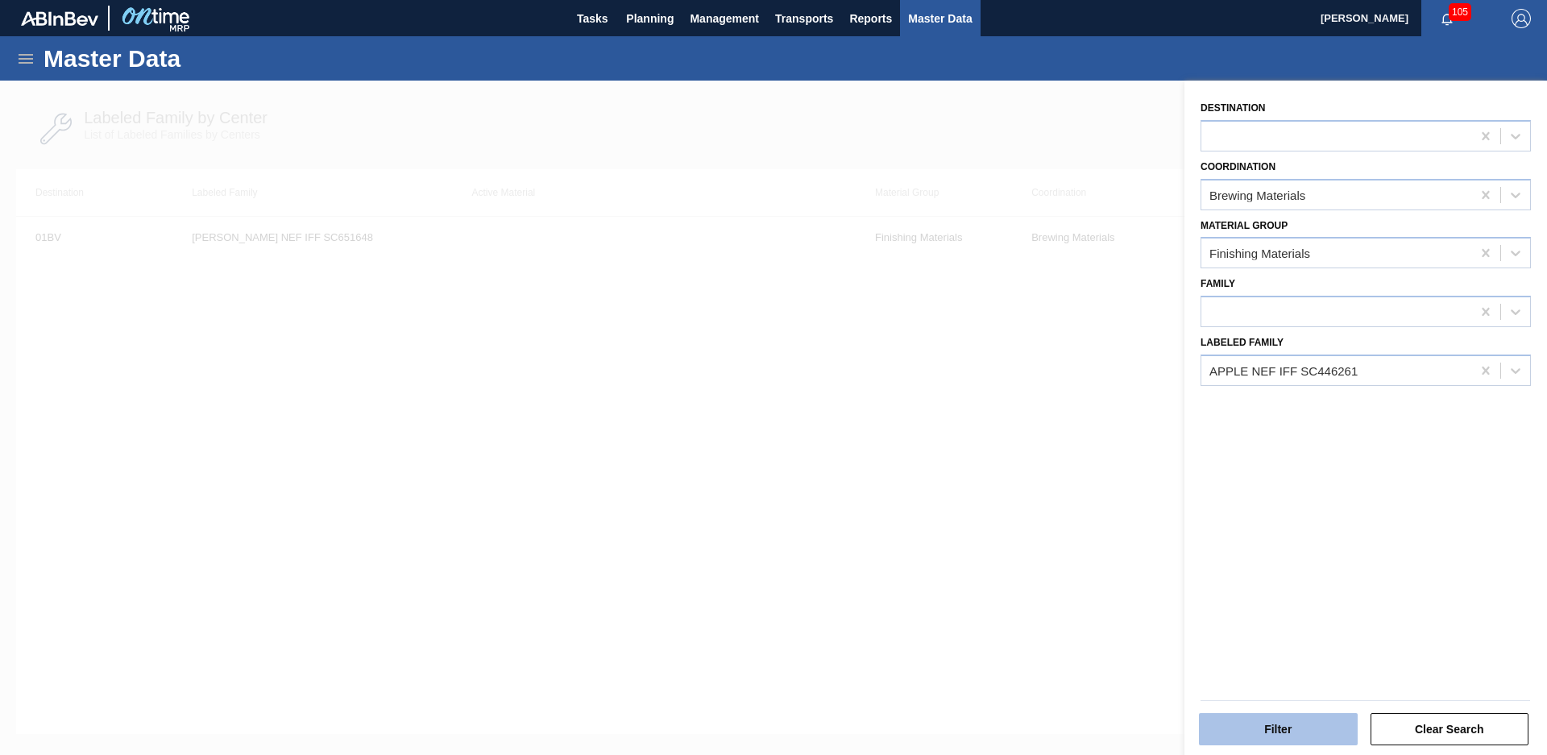
click at [1285, 720] on button "Filter" at bounding box center [1278, 729] width 159 height 32
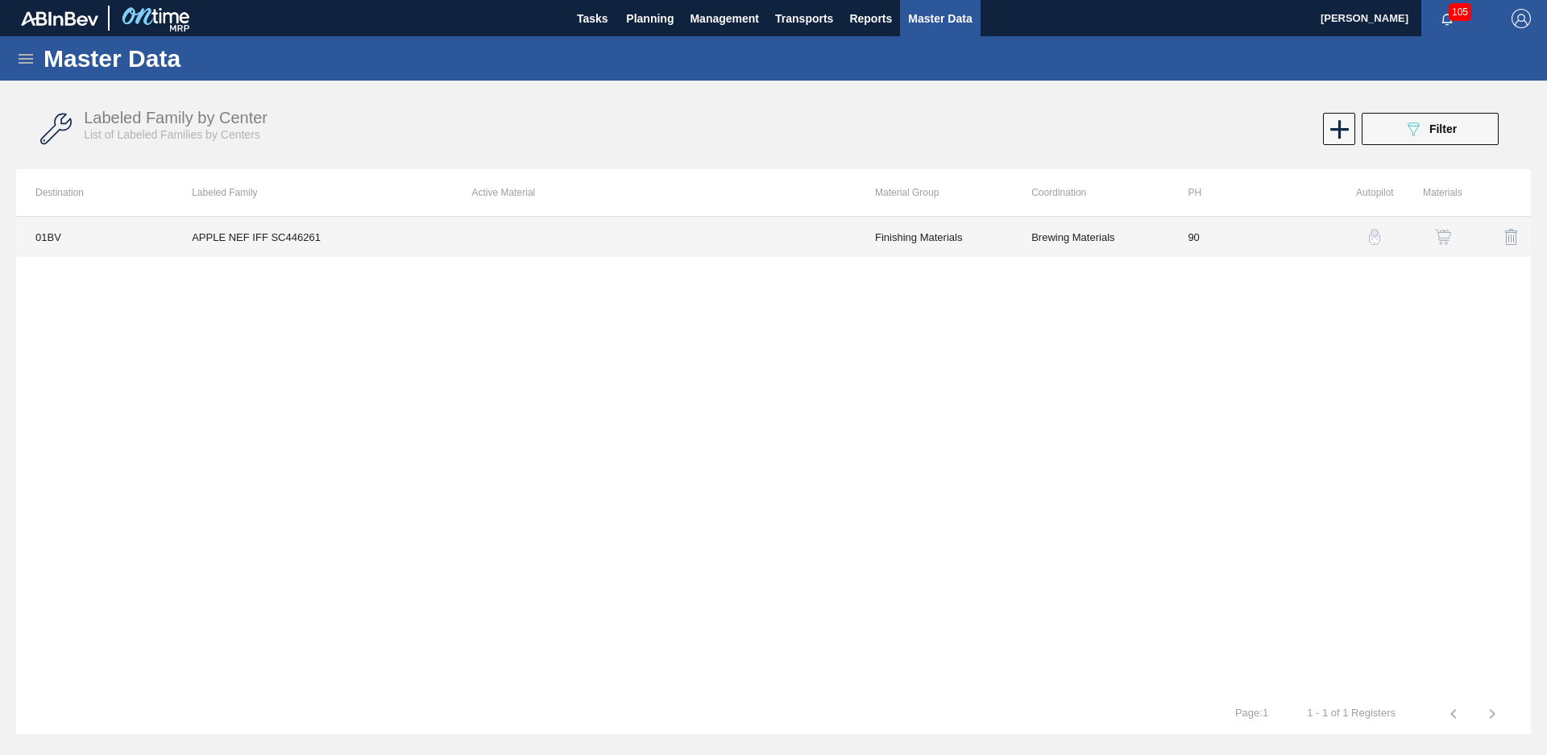
drag, startPoint x: 518, startPoint y: 243, endPoint x: 672, endPoint y: 243, distance: 153.9
click at [672, 243] on td at bounding box center [654, 237] width 403 height 40
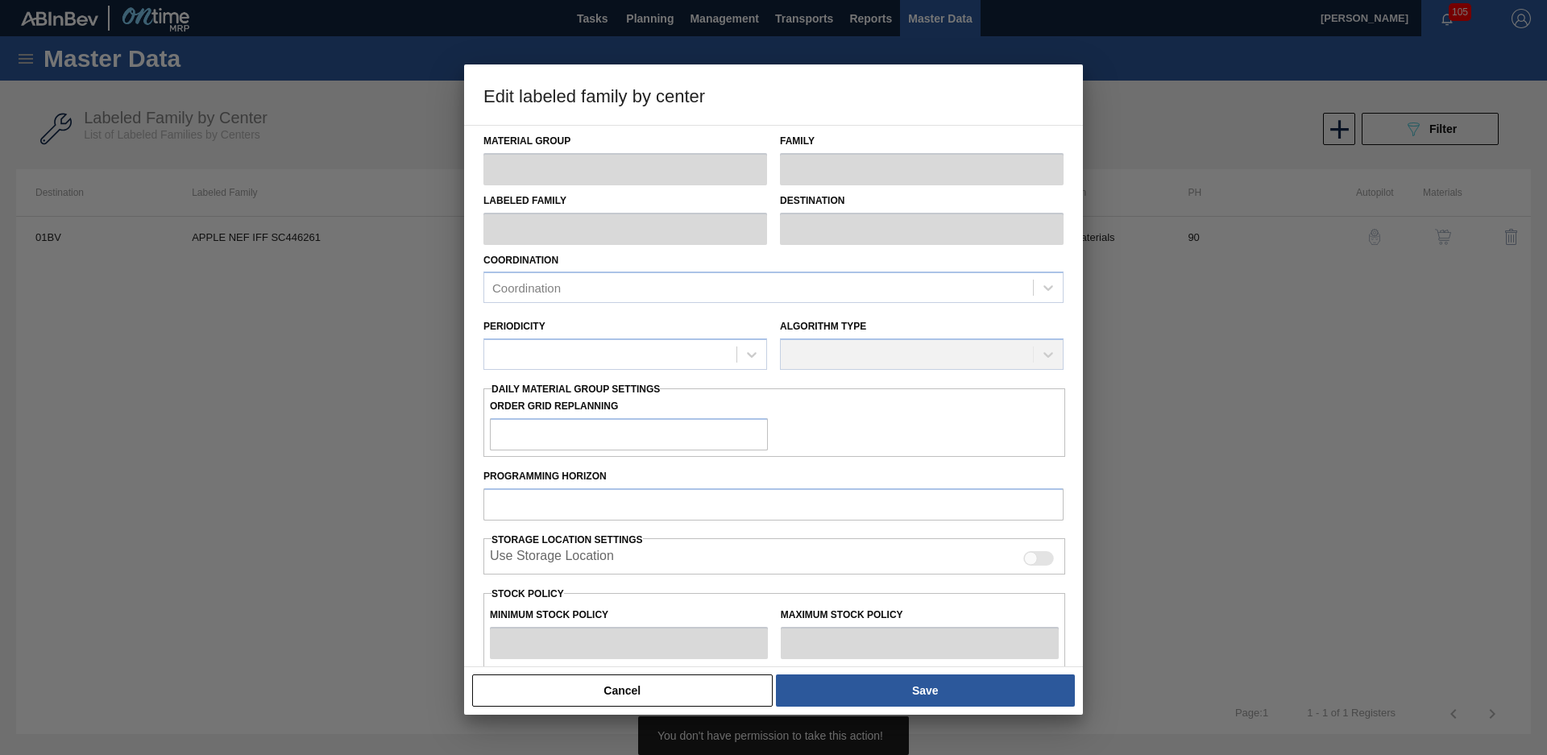
type input "Finishing Materials"
type input "Flavors"
type input "APPLE NEF IFF SC446261"
type input "01BV - [GEOGRAPHIC_DATA] Brewery"
type input "90"
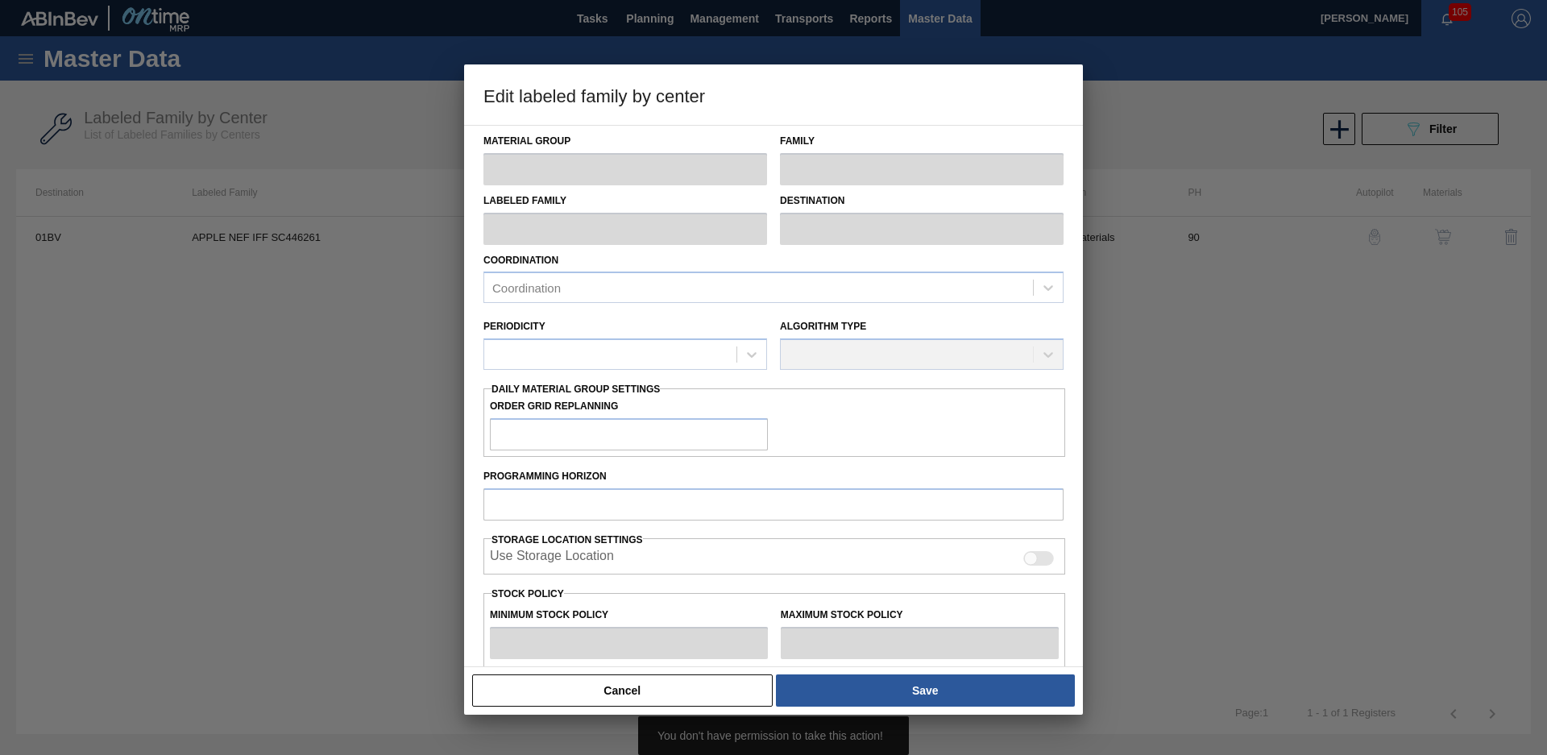
type input "0"
type input "100"
type input "0"
checkbox input "true"
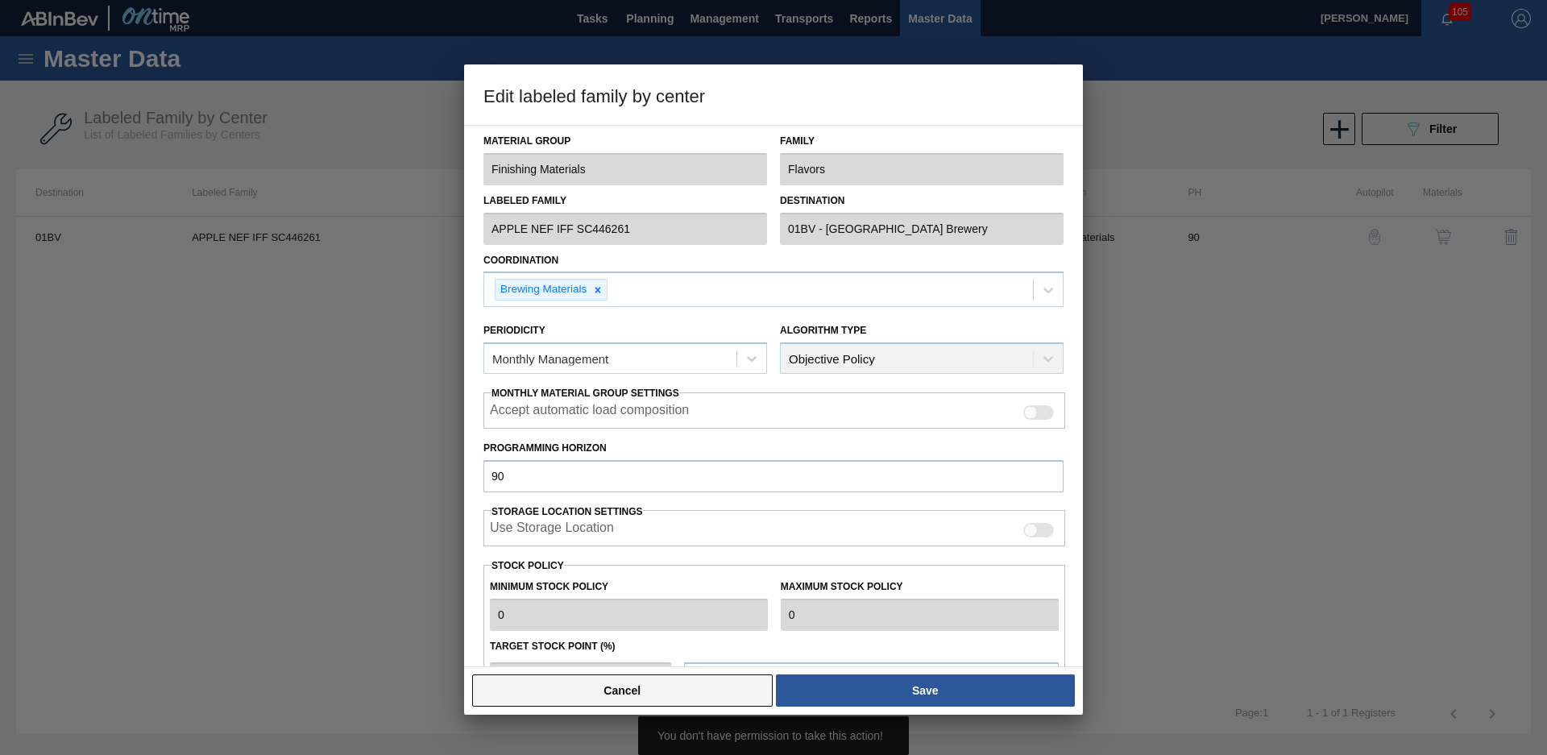
click at [697, 695] on button "Cancel" at bounding box center [622, 690] width 301 height 32
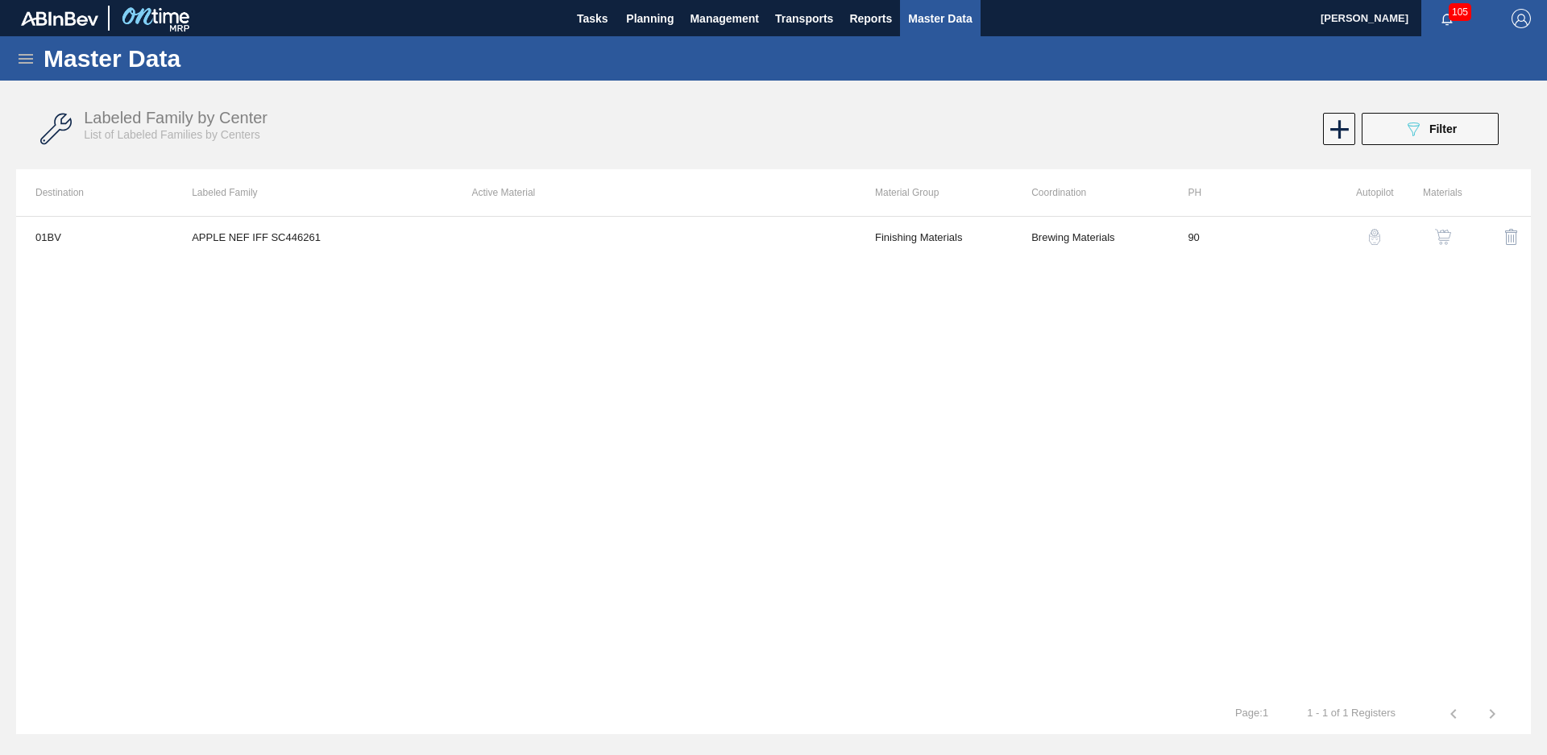
drag, startPoint x: 1384, startPoint y: 130, endPoint x: 1439, endPoint y: 175, distance: 71.6
click at [1384, 130] on button "089F7B8B-B2A5-4AFE-B5C0-19BA573D28AC Filter" at bounding box center [1430, 129] width 137 height 32
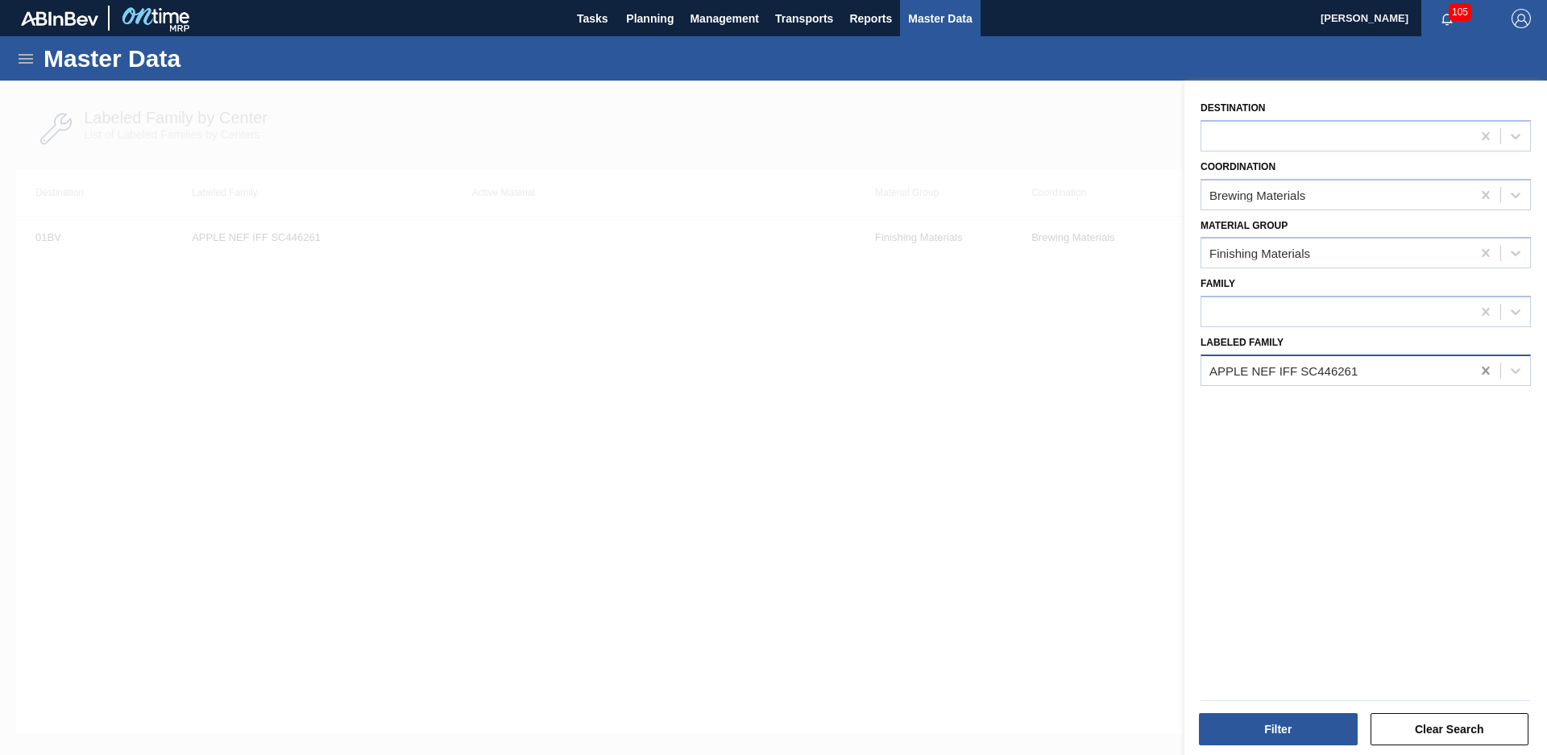
click at [1473, 364] on div at bounding box center [1485, 370] width 29 height 29
type Family "pear nef iff"
click at [1480, 393] on div "PEAR NEF IFF SC567120" at bounding box center [1366, 410] width 330 height 36
click at [1432, 393] on div "PEAR NEF IFF SC567120" at bounding box center [1366, 410] width 330 height 36
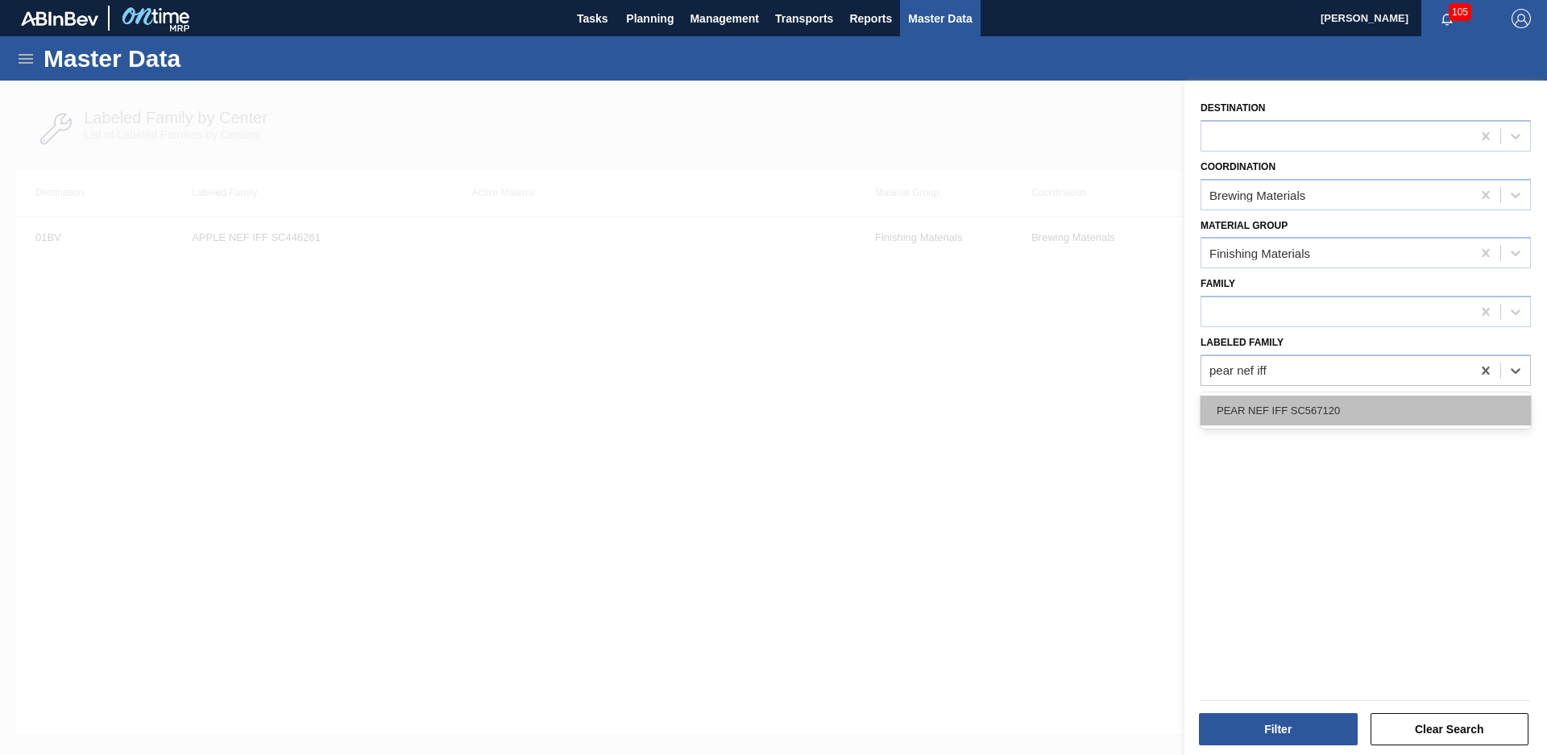
click at [1415, 399] on div "PEAR NEF IFF SC567120" at bounding box center [1366, 411] width 330 height 30
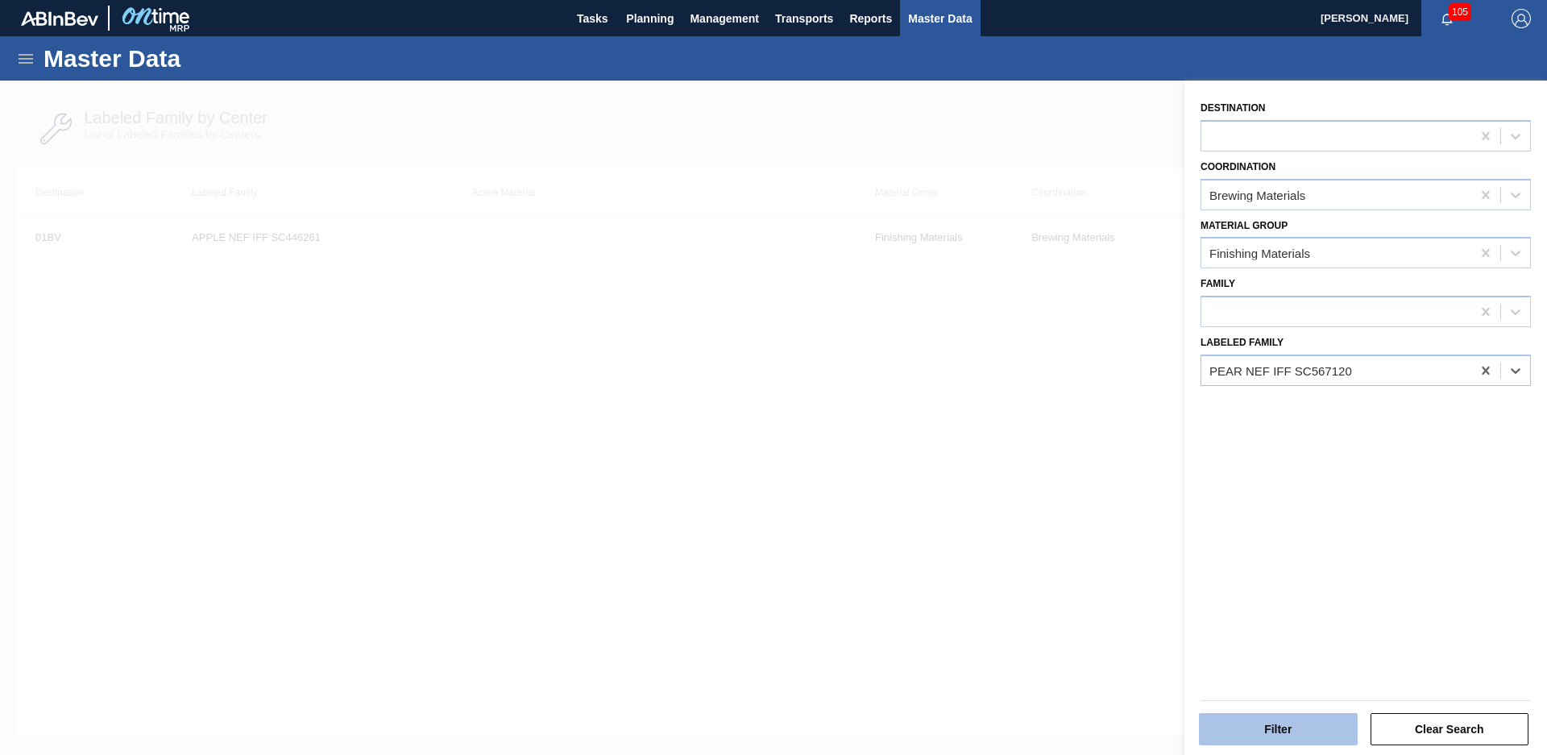
click at [1304, 721] on button "Filter" at bounding box center [1278, 729] width 159 height 32
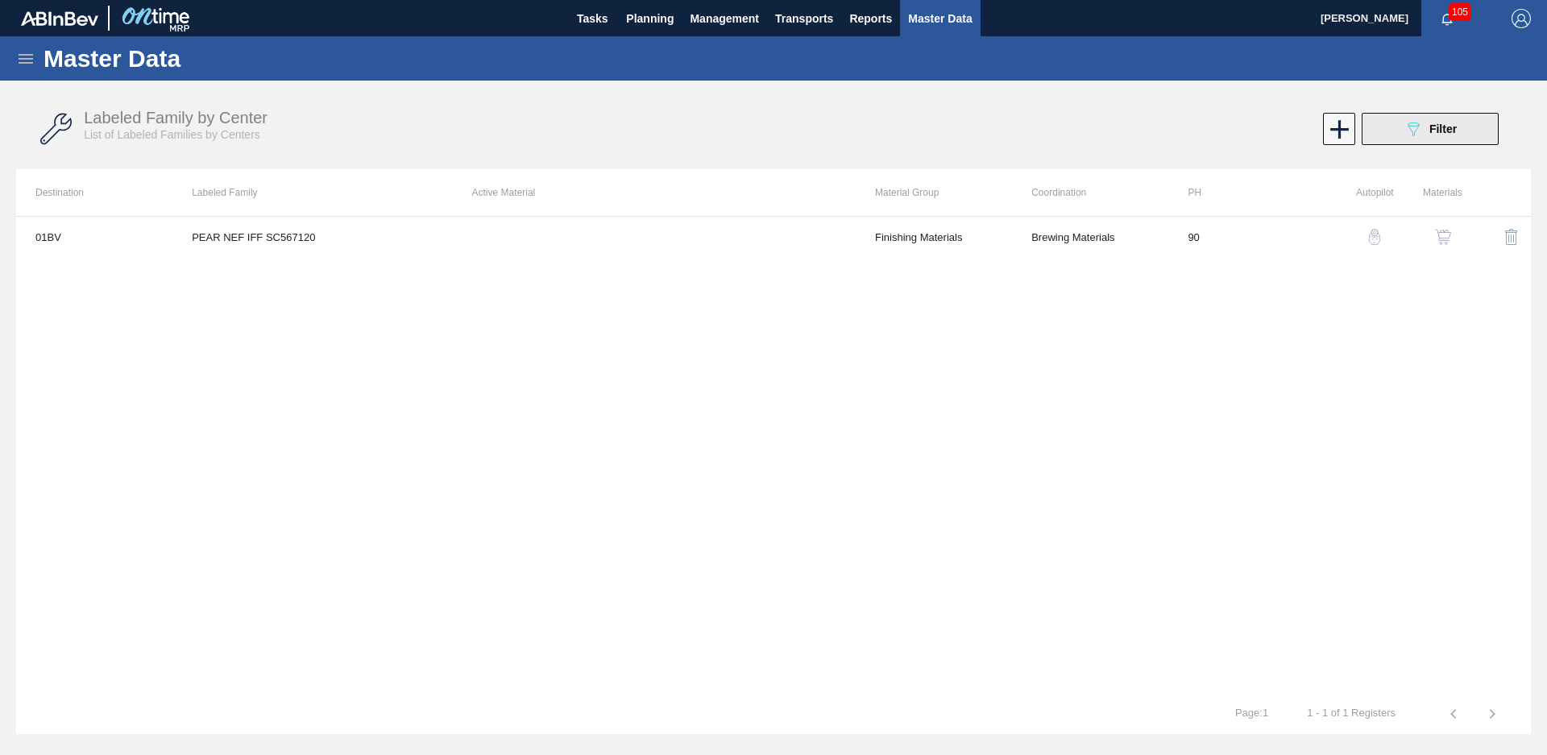
click at [1433, 131] on span "Filter" at bounding box center [1443, 128] width 27 height 13
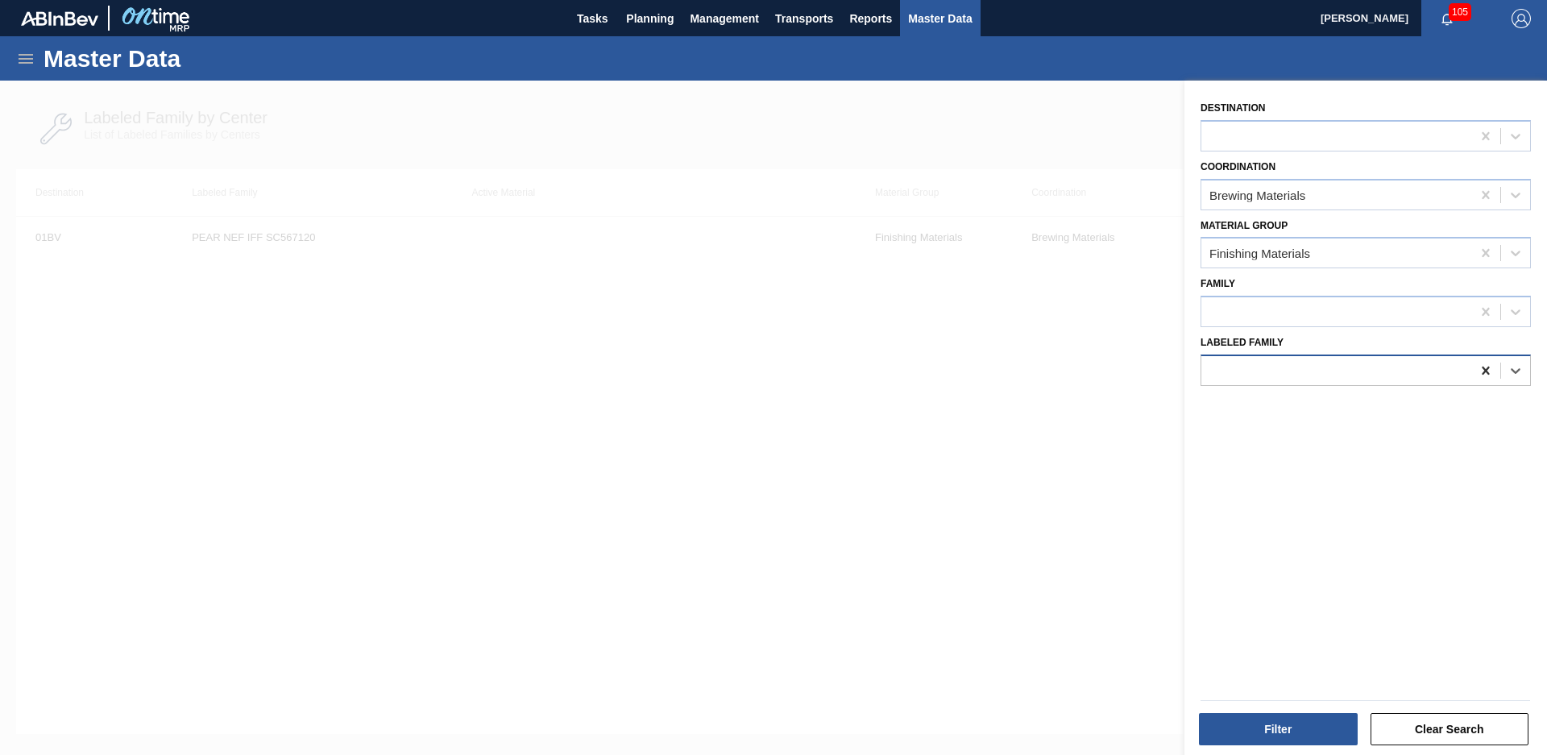
click at [1479, 371] on icon at bounding box center [1486, 371] width 16 height 16
type Family "[PERSON_NAME]"
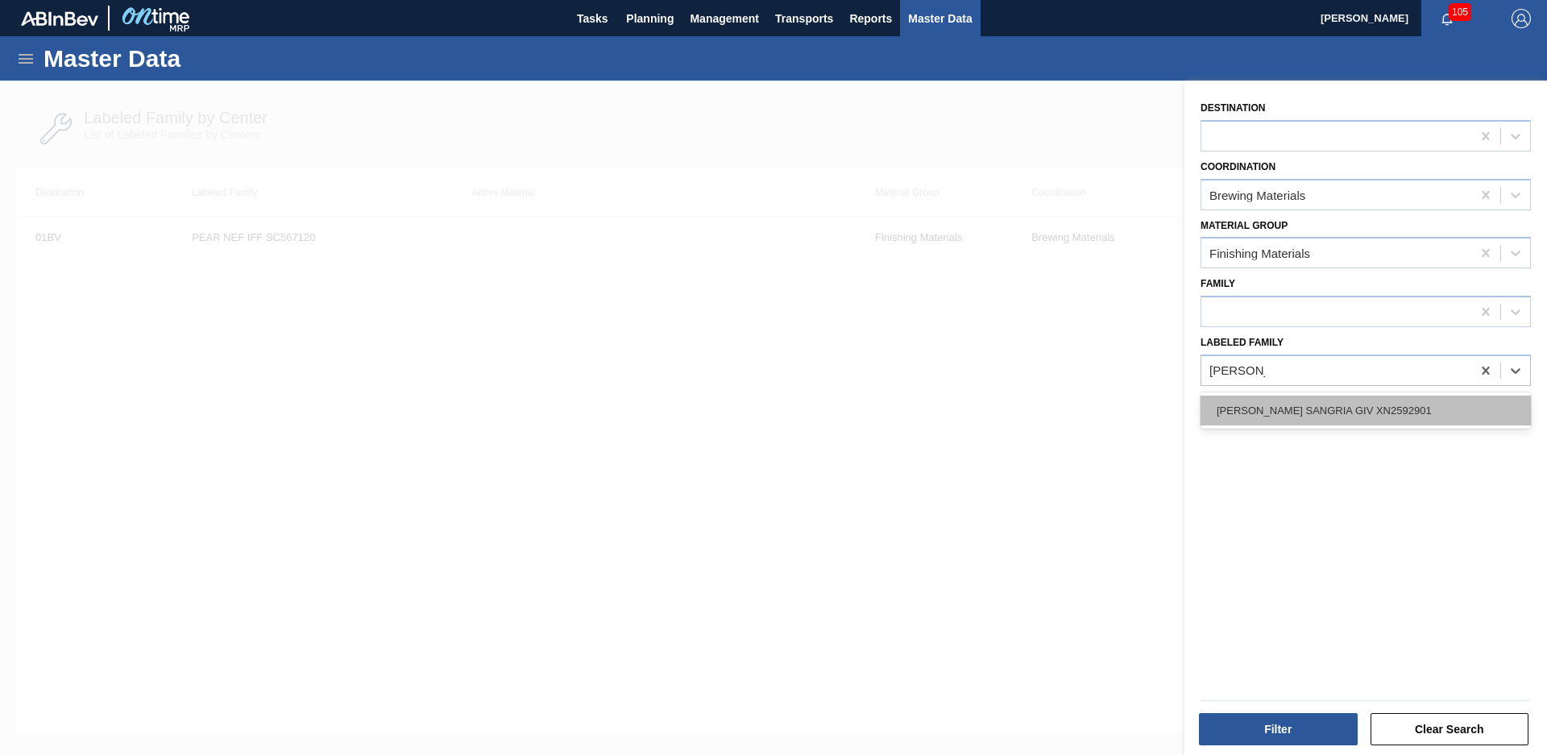
click at [1345, 413] on div "[PERSON_NAME] SANGRIA GIV XN2592901" at bounding box center [1366, 411] width 330 height 30
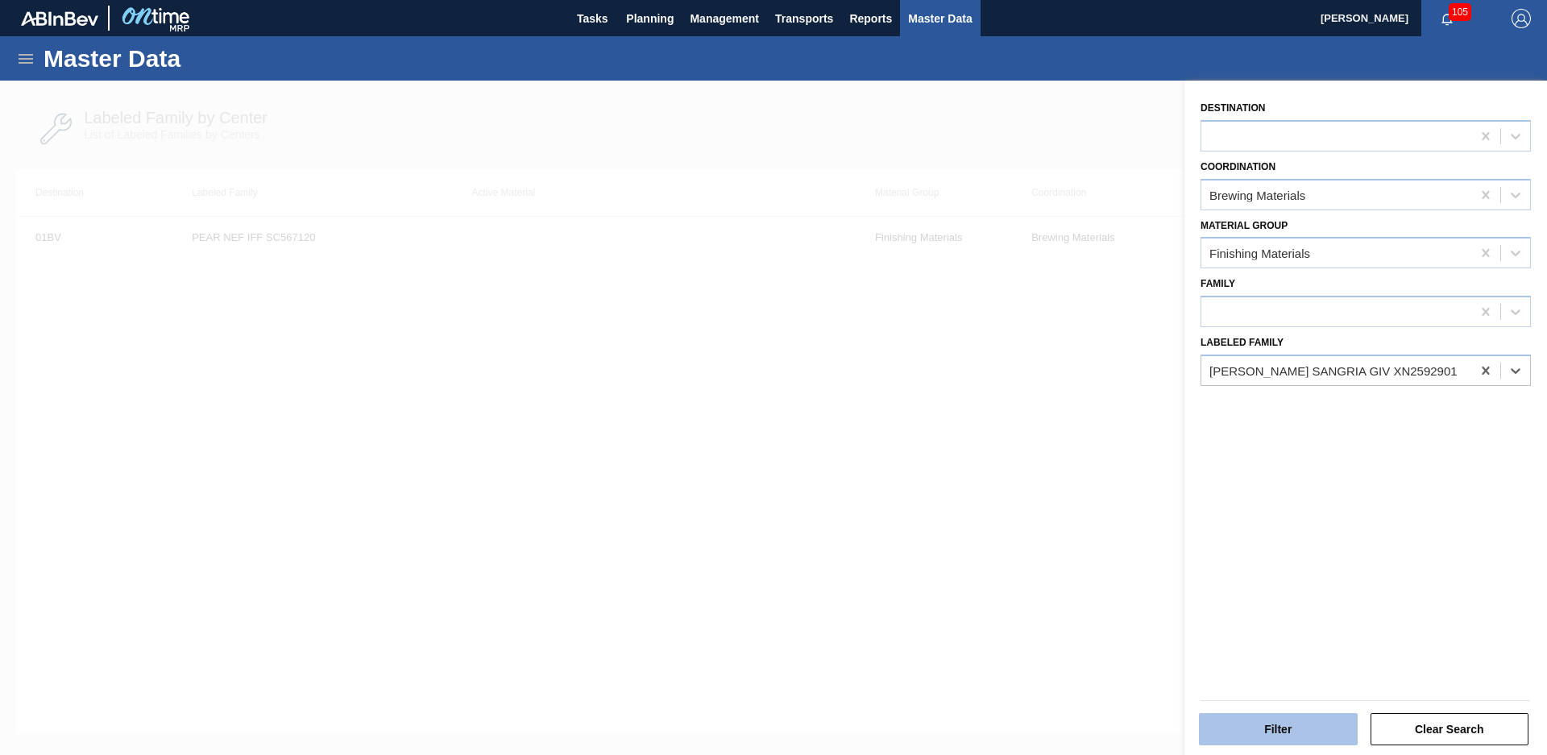
click at [1299, 728] on button "Filter" at bounding box center [1278, 729] width 159 height 32
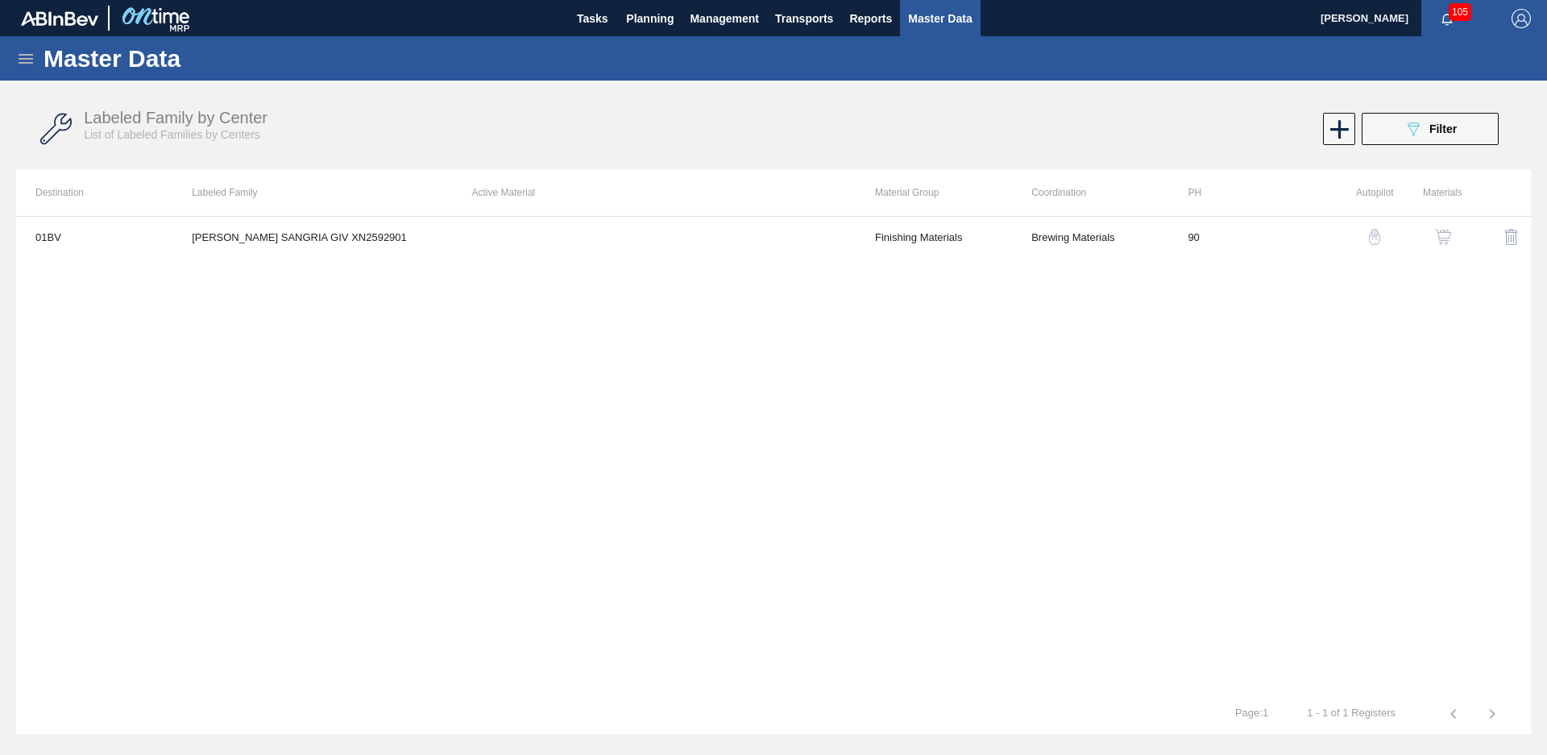
click at [1446, 153] on div "Labeled Family by Center List of Labeled Families by Centers 089F7B8B-B2A5-4AFE…" at bounding box center [773, 129] width 1515 height 60
click at [1458, 127] on button "089F7B8B-B2A5-4AFE-B5C0-19BA573D28AC Filter" at bounding box center [1430, 129] width 137 height 32
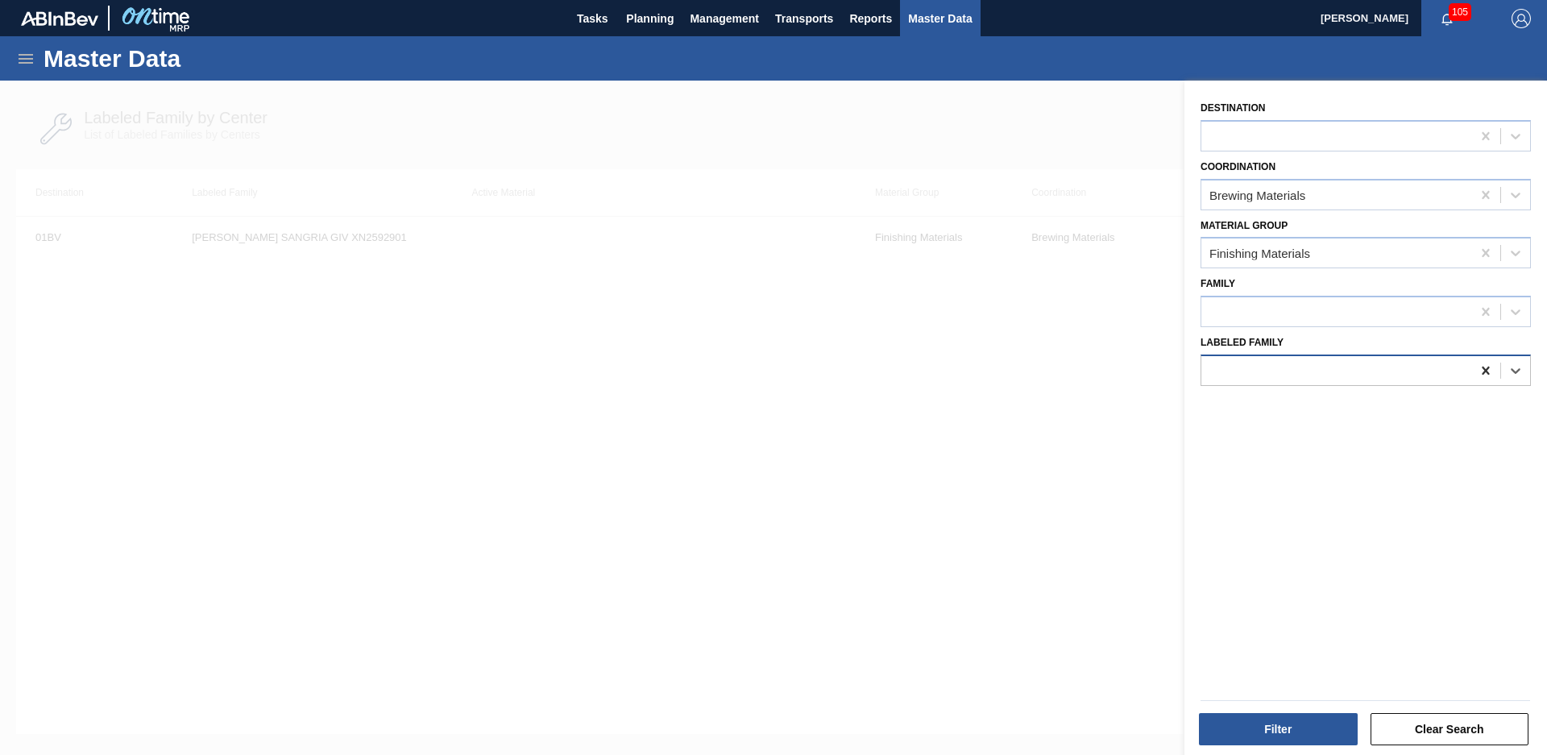
click at [1478, 374] on icon at bounding box center [1486, 371] width 16 height 16
type Family "champagne"
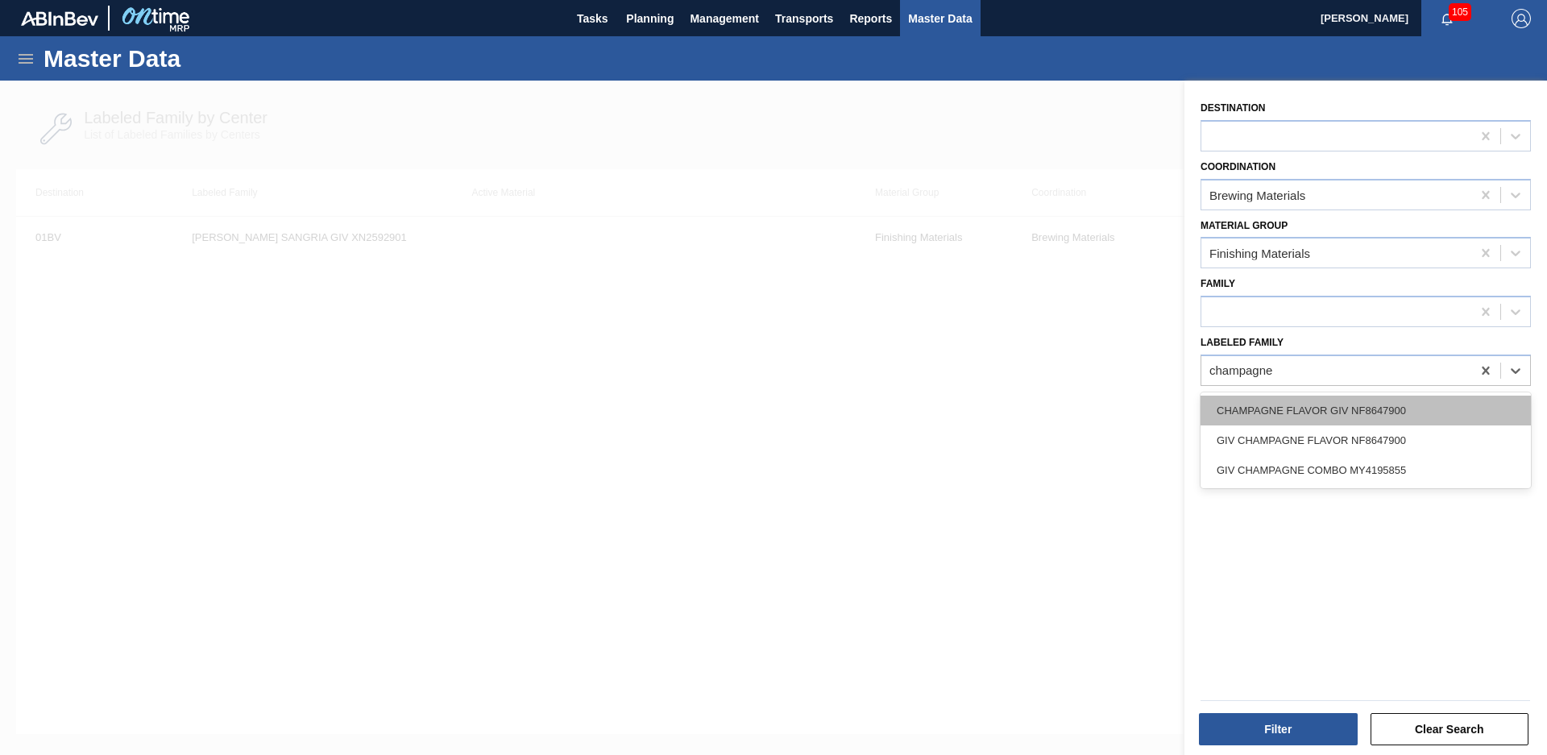
click at [1449, 409] on div "CHAMPAGNE FLAVOR GIV NF8647900" at bounding box center [1366, 411] width 330 height 30
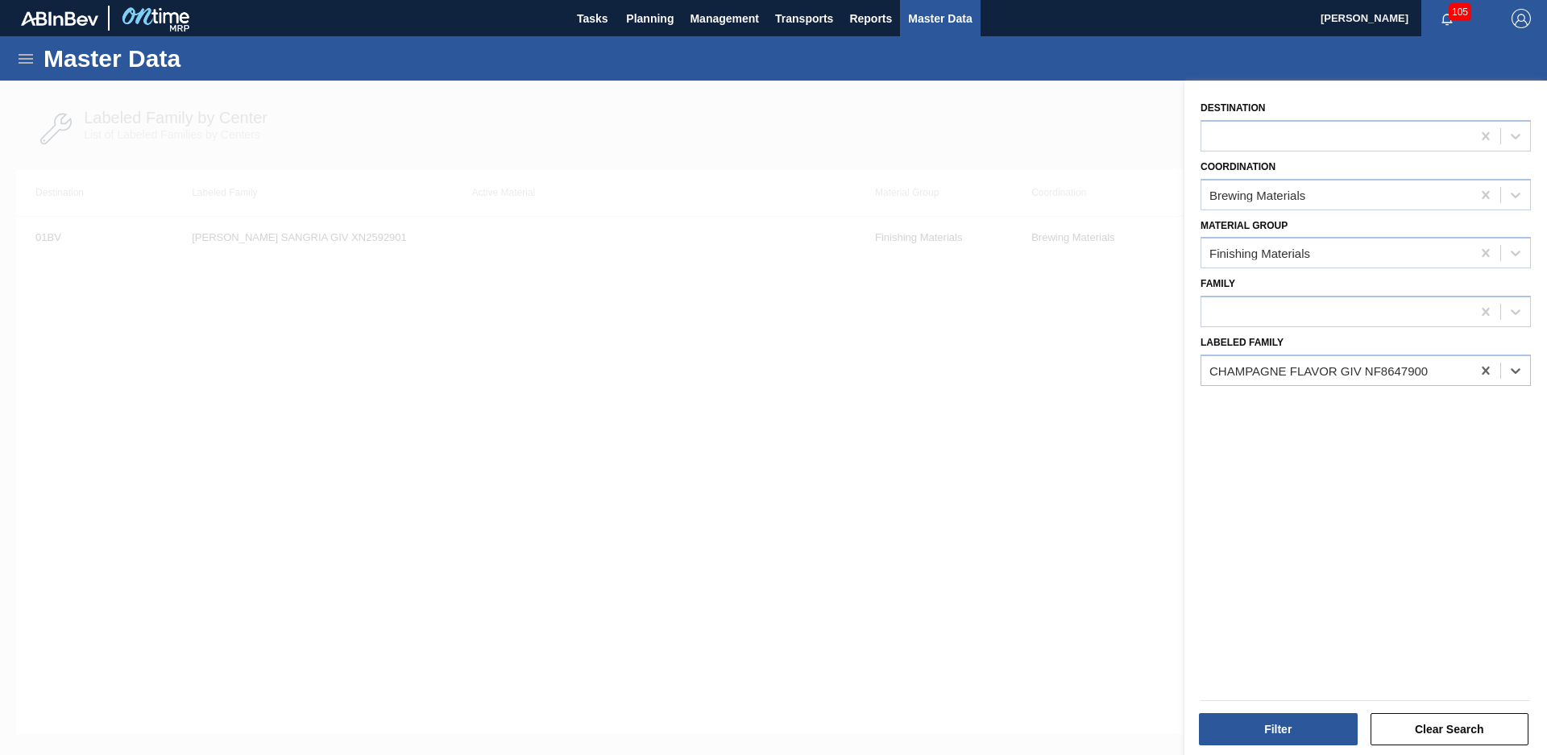
click at [1304, 748] on div "Filter Clear Search" at bounding box center [1359, 718] width 363 height 81
click at [1303, 736] on button "Filter" at bounding box center [1278, 729] width 159 height 32
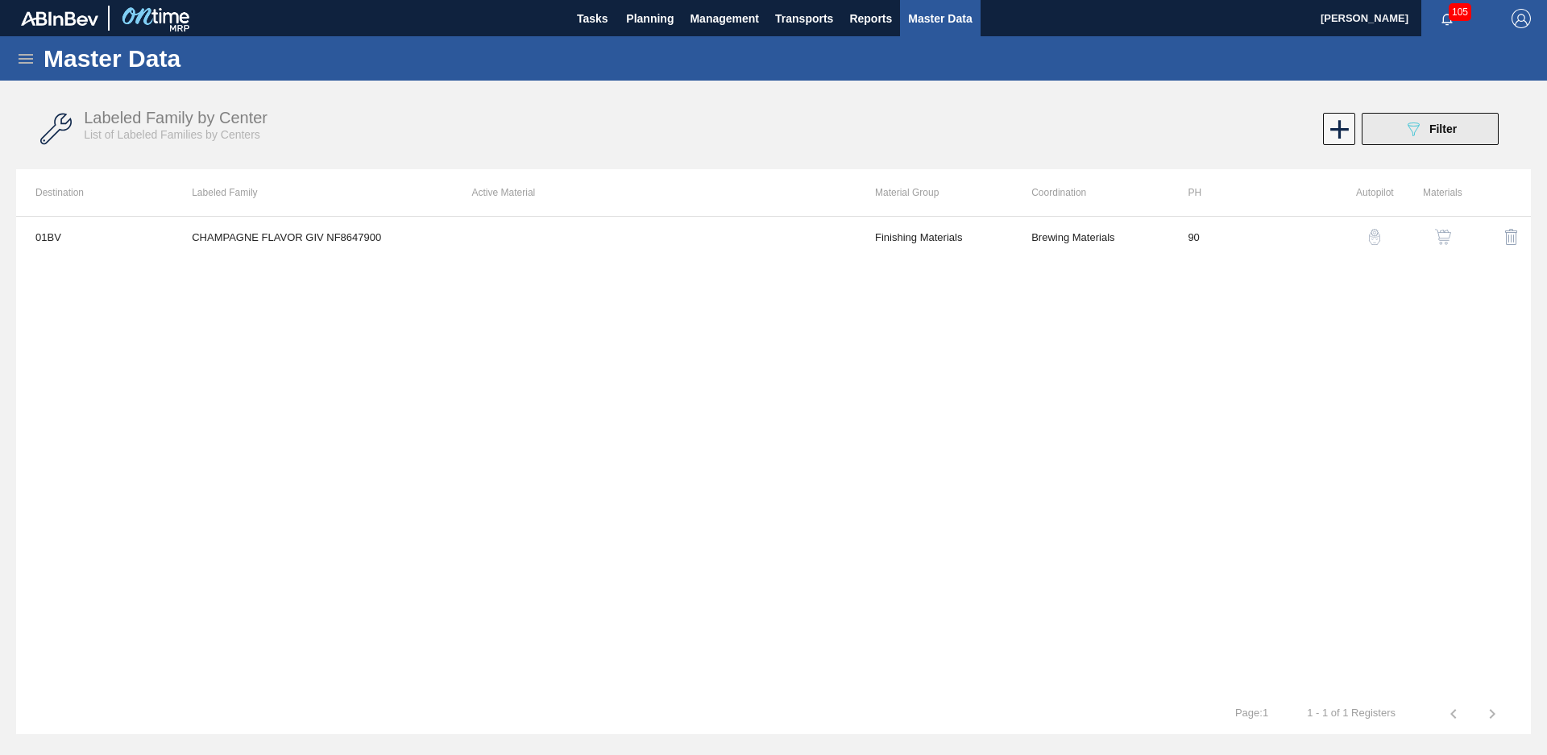
click at [1417, 126] on icon at bounding box center [1414, 129] width 12 height 14
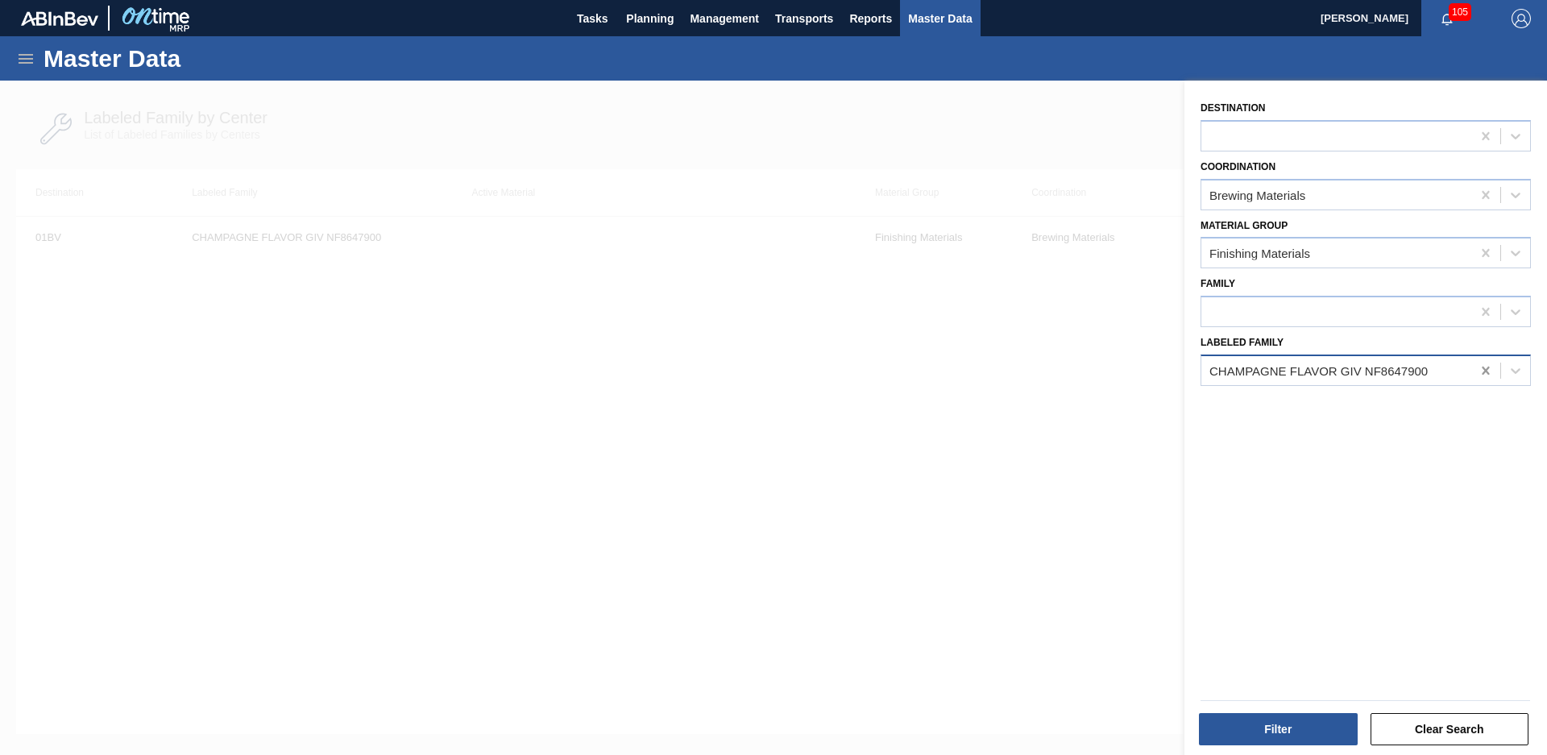
click at [1484, 367] on icon at bounding box center [1486, 371] width 16 height 16
type Family "Giv rose wine"
click at [1317, 425] on div "GIV ROSE WINE FLAVOR MX0615432" at bounding box center [1366, 410] width 330 height 36
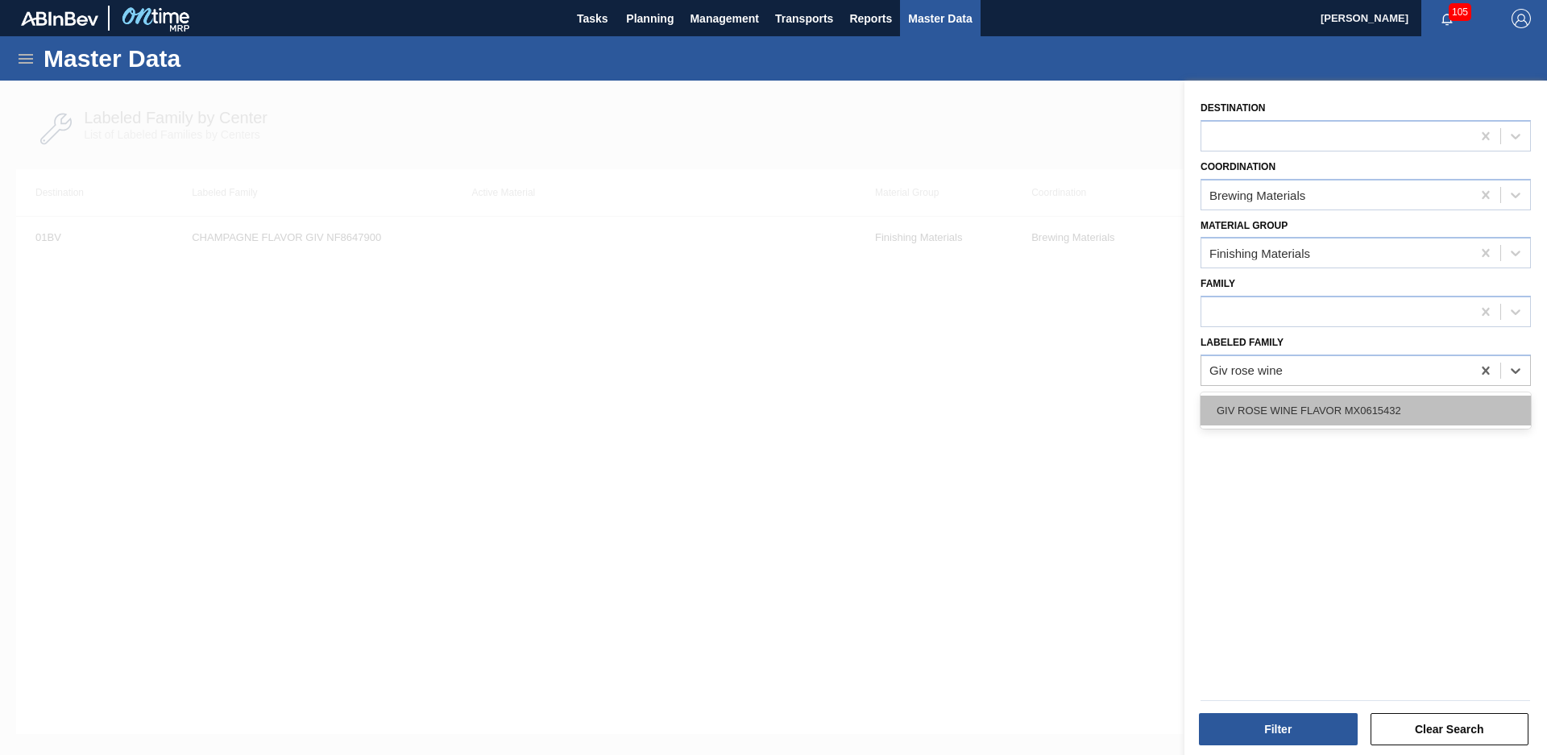
click at [1330, 409] on div "GIV ROSE WINE FLAVOR MX0615432" at bounding box center [1366, 411] width 330 height 30
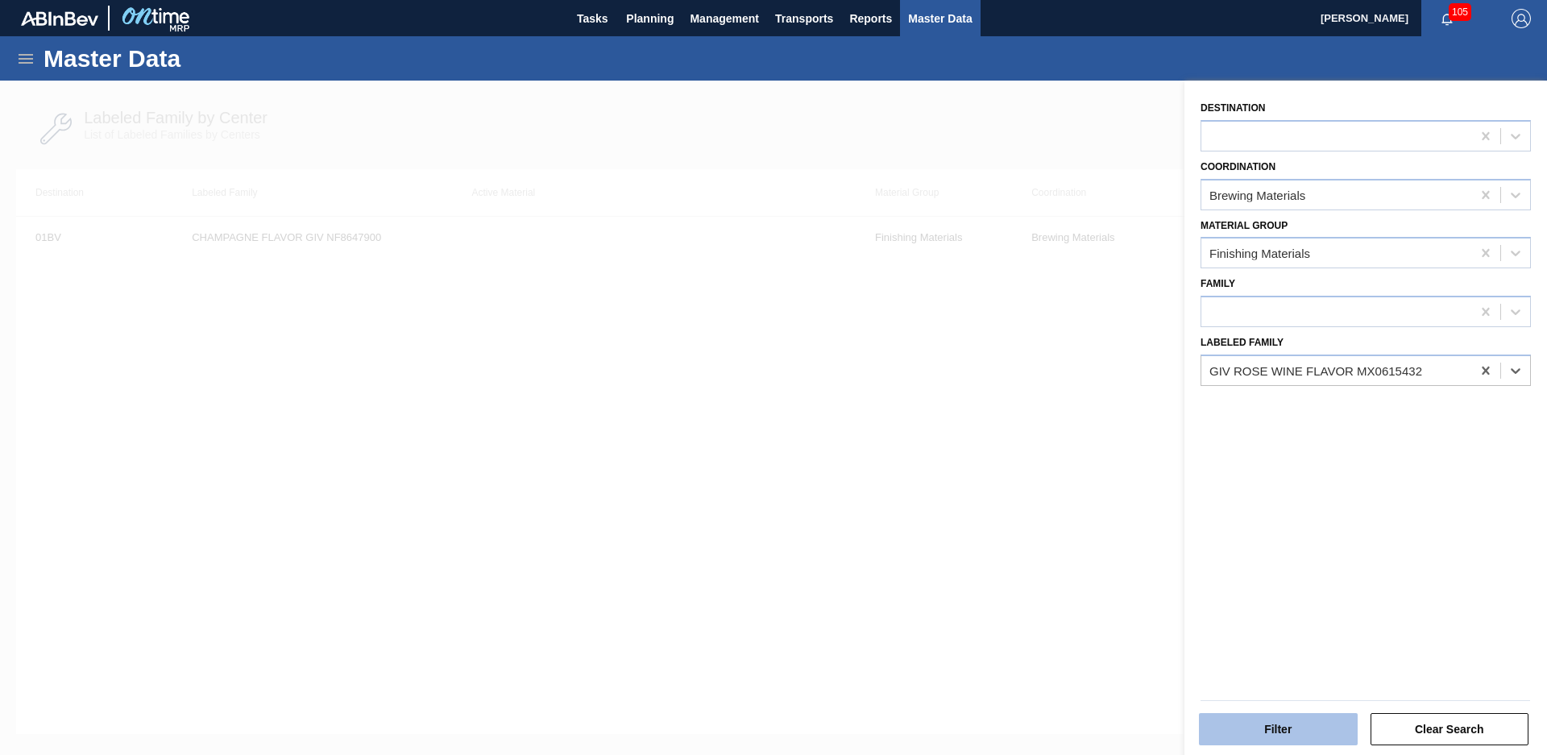
click at [1300, 713] on button "Filter" at bounding box center [1278, 729] width 159 height 32
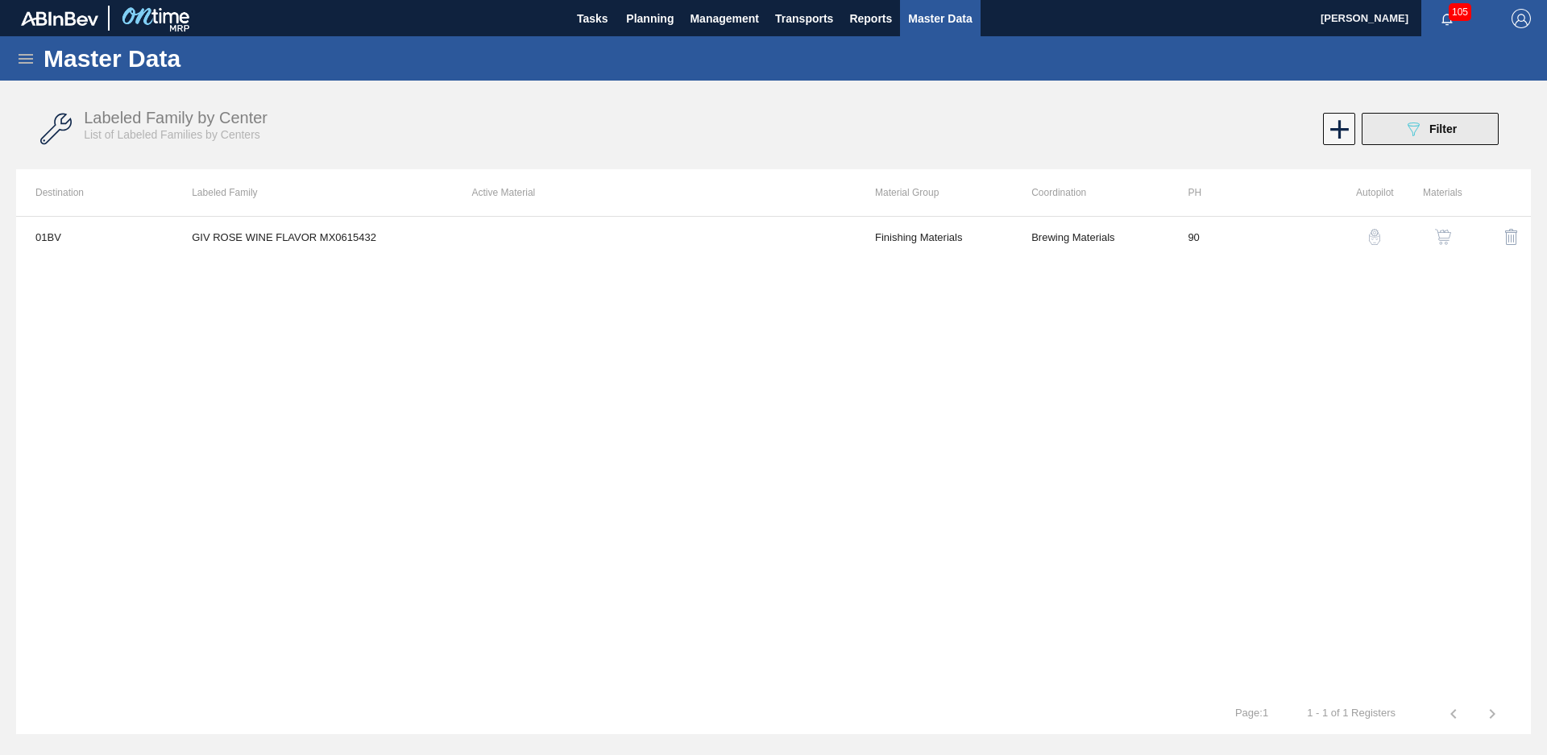
click at [1439, 129] on span "Filter" at bounding box center [1443, 128] width 27 height 13
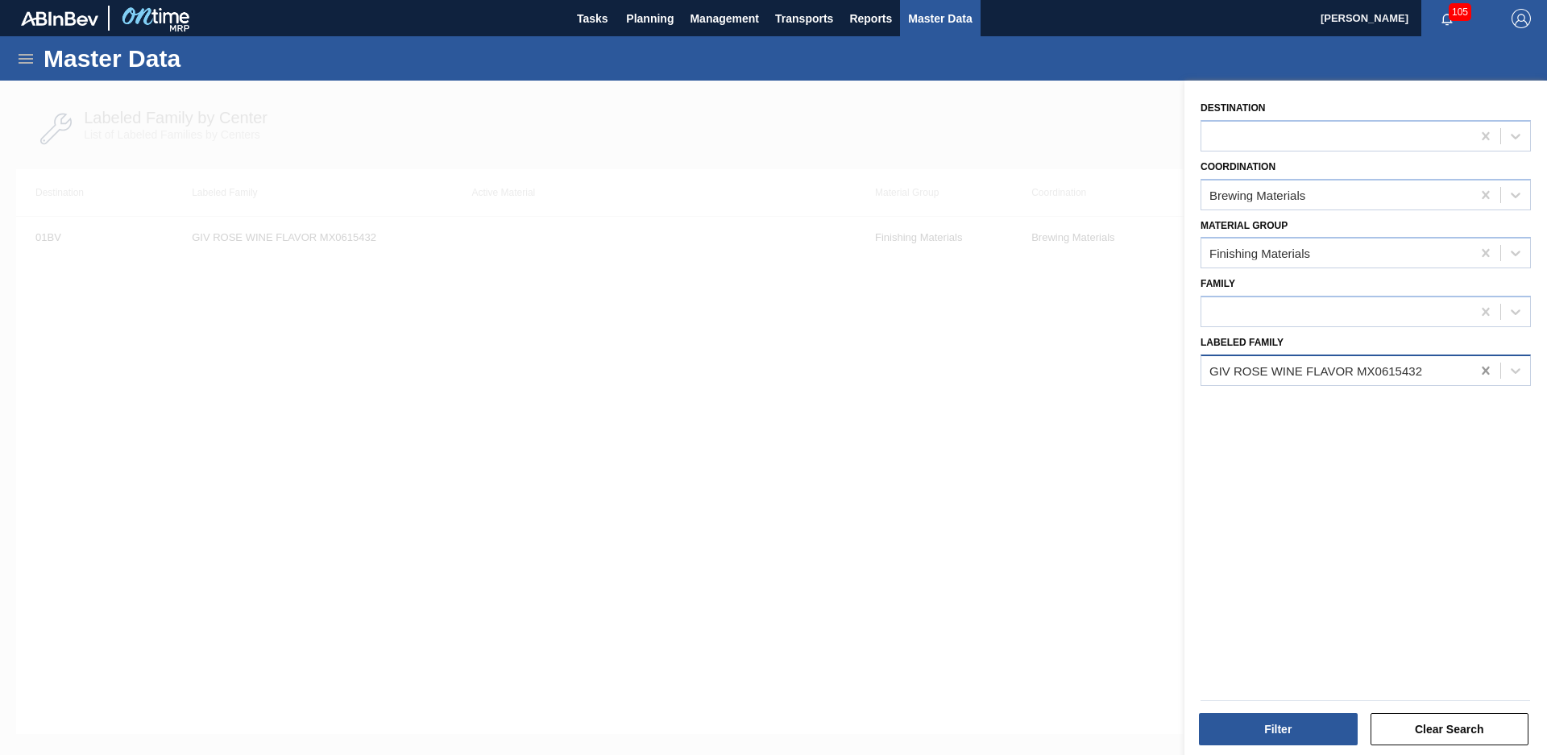
click at [1482, 374] on icon at bounding box center [1485, 371] width 7 height 8
type Family "IFF cosmo"
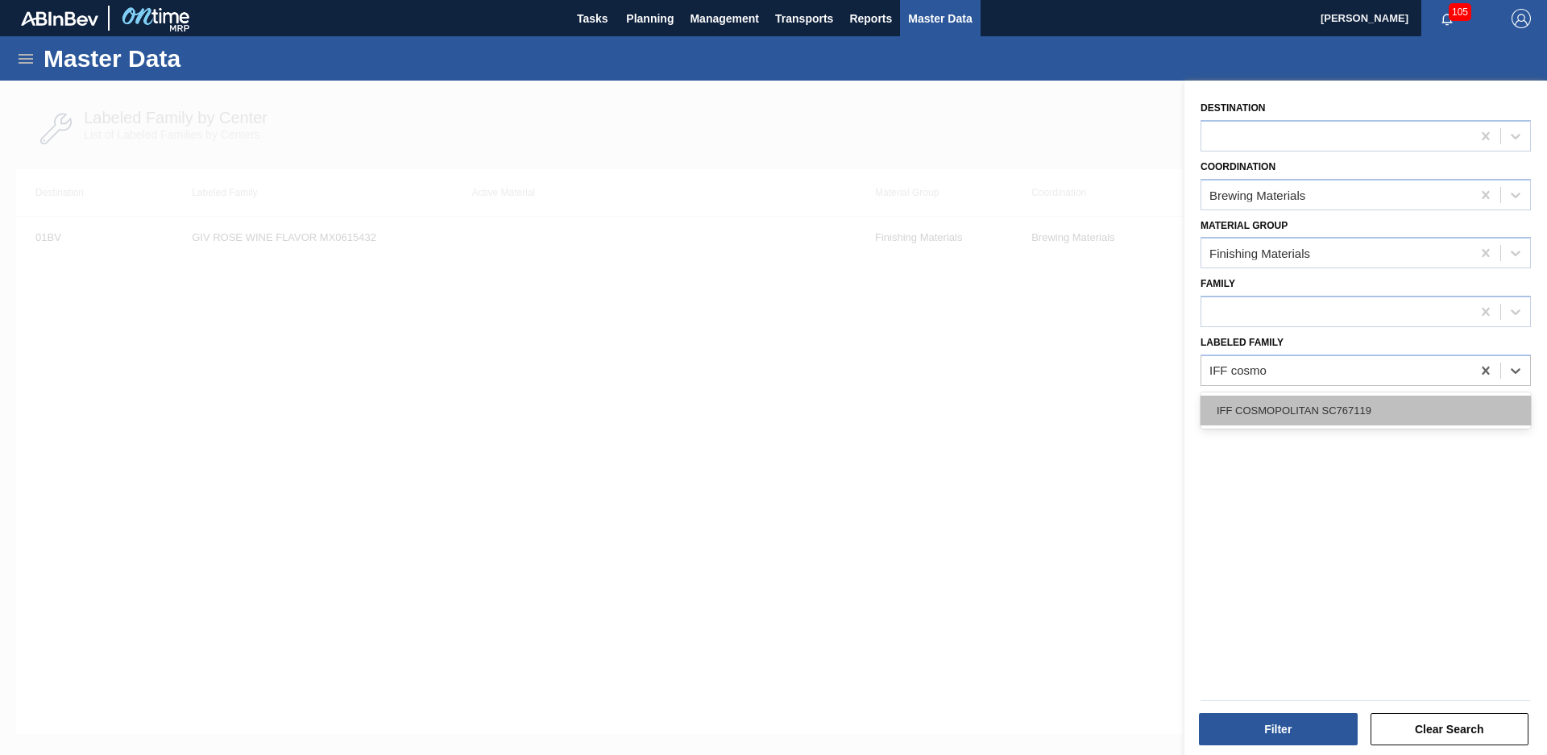
click at [1362, 405] on div "IFF COSMOPOLITAN SC767119" at bounding box center [1366, 411] width 330 height 30
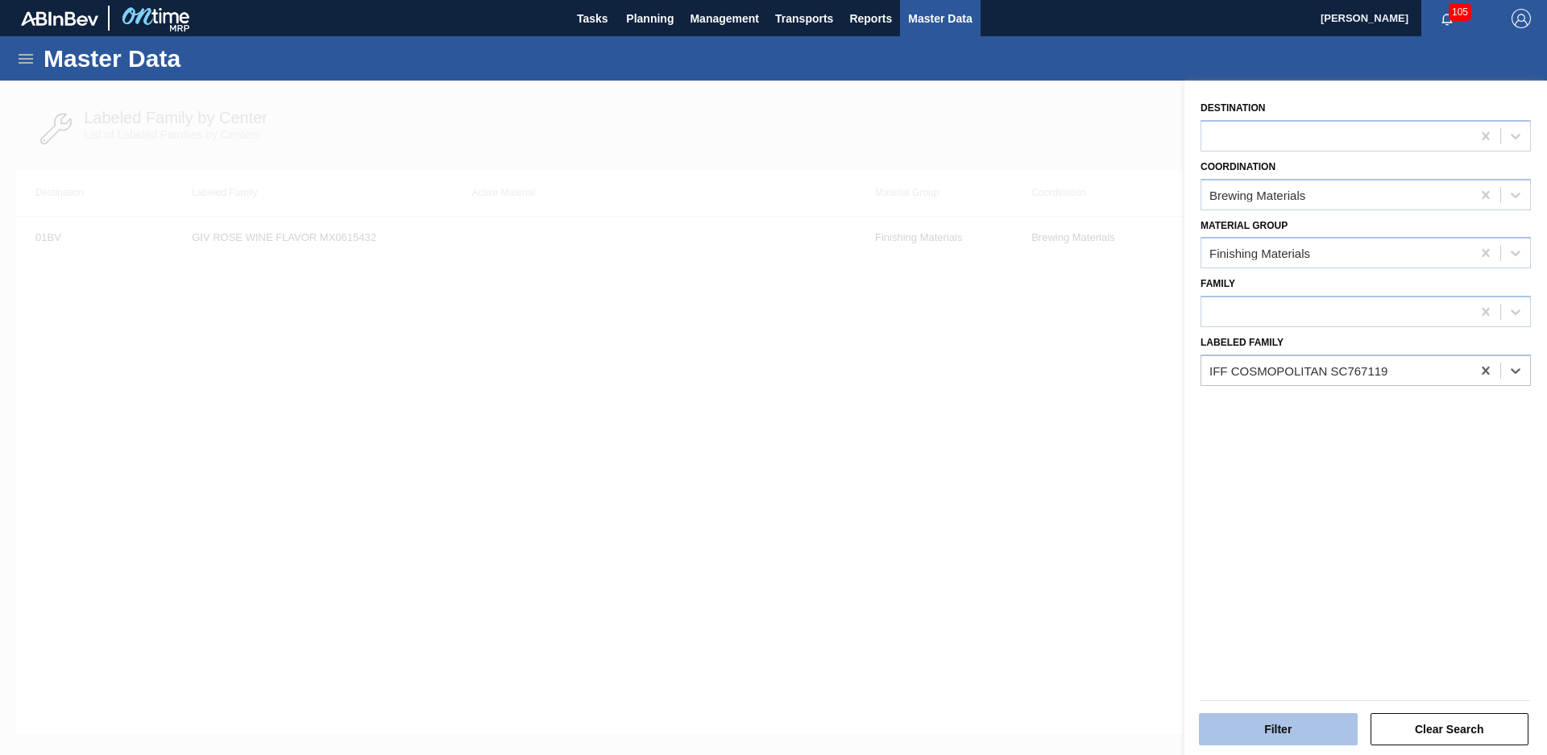
click at [1283, 733] on button "Filter" at bounding box center [1278, 729] width 159 height 32
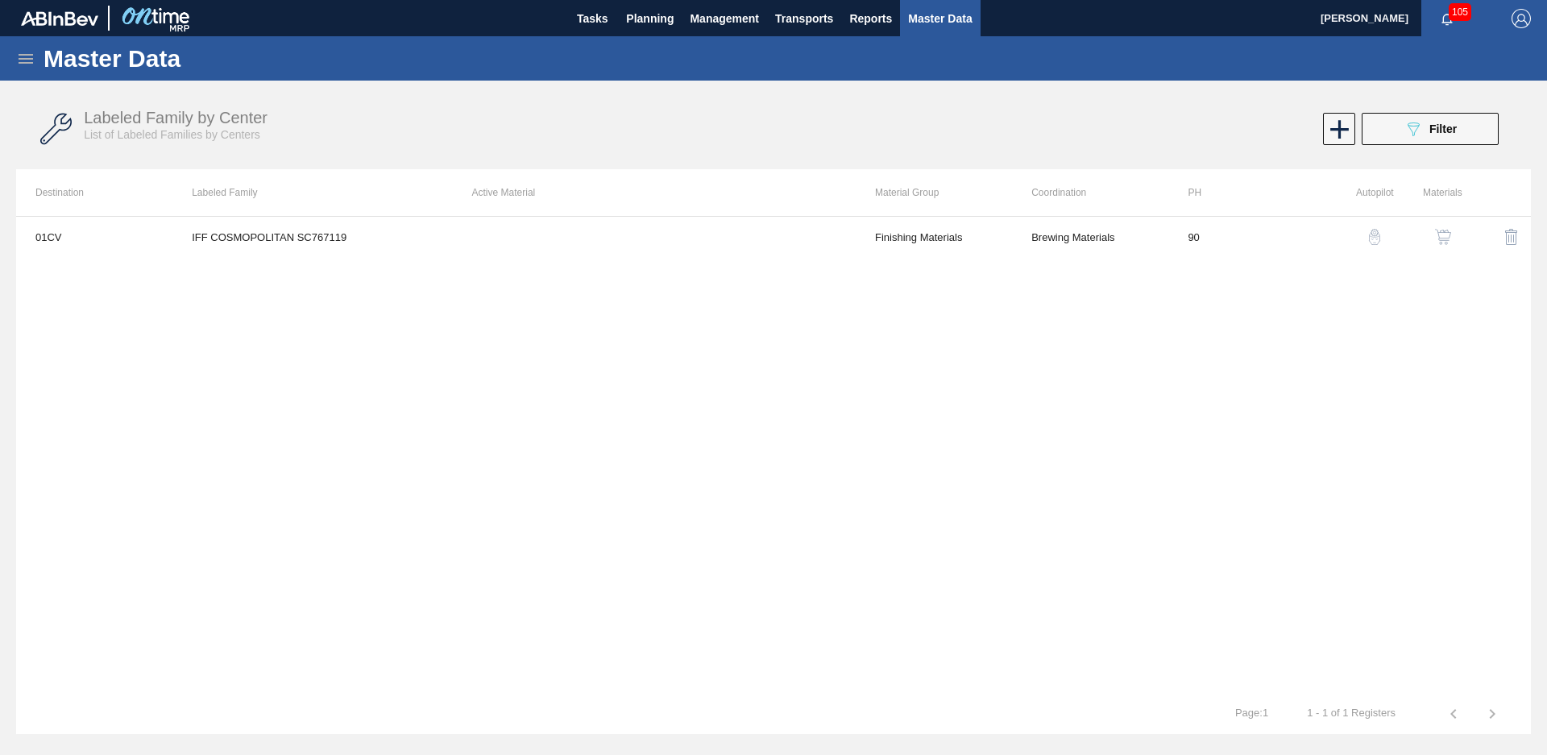
click at [1436, 130] on span "Filter" at bounding box center [1443, 128] width 27 height 13
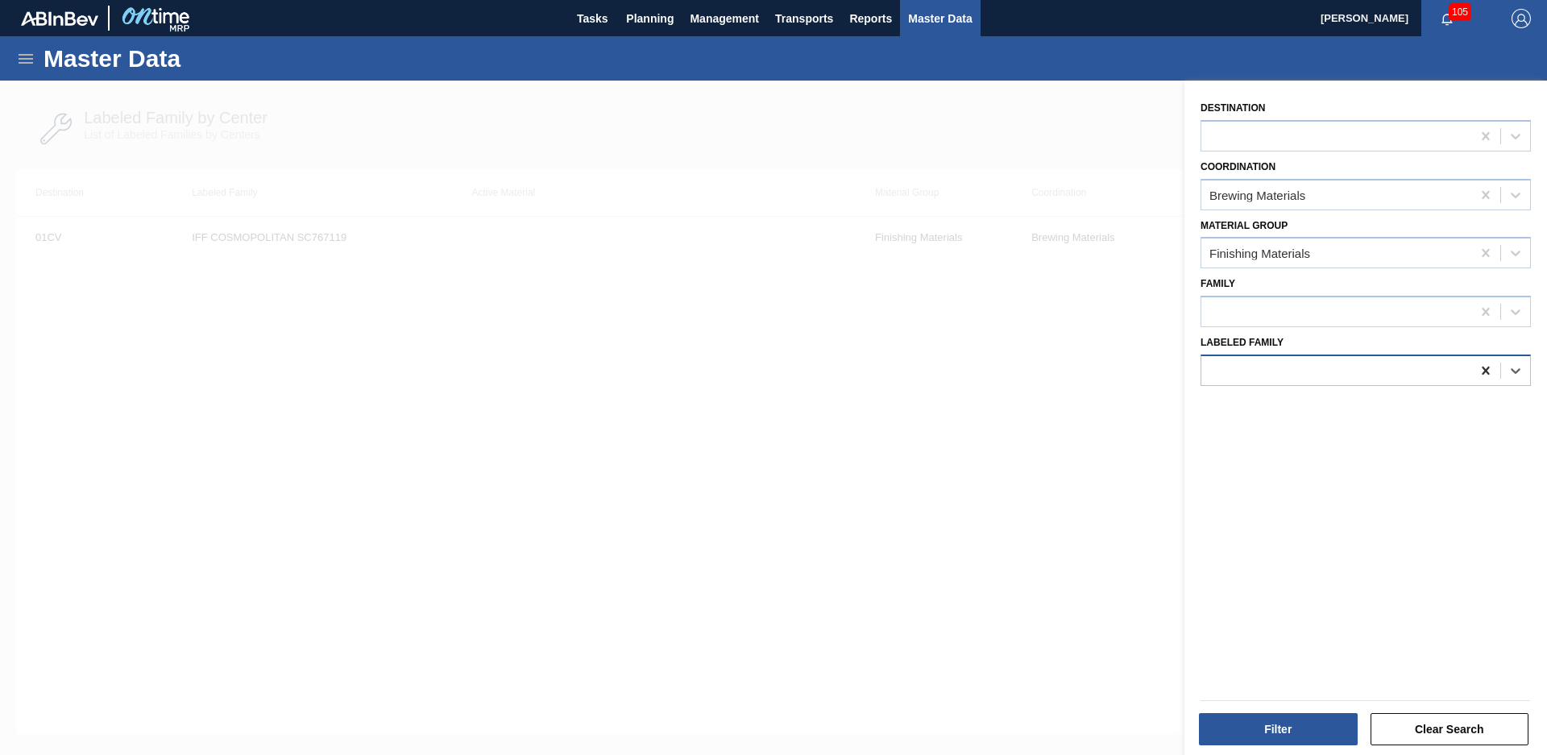
click at [1478, 365] on icon at bounding box center [1486, 371] width 16 height 16
type Family "IFF cra"
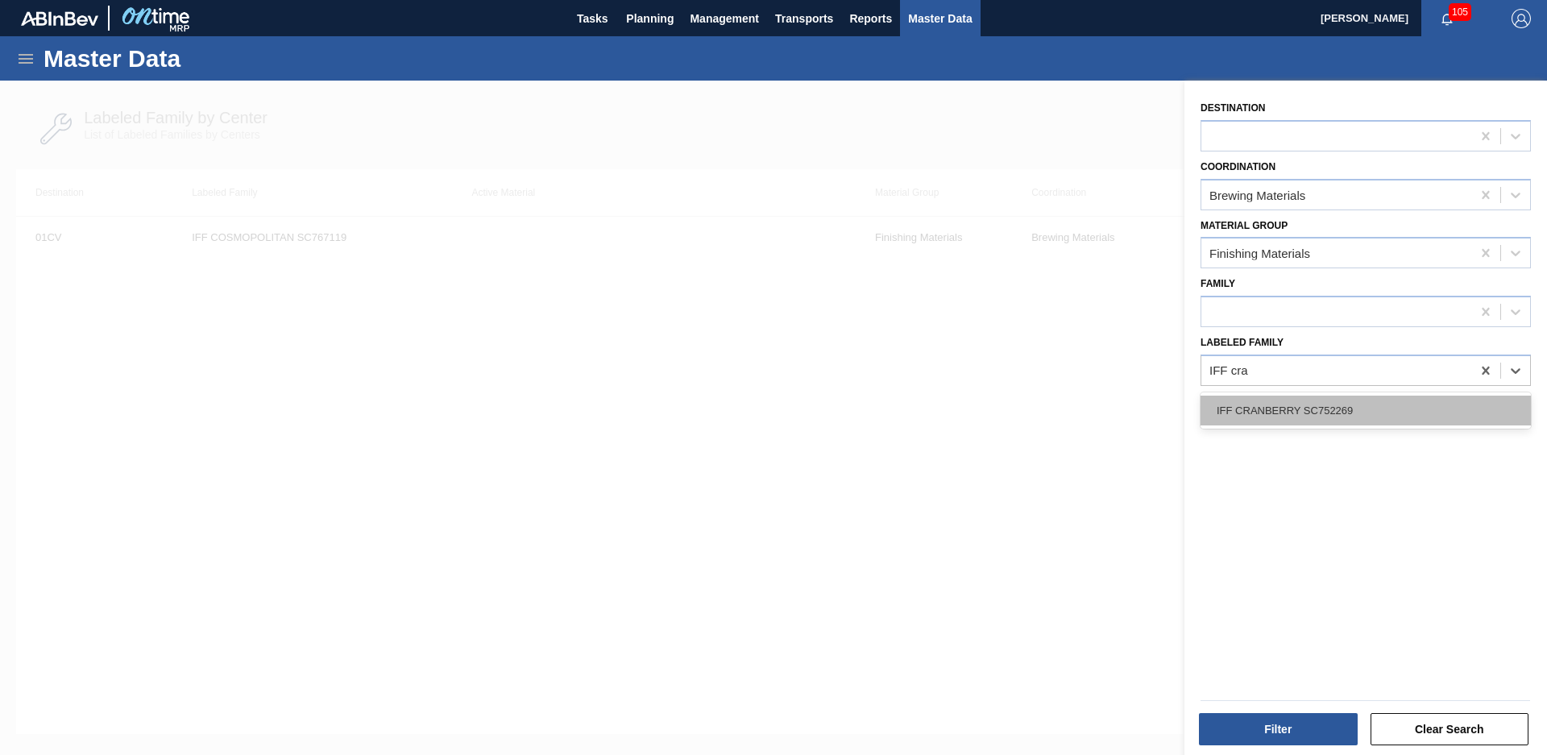
click at [1440, 403] on div "IFF CRANBERRY SC752269" at bounding box center [1366, 411] width 330 height 30
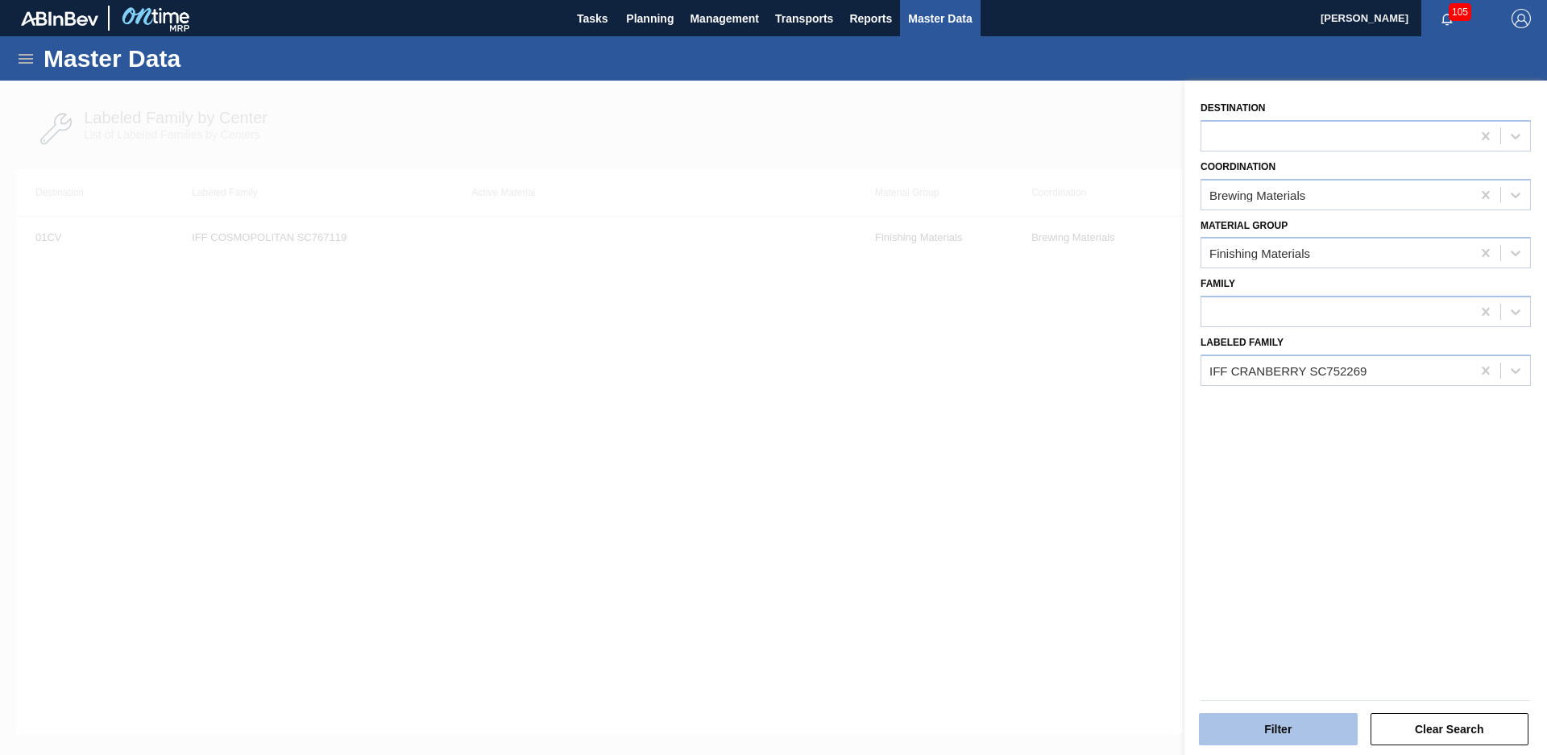
click at [1280, 720] on button "Filter" at bounding box center [1278, 729] width 159 height 32
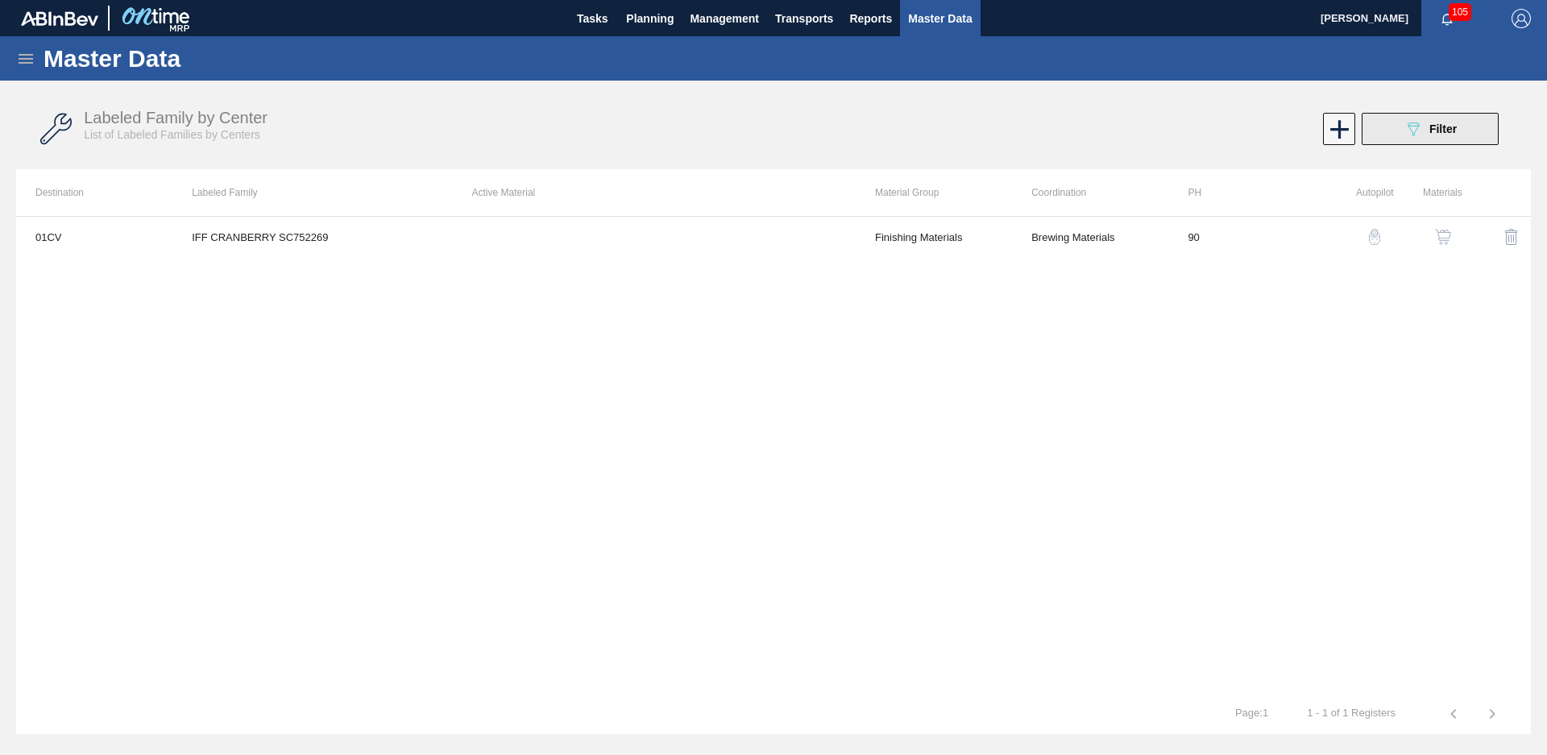
click at [1453, 135] on span "Filter" at bounding box center [1443, 128] width 27 height 13
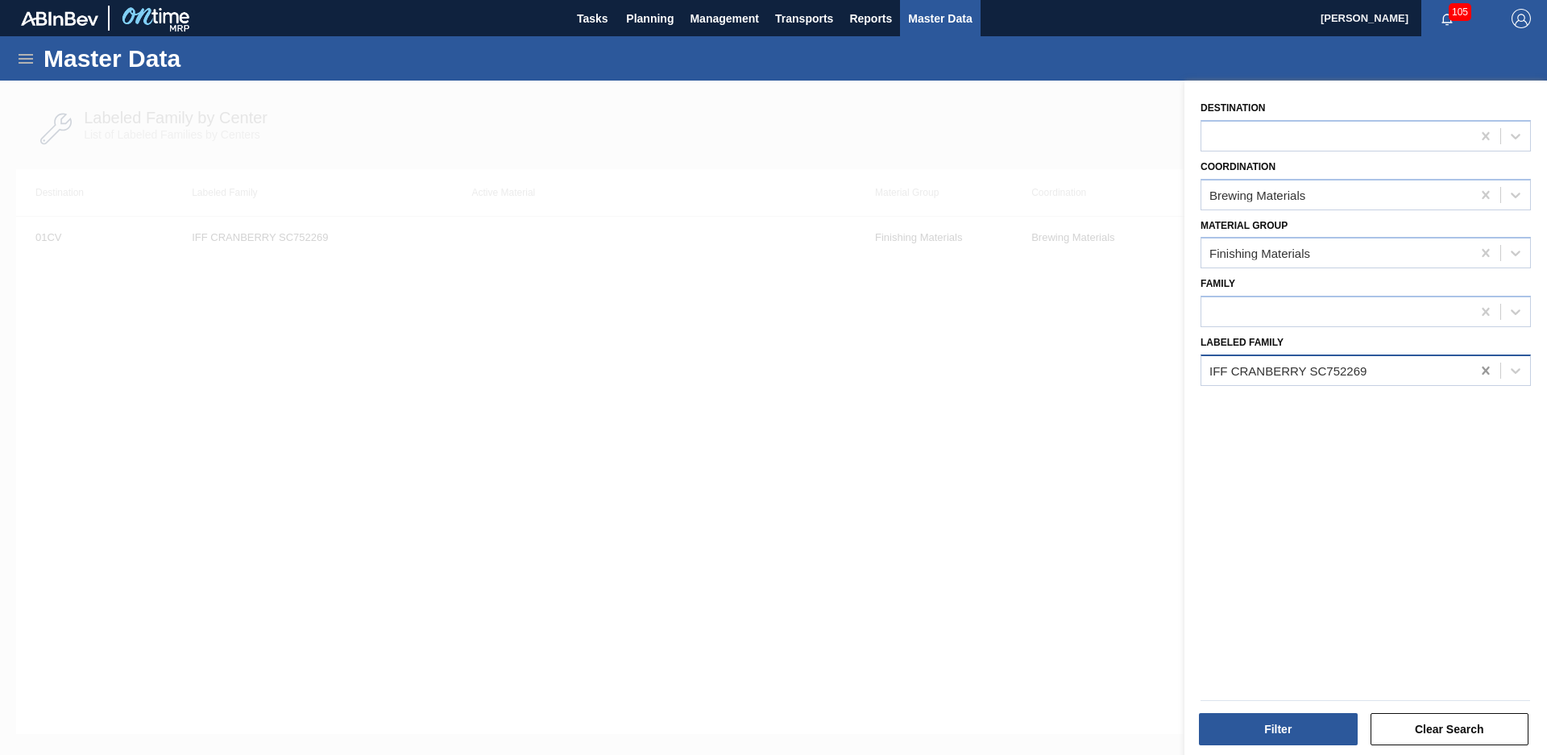
click at [1488, 375] on icon at bounding box center [1486, 371] width 16 height 16
type Family "Iff passion fruit nef"
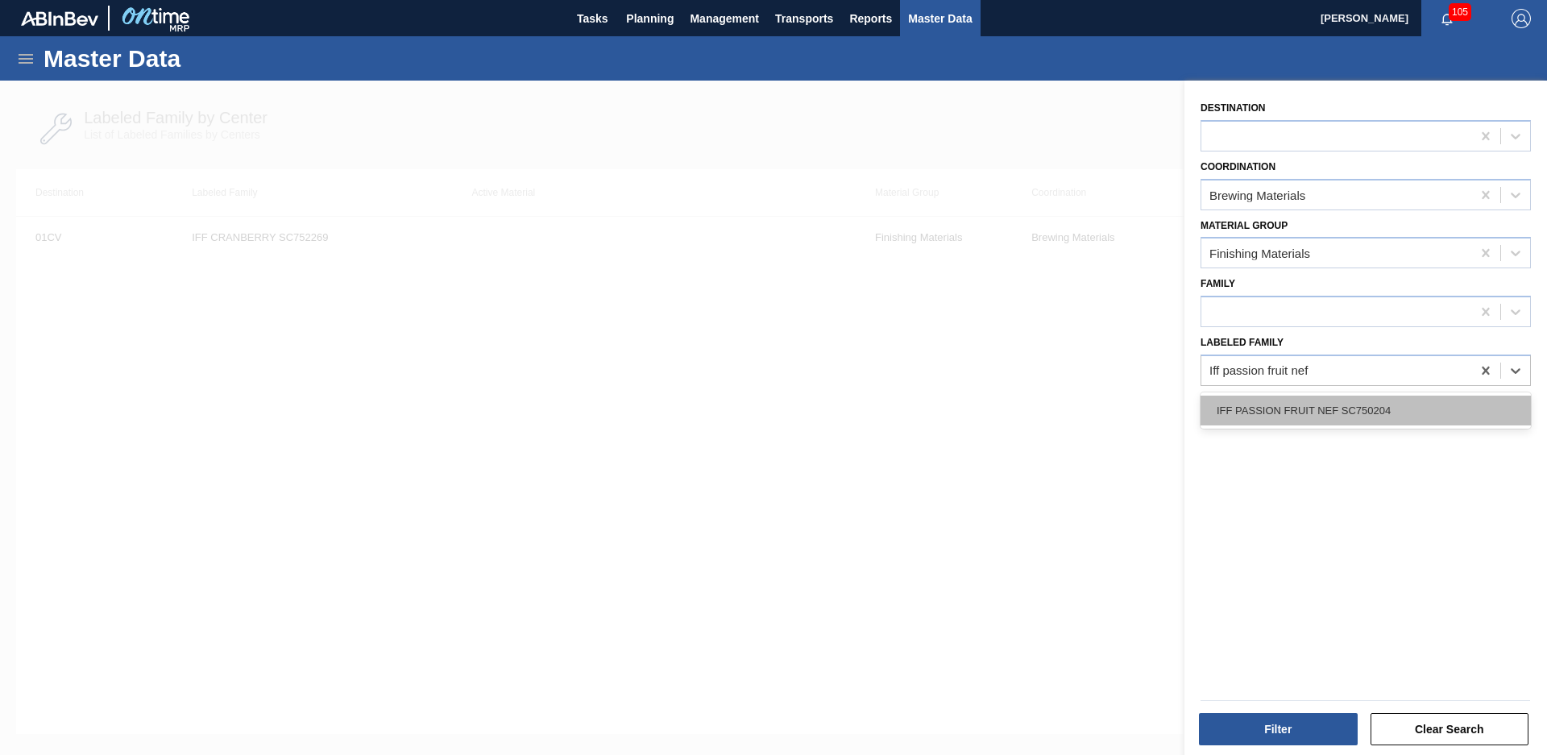
click at [1382, 406] on div "IFF PASSION FRUIT NEF SC750204" at bounding box center [1366, 411] width 330 height 30
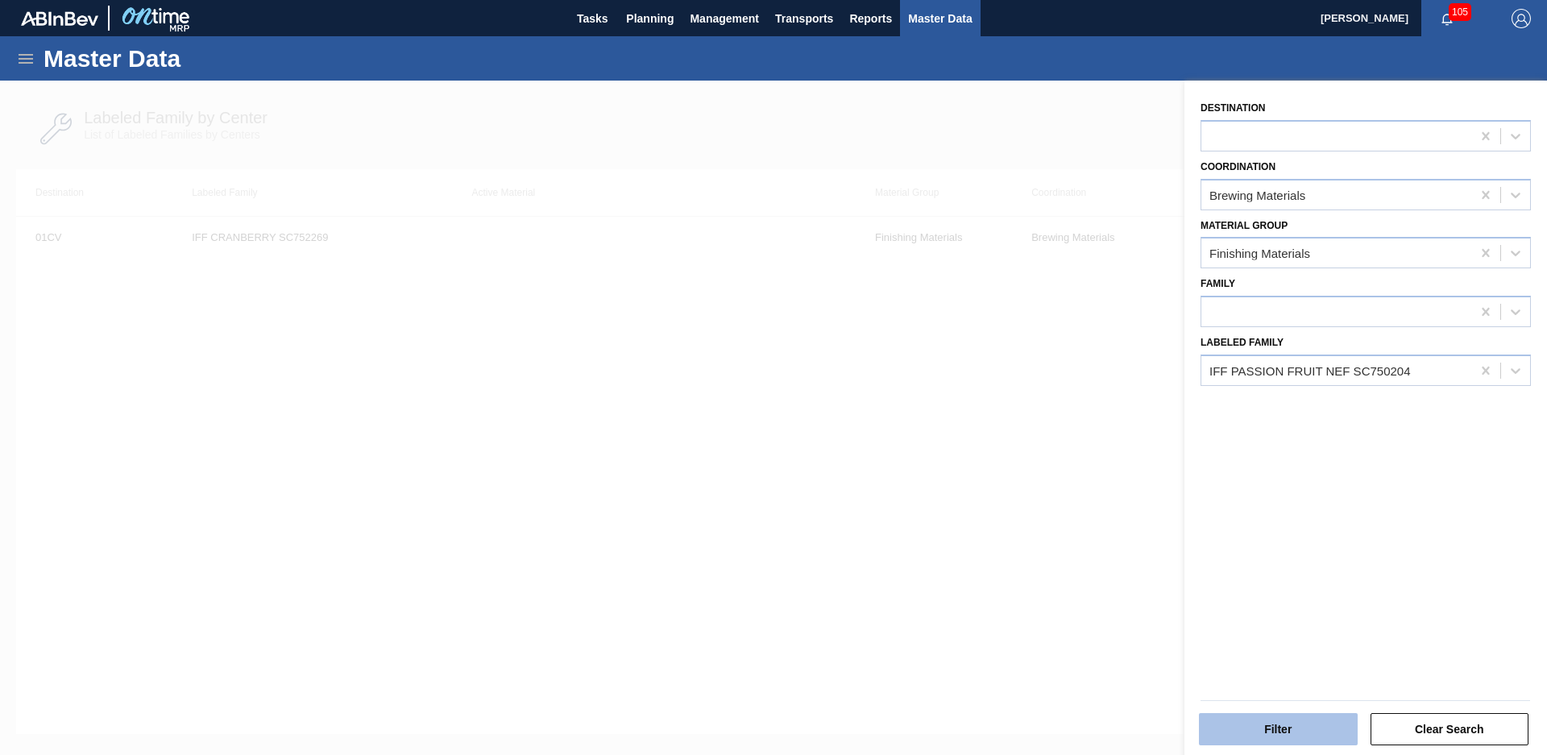
click at [1282, 720] on button "Filter" at bounding box center [1278, 729] width 159 height 32
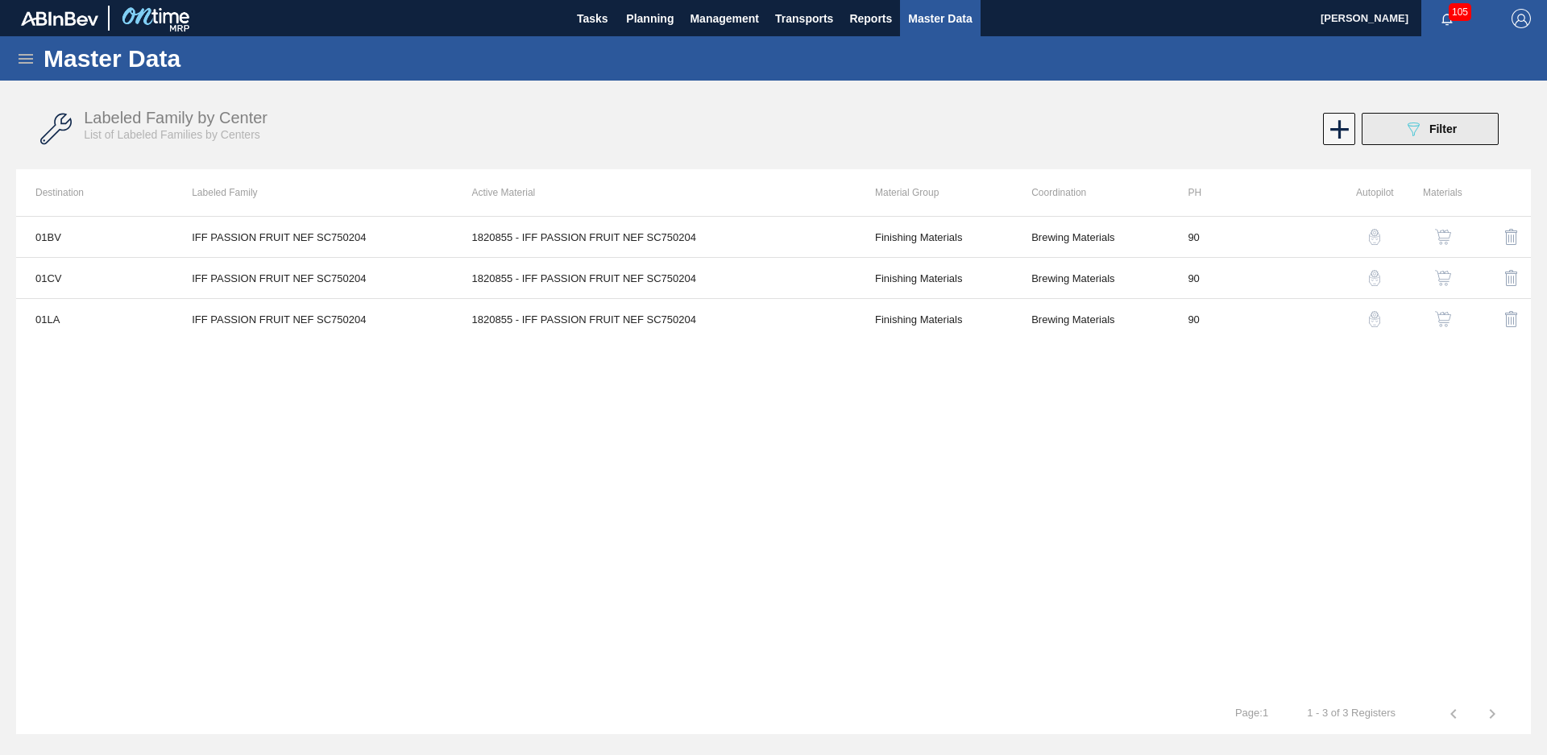
click at [1462, 133] on button "089F7B8B-B2A5-4AFE-B5C0-19BA573D28AC Filter" at bounding box center [1430, 129] width 137 height 32
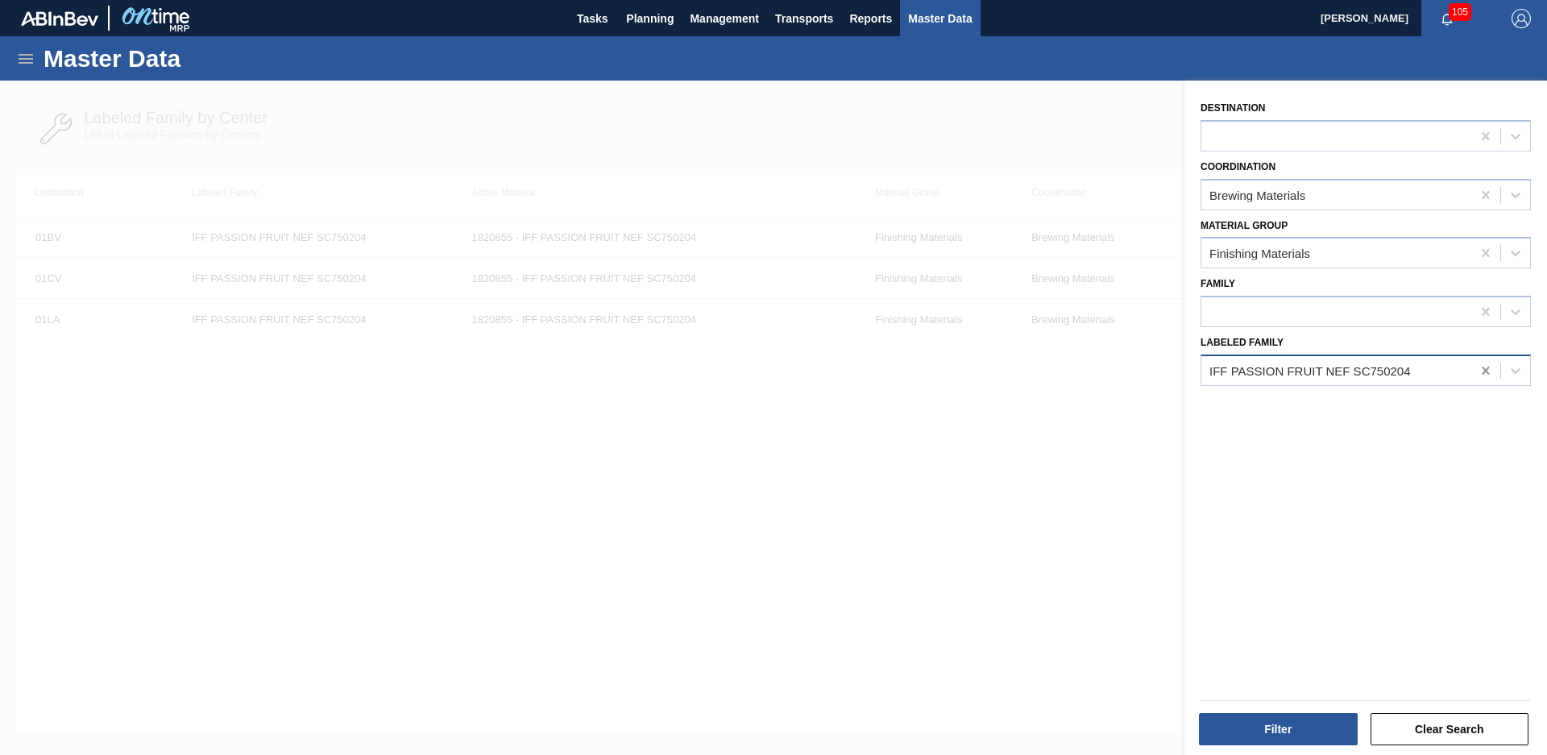
click at [1480, 361] on div at bounding box center [1485, 370] width 29 height 29
type Family "IFF HIBISCUS"
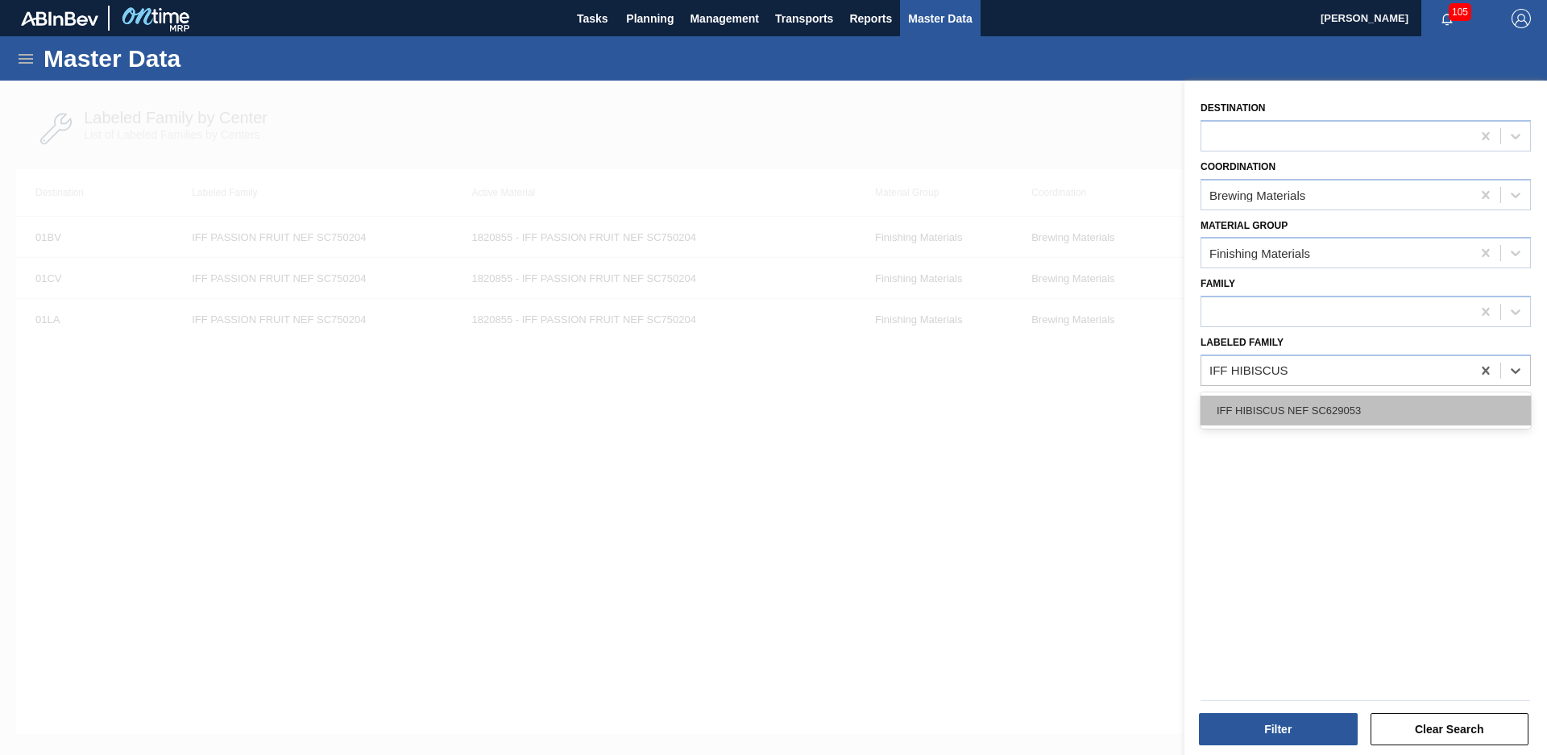
click at [1296, 405] on div "IFF HIBISCUS NEF SC629053" at bounding box center [1366, 411] width 330 height 30
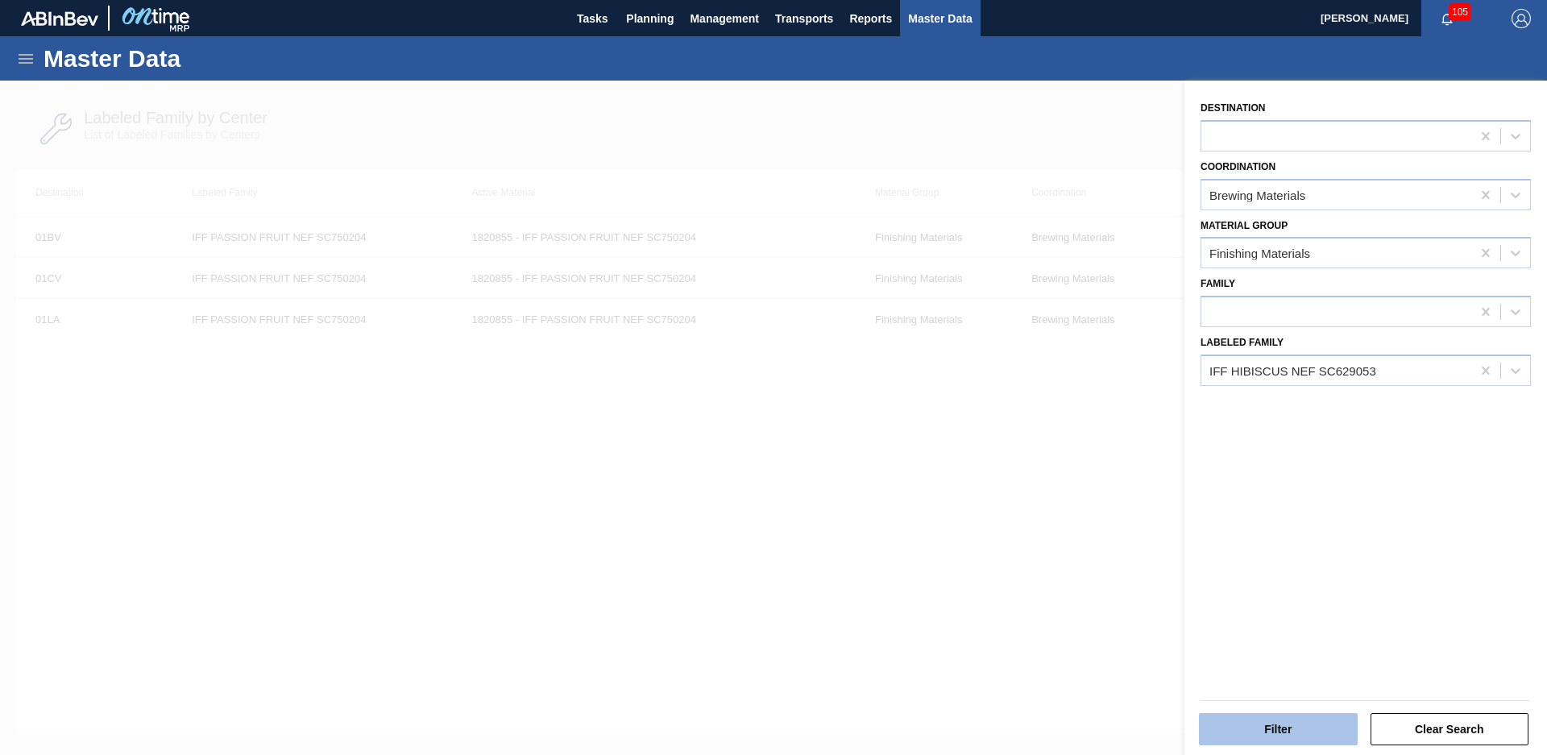
click at [1280, 716] on button "Filter" at bounding box center [1278, 729] width 159 height 32
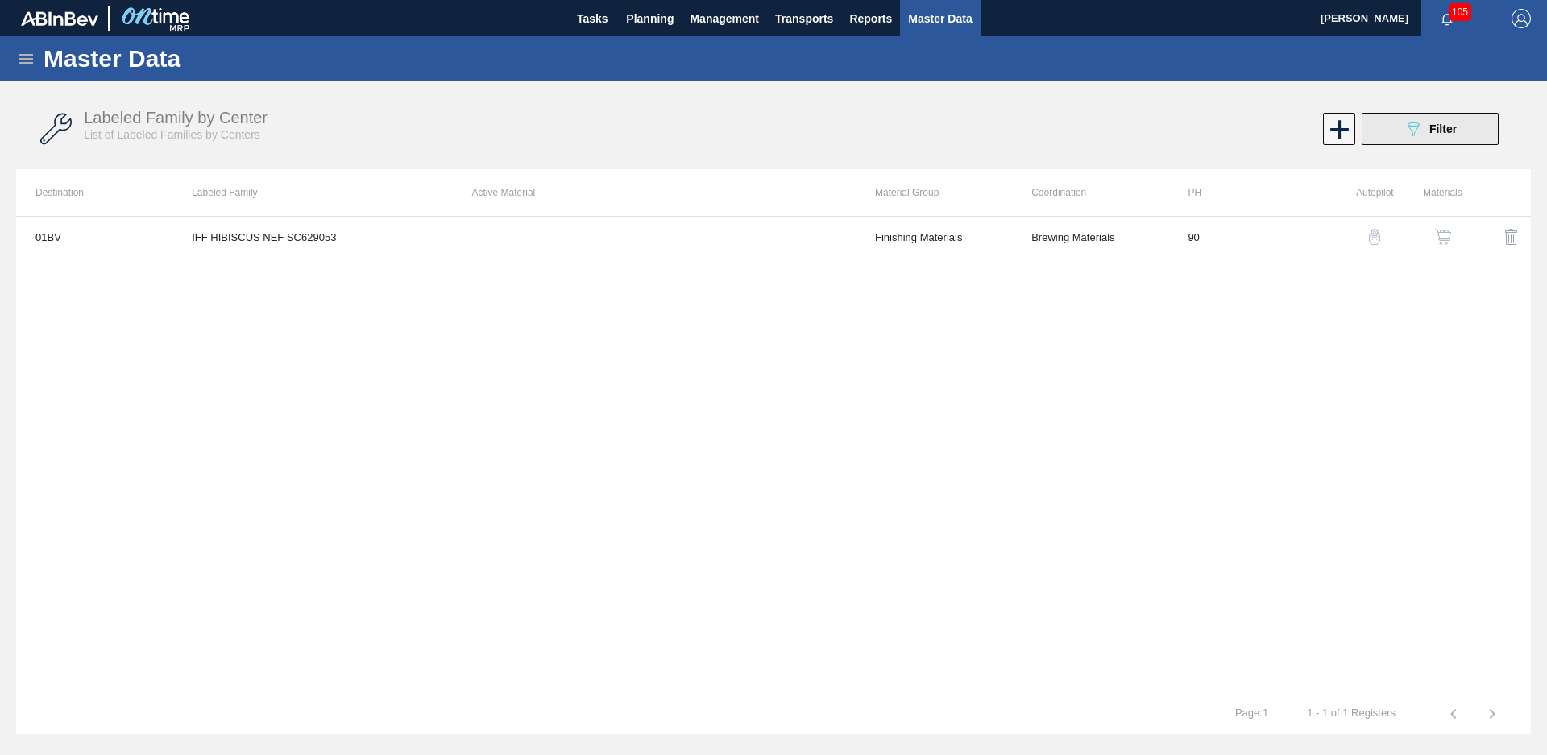
click at [1437, 132] on span "Filter" at bounding box center [1443, 128] width 27 height 13
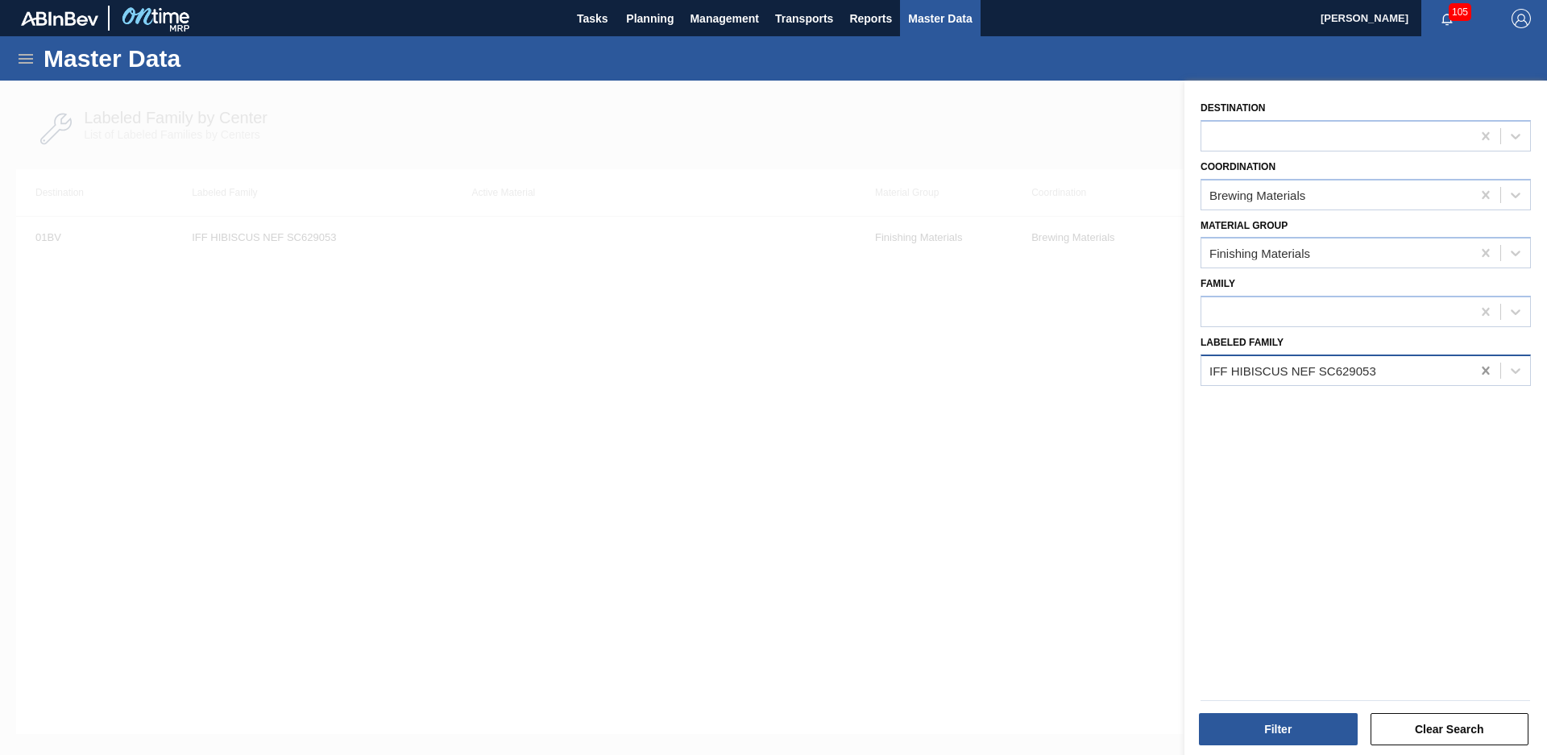
click at [1486, 376] on icon at bounding box center [1486, 371] width 16 height 16
type Family "Mcc passio"
click at [1407, 394] on div "MCC PASSIONFRUIT FB4330" at bounding box center [1366, 410] width 330 height 36
click at [1409, 426] on div "MCC PASSIONFRUIT FB4330" at bounding box center [1366, 410] width 330 height 36
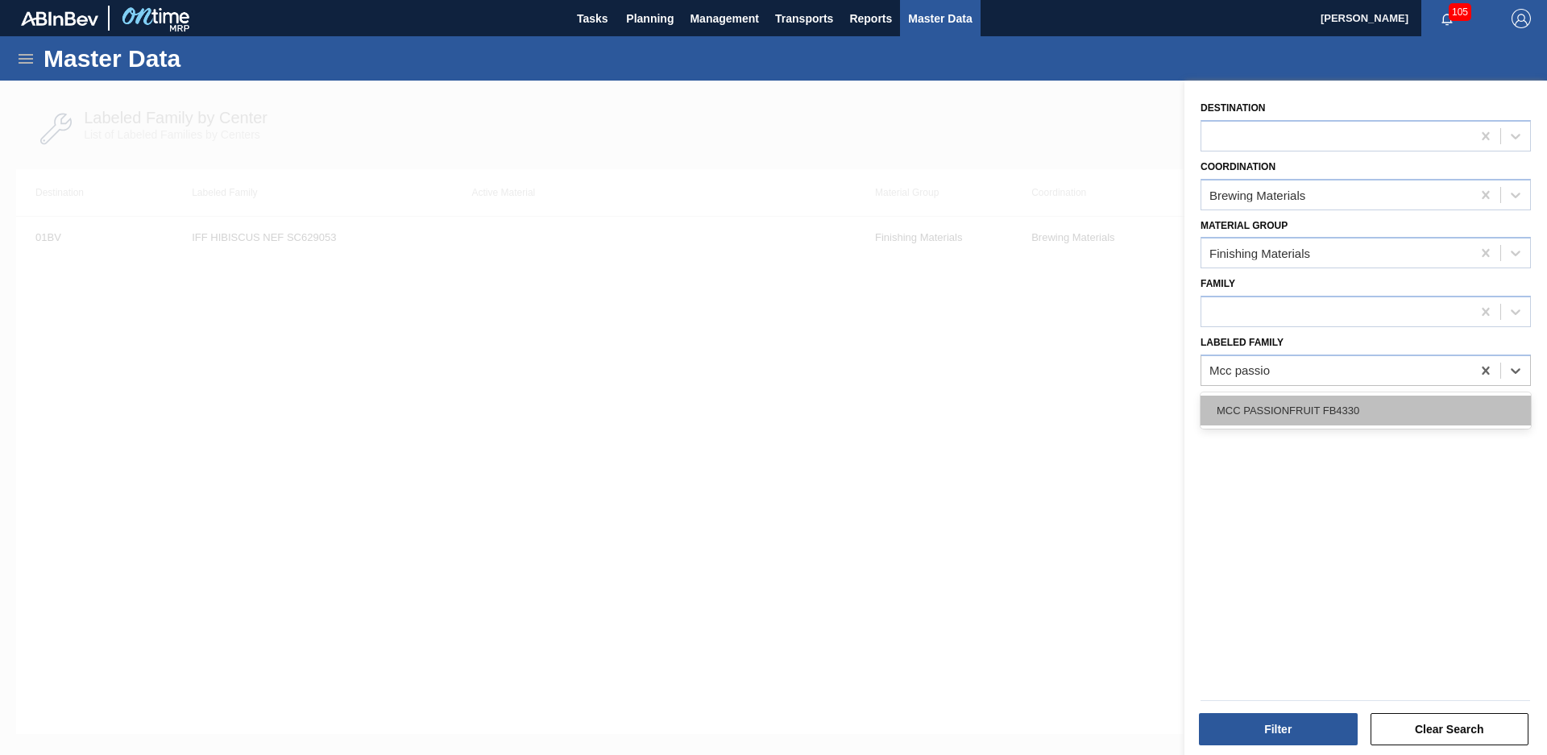
click at [1413, 409] on div "MCC PASSIONFRUIT FB4330" at bounding box center [1366, 411] width 330 height 30
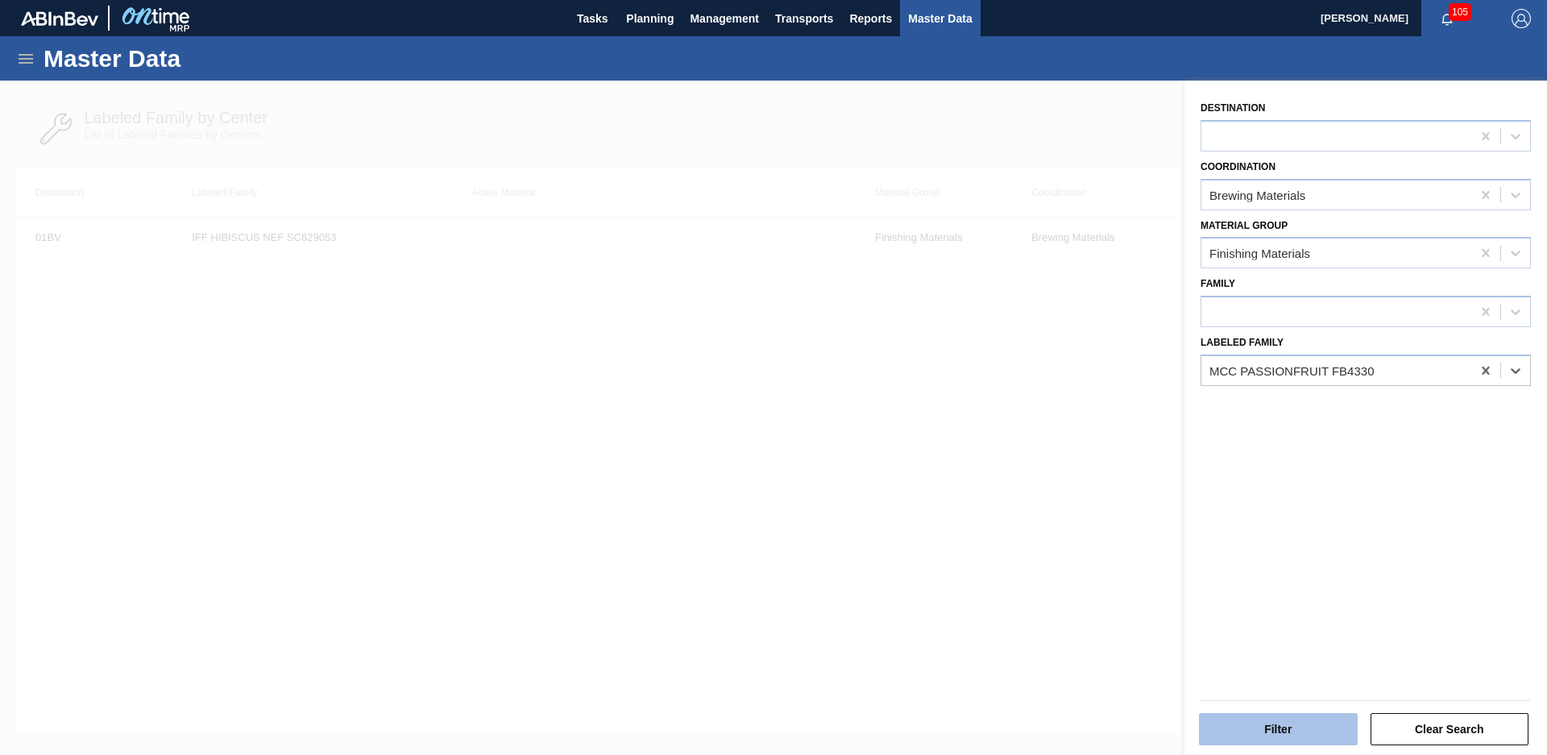
click at [1302, 722] on button "Filter" at bounding box center [1278, 729] width 159 height 32
